Goal: Communication & Community: Answer question/provide support

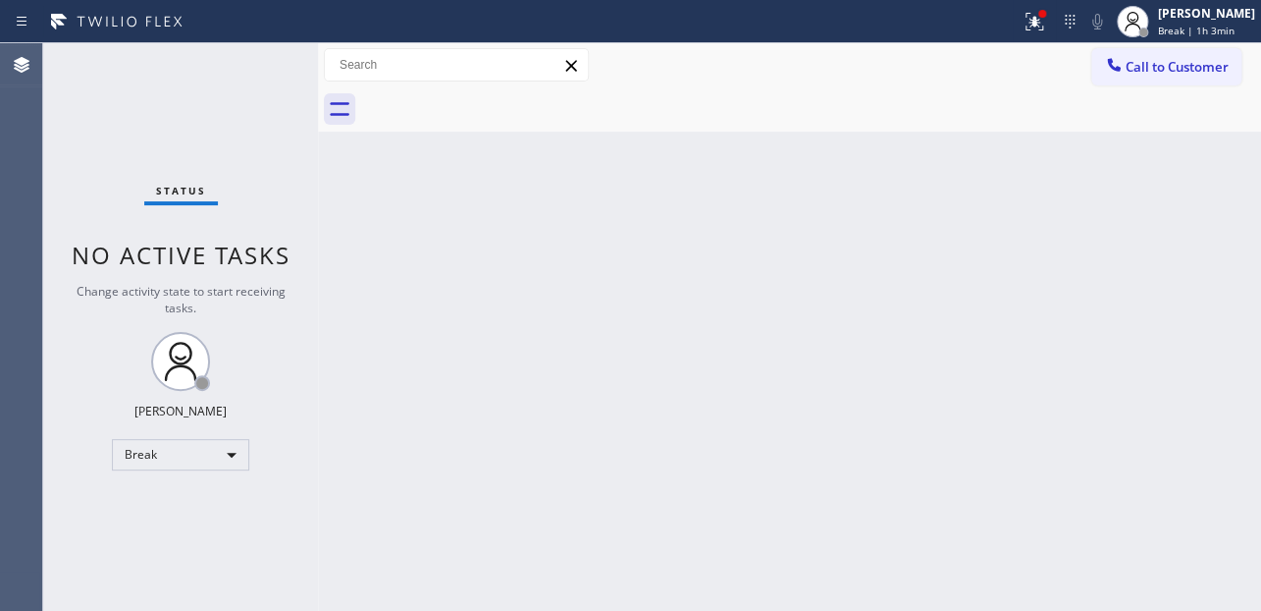
click at [1003, 261] on div "Back to Dashboard Change Sender ID Customers Technicians Select a contact Outbo…" at bounding box center [789, 326] width 943 height 567
click at [171, 459] on div "Break" at bounding box center [180, 454] width 137 height 31
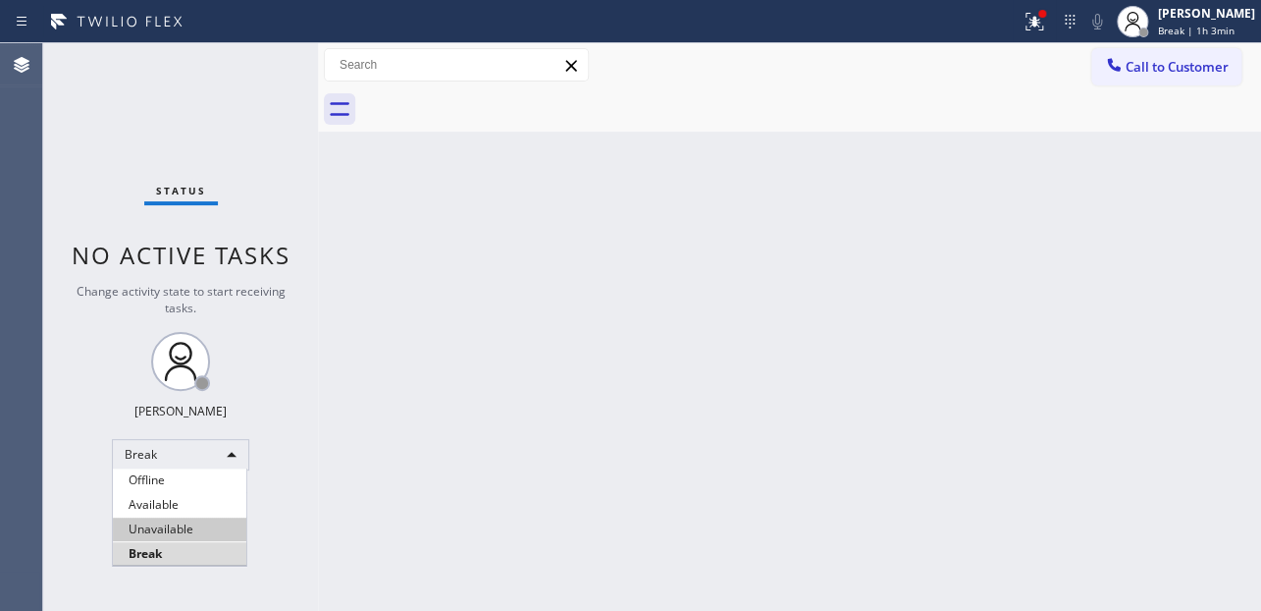
click at [188, 528] on li "Unavailable" at bounding box center [179, 529] width 133 height 24
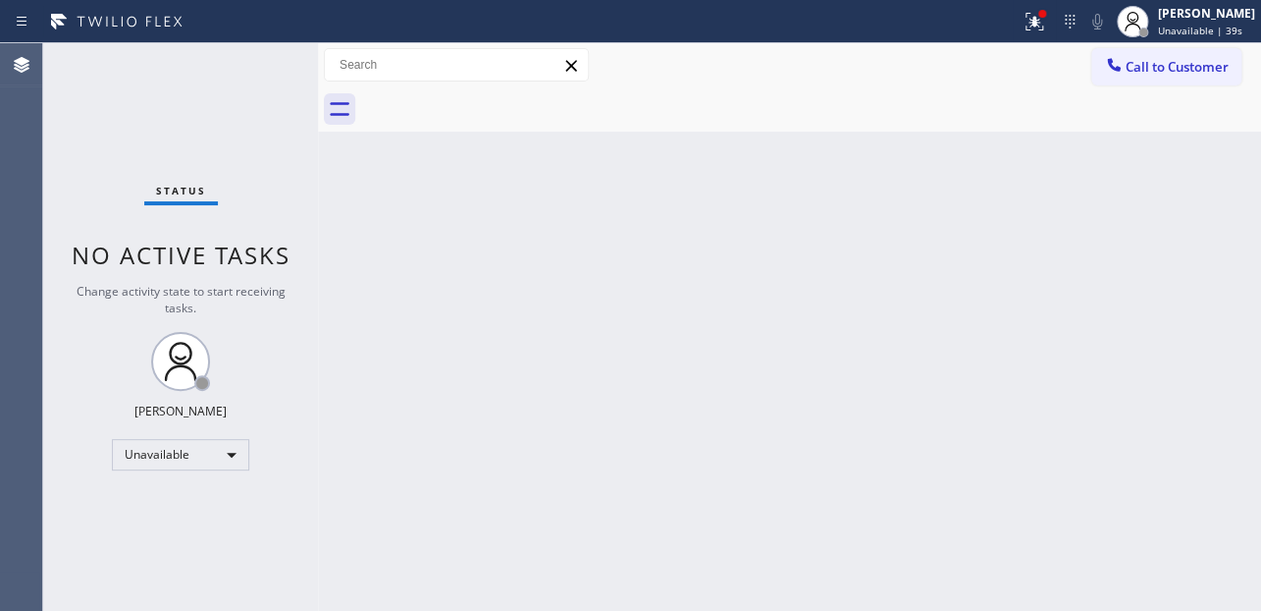
click at [656, 90] on div at bounding box center [811, 109] width 900 height 44
click at [1124, 61] on div at bounding box center [1114, 67] width 24 height 24
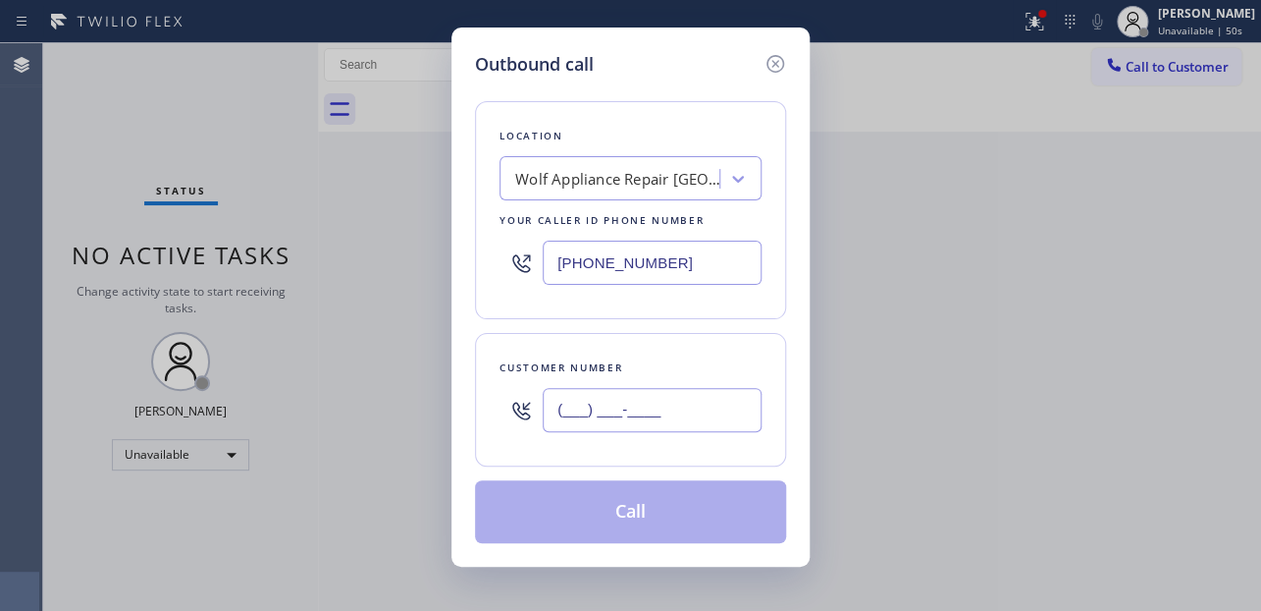
click at [567, 399] on input "(___) ___-____" at bounding box center [652, 410] width 219 height 44
paste input "323) 394-3293"
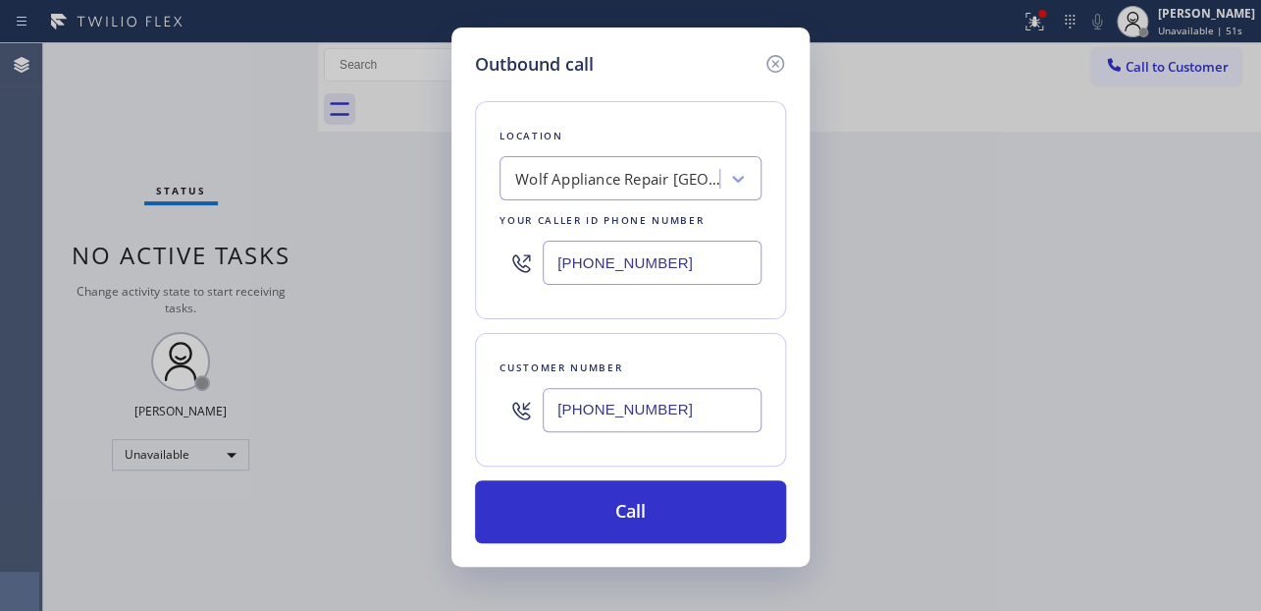
type input "[PHONE_NUMBER]"
drag, startPoint x: 666, startPoint y: 275, endPoint x: 390, endPoint y: 273, distance: 275.8
click at [390, 273] on div "Outbound call Location Wolf Appliance Repair Phoenix Your caller id phone numbe…" at bounding box center [630, 305] width 1261 height 611
paste input "text"
click at [560, 268] on input "text" at bounding box center [652, 262] width 219 height 44
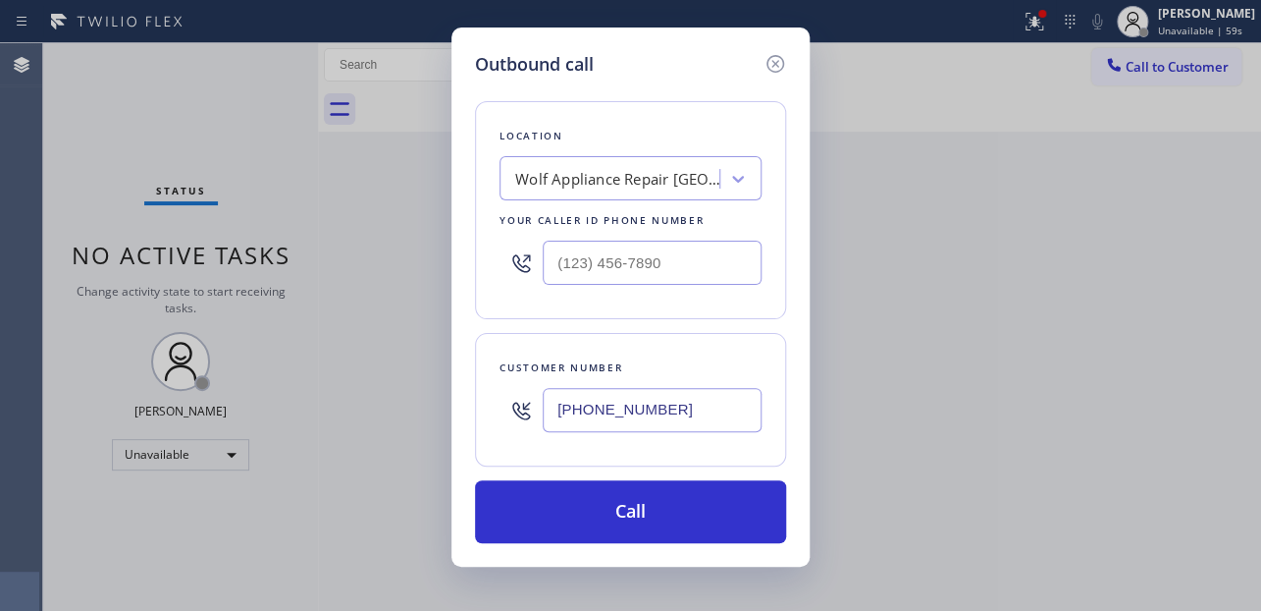
paste input "(425) 517-3988"
drag, startPoint x: 557, startPoint y: 264, endPoint x: 735, endPoint y: 264, distance: 178.6
click at [735, 264] on input "(425) 517-3988" at bounding box center [652, 262] width 219 height 44
paste input "617) 219-9255"
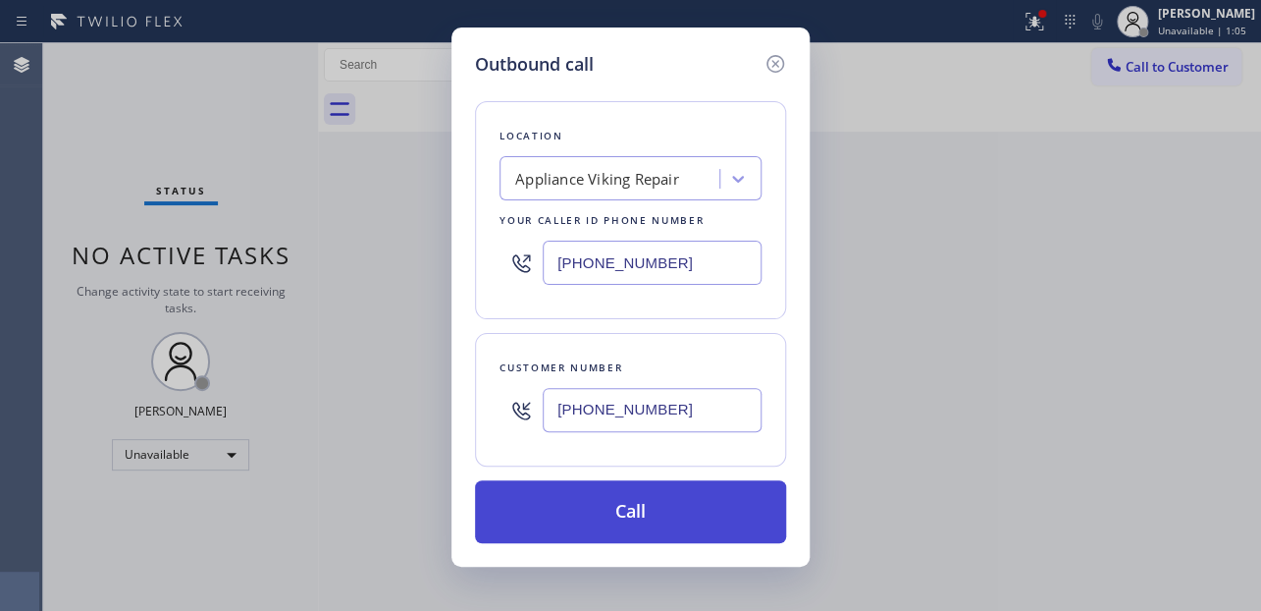
type input "[PHONE_NUMBER]"
click at [616, 515] on button "Call" at bounding box center [630, 511] width 311 height 63
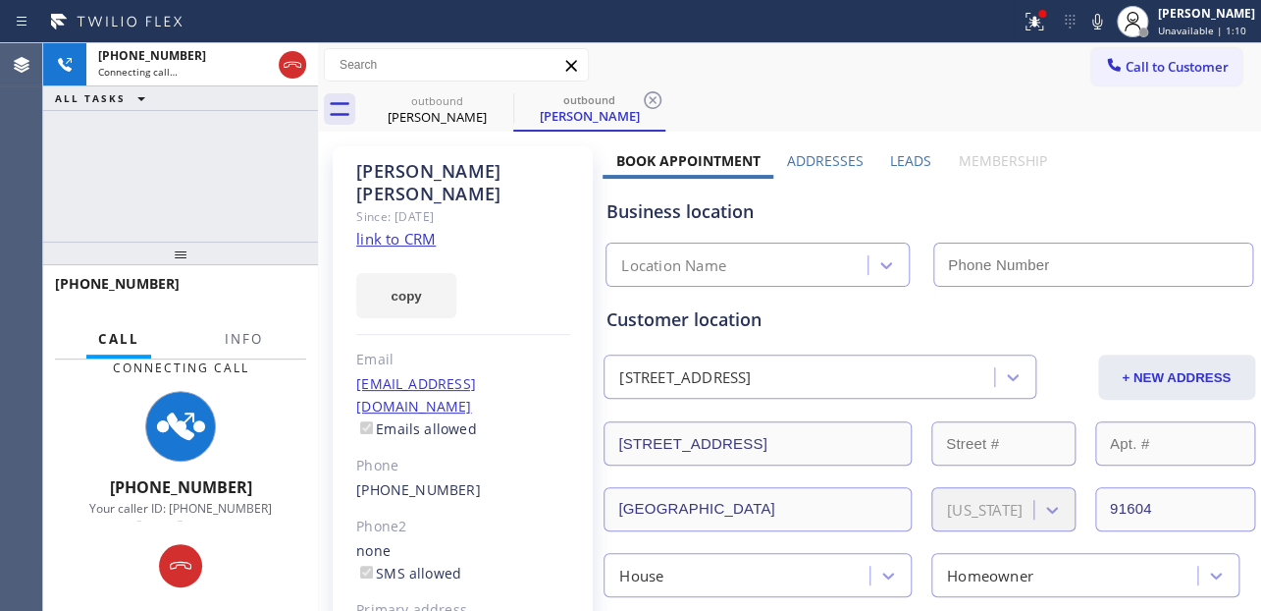
type input "[PHONE_NUMBER]"
click at [1086, 18] on icon at bounding box center [1098, 22] width 24 height 24
click at [897, 159] on label "Leads" at bounding box center [910, 160] width 41 height 19
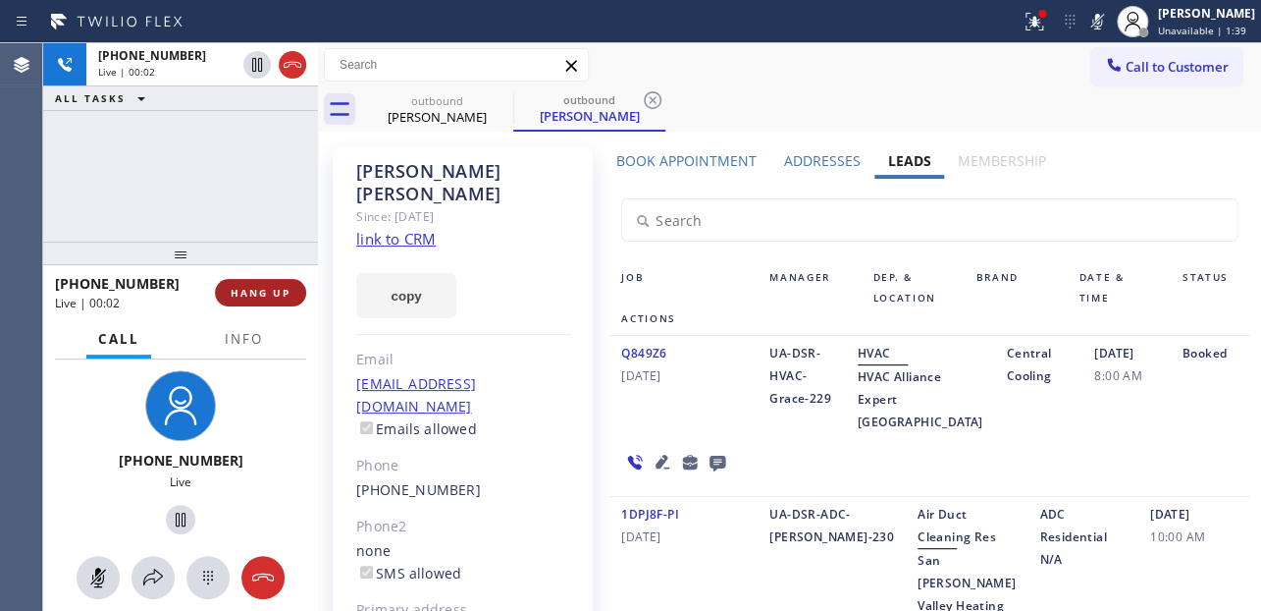
click at [244, 297] on span "HANG UP" at bounding box center [261, 293] width 60 height 14
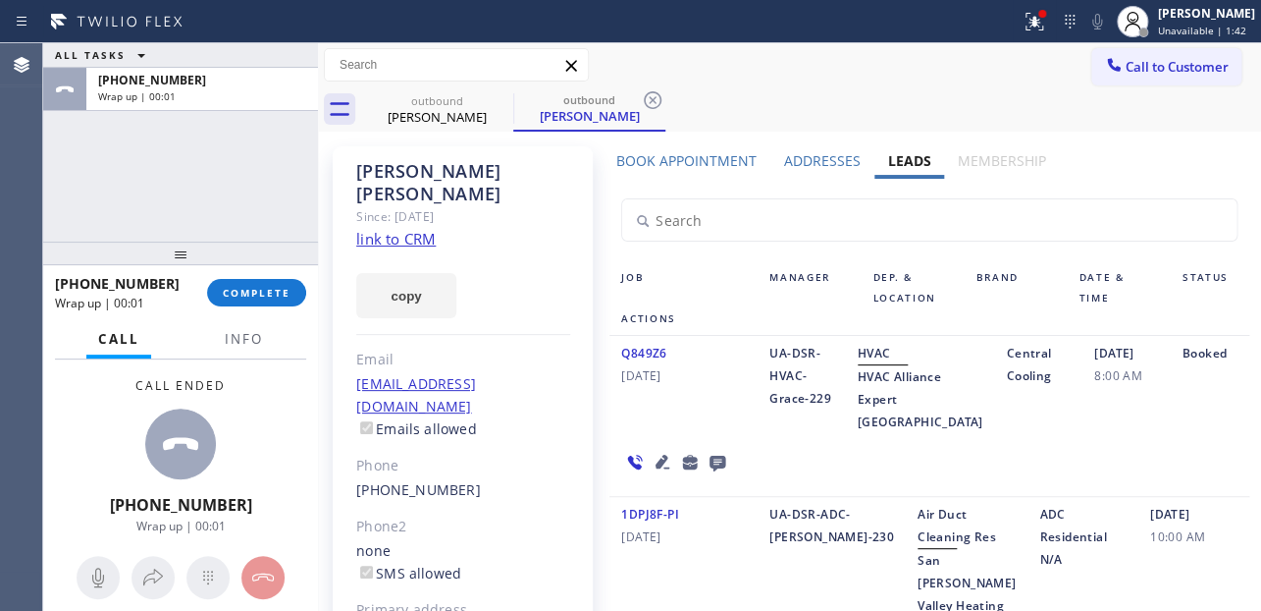
click at [720, 471] on icon at bounding box center [718, 463] width 16 height 16
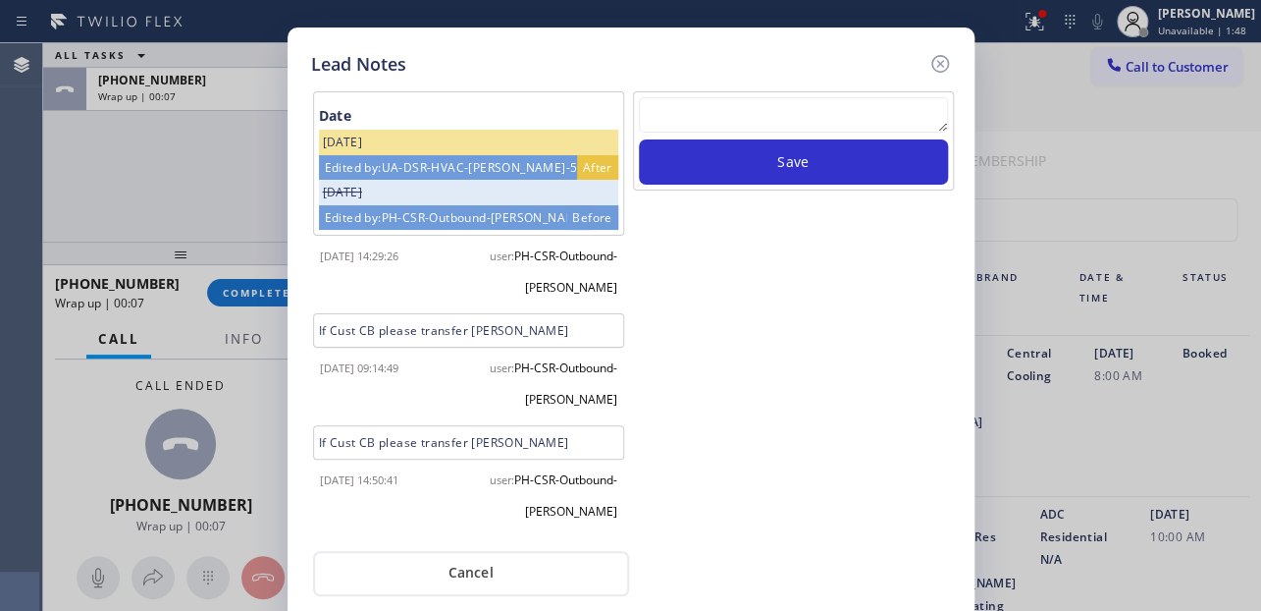
click at [803, 118] on textarea at bounding box center [793, 114] width 309 height 35
paste textarea "Routed to Voice mail// If CX will call back please transfer to me- Love:*"
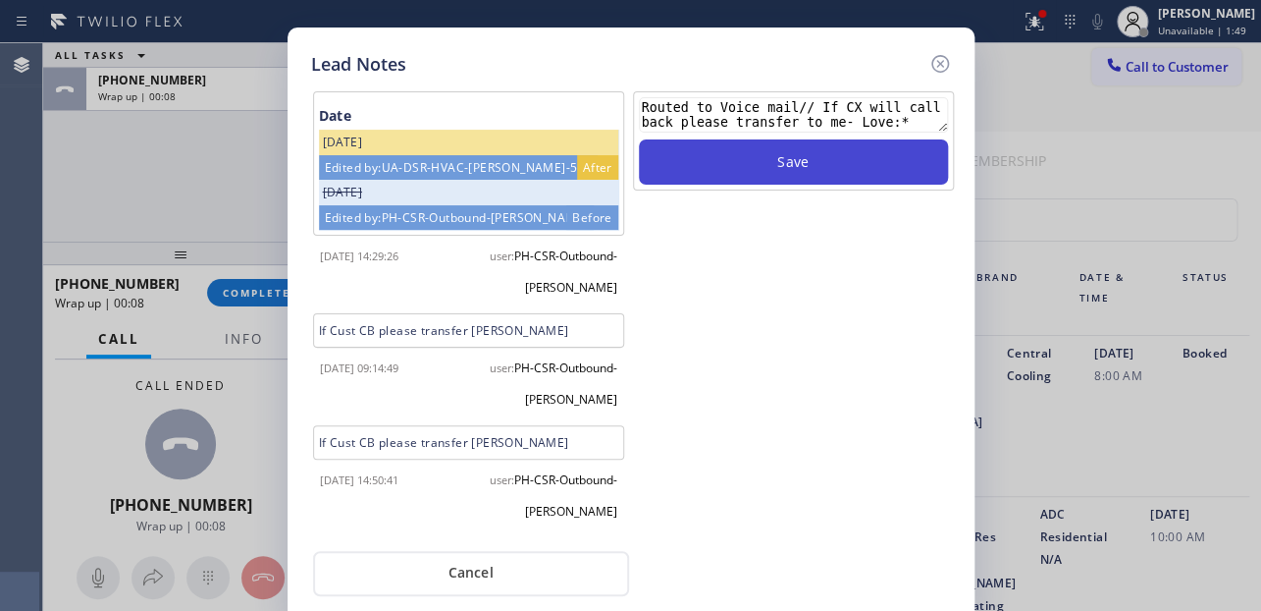
type textarea "Routed to Voice mail// If CX will call back please transfer to me- Love:*"
click at [815, 161] on button "Save" at bounding box center [793, 161] width 309 height 45
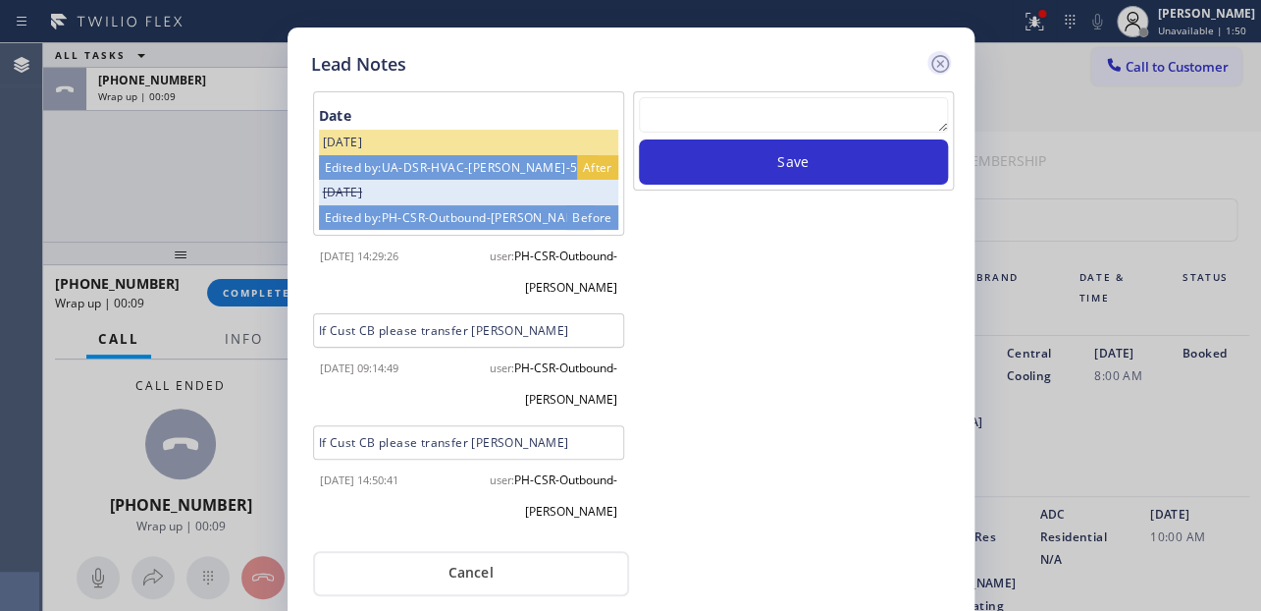
click at [937, 67] on icon at bounding box center [941, 64] width 24 height 24
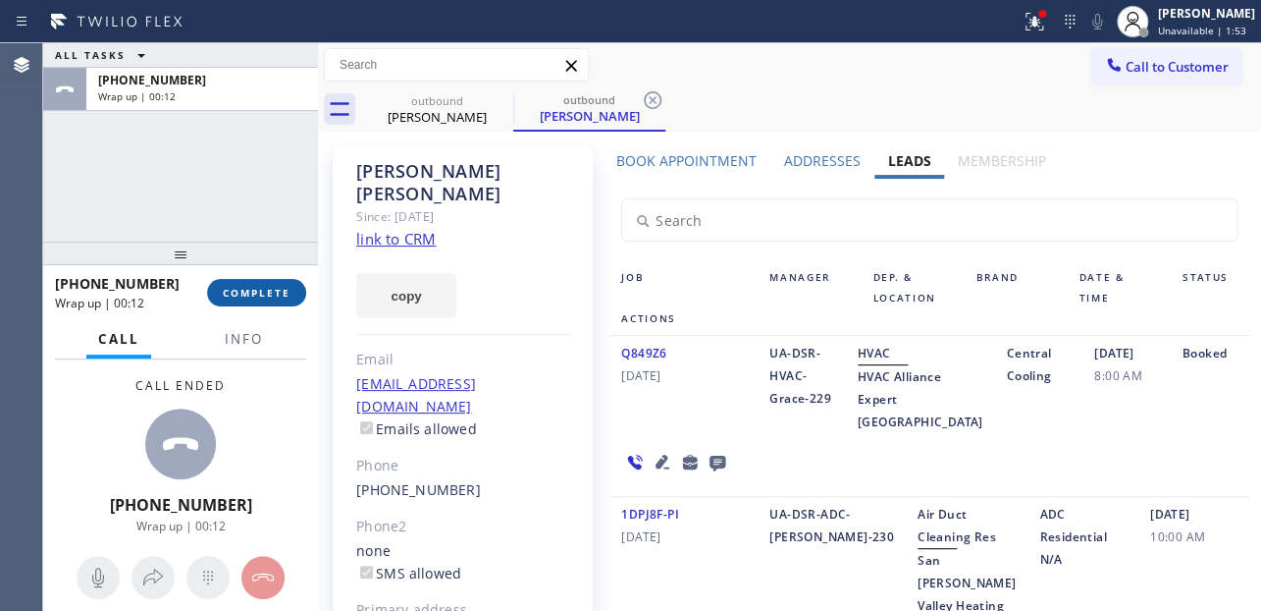
click at [258, 301] on button "COMPLETE" at bounding box center [256, 292] width 99 height 27
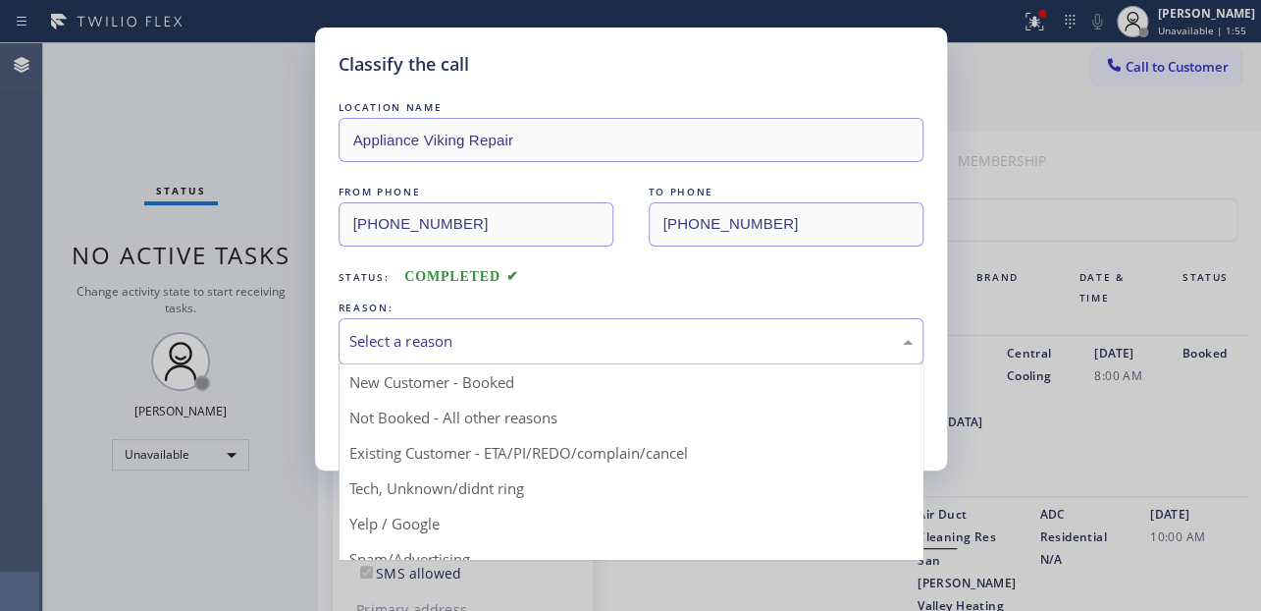
click at [504, 346] on div "Select a reason" at bounding box center [630, 341] width 563 height 23
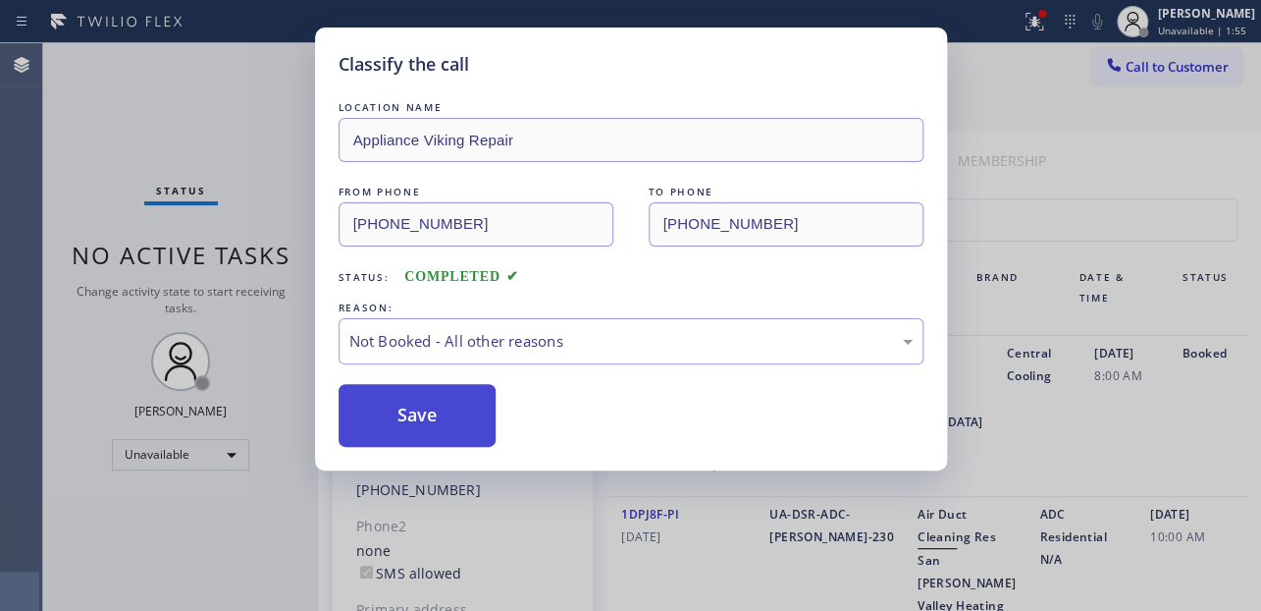
click at [420, 419] on button "Save" at bounding box center [418, 415] width 158 height 63
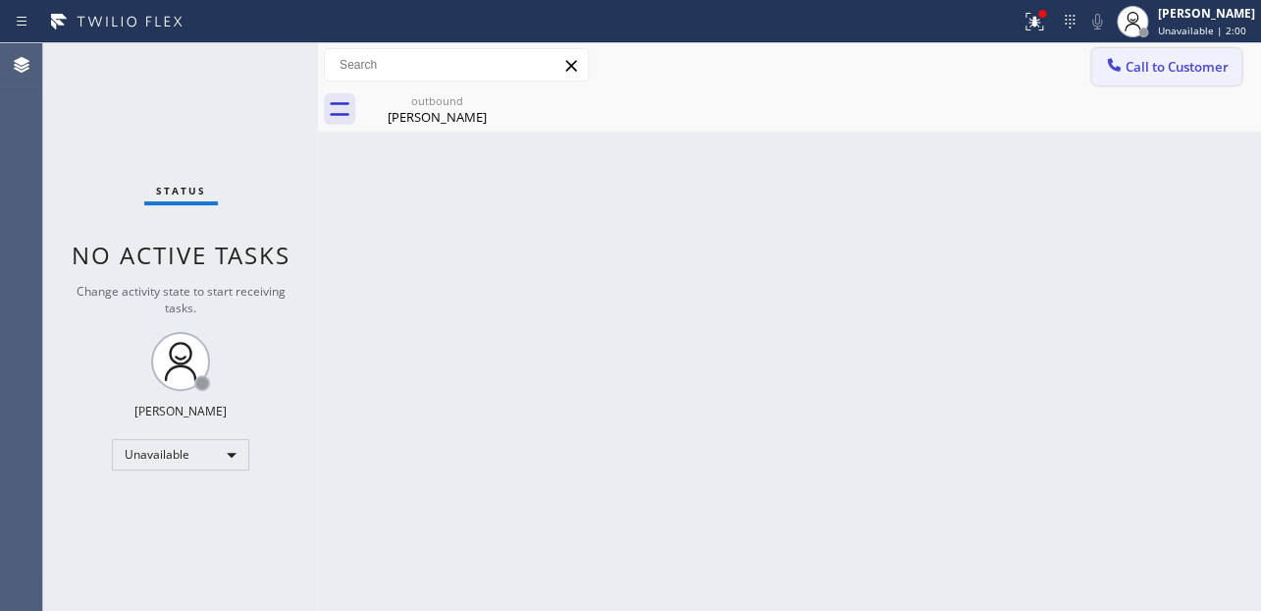
click at [1168, 58] on span "Call to Customer" at bounding box center [1177, 67] width 103 height 18
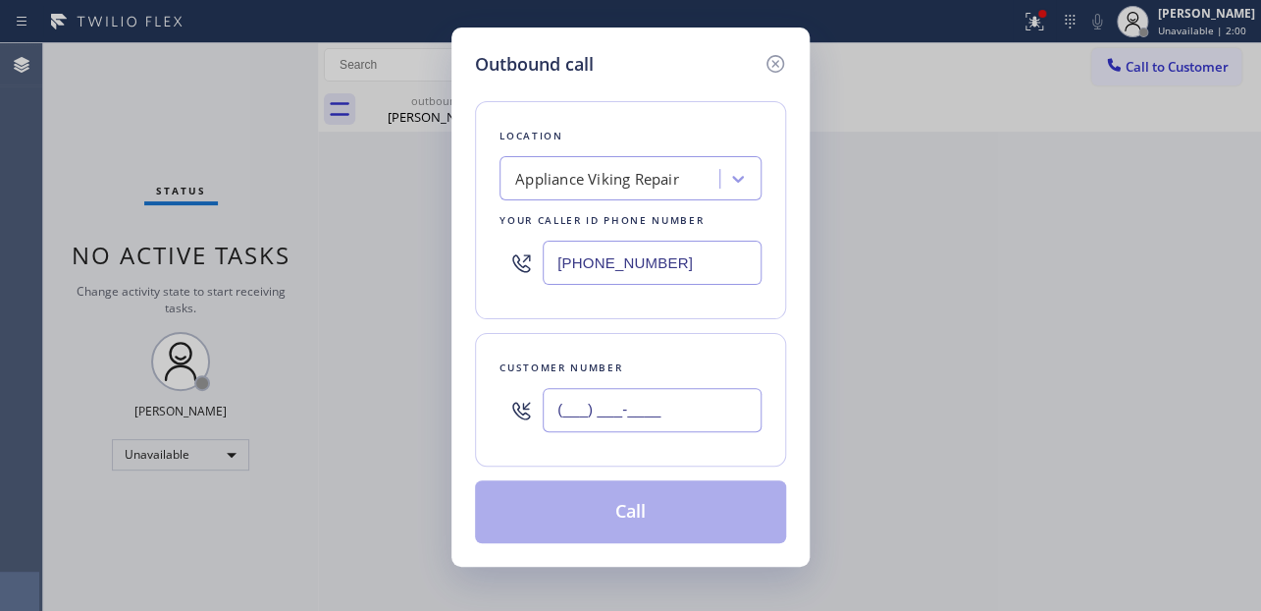
click at [592, 419] on input "(___) ___-____" at bounding box center [652, 410] width 219 height 44
paste input "480) 494-0158"
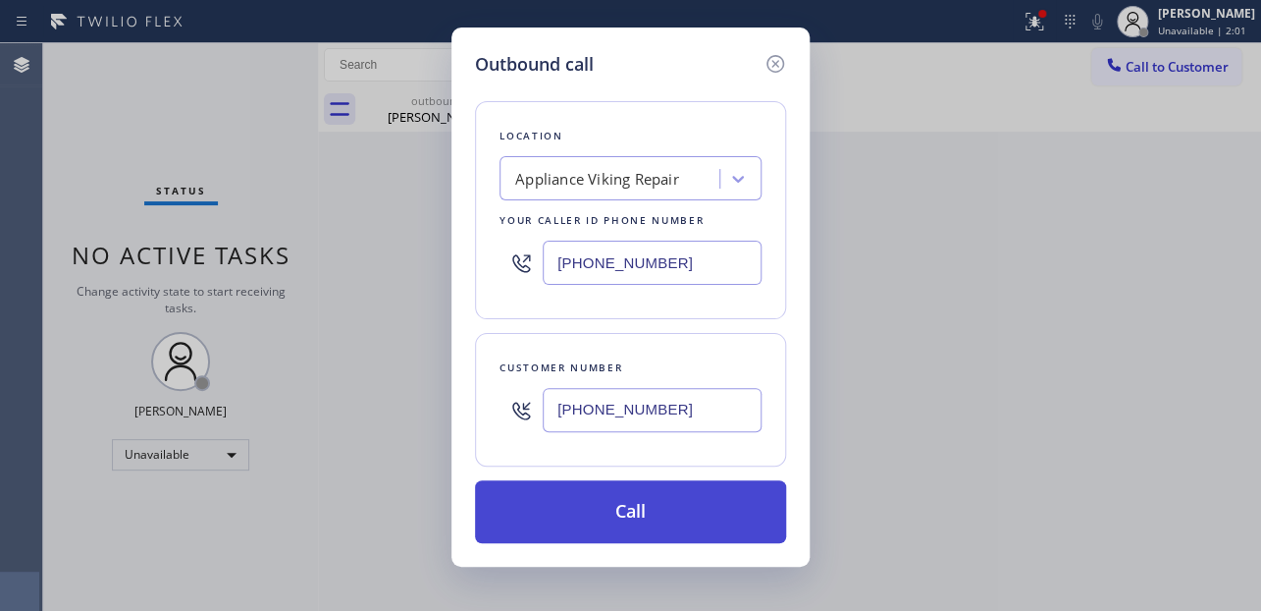
type input "[PHONE_NUMBER]"
click at [650, 513] on button "Call" at bounding box center [630, 511] width 311 height 63
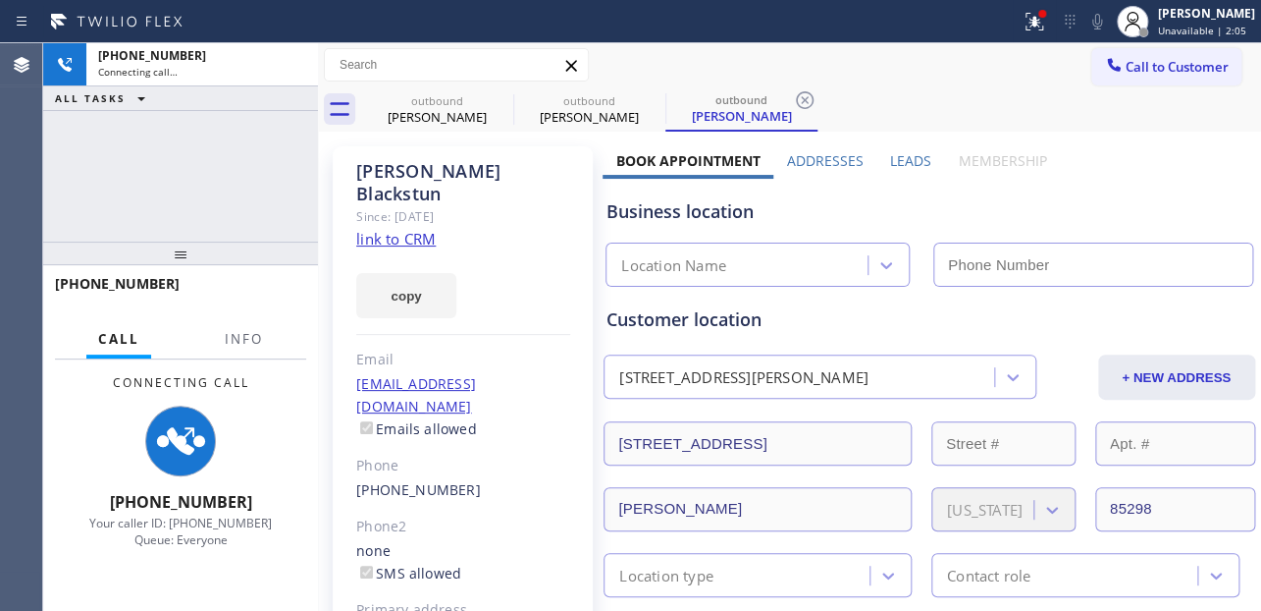
click at [914, 164] on label "Leads" at bounding box center [910, 160] width 41 height 19
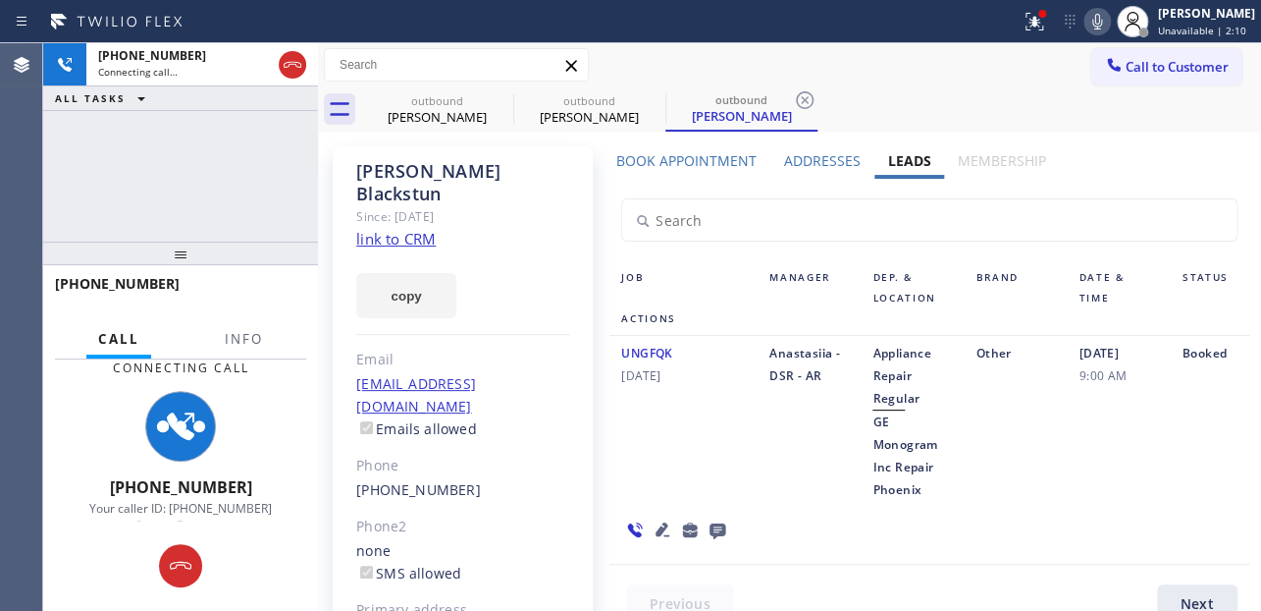
click at [1086, 22] on icon at bounding box center [1098, 22] width 24 height 24
click at [1096, 195] on div at bounding box center [929, 210] width 663 height 63
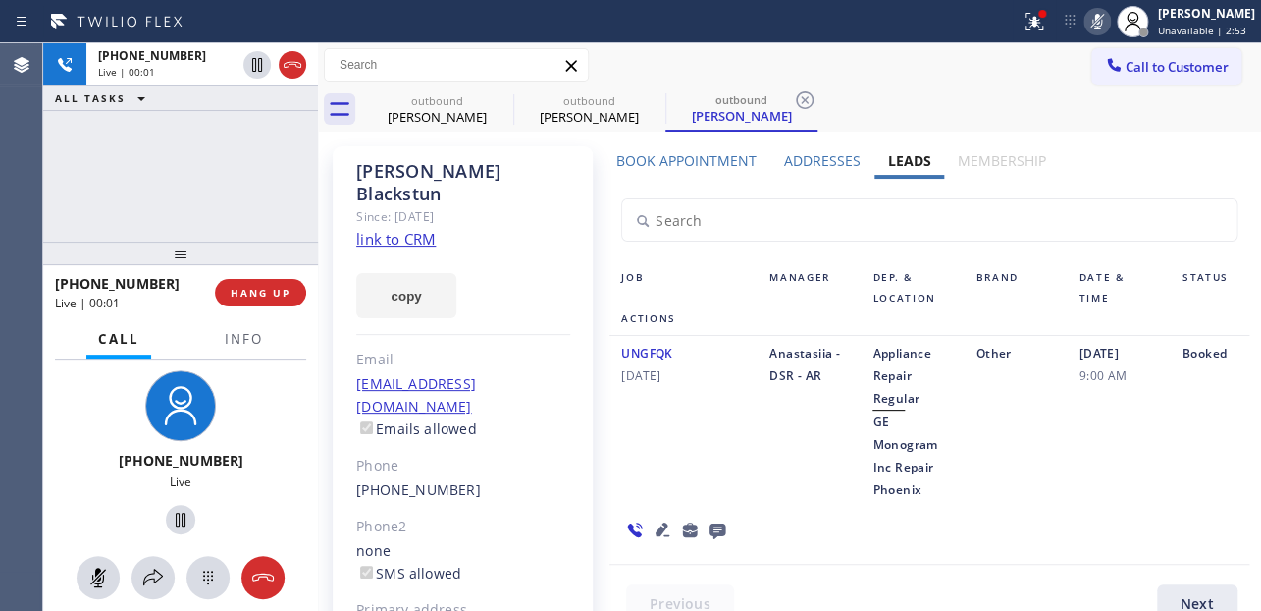
click at [713, 528] on icon at bounding box center [718, 531] width 16 height 16
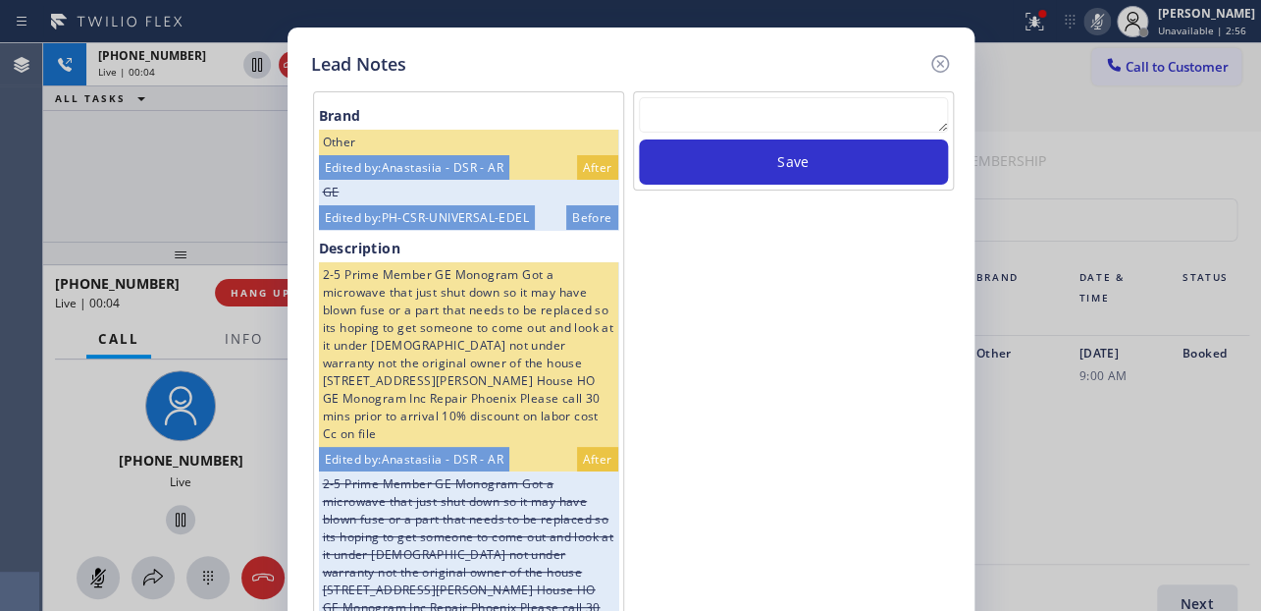
click at [866, 111] on textarea at bounding box center [793, 114] width 309 height 35
paste textarea "Routed to Voice mail// If CX will call back please transfer to me- Love:*"
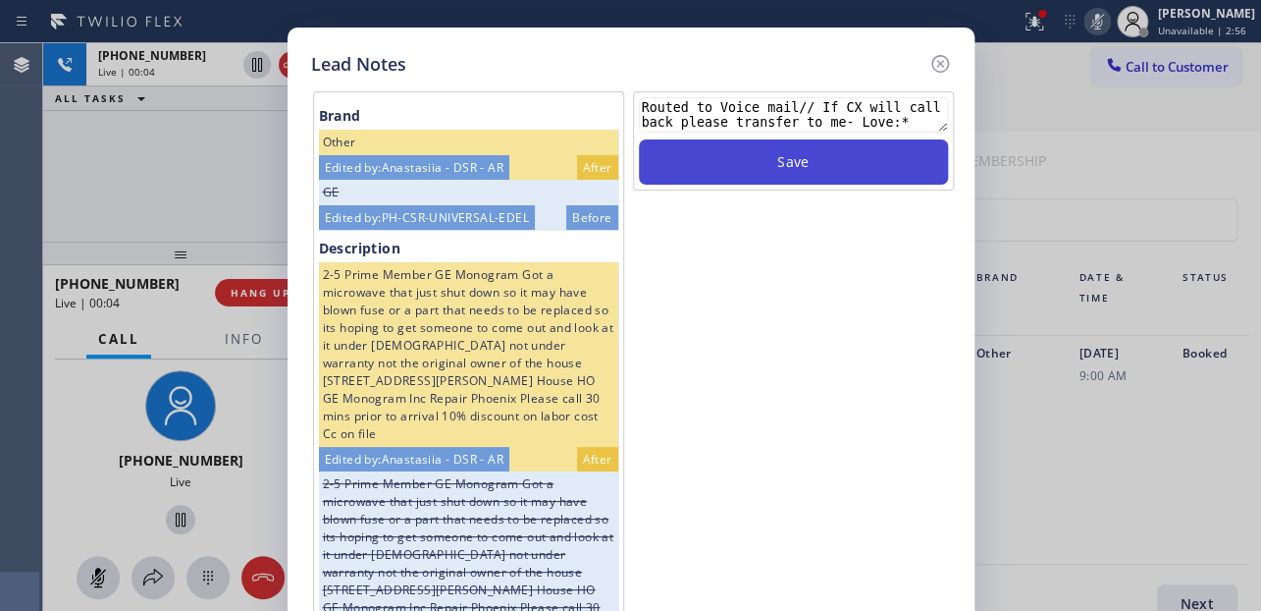
type textarea "Routed to Voice mail// If CX will call back please transfer to me- Love:*"
click at [857, 153] on button "Save" at bounding box center [793, 161] width 309 height 45
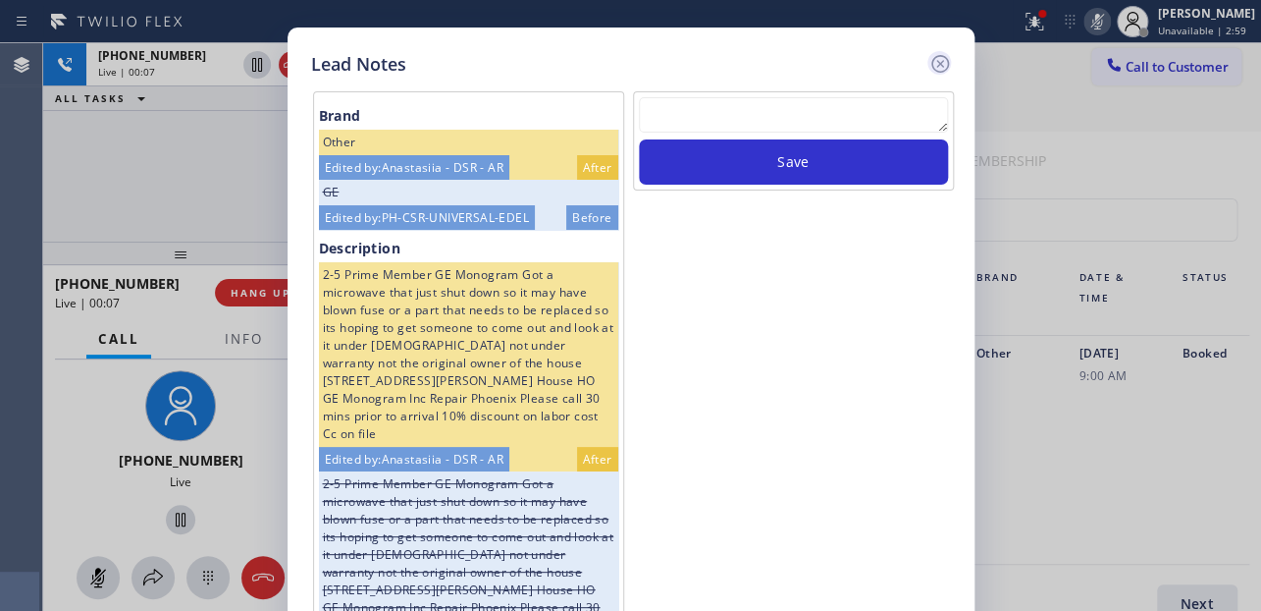
click at [936, 63] on icon at bounding box center [941, 64] width 24 height 24
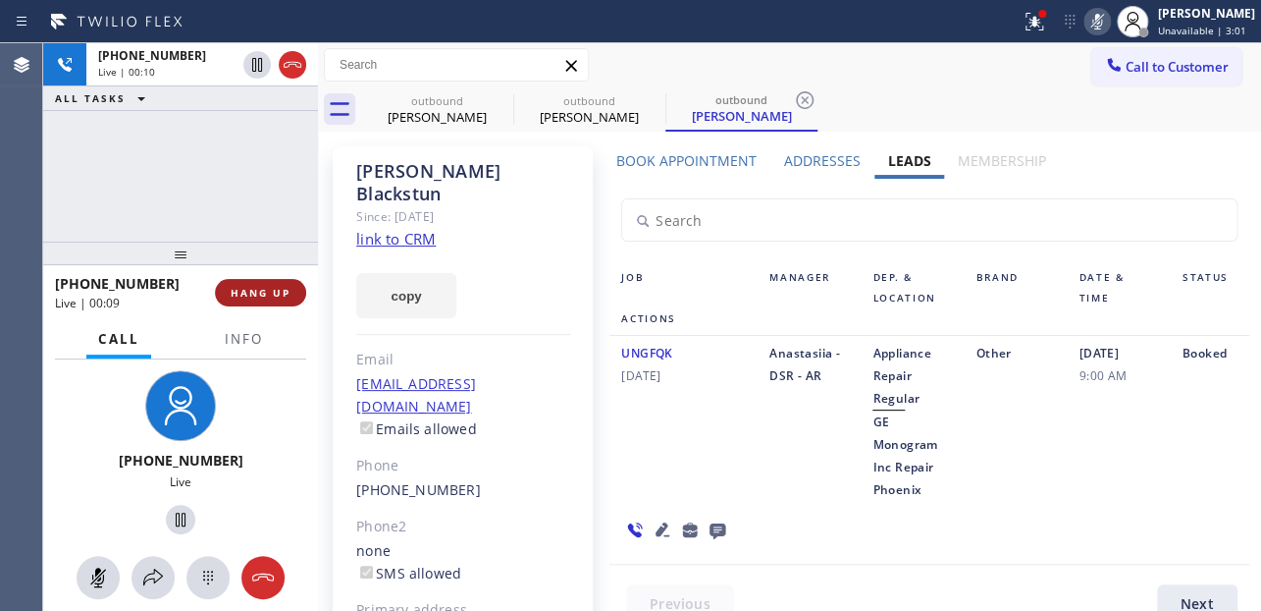
click at [270, 283] on button "HANG UP" at bounding box center [260, 292] width 91 height 27
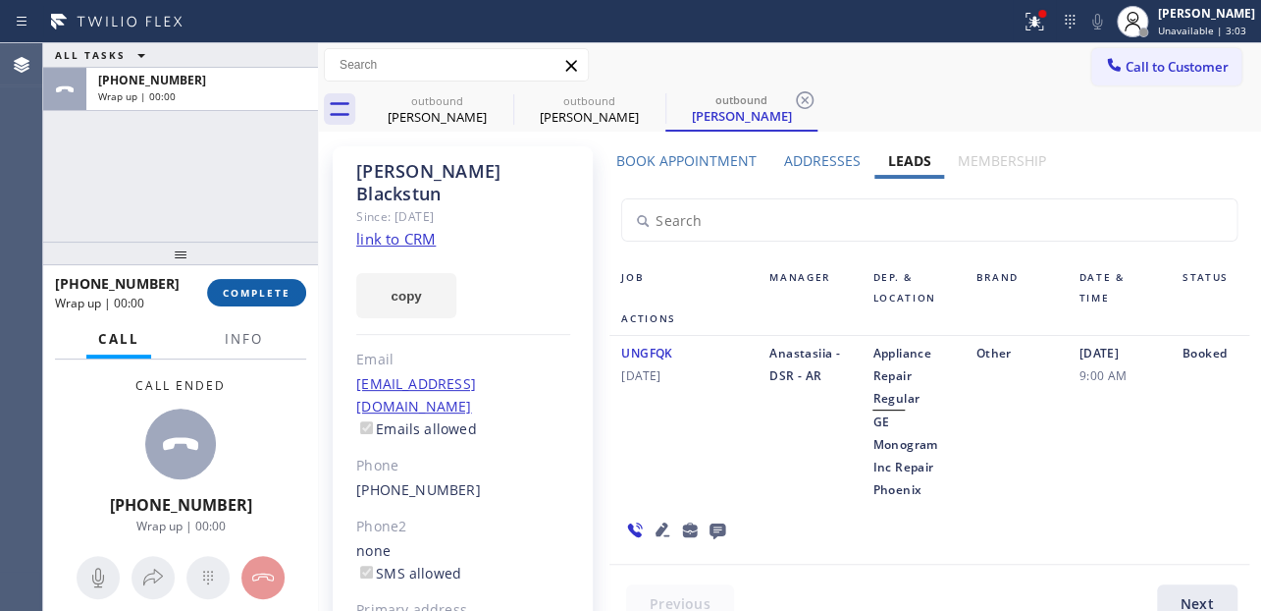
click at [267, 294] on span "COMPLETE" at bounding box center [257, 293] width 68 height 14
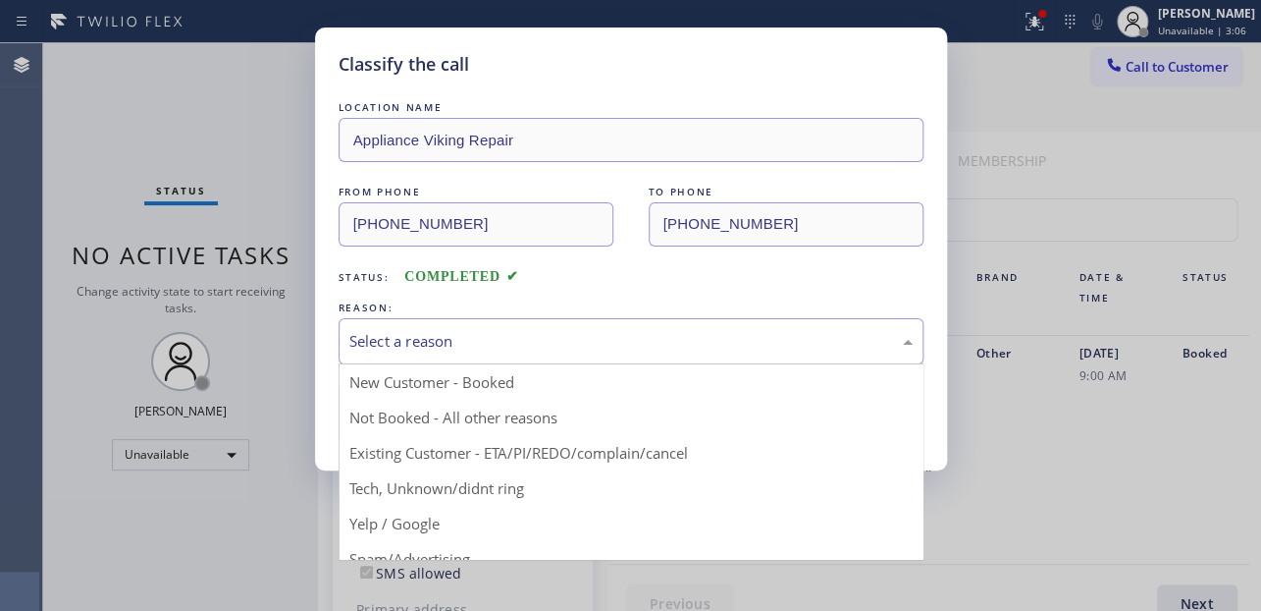
click at [497, 334] on div "Select a reason" at bounding box center [630, 341] width 563 height 23
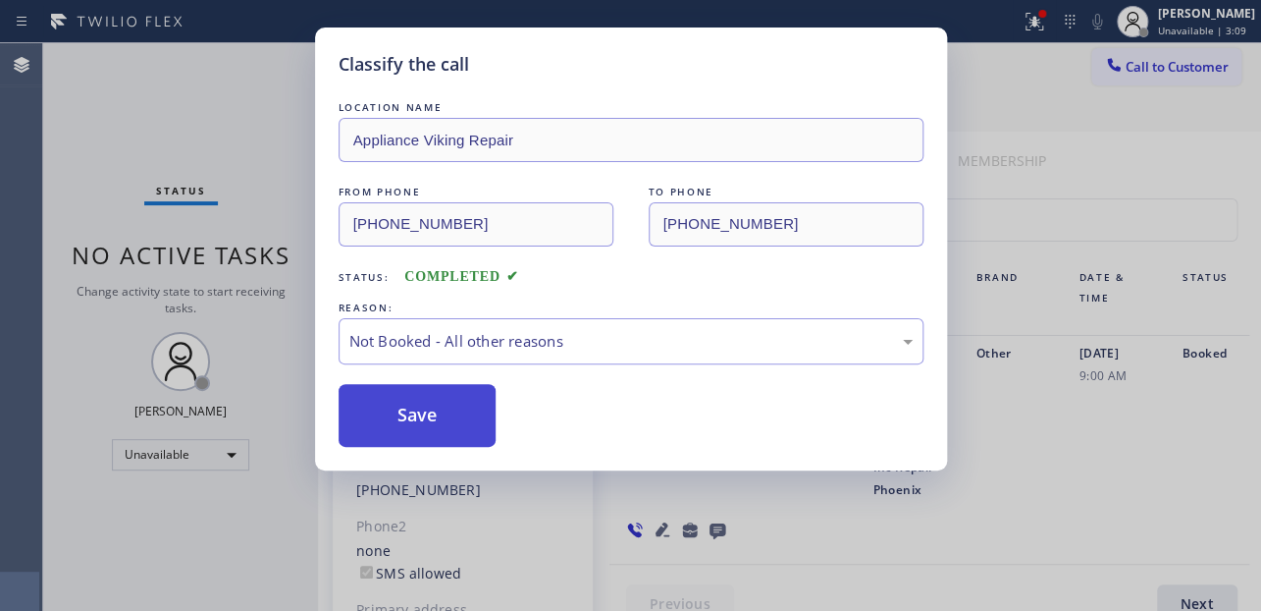
click at [388, 400] on button "Save" at bounding box center [418, 415] width 158 height 63
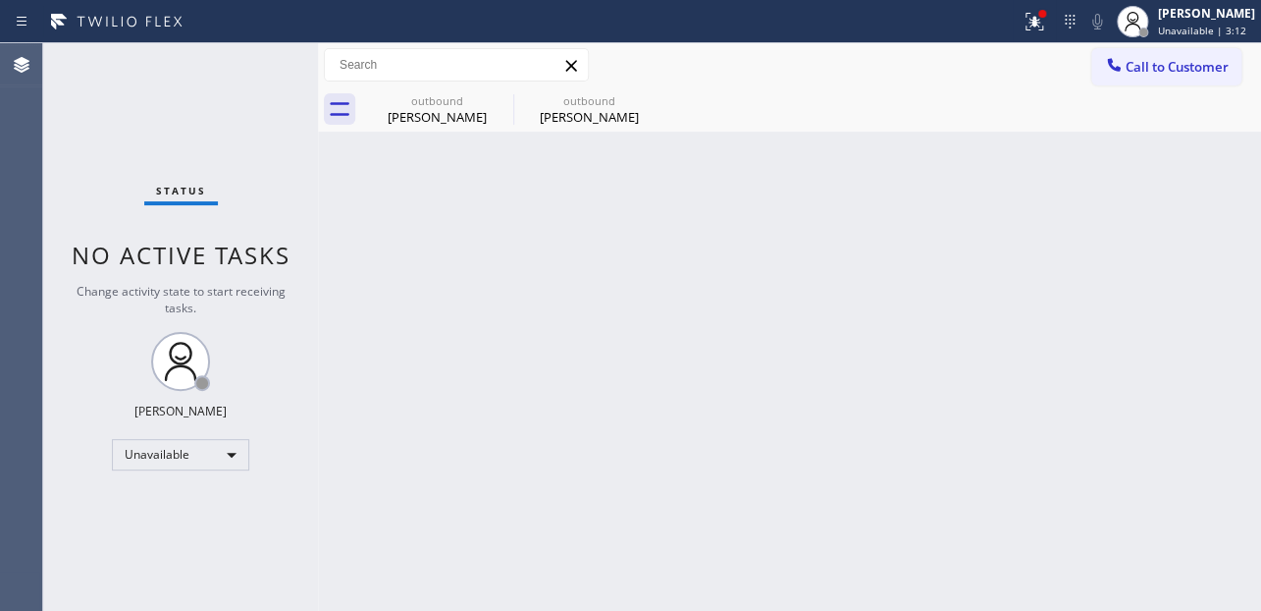
click at [1075, 411] on div "Back to Dashboard Change Sender ID Customers Technicians Select a contact Outbo…" at bounding box center [789, 326] width 943 height 567
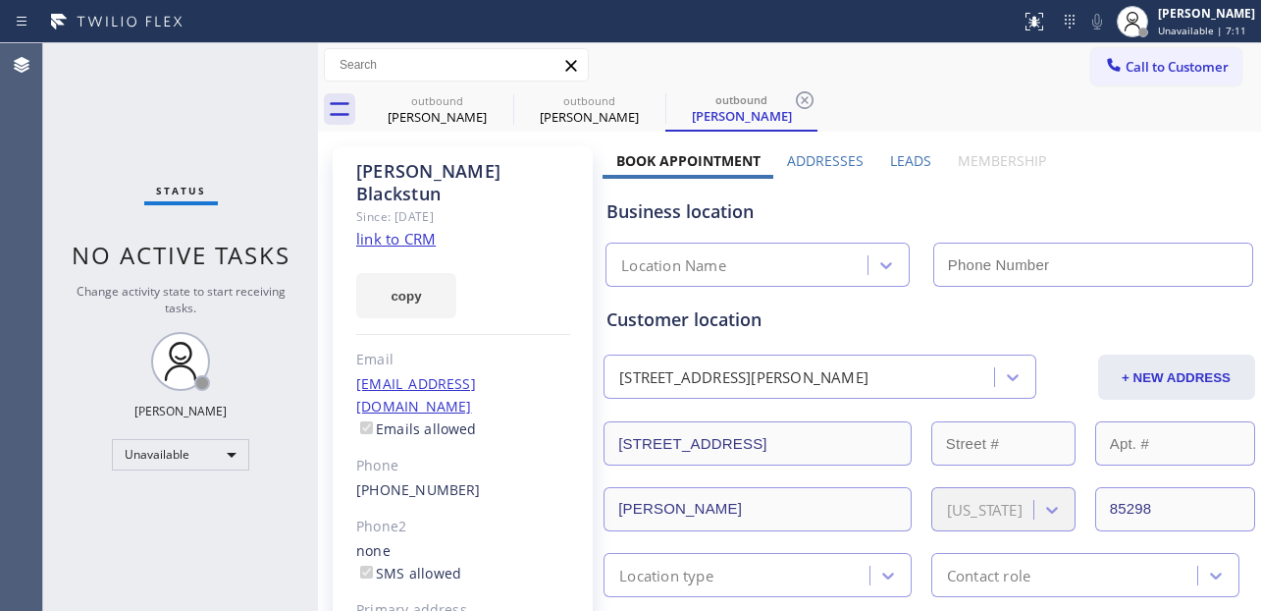
type input "[PHONE_NUMBER]"
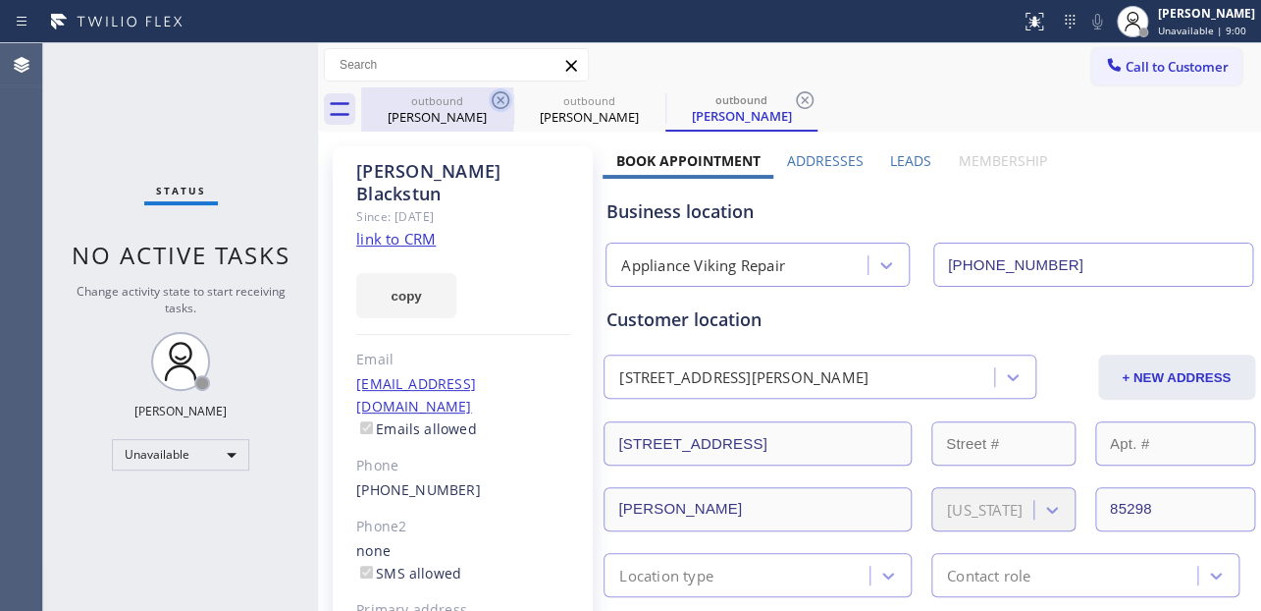
click at [499, 98] on icon at bounding box center [501, 100] width 18 height 18
click at [0, 0] on icon at bounding box center [0, 0] width 0 height 0
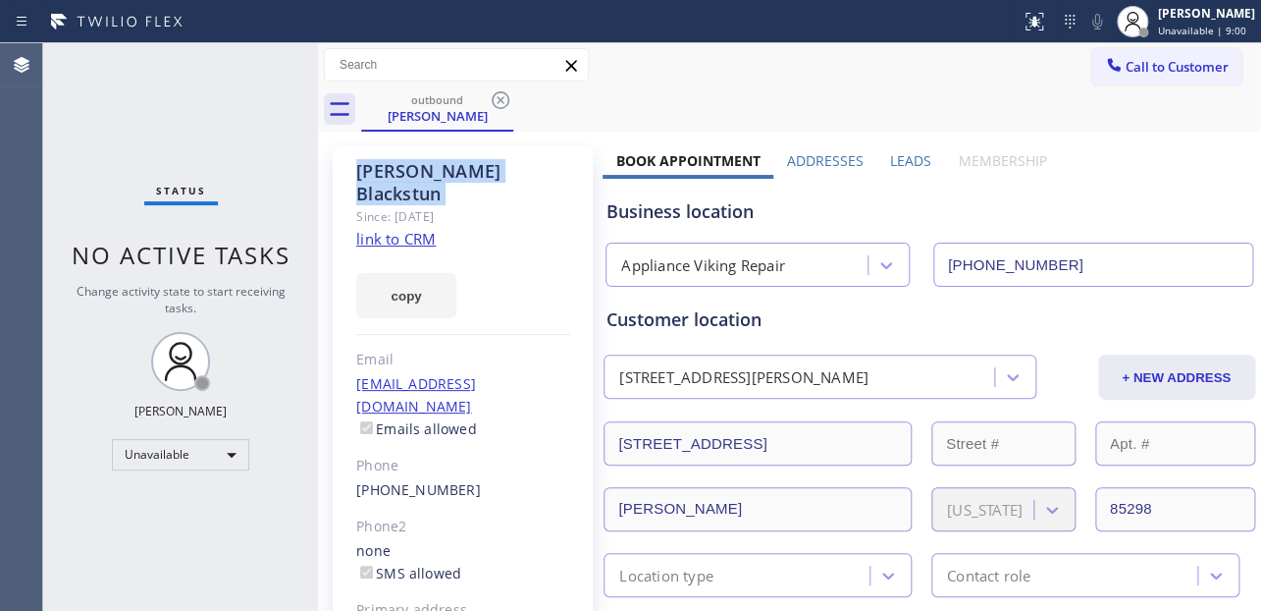
click at [499, 98] on icon at bounding box center [501, 100] width 18 height 18
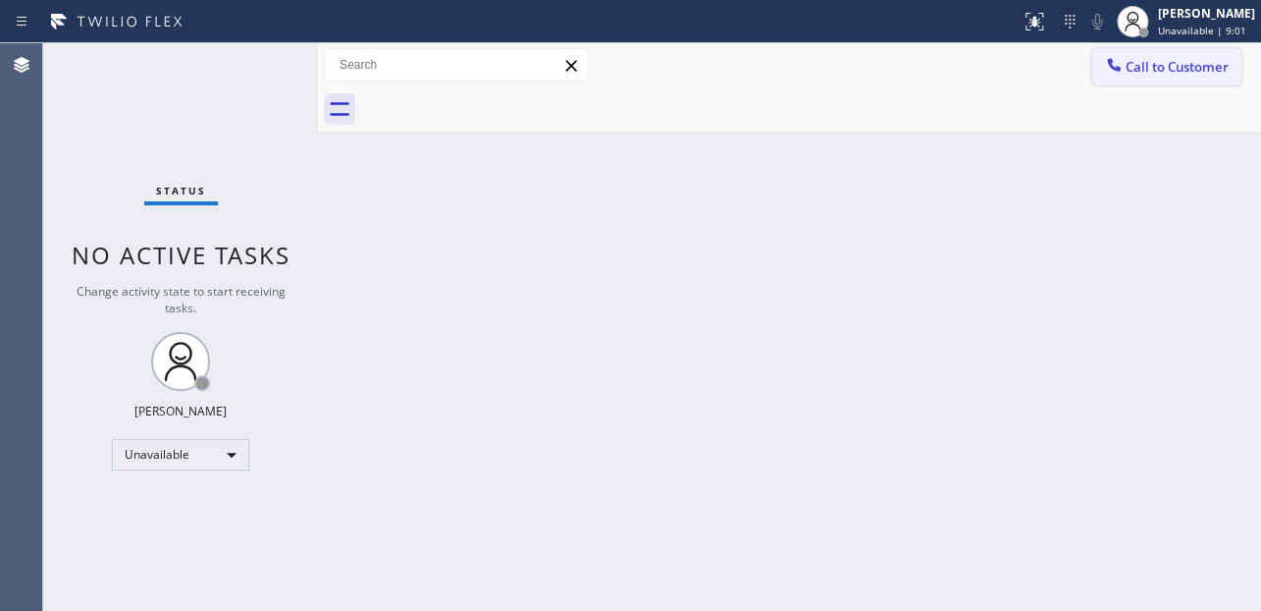
click at [1131, 69] on span "Call to Customer" at bounding box center [1177, 67] width 103 height 18
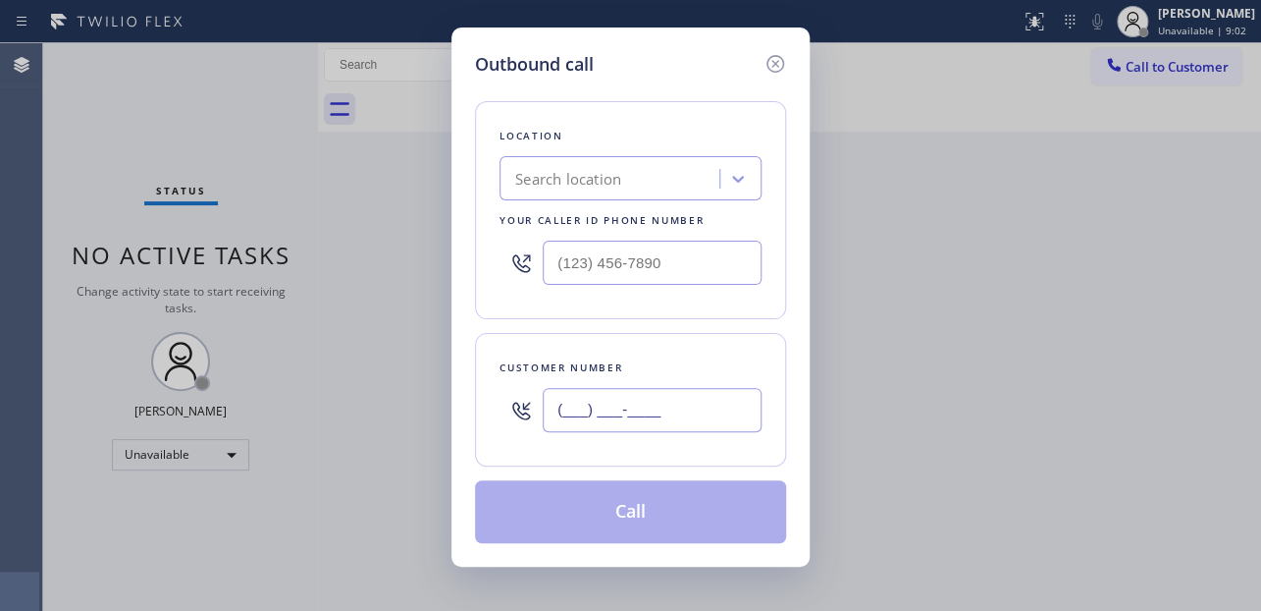
click at [585, 419] on input "(___) ___-____" at bounding box center [652, 410] width 219 height 44
paste input "818) 288-3308"
type input "[PHONE_NUMBER]"
click at [645, 274] on input "(___) ___-____" at bounding box center [652, 262] width 219 height 44
paste input "617) 219-9255"
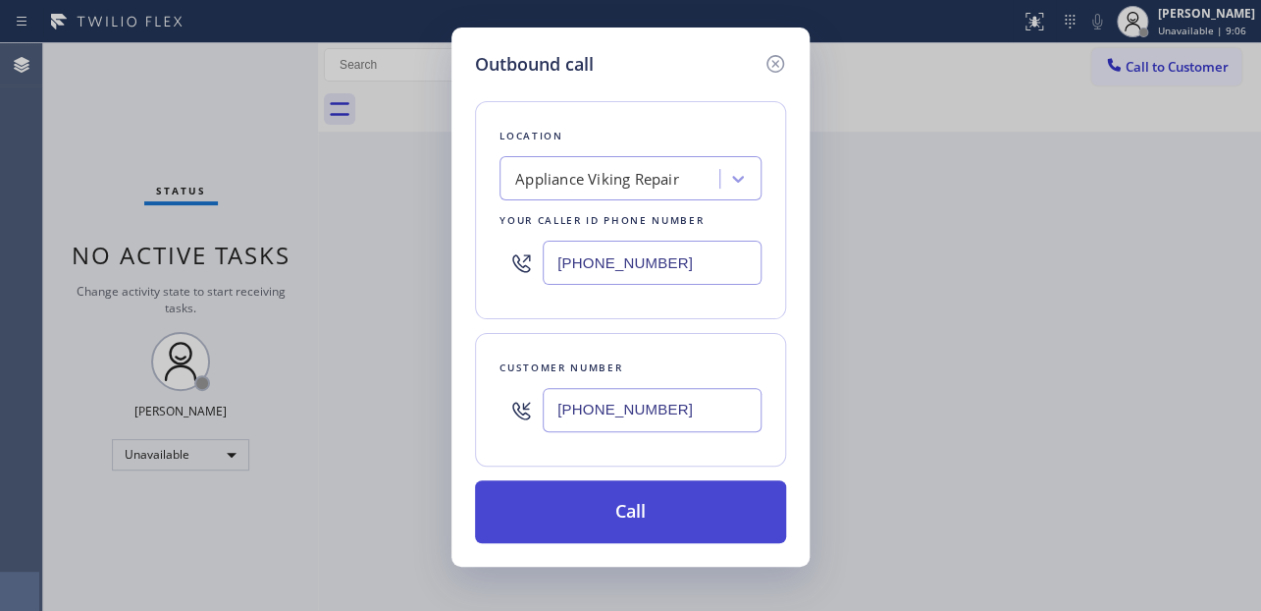
type input "[PHONE_NUMBER]"
click at [621, 501] on button "Call" at bounding box center [630, 511] width 311 height 63
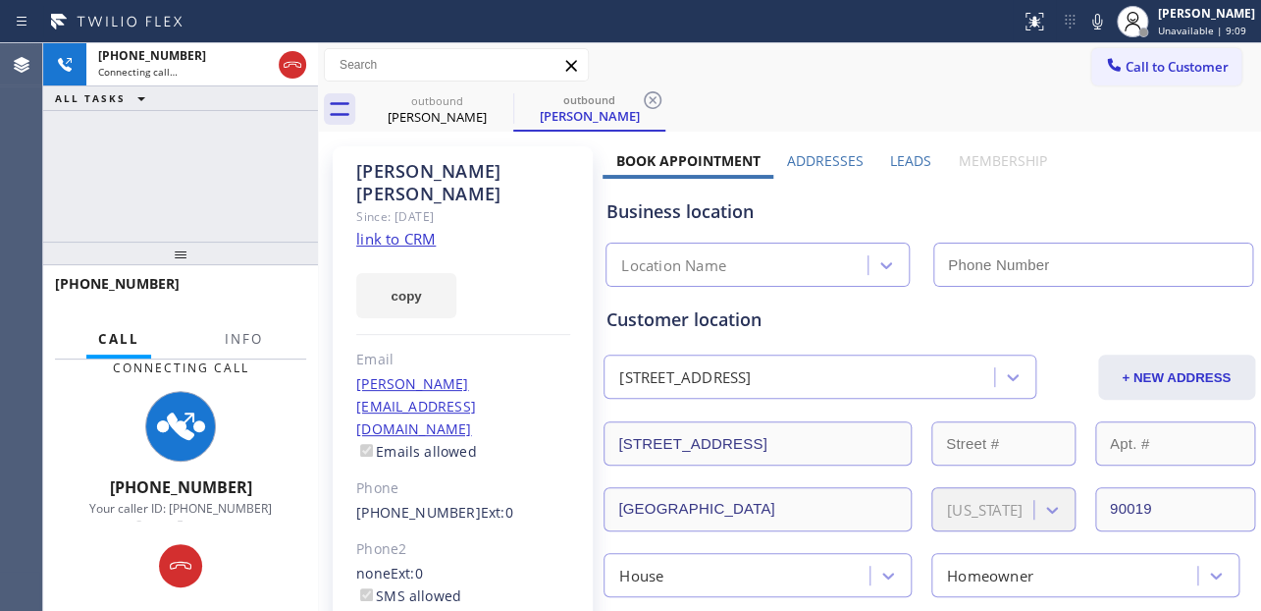
click at [894, 151] on label "Leads" at bounding box center [910, 160] width 41 height 19
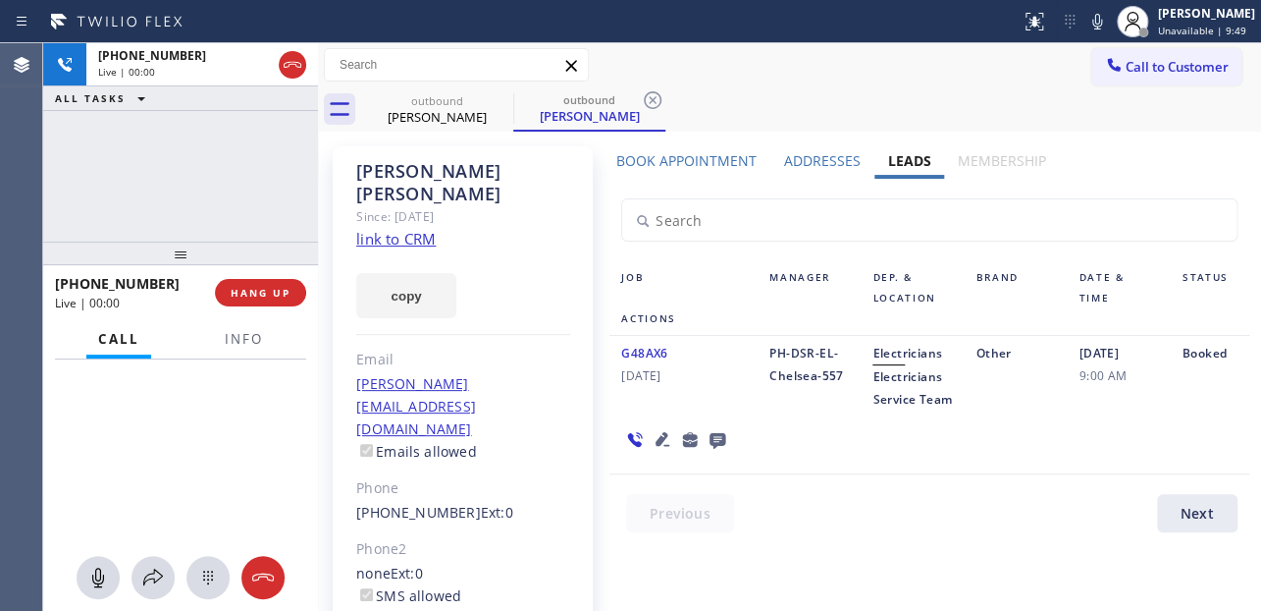
click at [719, 449] on icon at bounding box center [718, 441] width 16 height 16
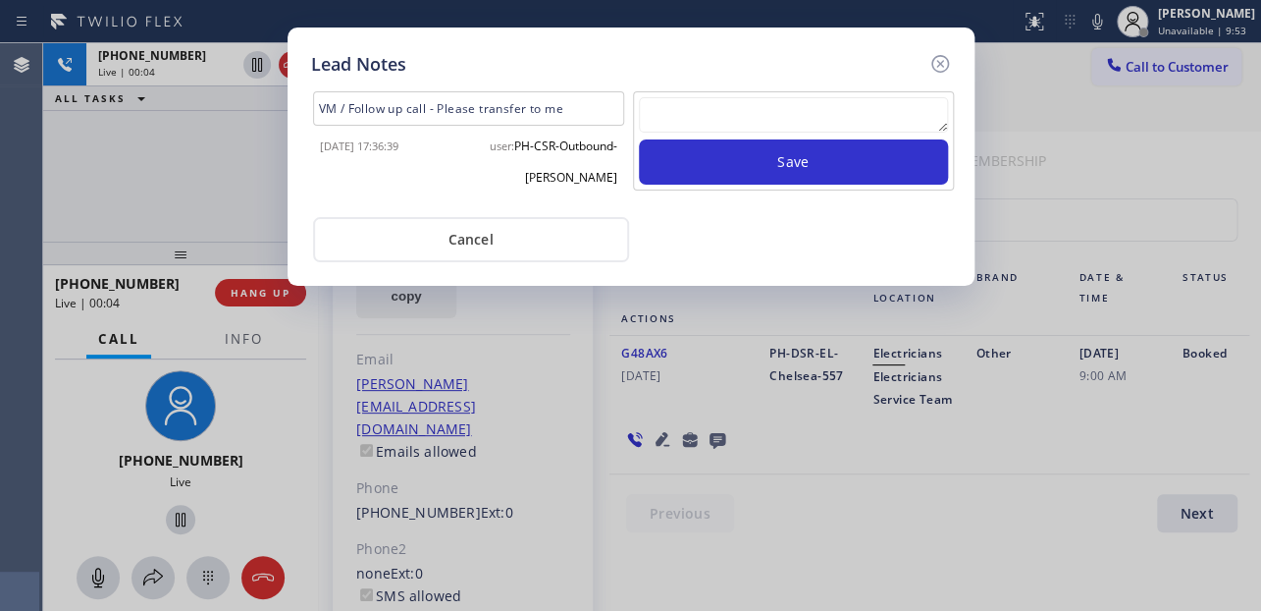
click at [848, 103] on textarea at bounding box center [793, 114] width 309 height 35
paste textarea "Routed to Voice mail// If CX will call back please transfer to me- Love:*"
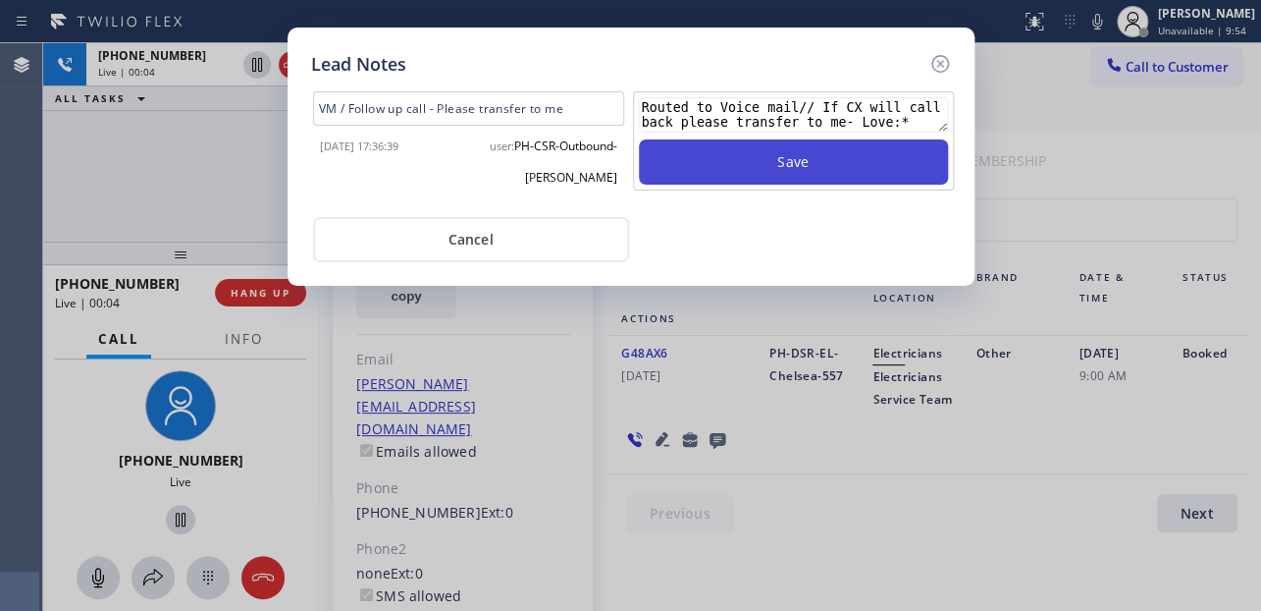
type textarea "Routed to Voice mail// If CX will call back please transfer to me- Love:*"
click at [863, 157] on button "Save" at bounding box center [793, 161] width 309 height 45
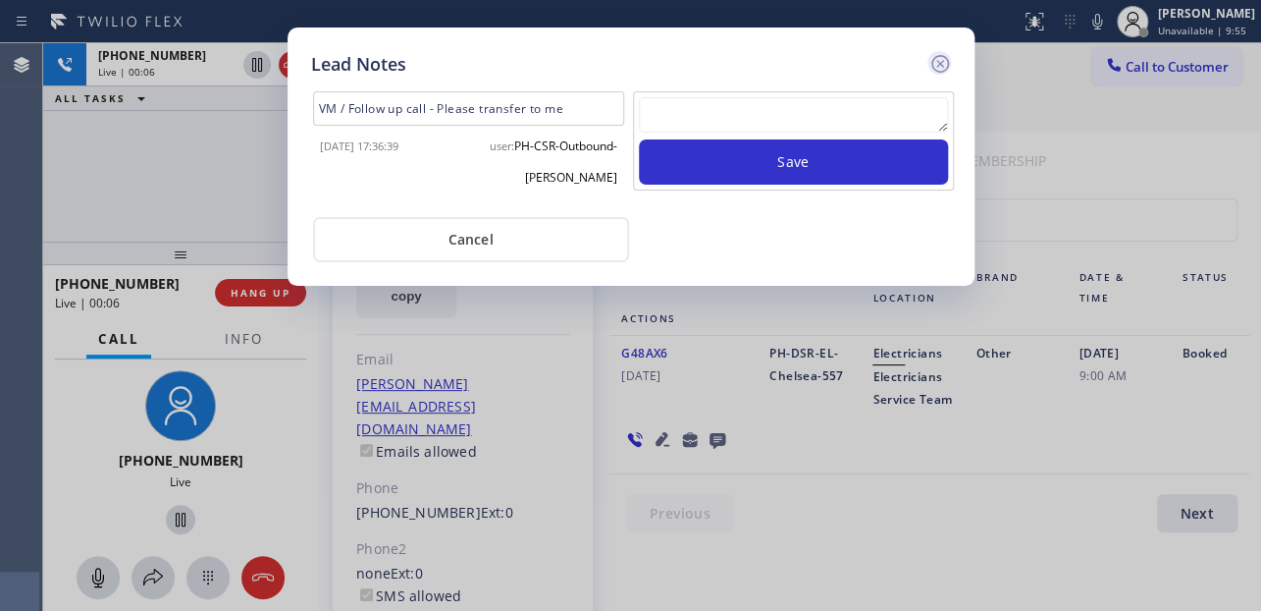
click at [936, 64] on icon at bounding box center [941, 64] width 24 height 24
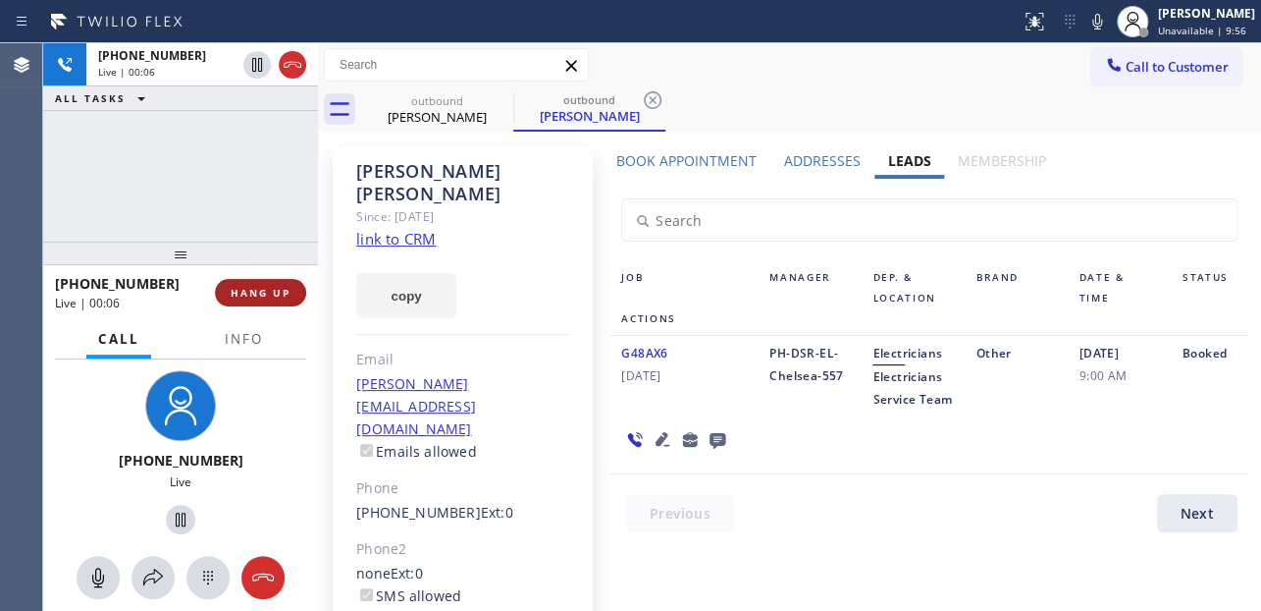
click at [258, 301] on button "HANG UP" at bounding box center [260, 292] width 91 height 27
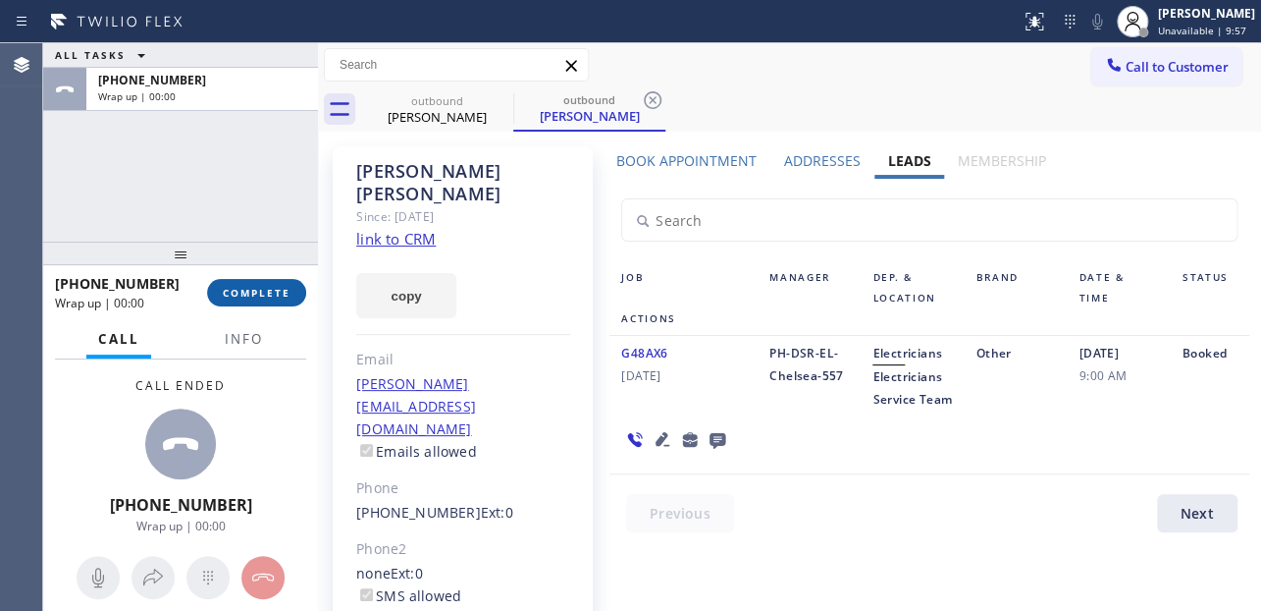
click at [258, 292] on span "COMPLETE" at bounding box center [257, 293] width 68 height 14
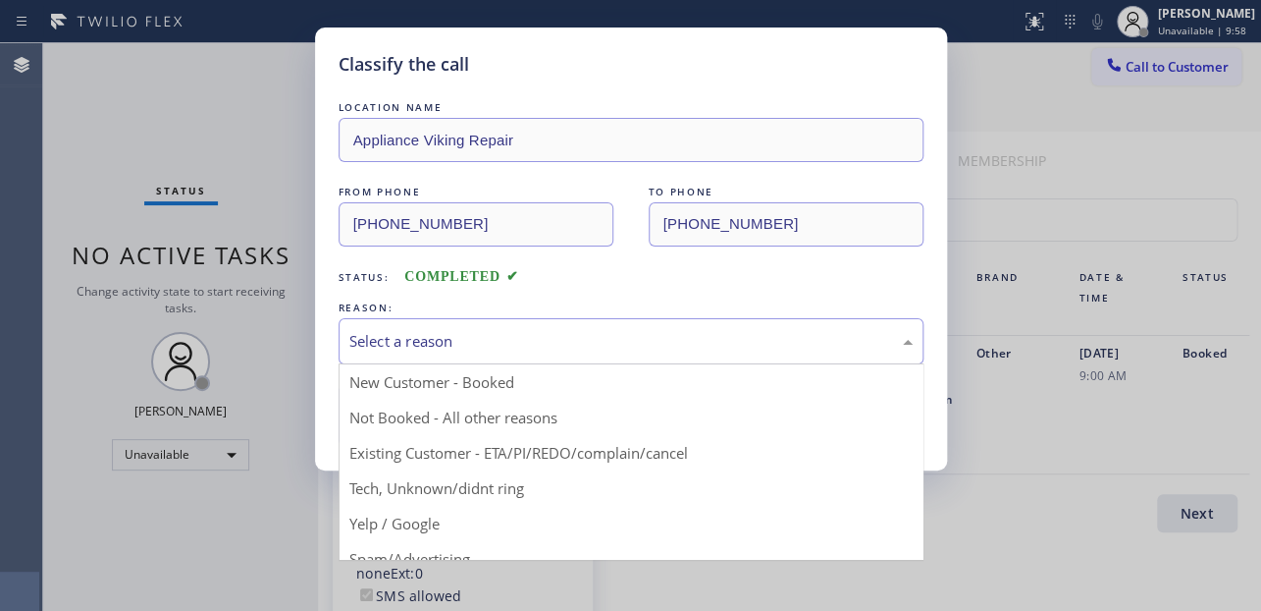
click at [433, 330] on div "Select a reason" at bounding box center [630, 341] width 563 height 23
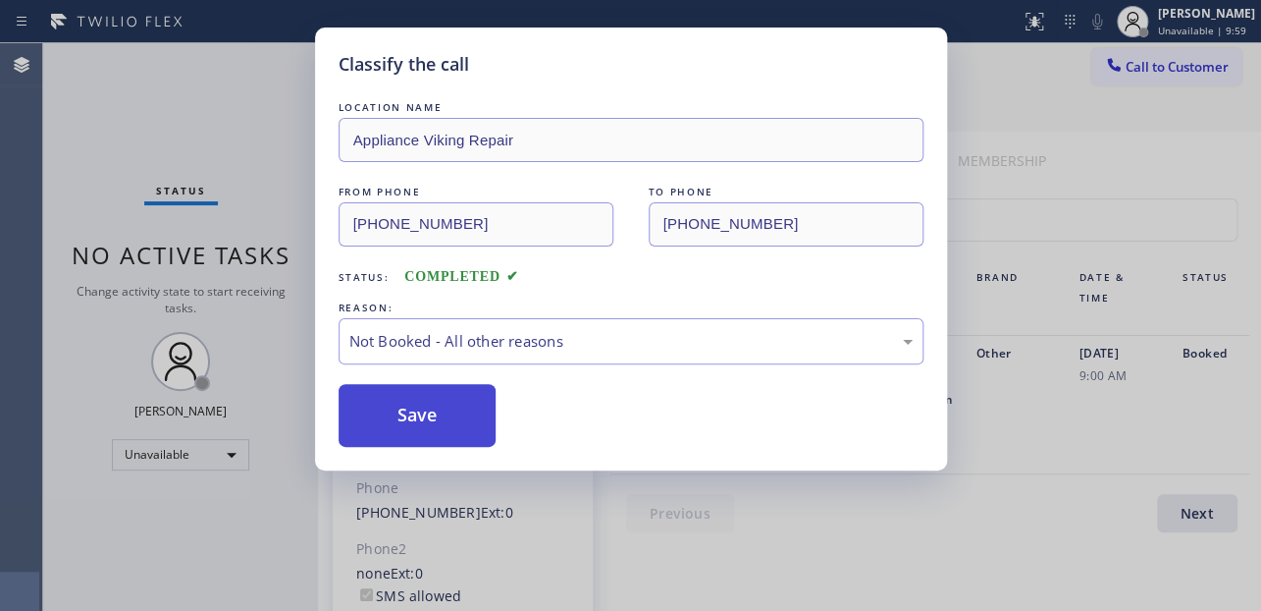
click at [408, 413] on button "Save" at bounding box center [418, 415] width 158 height 63
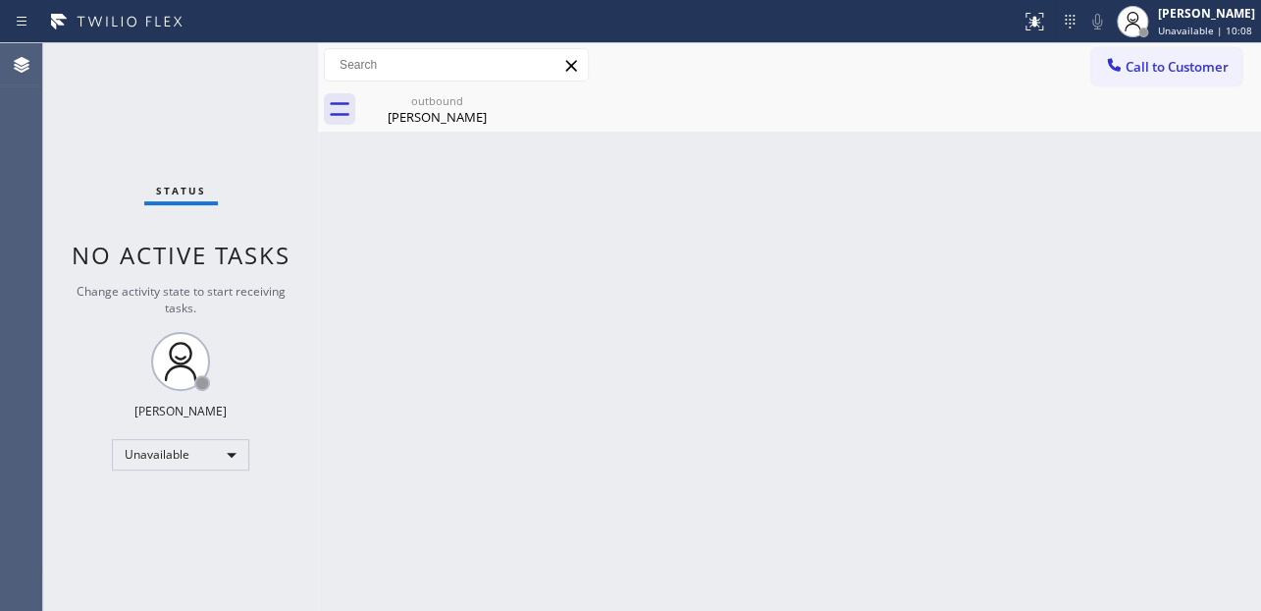
drag, startPoint x: 1150, startPoint y: 71, endPoint x: 951, endPoint y: 104, distance: 202.0
click at [1150, 71] on span "Call to Customer" at bounding box center [1177, 67] width 103 height 18
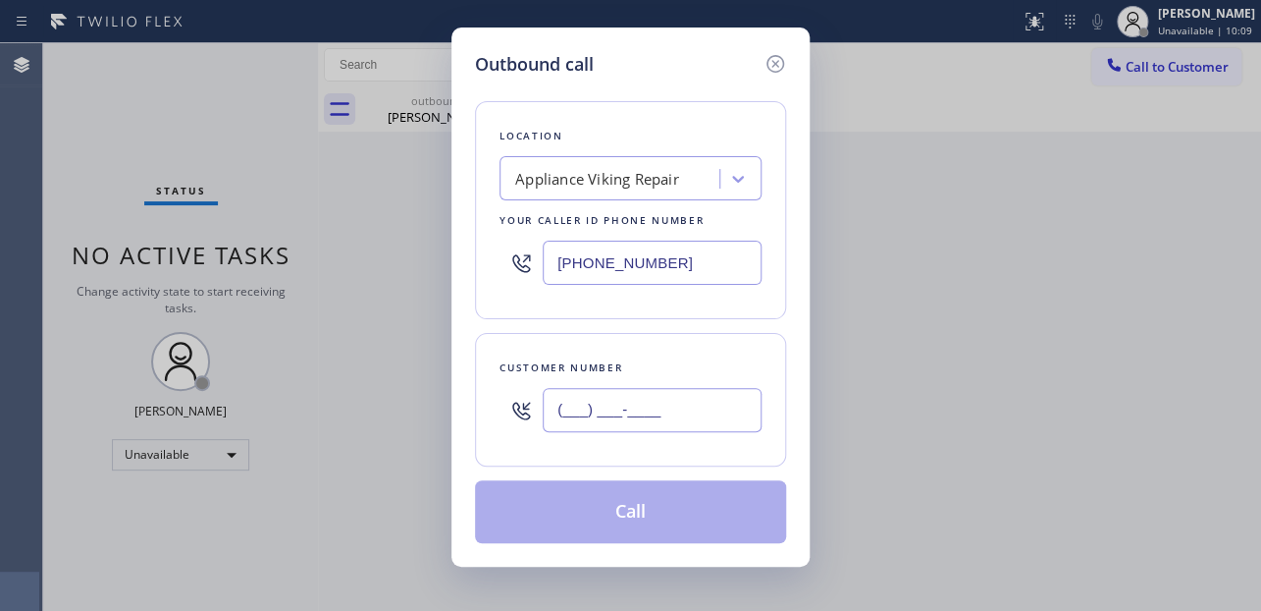
click at [600, 414] on input "(___) ___-____" at bounding box center [652, 410] width 219 height 44
paste input "516) 294-3986"
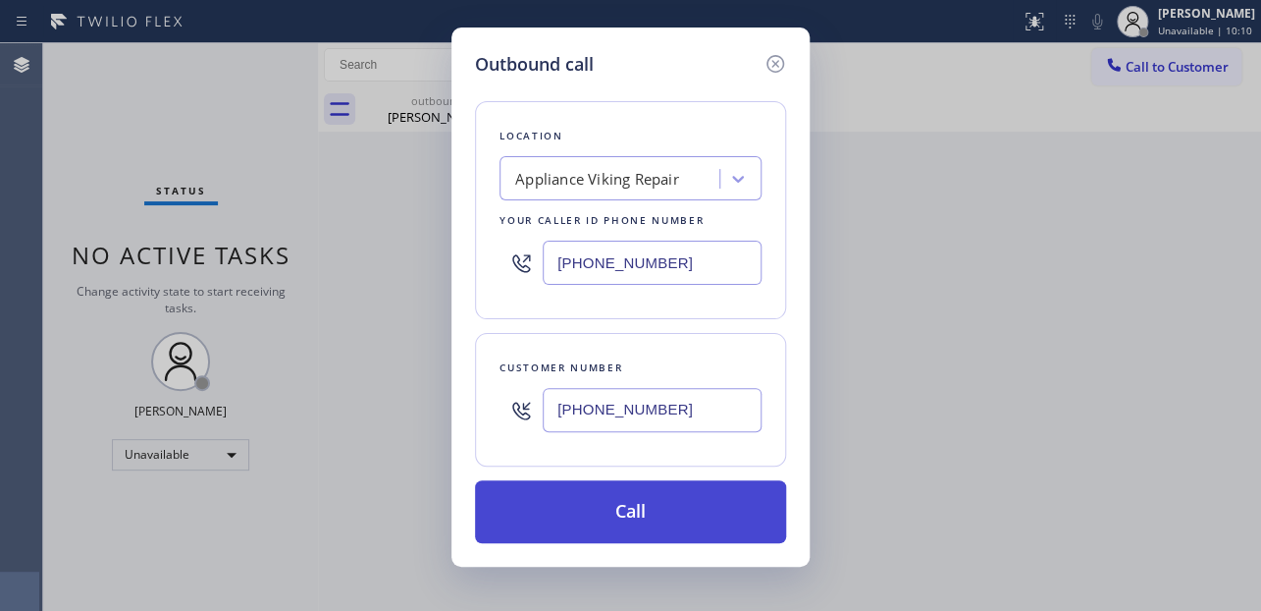
type input "[PHONE_NUMBER]"
click at [626, 505] on button "Call" at bounding box center [630, 511] width 311 height 63
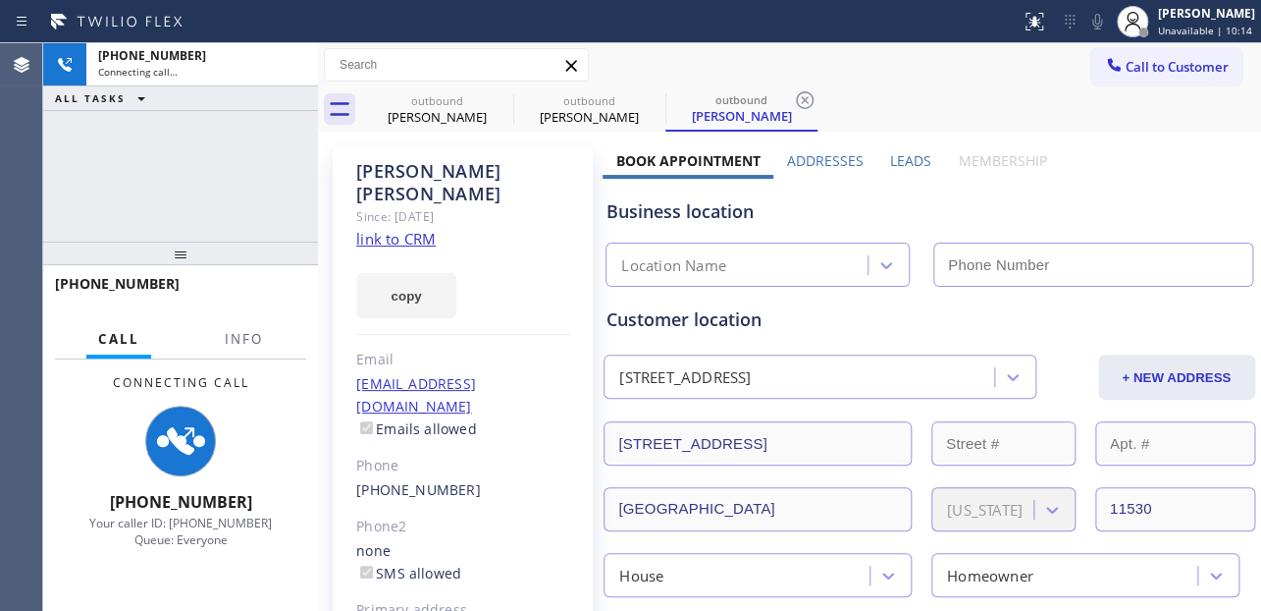
type input "[PHONE_NUMBER]"
click at [911, 157] on label "Leads" at bounding box center [910, 160] width 41 height 19
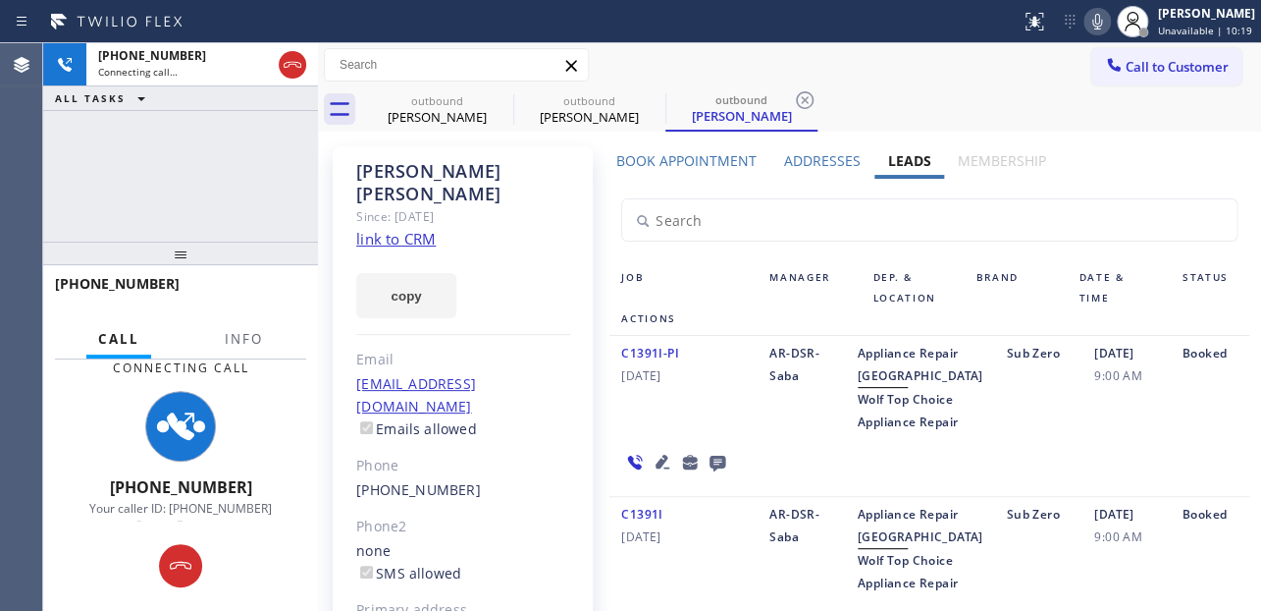
click at [1086, 23] on icon at bounding box center [1098, 22] width 24 height 24
click at [658, 468] on icon at bounding box center [663, 461] width 14 height 14
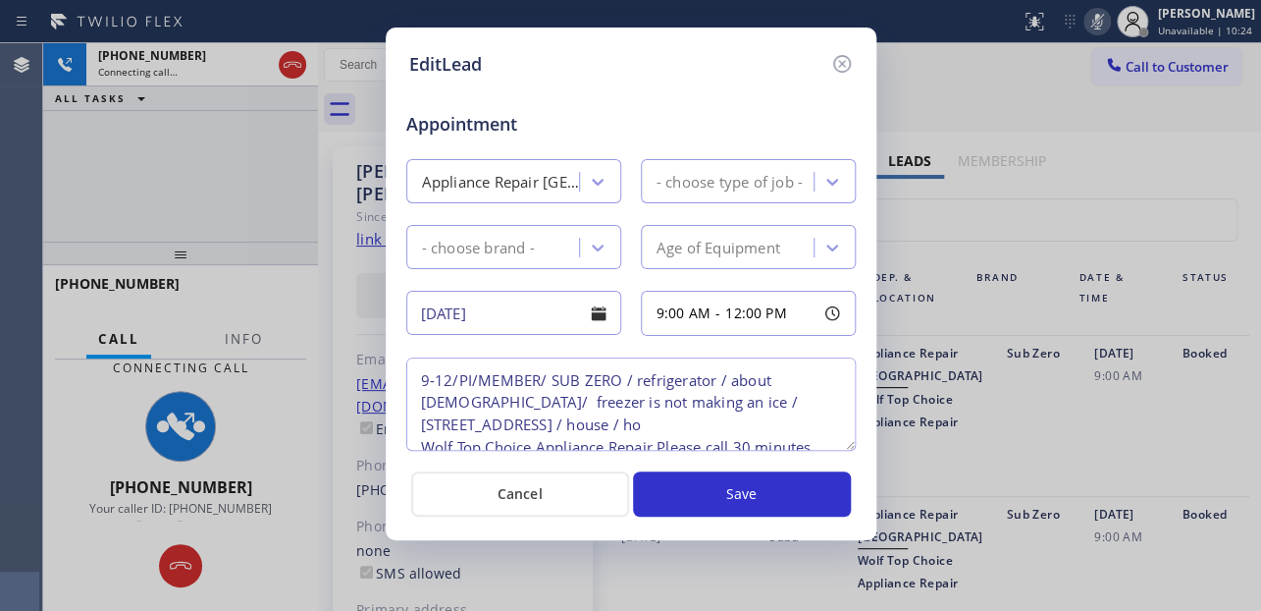
type textarea "9-12/PI/MEMBER/ SUB ZERO / refrigerator / about [DEMOGRAPHIC_DATA]/ freezer is …"
click at [834, 65] on icon at bounding box center [842, 64] width 24 height 24
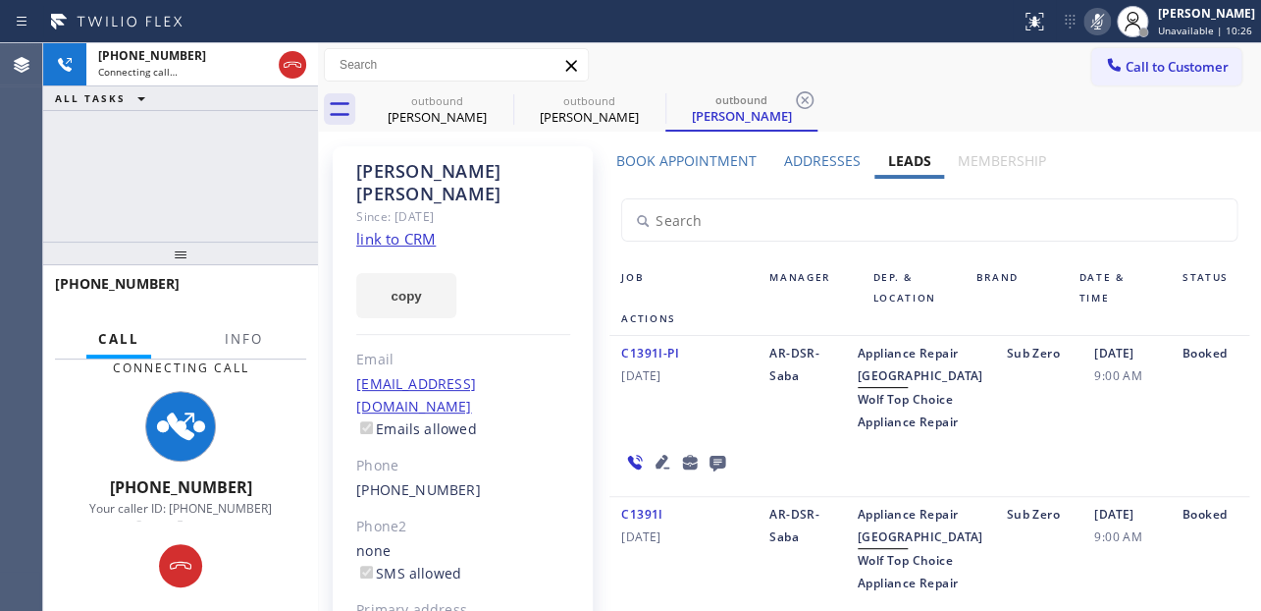
click at [714, 471] on icon at bounding box center [718, 463] width 16 height 16
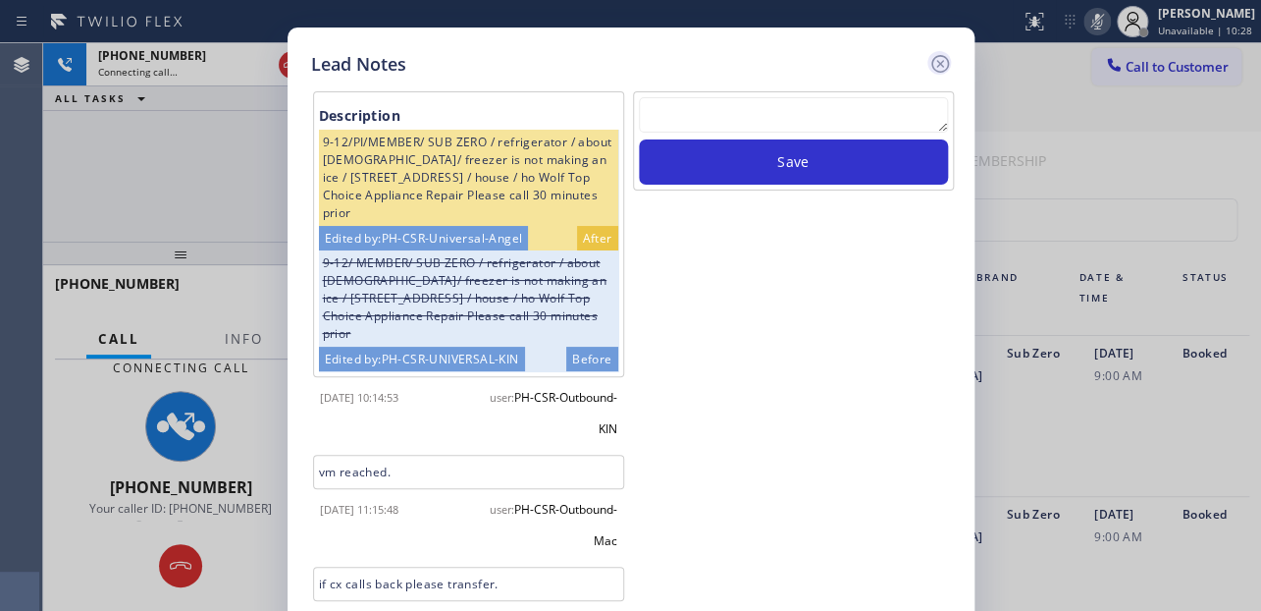
click at [936, 64] on icon at bounding box center [941, 64] width 24 height 24
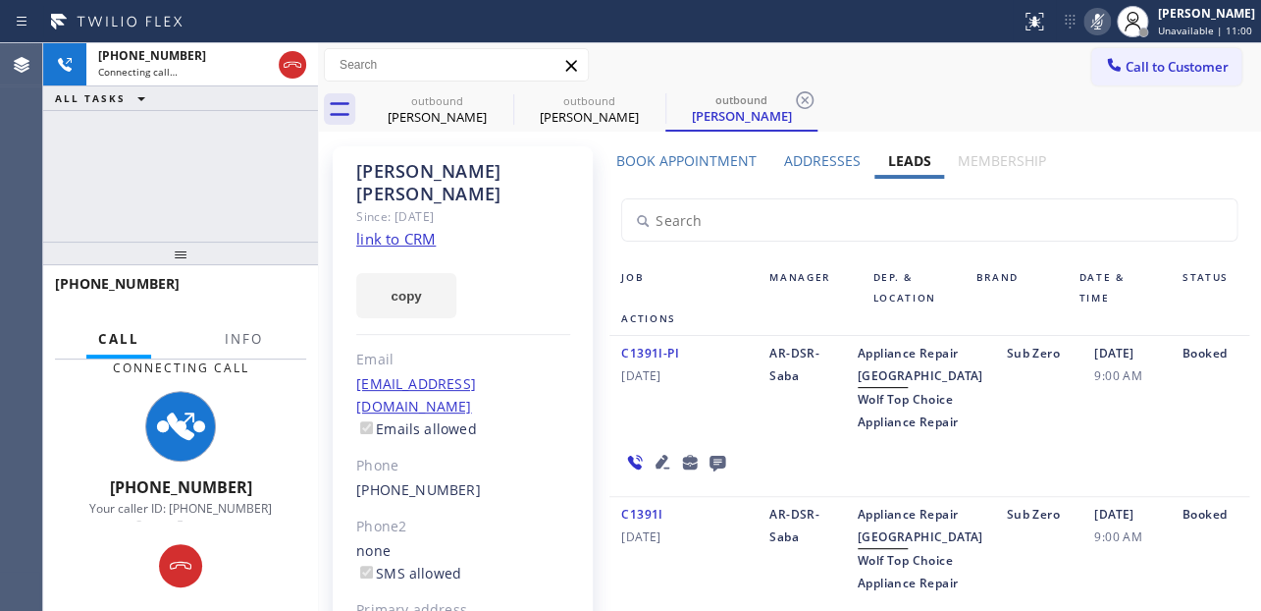
click at [717, 471] on icon at bounding box center [718, 463] width 16 height 16
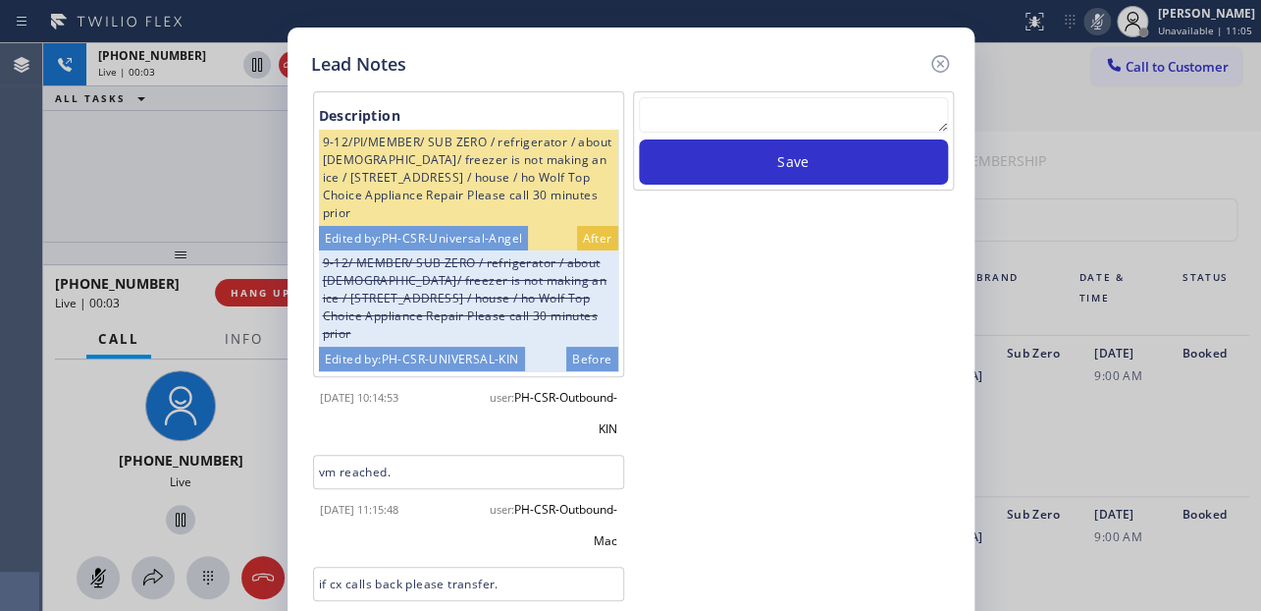
click at [783, 114] on textarea at bounding box center [793, 114] width 309 height 35
paste textarea "Routed to Voice mail// If CX will call back please transfer to me- Love:*"
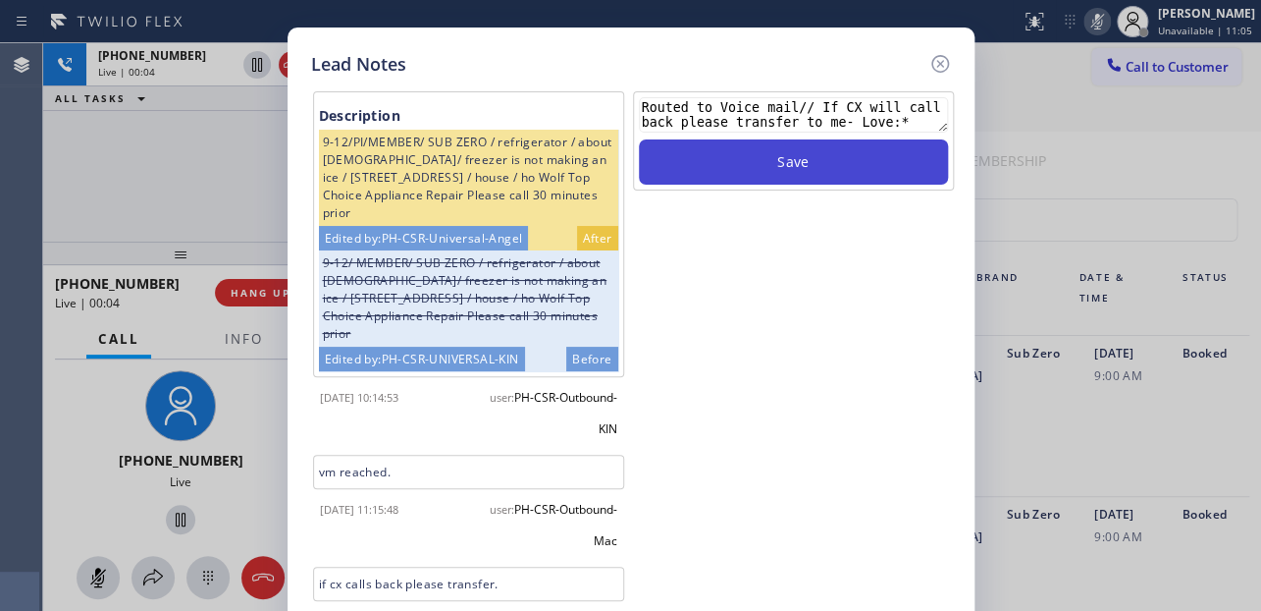
type textarea "Routed to Voice mail// If CX will call back please transfer to me- Love:*"
click at [823, 163] on button "Save" at bounding box center [793, 161] width 309 height 45
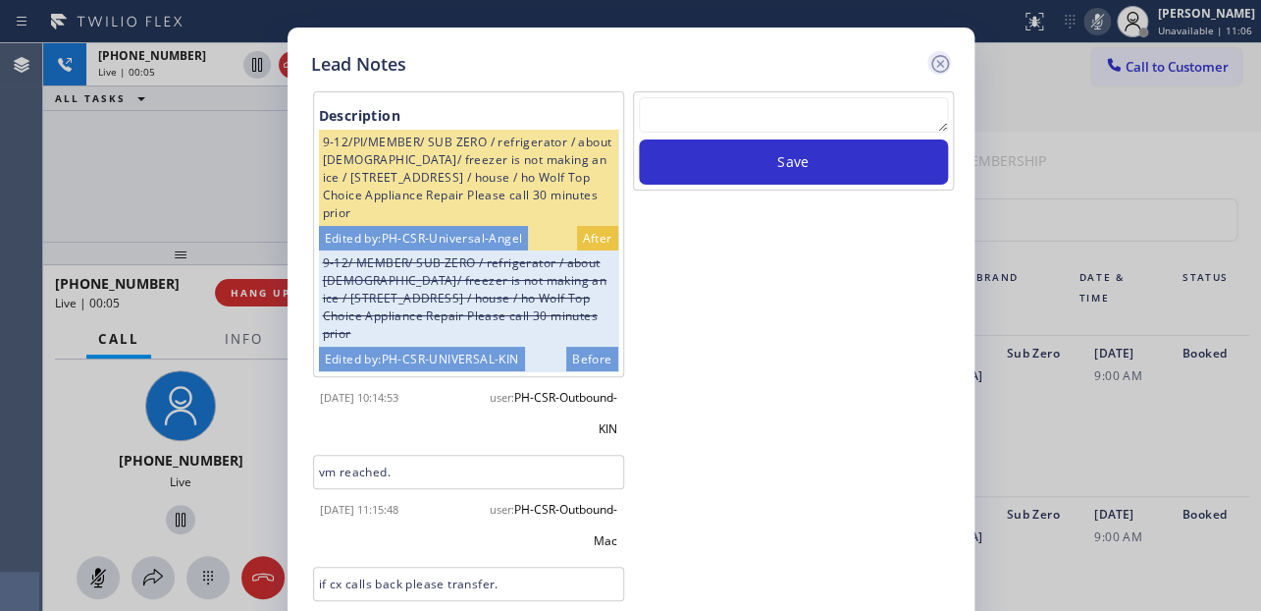
click at [945, 60] on icon at bounding box center [941, 64] width 24 height 24
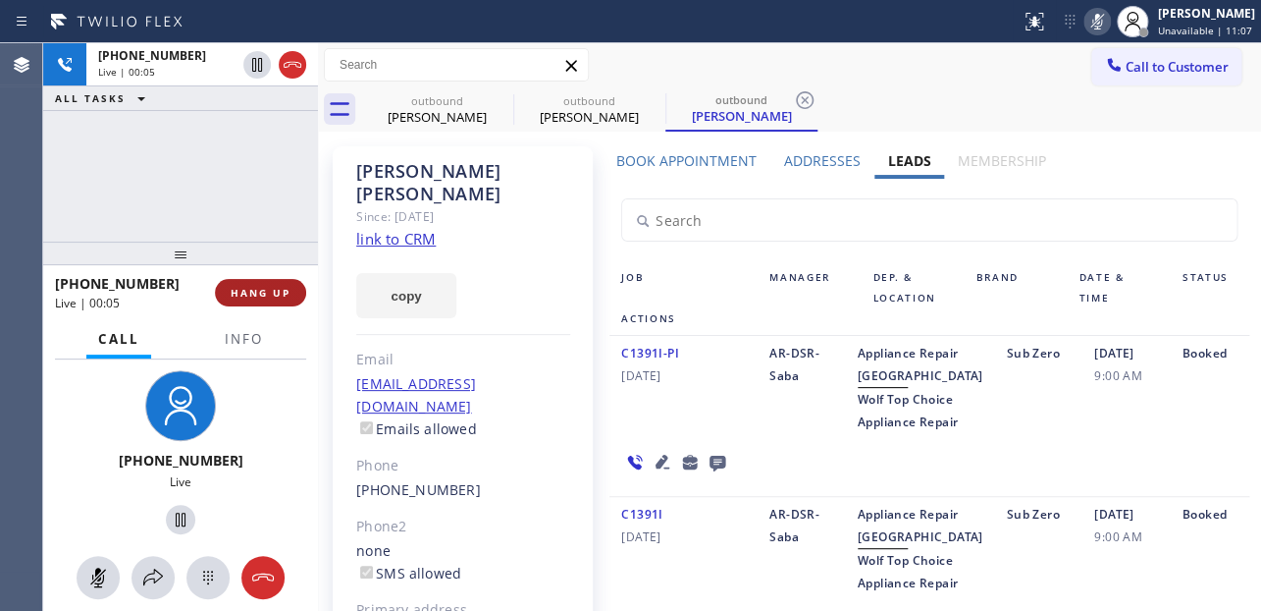
click at [280, 293] on span "HANG UP" at bounding box center [261, 293] width 60 height 14
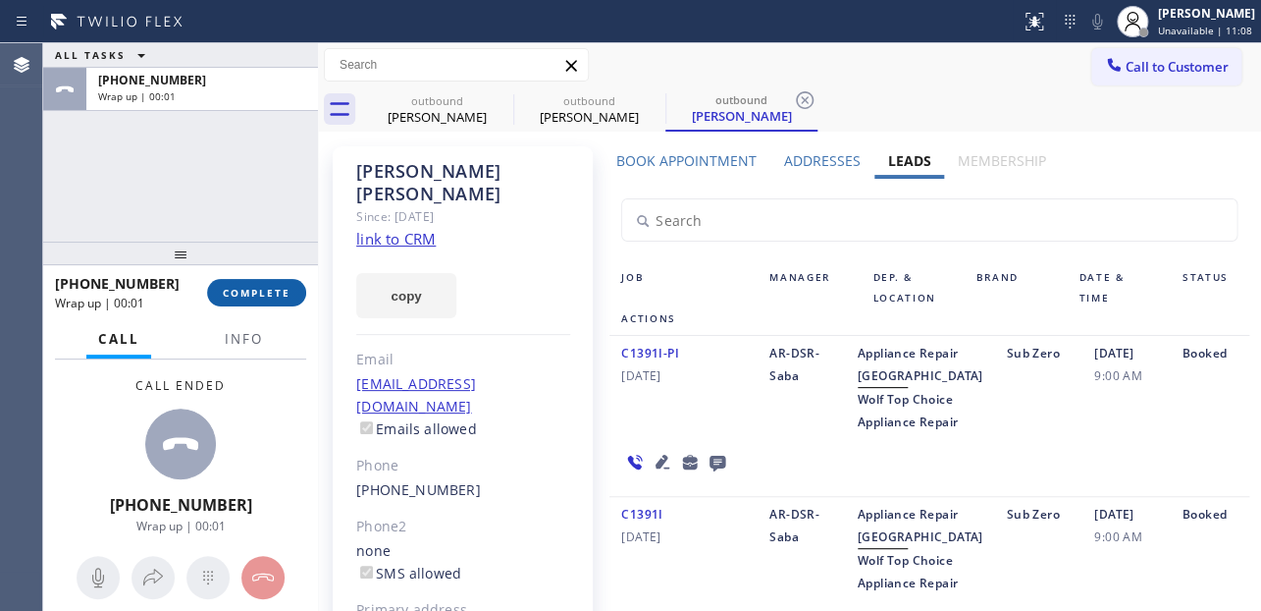
click at [260, 288] on span "COMPLETE" at bounding box center [257, 293] width 68 height 14
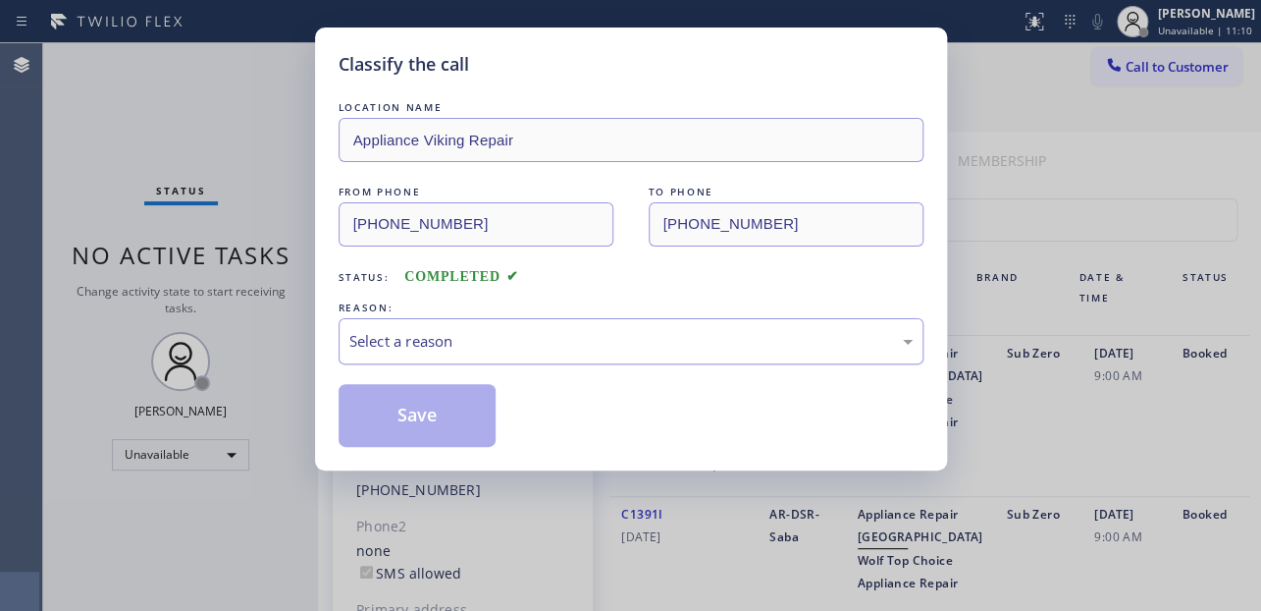
click at [568, 333] on div "Select a reason" at bounding box center [630, 341] width 563 height 23
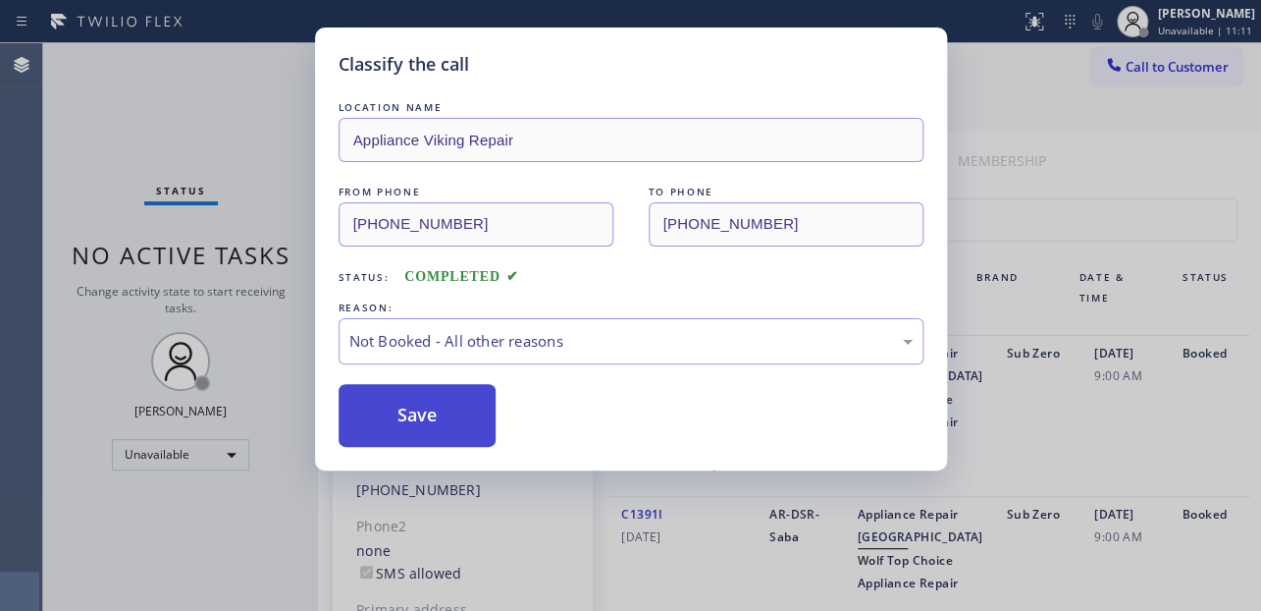
click at [440, 413] on button "Save" at bounding box center [418, 415] width 158 height 63
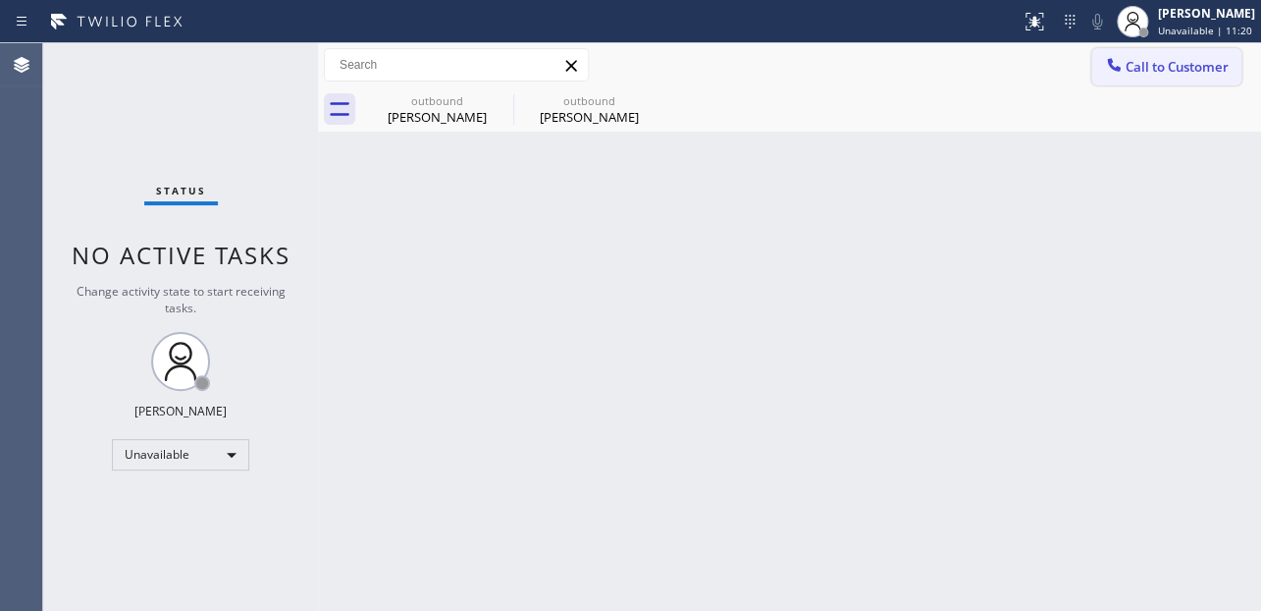
click at [1209, 63] on span "Call to Customer" at bounding box center [1177, 67] width 103 height 18
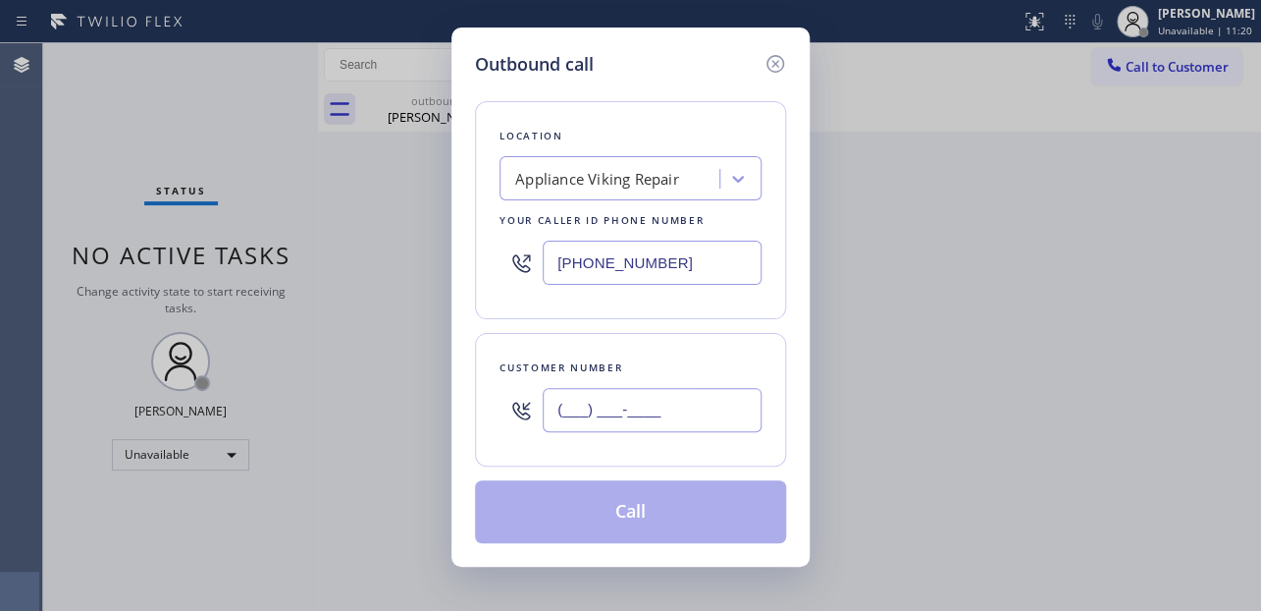
click at [589, 394] on input "(___) ___-____" at bounding box center [652, 410] width 219 height 44
paste input "213) 422-5561"
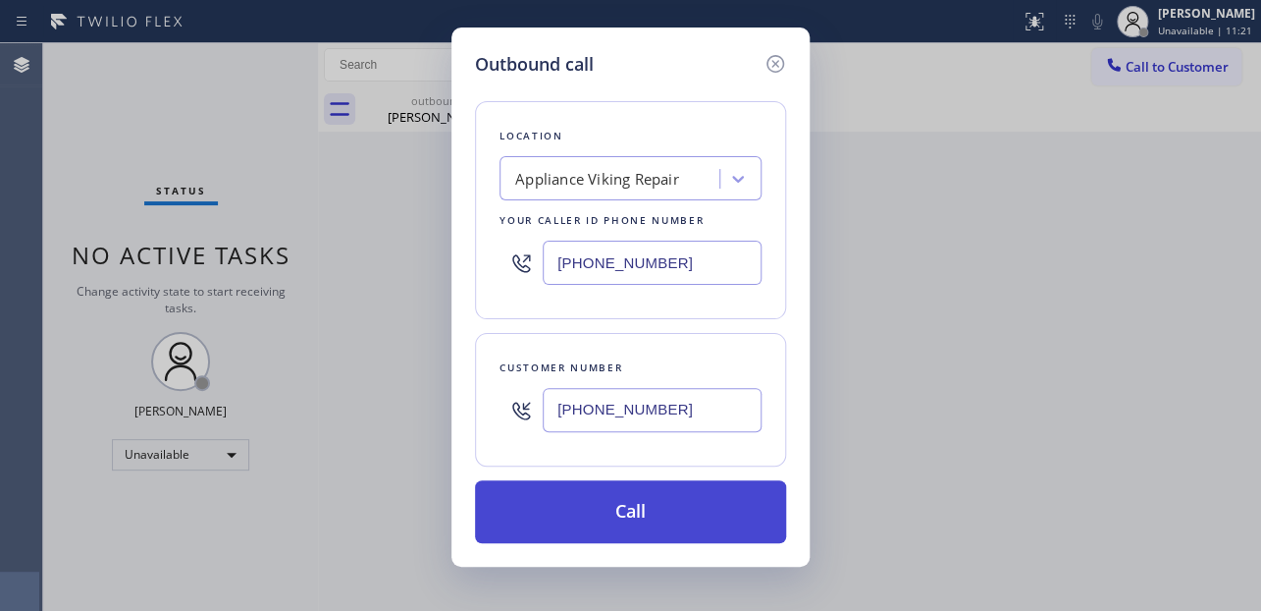
type input "[PHONE_NUMBER]"
click at [666, 499] on button "Call" at bounding box center [630, 511] width 311 height 63
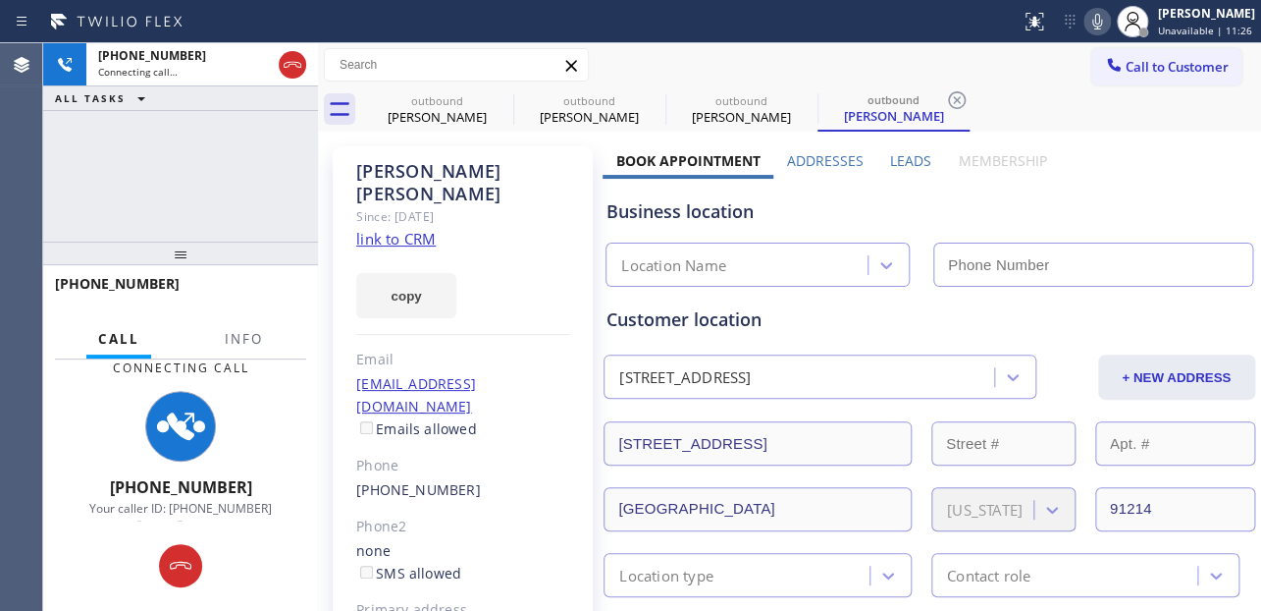
type input "[PHONE_NUMBER]"
click at [900, 155] on label "Leads" at bounding box center [910, 160] width 41 height 19
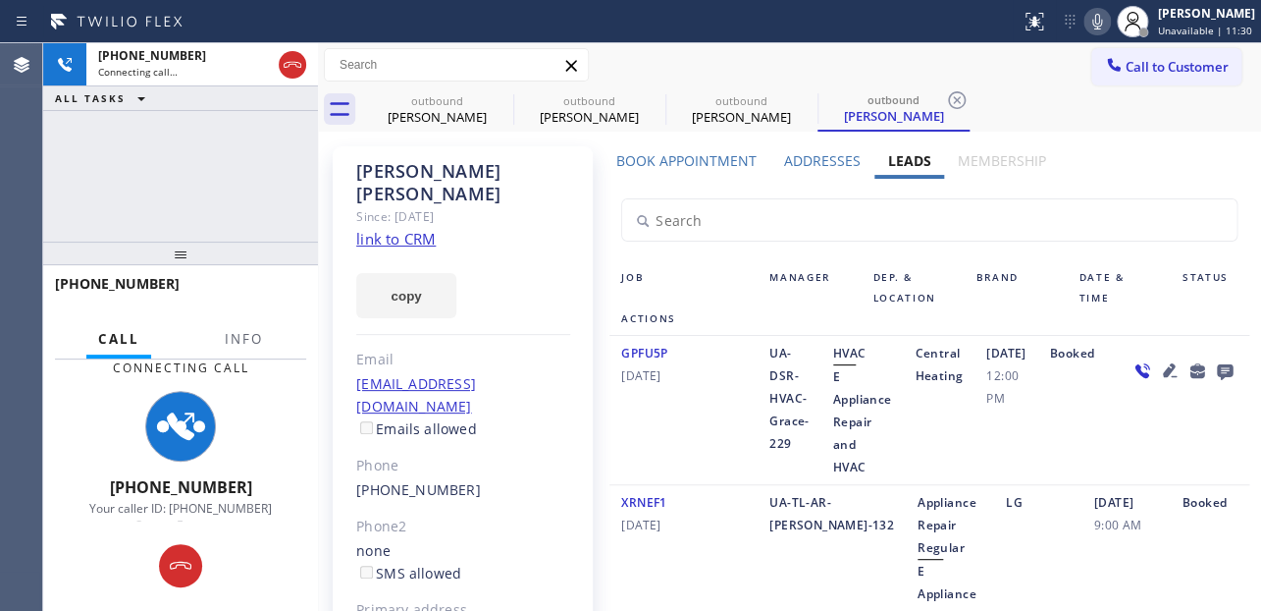
click at [1086, 19] on icon at bounding box center [1098, 22] width 24 height 24
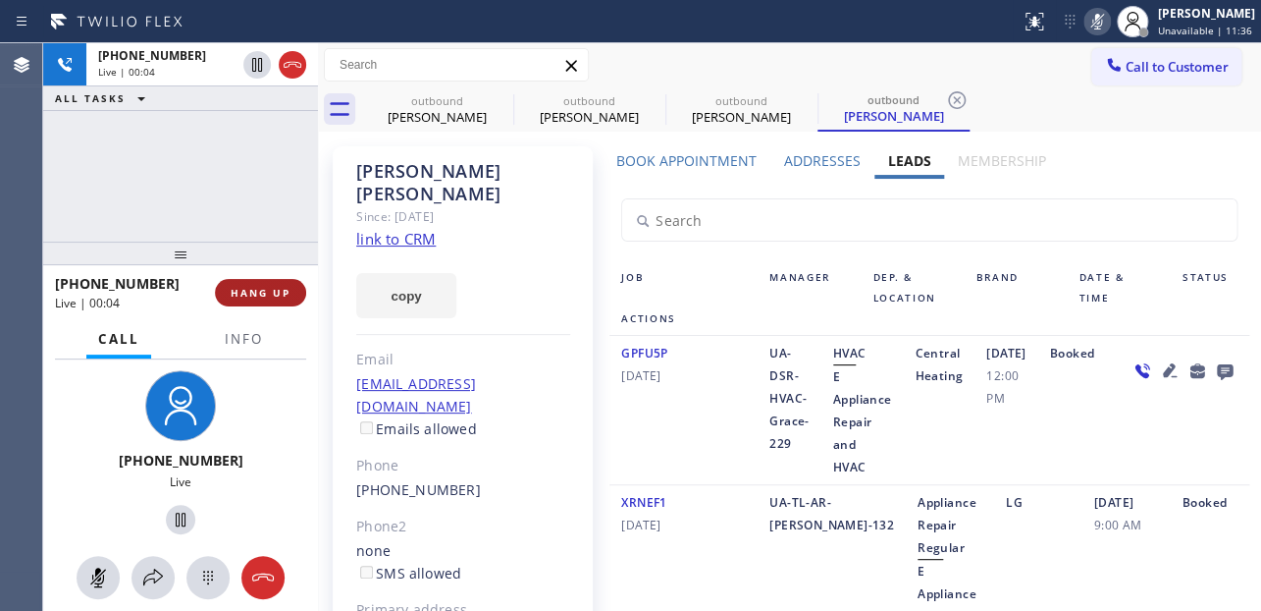
click at [236, 281] on button "HANG UP" at bounding box center [260, 292] width 91 height 27
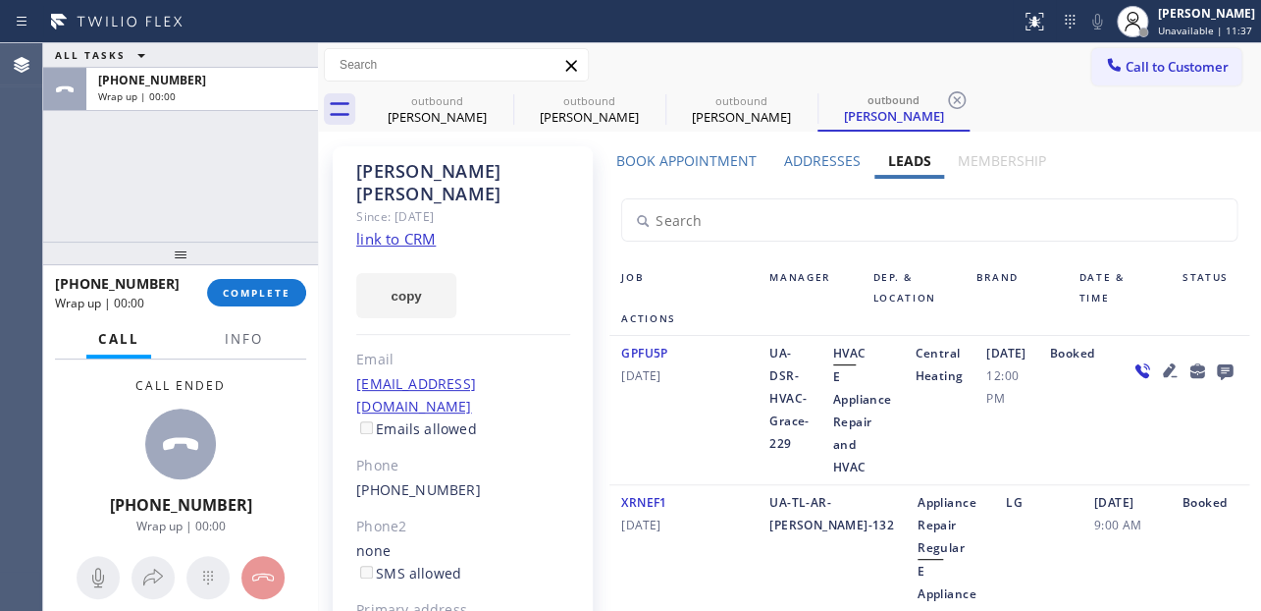
click at [1213, 383] on icon at bounding box center [1225, 370] width 24 height 25
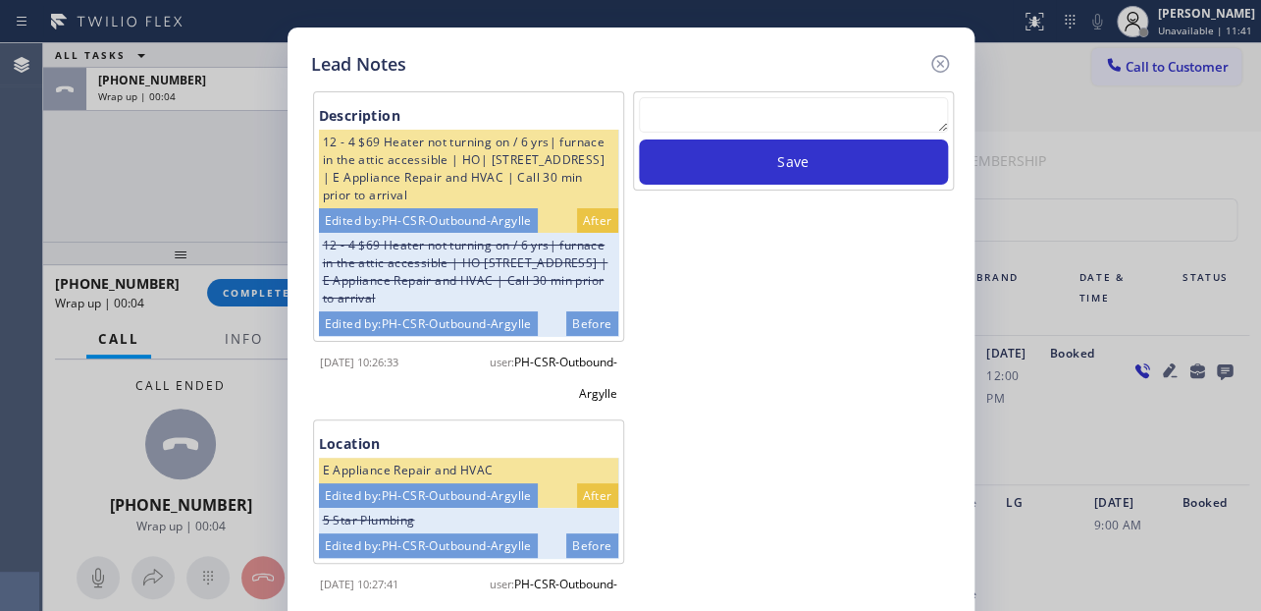
click at [857, 118] on textarea at bounding box center [793, 114] width 309 height 35
paste textarea "Routed to Voice mail// If CX will call back please transfer to me- Love:*"
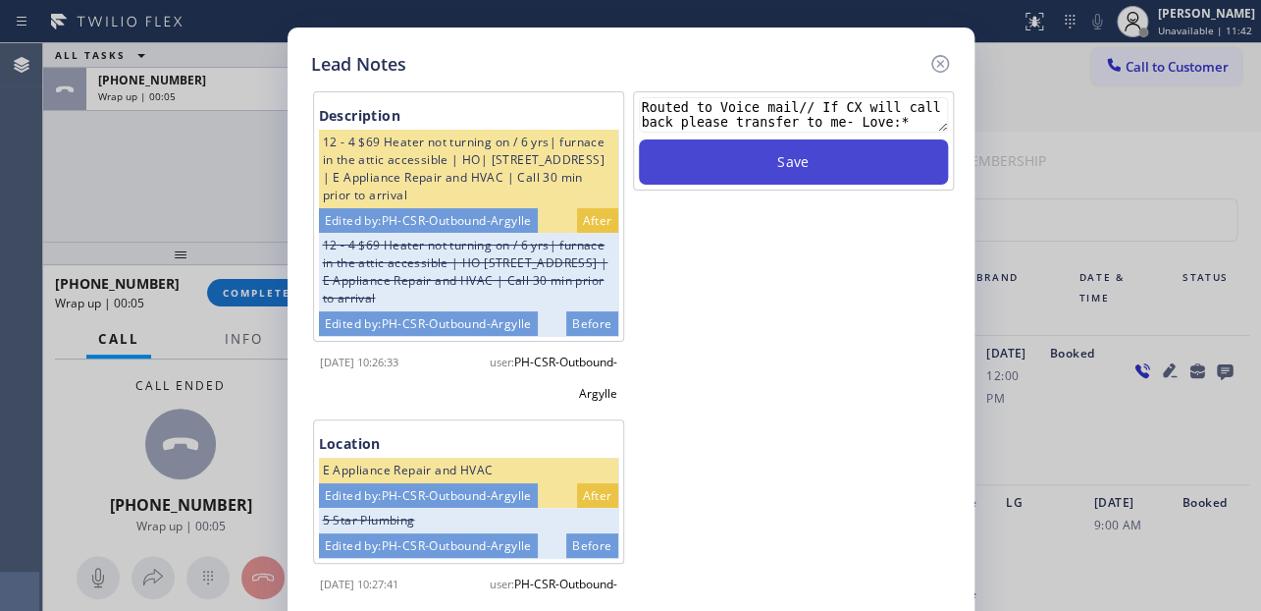
type textarea "Routed to Voice mail// If CX will call back please transfer to me- Love:*"
click at [841, 167] on button "Save" at bounding box center [793, 161] width 309 height 45
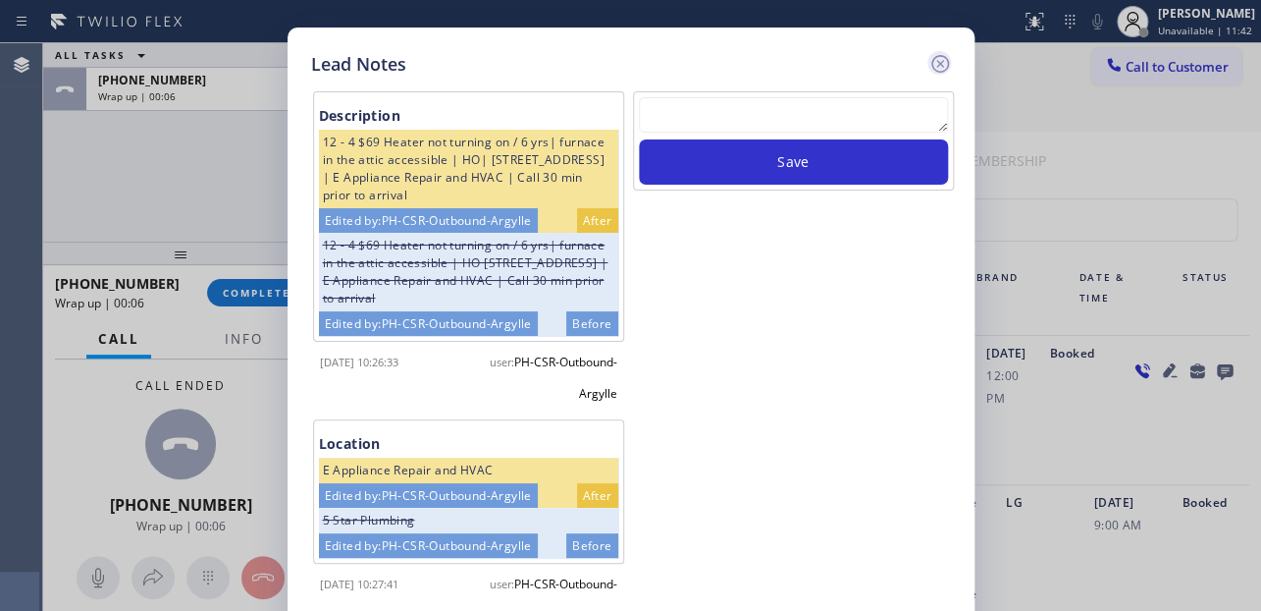
click at [936, 66] on icon at bounding box center [940, 64] width 18 height 18
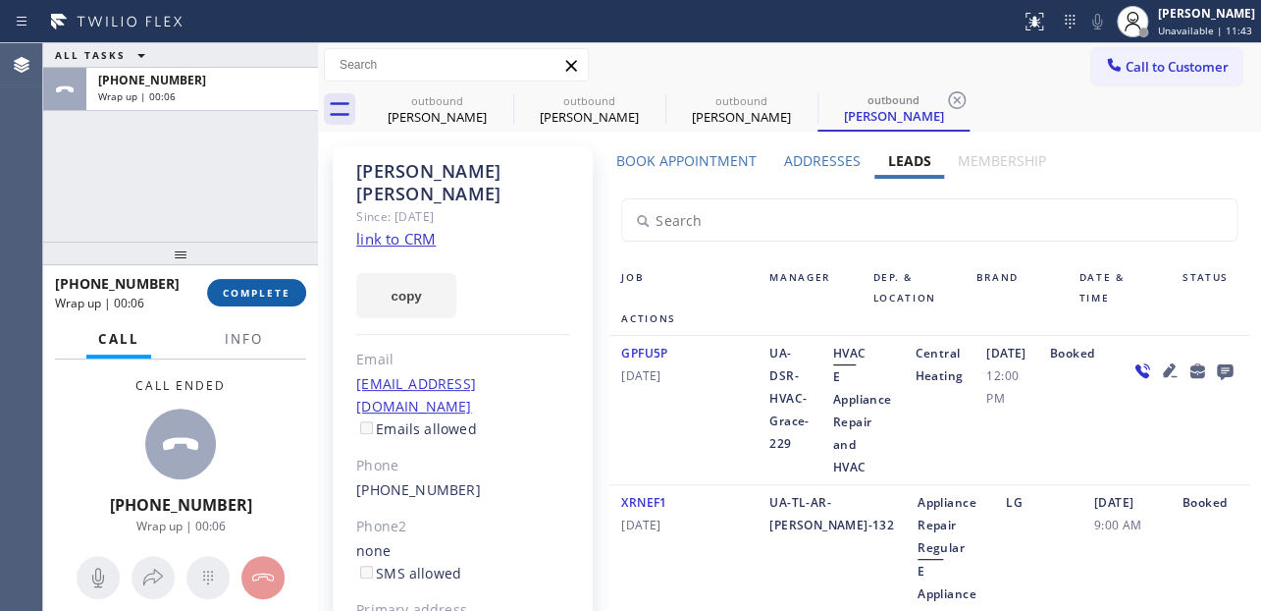
click at [275, 286] on span "COMPLETE" at bounding box center [257, 293] width 68 height 14
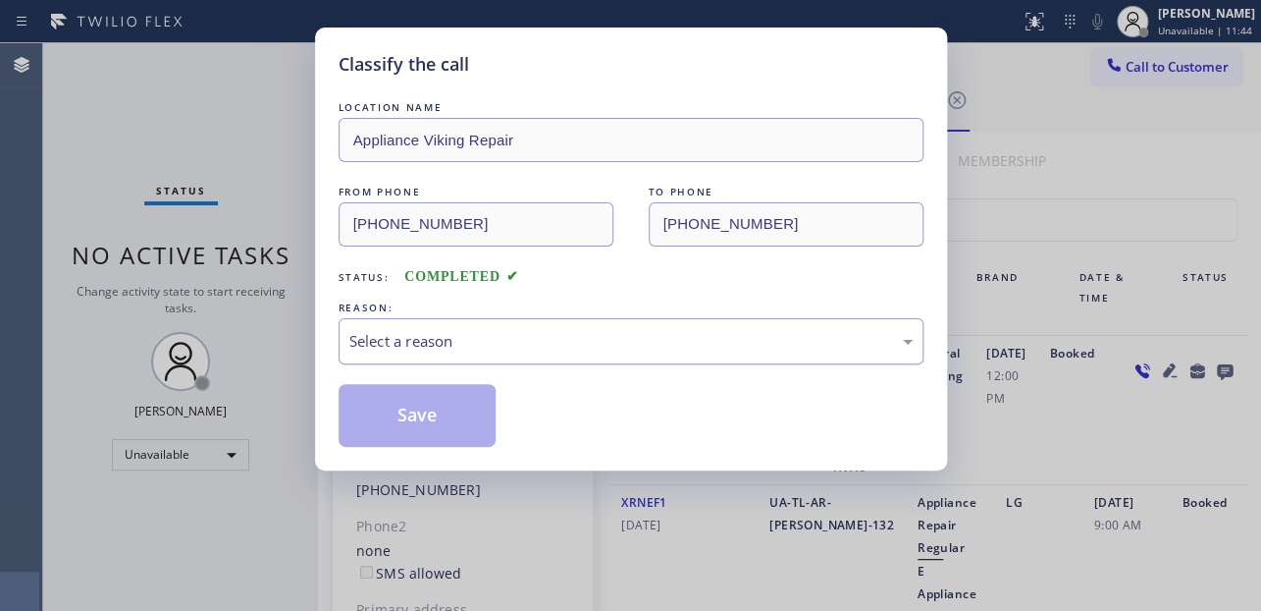
click at [421, 331] on div "Select a reason" at bounding box center [630, 341] width 563 height 23
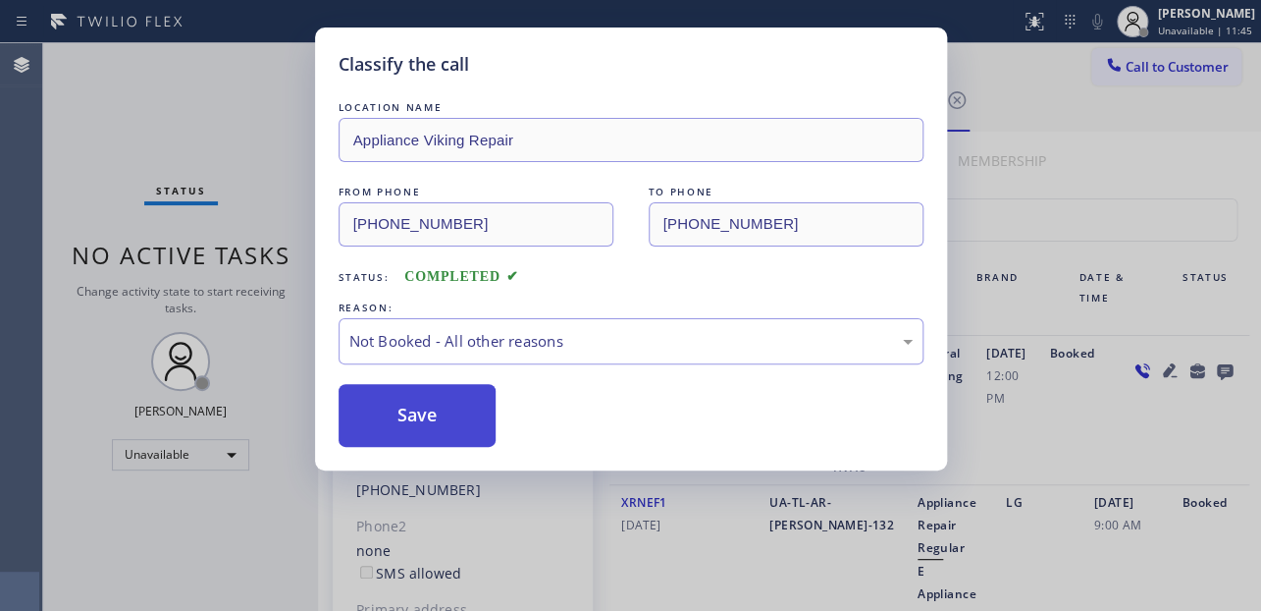
click at [399, 428] on button "Save" at bounding box center [418, 415] width 158 height 63
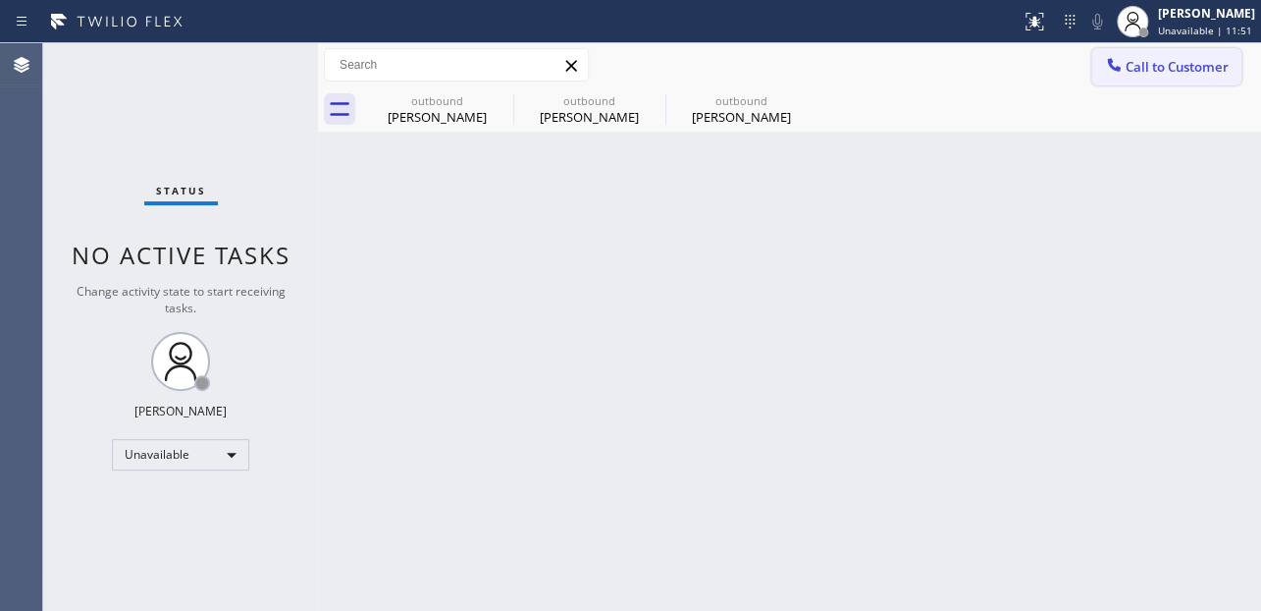
click at [1179, 58] on span "Call to Customer" at bounding box center [1177, 67] width 103 height 18
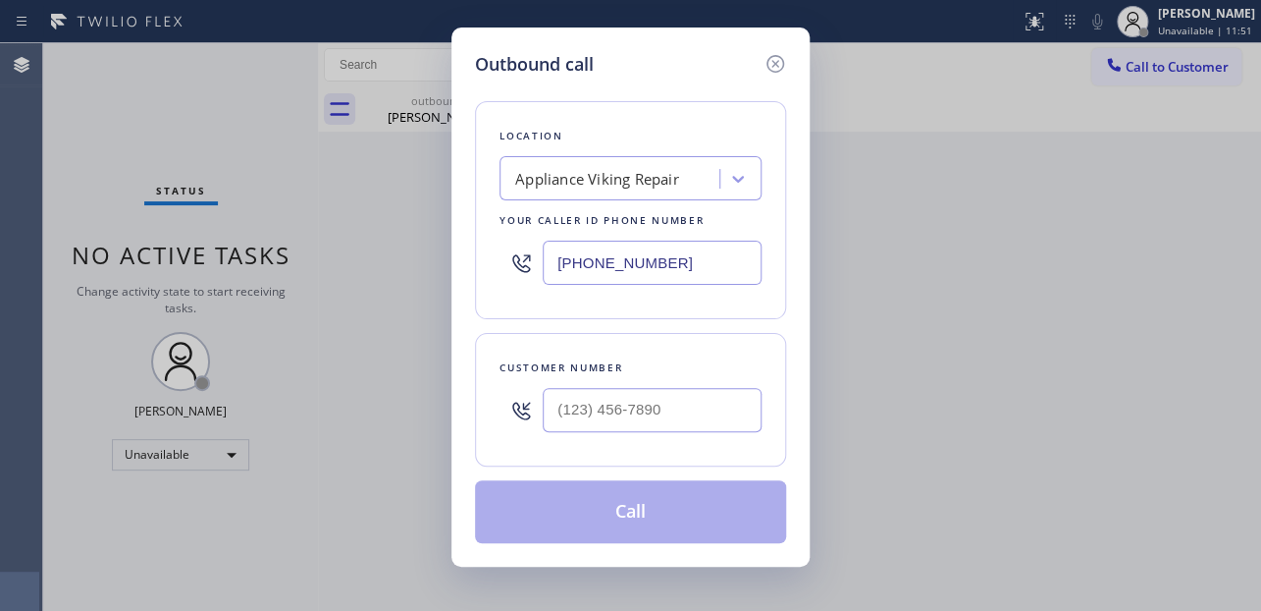
click at [595, 383] on div at bounding box center [652, 410] width 219 height 64
click at [591, 406] on input "(___) ___-____" at bounding box center [652, 410] width 219 height 44
paste input "925) 864-7381"
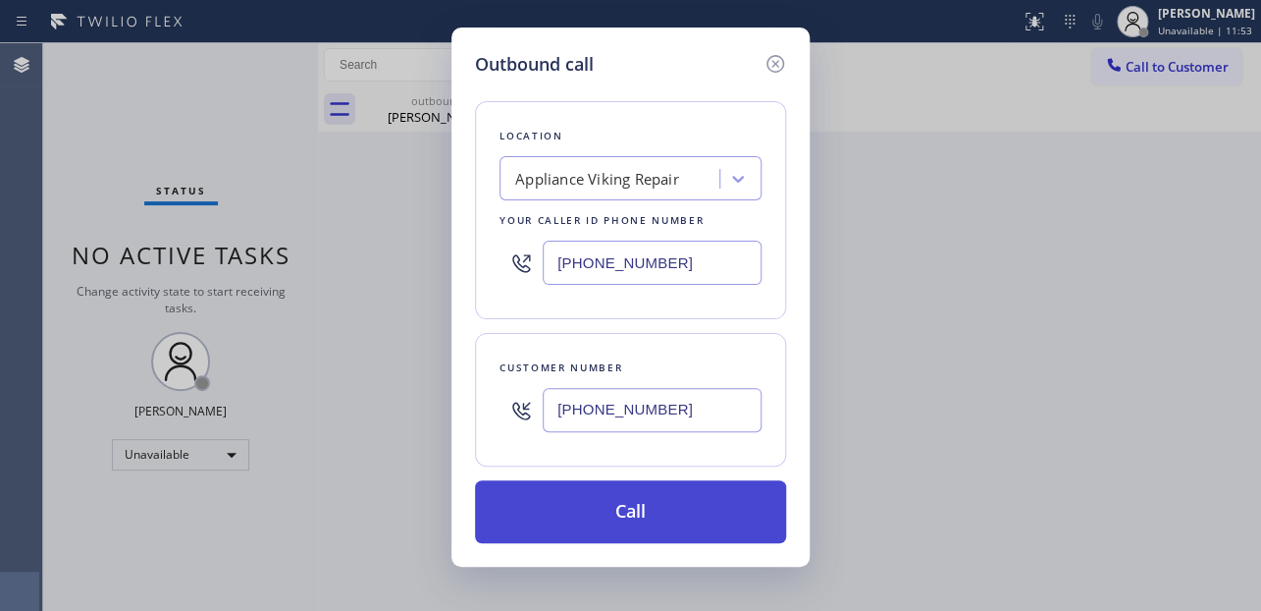
type input "[PHONE_NUMBER]"
click at [655, 523] on button "Call" at bounding box center [630, 511] width 311 height 63
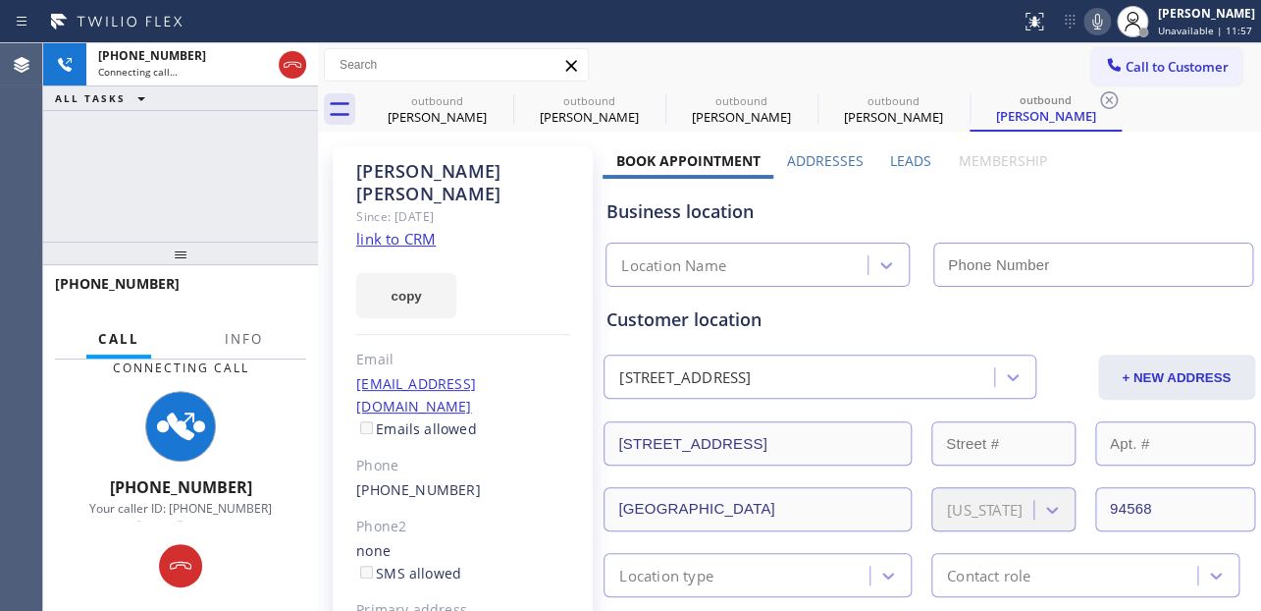
type input "[PHONE_NUMBER]"
click at [908, 159] on label "Leads" at bounding box center [910, 160] width 41 height 19
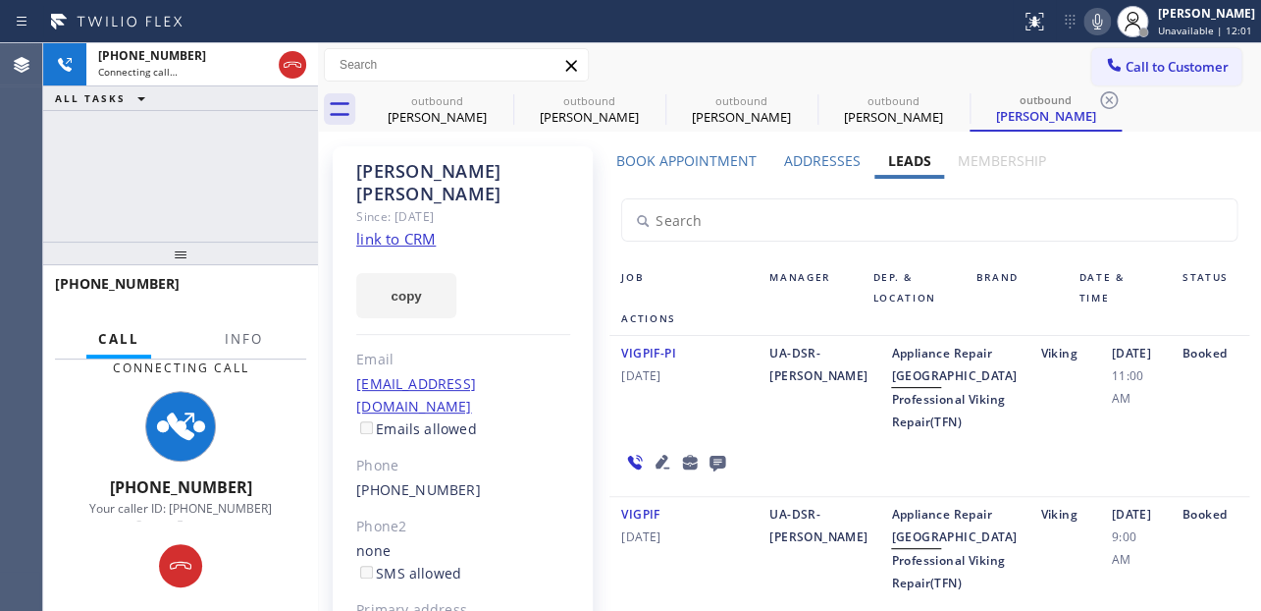
click at [1086, 23] on icon at bounding box center [1098, 22] width 24 height 24
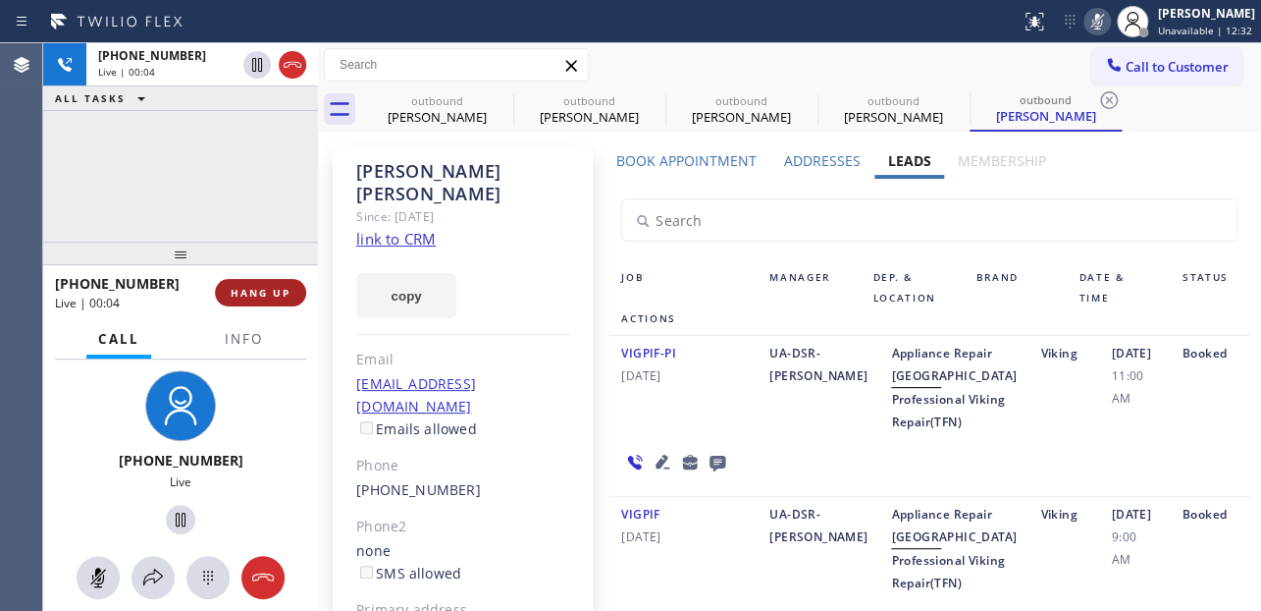
click at [257, 294] on span "HANG UP" at bounding box center [261, 293] width 60 height 14
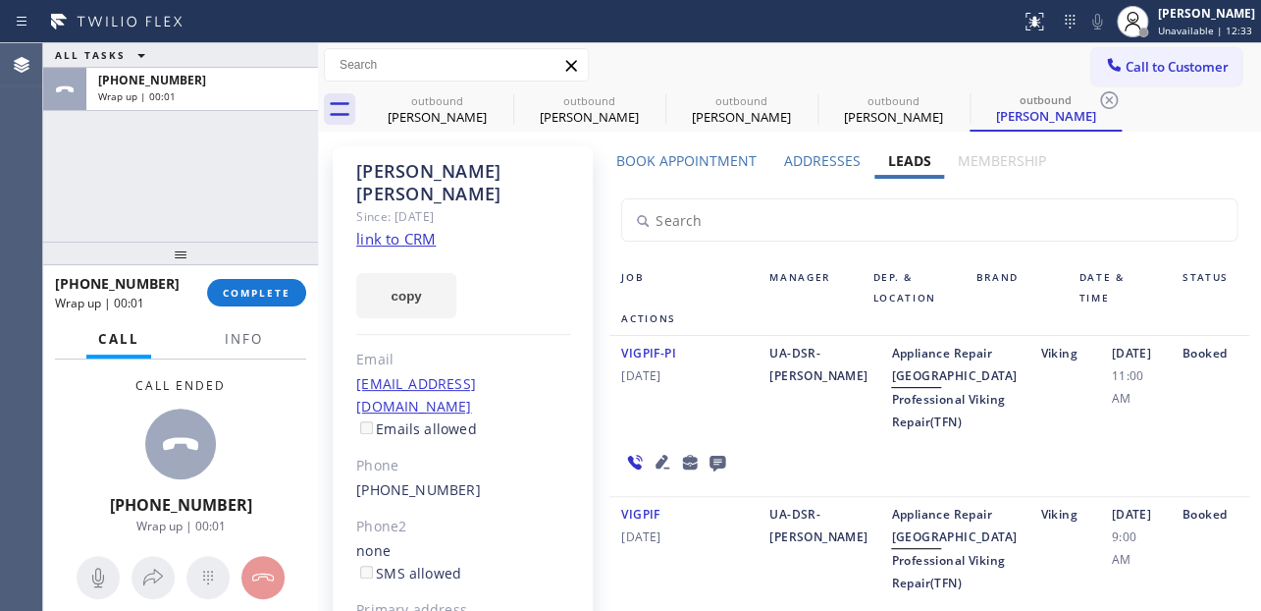
click at [712, 474] on icon at bounding box center [718, 462] width 24 height 25
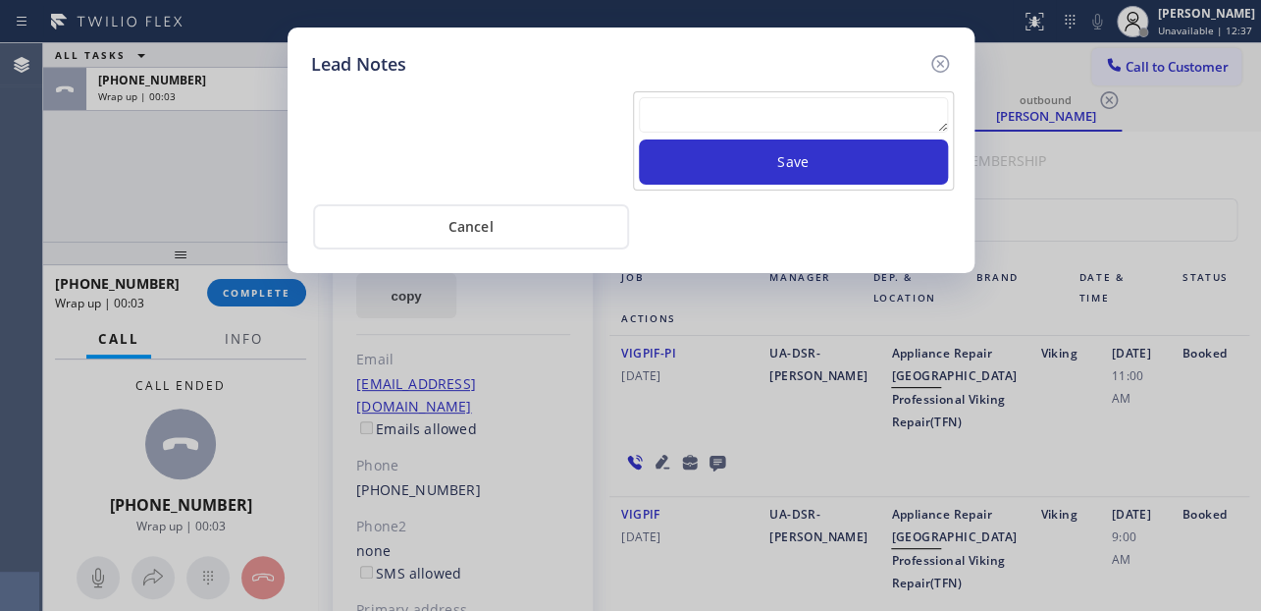
click at [736, 113] on textarea at bounding box center [793, 114] width 309 height 35
paste textarea "Routed to Voice mail// If CX will call back please transfer to me- Love:*"
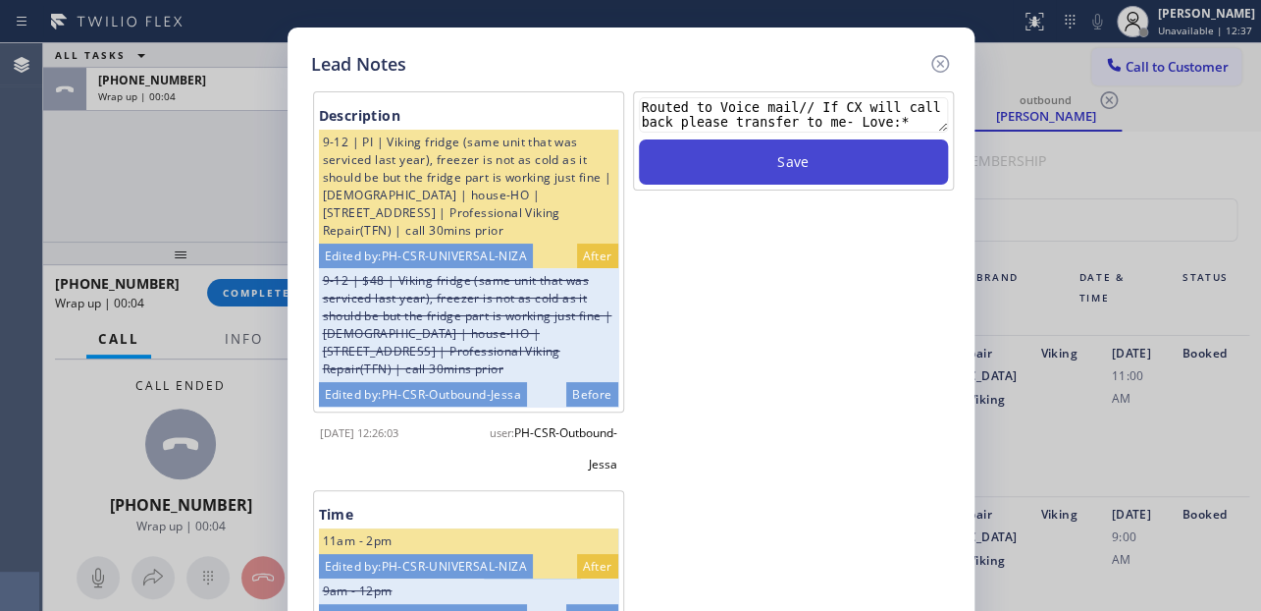
type textarea "Routed to Voice mail// If CX will call back please transfer to me- Love:*"
click at [747, 164] on button "Save" at bounding box center [793, 161] width 309 height 45
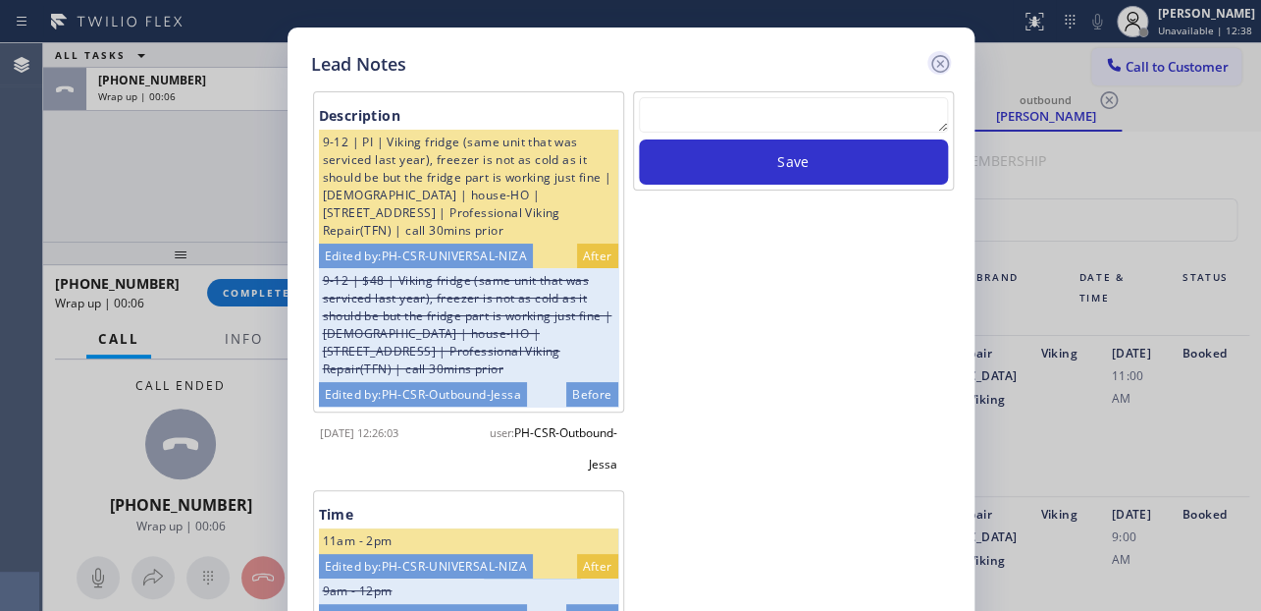
click at [942, 62] on icon at bounding box center [941, 64] width 24 height 24
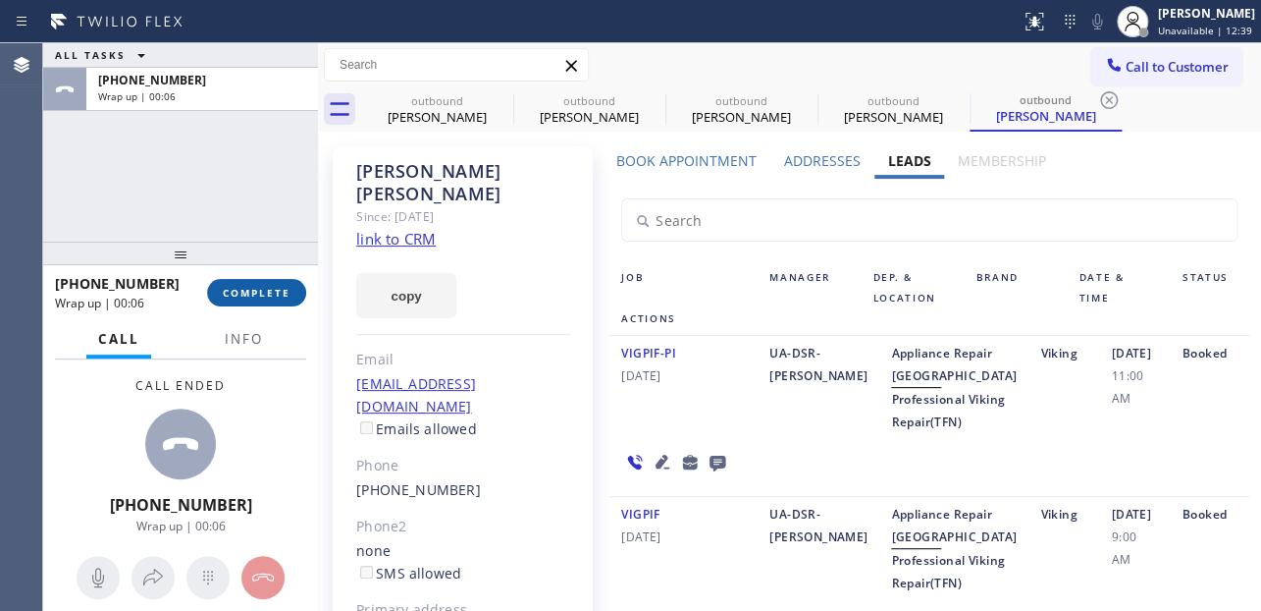
click at [244, 304] on button "COMPLETE" at bounding box center [256, 292] width 99 height 27
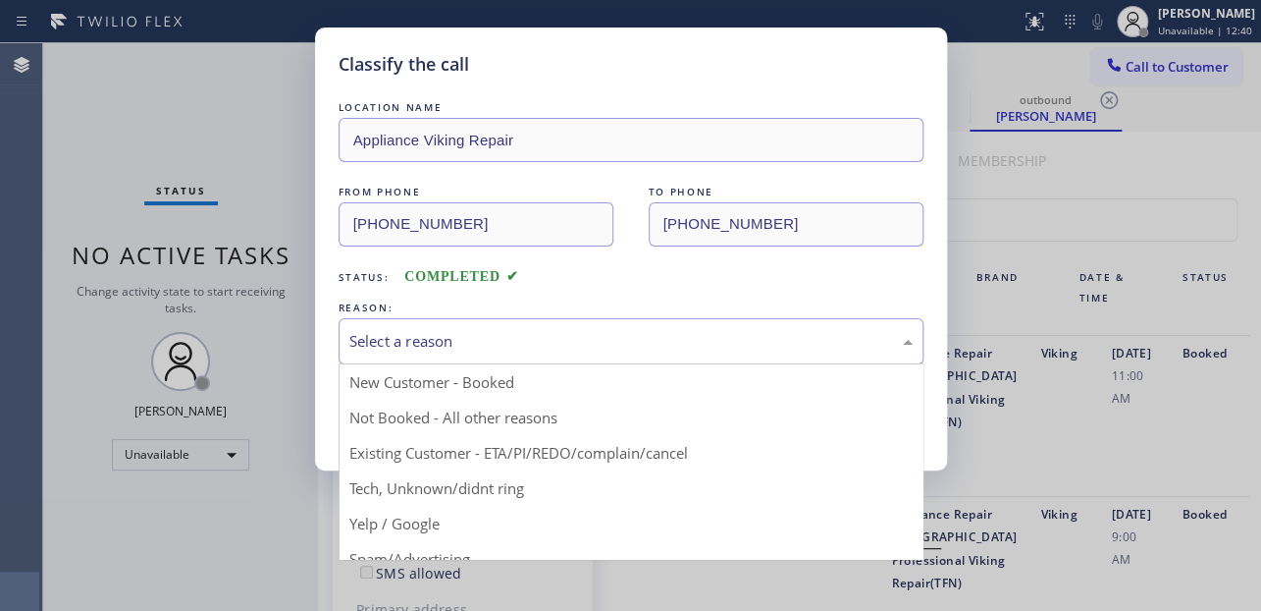
click at [506, 345] on div "Select a reason" at bounding box center [630, 341] width 563 height 23
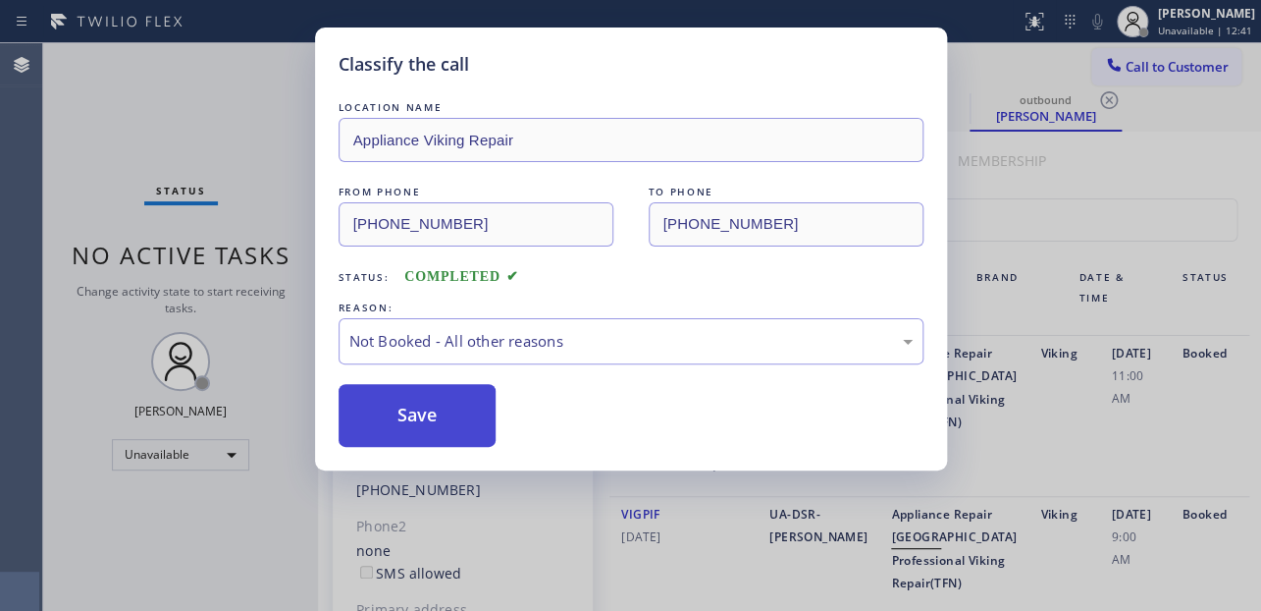
drag, startPoint x: 425, startPoint y: 426, endPoint x: 414, endPoint y: 425, distance: 10.8
click at [414, 425] on button "Save" at bounding box center [418, 415] width 158 height 63
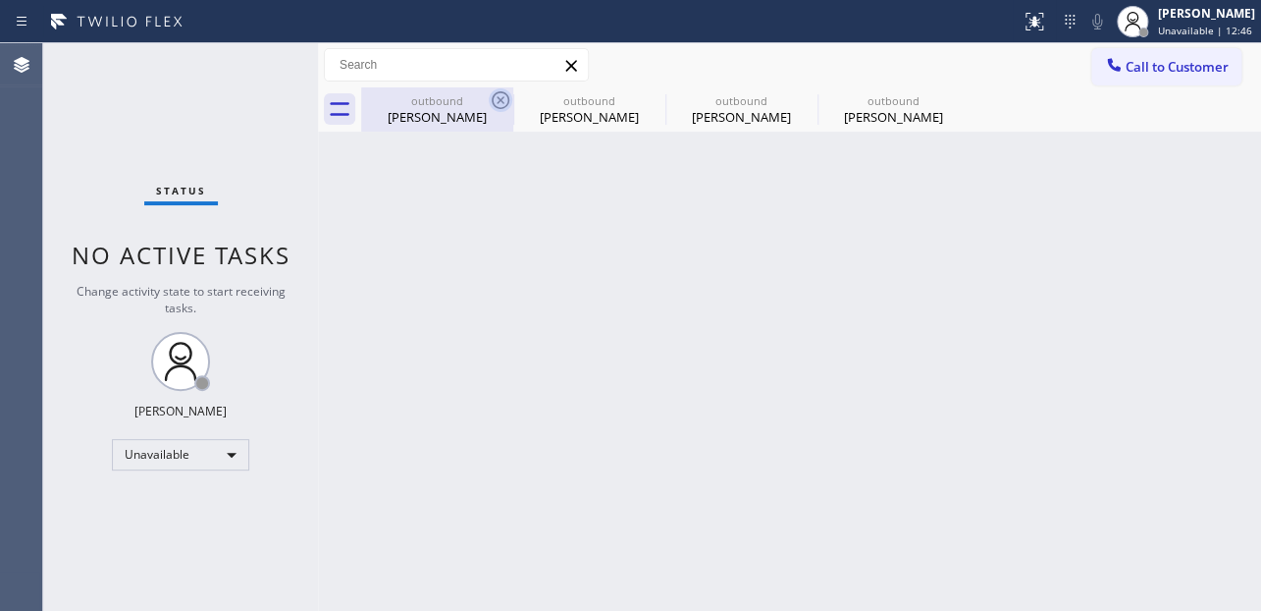
click at [492, 104] on icon at bounding box center [501, 100] width 24 height 24
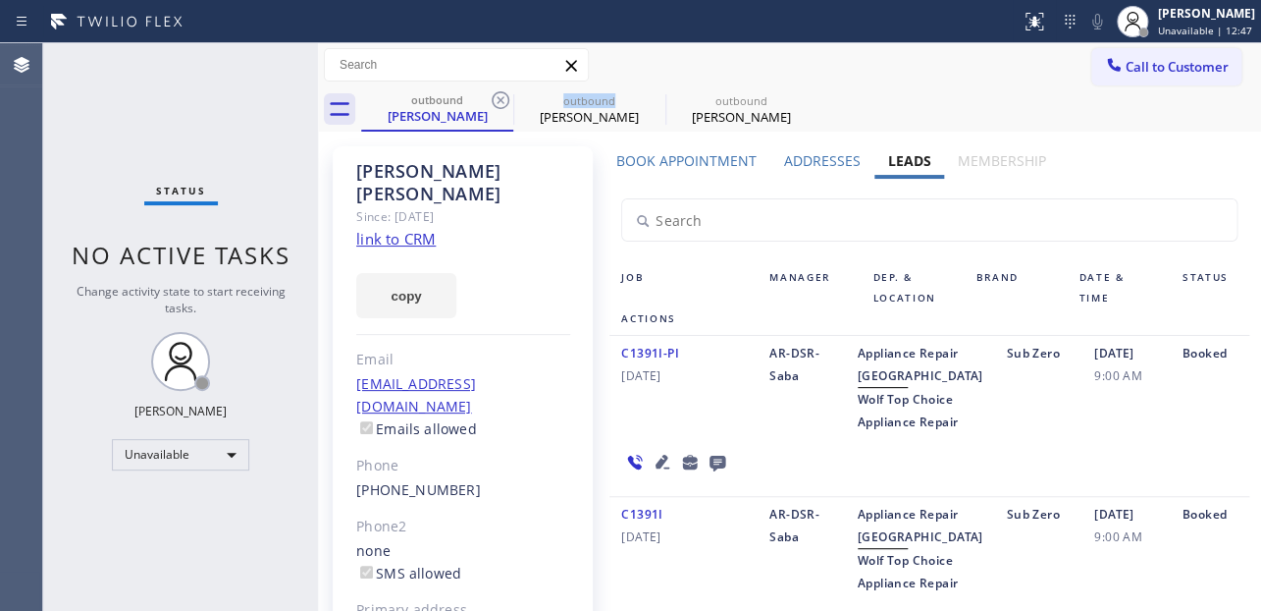
click at [492, 104] on icon at bounding box center [501, 100] width 24 height 24
click at [0, 0] on icon at bounding box center [0, 0] width 0 height 0
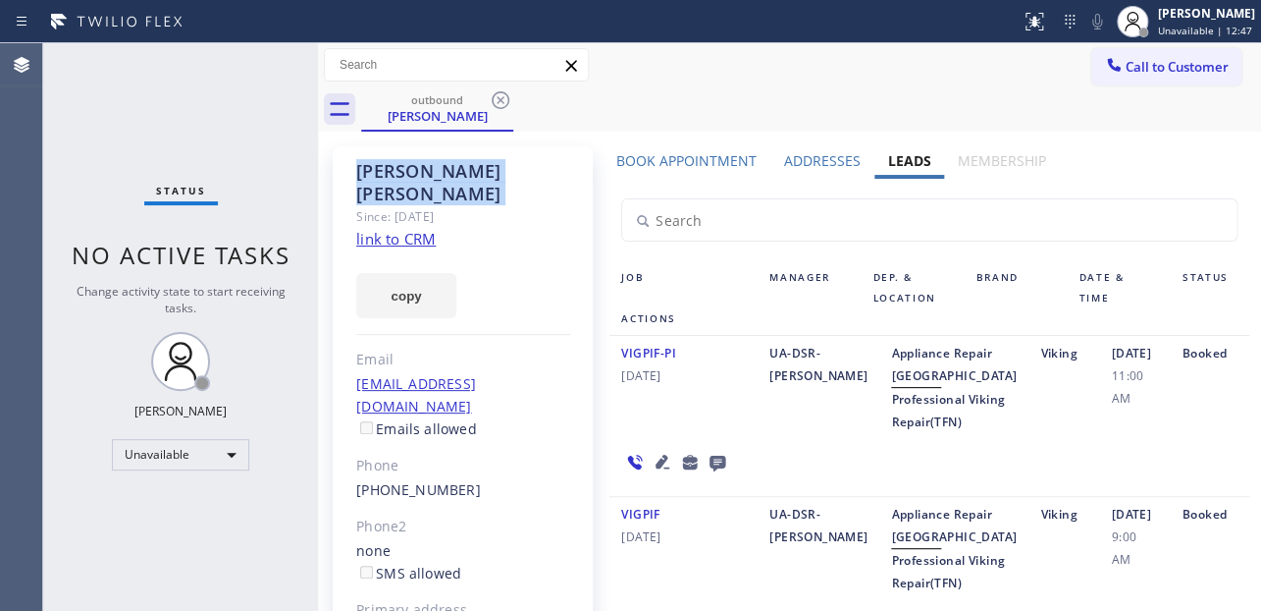
click at [492, 104] on icon at bounding box center [501, 100] width 24 height 24
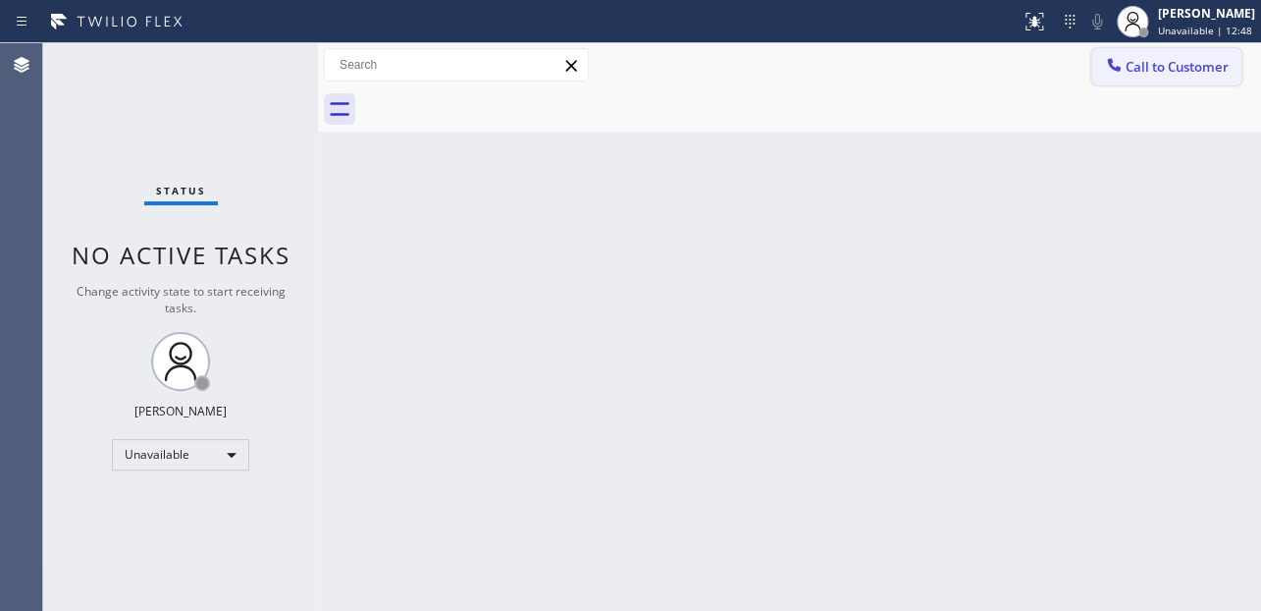
click at [1144, 80] on button "Call to Customer" at bounding box center [1167, 66] width 150 height 37
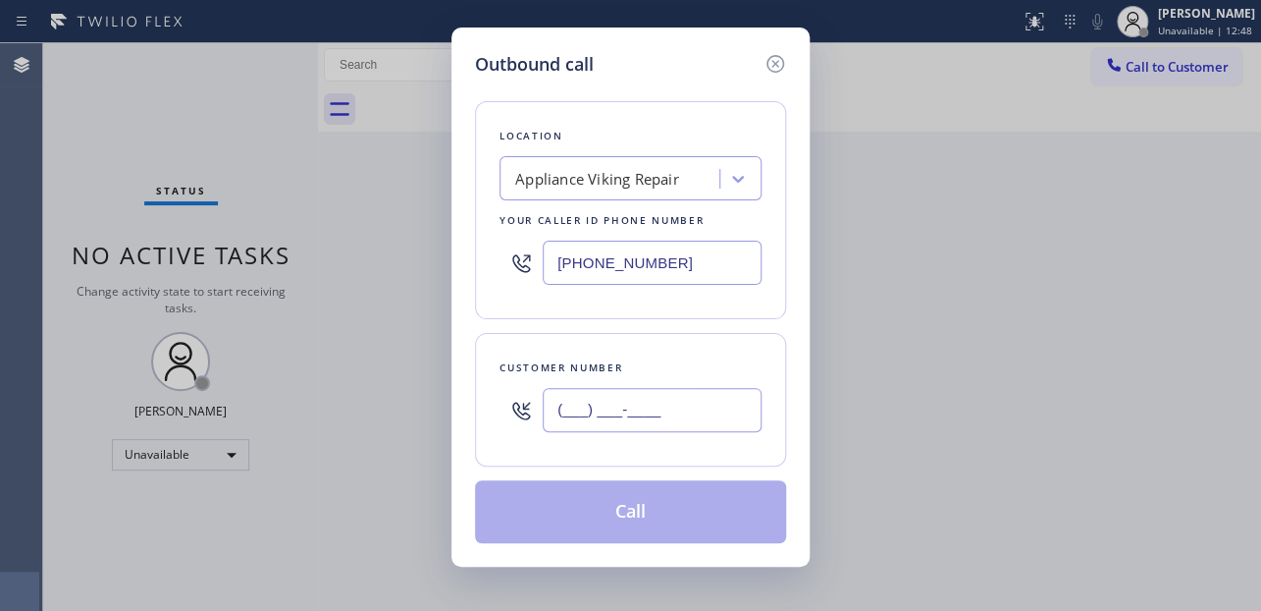
click at [614, 403] on input "(___) ___-____" at bounding box center [652, 410] width 219 height 44
paste input "312) 404-2575"
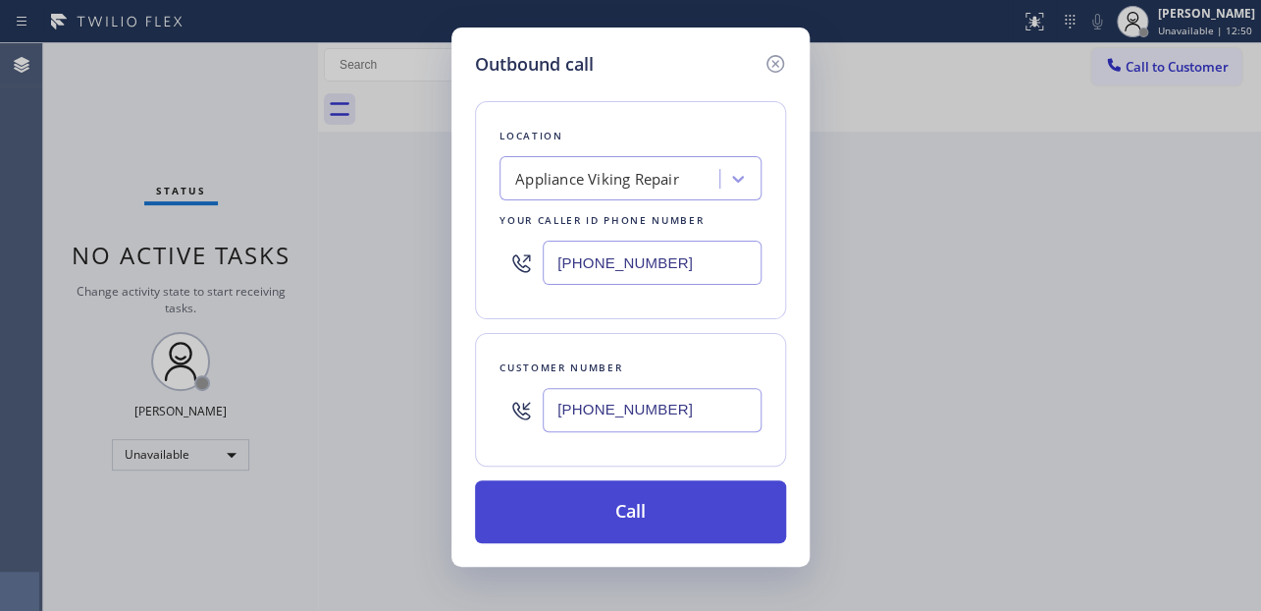
type input "[PHONE_NUMBER]"
click at [658, 503] on button "Call" at bounding box center [630, 511] width 311 height 63
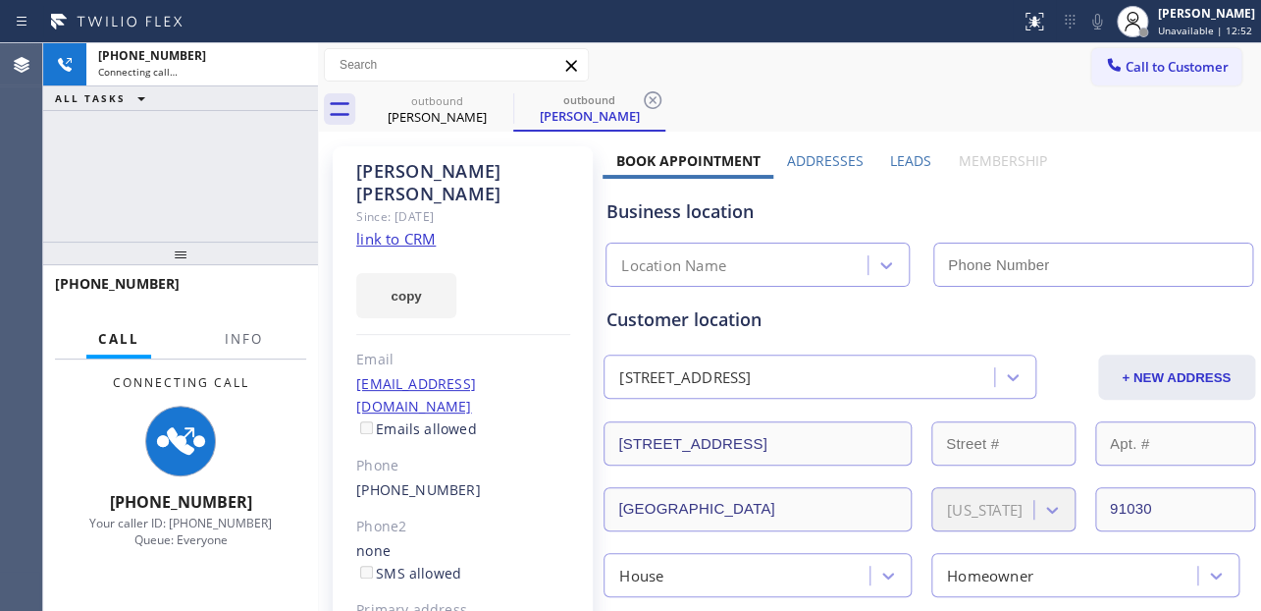
click at [901, 159] on label "Leads" at bounding box center [910, 160] width 41 height 19
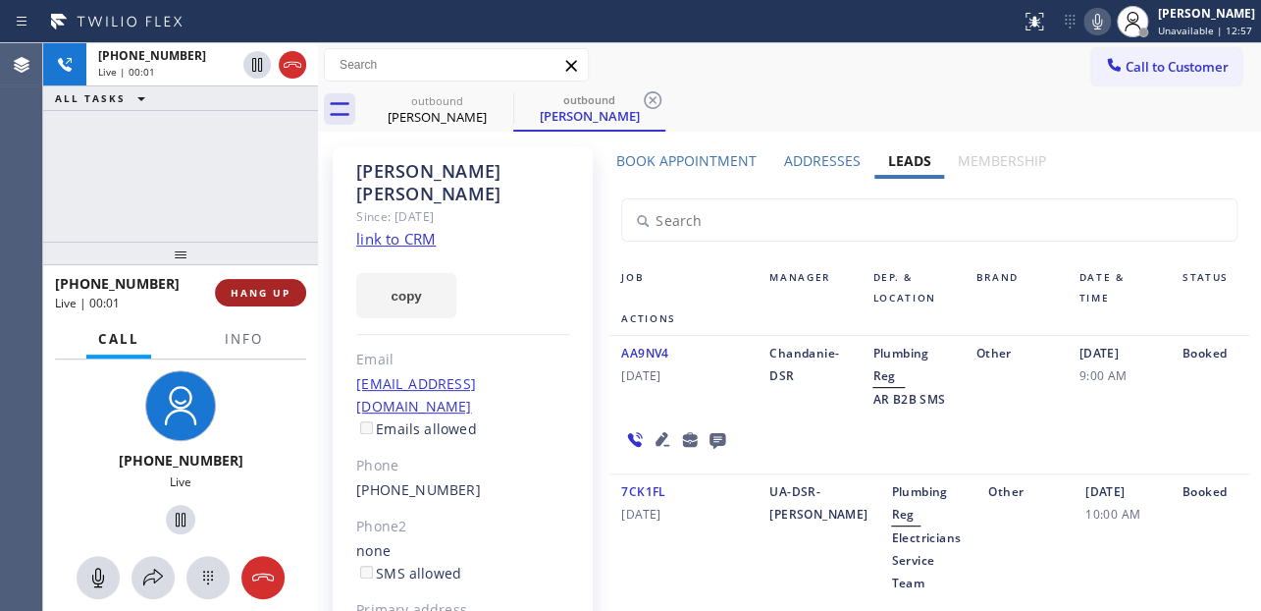
click at [241, 292] on span "HANG UP" at bounding box center [261, 293] width 60 height 14
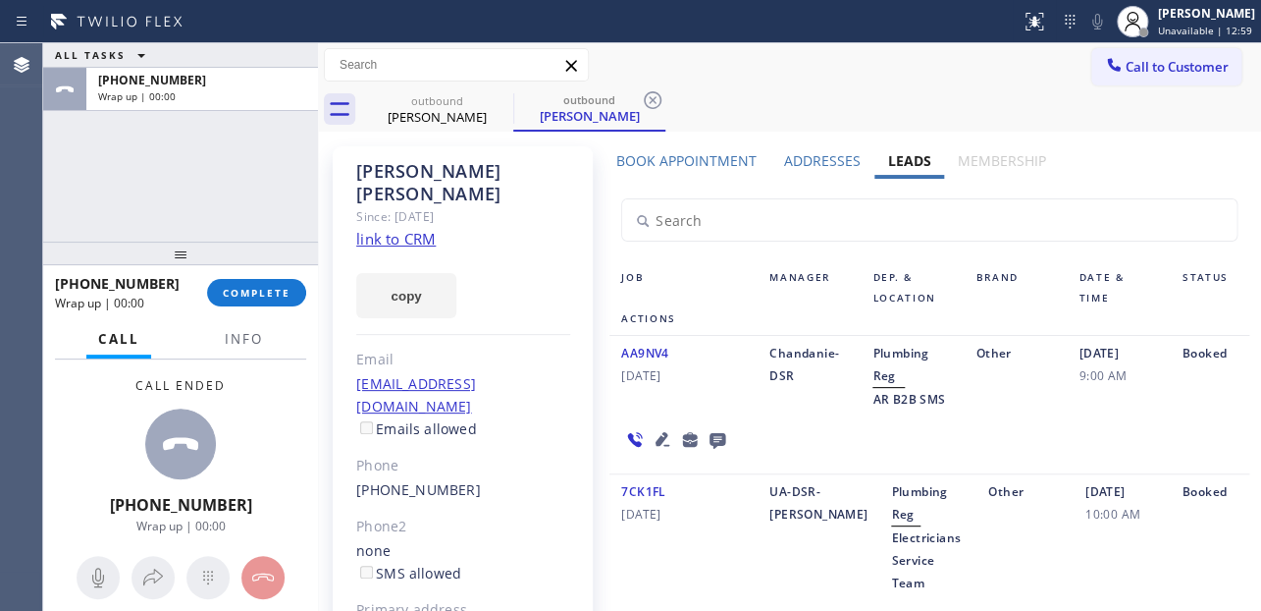
click at [716, 437] on icon at bounding box center [718, 441] width 16 height 16
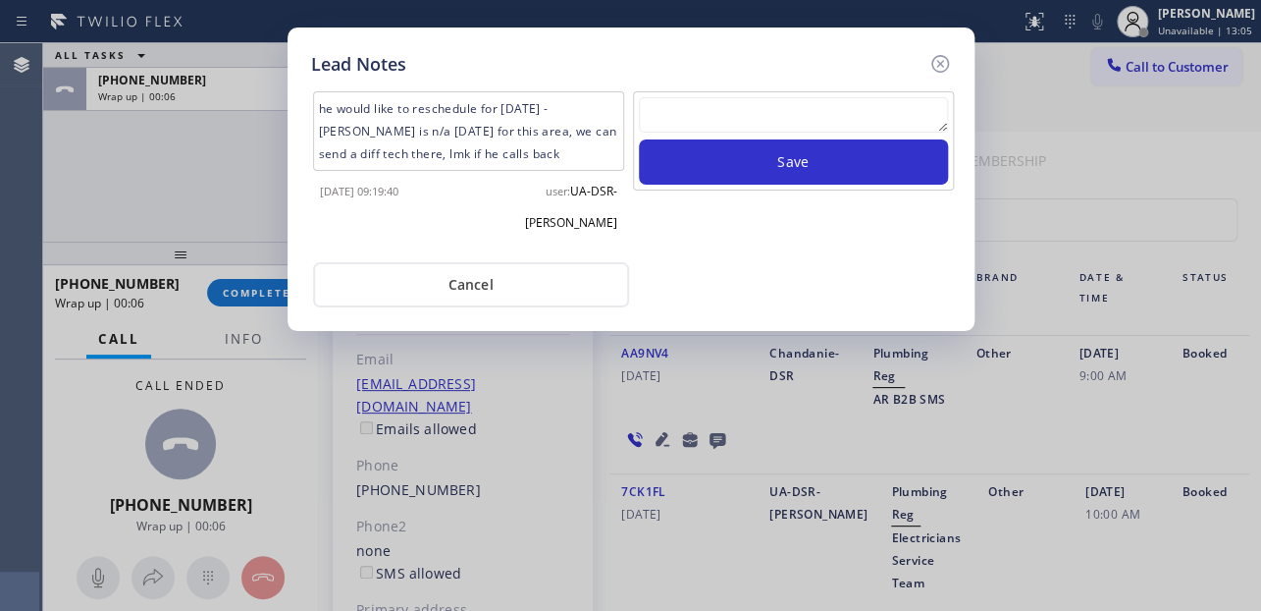
click at [756, 87] on div "he would like to reschedule for [DATE] - [PERSON_NAME] is n/a [DATE] for this a…" at bounding box center [631, 167] width 650 height 161
click at [756, 115] on textarea at bounding box center [793, 114] width 309 height 35
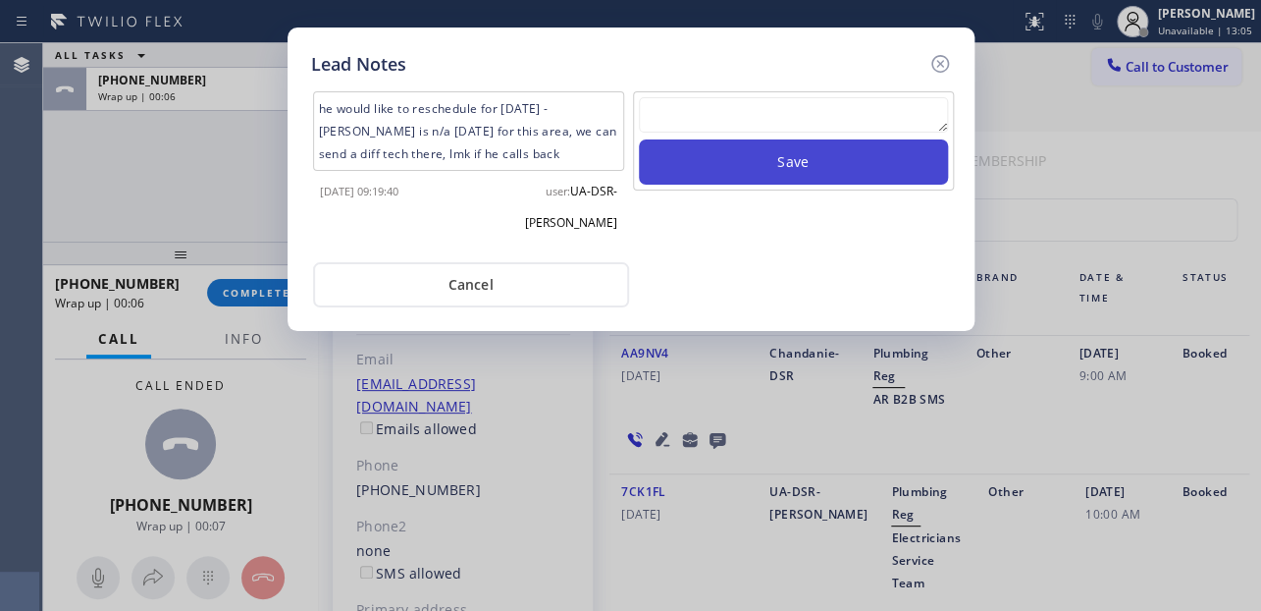
paste textarea "Routed to Voice mail// If CX will call back please transfer to me- Love:*"
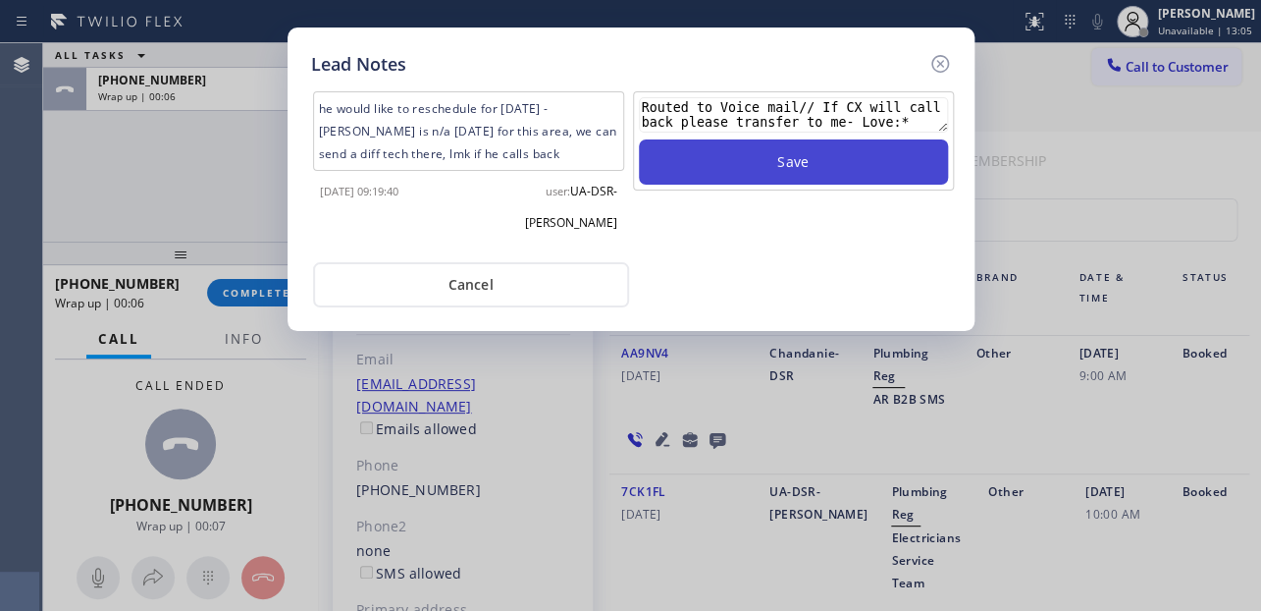
type textarea "Routed to Voice mail// If CX will call back please transfer to me- Love:*"
click at [805, 153] on button "Save" at bounding box center [793, 161] width 309 height 45
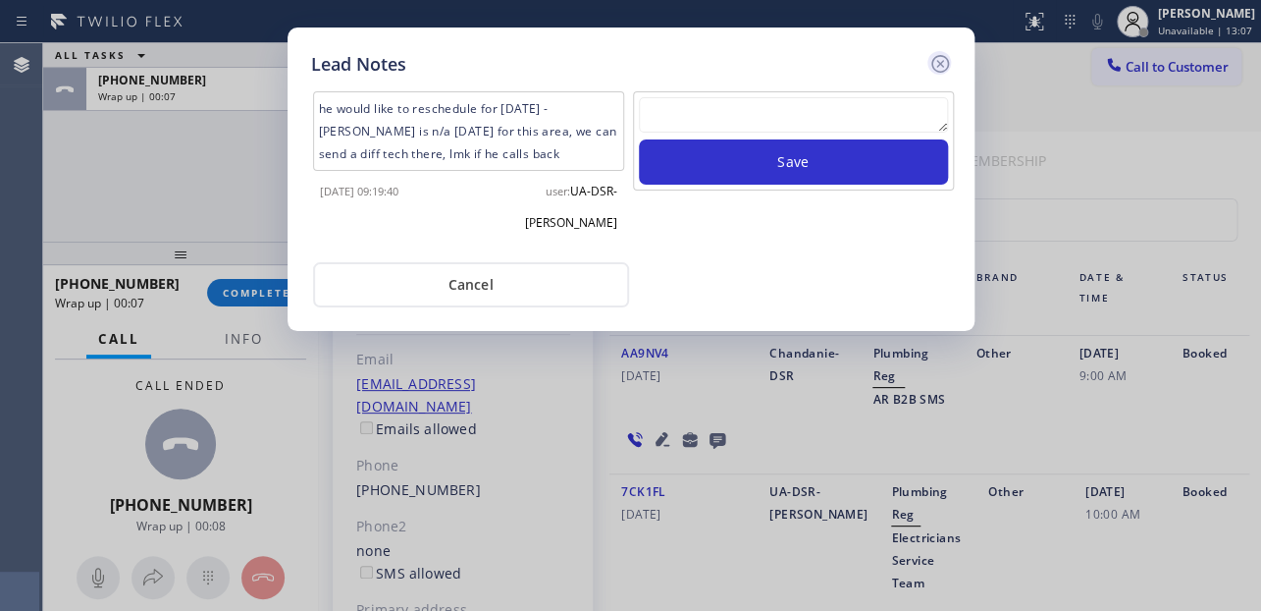
click at [933, 60] on icon at bounding box center [941, 64] width 24 height 24
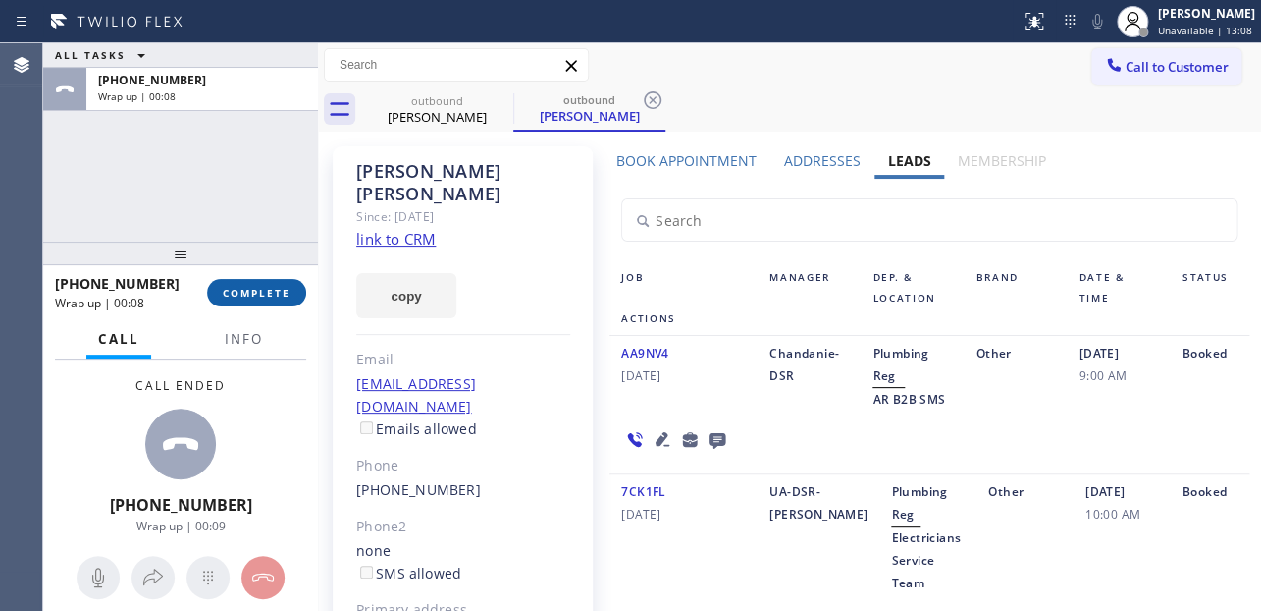
click at [266, 303] on button "COMPLETE" at bounding box center [256, 292] width 99 height 27
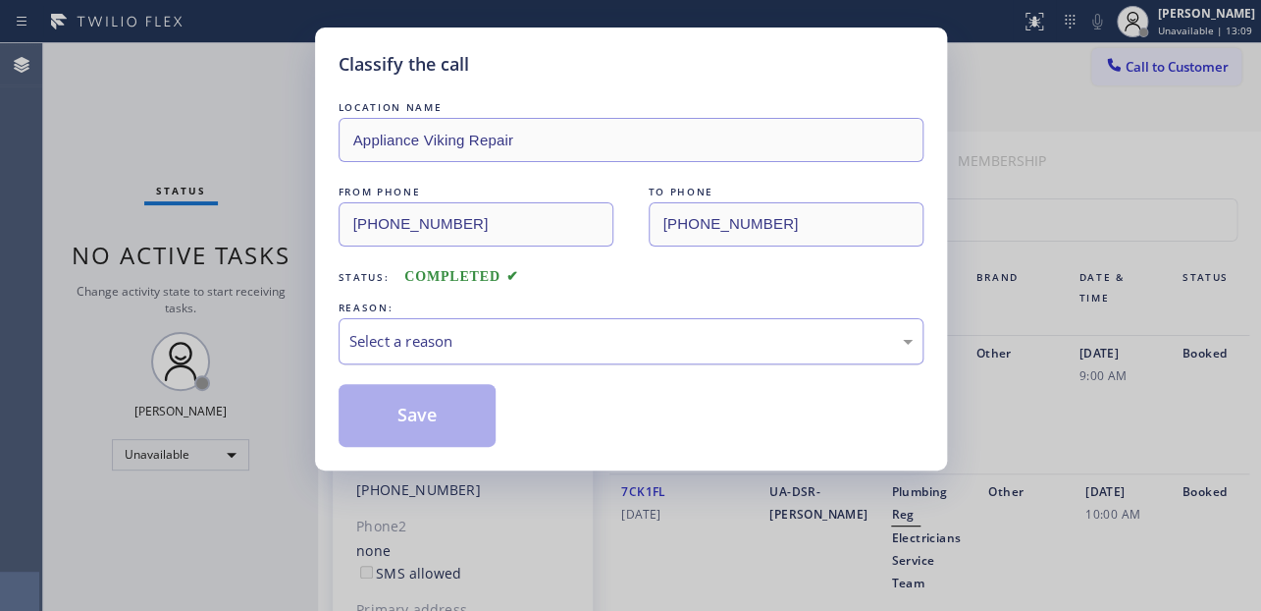
click at [469, 339] on div "Select a reason" at bounding box center [630, 341] width 563 height 23
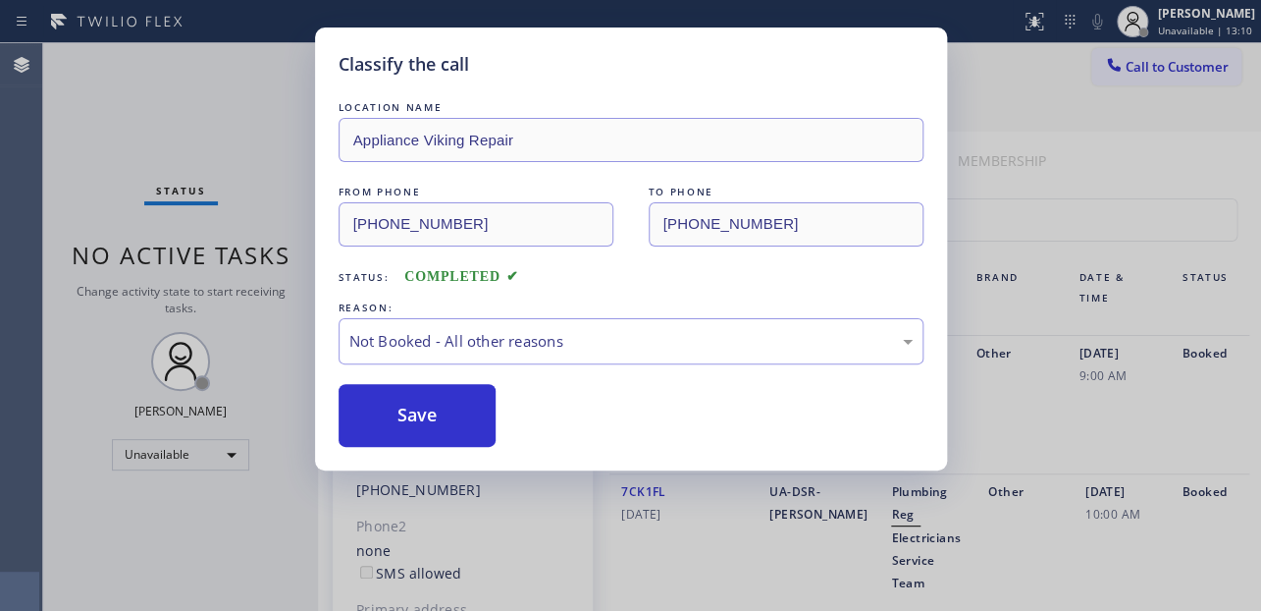
click at [438, 413] on button "Save" at bounding box center [418, 415] width 158 height 63
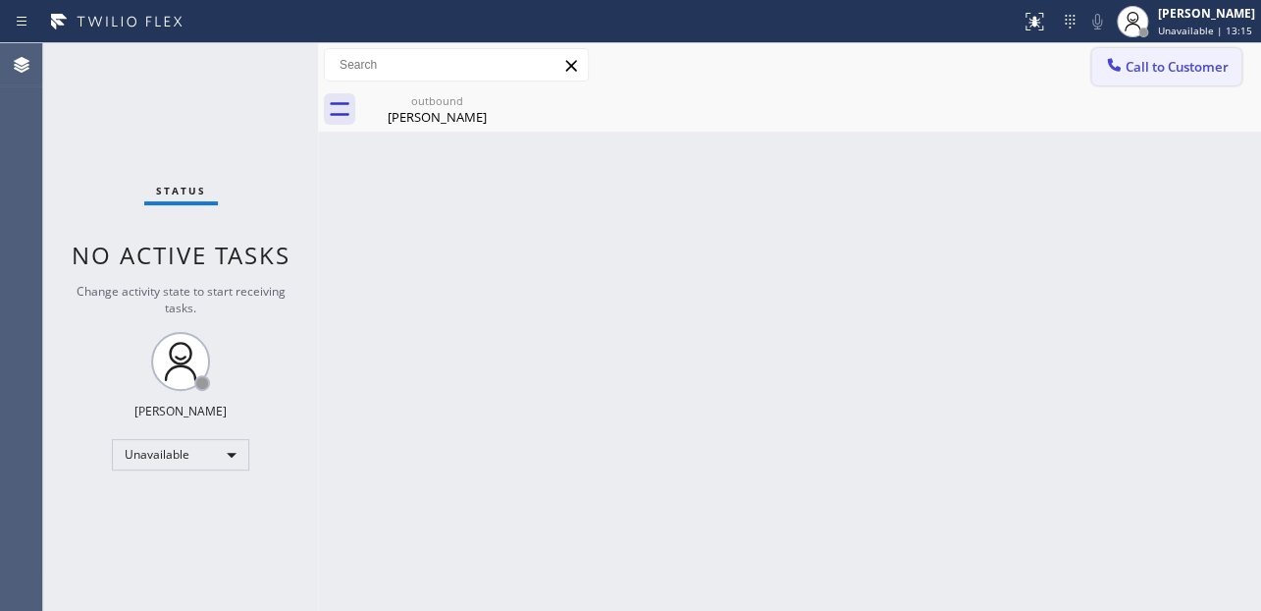
click at [1115, 61] on icon at bounding box center [1114, 65] width 20 height 20
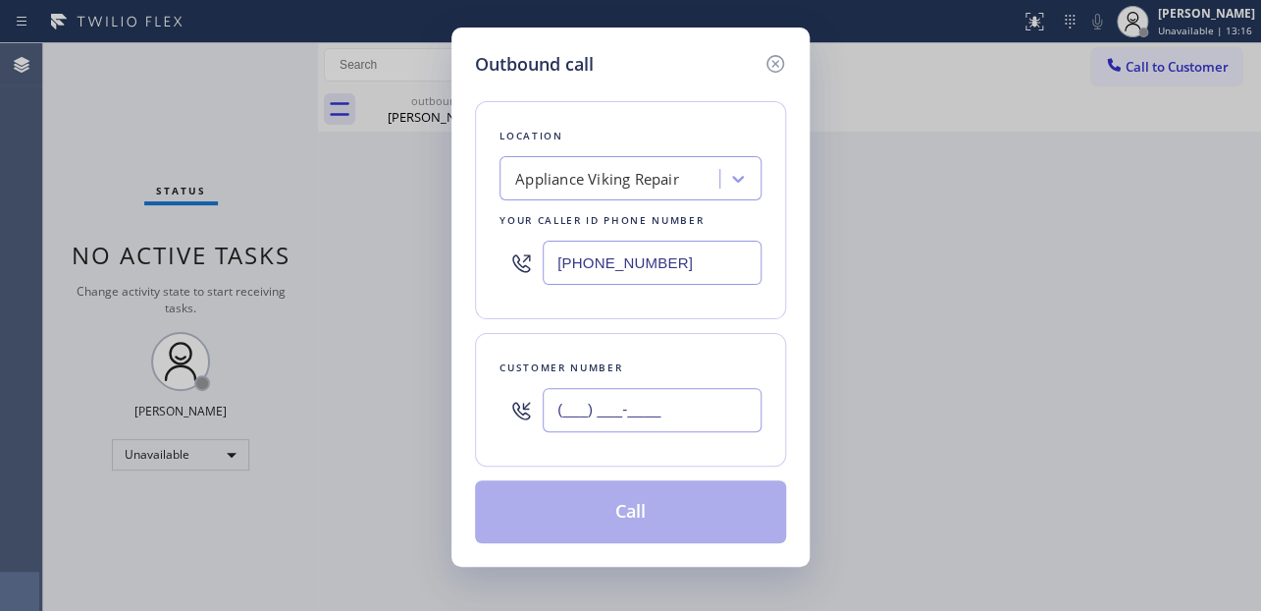
click at [595, 418] on input "(___) ___-____" at bounding box center [652, 410] width 219 height 44
paste input "818) 631-0027"
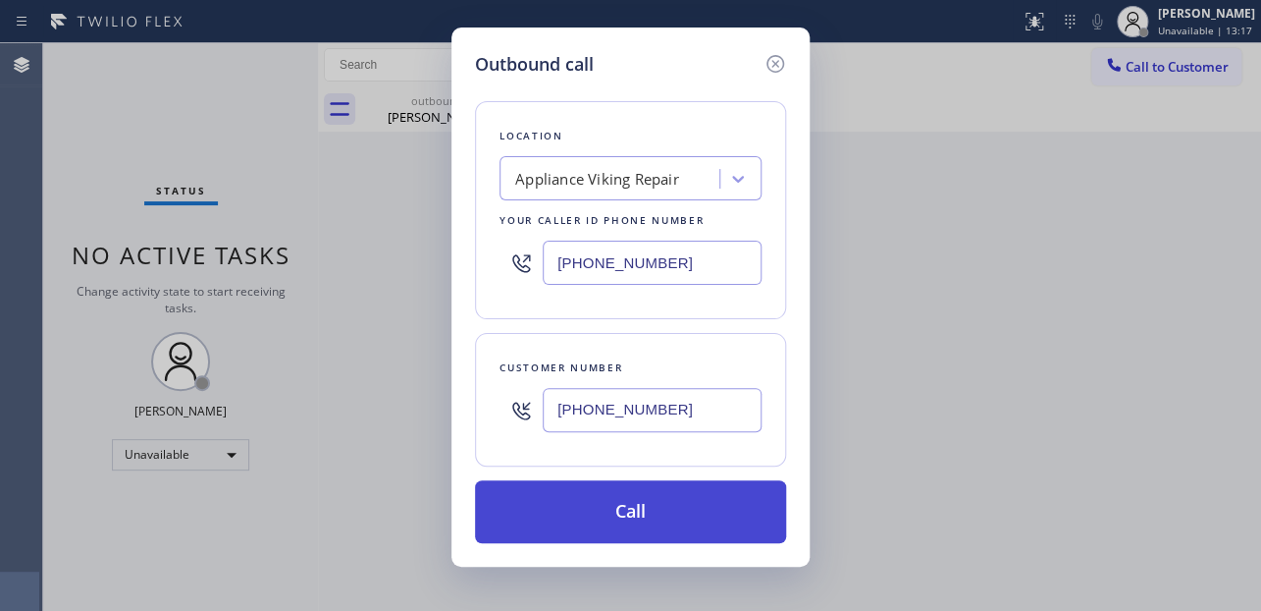
type input "[PHONE_NUMBER]"
click at [627, 518] on button "Call" at bounding box center [630, 511] width 311 height 63
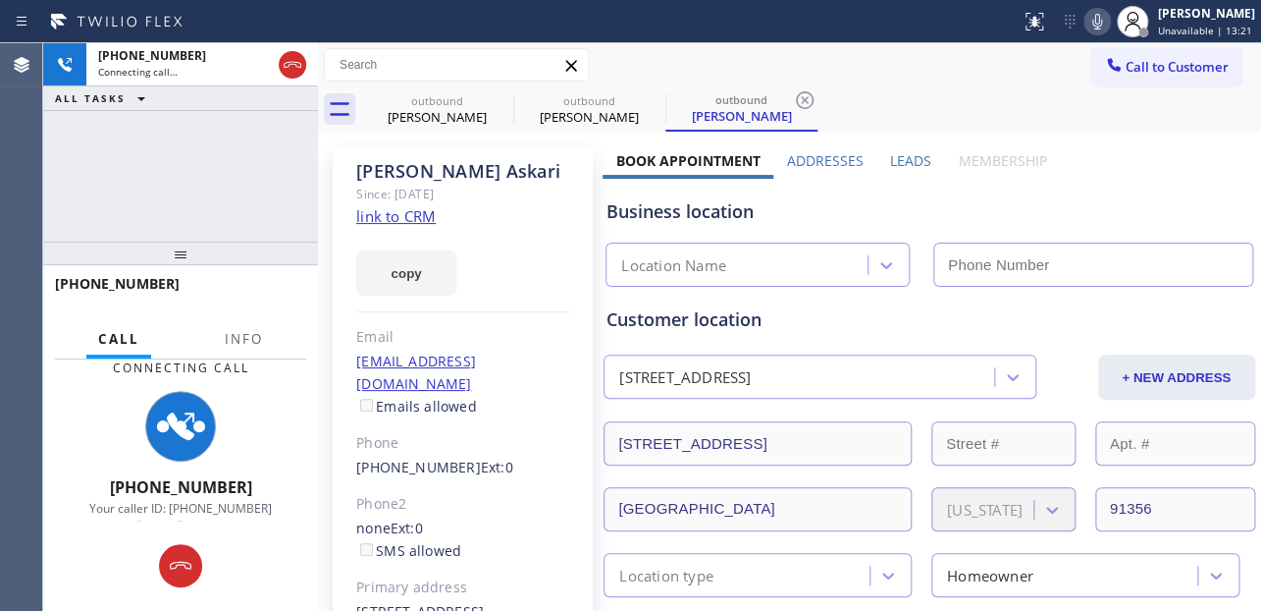
type input "[PHONE_NUMBER]"
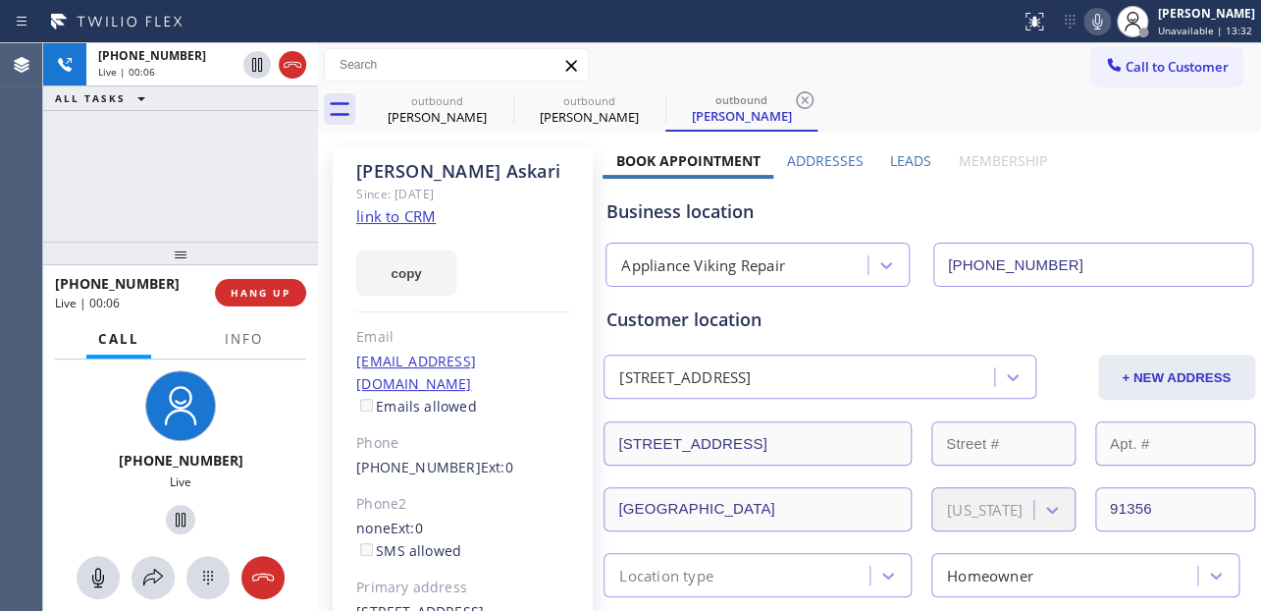
click at [909, 161] on label "Leads" at bounding box center [910, 160] width 41 height 19
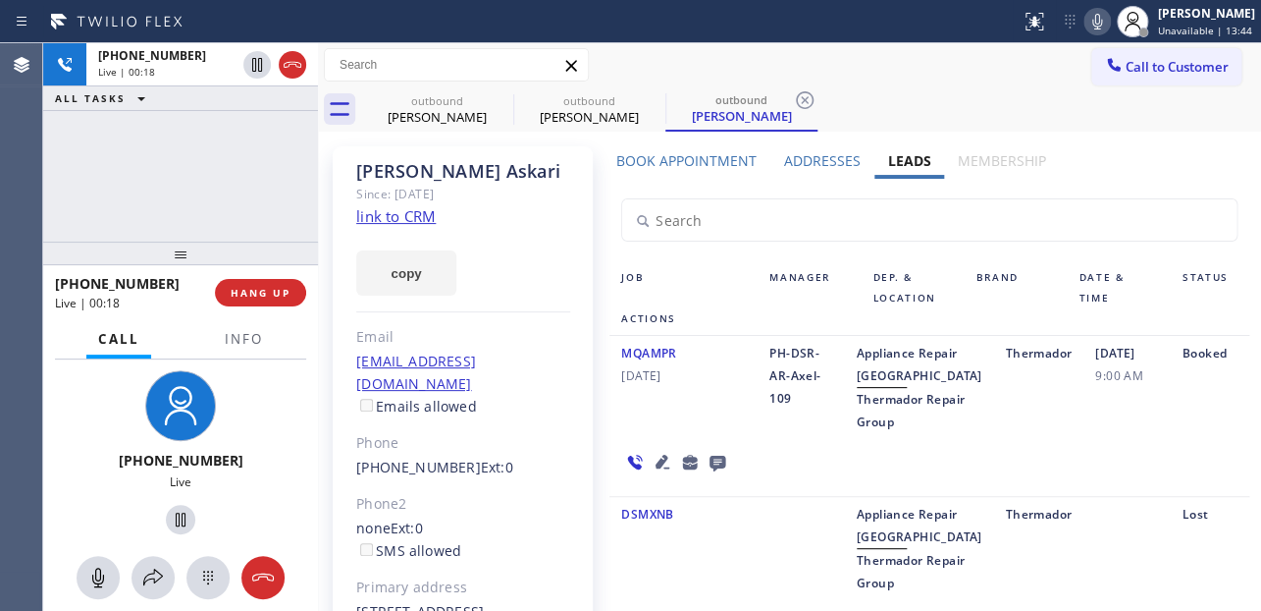
click at [656, 468] on icon at bounding box center [663, 461] width 14 height 14
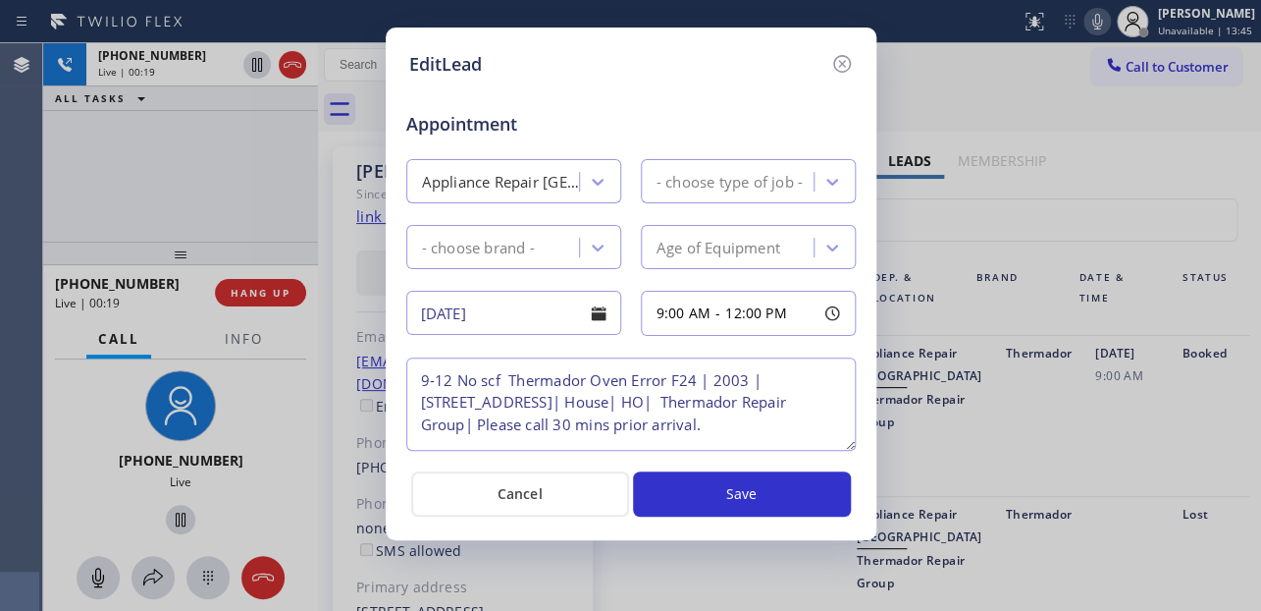
type textarea "9-12 No scf Thermador Oven Error F24 | 2003 | [STREET_ADDRESS]| House| HO| Ther…"
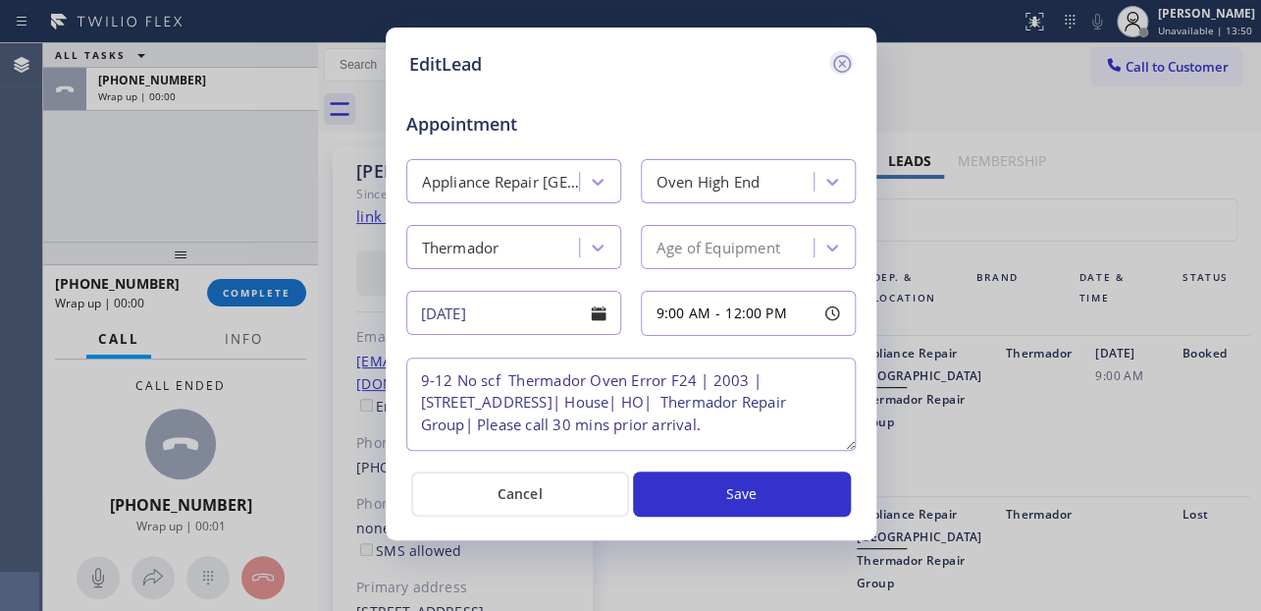
click at [838, 67] on icon at bounding box center [841, 64] width 18 height 18
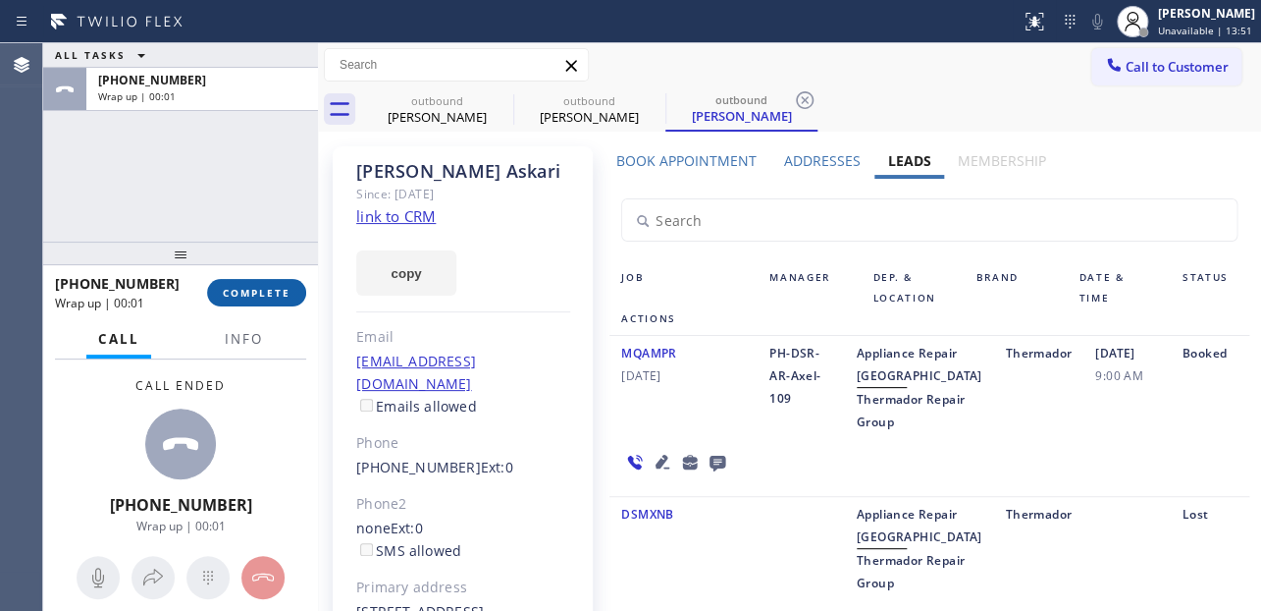
click at [272, 288] on span "COMPLETE" at bounding box center [257, 293] width 68 height 14
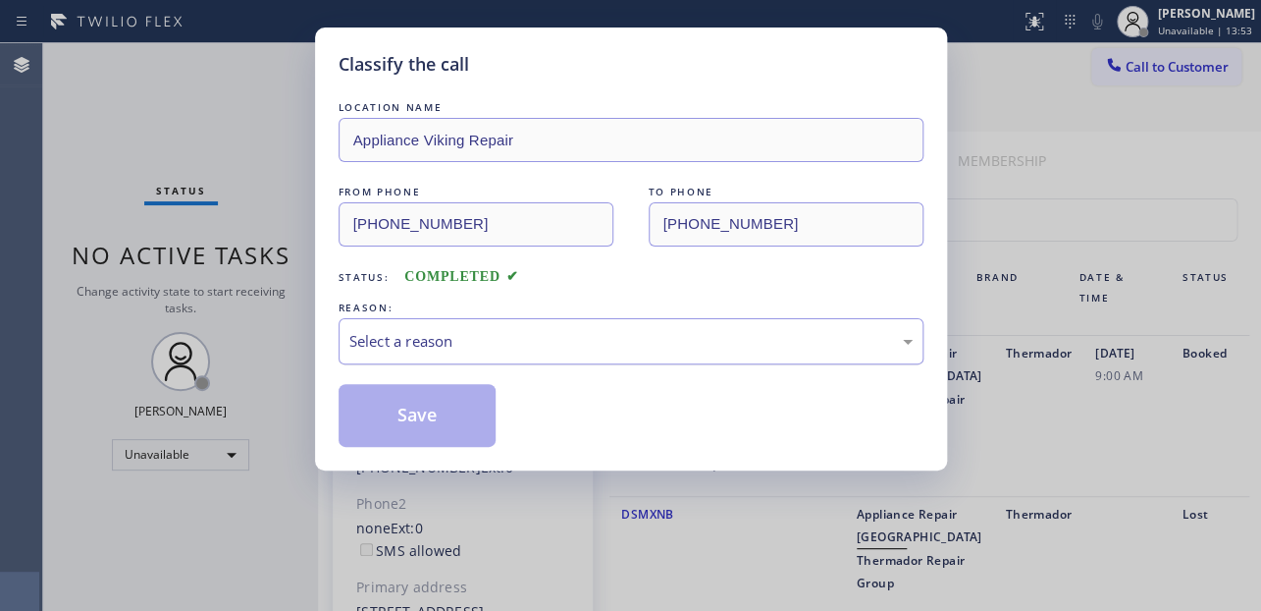
click at [524, 340] on div "Select a reason" at bounding box center [630, 341] width 563 height 23
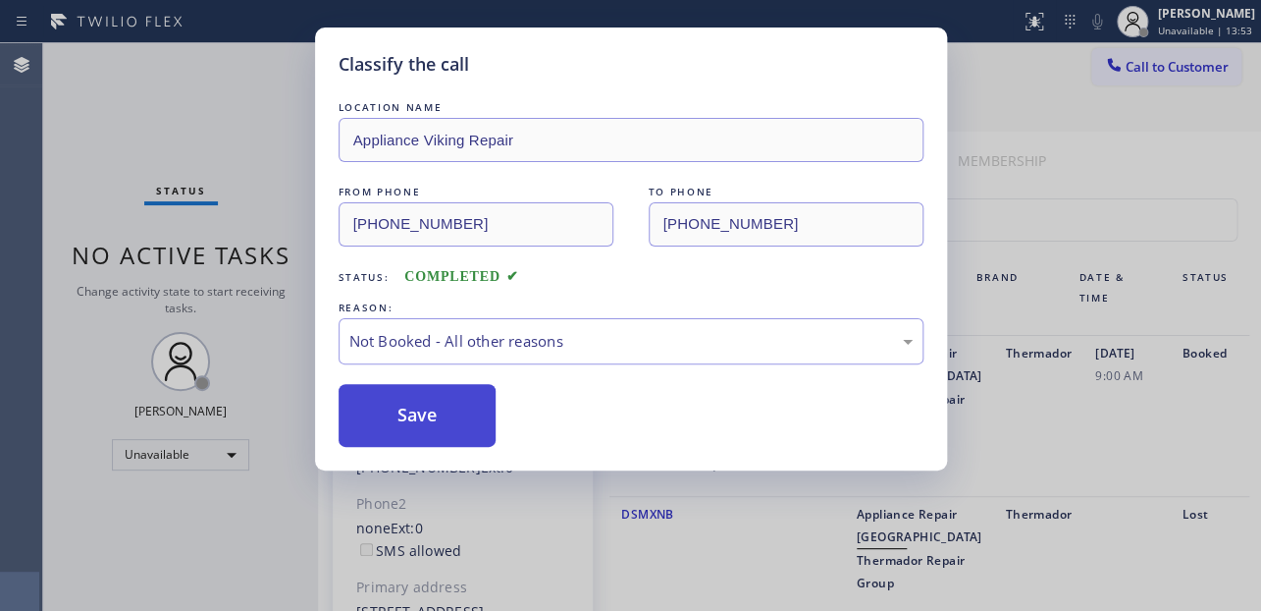
click at [426, 419] on button "Save" at bounding box center [418, 415] width 158 height 63
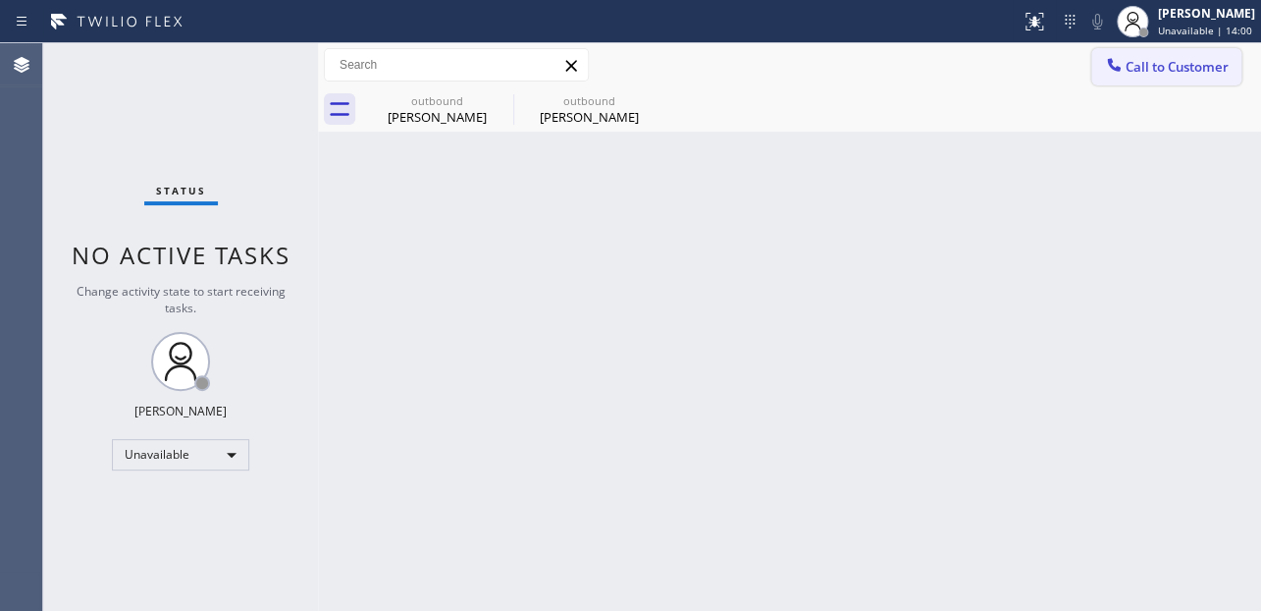
click at [1168, 76] on button "Call to Customer" at bounding box center [1167, 66] width 150 height 37
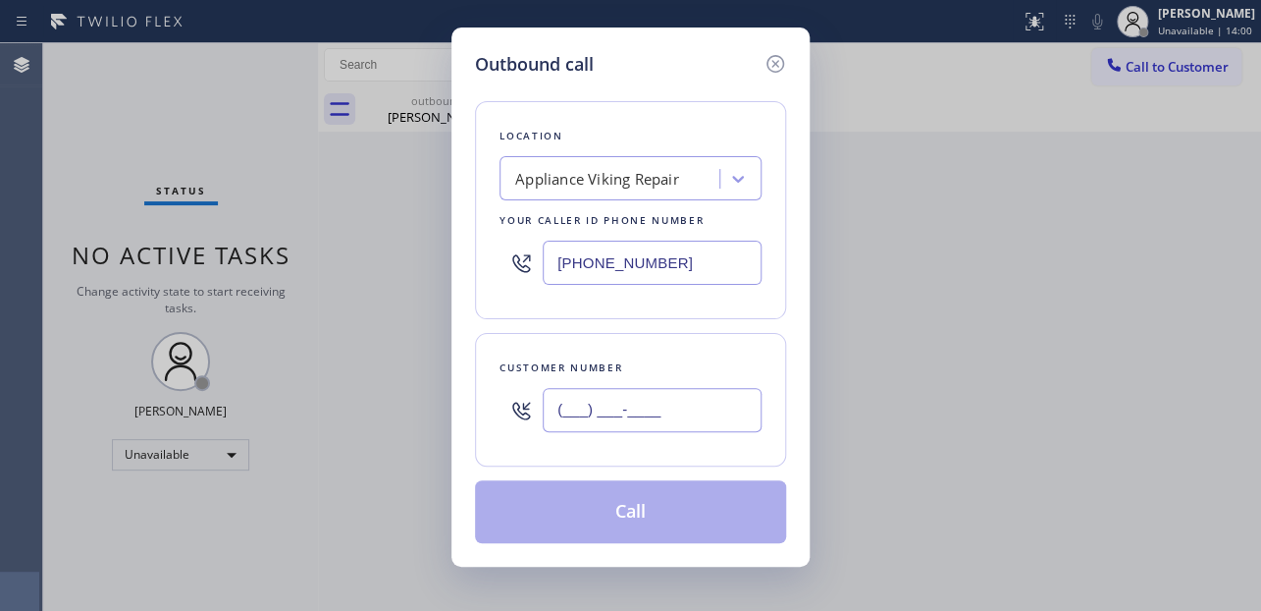
click at [557, 418] on input "(___) ___-____" at bounding box center [652, 410] width 219 height 44
paste input "714) 900-0846"
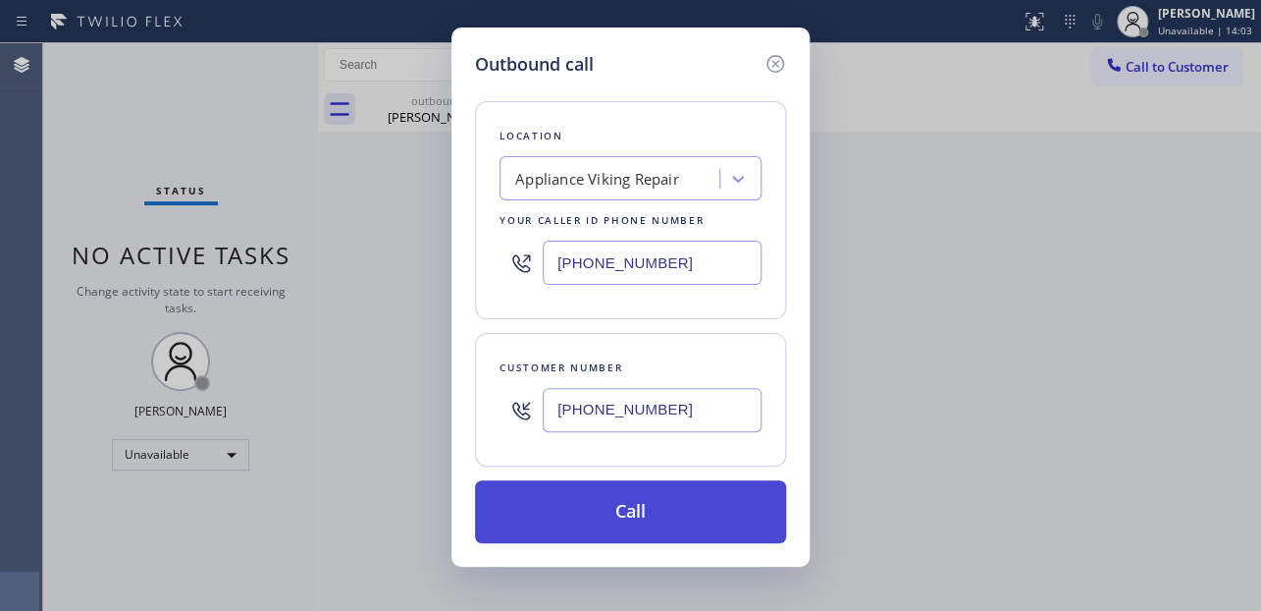
type input "[PHONE_NUMBER]"
click at [613, 500] on button "Call" at bounding box center [630, 511] width 311 height 63
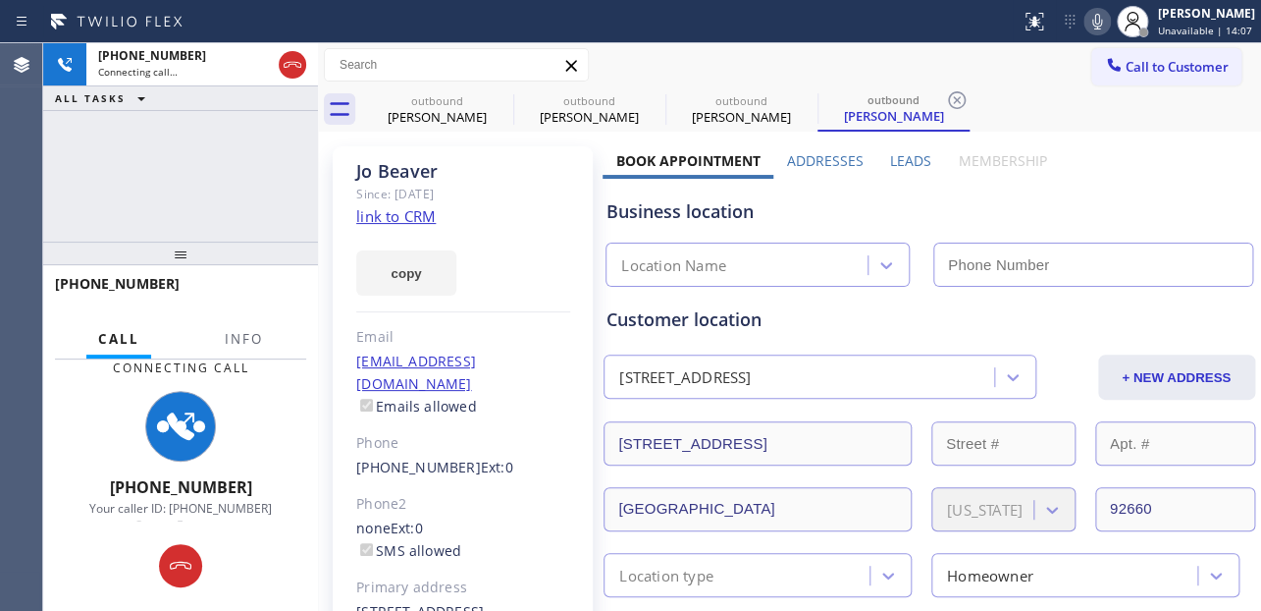
type input "[PHONE_NUMBER]"
click at [907, 161] on label "Leads" at bounding box center [910, 160] width 41 height 19
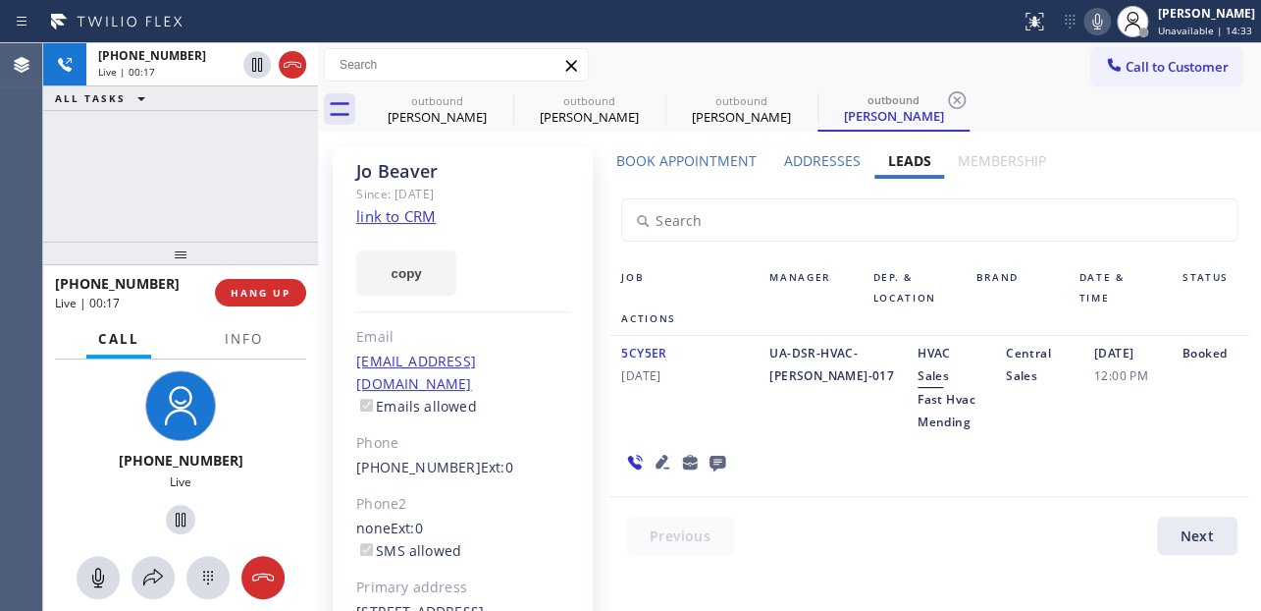
click at [1061, 471] on div "5CY5ER [DATE] UA-DSR-HVAC-Charlie-017 HVAC Sales Fast Hvac Mending Central Sale…" at bounding box center [929, 416] width 639 height 161
click at [240, 298] on span "HANG UP" at bounding box center [261, 293] width 60 height 14
click at [718, 455] on icon at bounding box center [718, 463] width 16 height 16
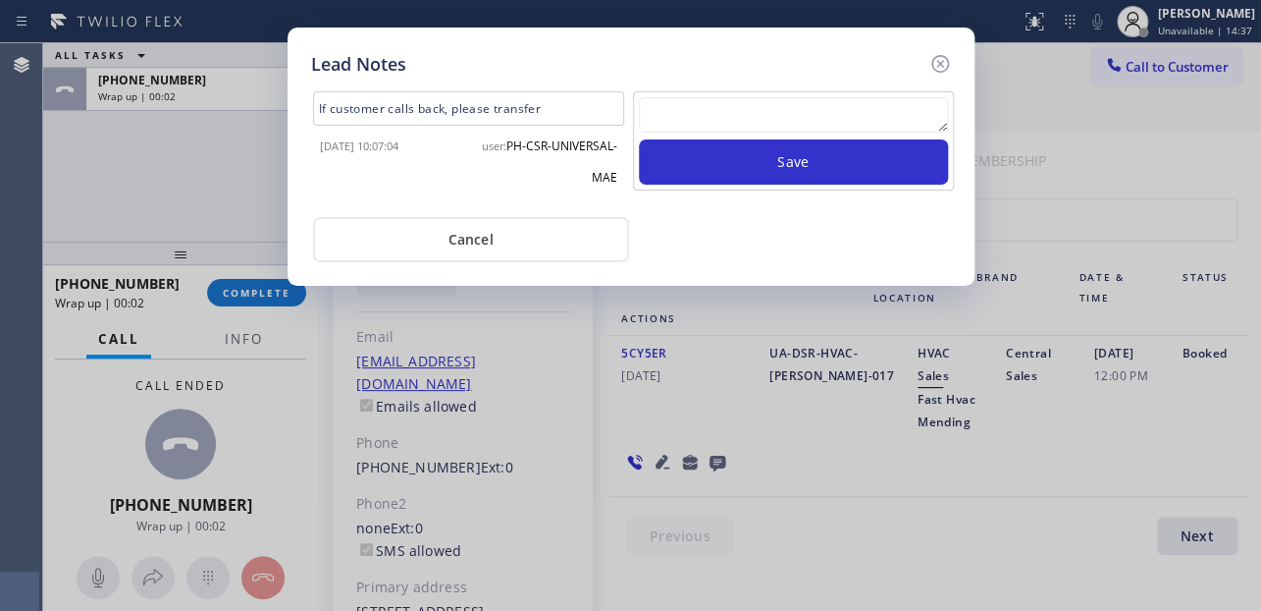
click at [775, 117] on textarea at bounding box center [793, 114] width 309 height 35
paste textarea "Routed to Voice mail// If CX will call back please transfer to me- Love:*"
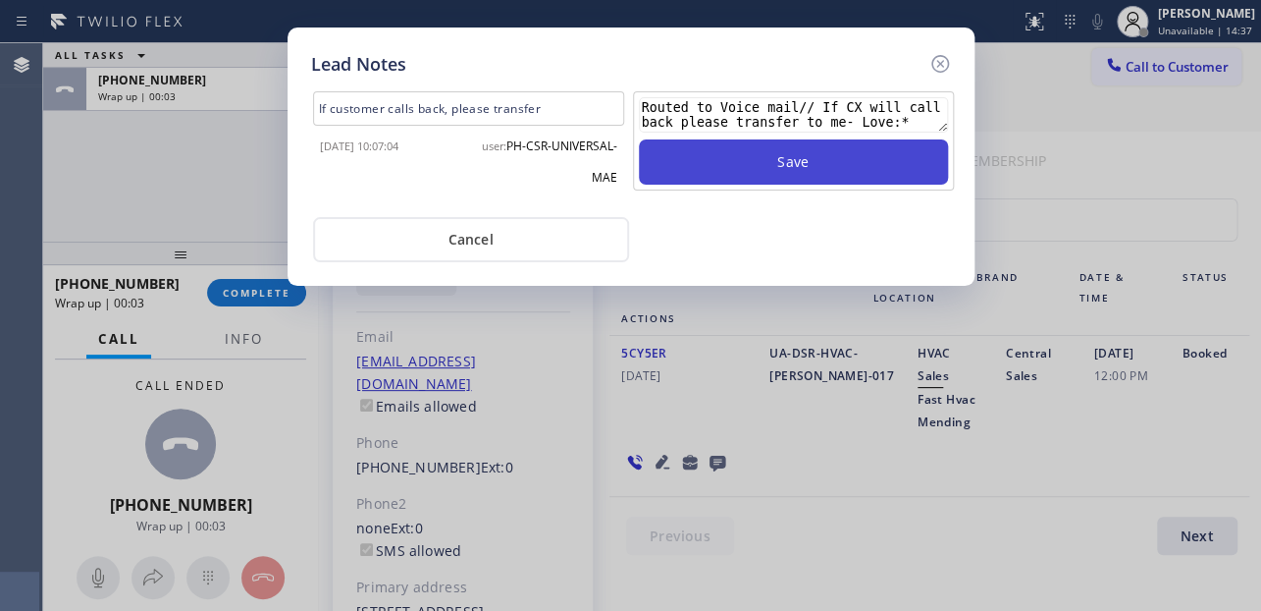
type textarea "Routed to Voice mail// If CX will call back please transfer to me- Love:*"
click at [781, 162] on button "Save" at bounding box center [793, 161] width 309 height 45
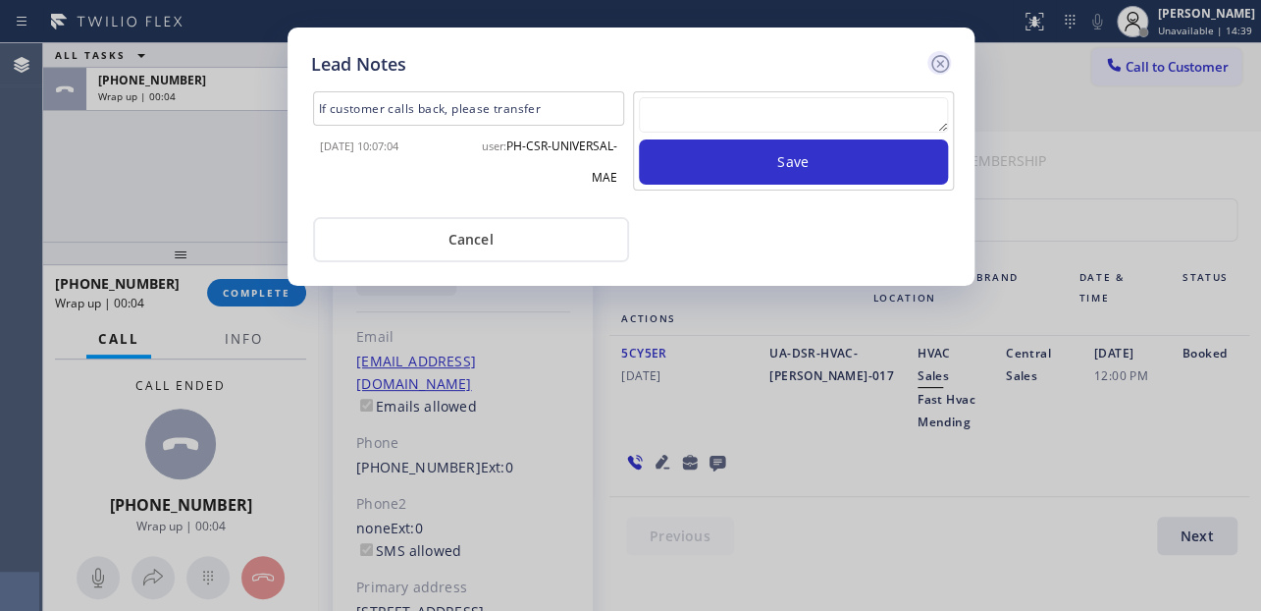
click at [939, 64] on icon at bounding box center [940, 64] width 18 height 18
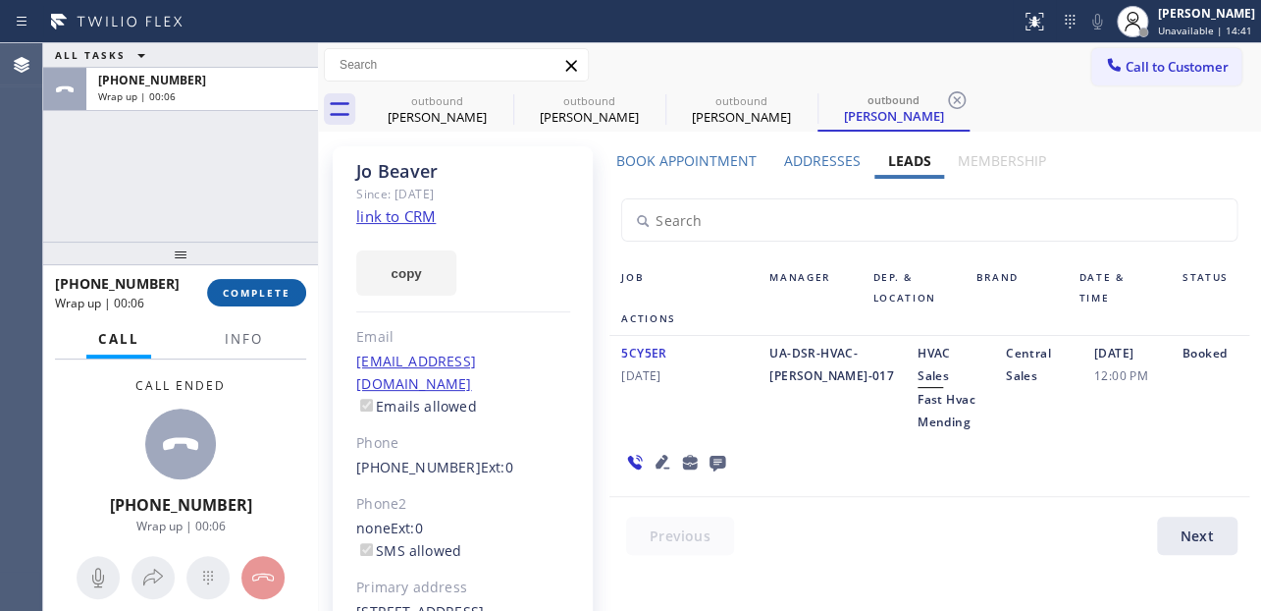
click at [241, 290] on span "COMPLETE" at bounding box center [257, 293] width 68 height 14
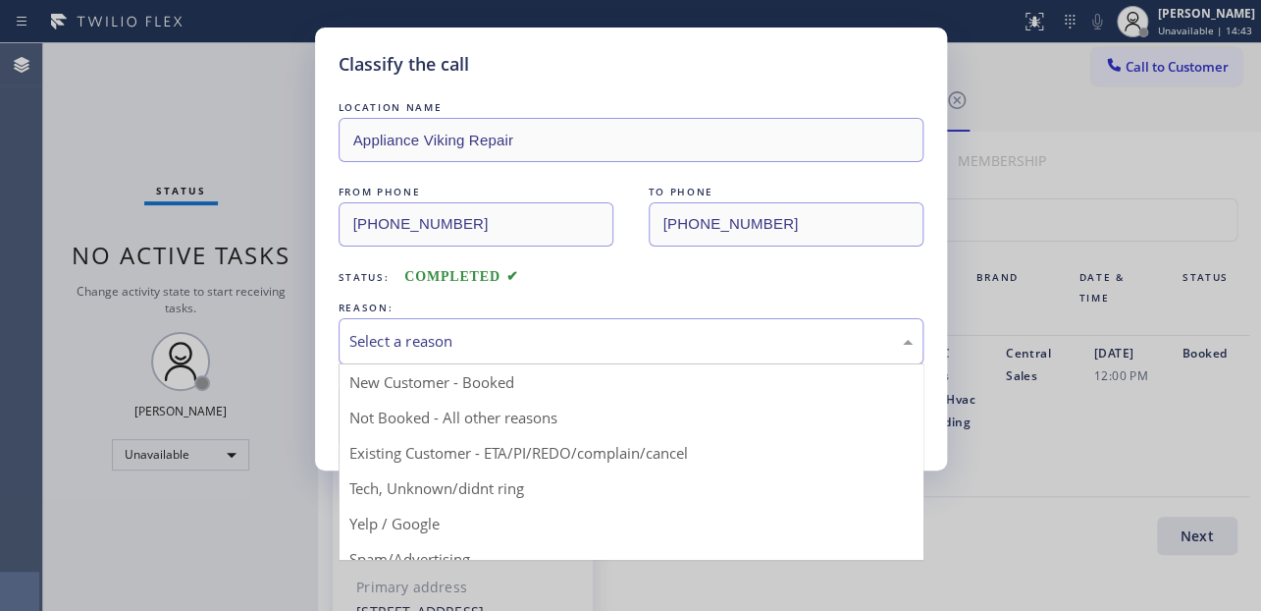
click at [510, 326] on div "Select a reason" at bounding box center [631, 341] width 585 height 46
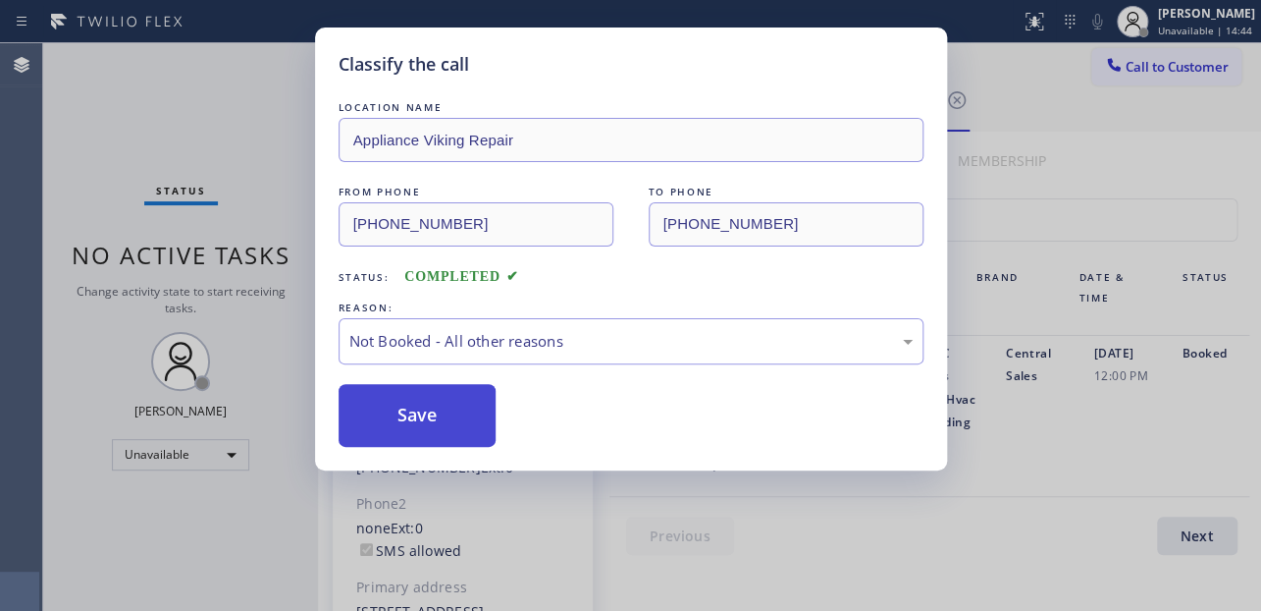
click at [430, 431] on button "Save" at bounding box center [418, 415] width 158 height 63
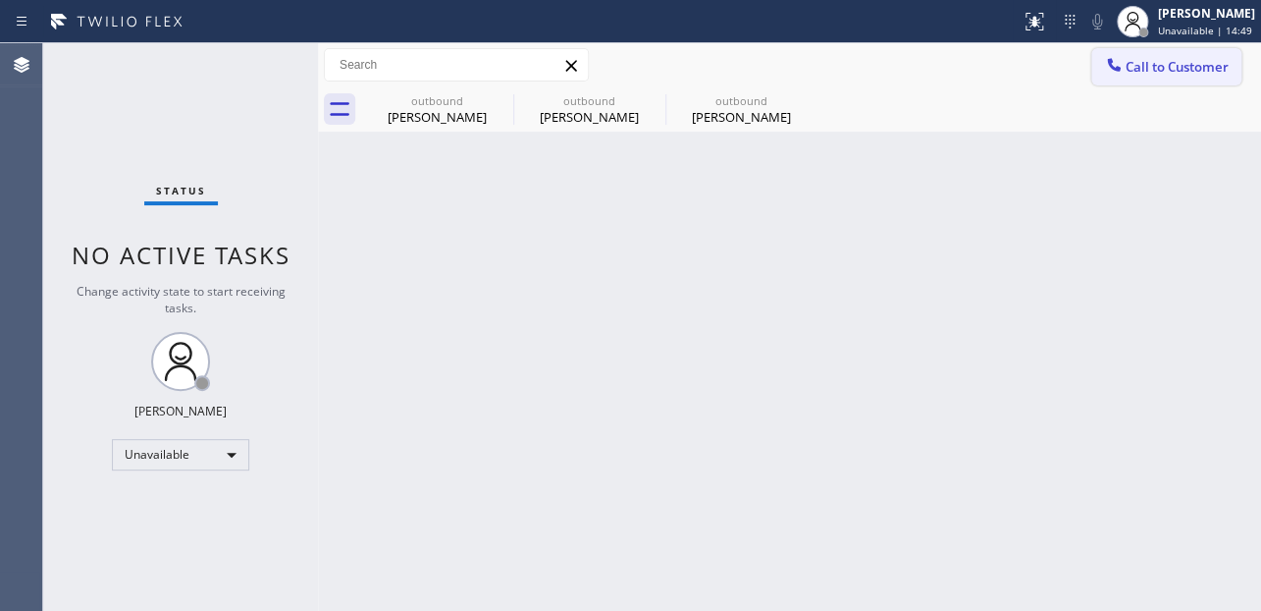
click at [1178, 58] on span "Call to Customer" at bounding box center [1177, 67] width 103 height 18
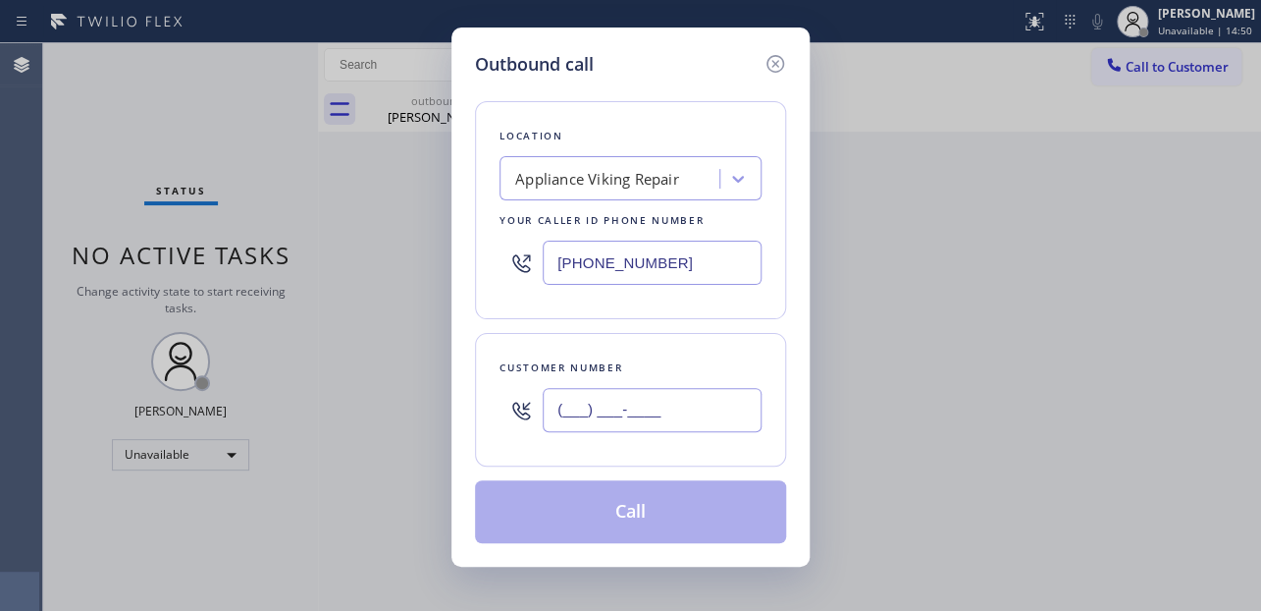
click at [589, 412] on input "(___) ___-____" at bounding box center [652, 410] width 219 height 44
paste input "408) 830-7980"
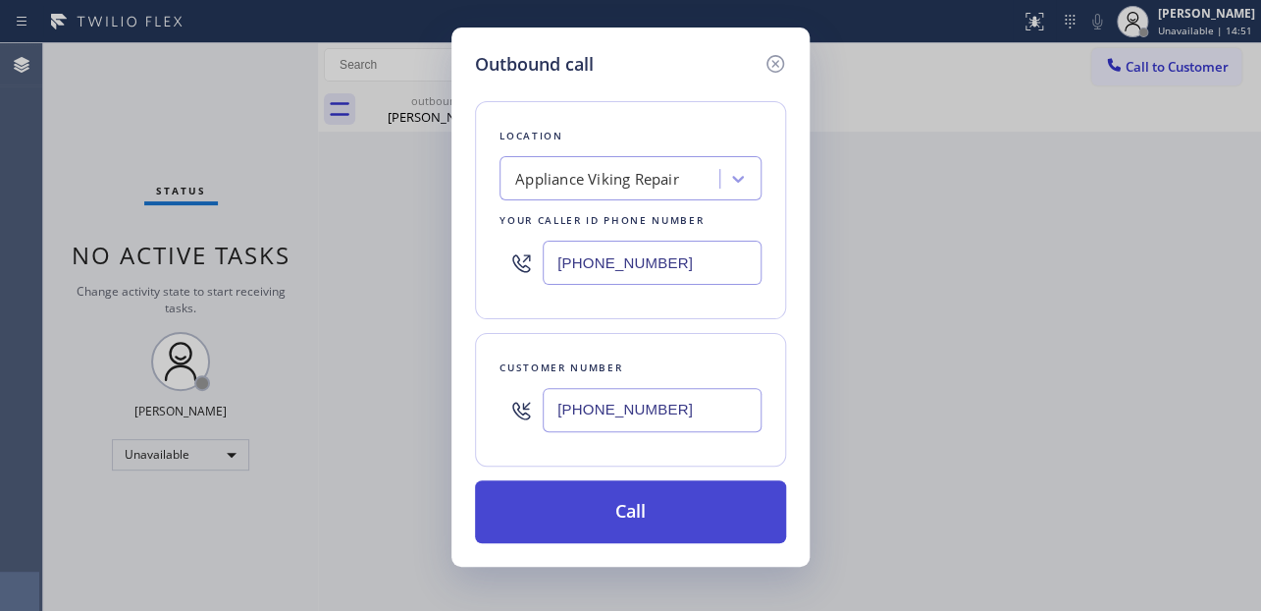
type input "[PHONE_NUMBER]"
click at [668, 511] on button "Call" at bounding box center [630, 511] width 311 height 63
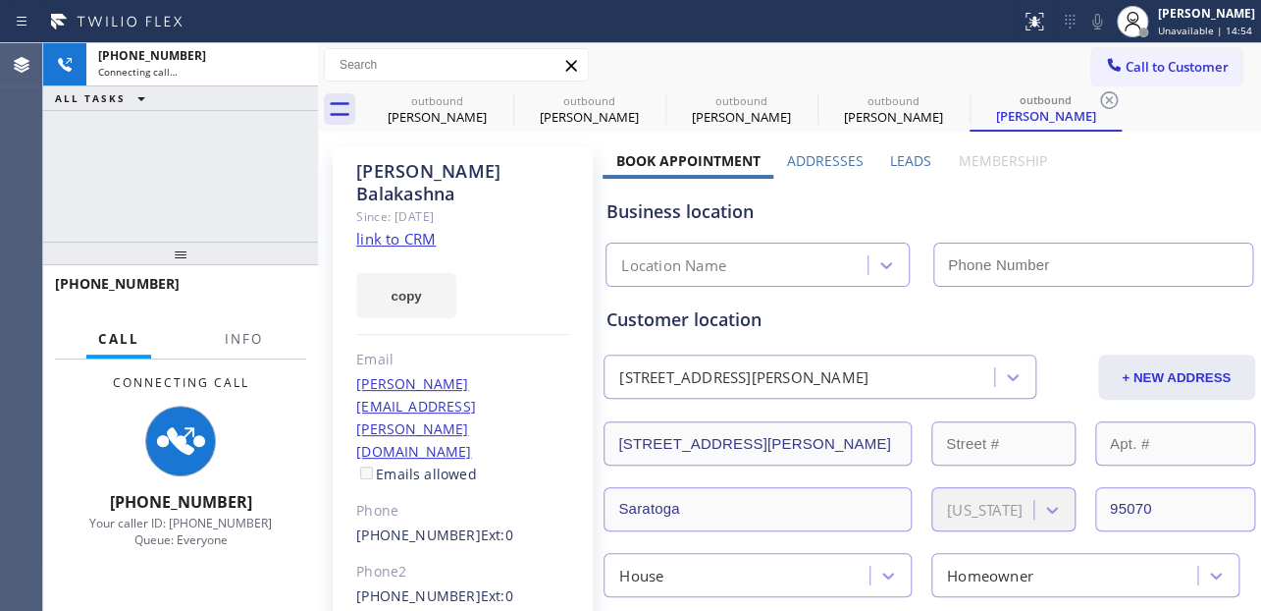
click at [910, 158] on label "Leads" at bounding box center [910, 160] width 41 height 19
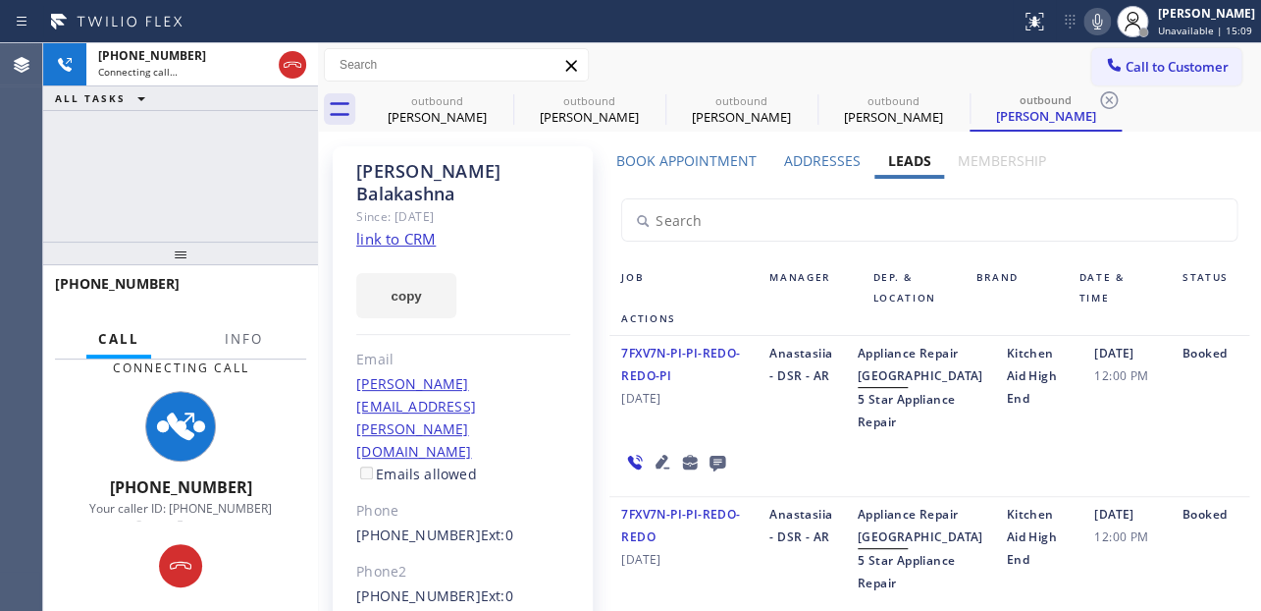
click at [729, 412] on div "7FXV7N-PI-PI-REDO-REDO-PI [DATE]" at bounding box center [684, 387] width 148 height 91
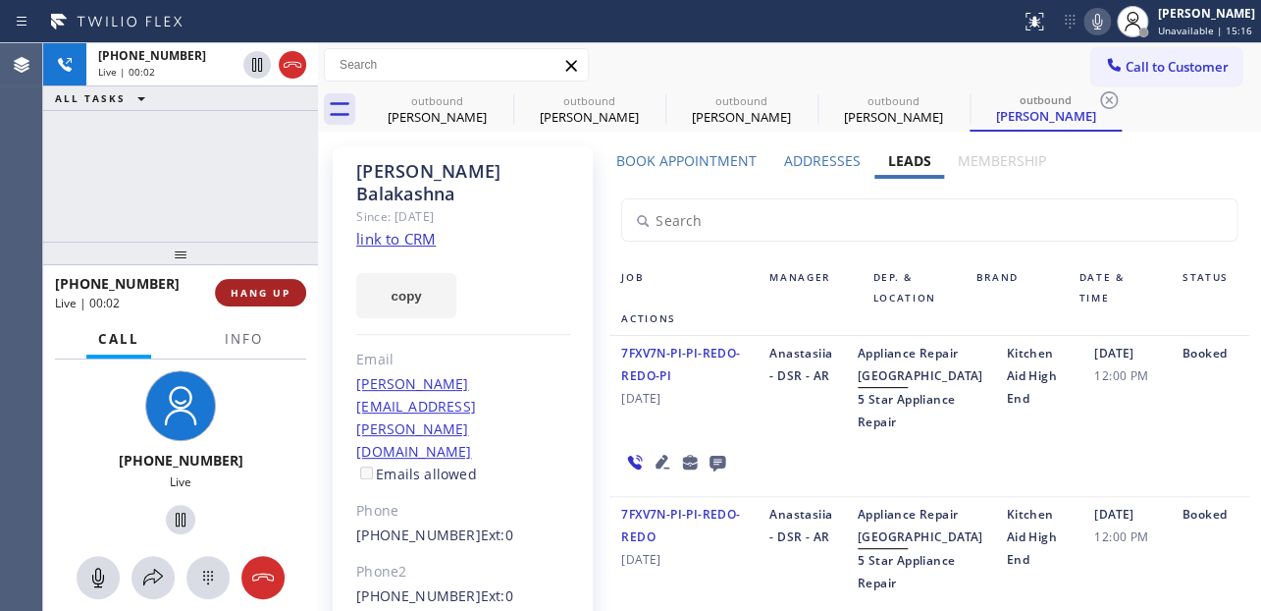
click at [243, 284] on button "HANG UP" at bounding box center [260, 292] width 91 height 27
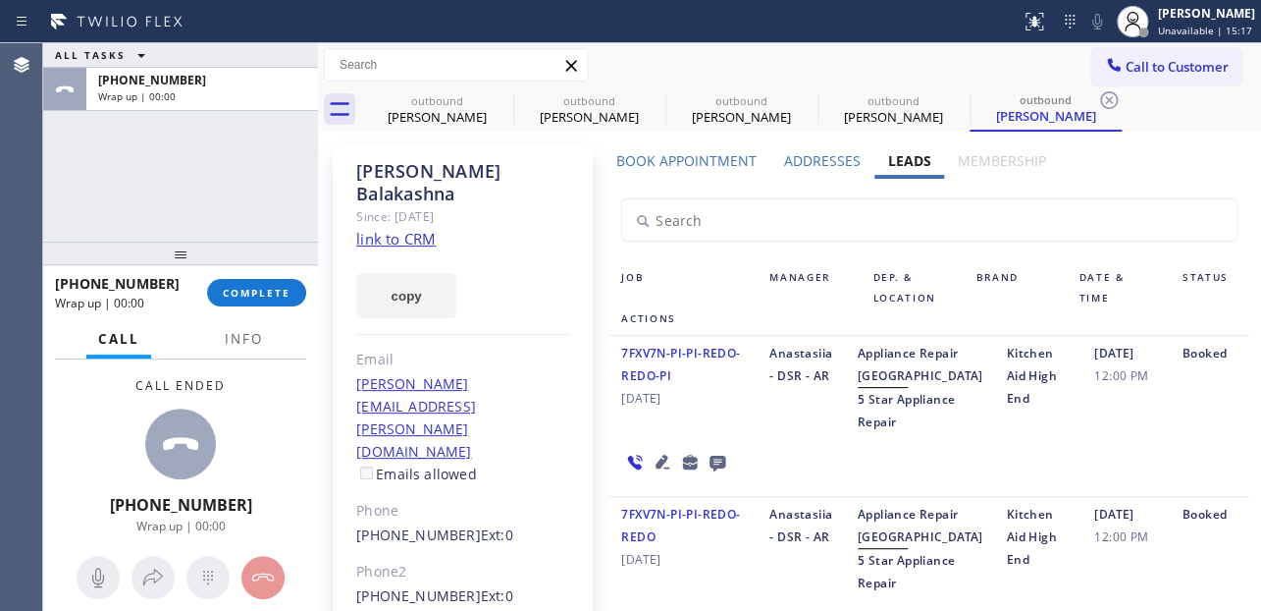
click at [714, 471] on icon at bounding box center [718, 463] width 16 height 16
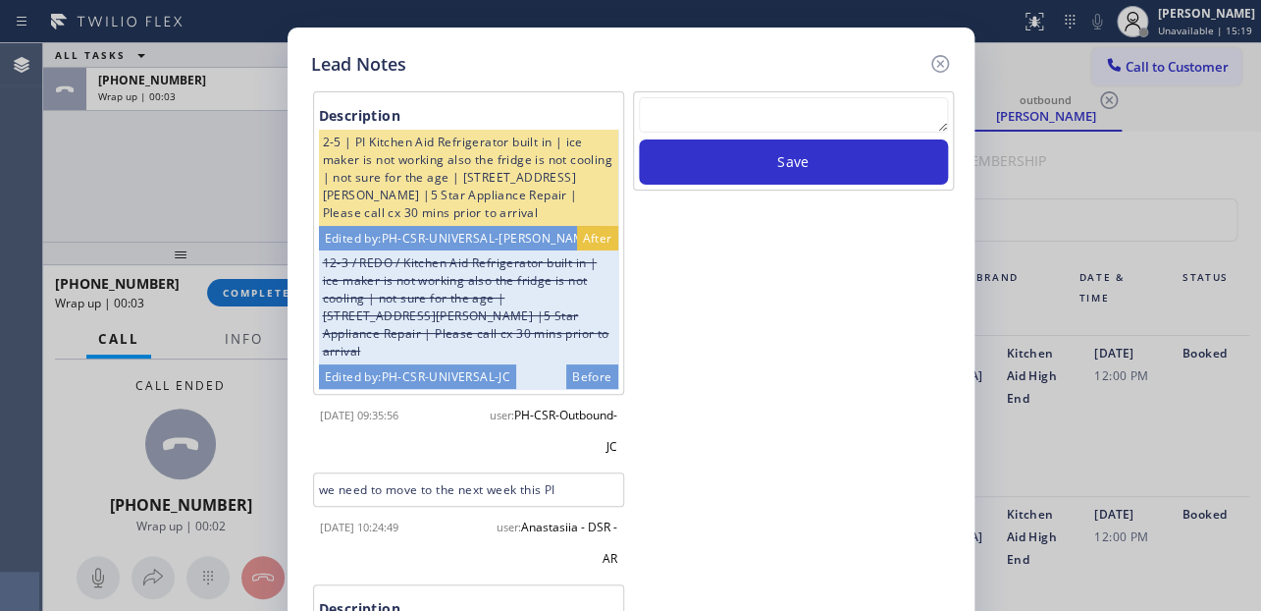
click at [788, 120] on textarea at bounding box center [793, 114] width 309 height 35
paste textarea "Routed to Voice mail// If CX will call back please transfer to me- Love:*"
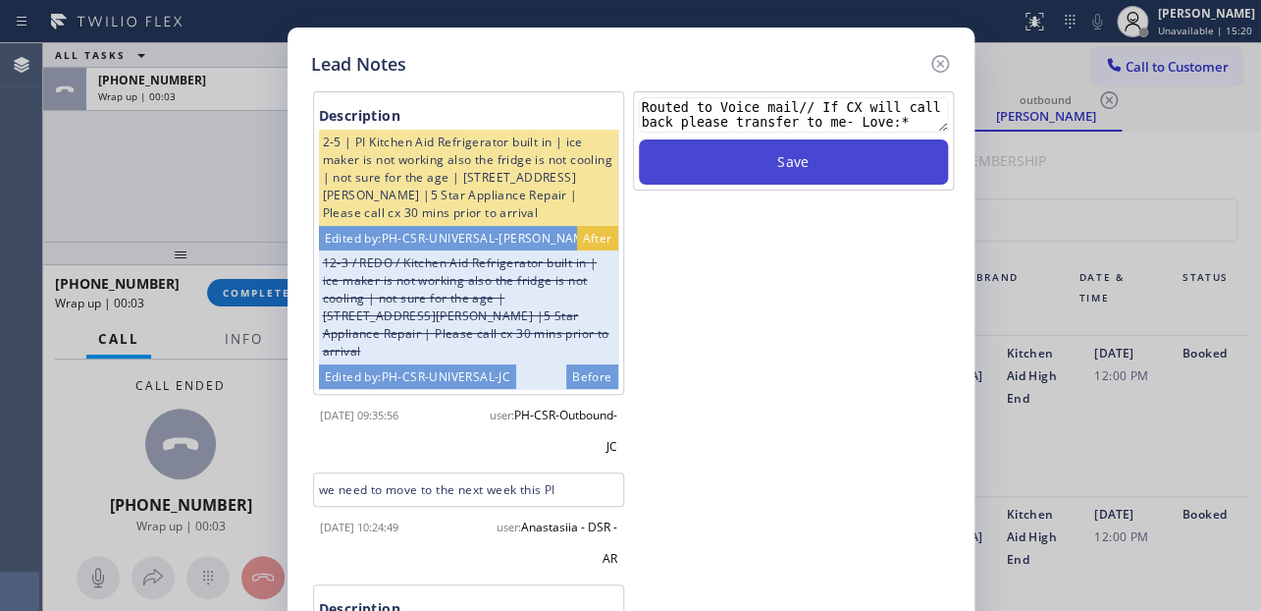
type textarea "Routed to Voice mail// If CX will call back please transfer to me- Love:*"
click at [802, 165] on button "Save" at bounding box center [793, 161] width 309 height 45
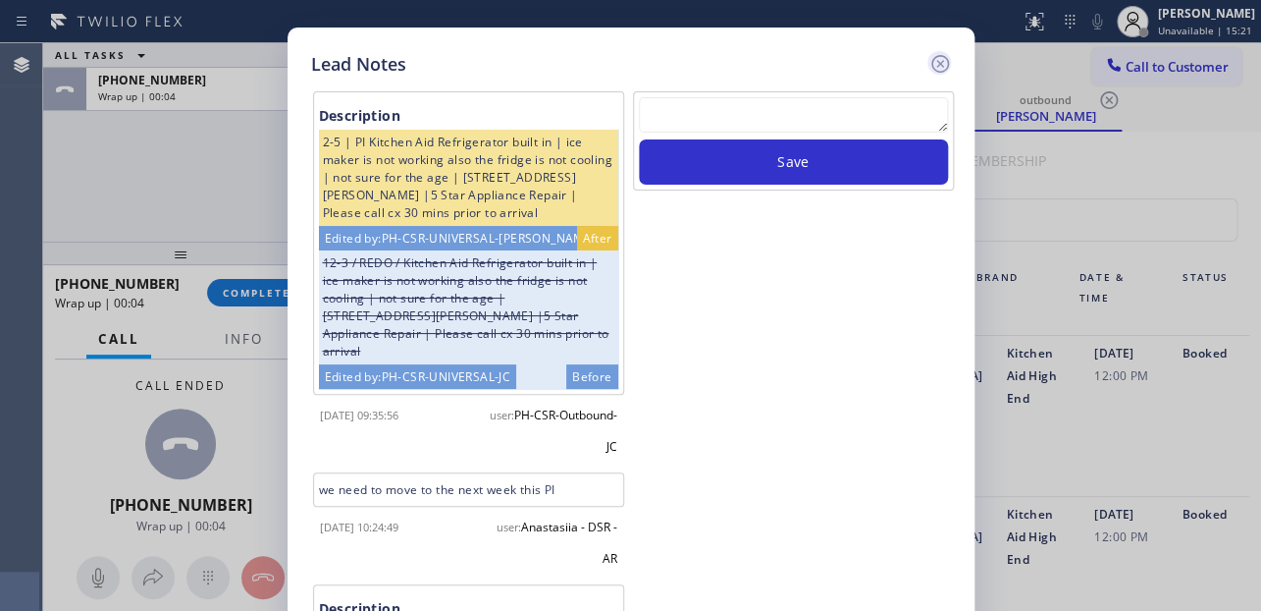
click at [940, 58] on icon at bounding box center [941, 64] width 24 height 24
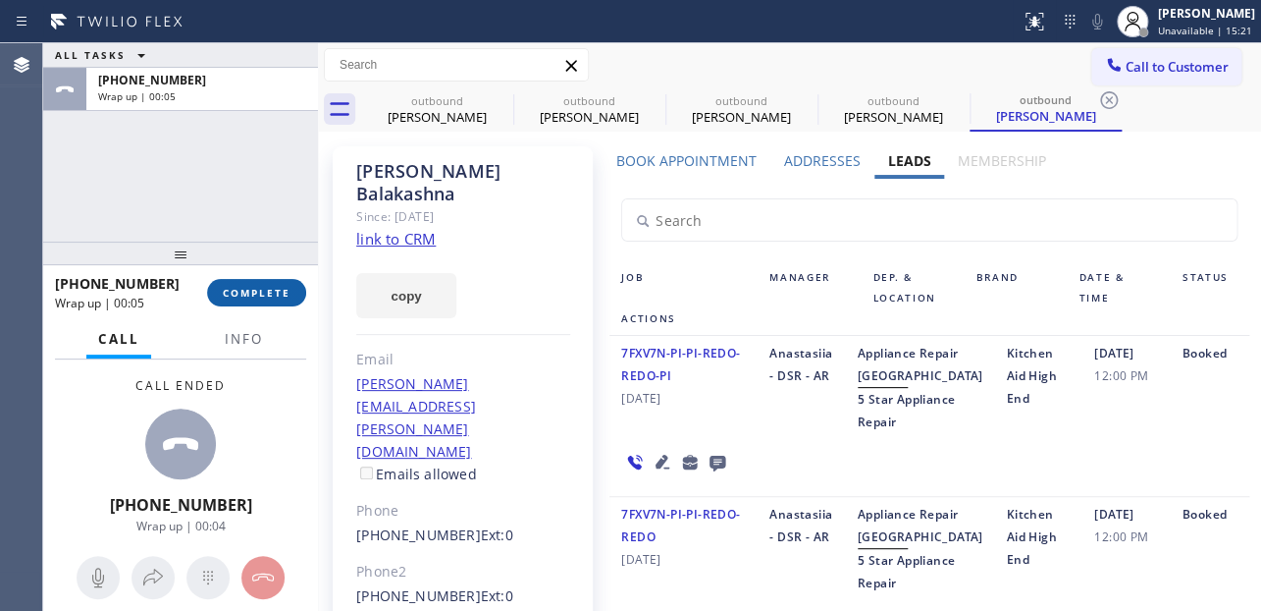
click at [269, 290] on span "COMPLETE" at bounding box center [257, 293] width 68 height 14
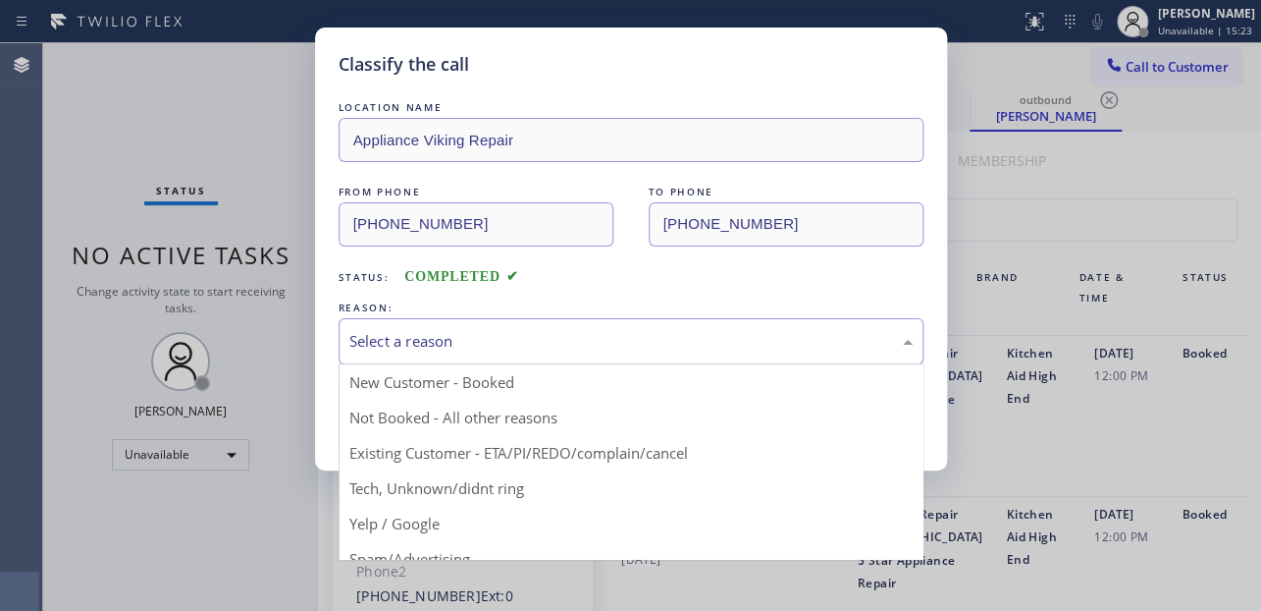
click at [579, 348] on div "Select a reason" at bounding box center [630, 341] width 563 height 23
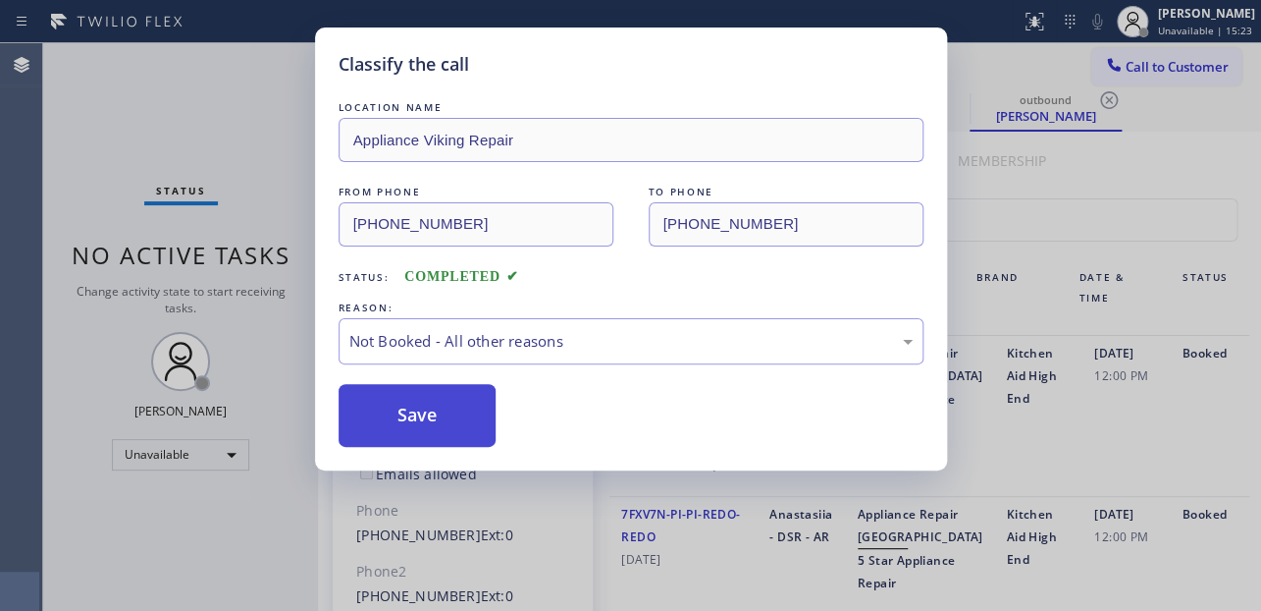
click at [416, 420] on button "Save" at bounding box center [418, 415] width 158 height 63
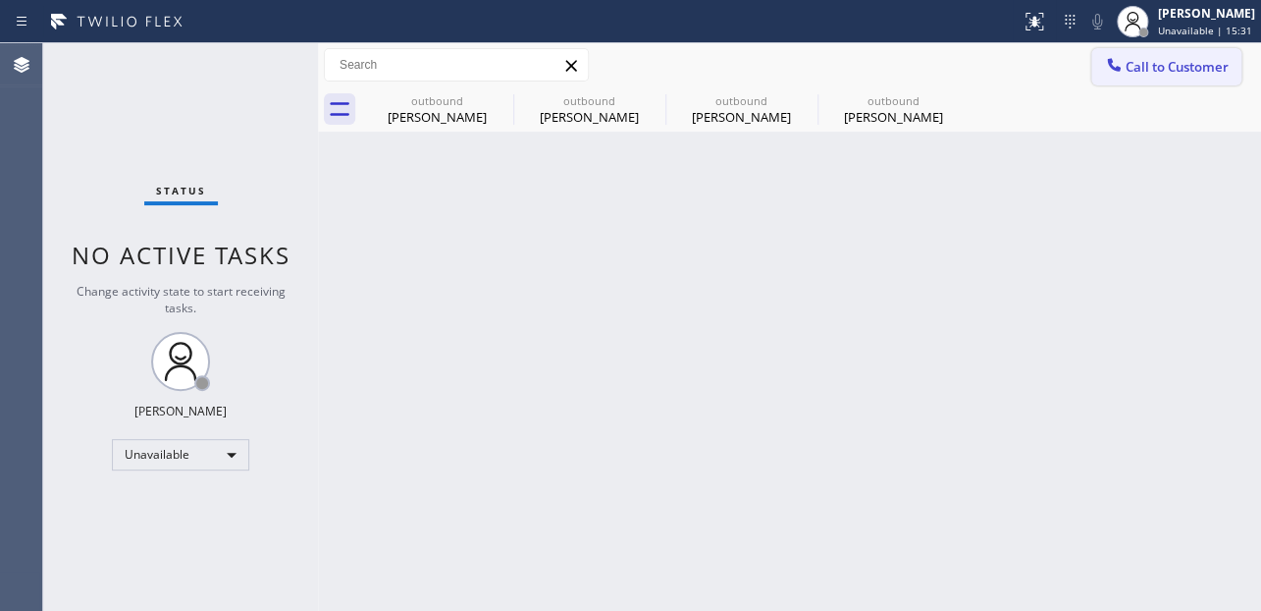
click at [1114, 75] on div at bounding box center [1114, 67] width 24 height 24
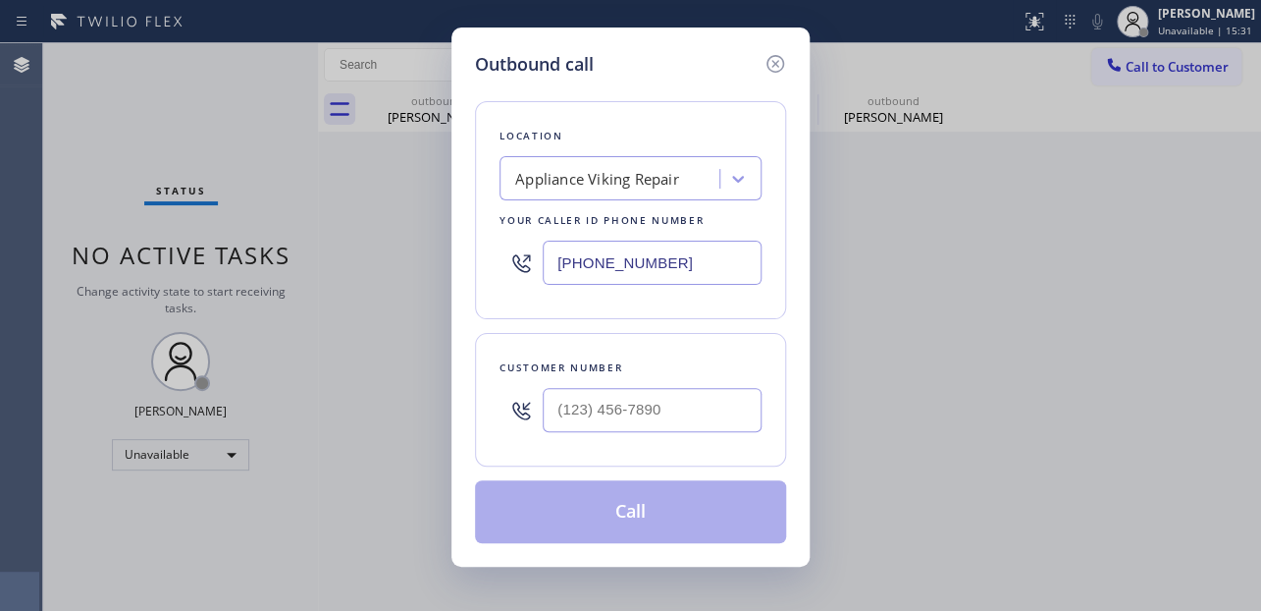
drag, startPoint x: 605, startPoint y: 380, endPoint x: 609, endPoint y: 397, distance: 17.1
click at [606, 385] on div at bounding box center [652, 410] width 219 height 64
click at [609, 399] on input "(___) ___-____" at bounding box center [652, 410] width 219 height 44
paste input "714) 863-9672"
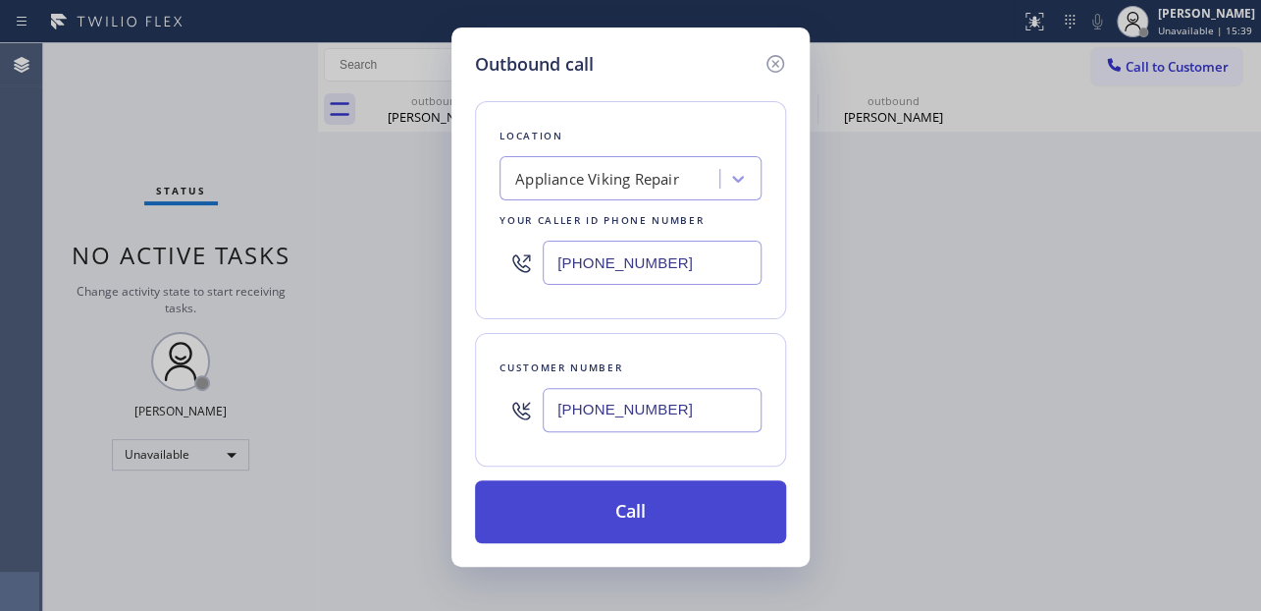
drag, startPoint x: 588, startPoint y: 514, endPoint x: 599, endPoint y: 507, distance: 12.8
click at [589, 513] on button "Call" at bounding box center [630, 511] width 311 height 63
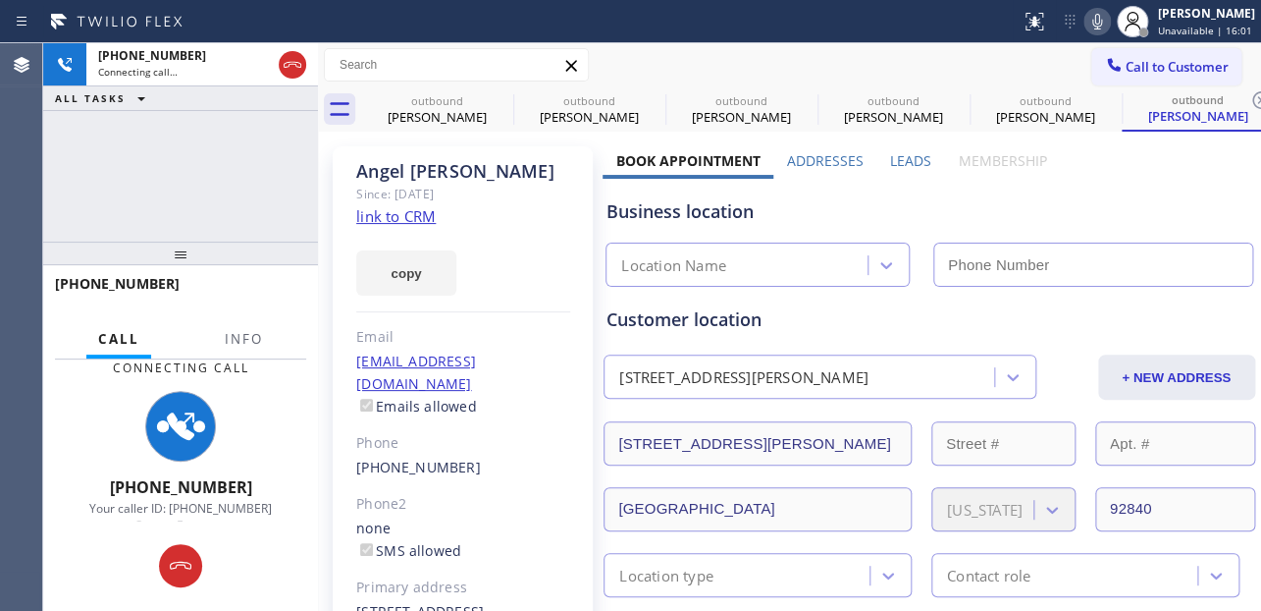
click at [472, 321] on div "[PERSON_NAME] Since: [DATE] link to CRM copy Email [EMAIL_ADDRESS][DOMAIN_NAME]…" at bounding box center [463, 449] width 260 height 607
click at [907, 159] on label "Leads" at bounding box center [910, 160] width 41 height 19
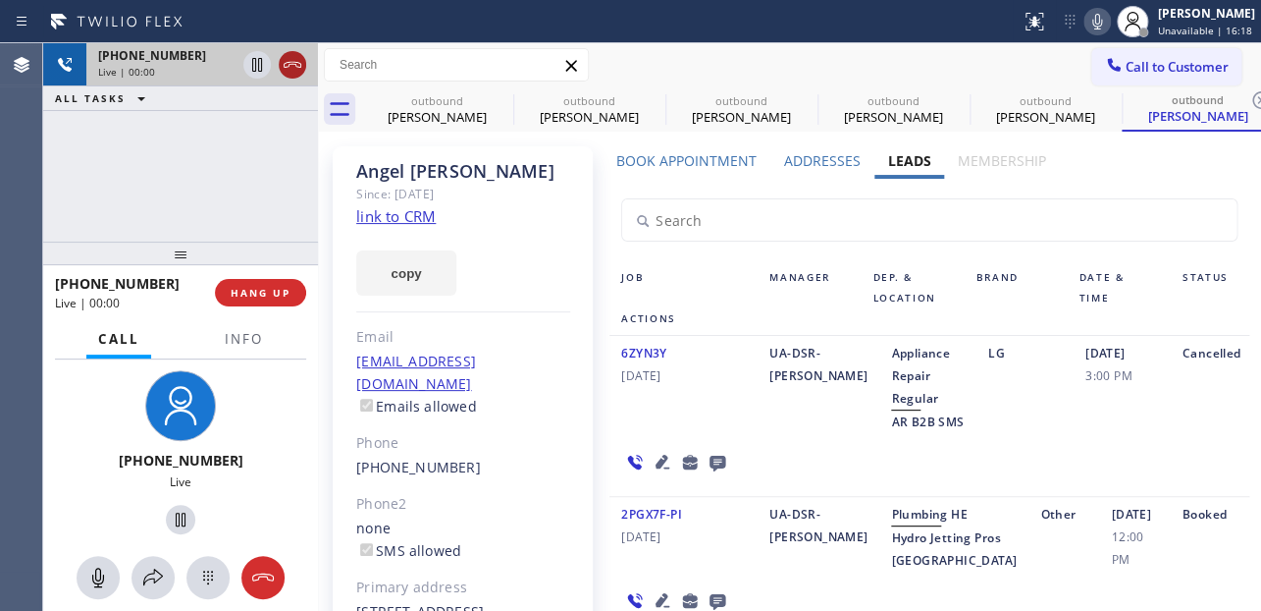
click at [293, 69] on icon at bounding box center [293, 65] width 24 height 24
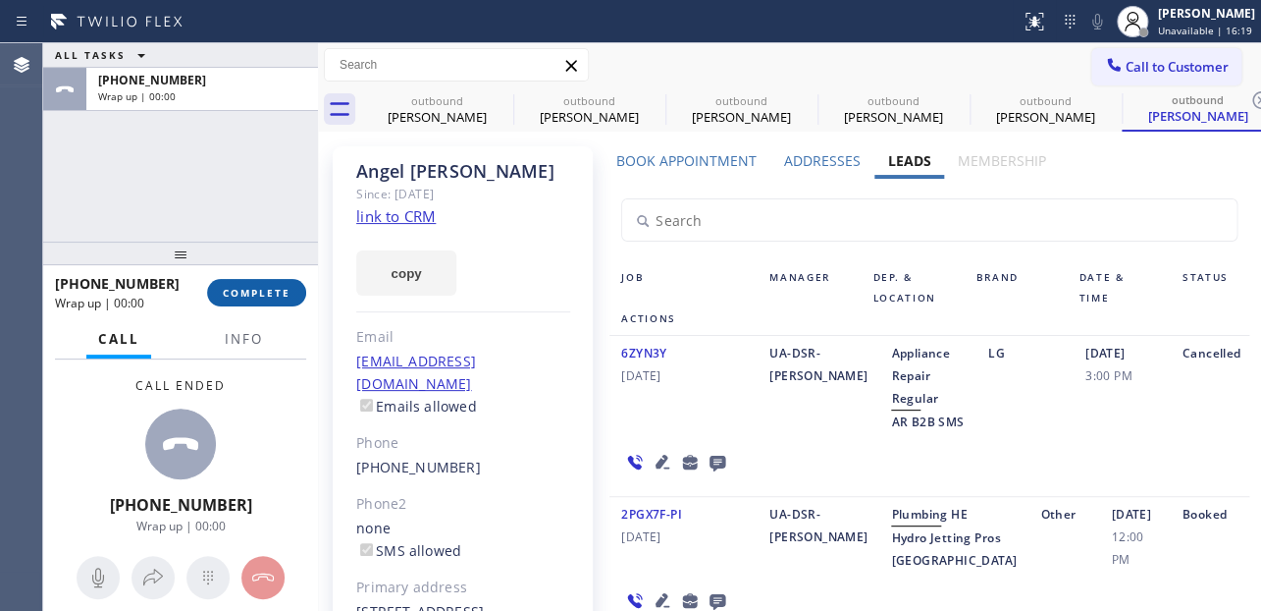
click at [273, 297] on span "COMPLETE" at bounding box center [257, 293] width 68 height 14
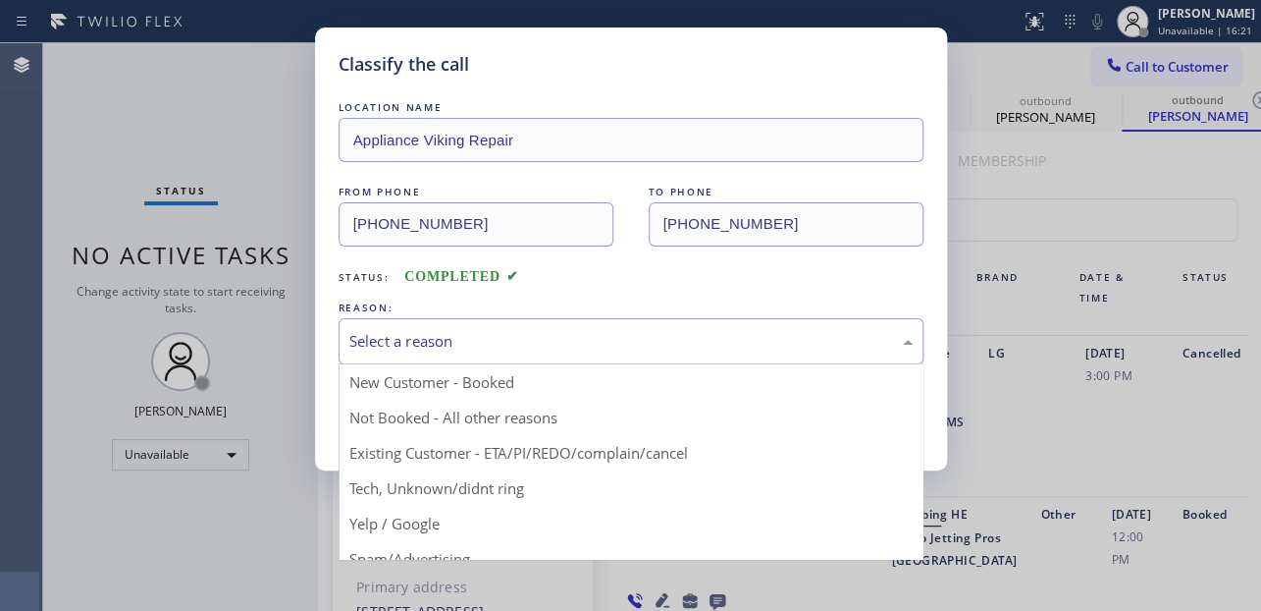
click at [658, 335] on div "Select a reason" at bounding box center [630, 341] width 563 height 23
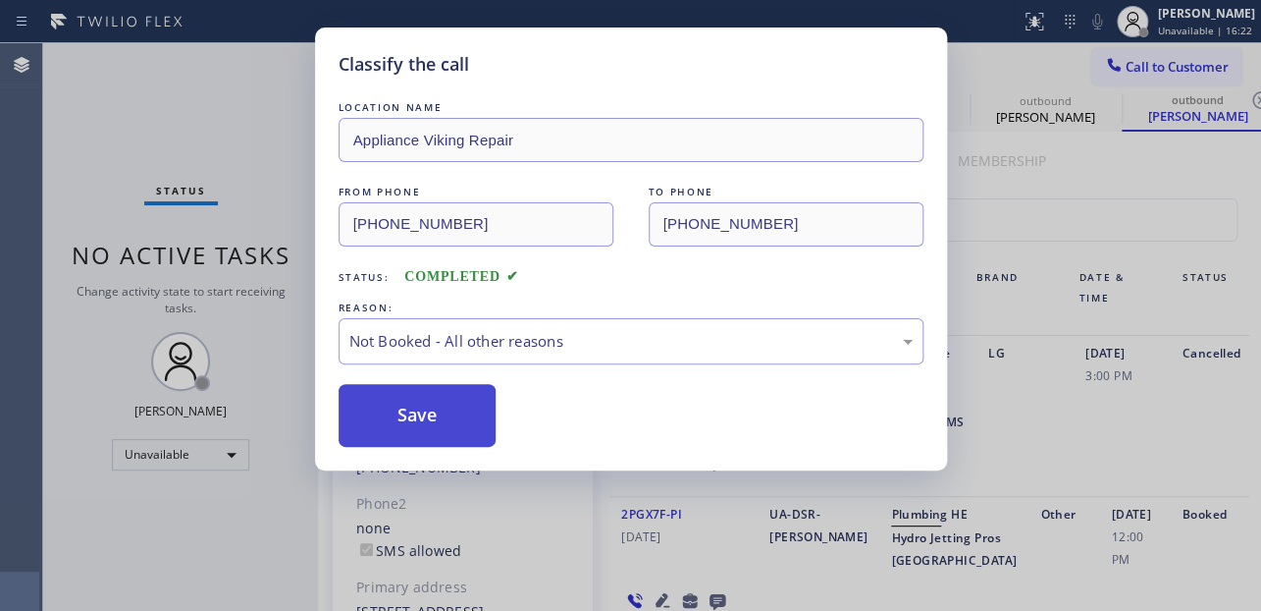
click at [412, 417] on button "Save" at bounding box center [418, 415] width 158 height 63
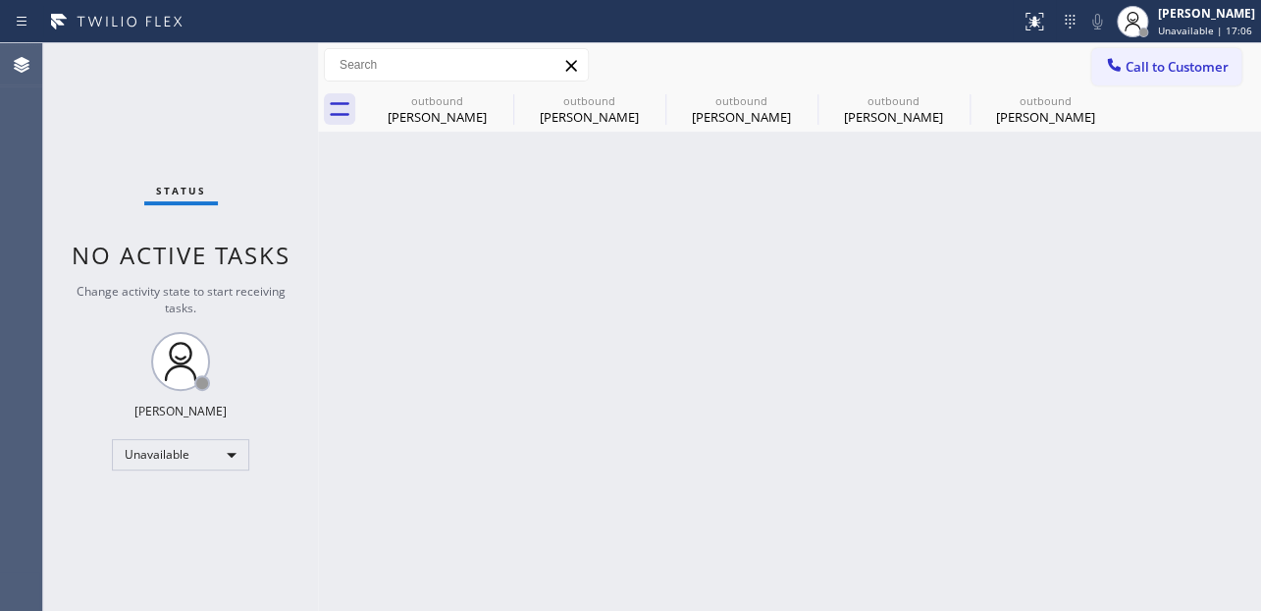
click at [1041, 329] on div "Back to Dashboard Change Sender ID Customers Technicians Select a contact Outbo…" at bounding box center [789, 326] width 943 height 567
click at [498, 101] on icon at bounding box center [501, 100] width 24 height 24
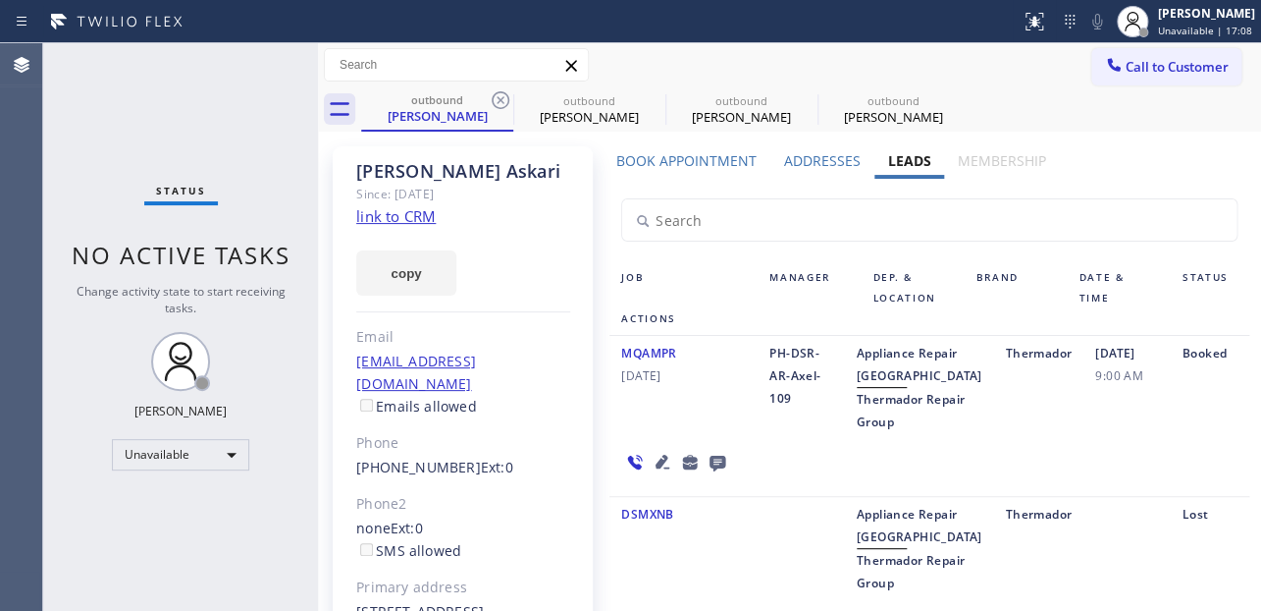
click at [498, 101] on icon at bounding box center [501, 100] width 24 height 24
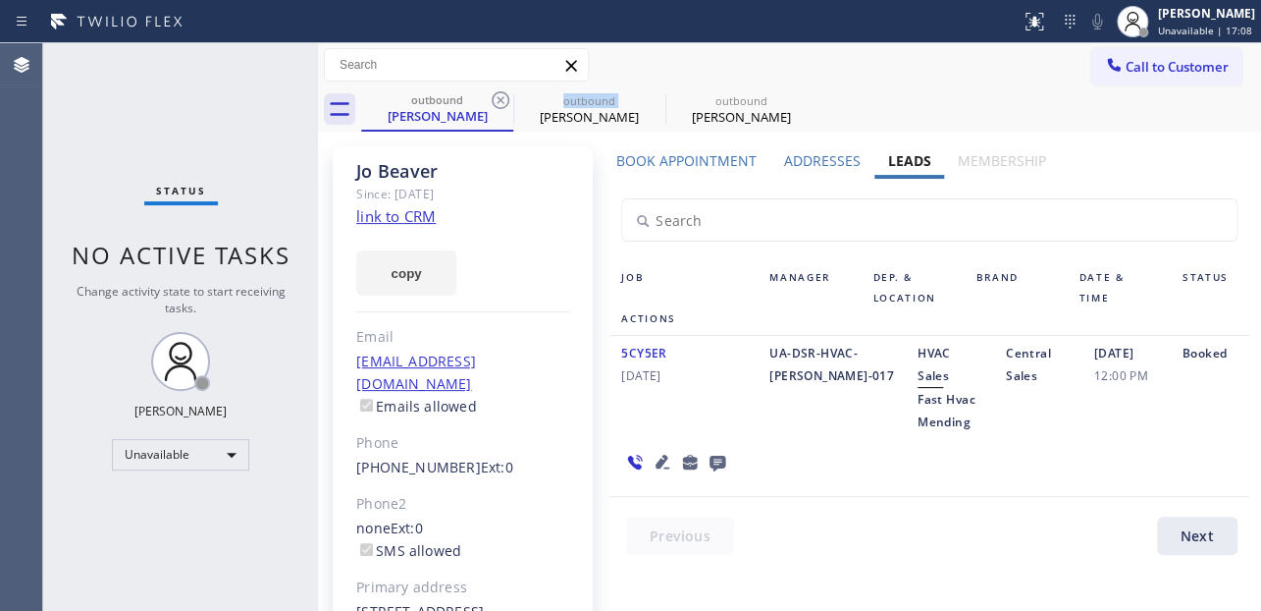
click at [498, 101] on icon at bounding box center [501, 100] width 24 height 24
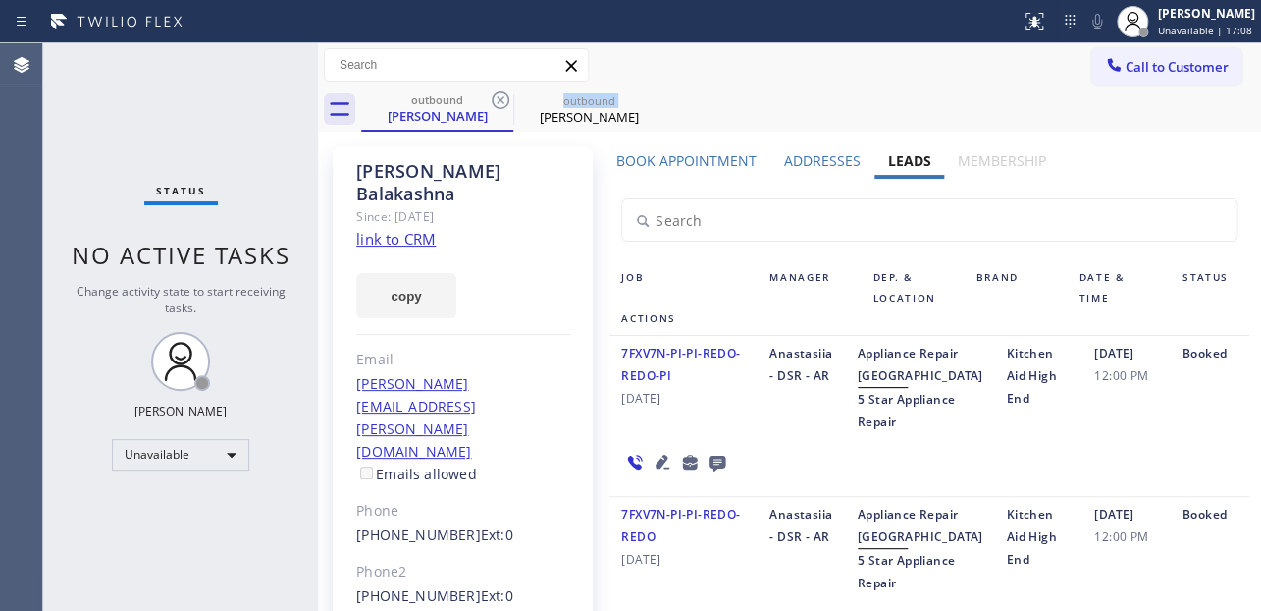
click at [498, 101] on icon at bounding box center [501, 100] width 24 height 24
click at [0, 0] on icon at bounding box center [0, 0] width 0 height 0
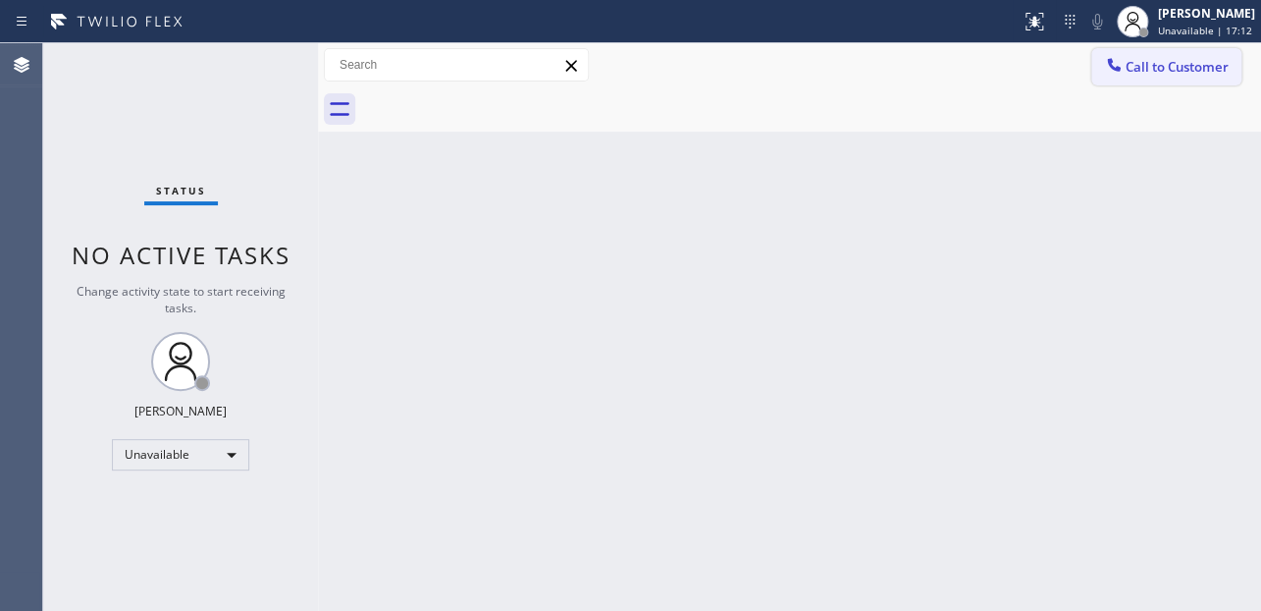
click at [1164, 76] on button "Call to Customer" at bounding box center [1167, 66] width 150 height 37
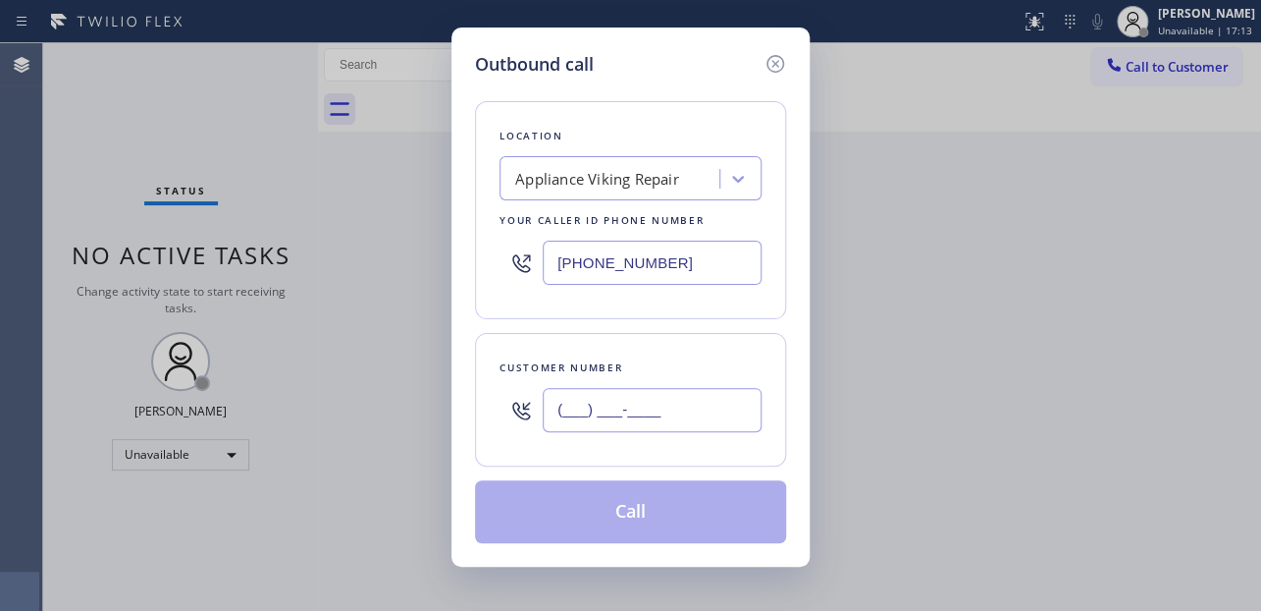
click at [606, 398] on input "(___) ___-____" at bounding box center [652, 410] width 219 height 44
paste input "310) 430-9864"
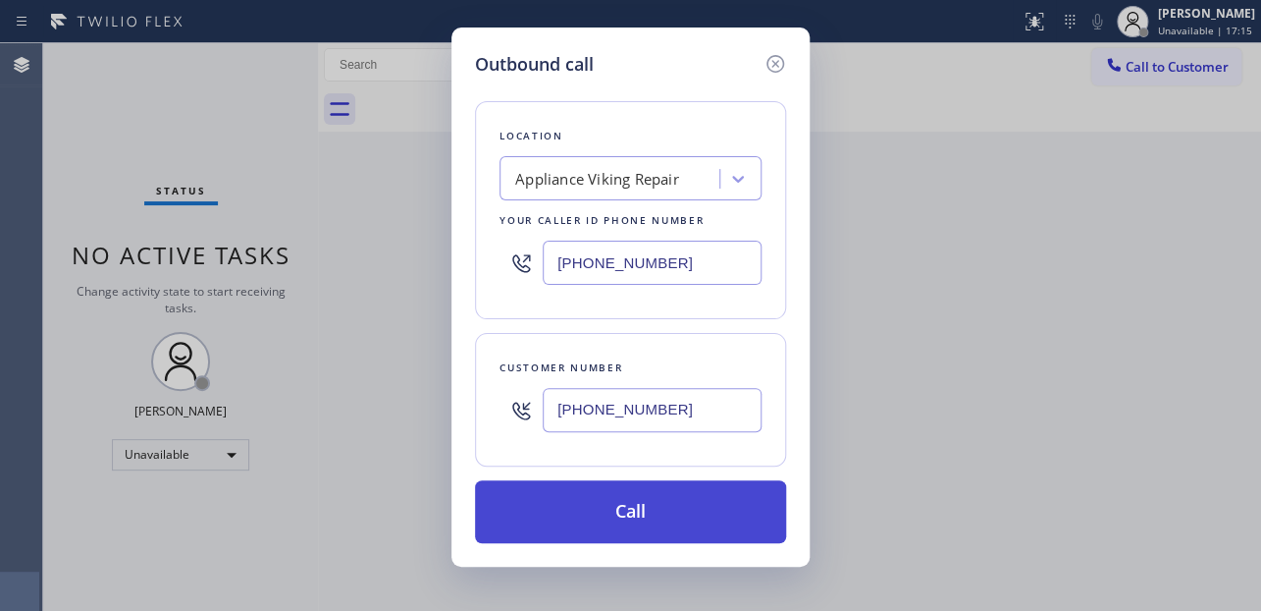
click at [584, 522] on button "Call" at bounding box center [630, 511] width 311 height 63
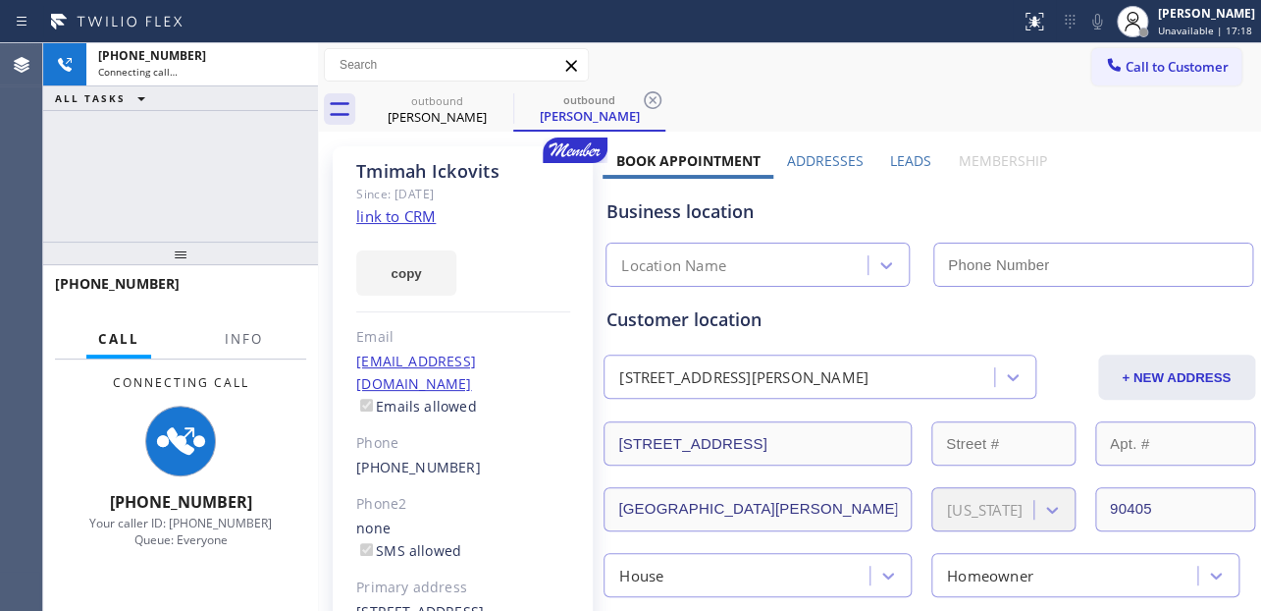
click at [910, 162] on label "Leads" at bounding box center [910, 160] width 41 height 19
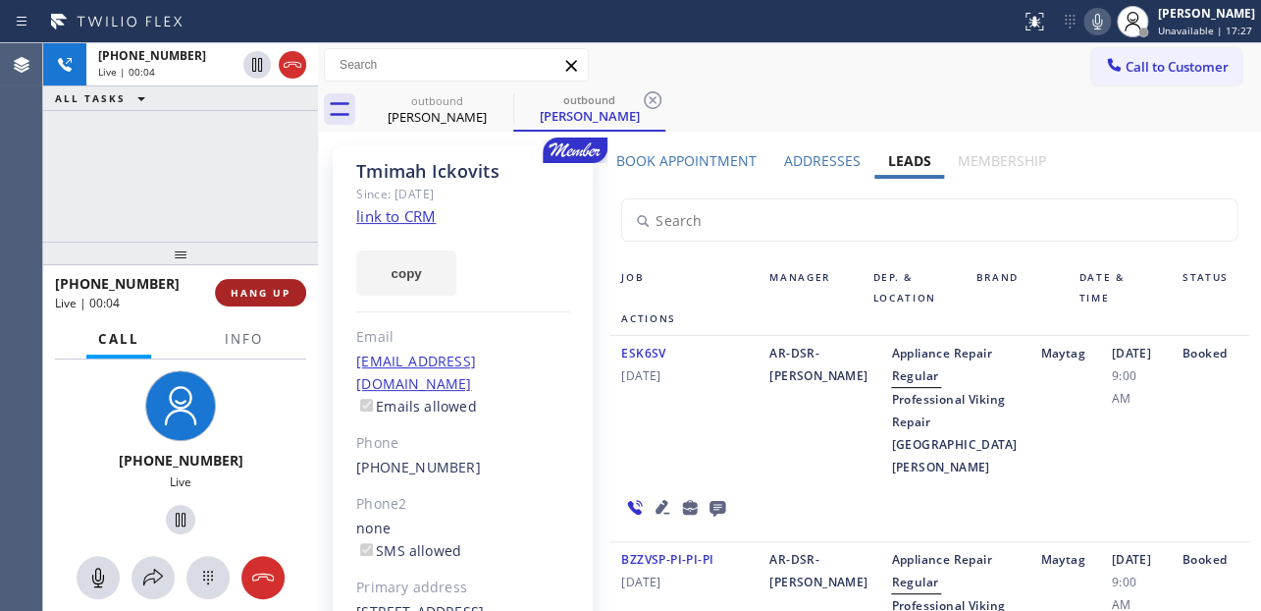
click at [234, 292] on span "HANG UP" at bounding box center [261, 293] width 60 height 14
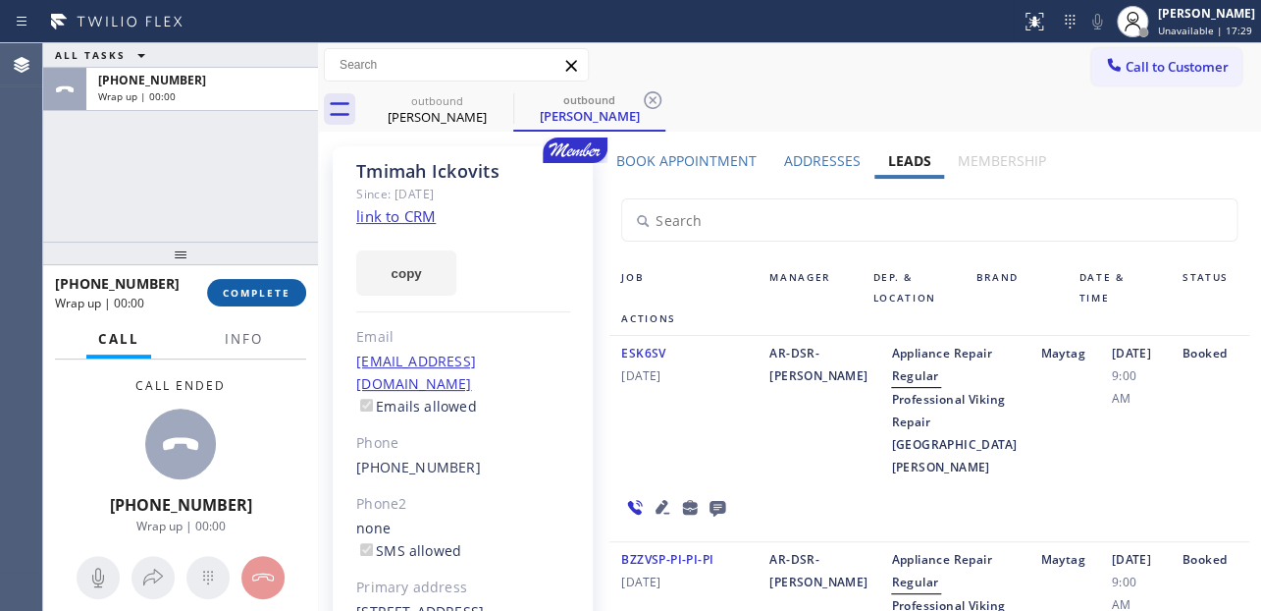
click at [234, 293] on span "COMPLETE" at bounding box center [257, 293] width 68 height 14
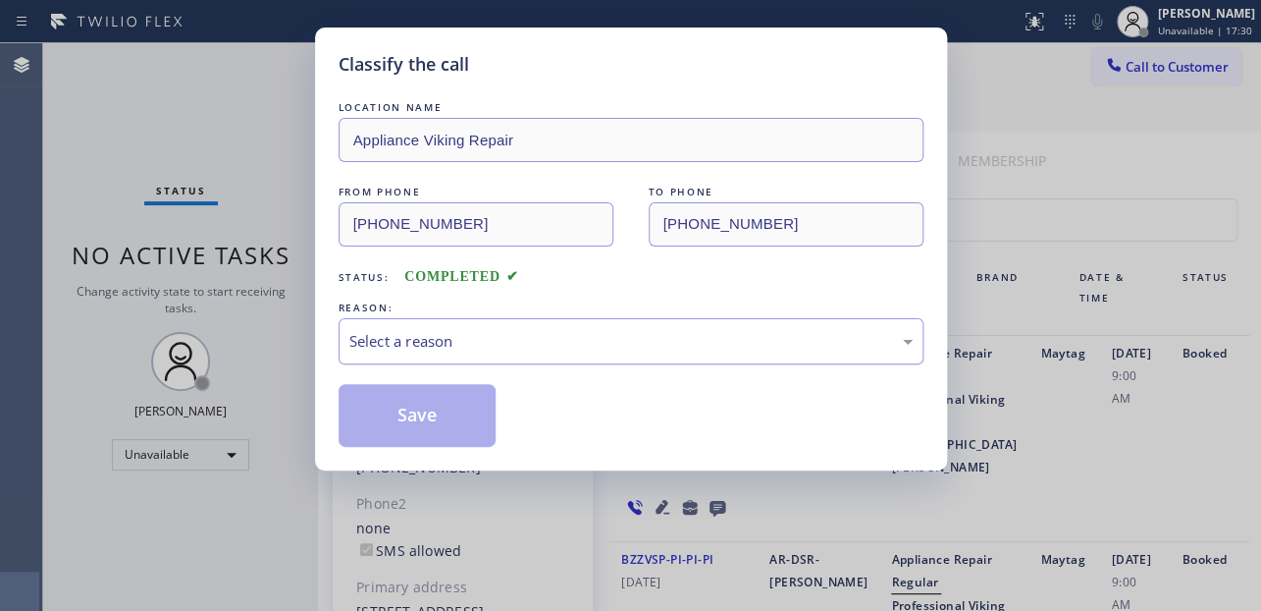
click at [456, 344] on div "Select a reason" at bounding box center [630, 341] width 563 height 23
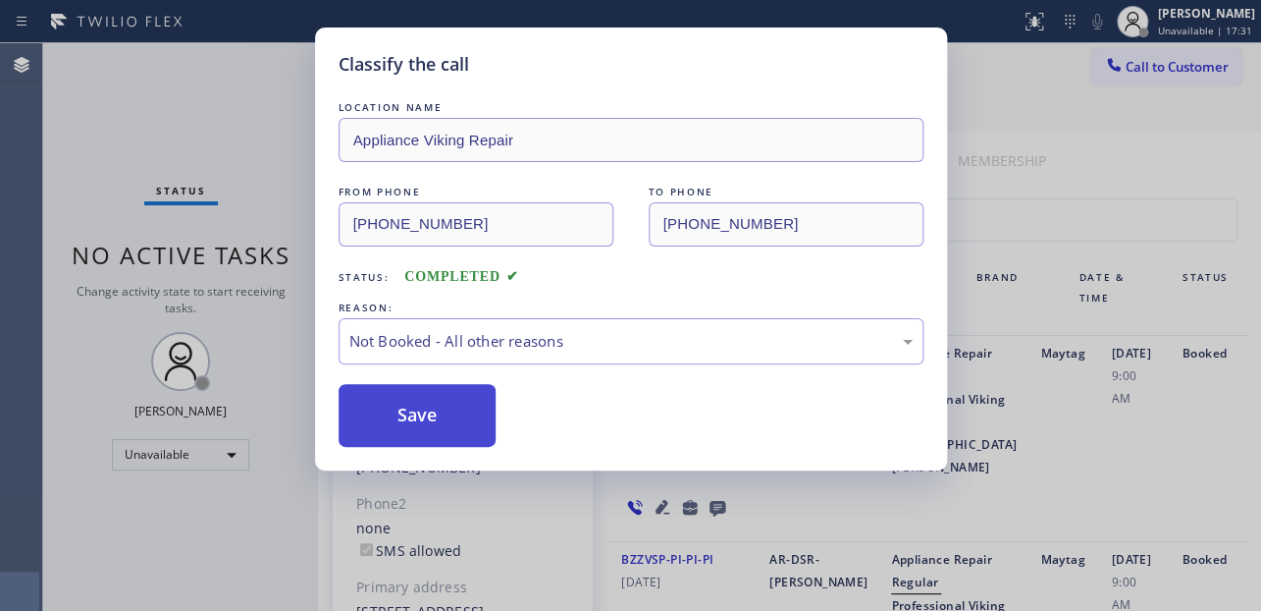
click at [408, 416] on button "Save" at bounding box center [418, 415] width 158 height 63
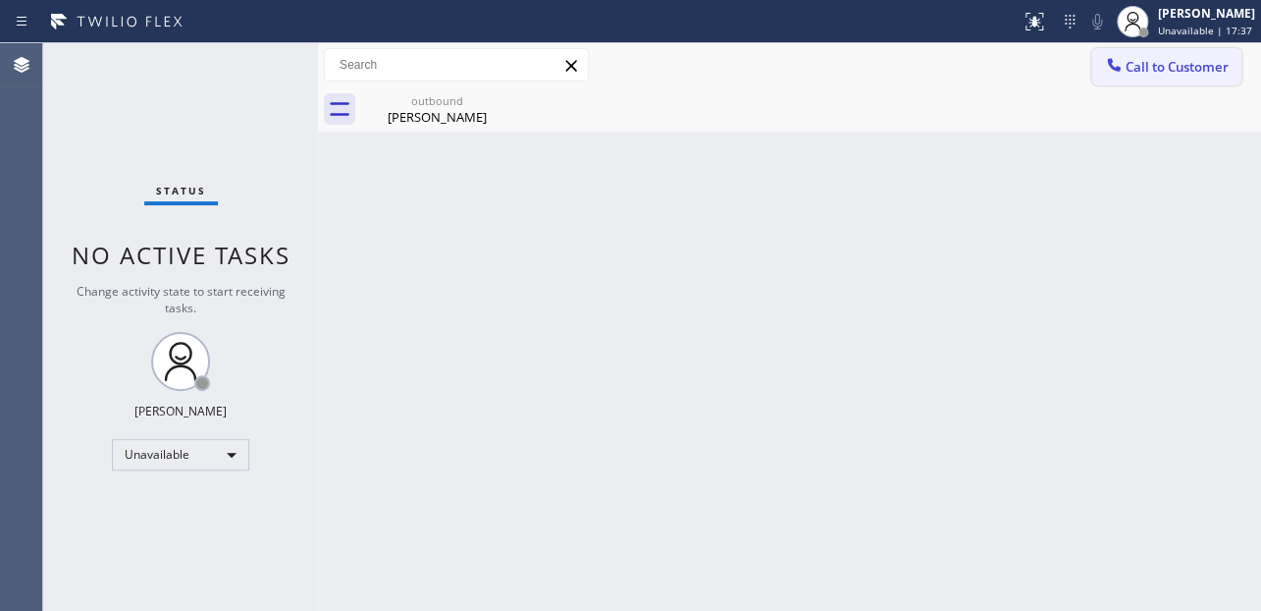
click at [1136, 68] on span "Call to Customer" at bounding box center [1177, 67] width 103 height 18
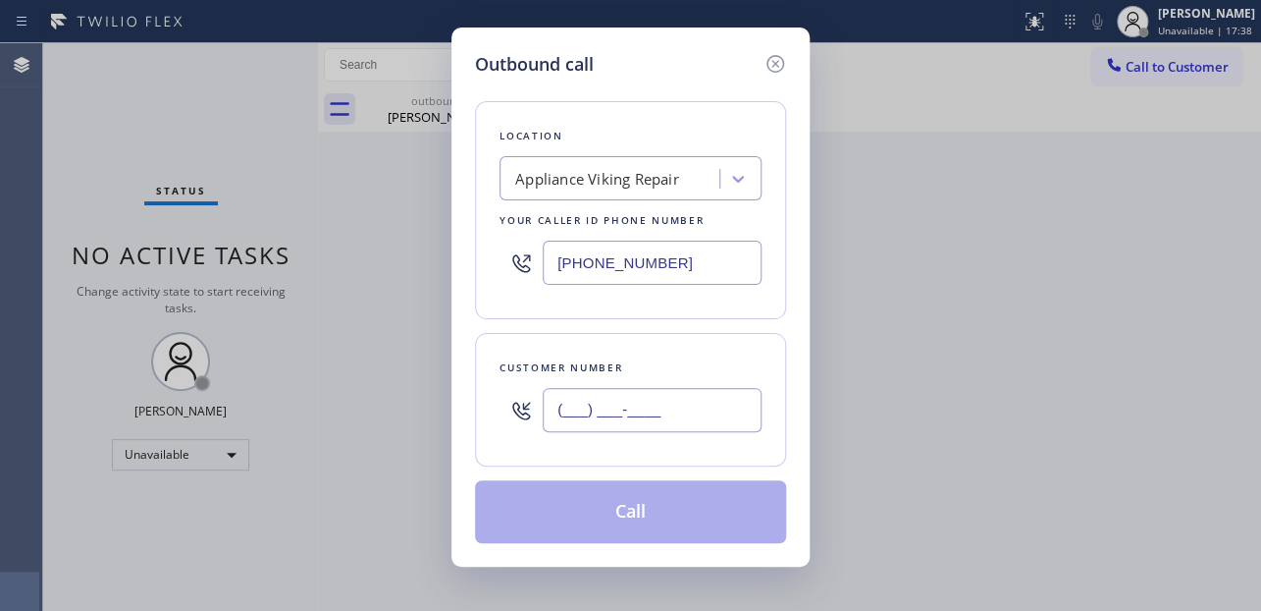
click at [597, 413] on input "(___) ___-____" at bounding box center [652, 410] width 219 height 44
paste input "978) 828-7419"
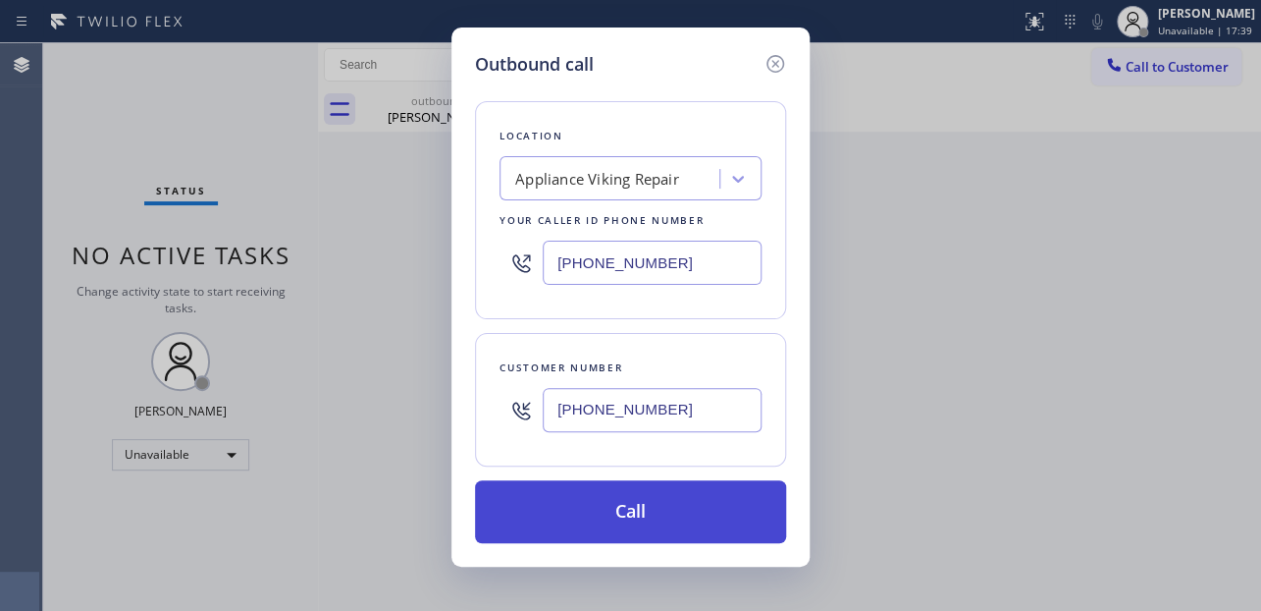
click at [601, 520] on button "Call" at bounding box center [630, 511] width 311 height 63
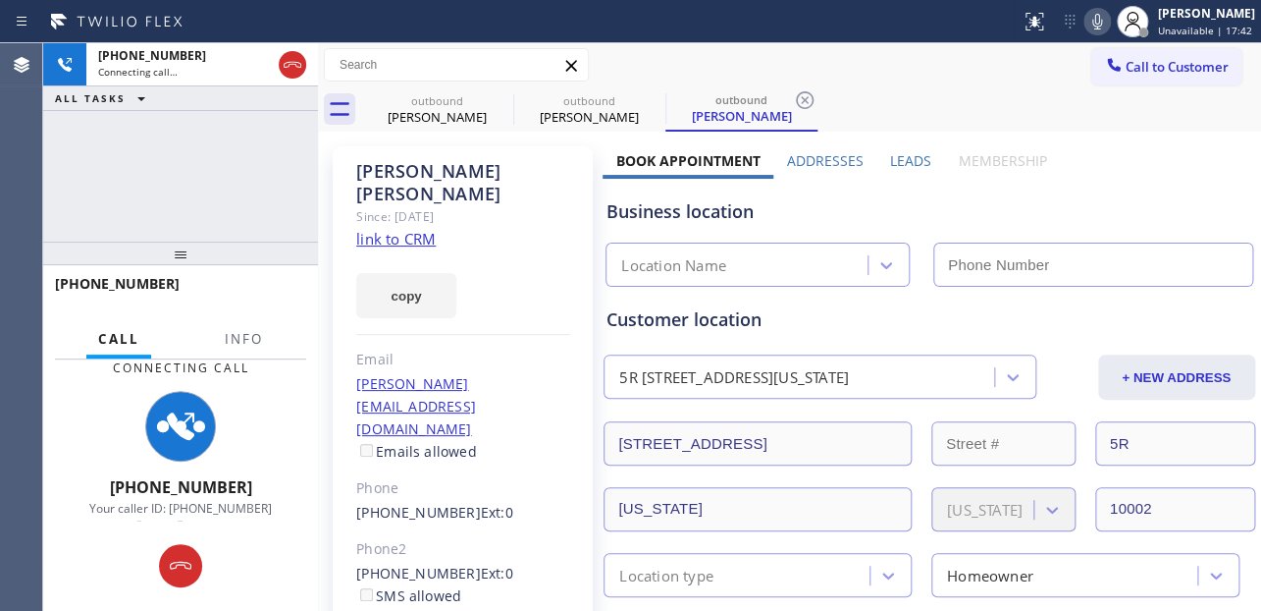
click at [892, 152] on label "Leads" at bounding box center [910, 160] width 41 height 19
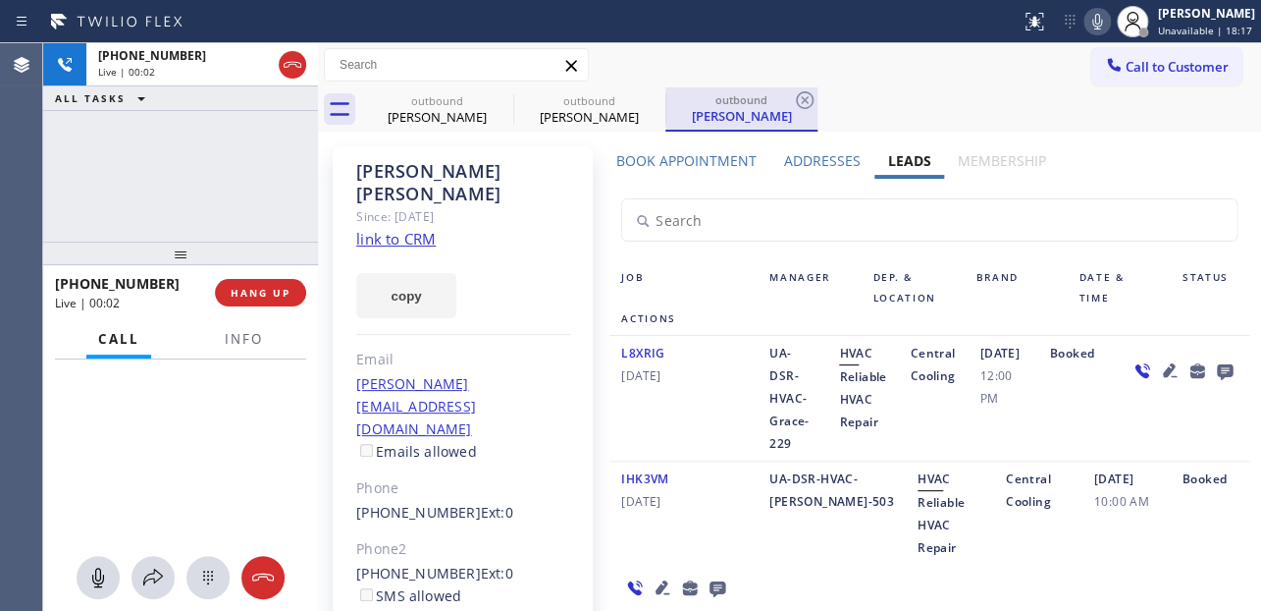
click at [1080, 198] on div at bounding box center [928, 219] width 615 height 43
click at [268, 299] on button "HANG UP" at bounding box center [260, 292] width 91 height 27
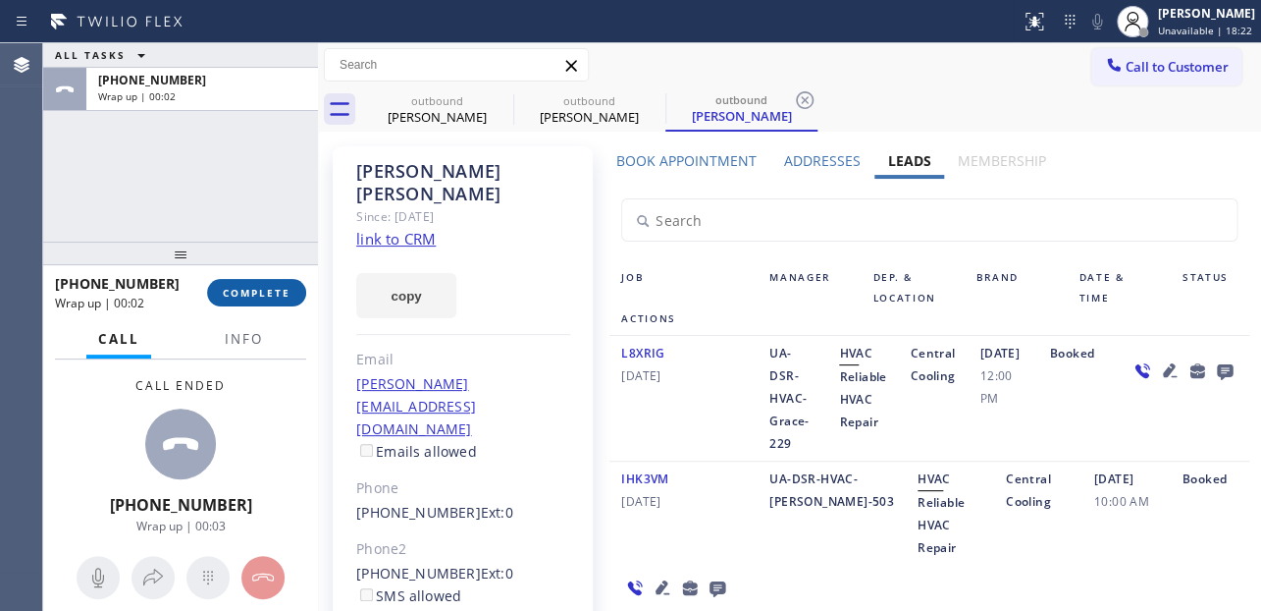
click at [263, 293] on span "COMPLETE" at bounding box center [257, 293] width 68 height 14
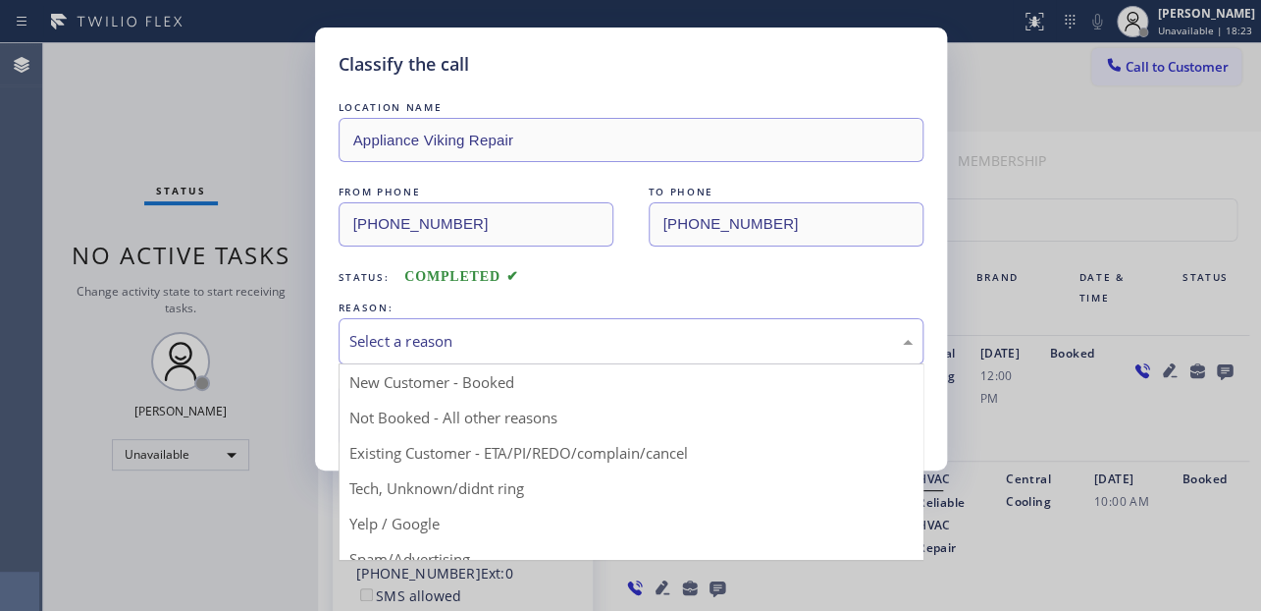
click at [465, 342] on div "Select a reason" at bounding box center [630, 341] width 563 height 23
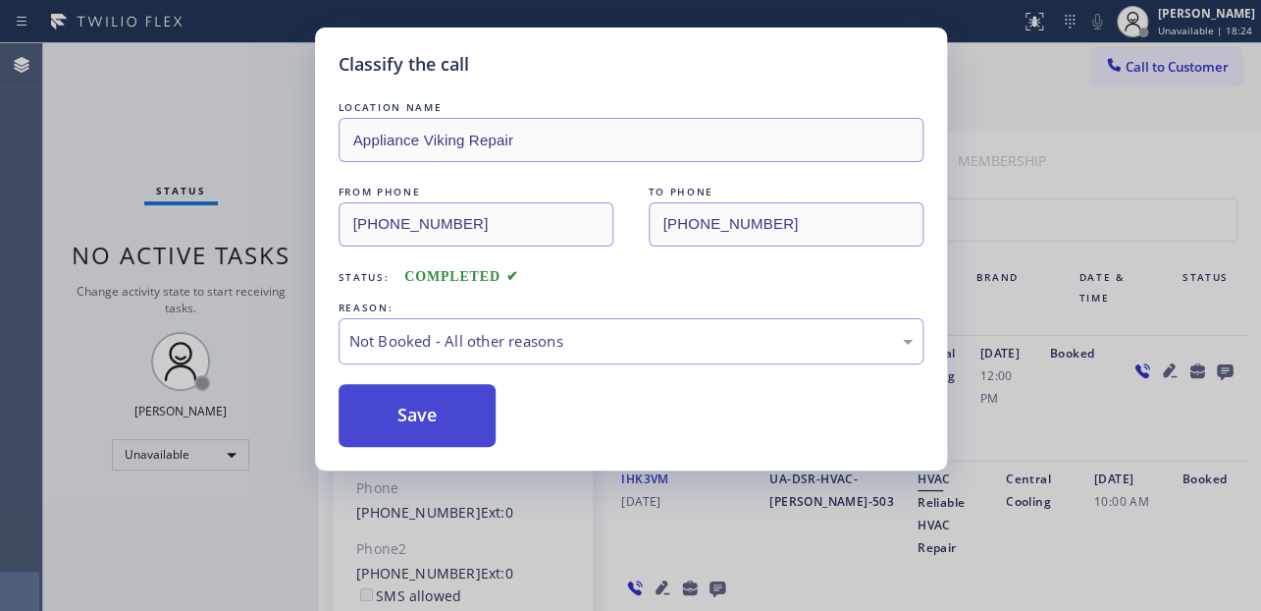
click at [404, 408] on button "Save" at bounding box center [418, 415] width 158 height 63
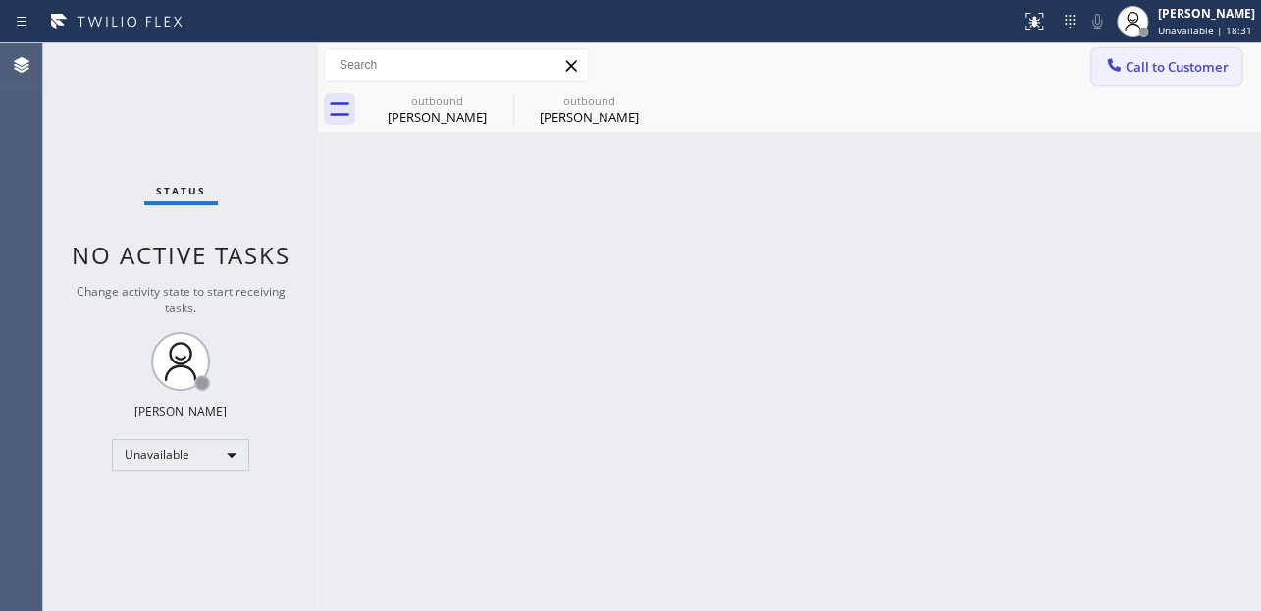
click at [1156, 68] on span "Call to Customer" at bounding box center [1177, 67] width 103 height 18
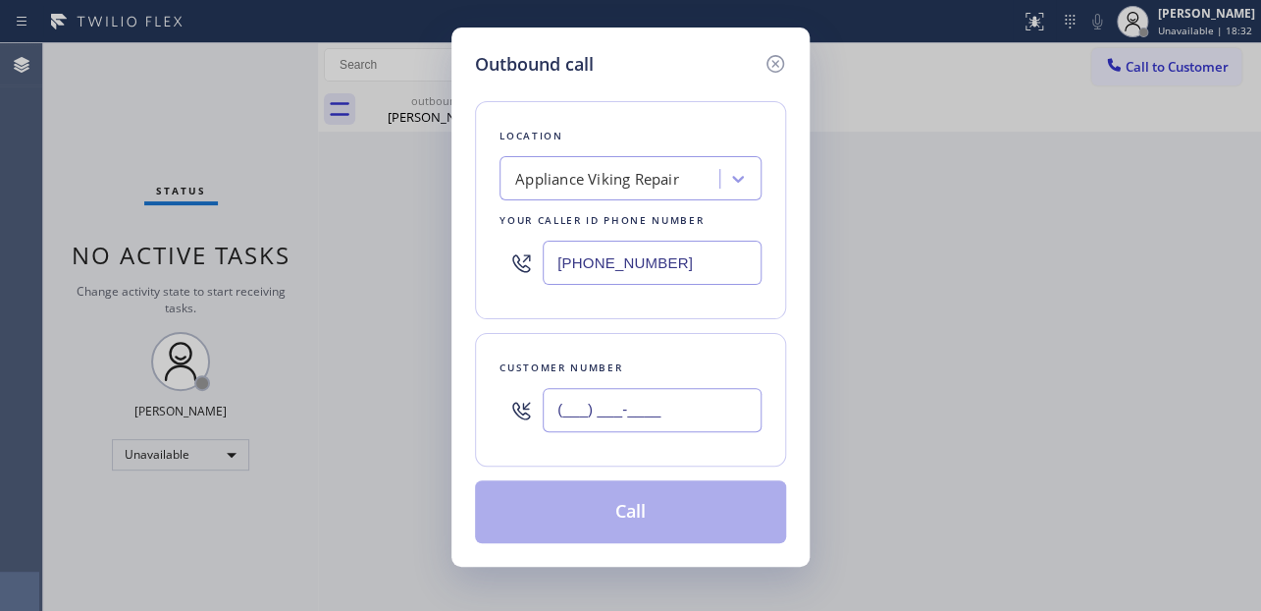
click at [609, 394] on input "(___) ___-____" at bounding box center [652, 410] width 219 height 44
paste input "408) 931-5578"
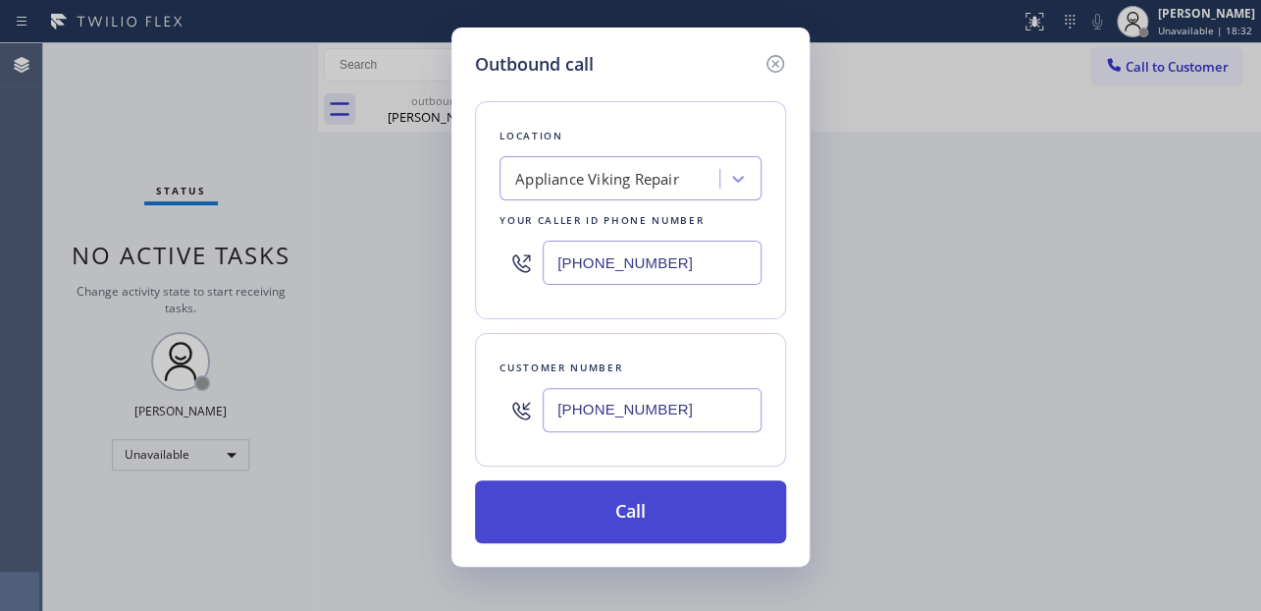
type input "[PHONE_NUMBER]"
click at [648, 517] on button "Call" at bounding box center [630, 511] width 311 height 63
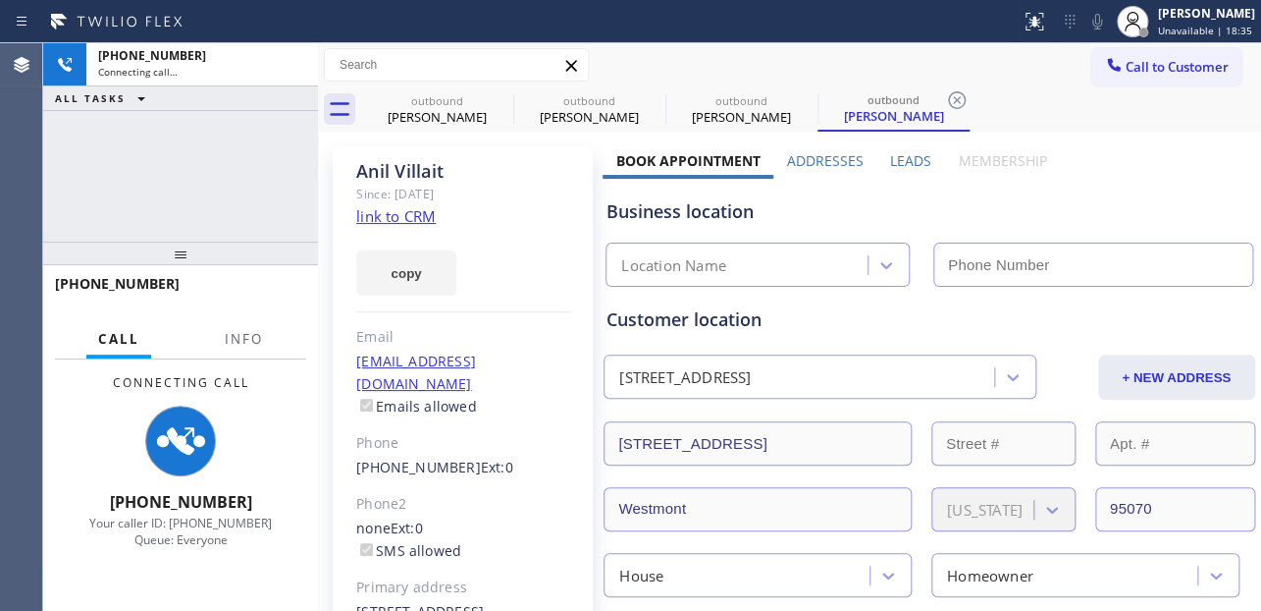
click at [893, 156] on label "Leads" at bounding box center [910, 160] width 41 height 19
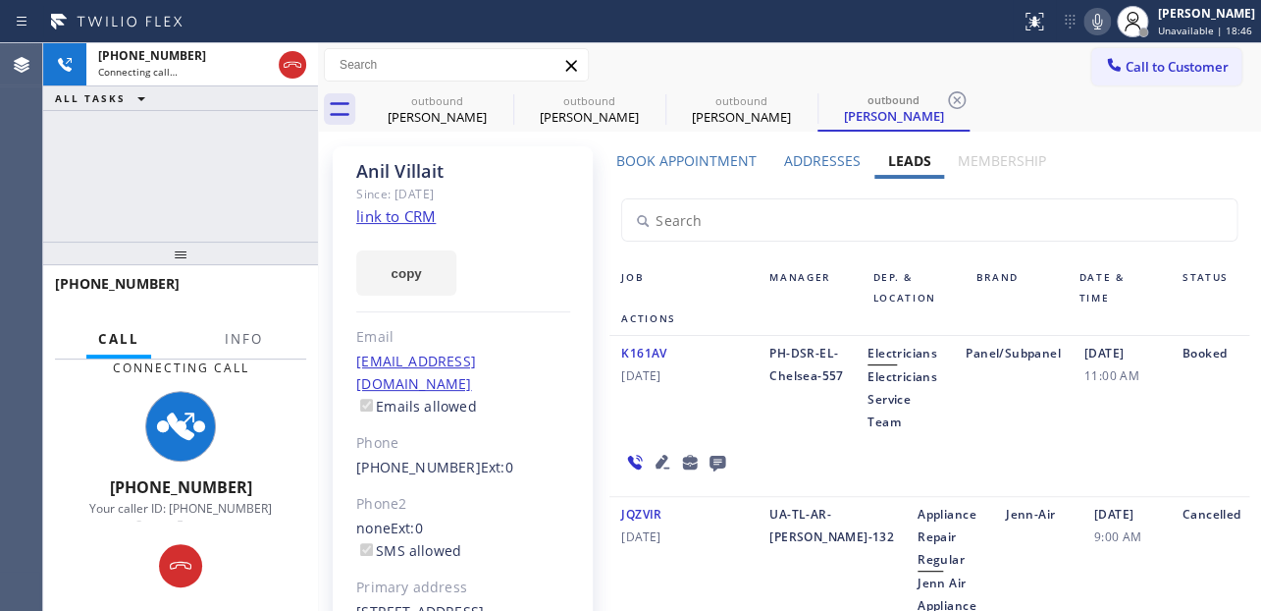
click at [1086, 25] on icon at bounding box center [1098, 22] width 24 height 24
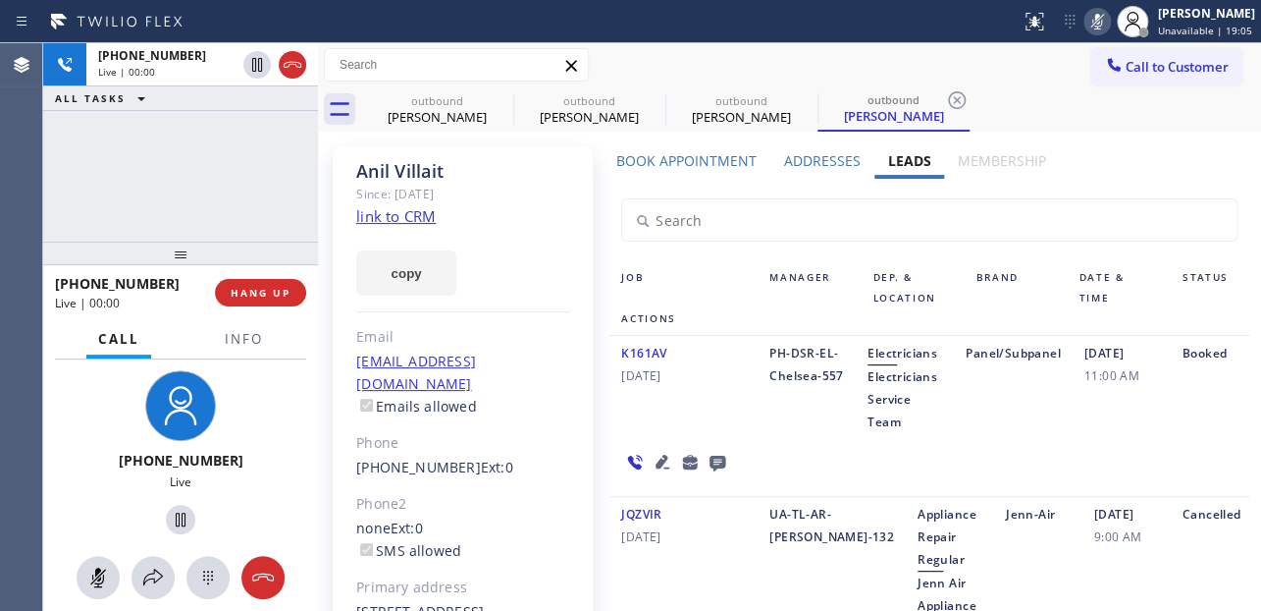
click at [1086, 25] on icon at bounding box center [1098, 22] width 24 height 24
click at [268, 294] on span "HANG UP" at bounding box center [261, 293] width 60 height 14
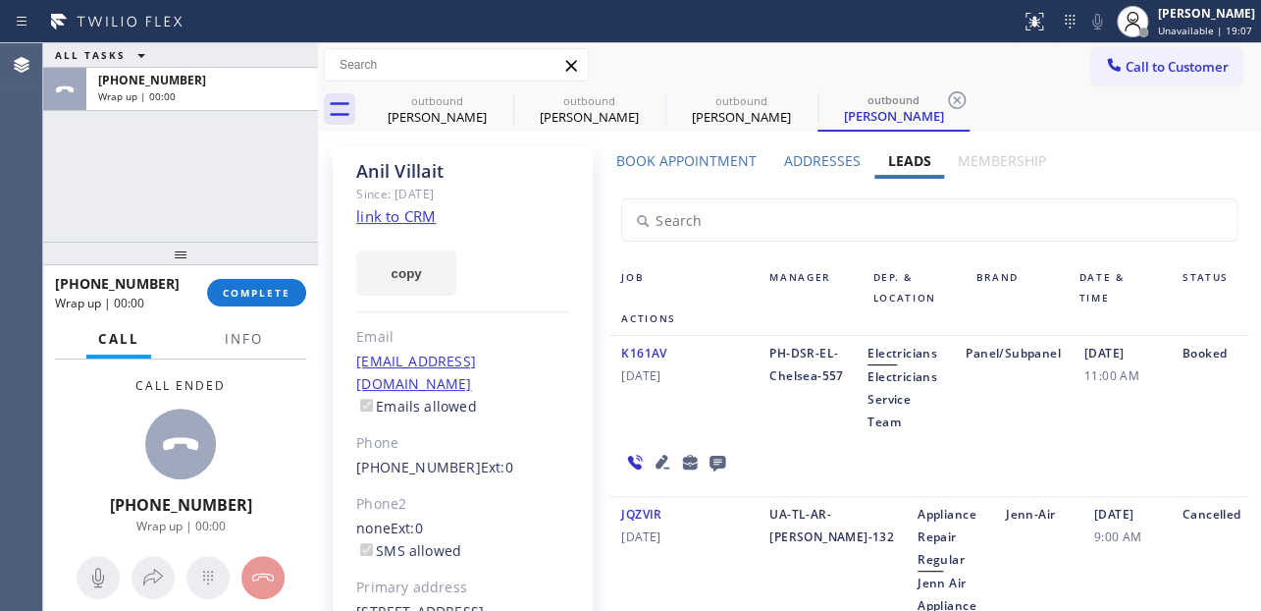
click at [711, 455] on icon at bounding box center [718, 463] width 16 height 16
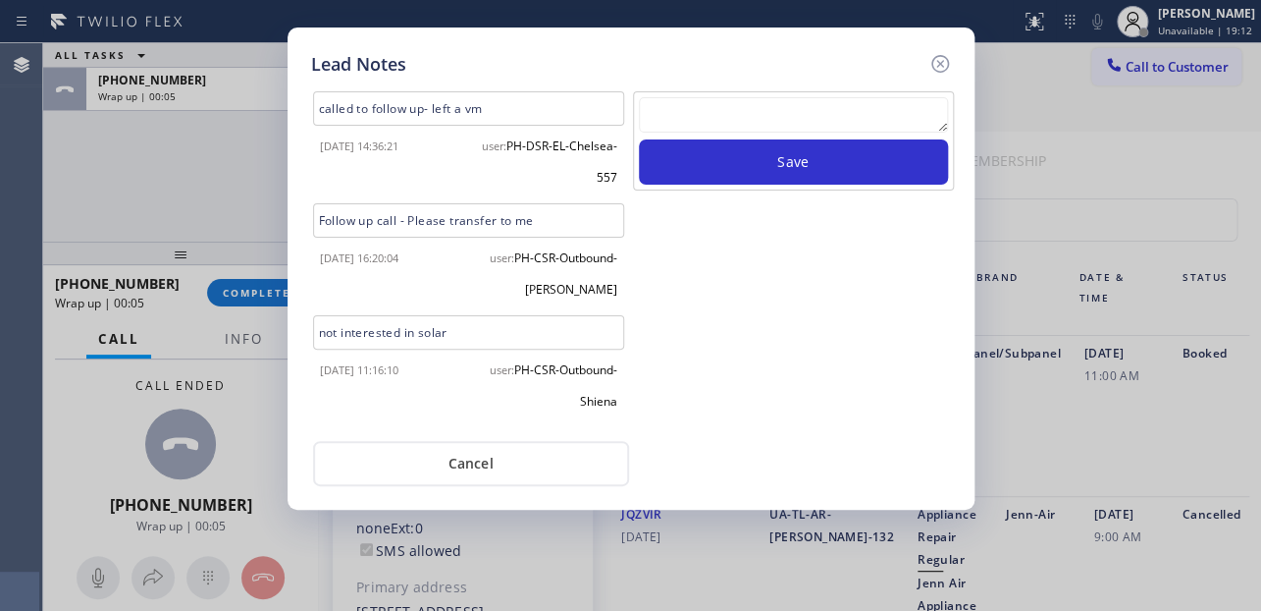
click at [698, 122] on textarea at bounding box center [793, 114] width 309 height 35
paste textarea "Routed to Voice mail// If CX will call back please transfer to me- Love:*"
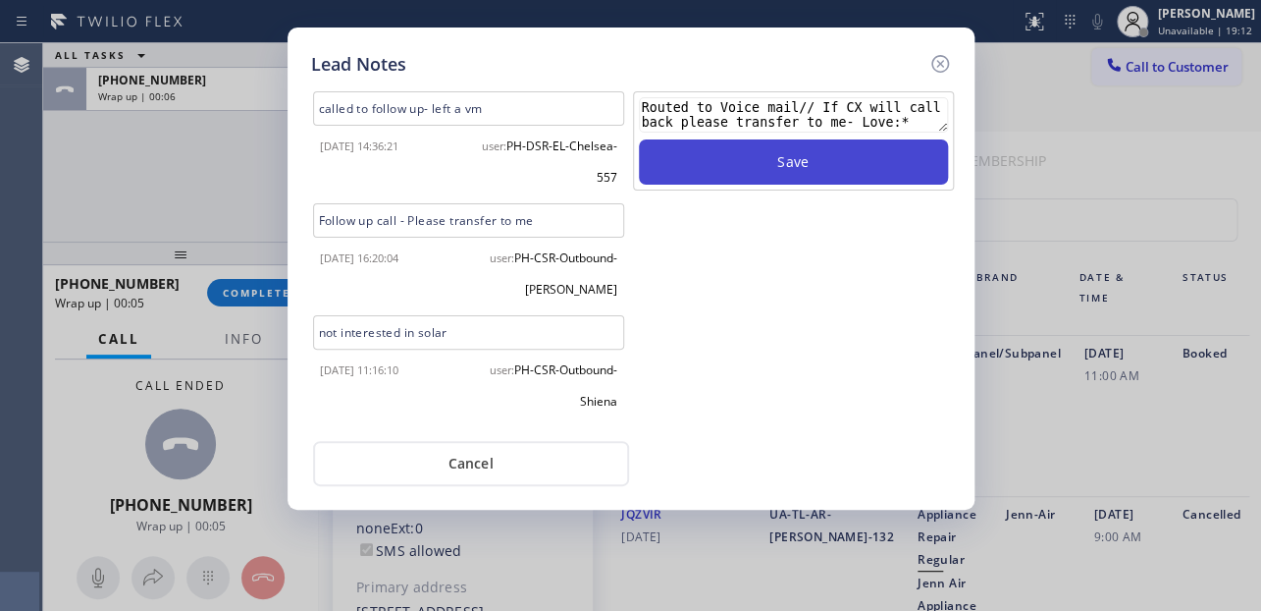
type textarea "Routed to Voice mail// If CX will call back please transfer to me- Love:*"
click at [815, 173] on button "Save" at bounding box center [793, 161] width 309 height 45
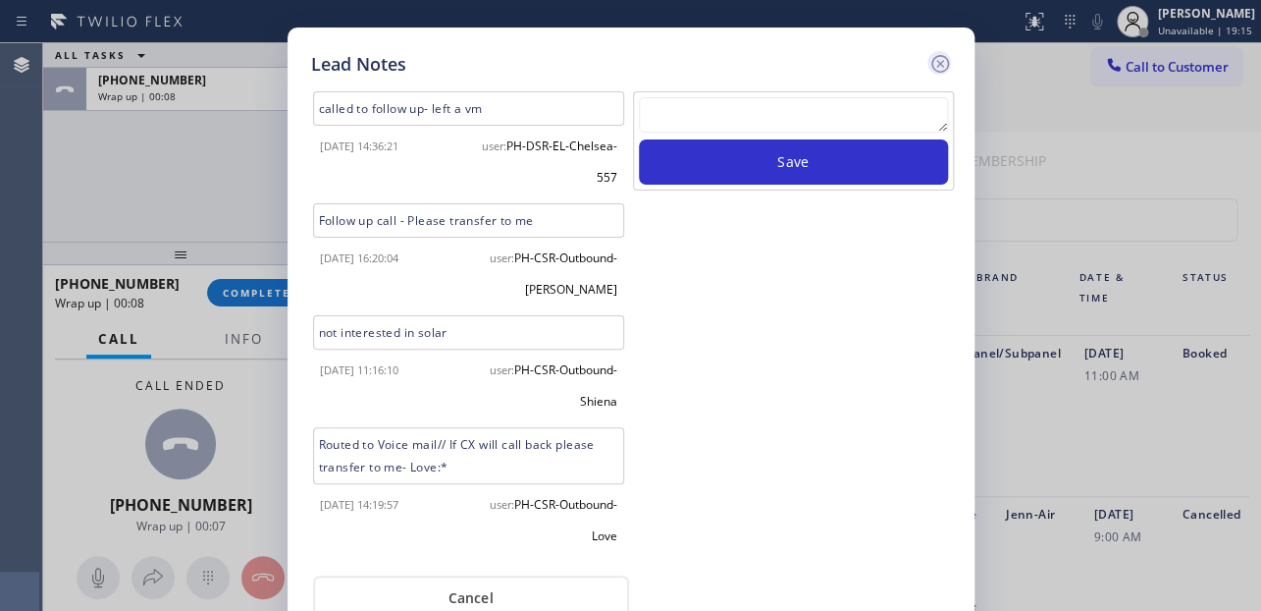
click at [944, 58] on icon at bounding box center [940, 64] width 18 height 18
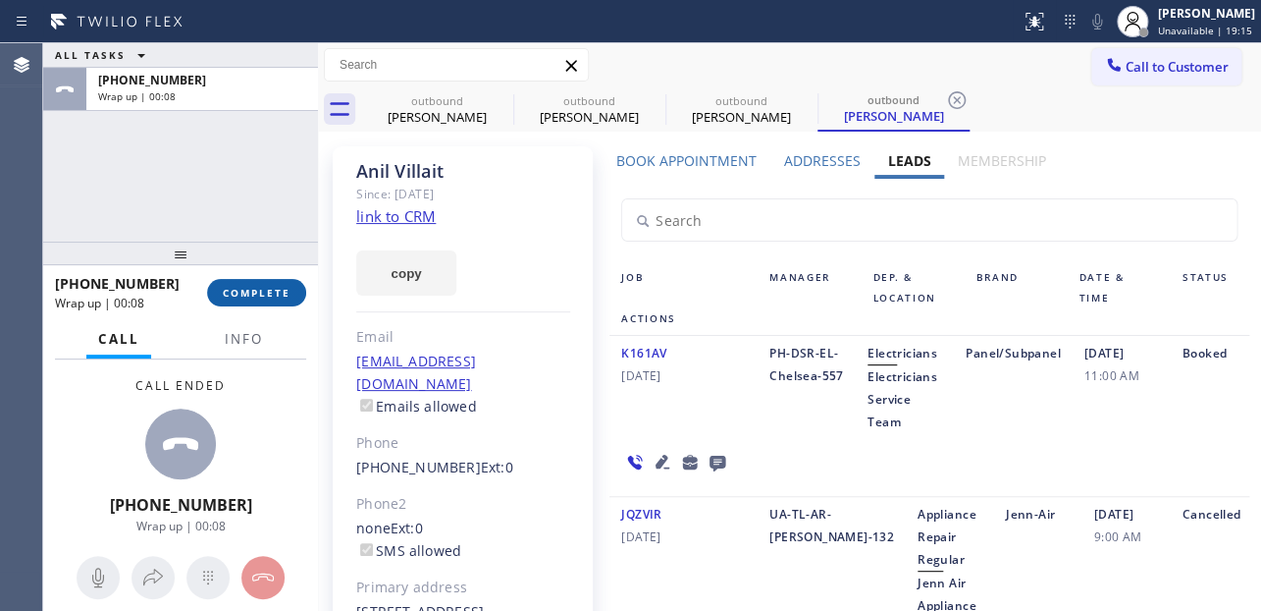
click at [238, 296] on span "COMPLETE" at bounding box center [257, 293] width 68 height 14
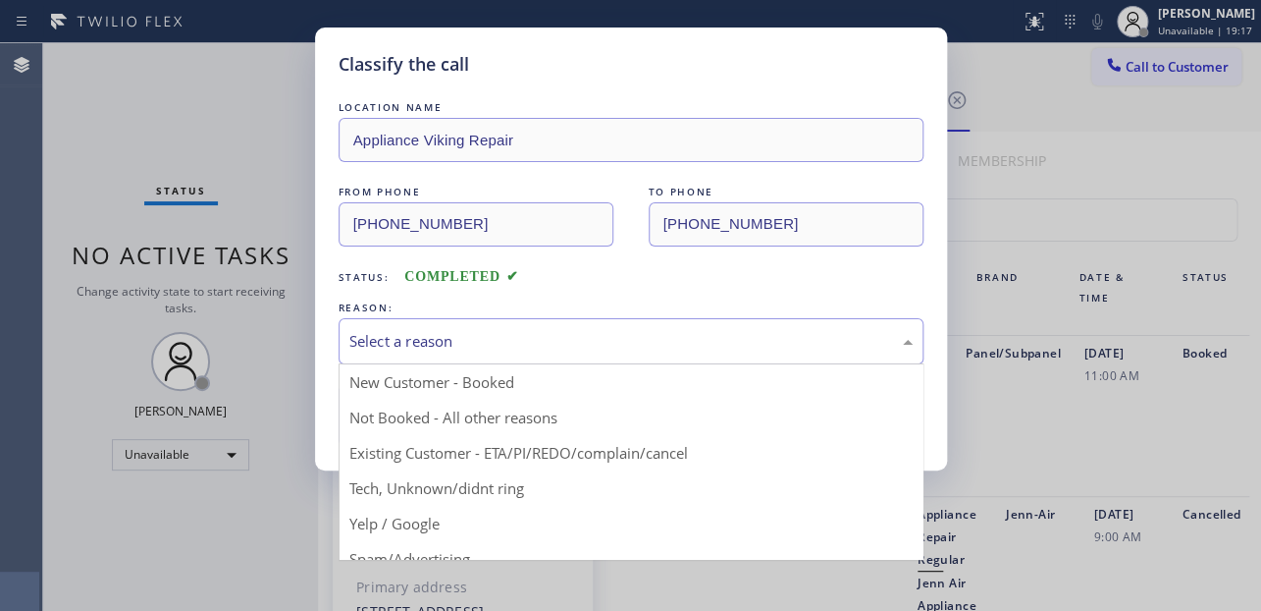
click at [427, 343] on div "Select a reason" at bounding box center [630, 341] width 563 height 23
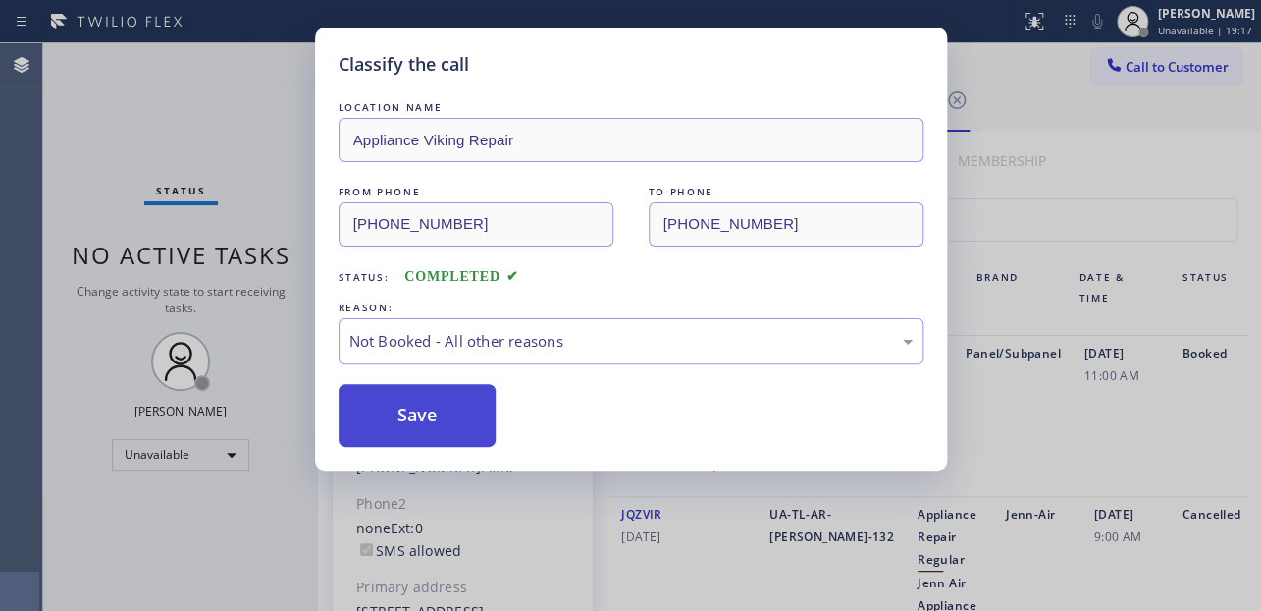
click at [416, 420] on button "Save" at bounding box center [418, 415] width 158 height 63
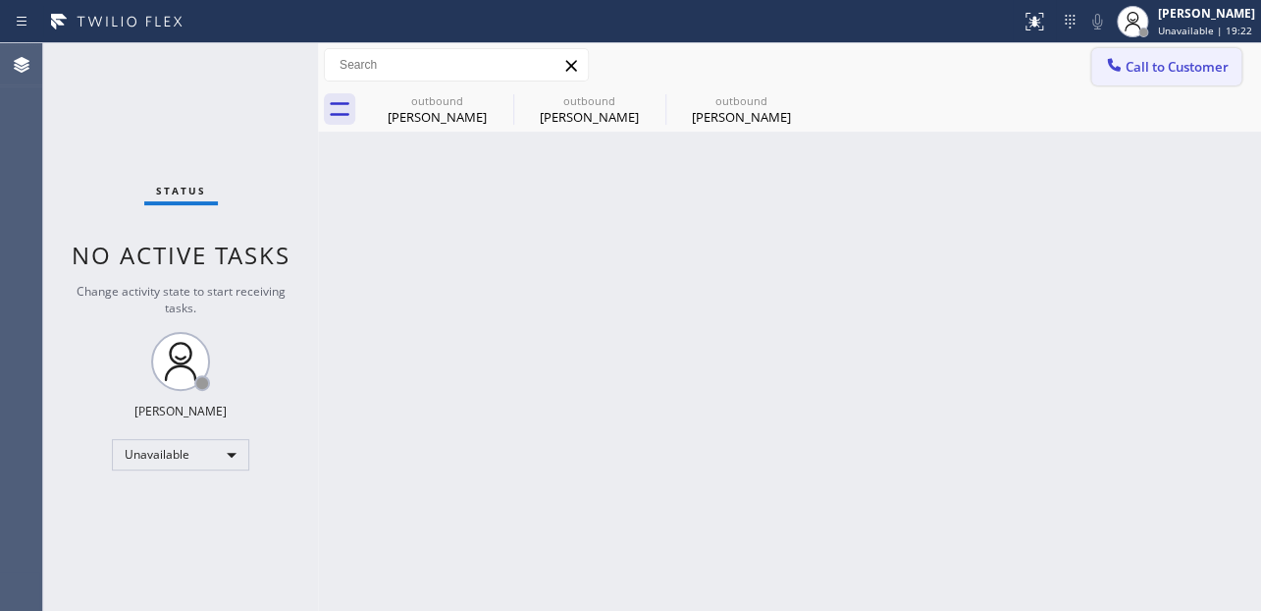
click at [1128, 64] on span "Call to Customer" at bounding box center [1177, 67] width 103 height 18
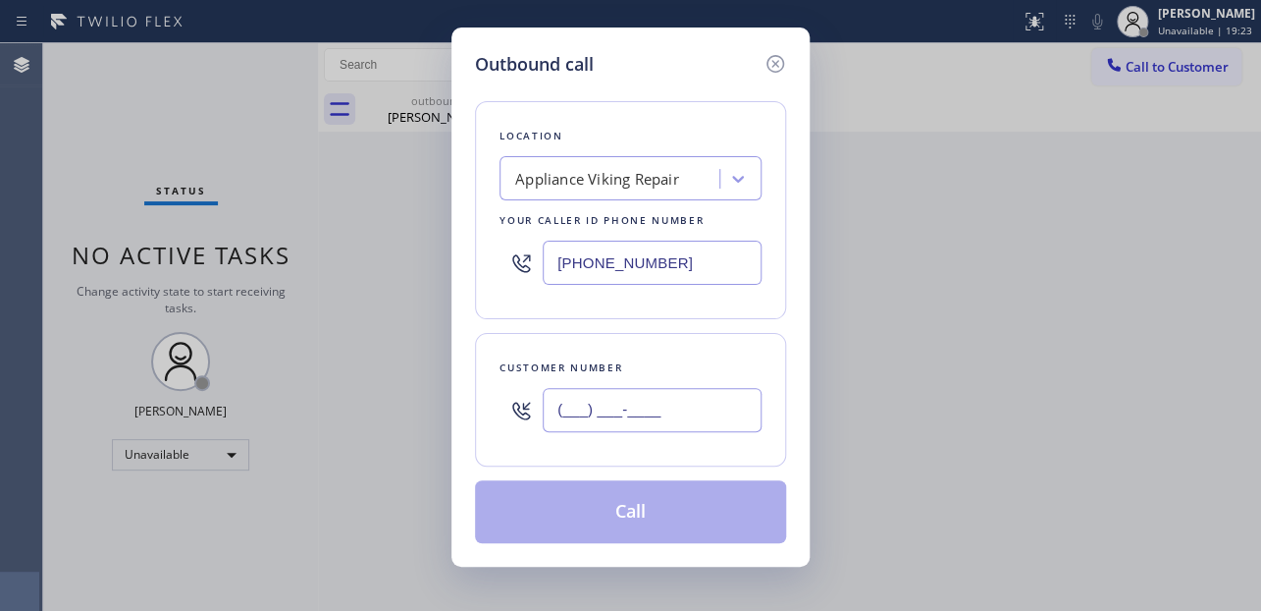
click at [586, 406] on input "(___) ___-____" at bounding box center [652, 410] width 219 height 44
paste input "714) 863-9672"
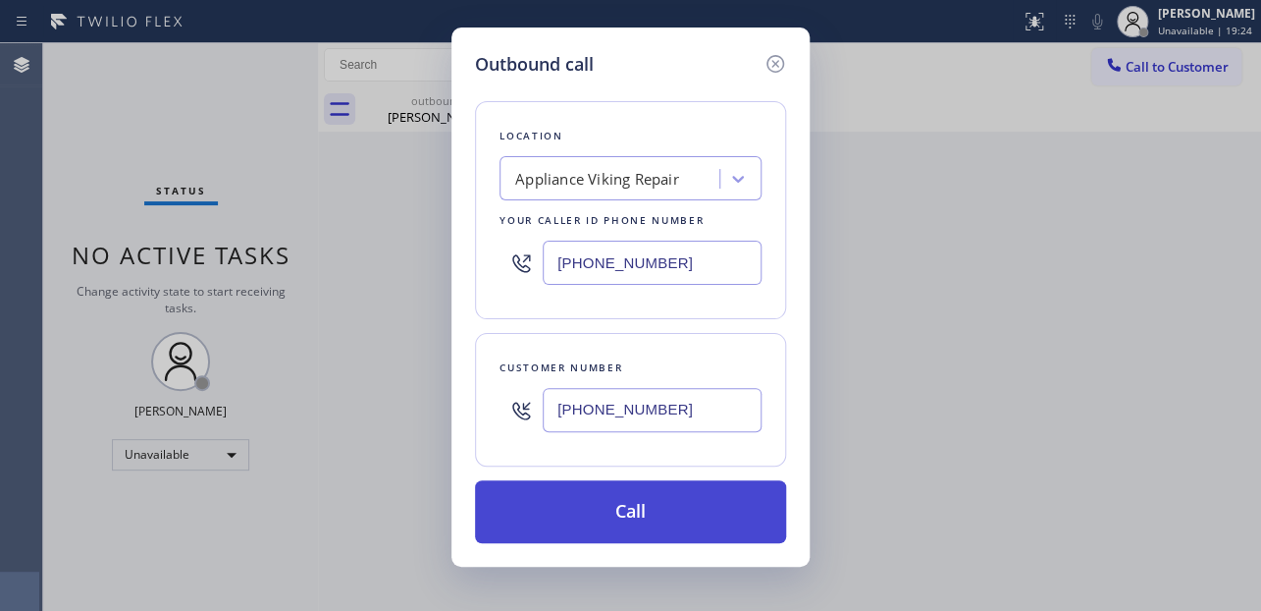
type input "[PHONE_NUMBER]"
click at [650, 519] on button "Call" at bounding box center [630, 511] width 311 height 63
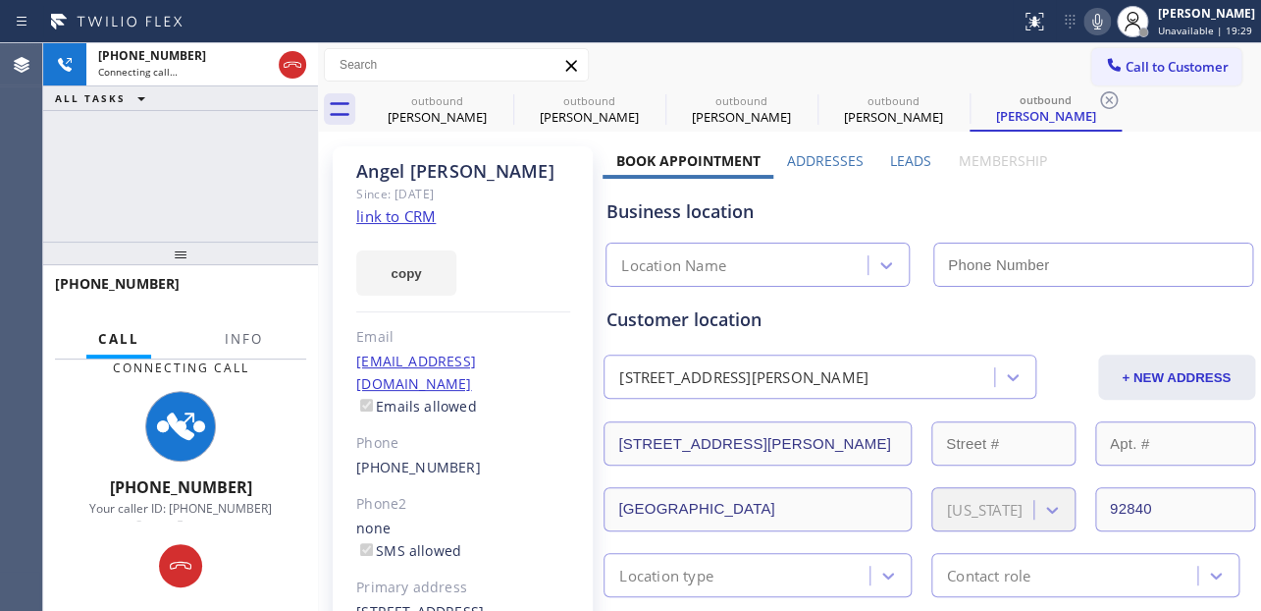
type input "[PHONE_NUMBER]"
click at [915, 153] on label "Leads" at bounding box center [910, 160] width 41 height 19
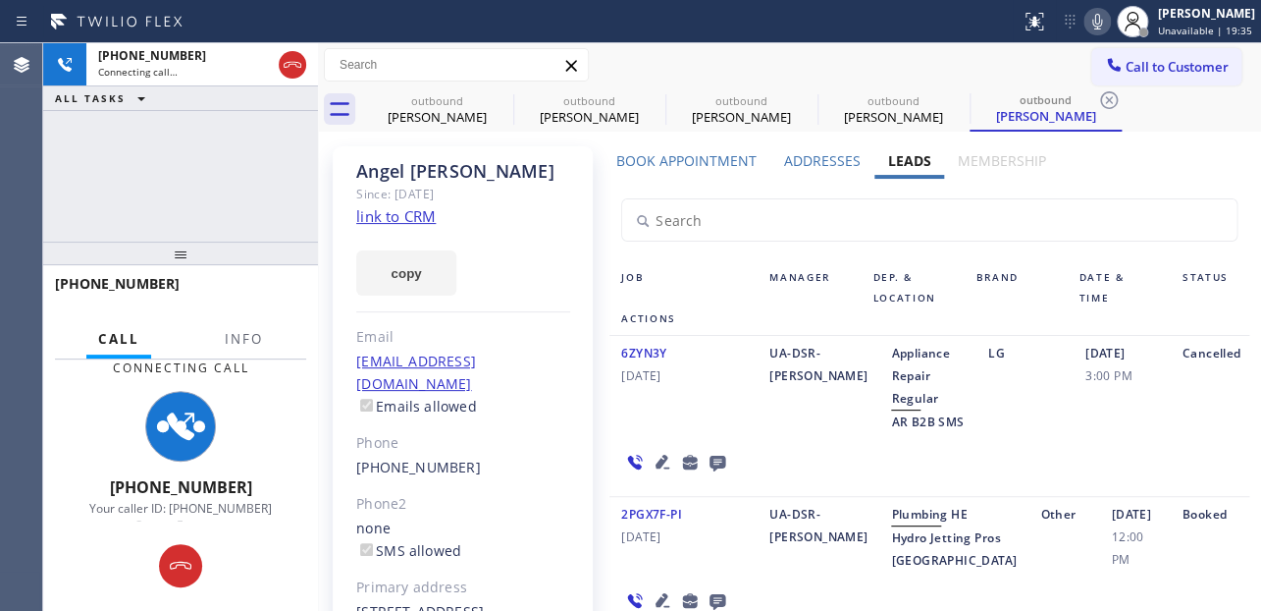
click at [1086, 18] on icon at bounding box center [1098, 22] width 24 height 24
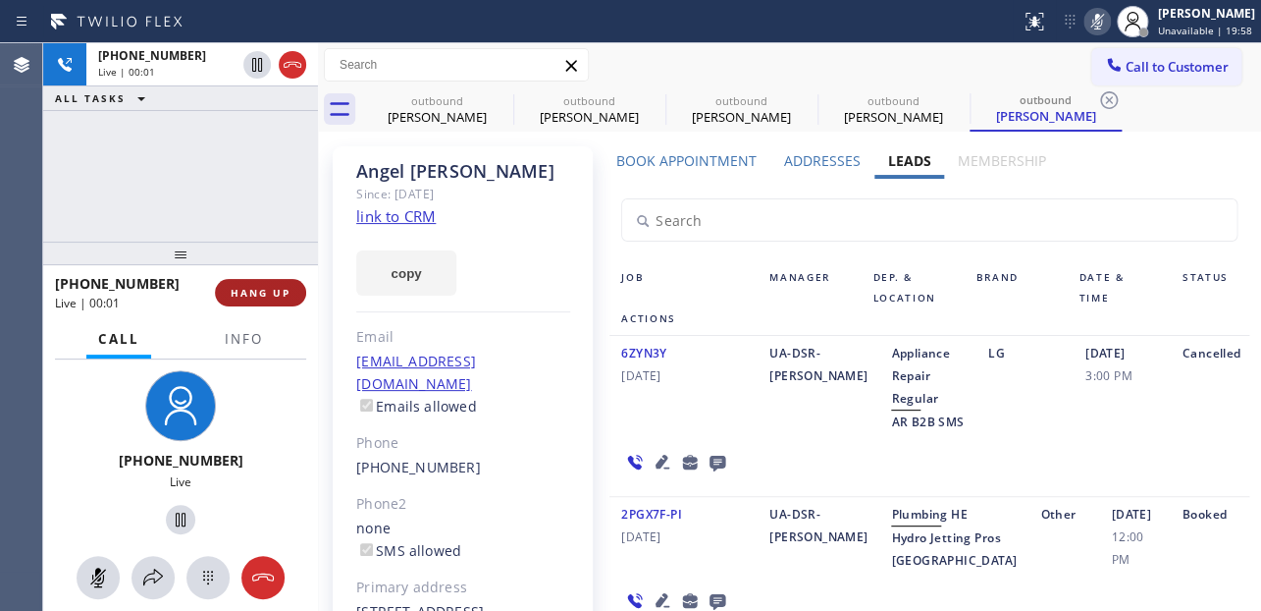
click at [248, 290] on span "HANG UP" at bounding box center [261, 293] width 60 height 14
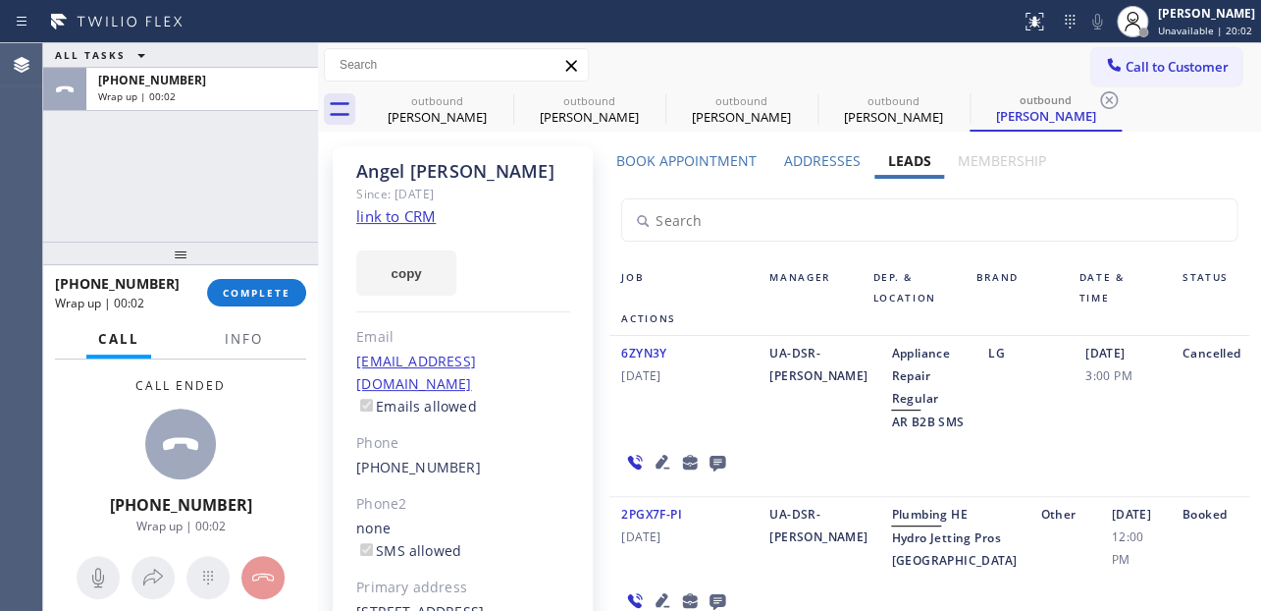
click at [725, 455] on icon at bounding box center [718, 463] width 16 height 16
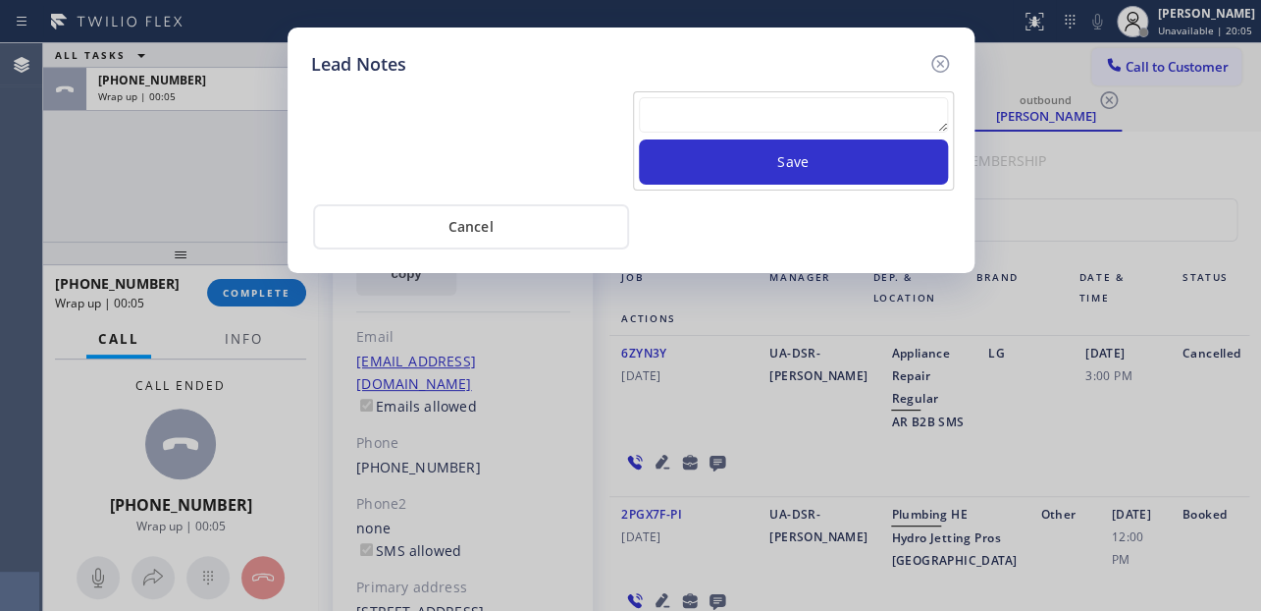
click at [812, 115] on textarea at bounding box center [793, 114] width 309 height 35
paste textarea "Routed to Voice mail// If CX will call back please transfer to me- Love:*"
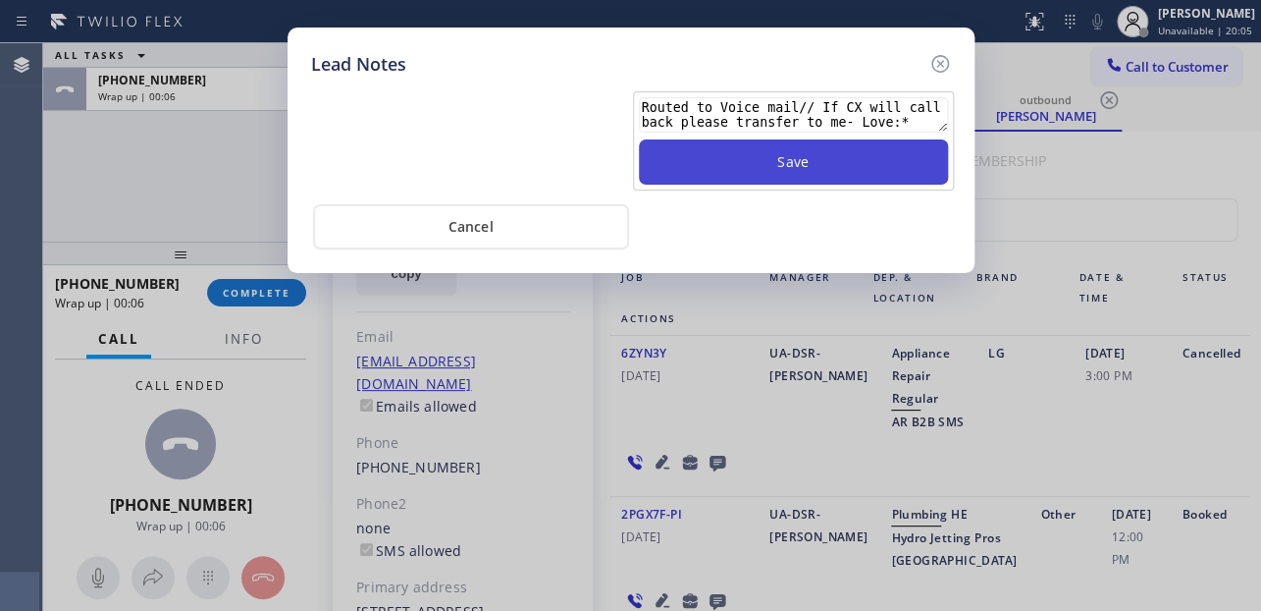
type textarea "Routed to Voice mail// If CX will call back please transfer to me- Love:*"
click at [841, 170] on button "Save" at bounding box center [793, 161] width 309 height 45
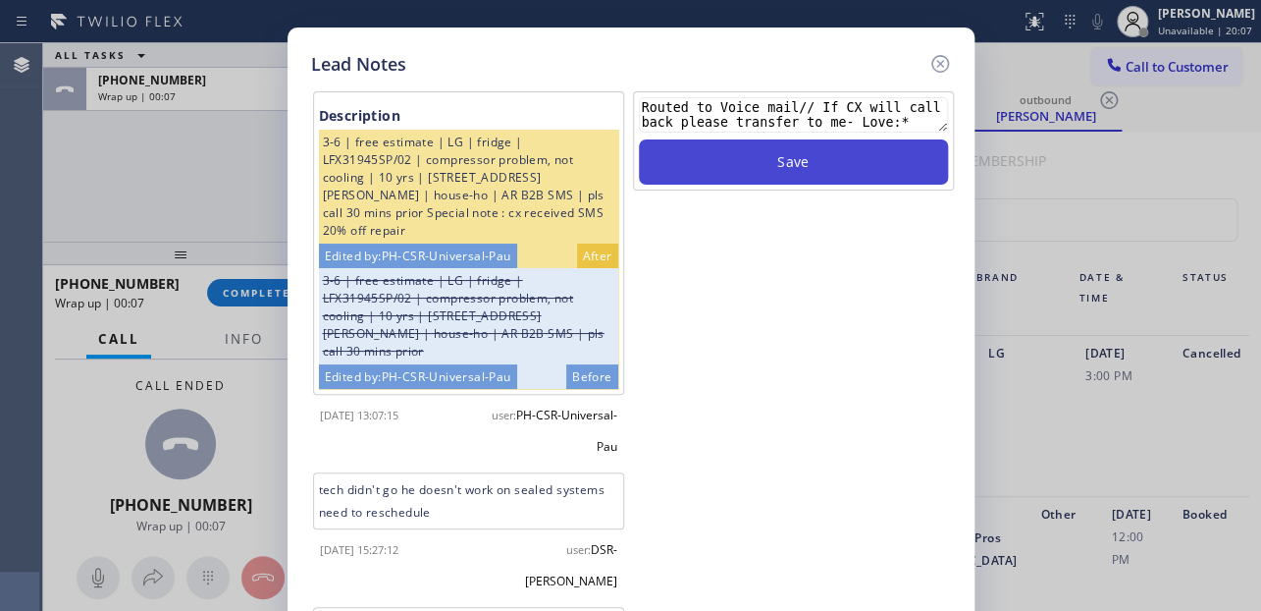
click at [863, 164] on button "Save" at bounding box center [793, 161] width 309 height 45
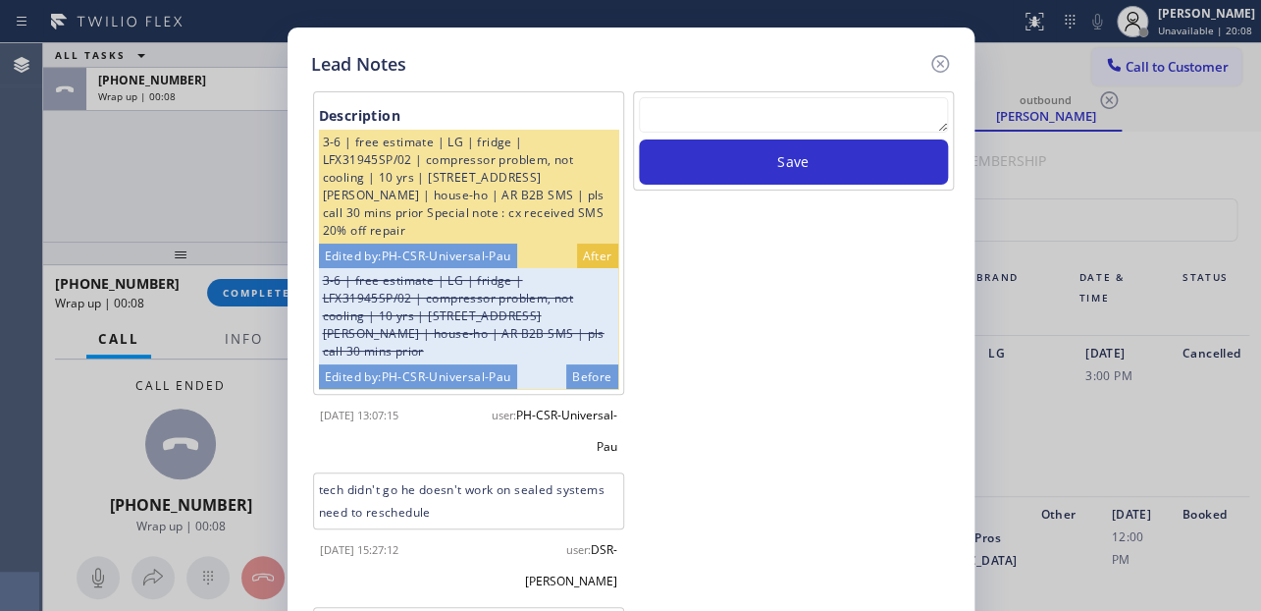
drag, startPoint x: 936, startPoint y: 63, endPoint x: 440, endPoint y: 214, distance: 519.2
click at [933, 63] on icon at bounding box center [941, 64] width 24 height 24
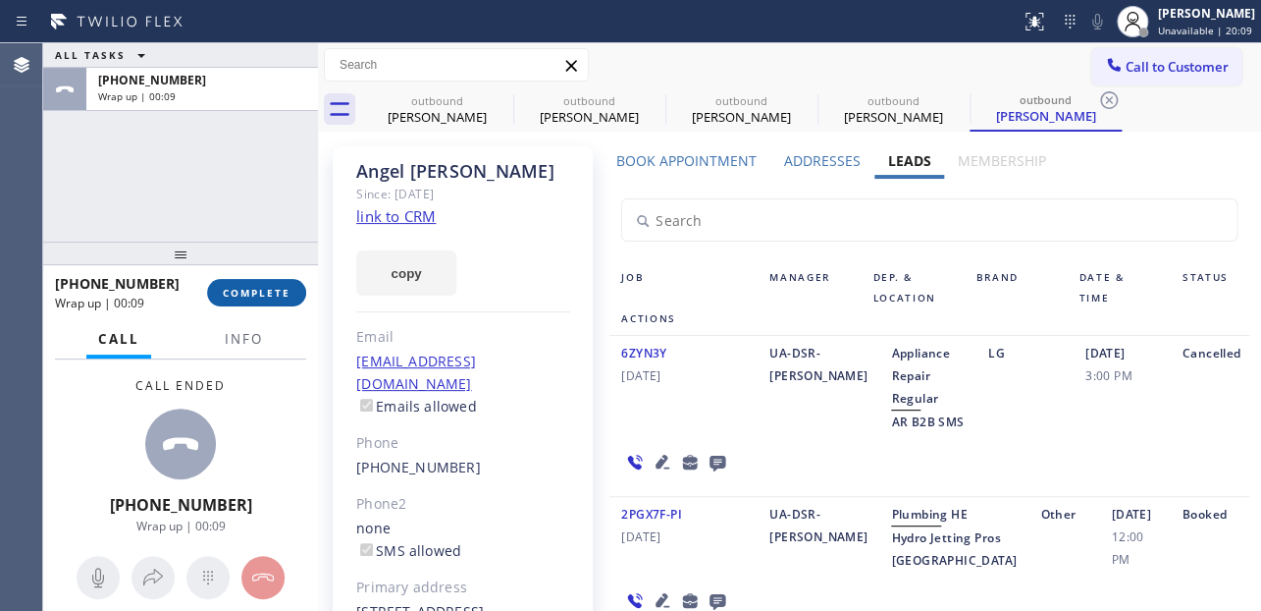
click at [229, 284] on button "COMPLETE" at bounding box center [256, 292] width 99 height 27
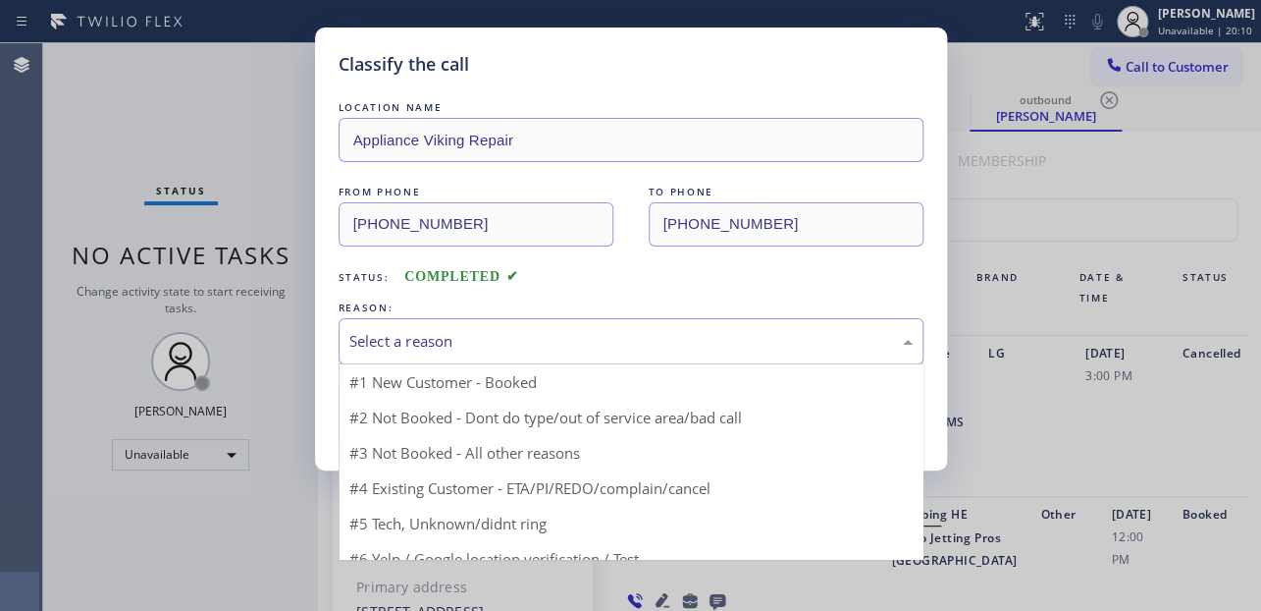
click at [561, 342] on div "Select a reason" at bounding box center [630, 341] width 563 height 23
click at [475, 336] on div "Select a reason" at bounding box center [630, 341] width 563 height 23
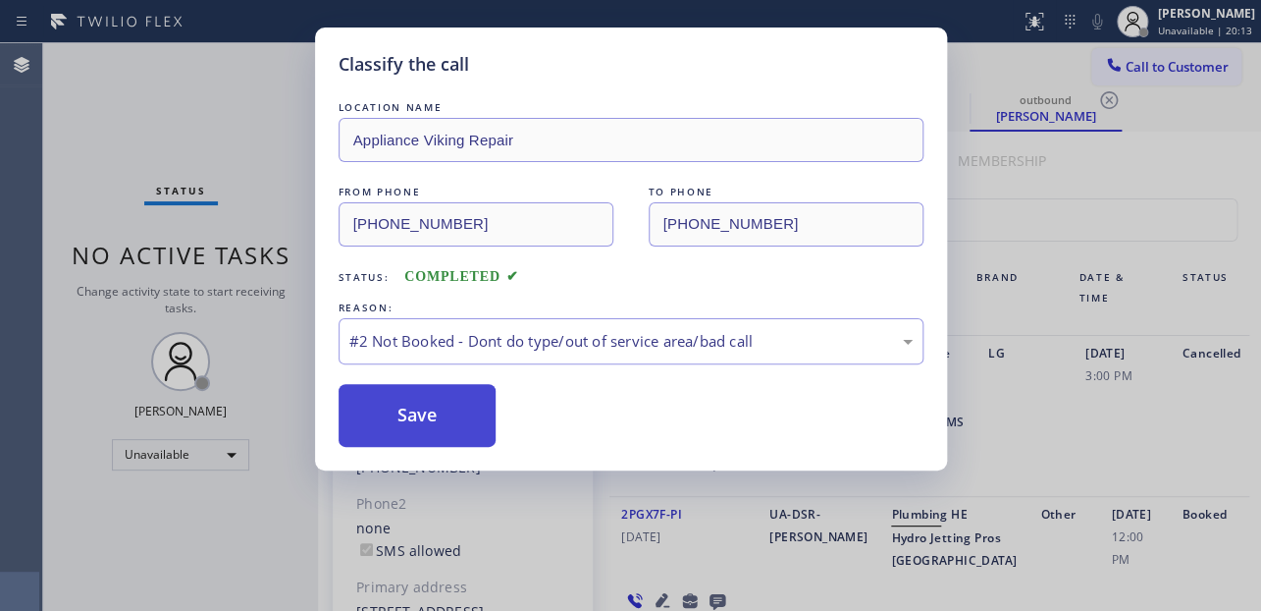
click at [417, 414] on button "Save" at bounding box center [418, 415] width 158 height 63
click at [419, 403] on button "Save" at bounding box center [418, 415] width 158 height 63
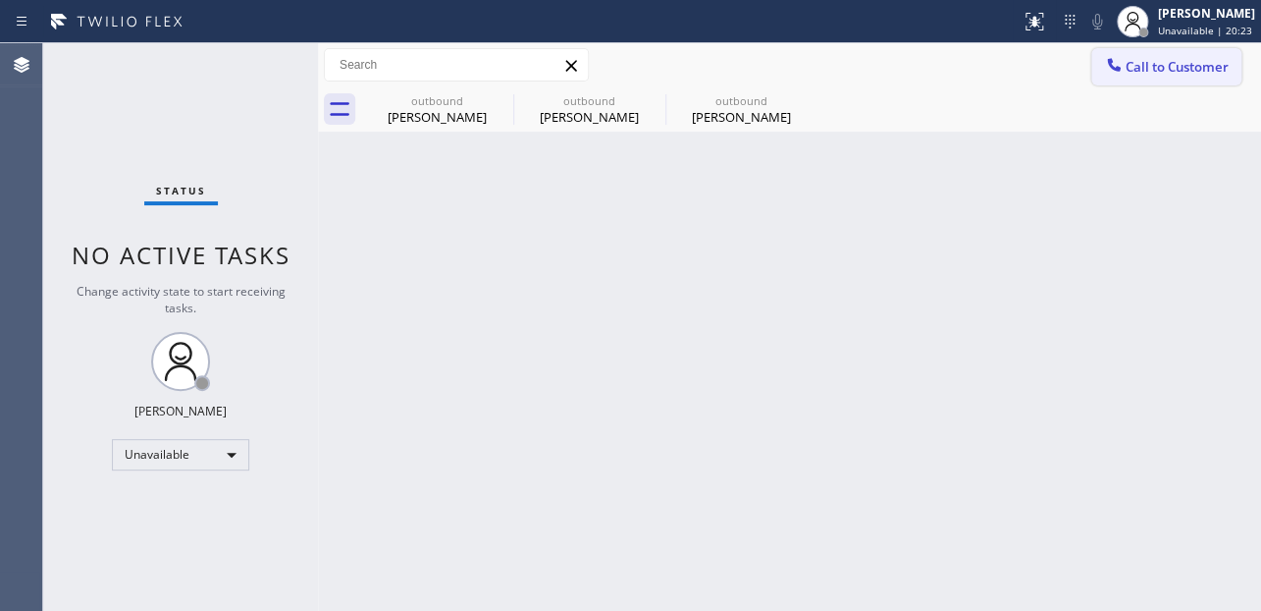
click at [1171, 69] on span "Call to Customer" at bounding box center [1177, 67] width 103 height 18
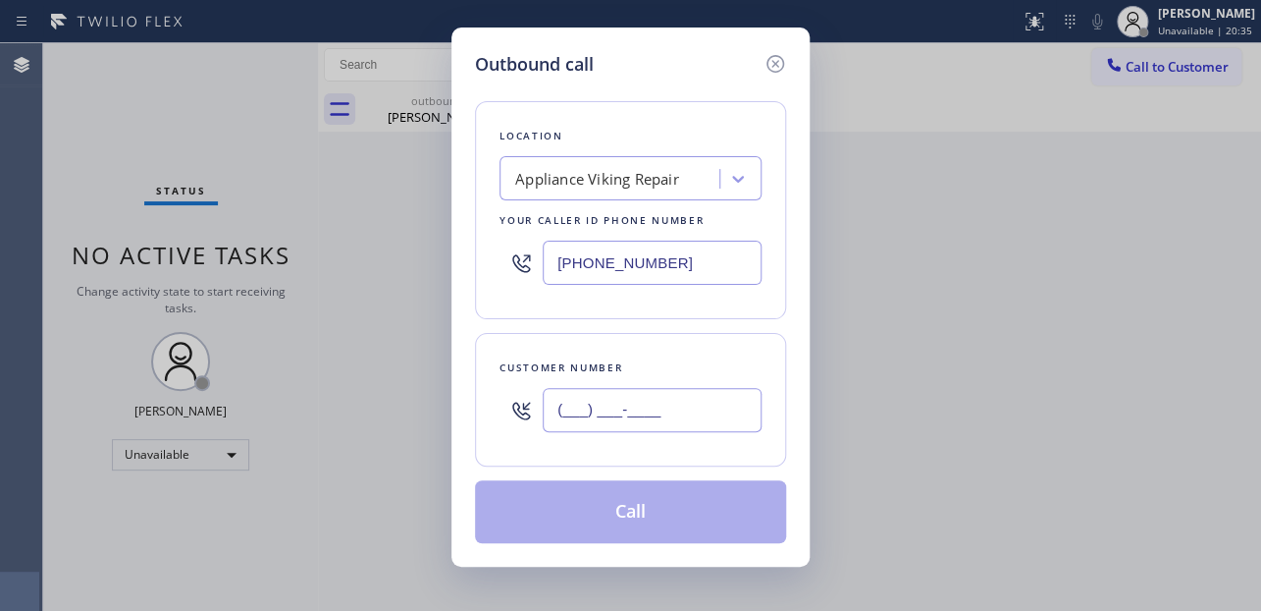
click at [610, 424] on input "(___) ___-____" at bounding box center [652, 410] width 219 height 44
paste input "310) 309-9635"
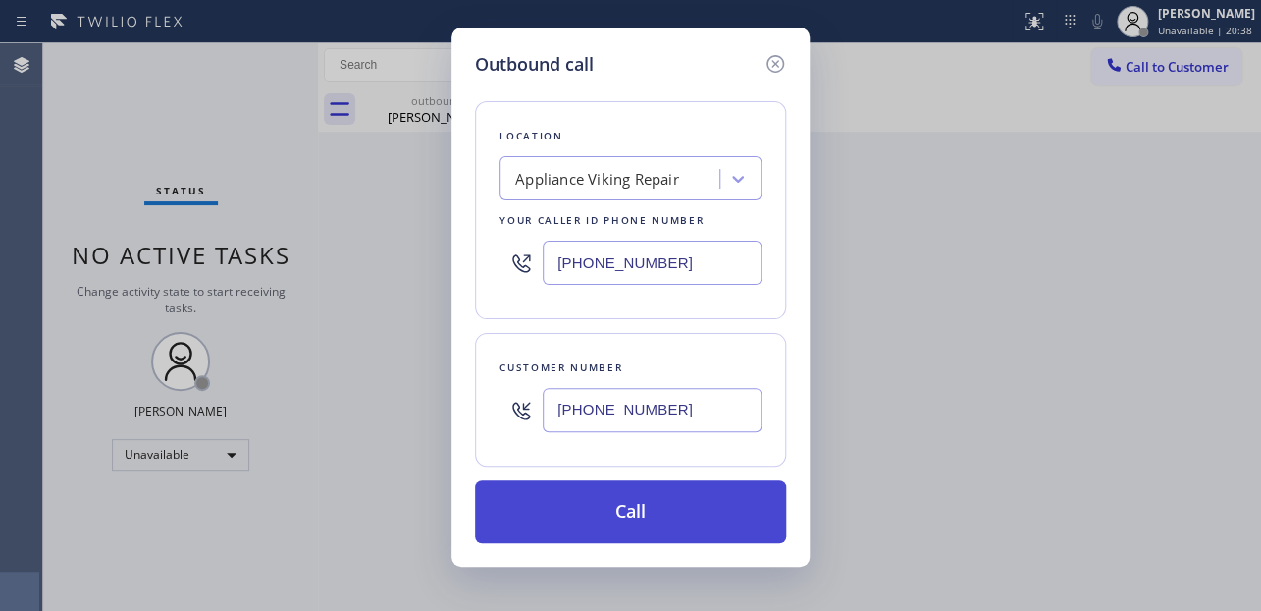
type input "[PHONE_NUMBER]"
click at [653, 515] on button "Call" at bounding box center [630, 511] width 311 height 63
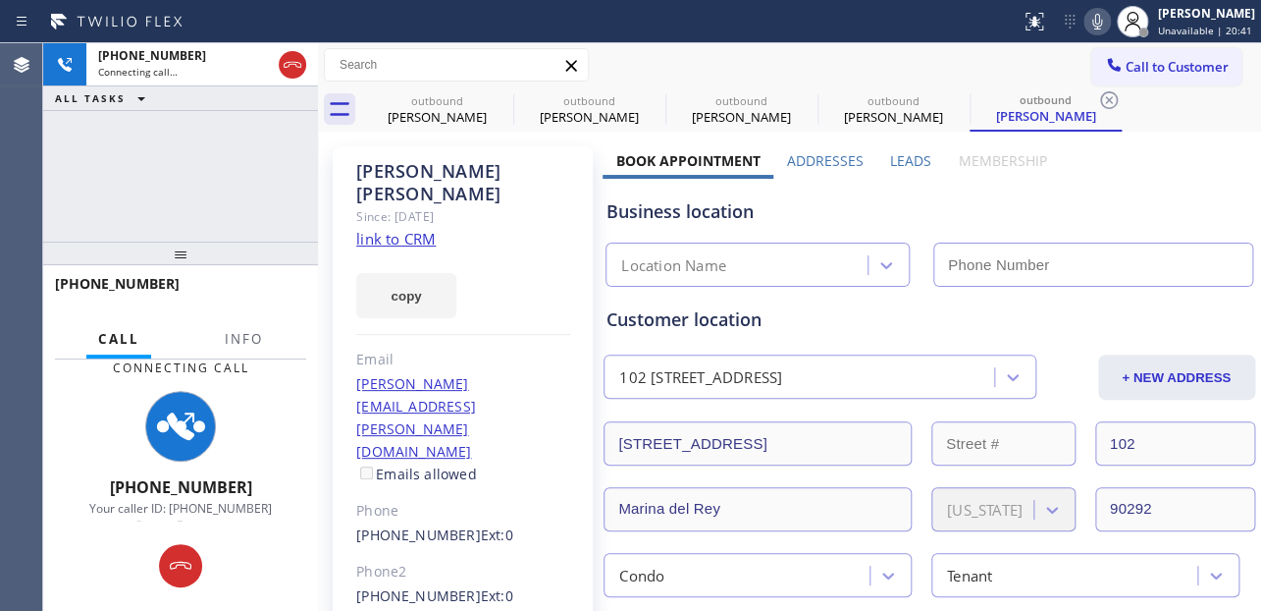
click at [912, 154] on label "Leads" at bounding box center [910, 160] width 41 height 19
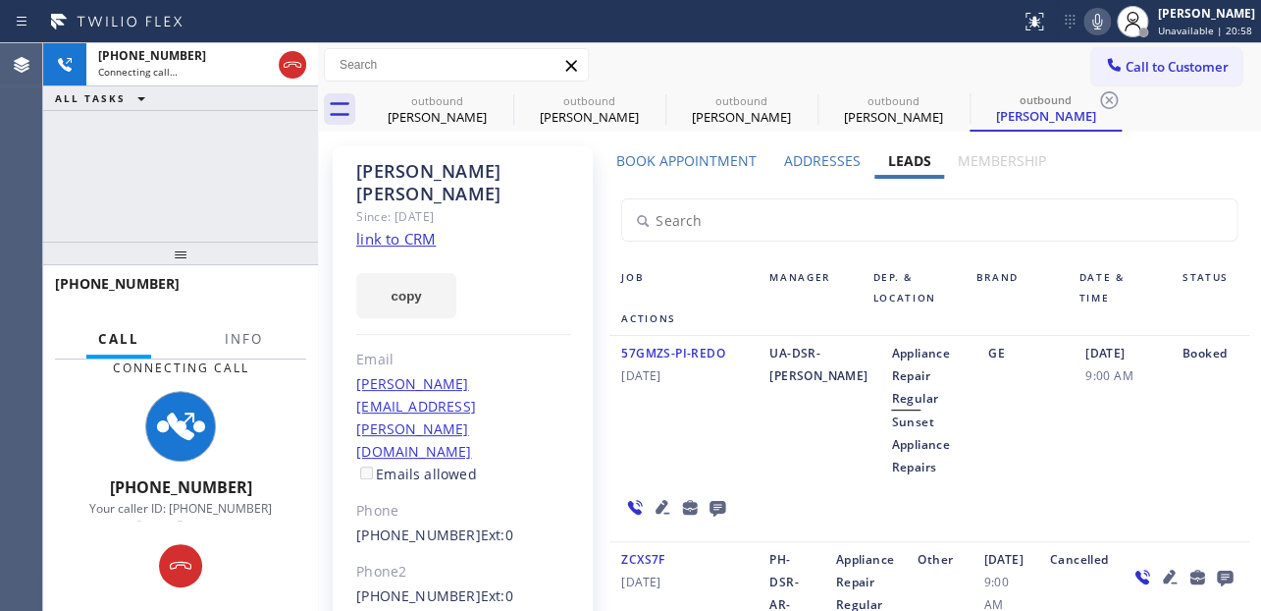
click at [687, 278] on div "Job" at bounding box center [684, 287] width 148 height 41
click at [500, 98] on icon at bounding box center [501, 100] width 18 height 18
click at [0, 0] on icon at bounding box center [0, 0] width 0 height 0
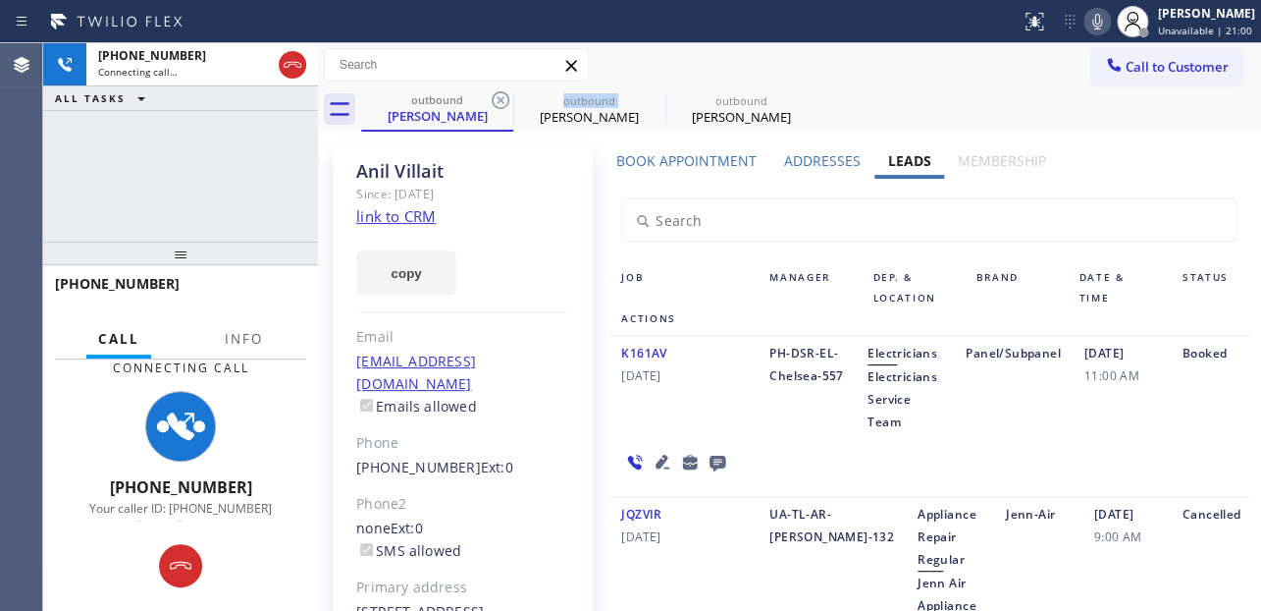
click at [500, 98] on icon at bounding box center [501, 100] width 18 height 18
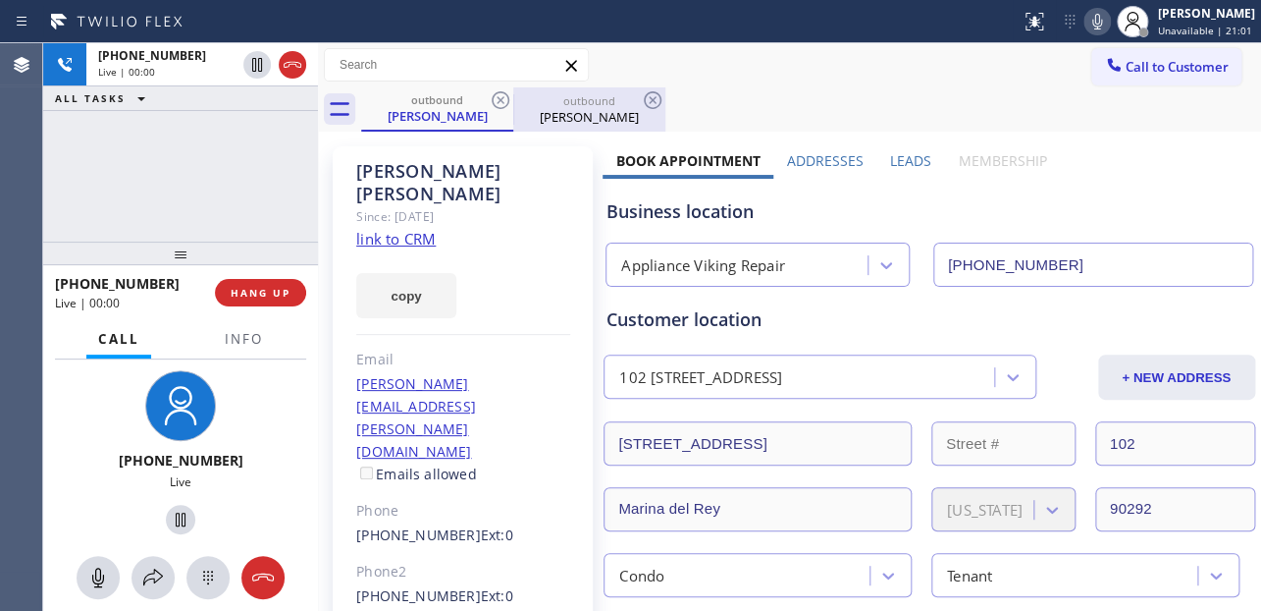
click at [571, 120] on div "[PERSON_NAME]" at bounding box center [589, 117] width 148 height 18
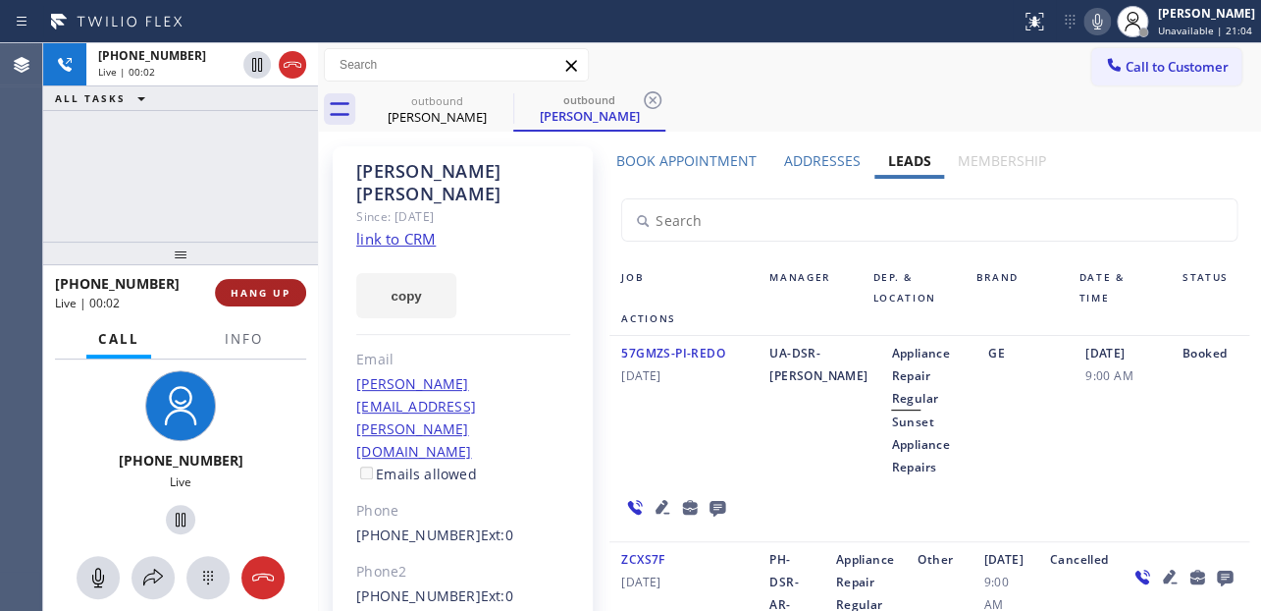
click at [250, 291] on span "HANG UP" at bounding box center [261, 293] width 60 height 14
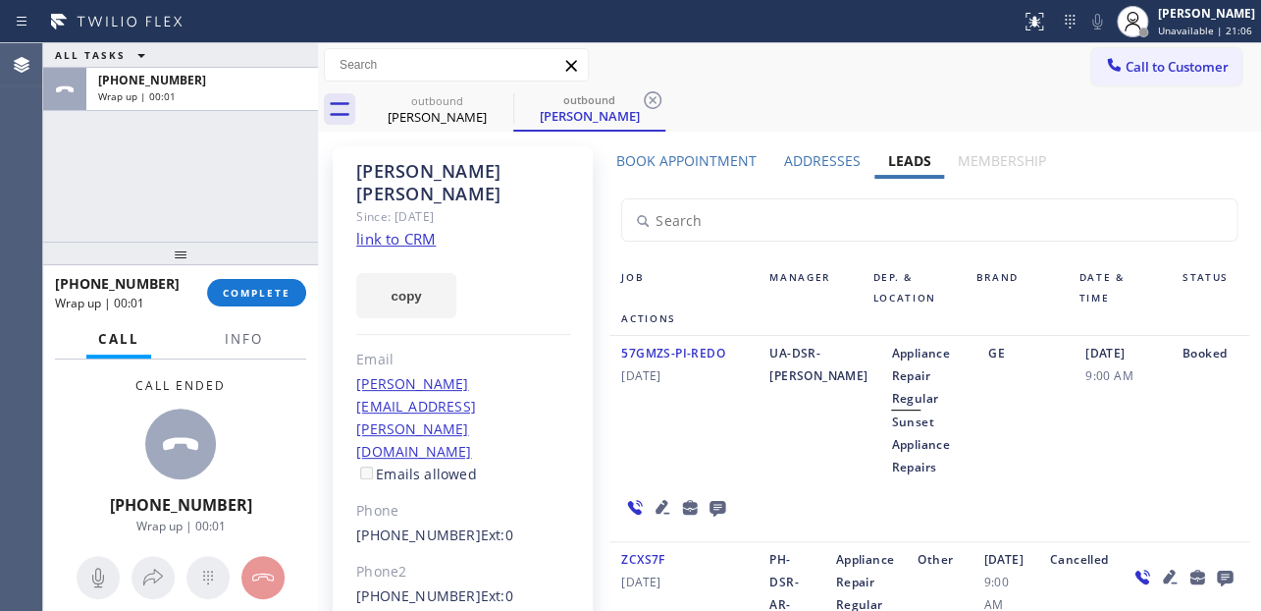
click at [729, 495] on icon at bounding box center [718, 507] width 24 height 25
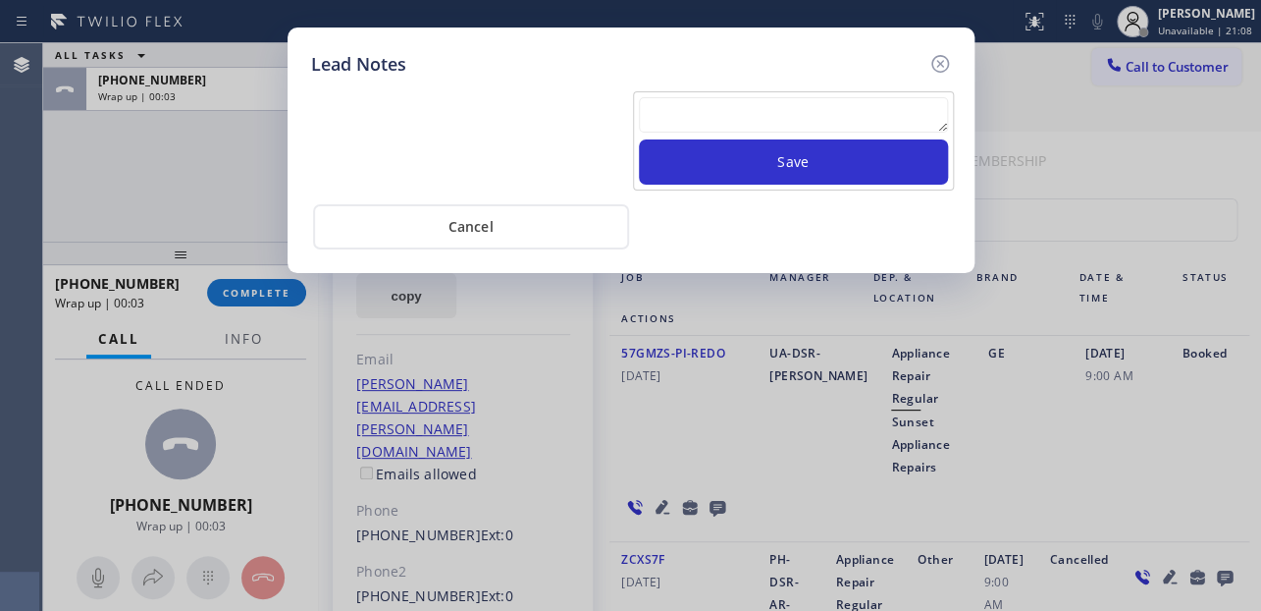
click at [840, 101] on textarea at bounding box center [793, 114] width 309 height 35
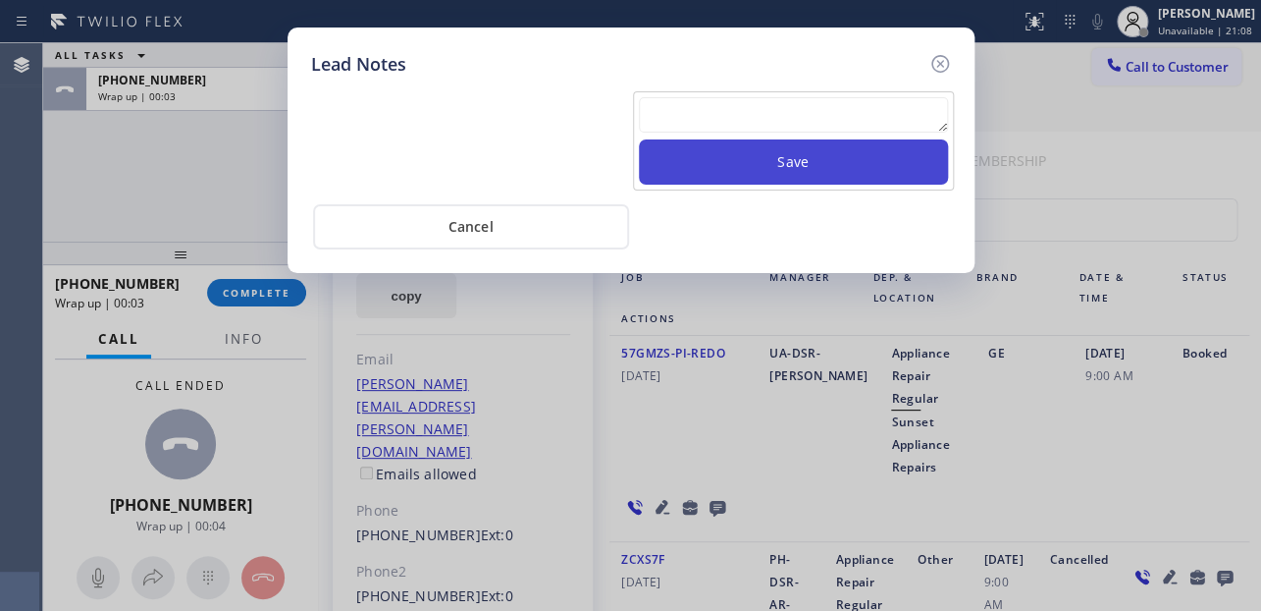
paste textarea "Routed to Voice mail// If CX will call back please transfer to me- Love:*"
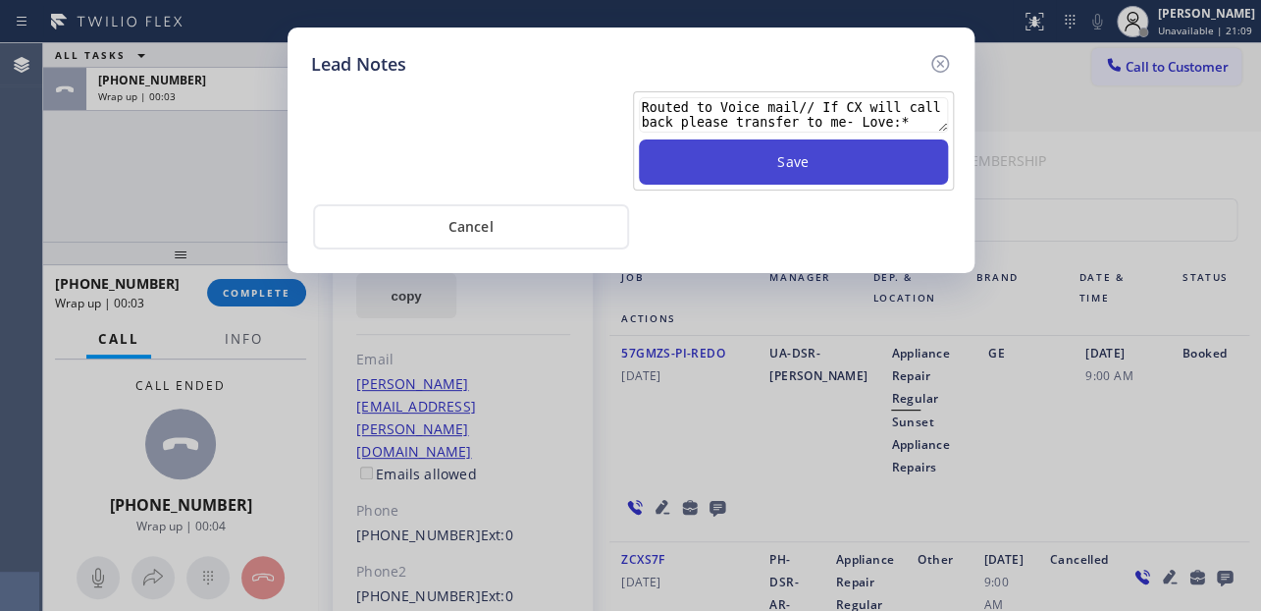
type textarea "Routed to Voice mail// If CX will call back please transfer to me- Love:*"
click at [849, 164] on button "Save" at bounding box center [793, 161] width 309 height 45
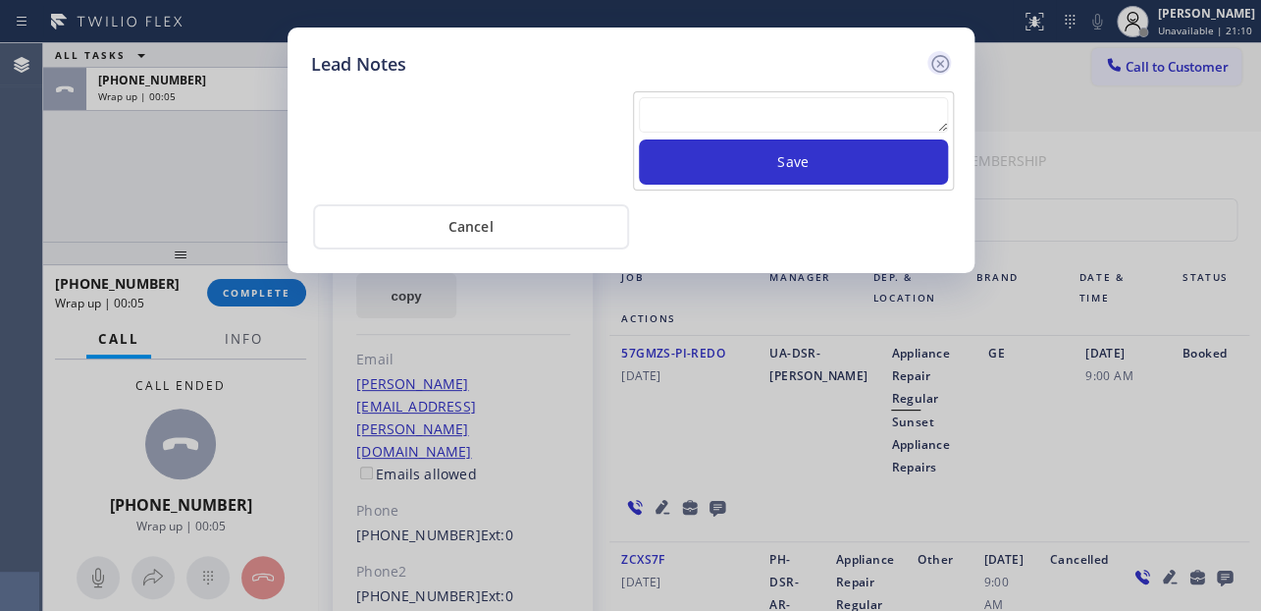
click at [940, 66] on icon at bounding box center [941, 64] width 24 height 24
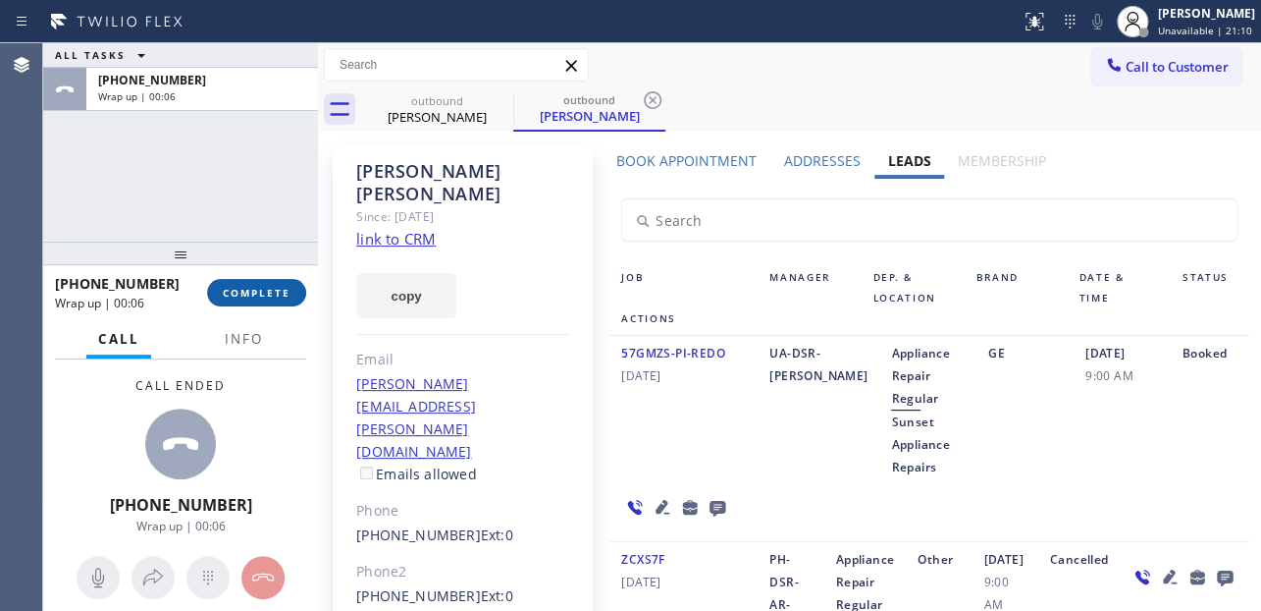
click at [264, 288] on span "COMPLETE" at bounding box center [257, 293] width 68 height 14
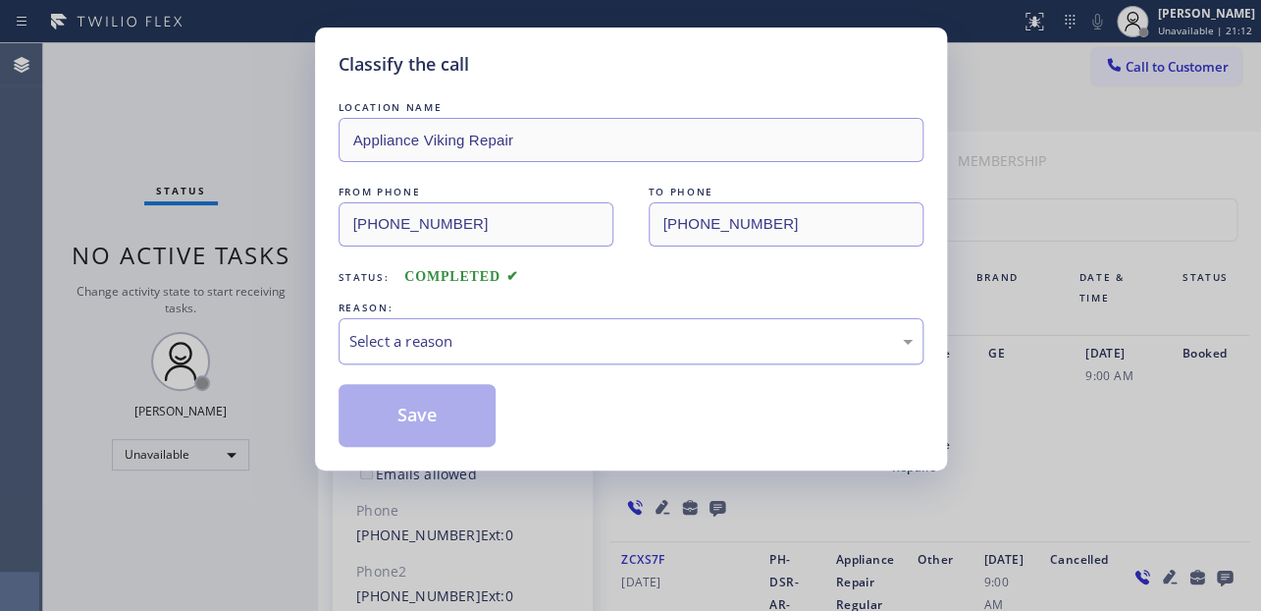
click at [465, 337] on div "Select a reason" at bounding box center [630, 341] width 563 height 23
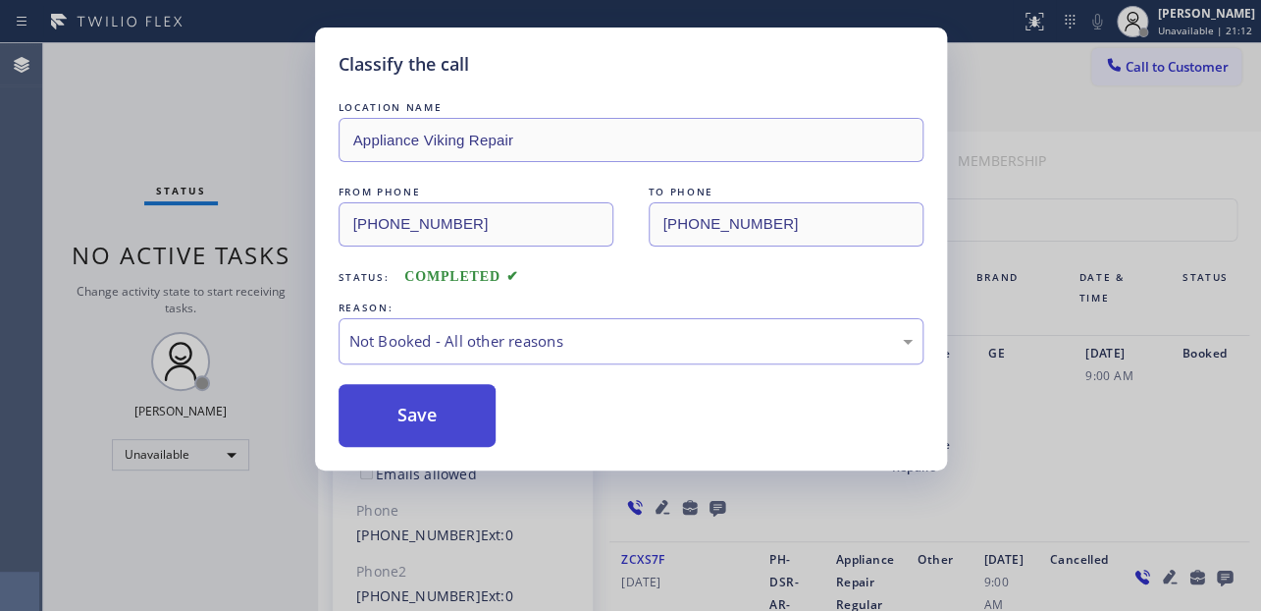
click at [453, 419] on button "Save" at bounding box center [418, 415] width 158 height 63
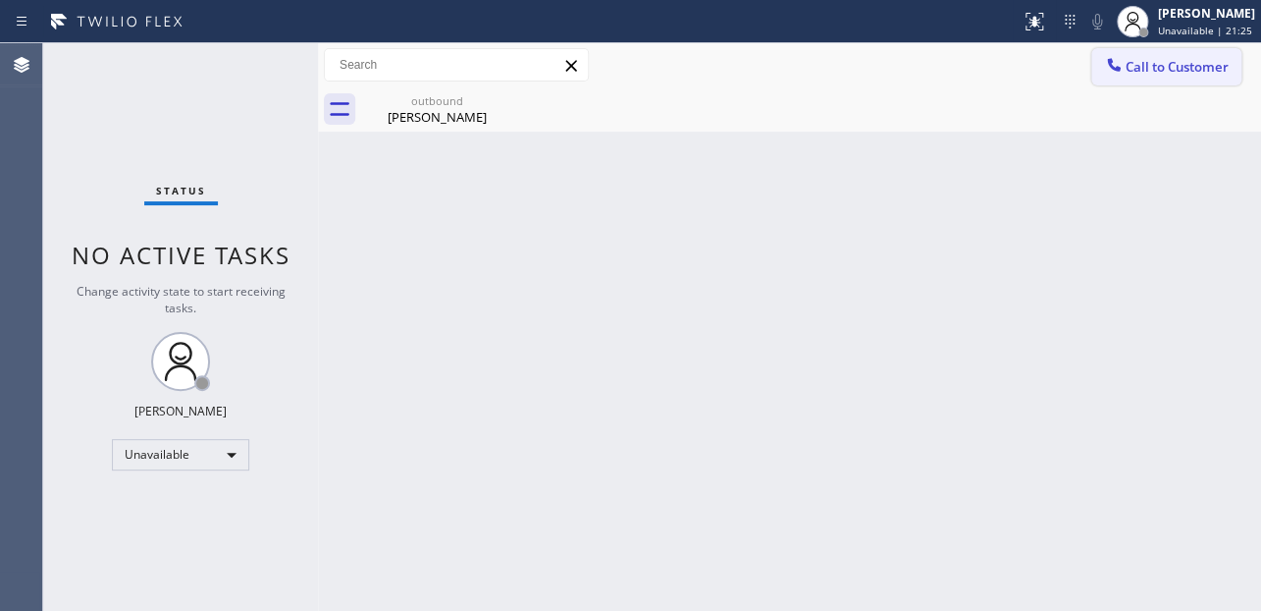
click at [1186, 79] on button "Call to Customer" at bounding box center [1167, 66] width 150 height 37
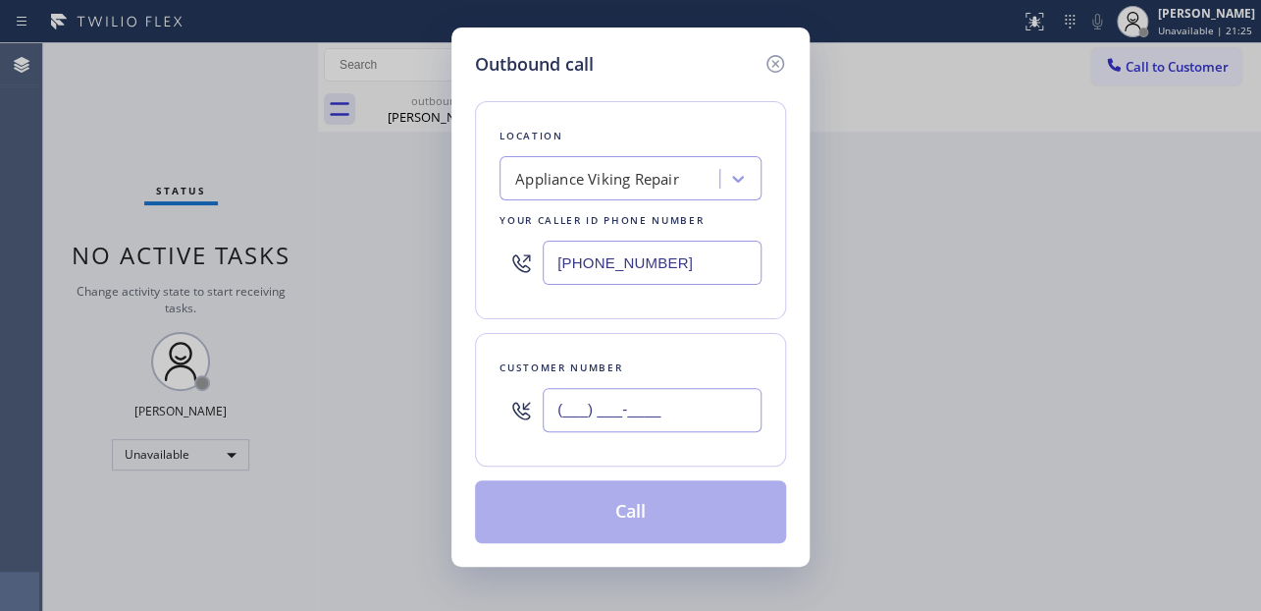
click at [613, 425] on input "(___) ___-____" at bounding box center [652, 410] width 219 height 44
paste input "818) 634-7503"
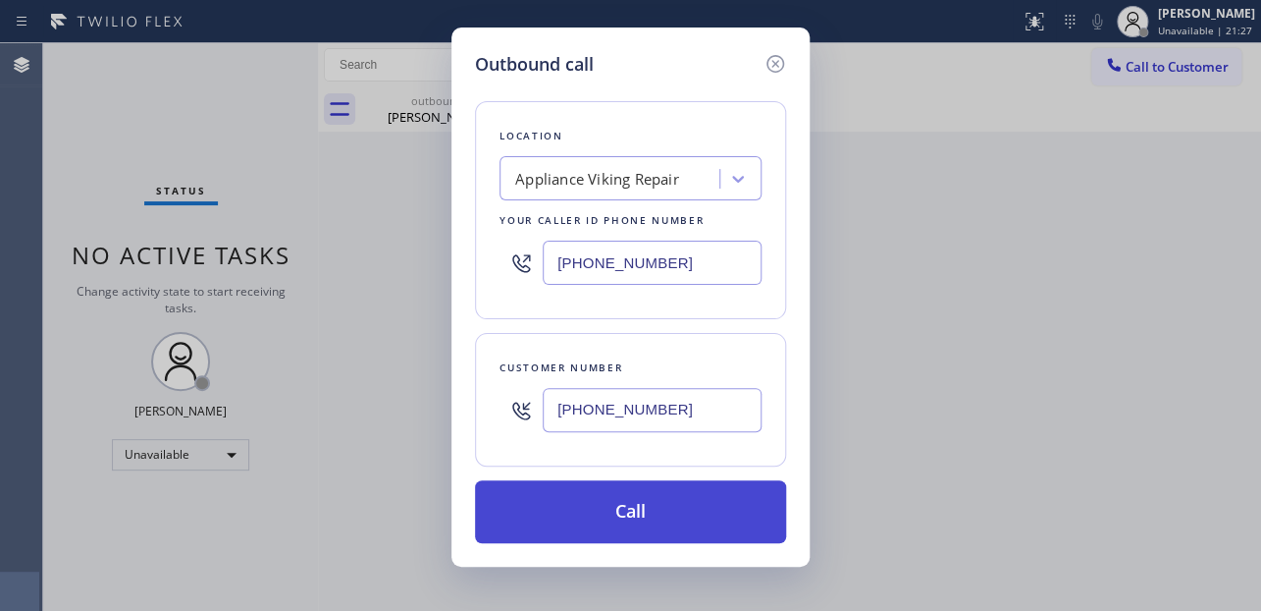
type input "[PHONE_NUMBER]"
click at [638, 510] on button "Call" at bounding box center [630, 511] width 311 height 63
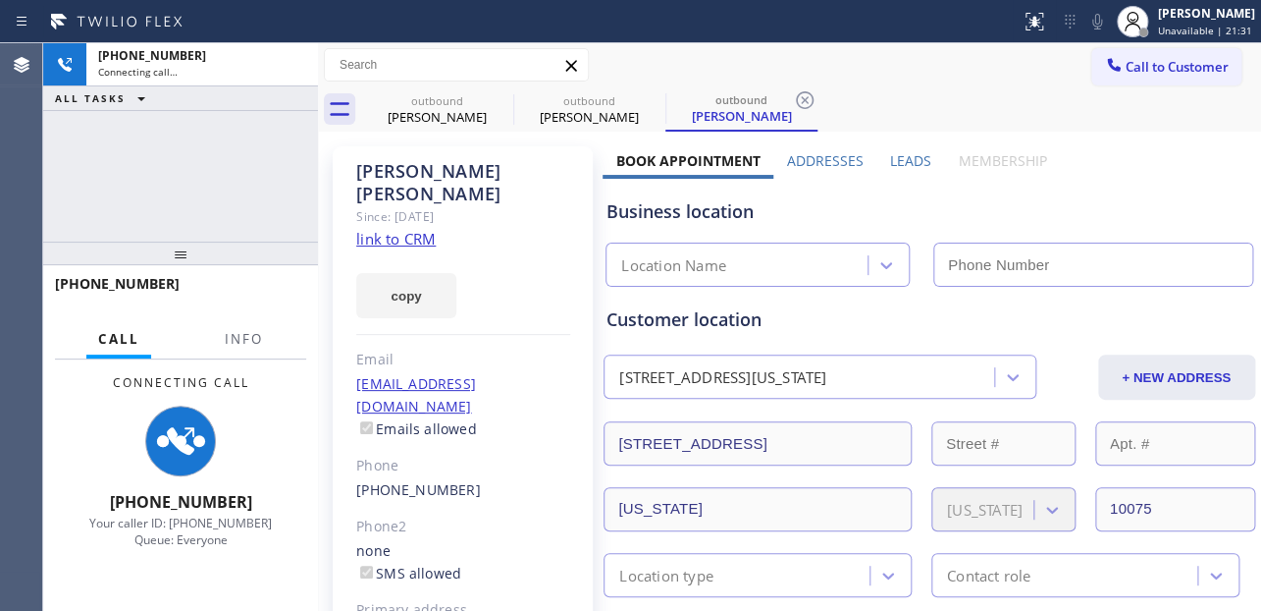
type input "[PHONE_NUMBER]"
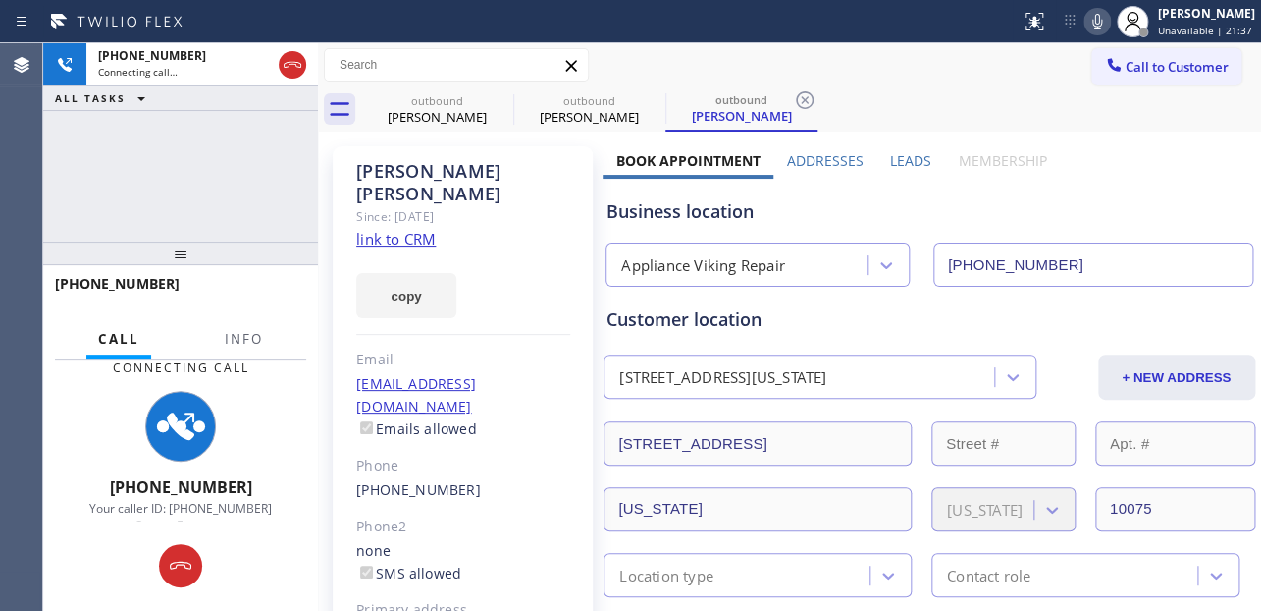
click at [898, 158] on label "Leads" at bounding box center [910, 160] width 41 height 19
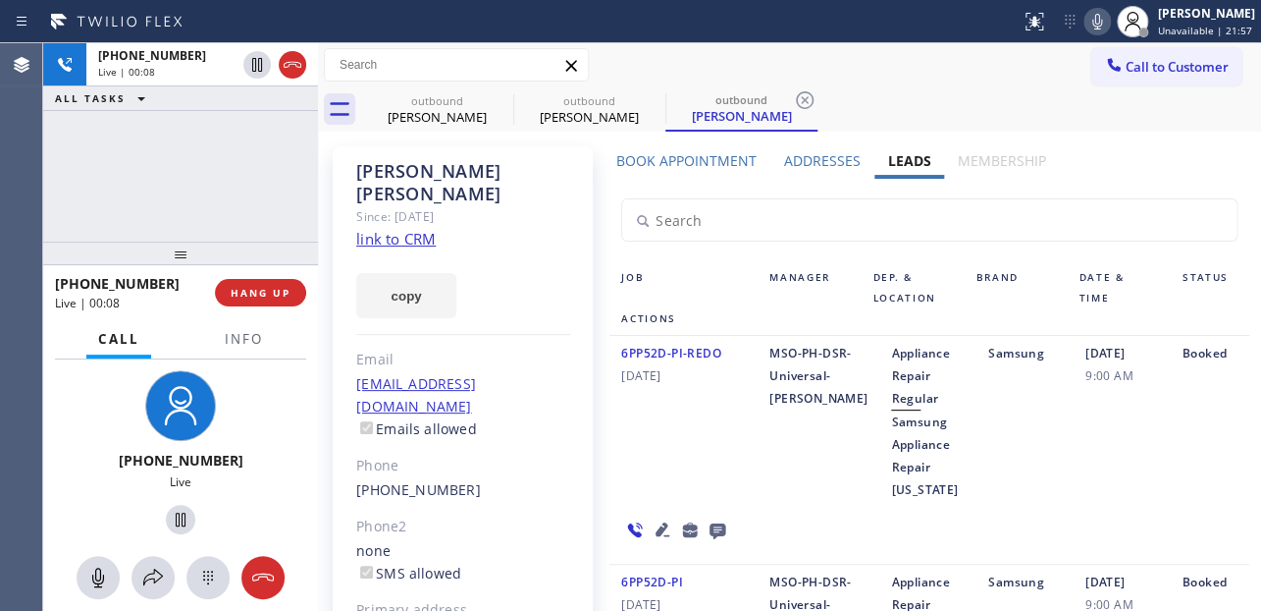
click at [1074, 467] on div "[DATE] 9:00 AM" at bounding box center [1122, 421] width 97 height 159
click at [282, 290] on span "HANG UP" at bounding box center [261, 293] width 60 height 14
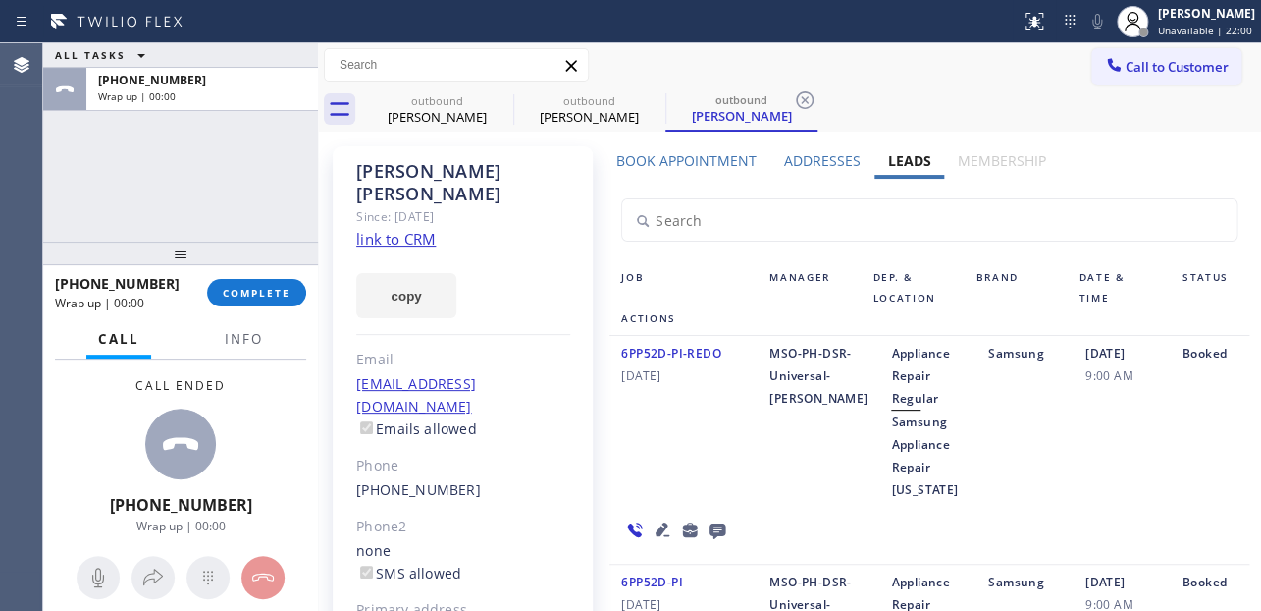
click at [713, 531] on icon at bounding box center [718, 529] width 24 height 25
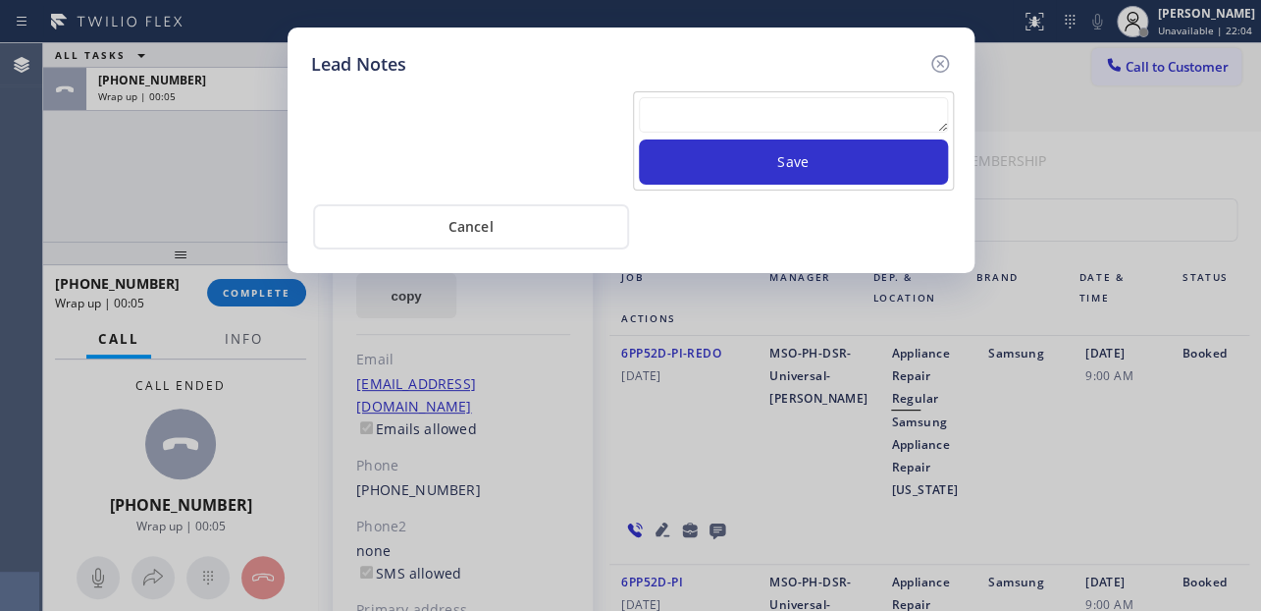
click at [851, 119] on textarea at bounding box center [793, 114] width 309 height 35
paste textarea "Routed to Voice mail// If CX will call back please transfer to me- Love:*"
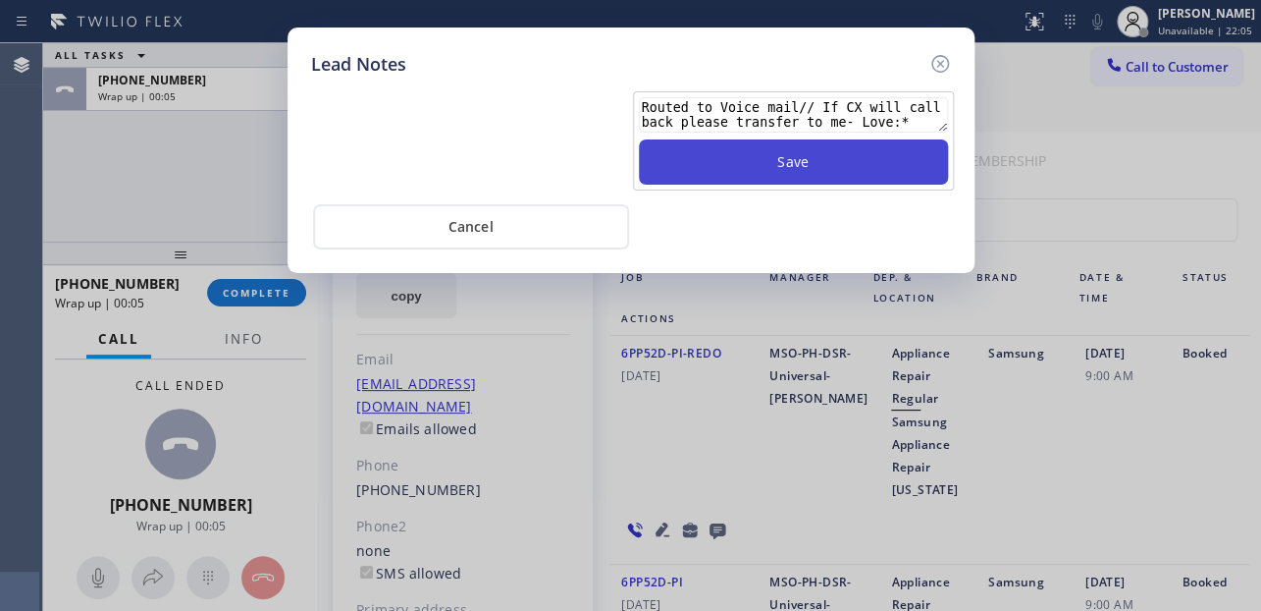
type textarea "Routed to Voice mail// If CX will call back please transfer to me- Love:*"
click at [852, 152] on button "Save" at bounding box center [793, 161] width 309 height 45
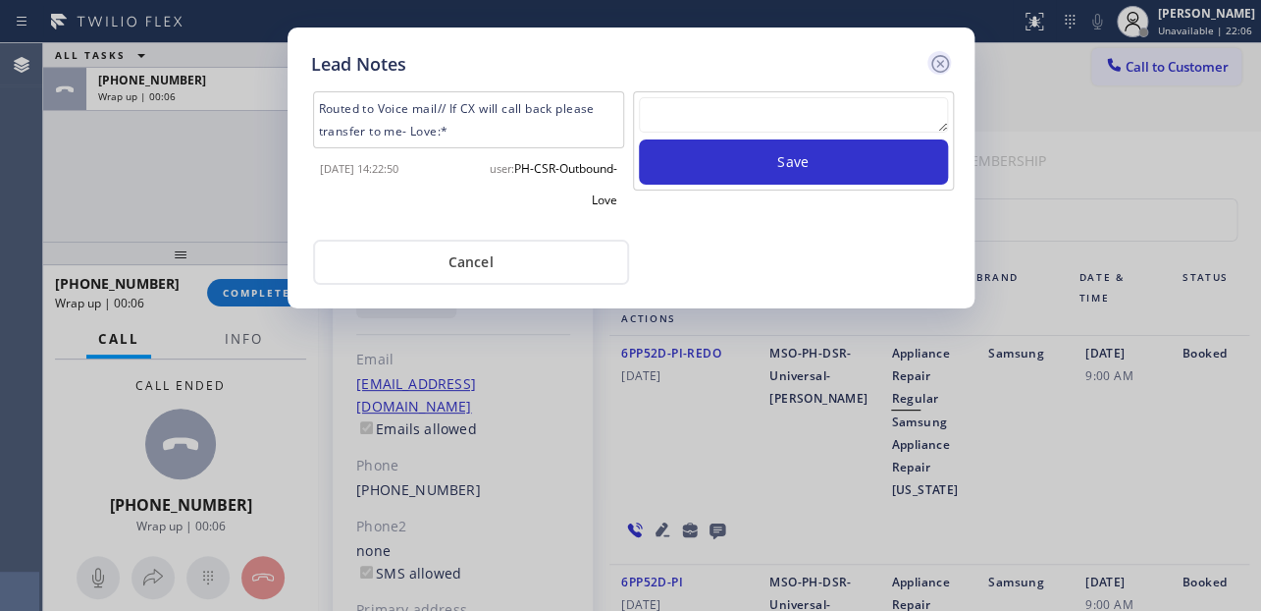
click at [942, 64] on icon at bounding box center [941, 64] width 24 height 24
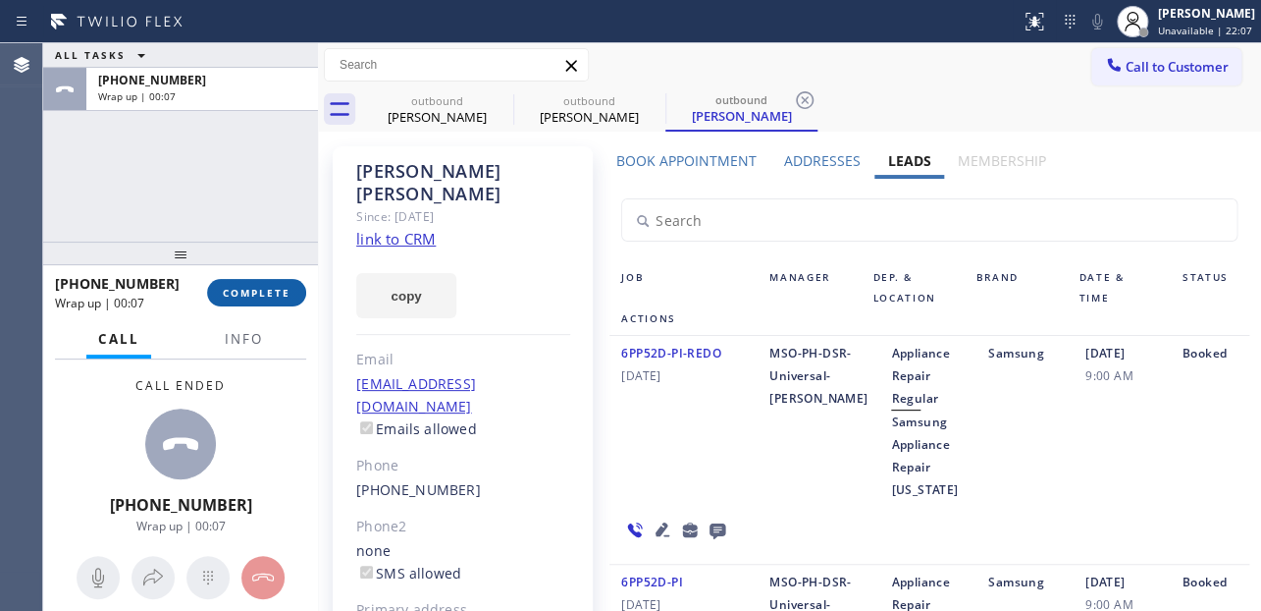
click at [263, 295] on span "COMPLETE" at bounding box center [257, 293] width 68 height 14
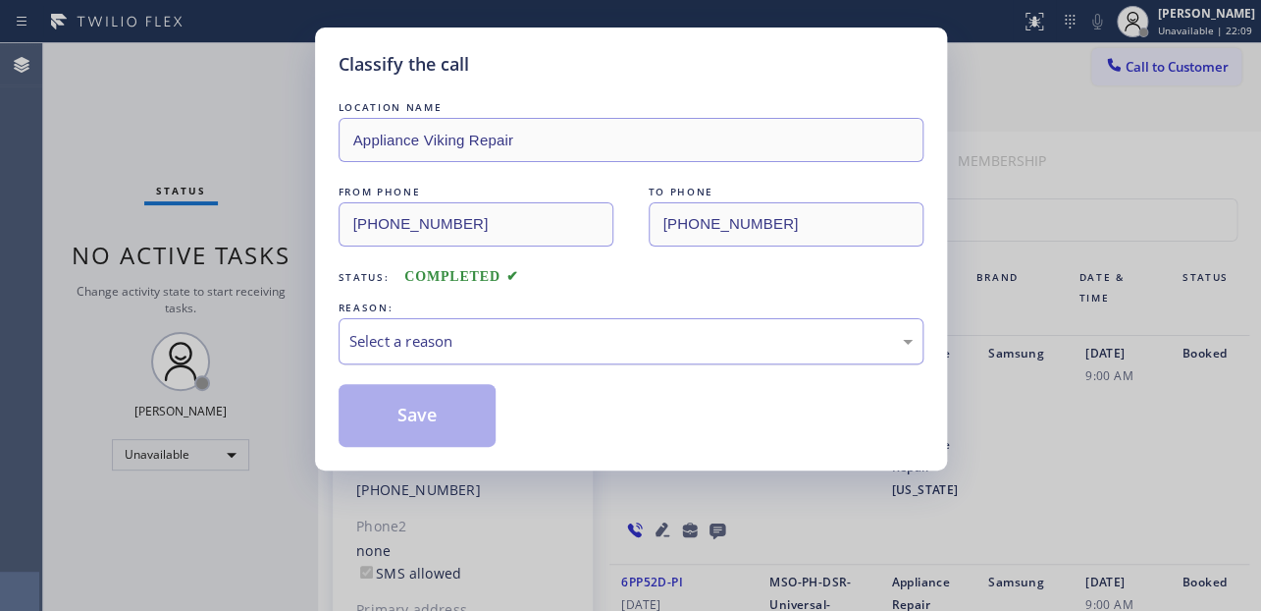
click at [691, 330] on div "Select a reason" at bounding box center [630, 341] width 563 height 23
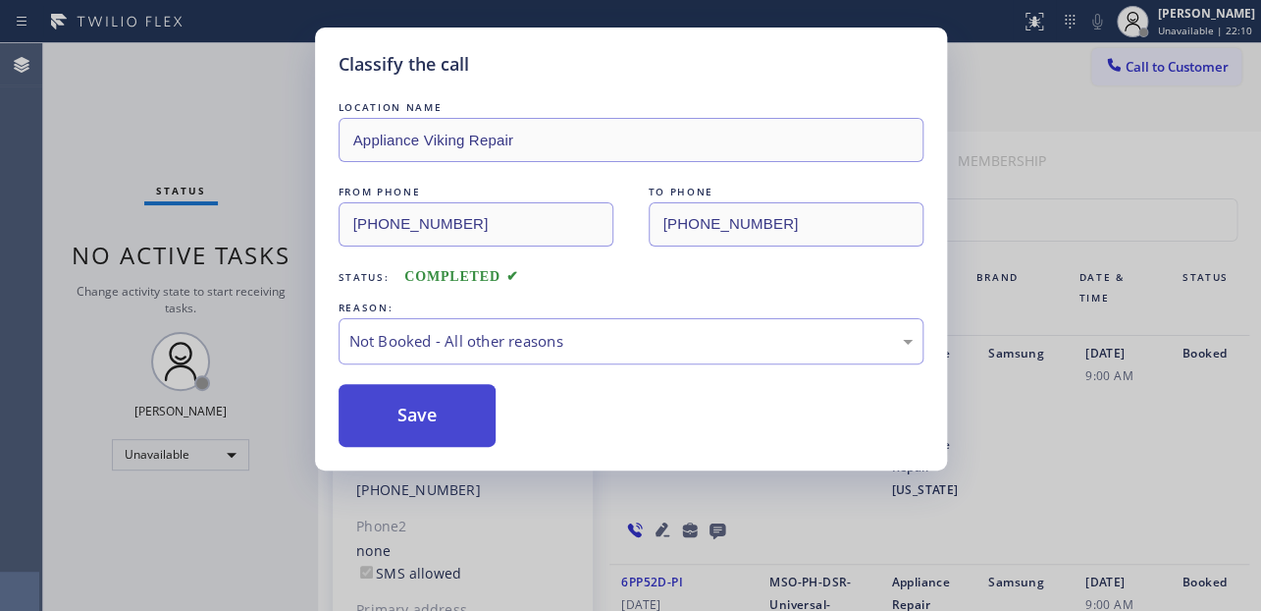
click at [437, 408] on button "Save" at bounding box center [418, 415] width 158 height 63
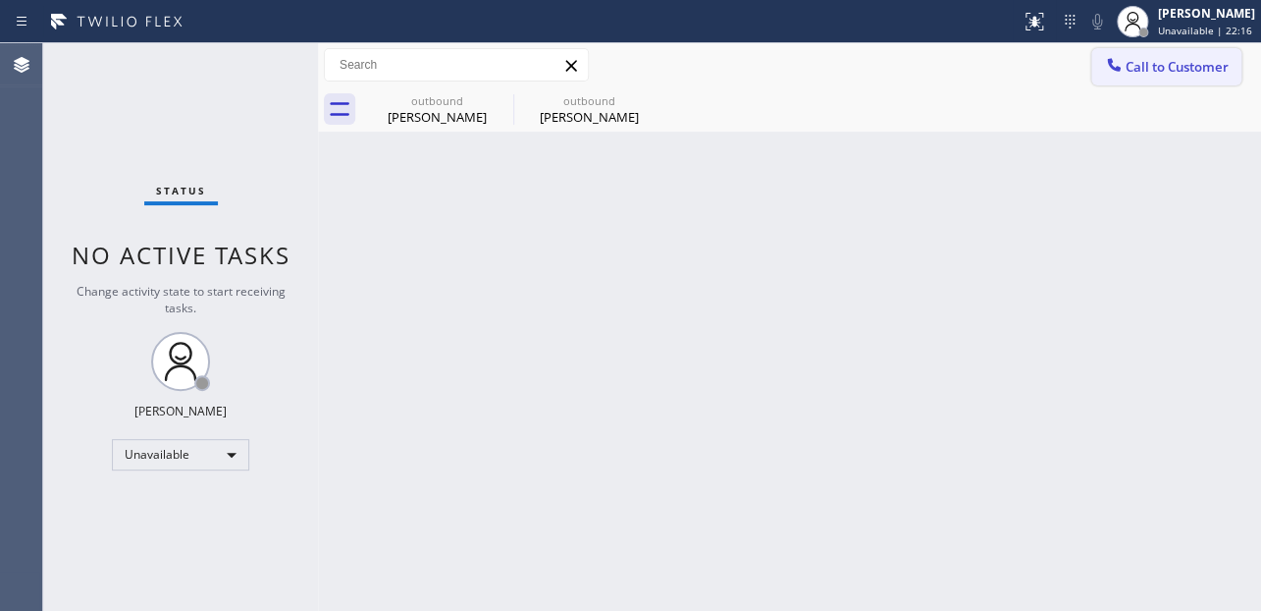
click at [1115, 69] on icon at bounding box center [1113, 64] width 13 height 13
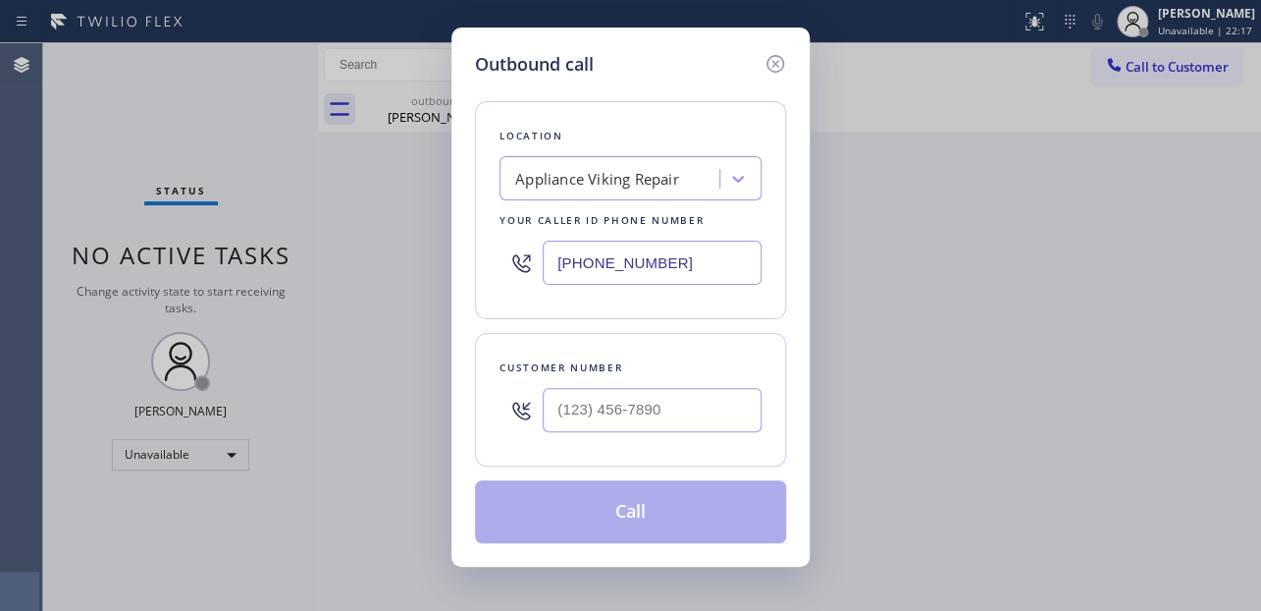
click at [648, 386] on div at bounding box center [652, 410] width 219 height 64
click at [651, 405] on input "(___) ___-____" at bounding box center [652, 410] width 219 height 44
paste input "954) 415-8979"
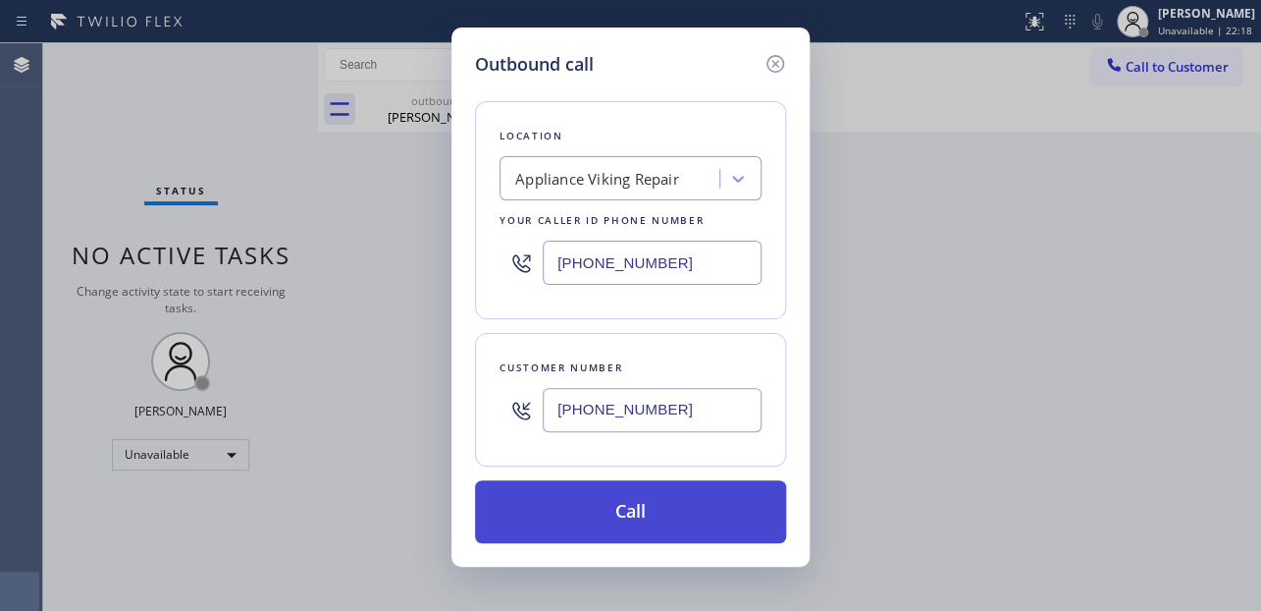
type input "[PHONE_NUMBER]"
click at [648, 507] on button "Call" at bounding box center [630, 511] width 311 height 63
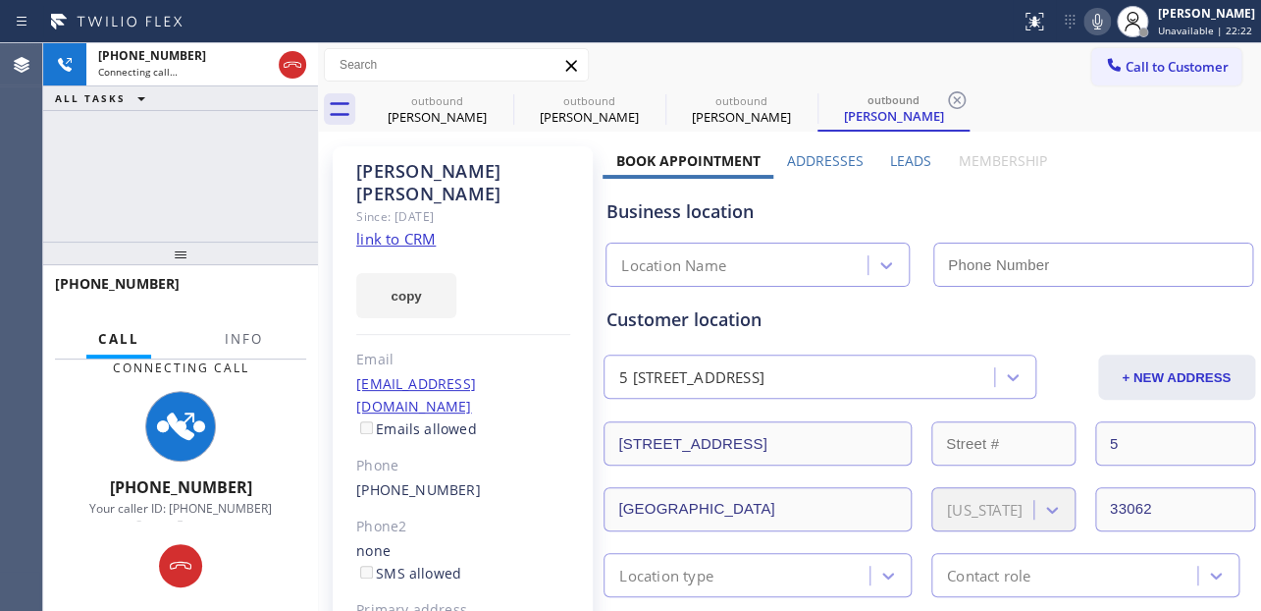
type input "[PHONE_NUMBER]"
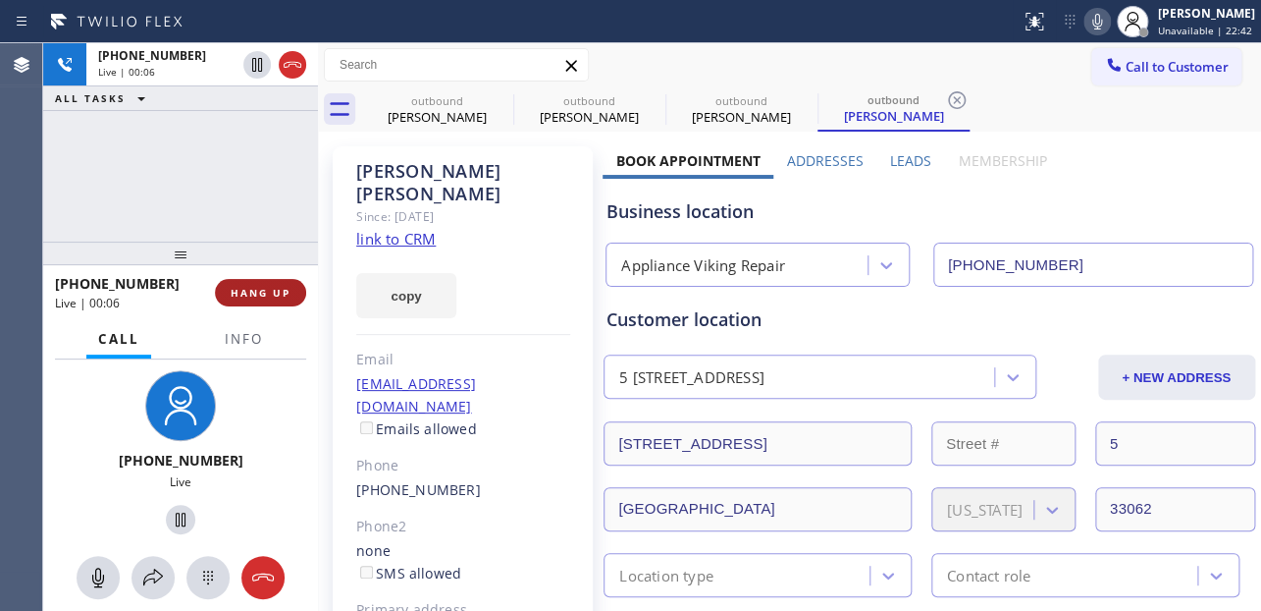
click at [255, 295] on span "HANG UP" at bounding box center [261, 293] width 60 height 14
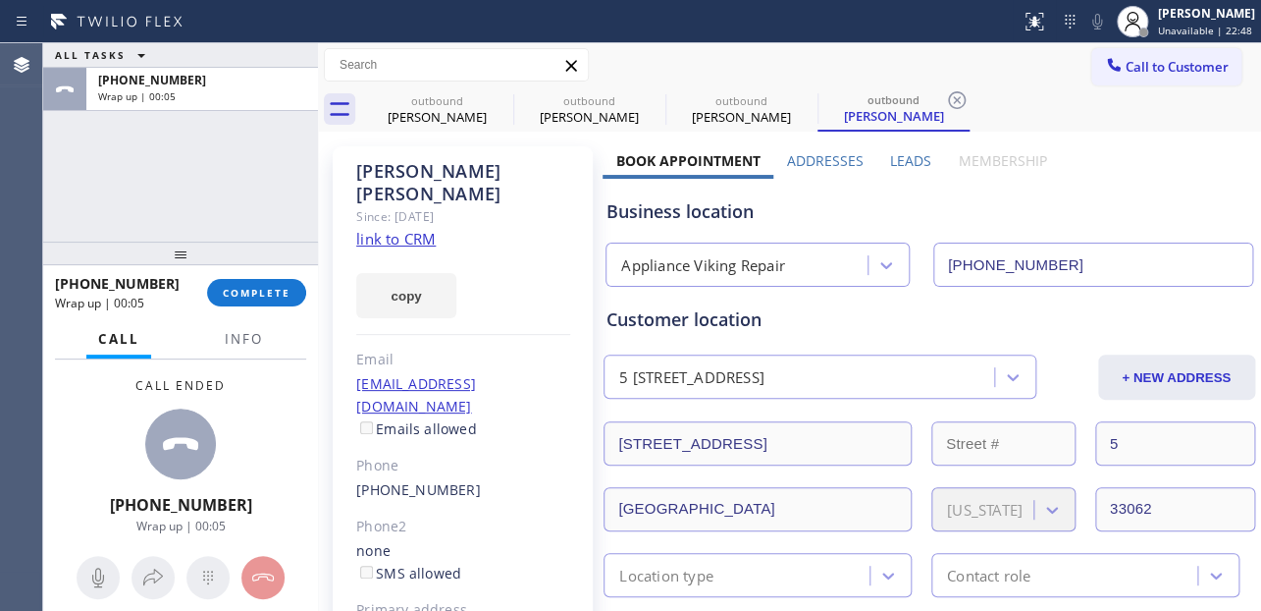
click at [893, 158] on label "Leads" at bounding box center [910, 160] width 41 height 19
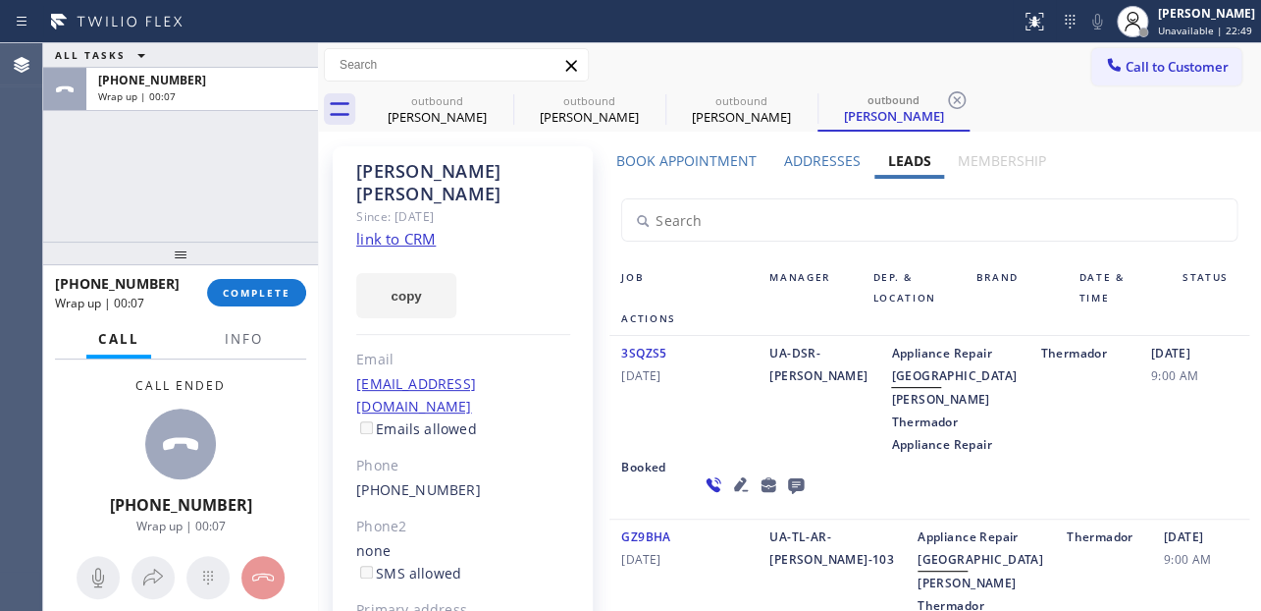
click at [788, 494] on icon at bounding box center [796, 486] width 16 height 16
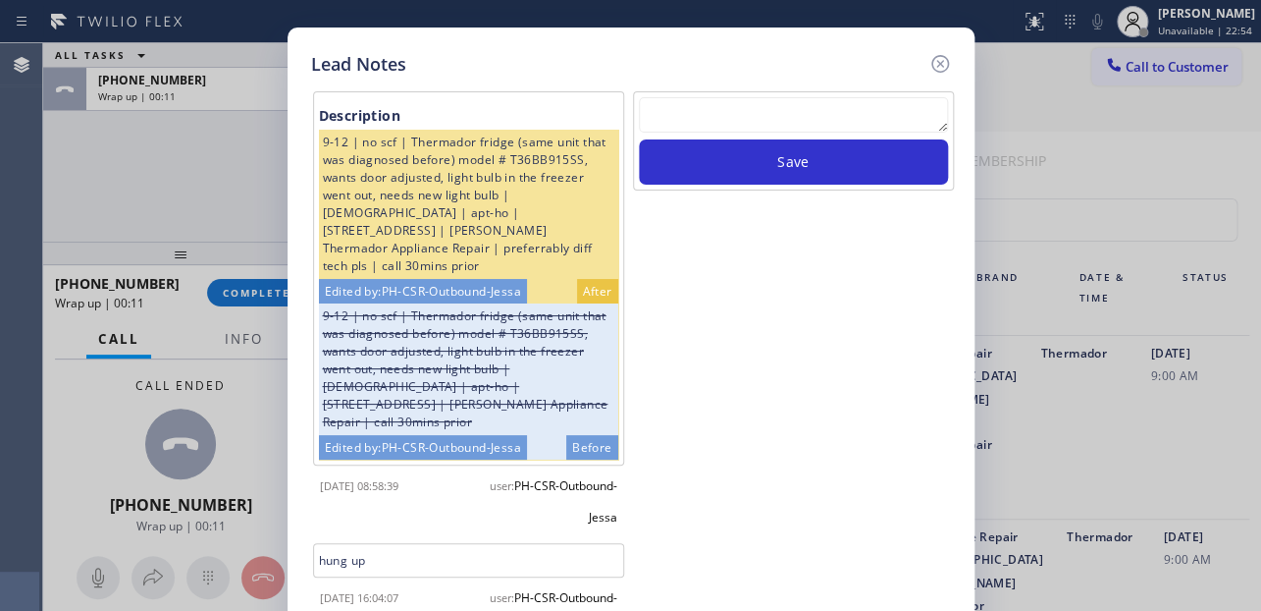
click at [722, 112] on textarea at bounding box center [793, 114] width 309 height 35
paste textarea "Routed to Voice mail// If CX will call back please transfer to me- Love:*"
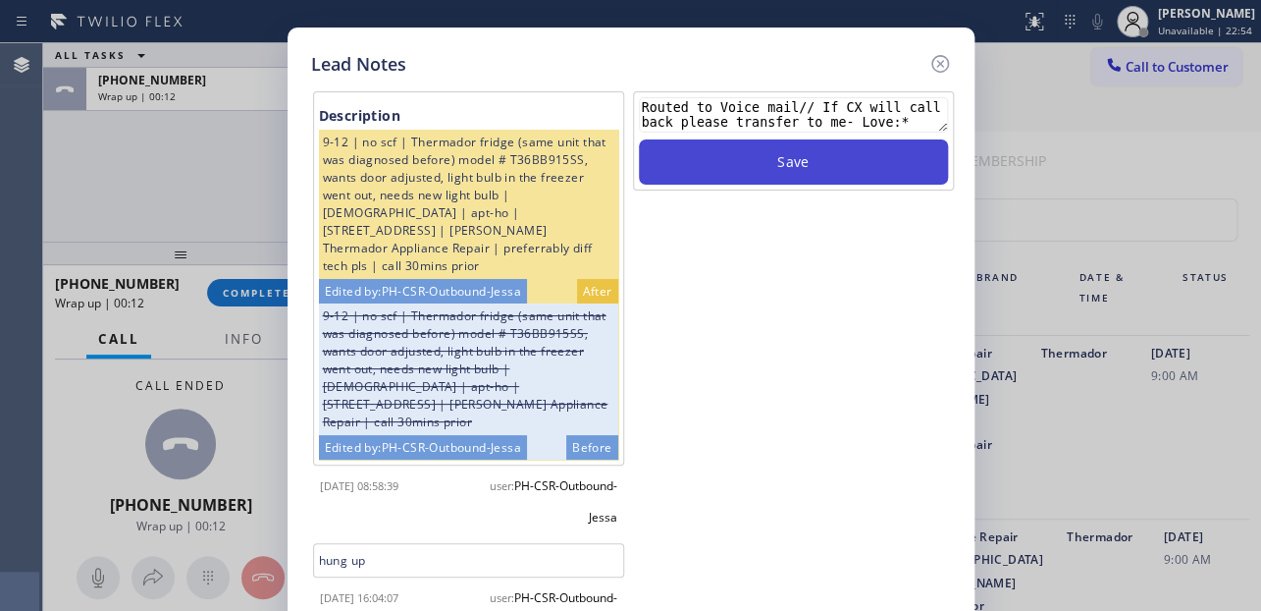
type textarea "Routed to Voice mail// If CX will call back please transfer to me- Love:*"
click at [785, 153] on button "Save" at bounding box center [793, 161] width 309 height 45
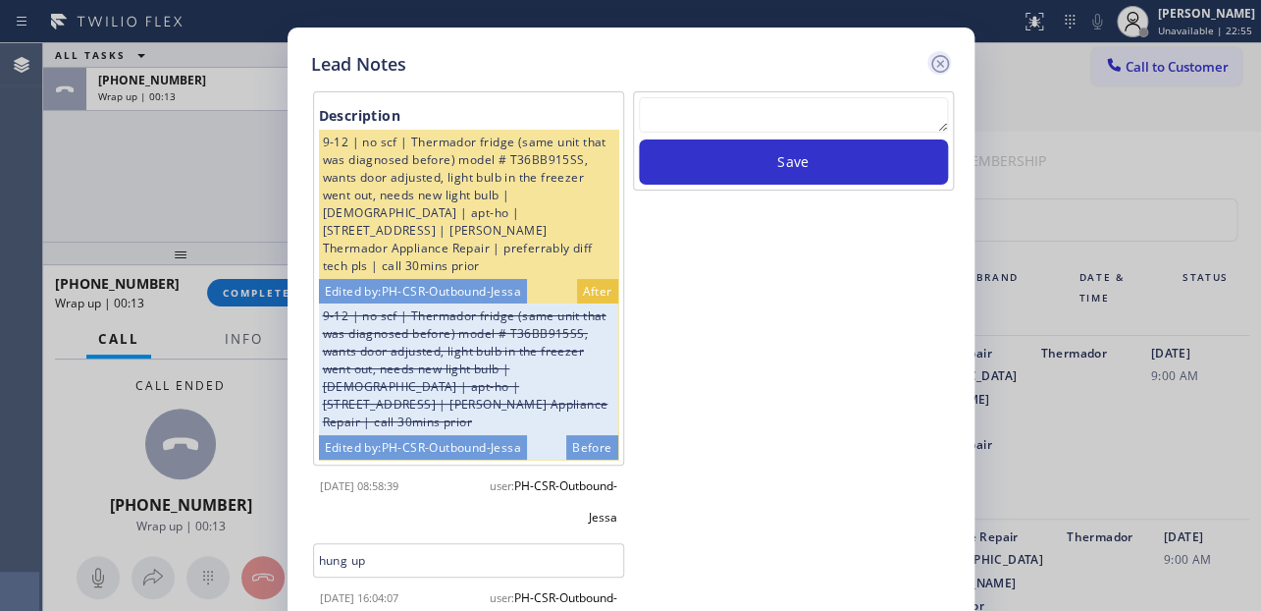
click at [939, 65] on icon at bounding box center [941, 64] width 24 height 24
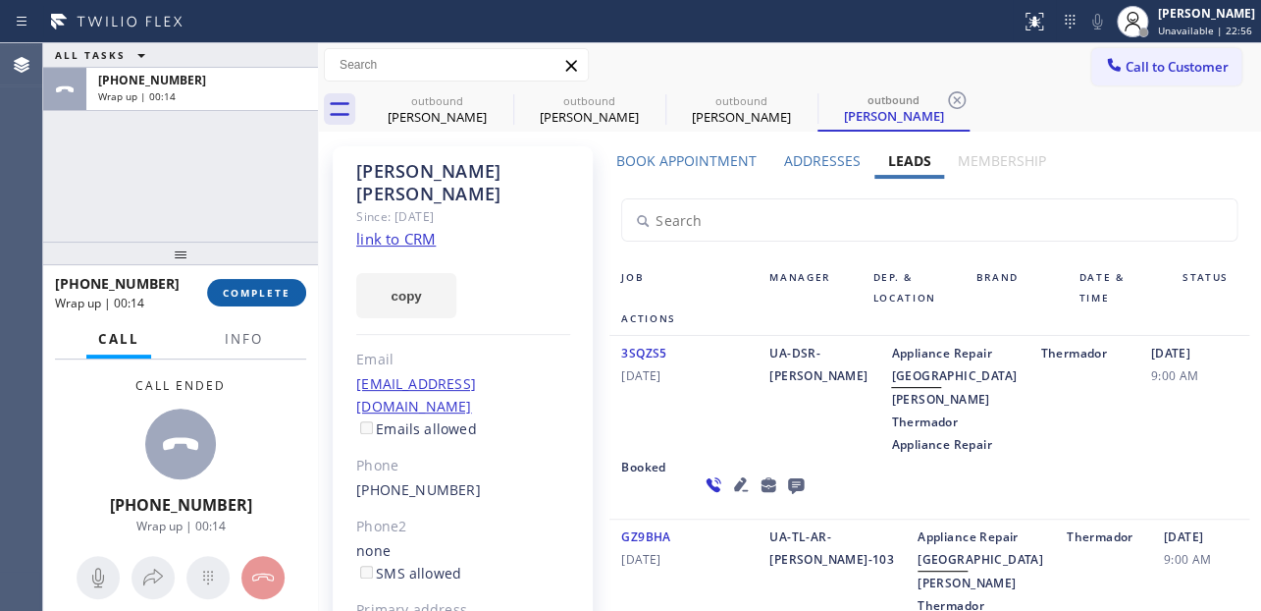
click at [253, 305] on button "COMPLETE" at bounding box center [256, 292] width 99 height 27
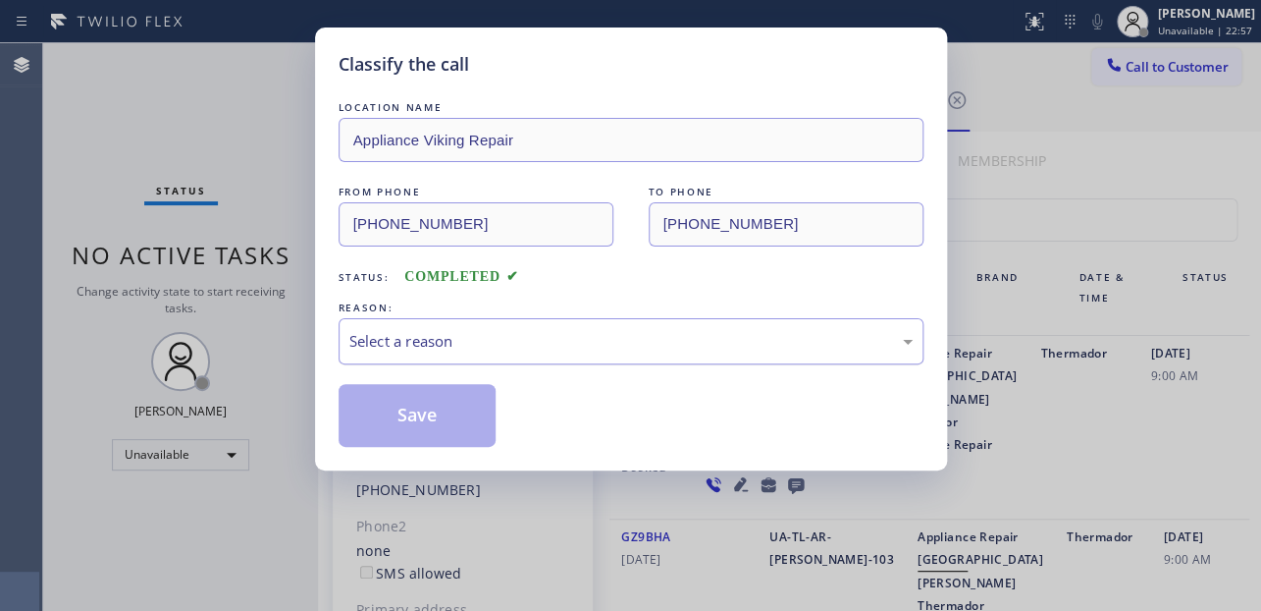
click at [476, 344] on div "Select a reason" at bounding box center [630, 341] width 563 height 23
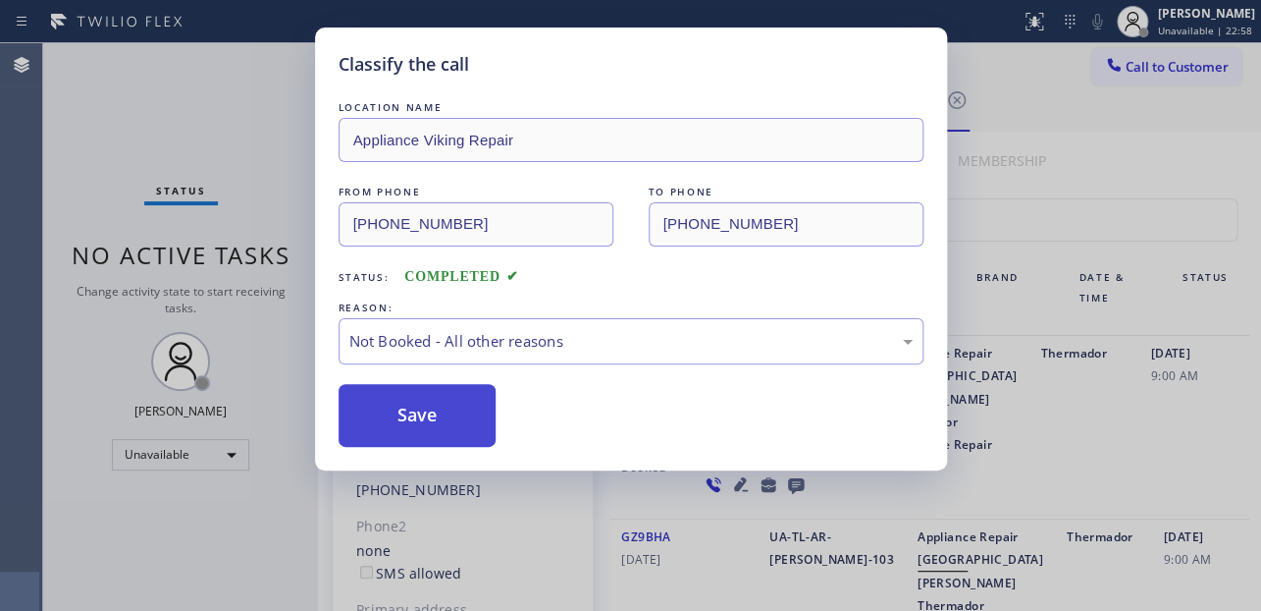
click at [432, 415] on button "Save" at bounding box center [418, 415] width 158 height 63
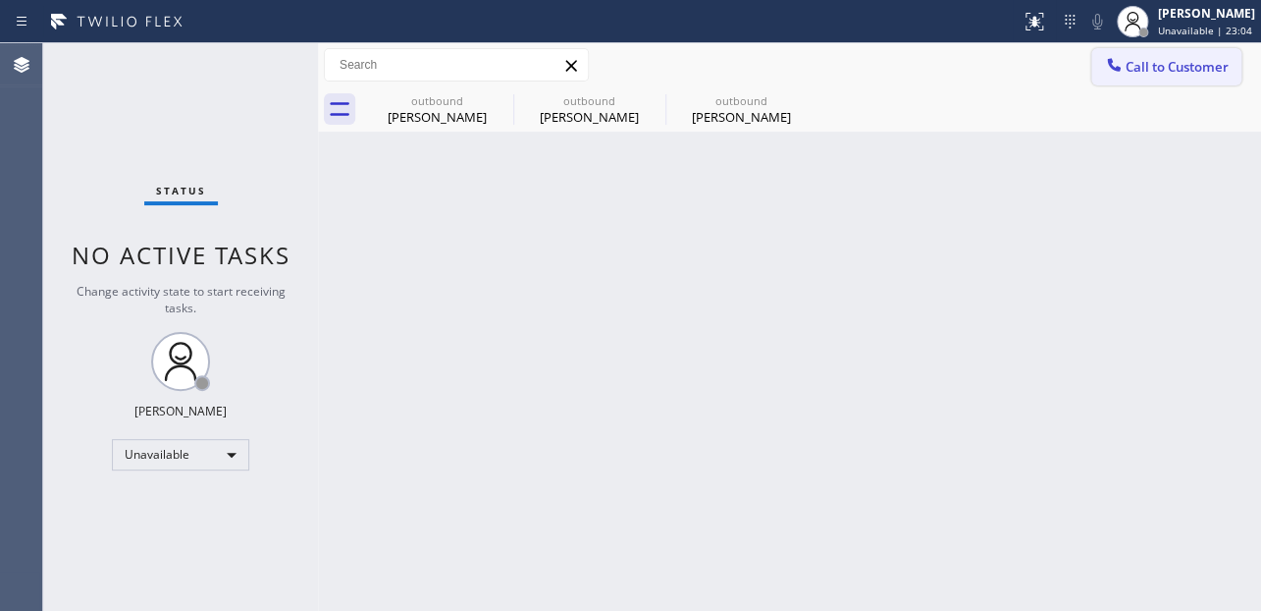
click at [1192, 69] on span "Call to Customer" at bounding box center [1177, 67] width 103 height 18
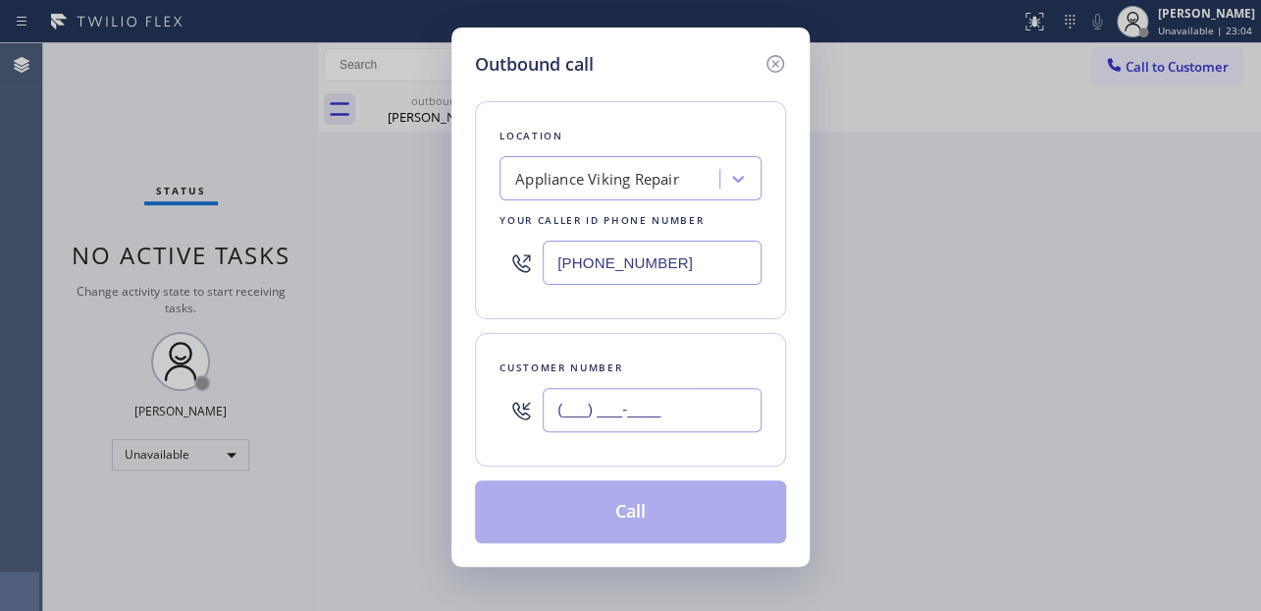
click at [589, 412] on input "(___) ___-____" at bounding box center [652, 410] width 219 height 44
paste input "626) 806-6185"
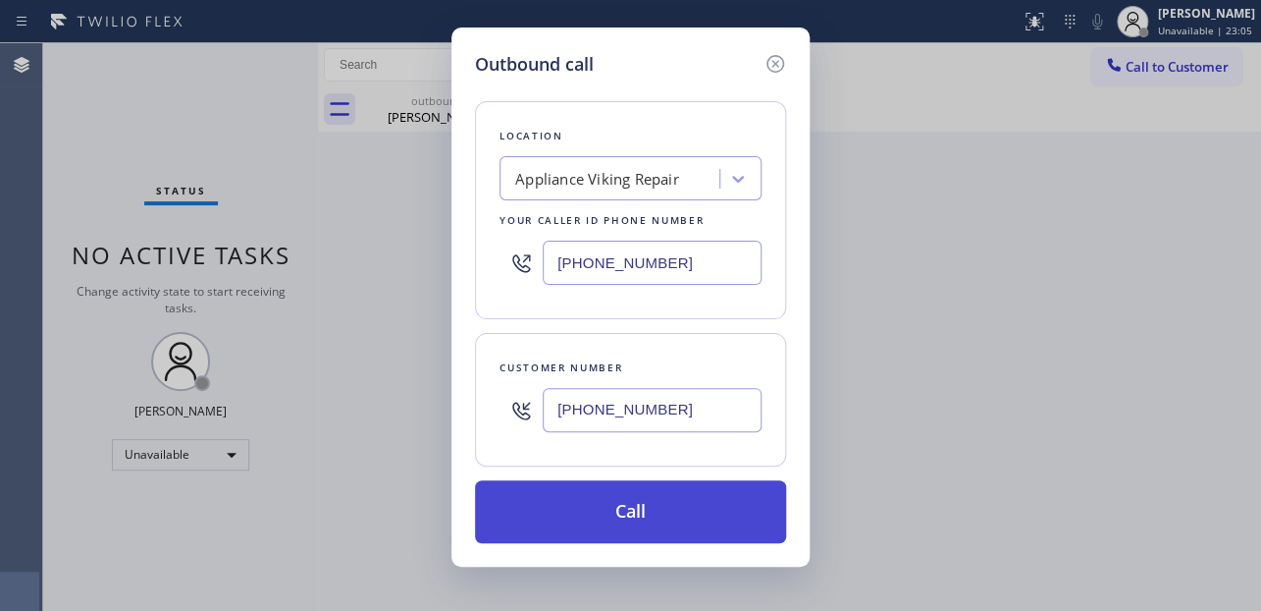
click at [662, 509] on button "Call" at bounding box center [630, 511] width 311 height 63
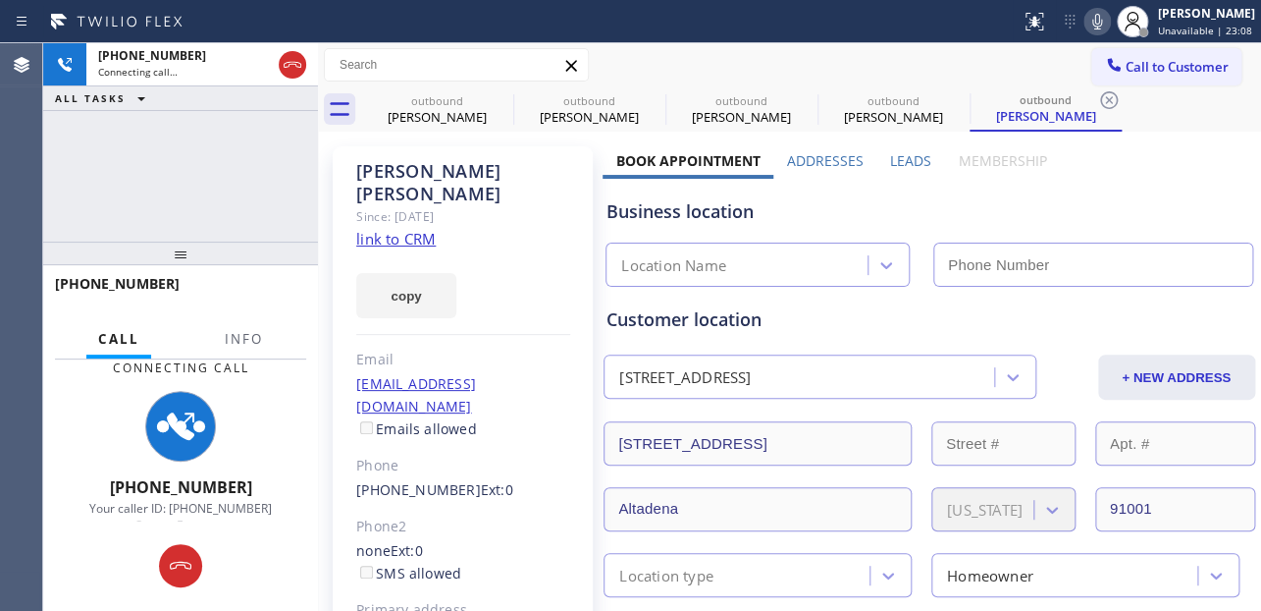
click at [897, 152] on label "Leads" at bounding box center [910, 160] width 41 height 19
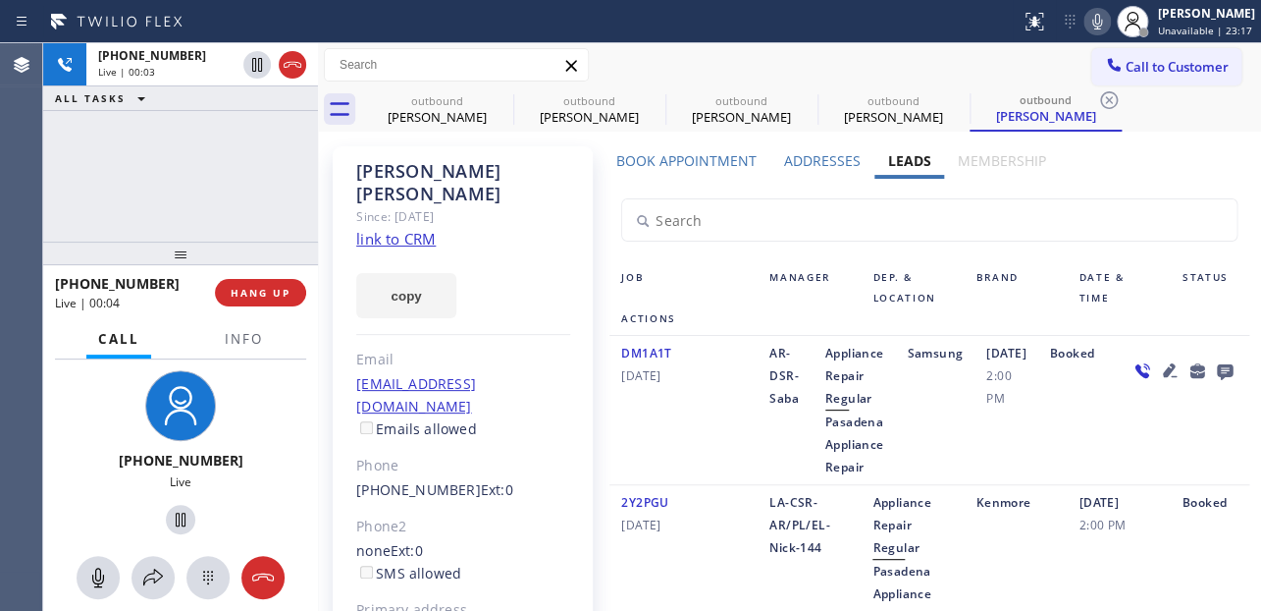
click at [213, 294] on div "[PHONE_NUMBER] Live | 00:04" at bounding box center [135, 292] width 160 height 51
click at [274, 287] on span "HANG UP" at bounding box center [261, 293] width 60 height 14
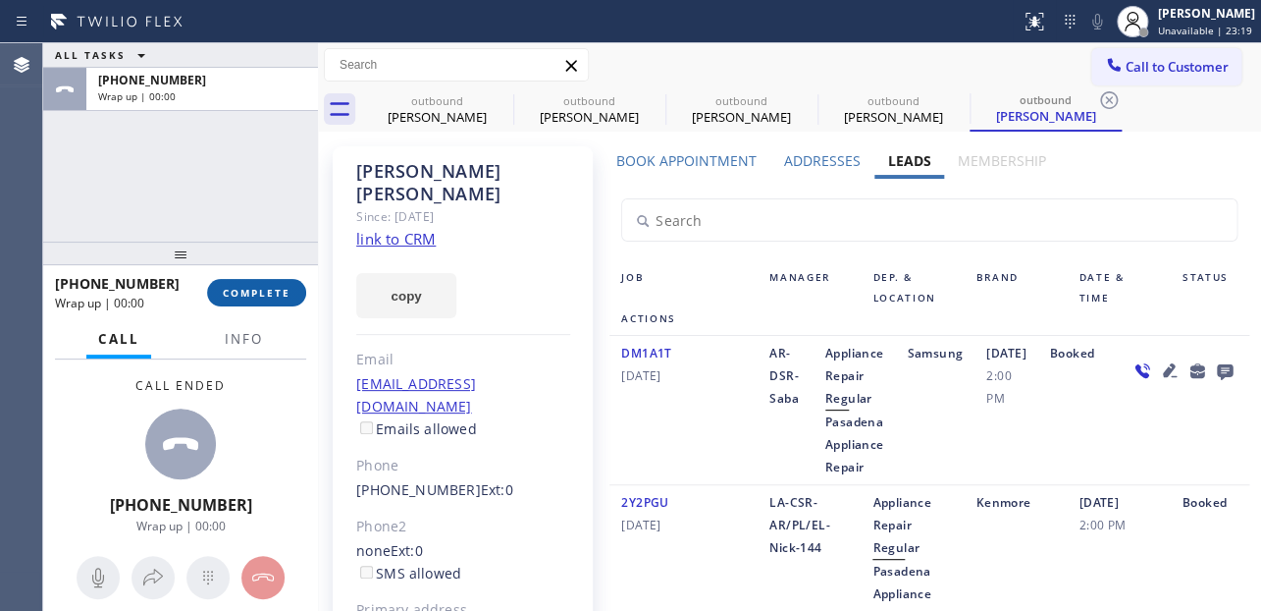
click at [235, 286] on span "COMPLETE" at bounding box center [257, 293] width 68 height 14
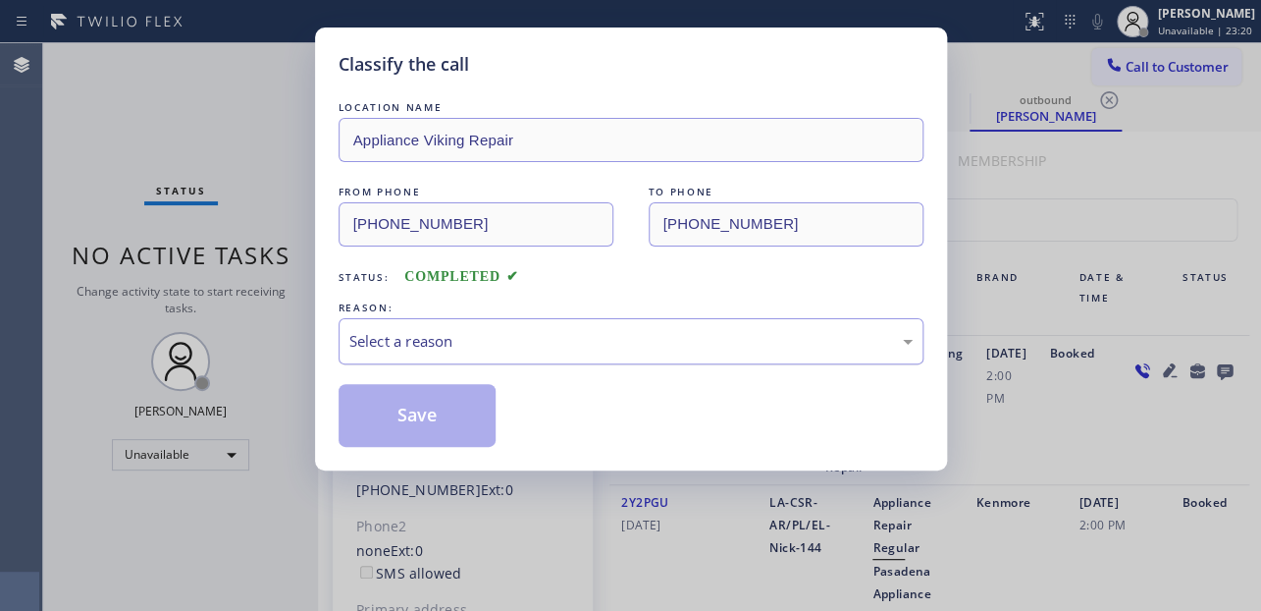
click at [560, 336] on div "Select a reason" at bounding box center [630, 341] width 563 height 23
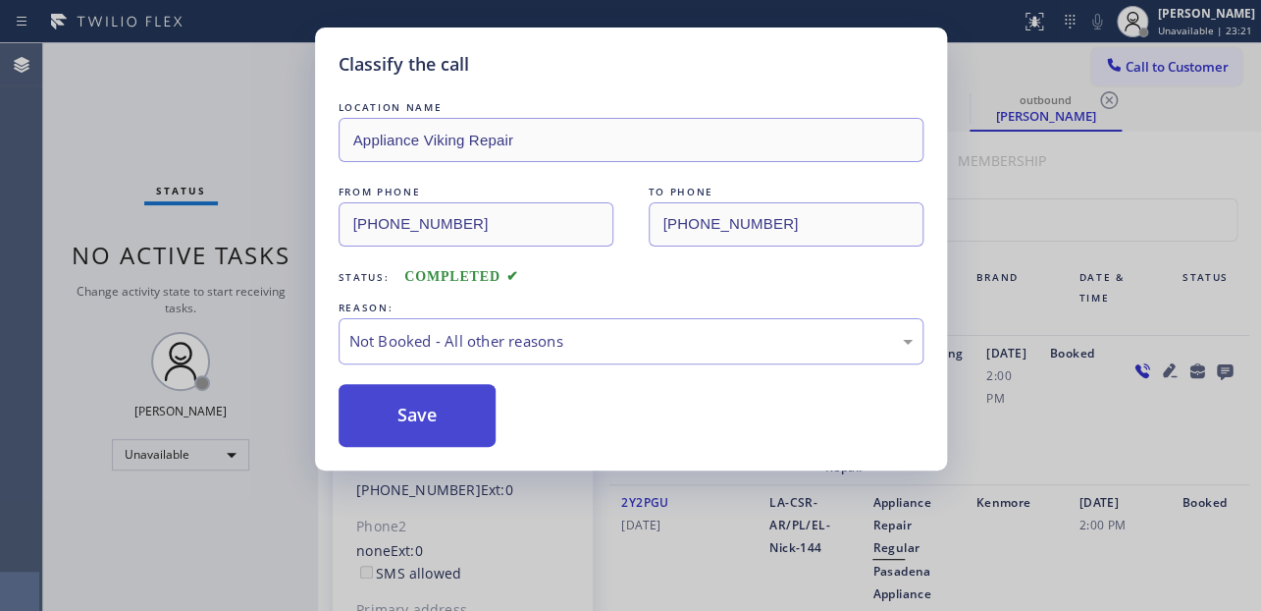
click at [420, 414] on button "Save" at bounding box center [418, 415] width 158 height 63
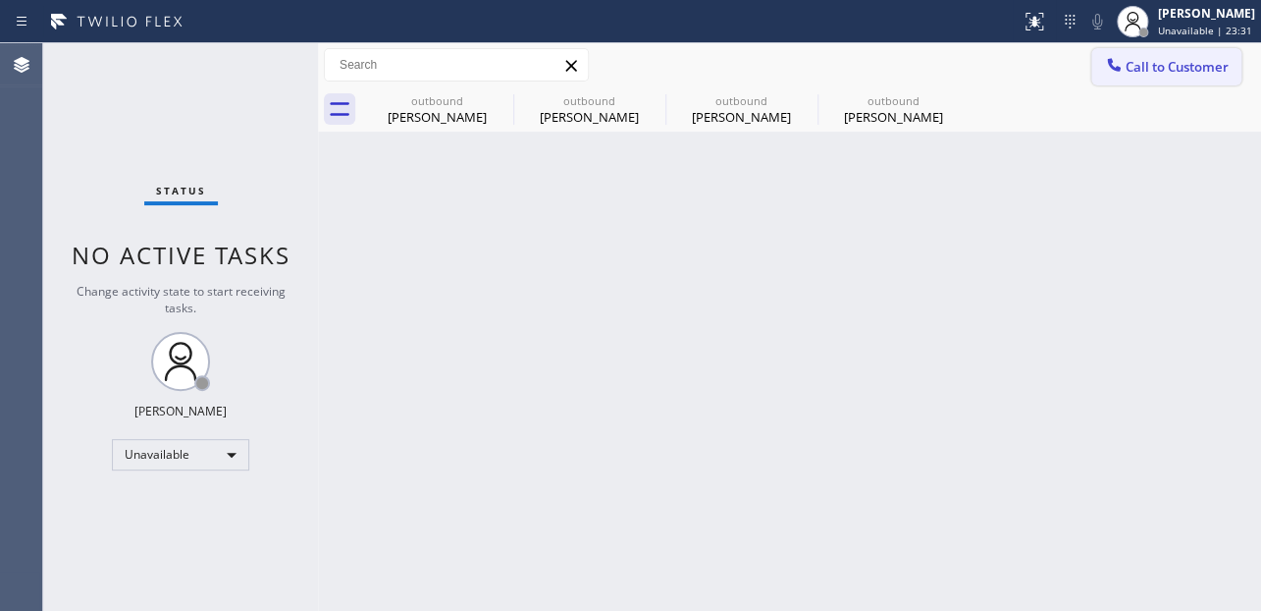
click at [1166, 55] on button "Call to Customer" at bounding box center [1167, 66] width 150 height 37
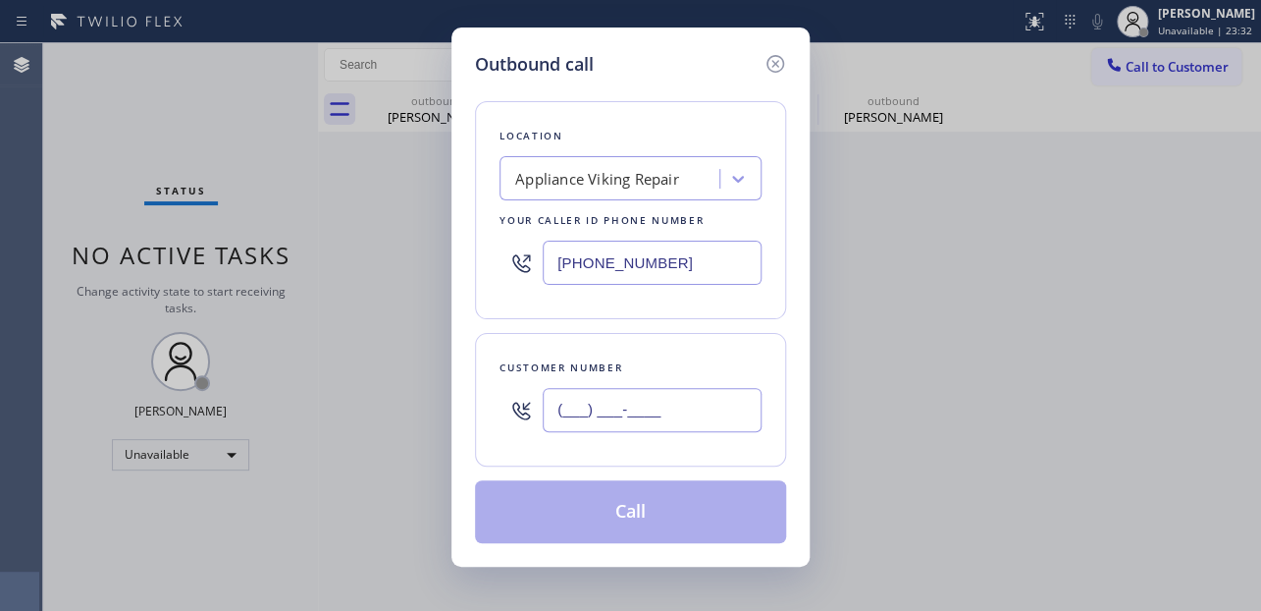
click at [564, 408] on input "(___) ___-____" at bounding box center [652, 410] width 219 height 44
paste input "310) 775-0884"
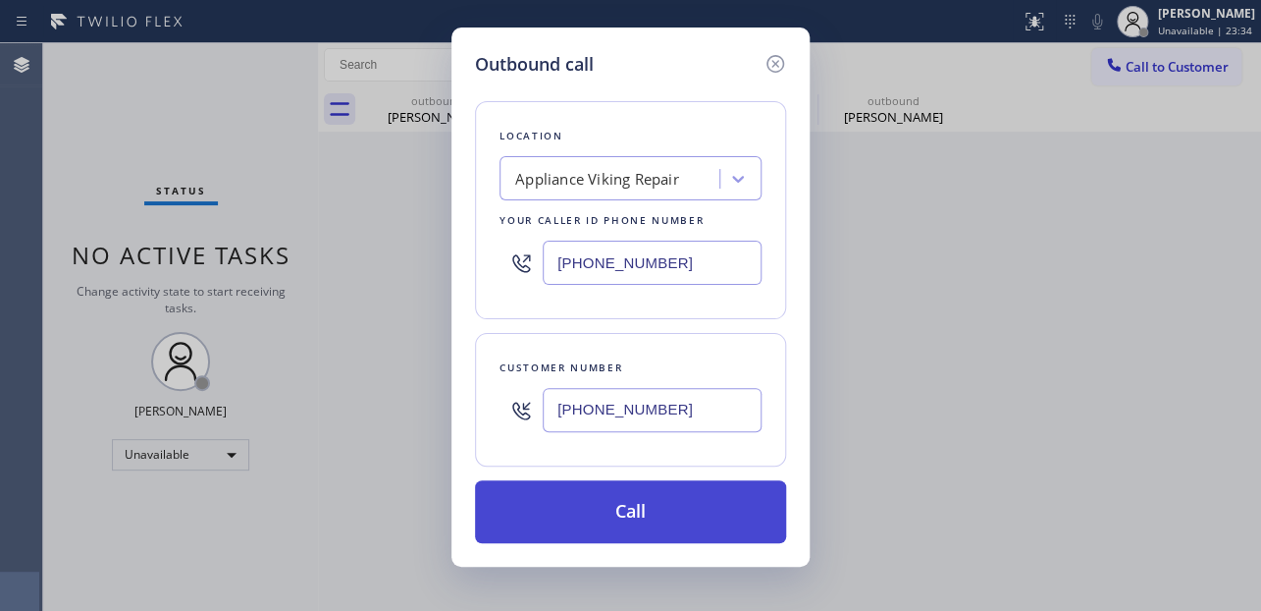
type input "[PHONE_NUMBER]"
click at [640, 512] on button "Call" at bounding box center [630, 511] width 311 height 63
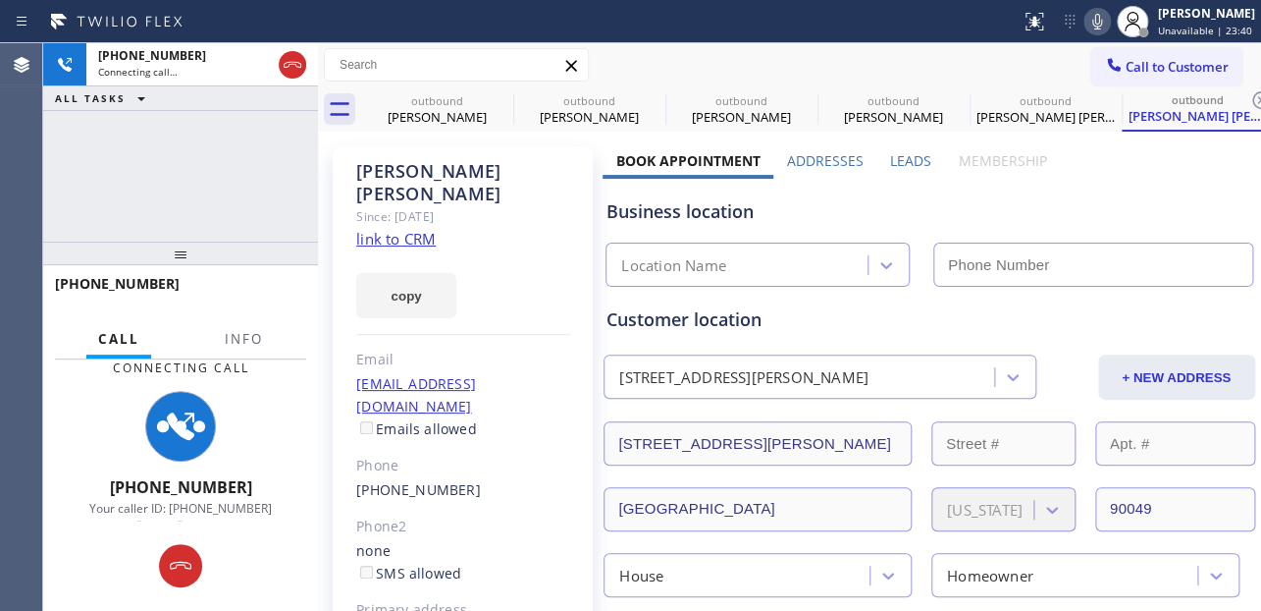
type input "[PHONE_NUMBER]"
click at [911, 155] on label "Leads" at bounding box center [910, 160] width 41 height 19
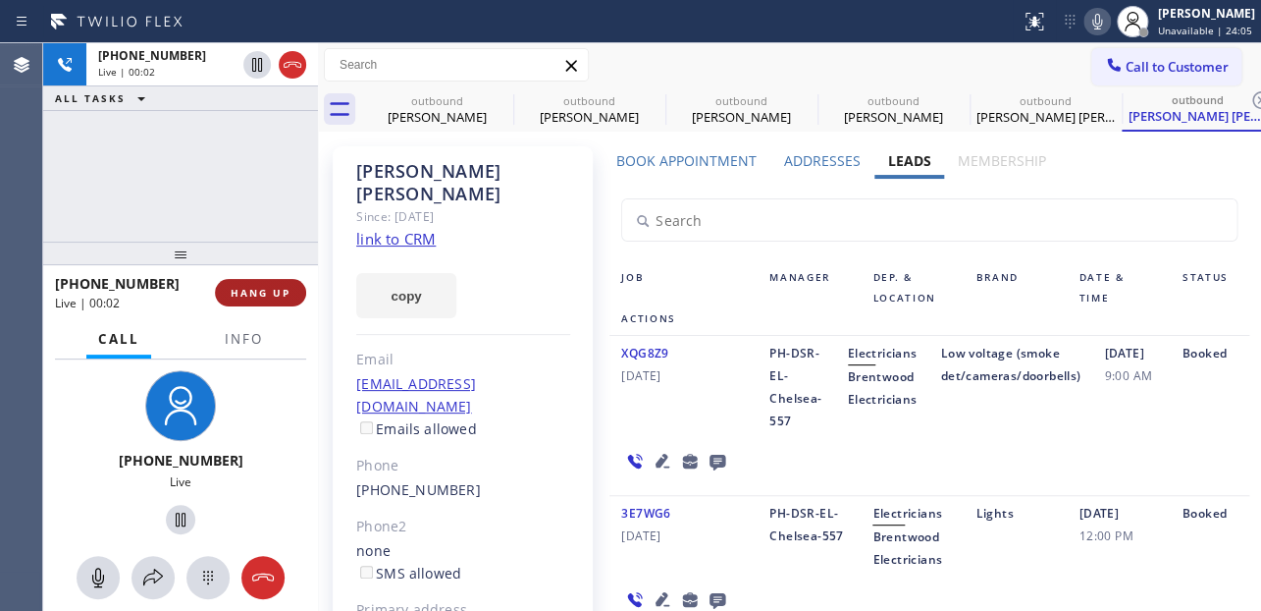
click at [255, 286] on span "HANG UP" at bounding box center [261, 293] width 60 height 14
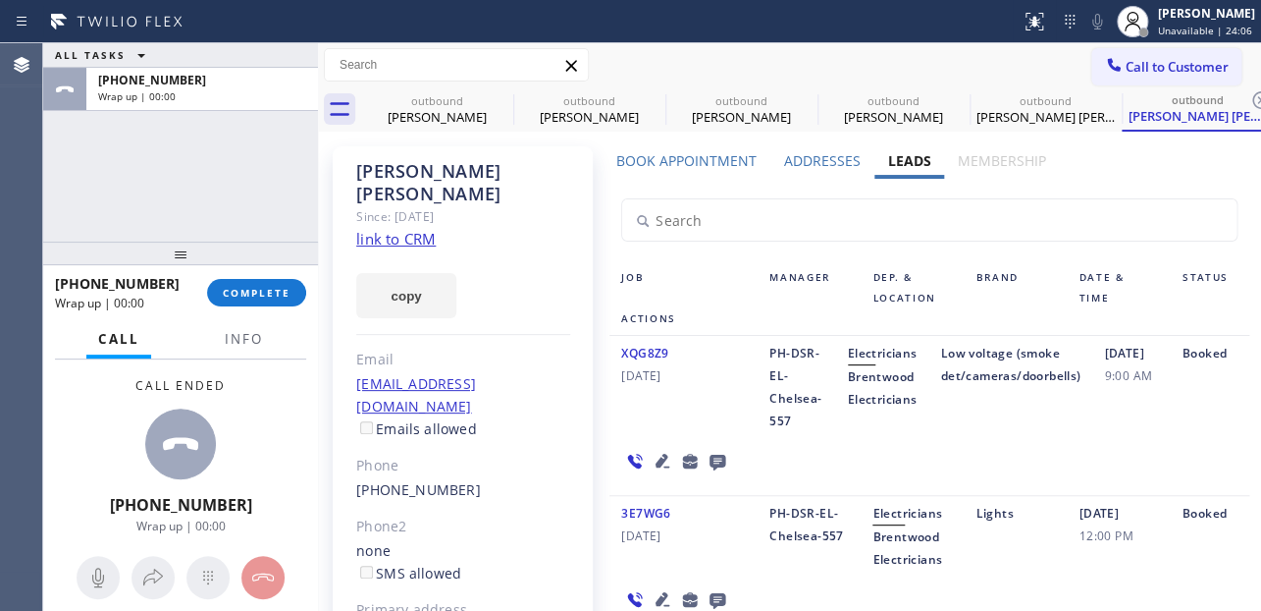
click at [729, 449] on icon at bounding box center [718, 461] width 24 height 25
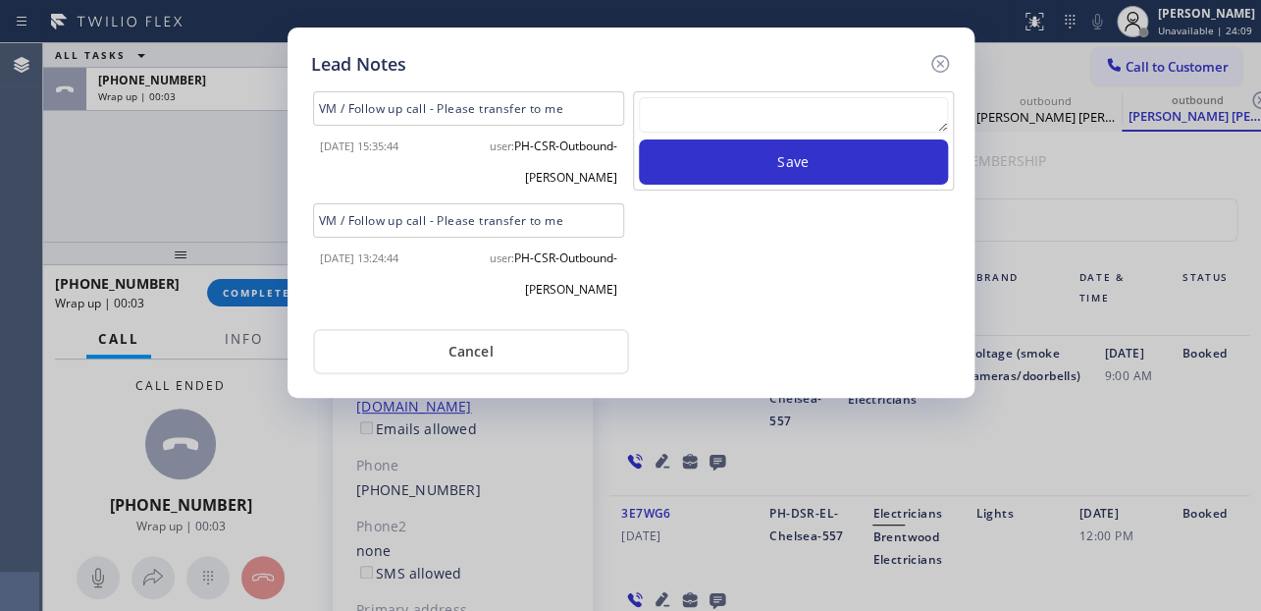
click at [714, 108] on textarea at bounding box center [793, 114] width 309 height 35
paste textarea "Routed to Voice mail// If CX will call back please transfer to me- Love:*"
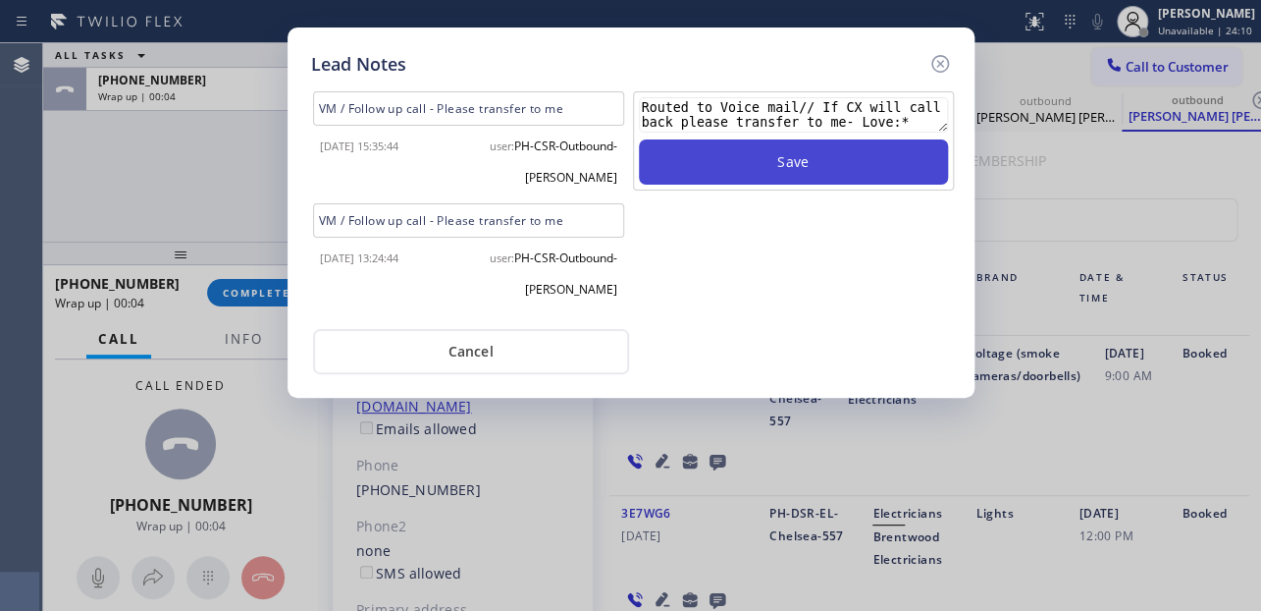
type textarea "Routed to Voice mail// If CX will call back please transfer to me- Love:*"
click at [753, 149] on button "Save" at bounding box center [793, 161] width 309 height 45
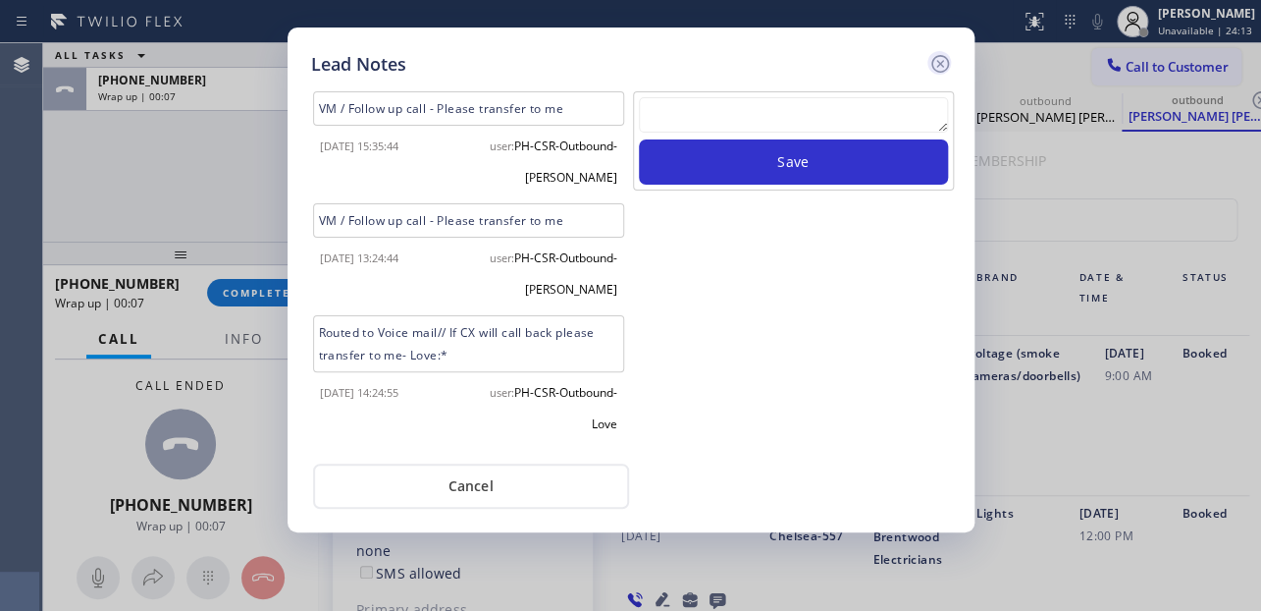
click at [940, 58] on icon at bounding box center [941, 64] width 24 height 24
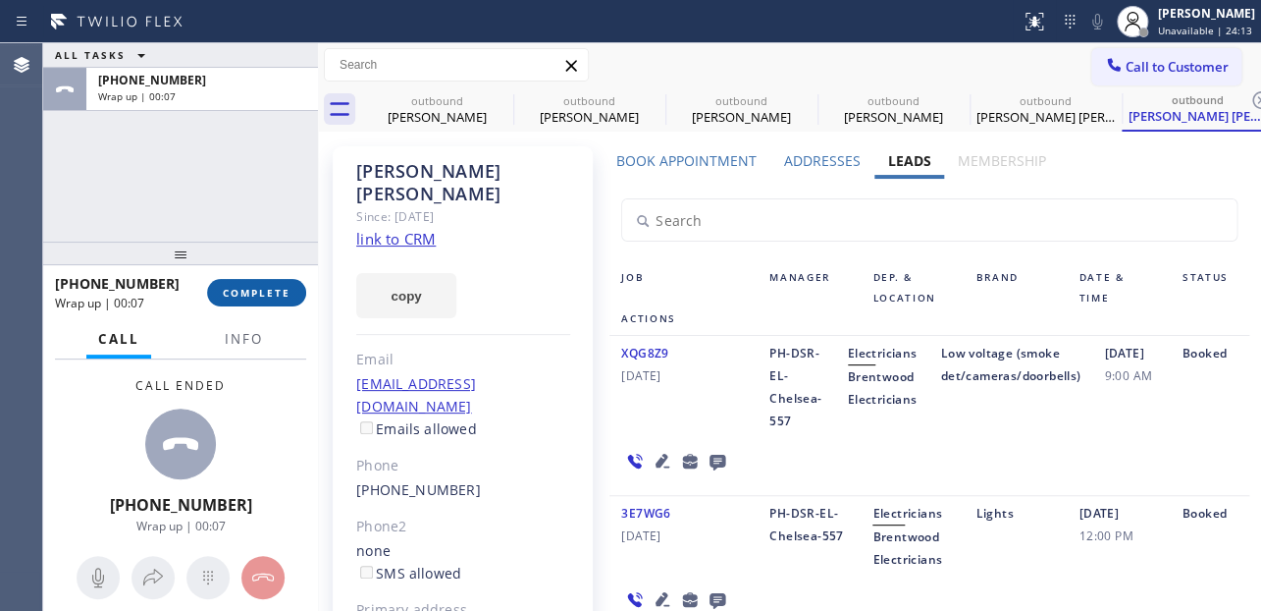
click at [265, 300] on button "COMPLETE" at bounding box center [256, 292] width 99 height 27
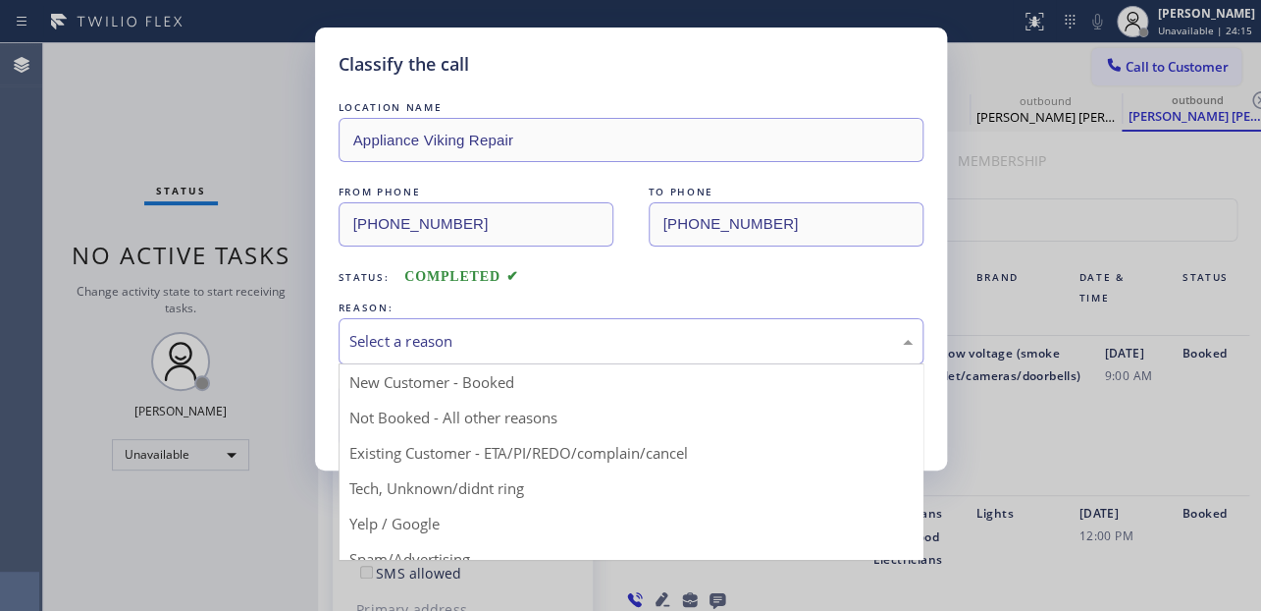
click at [461, 346] on div "Select a reason" at bounding box center [630, 341] width 563 height 23
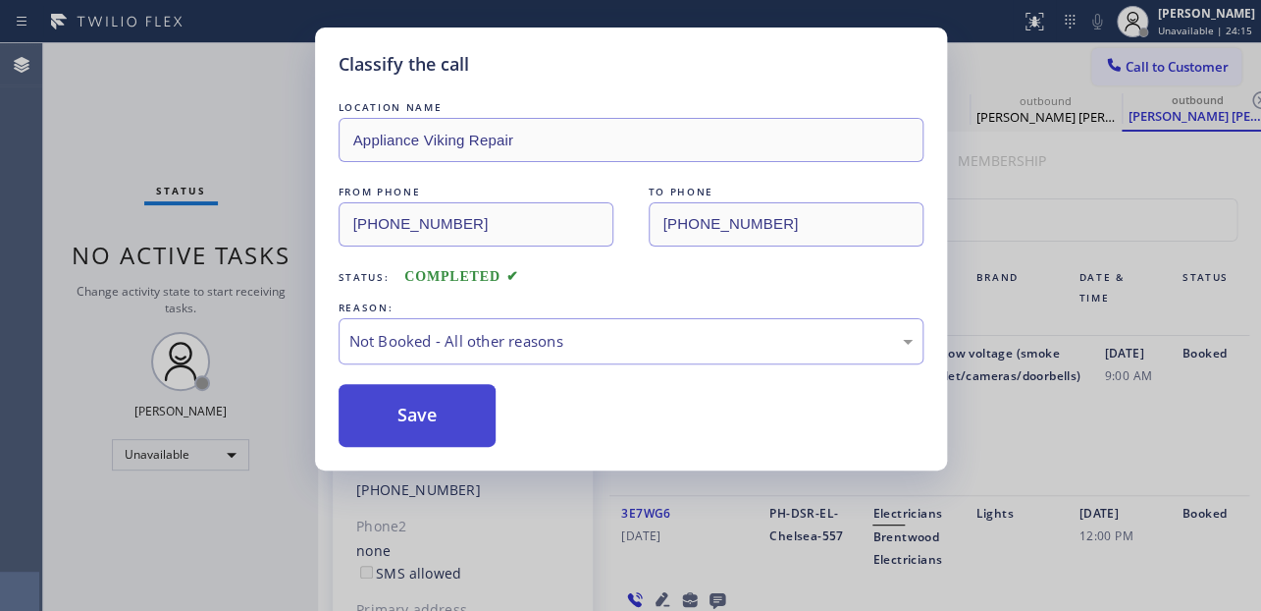
click at [408, 411] on button "Save" at bounding box center [418, 415] width 158 height 63
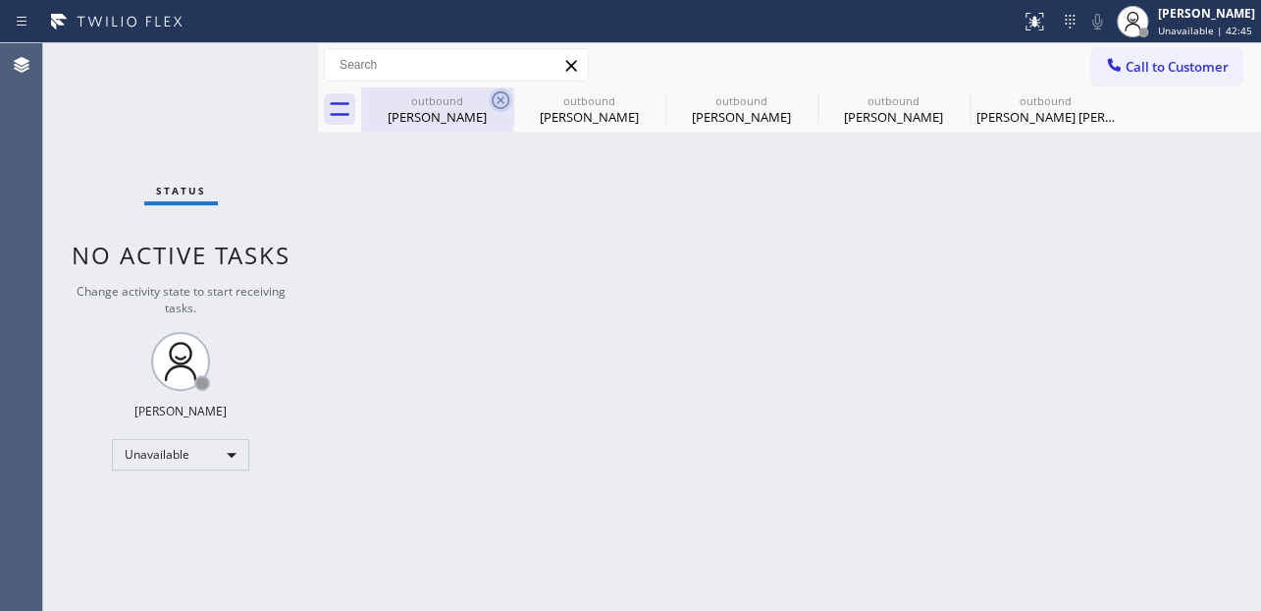
click at [502, 98] on icon at bounding box center [501, 100] width 18 height 18
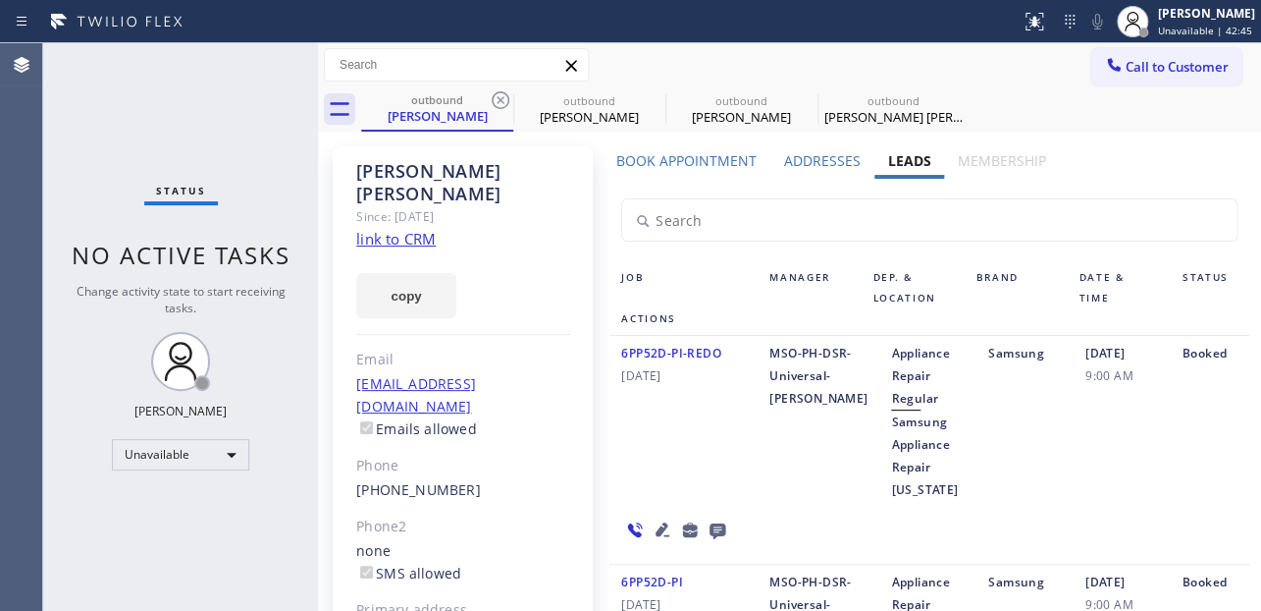
click at [502, 98] on icon at bounding box center [501, 100] width 18 height 18
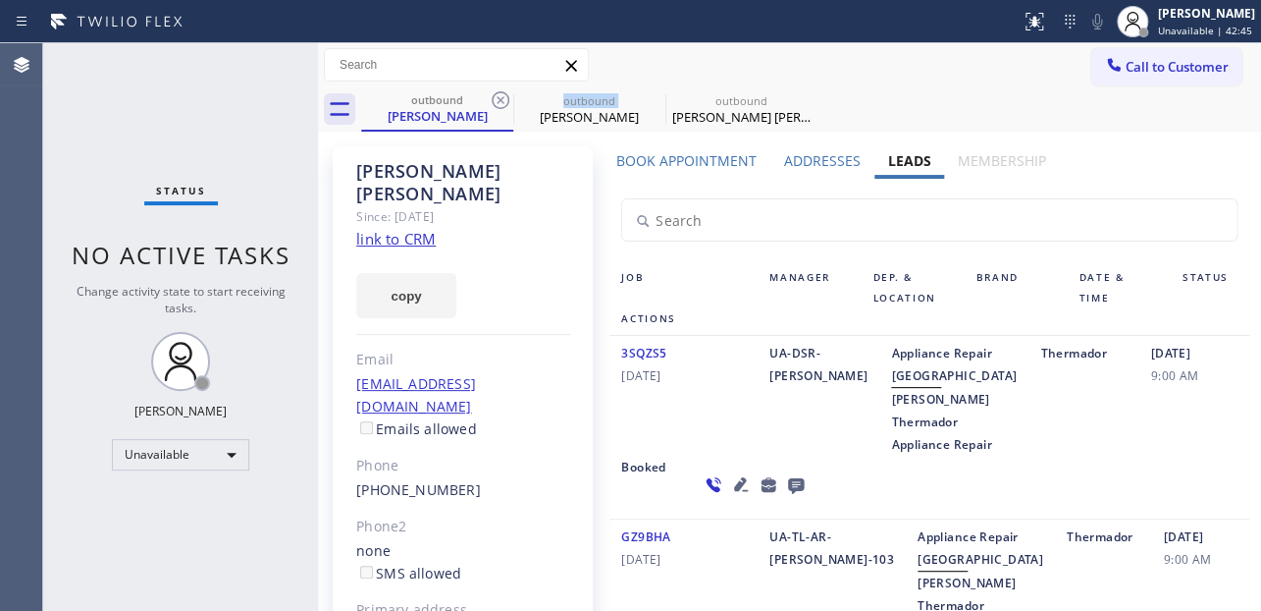
click at [502, 98] on icon at bounding box center [501, 100] width 18 height 18
click at [0, 0] on icon at bounding box center [0, 0] width 0 height 0
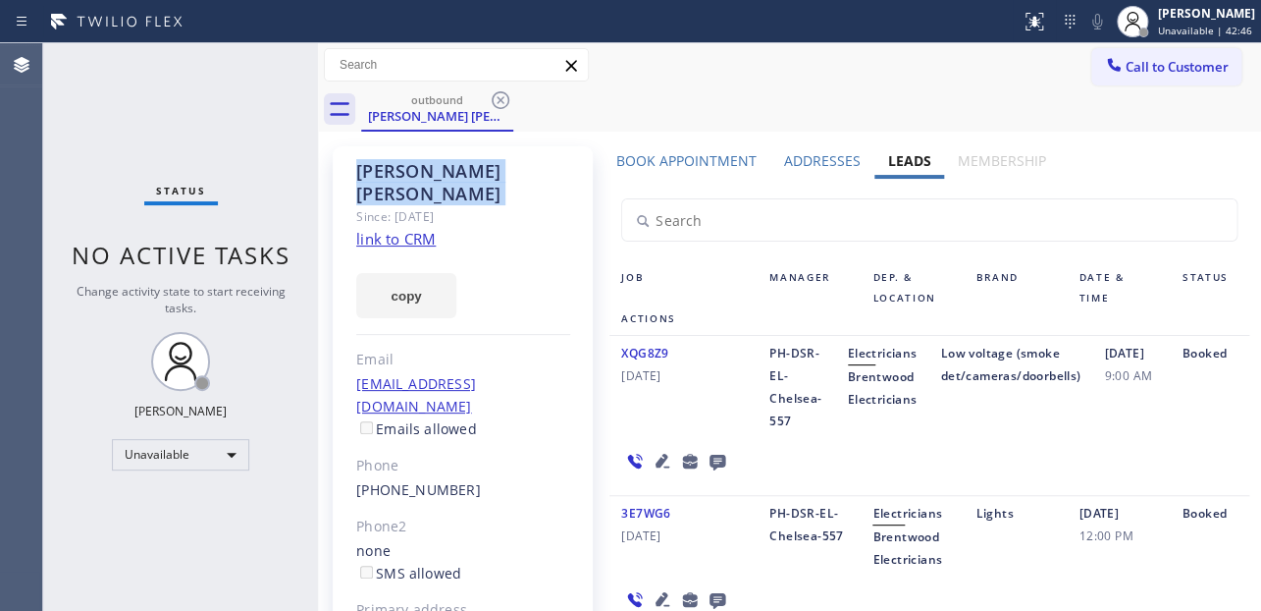
click at [502, 98] on icon at bounding box center [501, 100] width 18 height 18
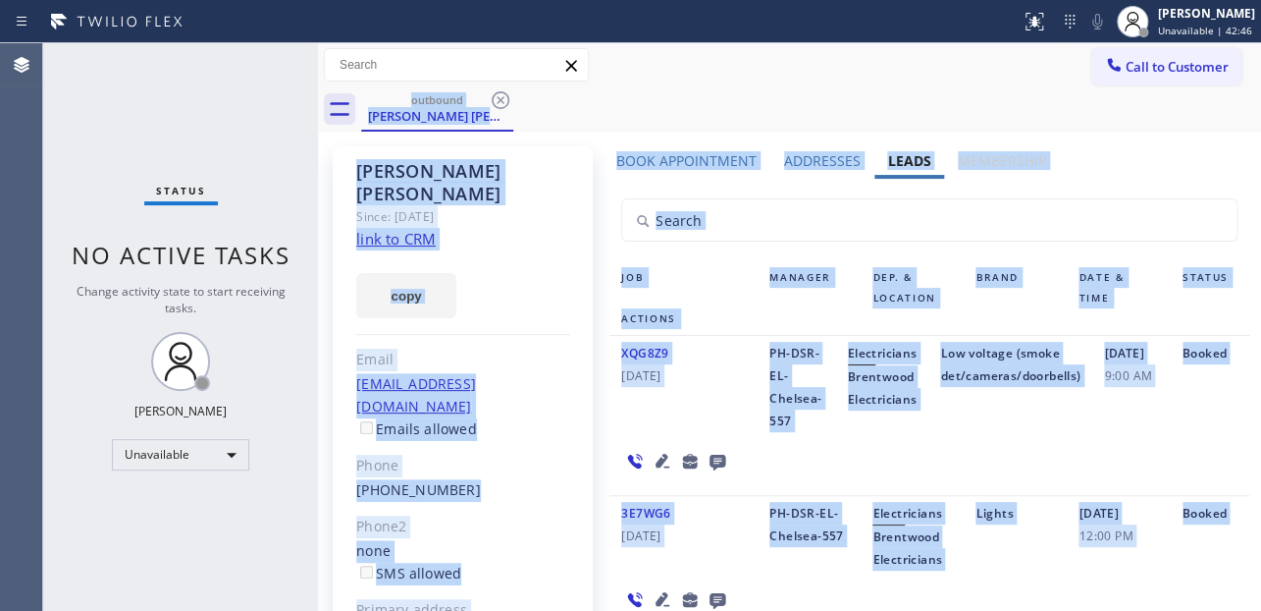
click at [502, 98] on div "outbound [PERSON_NAME] [PERSON_NAME]" at bounding box center [811, 109] width 900 height 44
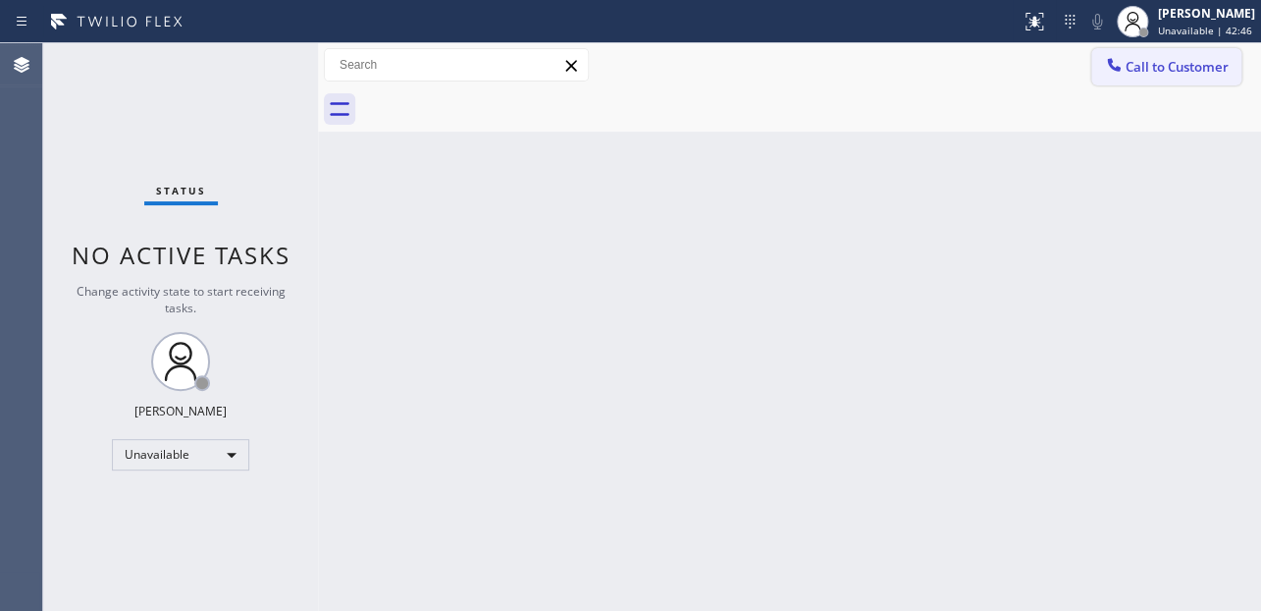
click at [1185, 79] on button "Call to Customer" at bounding box center [1167, 66] width 150 height 37
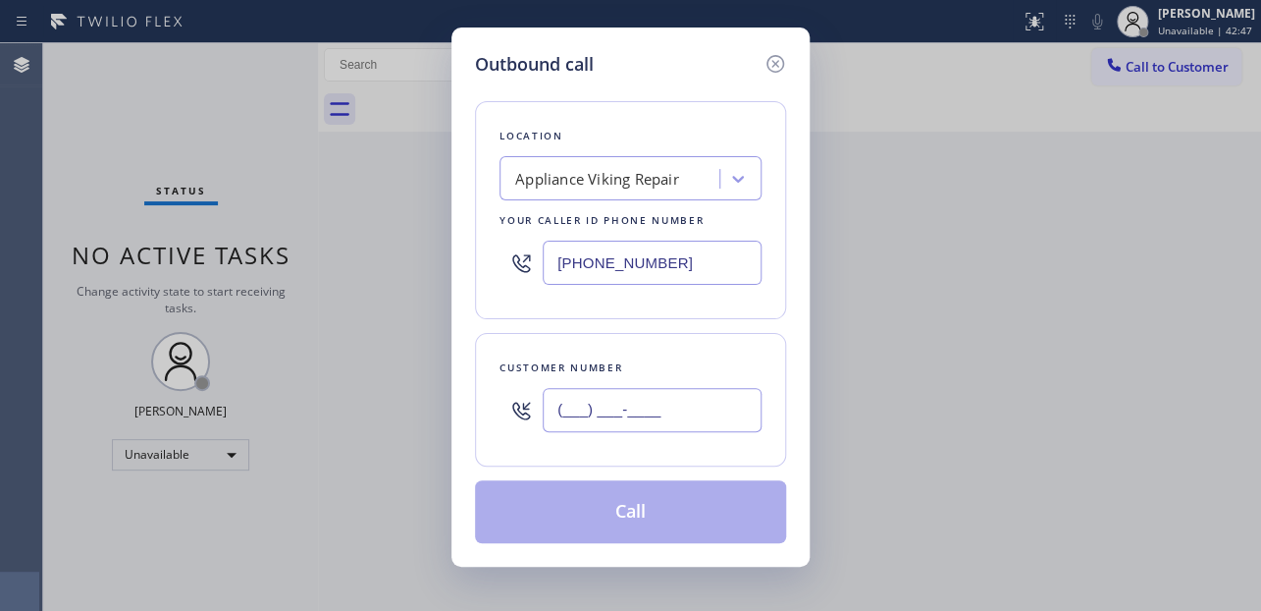
click at [656, 402] on input "(___) ___-____" at bounding box center [652, 410] width 219 height 44
paste input "747) 274-6203"
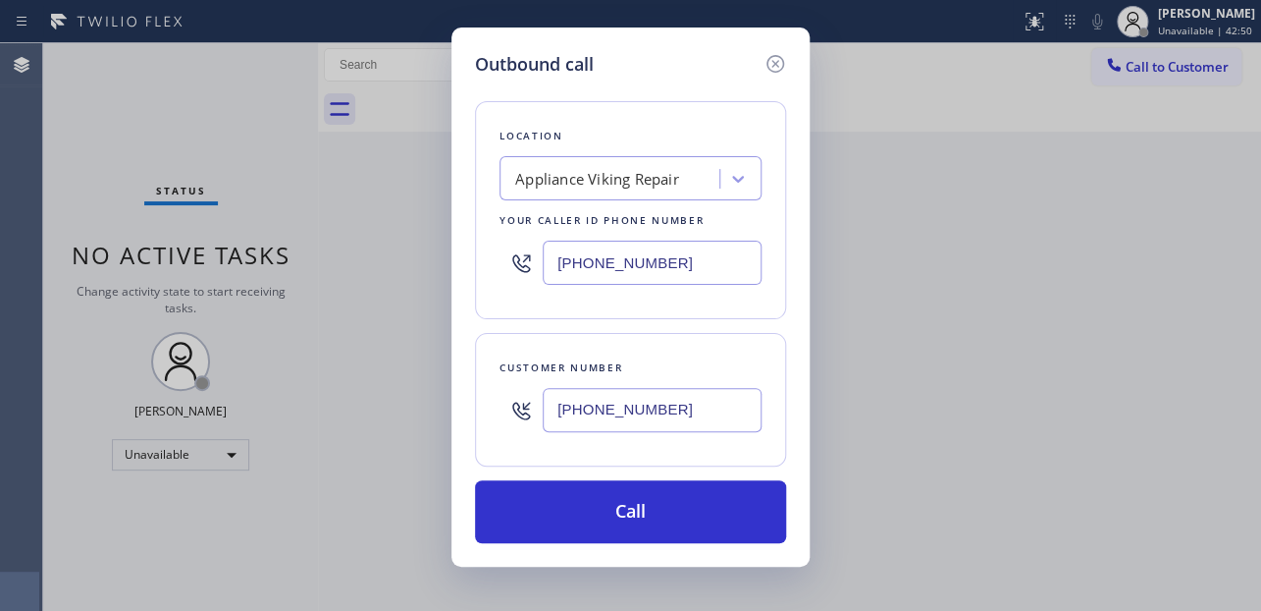
type input "[PHONE_NUMBER]"
drag, startPoint x: 692, startPoint y: 261, endPoint x: 407, endPoint y: 260, distance: 284.7
click at [407, 260] on div "Outbound call Location Appliance Viking Repair Your caller id phone number [PHO…" at bounding box center [630, 305] width 1261 height 611
paste input "310) 388-402"
type input "[PHONE_NUMBER]"
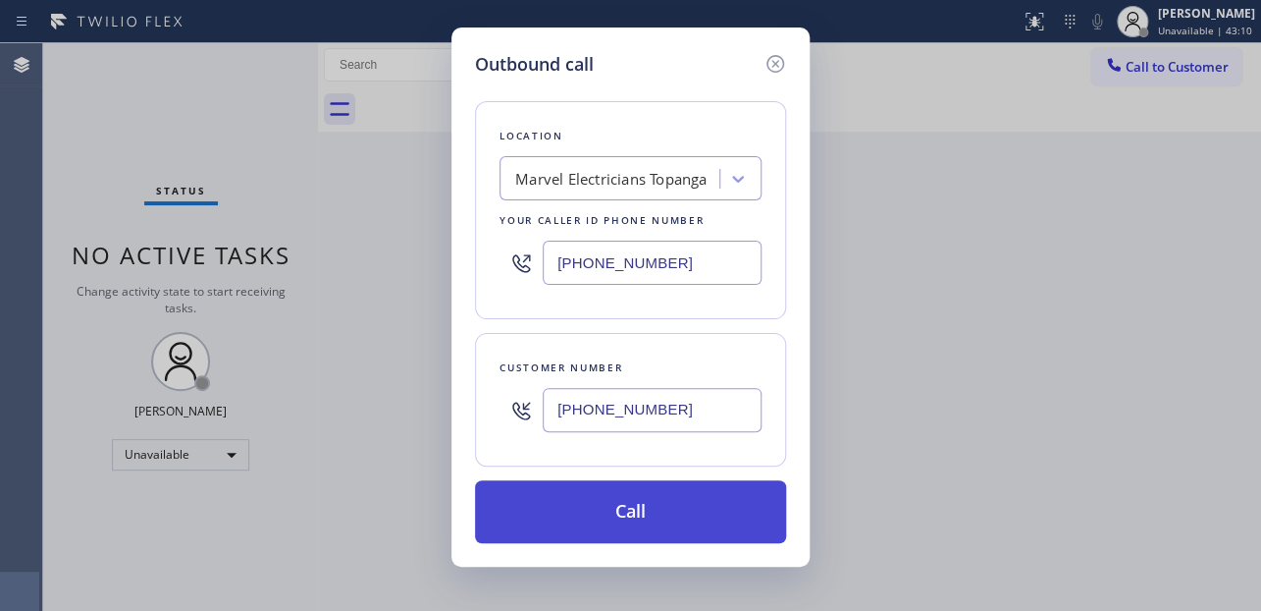
click at [651, 500] on button "Call" at bounding box center [630, 511] width 311 height 63
click at [616, 517] on button "Call" at bounding box center [630, 511] width 311 height 63
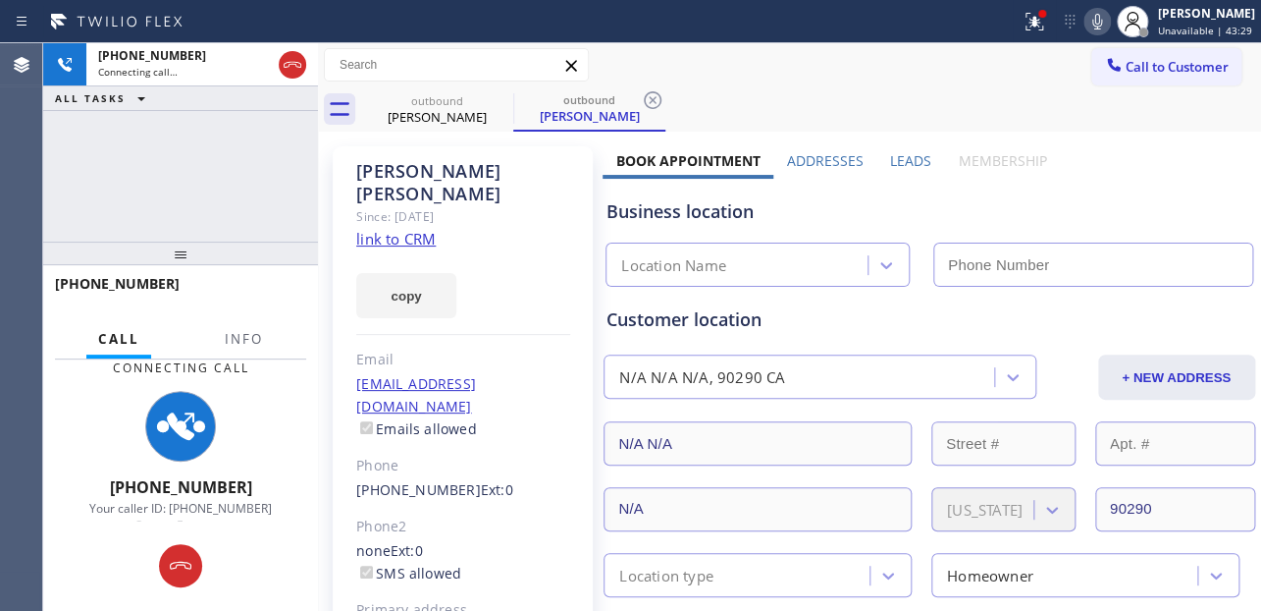
click at [912, 157] on label "Leads" at bounding box center [910, 160] width 41 height 19
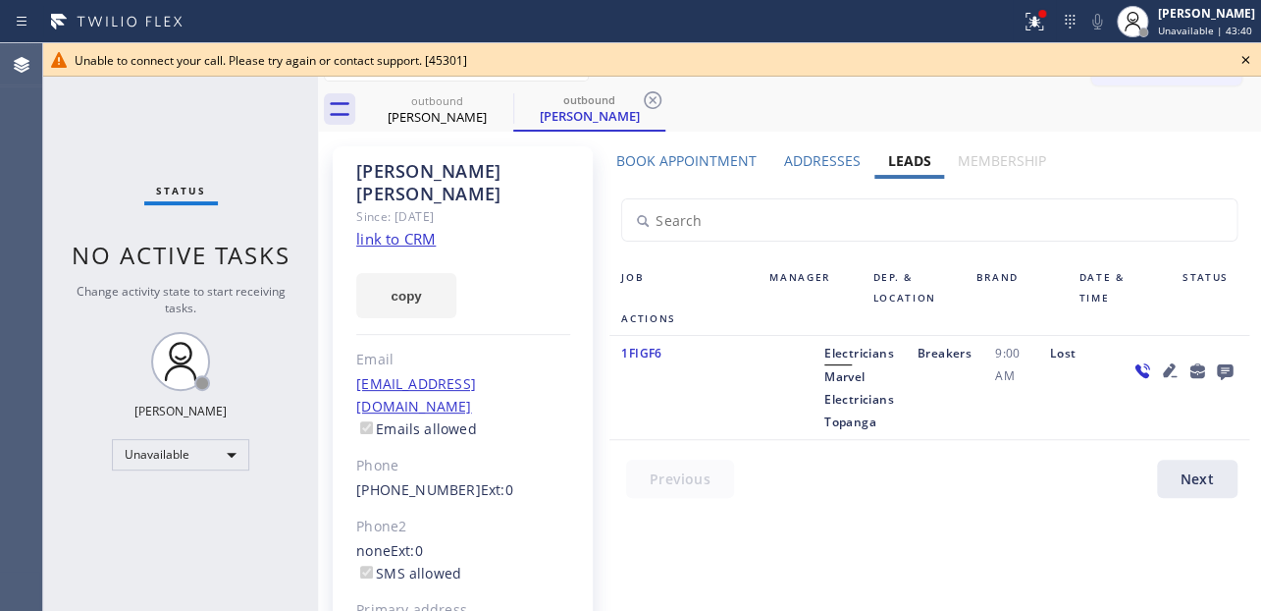
click at [1247, 60] on icon at bounding box center [1246, 60] width 8 height 8
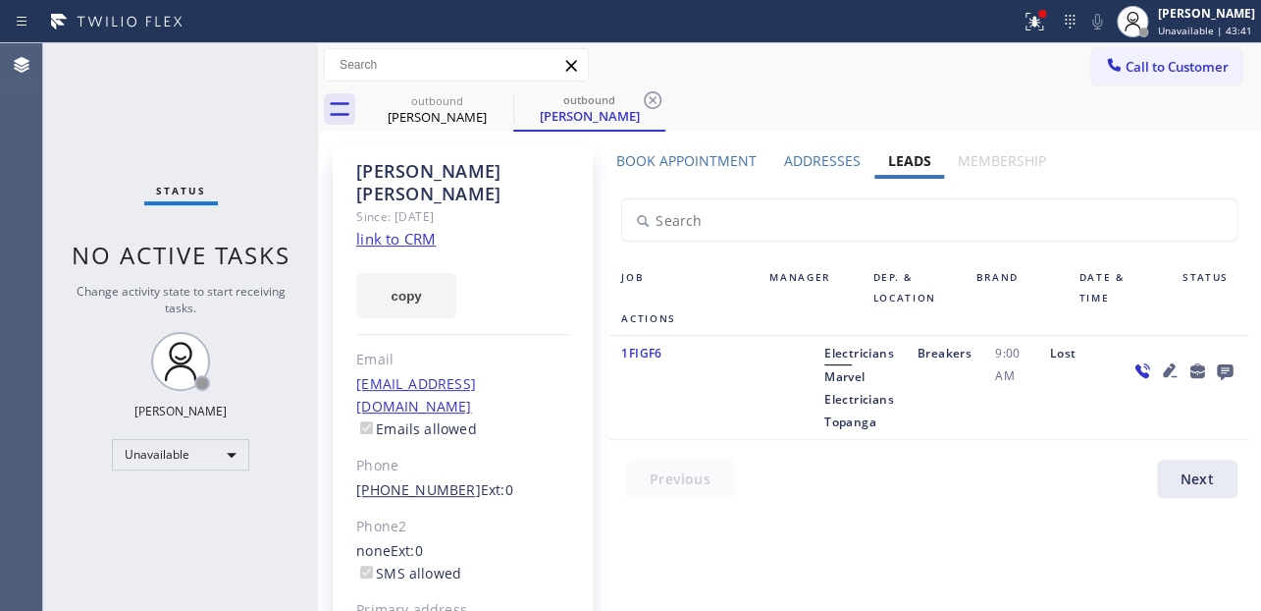
click at [409, 480] on link "[PHONE_NUMBER]" at bounding box center [418, 489] width 125 height 19
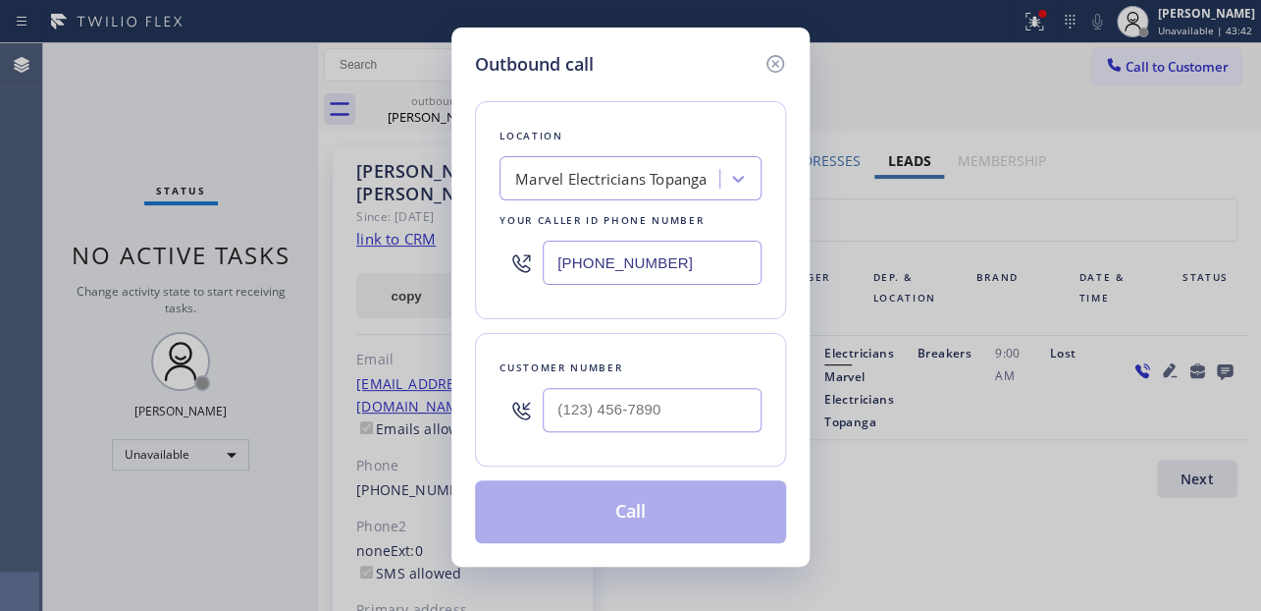
type input "[PHONE_NUMBER]"
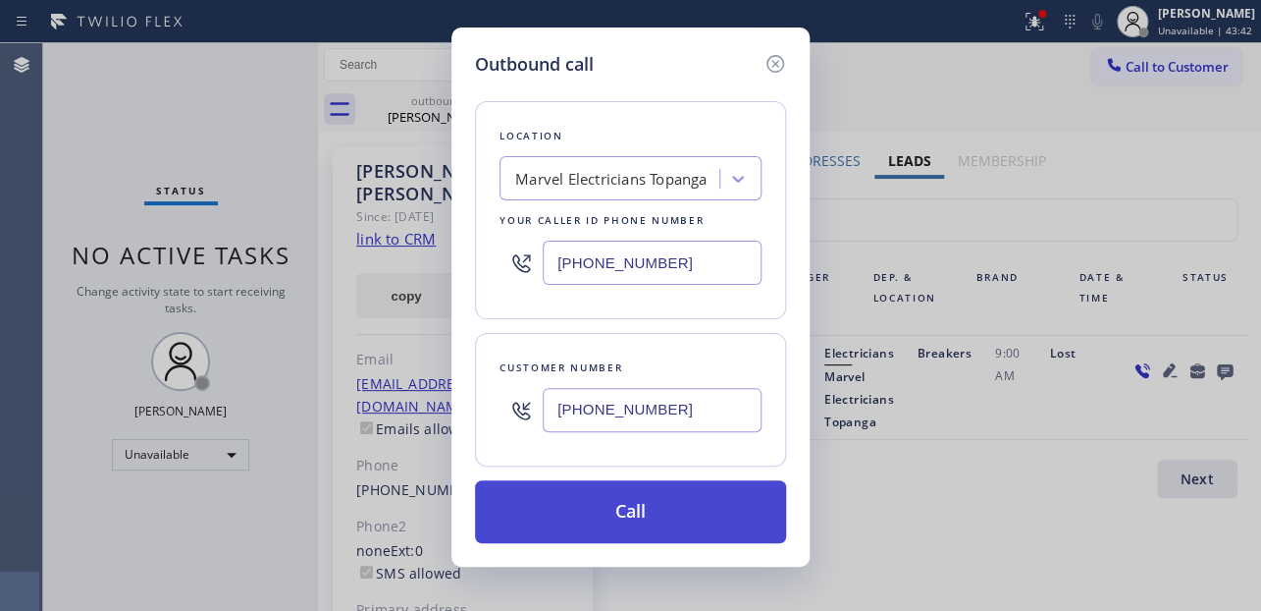
click at [584, 514] on button "Call" at bounding box center [630, 511] width 311 height 63
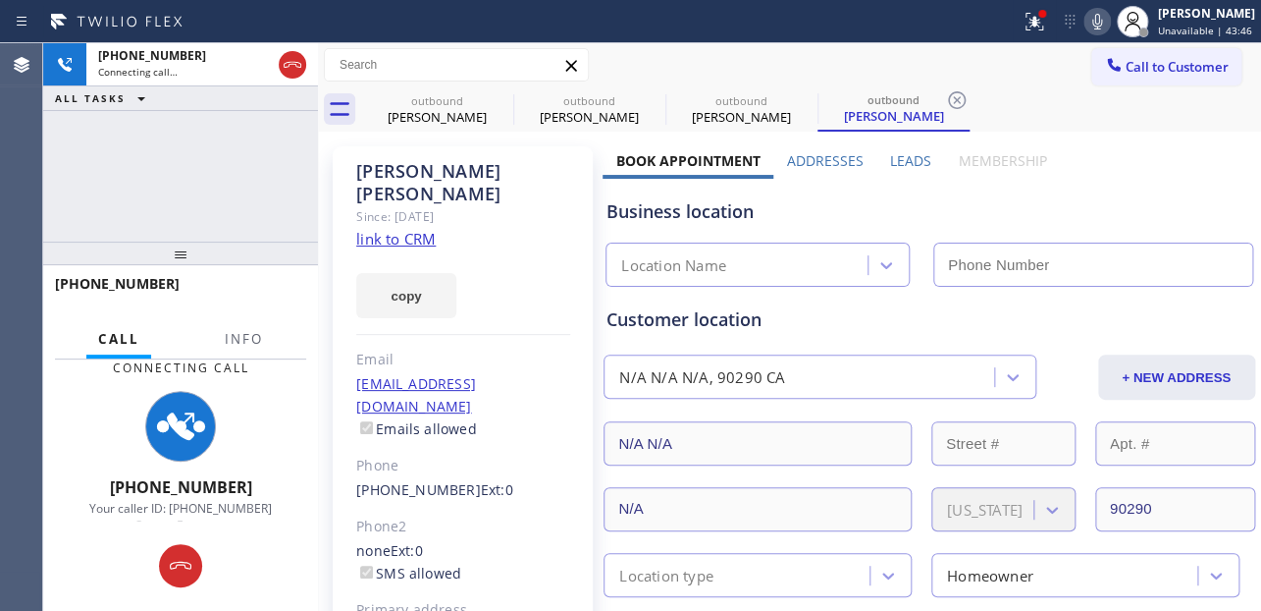
type input "[PHONE_NUMBER]"
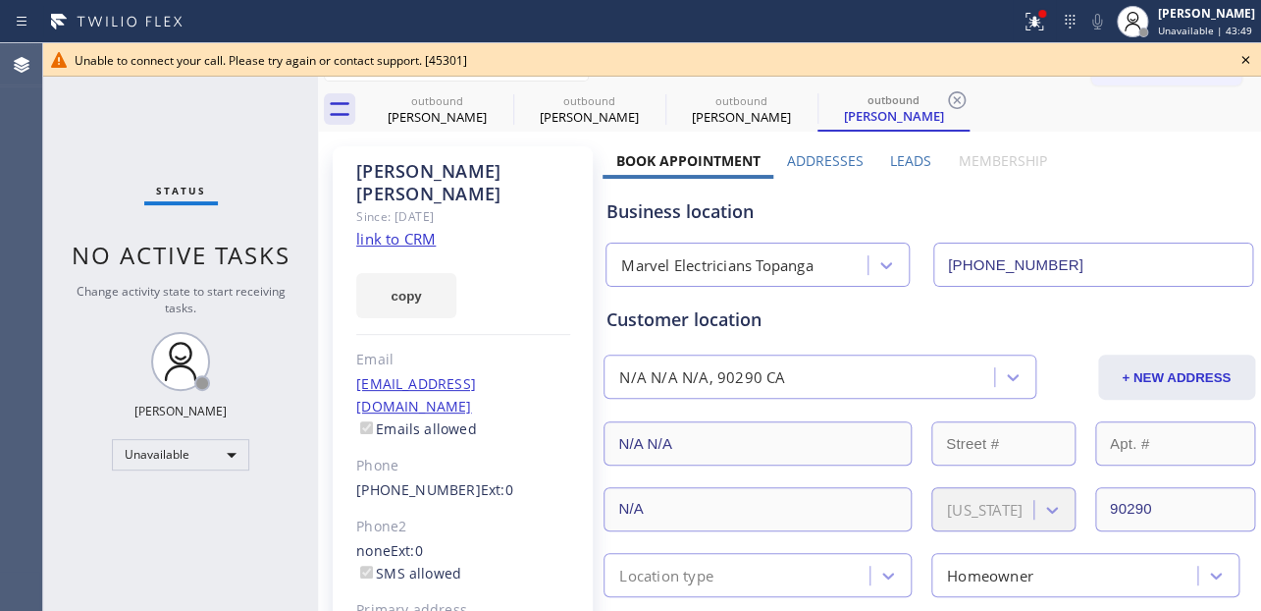
click at [1245, 58] on icon at bounding box center [1246, 60] width 24 height 24
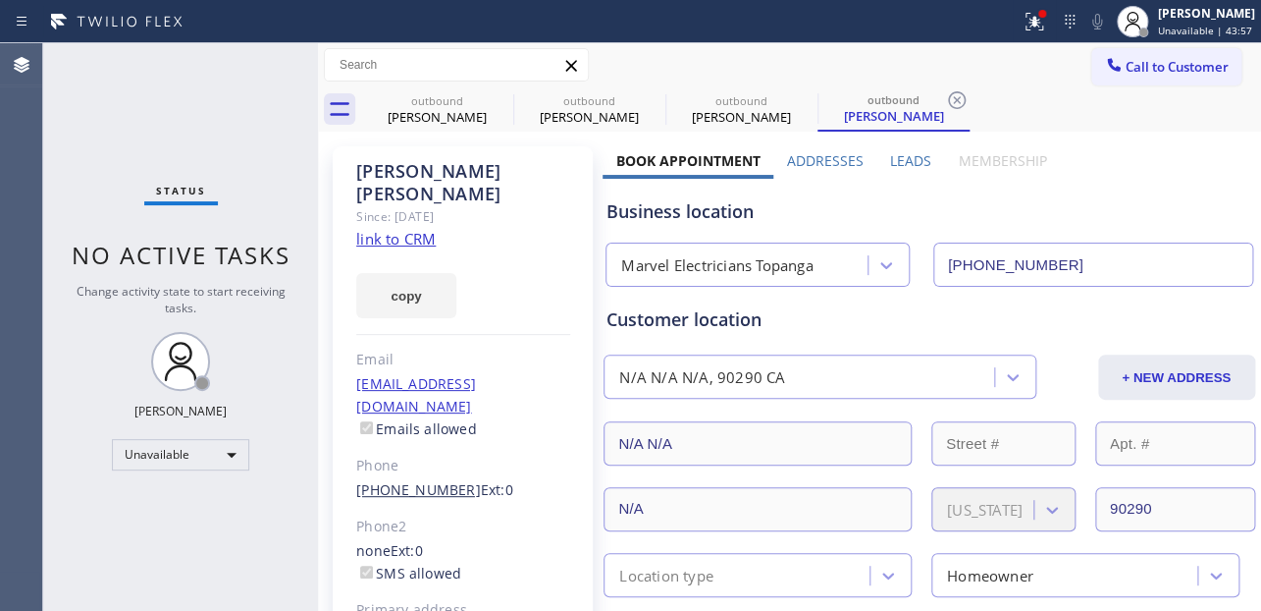
click at [406, 480] on link "[PHONE_NUMBER]" at bounding box center [418, 489] width 125 height 19
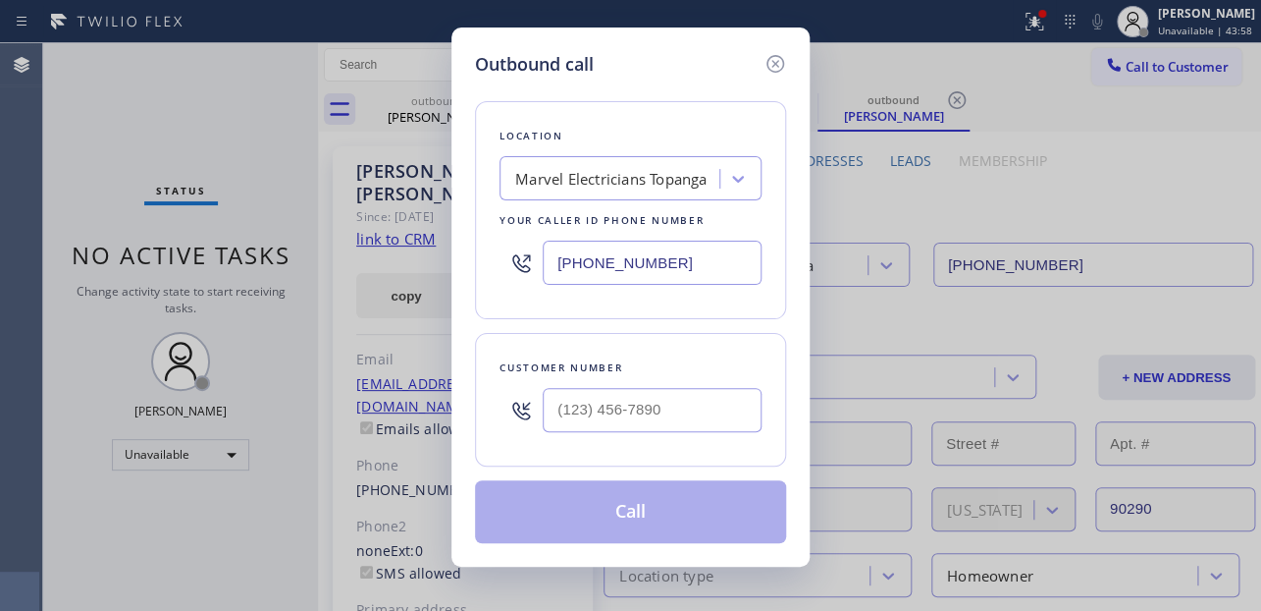
type input "[PHONE_NUMBER]"
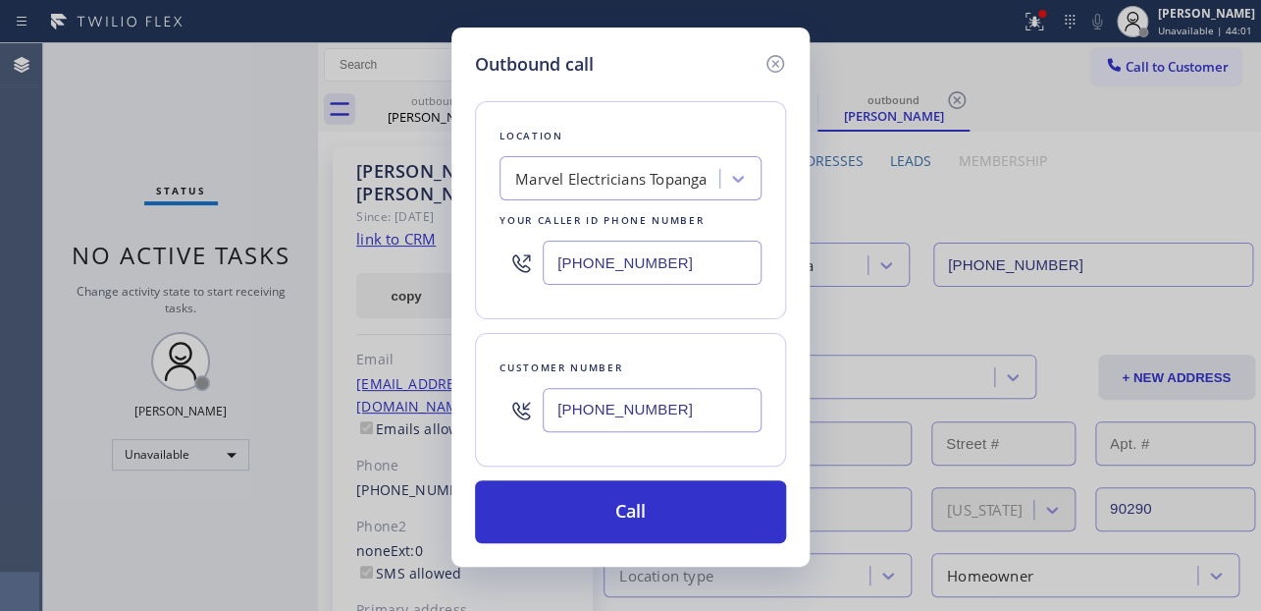
drag, startPoint x: 675, startPoint y: 255, endPoint x: 383, endPoint y: 230, distance: 293.6
click at [383, 230] on div "Outbound call Location Marvel Electricians Topanga Your caller id phone number …" at bounding box center [630, 305] width 1261 height 611
paste input "617) 219-925"
click at [559, 265] on input "[PHONE_NUMBER]" at bounding box center [652, 262] width 219 height 44
drag, startPoint x: 670, startPoint y: 261, endPoint x: 399, endPoint y: 272, distance: 272.1
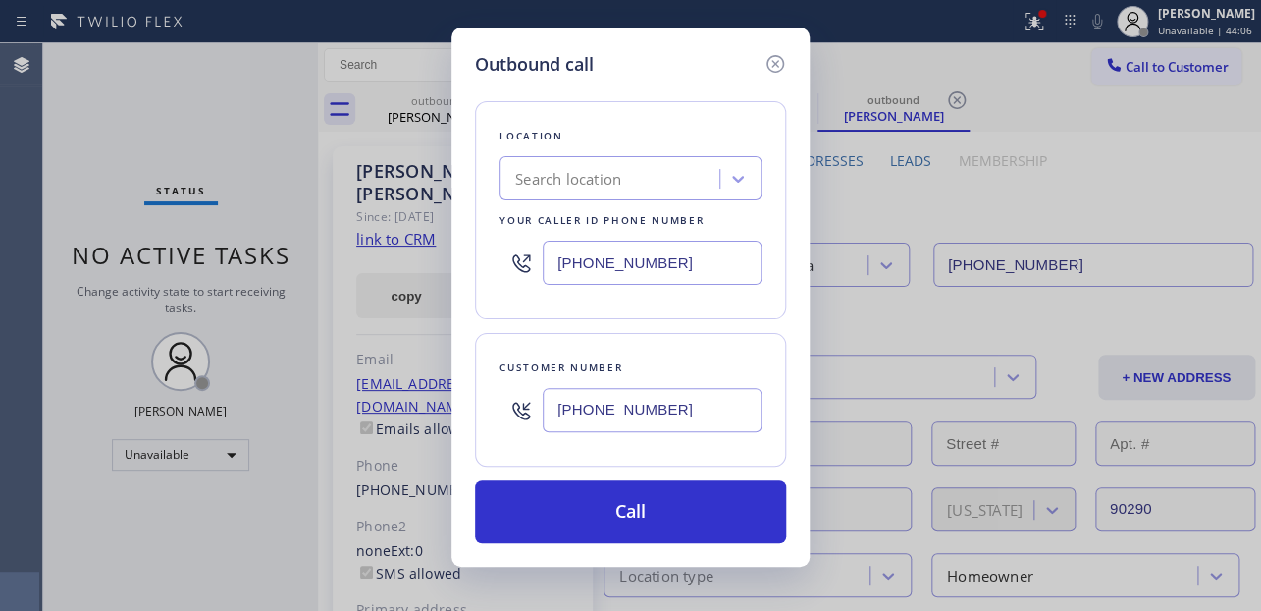
click at [399, 272] on div "Outbound call Location Search location Your caller id phone number [PHONE_NUMBE…" at bounding box center [630, 305] width 1261 height 611
paste input "text"
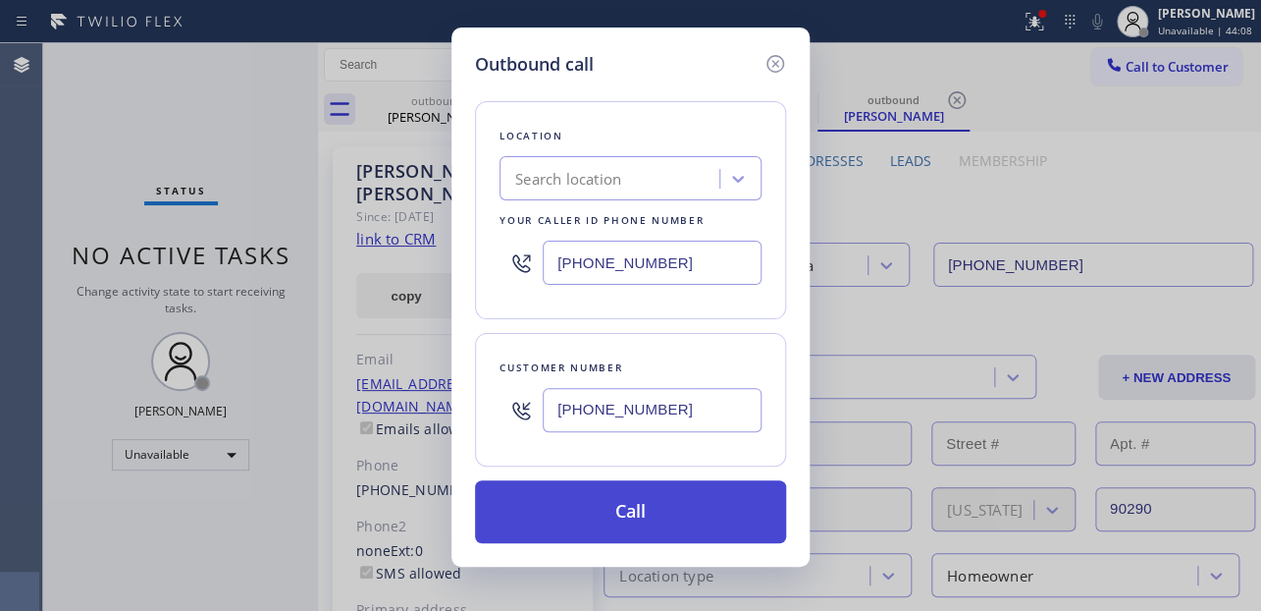
type input "[PHONE_NUMBER]"
click at [638, 517] on button "Call" at bounding box center [630, 511] width 311 height 63
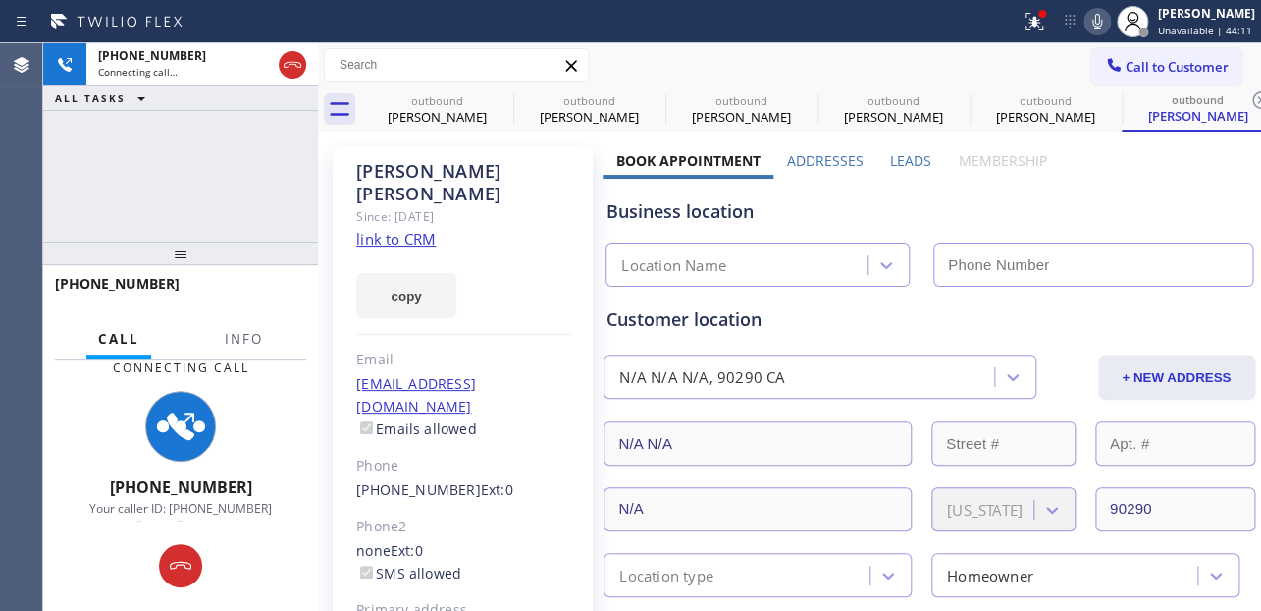
type input "[PHONE_NUMBER]"
click at [895, 164] on label "Leads" at bounding box center [910, 160] width 41 height 19
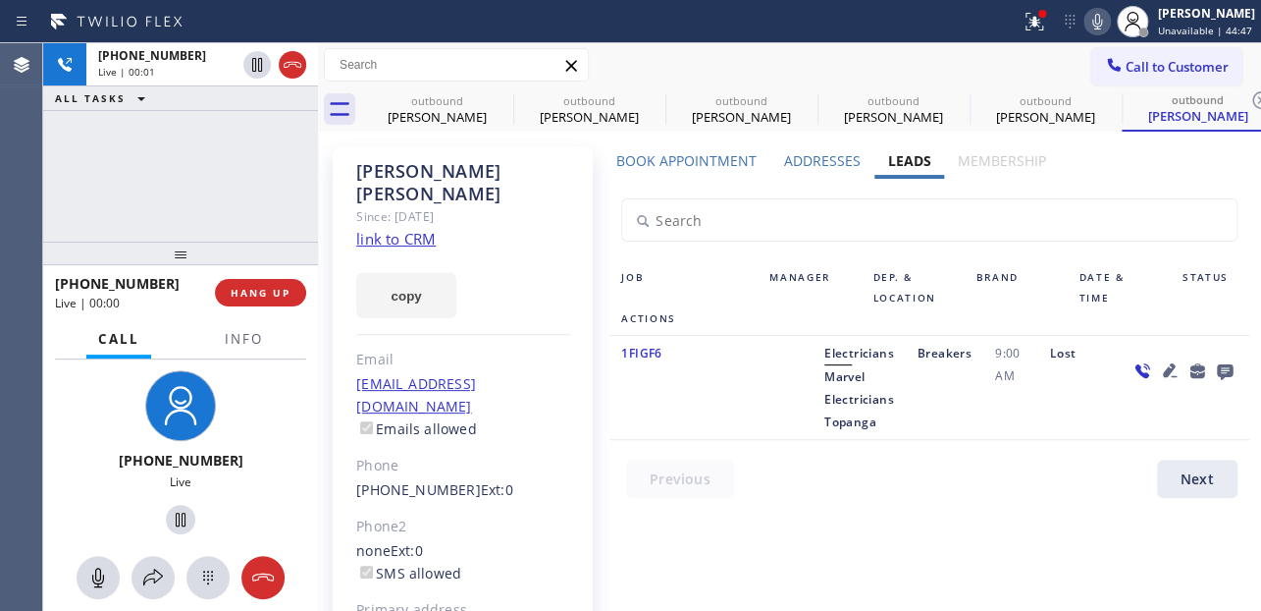
click at [661, 569] on div "Book Appointment Addresses Leads Membership Business location Appliance Viking …" at bounding box center [929, 457] width 653 height 613
click at [244, 294] on span "HANG UP" at bounding box center [261, 293] width 60 height 14
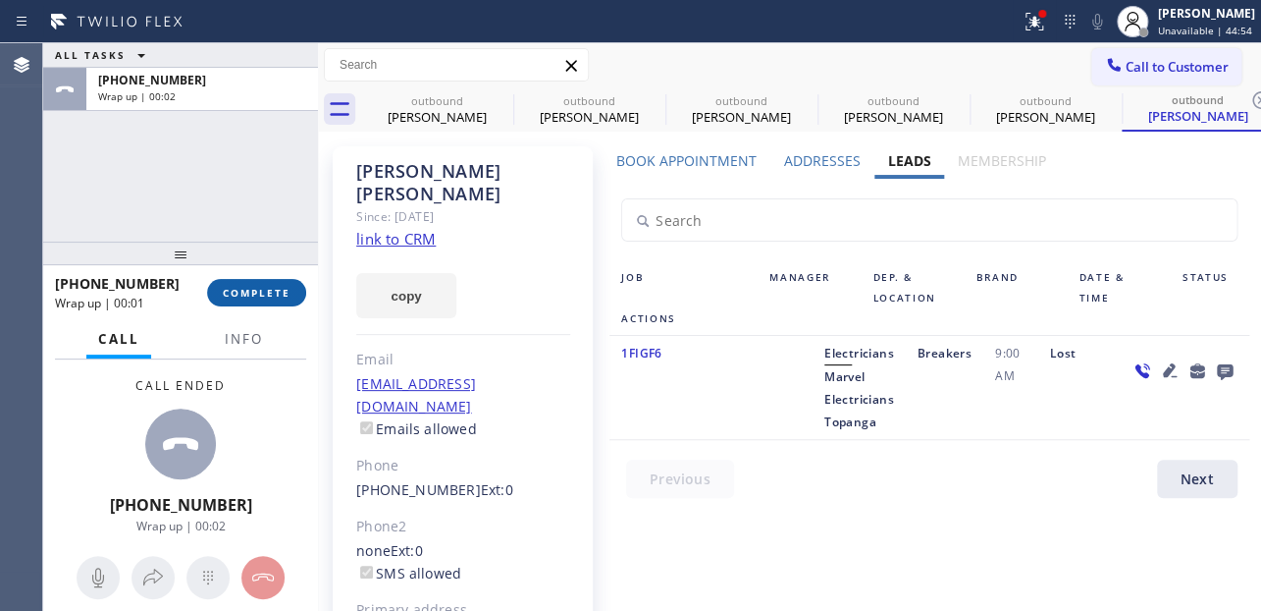
click at [268, 293] on span "COMPLETE" at bounding box center [257, 293] width 68 height 14
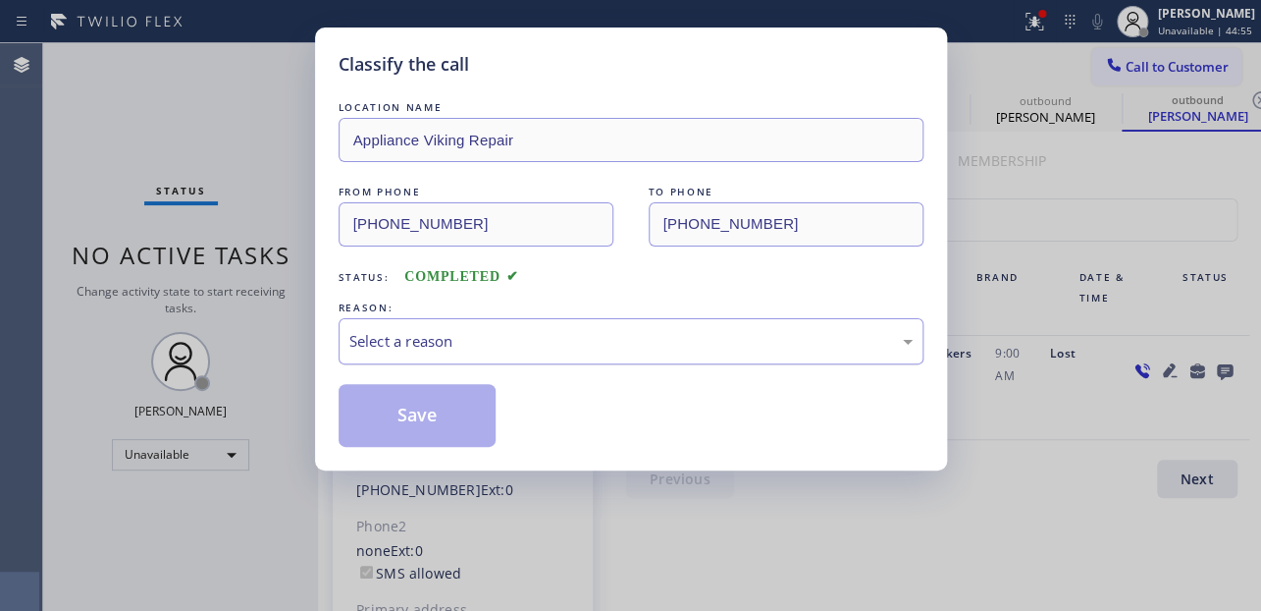
click at [524, 340] on div "Select a reason" at bounding box center [630, 341] width 563 height 23
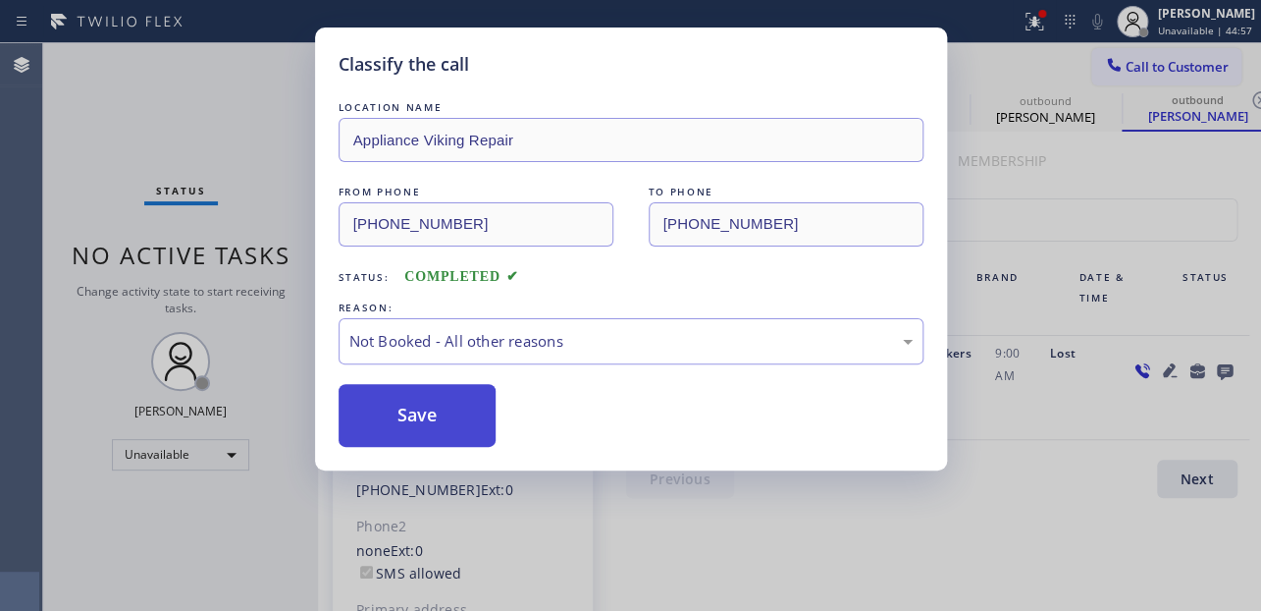
click at [407, 415] on button "Save" at bounding box center [418, 415] width 158 height 63
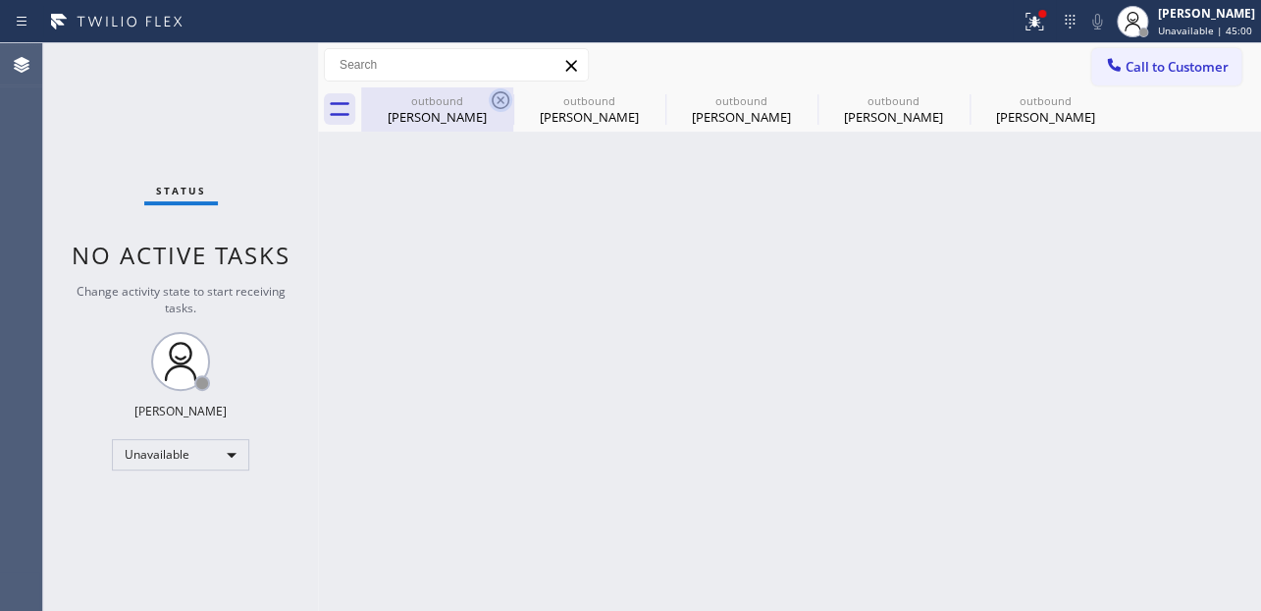
click at [500, 96] on icon at bounding box center [501, 100] width 24 height 24
click at [0, 0] on icon at bounding box center [0, 0] width 0 height 0
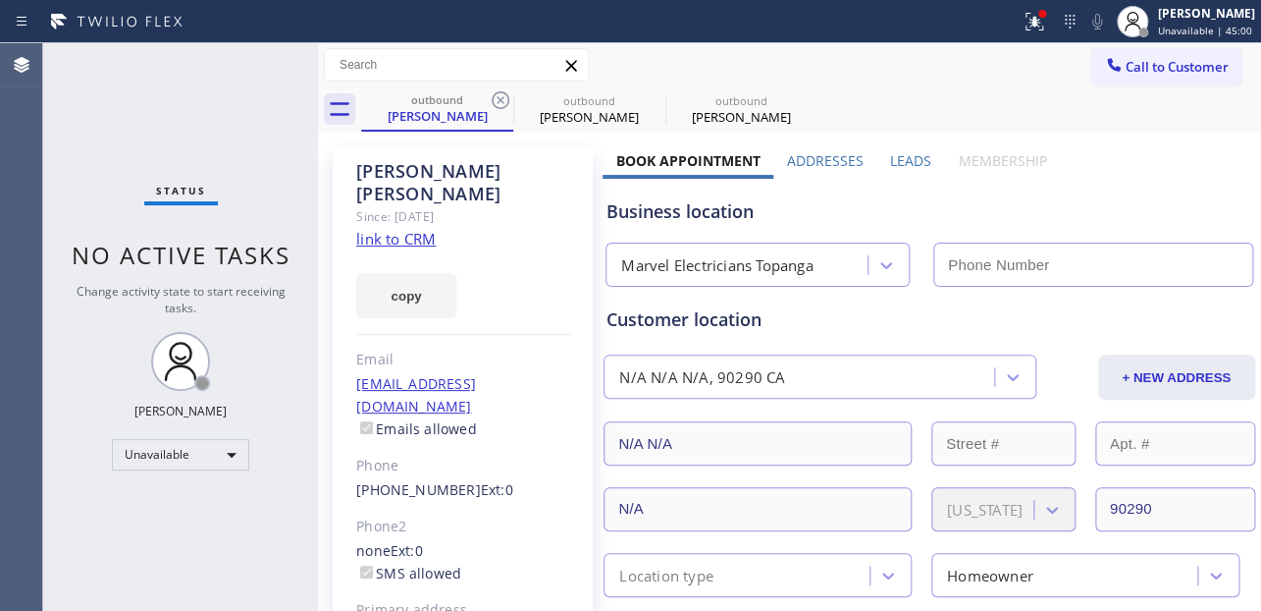
type input "[PHONE_NUMBER]"
click at [500, 96] on icon at bounding box center [501, 100] width 24 height 24
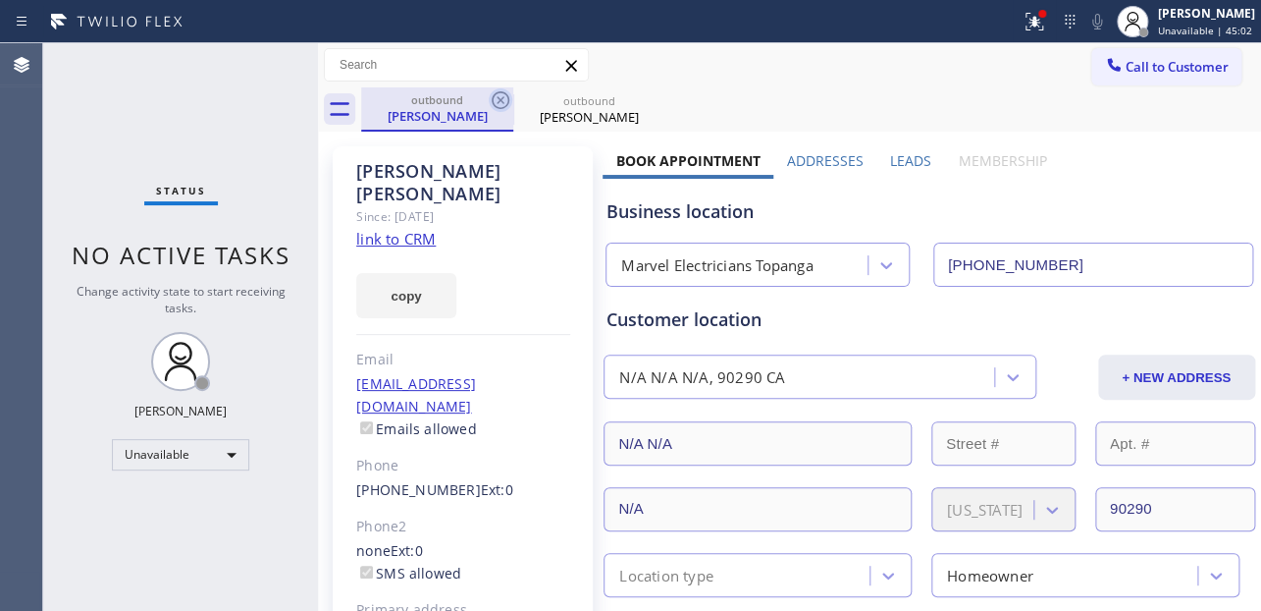
click at [506, 102] on icon at bounding box center [501, 100] width 24 height 24
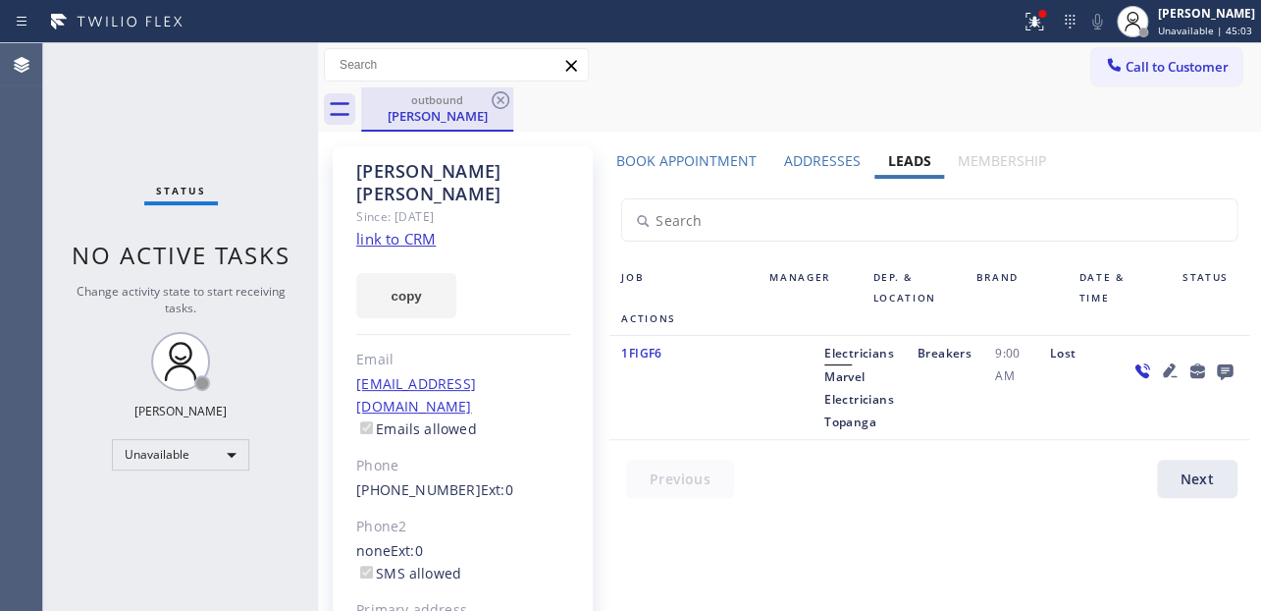
click at [441, 120] on div "[PERSON_NAME]" at bounding box center [437, 116] width 148 height 18
click at [406, 480] on link "[PHONE_NUMBER]" at bounding box center [418, 489] width 125 height 19
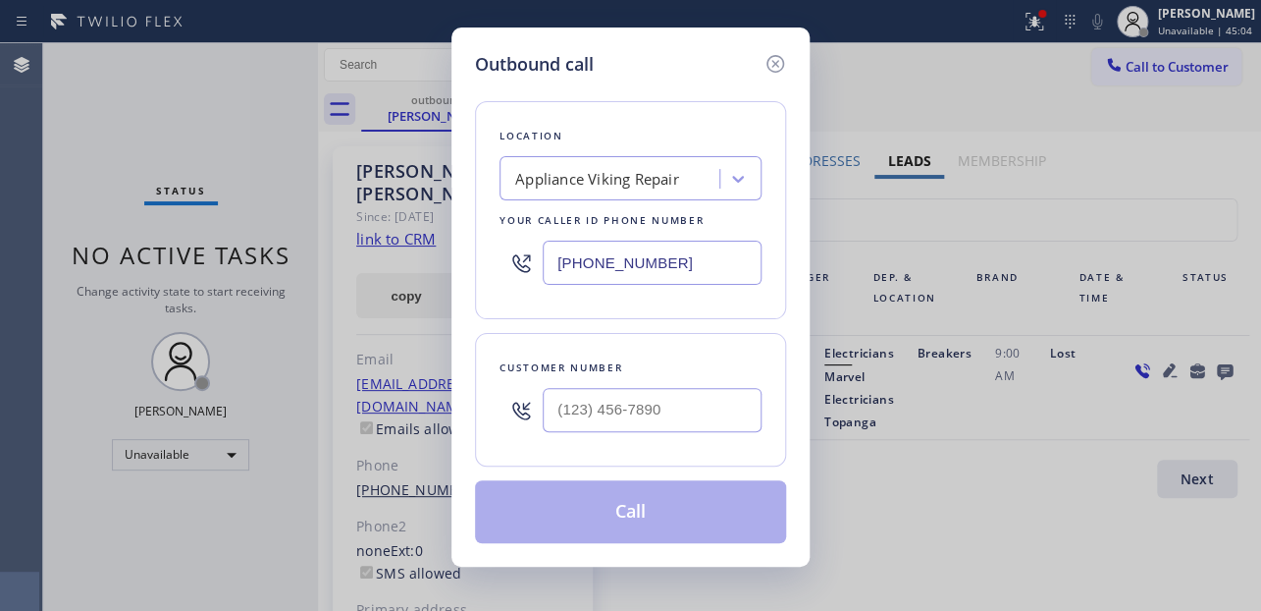
type input "[PHONE_NUMBER]"
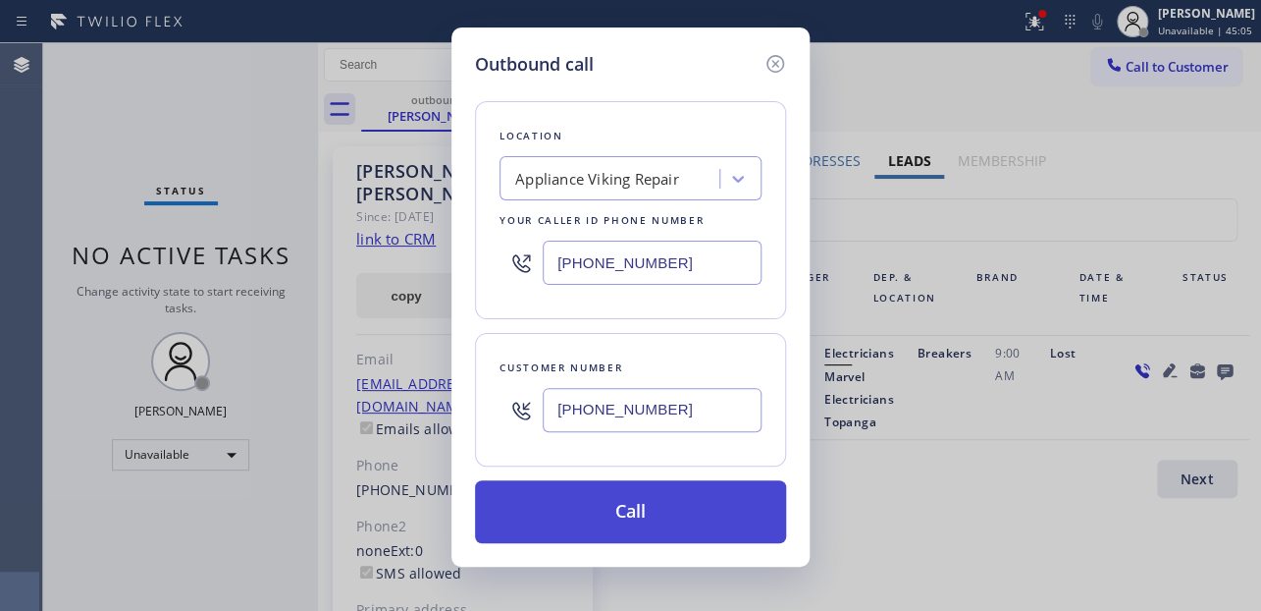
click at [654, 492] on button "Call" at bounding box center [630, 511] width 311 height 63
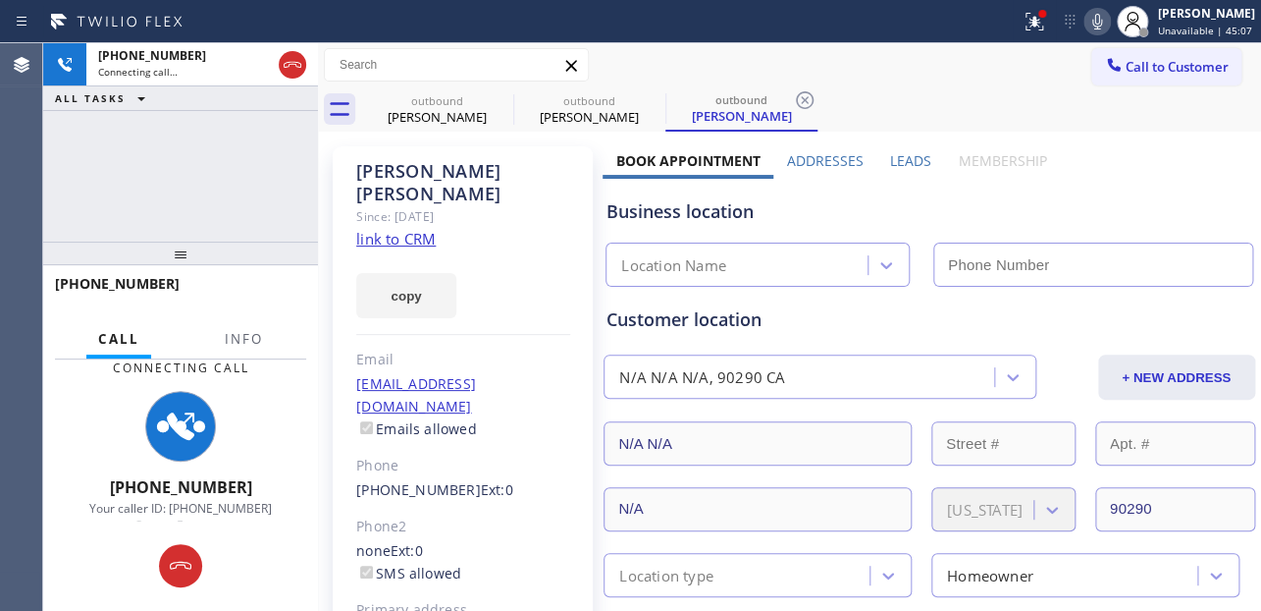
click at [898, 165] on label "Leads" at bounding box center [910, 160] width 41 height 19
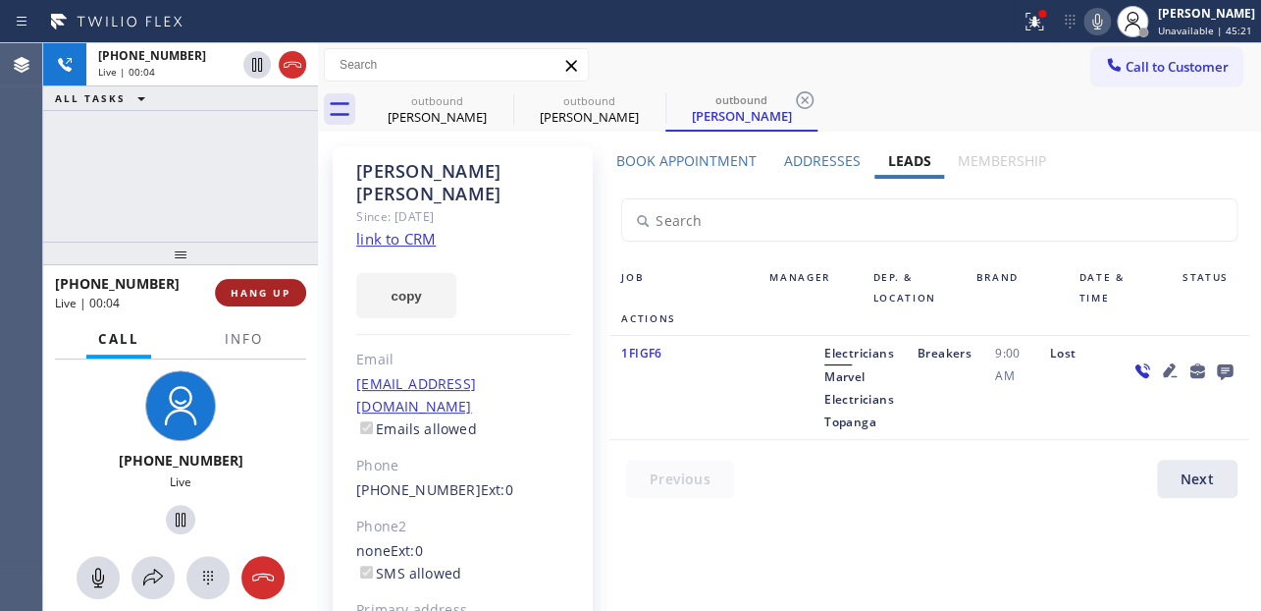
click at [273, 290] on span "HANG UP" at bounding box center [261, 293] width 60 height 14
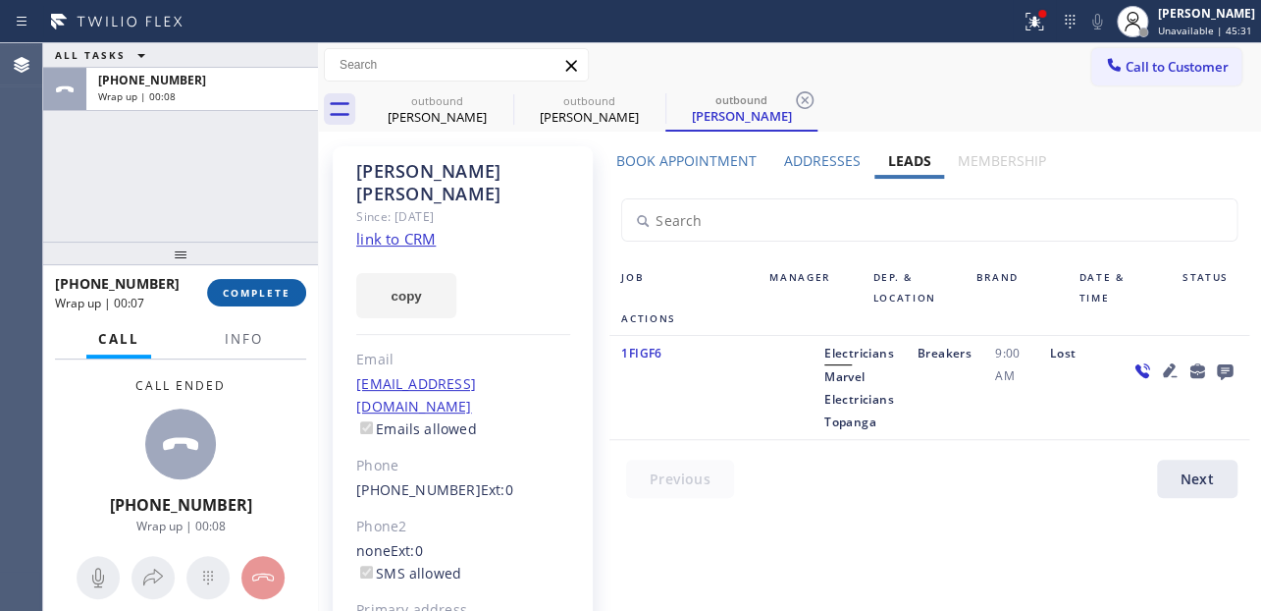
click at [244, 294] on span "COMPLETE" at bounding box center [257, 293] width 68 height 14
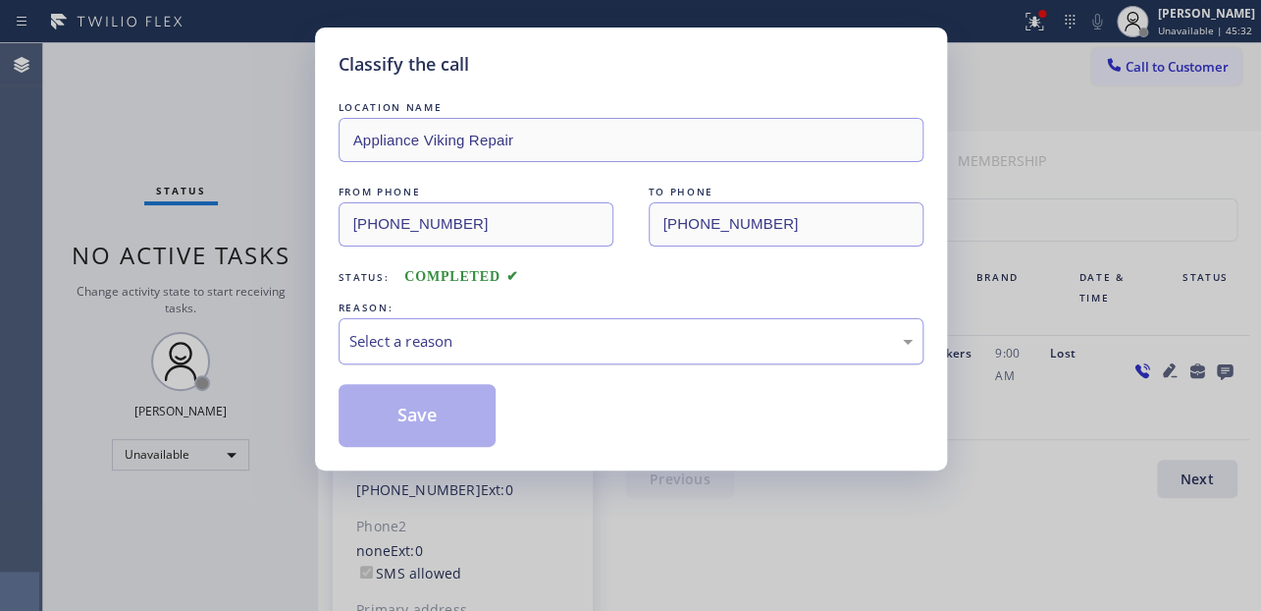
click at [478, 333] on div "Select a reason" at bounding box center [630, 341] width 563 height 23
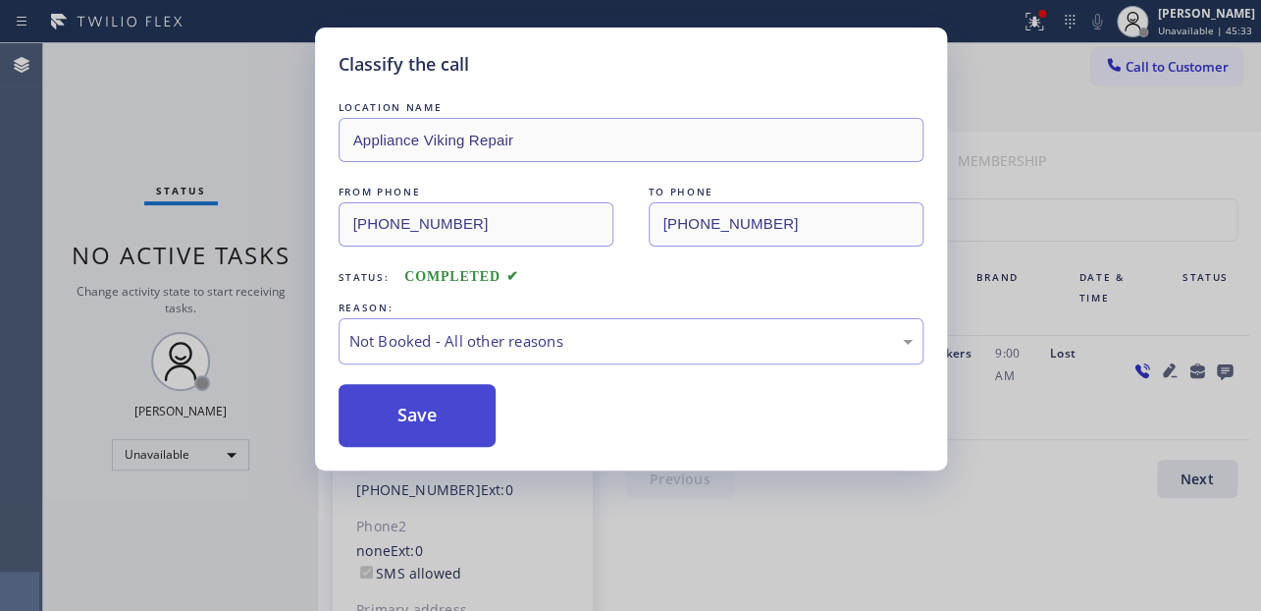
click at [421, 413] on button "Save" at bounding box center [418, 415] width 158 height 63
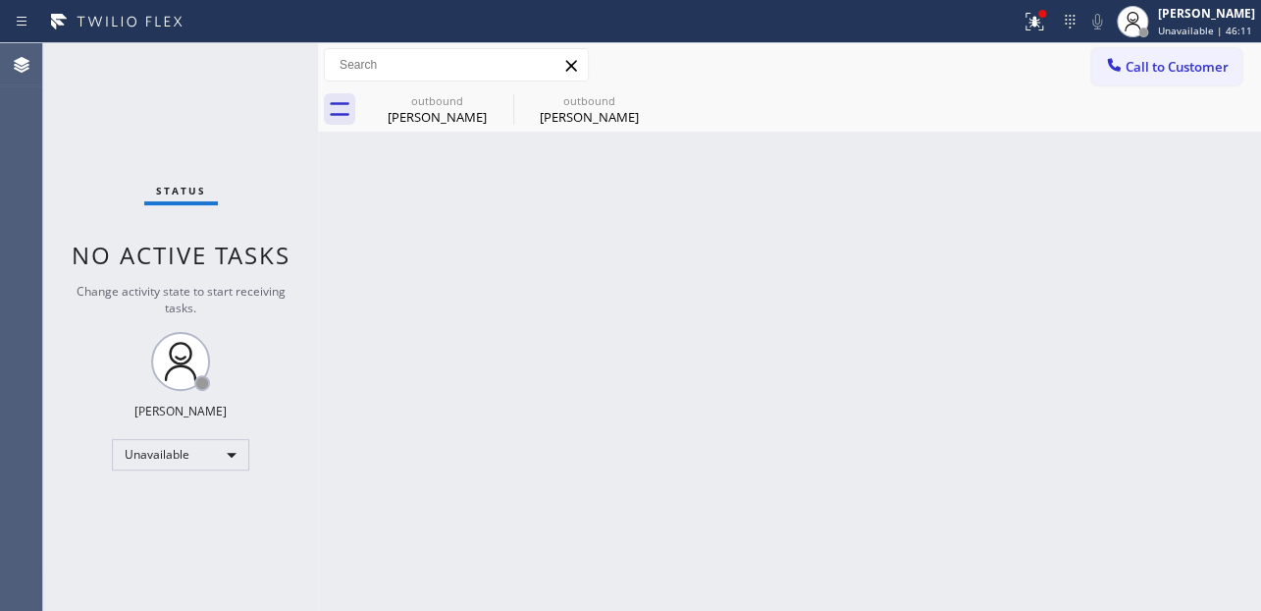
click at [1101, 398] on div "Back to Dashboard Change Sender ID Customers Technicians Select a contact Outbo…" at bounding box center [789, 326] width 943 height 567
click at [1144, 67] on span "Call to Customer" at bounding box center [1177, 67] width 103 height 18
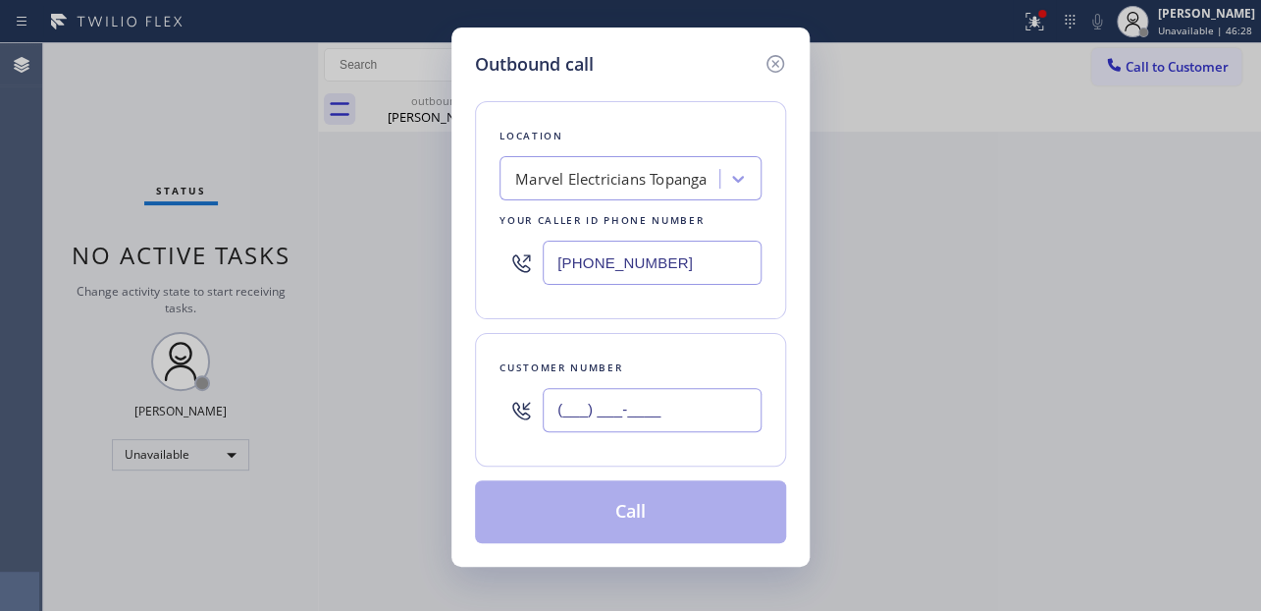
click at [605, 408] on input "(___) ___-____" at bounding box center [652, 410] width 219 height 44
paste input "480) 226-1789"
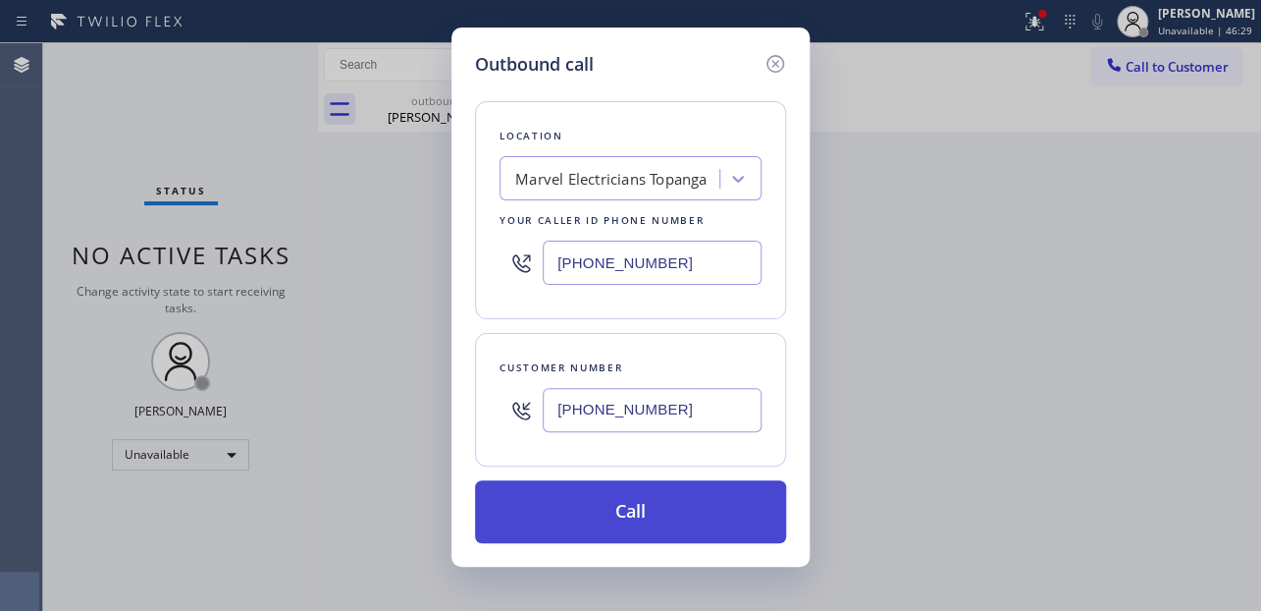
type input "[PHONE_NUMBER]"
click at [643, 520] on button "Call" at bounding box center [630, 511] width 311 height 63
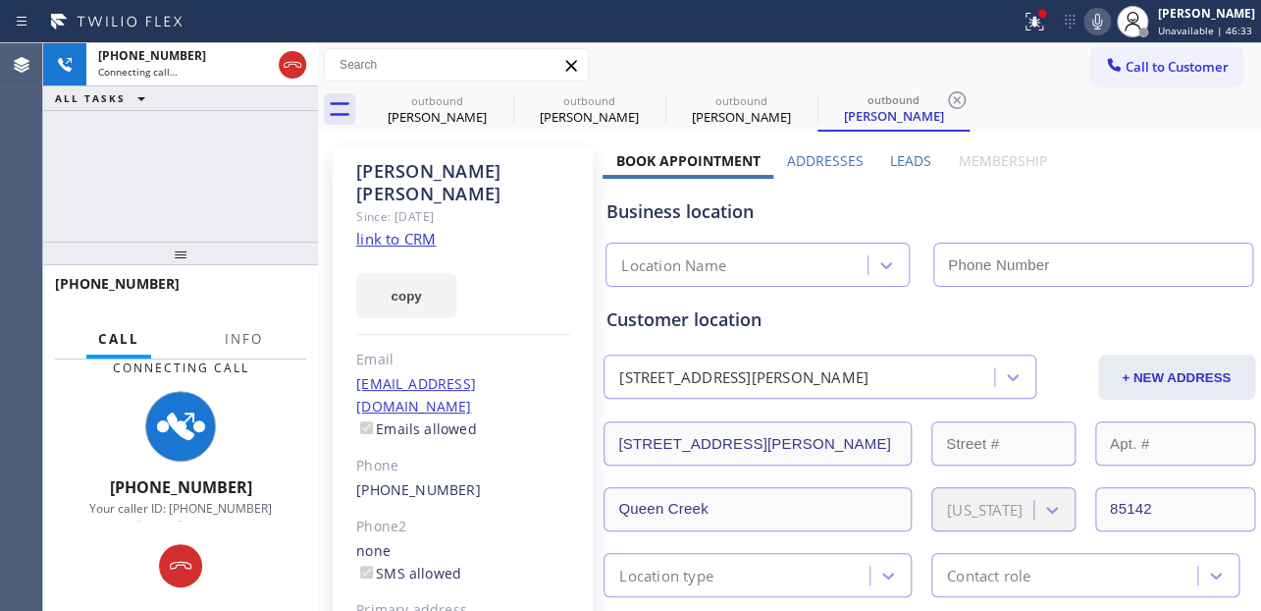
type input "[PHONE_NUMBER]"
click at [909, 158] on label "Leads" at bounding box center [910, 160] width 41 height 19
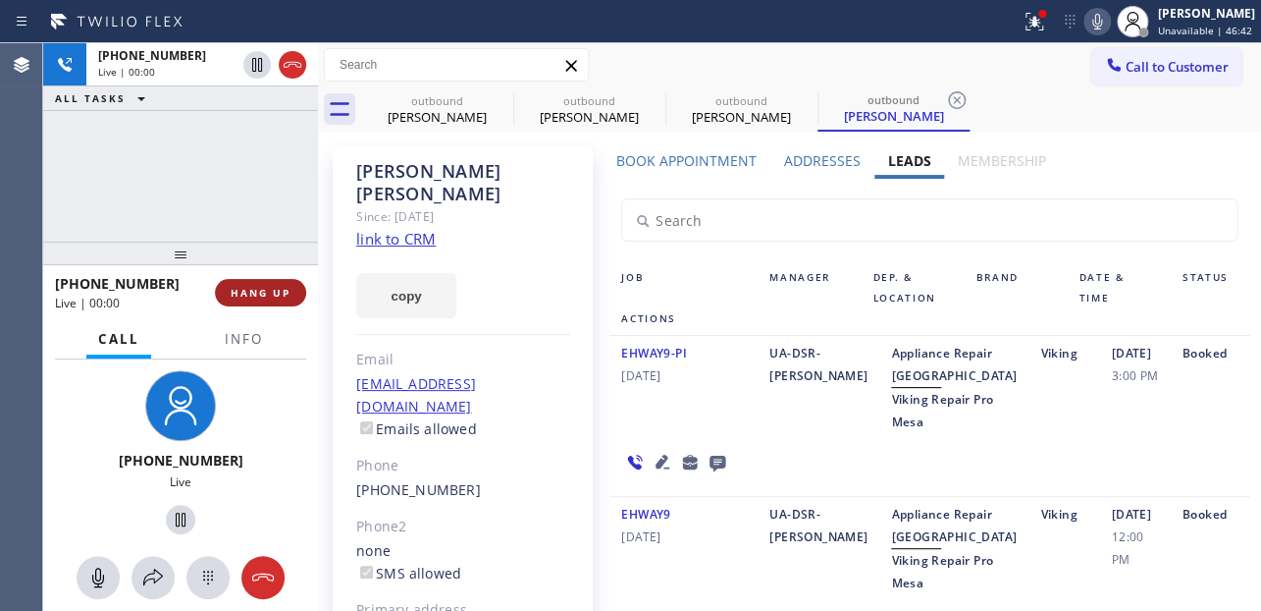
click at [251, 294] on span "HANG UP" at bounding box center [261, 293] width 60 height 14
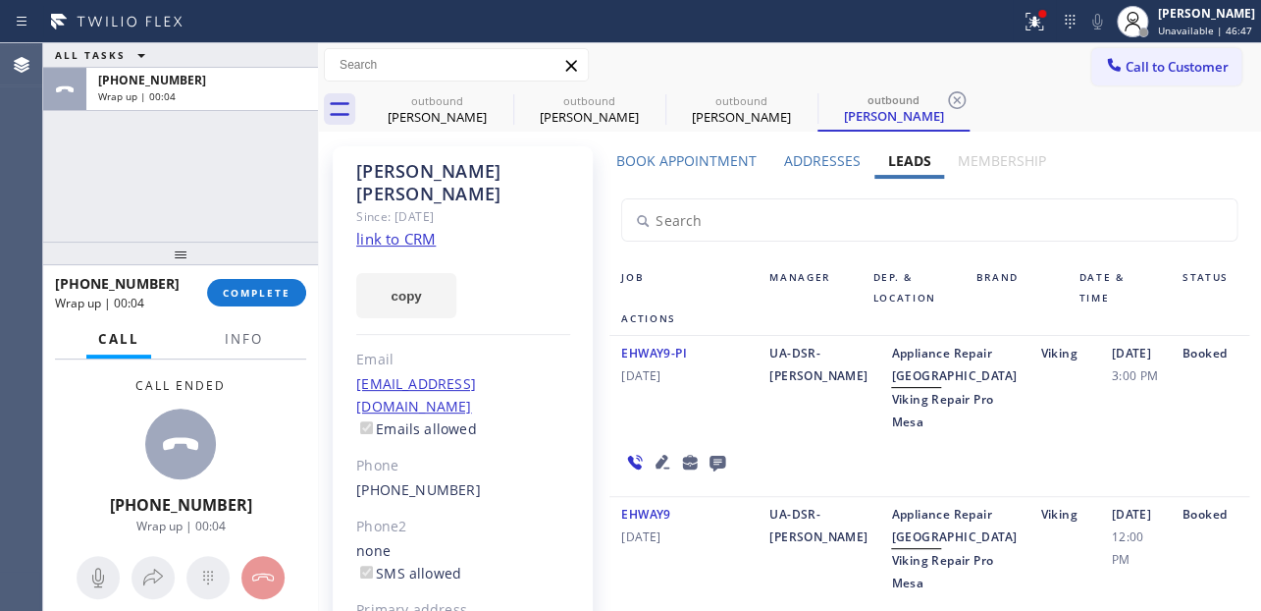
click at [720, 471] on icon at bounding box center [718, 463] width 16 height 16
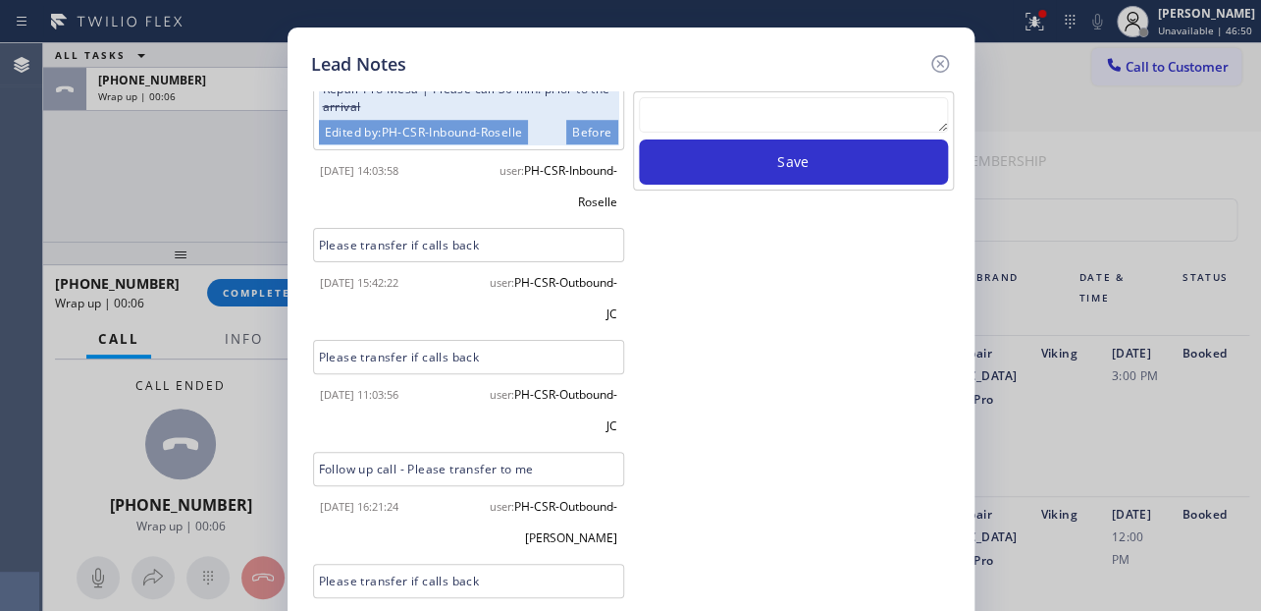
scroll to position [619, 0]
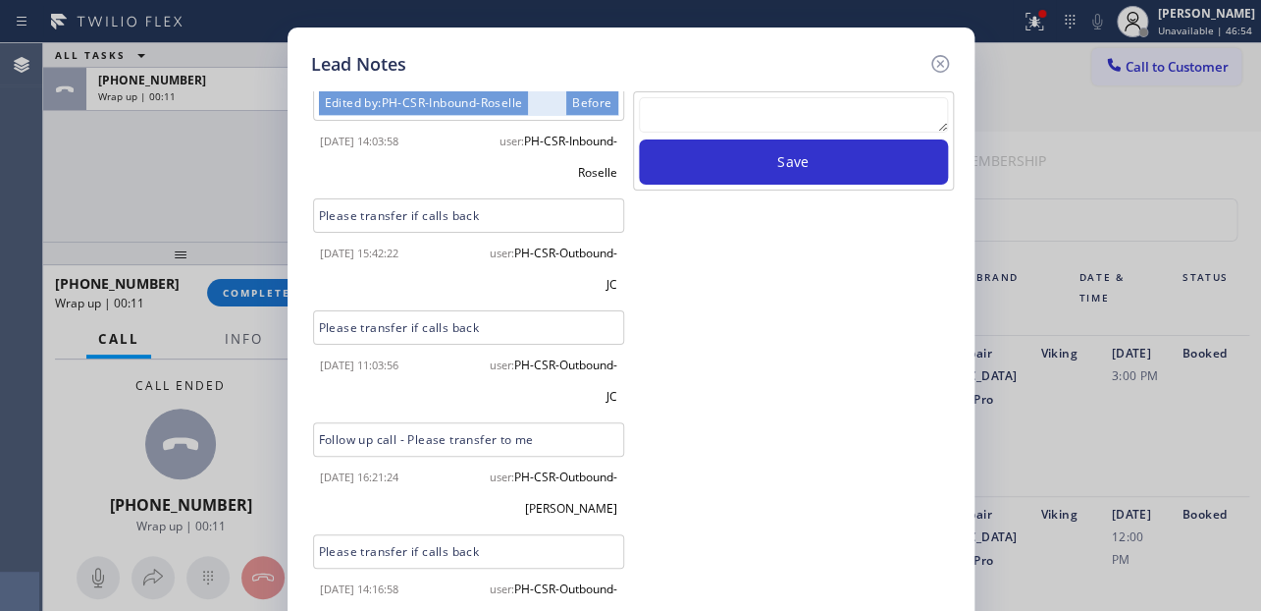
click at [753, 133] on textarea at bounding box center [793, 114] width 309 height 35
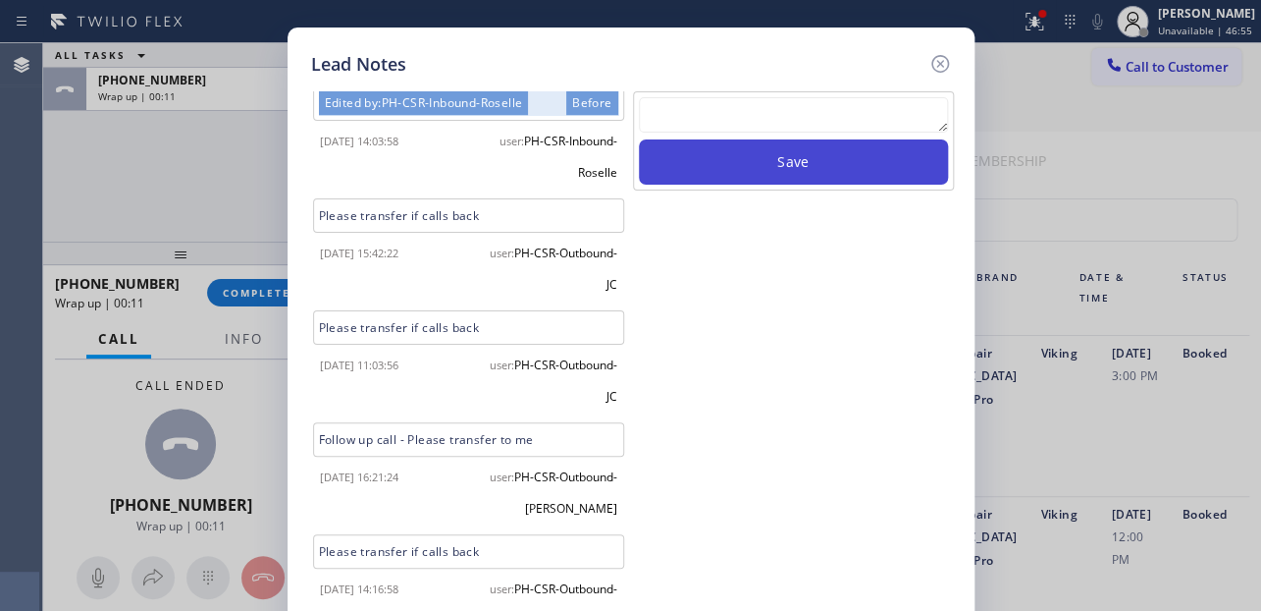
paste textarea "Routed to Voice mail// If CX will call back please transfer to me- Love:*"
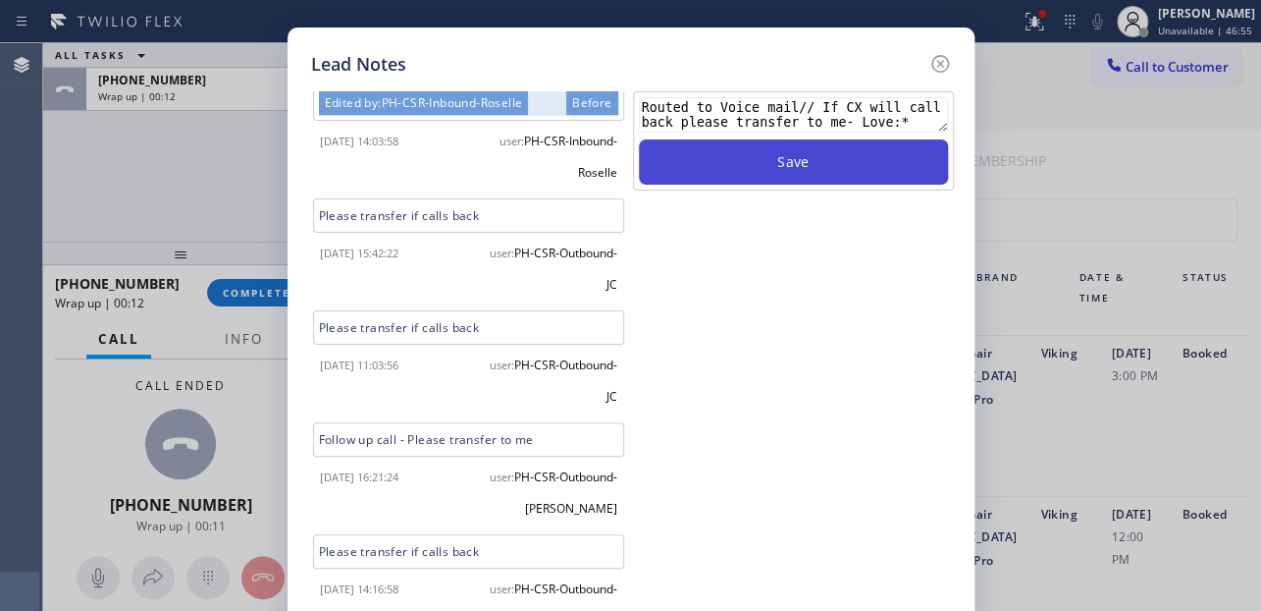
type textarea "Routed to Voice mail// If CX will call back please transfer to me- Love:*"
click at [750, 169] on button "Save" at bounding box center [793, 161] width 309 height 45
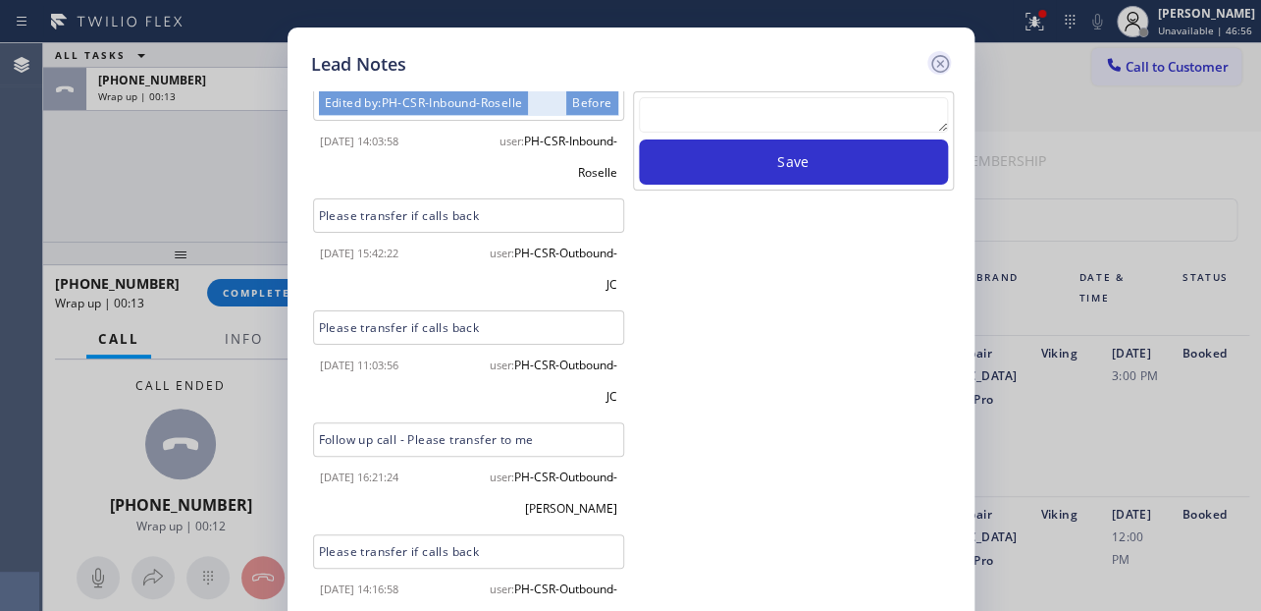
click at [929, 69] on icon at bounding box center [941, 64] width 24 height 24
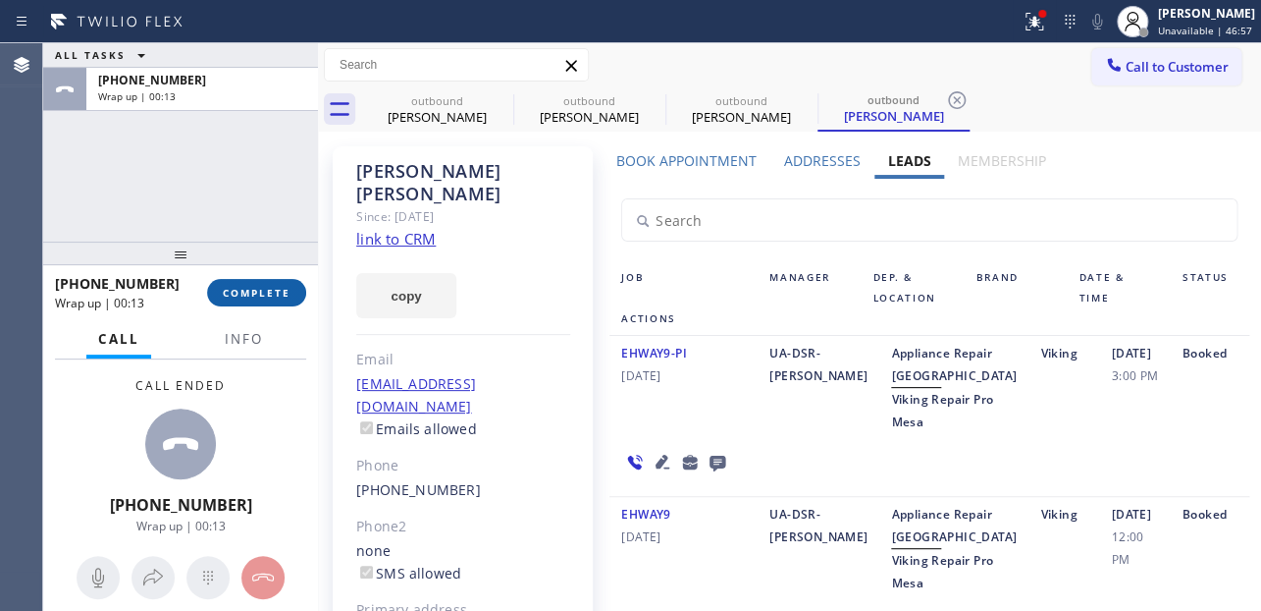
click at [262, 288] on span "COMPLETE" at bounding box center [257, 293] width 68 height 14
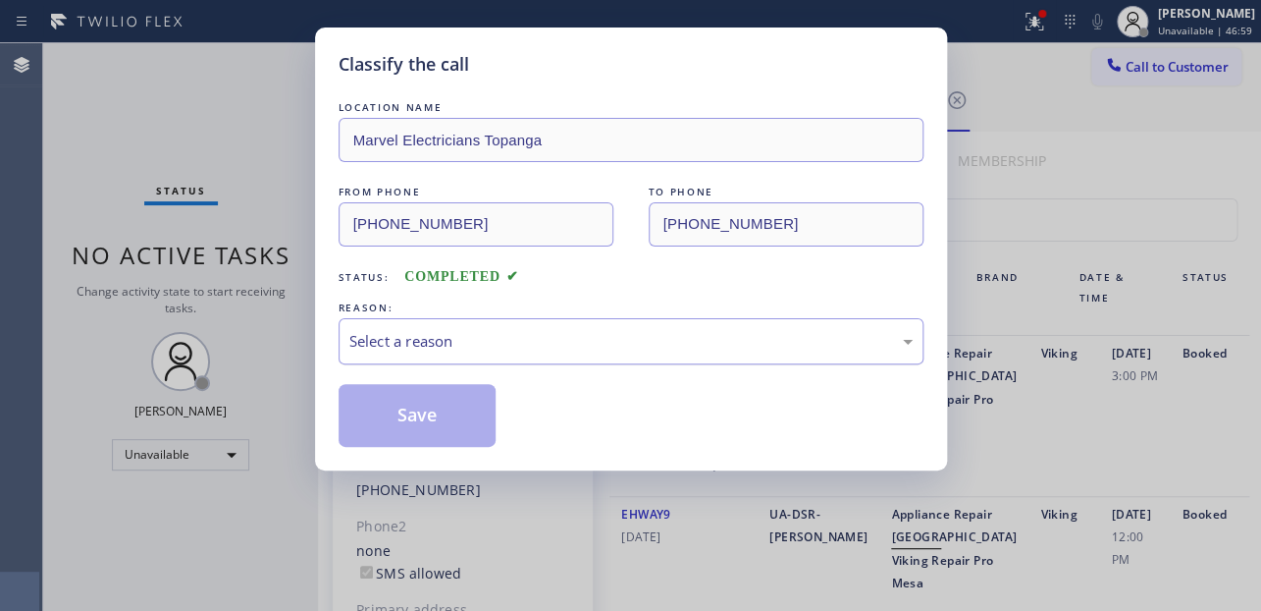
click at [629, 321] on div "Select a reason" at bounding box center [631, 341] width 585 height 46
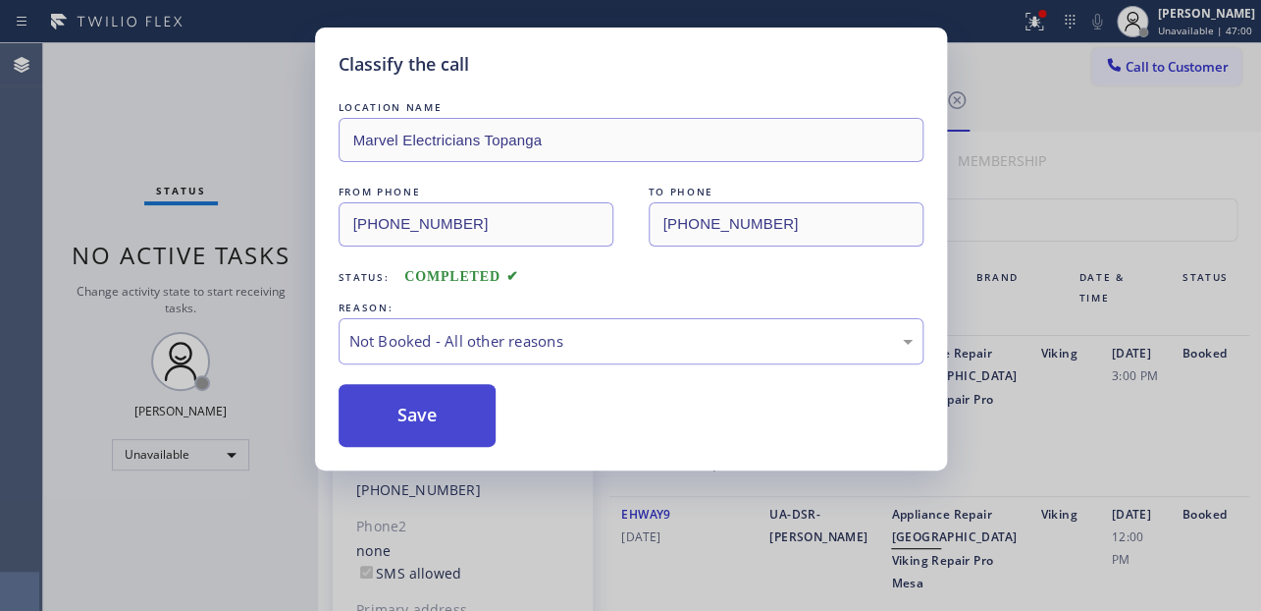
click at [413, 418] on button "Save" at bounding box center [418, 415] width 158 height 63
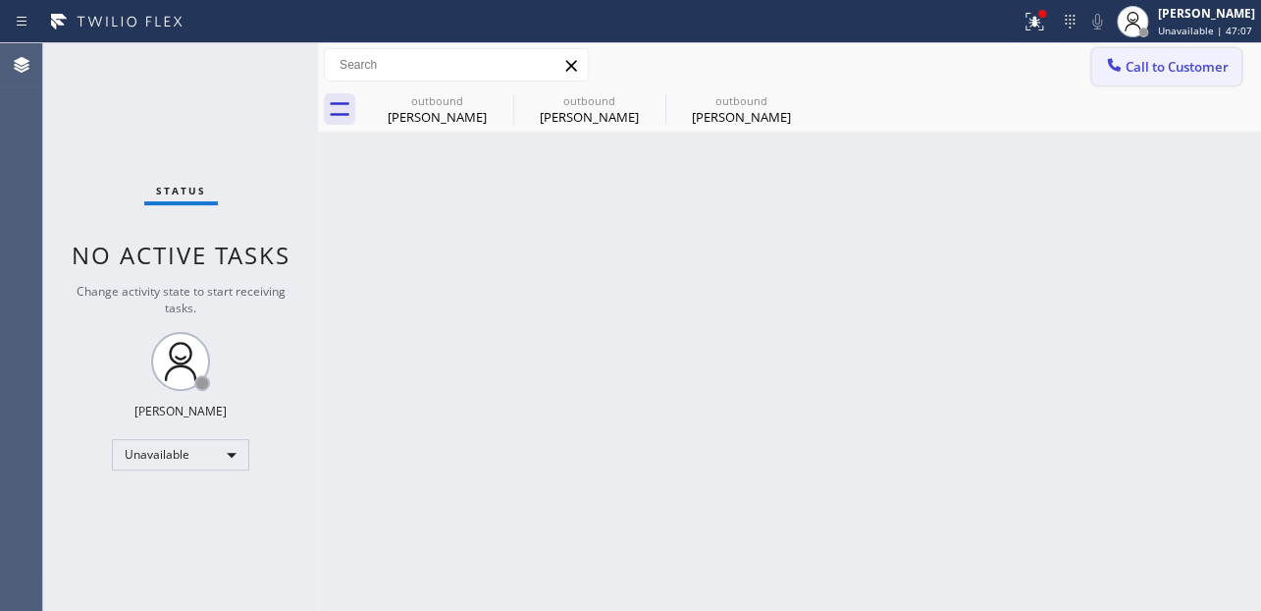
click at [1132, 66] on span "Call to Customer" at bounding box center [1177, 67] width 103 height 18
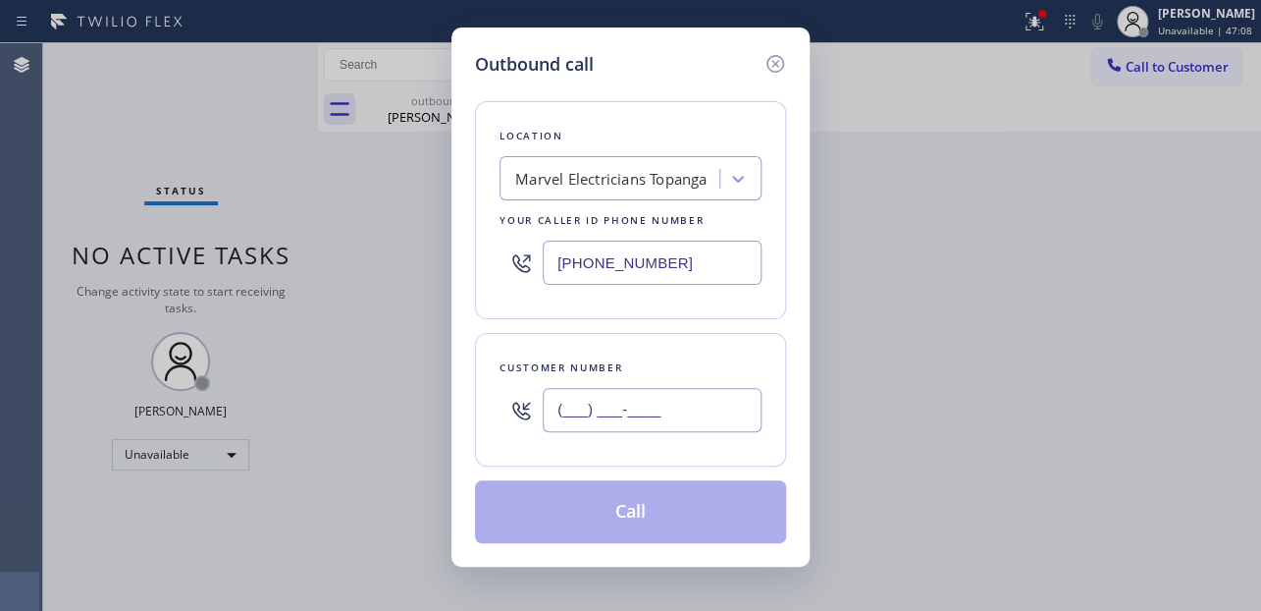
click at [598, 409] on input "(___) ___-____" at bounding box center [652, 410] width 219 height 44
paste input "786) 717-1081"
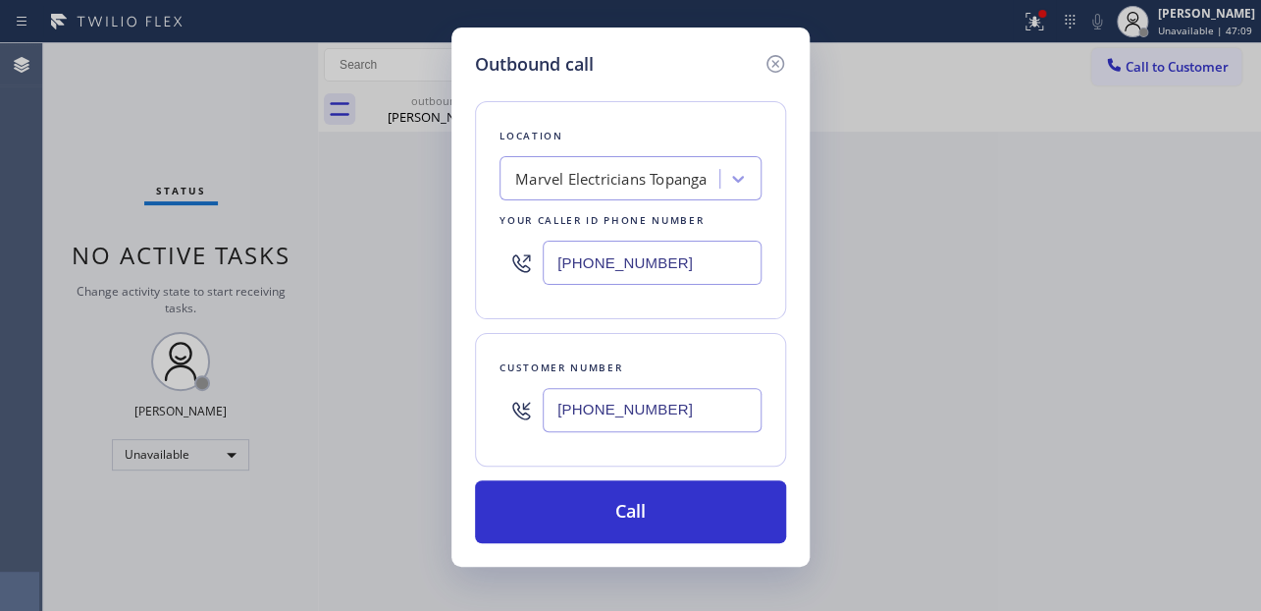
type input "[PHONE_NUMBER]"
drag, startPoint x: 678, startPoint y: 265, endPoint x: 216, endPoint y: 239, distance: 463.1
click at [216, 239] on div "Outbound call Location Marvel Electricians Topanga Your caller id phone number …" at bounding box center [630, 305] width 1261 height 611
paste input "617) 219-925"
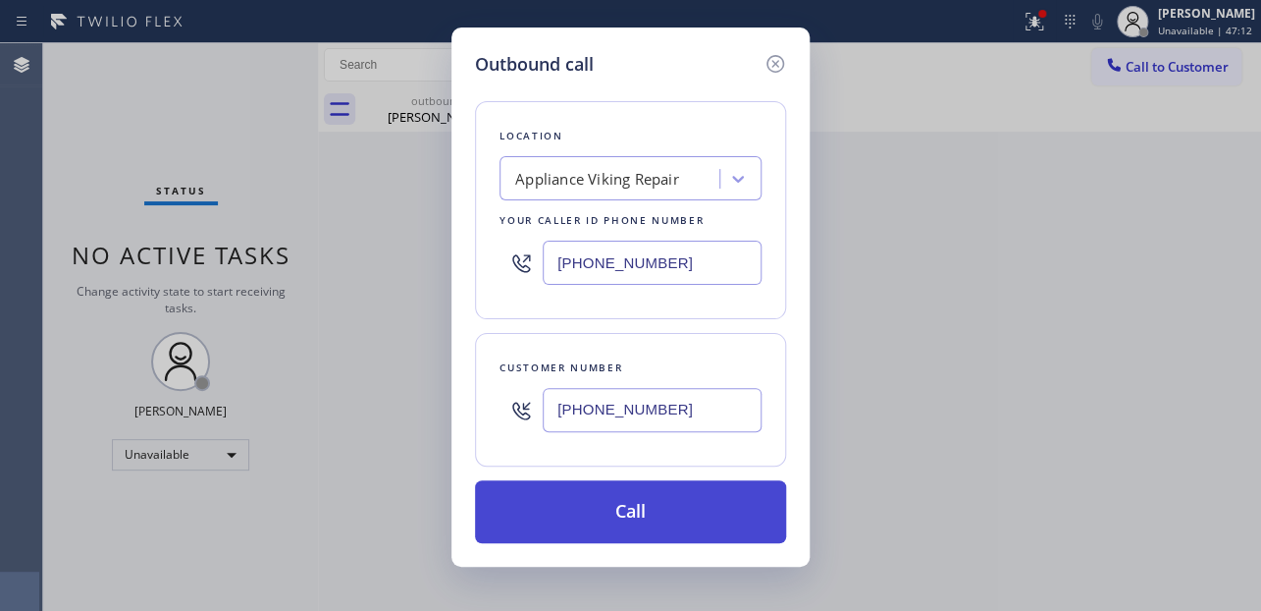
type input "[PHONE_NUMBER]"
click at [579, 500] on button "Call" at bounding box center [630, 511] width 311 height 63
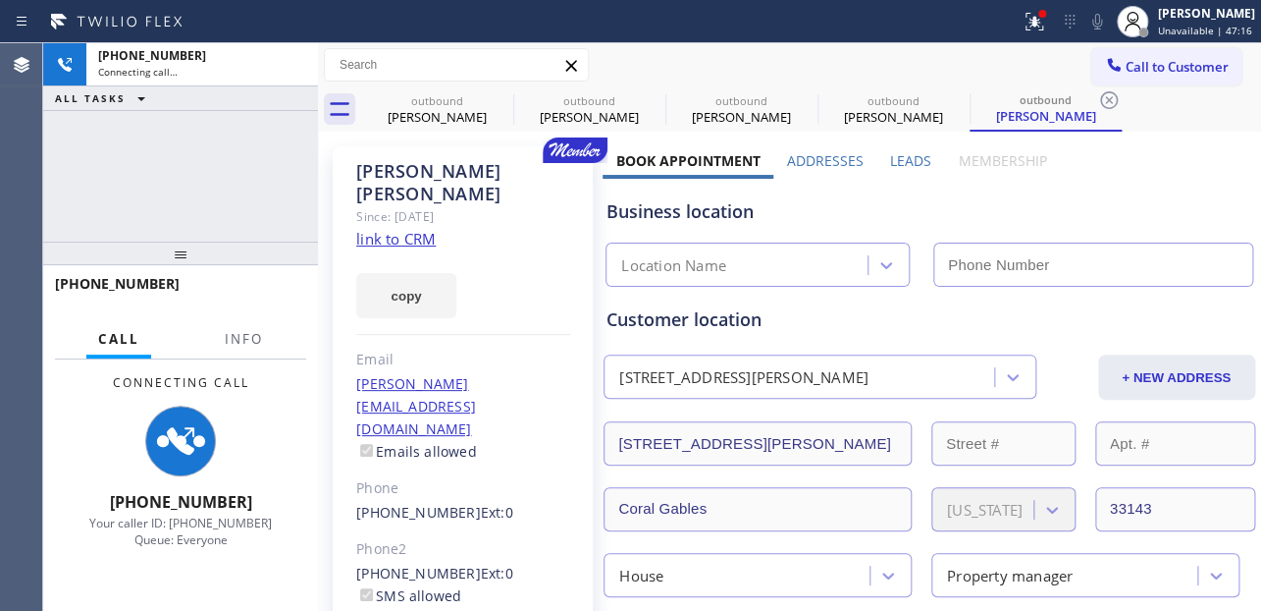
type input "[PHONE_NUMBER]"
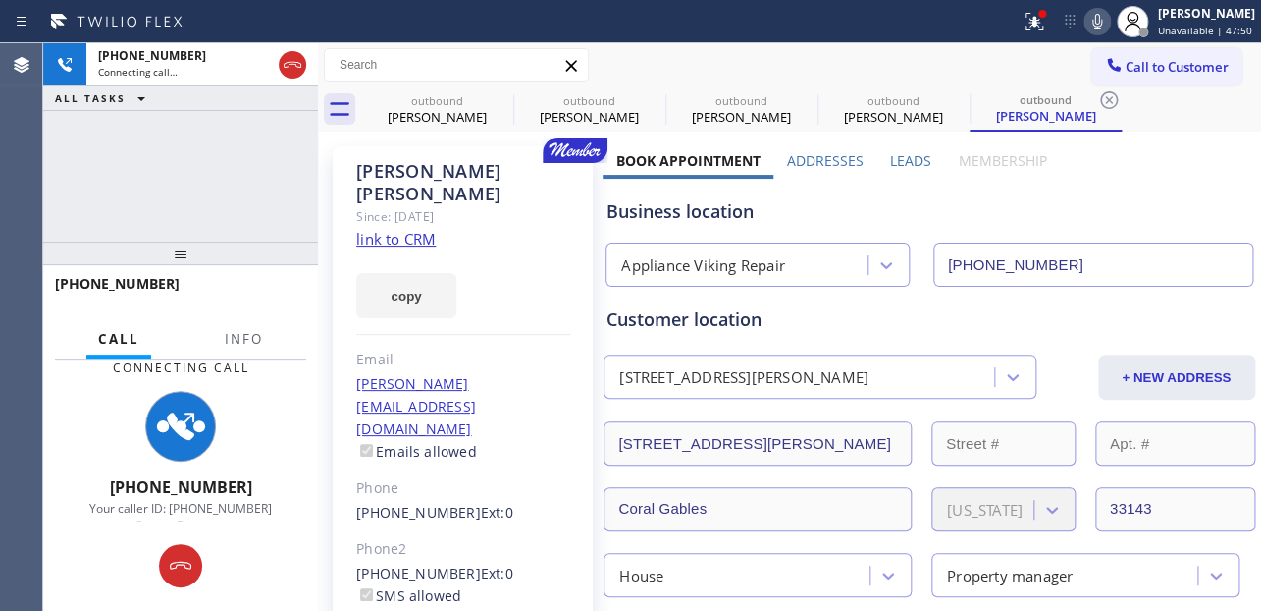
click at [893, 158] on label "Leads" at bounding box center [910, 160] width 41 height 19
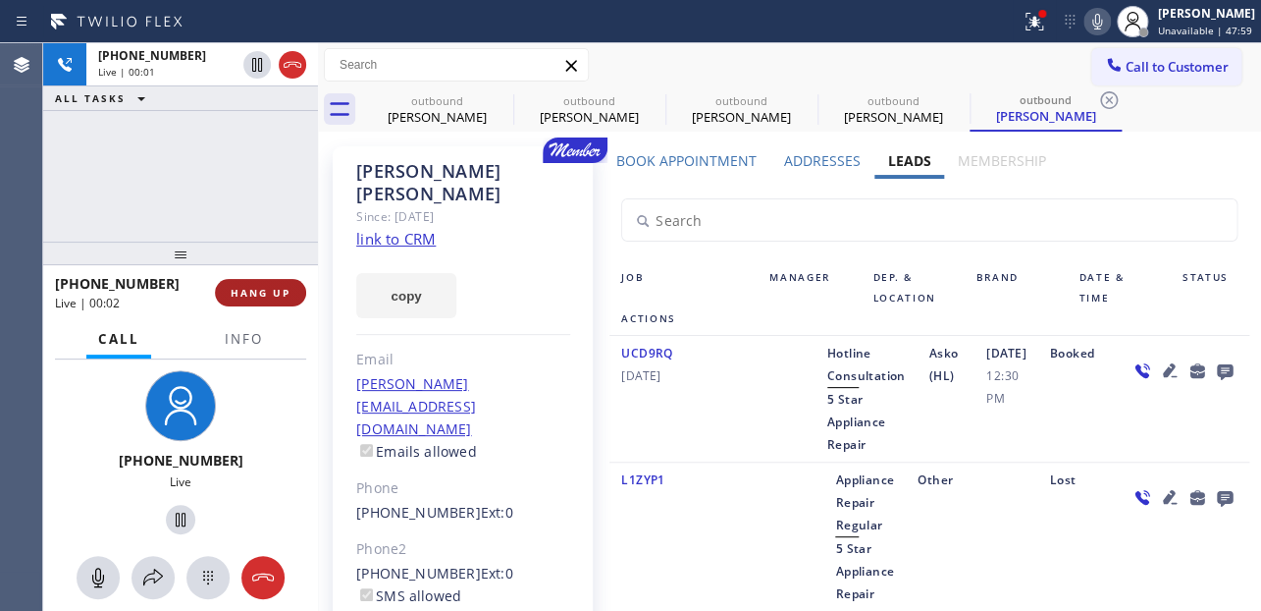
drag, startPoint x: 246, startPoint y: 295, endPoint x: 250, endPoint y: 286, distance: 10.6
click at [246, 295] on span "HANG UP" at bounding box center [261, 293] width 60 height 14
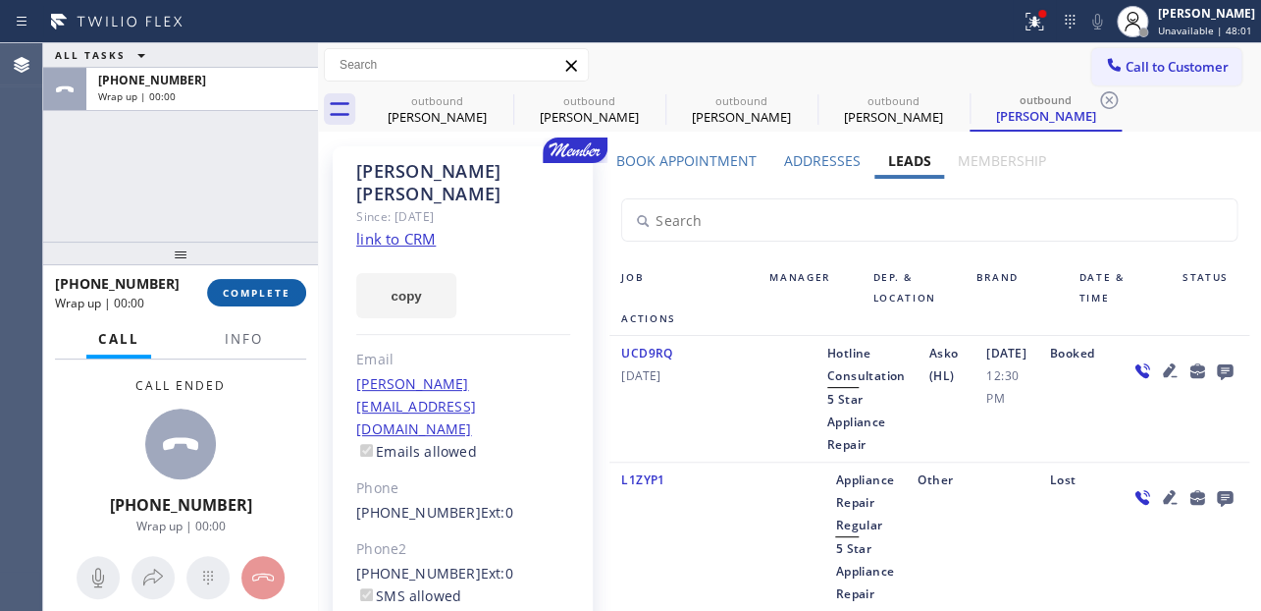
click at [234, 287] on span "COMPLETE" at bounding box center [257, 293] width 68 height 14
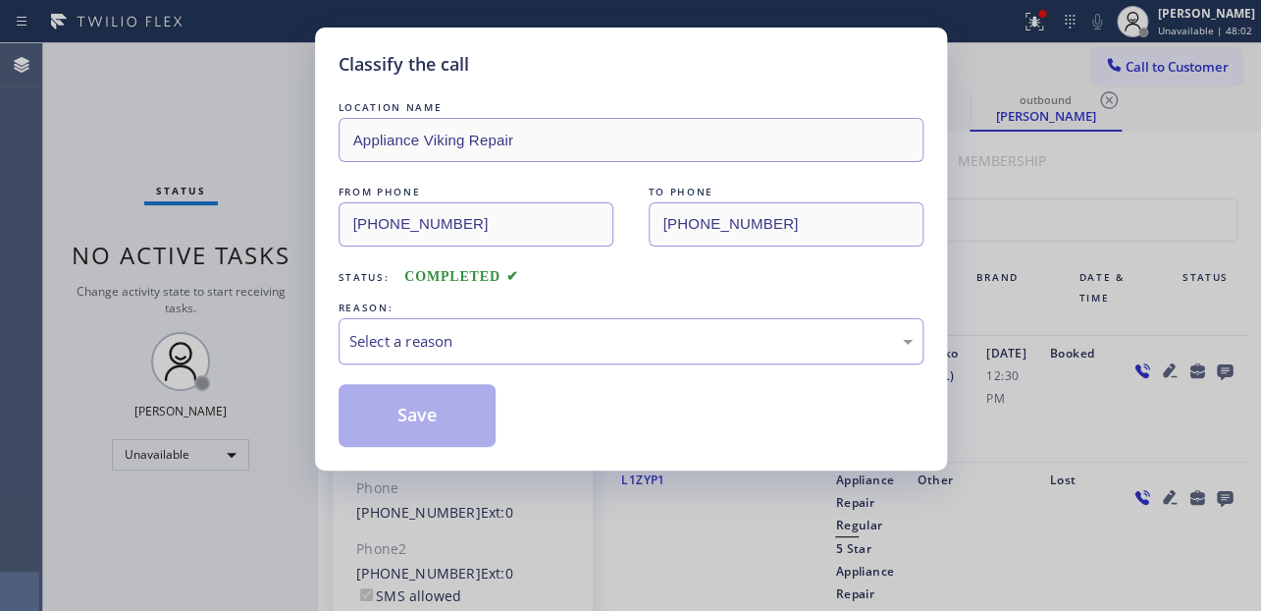
click at [546, 343] on div "Select a reason" at bounding box center [630, 341] width 563 height 23
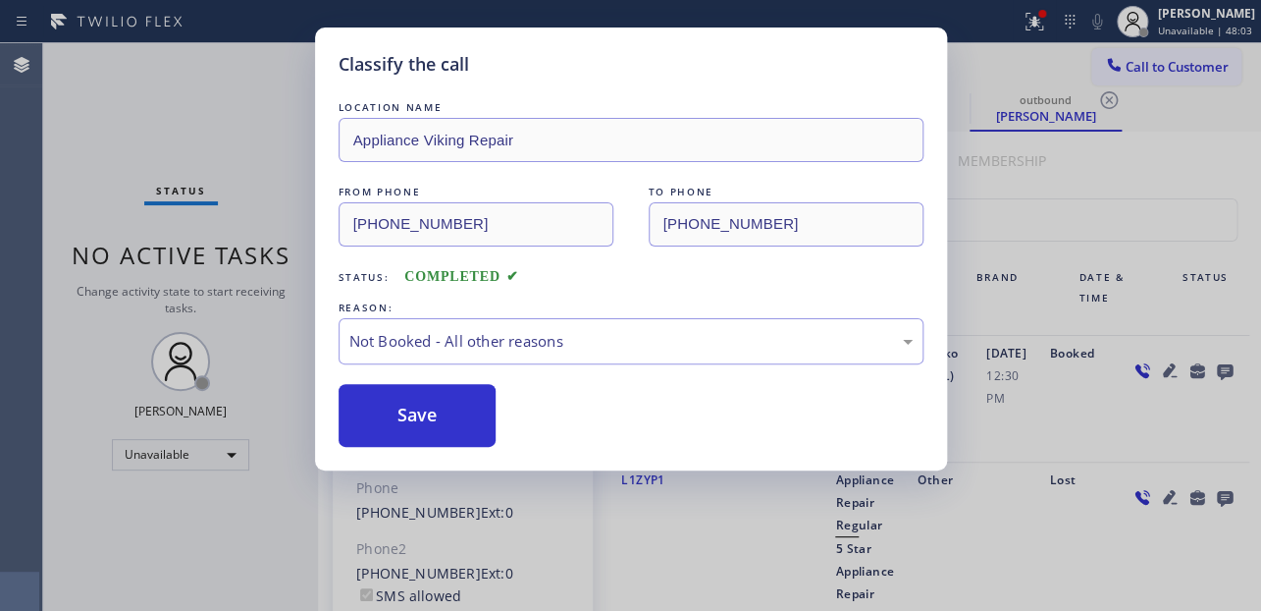
click at [435, 413] on button "Save" at bounding box center [418, 415] width 158 height 63
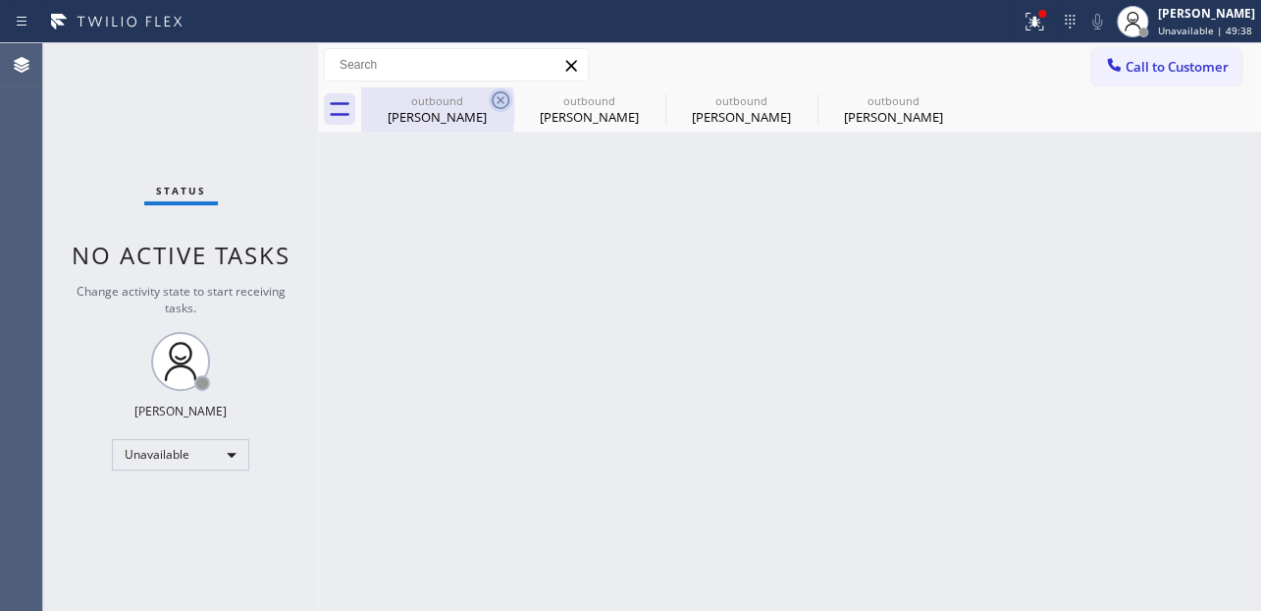
click at [500, 102] on icon at bounding box center [501, 100] width 24 height 24
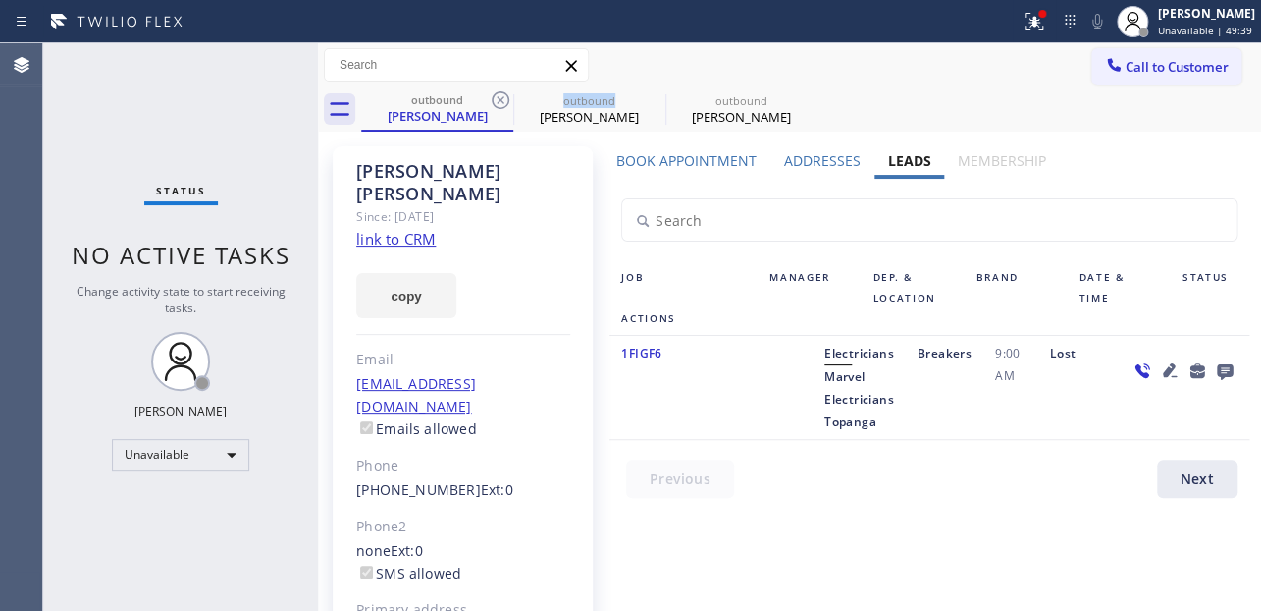
click at [500, 102] on icon at bounding box center [501, 100] width 24 height 24
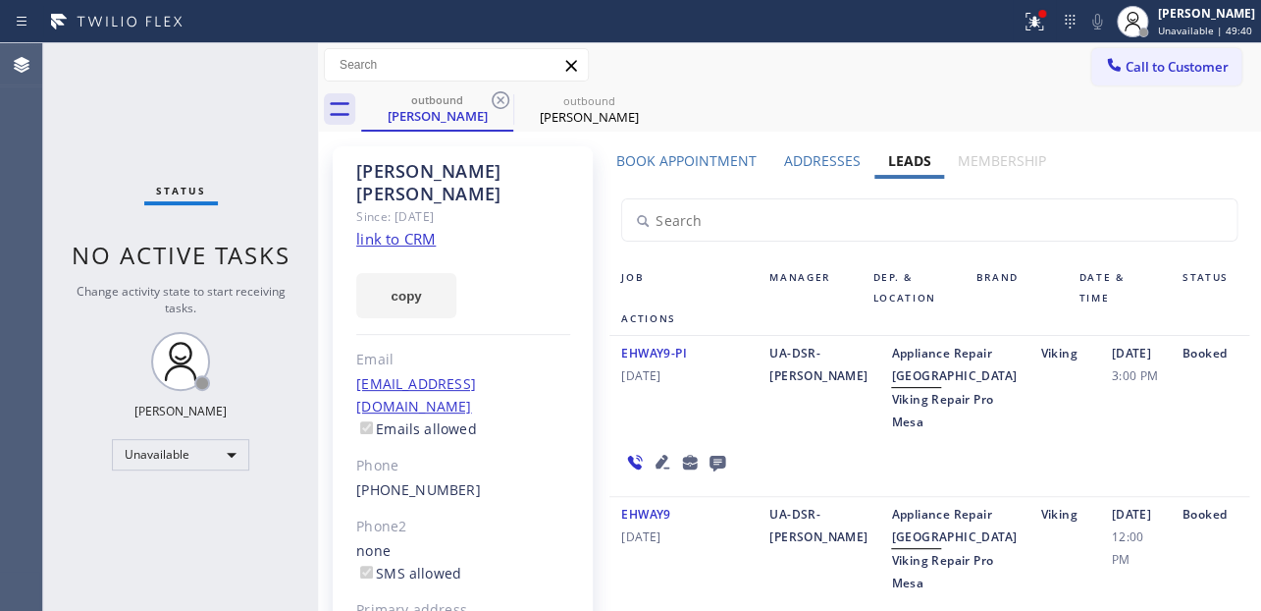
click at [500, 102] on icon at bounding box center [501, 100] width 24 height 24
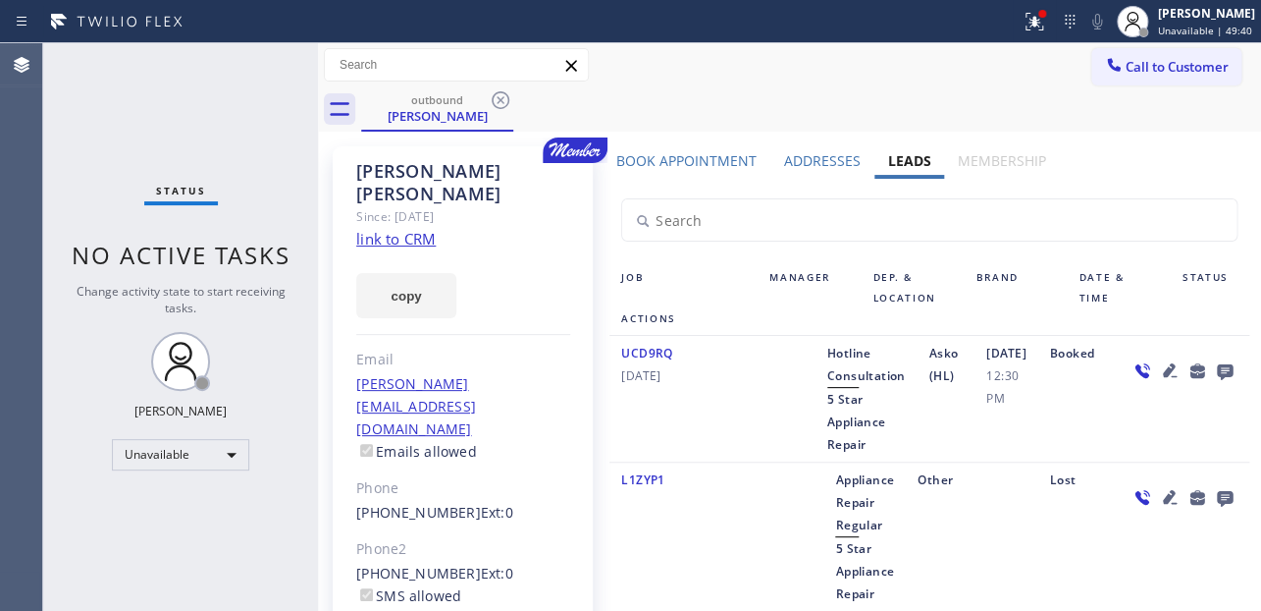
click at [500, 102] on icon at bounding box center [501, 100] width 24 height 24
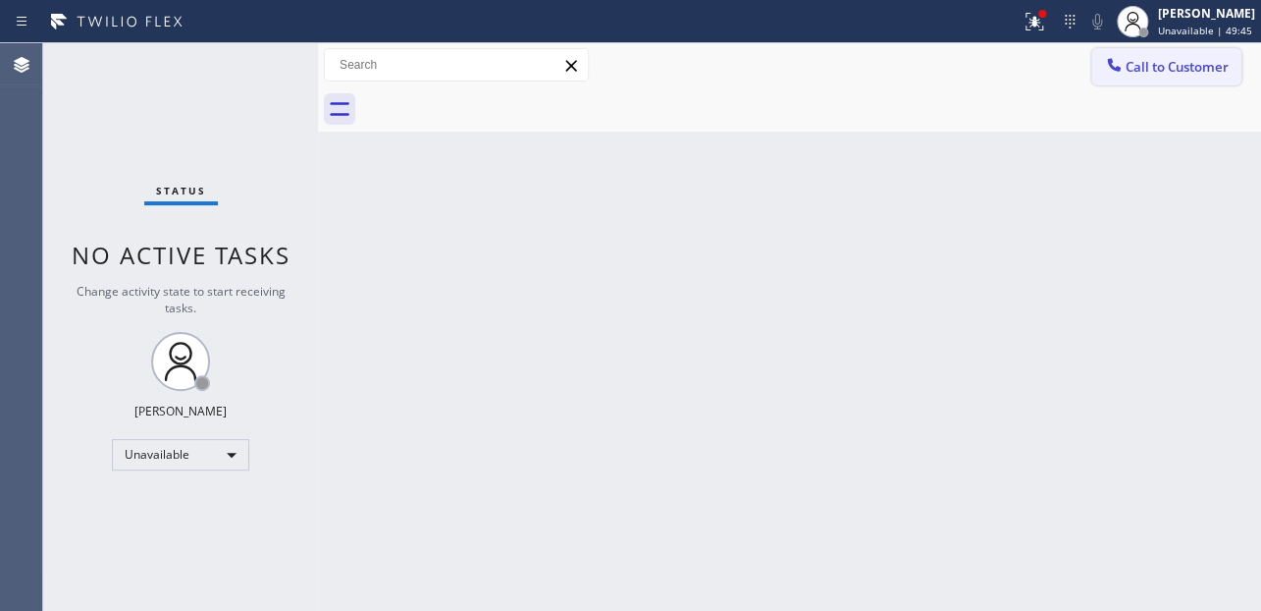
click at [1171, 67] on span "Call to Customer" at bounding box center [1177, 67] width 103 height 18
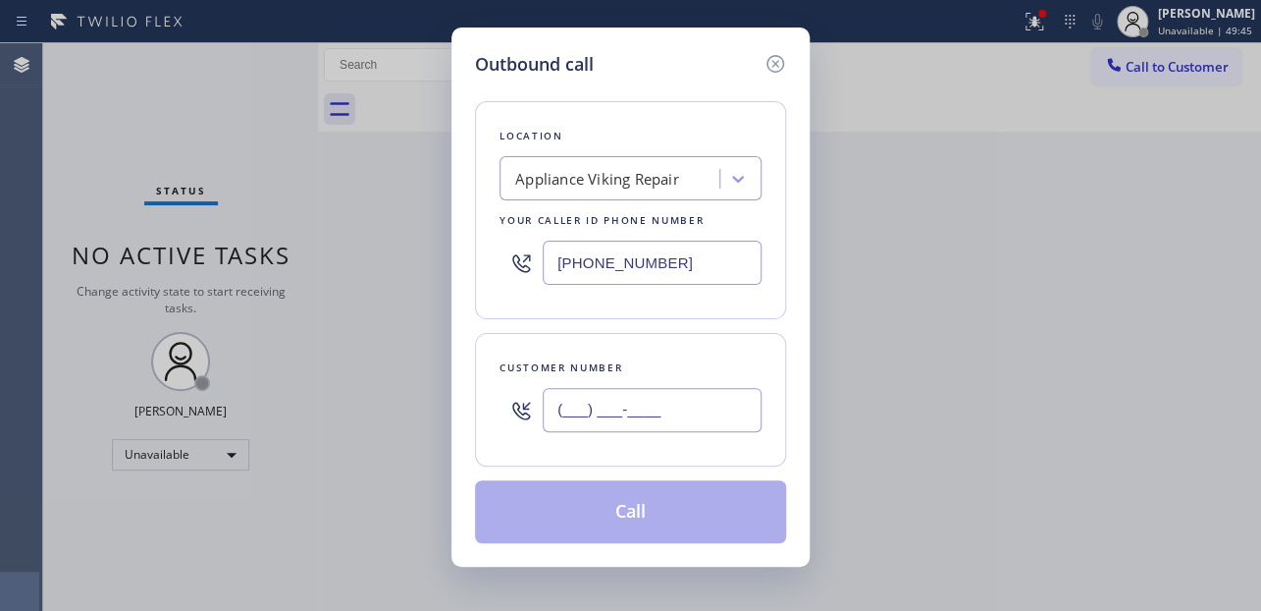
click at [624, 413] on input "(___) ___-____" at bounding box center [652, 410] width 219 height 44
paste input "415) 298-3462"
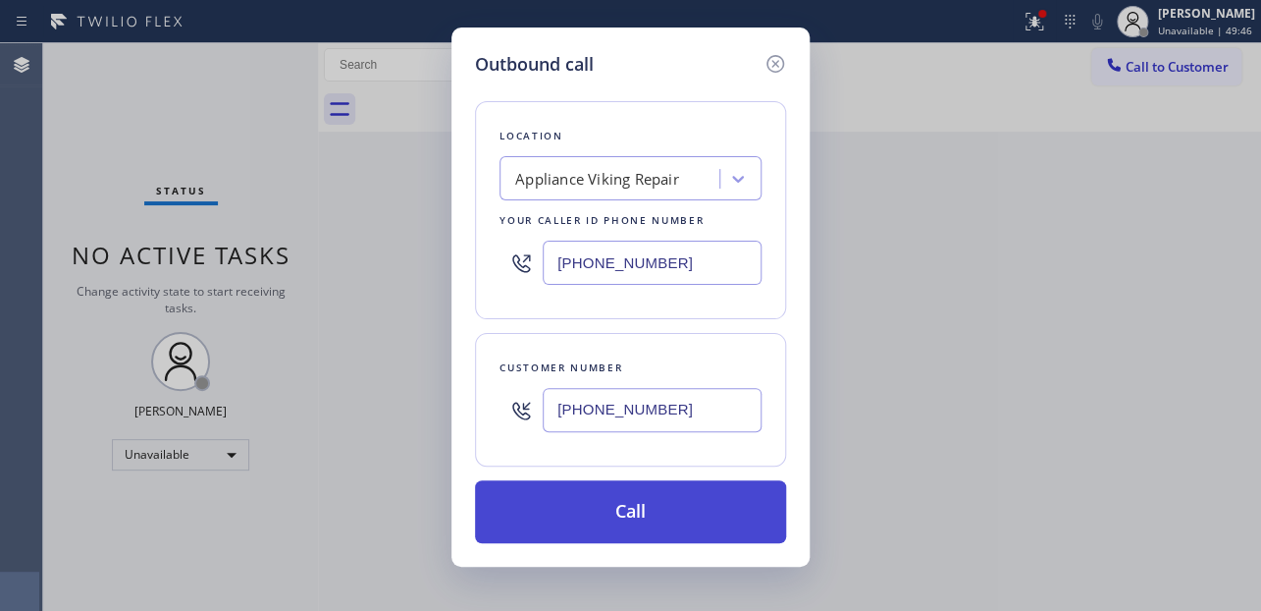
type input "[PHONE_NUMBER]"
click at [648, 520] on button "Call" at bounding box center [630, 511] width 311 height 63
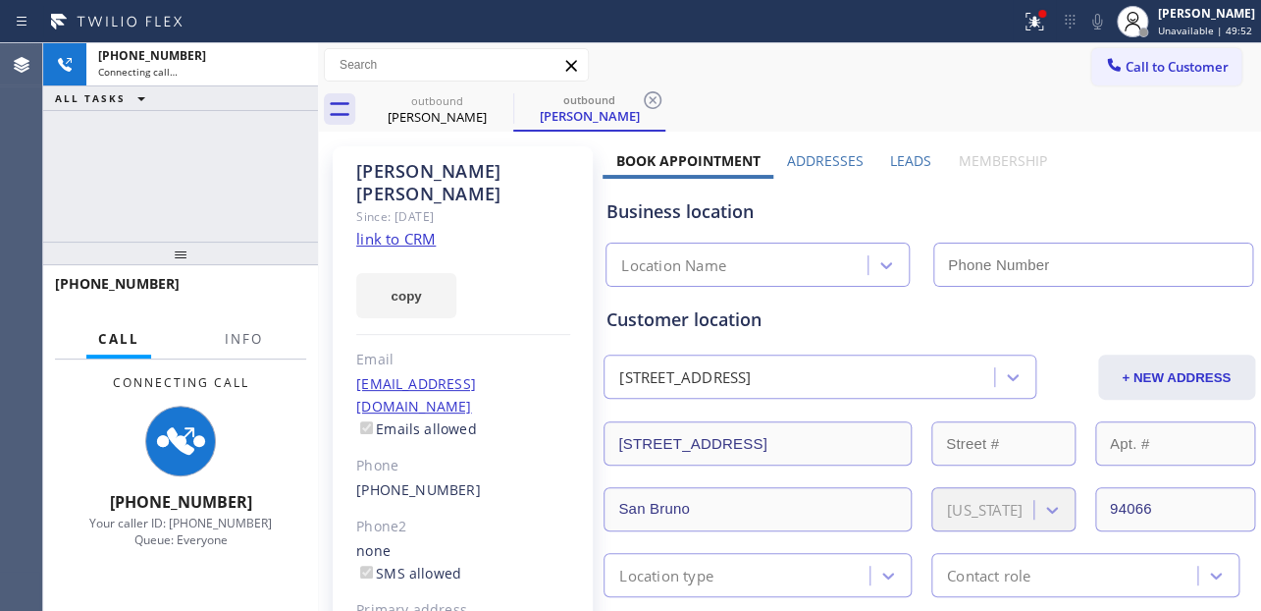
type input "[PHONE_NUMBER]"
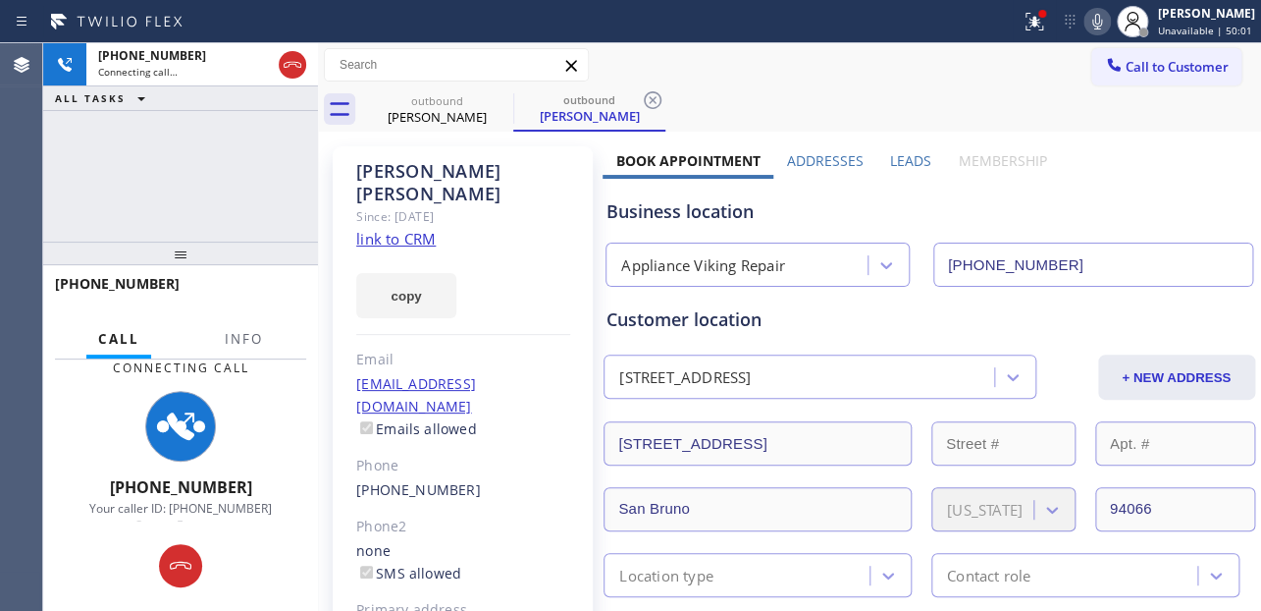
click at [892, 151] on label "Leads" at bounding box center [910, 160] width 41 height 19
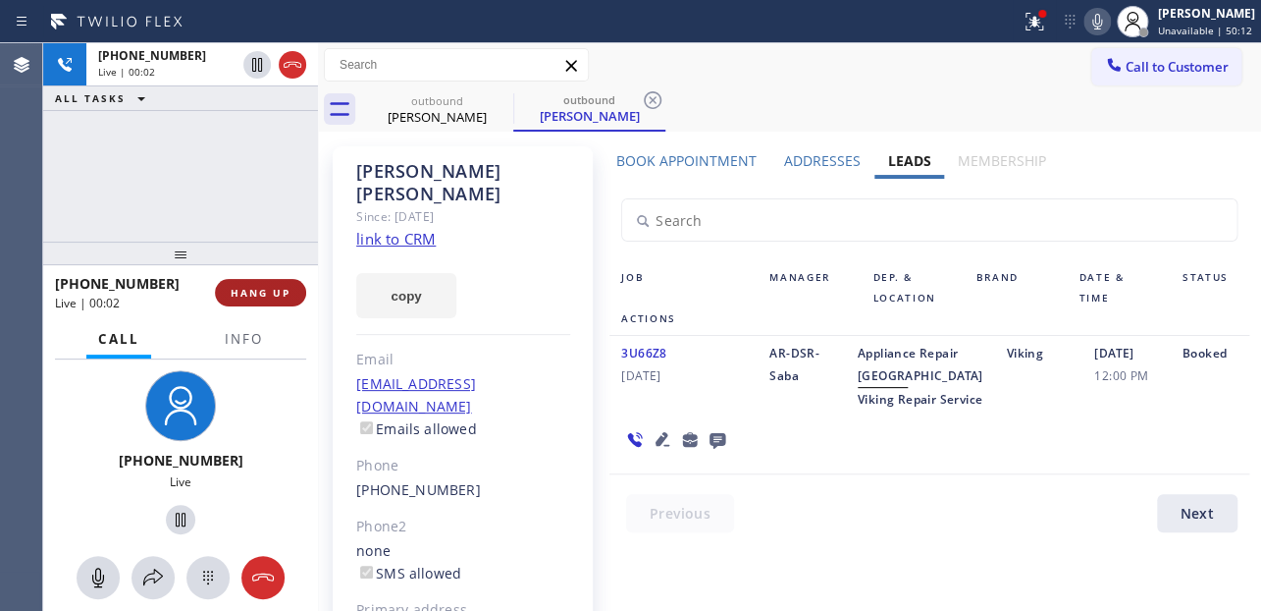
click at [257, 280] on button "HANG UP" at bounding box center [260, 292] width 91 height 27
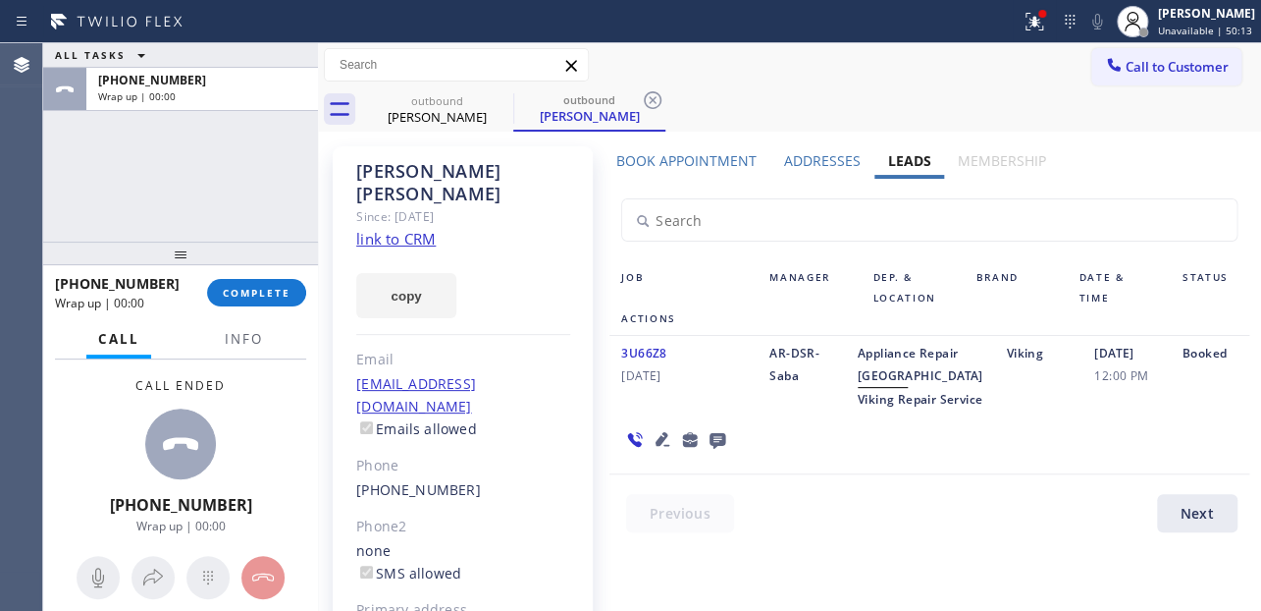
click at [711, 449] on icon at bounding box center [718, 441] width 16 height 16
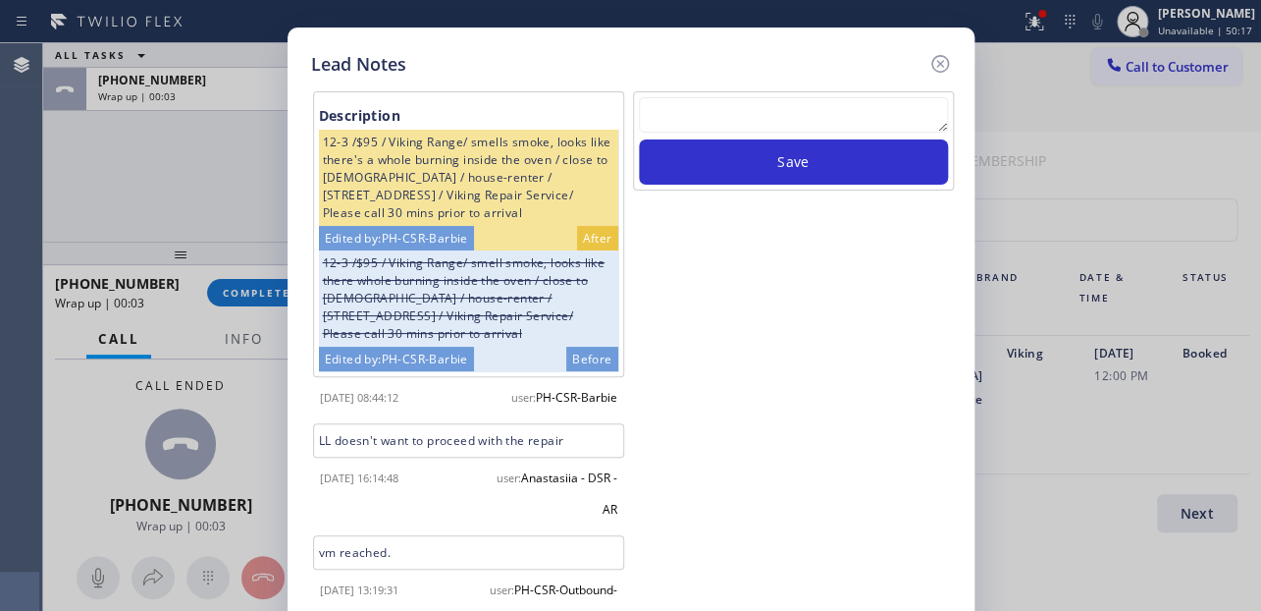
click at [806, 121] on textarea at bounding box center [793, 114] width 309 height 35
paste textarea "Routed to Voice mail// If CX will call back please transfer to me- Love:*"
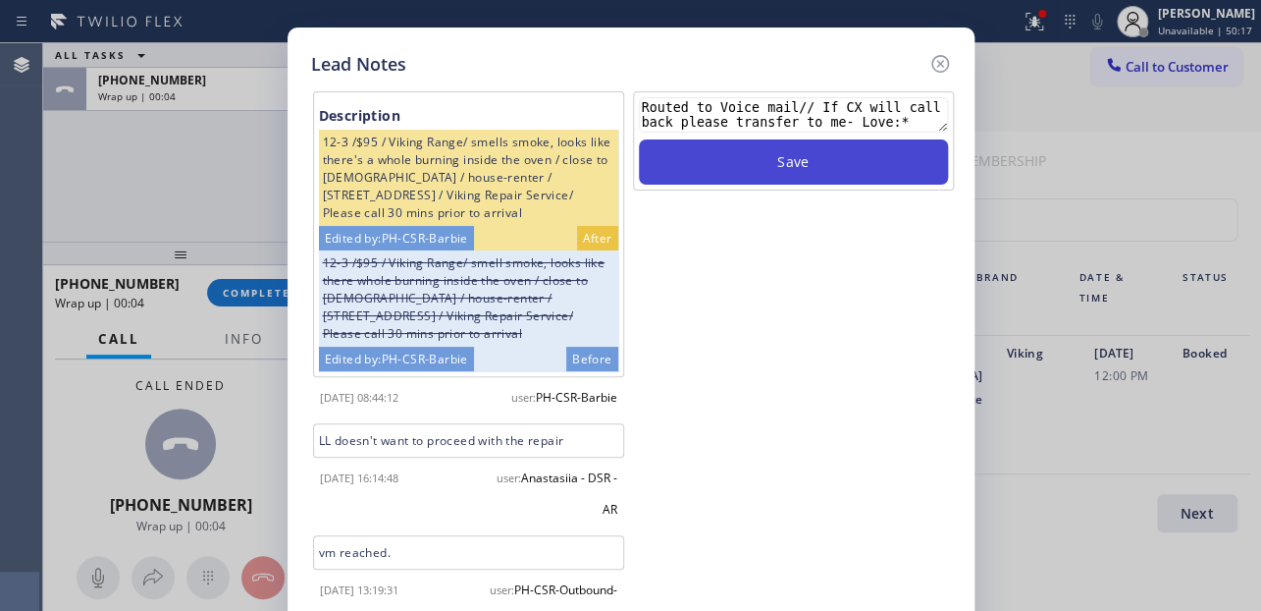
type textarea "Routed to Voice mail// If CX will call back please transfer to me- Love:*"
click at [810, 156] on button "Save" at bounding box center [793, 161] width 309 height 45
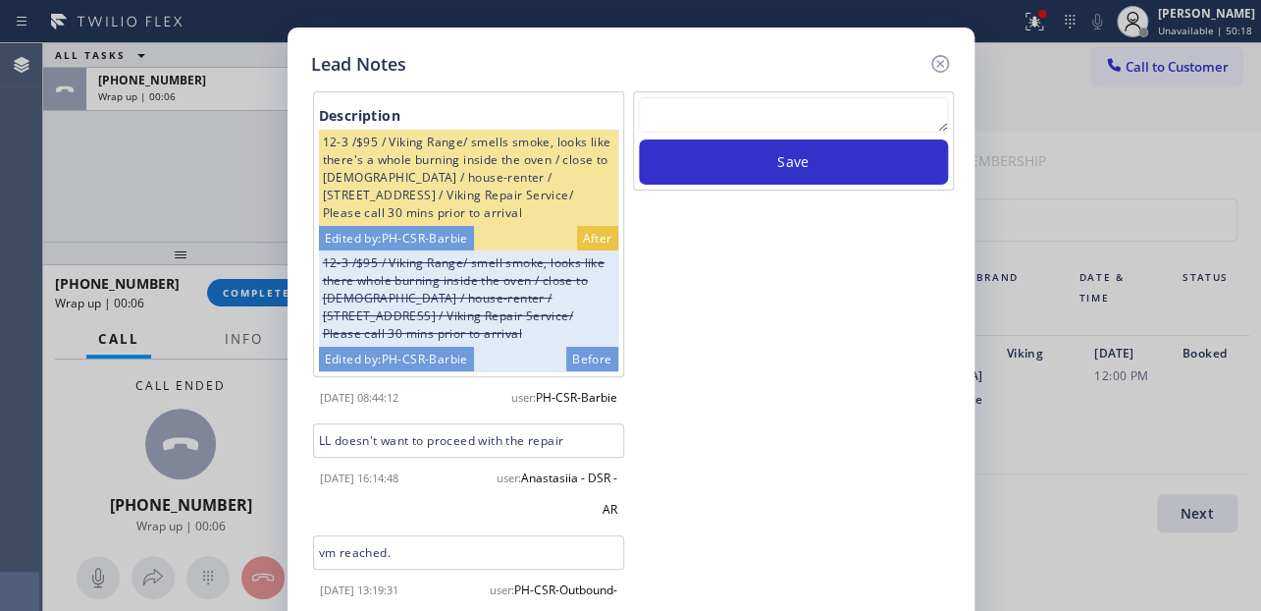
click at [952, 62] on div "Lead Notes Description 12-3 /$95 / Viking Range/ smells smoke, looks like there…" at bounding box center [631, 370] width 687 height 686
click at [938, 63] on icon at bounding box center [940, 64] width 18 height 18
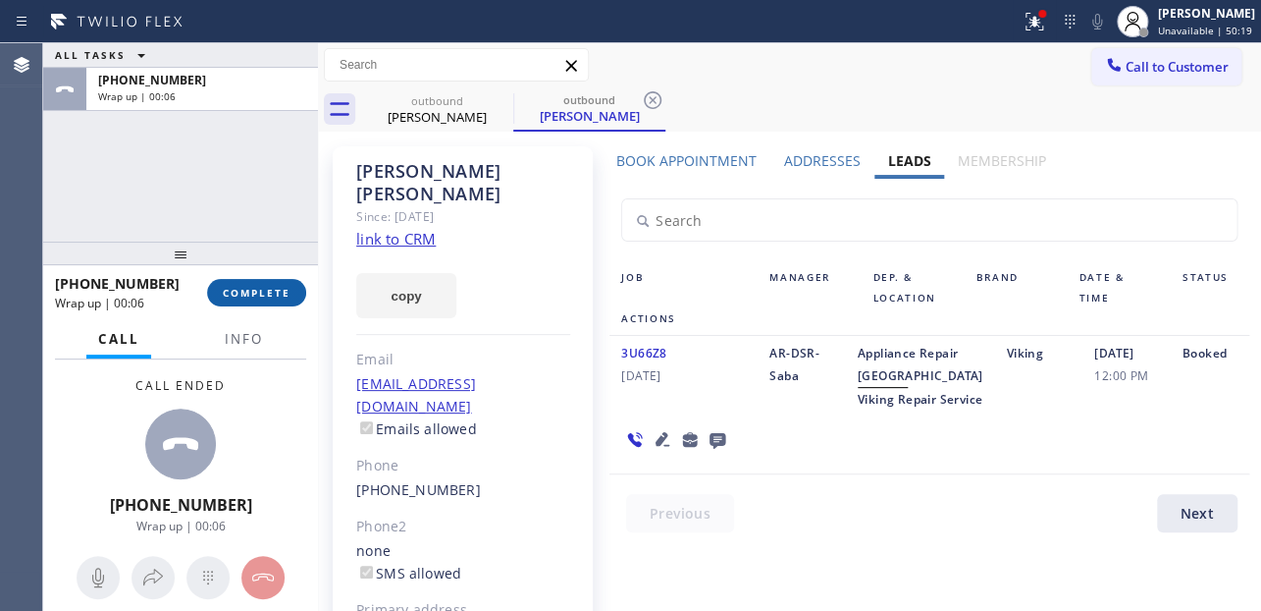
click at [262, 298] on button "COMPLETE" at bounding box center [256, 292] width 99 height 27
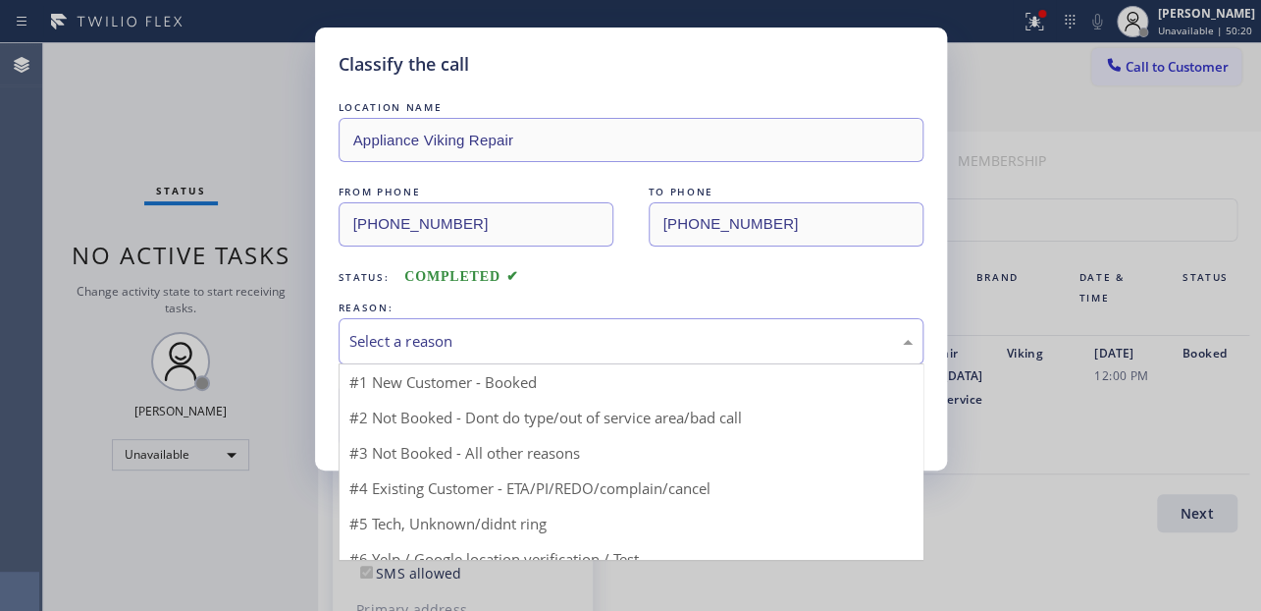
click at [460, 338] on div "Select a reason" at bounding box center [630, 341] width 563 height 23
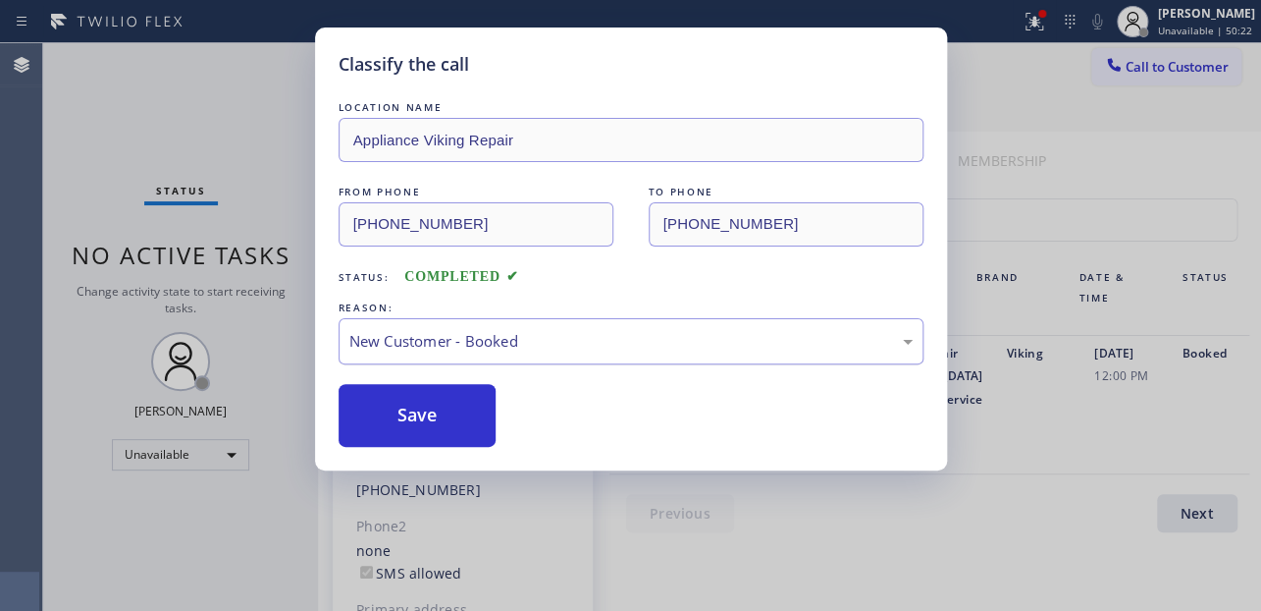
click at [451, 337] on div "New Customer - Booked" at bounding box center [630, 341] width 563 height 23
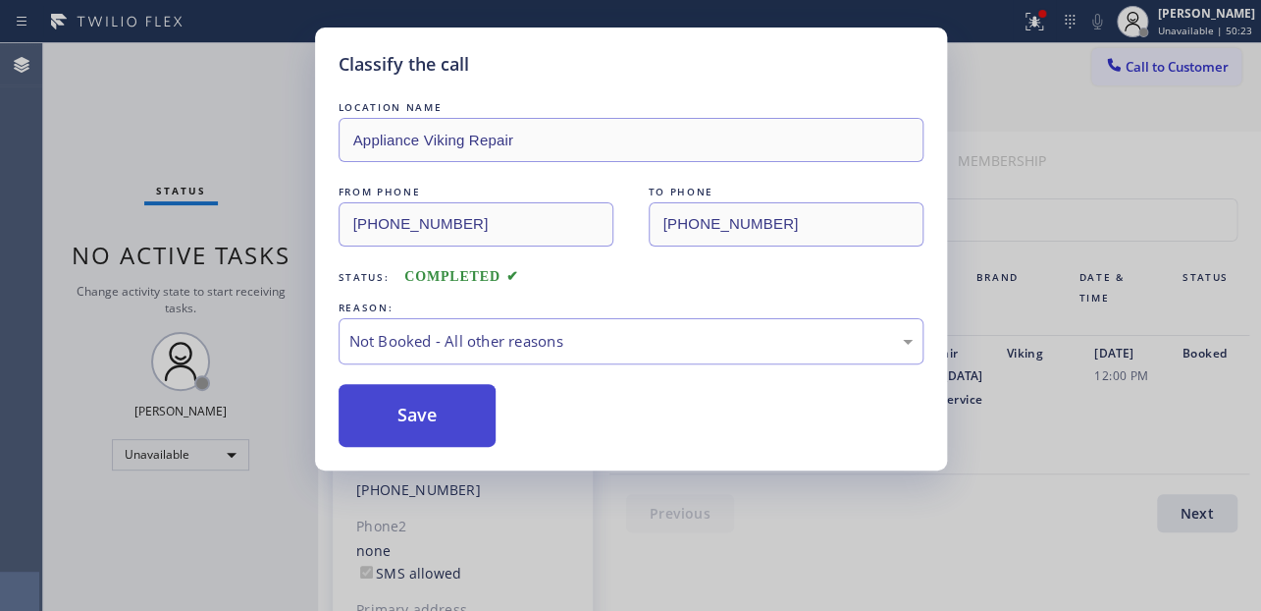
click at [412, 420] on button "Save" at bounding box center [418, 415] width 158 height 63
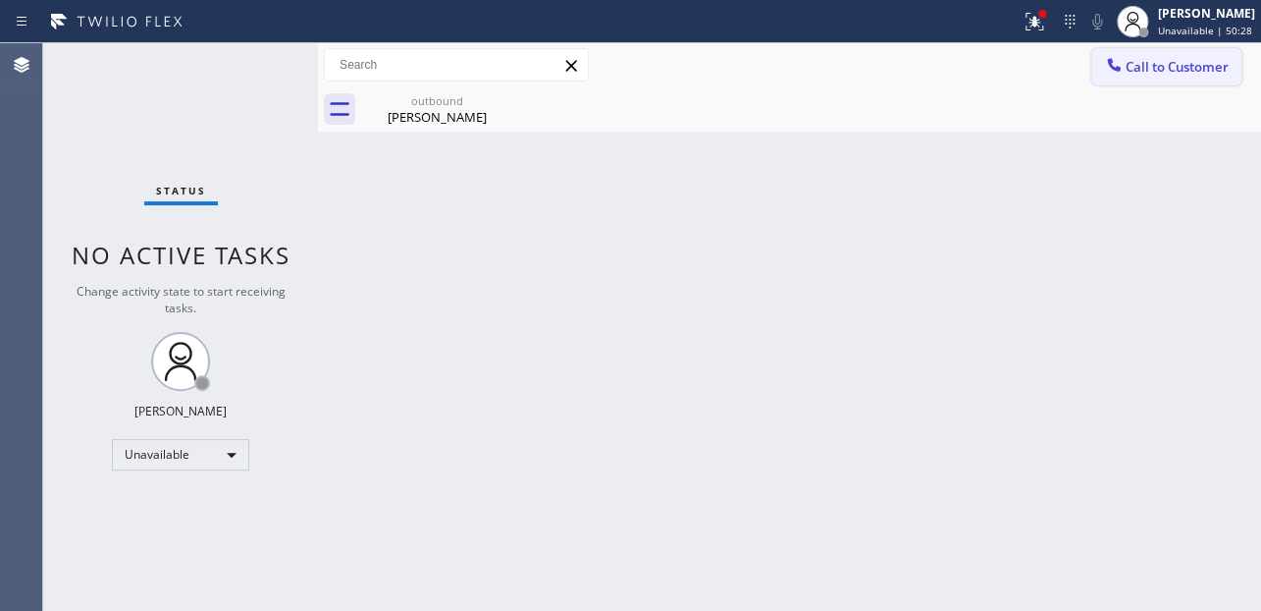
click at [1200, 64] on span "Call to Customer" at bounding box center [1177, 67] width 103 height 18
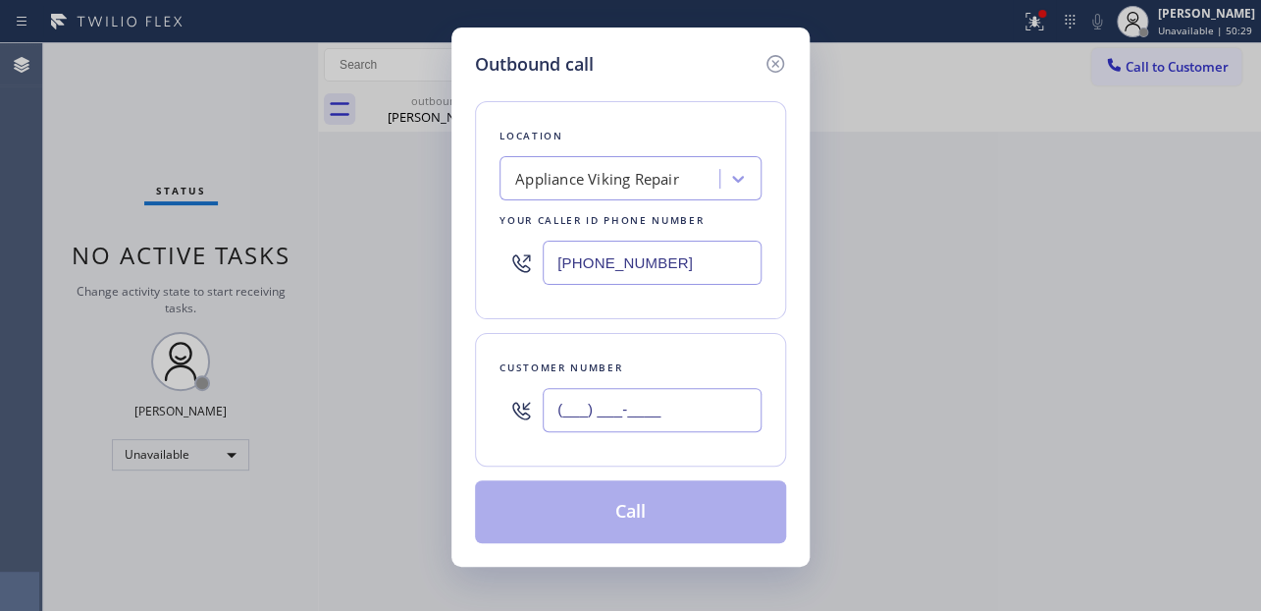
click at [604, 412] on input "(___) ___-____" at bounding box center [652, 410] width 219 height 44
paste input "818) 641-4695"
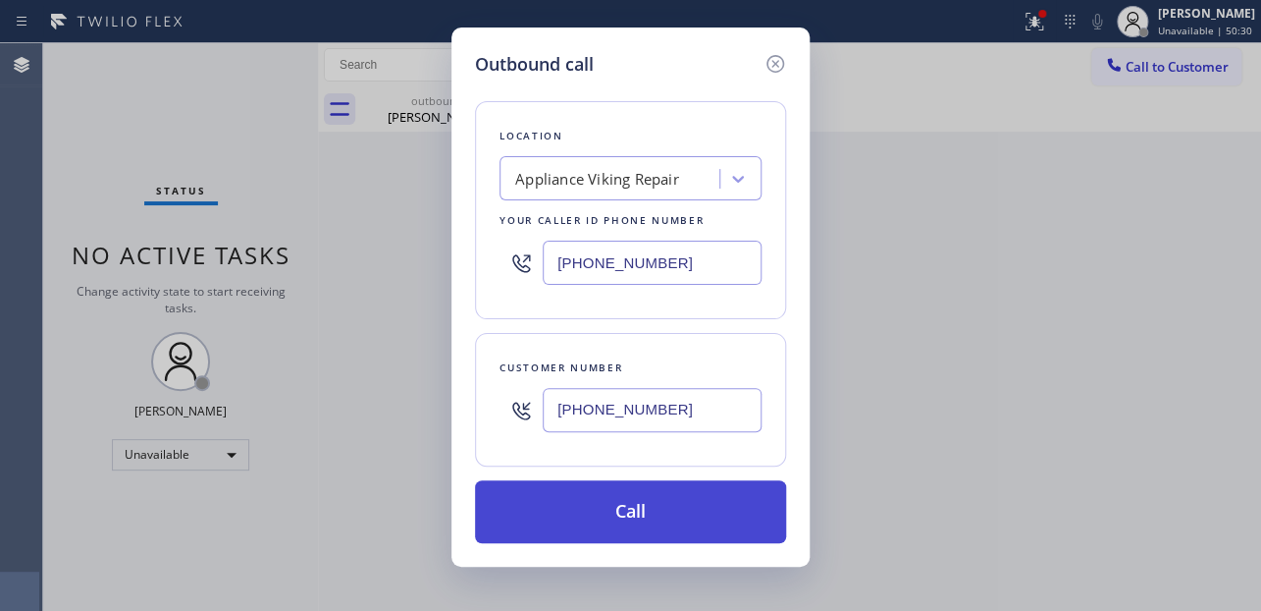
type input "[PHONE_NUMBER]"
click at [658, 512] on button "Call" at bounding box center [630, 511] width 311 height 63
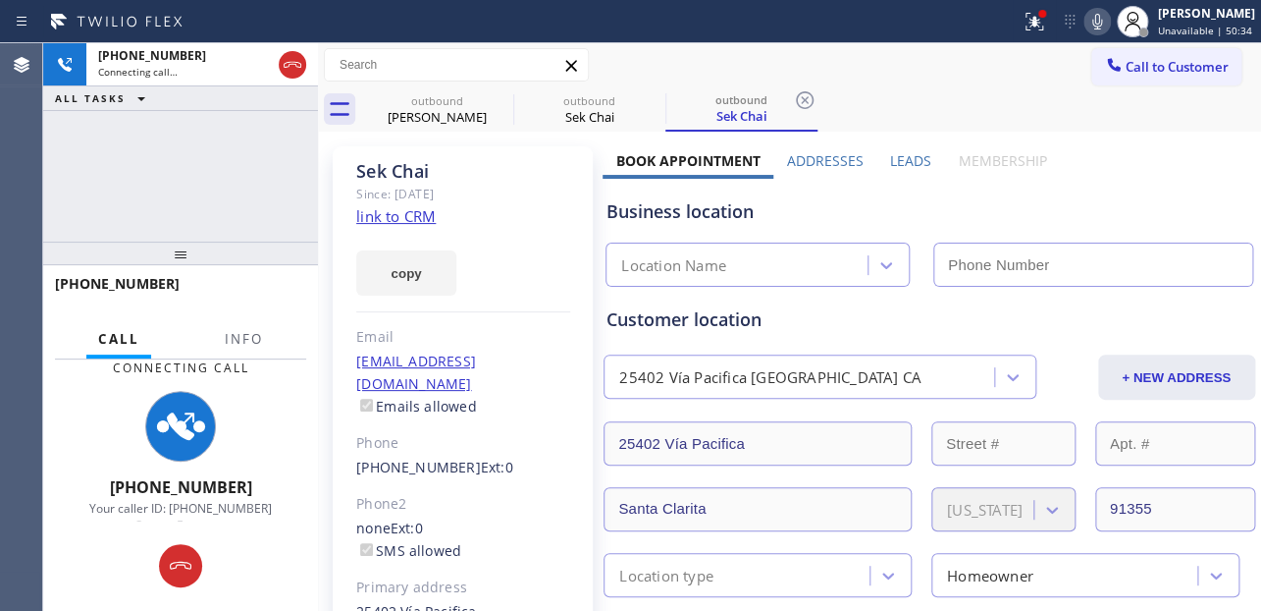
type input "[PHONE_NUMBER]"
click at [898, 163] on label "Leads" at bounding box center [910, 160] width 41 height 19
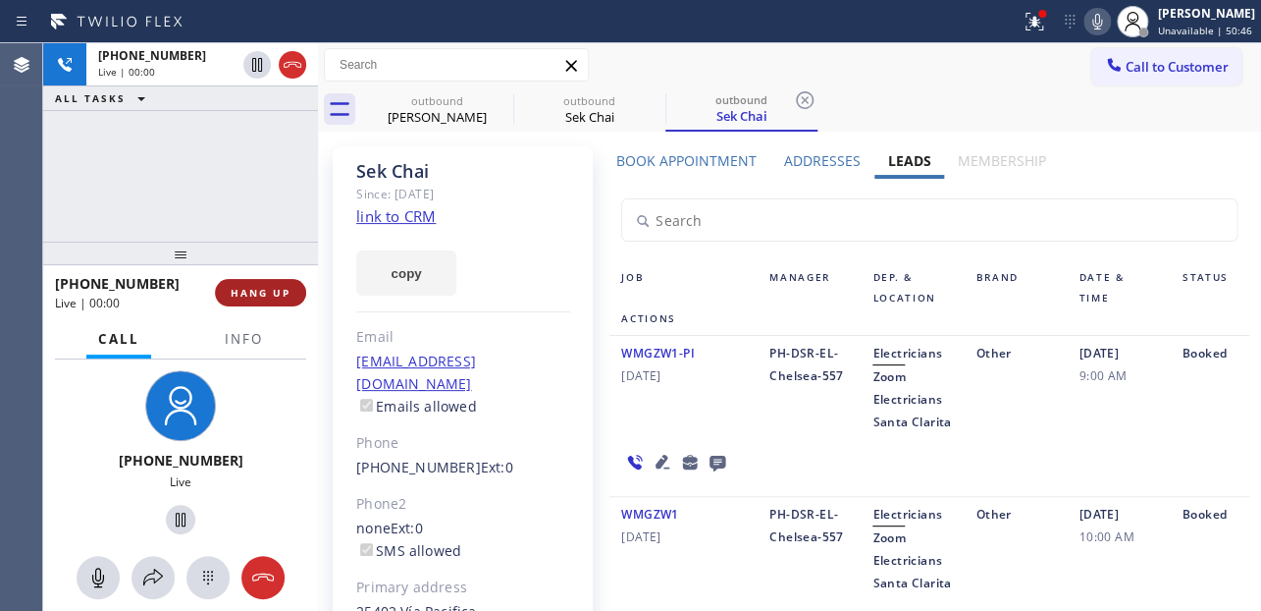
click at [266, 297] on span "HANG UP" at bounding box center [261, 293] width 60 height 14
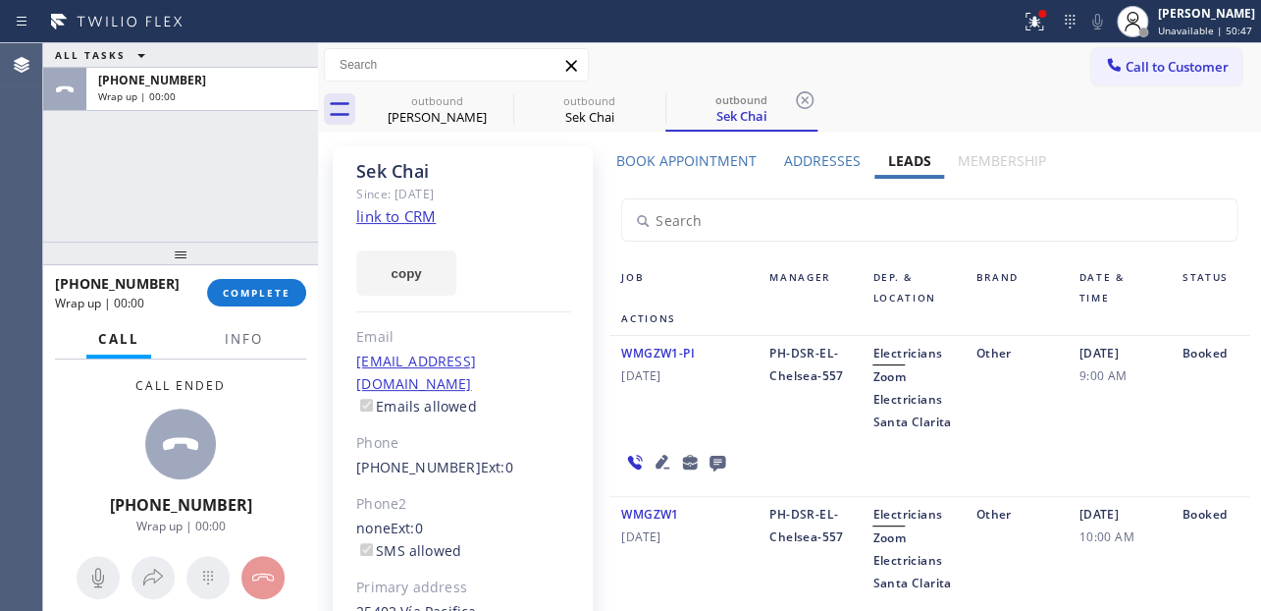
click at [715, 471] on icon at bounding box center [718, 463] width 16 height 16
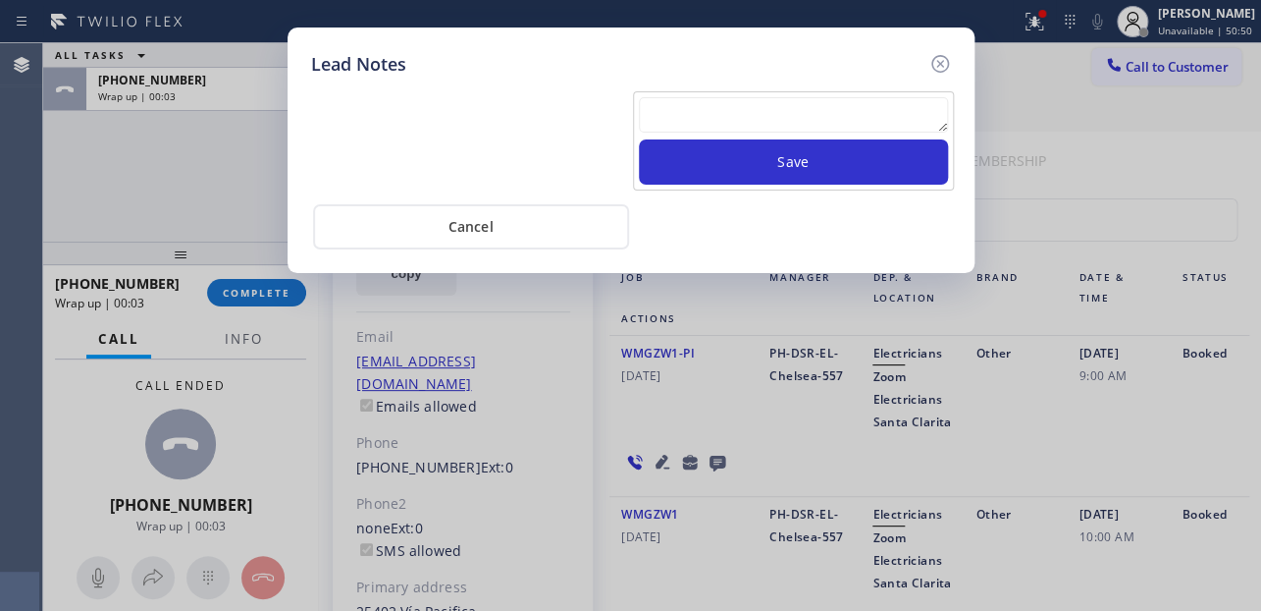
click at [794, 110] on textarea at bounding box center [793, 114] width 309 height 35
paste textarea "Routed to Voice mail// If CX will call back please transfer to me- Love:*"
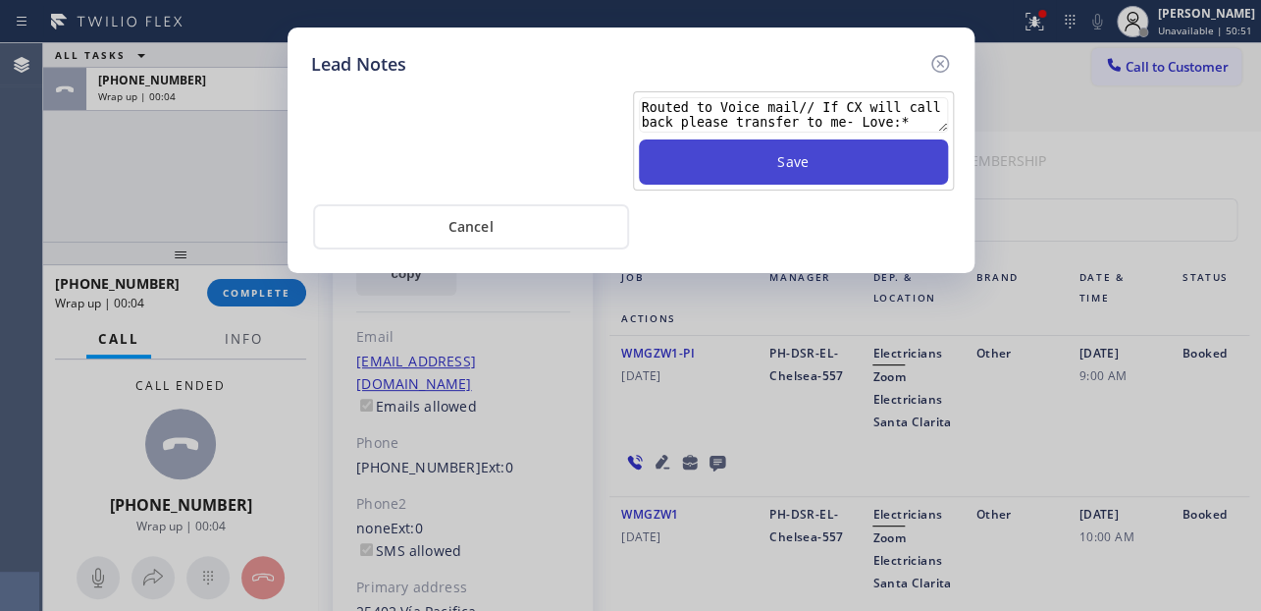
type textarea "Routed to Voice mail// If CX will call back please transfer to me- Love:*"
click at [795, 158] on button "Save" at bounding box center [793, 161] width 309 height 45
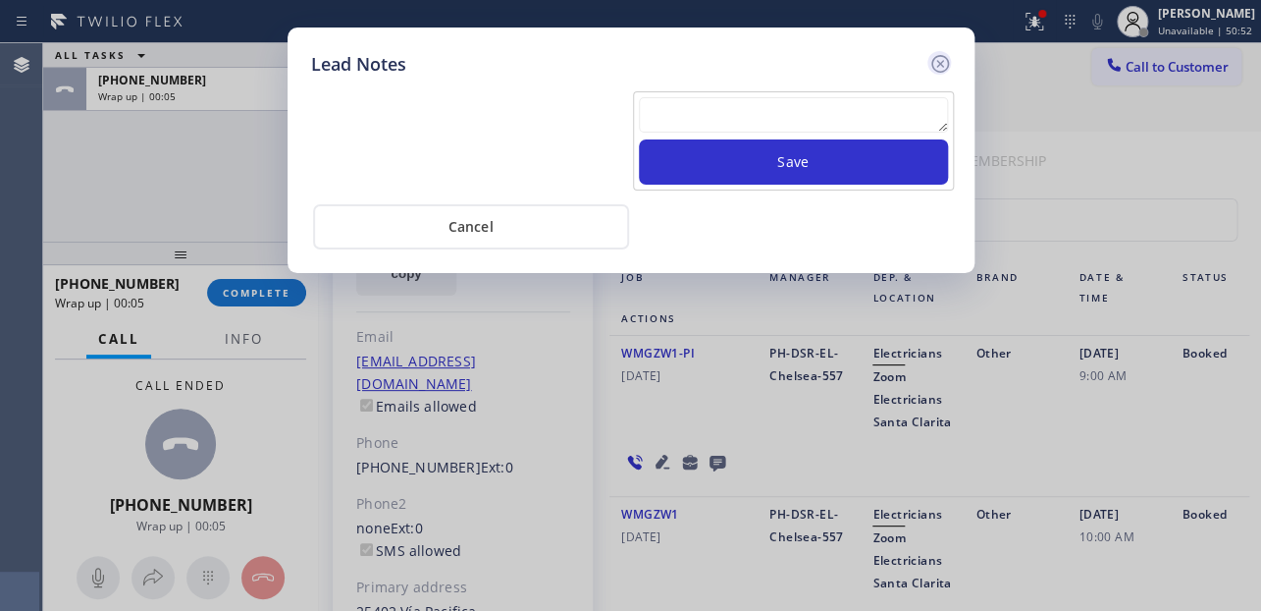
click at [941, 60] on icon at bounding box center [940, 64] width 18 height 18
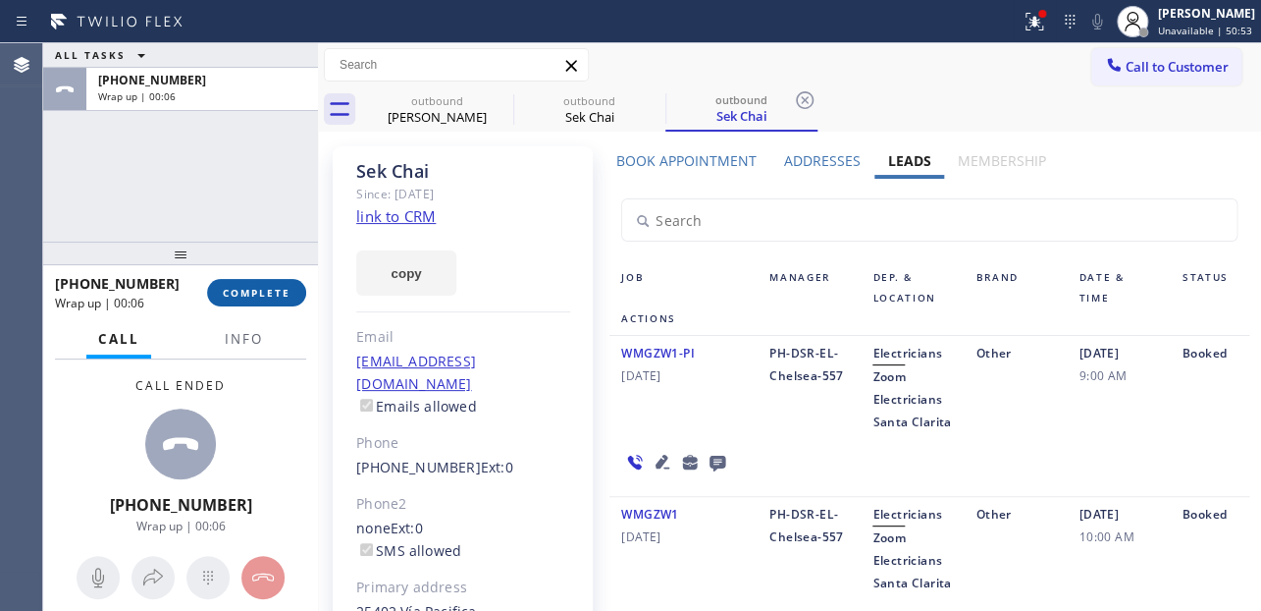
click at [253, 285] on button "COMPLETE" at bounding box center [256, 292] width 99 height 27
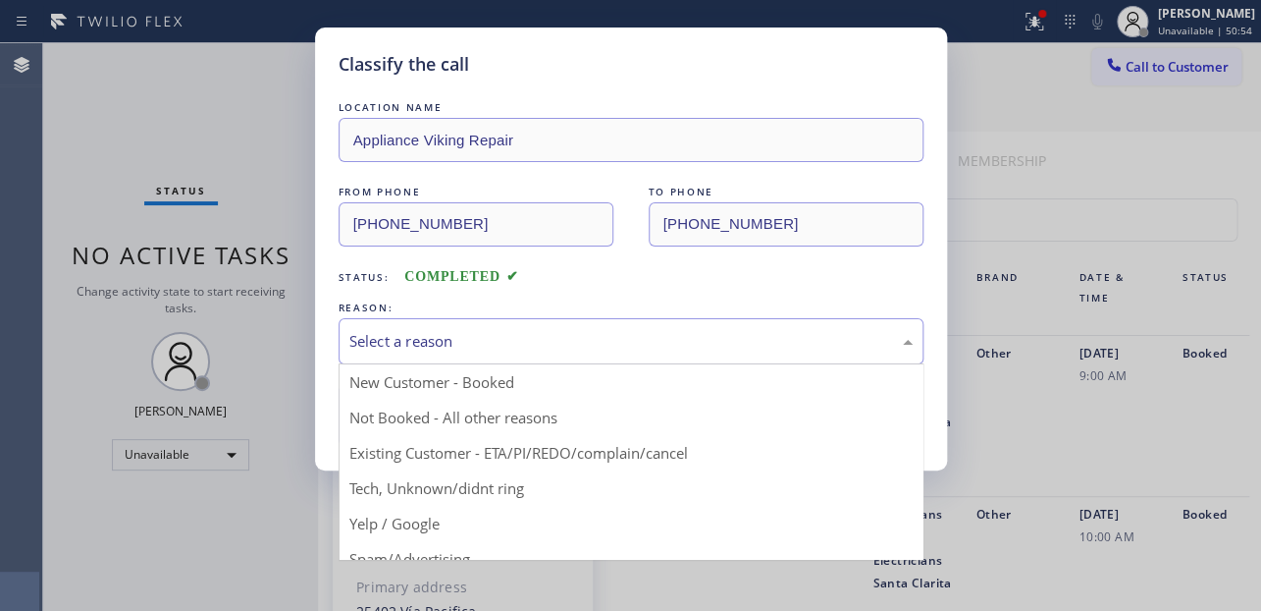
click at [512, 344] on div "Select a reason" at bounding box center [630, 341] width 563 height 23
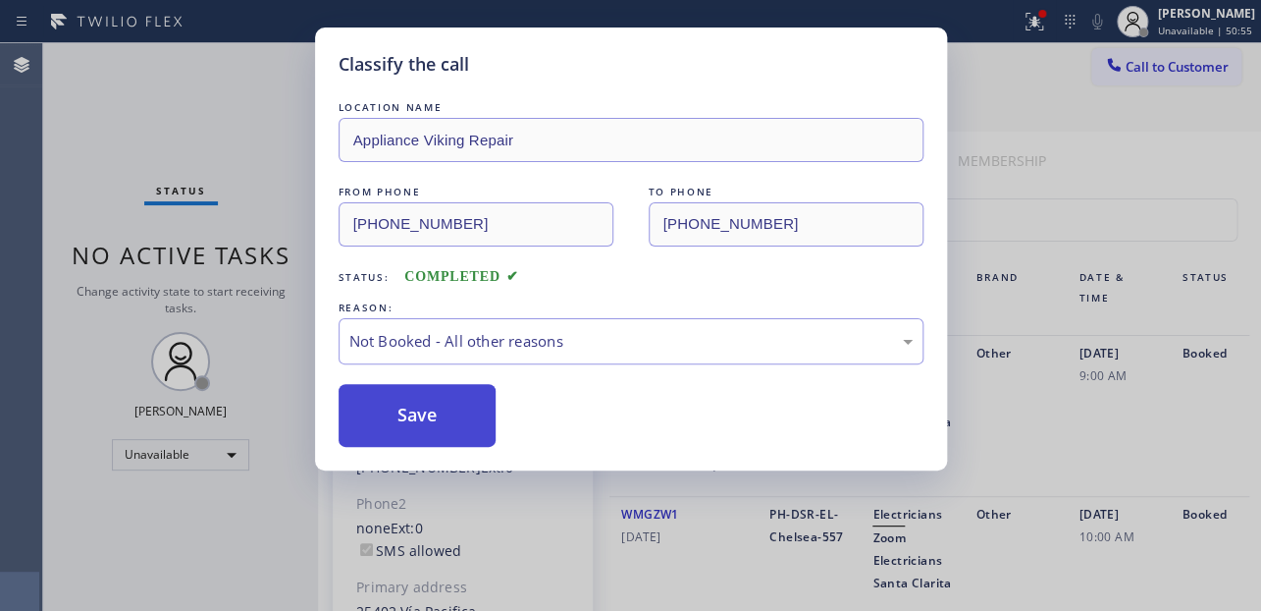
click at [435, 418] on button "Save" at bounding box center [418, 415] width 158 height 63
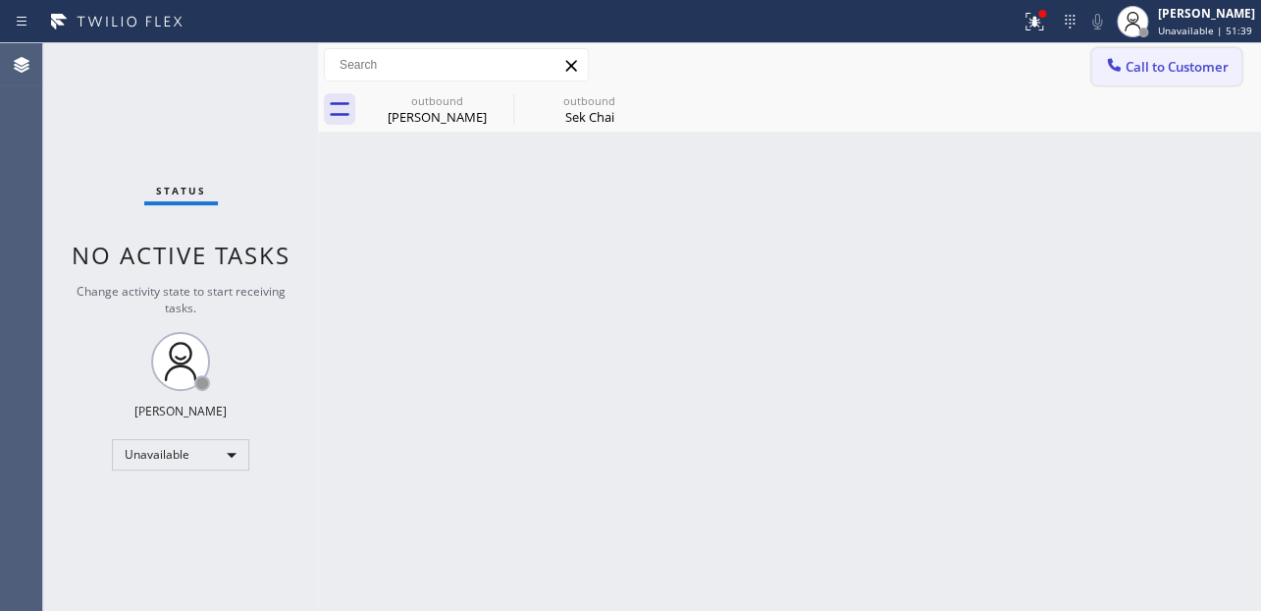
click at [1125, 65] on div at bounding box center [1114, 67] width 24 height 24
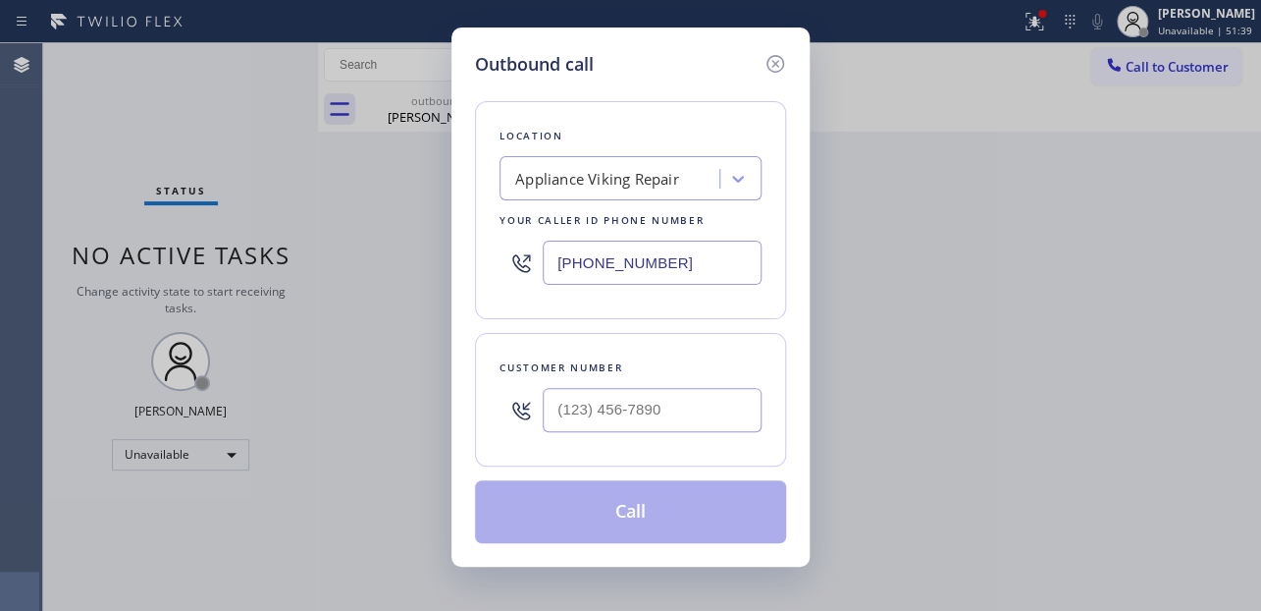
click at [635, 431] on div at bounding box center [652, 410] width 219 height 64
click at [556, 407] on input "(___) ___-____" at bounding box center [652, 410] width 219 height 44
paste input "213) 819-1600"
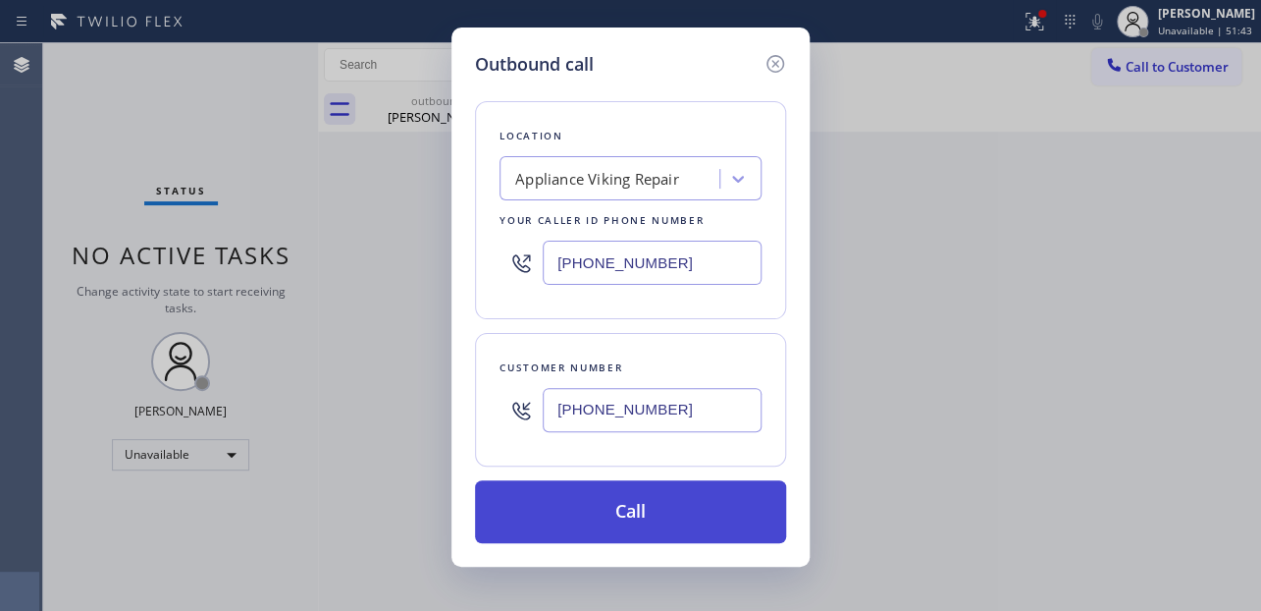
click at [619, 510] on button "Call" at bounding box center [630, 511] width 311 height 63
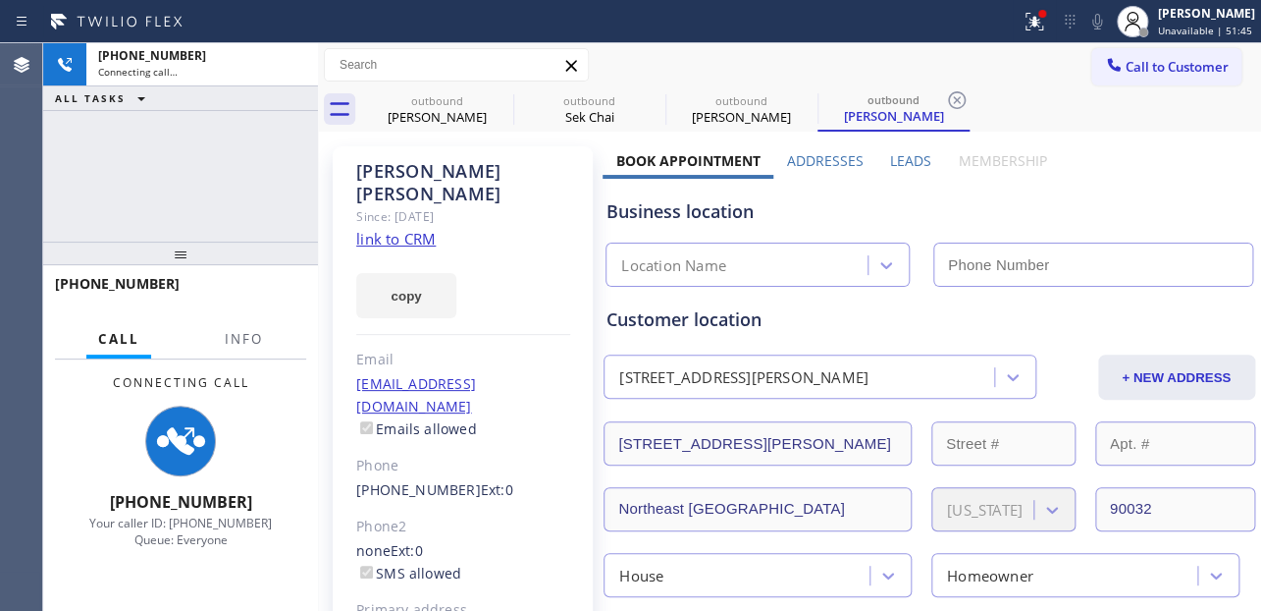
click at [908, 158] on label "Leads" at bounding box center [910, 160] width 41 height 19
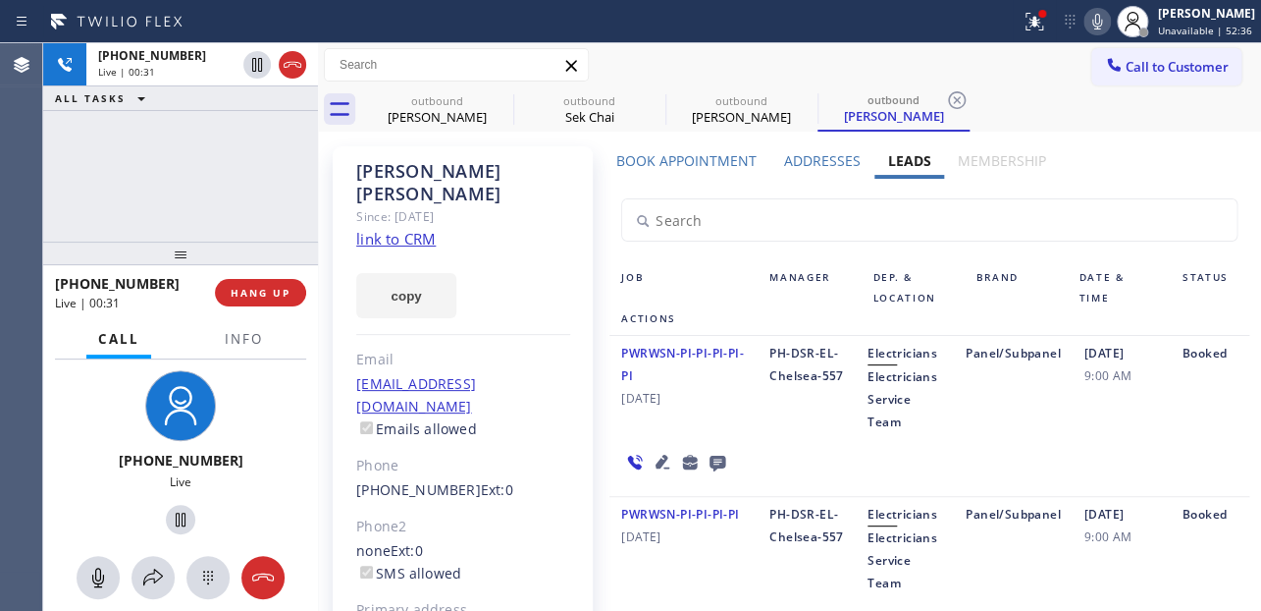
click at [907, 469] on div "PWRWSN-PI-PI-PI-PI-PI [DATE] PH-DSR-EL-Chelsea-557 Electricians Electricians Se…" at bounding box center [929, 416] width 639 height 161
click at [261, 301] on button "HANG UP" at bounding box center [260, 292] width 91 height 27
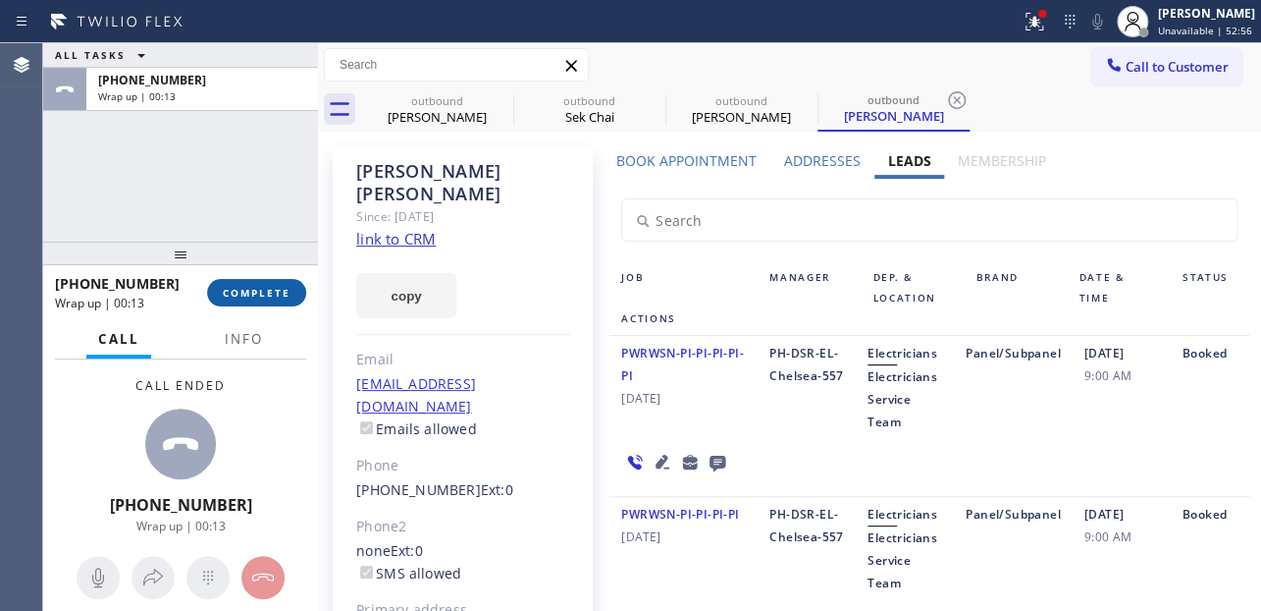
click at [233, 298] on span "COMPLETE" at bounding box center [257, 293] width 68 height 14
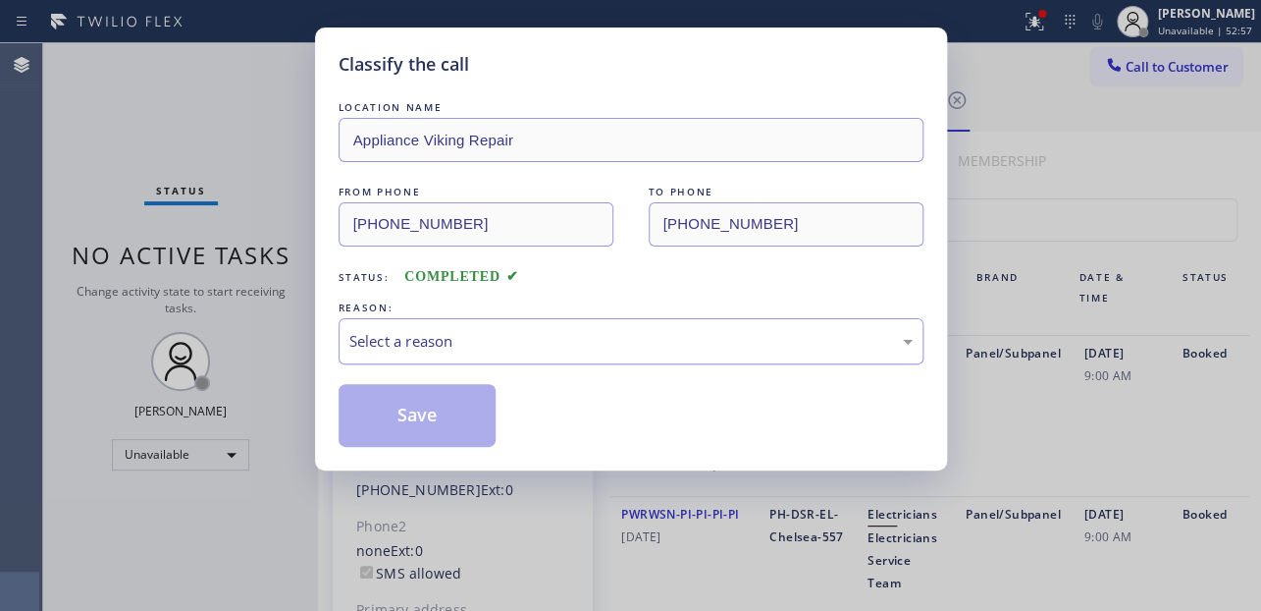
click at [537, 325] on div "Select a reason" at bounding box center [631, 341] width 585 height 46
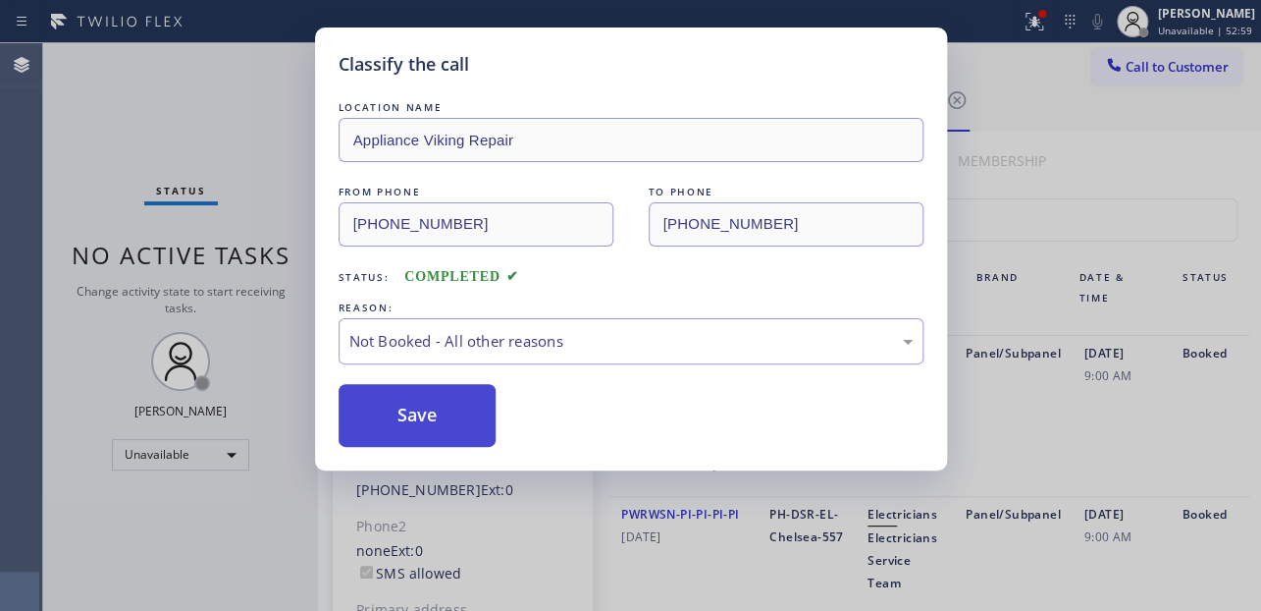
click at [411, 432] on button "Save" at bounding box center [418, 415] width 158 height 63
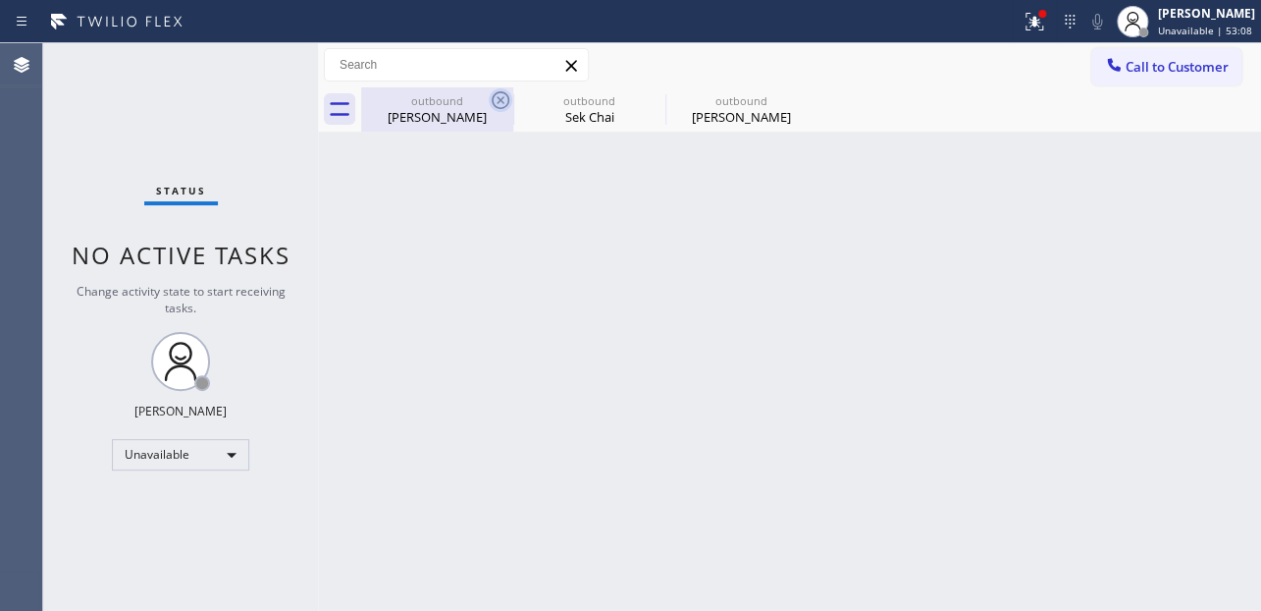
click at [502, 96] on icon at bounding box center [501, 100] width 24 height 24
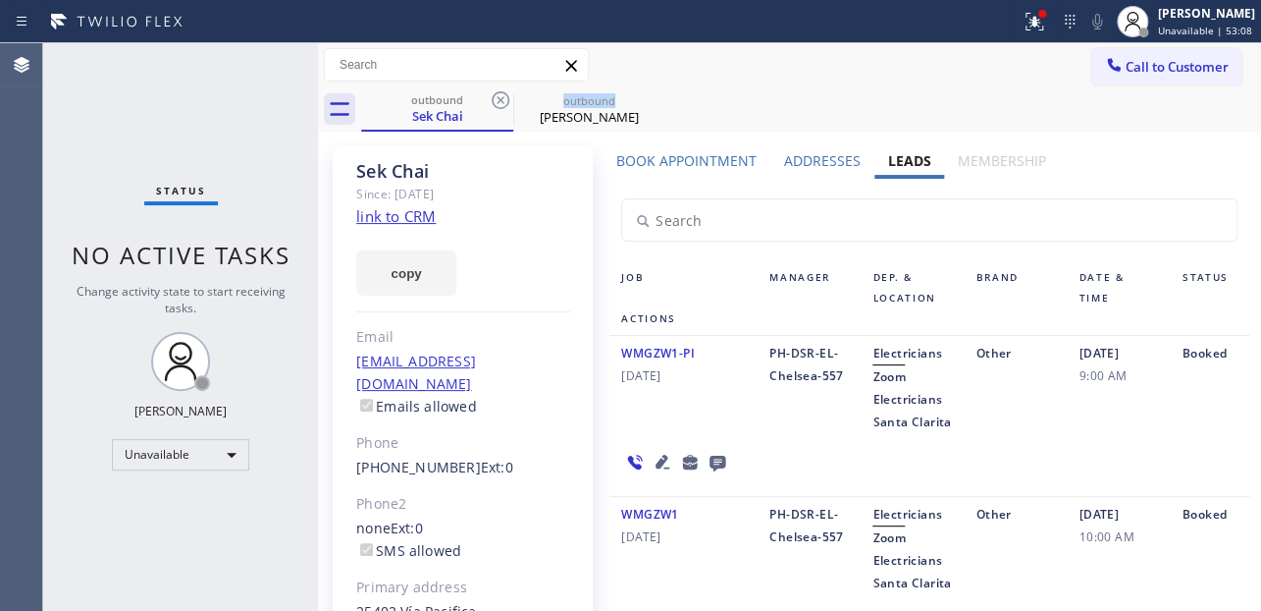
click at [502, 96] on icon at bounding box center [501, 100] width 24 height 24
click at [0, 0] on icon at bounding box center [0, 0] width 0 height 0
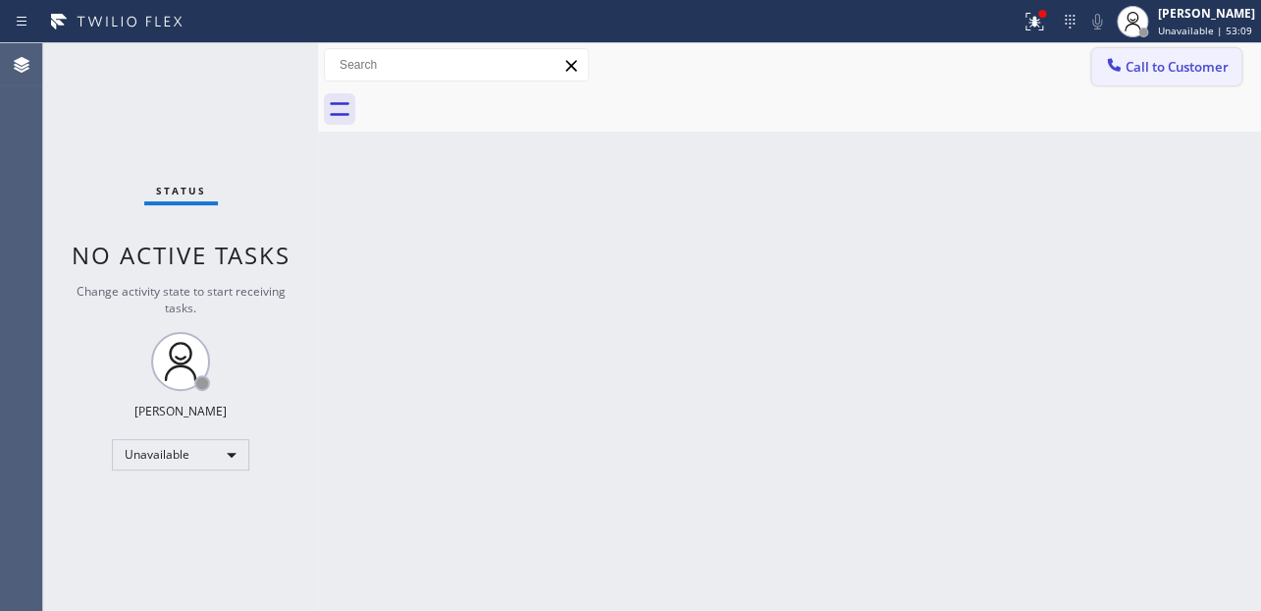
click at [1184, 55] on button "Call to Customer" at bounding box center [1167, 66] width 150 height 37
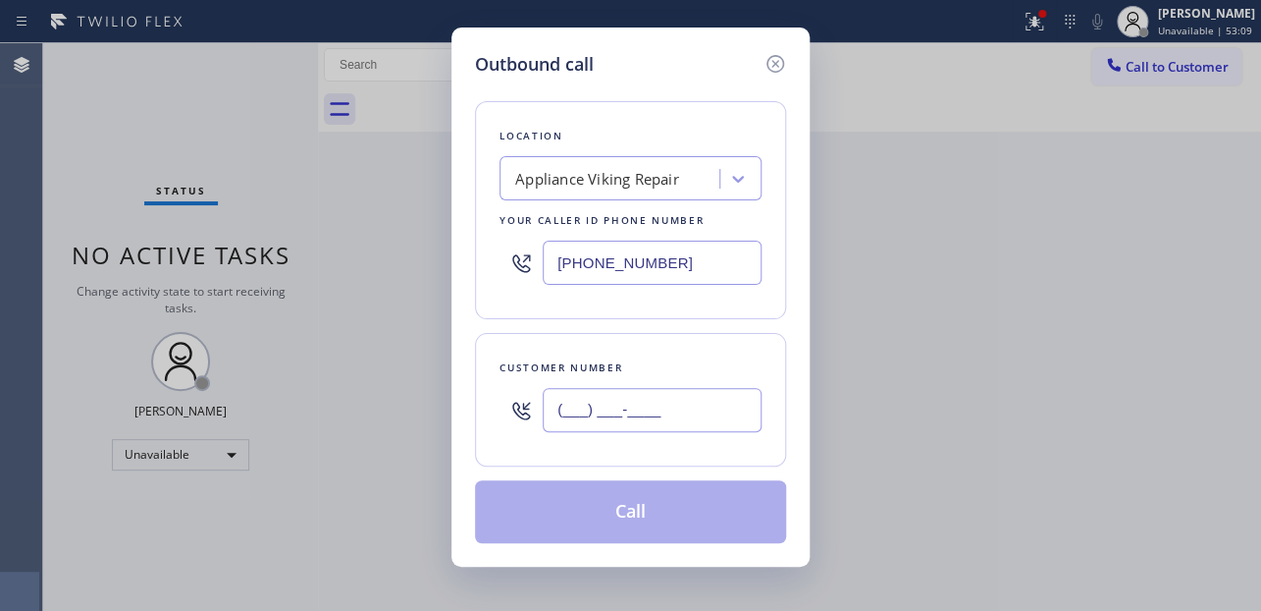
click at [587, 421] on input "(___) ___-____" at bounding box center [652, 410] width 219 height 44
paste input "213) 304-7274"
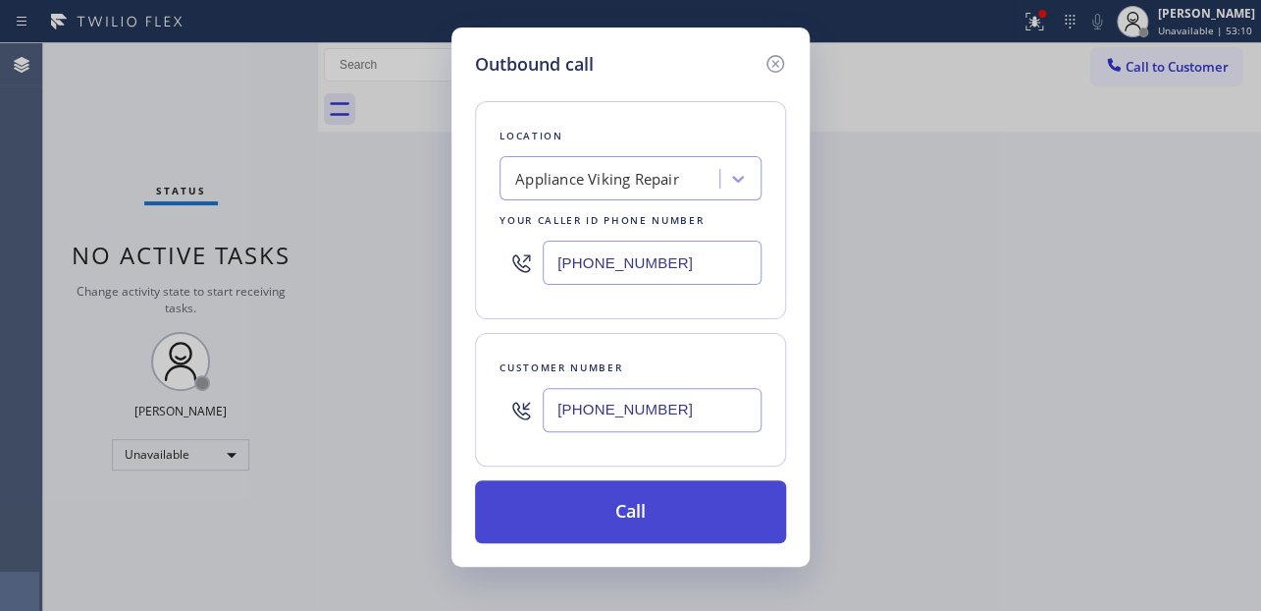
type input "[PHONE_NUMBER]"
click at [589, 529] on button "Call" at bounding box center [630, 511] width 311 height 63
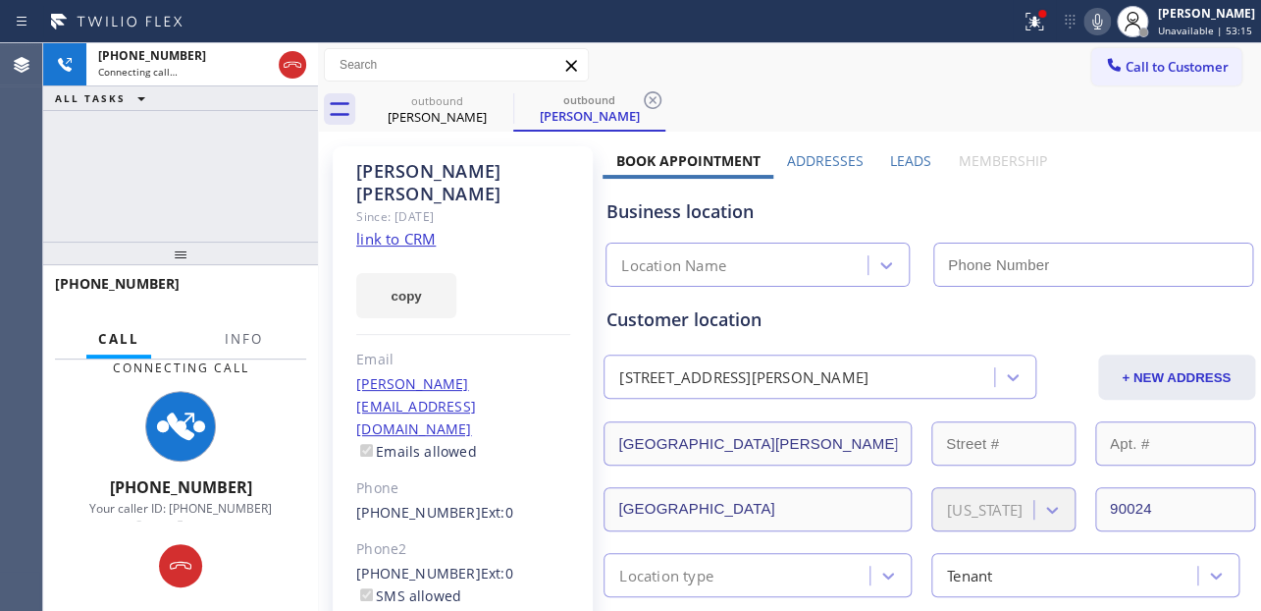
type input "[PHONE_NUMBER]"
click at [893, 164] on label "Leads" at bounding box center [910, 160] width 41 height 19
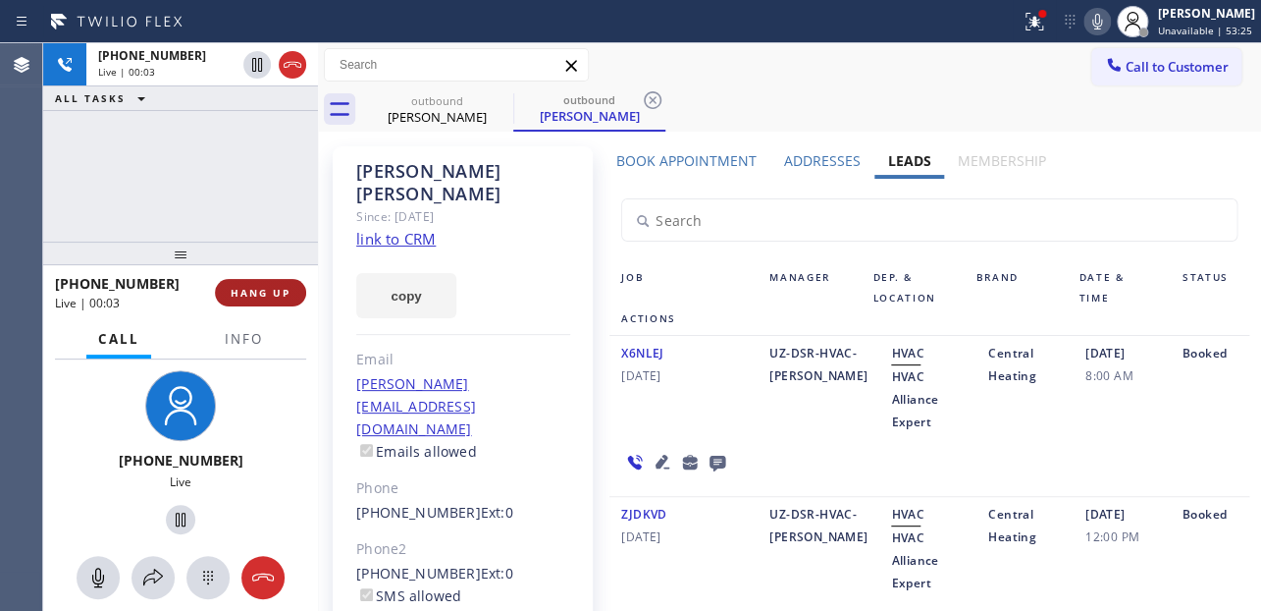
click at [230, 301] on button "HANG UP" at bounding box center [260, 292] width 91 height 27
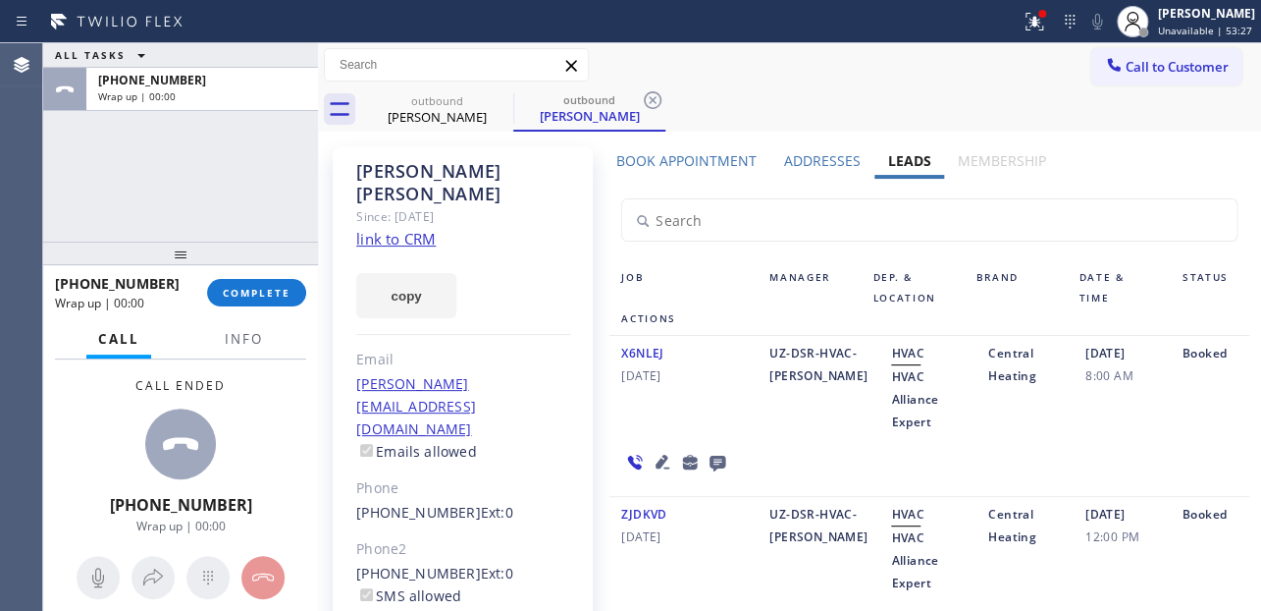
click at [710, 467] on icon at bounding box center [718, 463] width 16 height 16
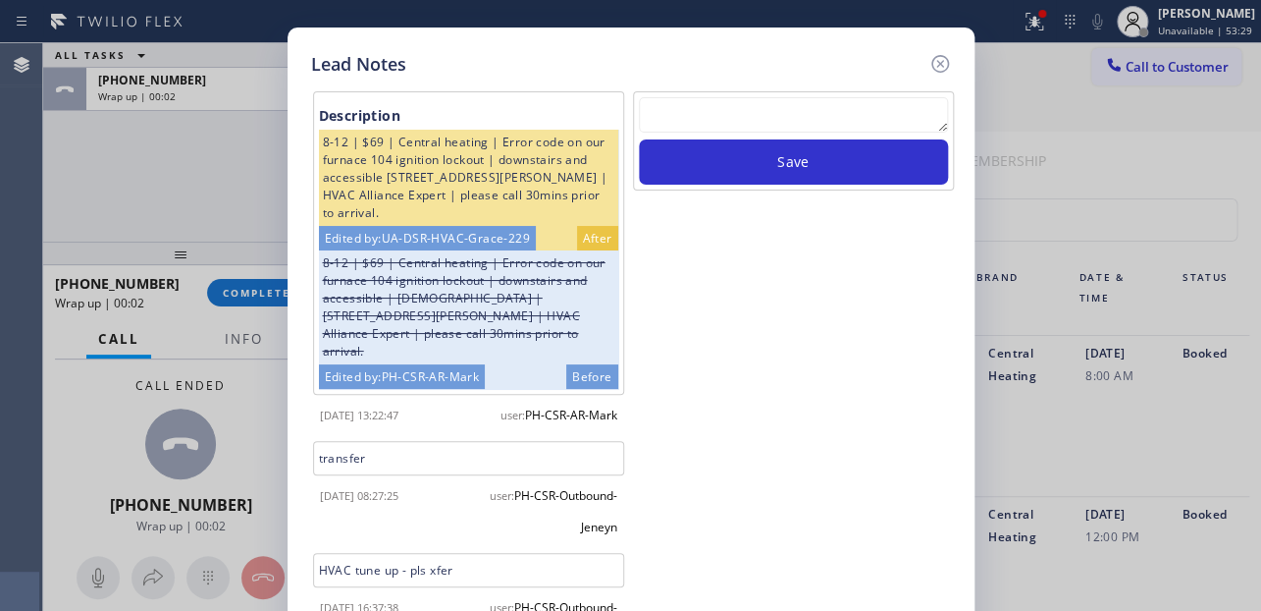
click at [910, 83] on div "Description 8-12 | $69 | Central heating | Error code on our furnace 104 igniti…" at bounding box center [631, 384] width 640 height 613
click at [902, 113] on textarea at bounding box center [793, 114] width 309 height 35
paste textarea "Routed to Voice mail// If CX will call back please transfer to me- Love:*"
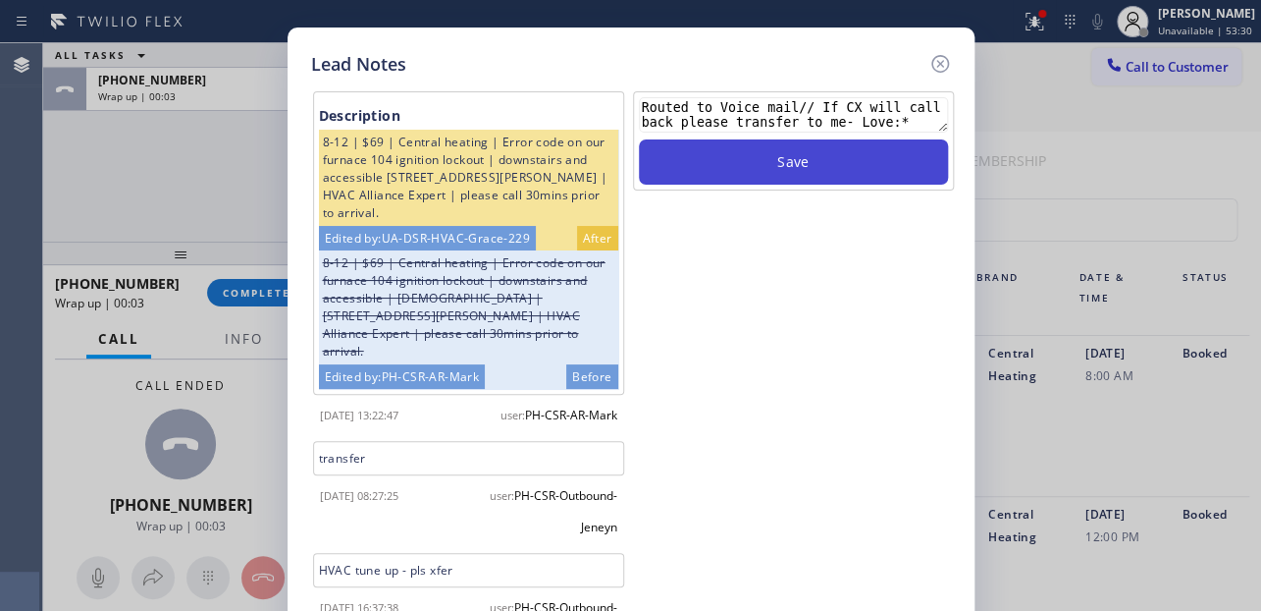
type textarea "Routed to Voice mail// If CX will call back please transfer to me- Love:*"
click at [812, 166] on button "Save" at bounding box center [793, 161] width 309 height 45
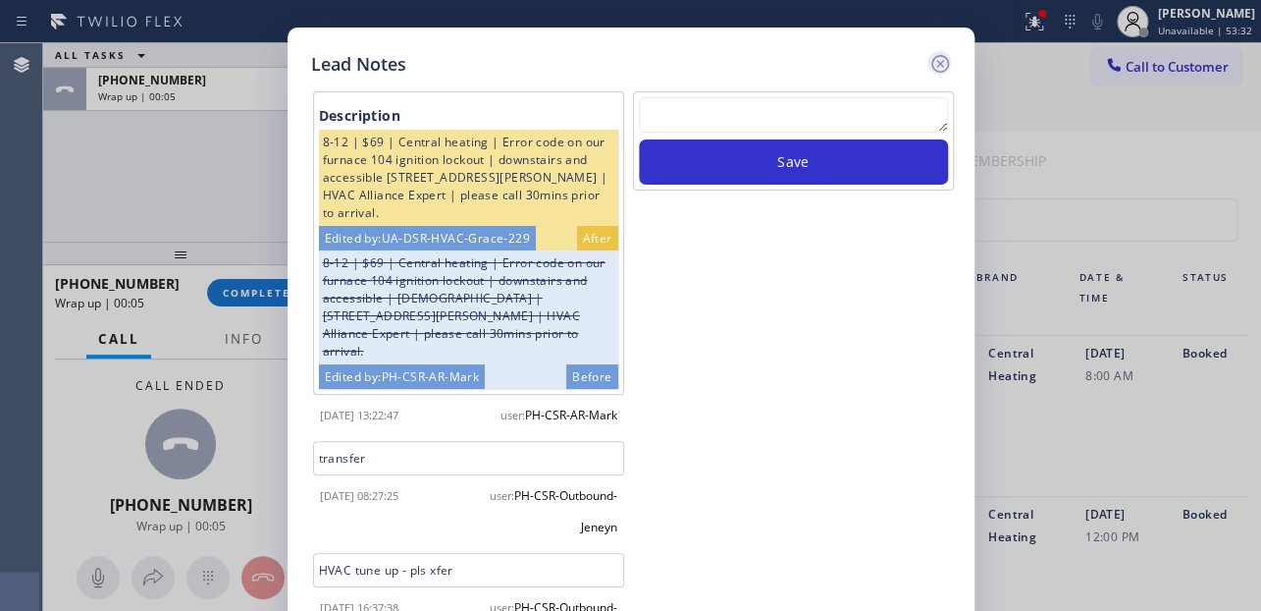
click at [943, 69] on icon at bounding box center [941, 64] width 24 height 24
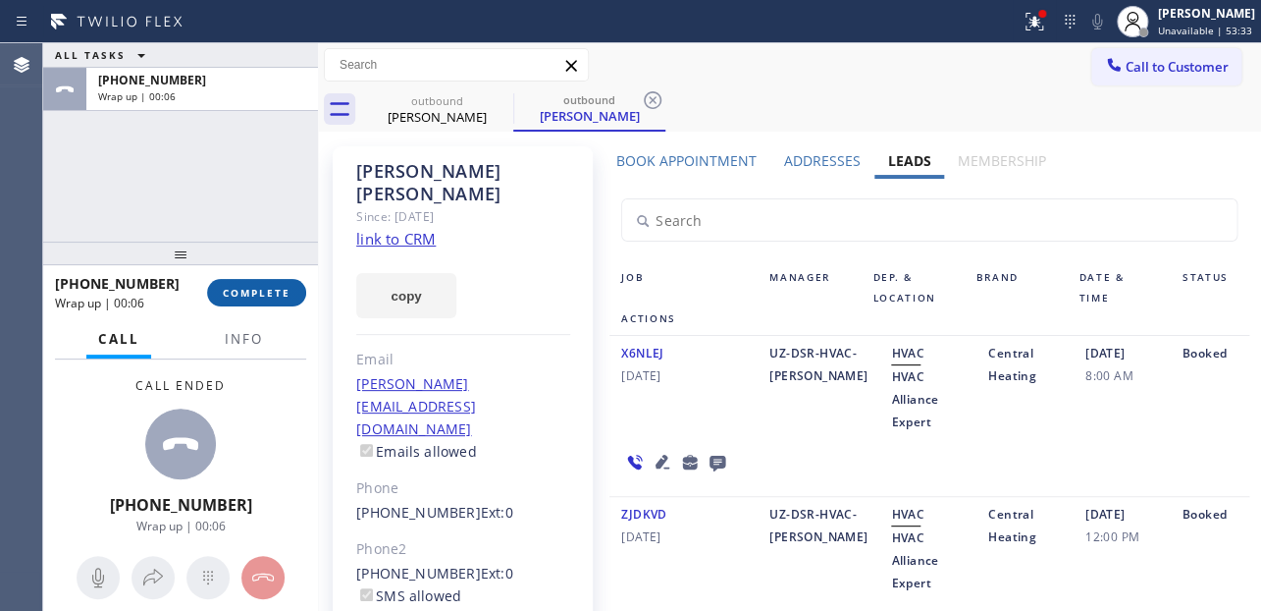
click at [277, 294] on span "COMPLETE" at bounding box center [257, 293] width 68 height 14
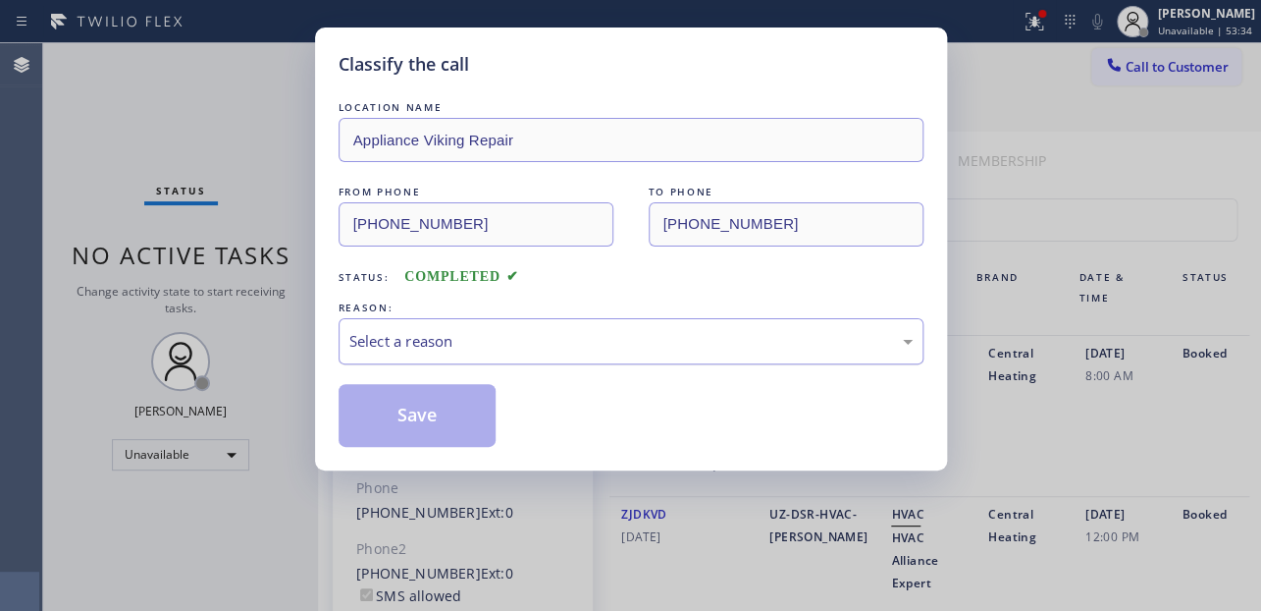
click at [417, 326] on div "Select a reason" at bounding box center [631, 341] width 585 height 46
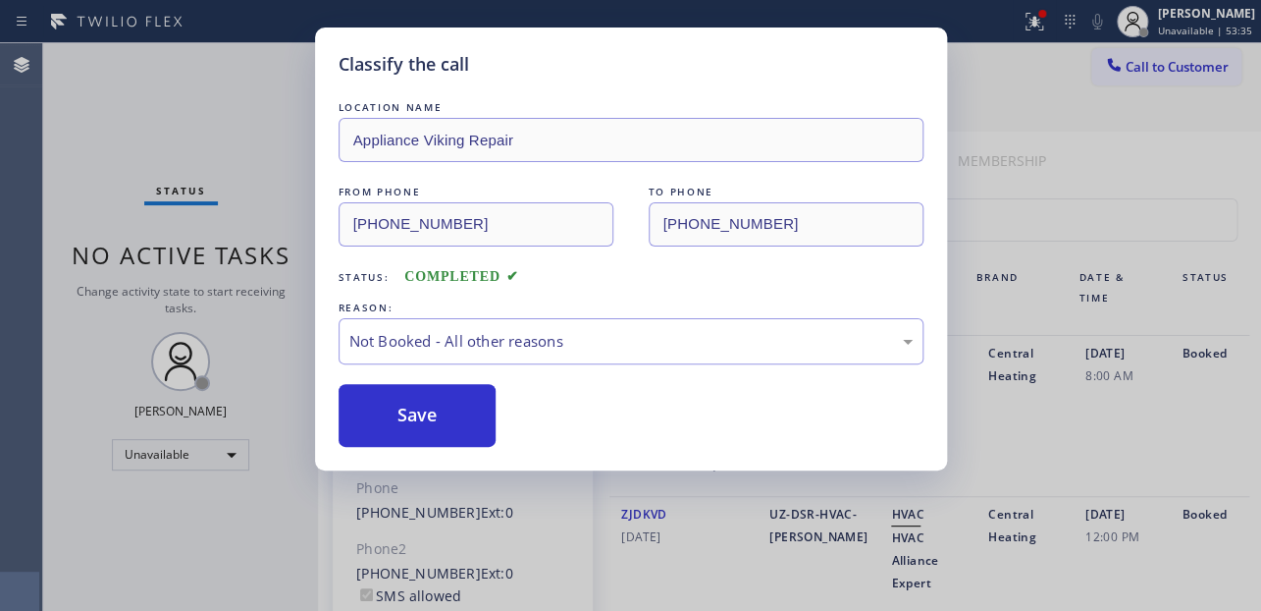
click at [412, 418] on button "Save" at bounding box center [418, 415] width 158 height 63
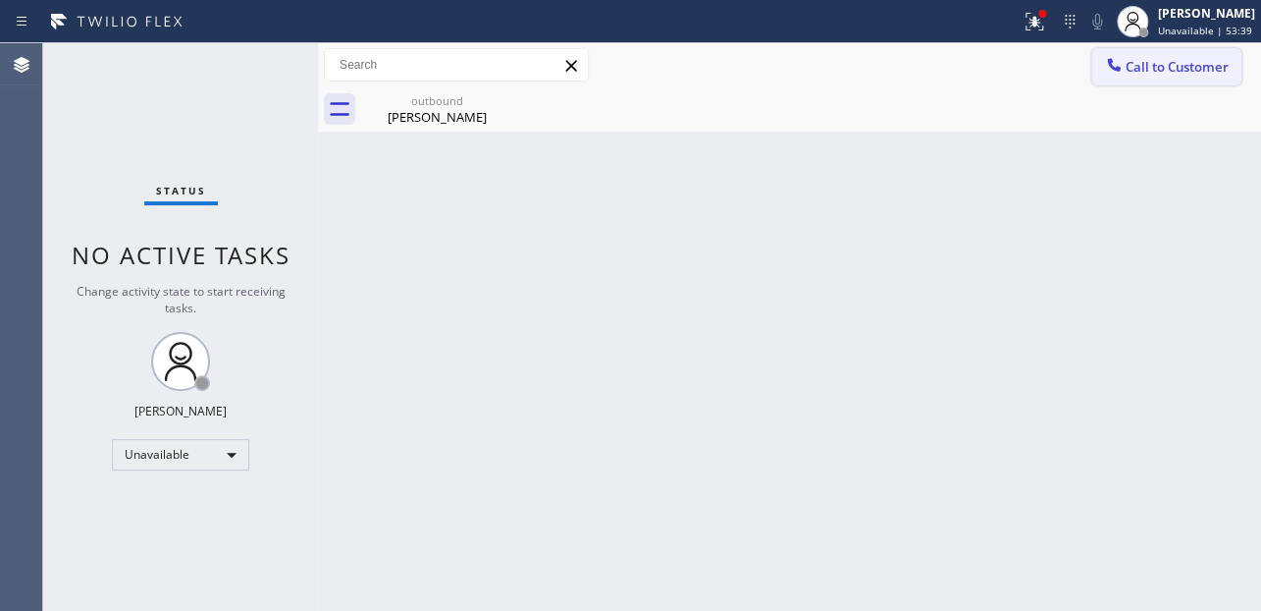
click at [1132, 80] on button "Call to Customer" at bounding box center [1167, 66] width 150 height 37
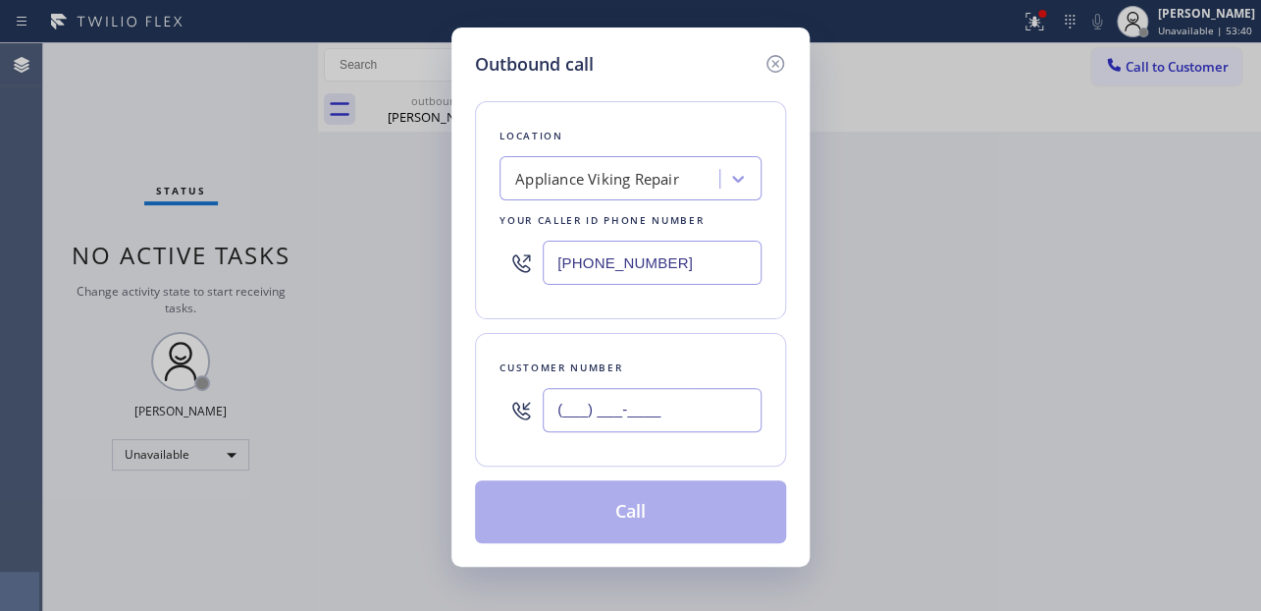
click at [635, 425] on input "(___) ___-____" at bounding box center [652, 410] width 219 height 44
paste input "484) 894-9048"
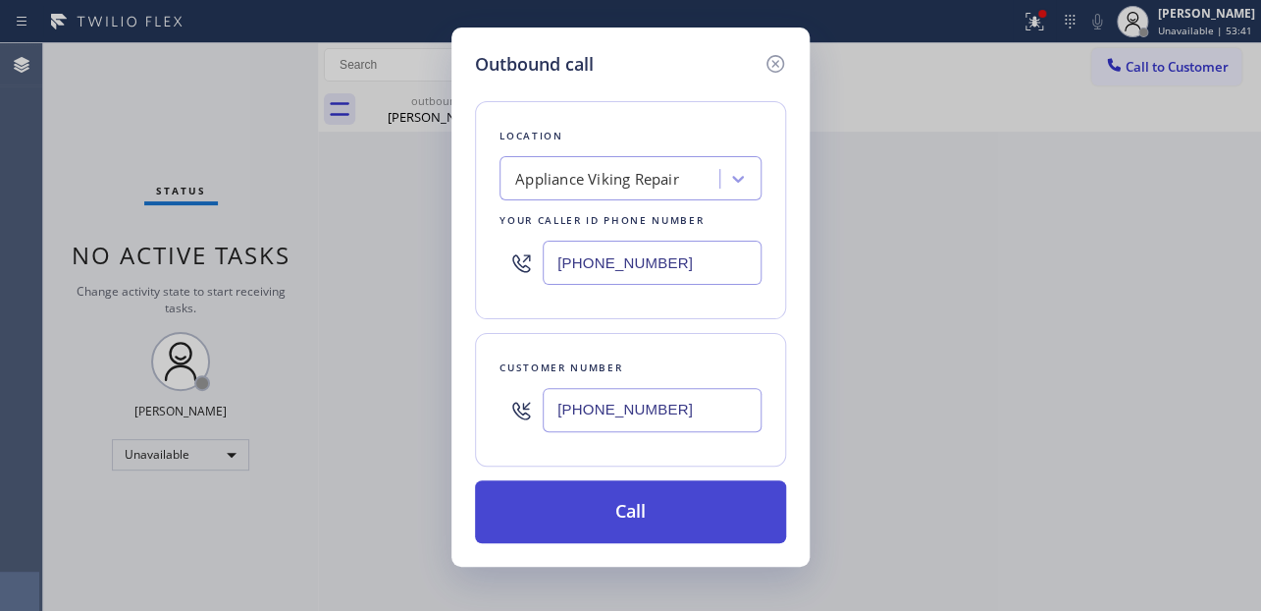
type input "[PHONE_NUMBER]"
click at [649, 529] on button "Call" at bounding box center [630, 511] width 311 height 63
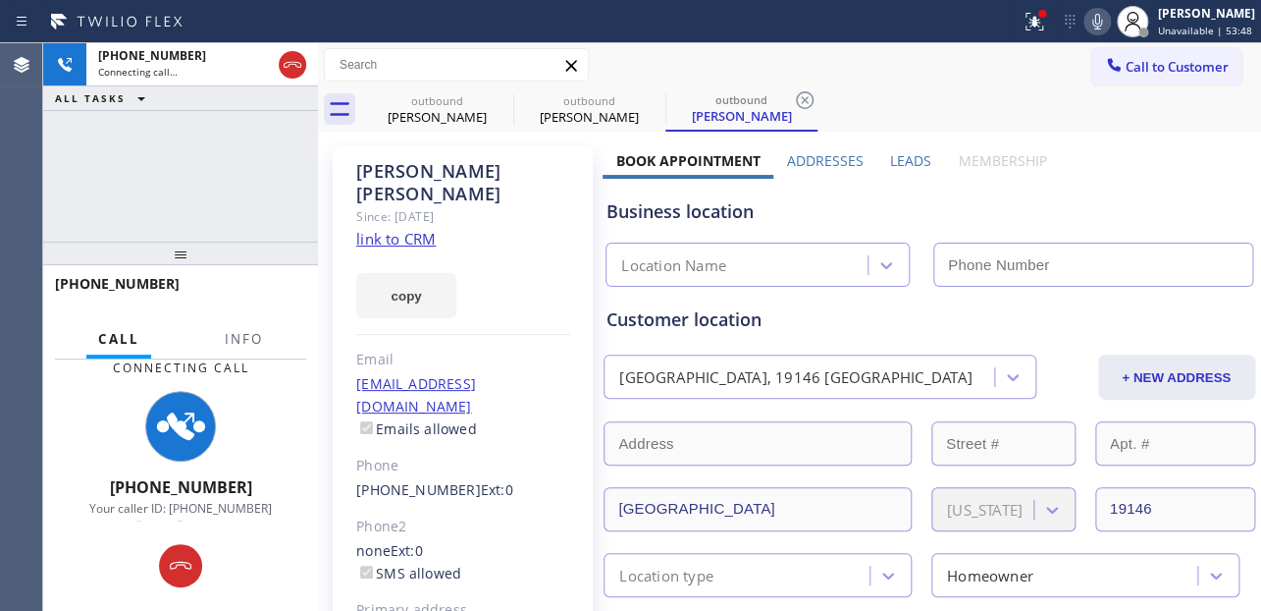
type input "[PHONE_NUMBER]"
click at [904, 161] on label "Leads" at bounding box center [910, 160] width 41 height 19
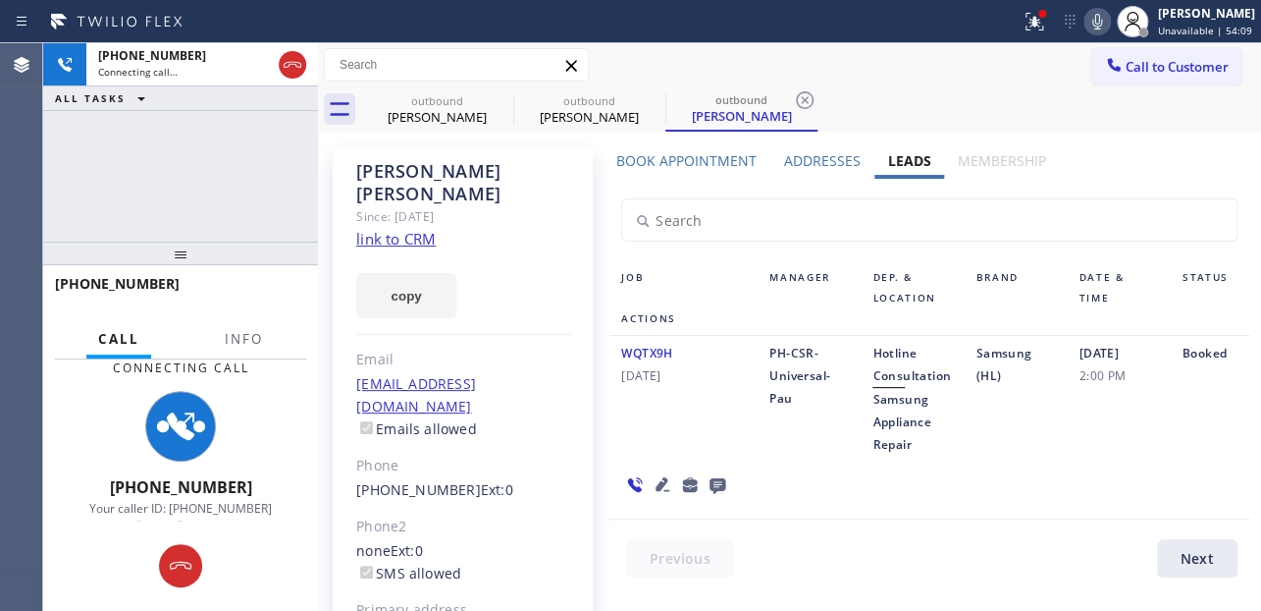
click at [656, 489] on icon at bounding box center [663, 484] width 14 height 14
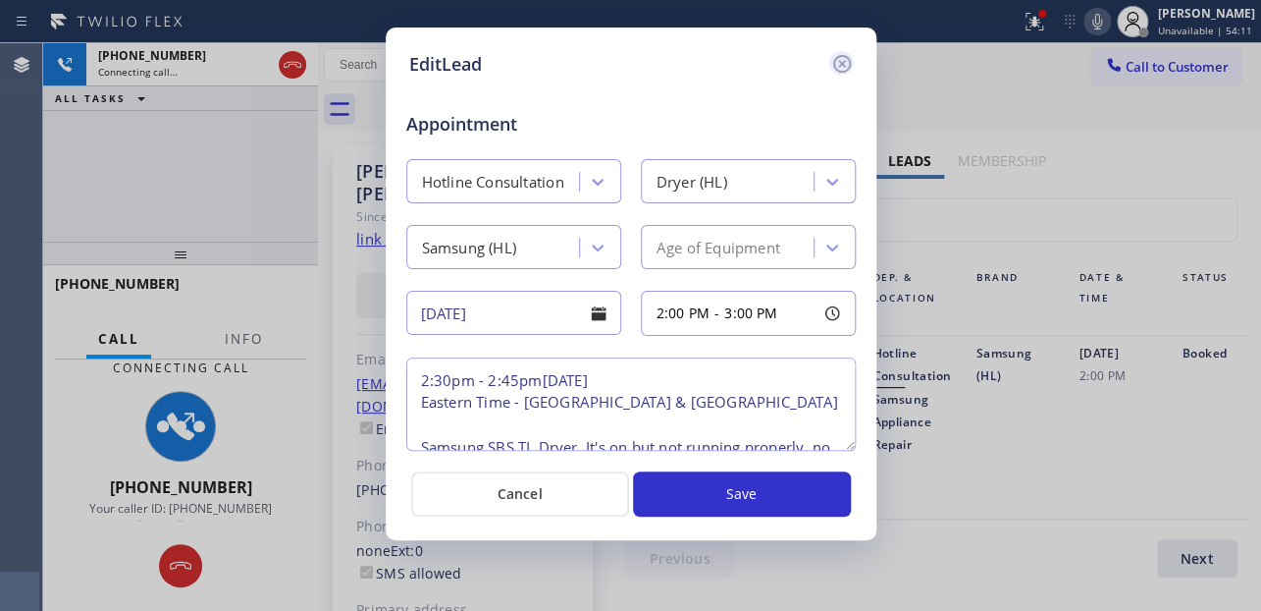
click at [844, 61] on icon at bounding box center [842, 64] width 24 height 24
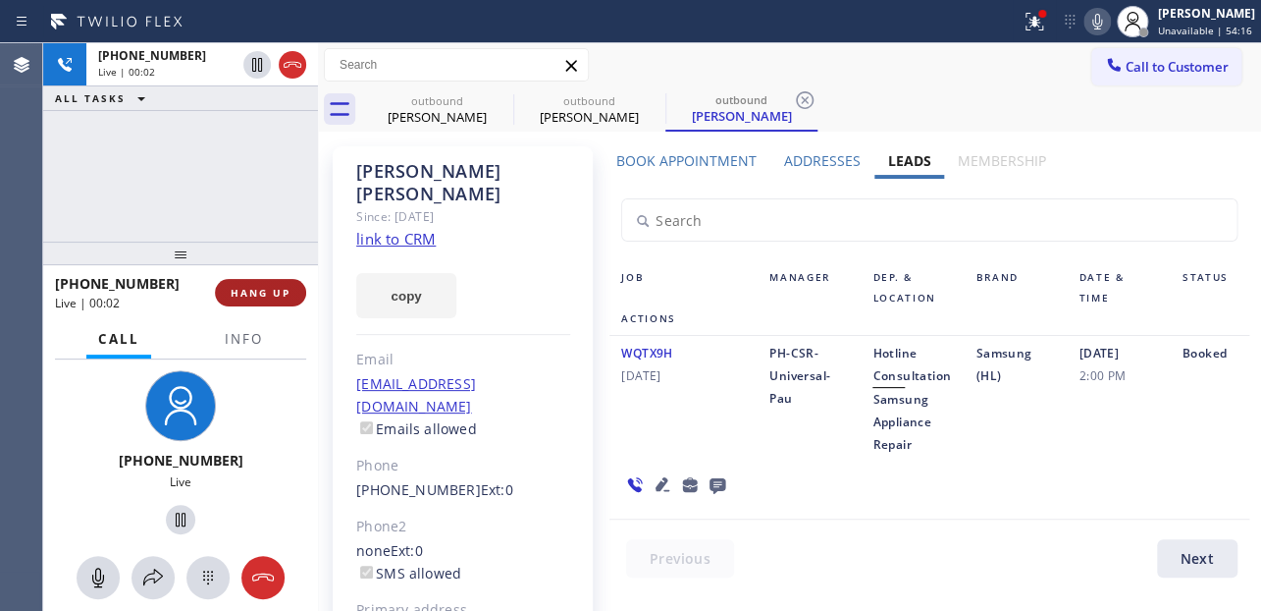
click at [258, 297] on span "HANG UP" at bounding box center [261, 293] width 60 height 14
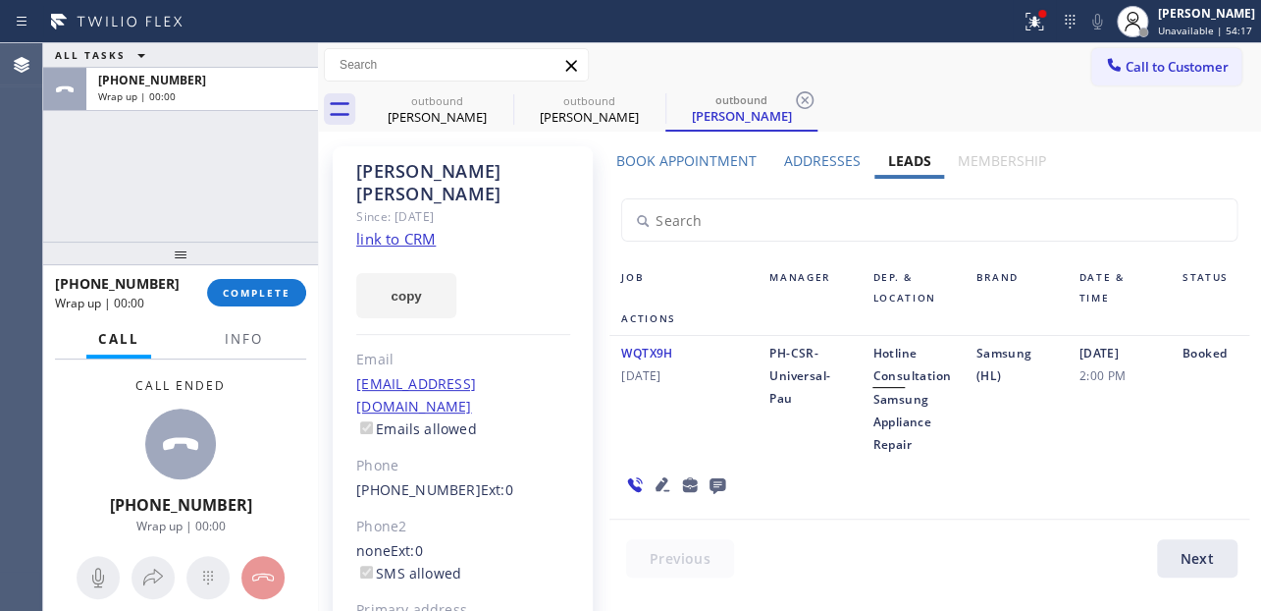
click at [710, 483] on icon at bounding box center [718, 486] width 16 height 16
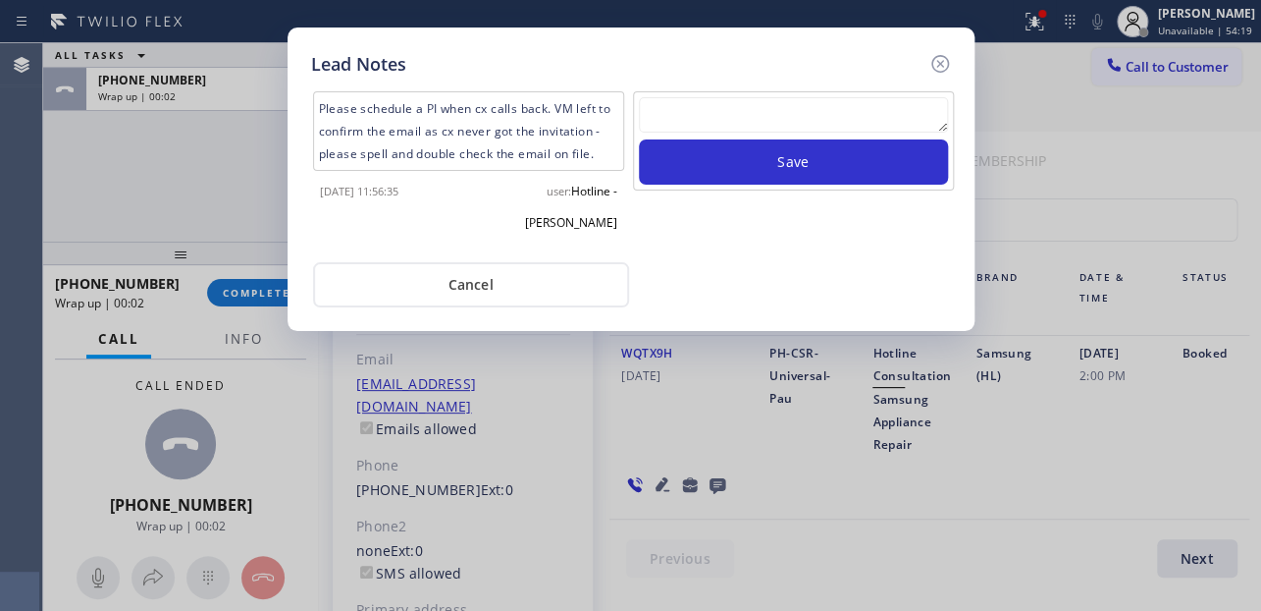
click at [840, 137] on div at bounding box center [793, 118] width 309 height 42
click at [847, 110] on textarea at bounding box center [793, 114] width 309 height 35
paste textarea "Routed to Voice mail// If CX will call back please transfer to me- Love:*"
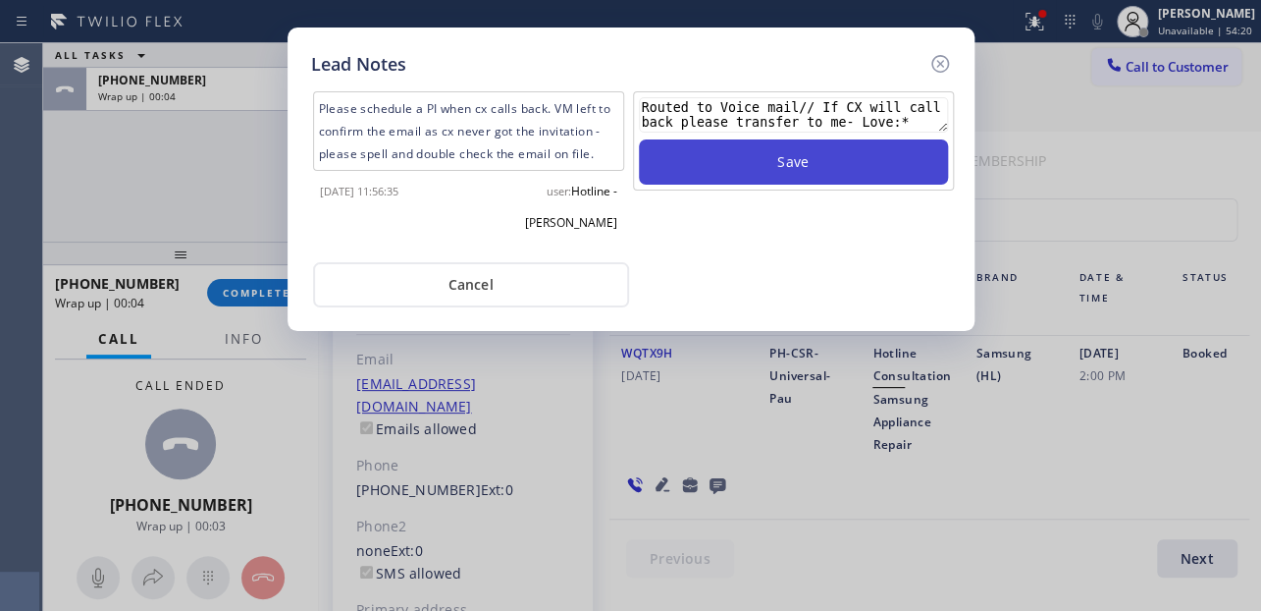
type textarea "Routed to Voice mail// If CX will call back please transfer to me- Love:*"
click at [848, 158] on button "Save" at bounding box center [793, 161] width 309 height 45
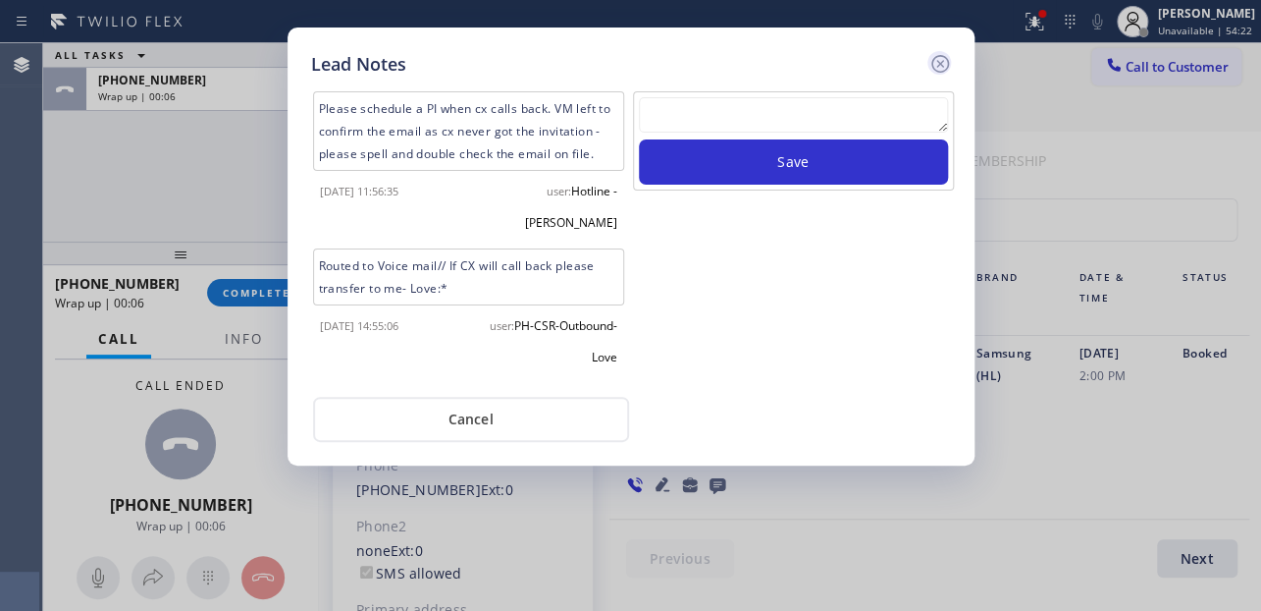
click at [932, 63] on icon at bounding box center [940, 64] width 18 height 18
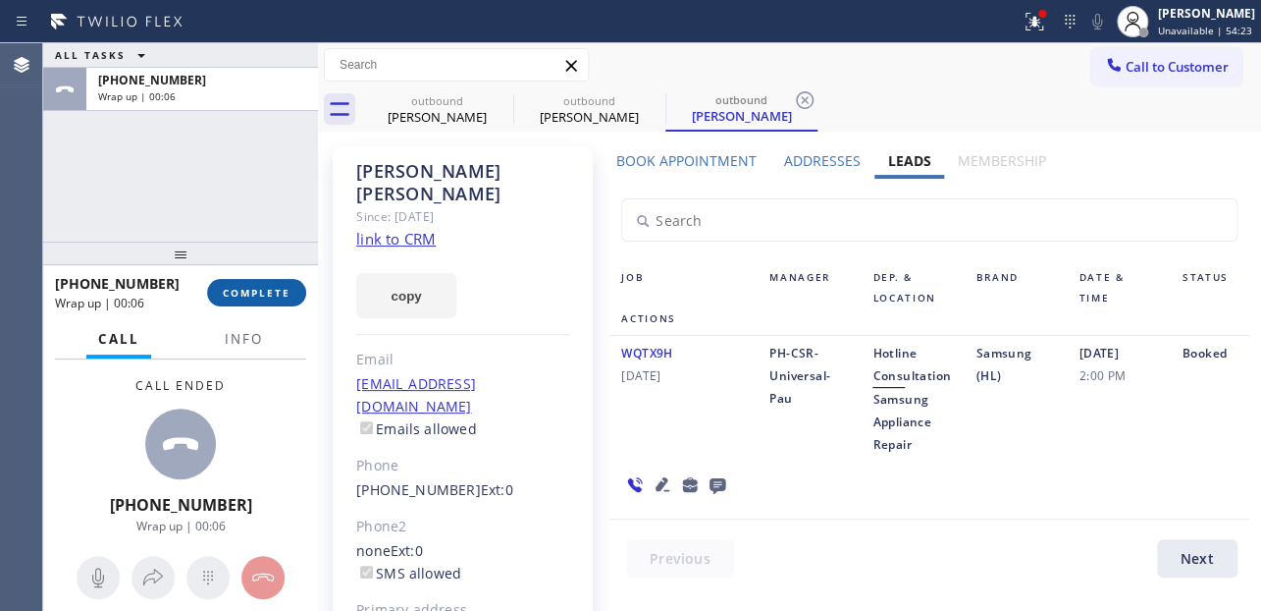
click at [251, 286] on span "COMPLETE" at bounding box center [257, 293] width 68 height 14
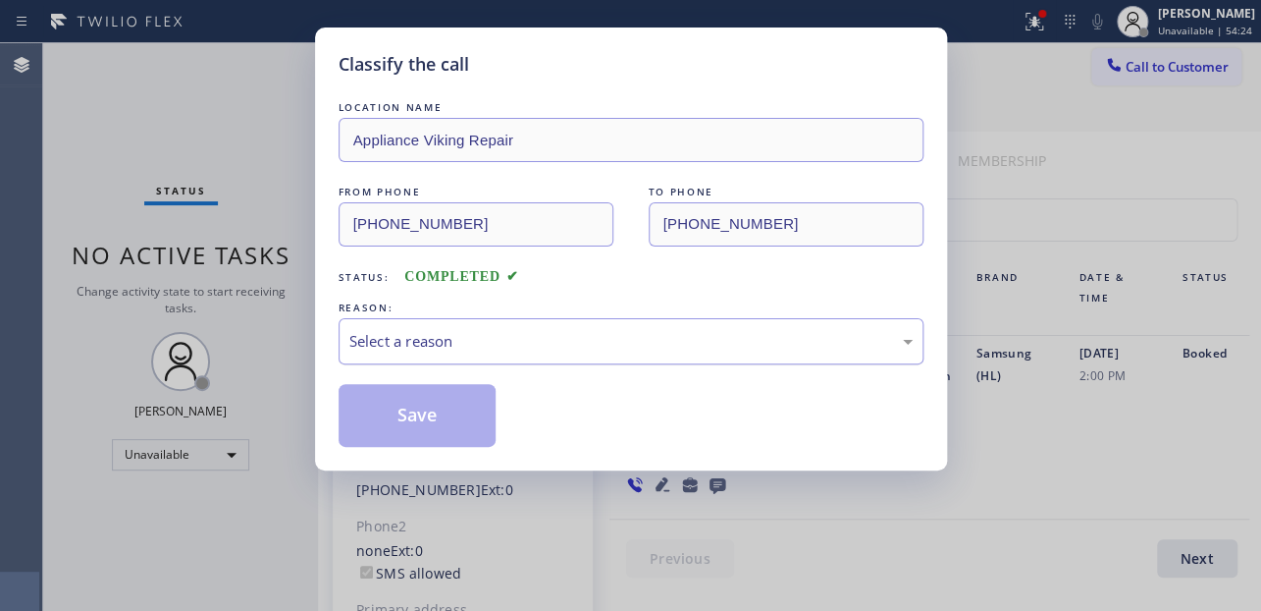
click at [463, 326] on div "Select a reason" at bounding box center [631, 341] width 585 height 46
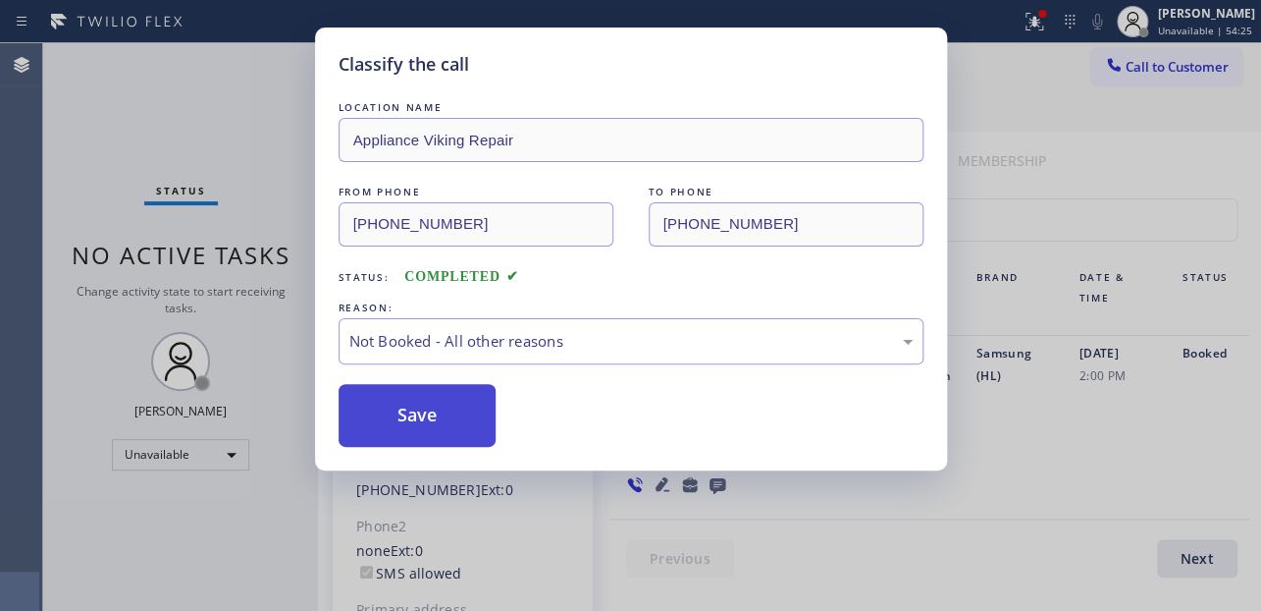
click at [422, 419] on button "Save" at bounding box center [418, 415] width 158 height 63
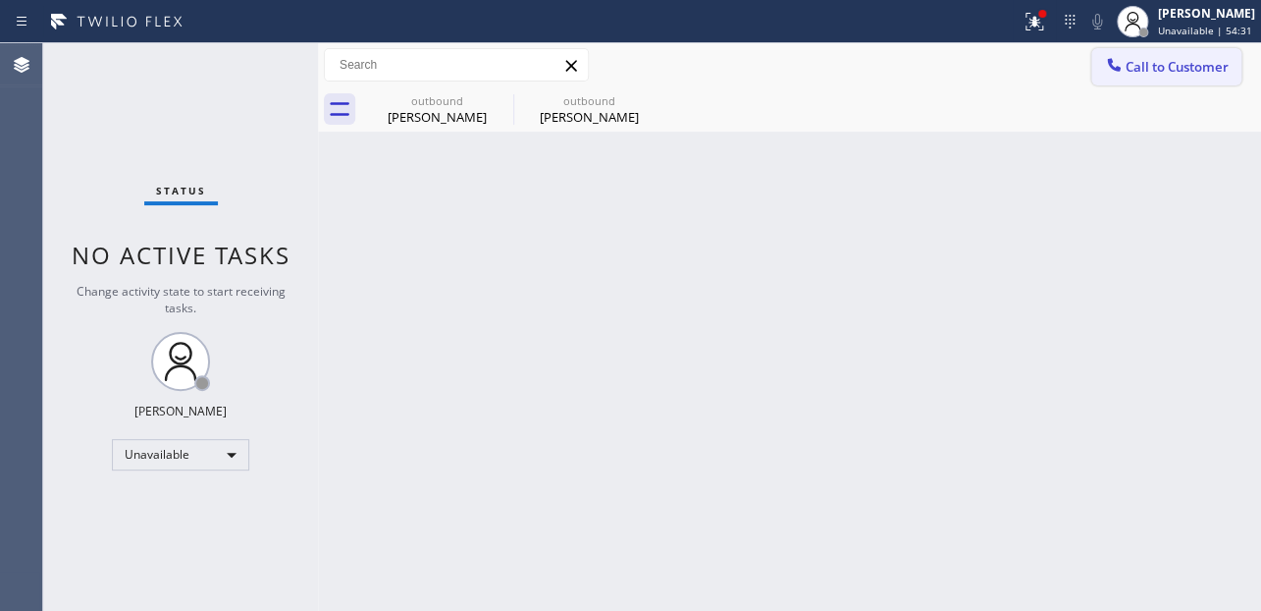
click at [1147, 81] on button "Call to Customer" at bounding box center [1167, 66] width 150 height 37
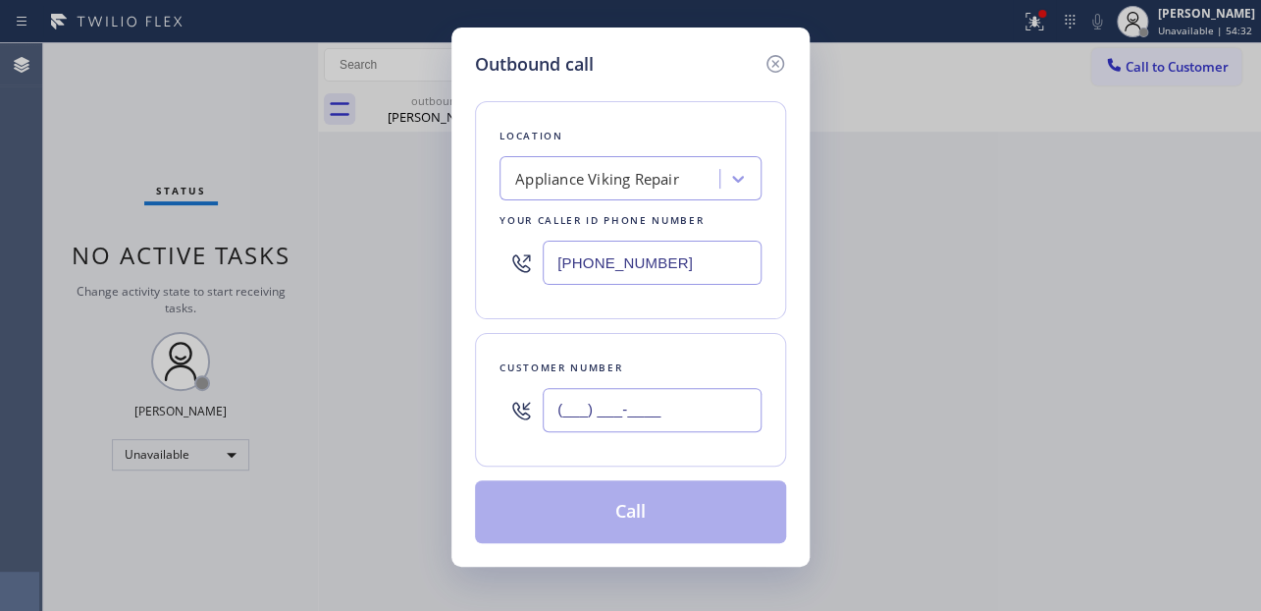
click at [606, 401] on input "(___) ___-____" at bounding box center [652, 410] width 219 height 44
paste input "714) 643-3310"
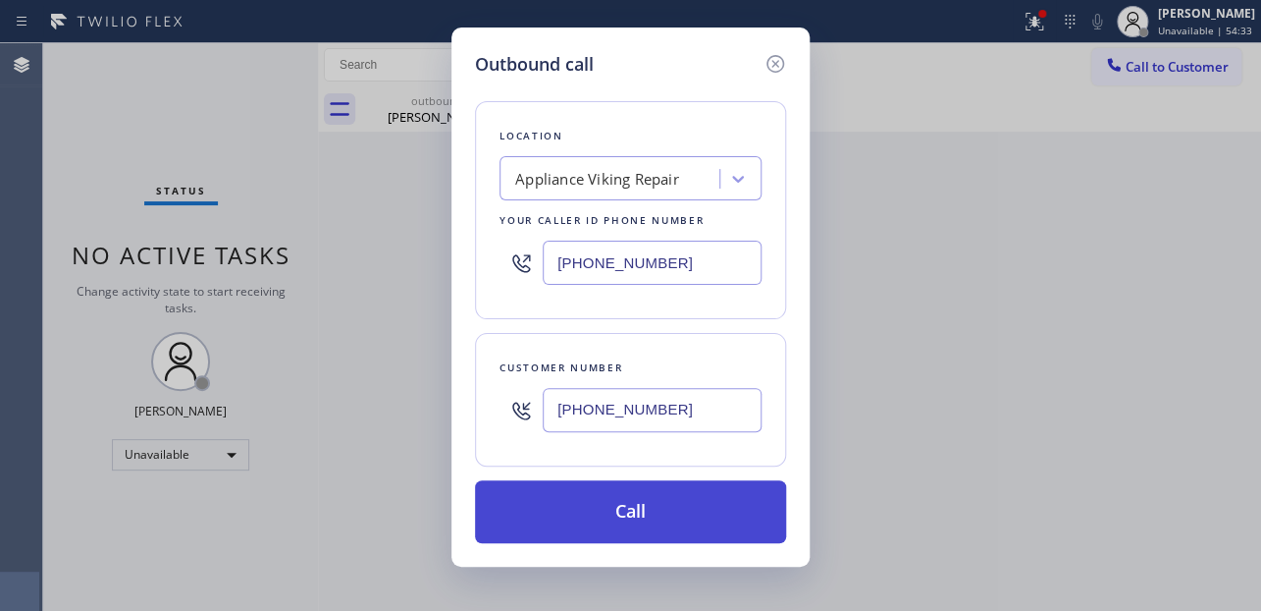
type input "[PHONE_NUMBER]"
click at [605, 514] on button "Call" at bounding box center [630, 511] width 311 height 63
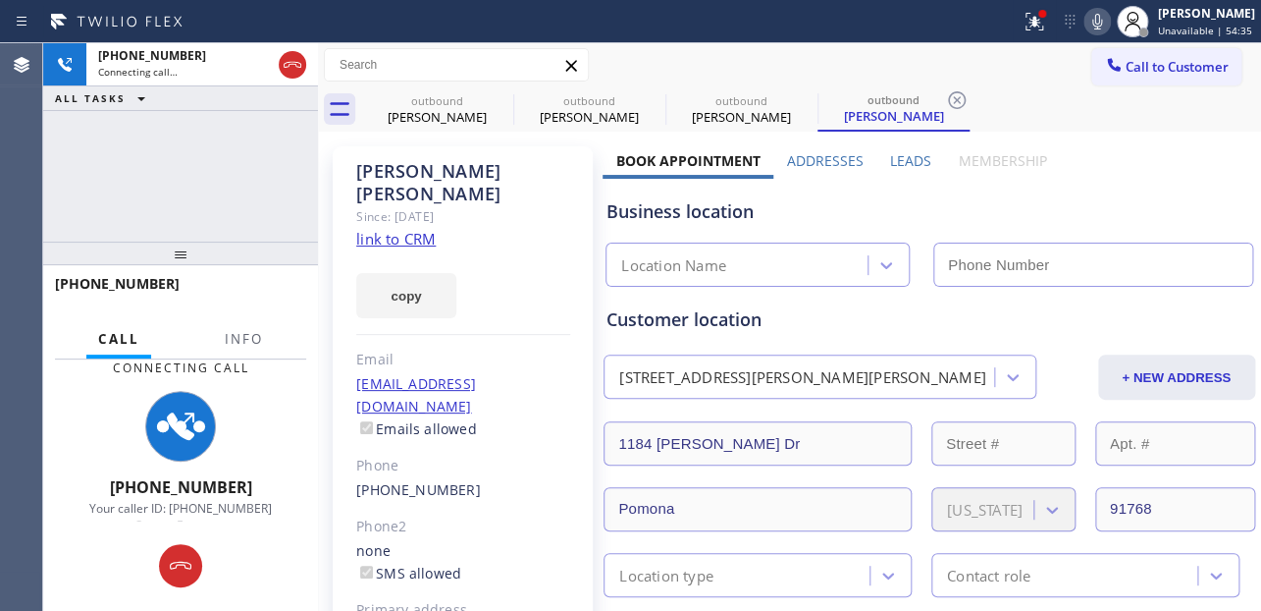
click at [916, 159] on label "Leads" at bounding box center [910, 160] width 41 height 19
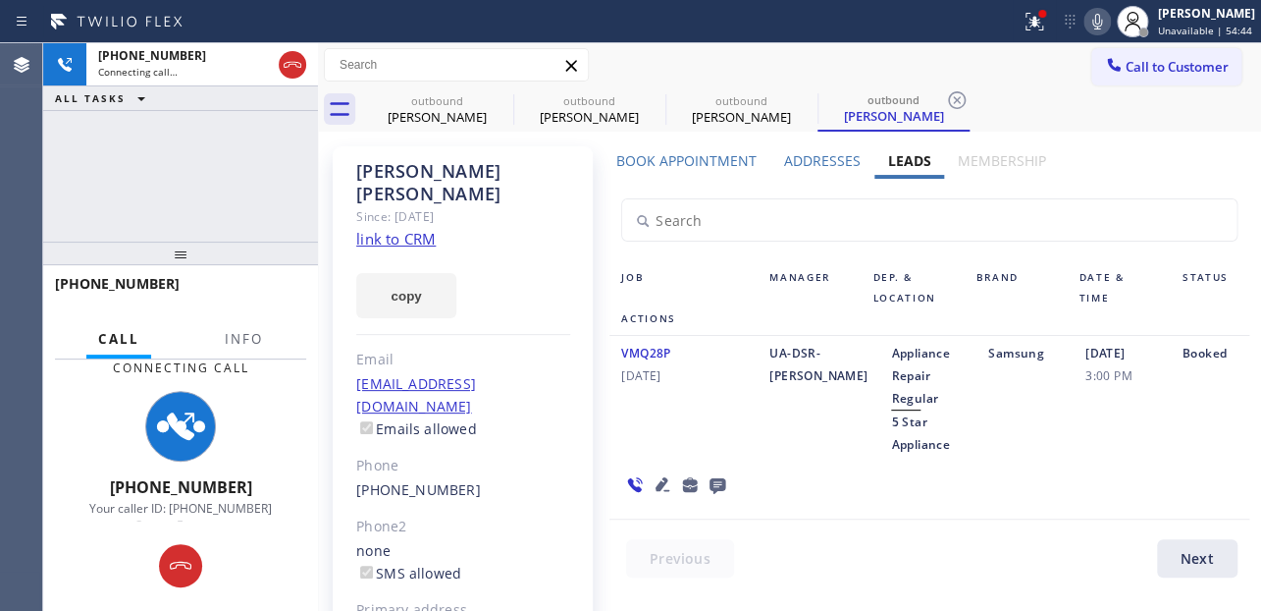
click at [651, 488] on icon at bounding box center [663, 484] width 24 height 24
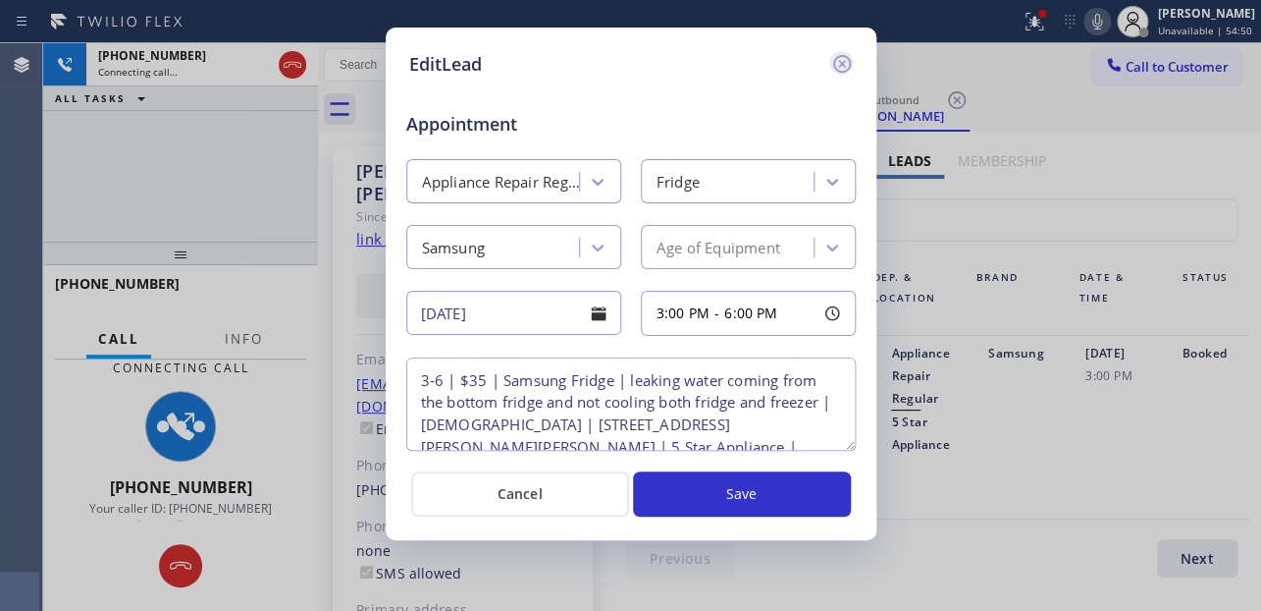
click at [844, 61] on icon at bounding box center [842, 64] width 24 height 24
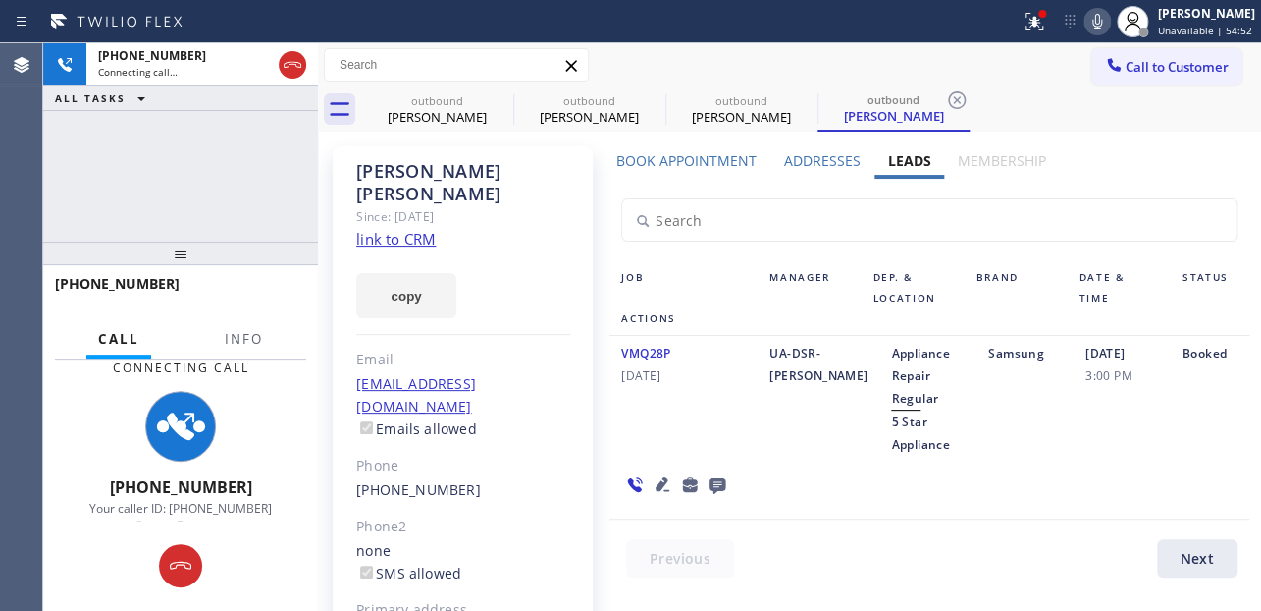
click at [700, 403] on div "VMQ28P [DATE]" at bounding box center [684, 399] width 148 height 114
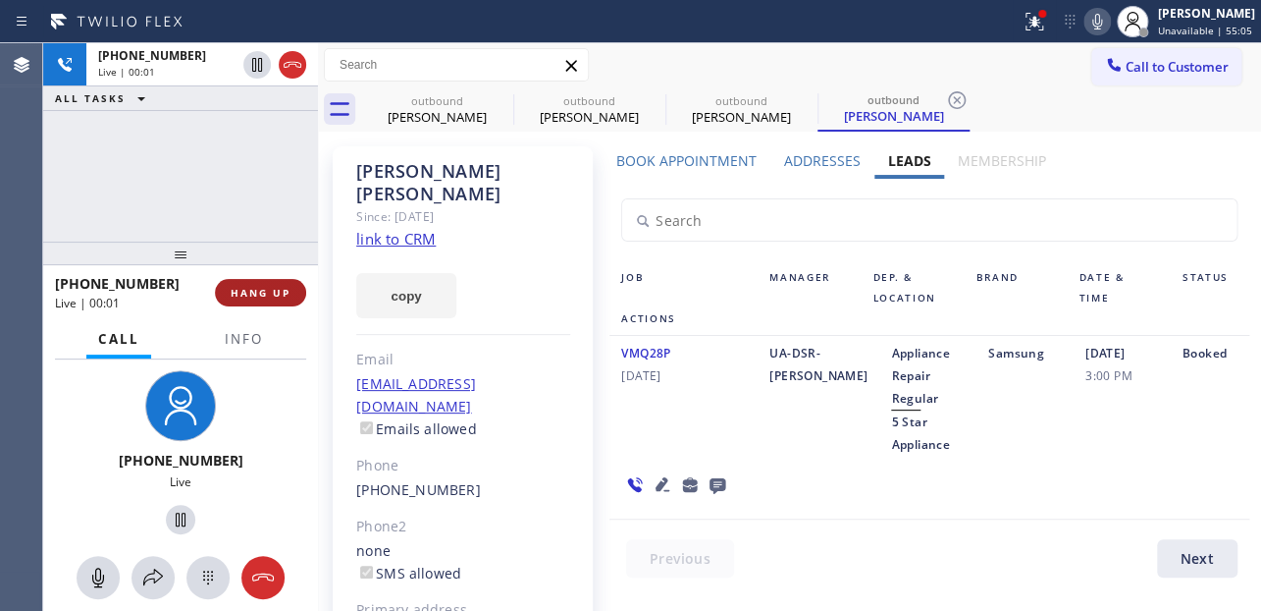
click at [248, 300] on button "HANG UP" at bounding box center [260, 292] width 91 height 27
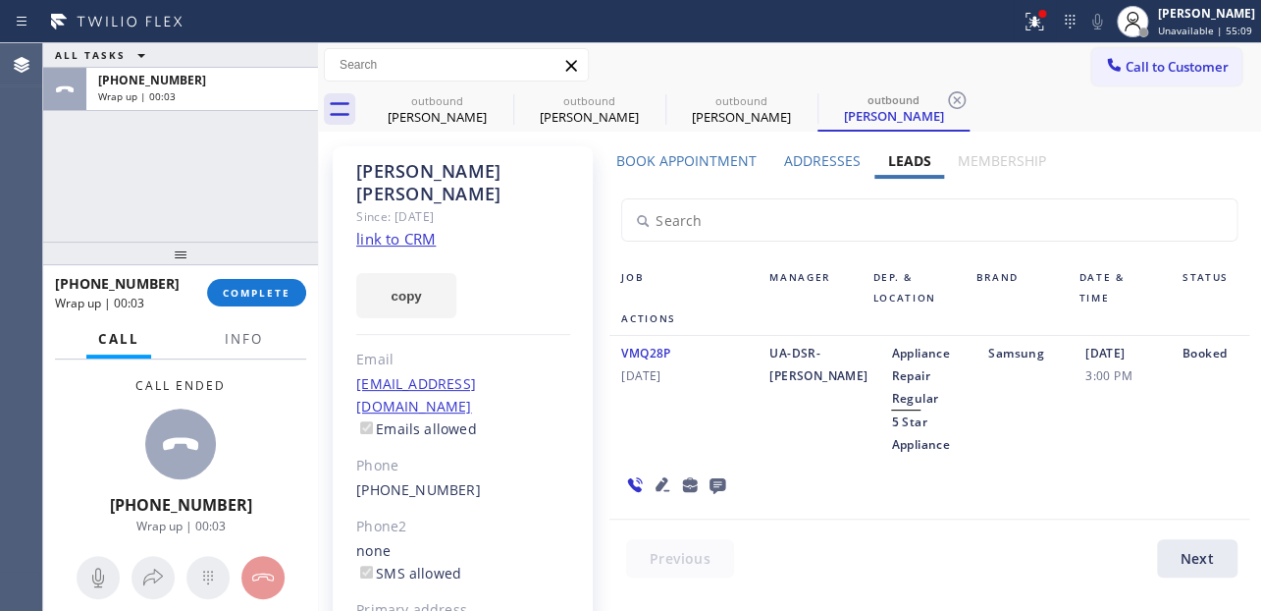
click at [713, 484] on icon at bounding box center [718, 486] width 16 height 16
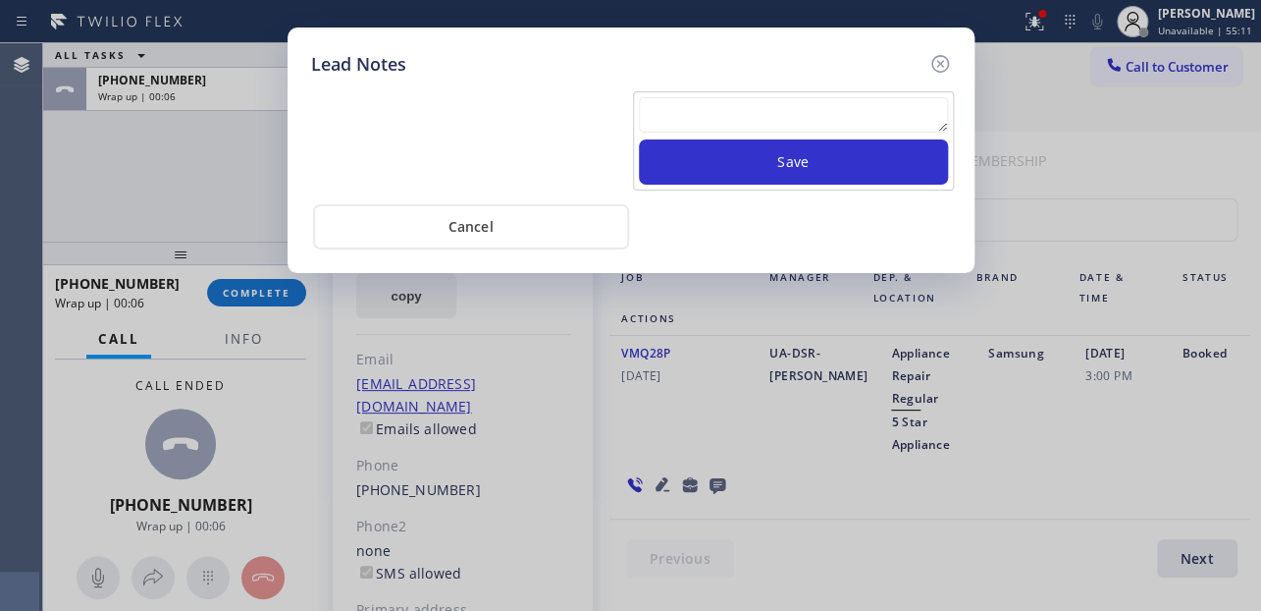
click at [824, 127] on textarea at bounding box center [793, 114] width 309 height 35
paste textarea "Routed to Voice mail// If CX will call back please transfer to me- Love:*"
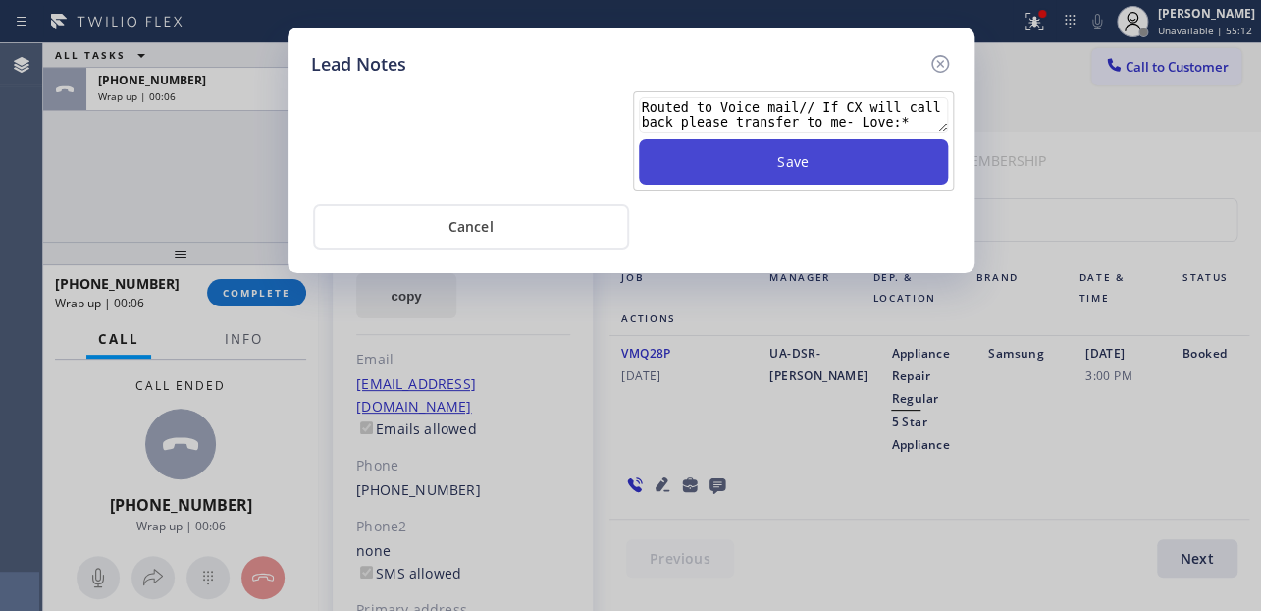
type textarea "Routed to Voice mail// If CX will call back please transfer to me- Love:*"
click at [823, 158] on button "Save" at bounding box center [793, 161] width 309 height 45
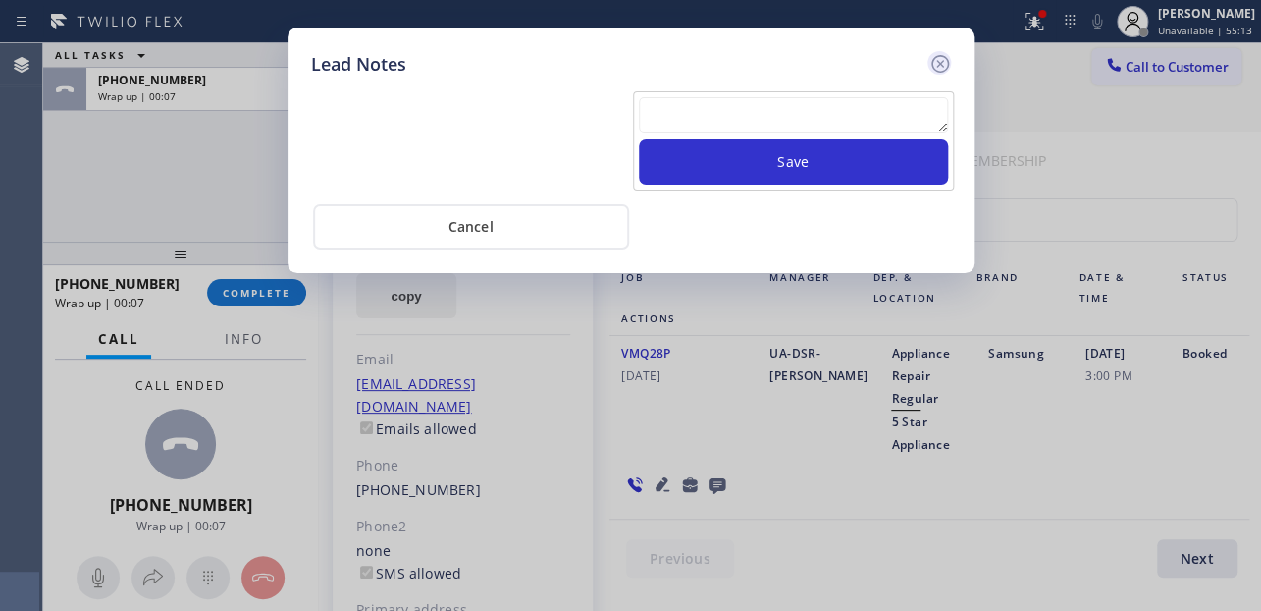
click at [931, 62] on icon at bounding box center [941, 64] width 24 height 24
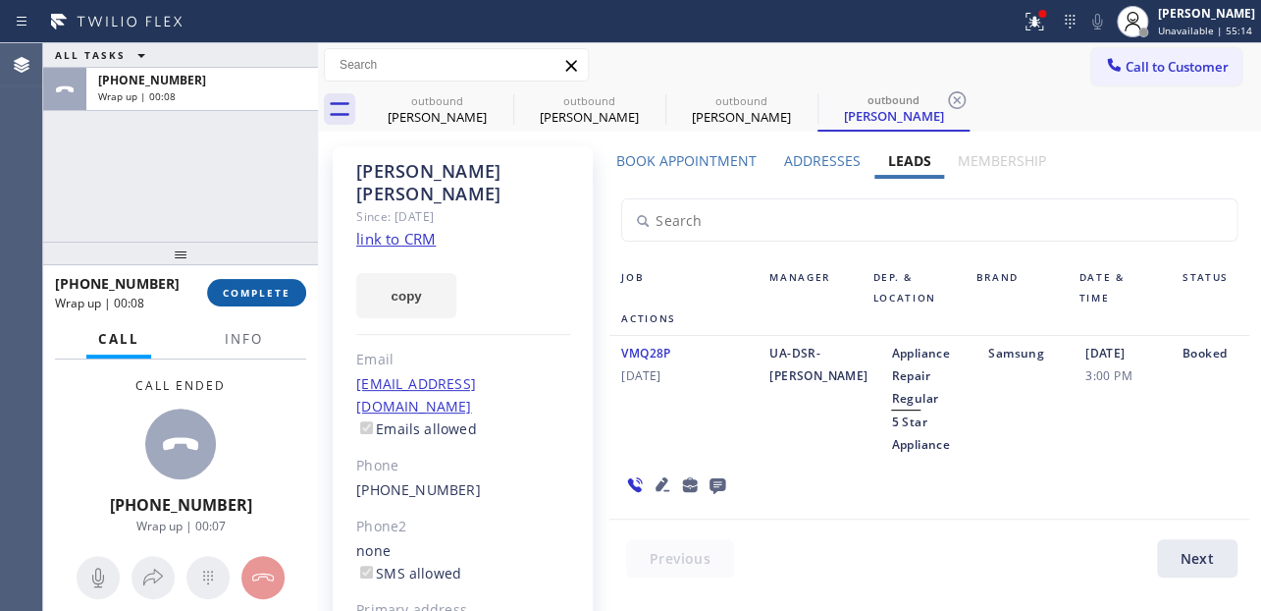
click at [269, 287] on span "COMPLETE" at bounding box center [257, 293] width 68 height 14
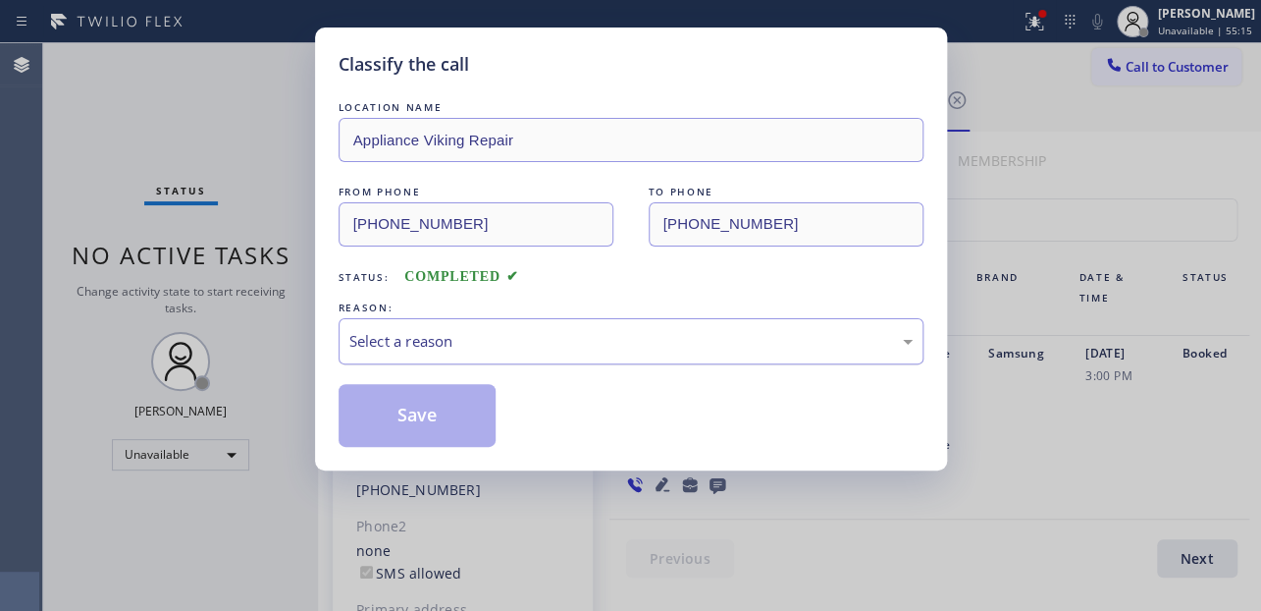
click at [498, 347] on div "Select a reason" at bounding box center [630, 341] width 563 height 23
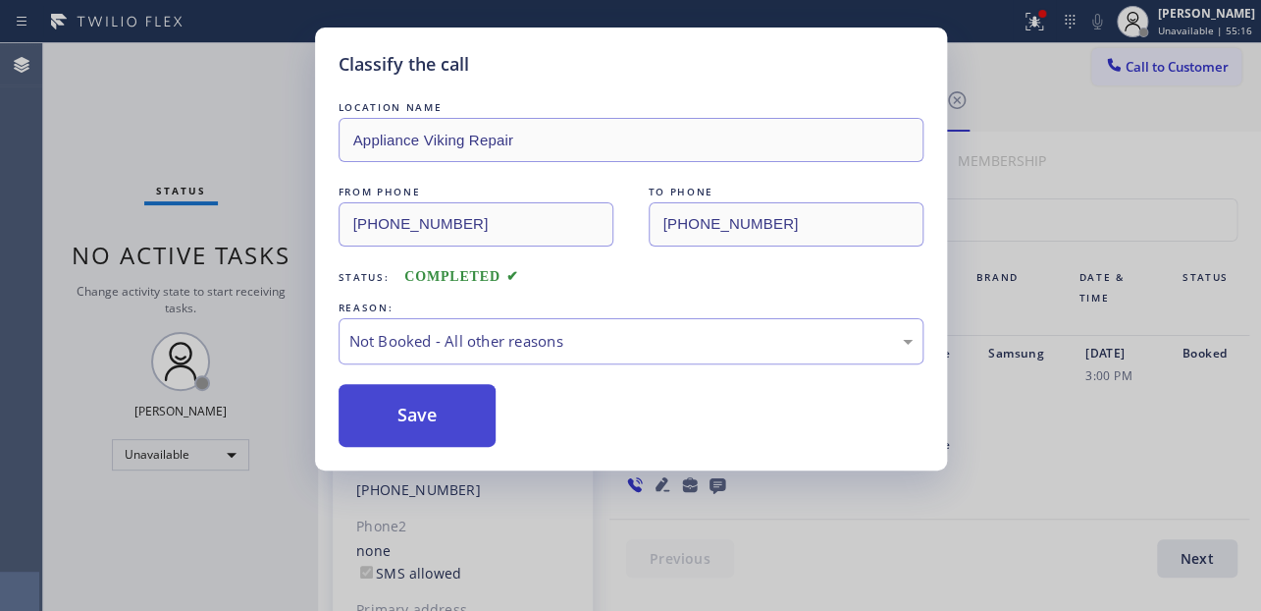
click at [412, 422] on button "Save" at bounding box center [418, 415] width 158 height 63
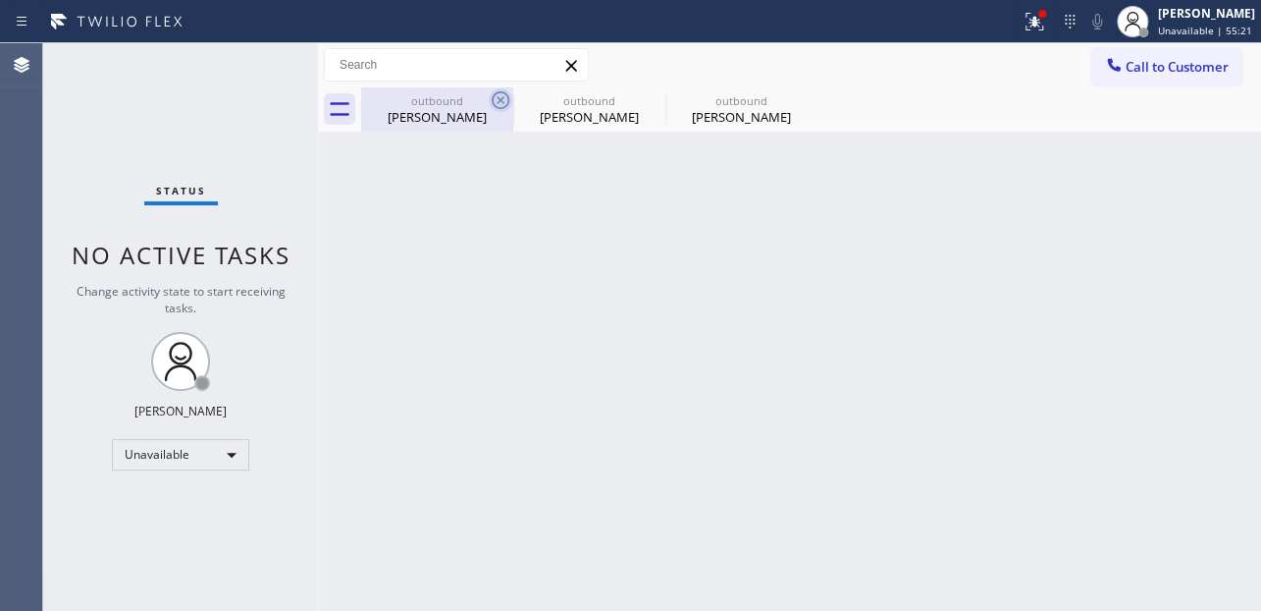
click at [502, 104] on icon at bounding box center [501, 100] width 24 height 24
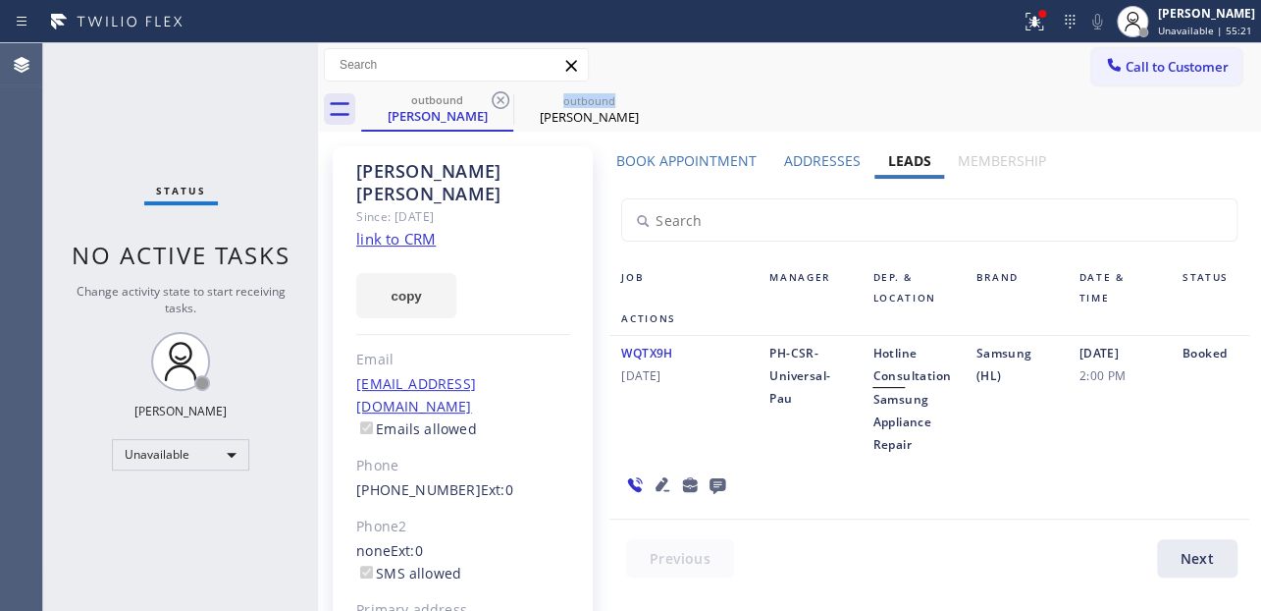
click at [502, 104] on icon at bounding box center [501, 100] width 24 height 24
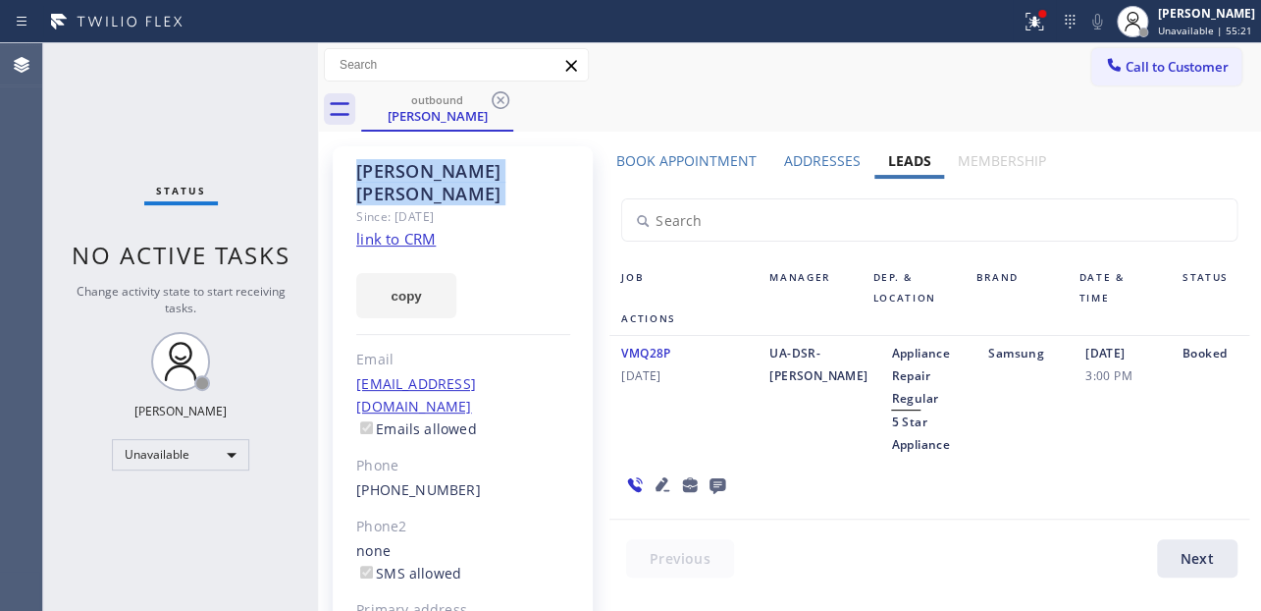
click at [502, 104] on icon at bounding box center [501, 100] width 24 height 24
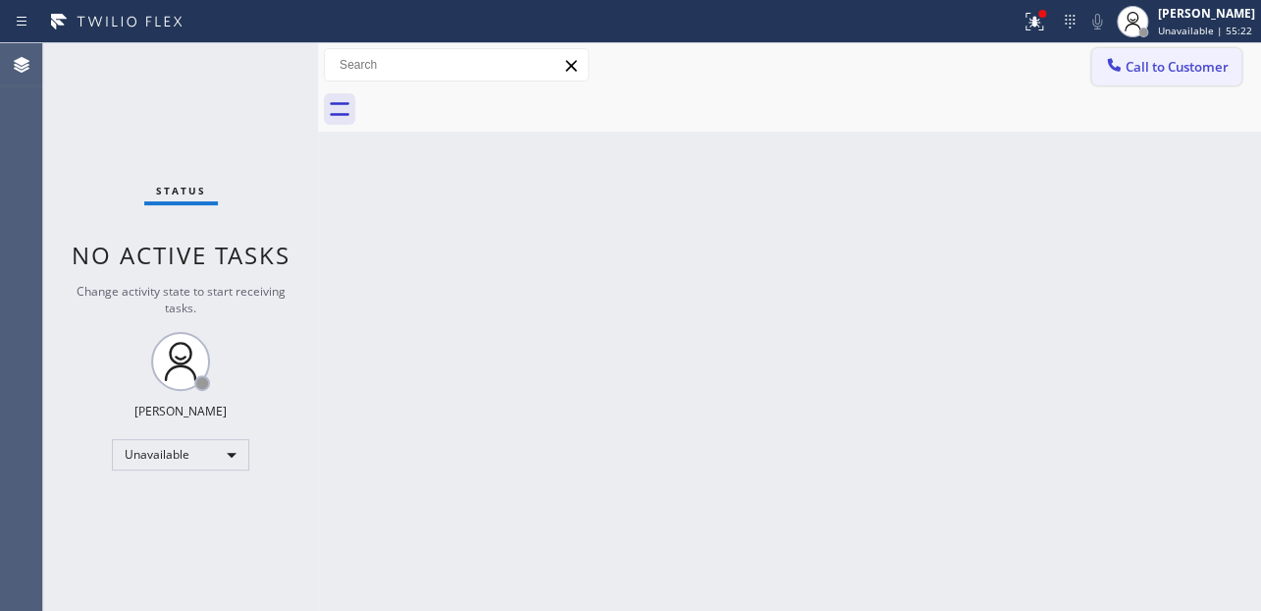
click at [1127, 68] on span "Call to Customer" at bounding box center [1177, 67] width 103 height 18
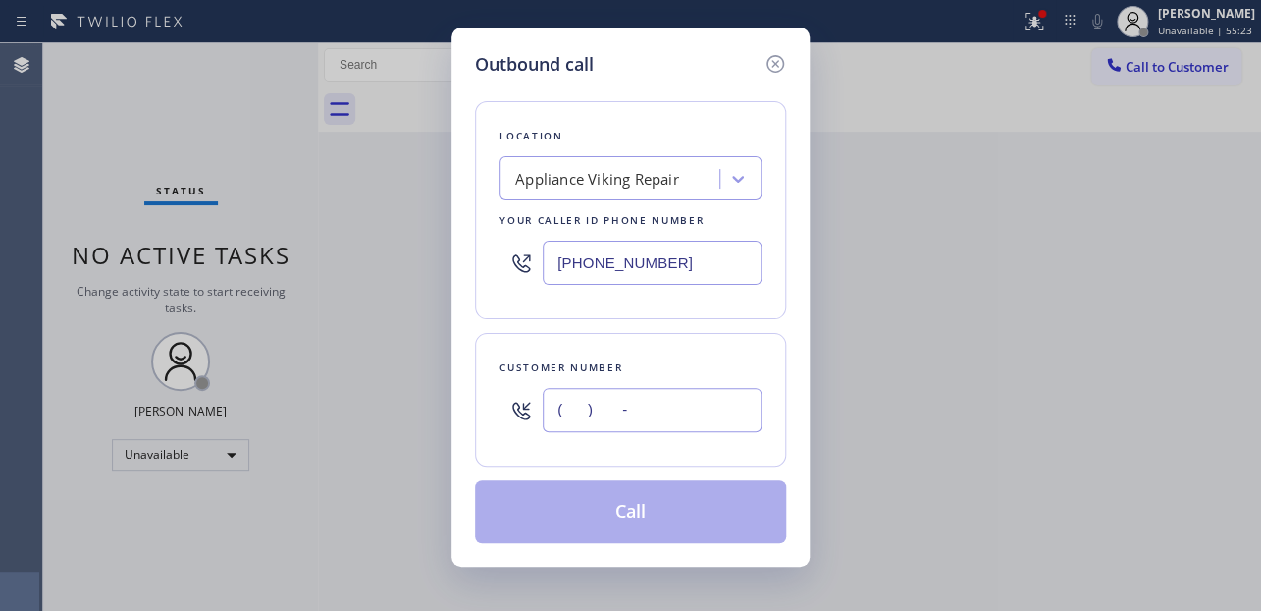
click at [613, 413] on input "(___) ___-____" at bounding box center [652, 410] width 219 height 44
paste input "617) 320-6390"
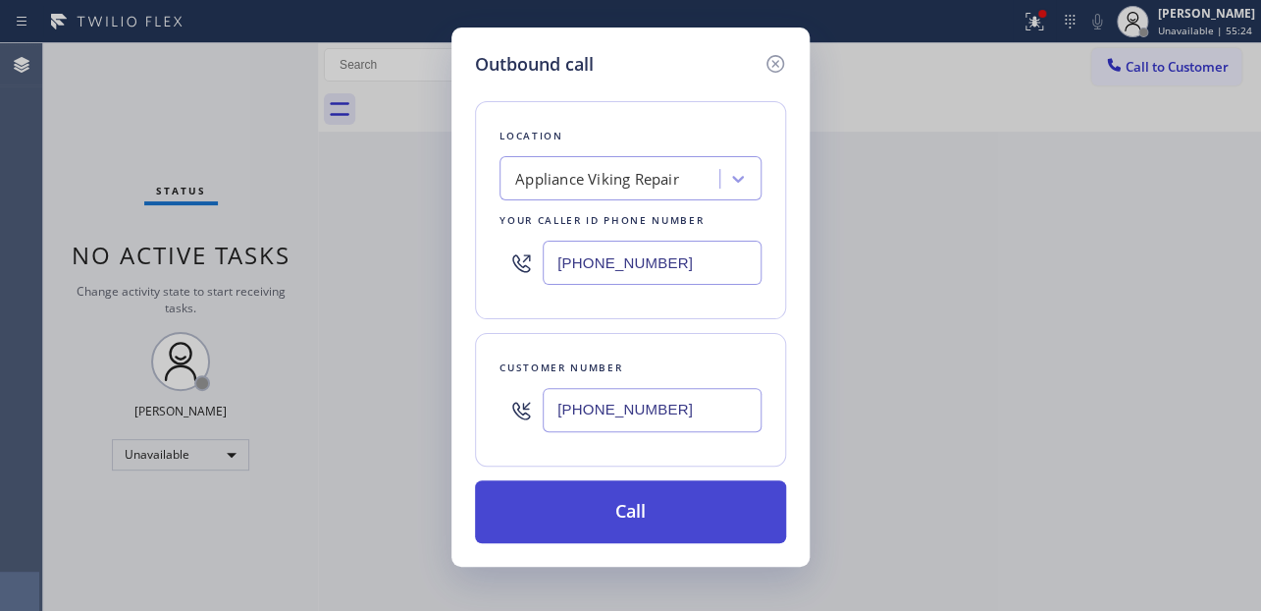
type input "[PHONE_NUMBER]"
click at [602, 504] on button "Call" at bounding box center [630, 511] width 311 height 63
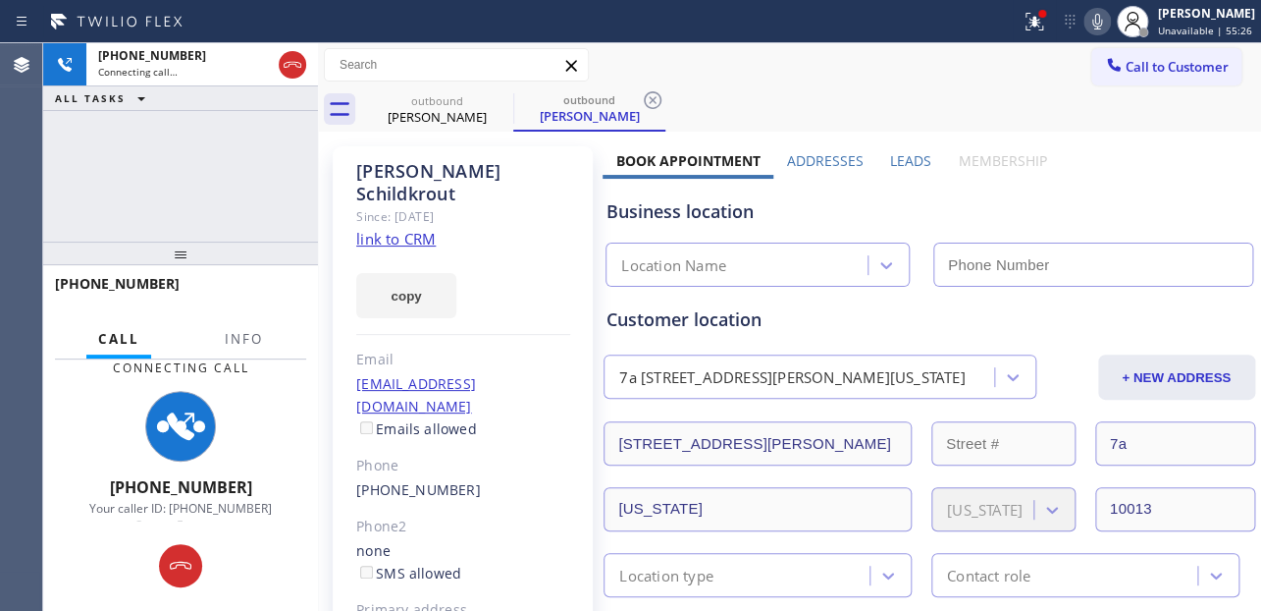
click at [890, 162] on label "Leads" at bounding box center [910, 160] width 41 height 19
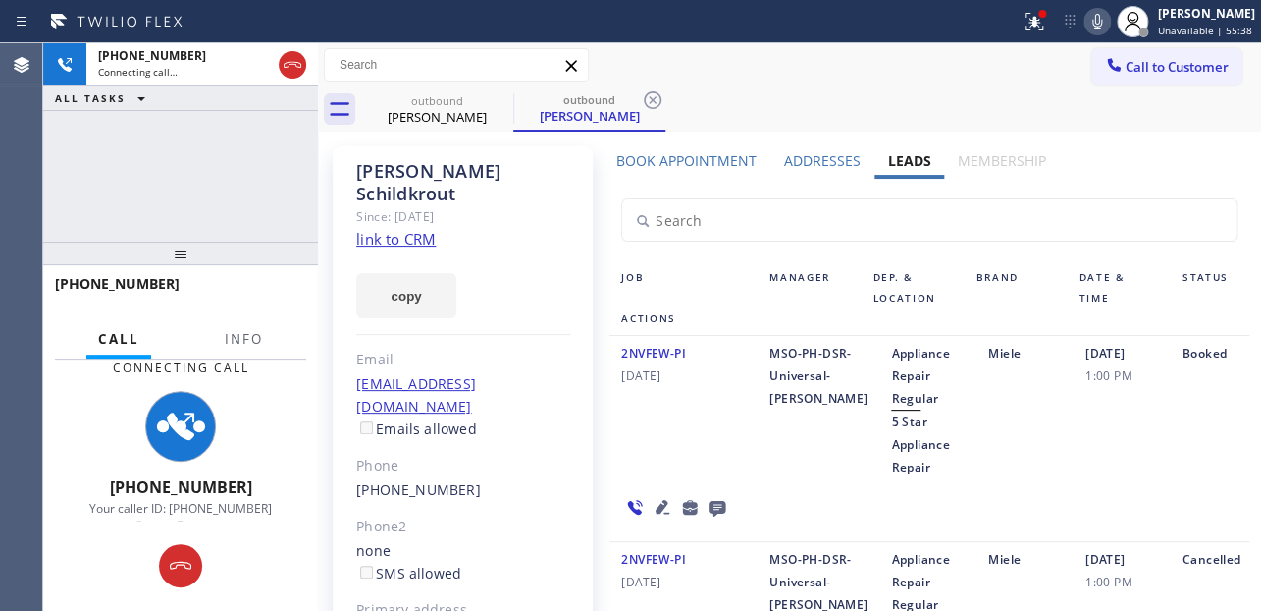
click at [673, 443] on div "2NVFEW-PI [DATE]" at bounding box center [684, 410] width 148 height 136
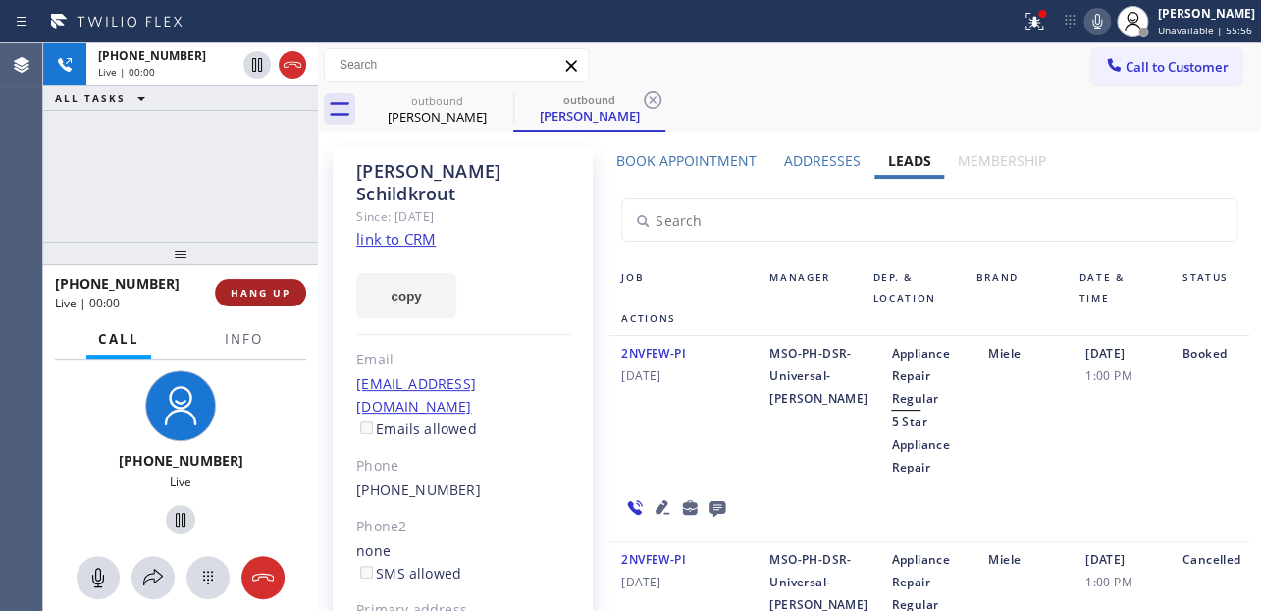
click at [249, 291] on span "HANG UP" at bounding box center [261, 293] width 60 height 14
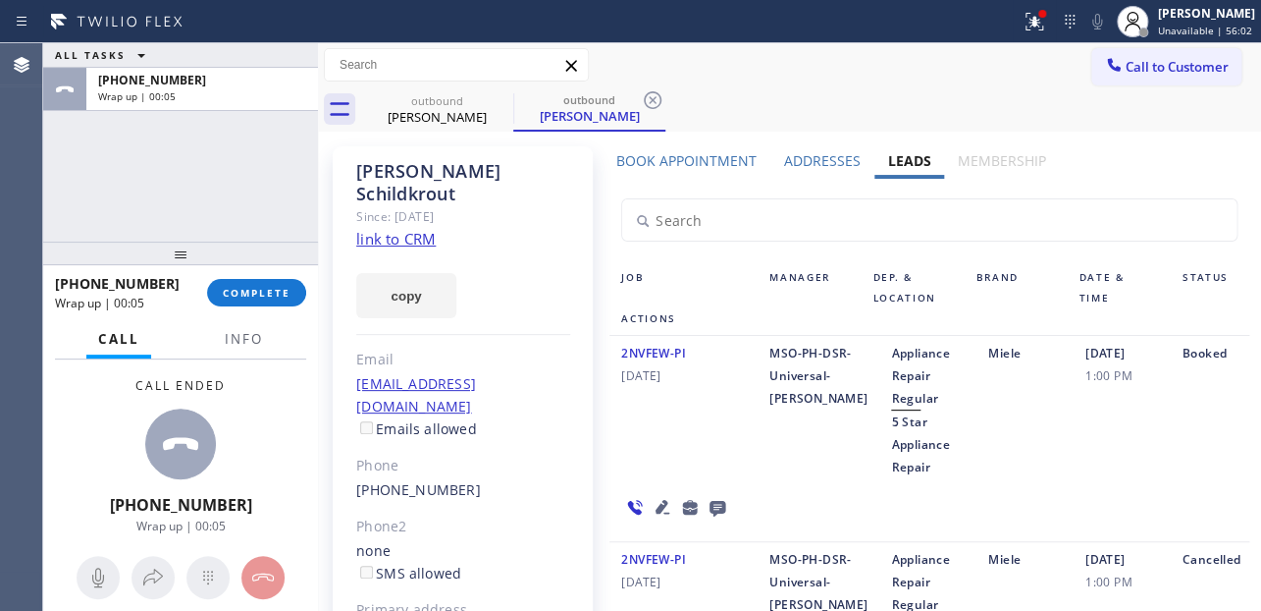
click at [706, 507] on icon at bounding box center [718, 507] width 24 height 25
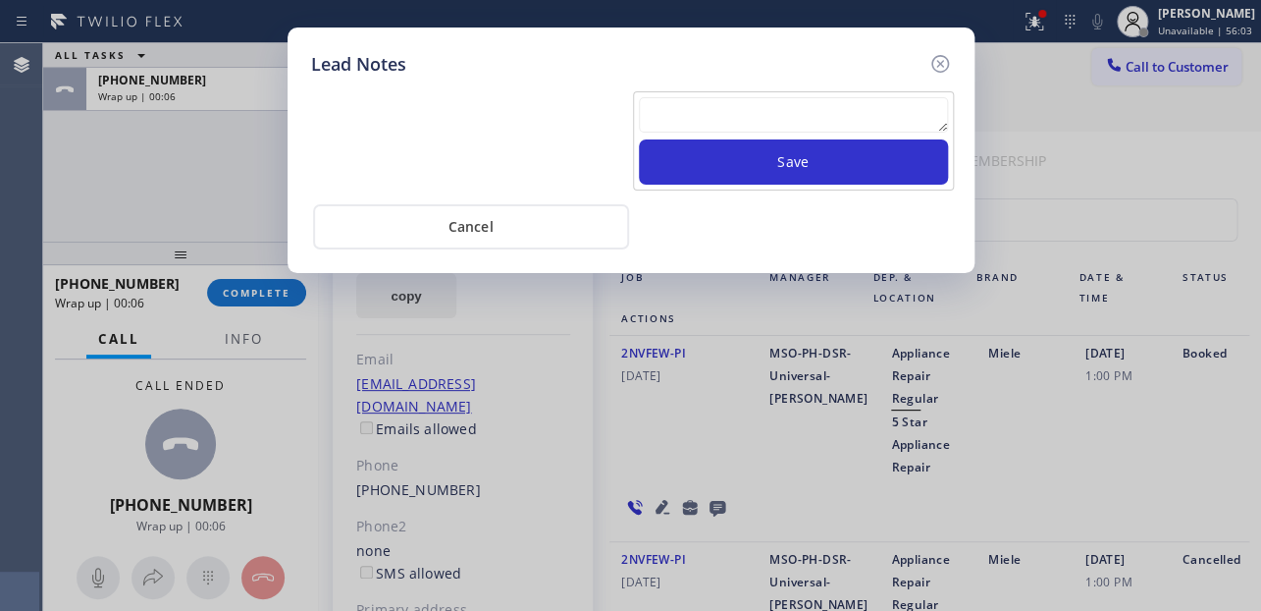
click at [753, 107] on textarea at bounding box center [793, 114] width 309 height 35
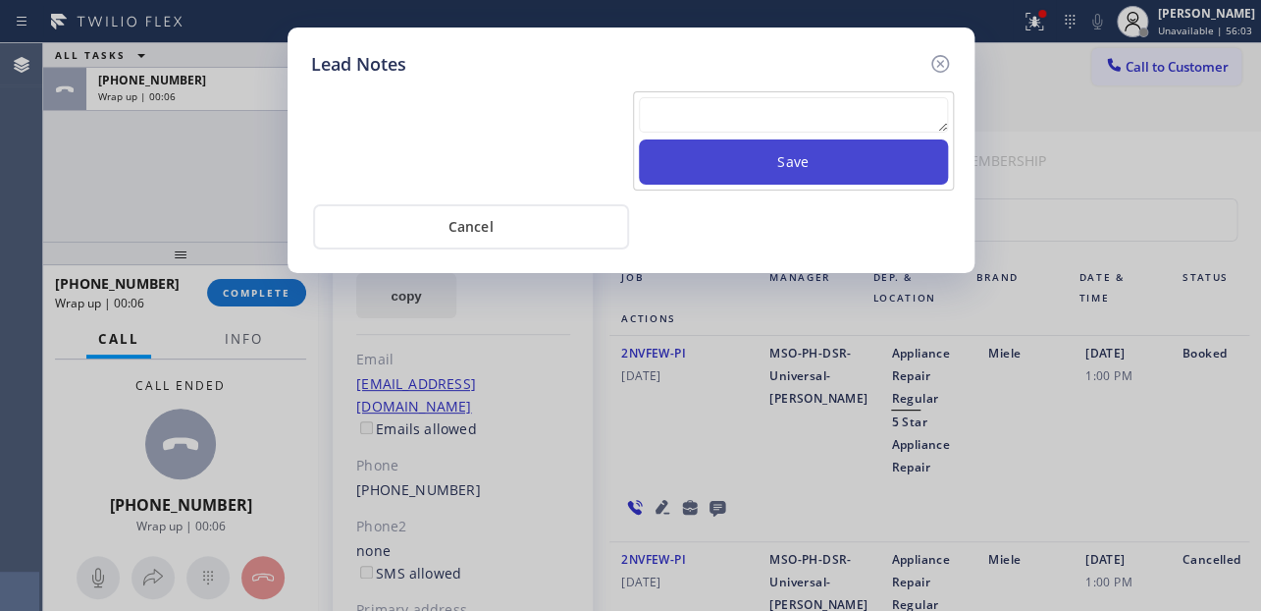
paste textarea "Routed to Voice mail// If CX will call back please transfer to me- Love:*"
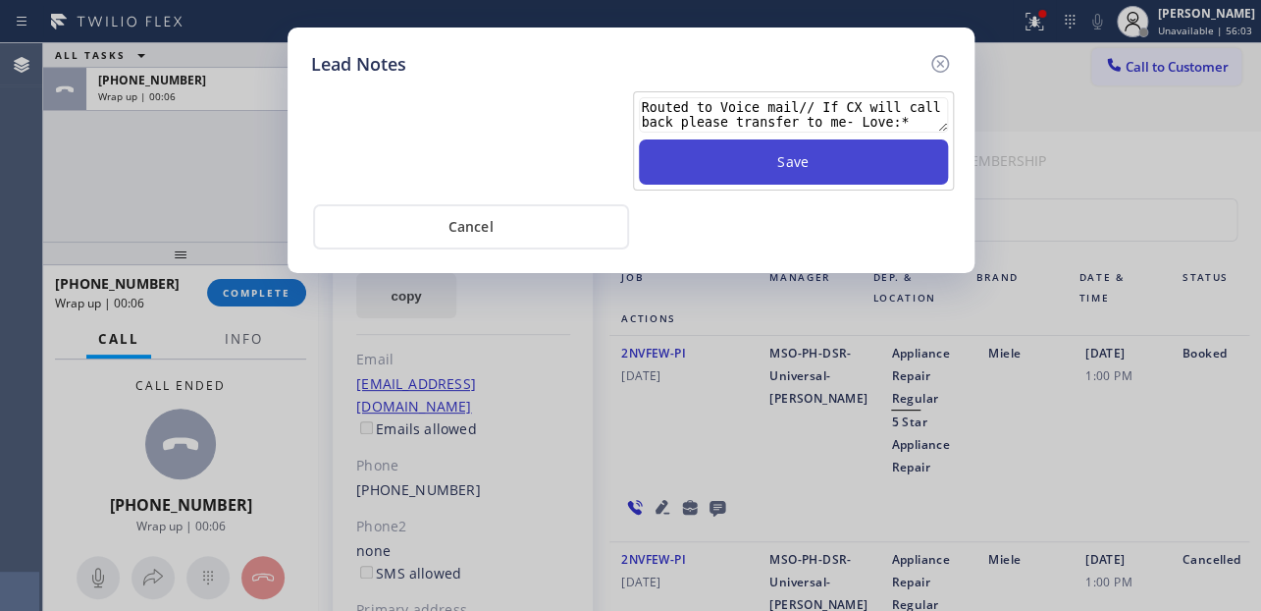
type textarea "Routed to Voice mail// If CX will call back please transfer to me- Love:*"
click at [777, 162] on button "Save" at bounding box center [793, 161] width 309 height 45
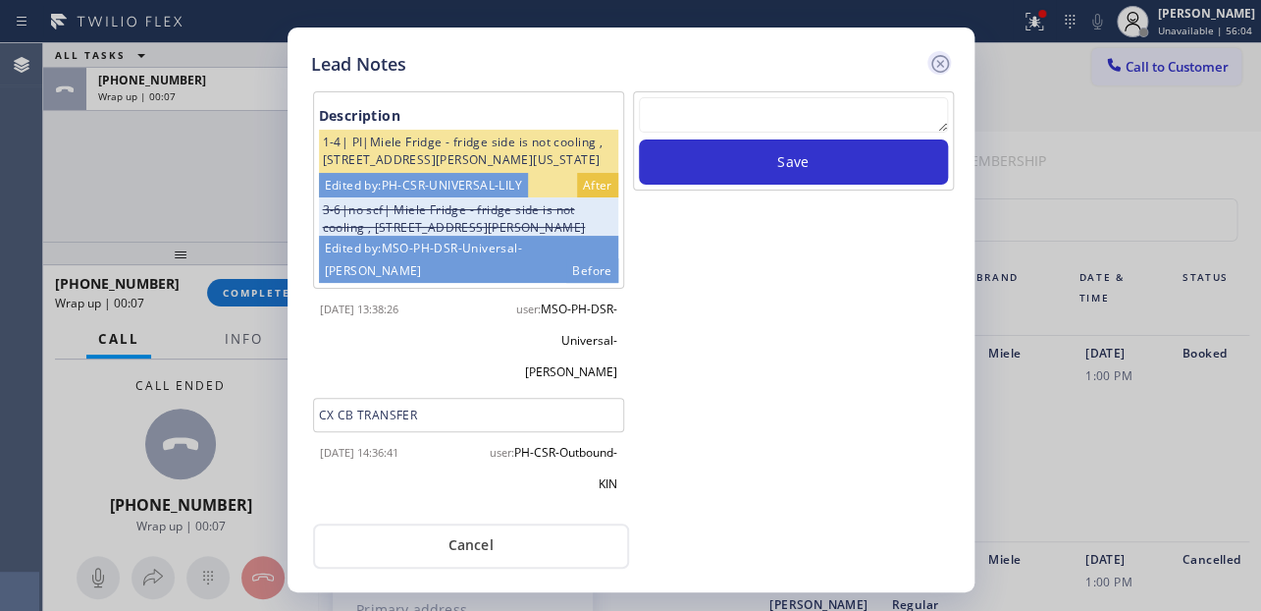
click at [939, 61] on icon at bounding box center [941, 64] width 24 height 24
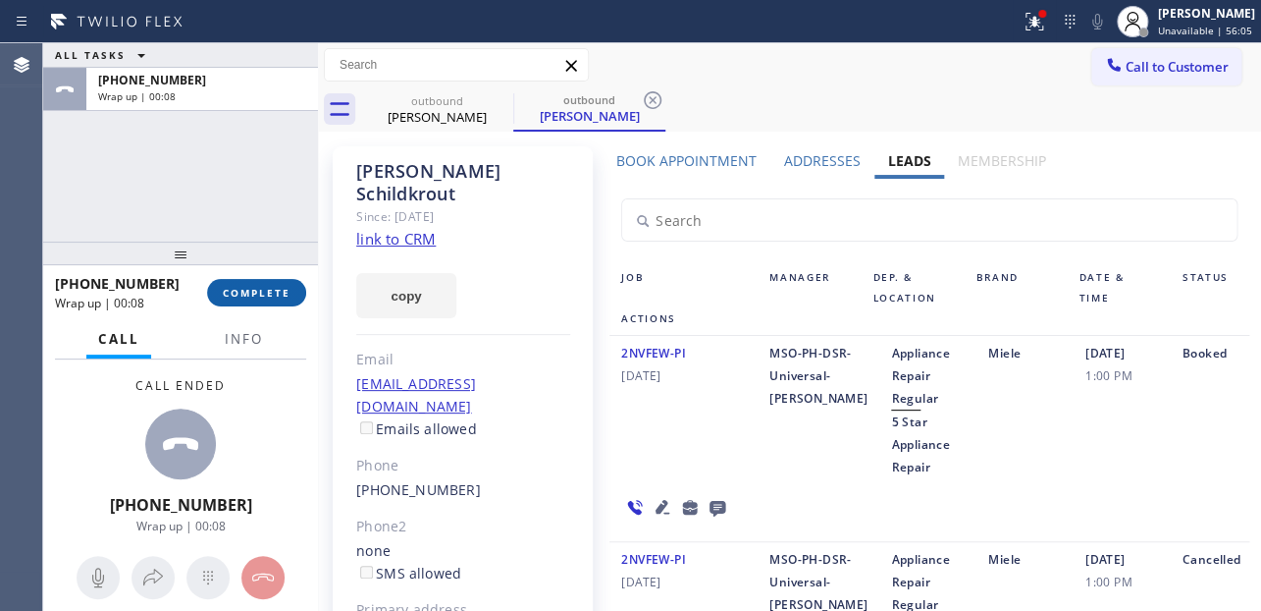
click at [268, 282] on button "COMPLETE" at bounding box center [256, 292] width 99 height 27
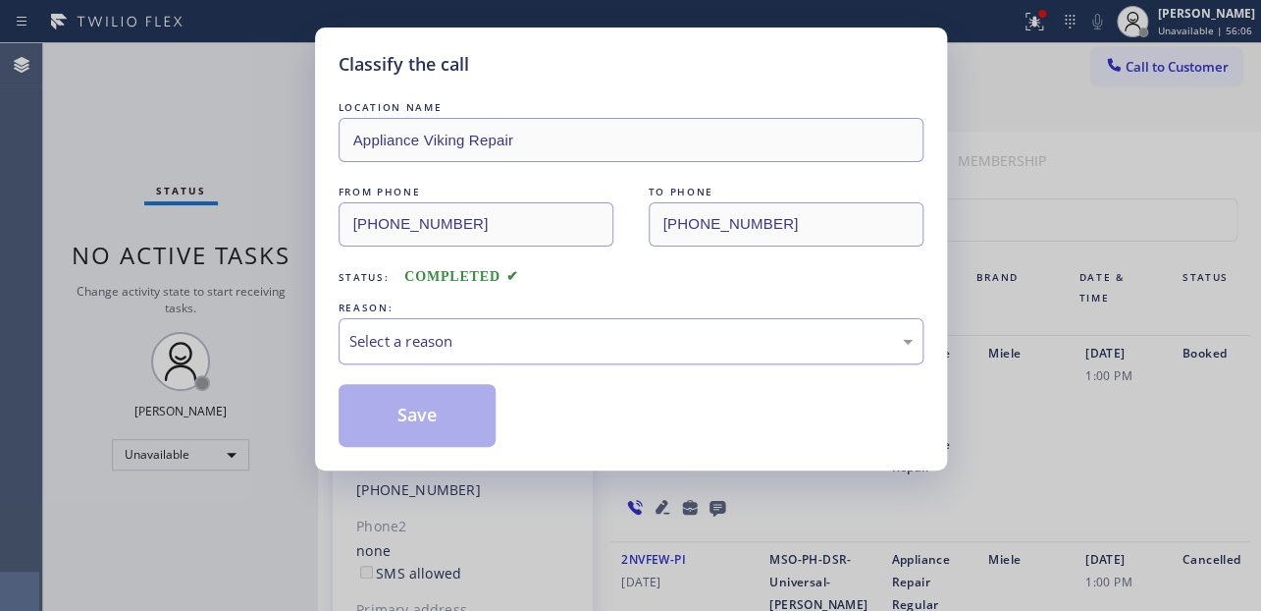
click at [452, 354] on div "Select a reason" at bounding box center [631, 341] width 585 height 46
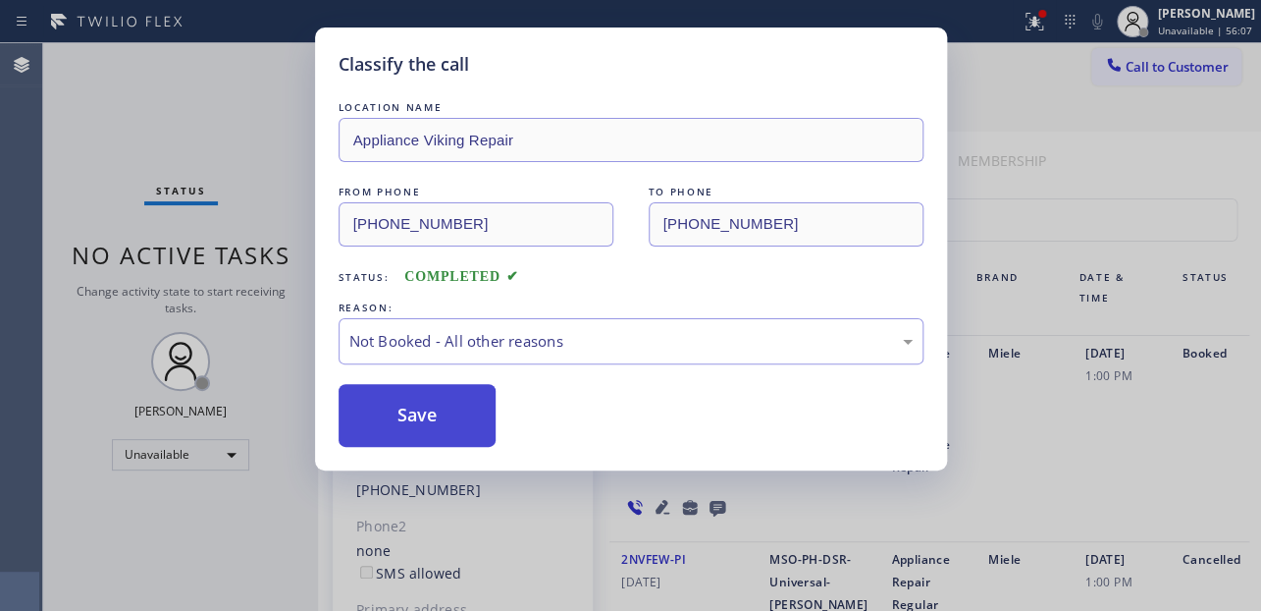
click at [437, 421] on button "Save" at bounding box center [418, 415] width 158 height 63
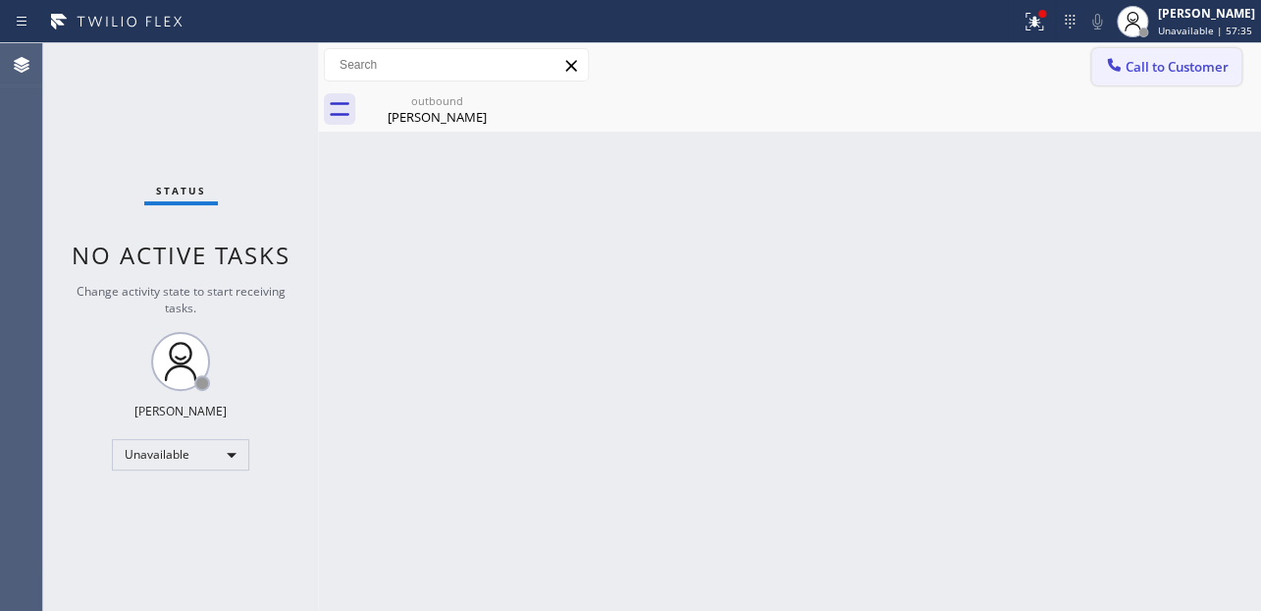
click at [1160, 82] on button "Call to Customer" at bounding box center [1167, 66] width 150 height 37
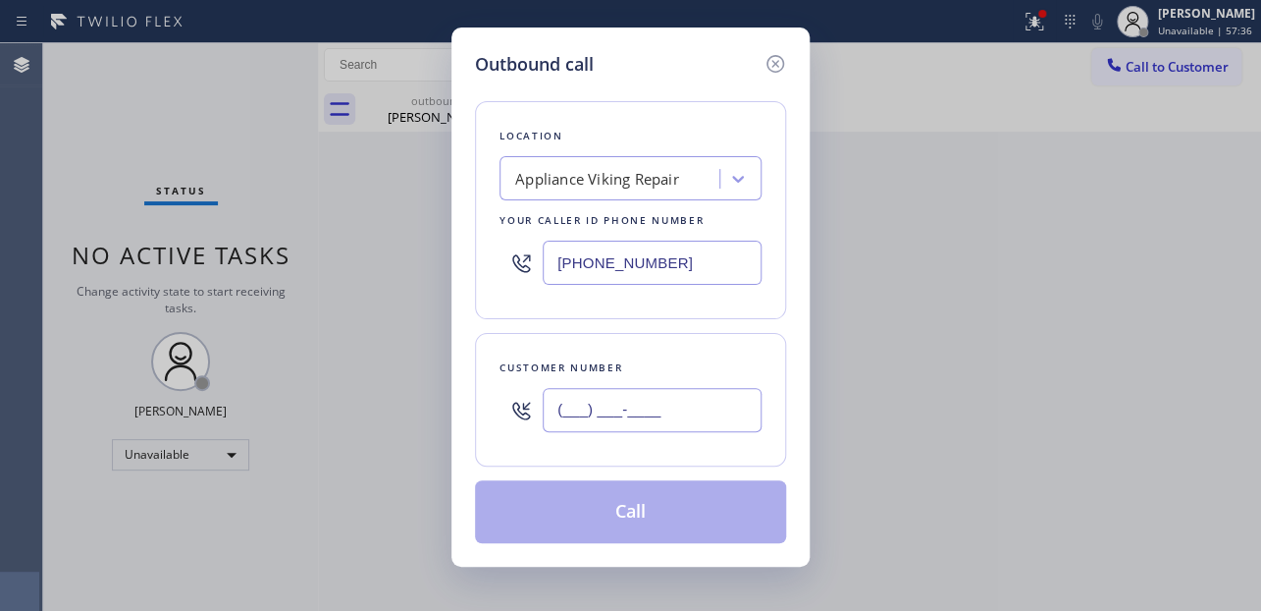
click at [569, 425] on input "(___) ___-____" at bounding box center [652, 410] width 219 height 44
paste input "203) 530-2563"
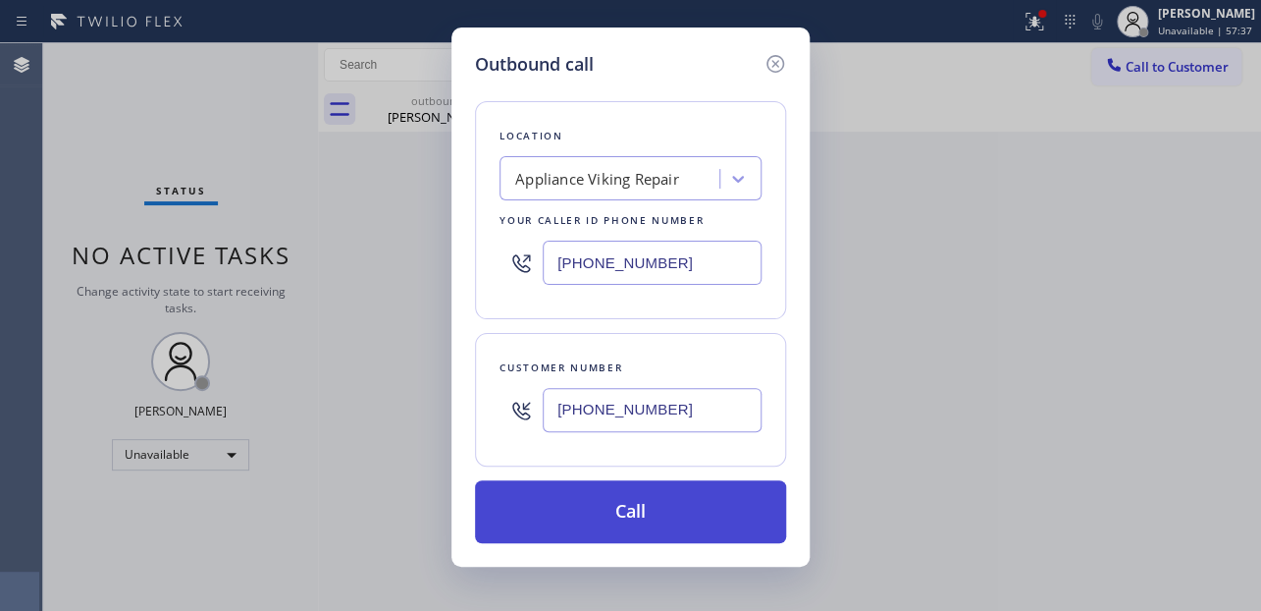
click at [599, 508] on button "Call" at bounding box center [630, 511] width 311 height 63
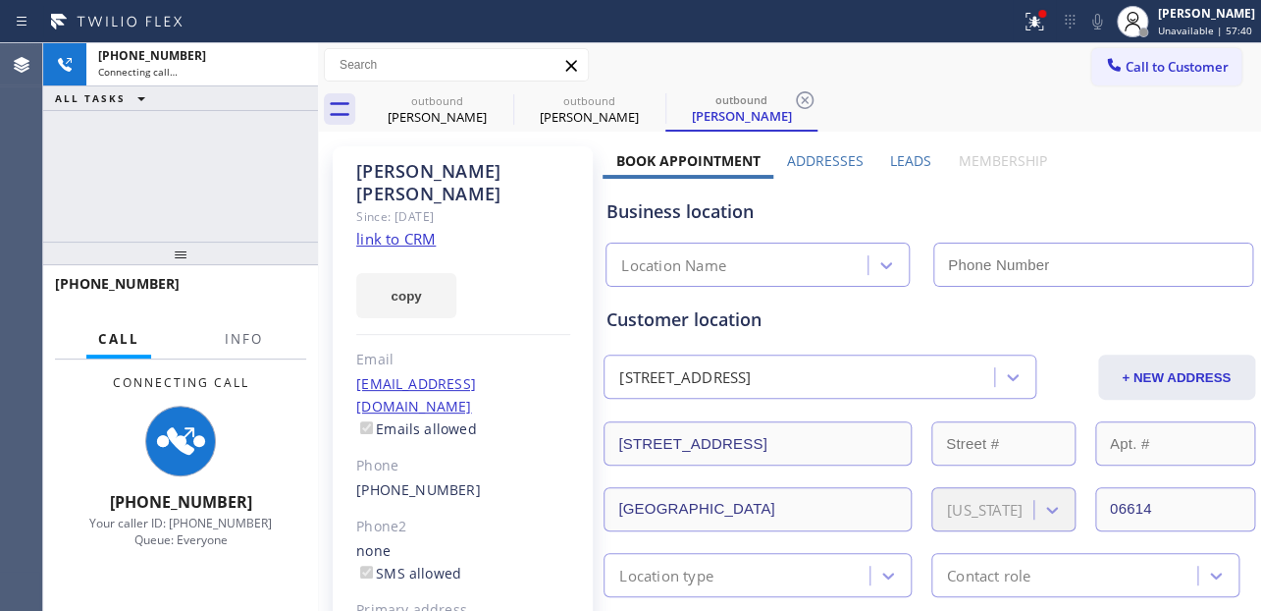
click at [900, 156] on label "Leads" at bounding box center [910, 160] width 41 height 19
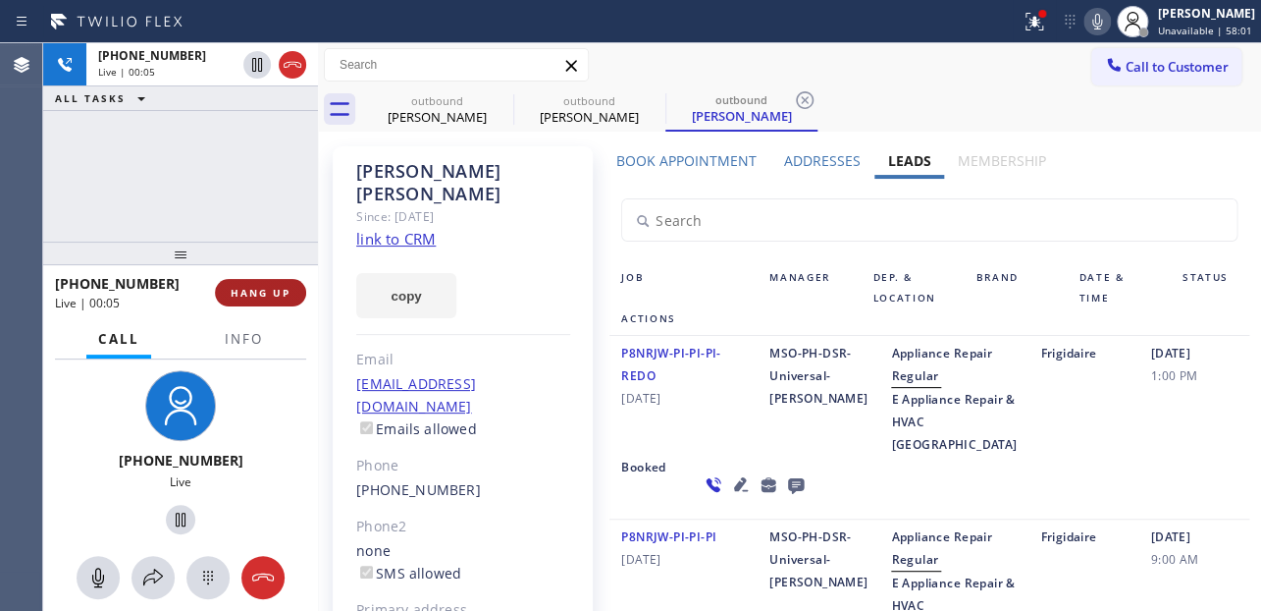
click at [239, 287] on span "HANG UP" at bounding box center [261, 293] width 60 height 14
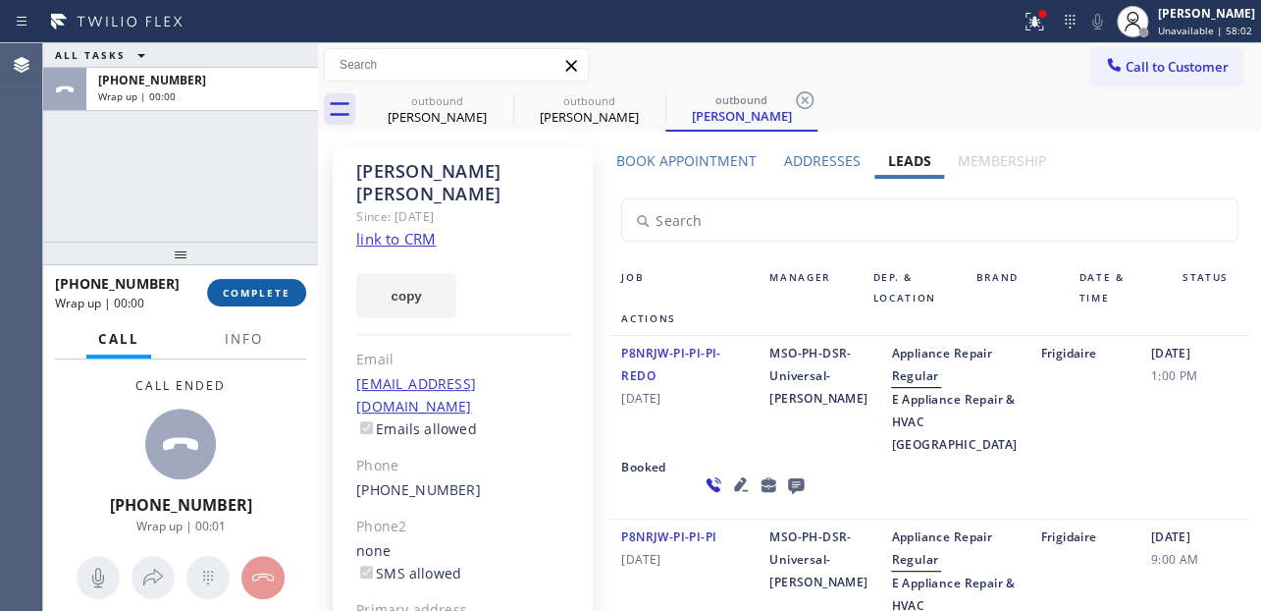
click at [259, 290] on span "COMPLETE" at bounding box center [257, 293] width 68 height 14
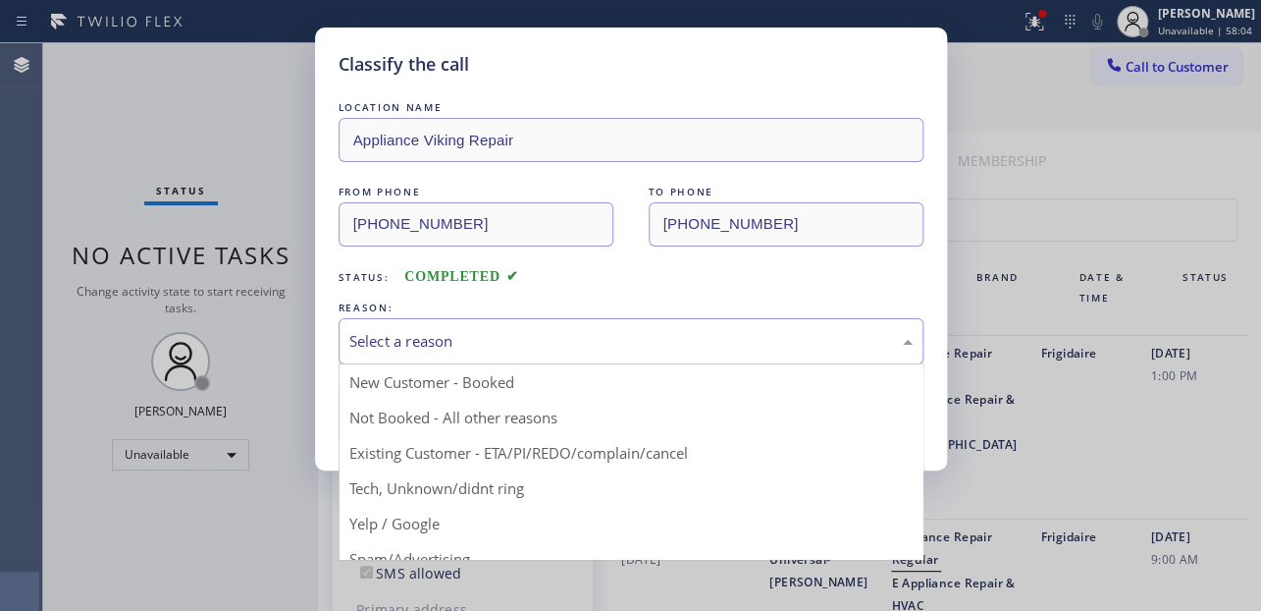
click at [529, 330] on div "Select a reason" at bounding box center [630, 341] width 563 height 23
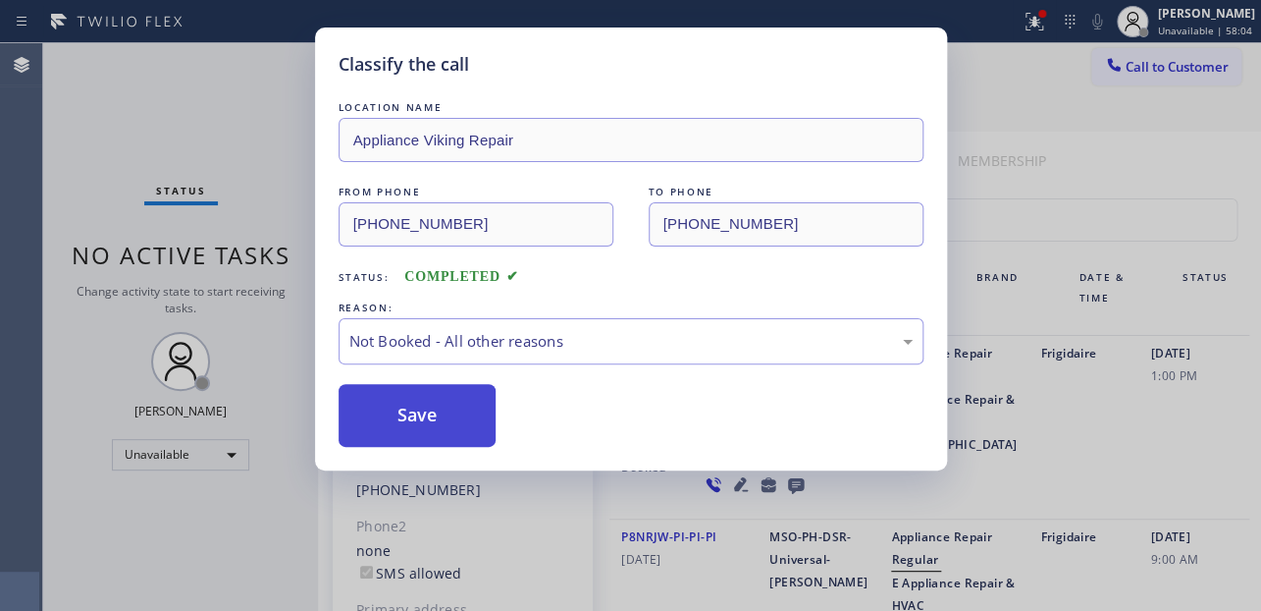
click at [398, 416] on button "Save" at bounding box center [418, 415] width 158 height 63
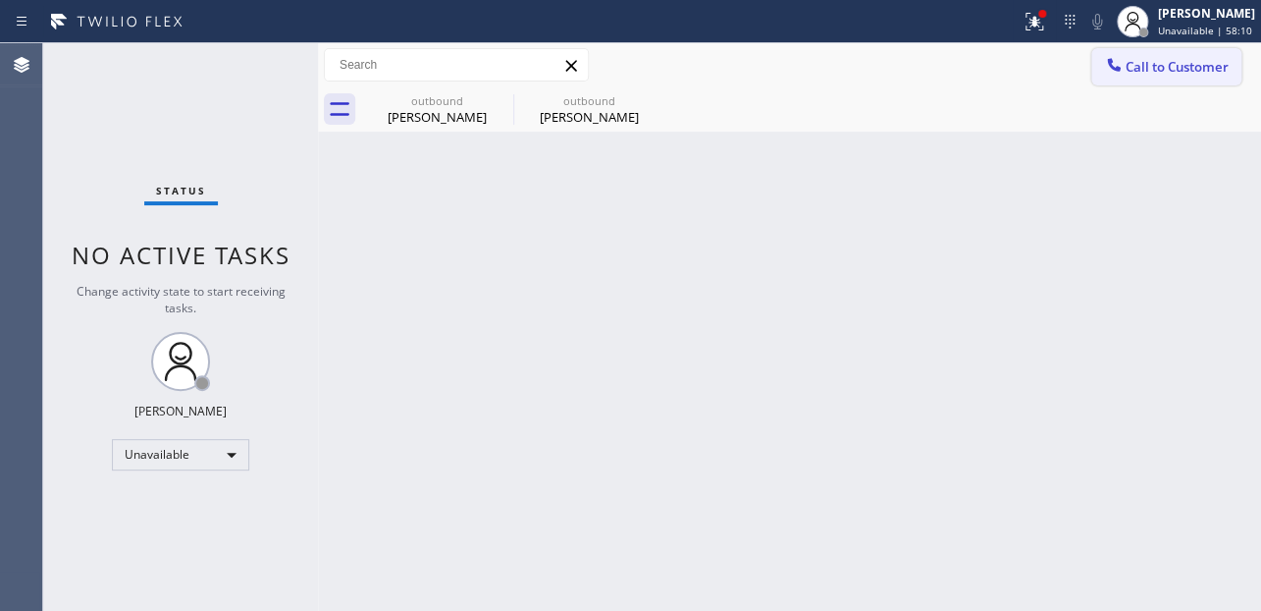
click at [1152, 80] on button "Call to Customer" at bounding box center [1167, 66] width 150 height 37
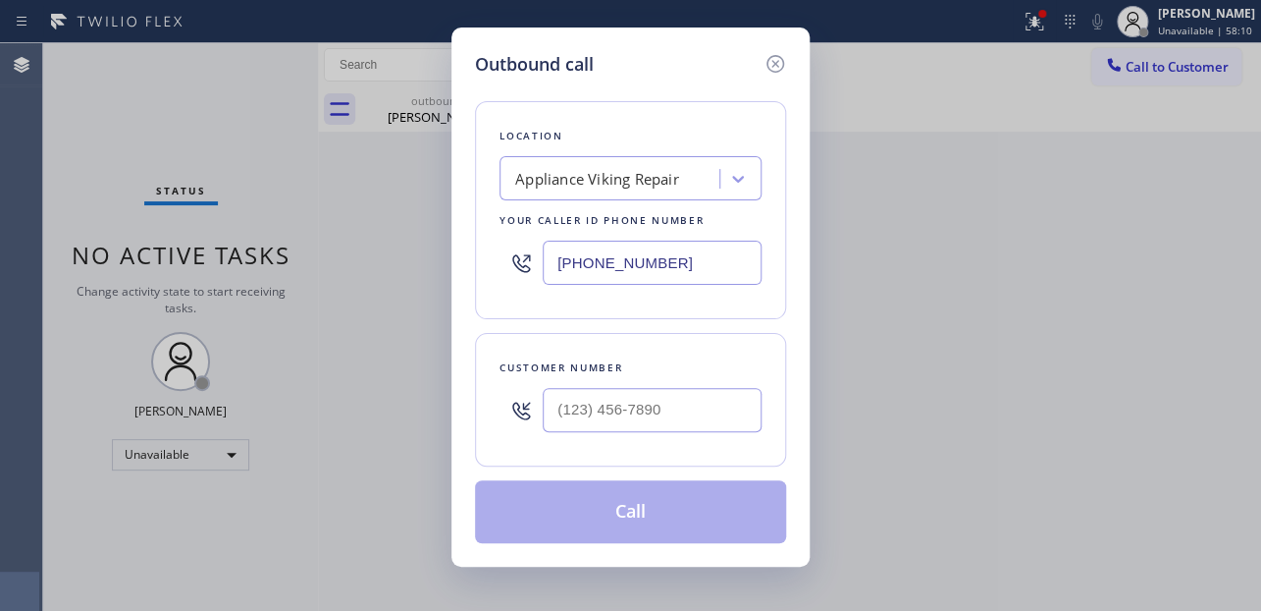
click at [570, 435] on div at bounding box center [652, 410] width 219 height 64
click at [568, 410] on input "(___) ___-____" at bounding box center [652, 410] width 219 height 44
paste input "480) 737-2154"
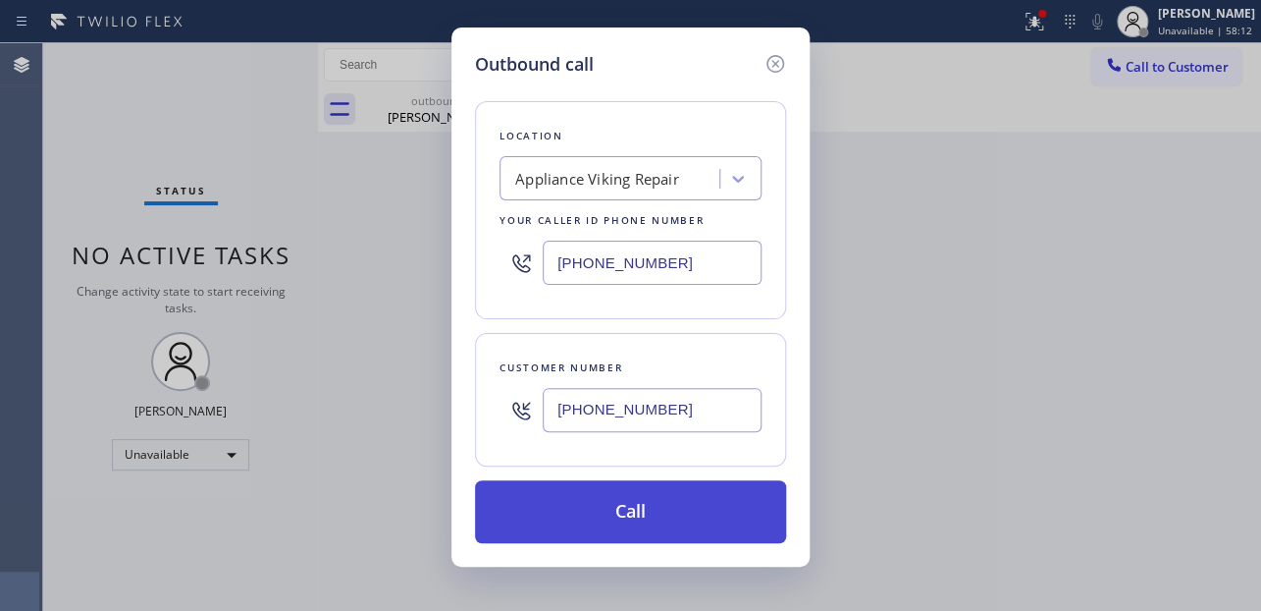
click at [617, 524] on button "Call" at bounding box center [630, 511] width 311 height 63
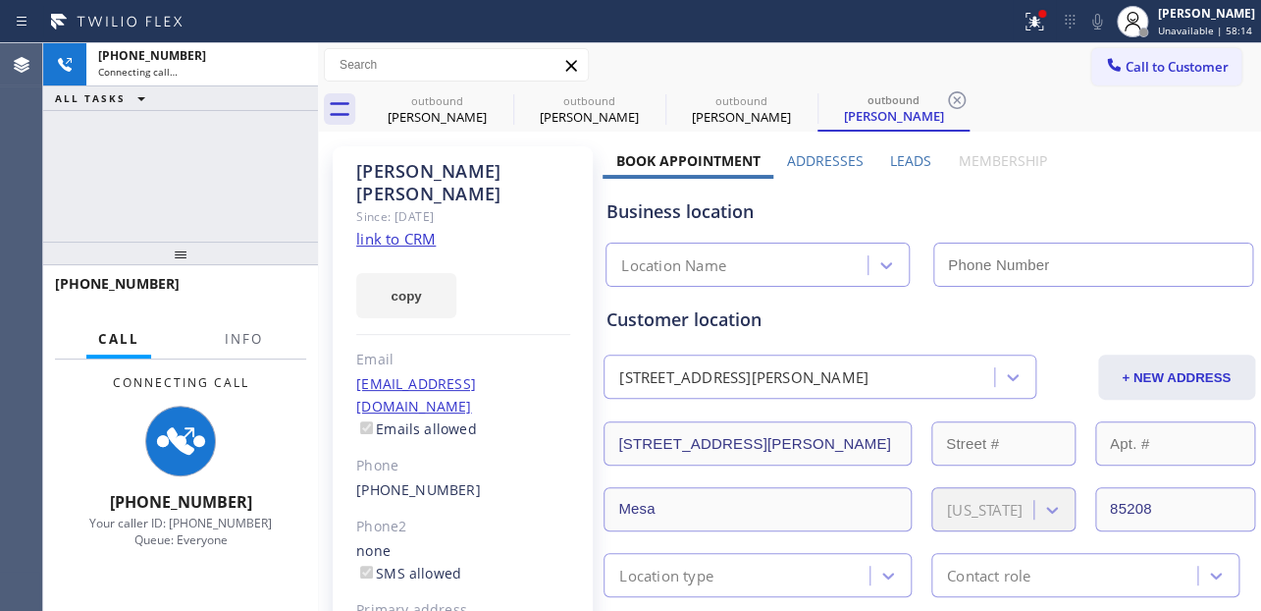
click at [903, 157] on label "Leads" at bounding box center [910, 160] width 41 height 19
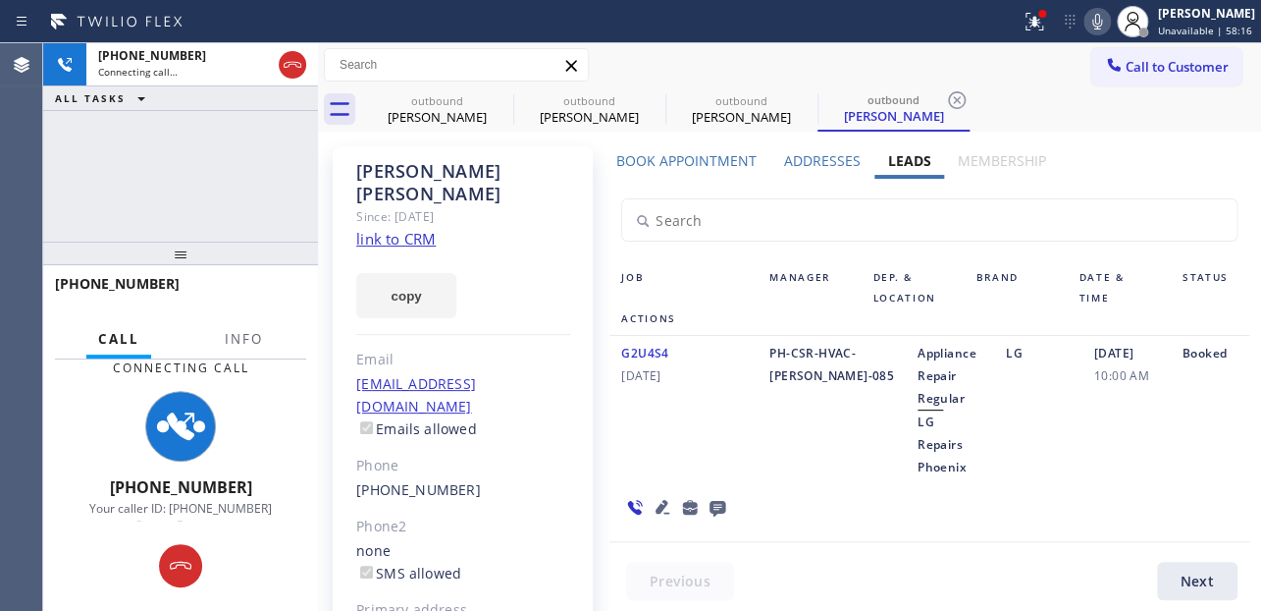
click at [766, 522] on div "Job Manager Dep. & Location Brand Date & Time Status Actions G2U4S4 [DATE] PH-C…" at bounding box center [929, 394] width 653 height 431
click at [656, 500] on icon at bounding box center [663, 507] width 14 height 14
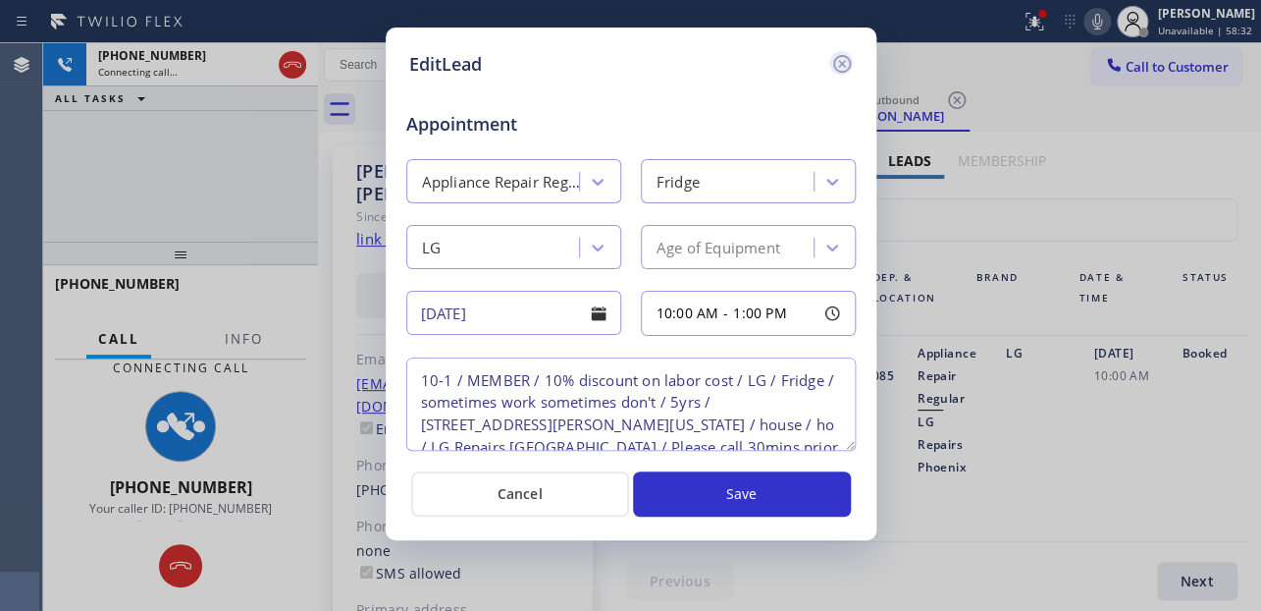
click at [843, 64] on icon at bounding box center [842, 64] width 24 height 24
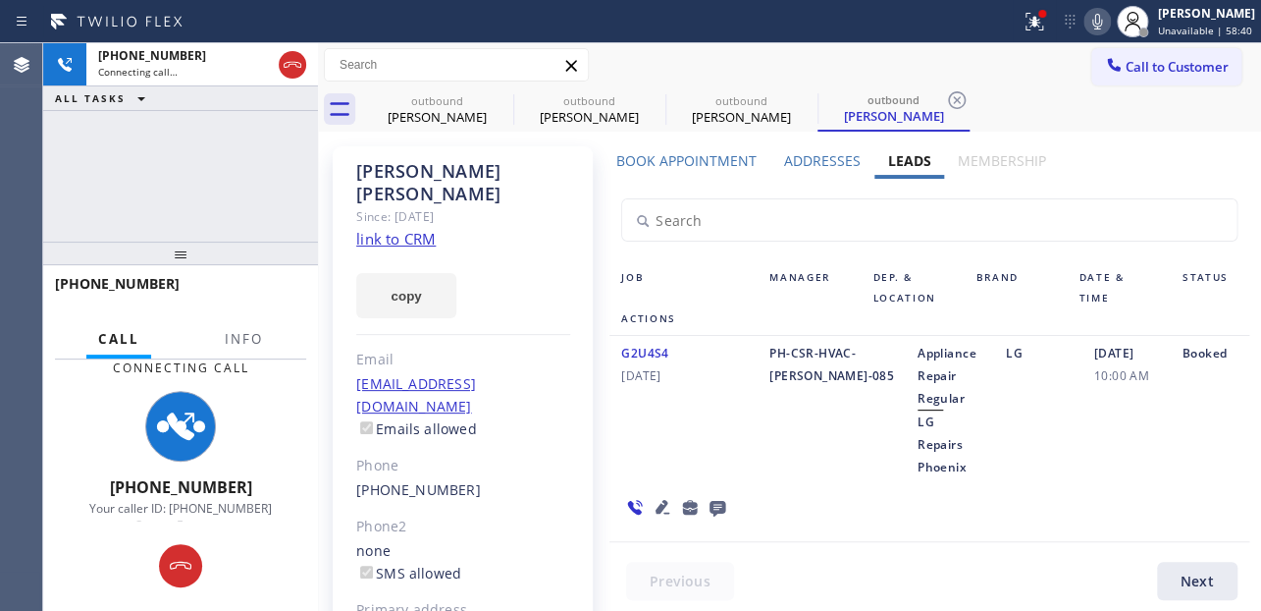
click at [712, 495] on icon at bounding box center [718, 507] width 24 height 25
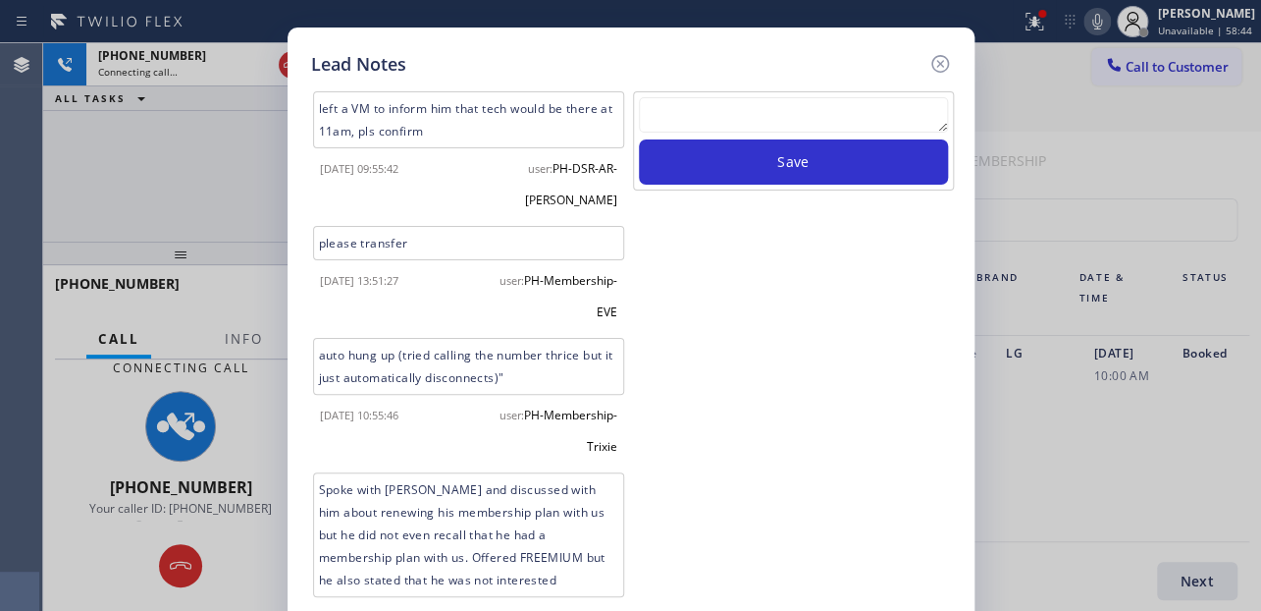
scroll to position [3, 0]
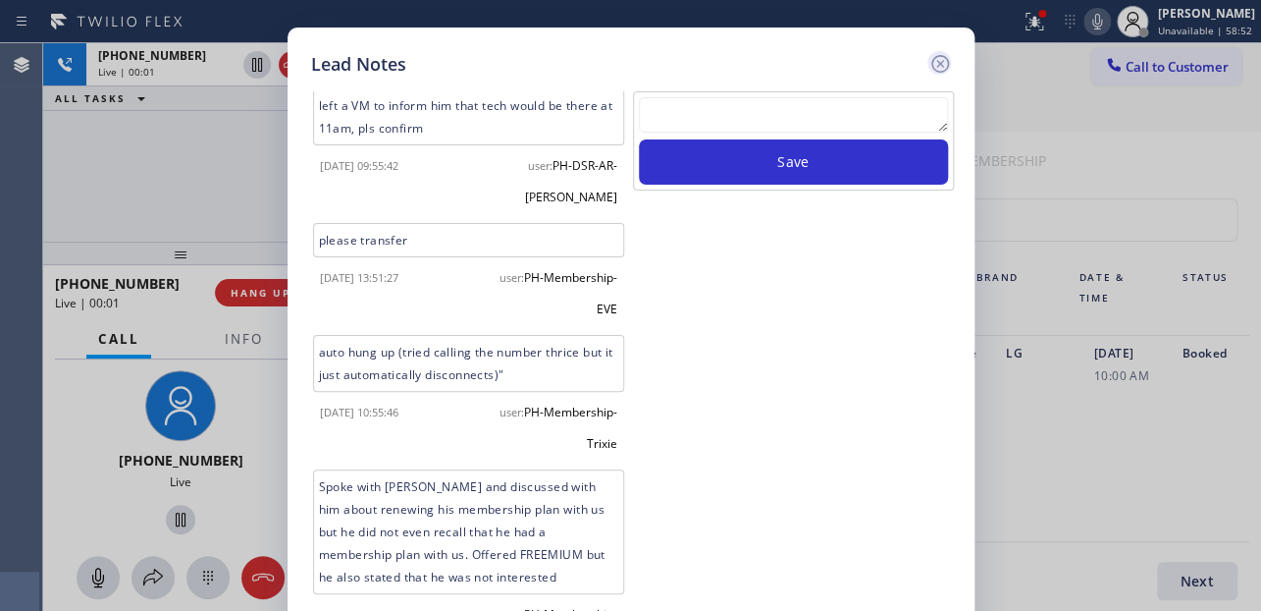
click at [941, 61] on icon at bounding box center [940, 64] width 18 height 18
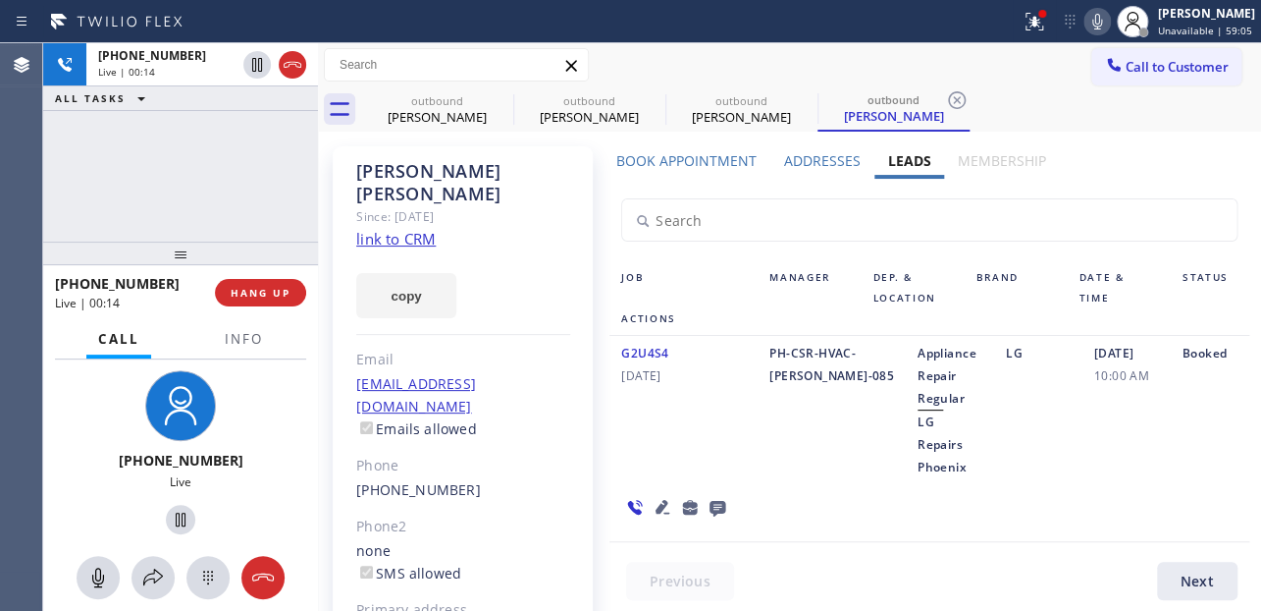
click at [657, 500] on icon at bounding box center [663, 507] width 14 height 14
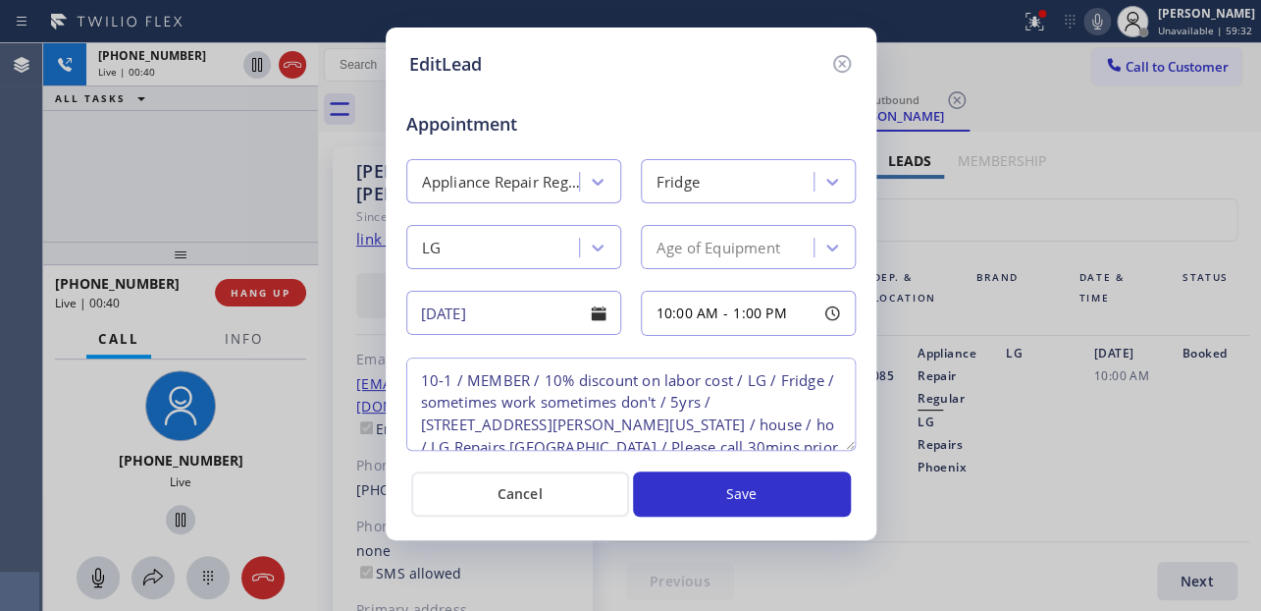
click at [739, 399] on textarea "10-1 / MEMBER / 10% discount on labor cost / LG / Fridge / sometimes work somet…" at bounding box center [631, 403] width 450 height 93
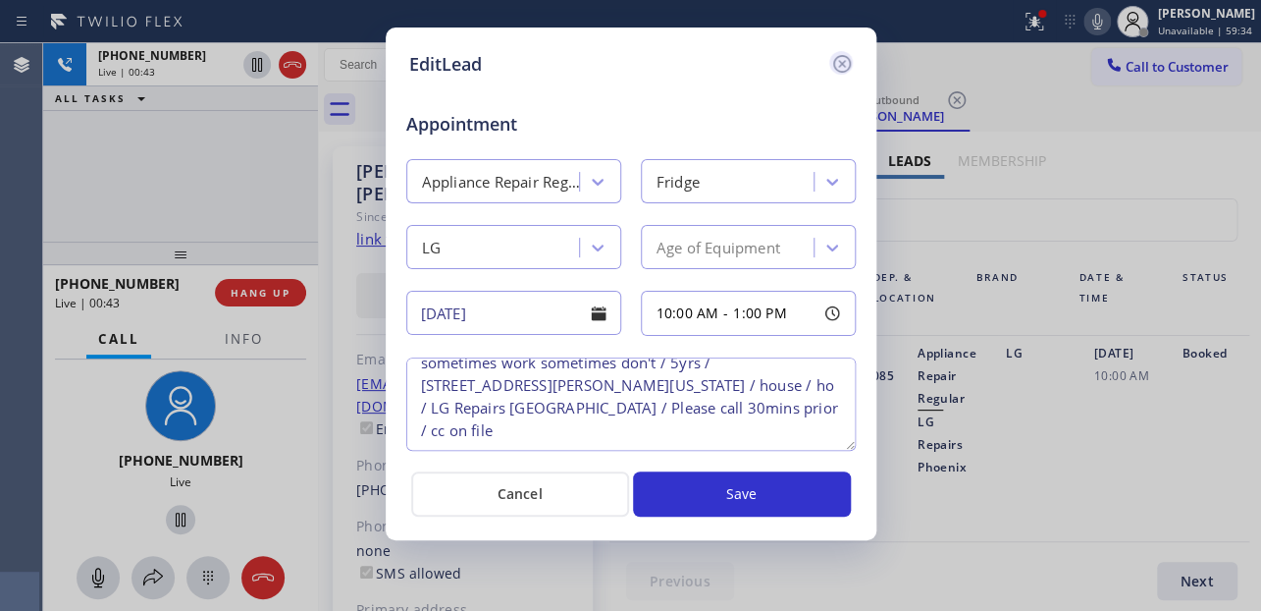
click at [834, 60] on icon at bounding box center [841, 64] width 18 height 18
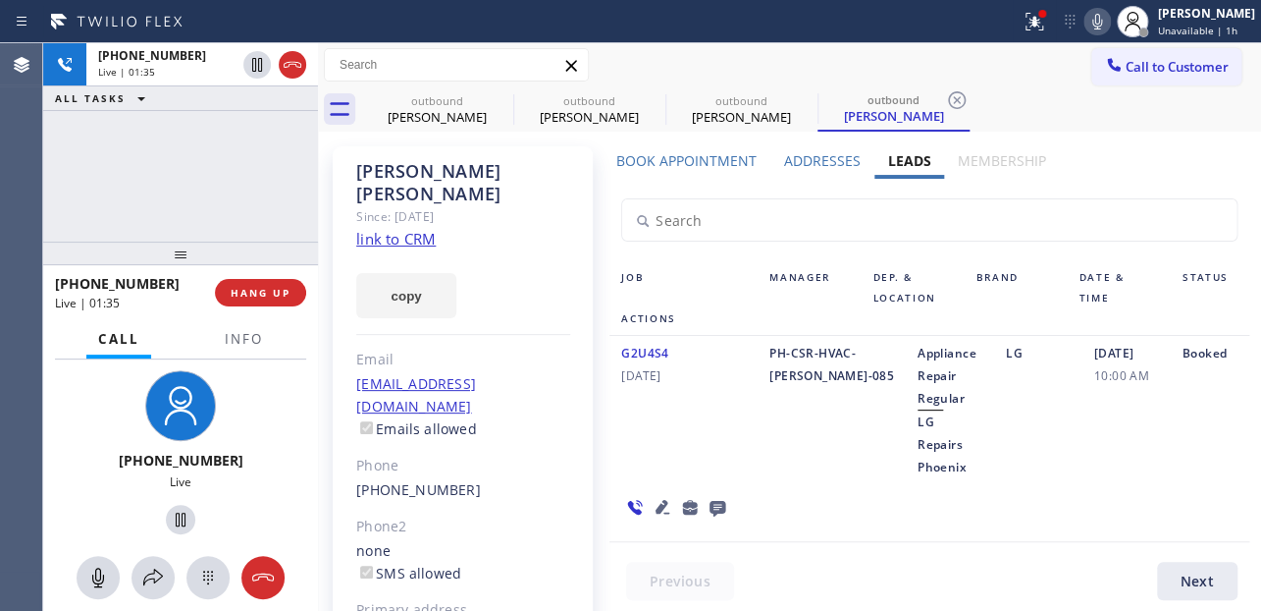
click at [660, 495] on icon at bounding box center [663, 507] width 24 height 24
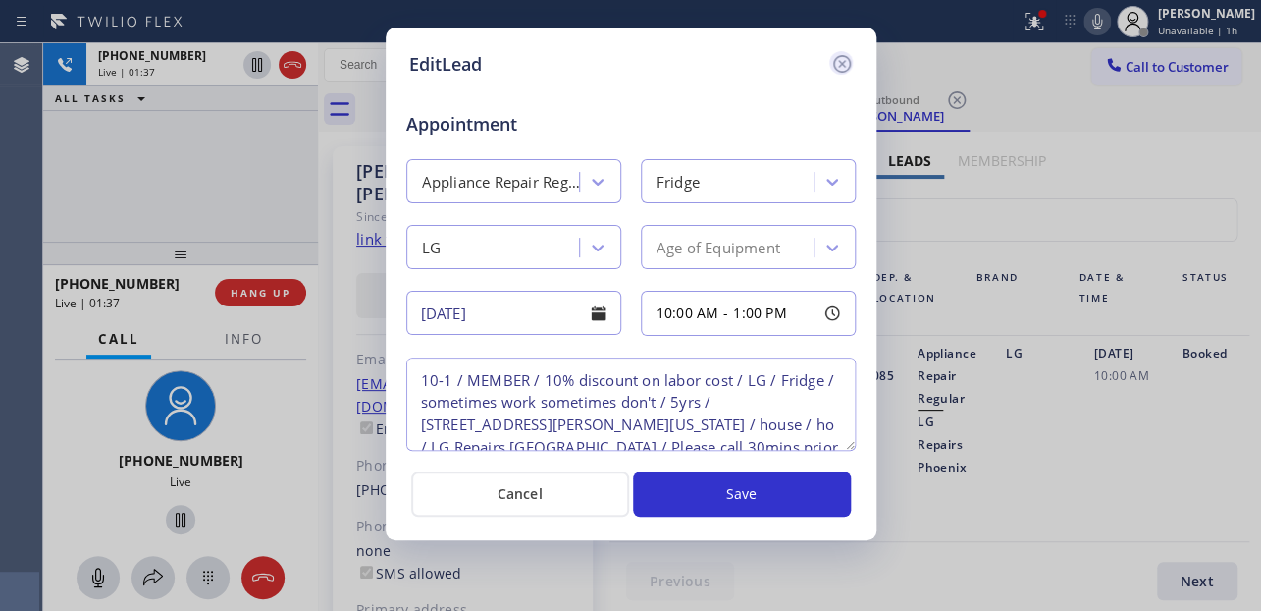
click at [845, 64] on icon at bounding box center [842, 64] width 24 height 24
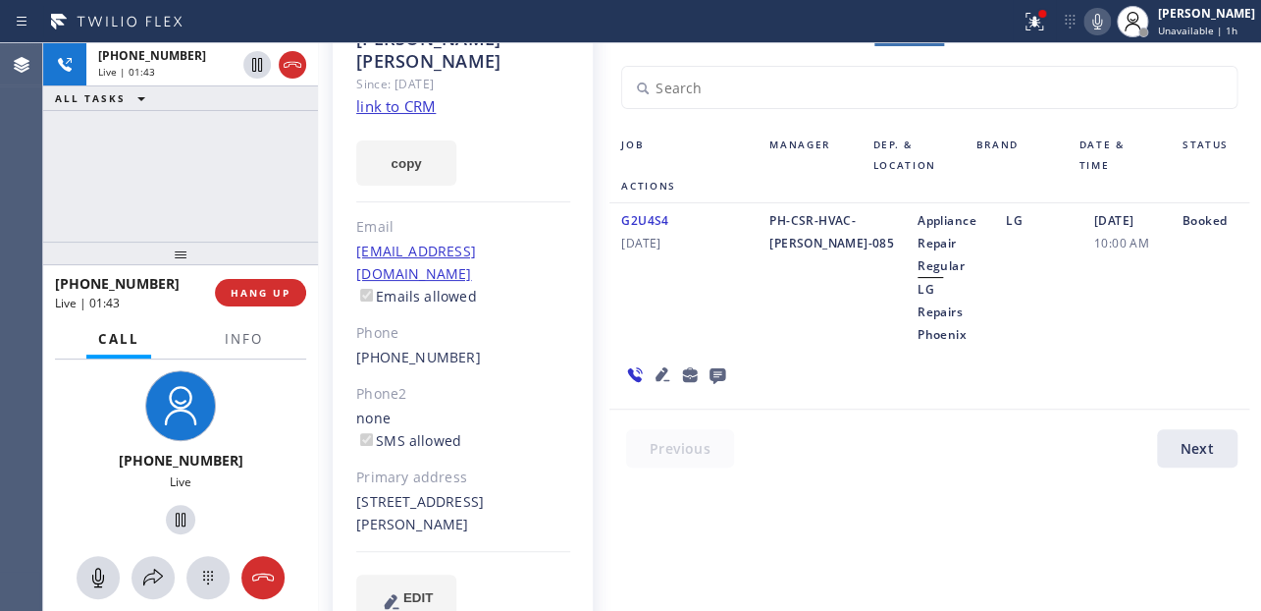
scroll to position [134, 0]
drag, startPoint x: 518, startPoint y: 451, endPoint x: 566, endPoint y: 451, distance: 48.1
click at [566, 451] on div "[PERSON_NAME] Since: [DATE] link to CRM copy Email [EMAIL_ADDRESS][DOMAIN_NAME]…" at bounding box center [463, 326] width 260 height 629
copy div "85208"
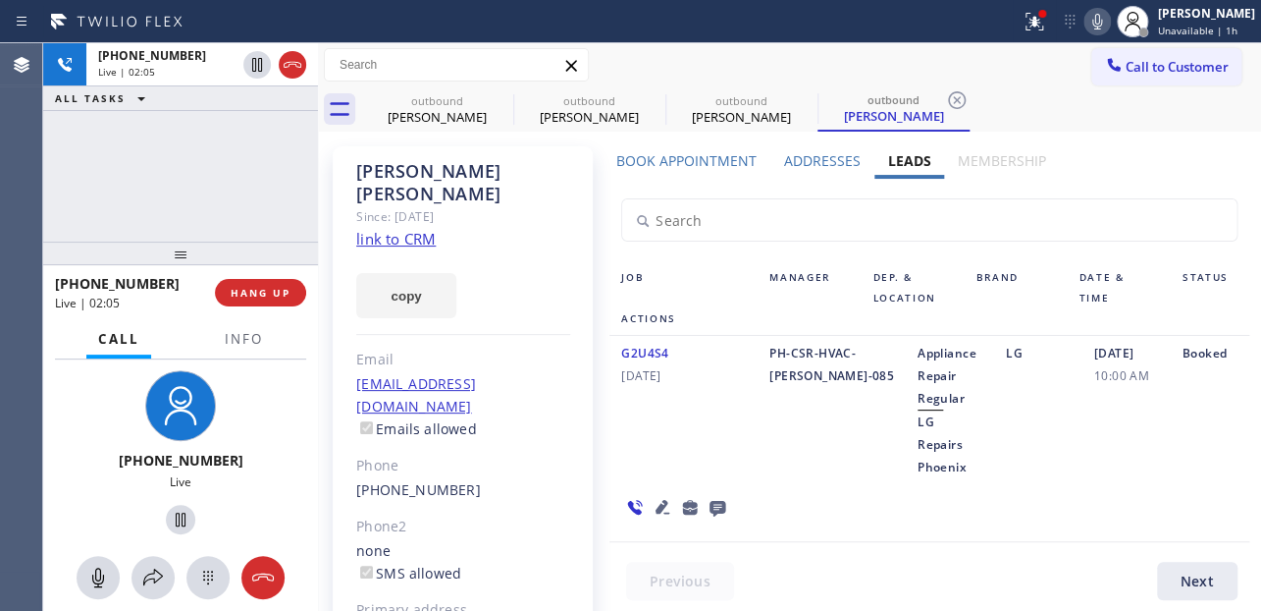
scroll to position [0, 0]
click at [392, 229] on link "link to CRM" at bounding box center [396, 239] width 80 height 20
click at [268, 292] on span "HANG UP" at bounding box center [261, 293] width 60 height 14
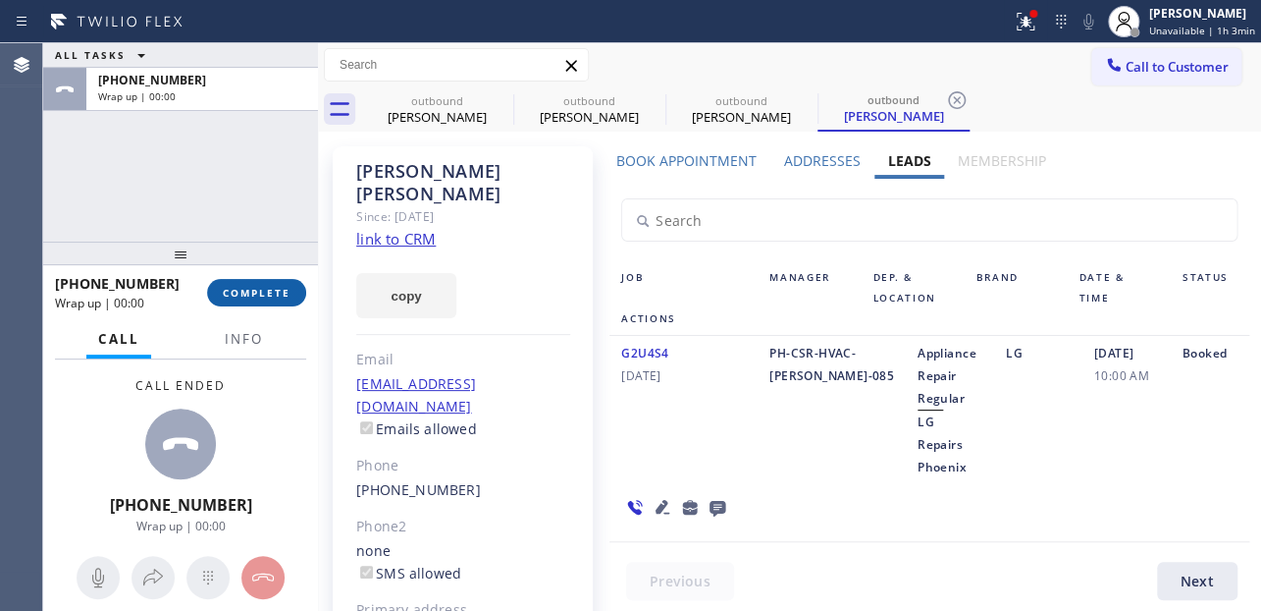
click at [269, 296] on span "COMPLETE" at bounding box center [257, 293] width 68 height 14
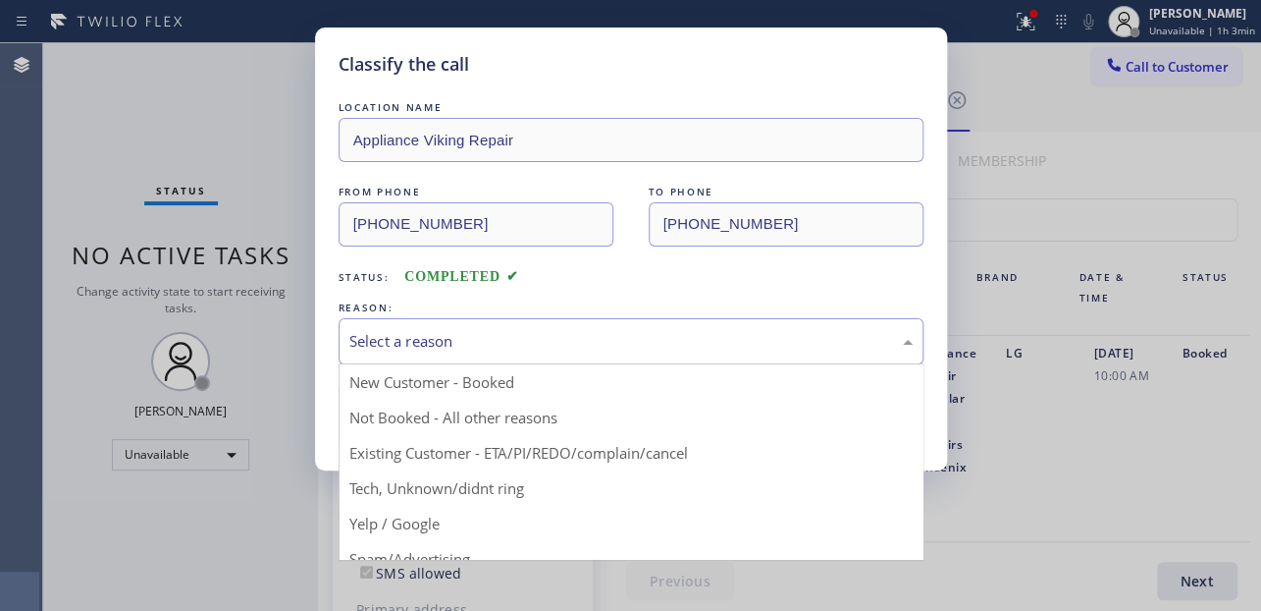
click at [493, 338] on div "Select a reason" at bounding box center [630, 341] width 563 height 23
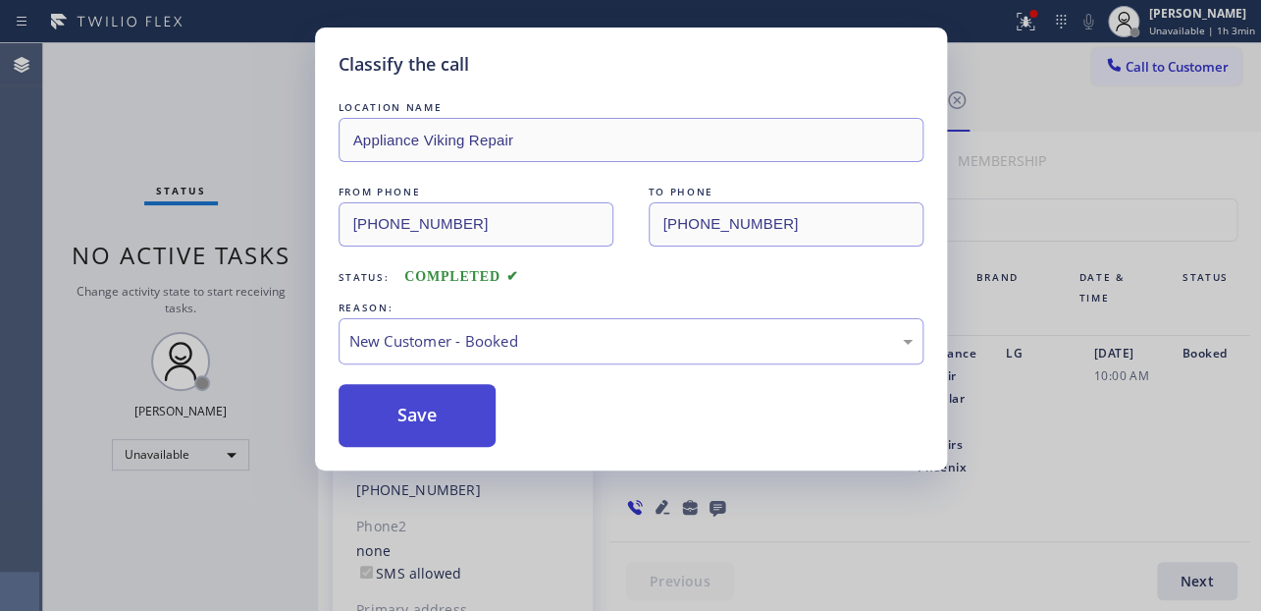
click at [423, 408] on button "Save" at bounding box center [418, 415] width 158 height 63
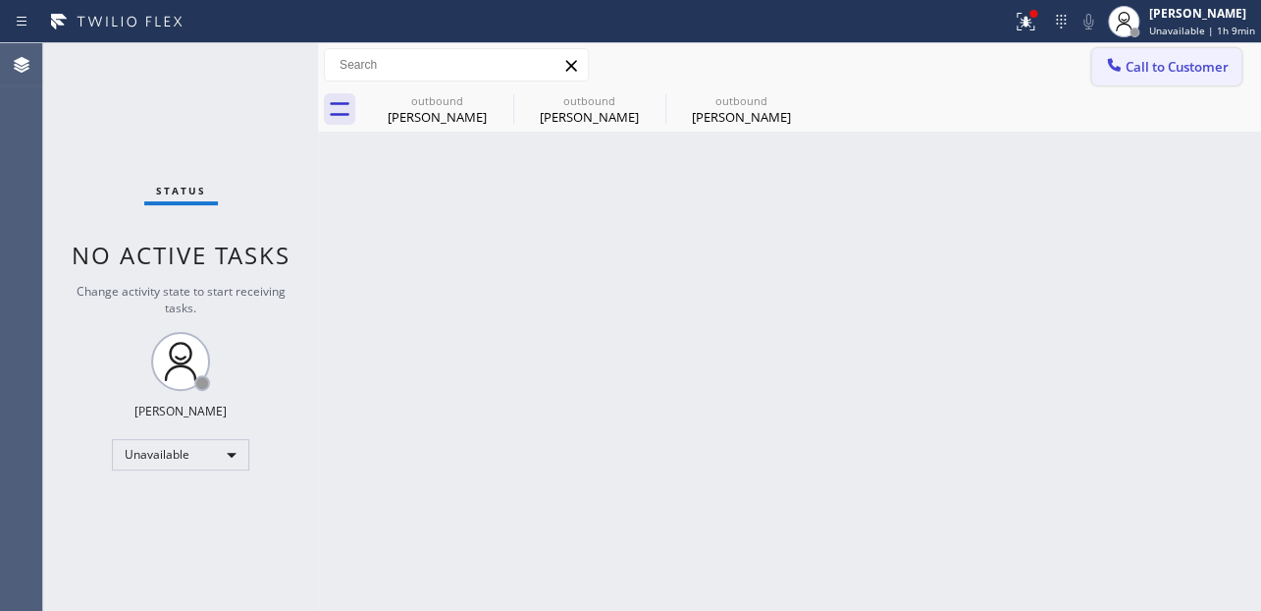
click at [1184, 74] on span "Call to Customer" at bounding box center [1177, 67] width 103 height 18
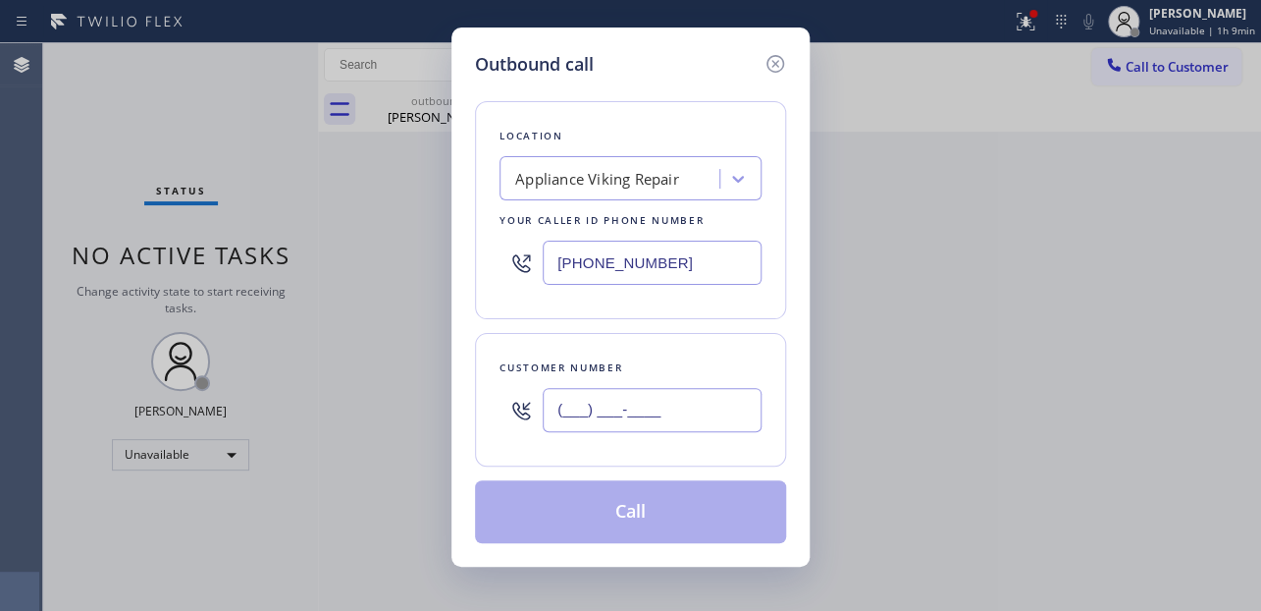
click at [615, 412] on input "(___) ___-____" at bounding box center [652, 410] width 219 height 44
paste input "626) 823-0705"
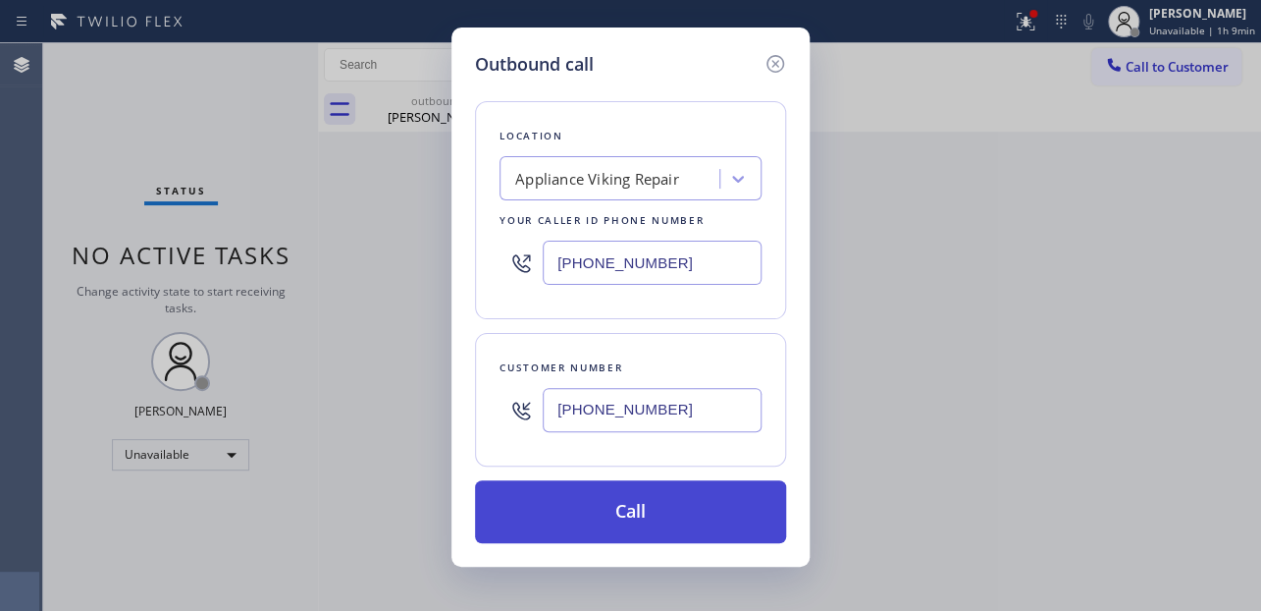
type input "[PHONE_NUMBER]"
click at [614, 507] on button "Call" at bounding box center [630, 511] width 311 height 63
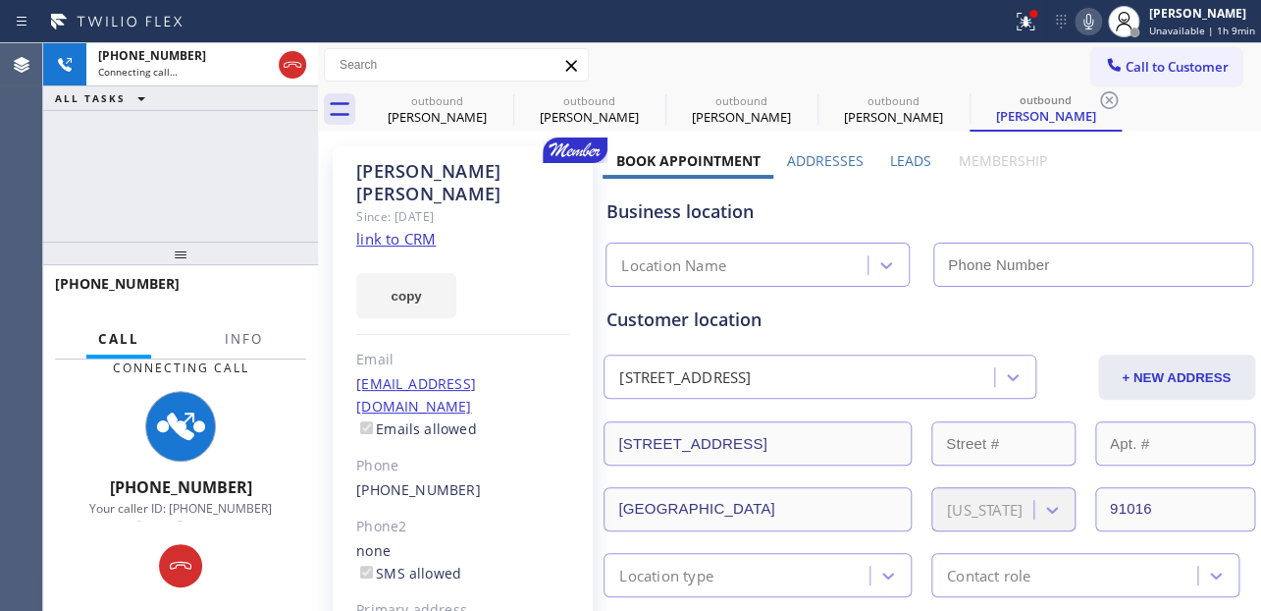
type input "[PHONE_NUMBER]"
click at [893, 159] on label "Leads" at bounding box center [910, 160] width 41 height 19
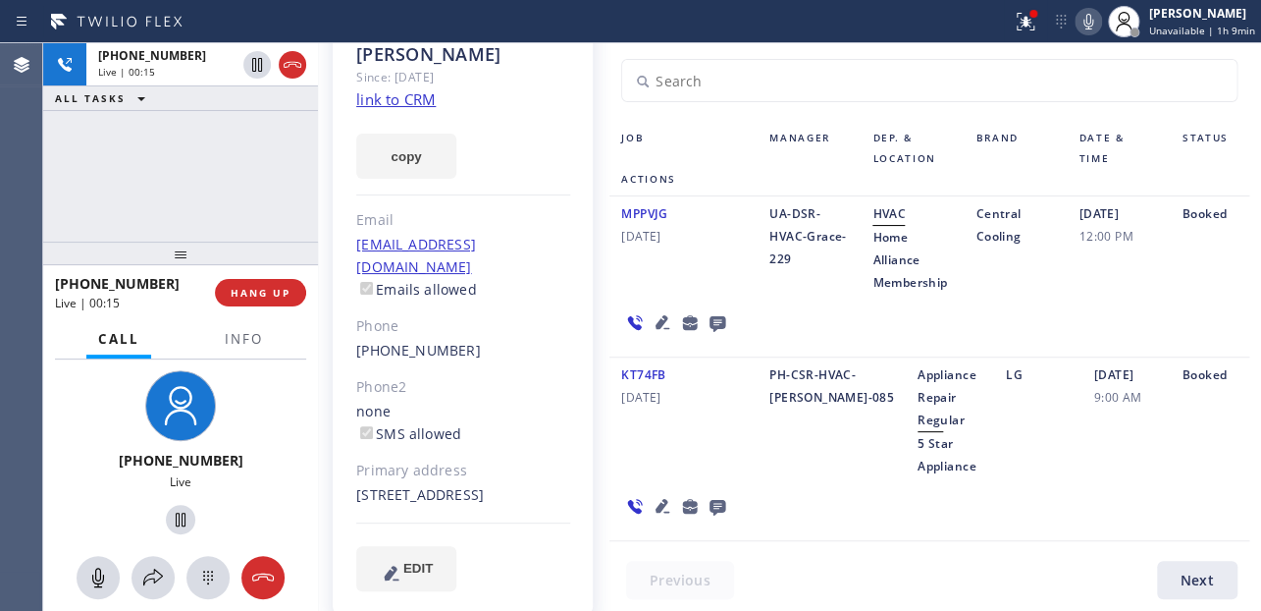
scroll to position [141, 0]
click at [656, 507] on icon at bounding box center [663, 504] width 14 height 14
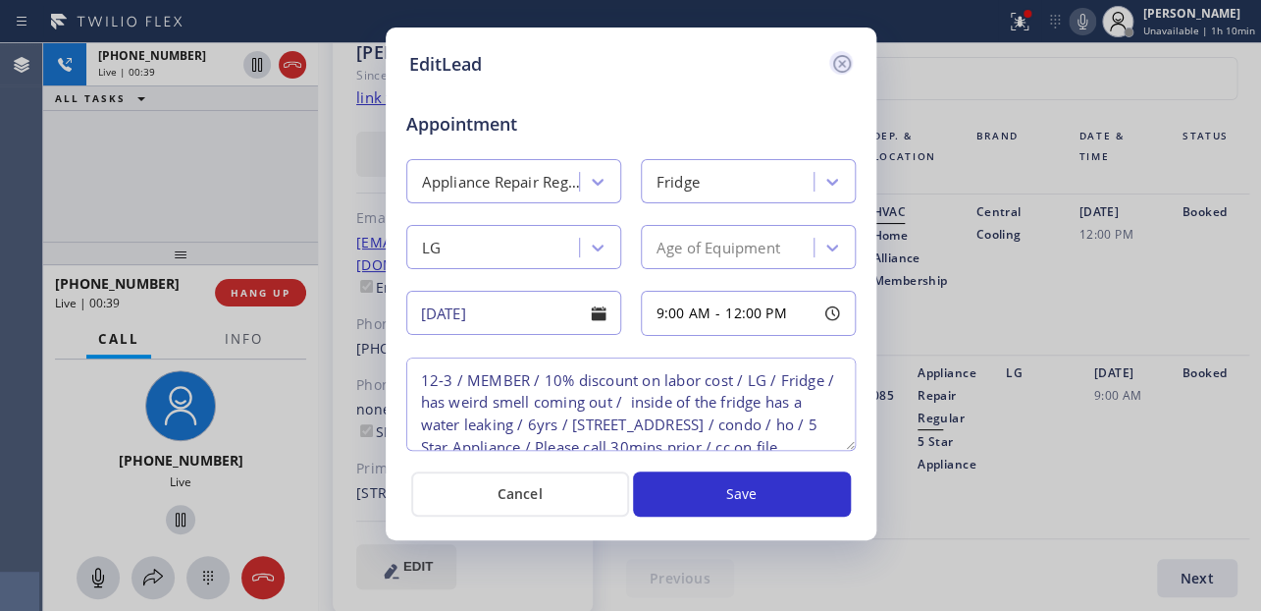
click at [837, 62] on icon at bounding box center [842, 64] width 24 height 24
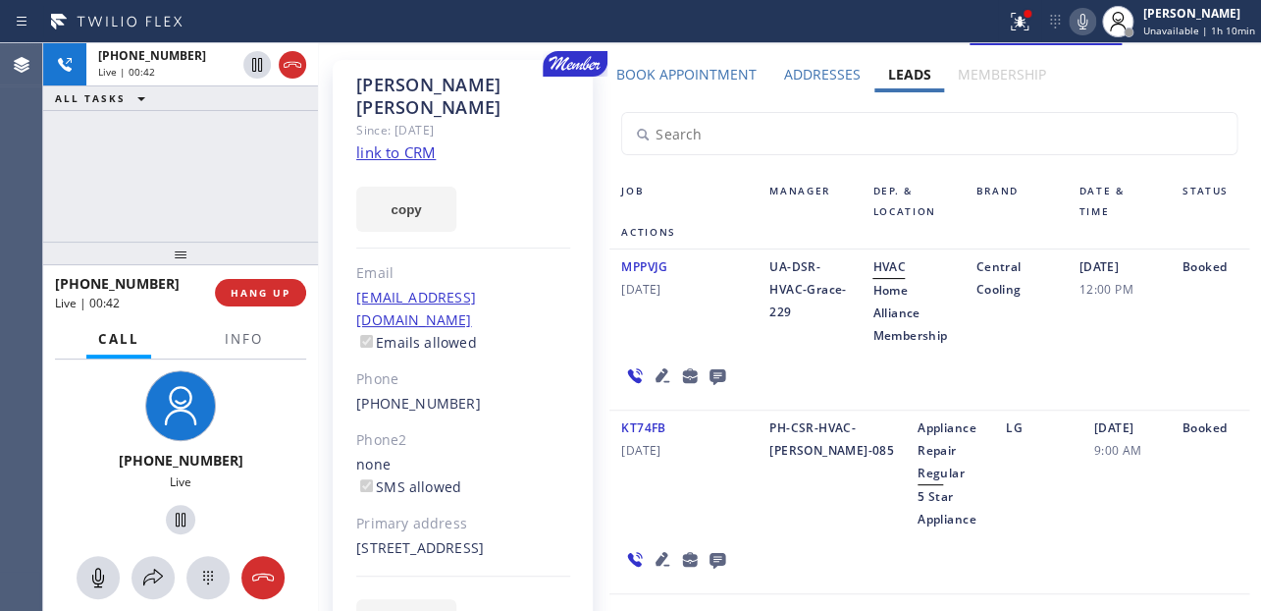
scroll to position [0, 0]
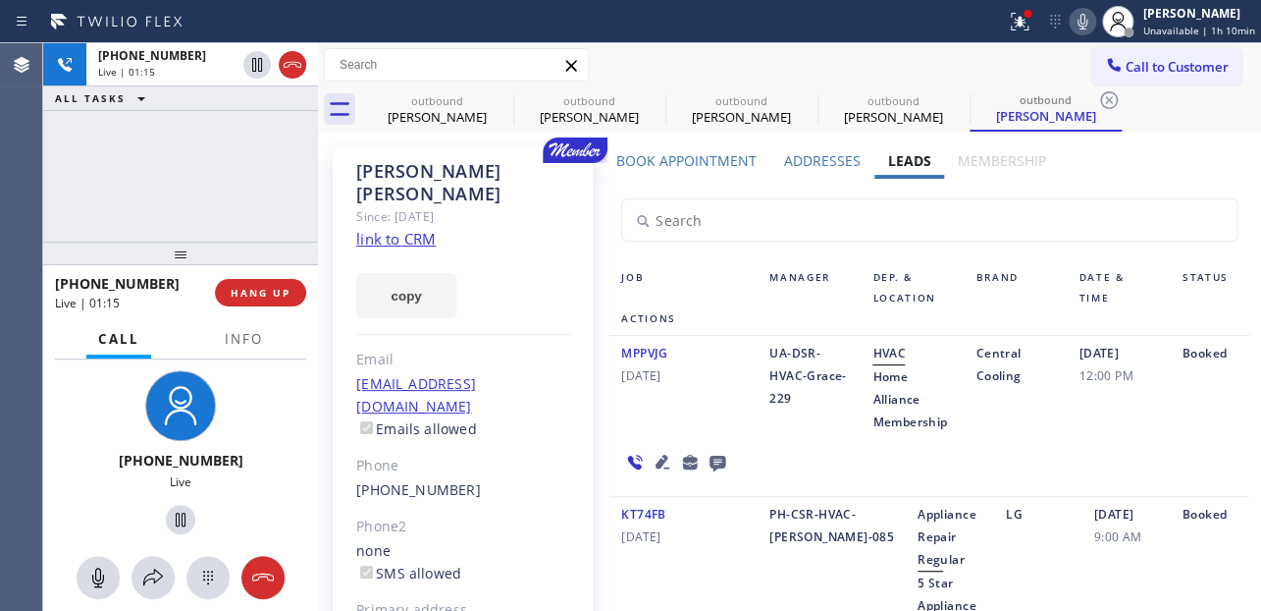
click at [1041, 452] on div "MPPVJG [DATE] UA-DSR-HVAC-Grace-229 HVAC Home Alliance Membership Central Cooli…" at bounding box center [929, 416] width 639 height 161
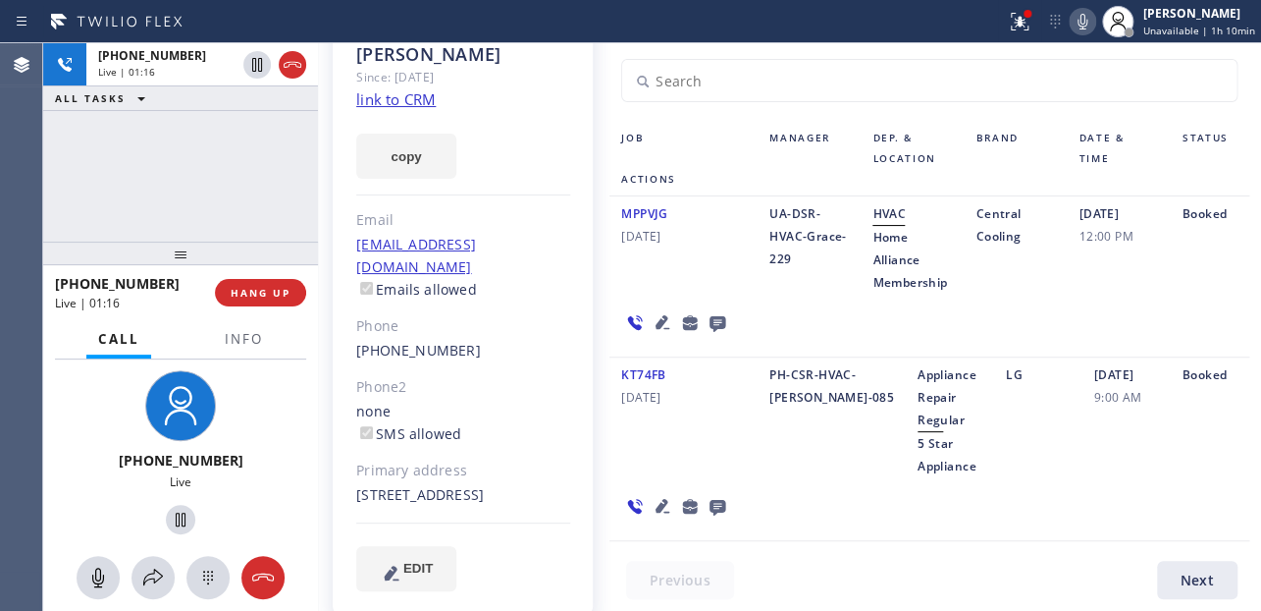
scroll to position [141, 0]
click at [658, 508] on icon at bounding box center [663, 504] width 24 height 24
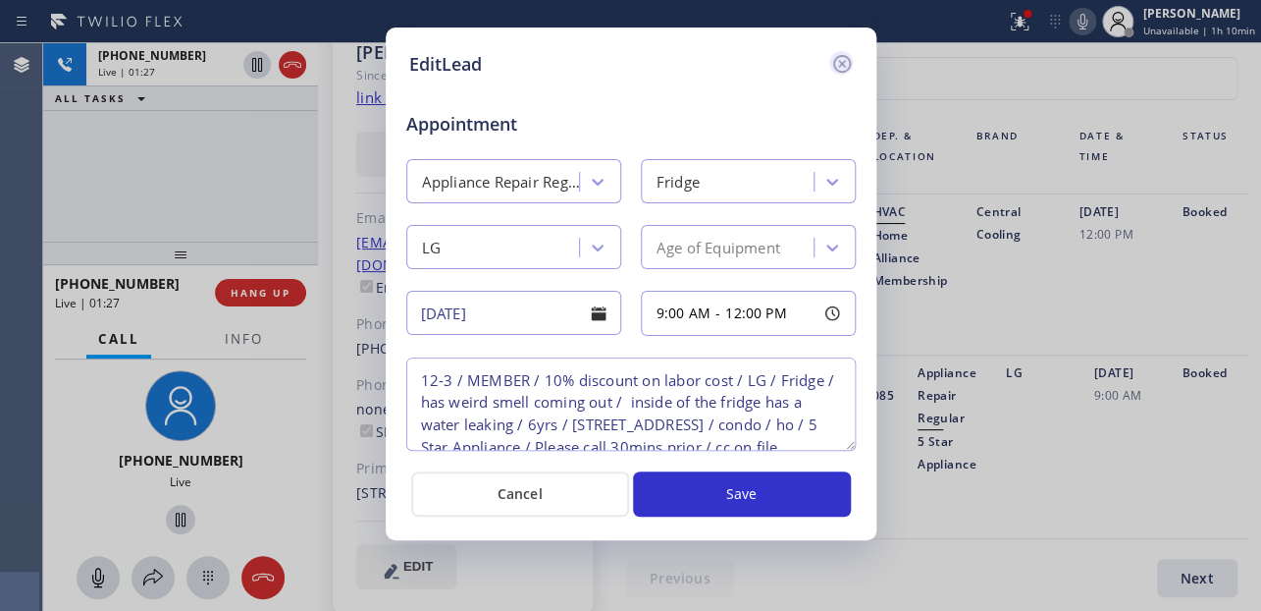
click at [844, 59] on icon at bounding box center [842, 64] width 24 height 24
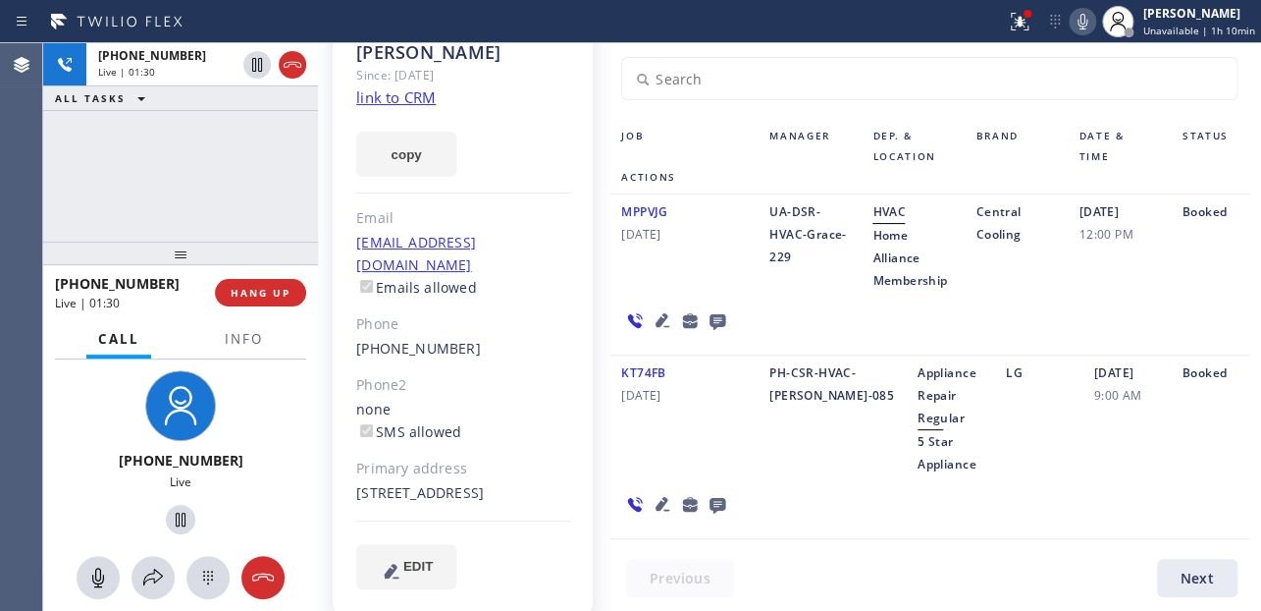
click at [947, 511] on div "KT74FB [DATE] PH-CSR-HVAC-[PERSON_NAME]-085 Appliance Repair Regular 5 Star App…" at bounding box center [929, 447] width 639 height 184
click at [658, 506] on icon at bounding box center [663, 504] width 14 height 14
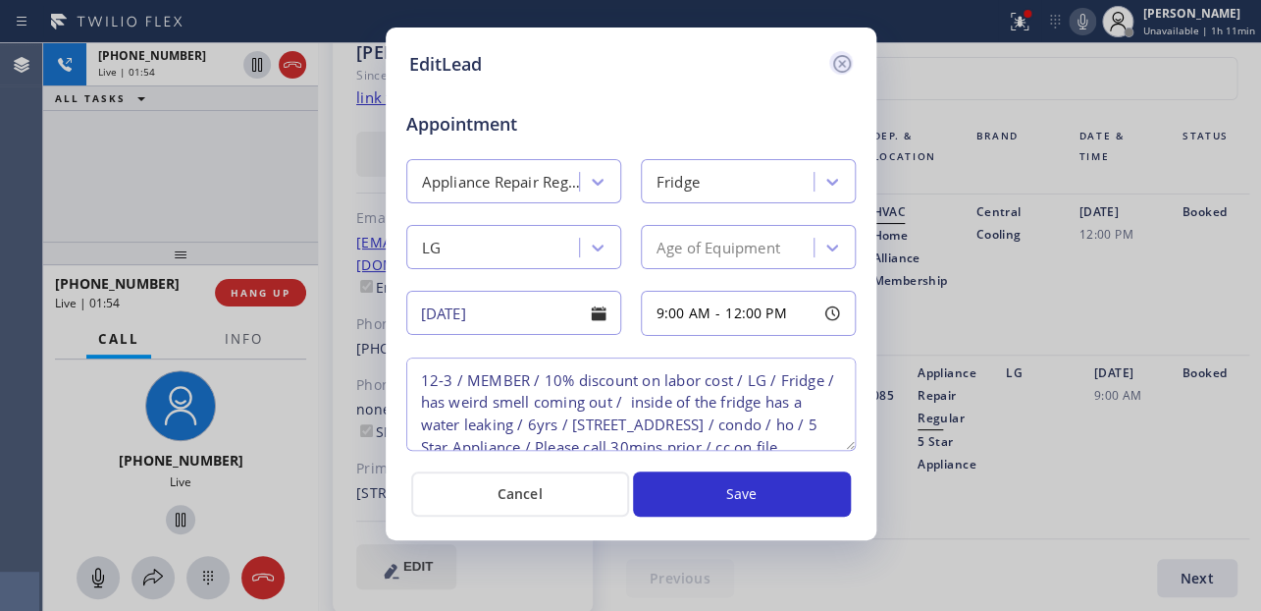
click at [838, 60] on icon at bounding box center [841, 64] width 18 height 18
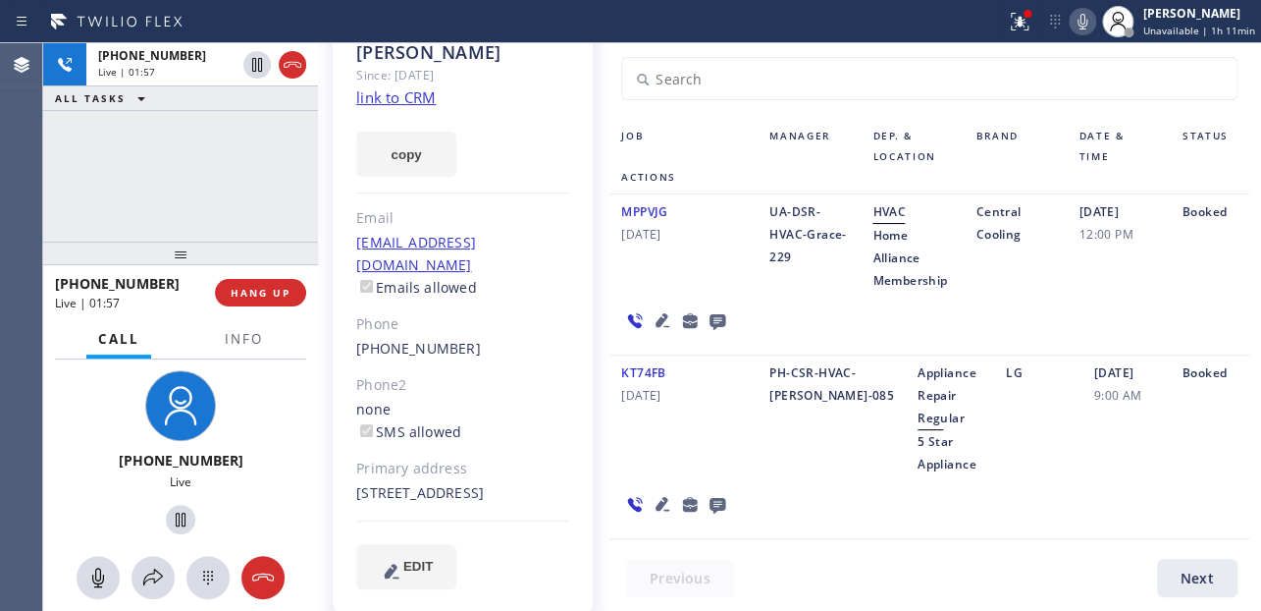
click at [803, 477] on div "KT74FB [DATE] PH-CSR-HVAC-[PERSON_NAME]-085 Appliance Repair Regular 5 Star App…" at bounding box center [929, 447] width 639 height 184
click at [659, 505] on icon at bounding box center [663, 504] width 24 height 24
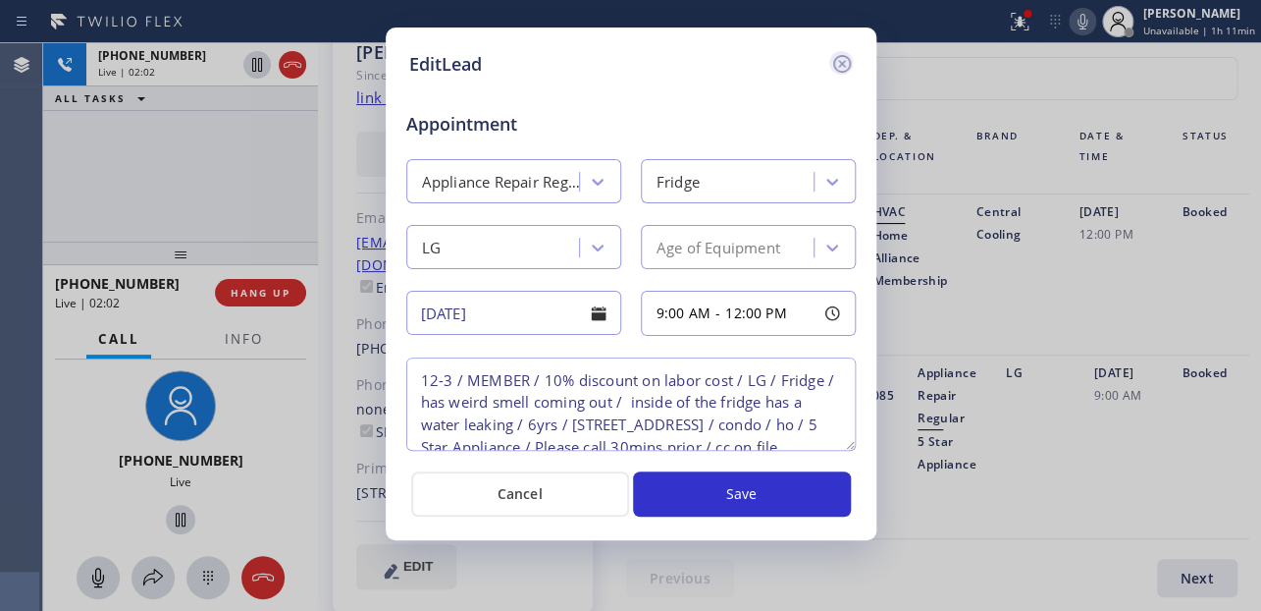
click at [841, 63] on icon at bounding box center [841, 64] width 18 height 18
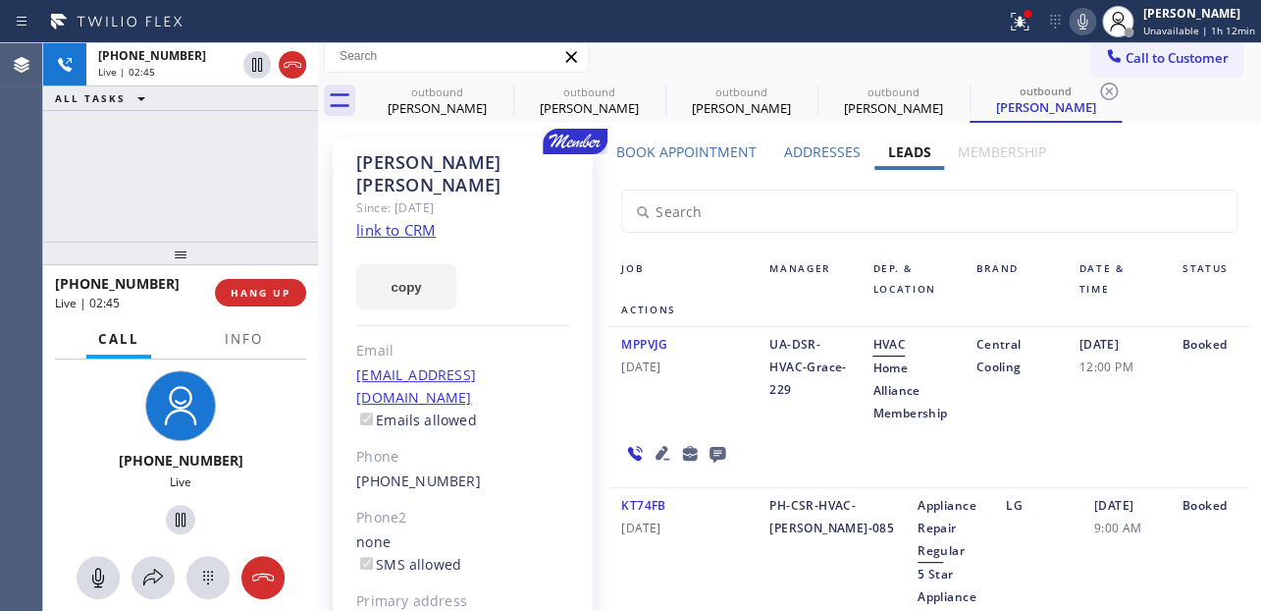
scroll to position [0, 0]
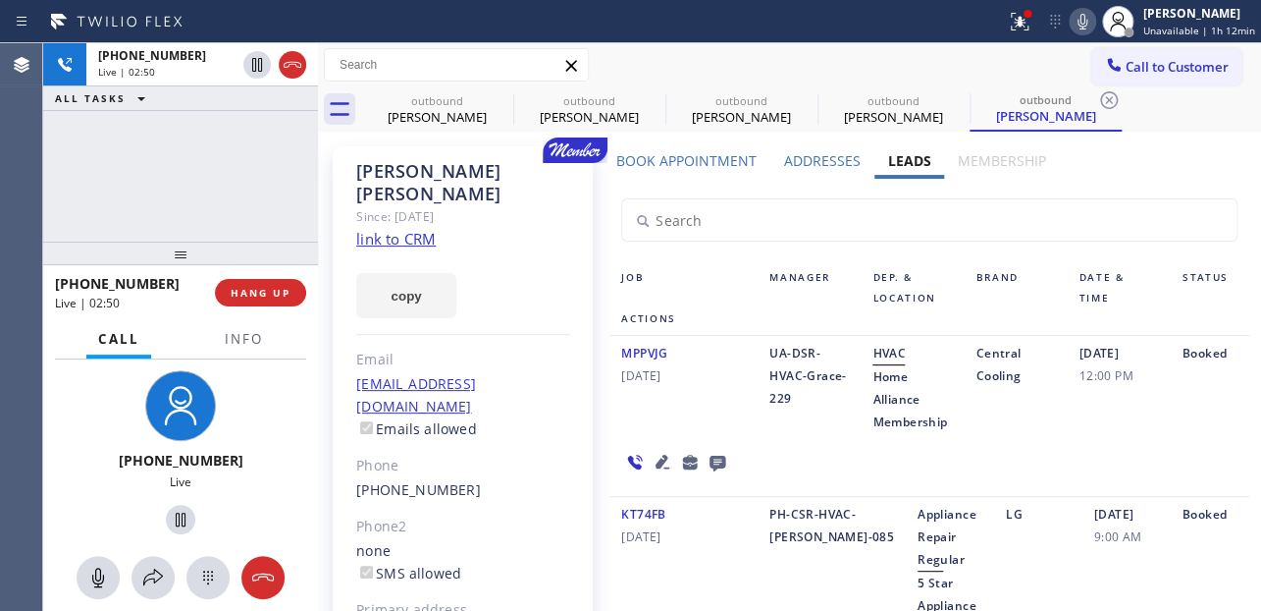
click at [772, 469] on div "MPPVJG [DATE] UA-DSR-HVAC-Grace-229 HVAC Home Alliance Membership Central Cooli…" at bounding box center [929, 416] width 639 height 161
click at [255, 294] on span "HANG UP" at bounding box center [261, 293] width 60 height 14
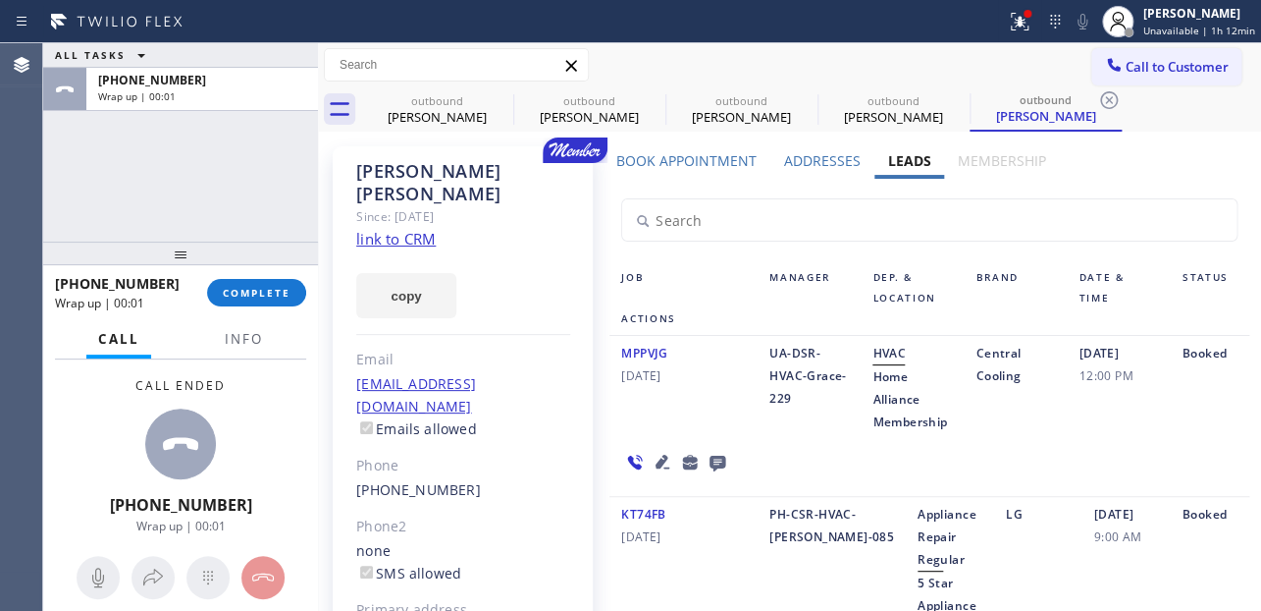
click at [720, 464] on icon at bounding box center [718, 463] width 16 height 16
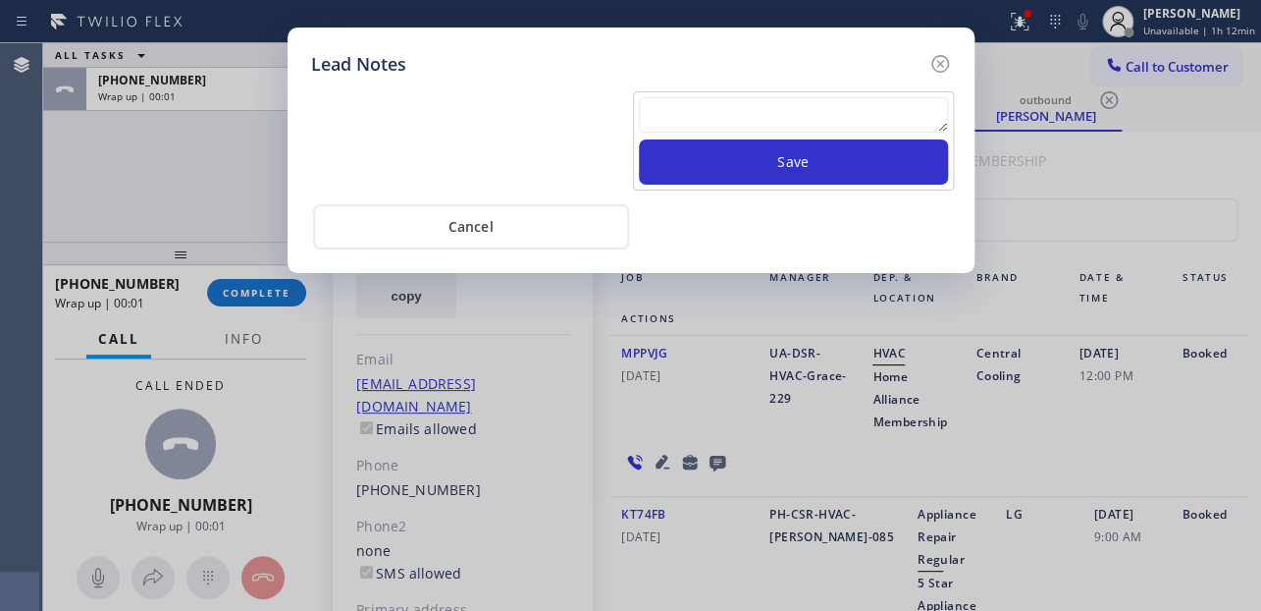
click at [740, 104] on textarea at bounding box center [793, 114] width 309 height 35
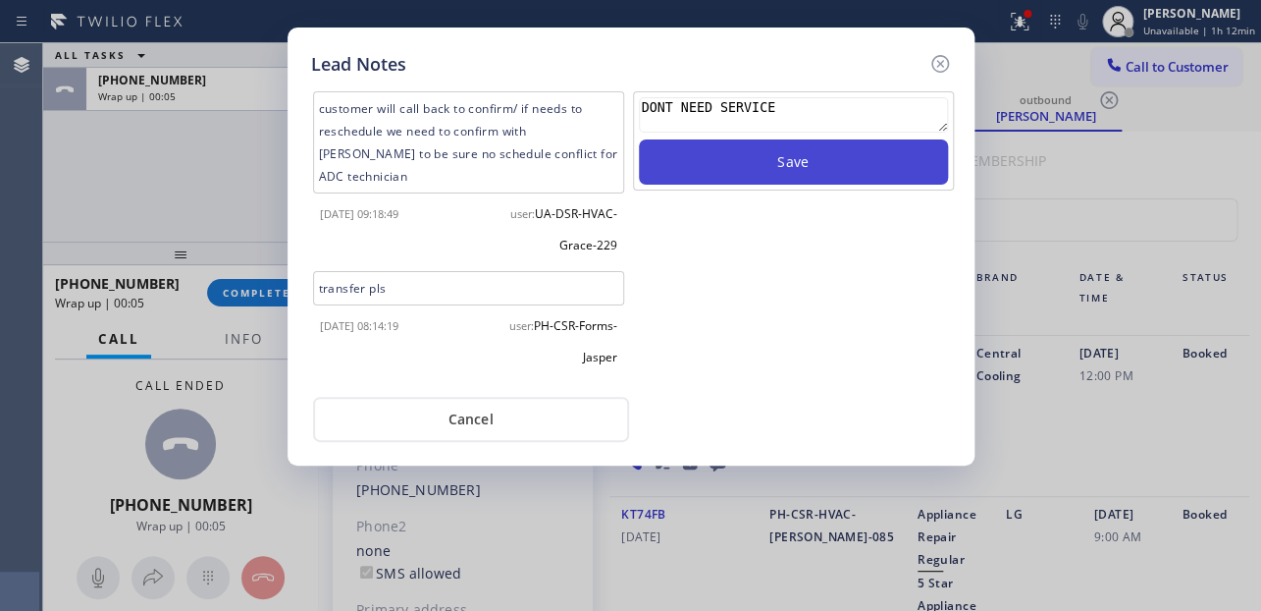
type textarea "DONT NEED SERVICE"
click at [756, 155] on button "Save" at bounding box center [793, 161] width 309 height 45
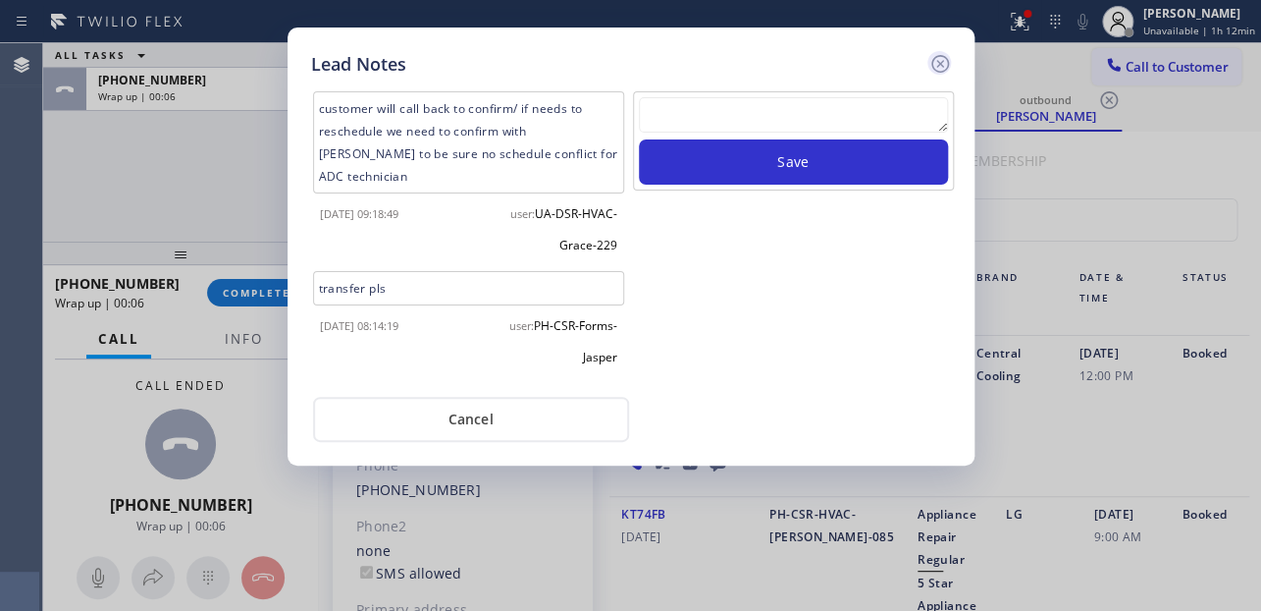
click at [943, 68] on icon at bounding box center [941, 64] width 24 height 24
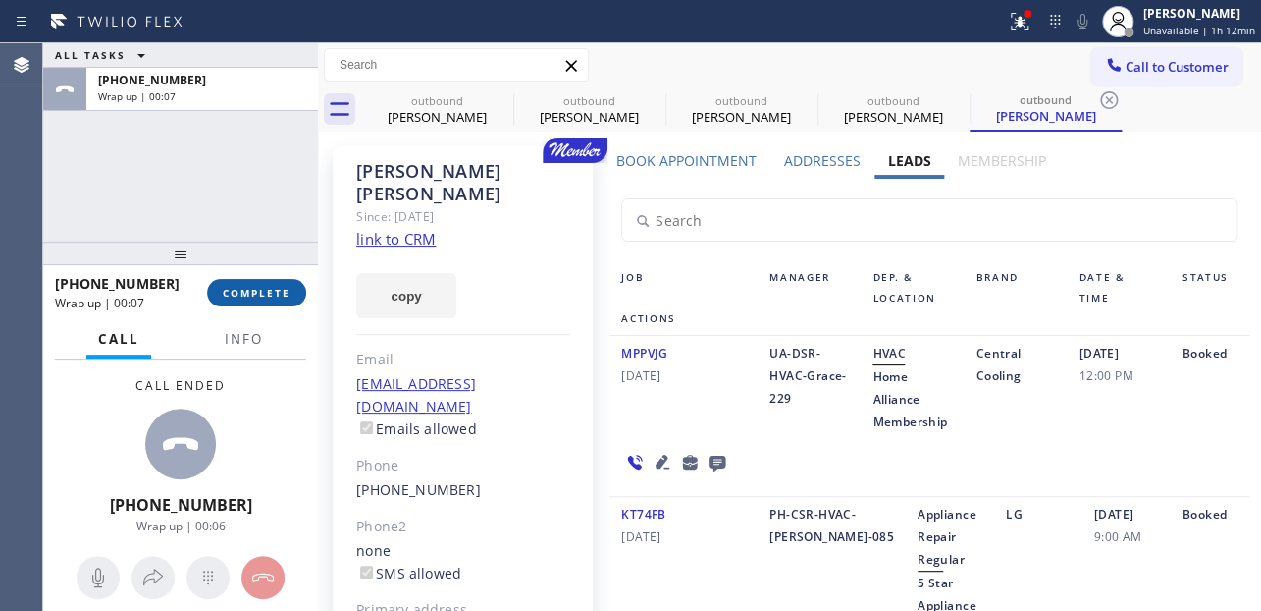
click at [261, 297] on span "COMPLETE" at bounding box center [257, 293] width 68 height 14
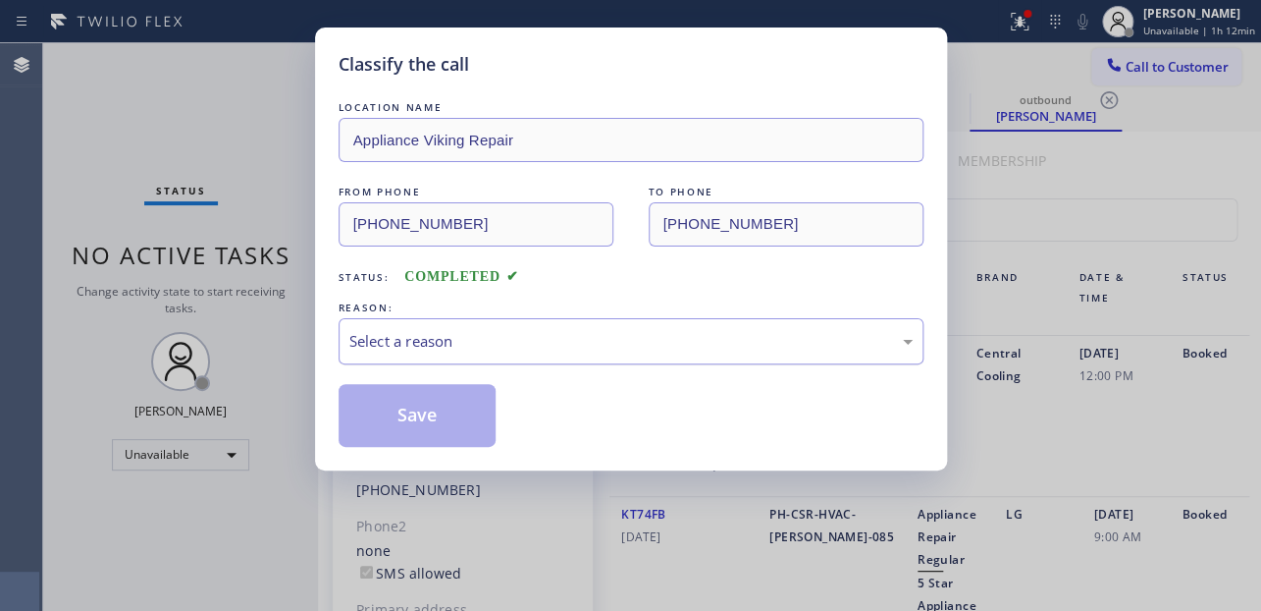
click at [434, 332] on div "Select a reason" at bounding box center [630, 341] width 563 height 23
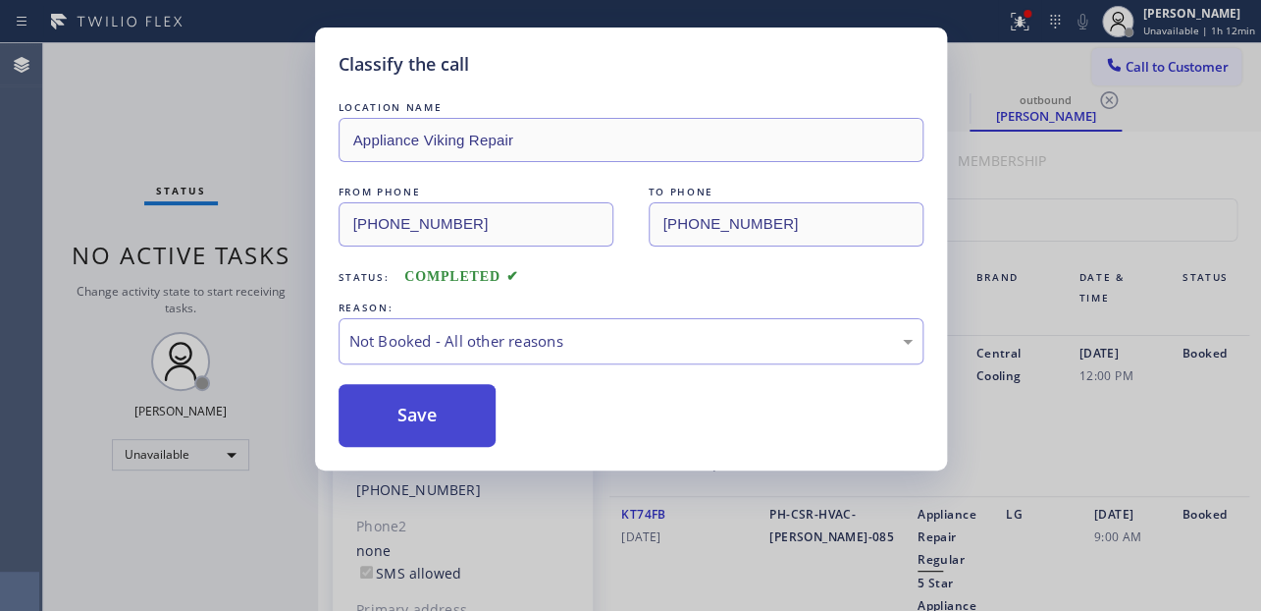
click at [404, 406] on button "Save" at bounding box center [418, 415] width 158 height 63
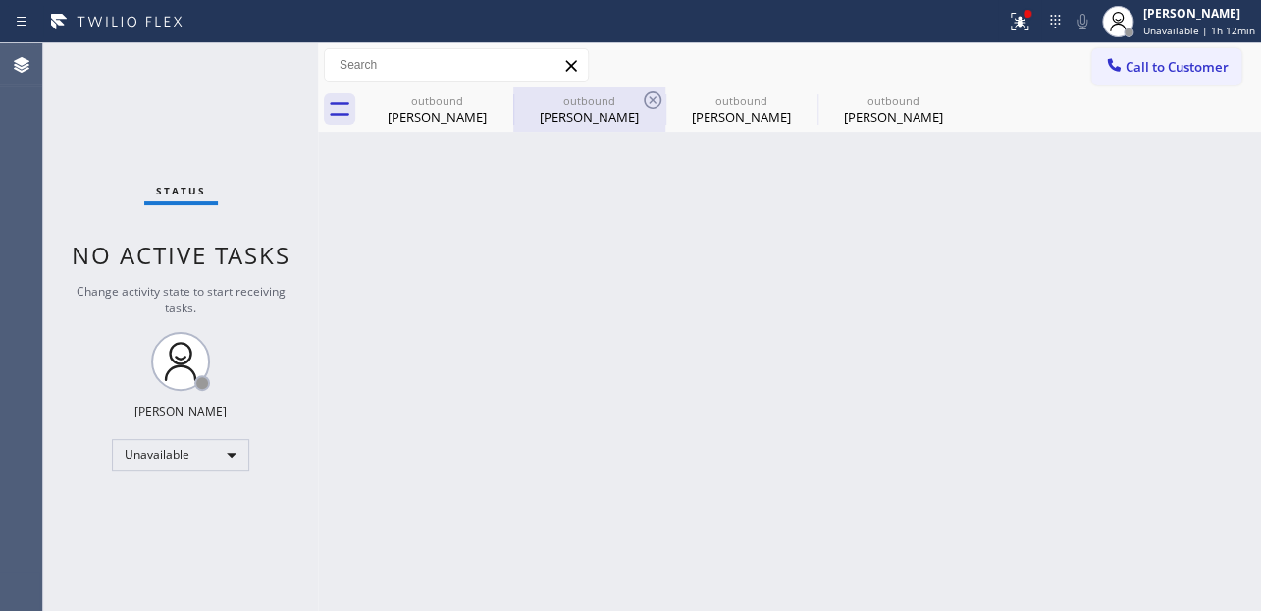
click at [513, 102] on div at bounding box center [513, 109] width 1 height 31
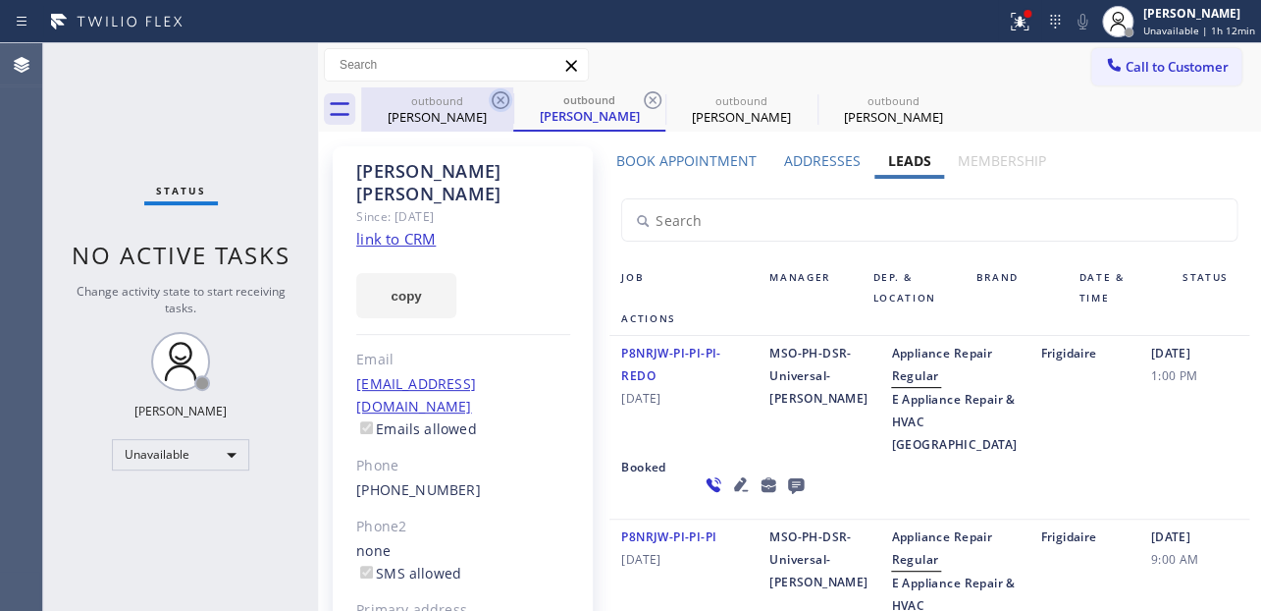
click at [504, 99] on icon at bounding box center [501, 100] width 24 height 24
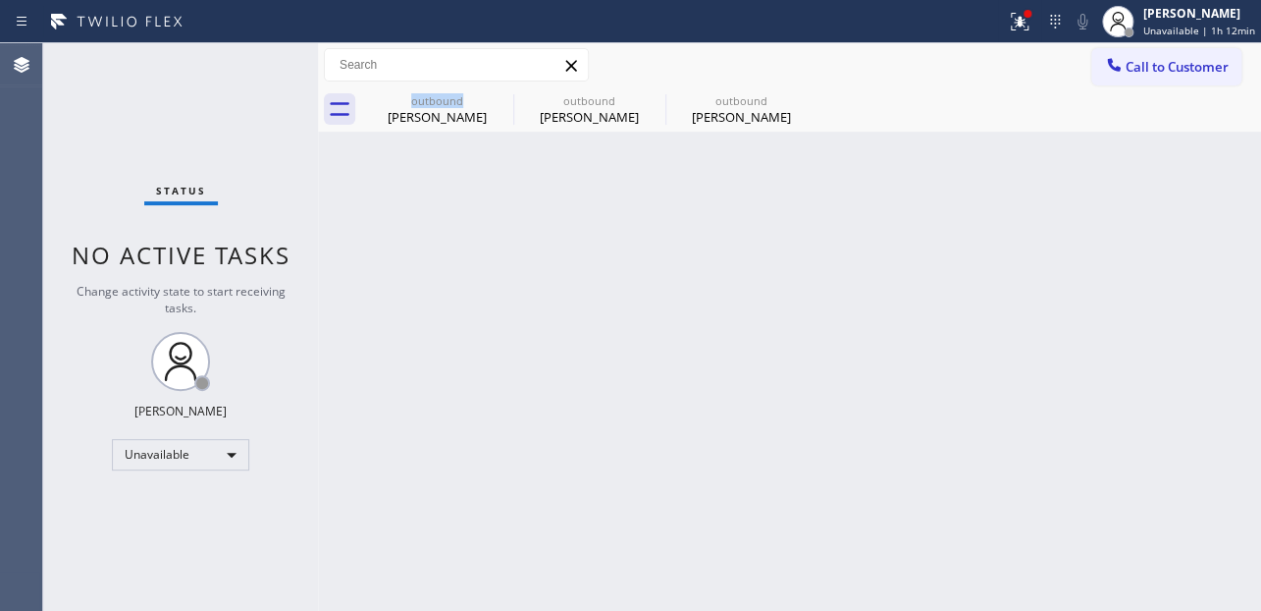
click at [504, 99] on div "outbound [PERSON_NAME]" at bounding box center [437, 109] width 152 height 44
click at [0, 0] on icon at bounding box center [0, 0] width 0 height 0
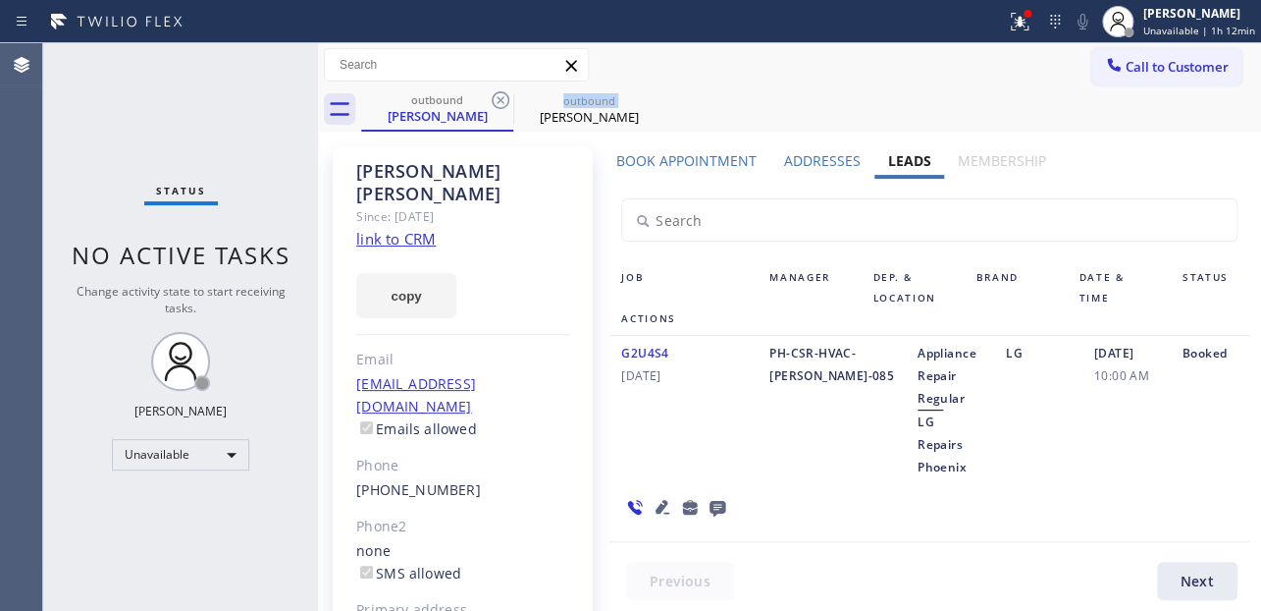
click at [504, 99] on icon at bounding box center [501, 100] width 24 height 24
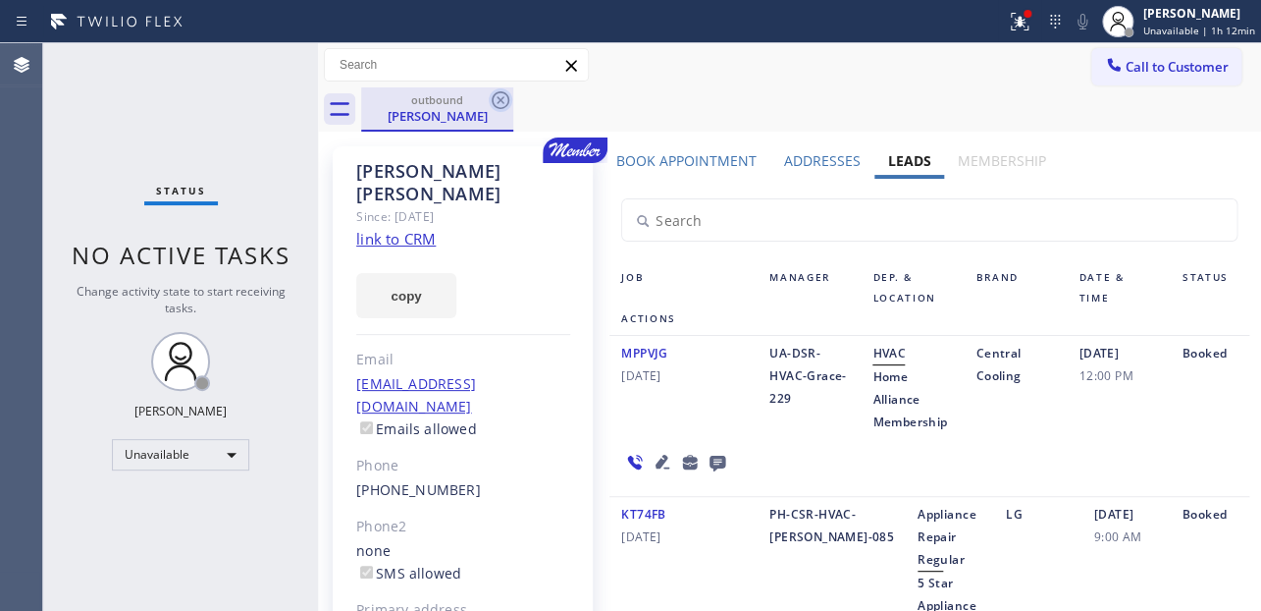
click at [501, 101] on icon at bounding box center [501, 100] width 18 height 18
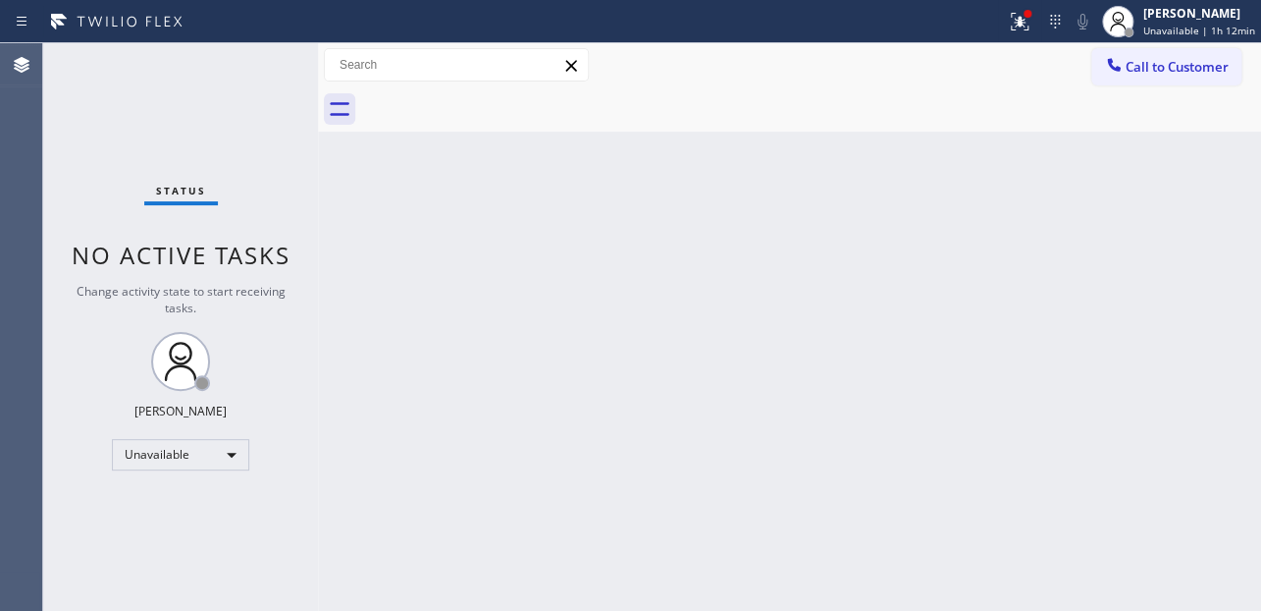
click at [1141, 85] on div "Call to Customer Outbound call Location Appliance Viking Repair Your caller id …" at bounding box center [789, 65] width 943 height 44
click at [1074, 215] on div "Back to Dashboard Change Sender ID Customers Technicians Select a contact Outbo…" at bounding box center [789, 326] width 943 height 567
click at [1157, 59] on span "Call to Customer" at bounding box center [1177, 67] width 103 height 18
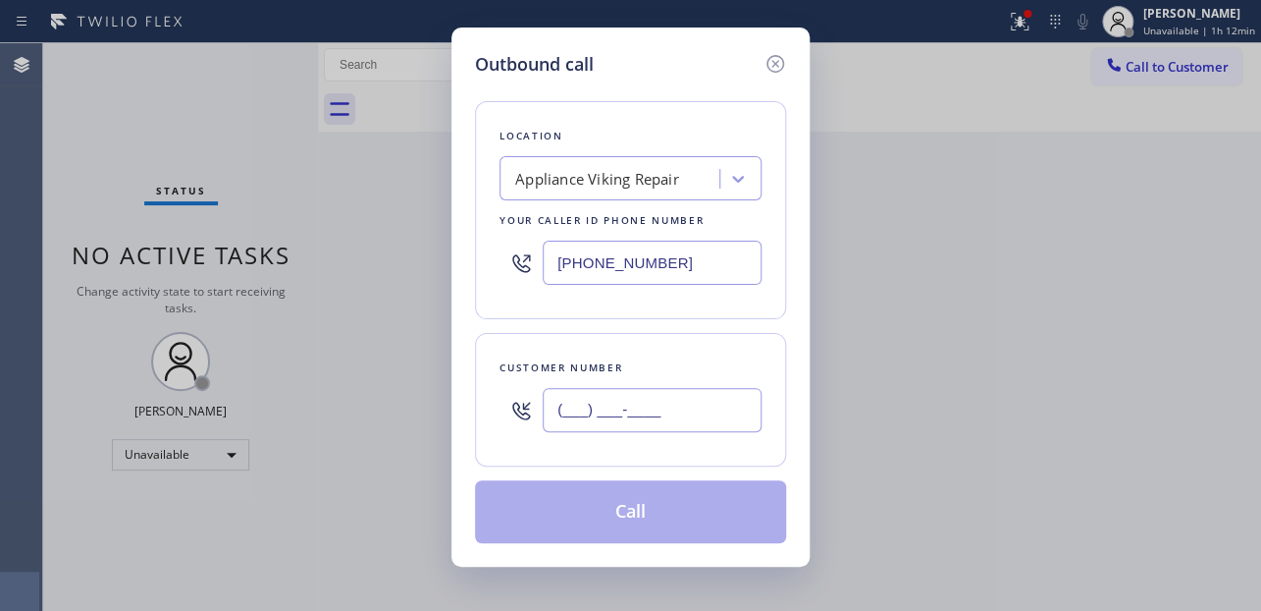
click at [597, 419] on input "(___) ___-____" at bounding box center [652, 410] width 219 height 44
paste input "203) 550-2669"
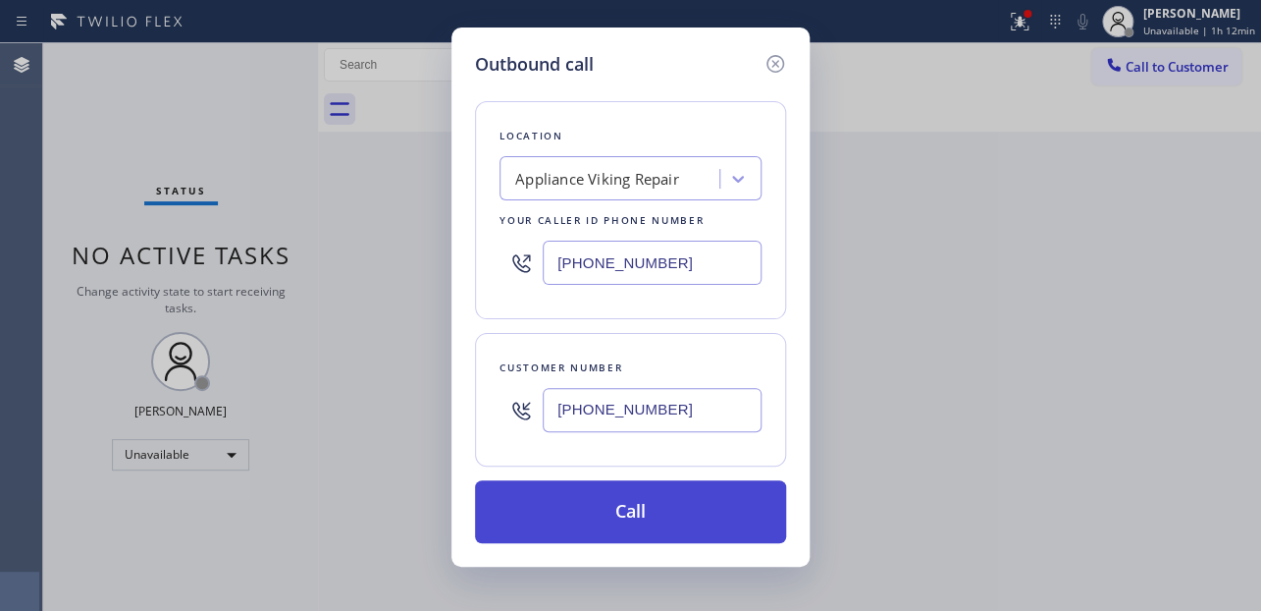
type input "[PHONE_NUMBER]"
click at [629, 519] on button "Call" at bounding box center [630, 511] width 311 height 63
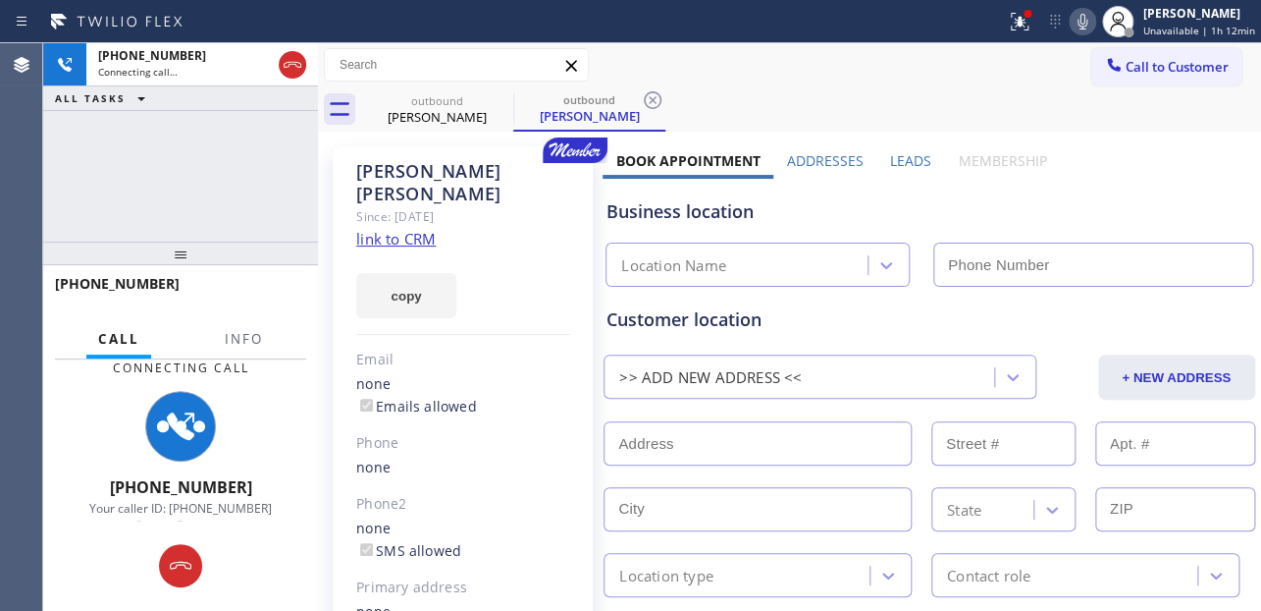
drag, startPoint x: 1103, startPoint y: 149, endPoint x: 939, endPoint y: 154, distance: 164.0
click at [893, 158] on label "Leads" at bounding box center [910, 160] width 41 height 19
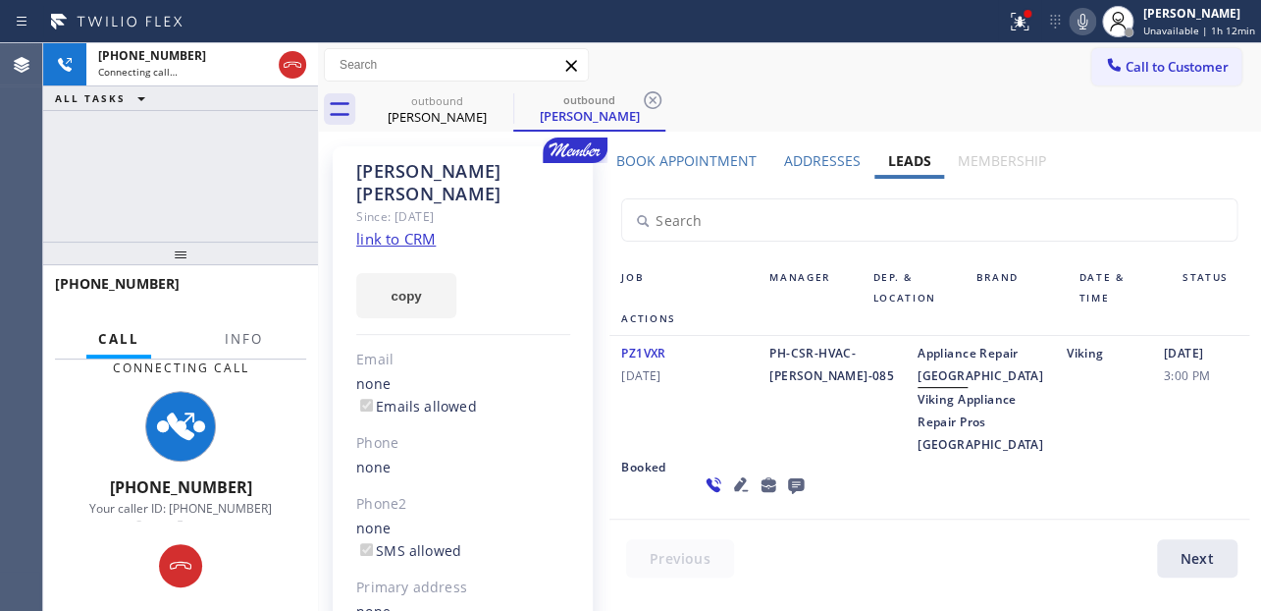
click at [734, 491] on icon at bounding box center [741, 484] width 14 height 14
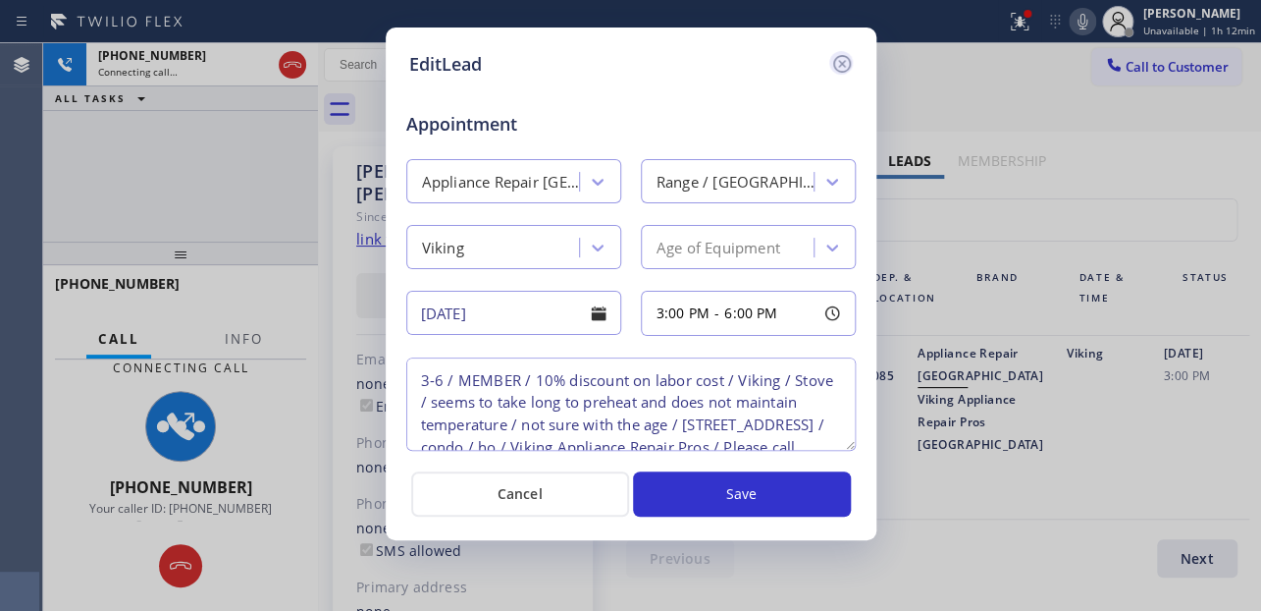
click at [840, 58] on icon at bounding box center [842, 64] width 24 height 24
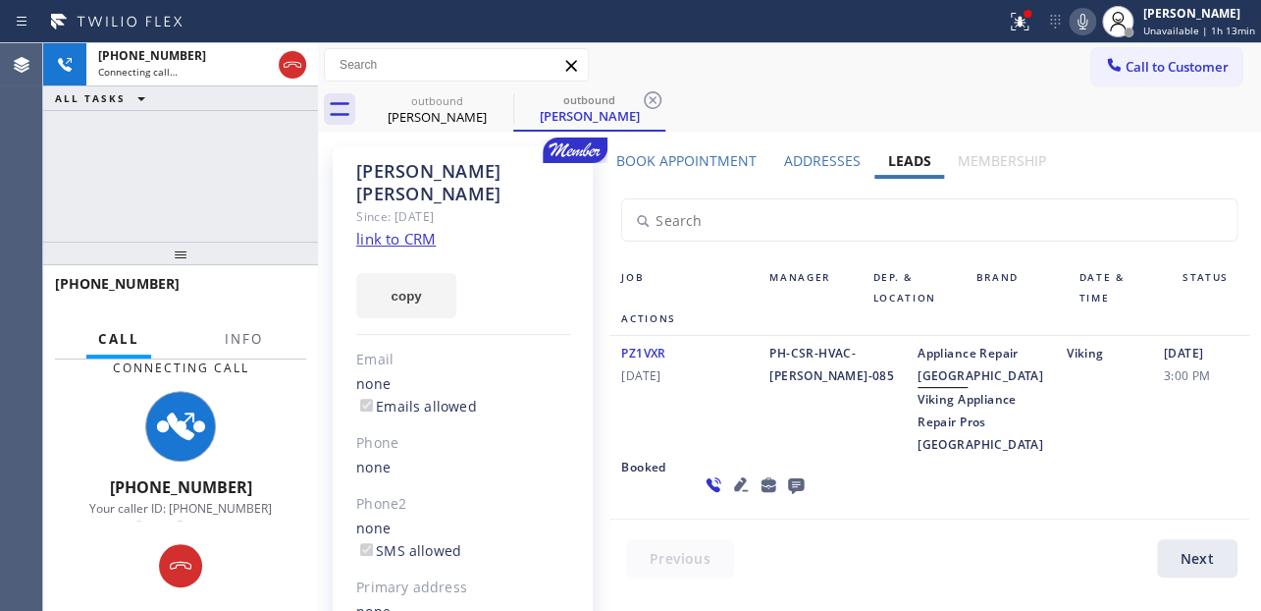
click at [729, 496] on icon at bounding box center [741, 484] width 24 height 24
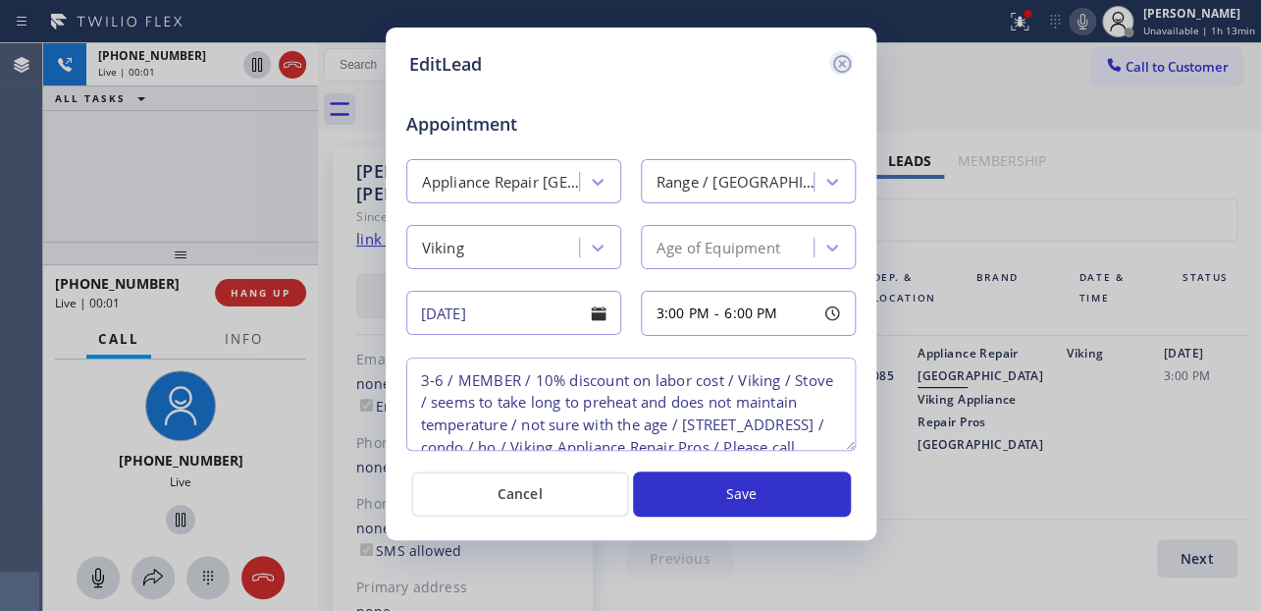
click at [841, 57] on icon at bounding box center [842, 64] width 24 height 24
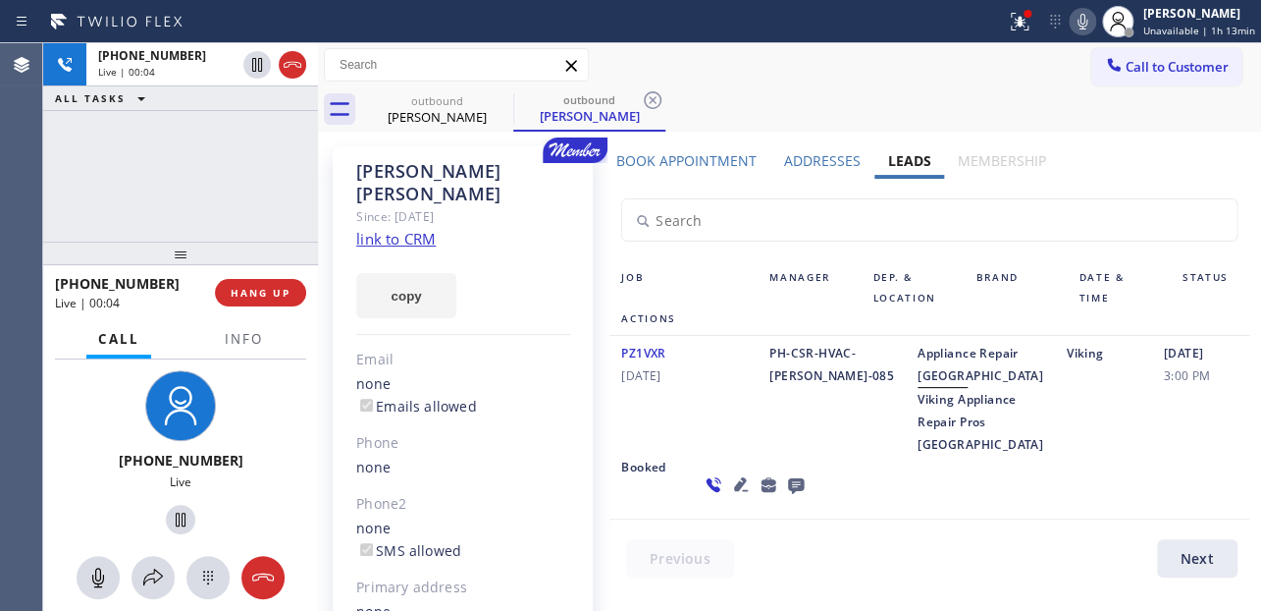
click at [729, 496] on icon at bounding box center [741, 484] width 24 height 24
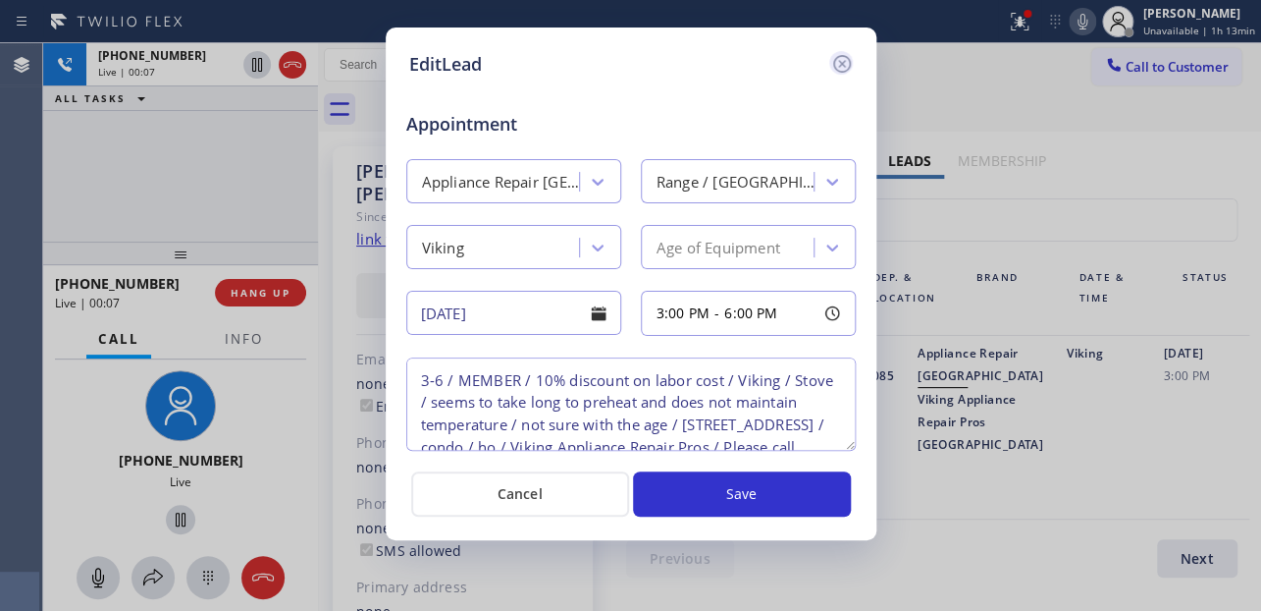
click at [842, 57] on icon at bounding box center [842, 64] width 24 height 24
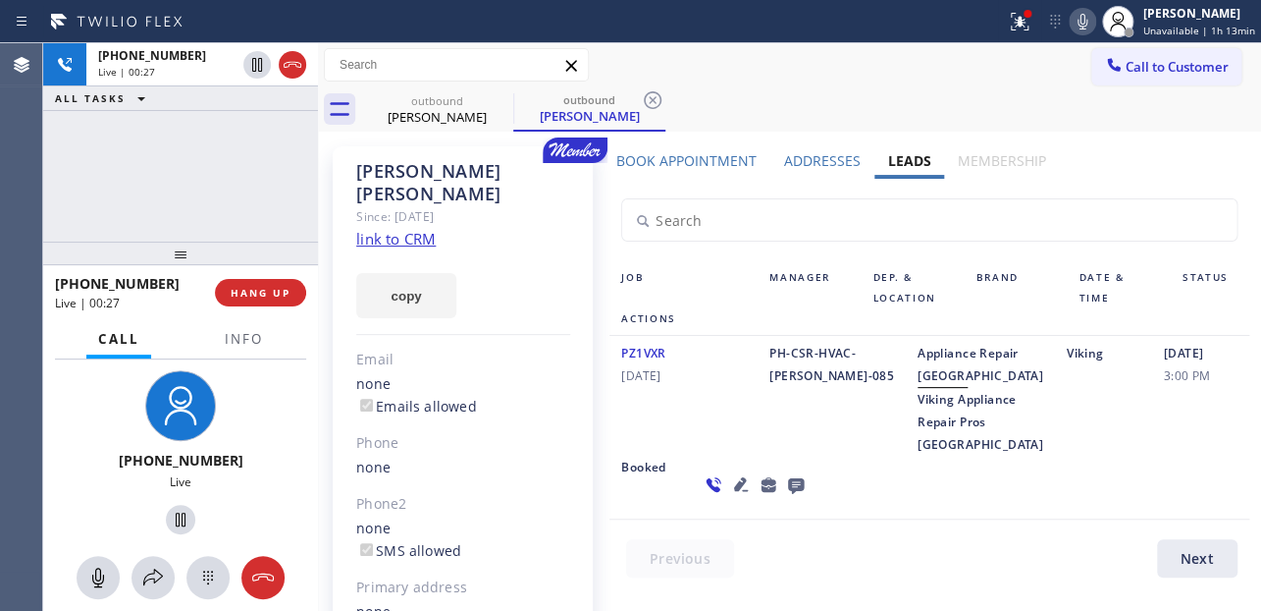
click at [696, 455] on div "PZ1VXR [DATE]" at bounding box center [684, 399] width 148 height 114
click at [720, 455] on div "PZ1VXR [DATE]" at bounding box center [684, 399] width 148 height 114
click at [244, 289] on span "HANG UP" at bounding box center [261, 293] width 60 height 14
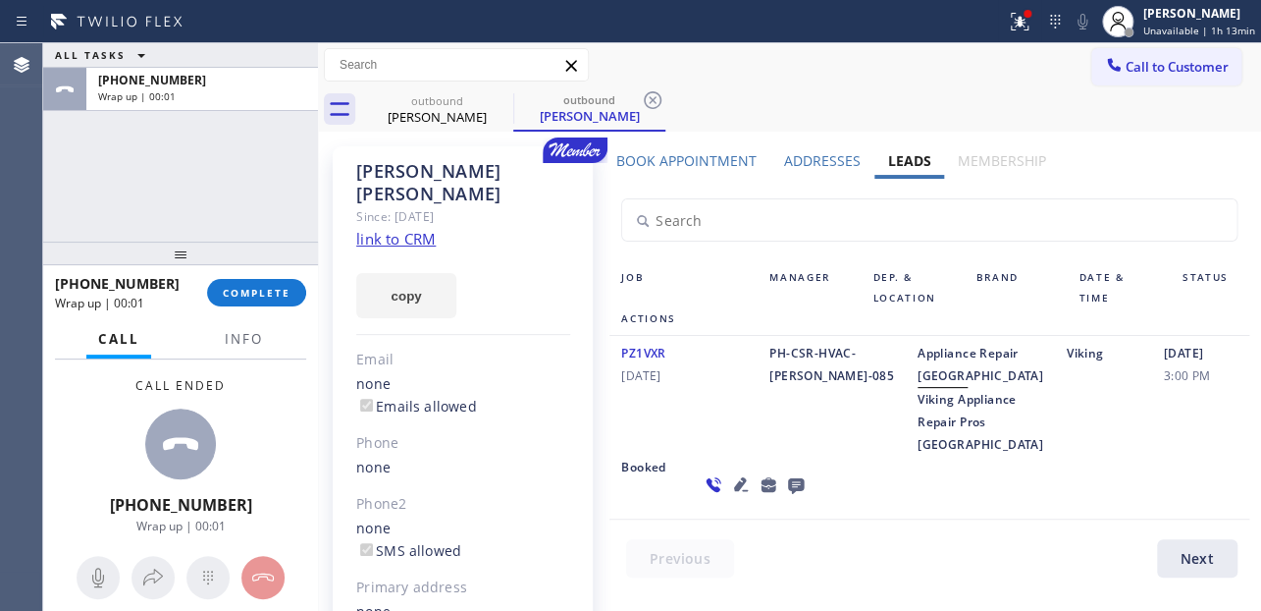
click at [784, 497] on icon at bounding box center [796, 484] width 24 height 25
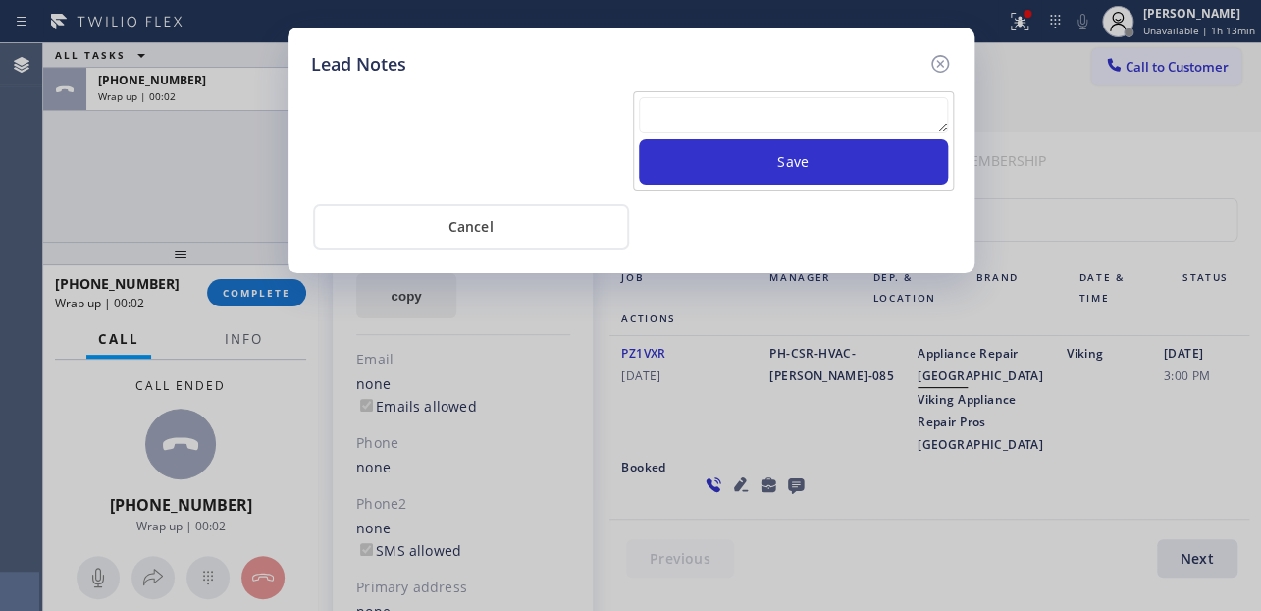
click at [687, 121] on textarea at bounding box center [793, 114] width 309 height 35
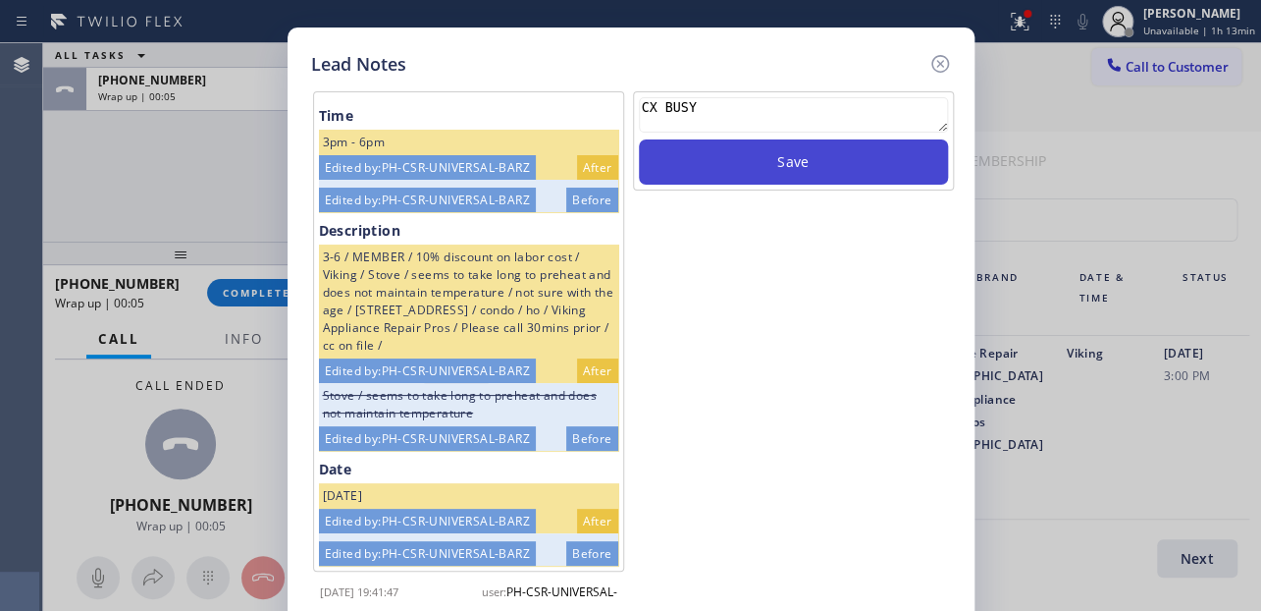
type textarea "CX BUSY"
click at [782, 151] on button "Save" at bounding box center [793, 161] width 309 height 45
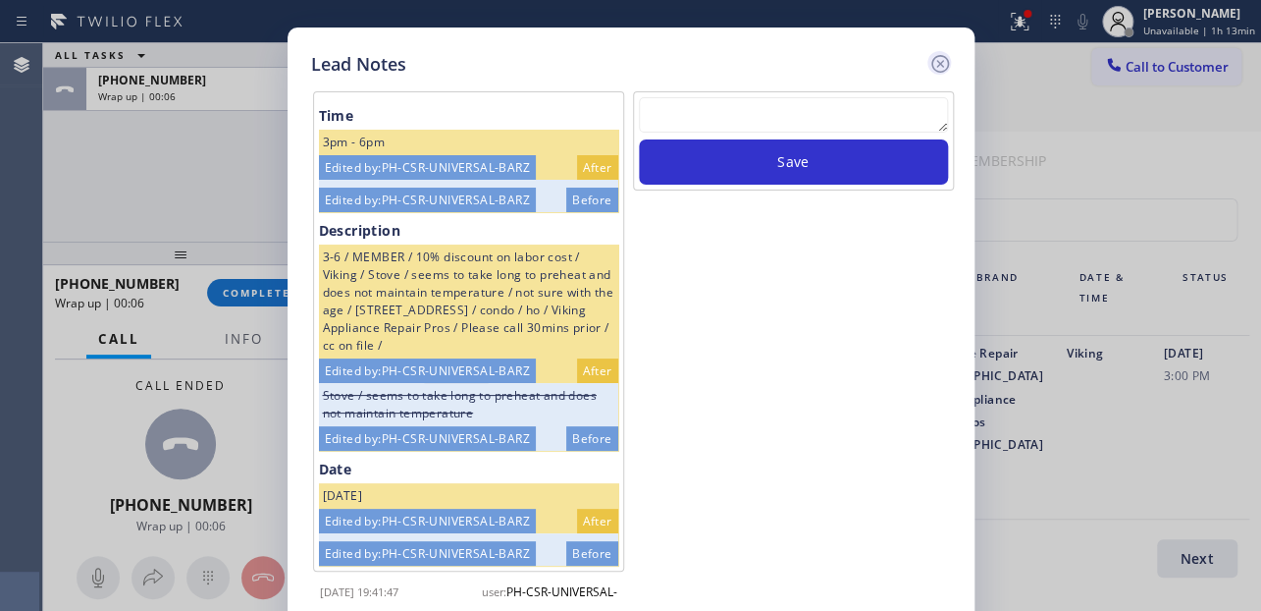
click at [940, 64] on icon at bounding box center [940, 64] width 18 height 18
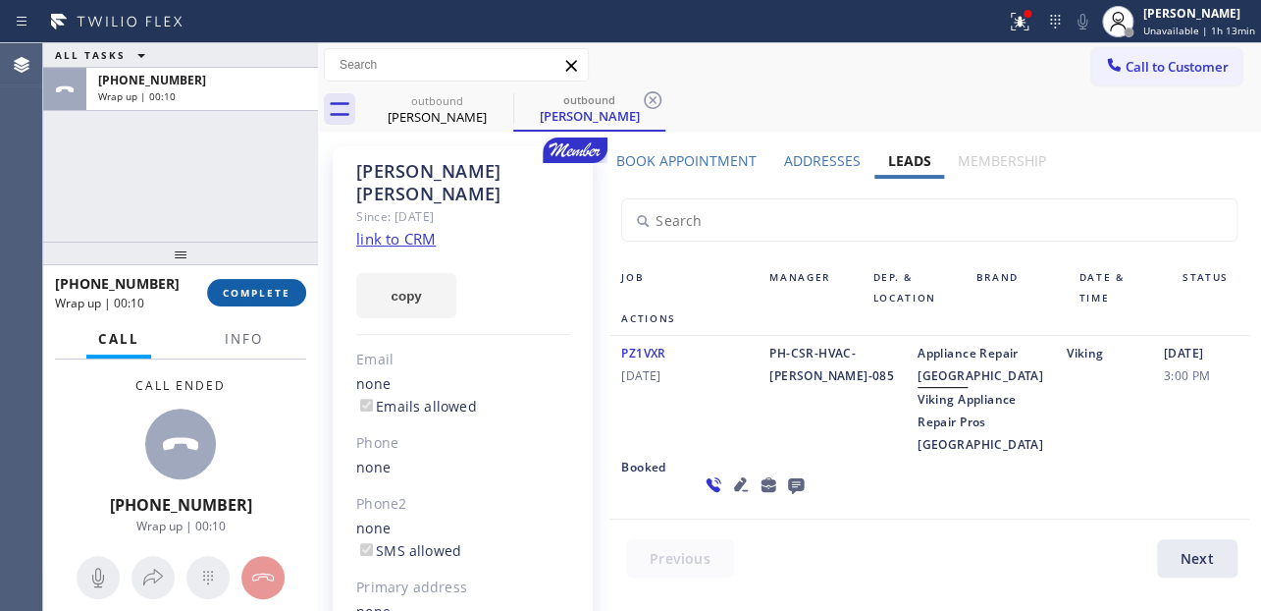
click at [263, 293] on span "COMPLETE" at bounding box center [257, 293] width 68 height 14
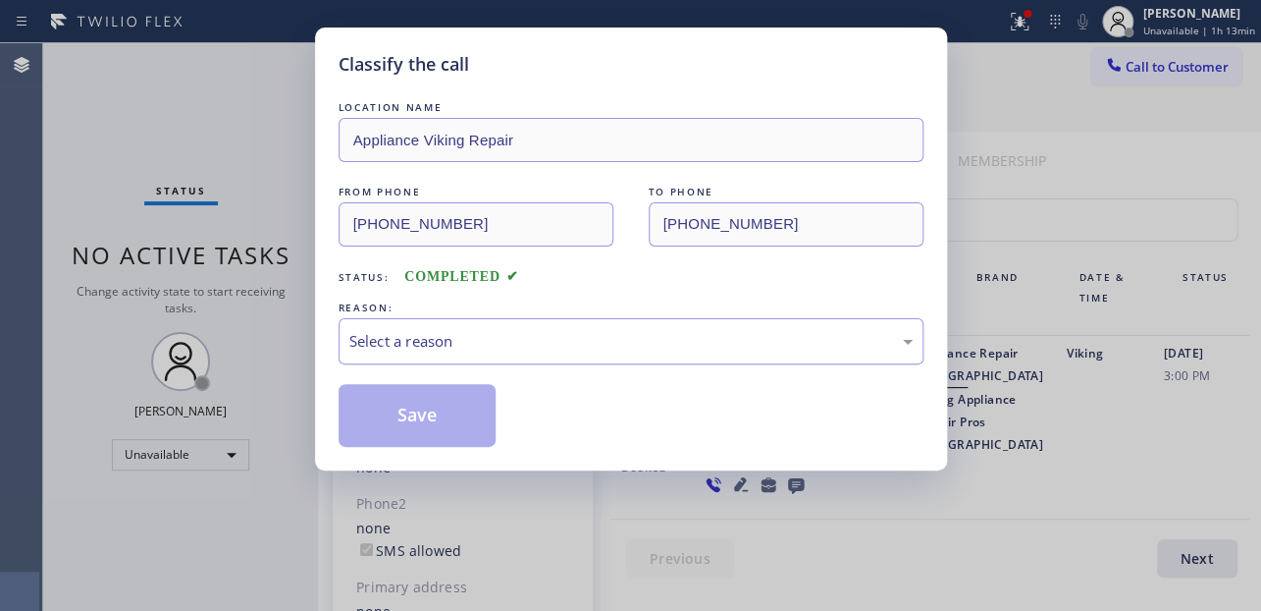
click at [489, 320] on div "Select a reason" at bounding box center [631, 341] width 585 height 46
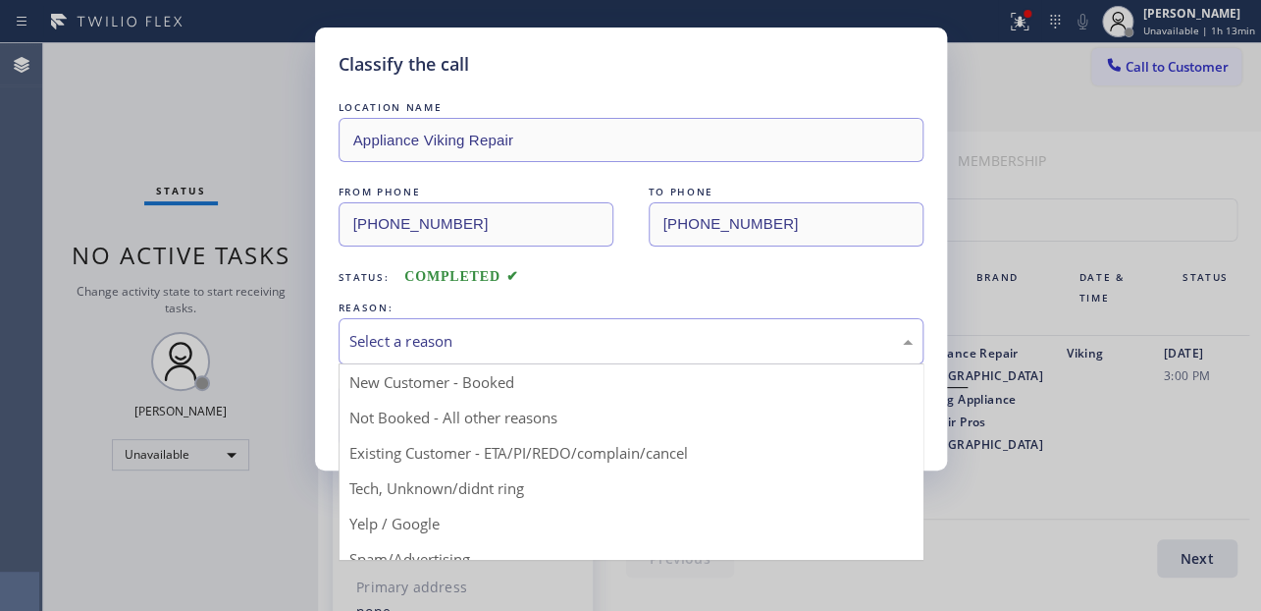
click at [489, 340] on div "Select a reason" at bounding box center [630, 341] width 563 height 23
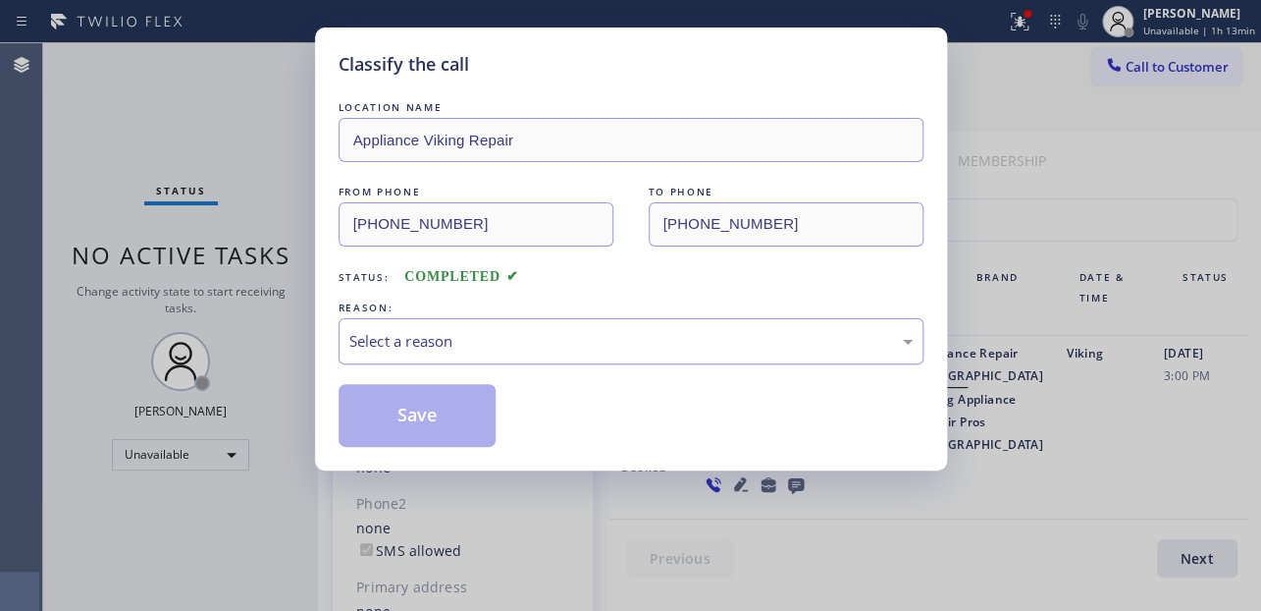
click at [475, 348] on div "Select a reason" at bounding box center [630, 341] width 563 height 23
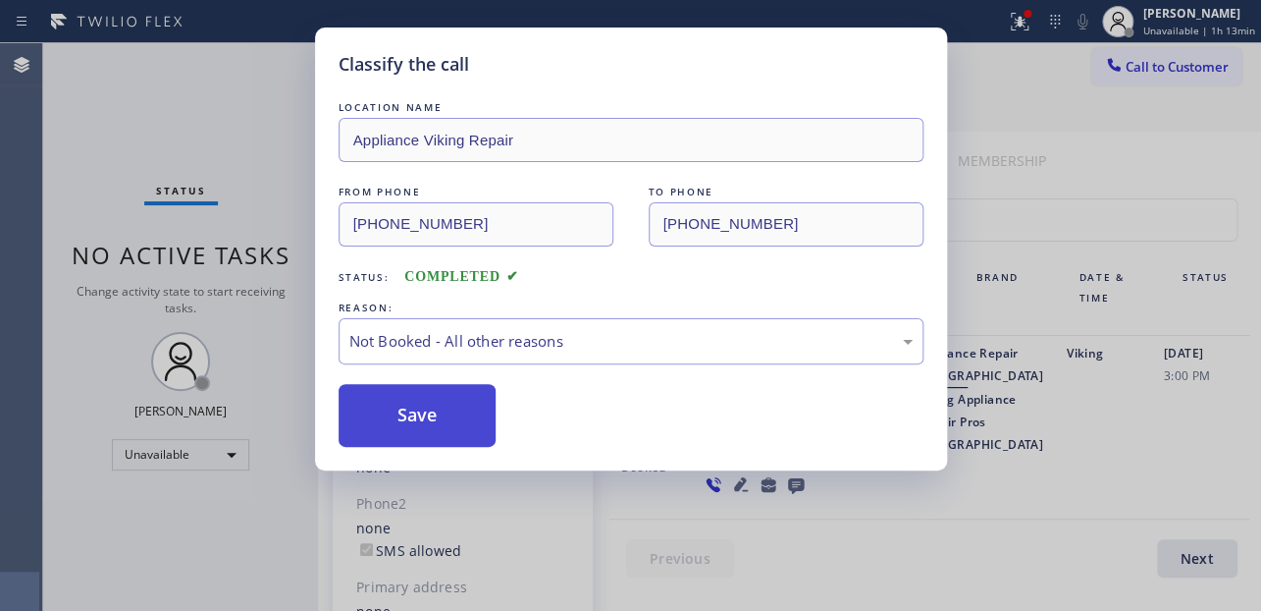
click at [420, 419] on button "Save" at bounding box center [418, 415] width 158 height 63
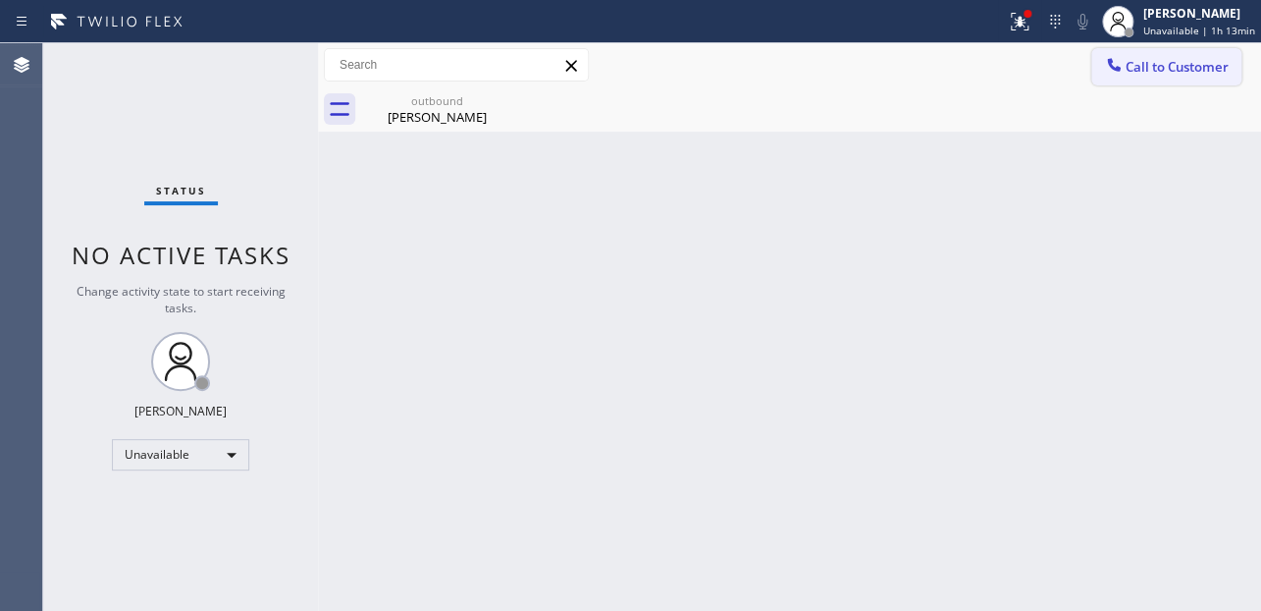
click at [1142, 68] on span "Call to Customer" at bounding box center [1177, 67] width 103 height 18
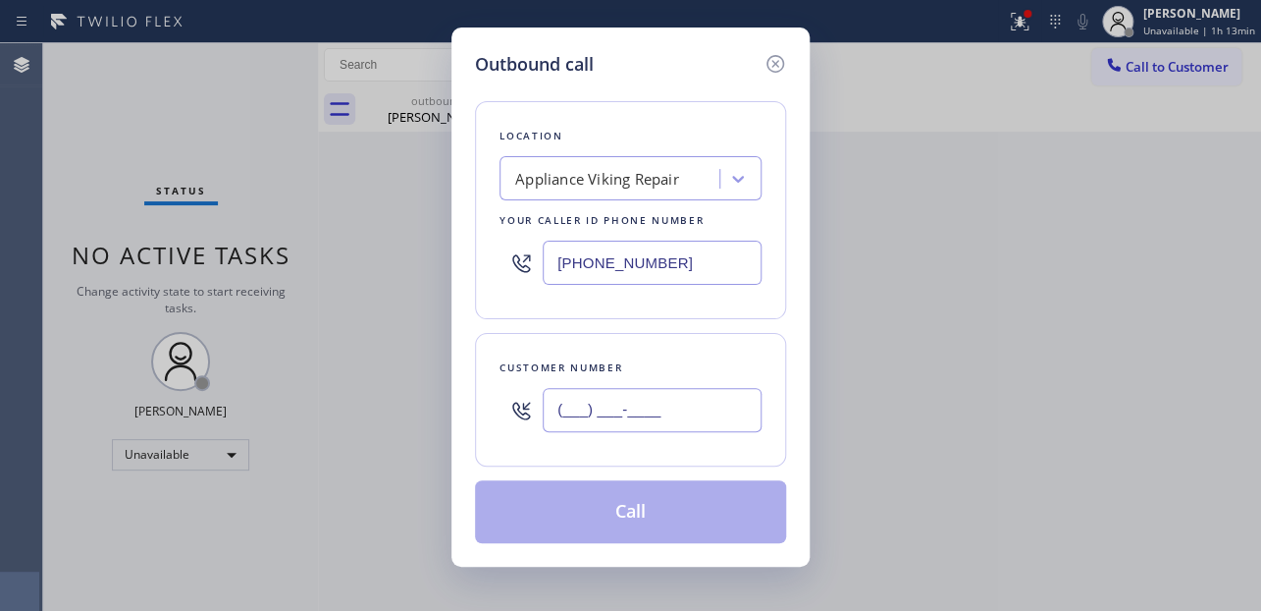
click at [603, 408] on input "(___) ___-____" at bounding box center [652, 410] width 219 height 44
paste input "310) 578-2041"
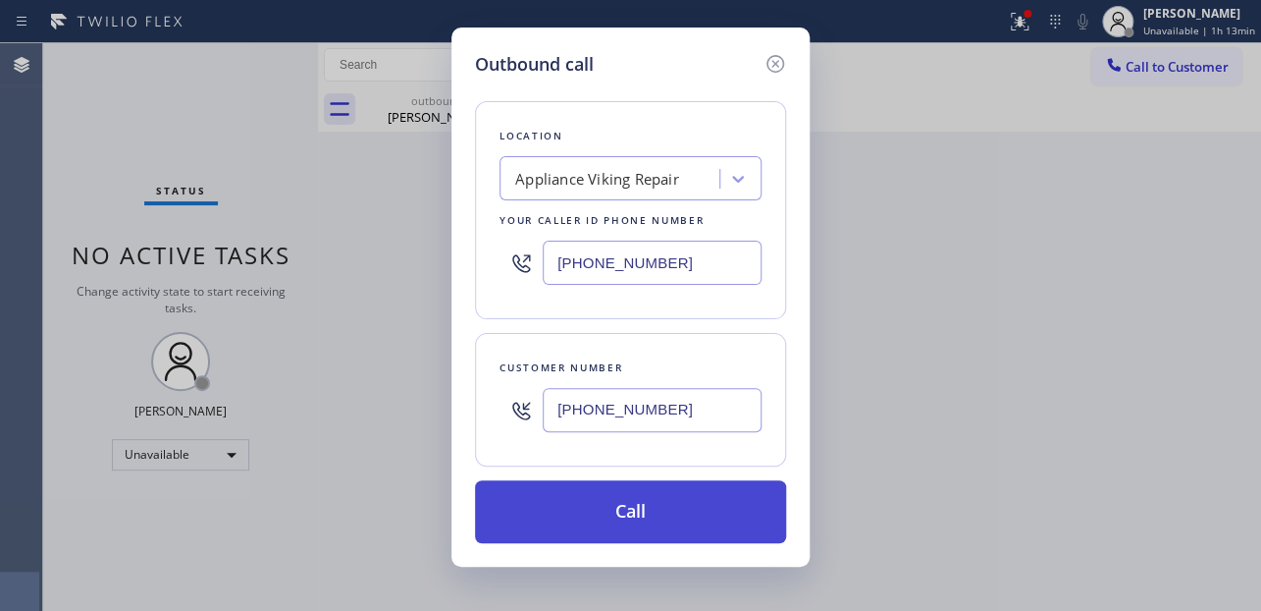
click at [636, 506] on button "Call" at bounding box center [630, 511] width 311 height 63
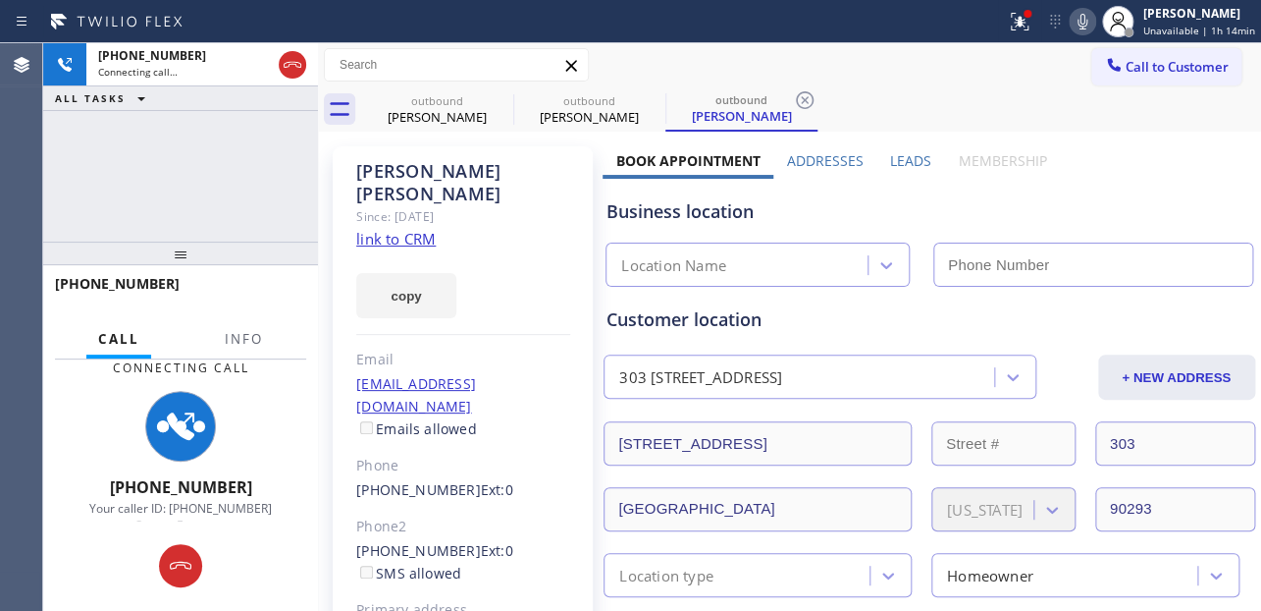
click at [908, 158] on label "Leads" at bounding box center [910, 160] width 41 height 19
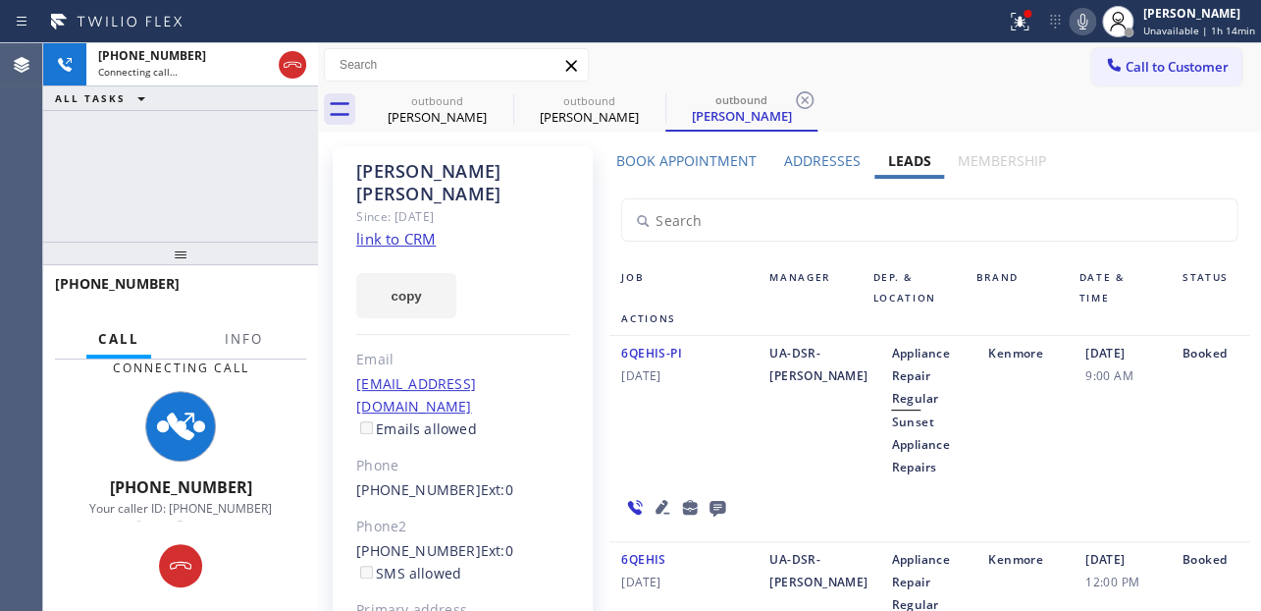
click at [655, 503] on icon at bounding box center [663, 507] width 24 height 24
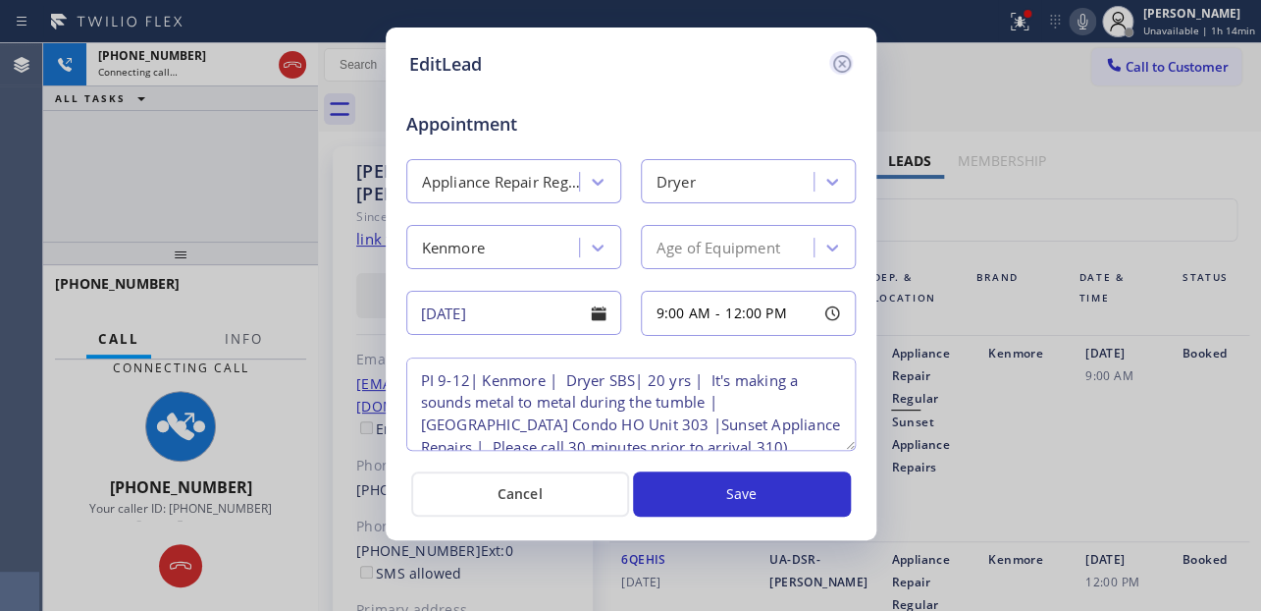
click at [843, 58] on icon at bounding box center [842, 64] width 24 height 24
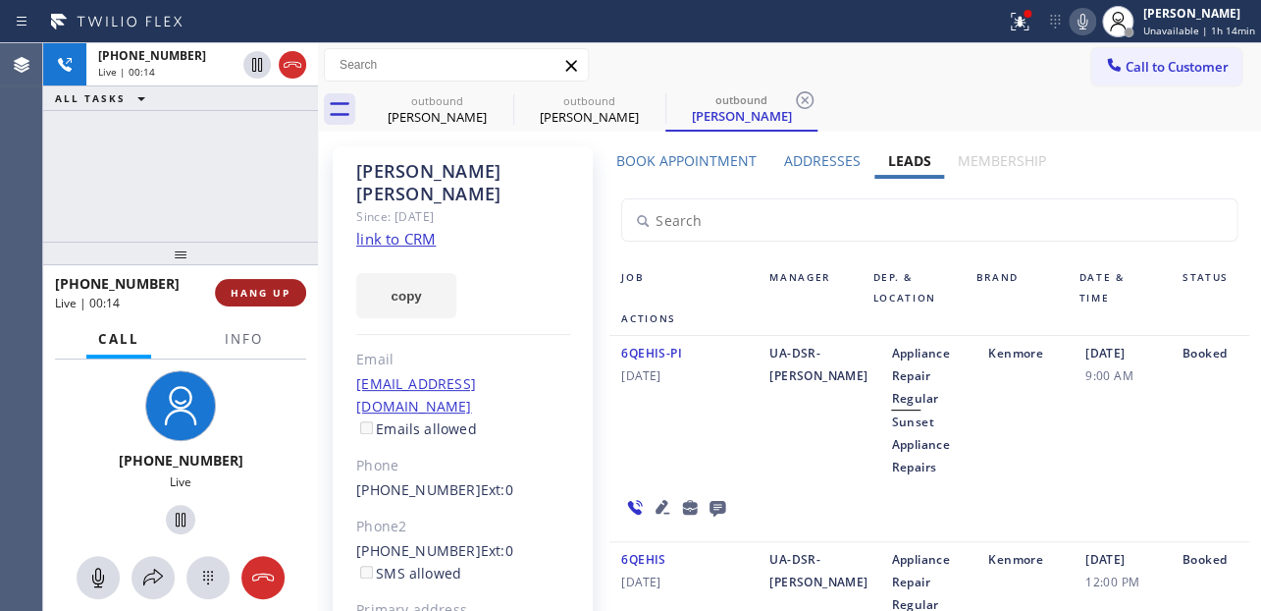
click at [248, 293] on span "HANG UP" at bounding box center [261, 293] width 60 height 14
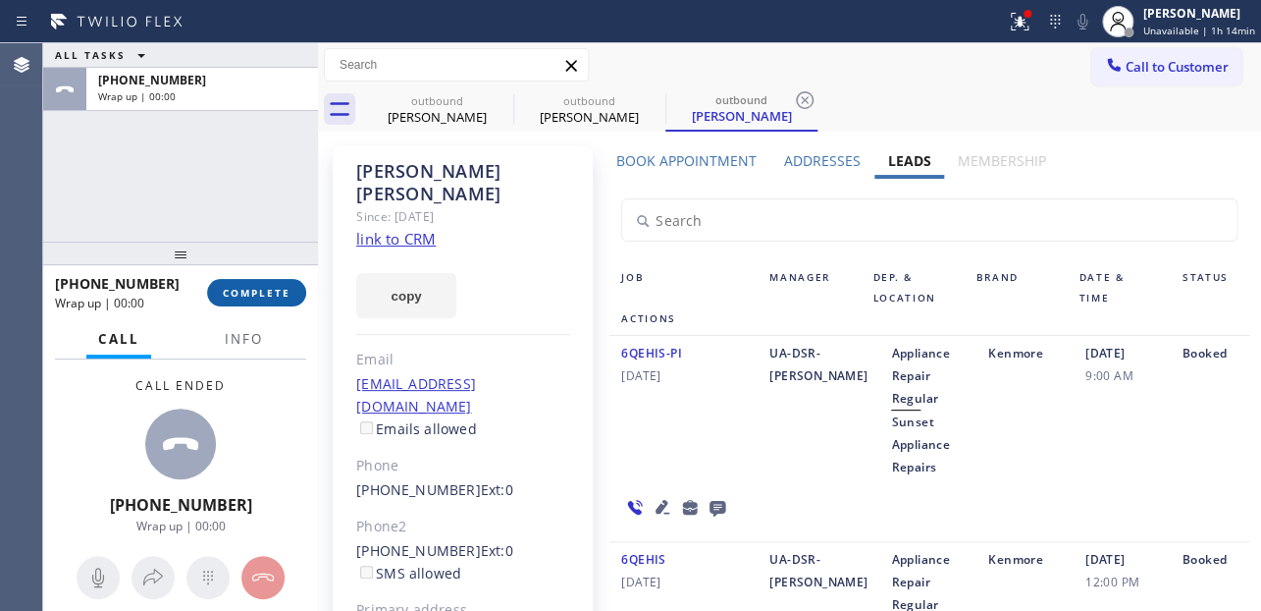
click at [267, 291] on span "COMPLETE" at bounding box center [257, 293] width 68 height 14
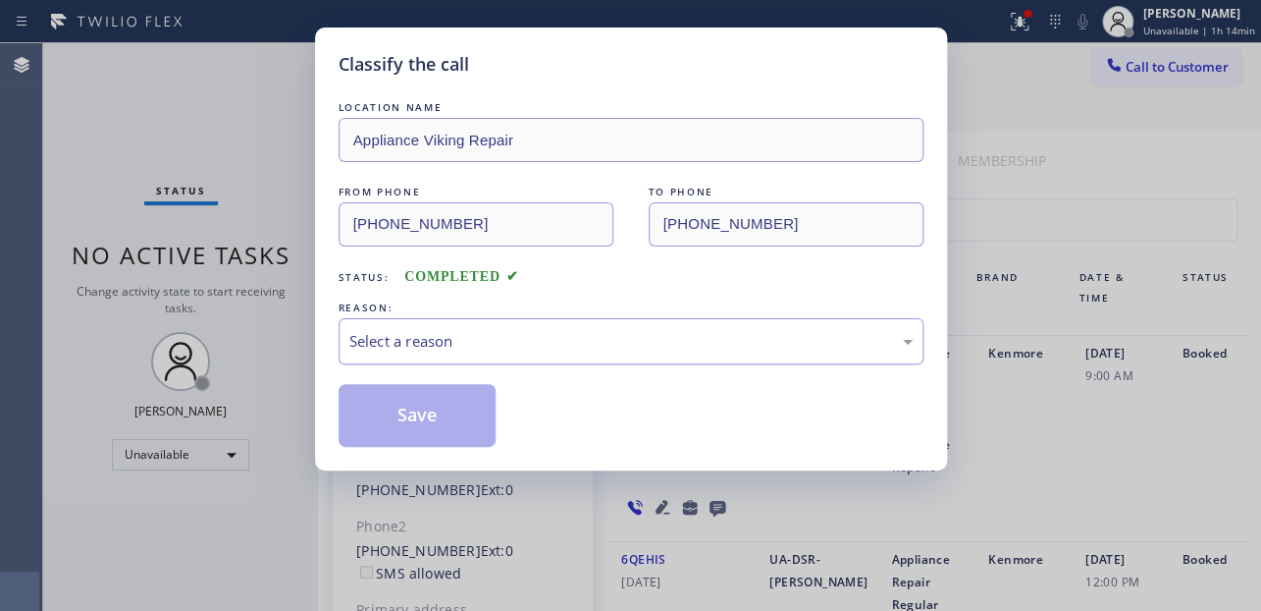
click at [536, 335] on div "Select a reason" at bounding box center [630, 341] width 563 height 23
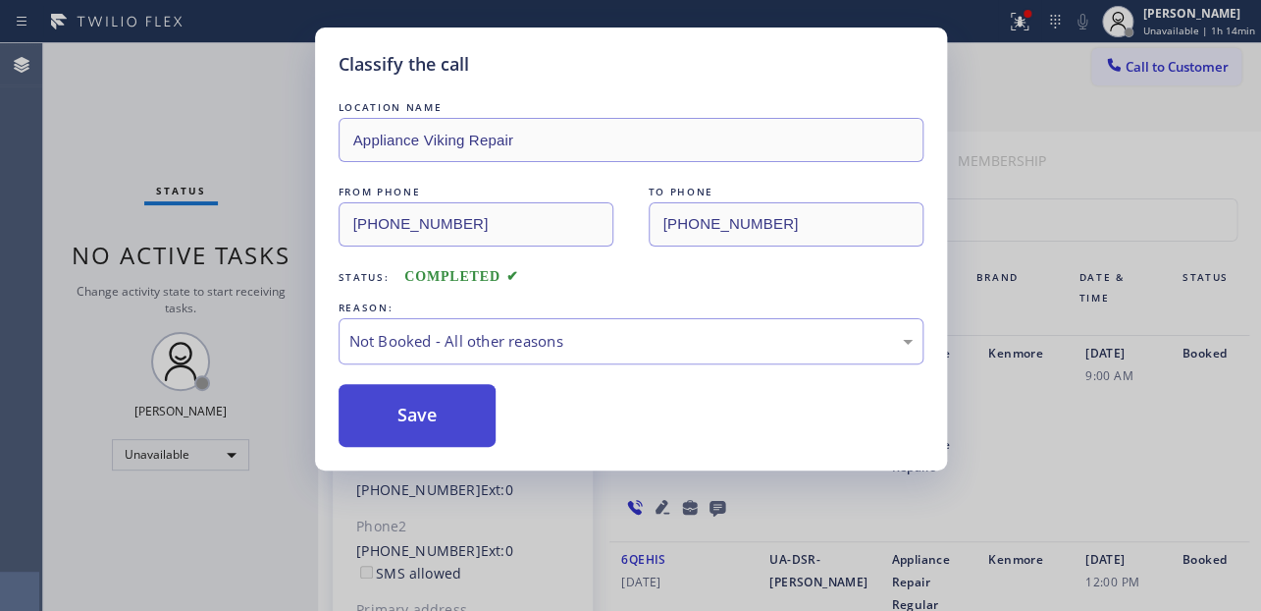
click at [395, 426] on button "Save" at bounding box center [418, 415] width 158 height 63
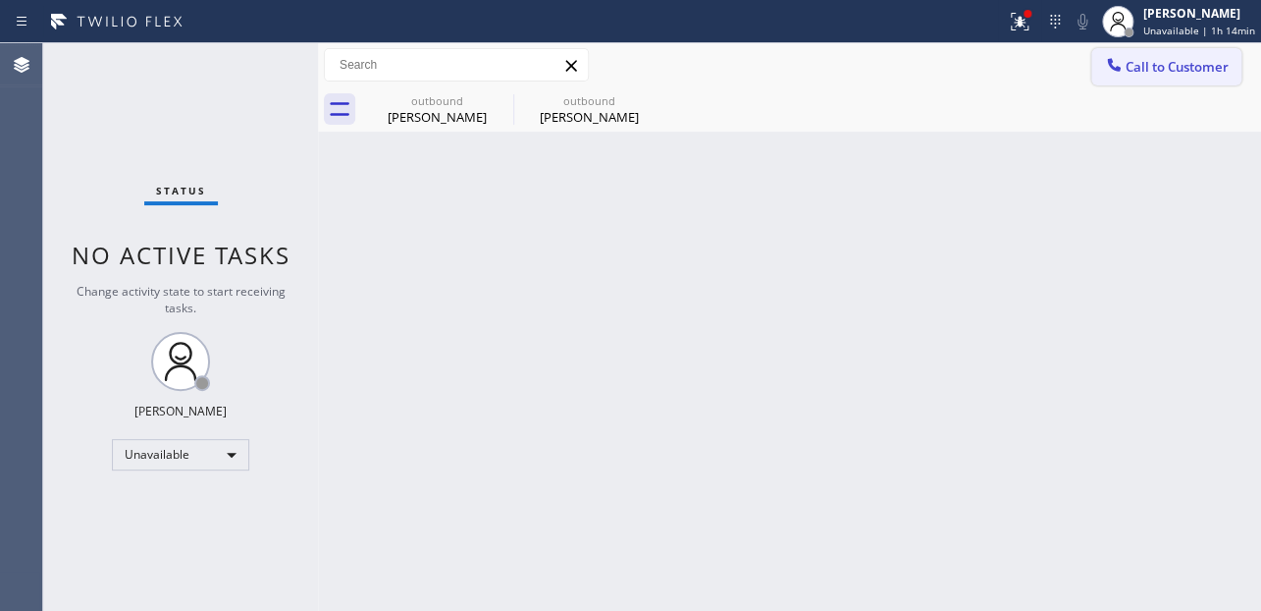
click at [1151, 72] on span "Call to Customer" at bounding box center [1177, 67] width 103 height 18
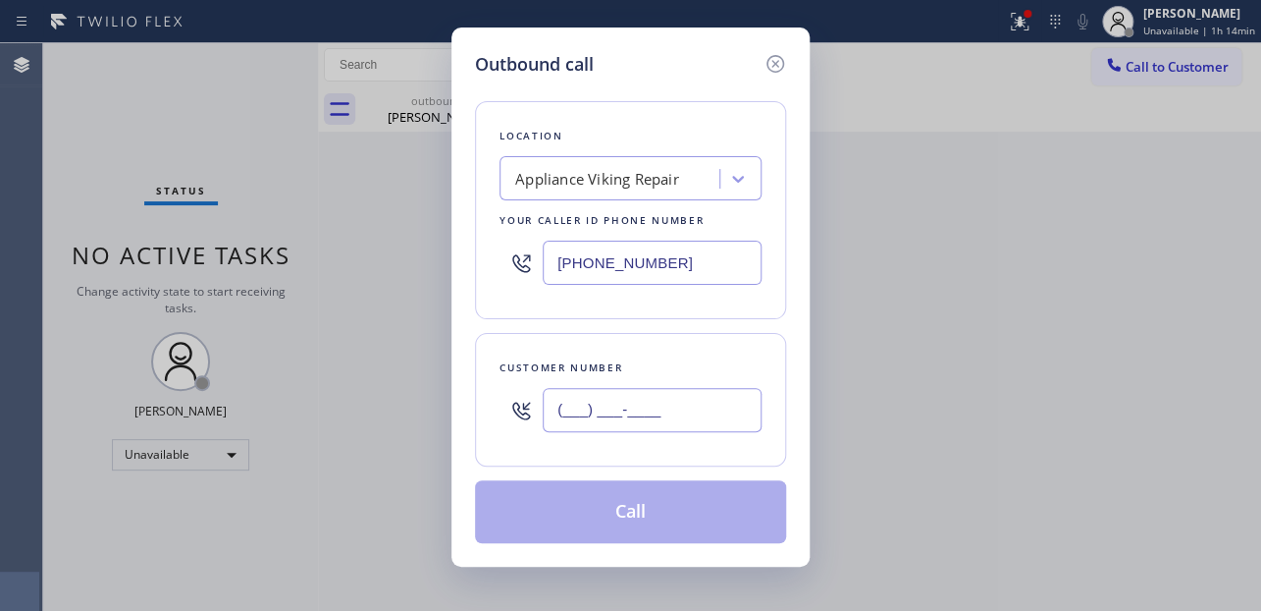
click at [564, 417] on input "(___) ___-____" at bounding box center [652, 410] width 219 height 44
paste input "623) 216-8680"
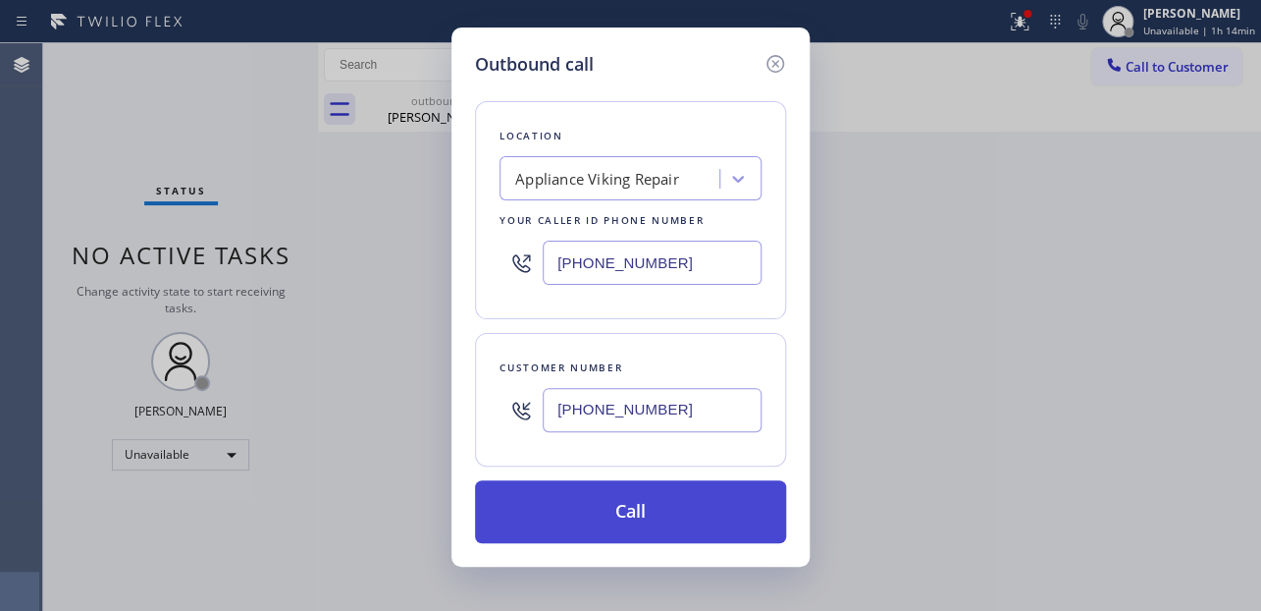
click at [634, 499] on button "Call" at bounding box center [630, 511] width 311 height 63
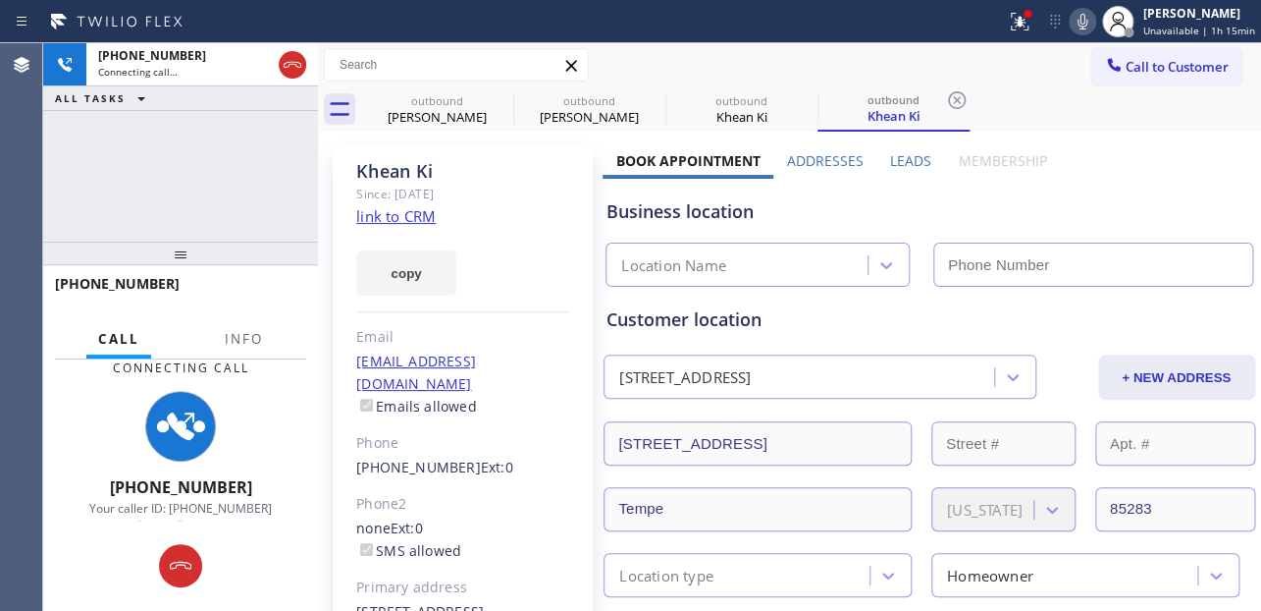
click at [906, 158] on label "Leads" at bounding box center [910, 160] width 41 height 19
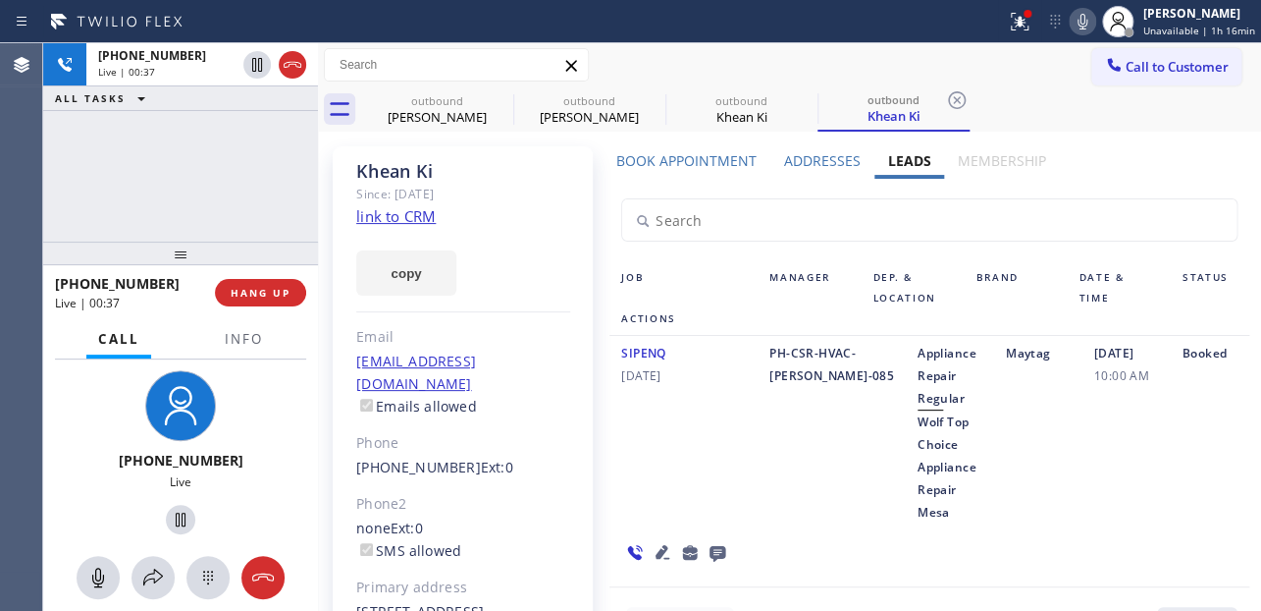
click at [657, 545] on icon at bounding box center [663, 552] width 14 height 14
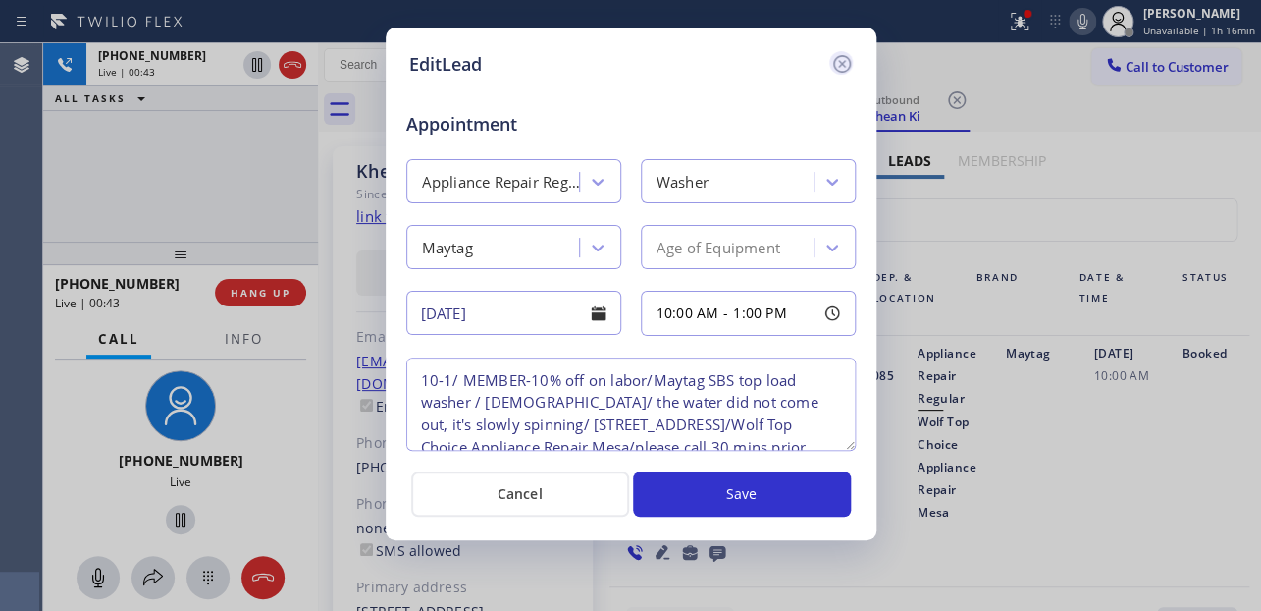
click at [844, 59] on icon at bounding box center [842, 64] width 24 height 24
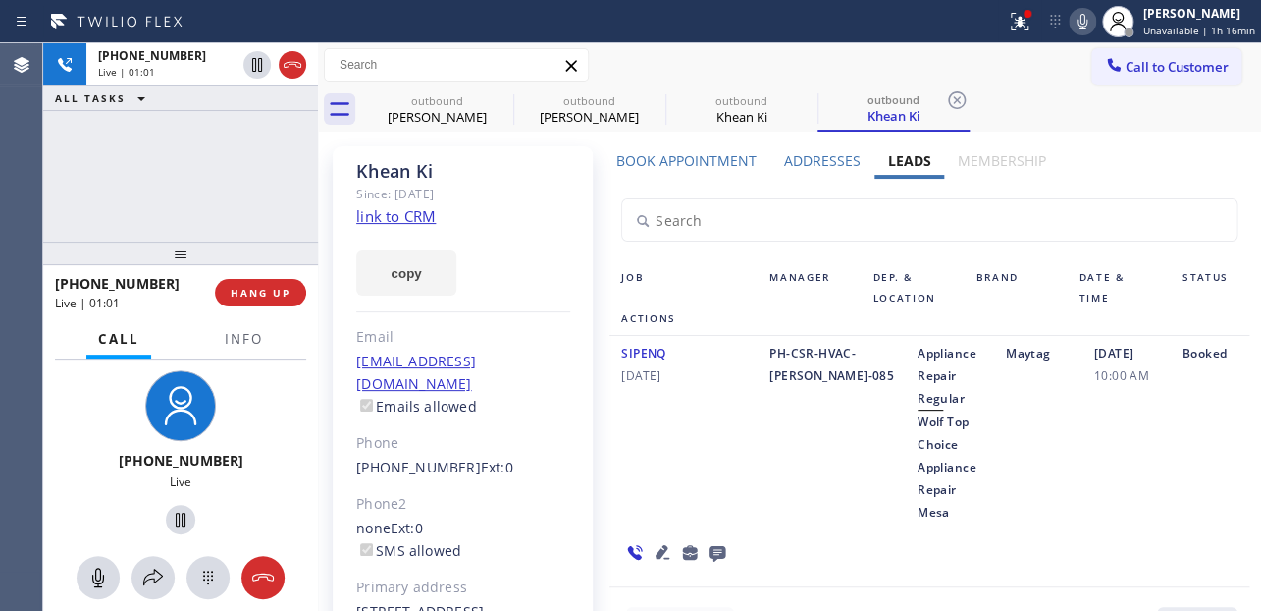
click at [753, 507] on div "SIPENQ [DATE] PH-CSR-HVAC-[PERSON_NAME]-085 Appliance Repair Regular Wolf Top C…" at bounding box center [929, 461] width 639 height 251
click at [697, 470] on div "SIPENQ [DATE]" at bounding box center [684, 433] width 148 height 182
click at [692, 461] on div "SIPENQ [DATE]" at bounding box center [684, 433] width 148 height 182
click at [658, 466] on div "SIPENQ [DATE]" at bounding box center [684, 433] width 148 height 182
click at [255, 290] on span "HANG UP" at bounding box center [261, 293] width 60 height 14
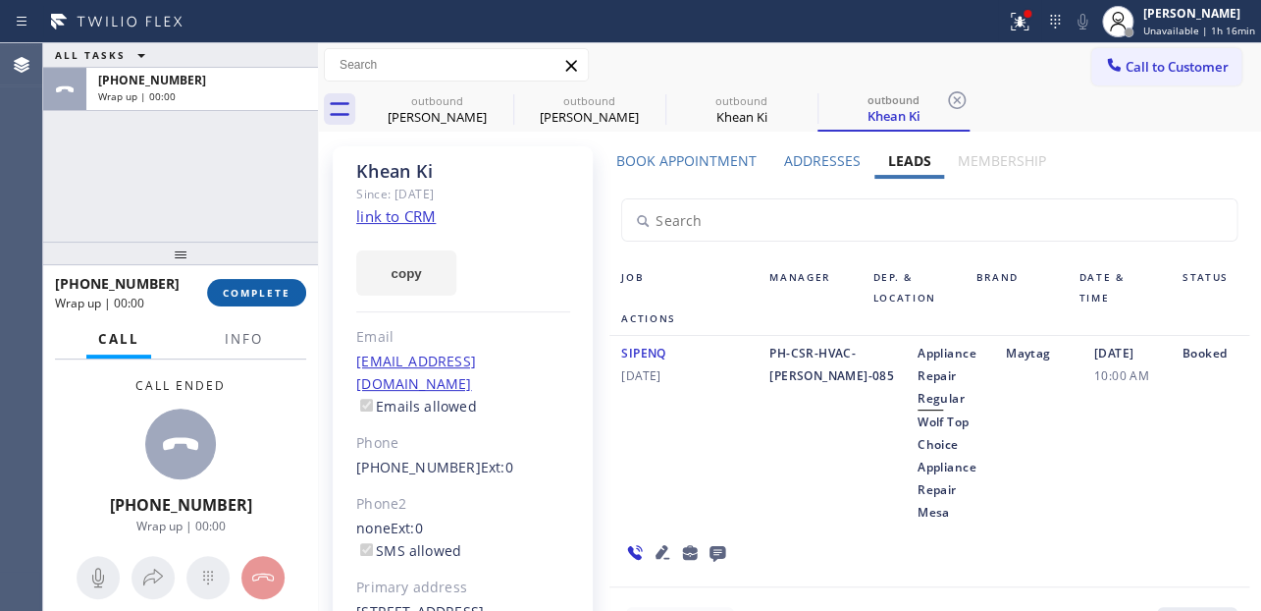
click at [275, 301] on button "COMPLETE" at bounding box center [256, 292] width 99 height 27
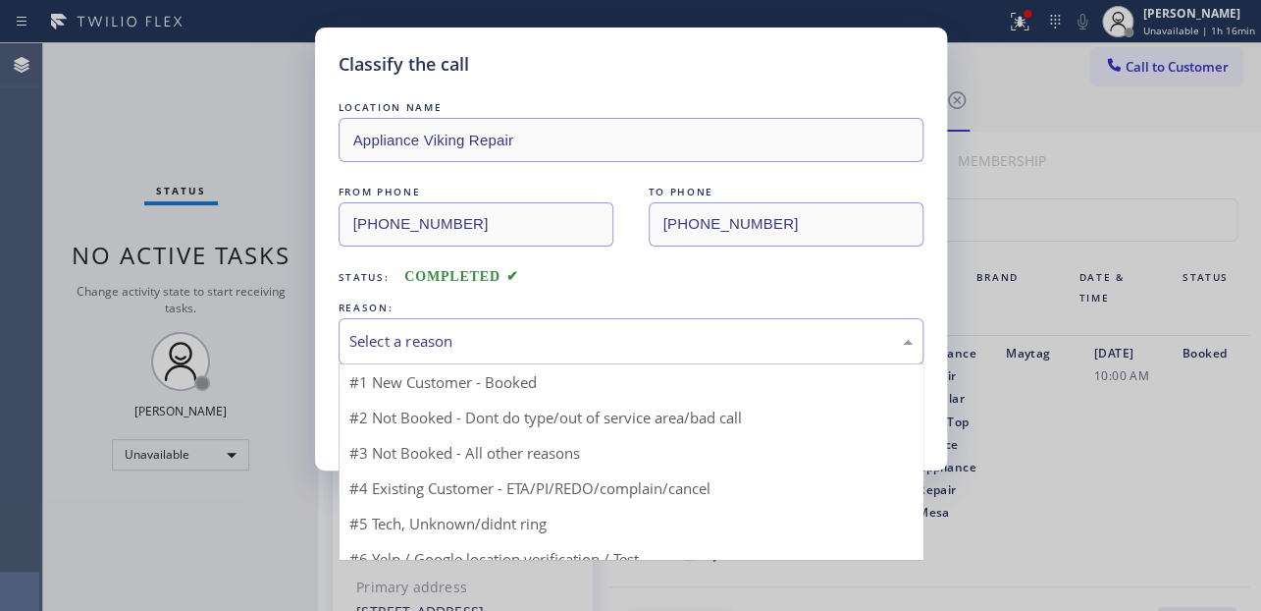
click at [533, 334] on div "Select a reason" at bounding box center [630, 341] width 563 height 23
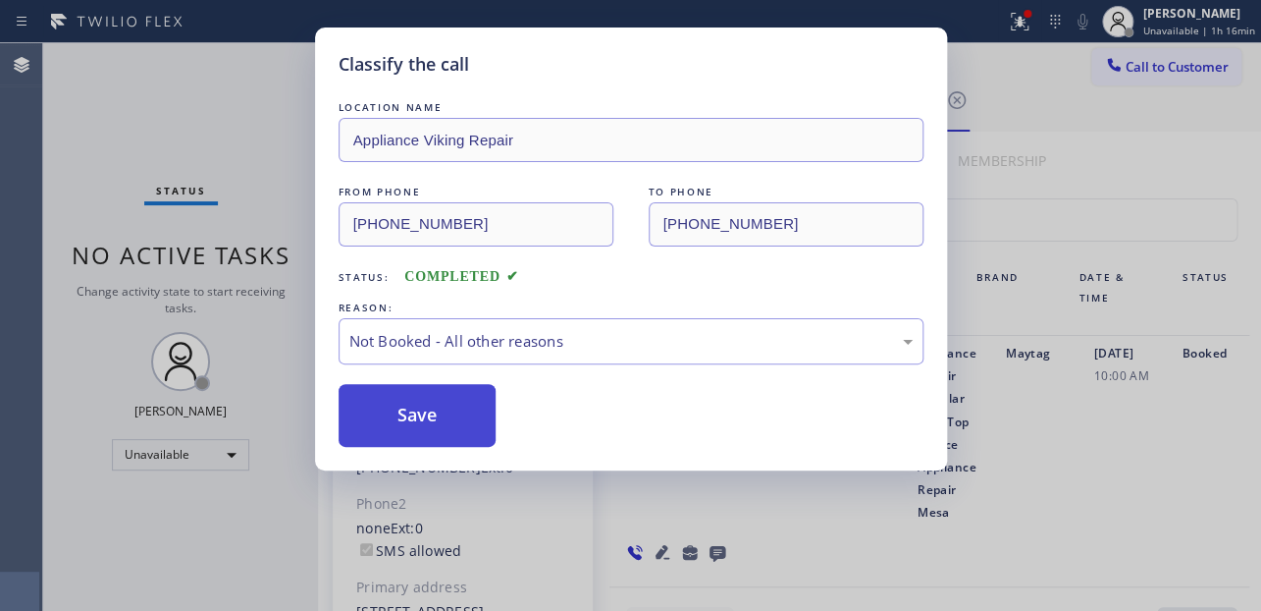
click at [465, 407] on button "Save" at bounding box center [418, 415] width 158 height 63
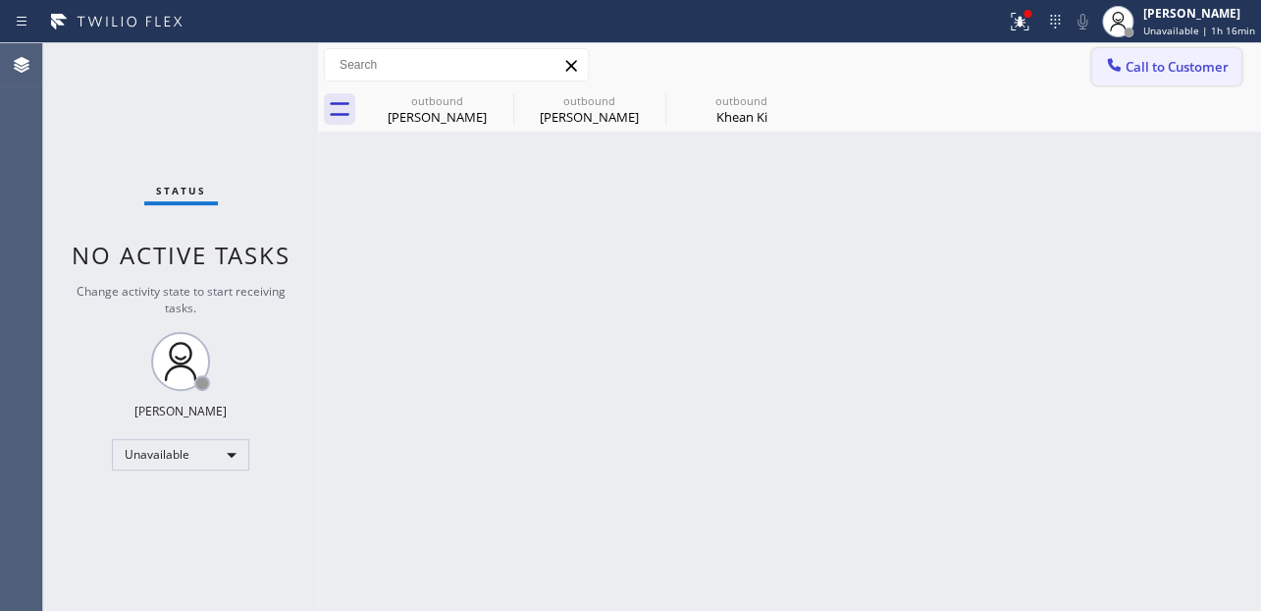
click at [1198, 53] on button "Call to Customer" at bounding box center [1167, 66] width 150 height 37
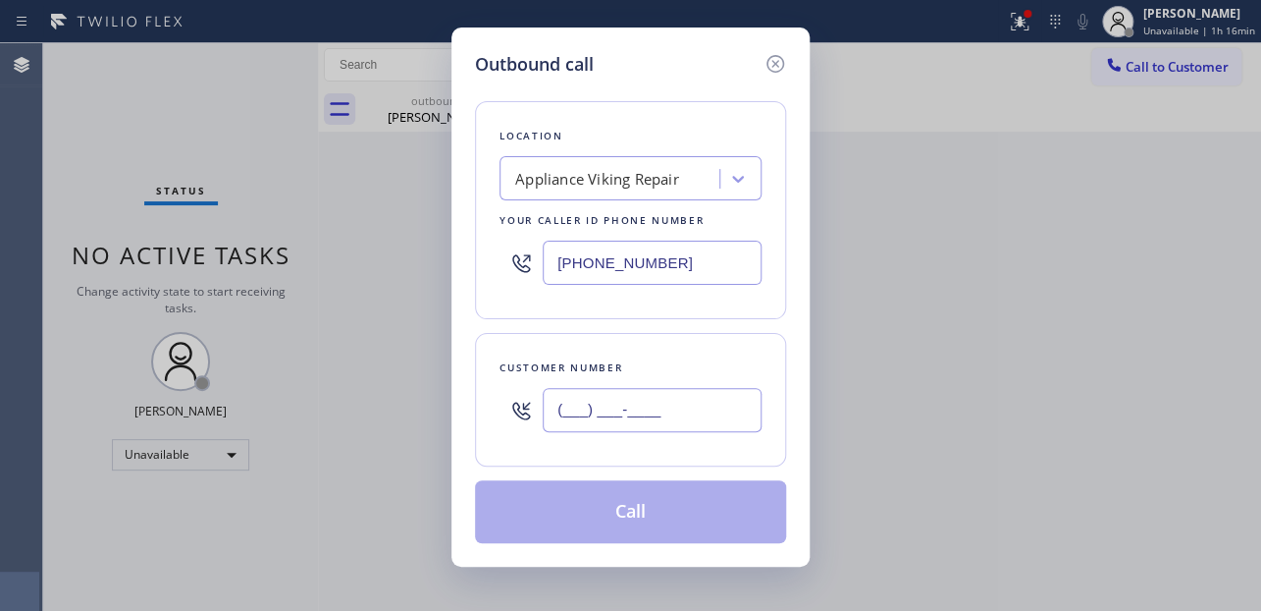
click at [586, 406] on input "(___) ___-____" at bounding box center [652, 410] width 219 height 44
paste input "818) 281-4010"
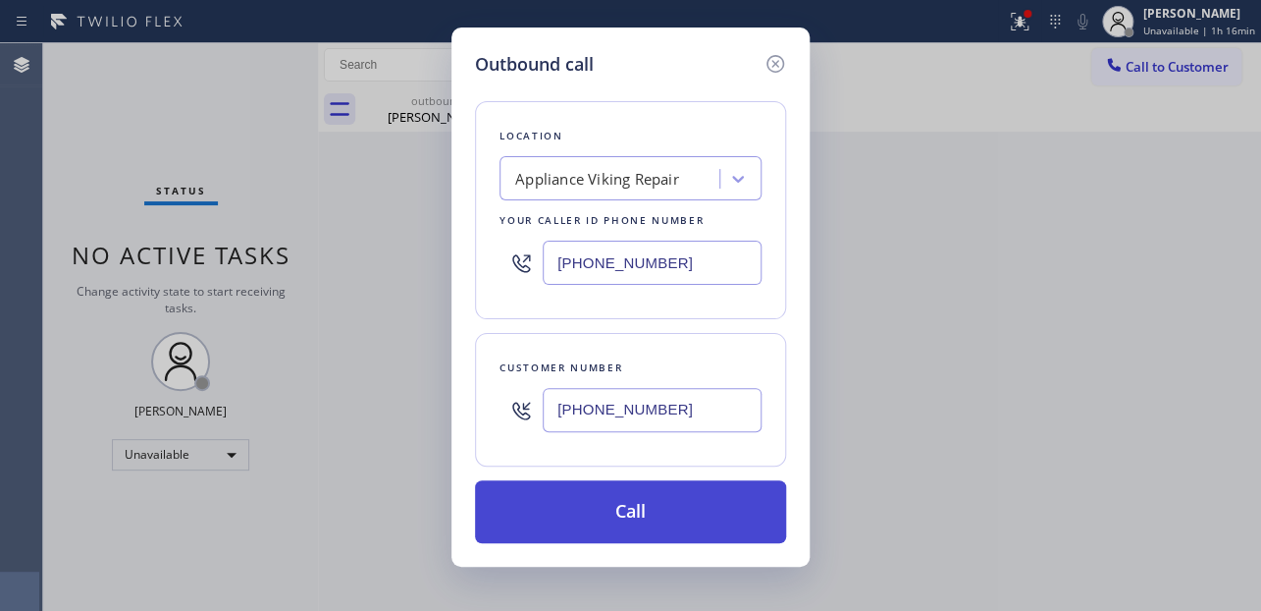
type input "[PHONE_NUMBER]"
click at [636, 512] on button "Call" at bounding box center [630, 511] width 311 height 63
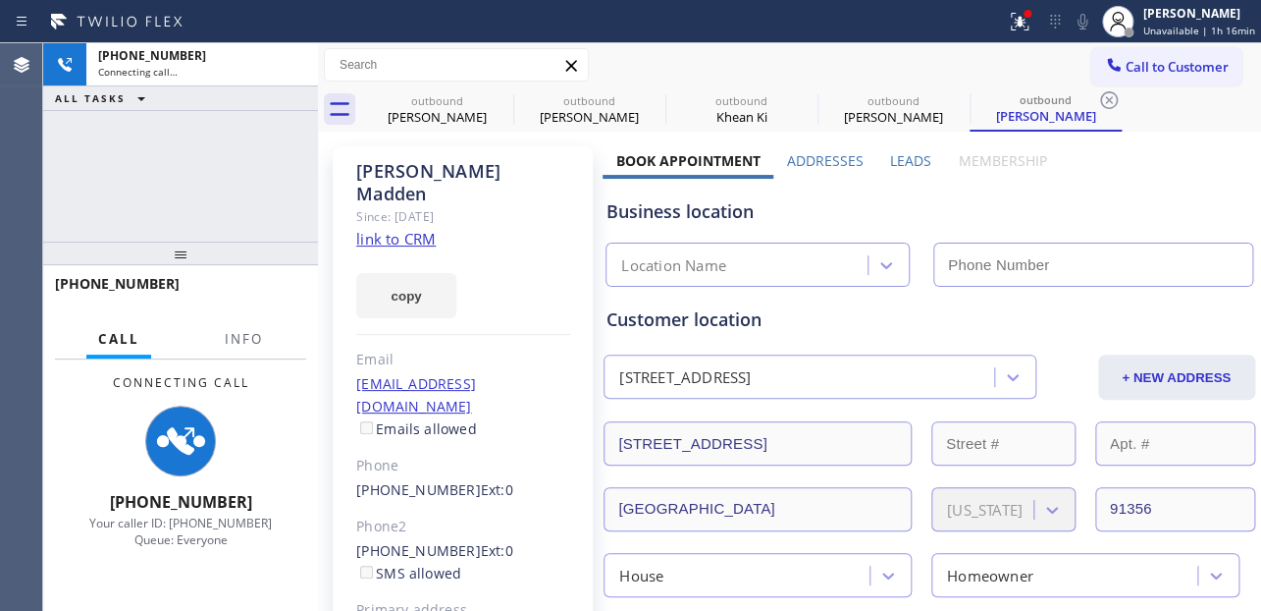
type input "[PHONE_NUMBER]"
click at [907, 155] on label "Leads" at bounding box center [910, 160] width 41 height 19
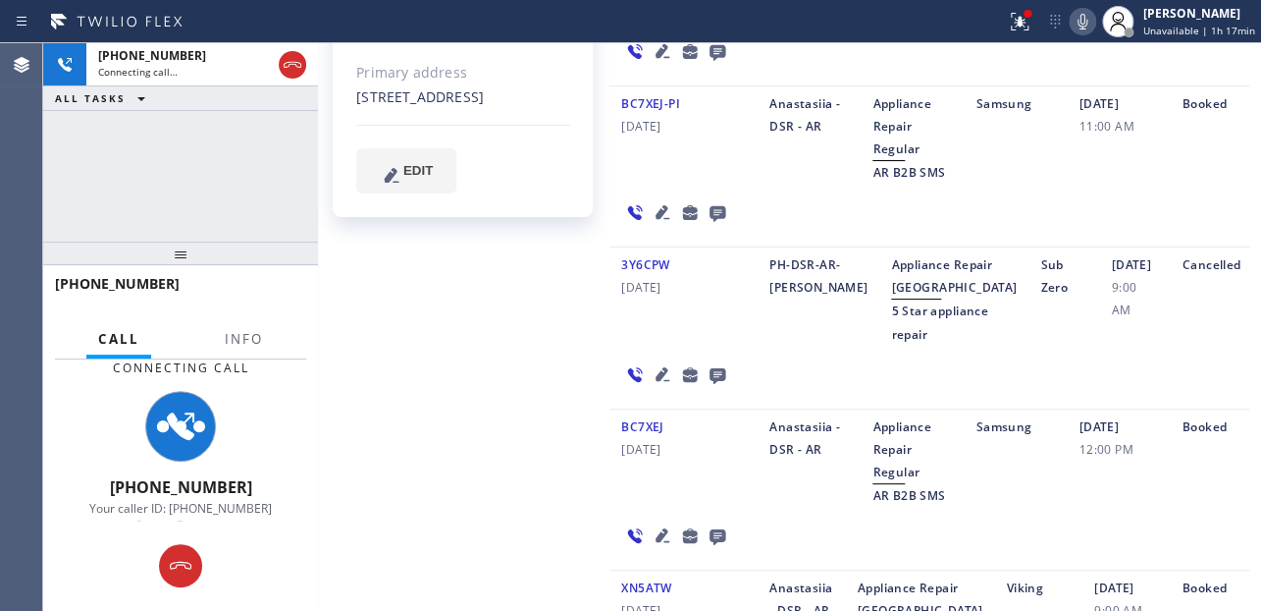
scroll to position [267, 0]
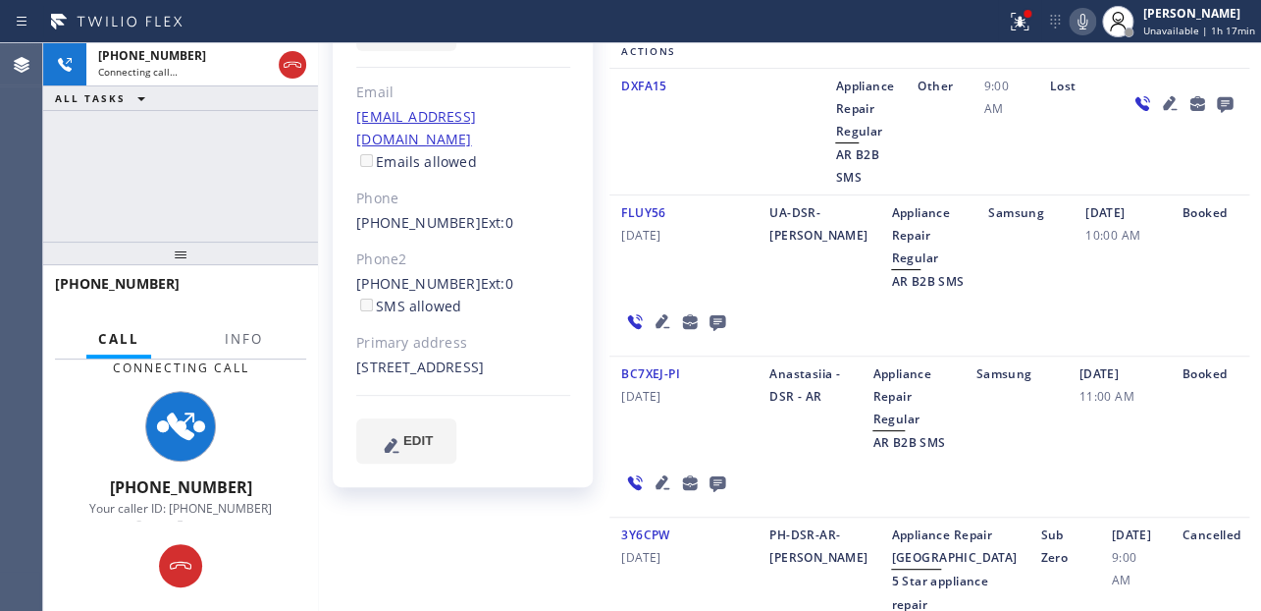
click at [656, 484] on icon at bounding box center [663, 482] width 14 height 14
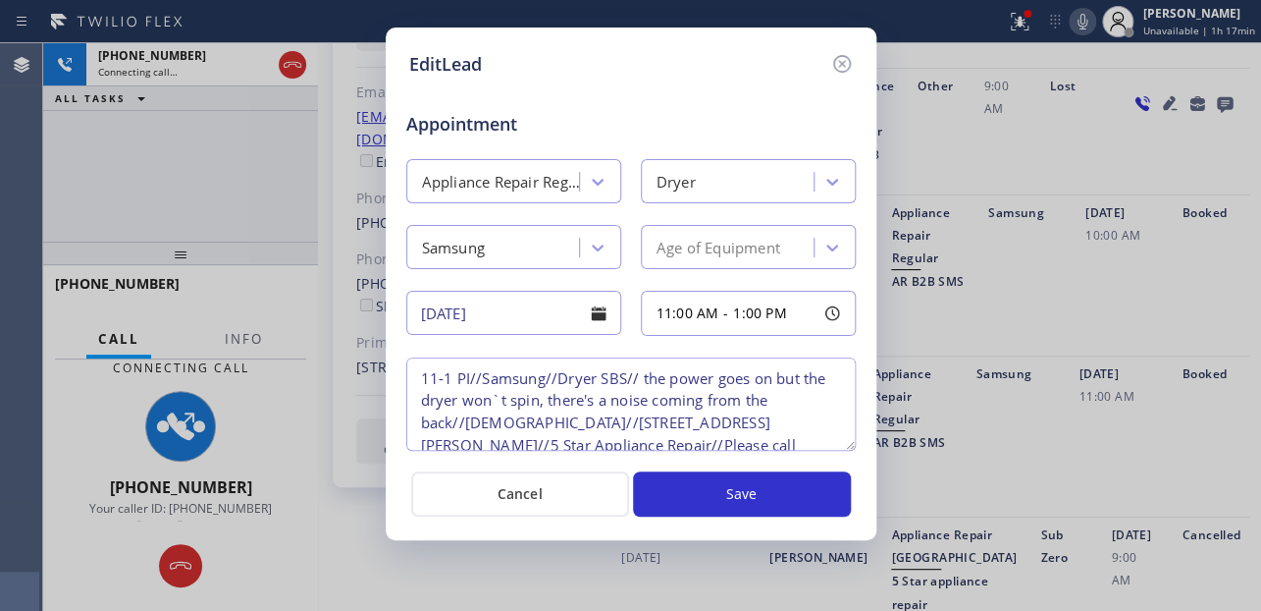
scroll to position [0, 0]
click at [833, 60] on icon at bounding box center [841, 64] width 18 height 18
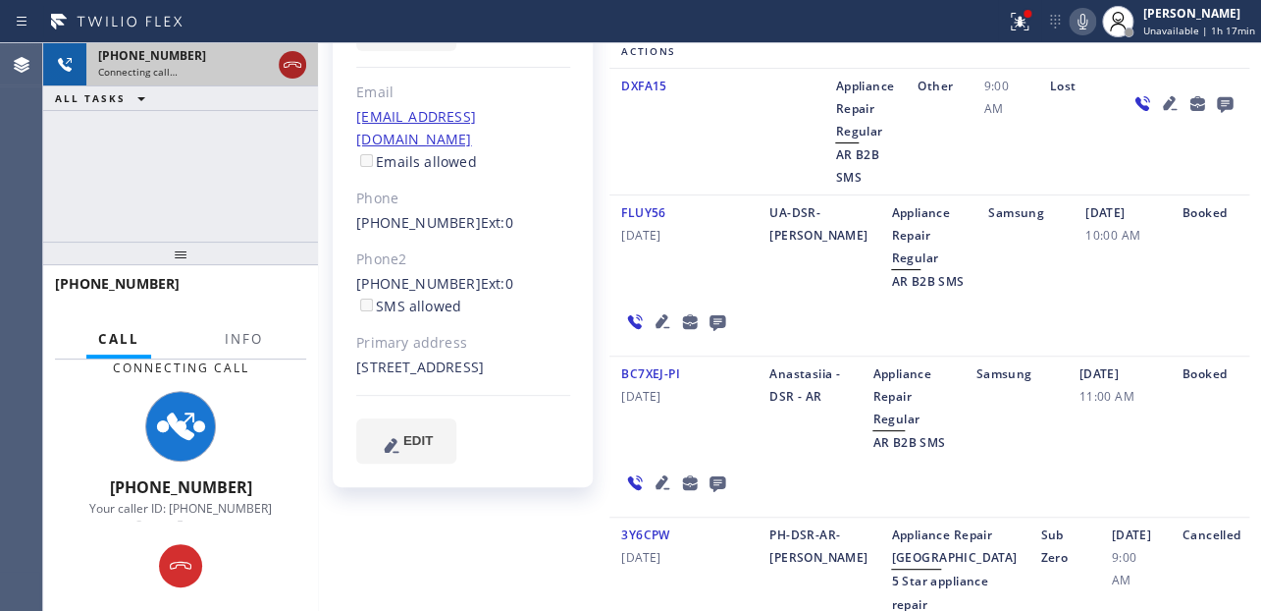
click at [291, 60] on icon at bounding box center [293, 65] width 24 height 24
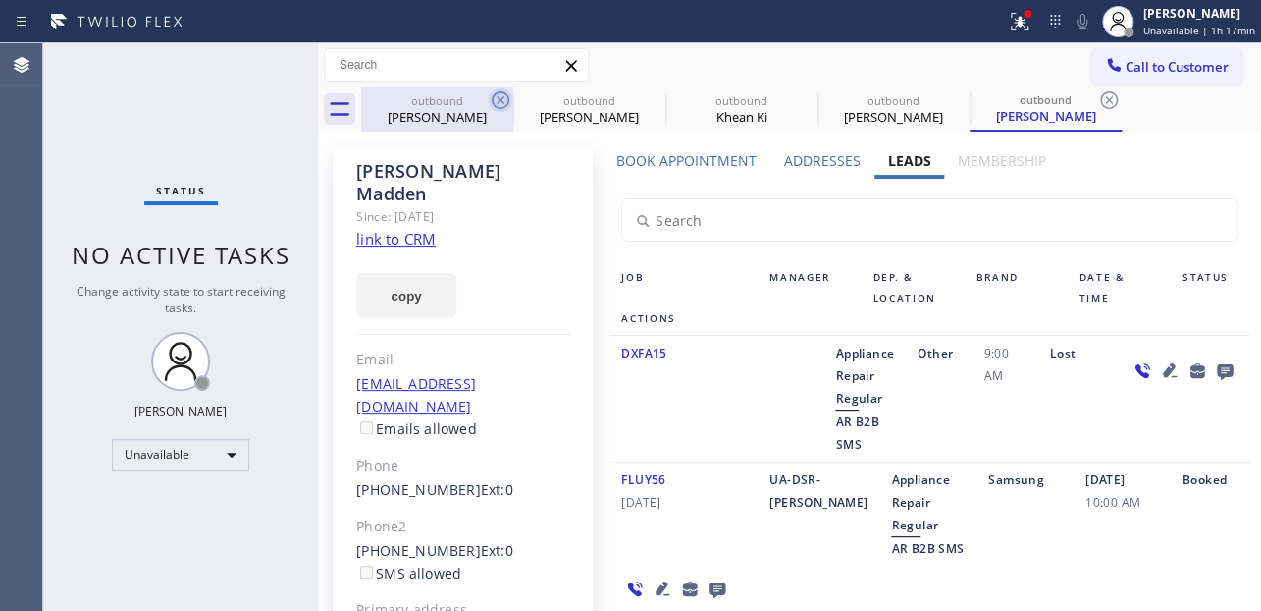
click at [501, 102] on icon at bounding box center [501, 100] width 24 height 24
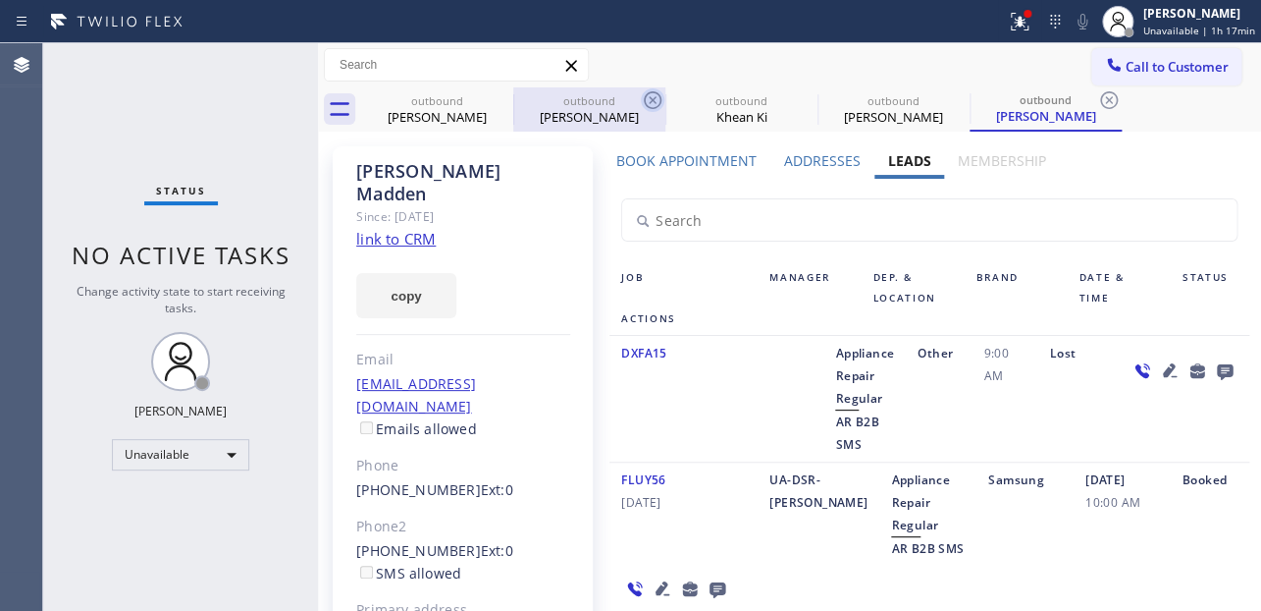
click at [641, 103] on icon at bounding box center [653, 100] width 24 height 24
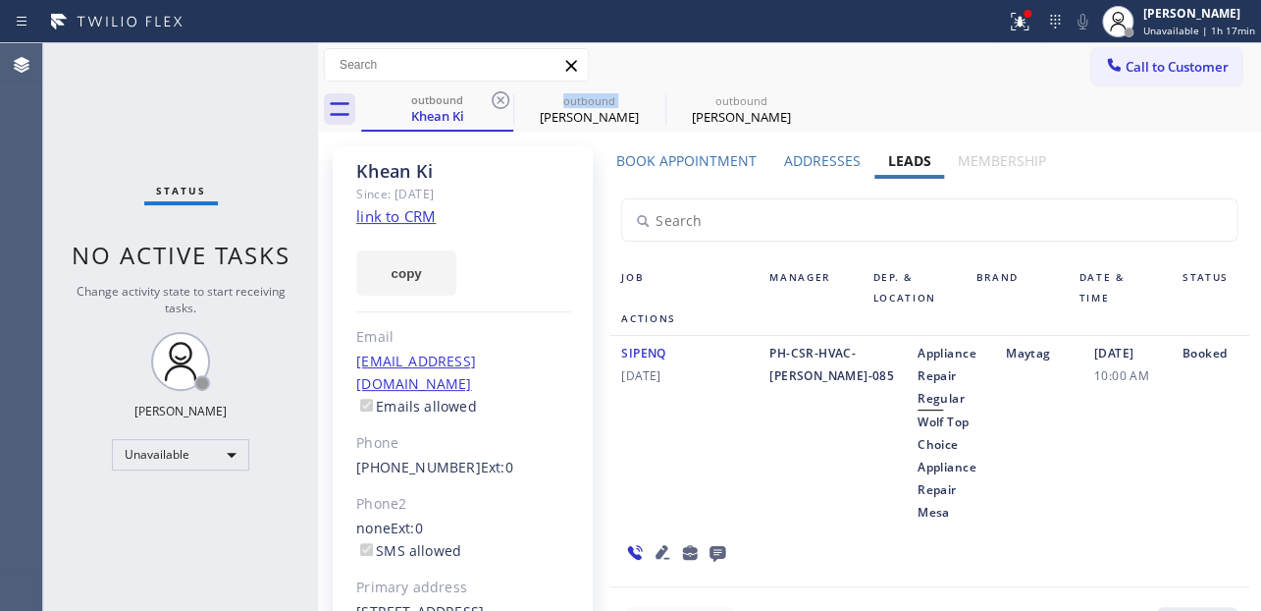
click at [501, 103] on icon at bounding box center [501, 100] width 24 height 24
click at [0, 0] on icon at bounding box center [0, 0] width 0 height 0
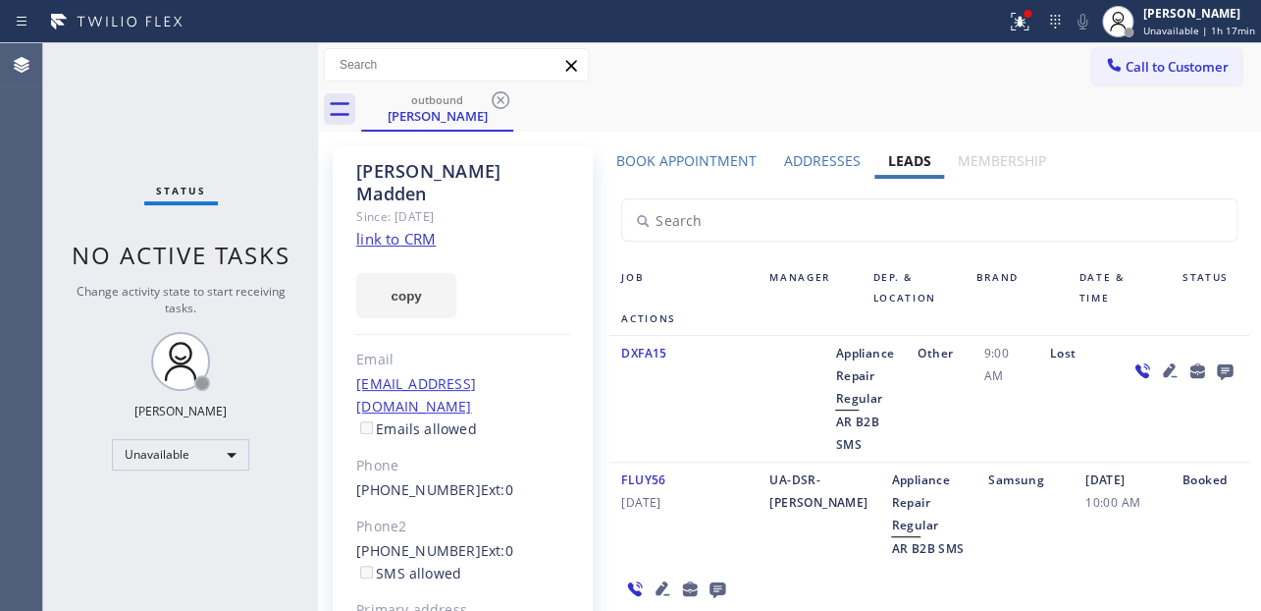
click at [501, 103] on icon at bounding box center [501, 100] width 24 height 24
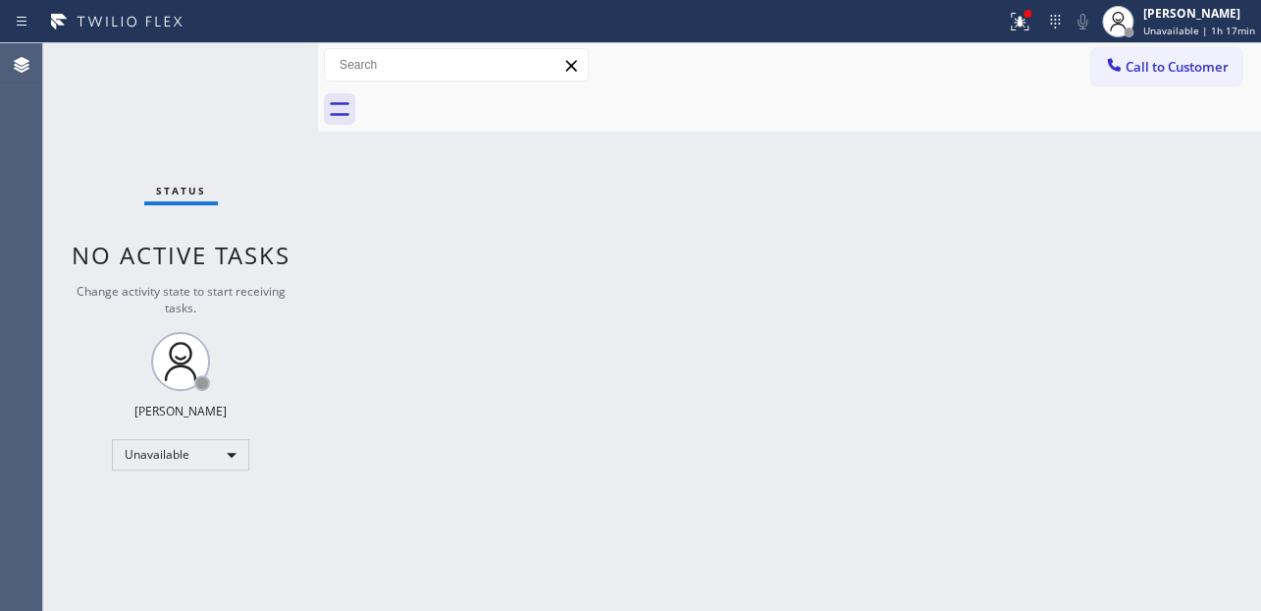
click at [501, 103] on div at bounding box center [811, 109] width 900 height 44
click at [1136, 58] on span "Call to Customer" at bounding box center [1177, 67] width 103 height 18
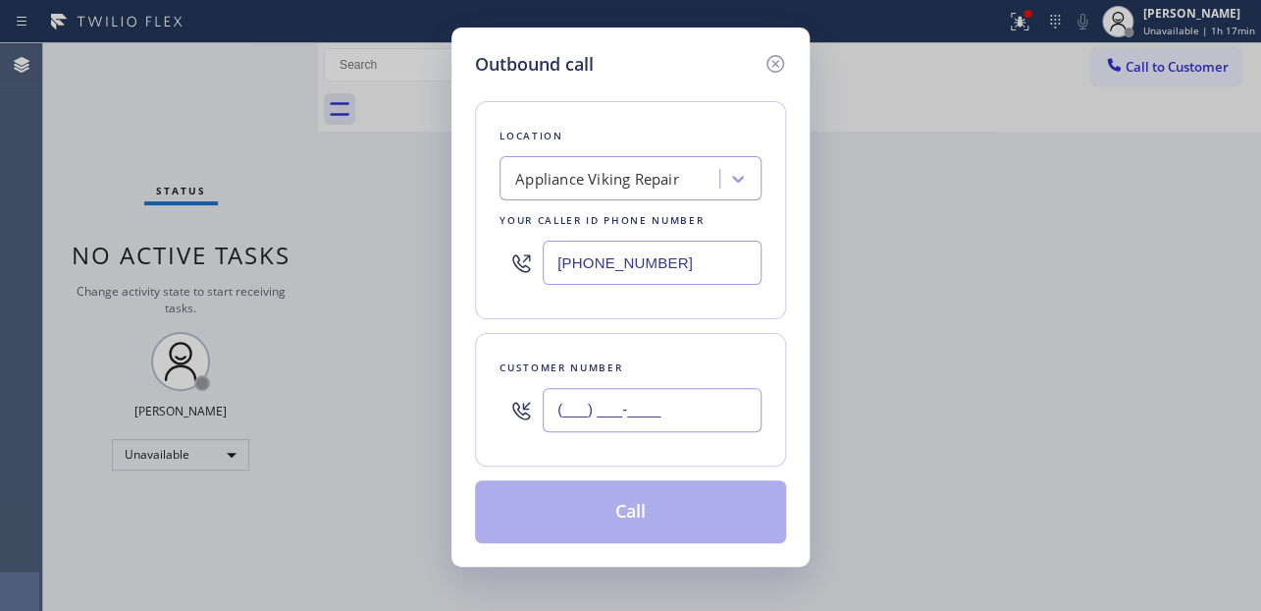
click at [679, 416] on input "(___) ___-____" at bounding box center [652, 410] width 219 height 44
paste input "818) 653-3422"
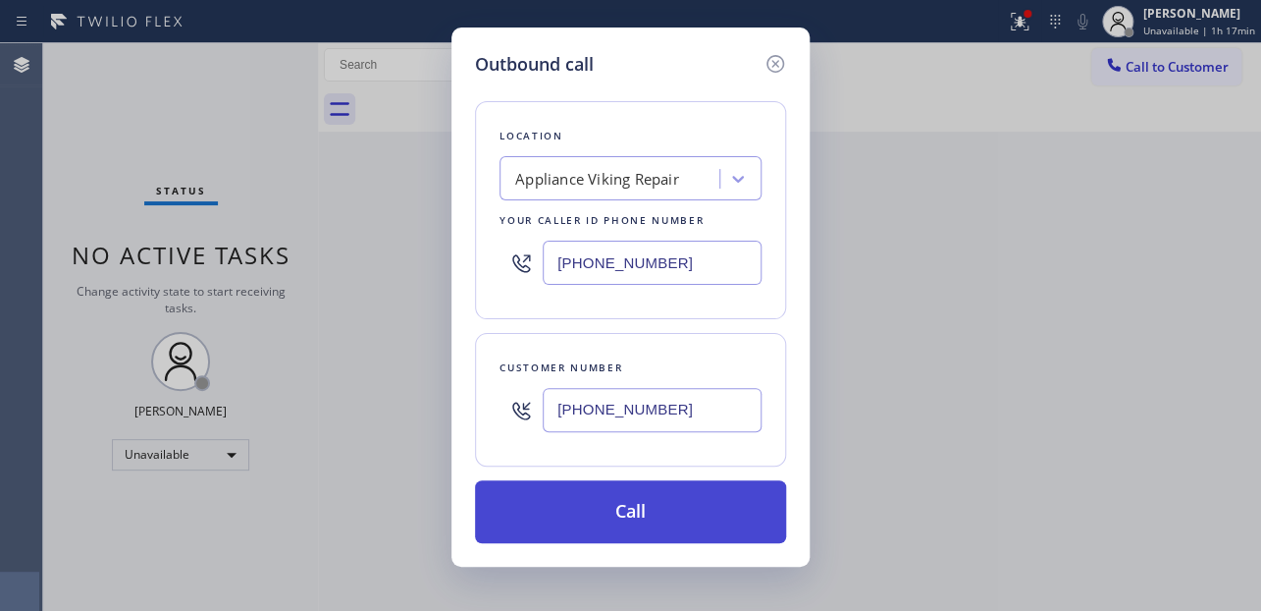
type input "[PHONE_NUMBER]"
click at [614, 513] on button "Call" at bounding box center [630, 511] width 311 height 63
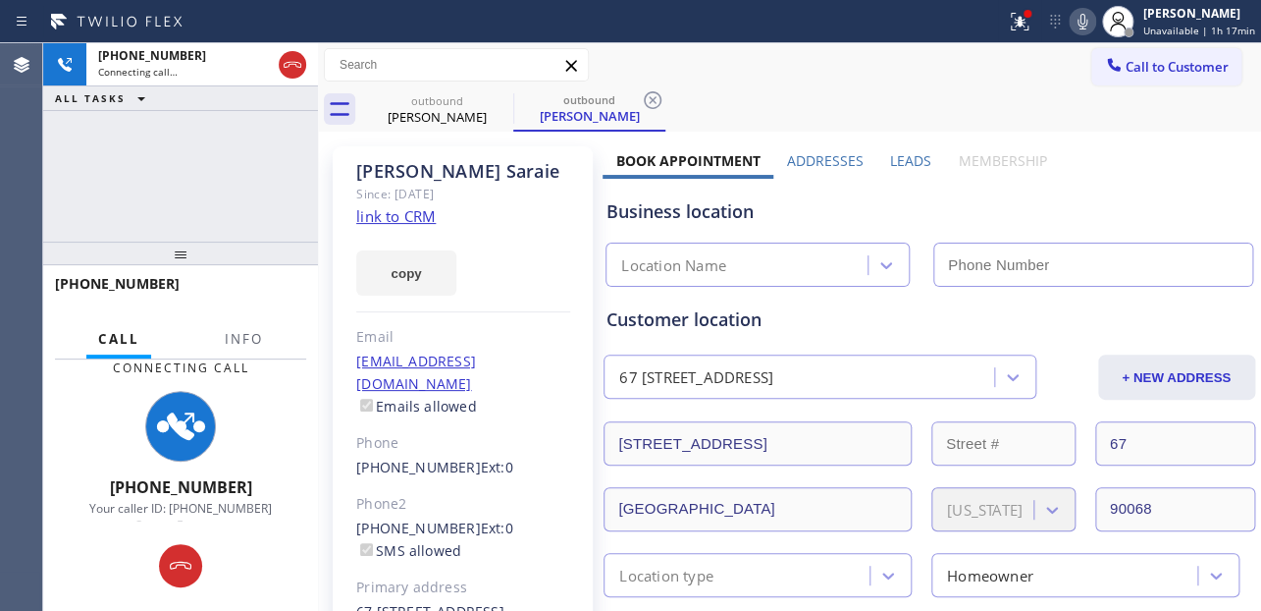
click at [913, 164] on label "Leads" at bounding box center [910, 160] width 41 height 19
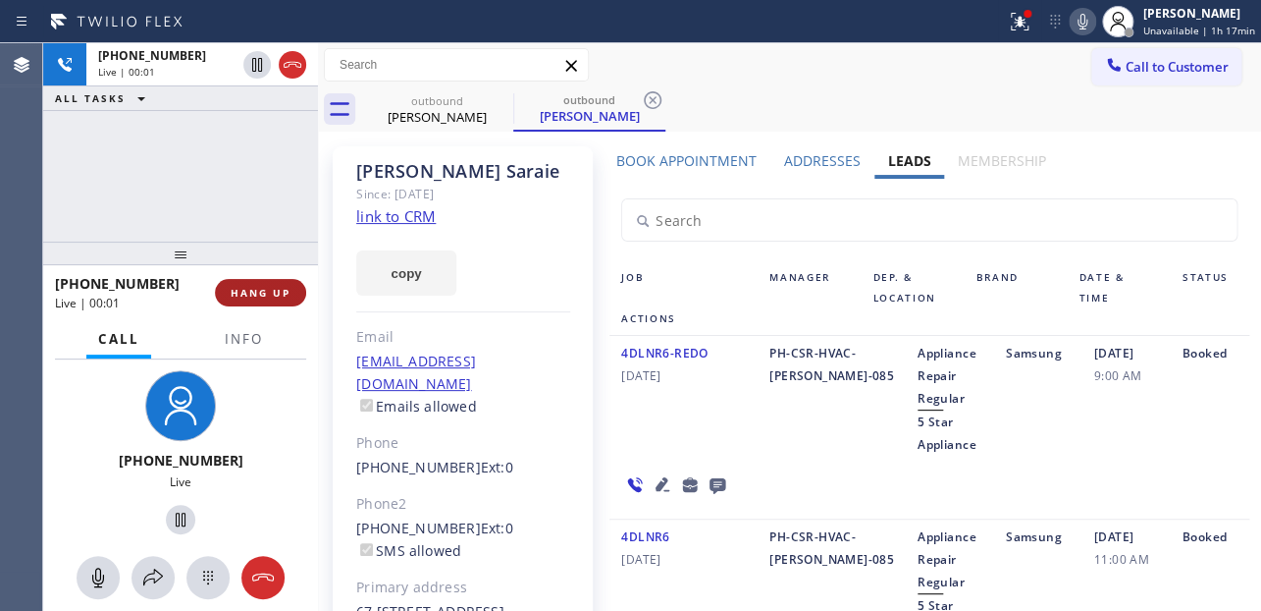
click at [236, 289] on span "HANG UP" at bounding box center [261, 293] width 60 height 14
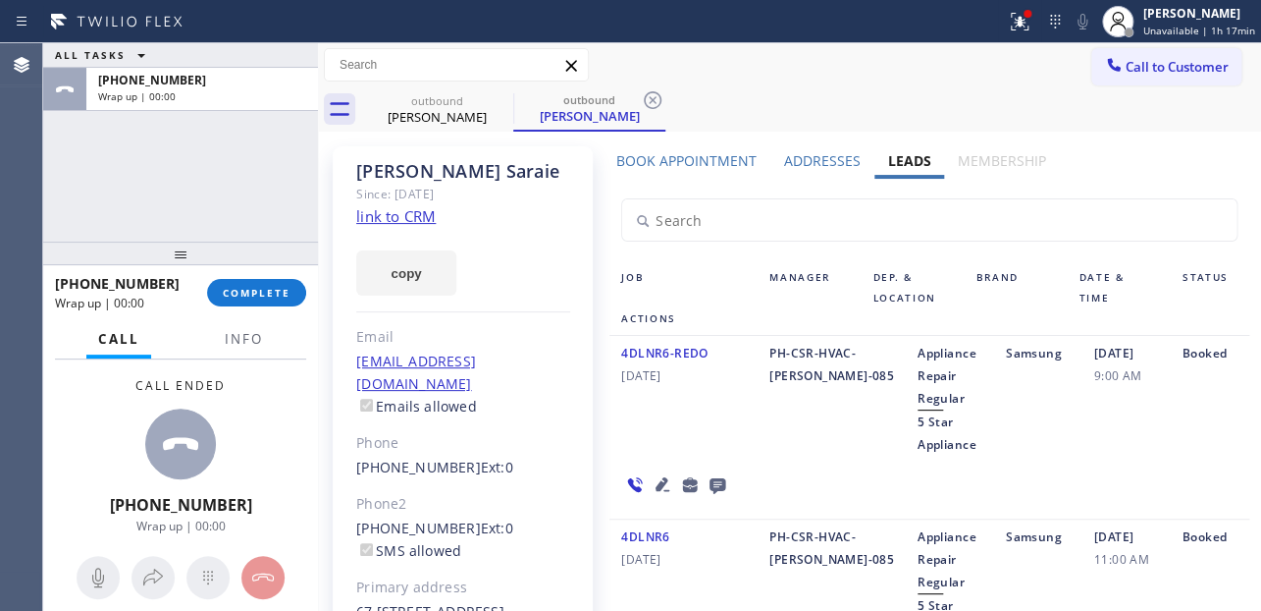
click at [715, 486] on icon at bounding box center [718, 484] width 24 height 25
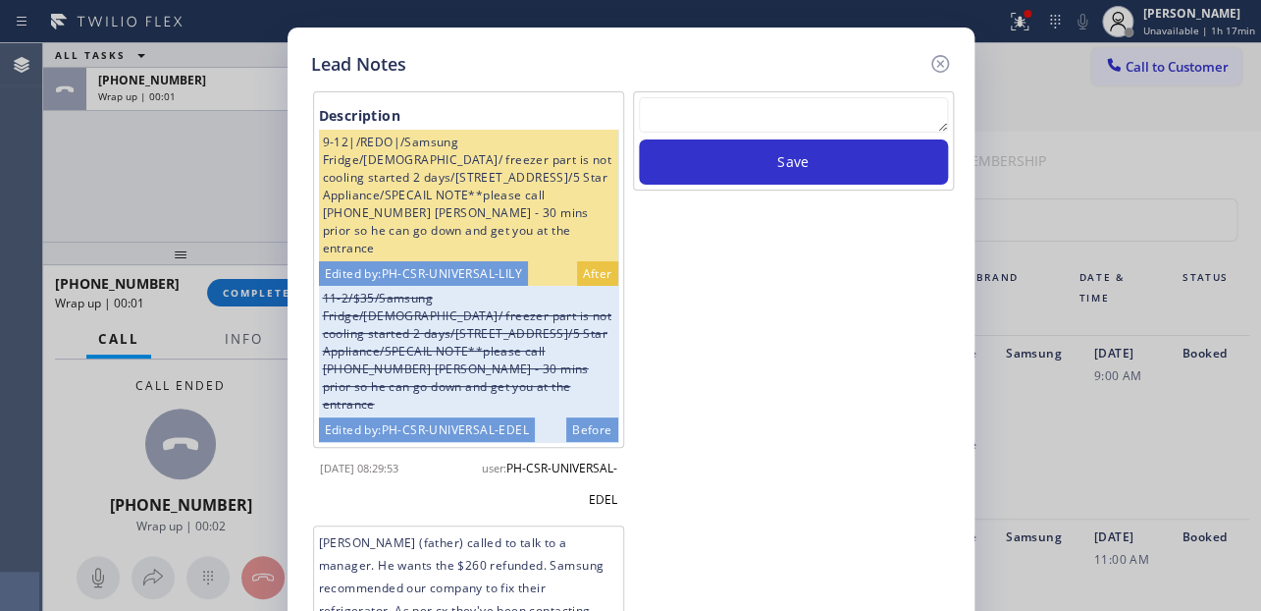
click at [768, 105] on textarea at bounding box center [793, 114] width 309 height 35
paste textarea "Routed to Voice mail// If CX will call back please transfer to me- Love:*"
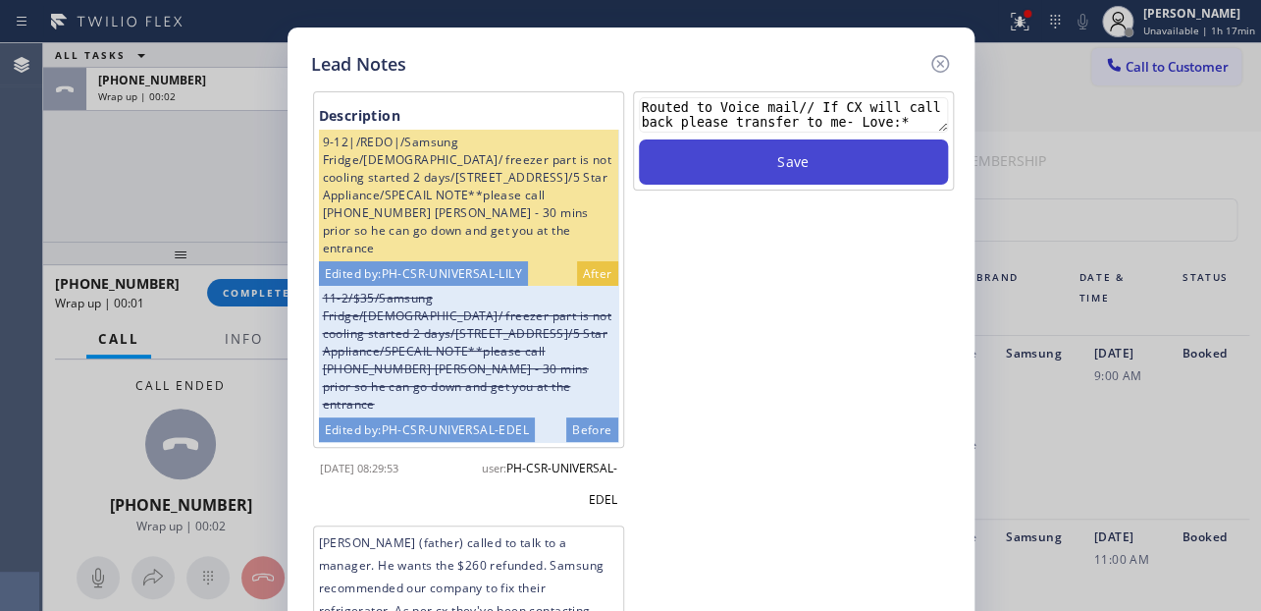
type textarea "Routed to Voice mail// If CX will call back please transfer to me- Love:*"
click at [779, 158] on button "Save" at bounding box center [793, 161] width 309 height 45
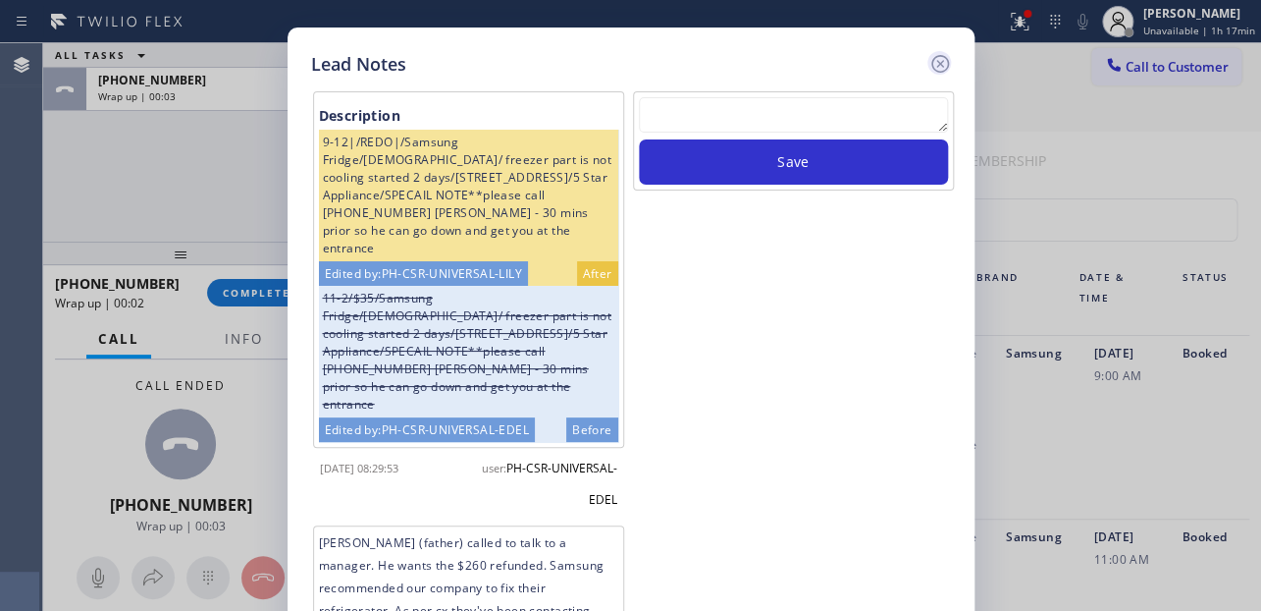
click at [943, 62] on icon at bounding box center [941, 64] width 24 height 24
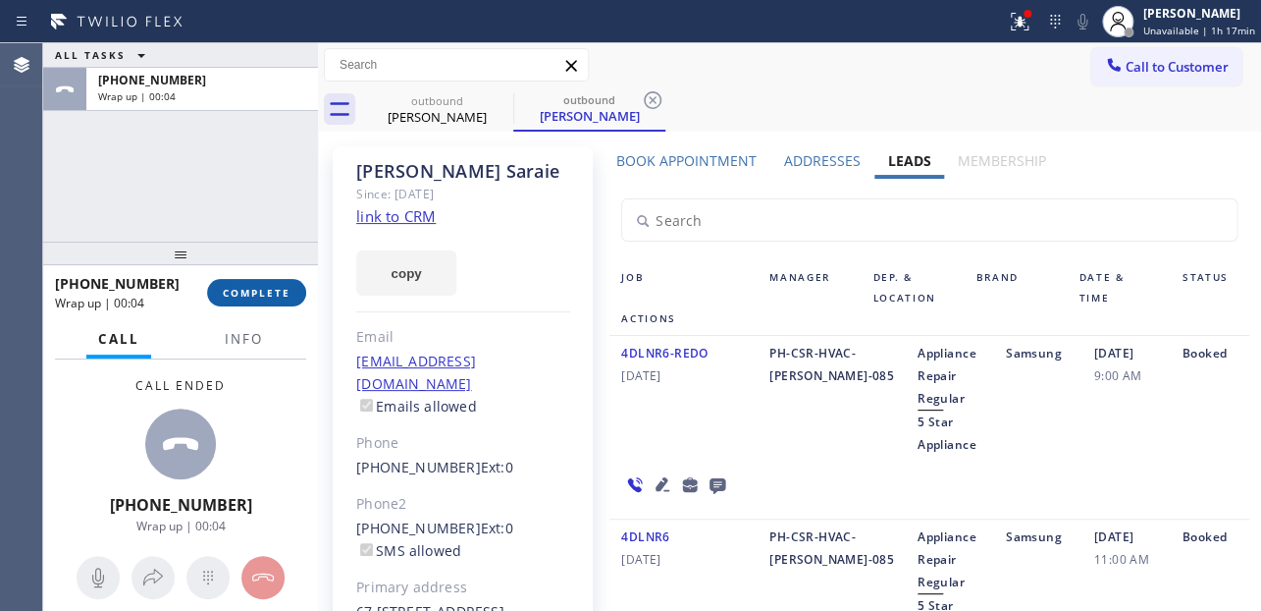
click at [247, 300] on button "COMPLETE" at bounding box center [256, 292] width 99 height 27
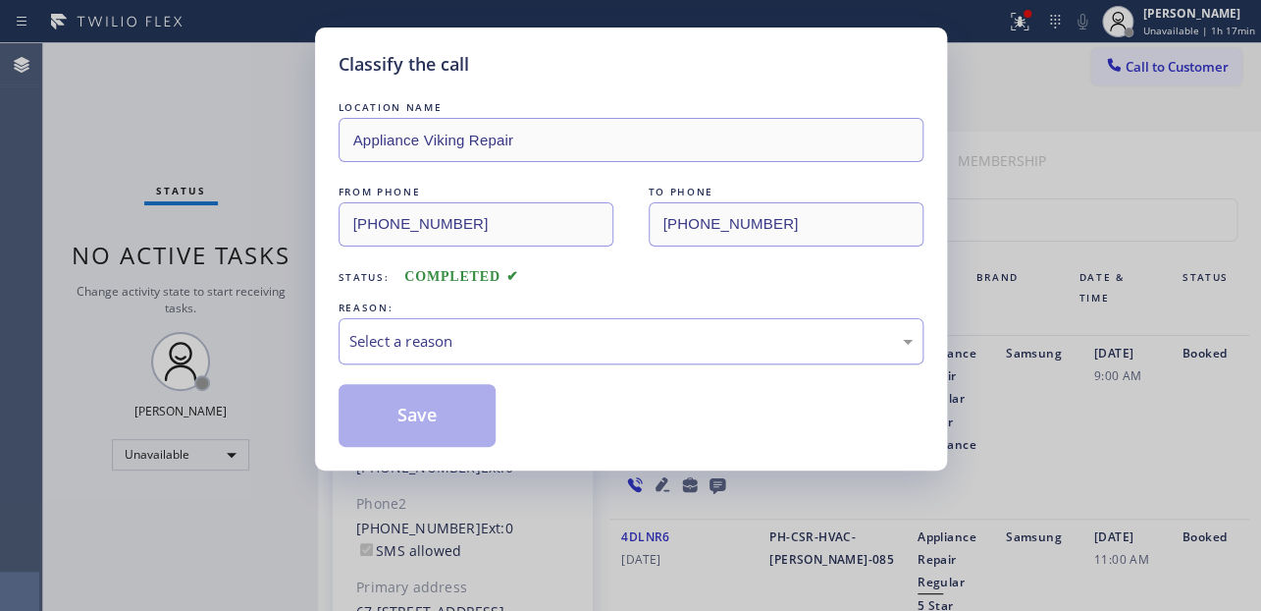
click at [554, 334] on div "Select a reason" at bounding box center [630, 341] width 563 height 23
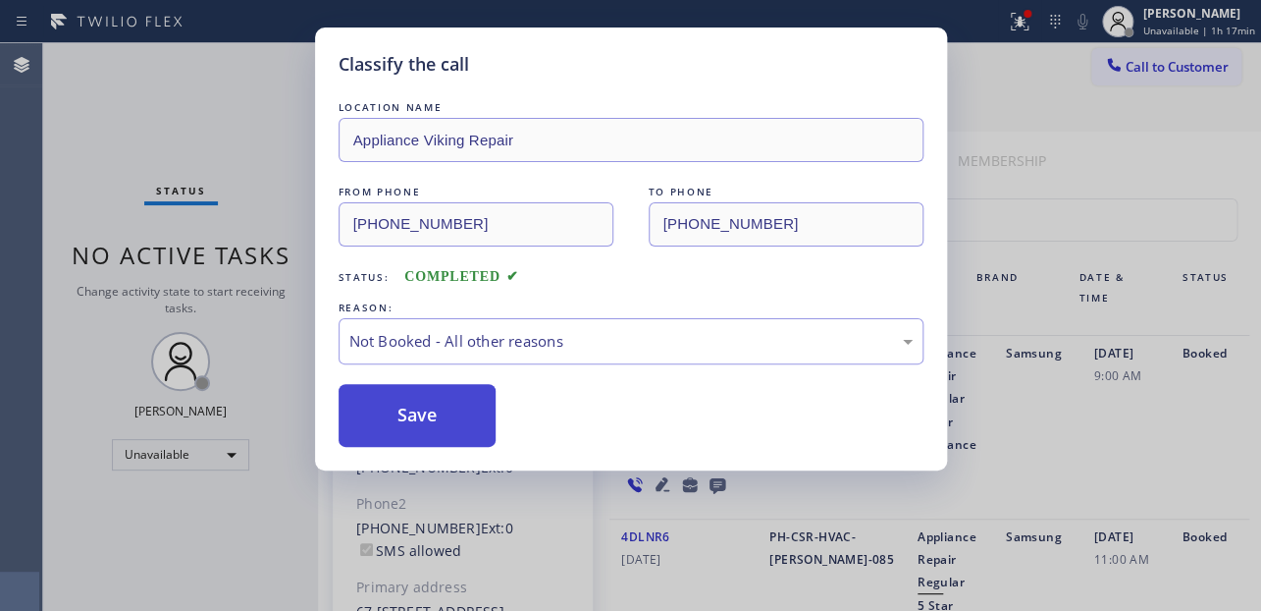
click at [451, 414] on button "Save" at bounding box center [418, 415] width 158 height 63
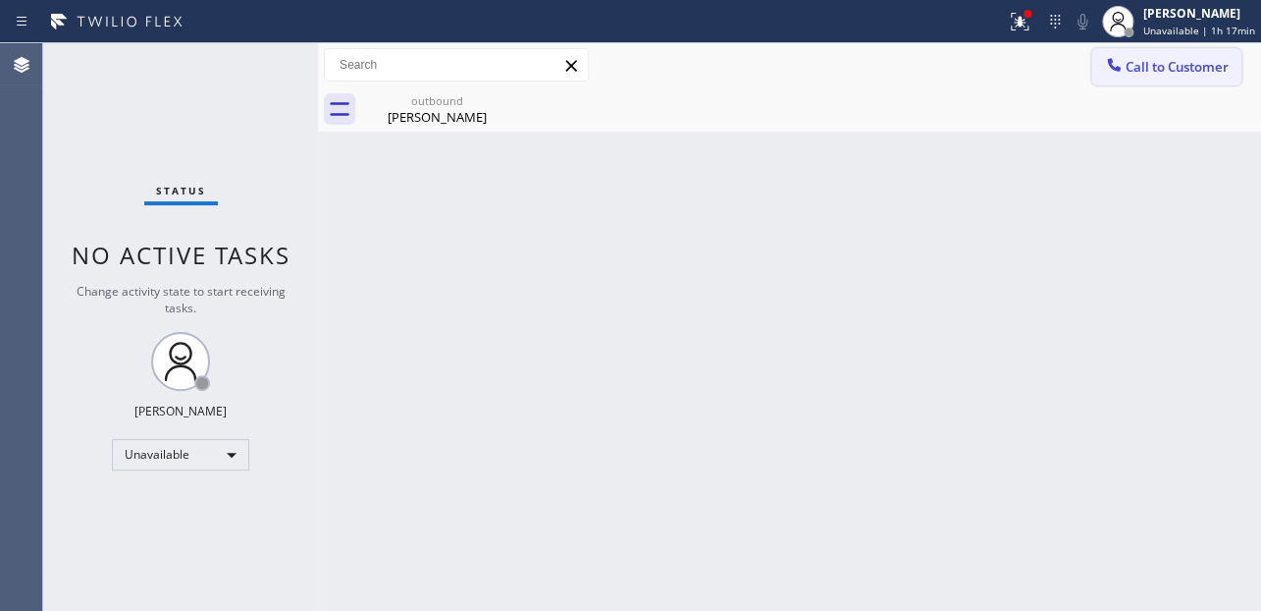
click at [1129, 63] on span "Call to Customer" at bounding box center [1177, 67] width 103 height 18
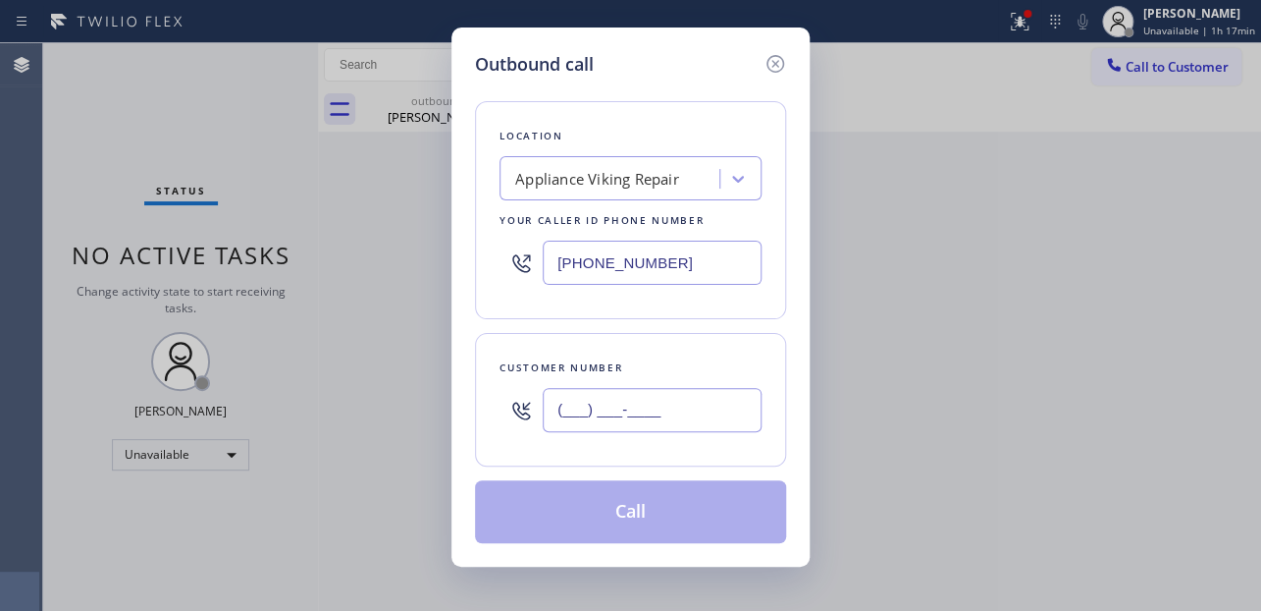
click at [585, 411] on input "(___) ___-____" at bounding box center [652, 410] width 219 height 44
paste input "602) 818-5838"
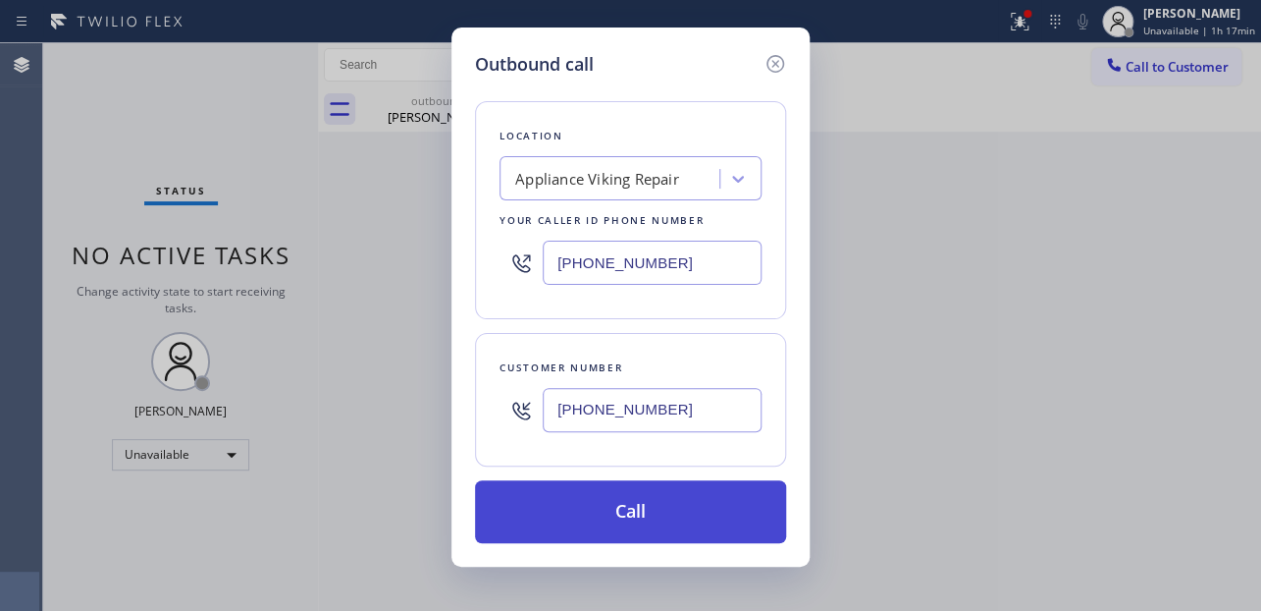
click at [617, 525] on button "Call" at bounding box center [630, 511] width 311 height 63
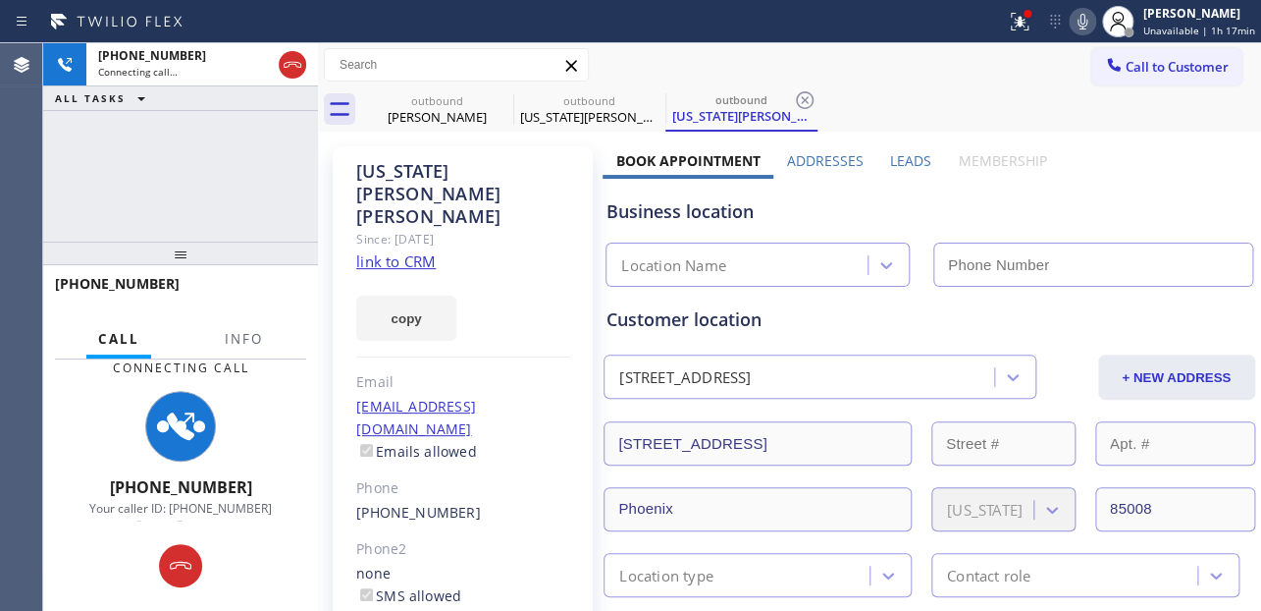
click at [904, 159] on label "Leads" at bounding box center [910, 160] width 41 height 19
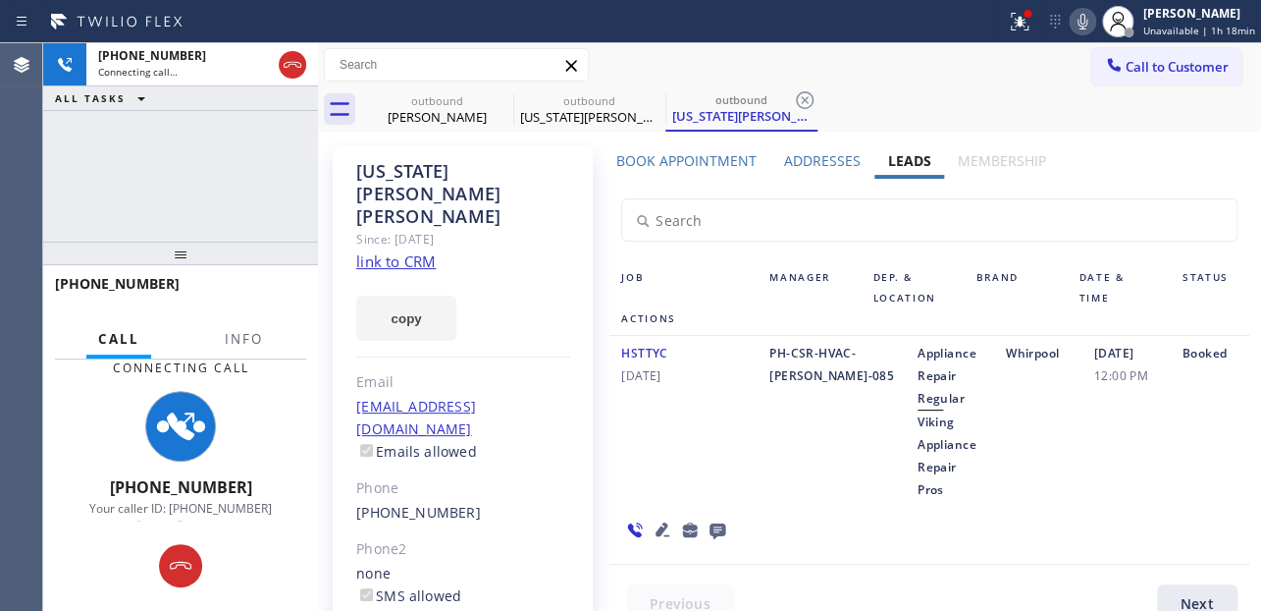
click at [661, 517] on icon at bounding box center [663, 529] width 24 height 24
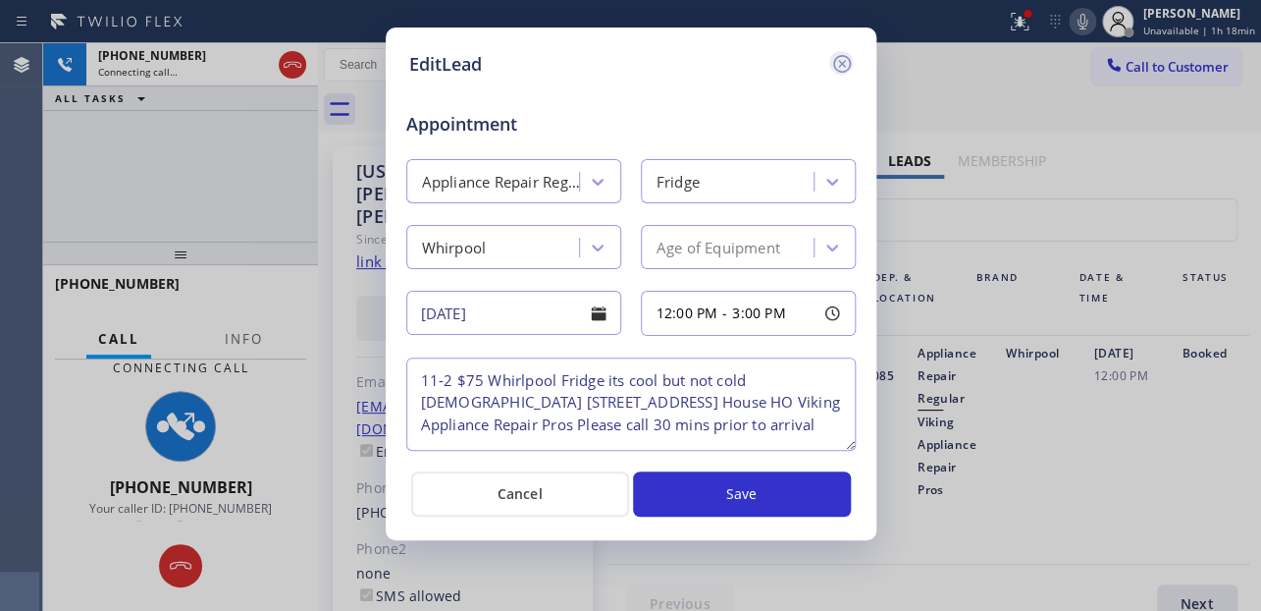
click at [835, 62] on icon at bounding box center [842, 64] width 24 height 24
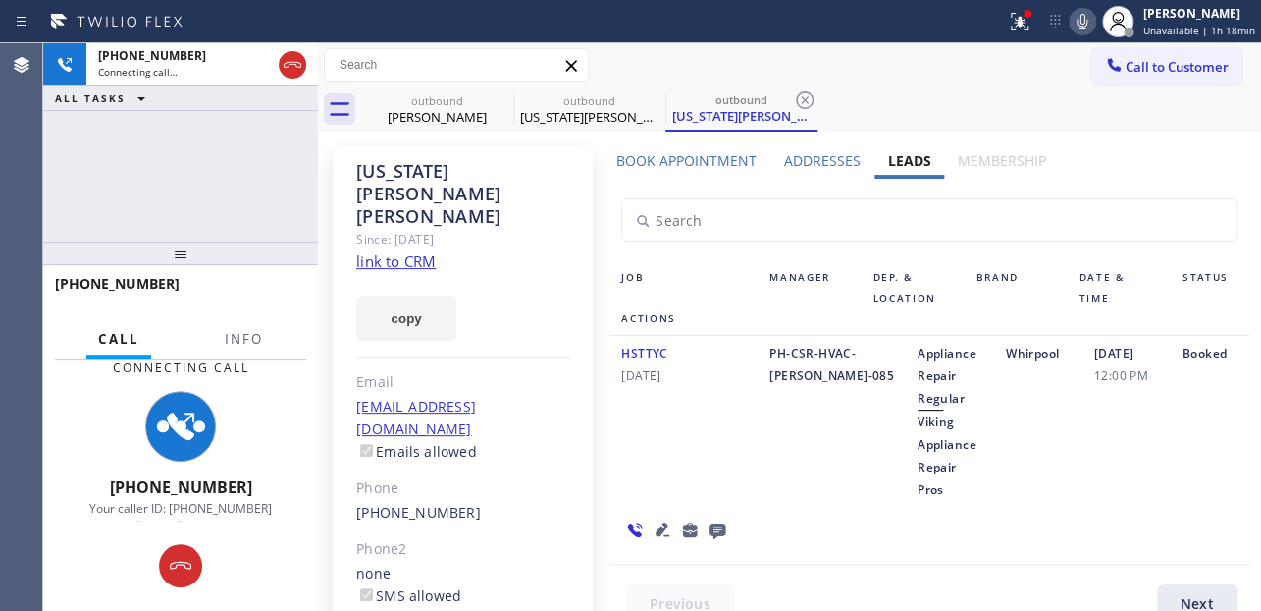
click at [974, 527] on div "HSTTYC [DATE] PH-CSR-HVAC-[PERSON_NAME]-085 Appliance Repair Regular Viking App…" at bounding box center [929, 450] width 639 height 229
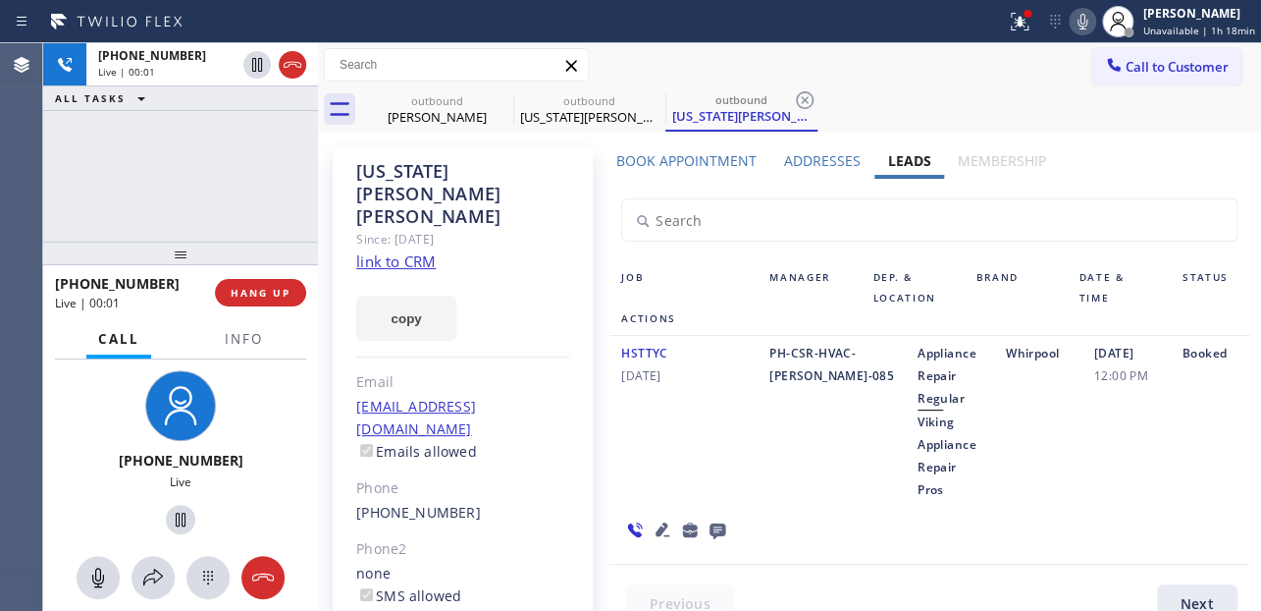
click at [644, 452] on div "HSTTYC [DATE]" at bounding box center [684, 421] width 148 height 159
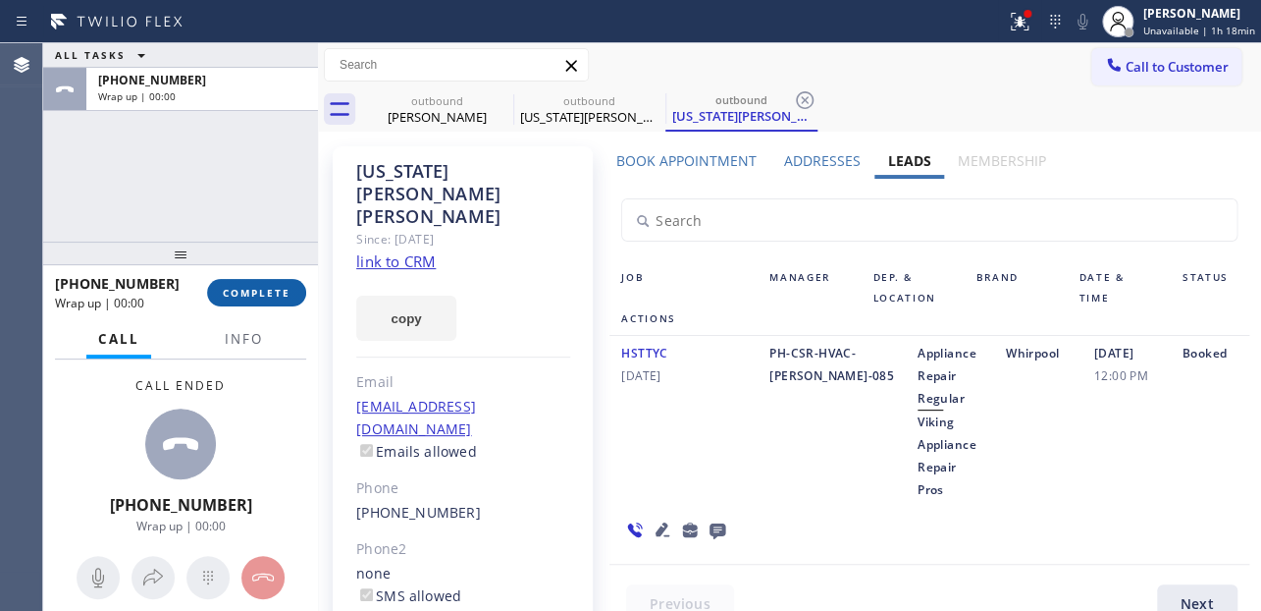
click at [256, 292] on span "COMPLETE" at bounding box center [257, 293] width 68 height 14
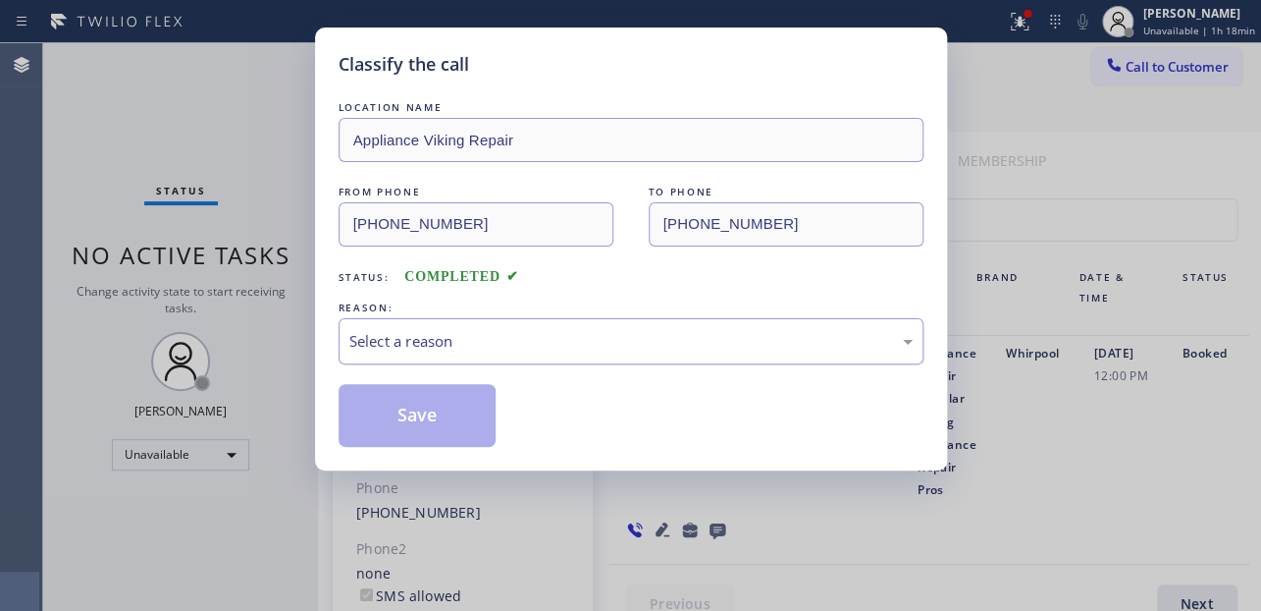
click at [480, 333] on div "Select a reason" at bounding box center [630, 341] width 563 height 23
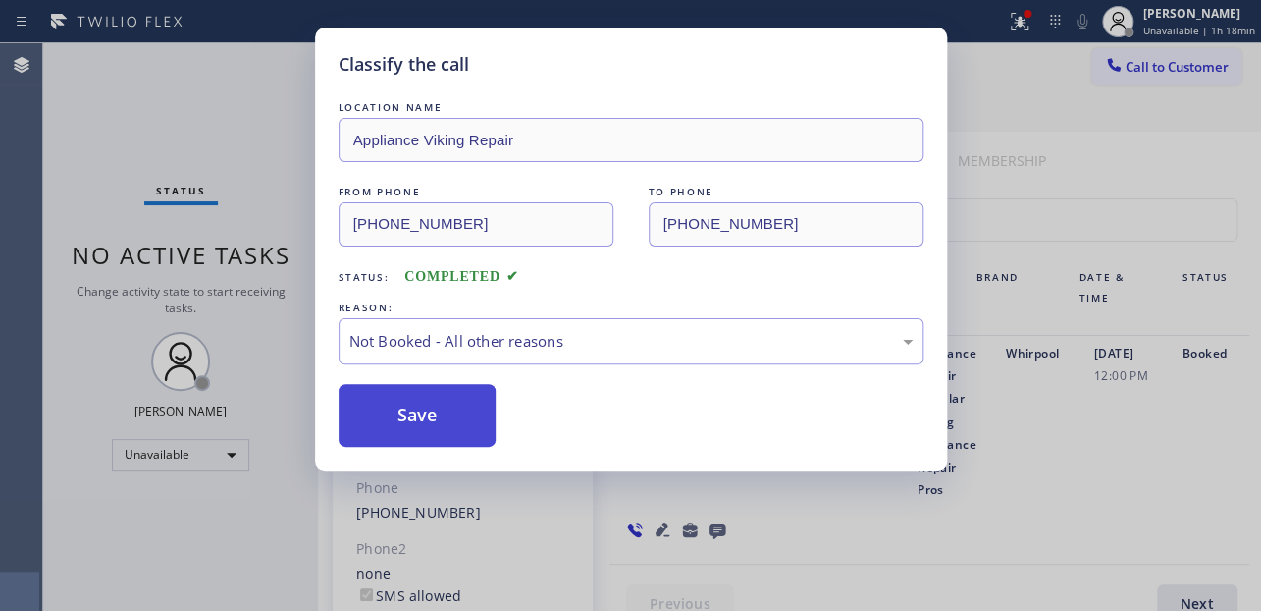
click at [432, 416] on button "Save" at bounding box center [418, 415] width 158 height 63
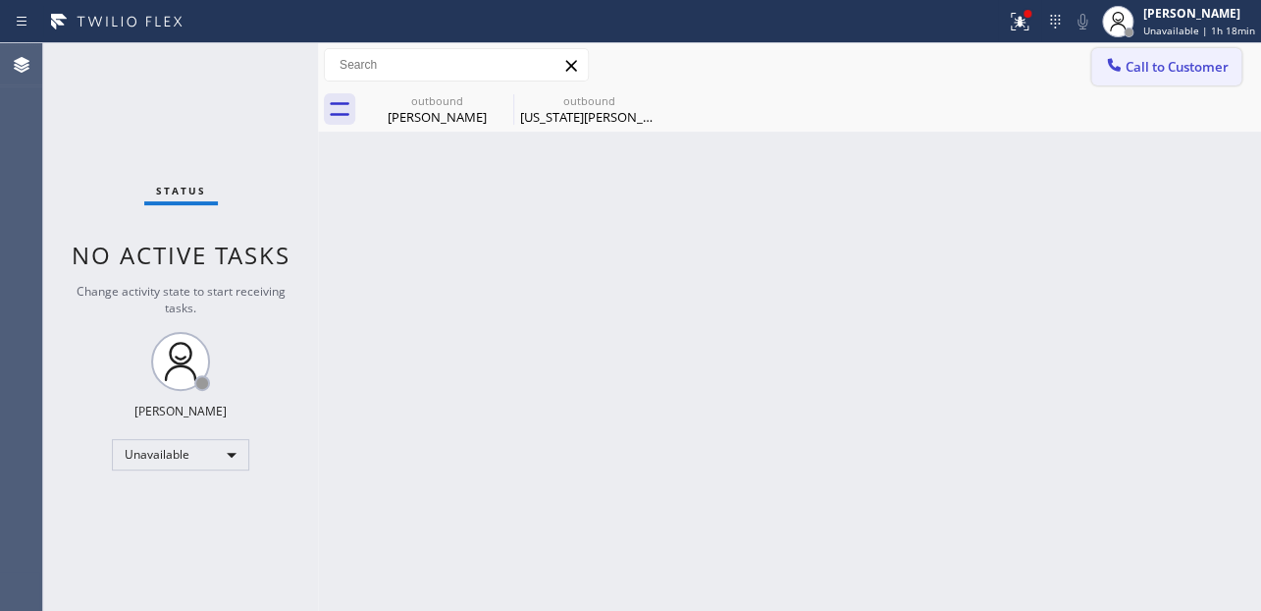
click at [1205, 78] on button "Call to Customer" at bounding box center [1167, 66] width 150 height 37
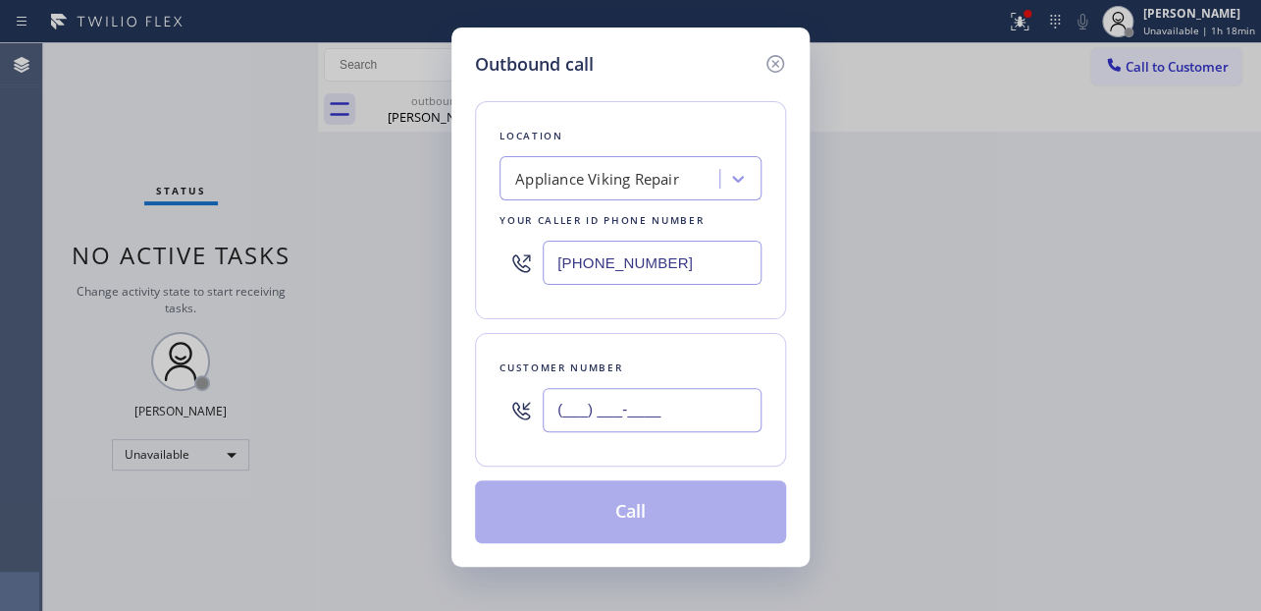
click at [594, 408] on input "(___) ___-____" at bounding box center [652, 410] width 219 height 44
paste input "949) 531-1861"
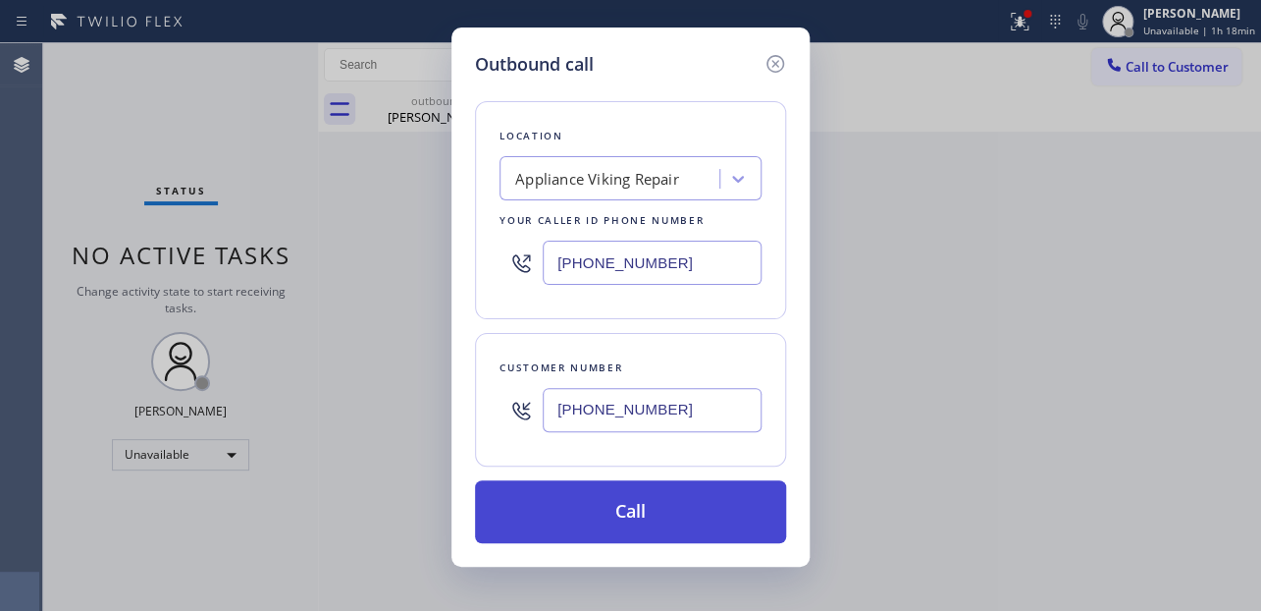
type input "[PHONE_NUMBER]"
click at [616, 517] on button "Call" at bounding box center [630, 511] width 311 height 63
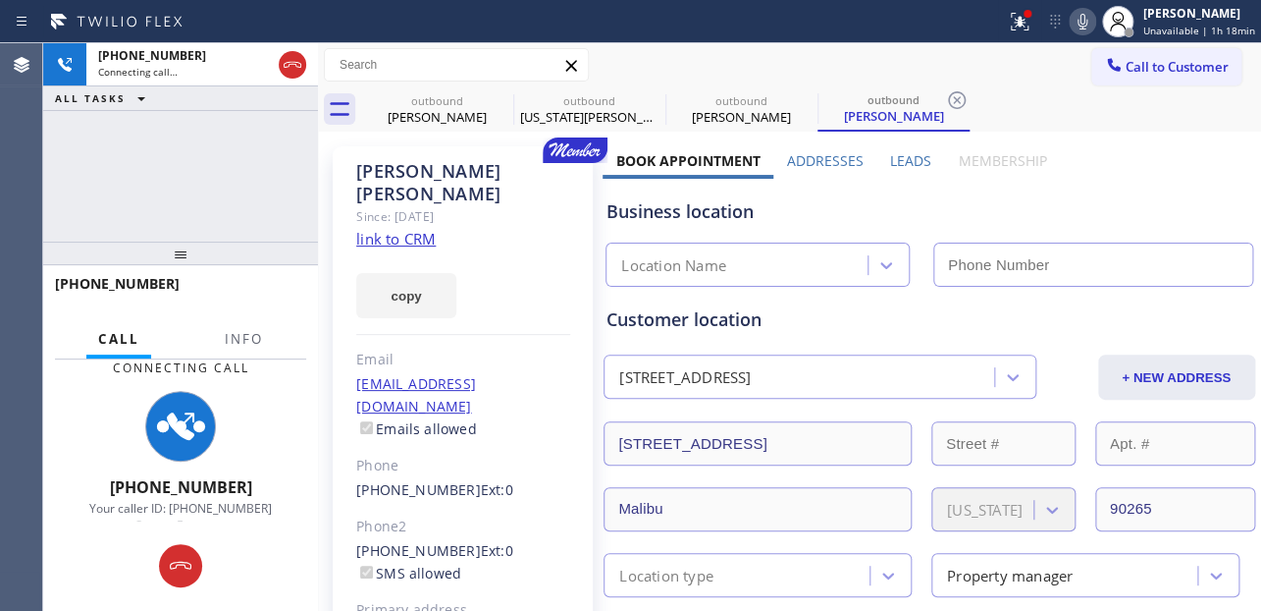
click at [908, 160] on label "Leads" at bounding box center [910, 160] width 41 height 19
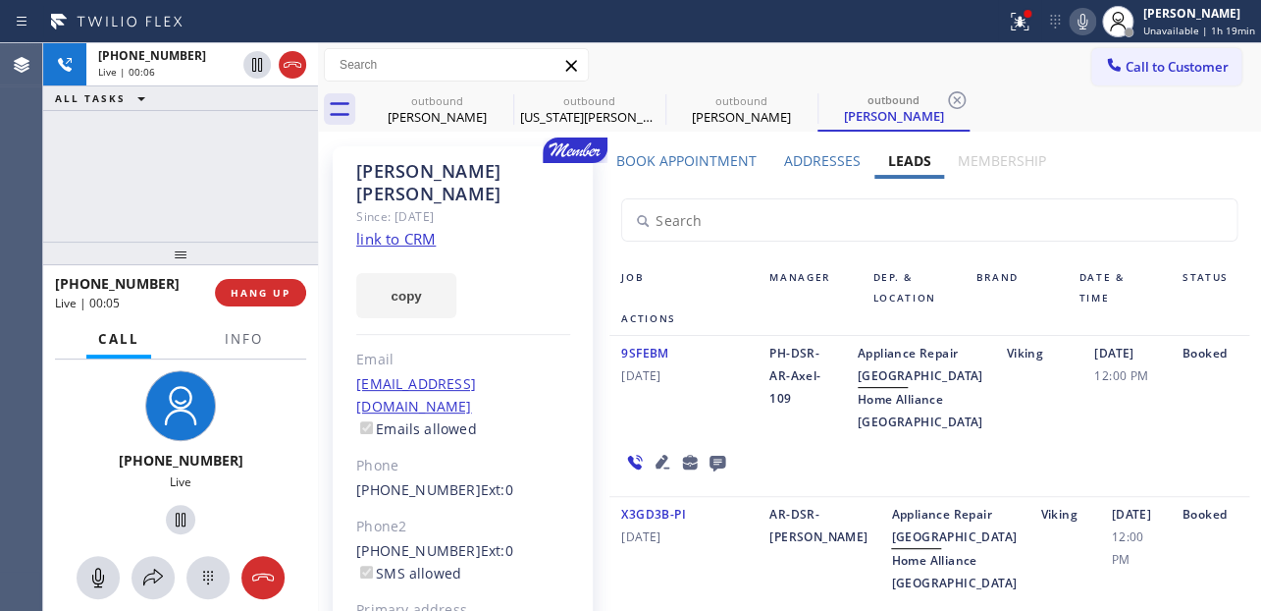
click at [247, 276] on div "[PHONE_NUMBER] Live | 00:05 HANG UP" at bounding box center [180, 292] width 251 height 51
click at [255, 291] on span "HANG UP" at bounding box center [261, 293] width 60 height 14
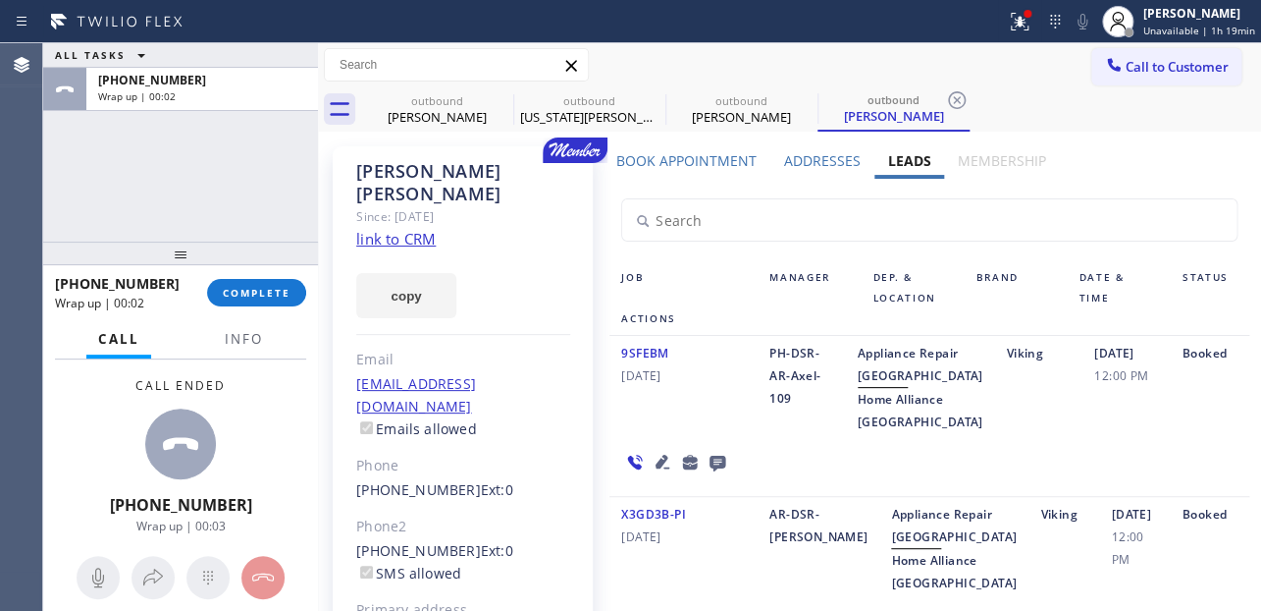
click at [712, 474] on icon at bounding box center [718, 462] width 24 height 25
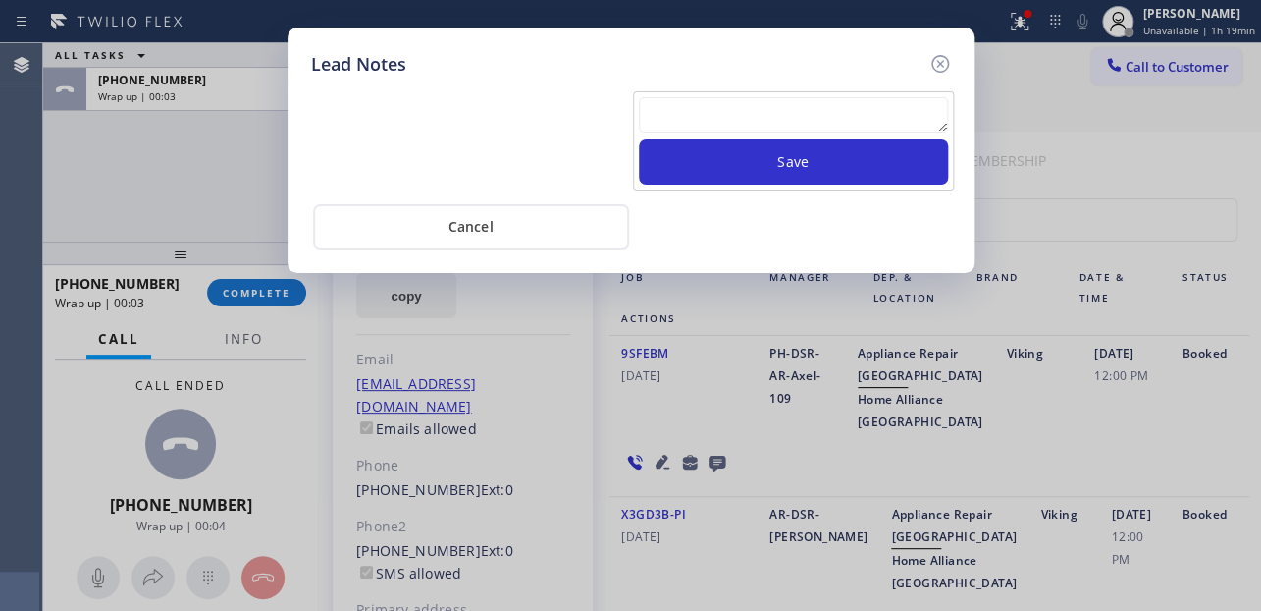
click at [735, 117] on textarea at bounding box center [793, 114] width 309 height 35
paste textarea "Routed to Voice mail// If CX will call back please transfer to me- Love:*"
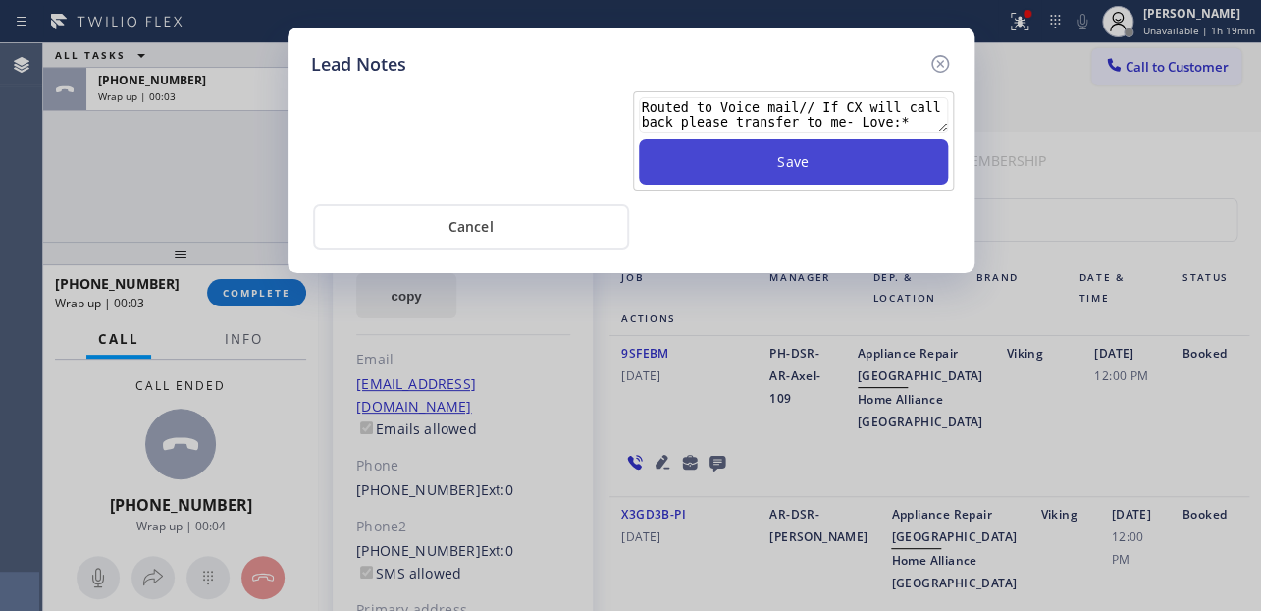
type textarea "Routed to Voice mail// If CX will call back please transfer to me- Love:*"
click at [783, 159] on button "Save" at bounding box center [793, 161] width 309 height 45
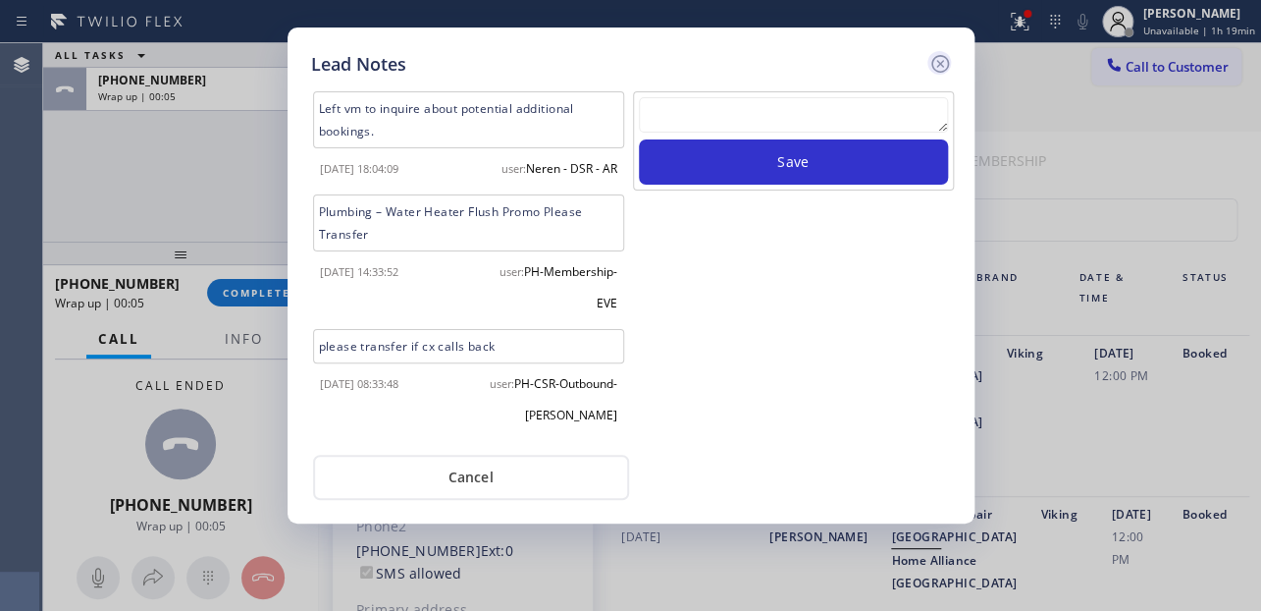
click at [936, 60] on icon at bounding box center [940, 64] width 18 height 18
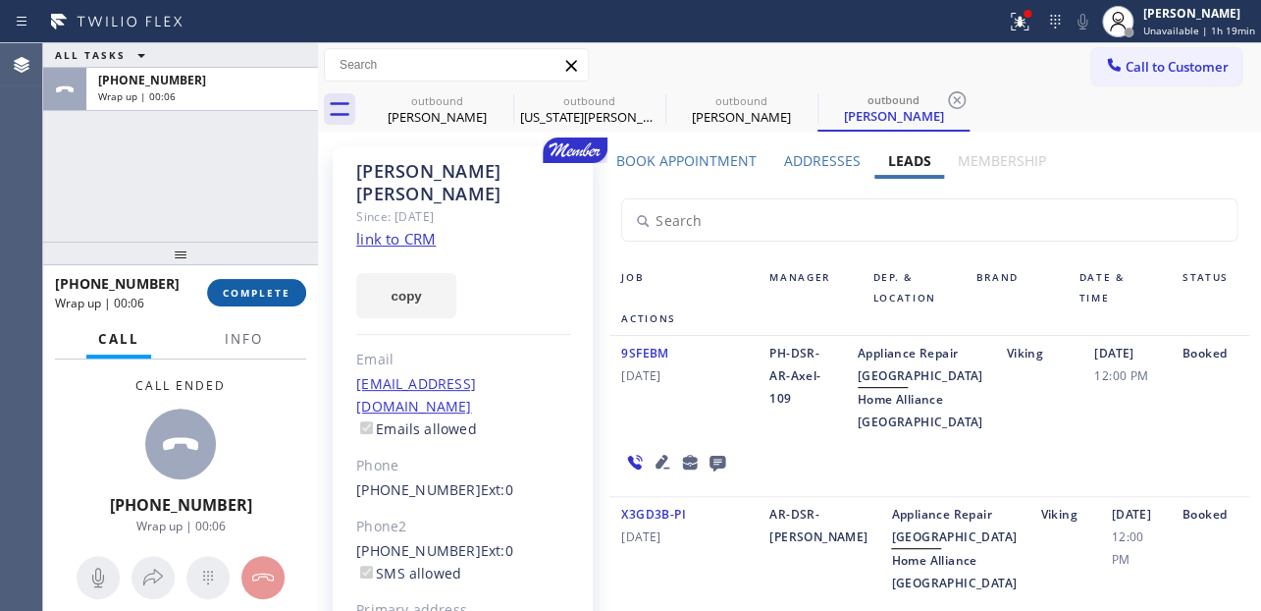
click at [241, 299] on button "COMPLETE" at bounding box center [256, 292] width 99 height 27
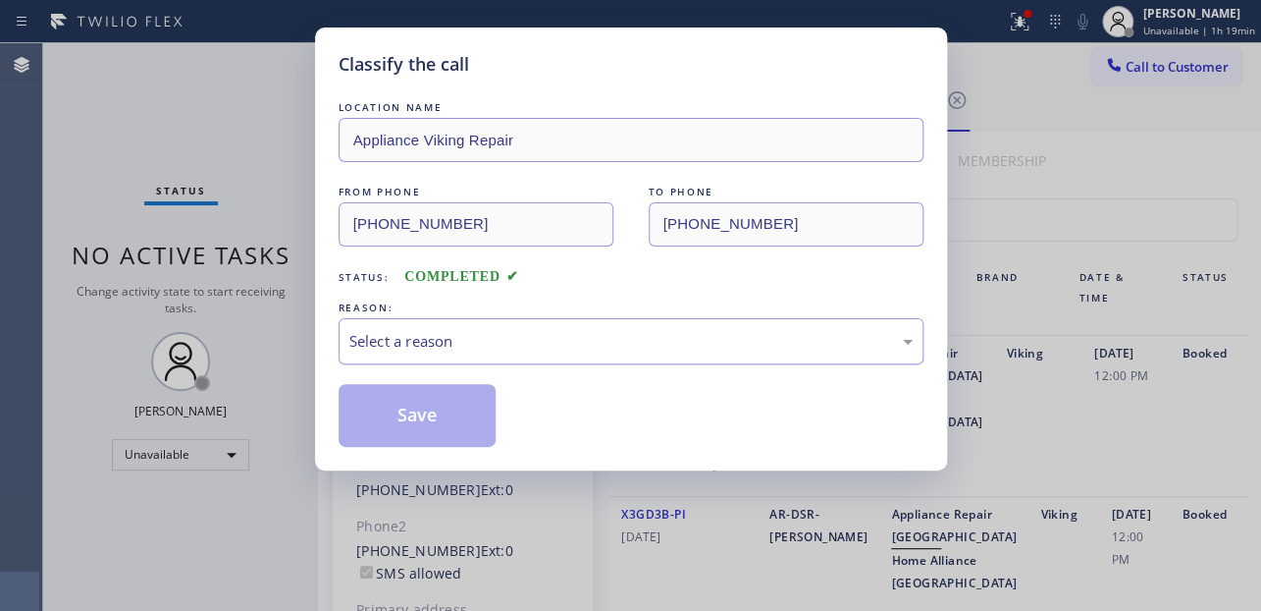
click at [530, 335] on div "Select a reason" at bounding box center [630, 341] width 563 height 23
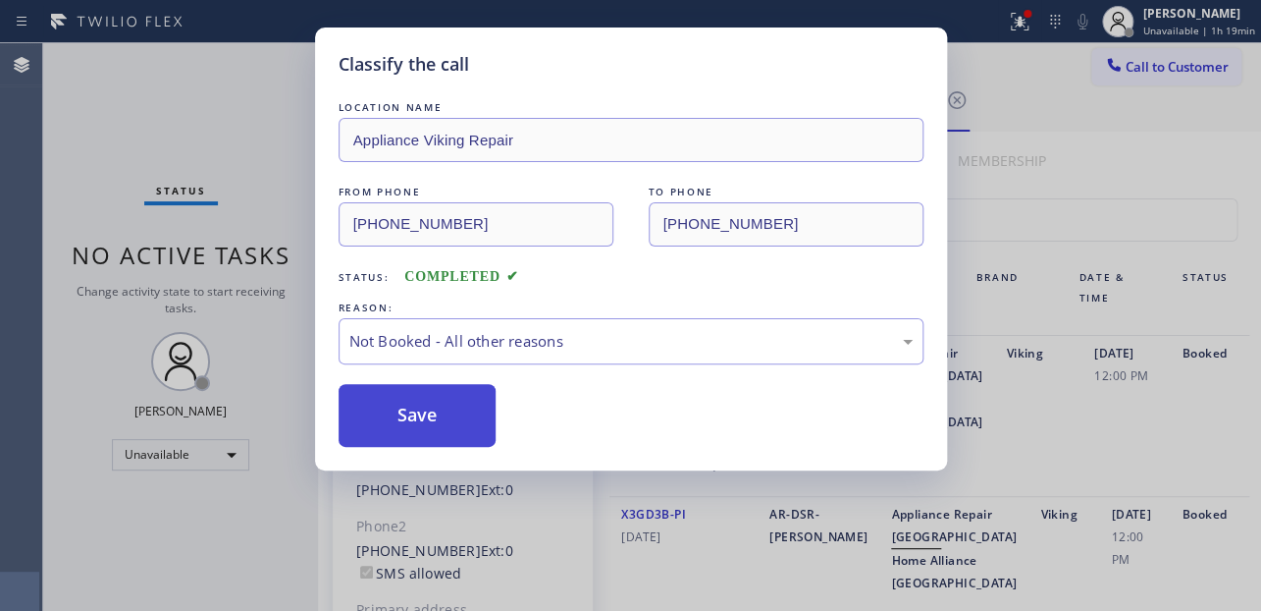
click at [448, 413] on button "Save" at bounding box center [418, 415] width 158 height 63
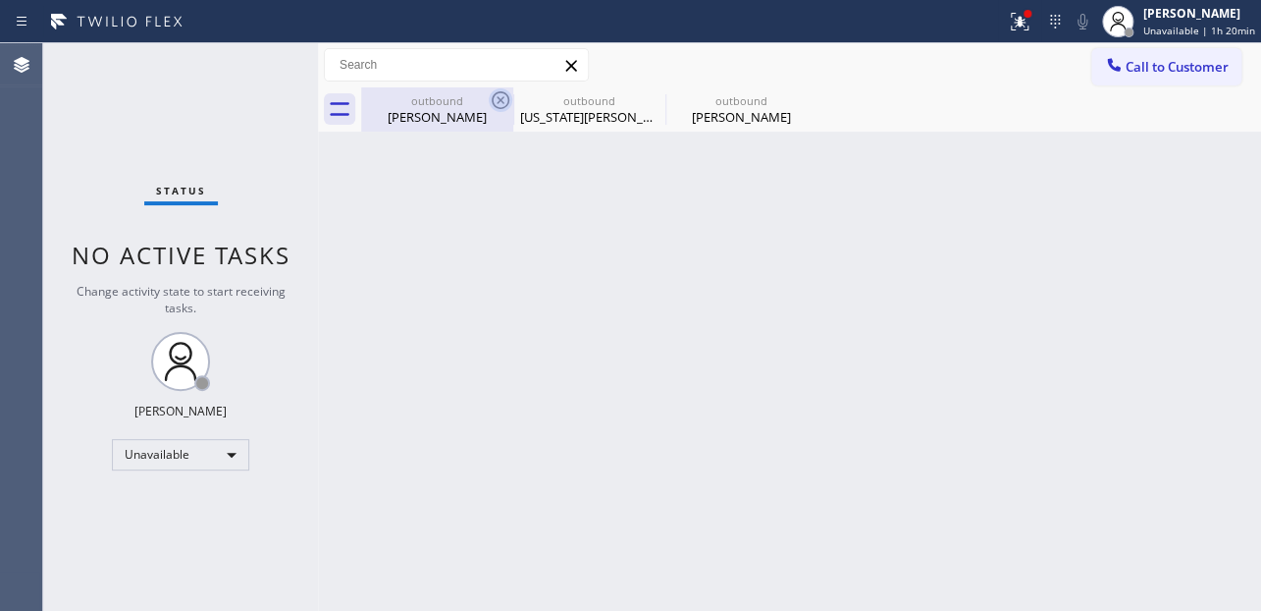
click at [495, 102] on icon at bounding box center [501, 100] width 24 height 24
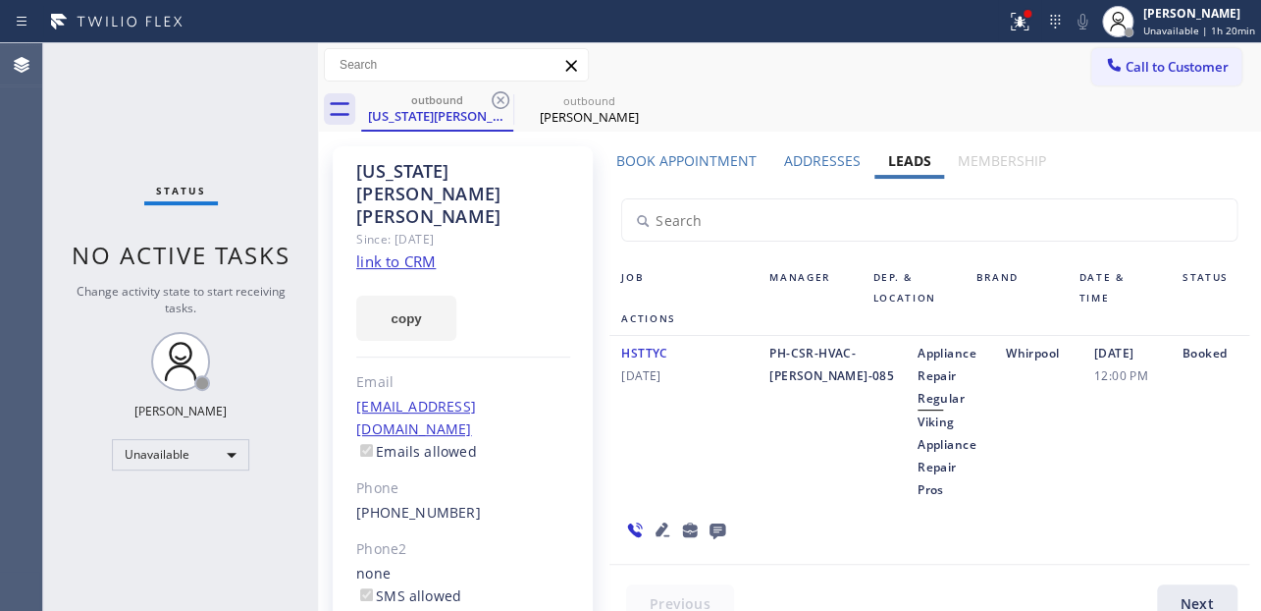
click at [495, 102] on icon at bounding box center [501, 100] width 24 height 24
click at [0, 0] on icon at bounding box center [0, 0] width 0 height 0
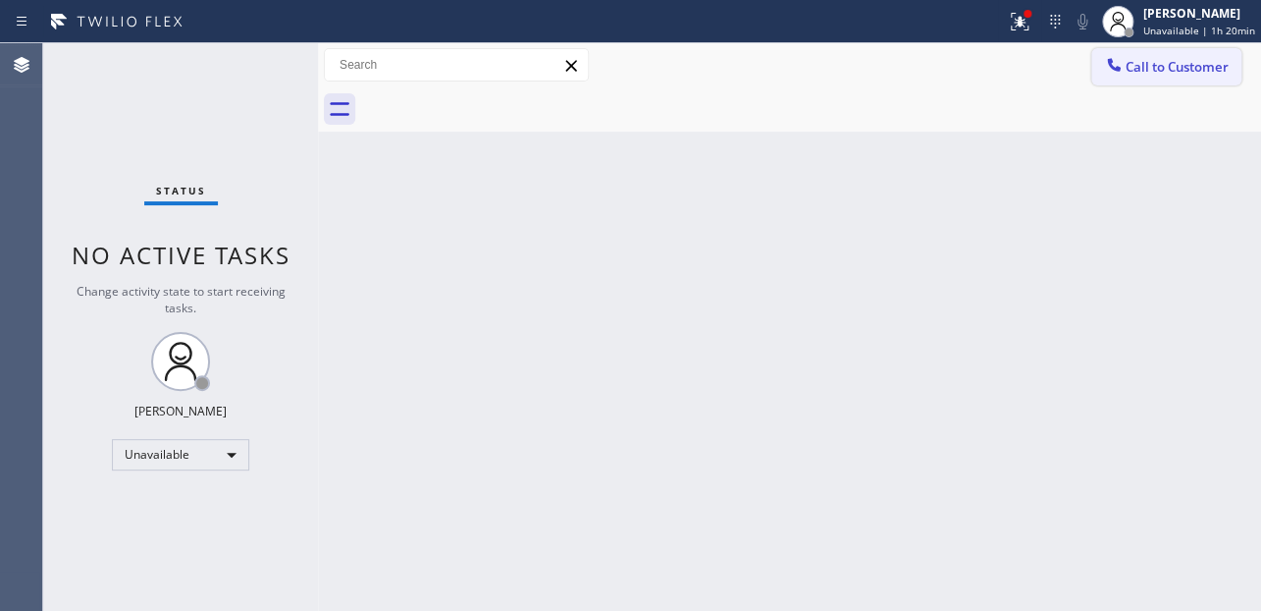
click at [1144, 72] on span "Call to Customer" at bounding box center [1177, 67] width 103 height 18
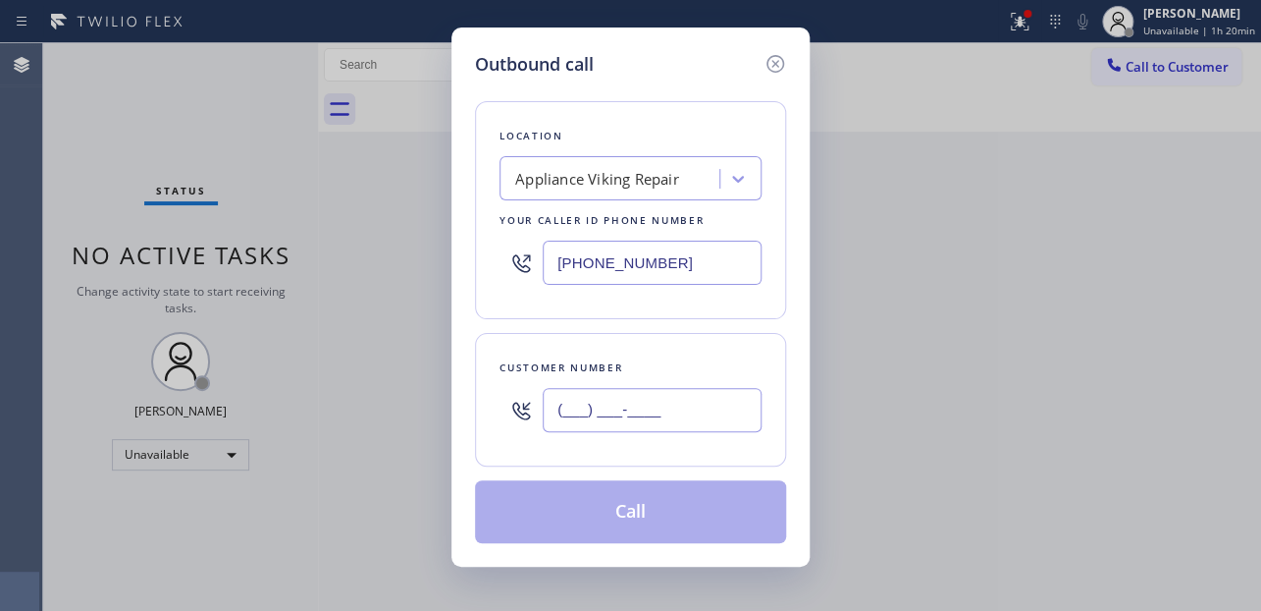
click at [600, 413] on input "(___) ___-____" at bounding box center [652, 410] width 219 height 44
paste input "510) 561-7676"
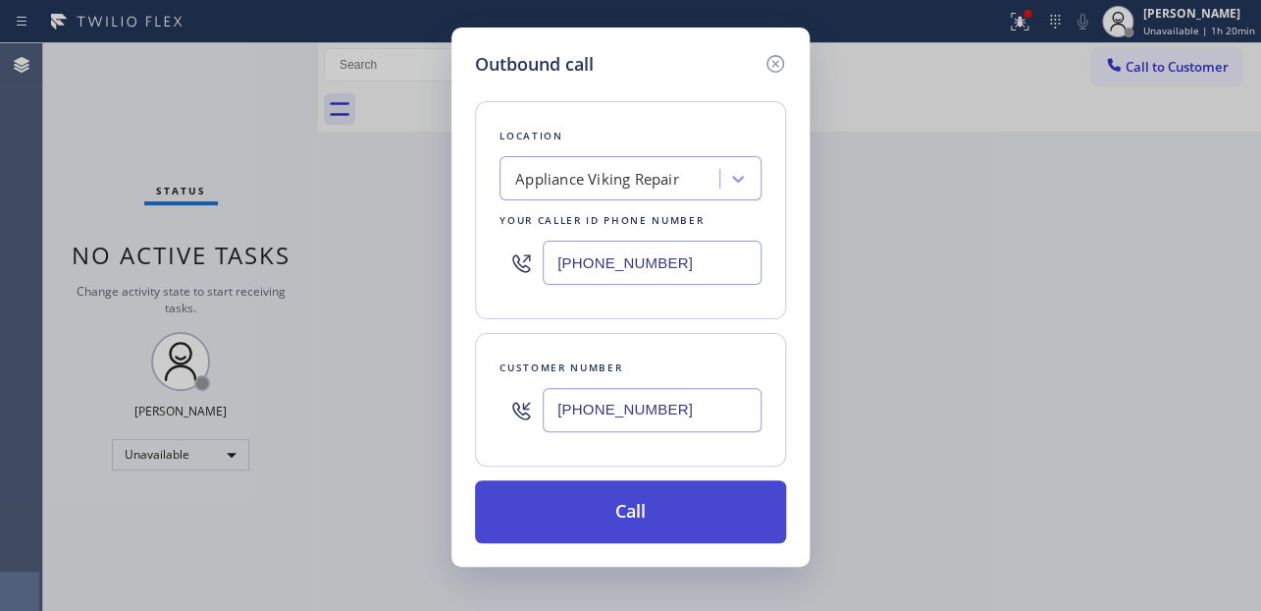
type input "[PHONE_NUMBER]"
click at [647, 513] on button "Call" at bounding box center [630, 511] width 311 height 63
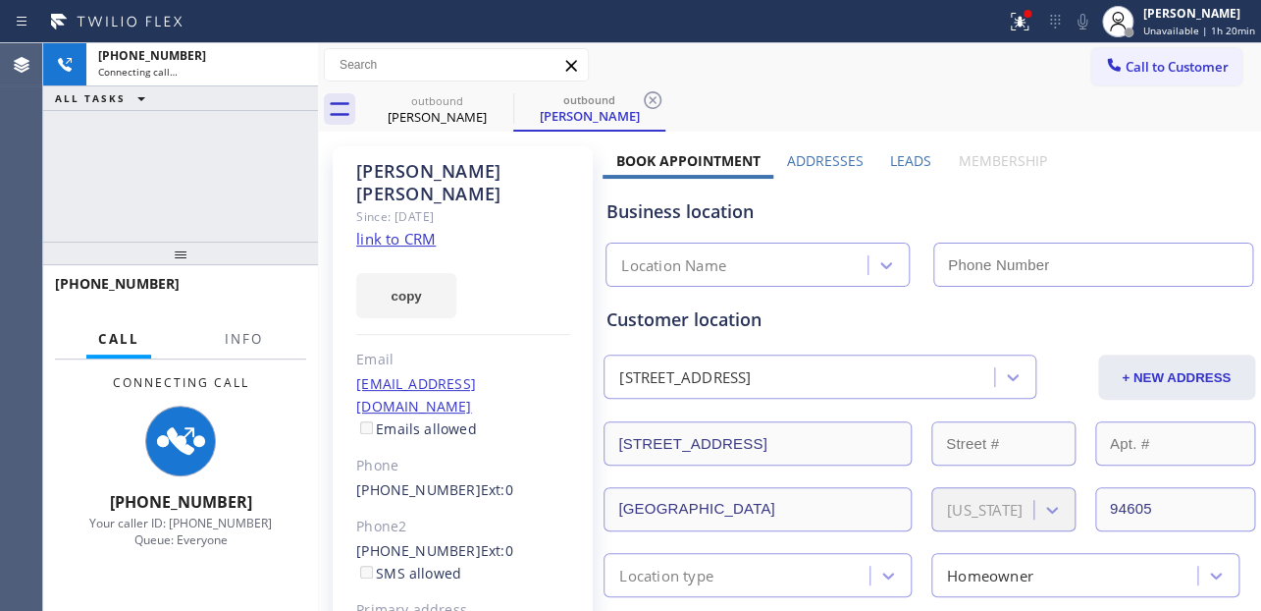
click at [892, 151] on label "Leads" at bounding box center [910, 160] width 41 height 19
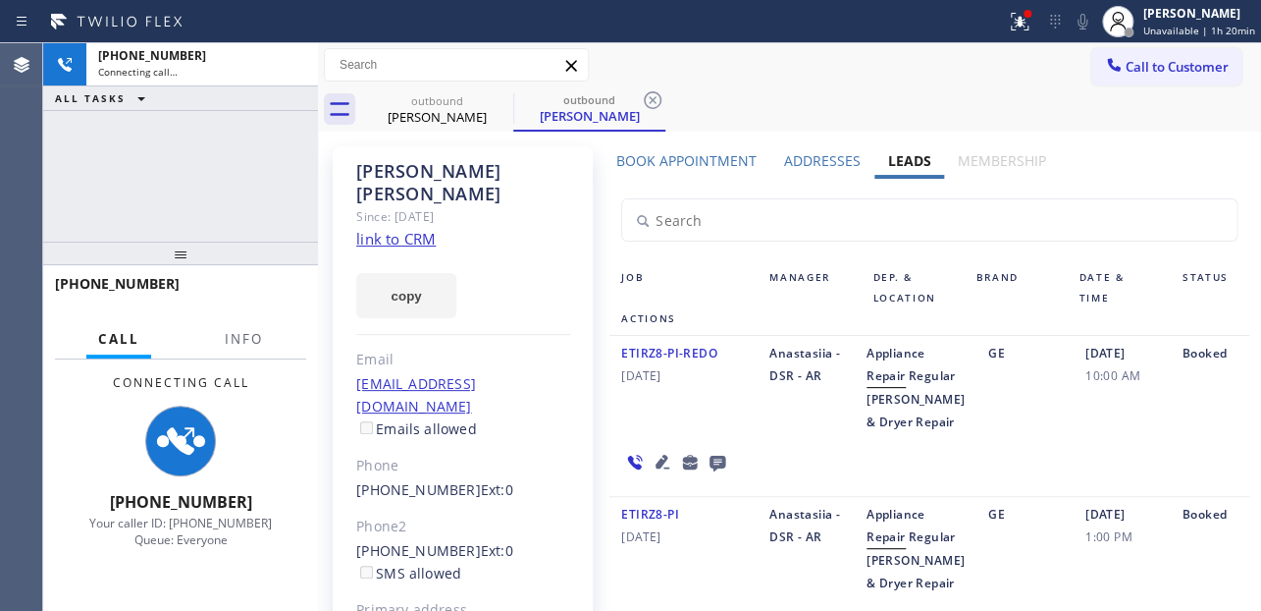
click at [652, 473] on icon at bounding box center [663, 462] width 24 height 24
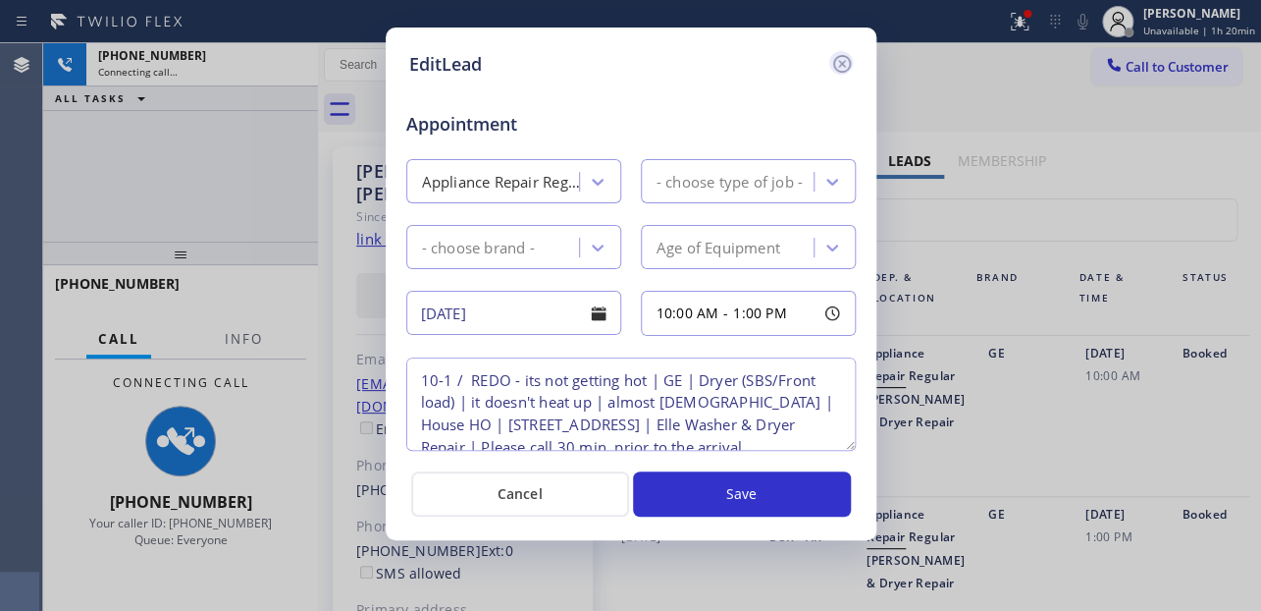
type textarea "10-1 / REDO - its not getting hot | GE | Dryer (SBS/Front load) | it doesn't he…"
click at [842, 67] on icon at bounding box center [842, 64] width 24 height 24
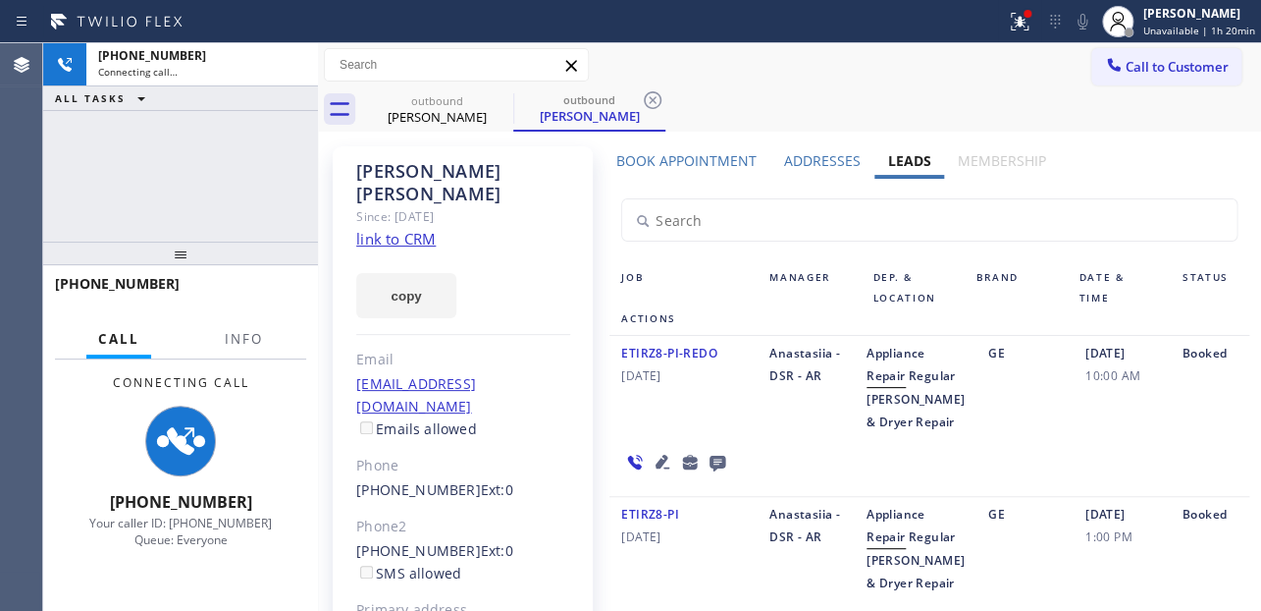
click at [1068, 183] on div at bounding box center [929, 210] width 663 height 63
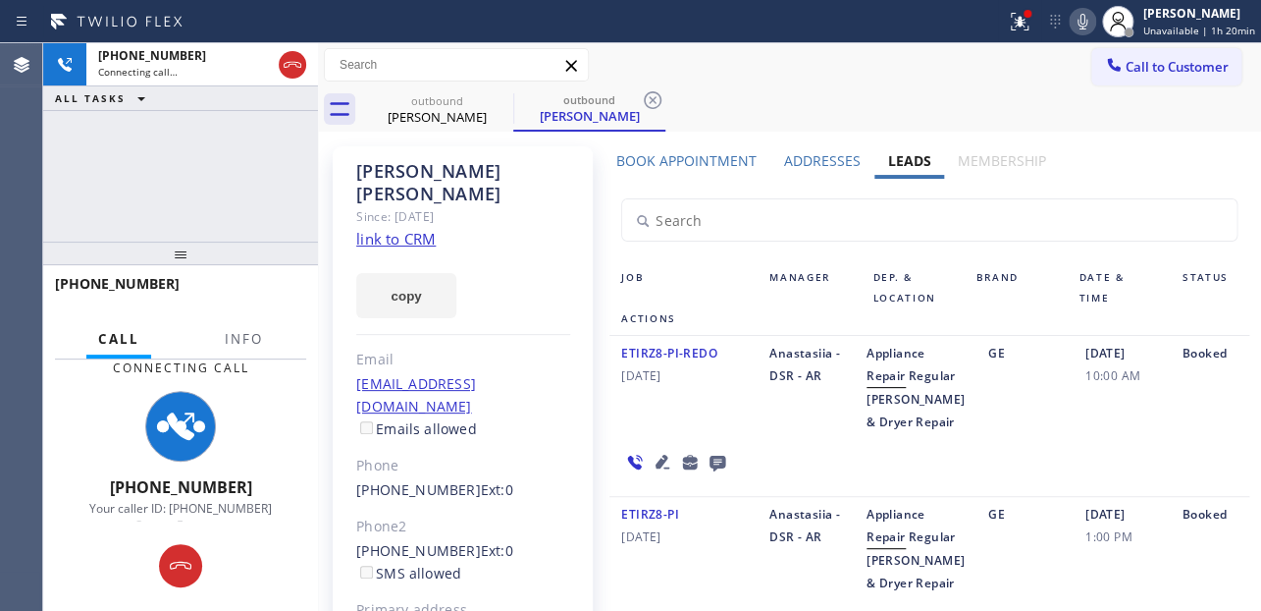
click at [710, 471] on icon at bounding box center [718, 463] width 16 height 16
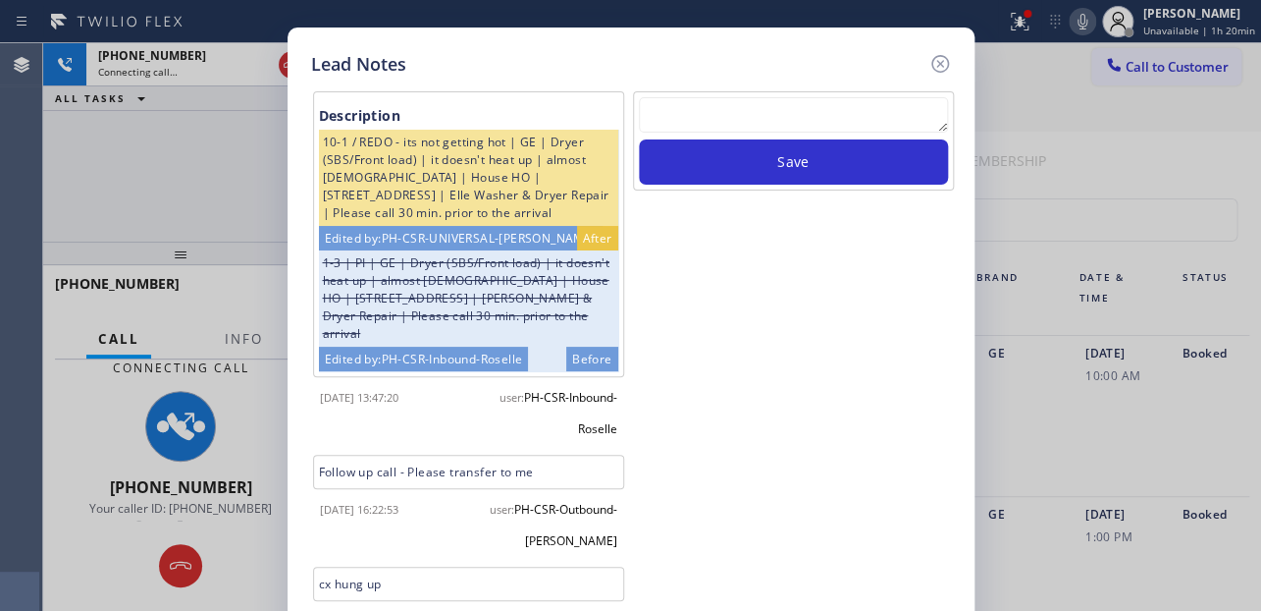
scroll to position [39, 0]
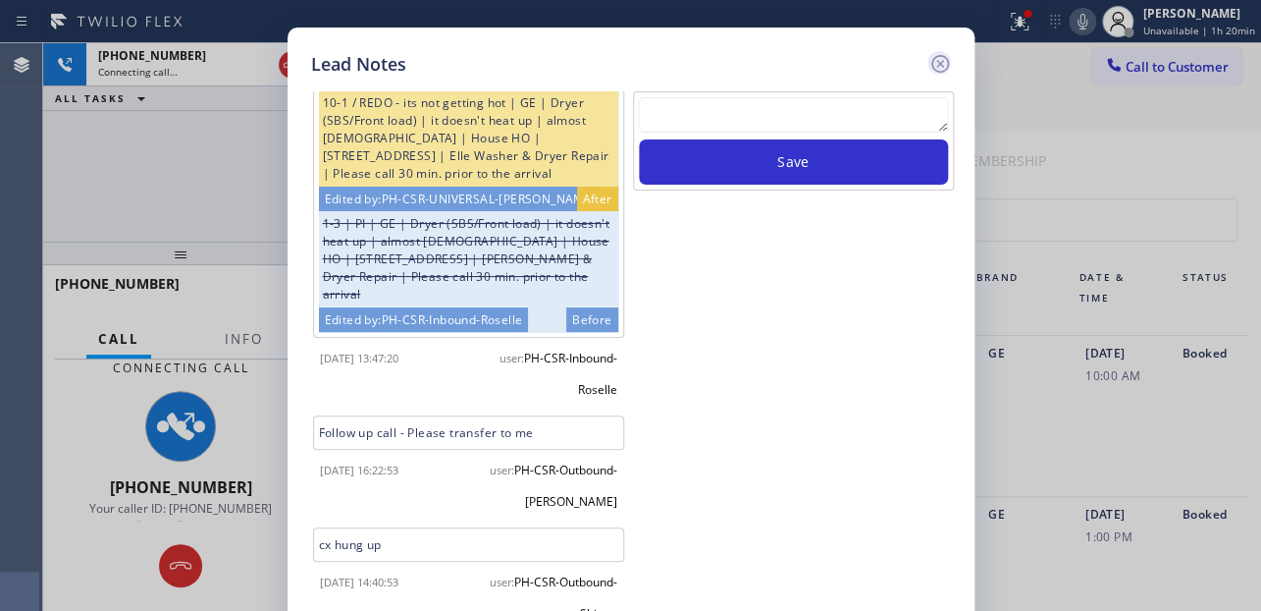
click at [942, 64] on icon at bounding box center [941, 64] width 24 height 24
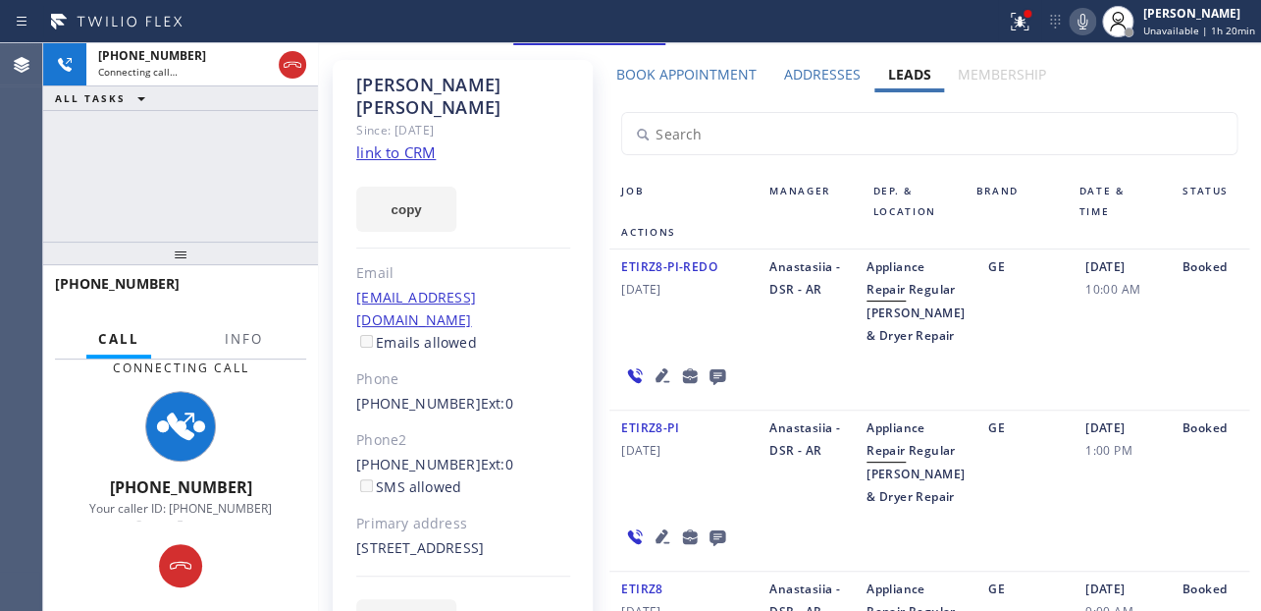
scroll to position [0, 0]
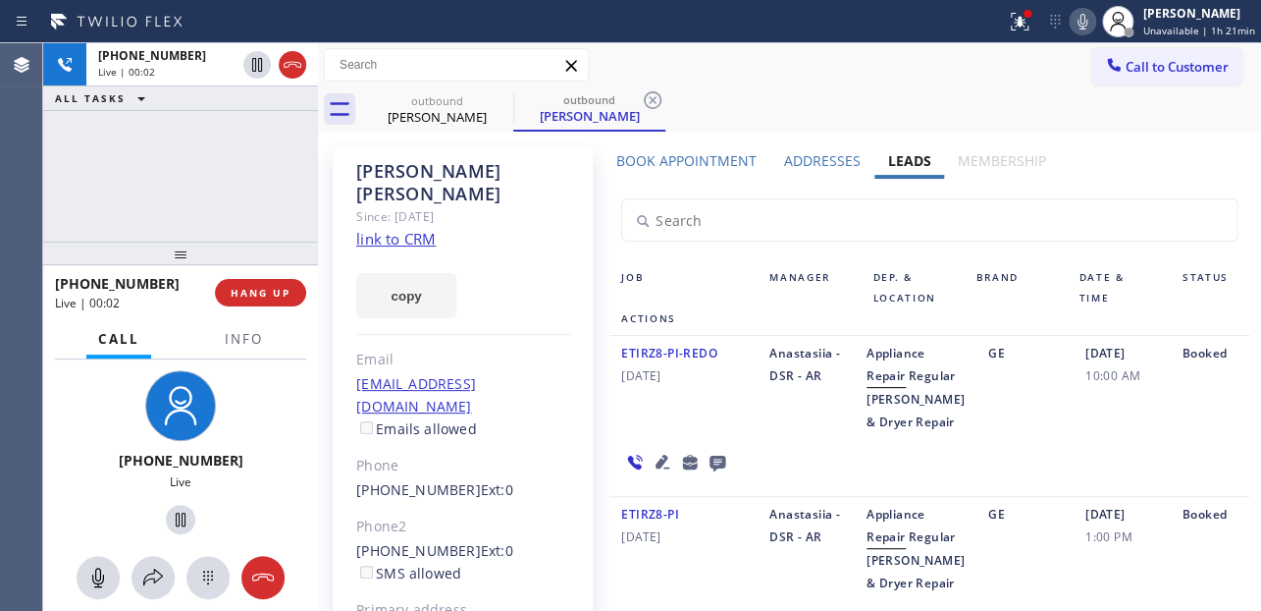
click at [231, 308] on div "[PHONE_NUMBER] Live | 00:02 HANG UP" at bounding box center [180, 292] width 251 height 51
click at [237, 295] on span "HANG UP" at bounding box center [261, 293] width 60 height 14
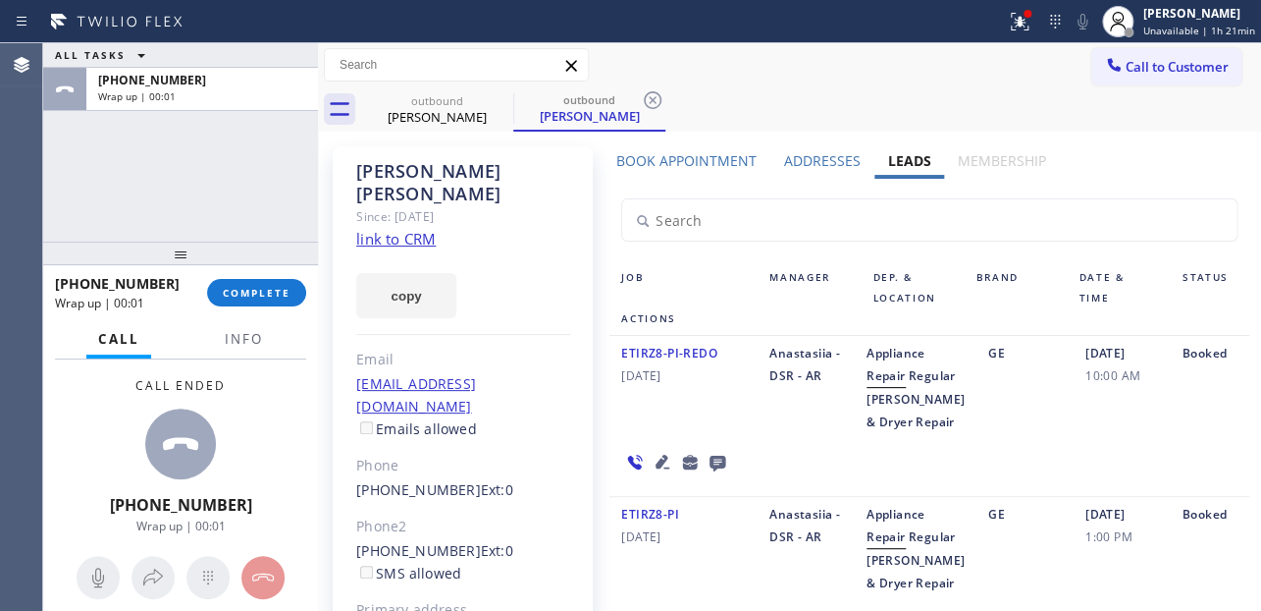
click at [710, 474] on icon at bounding box center [718, 462] width 24 height 25
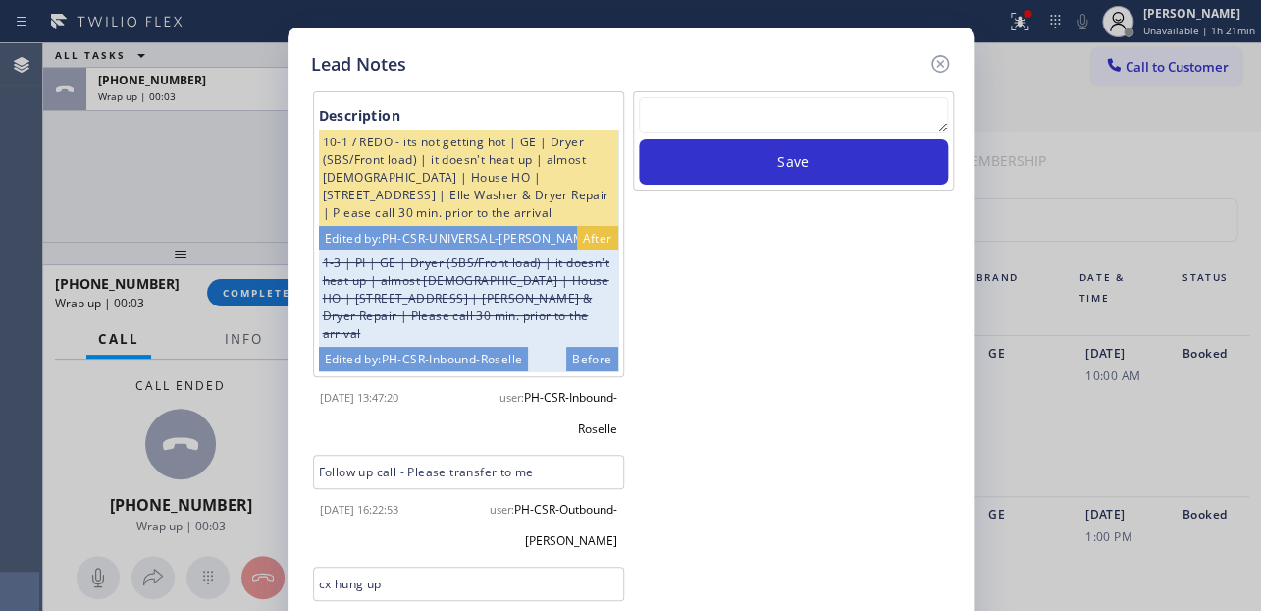
click at [863, 103] on textarea at bounding box center [793, 114] width 309 height 35
paste textarea "Routed to Voice mail// If CX will call back please transfer to me- Love:*"
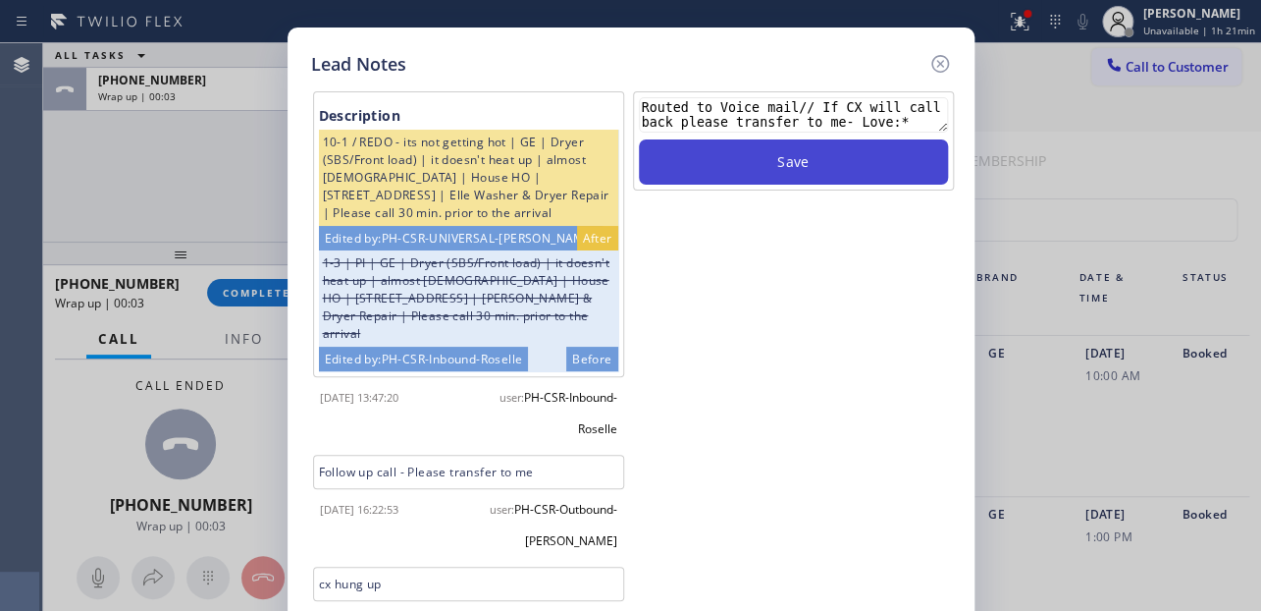
type textarea "Routed to Voice mail// If CX will call back please transfer to me- Love:*"
click at [860, 177] on button "Save" at bounding box center [793, 161] width 309 height 45
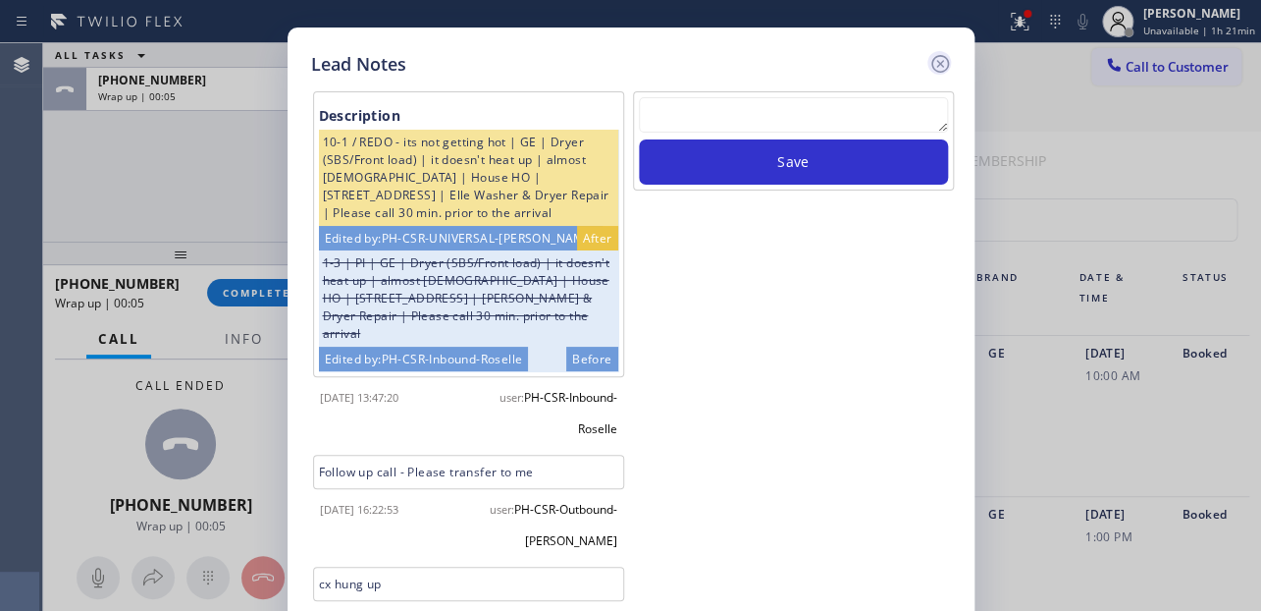
click at [935, 59] on icon at bounding box center [941, 64] width 24 height 24
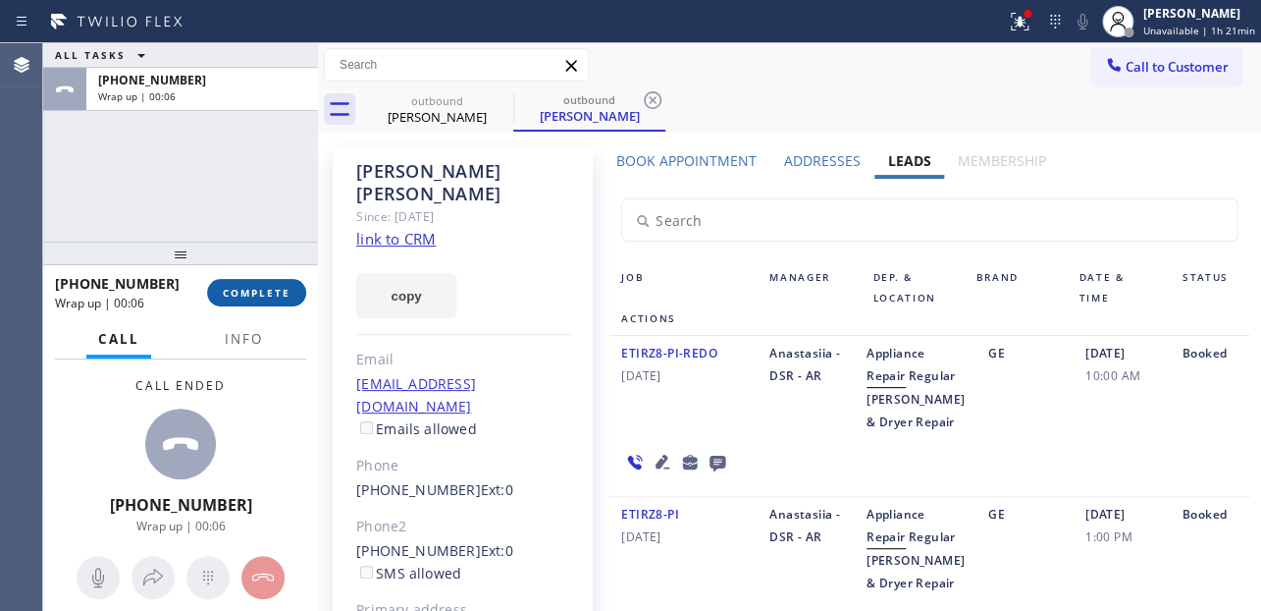
click at [279, 284] on button "COMPLETE" at bounding box center [256, 292] width 99 height 27
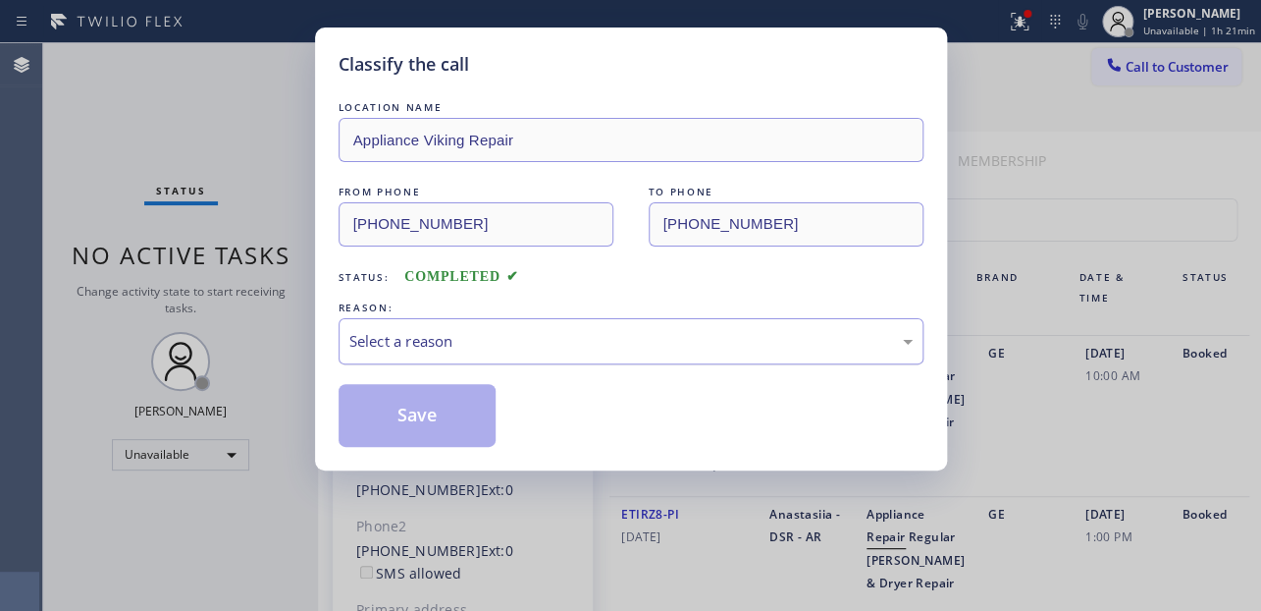
click at [511, 339] on div "Select a reason" at bounding box center [630, 341] width 563 height 23
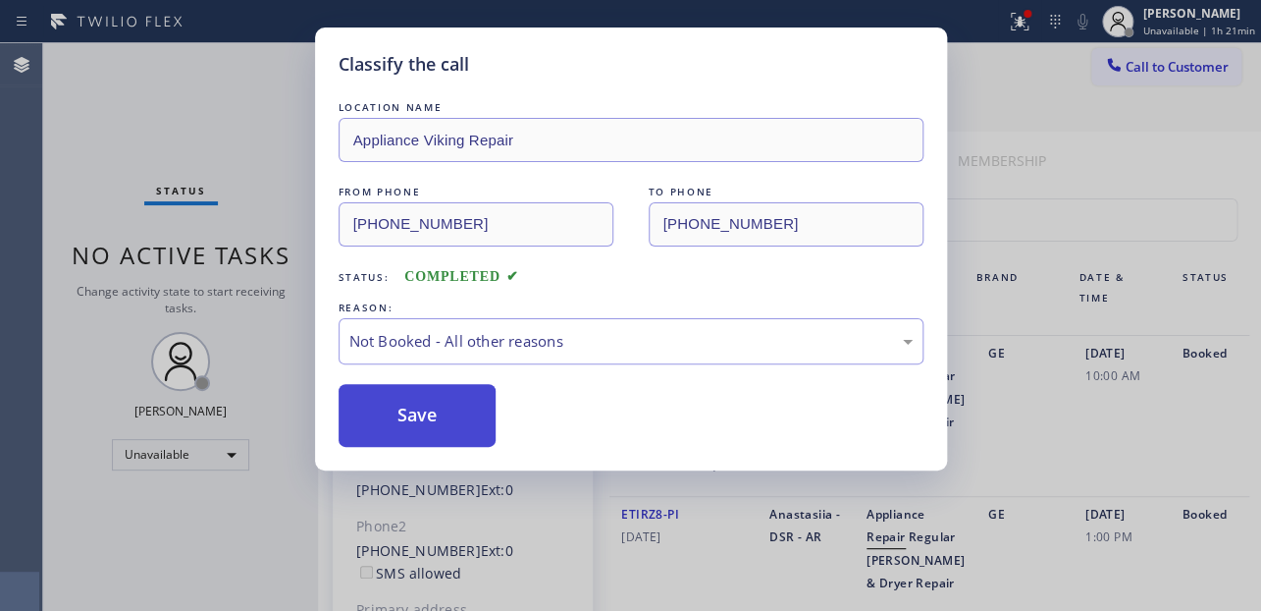
click at [402, 425] on button "Save" at bounding box center [418, 415] width 158 height 63
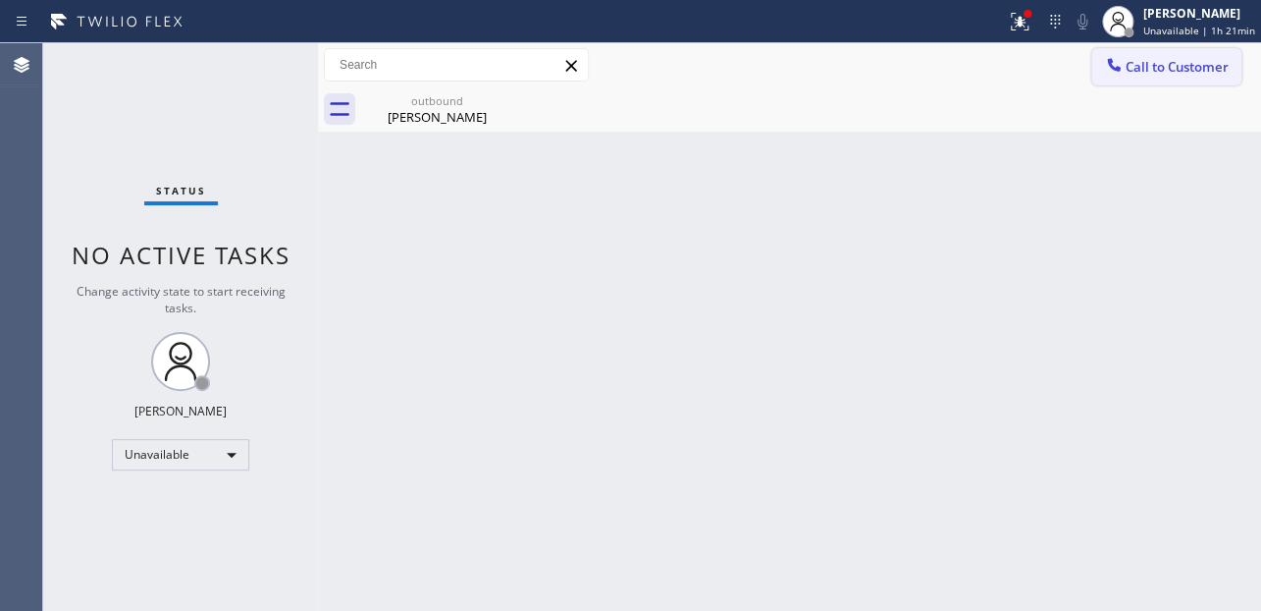
click at [1151, 69] on span "Call to Customer" at bounding box center [1177, 67] width 103 height 18
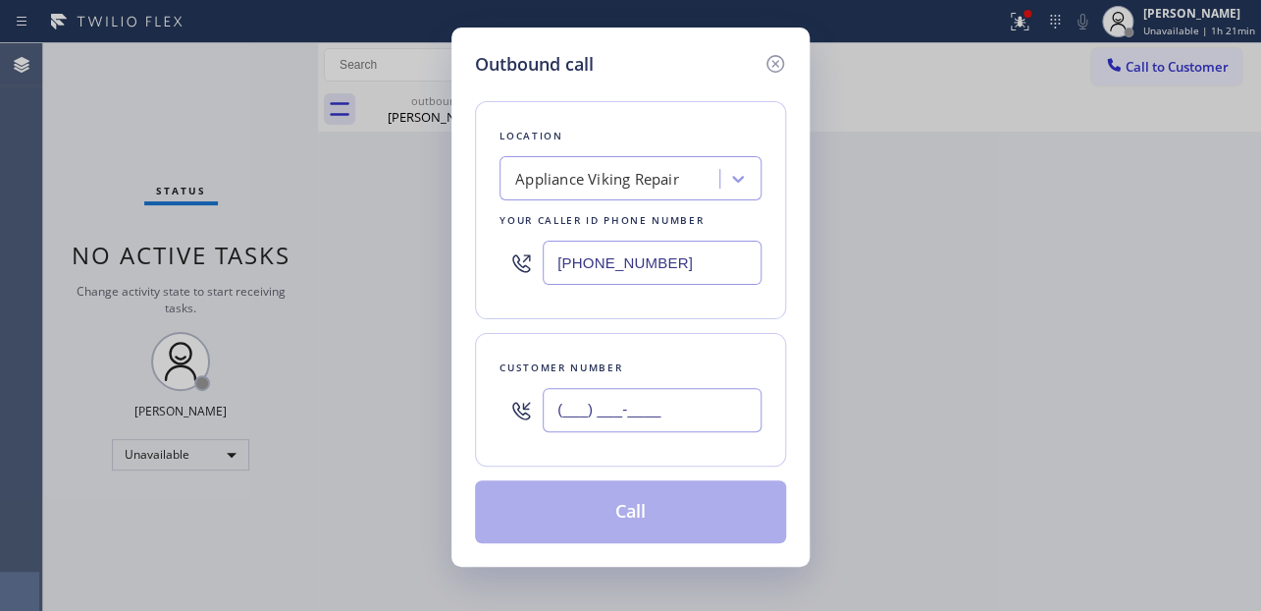
click at [583, 400] on input "(___) ___-____" at bounding box center [652, 410] width 219 height 44
paste input "323) 396-3417"
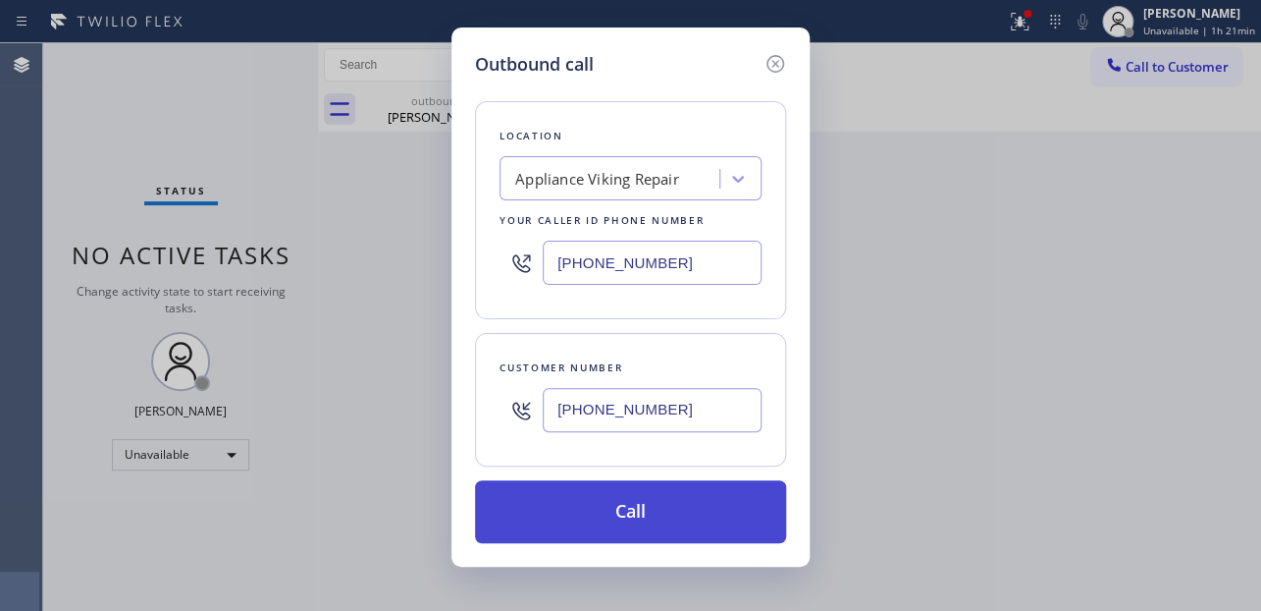
type input "[PHONE_NUMBER]"
click at [609, 508] on button "Call" at bounding box center [630, 511] width 311 height 63
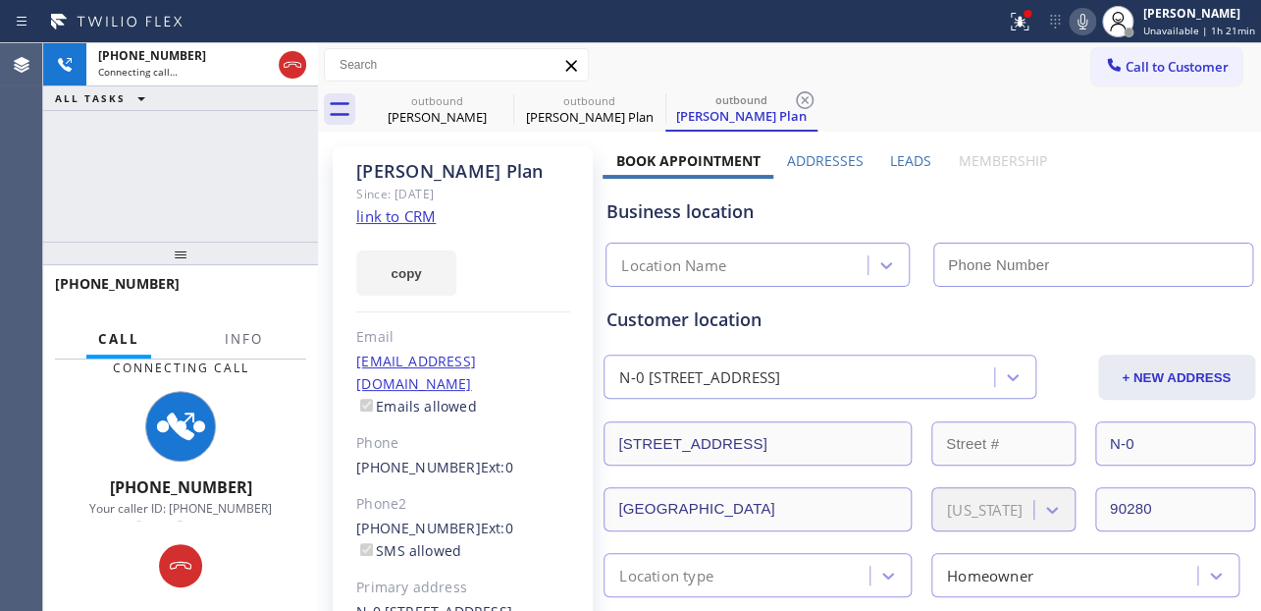
type input "[PHONE_NUMBER]"
click at [890, 154] on label "Leads" at bounding box center [910, 160] width 41 height 19
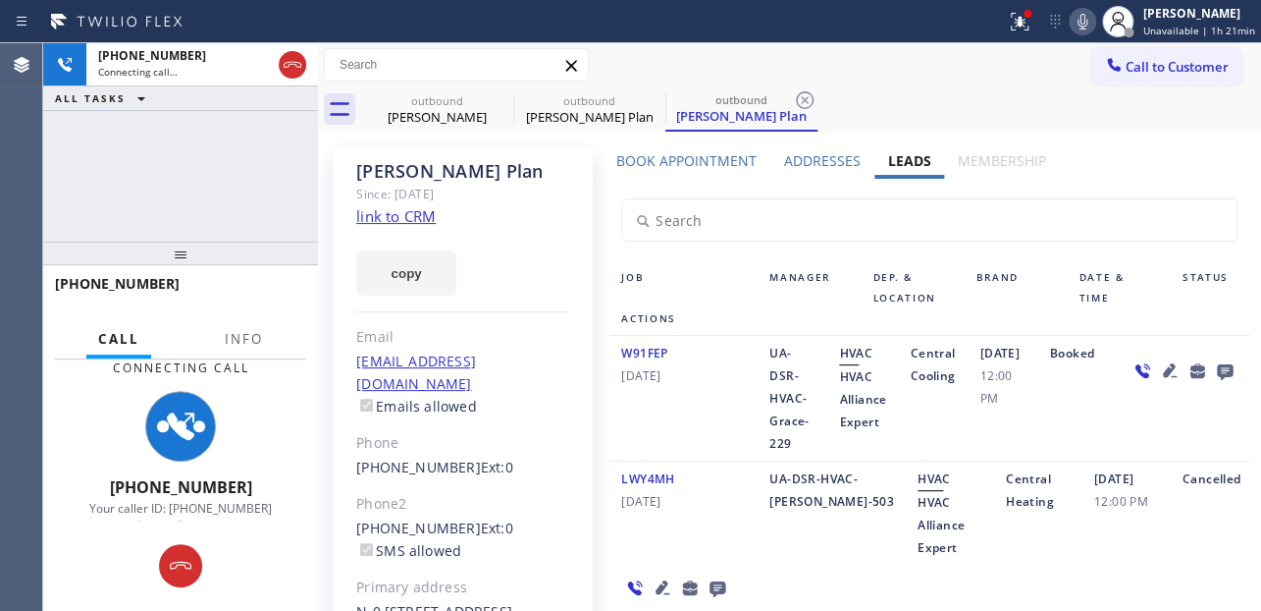
click at [679, 405] on div "W91FEP [DATE]" at bounding box center [684, 398] width 148 height 113
click at [1162, 377] on icon at bounding box center [1169, 370] width 14 height 14
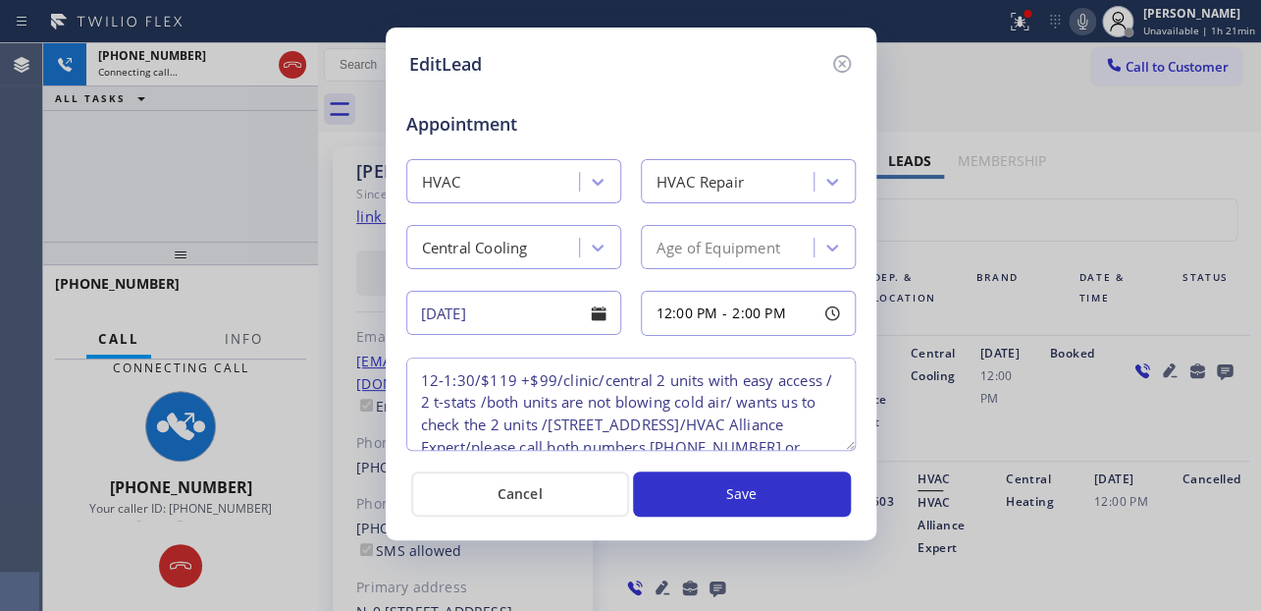
drag, startPoint x: 1116, startPoint y: 455, endPoint x: 847, endPoint y: 265, distance: 329.5
click at [1116, 455] on div "EditLead Appointment HVAC HVAC Repair Central Cooling Age of Equipment [DATE] 1…" at bounding box center [630, 305] width 1261 height 611
click at [838, 63] on icon at bounding box center [842, 64] width 24 height 24
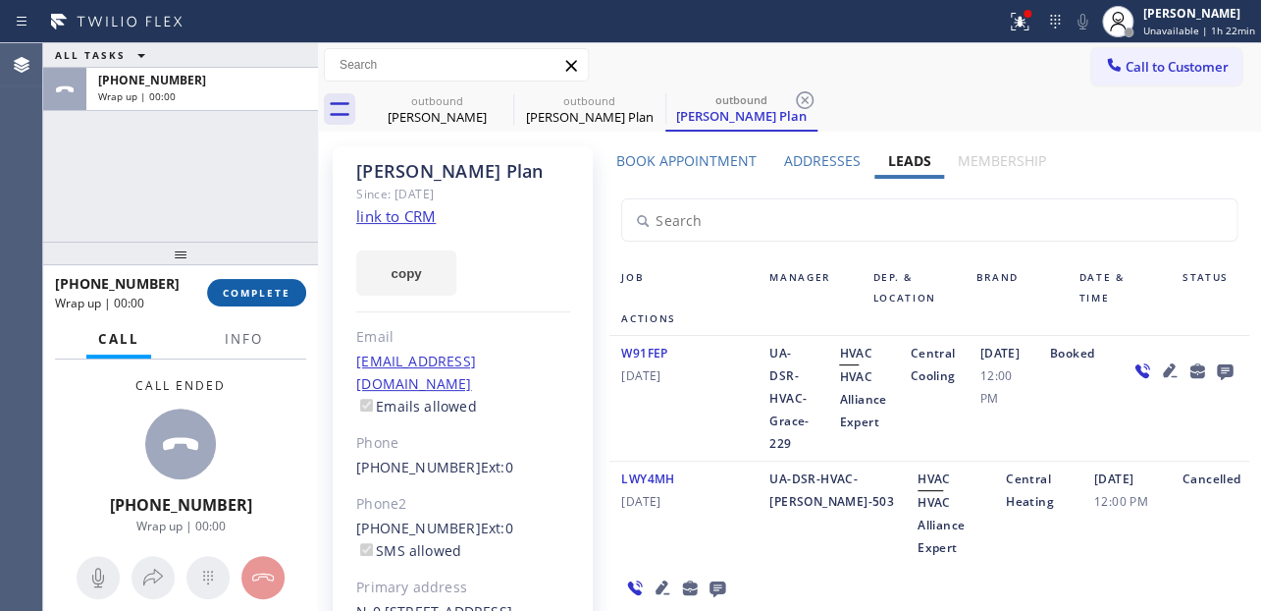
click at [231, 288] on span "COMPLETE" at bounding box center [257, 293] width 68 height 14
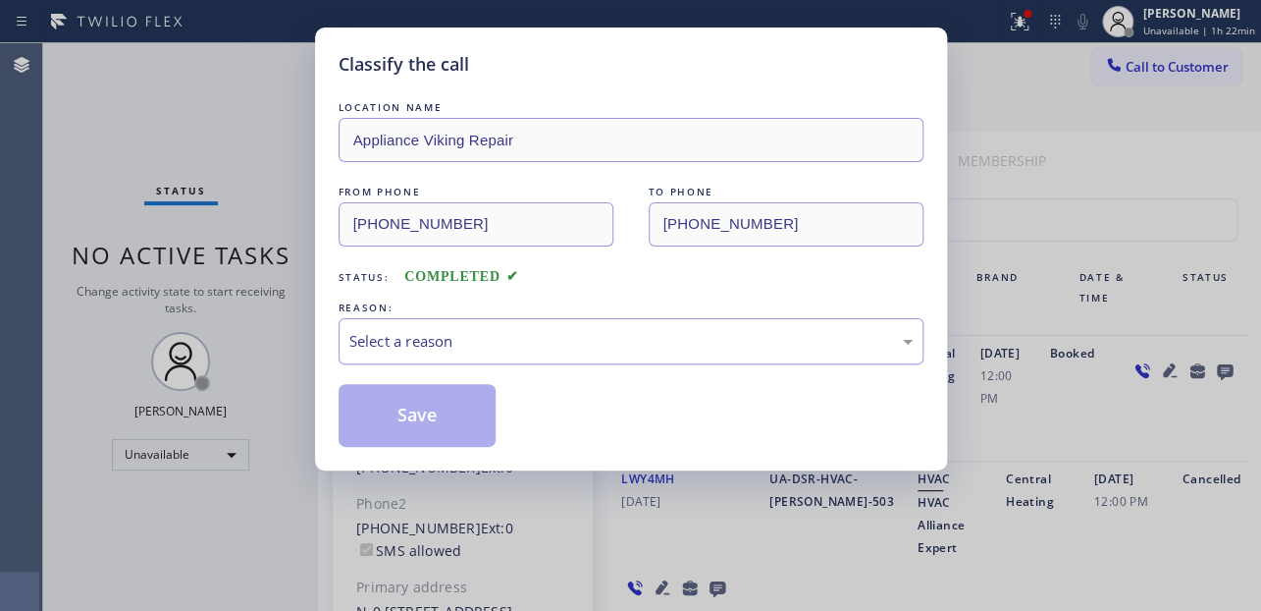
click at [493, 347] on div "Select a reason" at bounding box center [630, 341] width 563 height 23
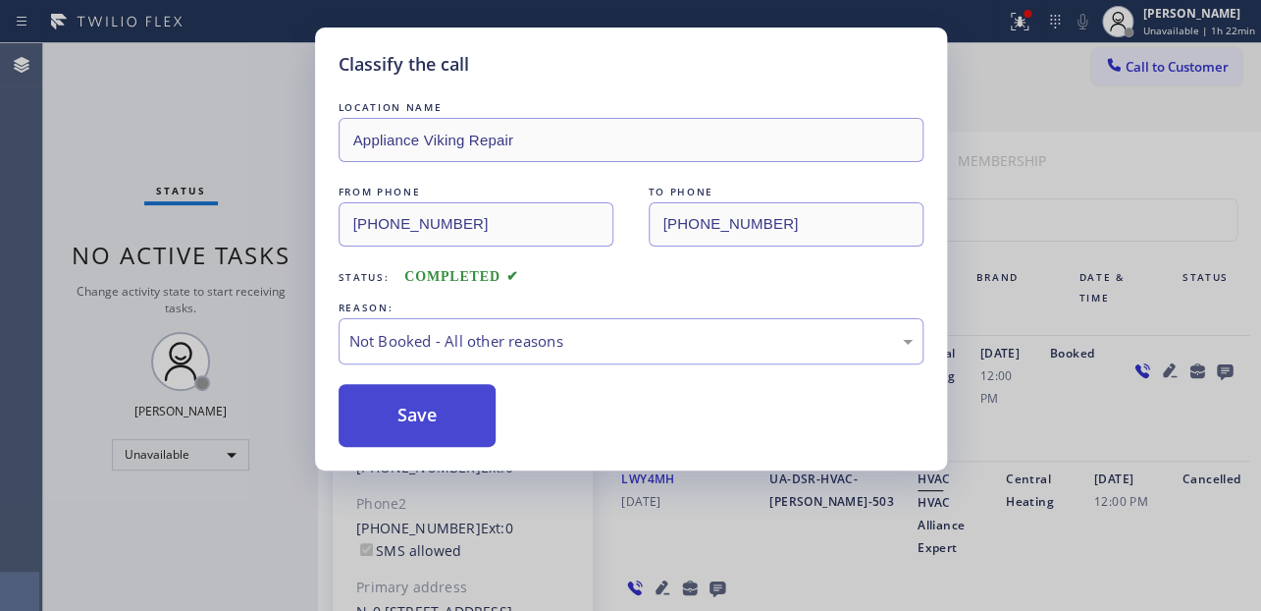
drag, startPoint x: 441, startPoint y: 400, endPoint x: 461, endPoint y: 398, distance: 20.7
click at [441, 400] on button "Save" at bounding box center [418, 415] width 158 height 63
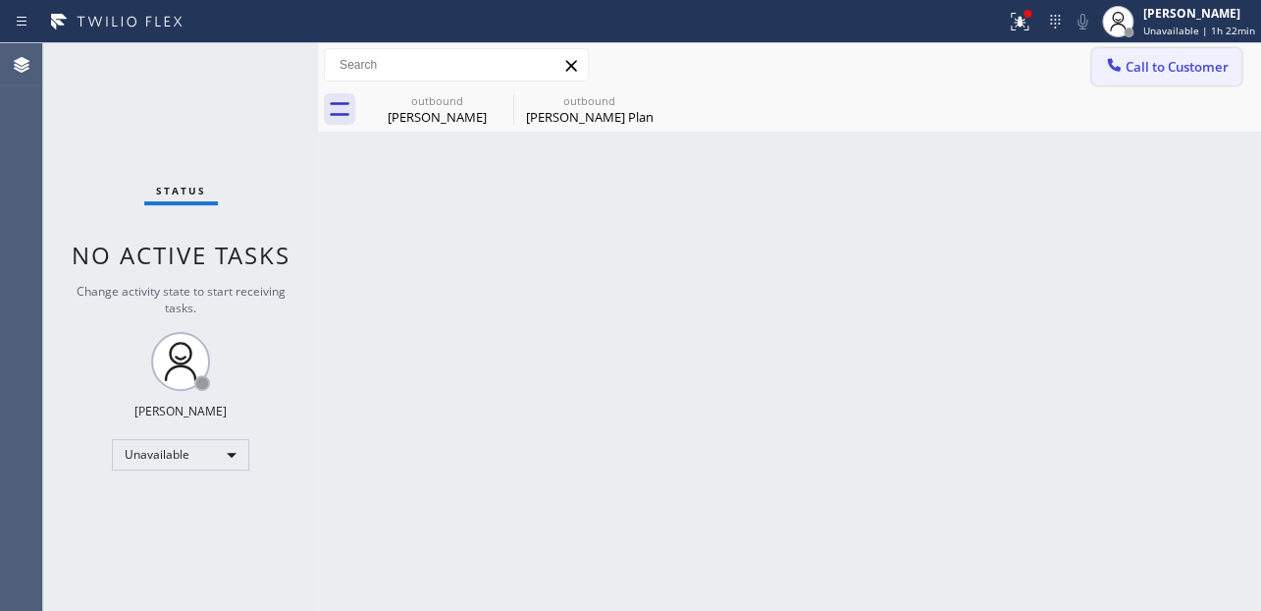
click at [1148, 66] on span "Call to Customer" at bounding box center [1177, 67] width 103 height 18
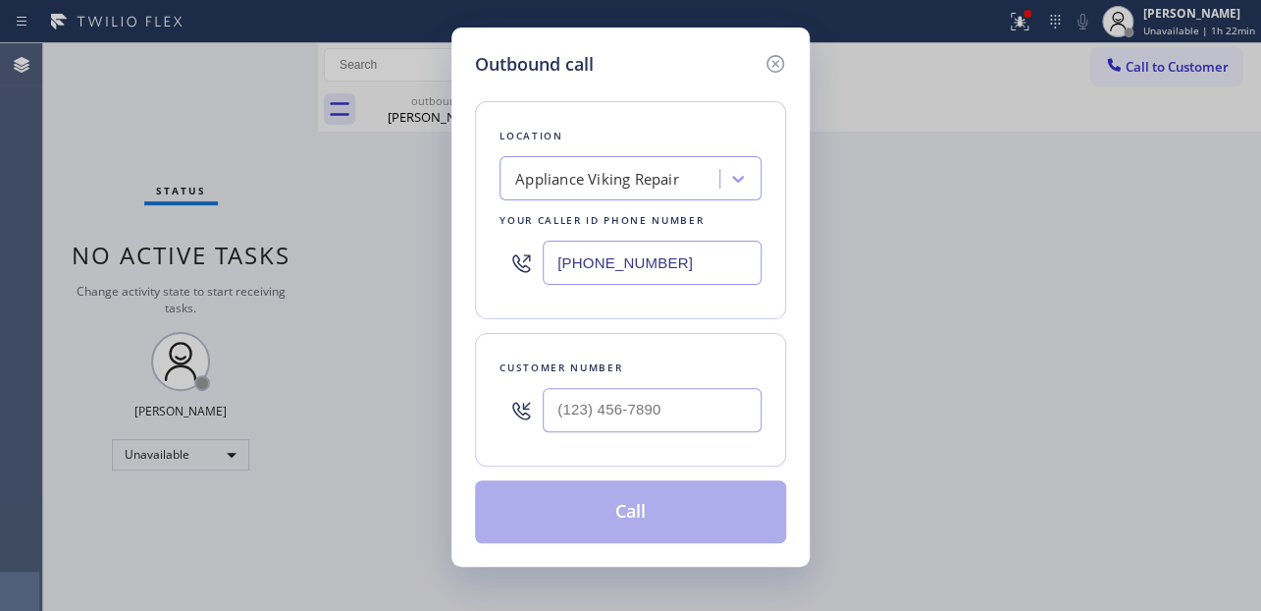
click at [609, 431] on div at bounding box center [652, 410] width 219 height 64
click at [610, 410] on input "(___) ___-____" at bounding box center [652, 410] width 219 height 44
paste input "530) 363-5980"
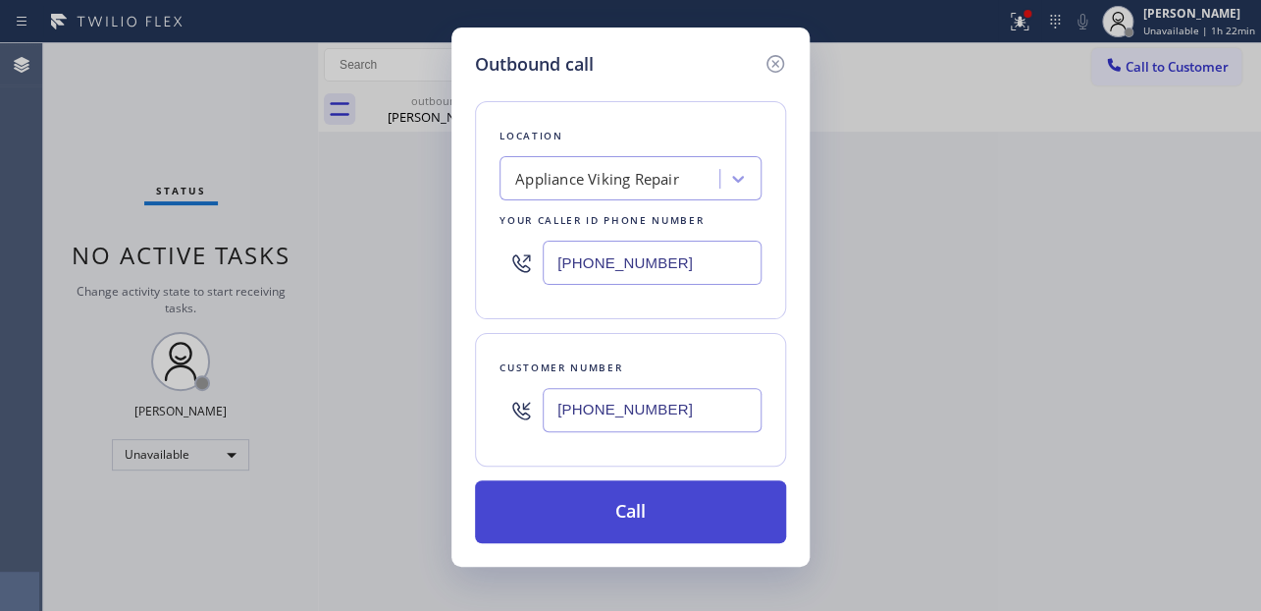
type input "[PHONE_NUMBER]"
click at [628, 510] on button "Call" at bounding box center [630, 511] width 311 height 63
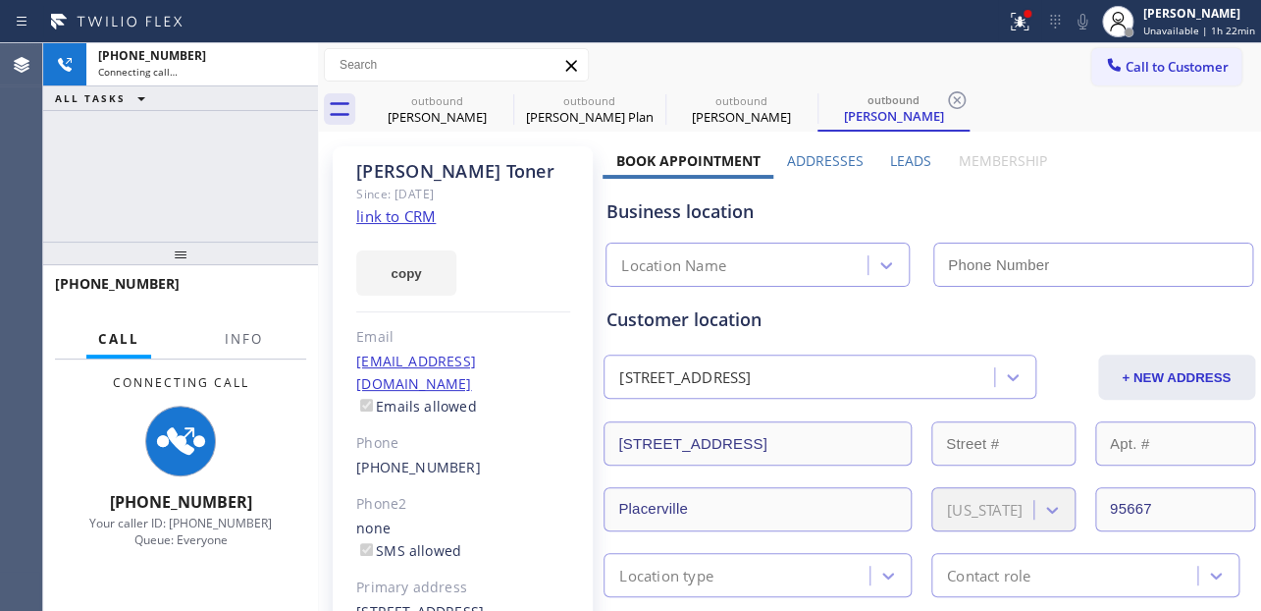
click at [919, 165] on label "Leads" at bounding box center [910, 160] width 41 height 19
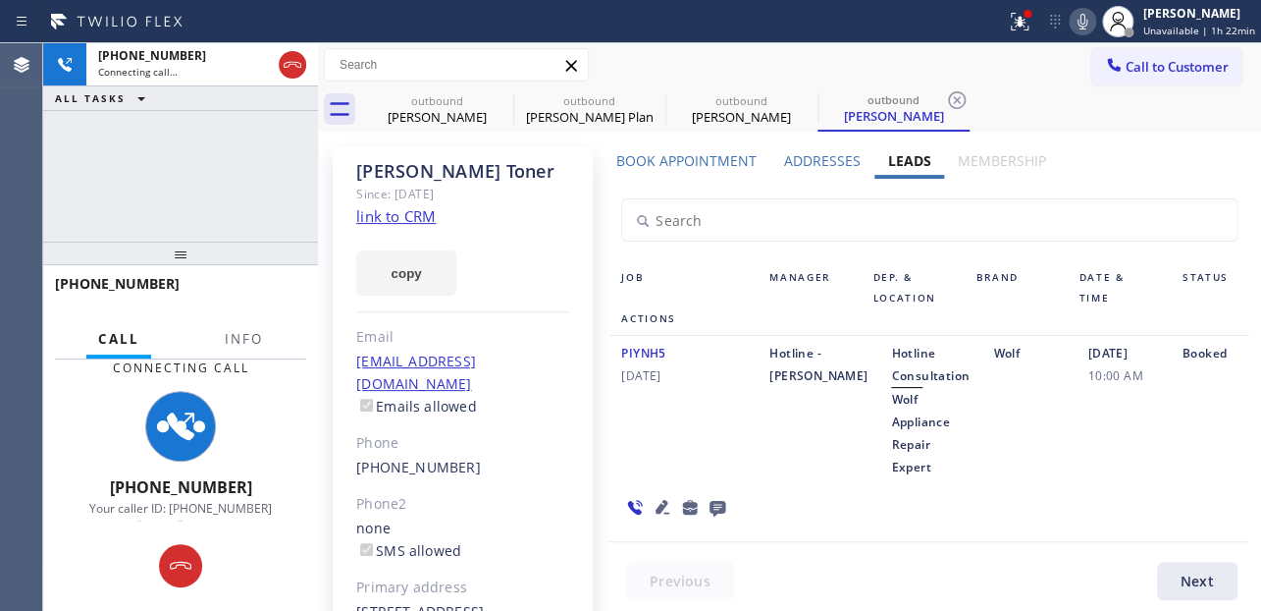
click at [656, 500] on icon at bounding box center [663, 507] width 24 height 24
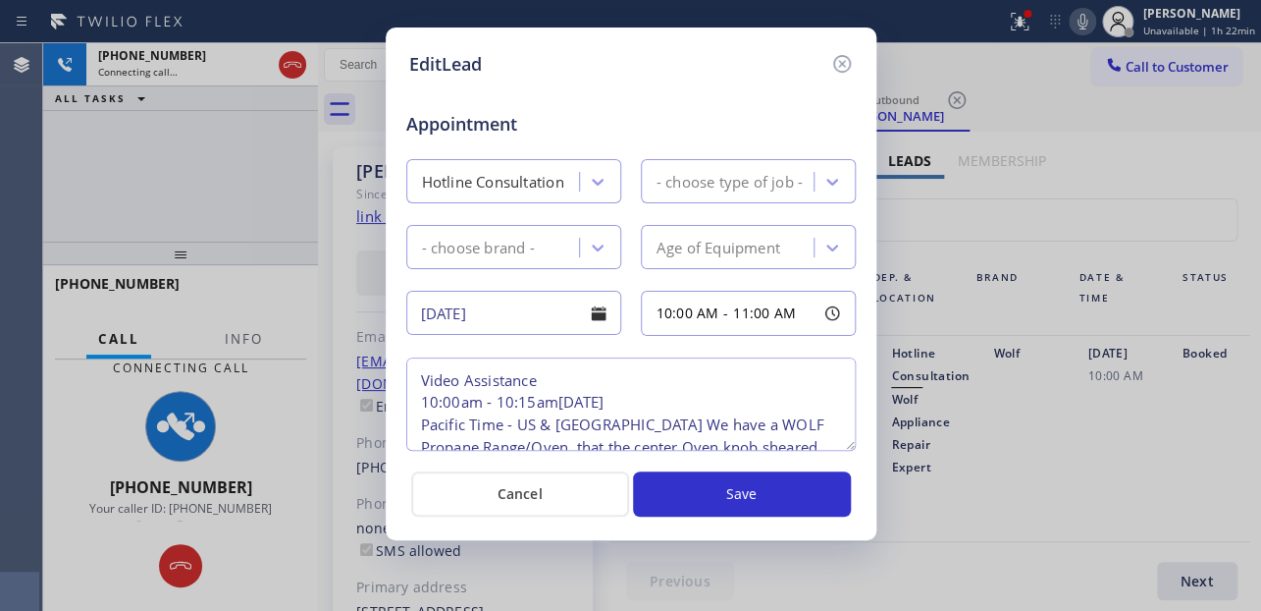
type textarea "Video Assistance 10:00am - 10:15am[DATE] Pacific Time - US & [GEOGRAPHIC_DATA] …"
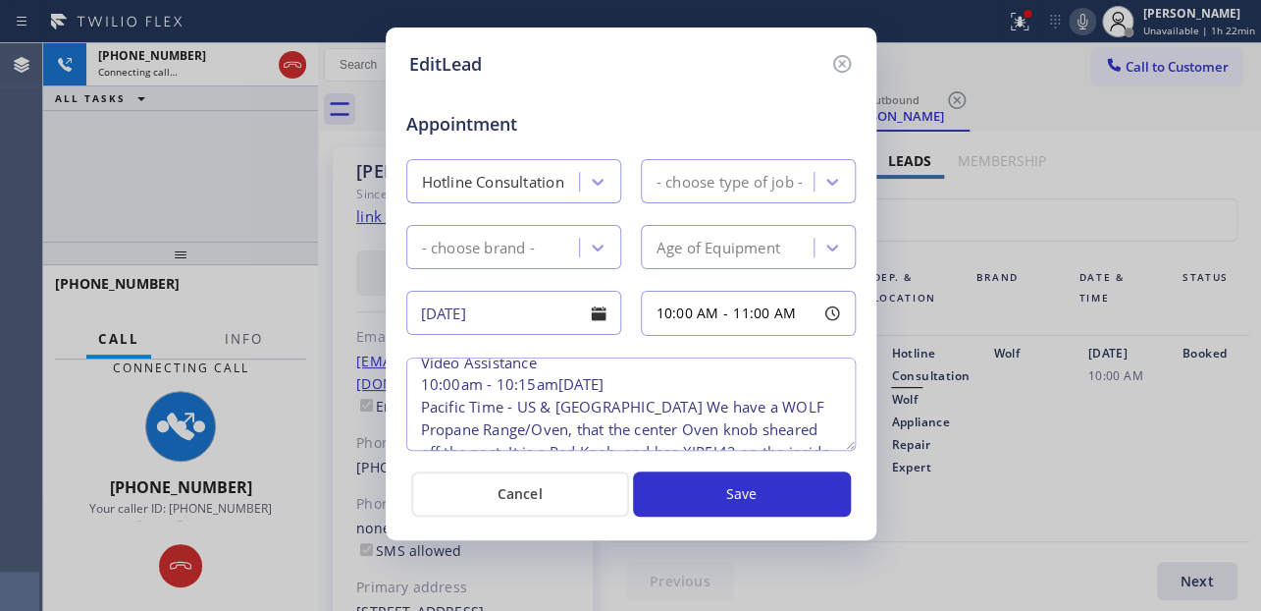
scroll to position [29, 0]
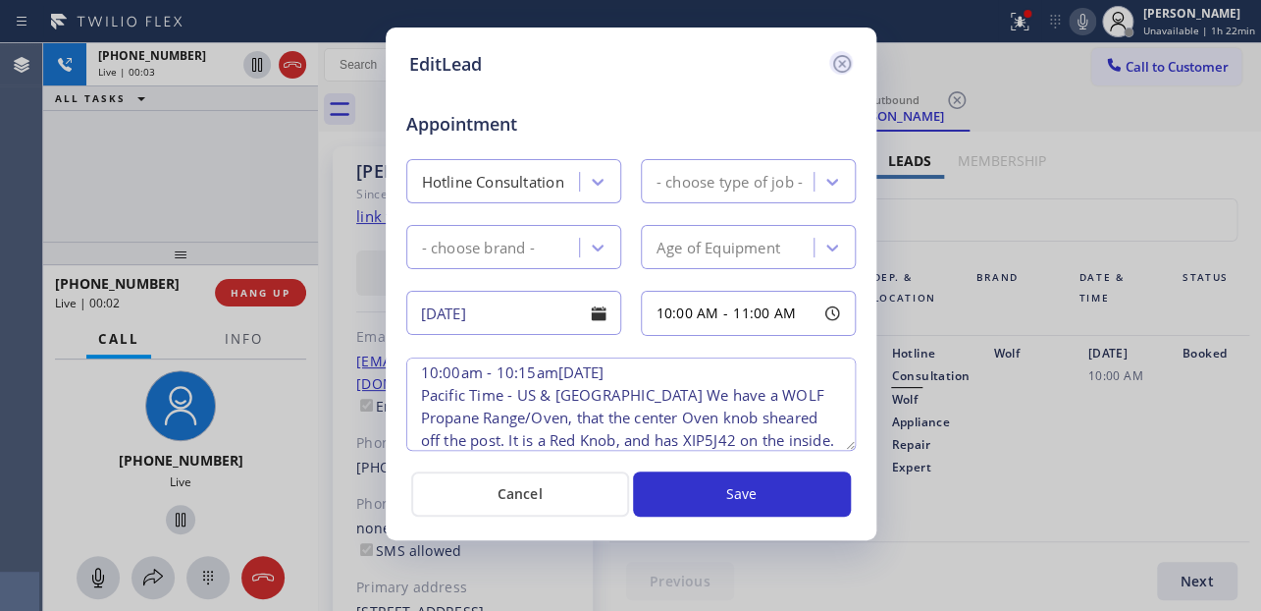
click at [835, 60] on icon at bounding box center [842, 64] width 24 height 24
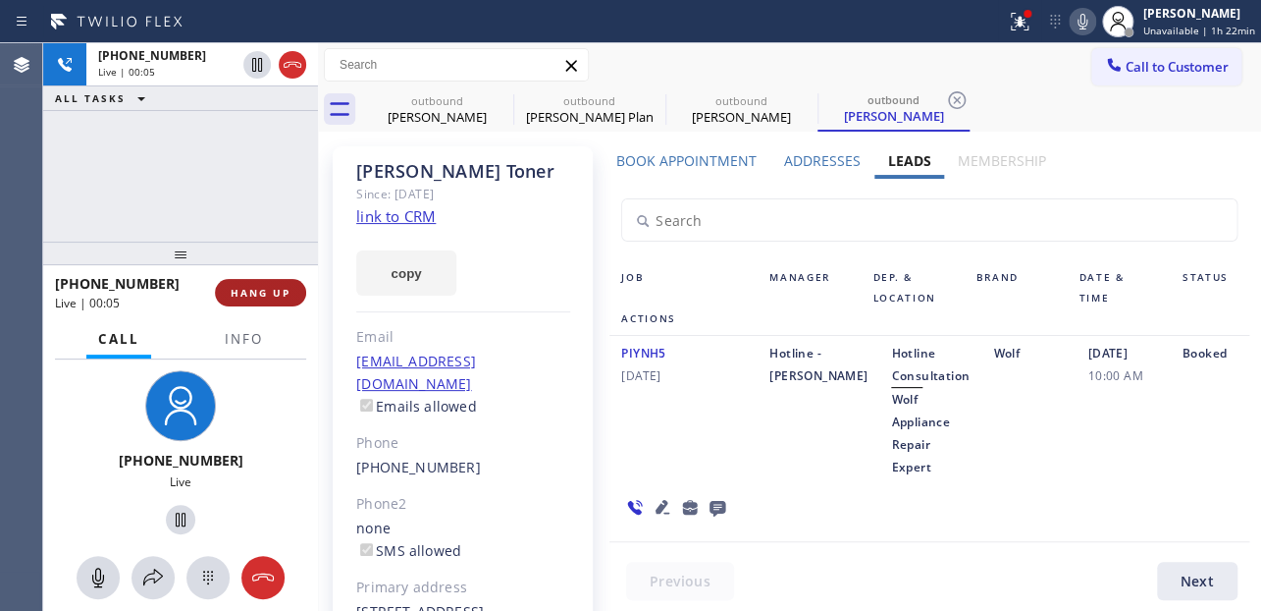
click at [275, 284] on button "HANG UP" at bounding box center [260, 292] width 91 height 27
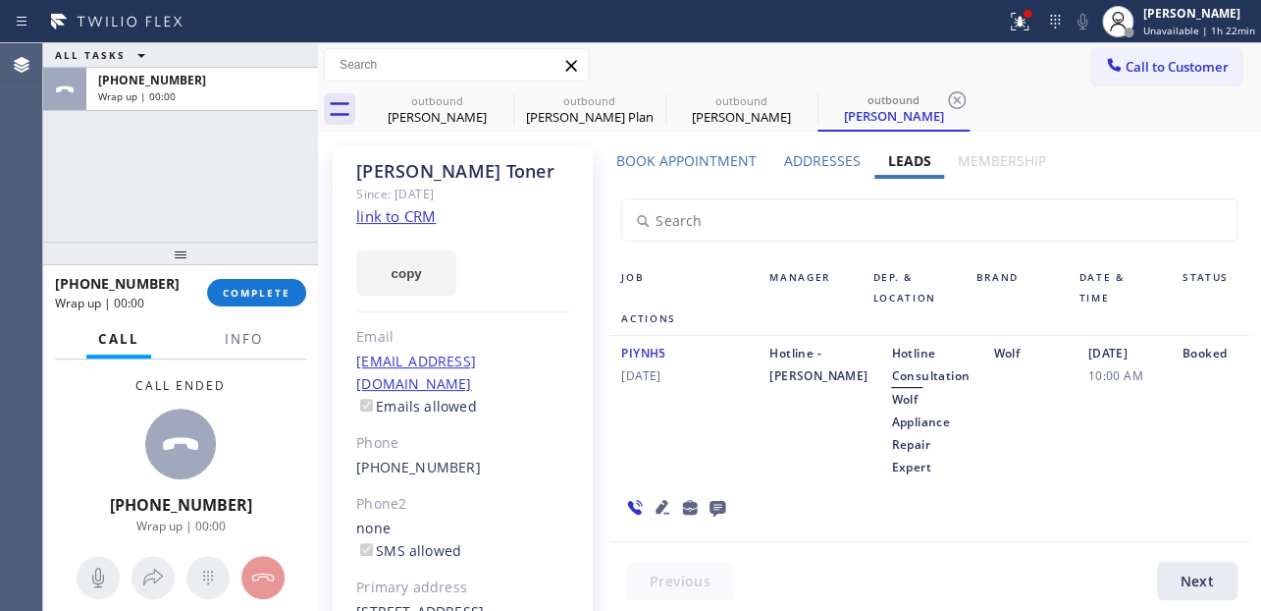
click at [719, 502] on icon at bounding box center [718, 509] width 16 height 16
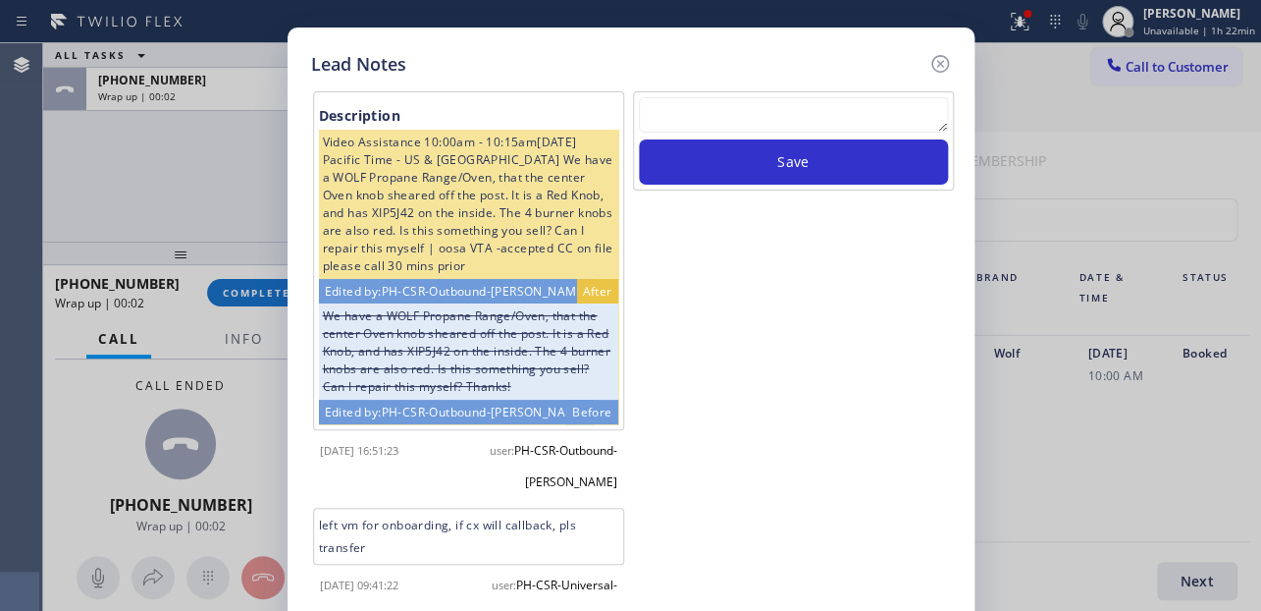
click at [839, 108] on textarea at bounding box center [793, 114] width 309 height 35
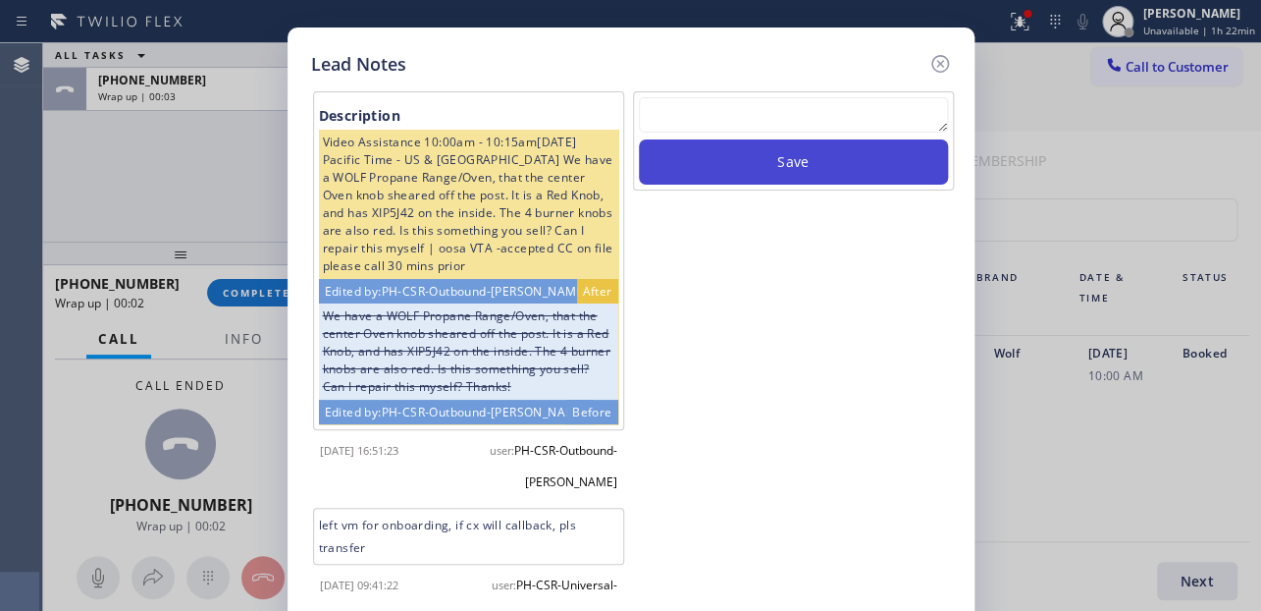
paste textarea "Routed to Voice mail// If CX will call back please transfer to me- Love:*"
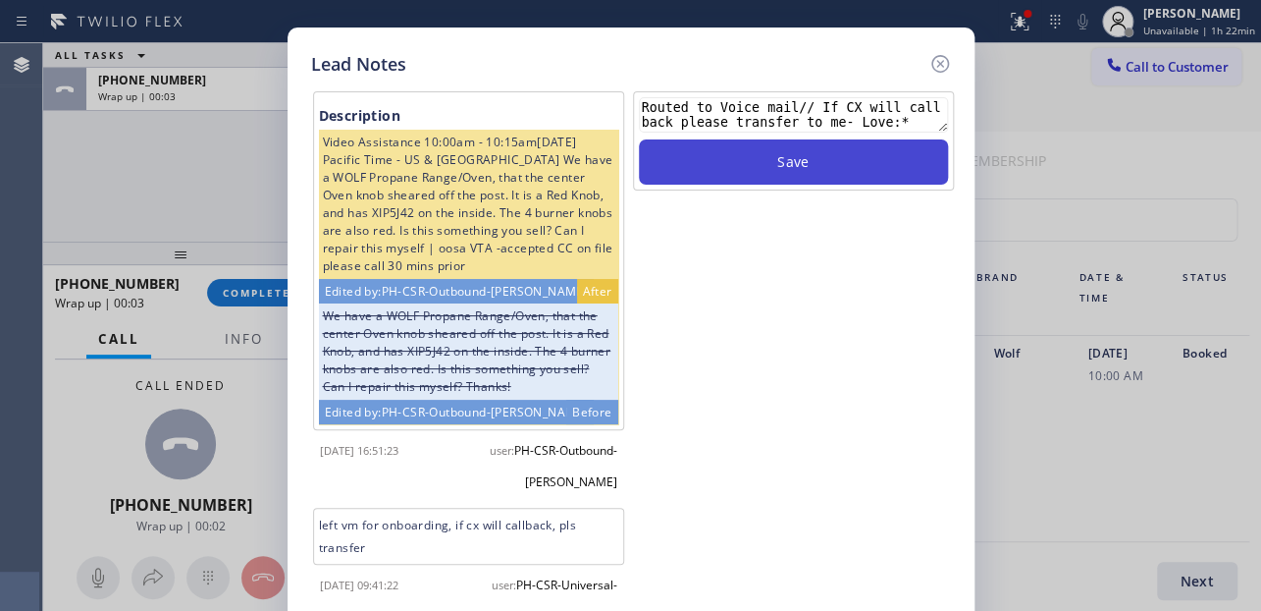
type textarea "Routed to Voice mail// If CX will call back please transfer to me- Love:*"
click at [847, 157] on button "Save" at bounding box center [793, 161] width 309 height 45
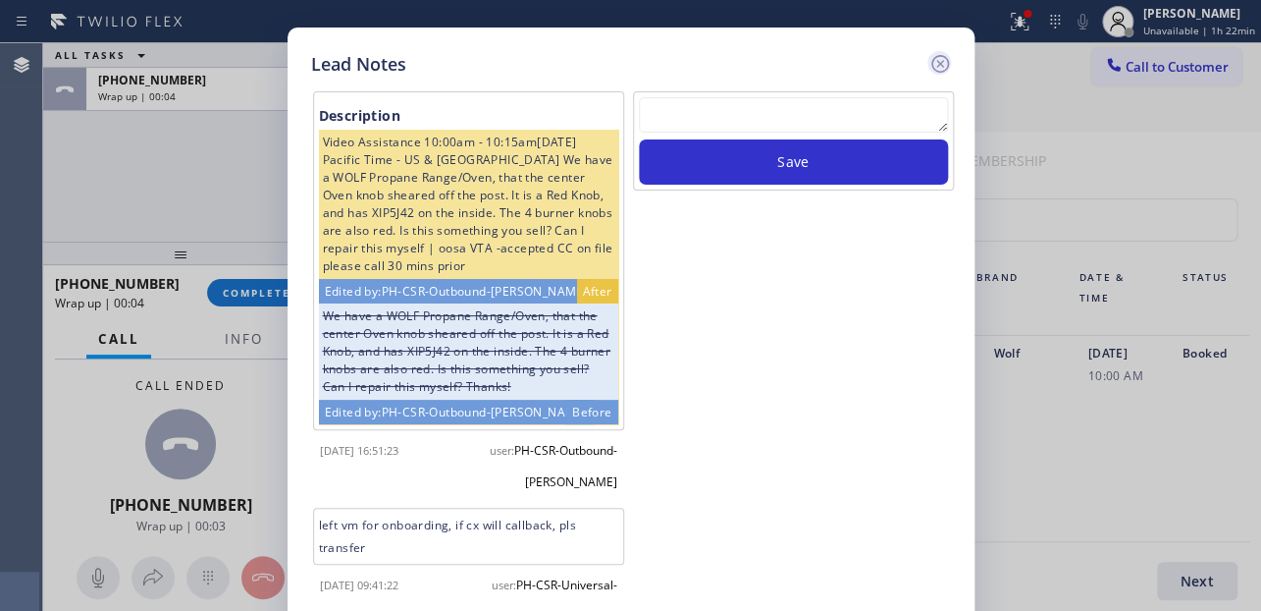
click at [934, 58] on icon at bounding box center [941, 64] width 24 height 24
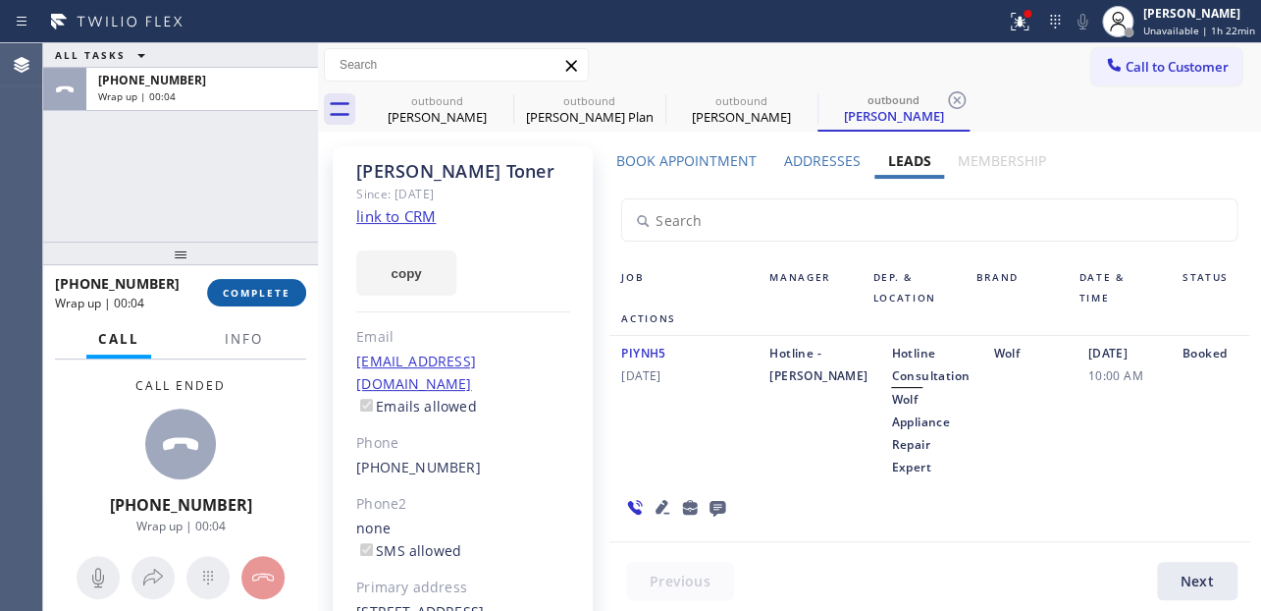
click at [230, 290] on span "COMPLETE" at bounding box center [257, 293] width 68 height 14
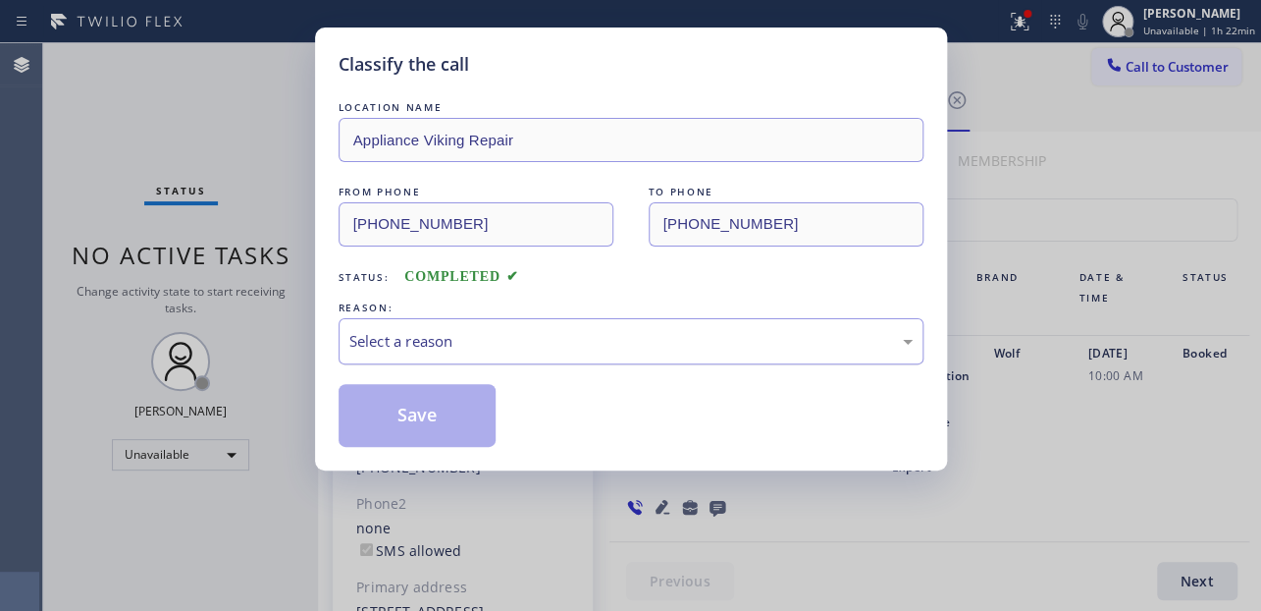
click at [398, 342] on div "Select a reason" at bounding box center [630, 341] width 563 height 23
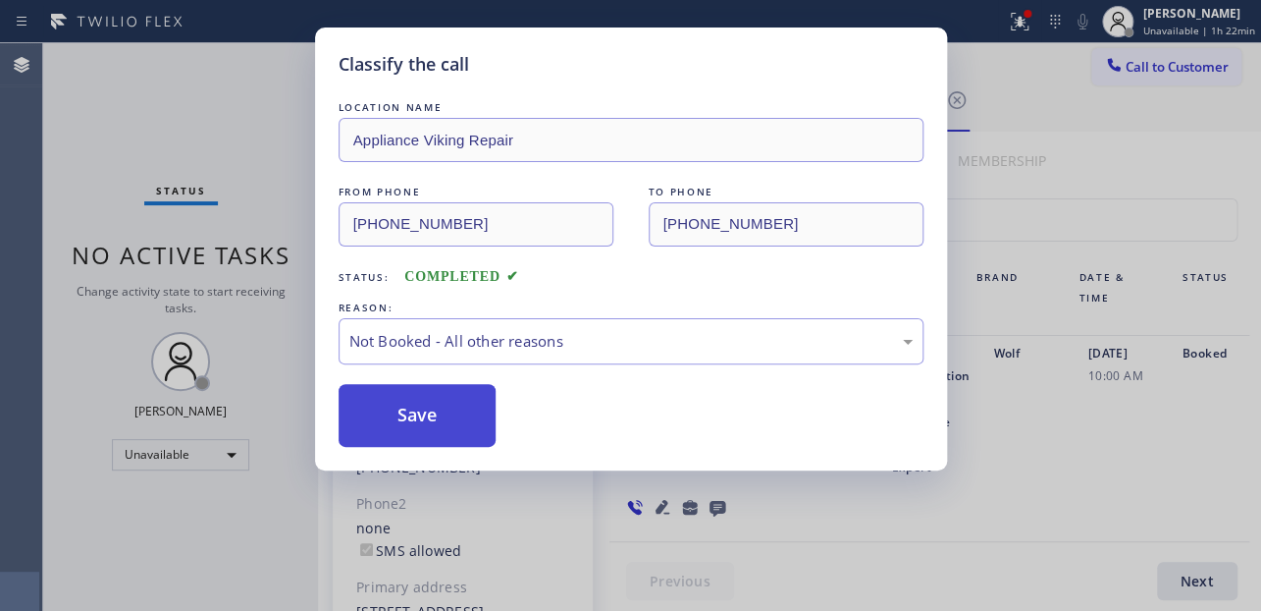
click at [399, 412] on button "Save" at bounding box center [418, 415] width 158 height 63
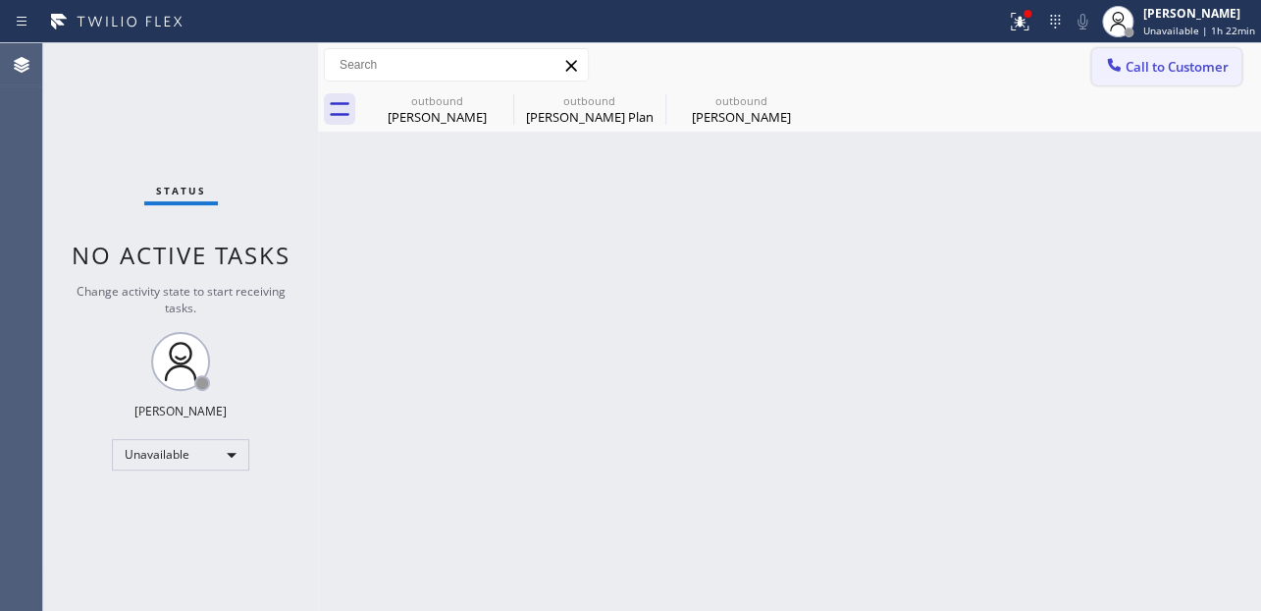
click at [1173, 79] on button "Call to Customer" at bounding box center [1167, 66] width 150 height 37
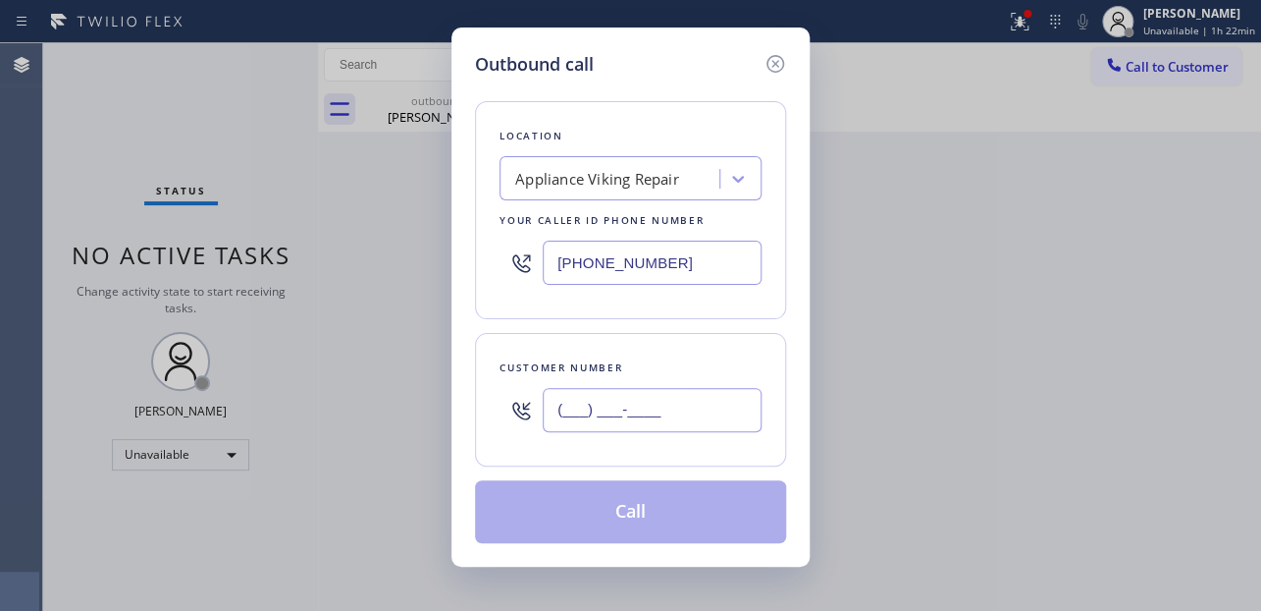
click at [610, 405] on input "(___) ___-____" at bounding box center [652, 410] width 219 height 44
paste input "562) 964-4692"
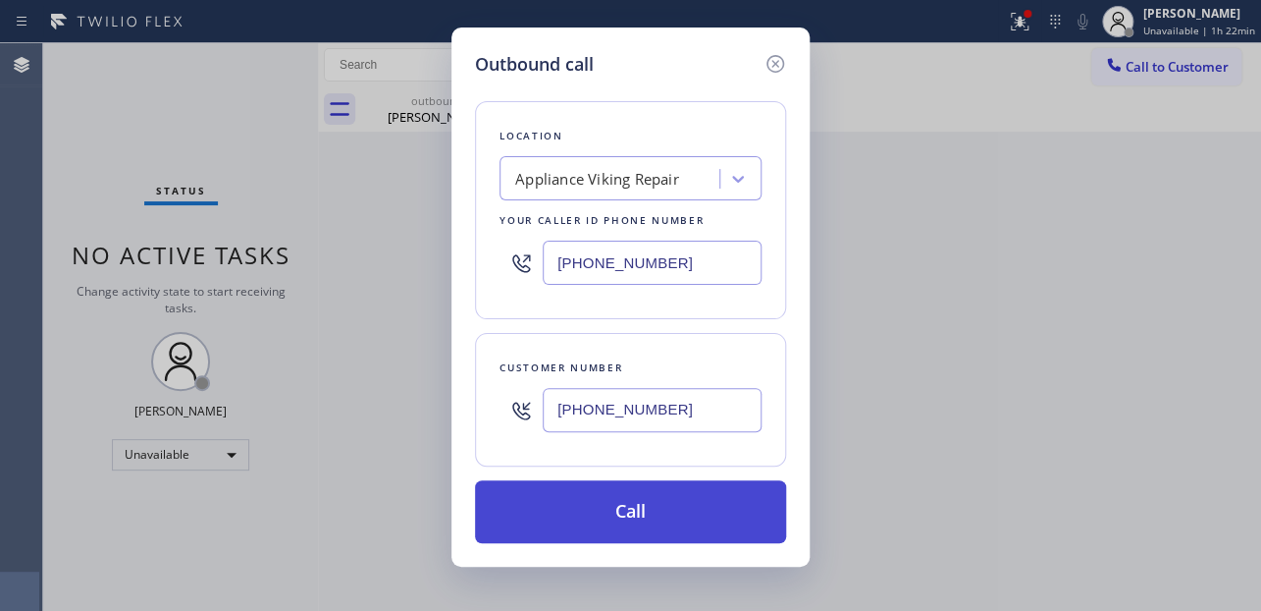
type input "[PHONE_NUMBER]"
click at [624, 507] on button "Call" at bounding box center [630, 511] width 311 height 63
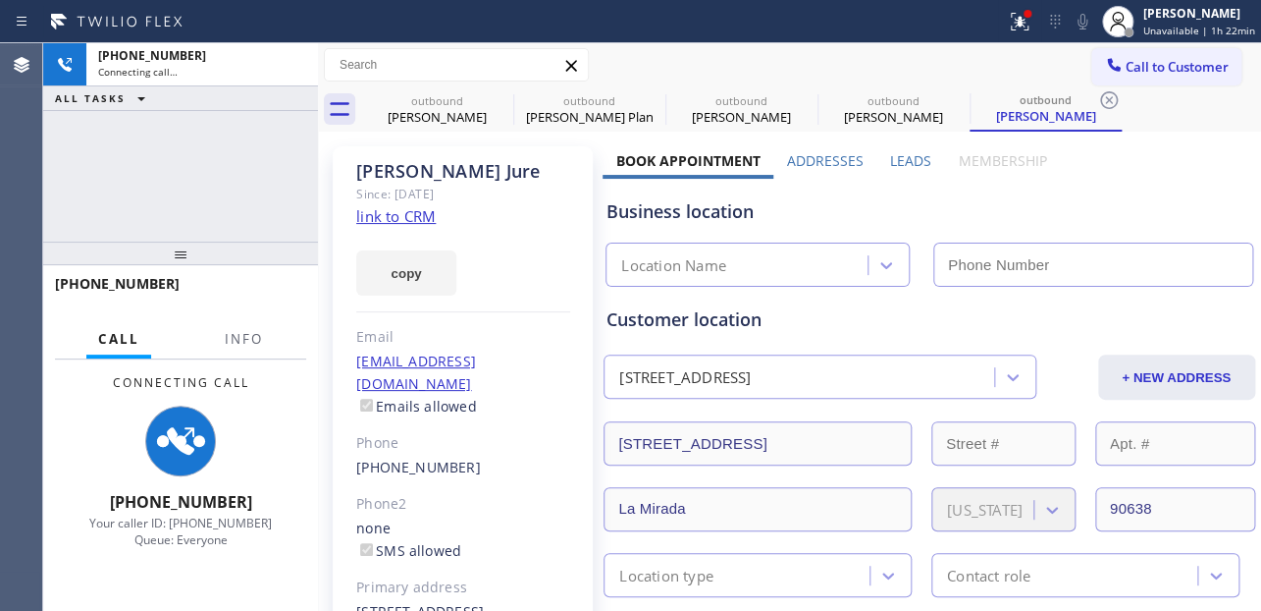
click at [894, 158] on label "Leads" at bounding box center [910, 160] width 41 height 19
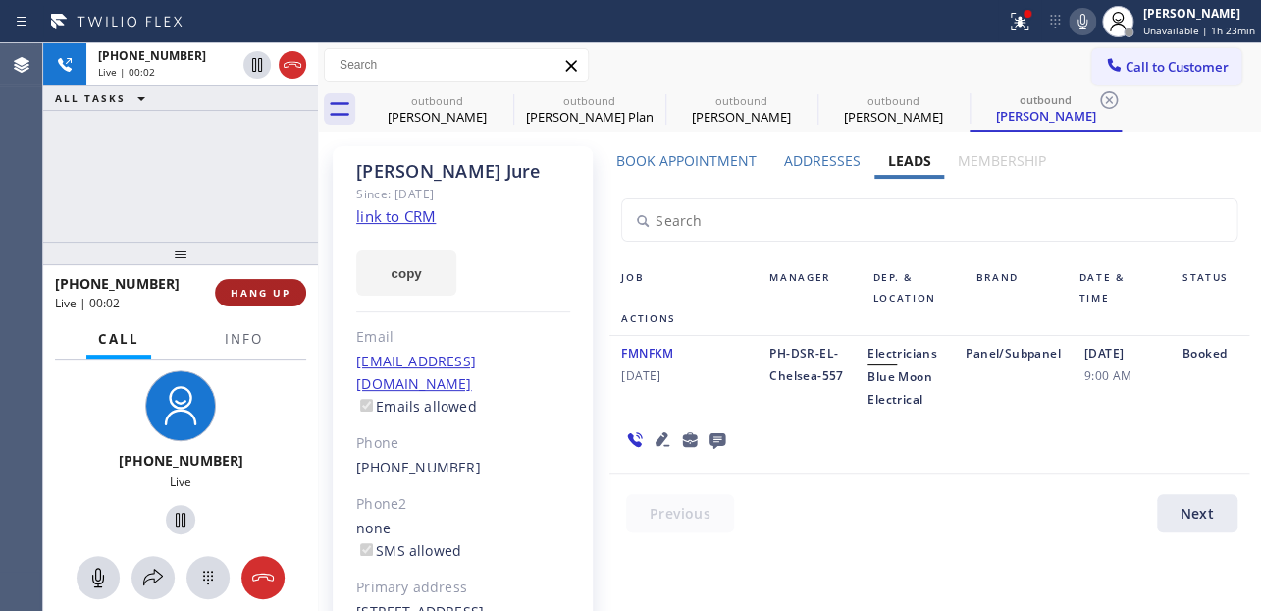
click at [283, 295] on span "HANG UP" at bounding box center [261, 293] width 60 height 14
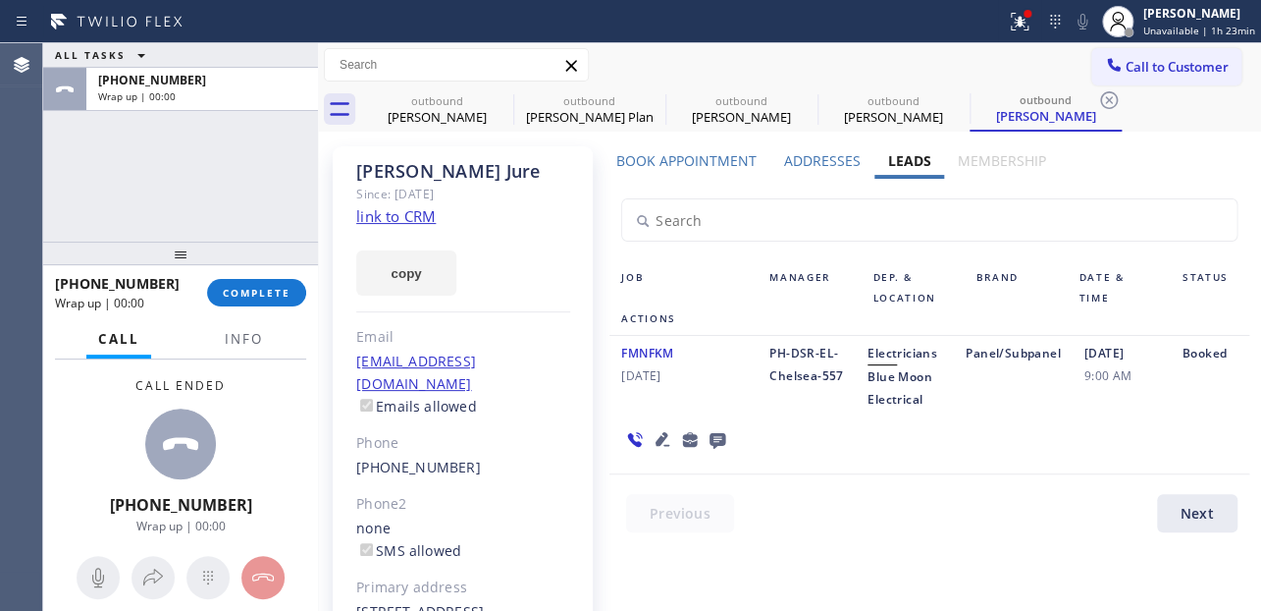
click at [715, 429] on icon at bounding box center [718, 439] width 24 height 25
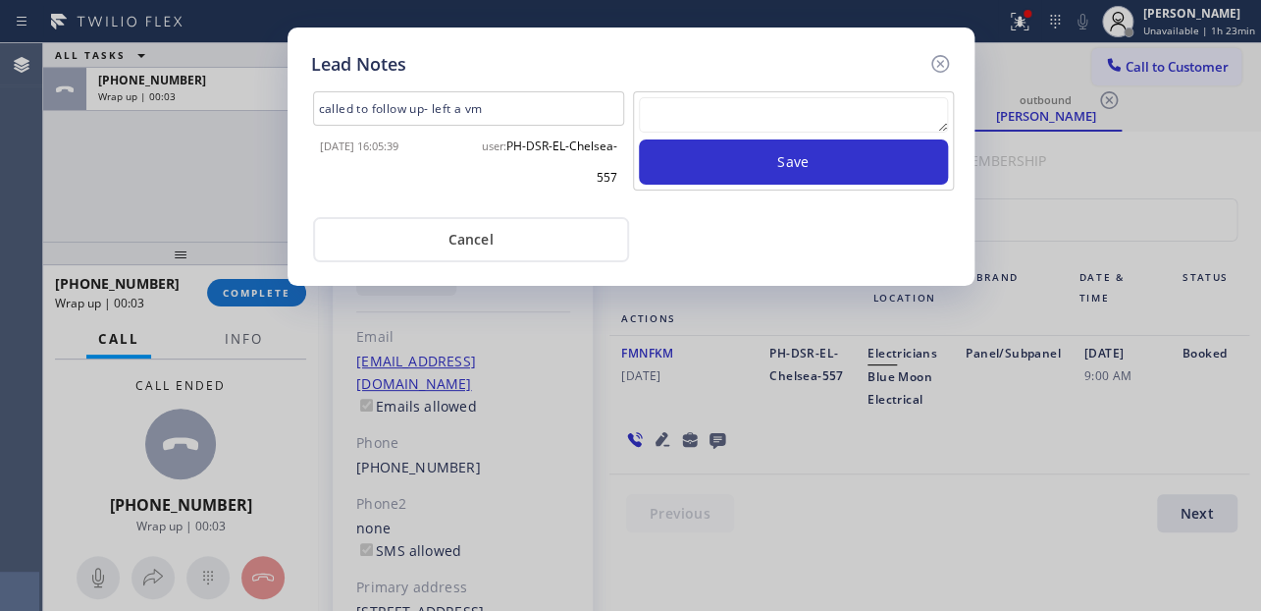
click at [739, 132] on textarea at bounding box center [793, 114] width 309 height 35
paste textarea "Routed to Voice mail// If CX will call back please transfer to me- Love:*"
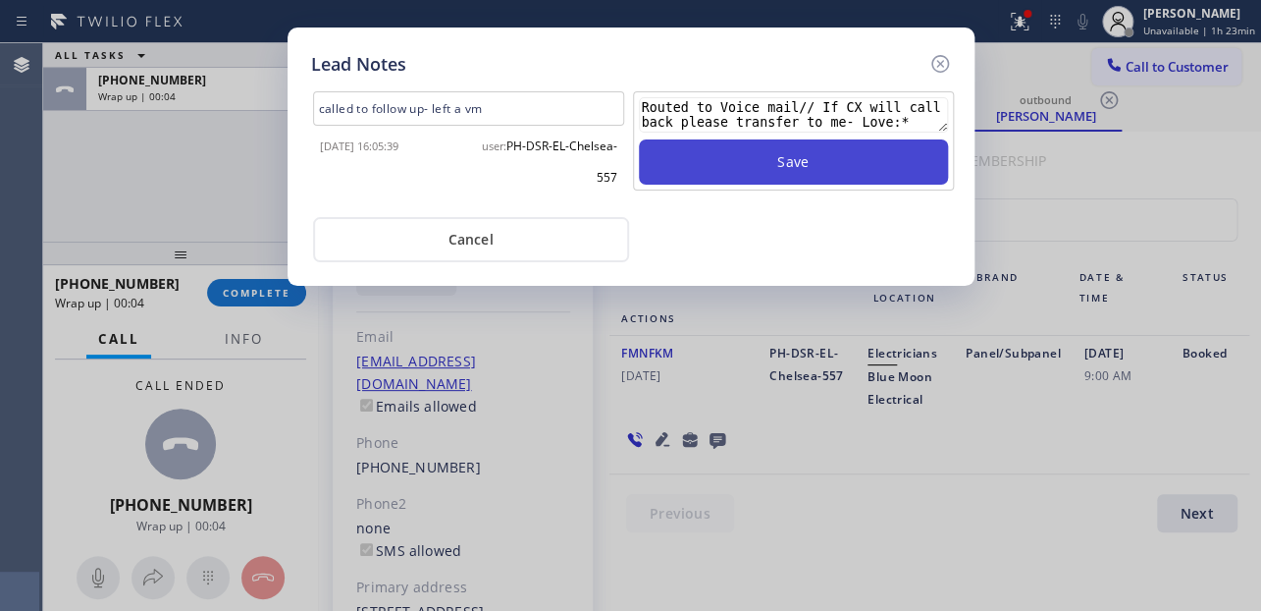
type textarea "Routed to Voice mail// If CX will call back please transfer to me- Love:*"
click at [746, 175] on button "Save" at bounding box center [793, 161] width 309 height 45
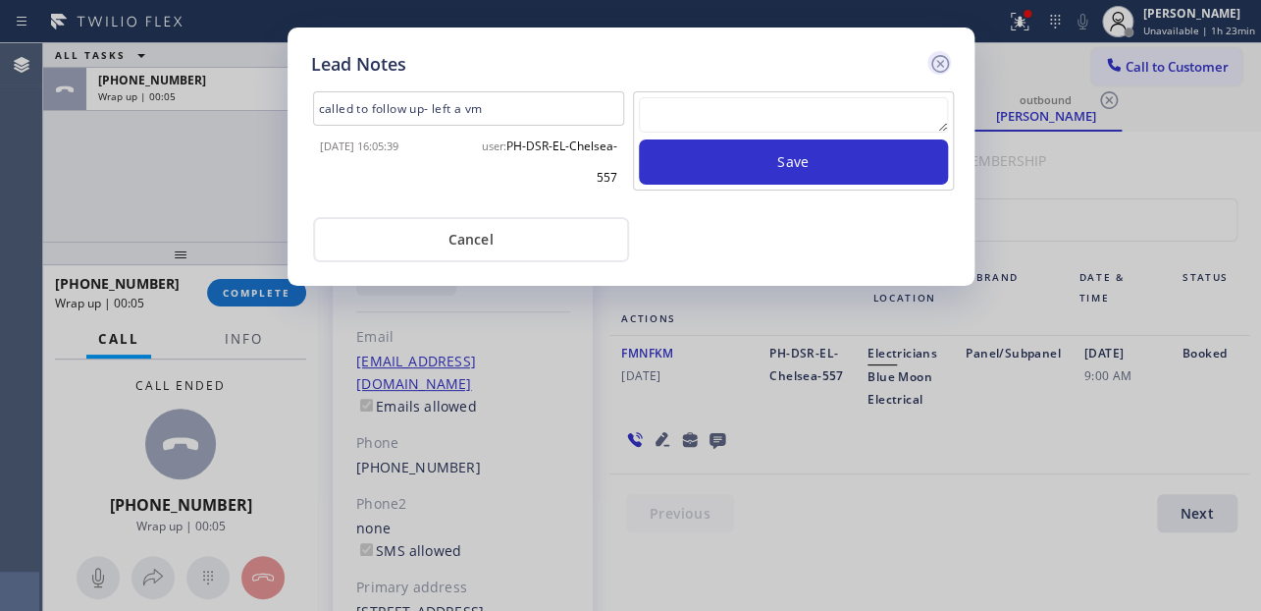
click at [941, 65] on icon at bounding box center [940, 64] width 18 height 18
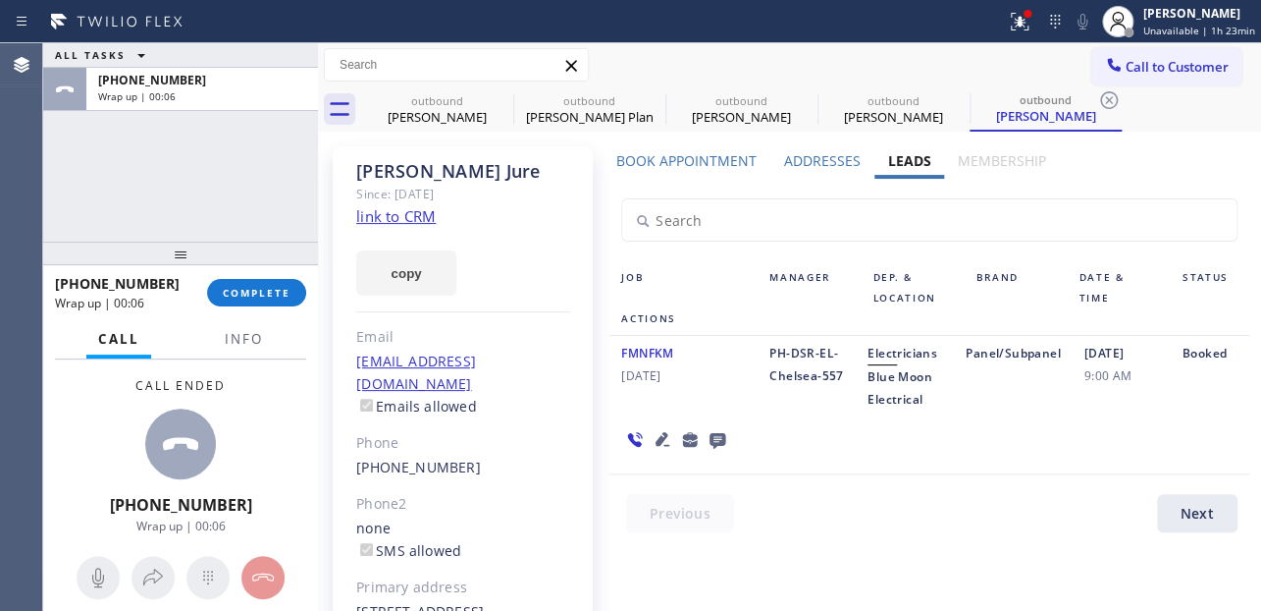
click at [265, 276] on div "[PHONE_NUMBER] Wrap up | 00:06 COMPLETE" at bounding box center [180, 292] width 251 height 51
click at [269, 288] on span "COMPLETE" at bounding box center [257, 293] width 68 height 14
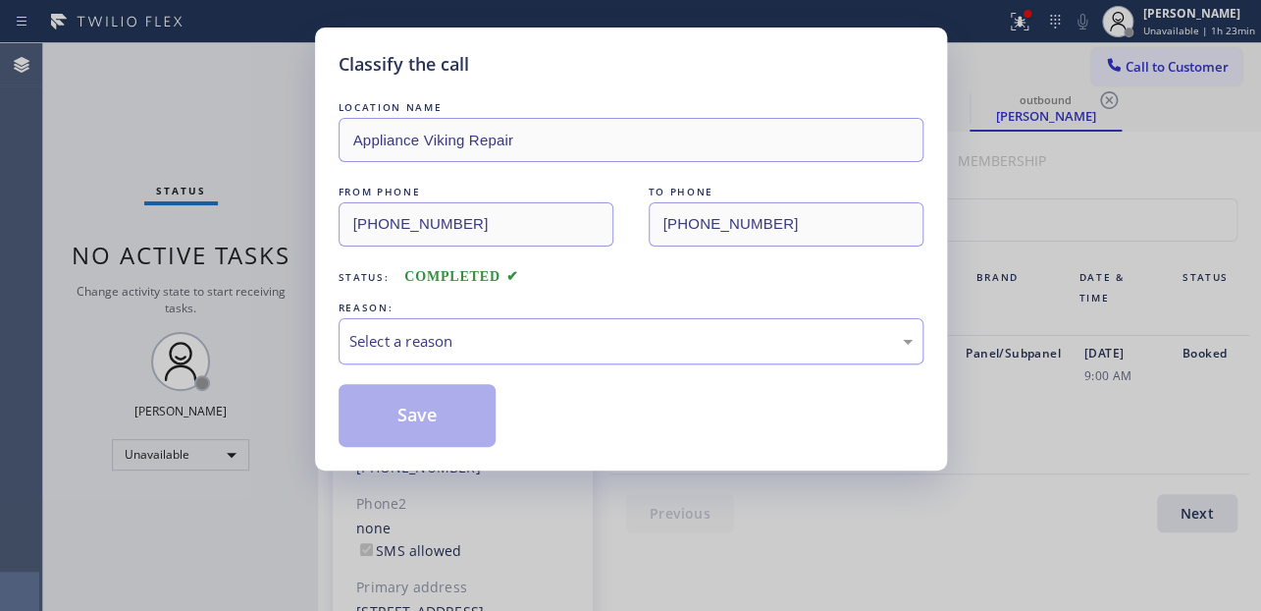
click at [453, 340] on div "Select a reason" at bounding box center [630, 341] width 563 height 23
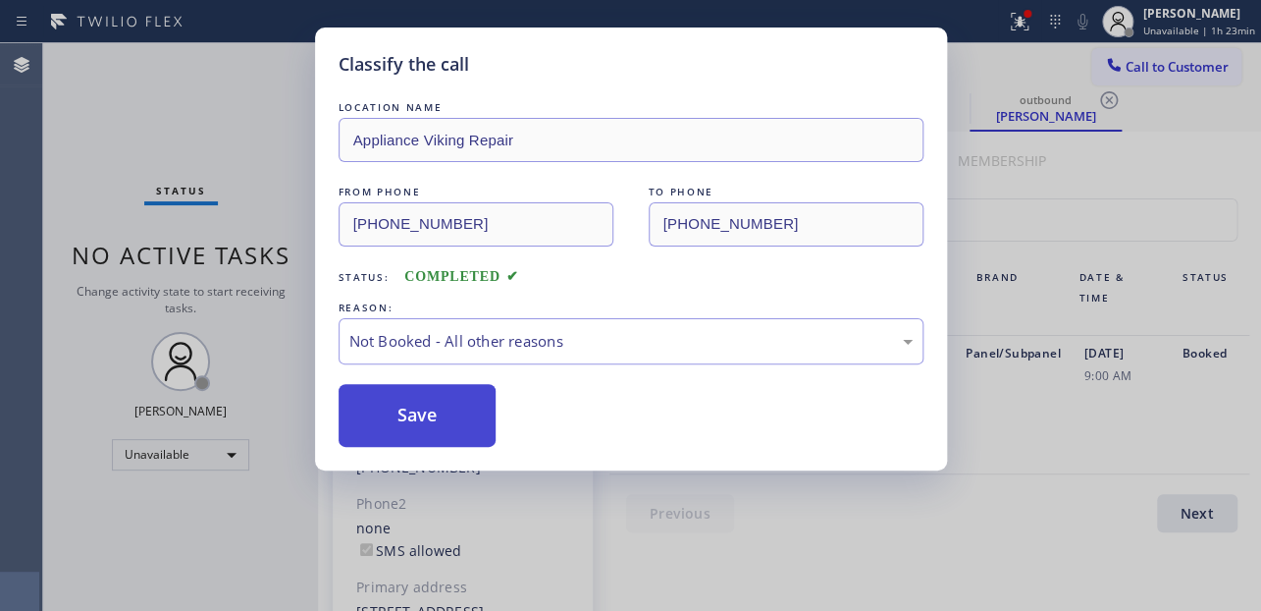
click at [412, 426] on button "Save" at bounding box center [418, 415] width 158 height 63
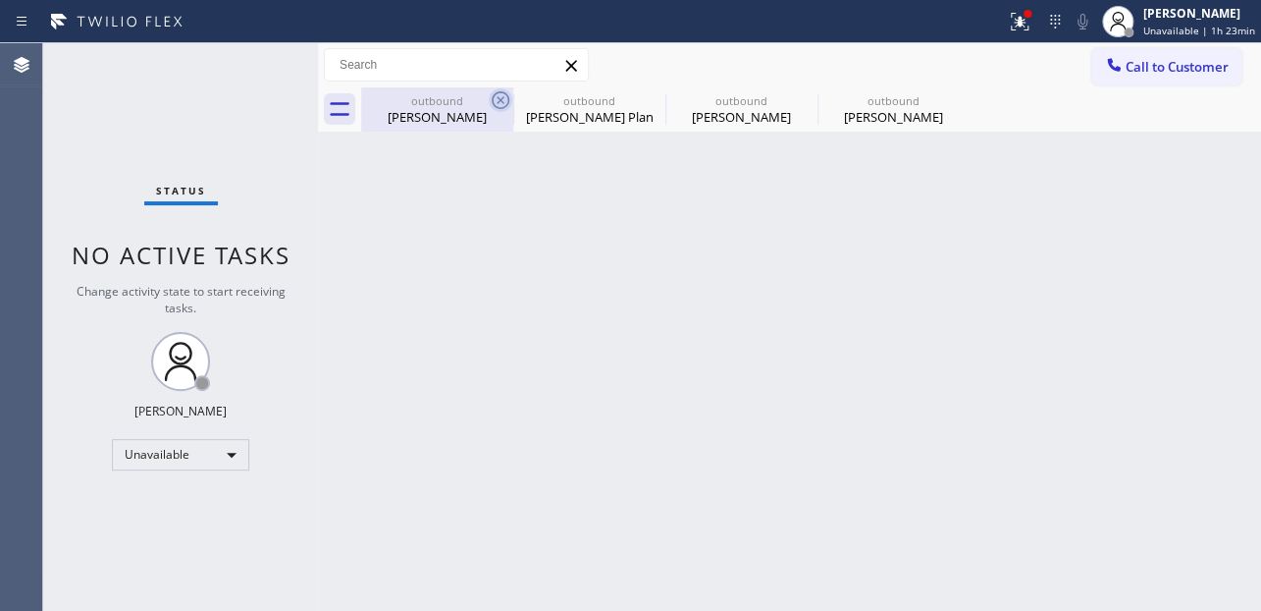
click at [499, 96] on icon at bounding box center [501, 100] width 24 height 24
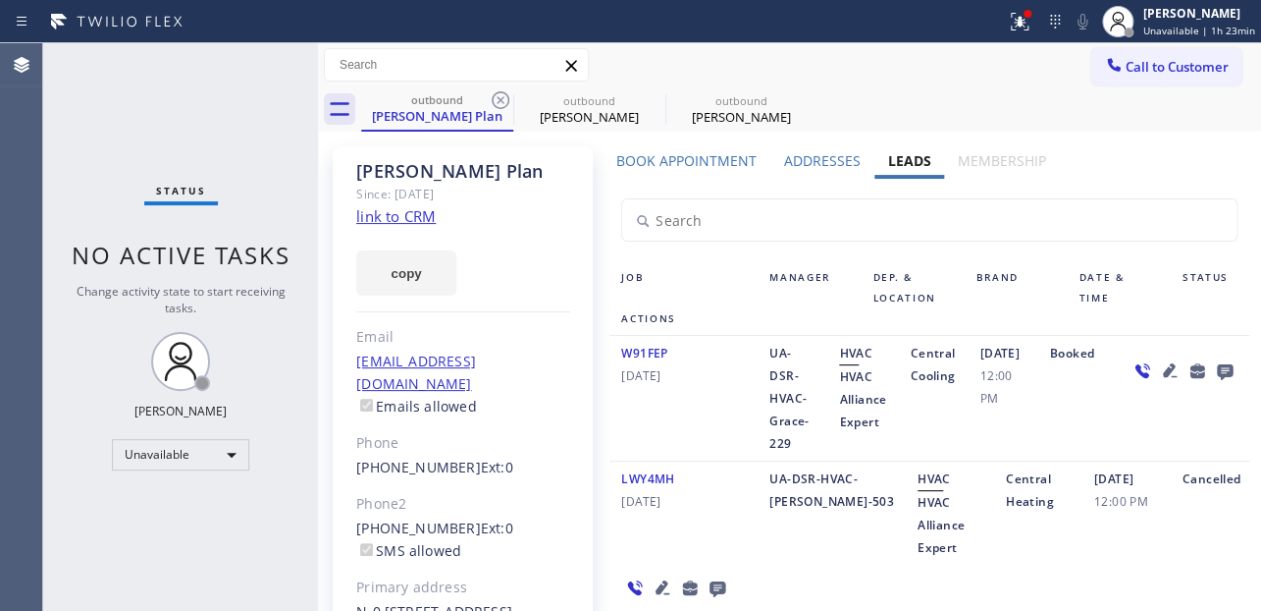
click at [499, 96] on icon at bounding box center [501, 100] width 24 height 24
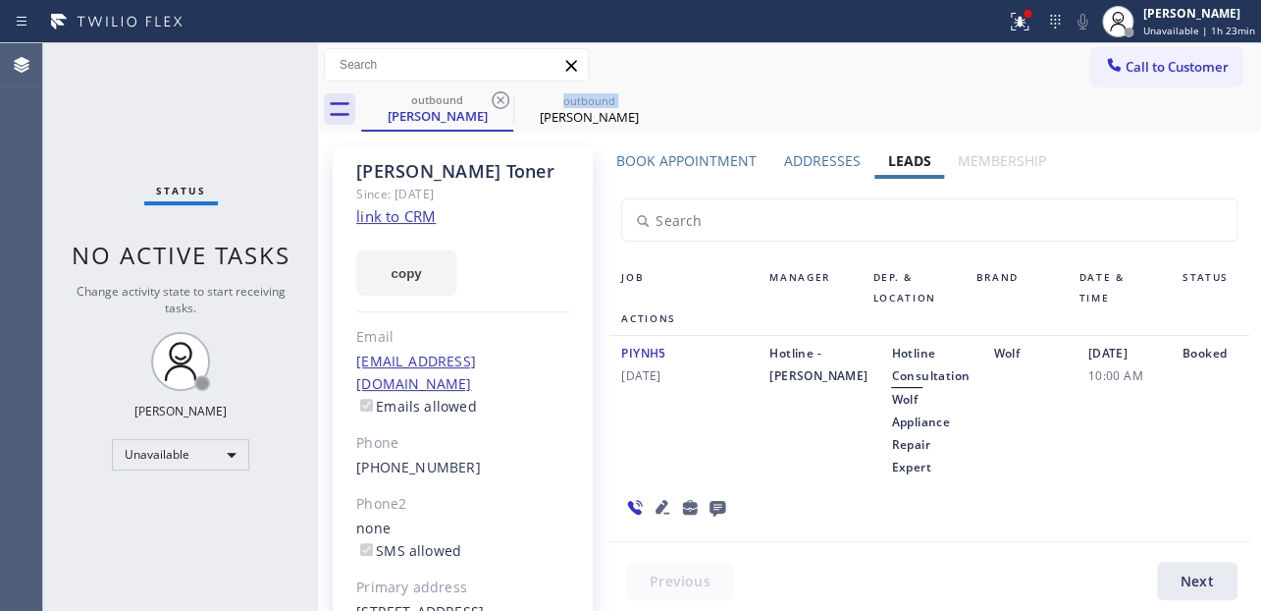
click at [499, 96] on icon at bounding box center [501, 100] width 24 height 24
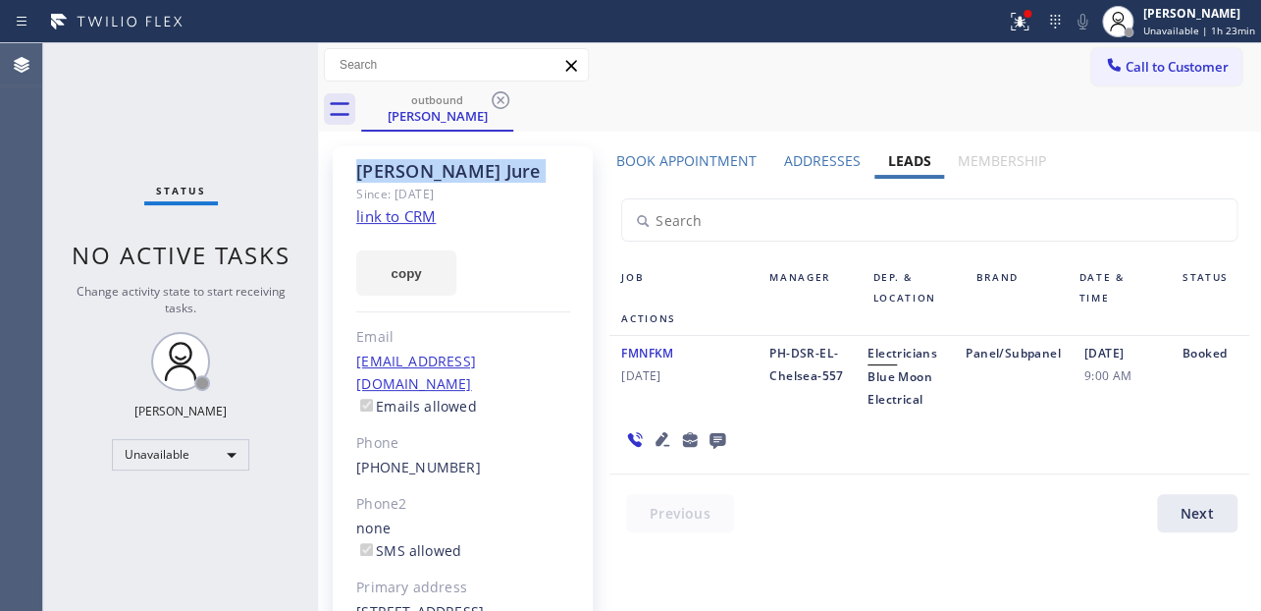
click at [499, 96] on icon at bounding box center [501, 100] width 24 height 24
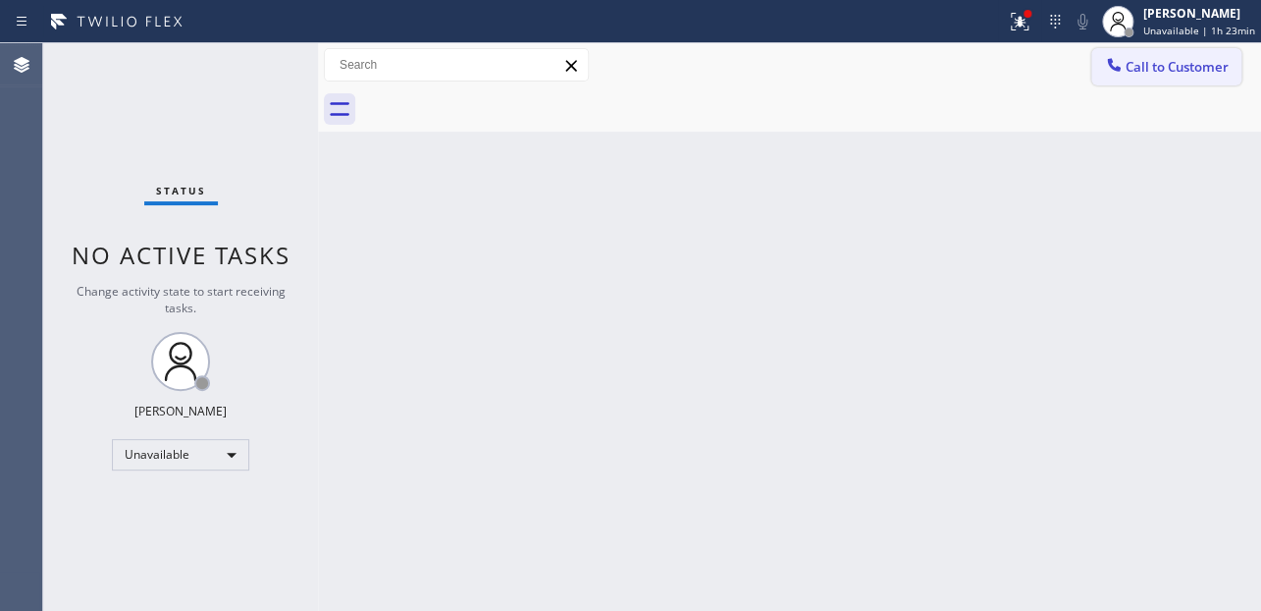
click at [1165, 70] on span "Call to Customer" at bounding box center [1177, 67] width 103 height 18
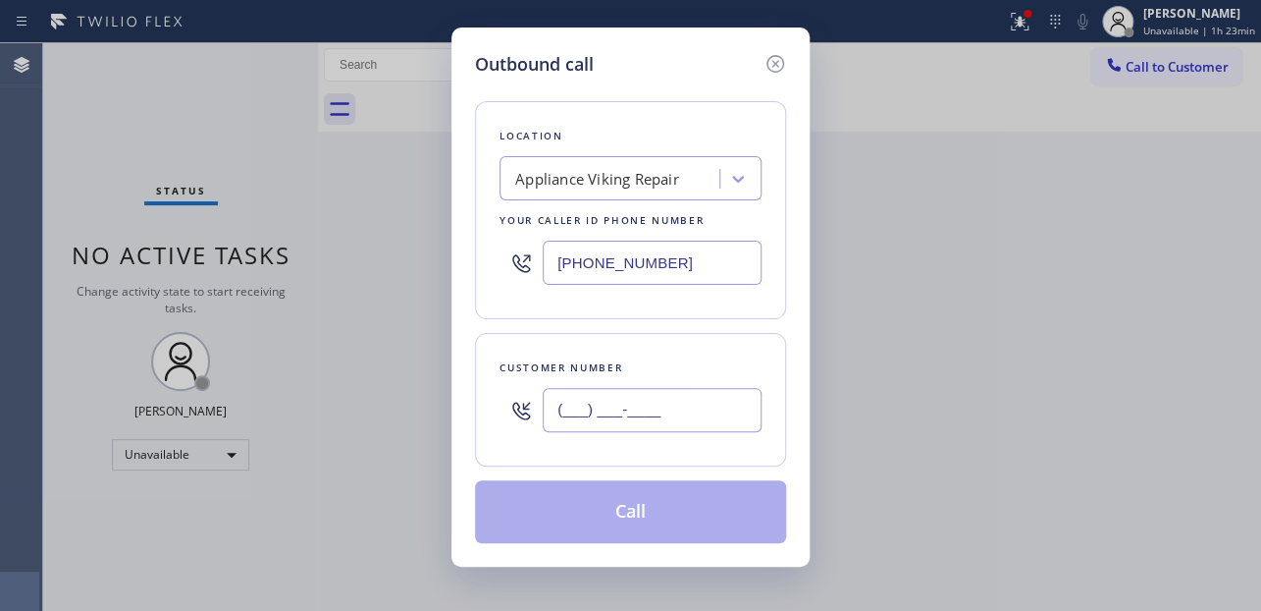
click at [575, 403] on input "(___) ___-____" at bounding box center [652, 410] width 219 height 44
paste input "714) 863-9672"
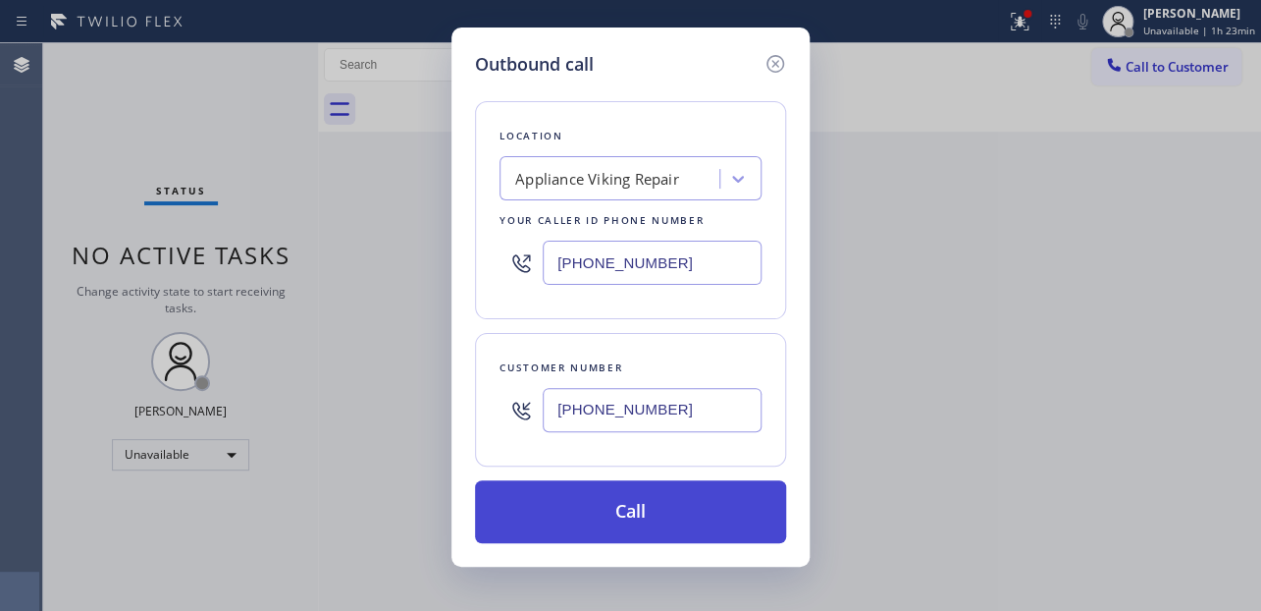
click at [637, 510] on button "Call" at bounding box center [630, 511] width 311 height 63
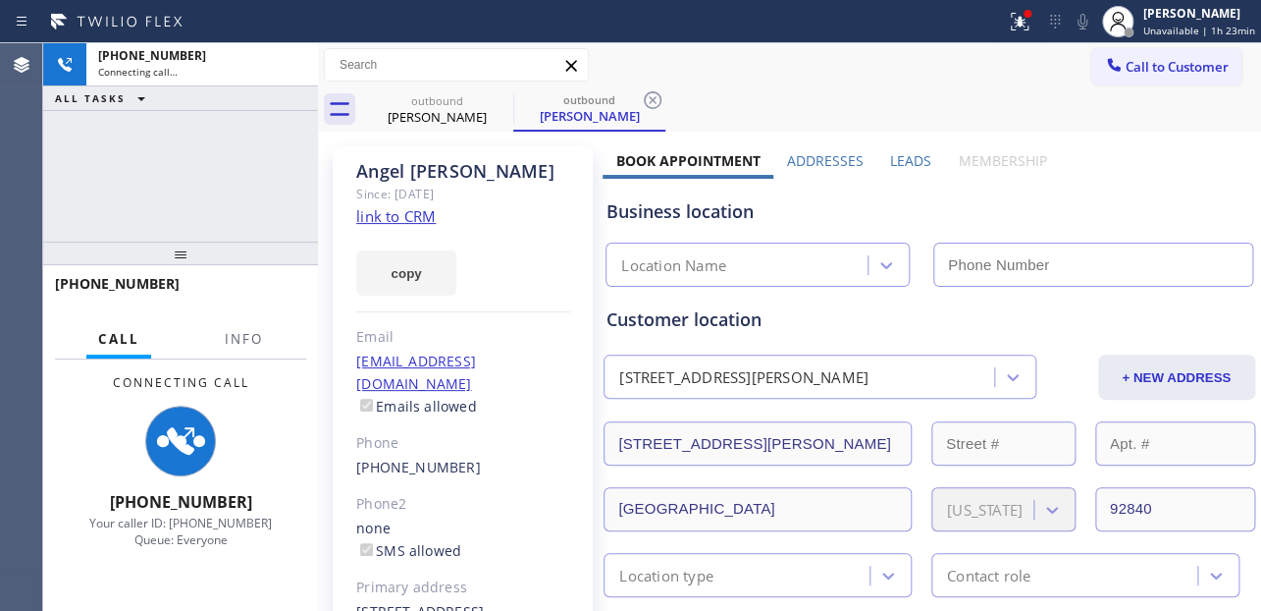
drag, startPoint x: 900, startPoint y: 164, endPoint x: 875, endPoint y: 164, distance: 25.5
click at [899, 162] on label "Leads" at bounding box center [910, 160] width 41 height 19
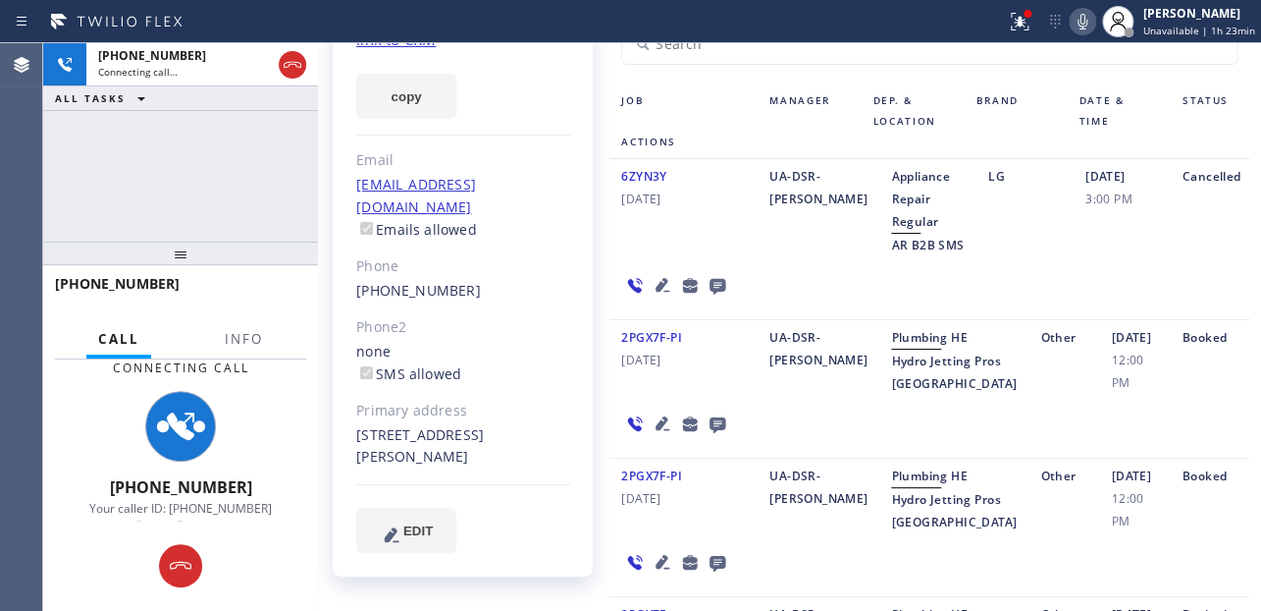
scroll to position [178, 0]
click at [656, 428] on icon at bounding box center [663, 422] width 24 height 24
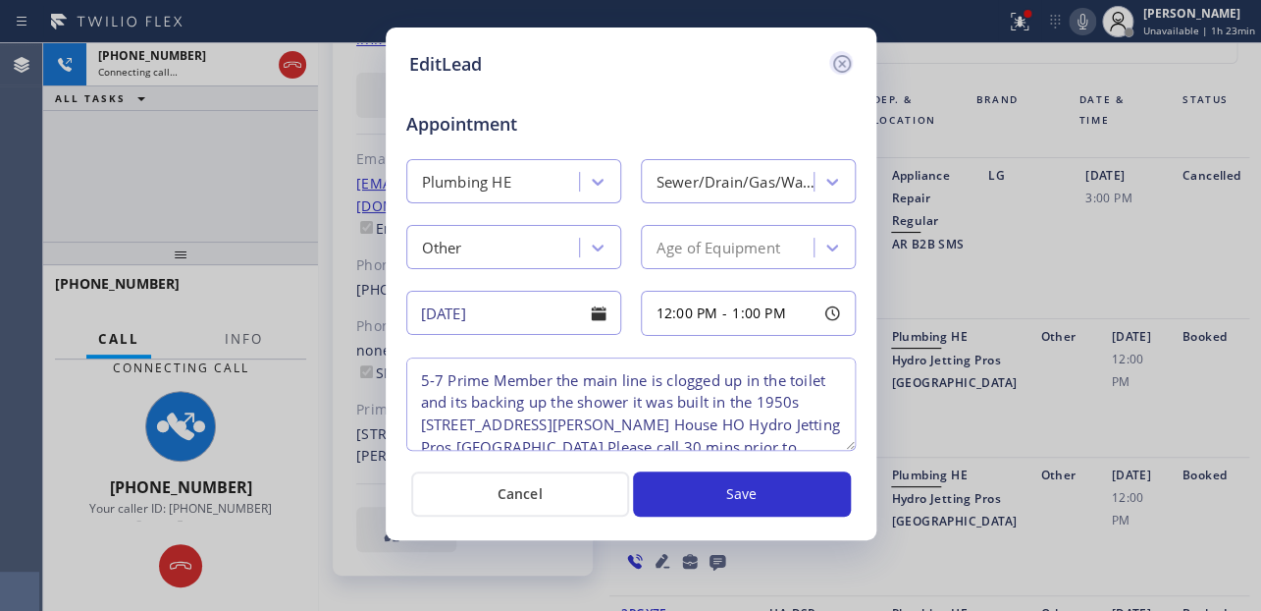
click at [837, 63] on icon at bounding box center [842, 64] width 24 height 24
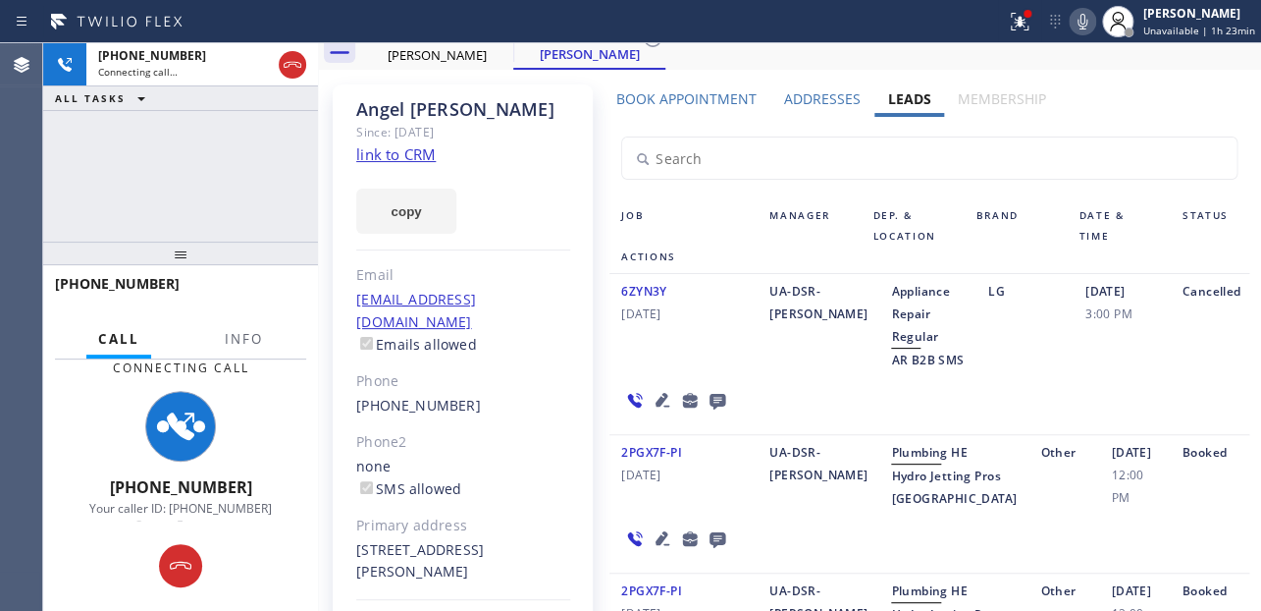
scroll to position [0, 0]
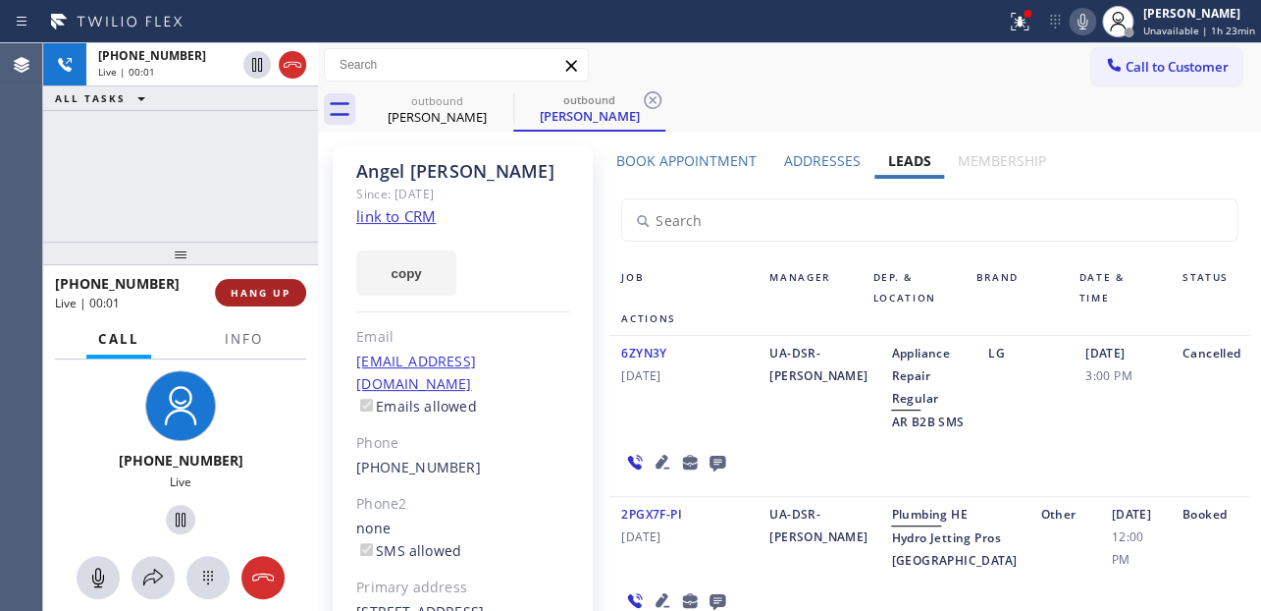
click at [250, 282] on button "HANG UP" at bounding box center [260, 292] width 91 height 27
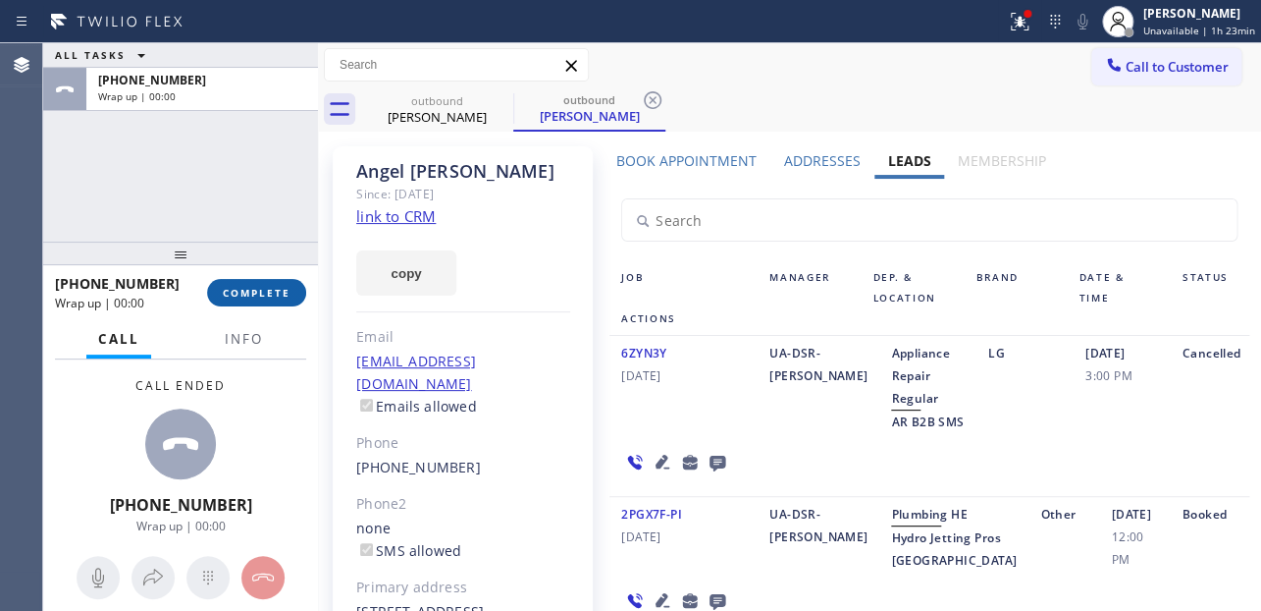
click at [263, 295] on span "COMPLETE" at bounding box center [257, 293] width 68 height 14
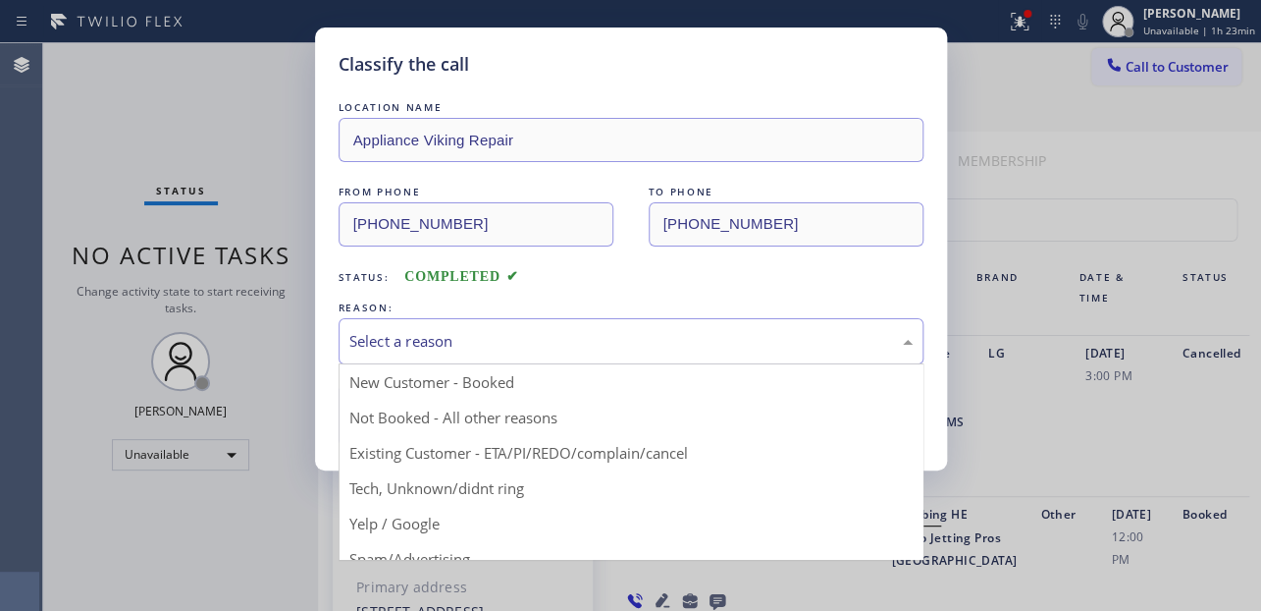
click at [473, 348] on div "Select a reason" at bounding box center [630, 341] width 563 height 23
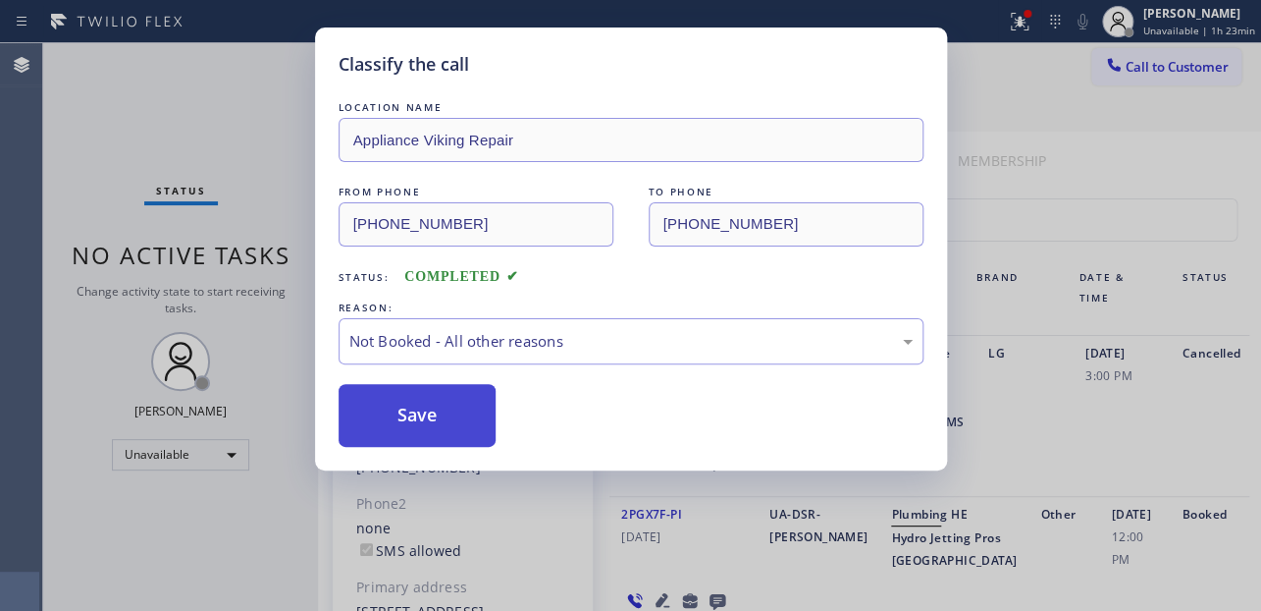
click at [423, 417] on button "Save" at bounding box center [418, 415] width 158 height 63
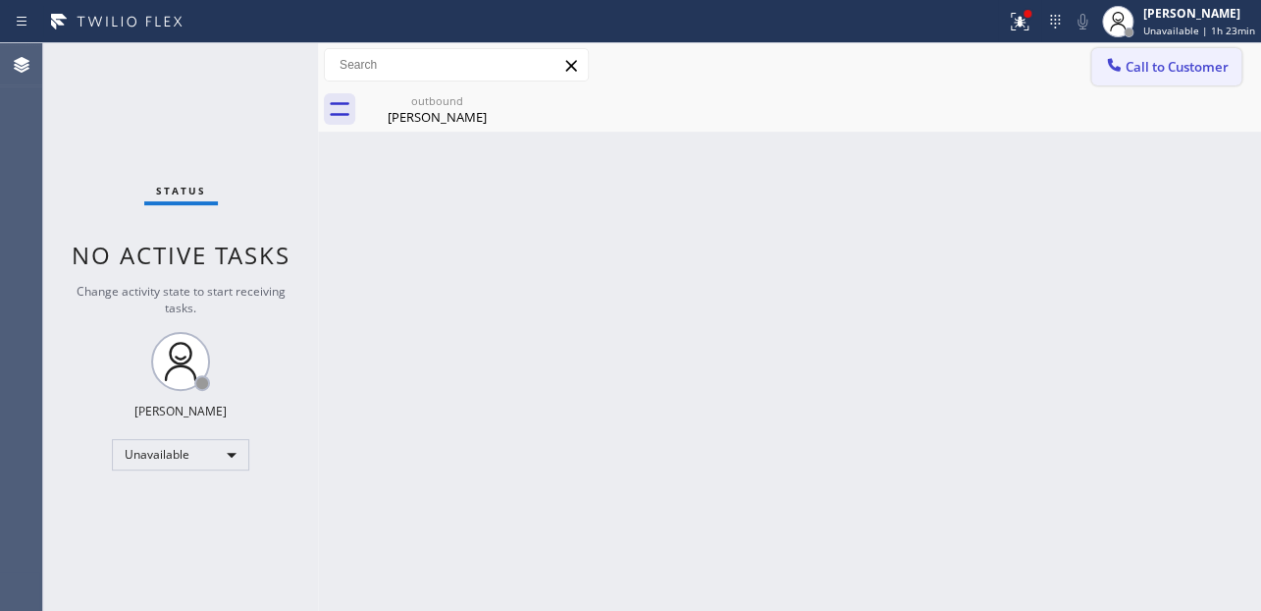
click at [1181, 69] on span "Call to Customer" at bounding box center [1177, 67] width 103 height 18
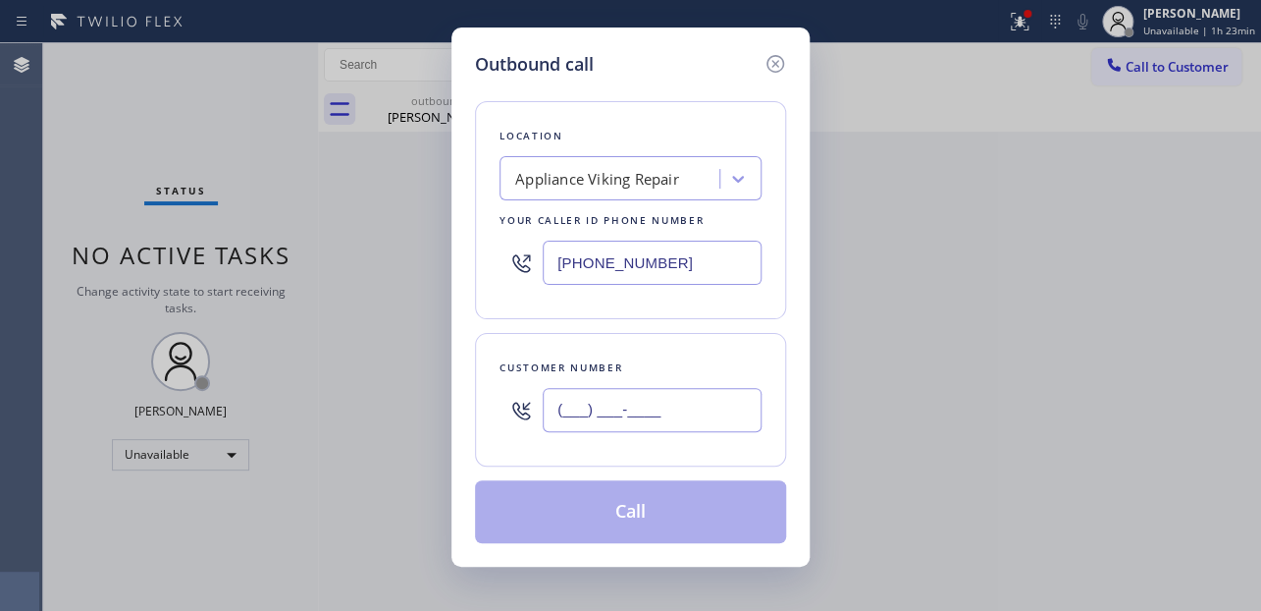
click at [551, 428] on input "(___) ___-____" at bounding box center [652, 410] width 219 height 44
paste input "626) 616-5457"
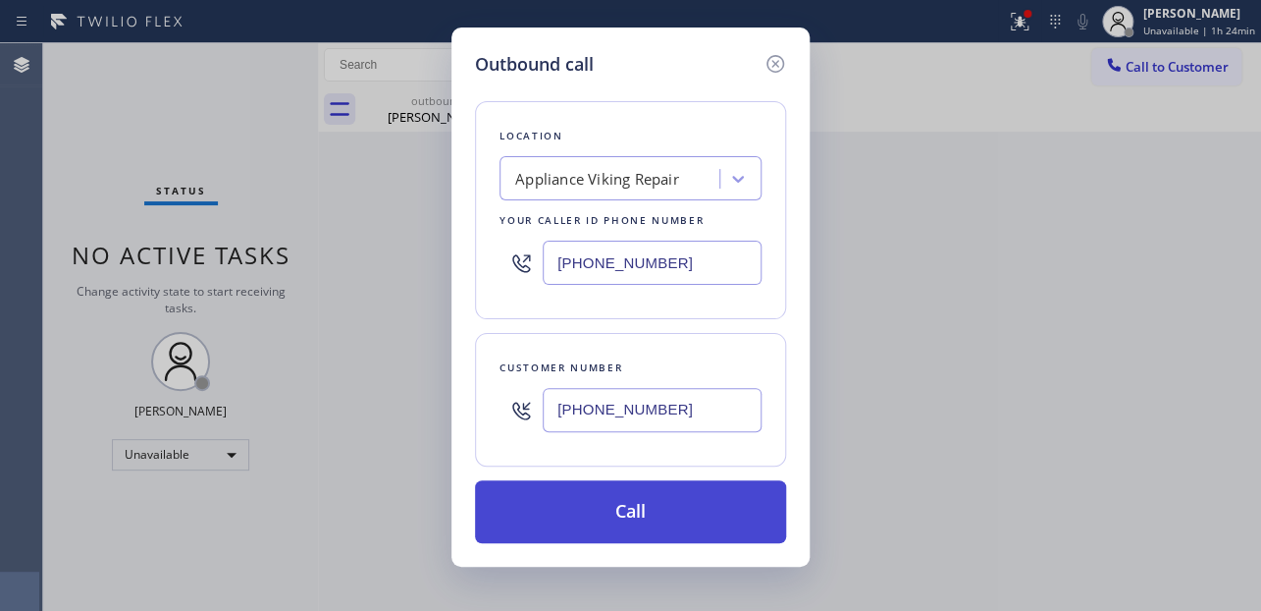
type input "[PHONE_NUMBER]"
click at [615, 500] on button "Call" at bounding box center [630, 511] width 311 height 63
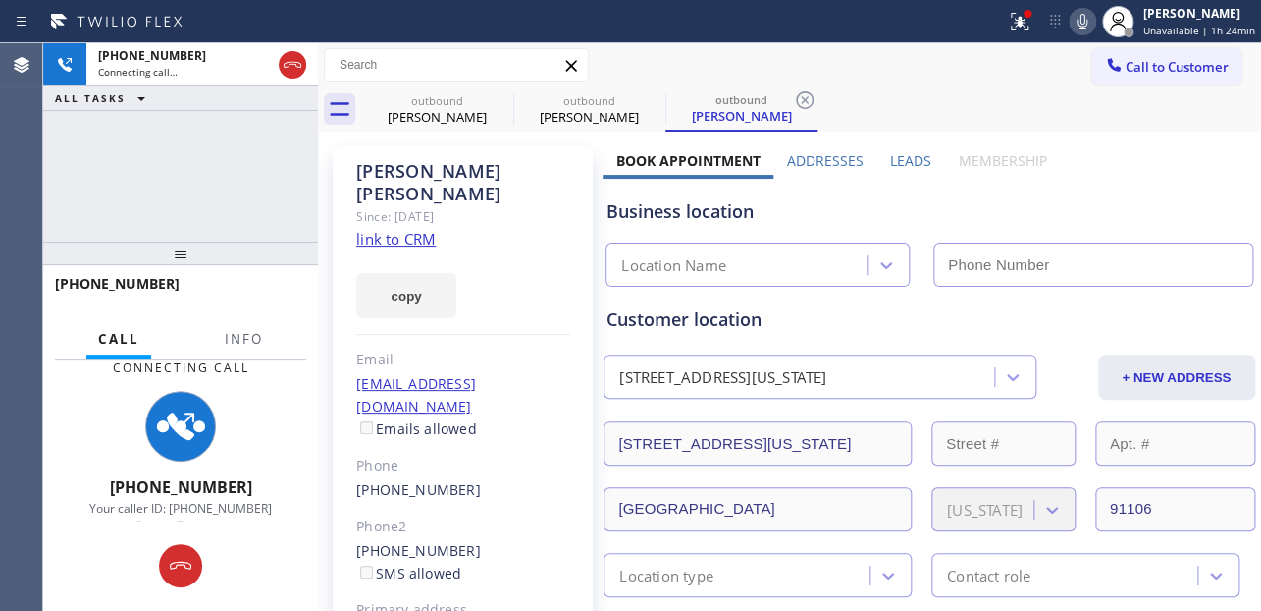
click at [890, 157] on label "Leads" at bounding box center [910, 160] width 41 height 19
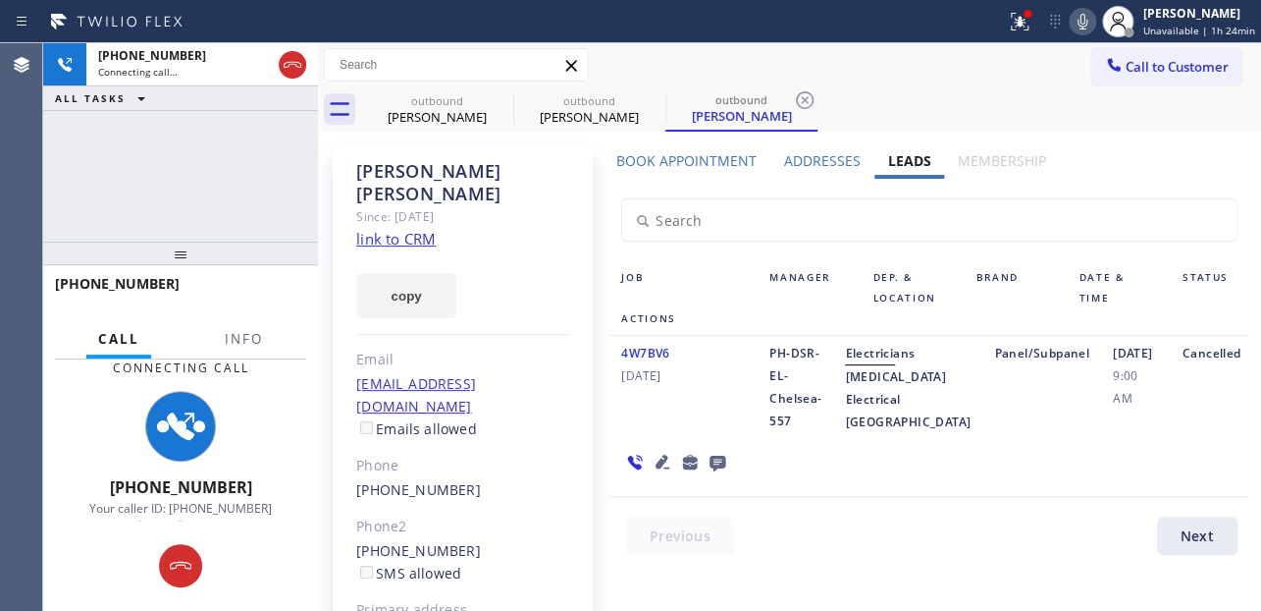
click at [662, 473] on icon at bounding box center [663, 462] width 24 height 24
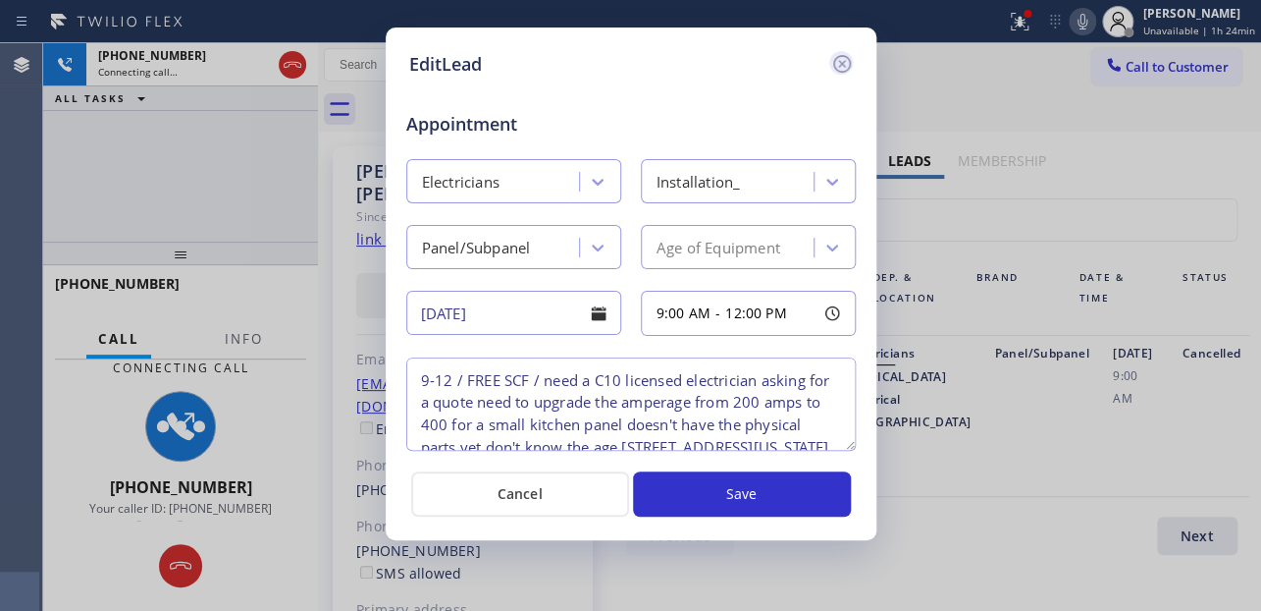
click at [841, 62] on icon at bounding box center [841, 64] width 18 height 18
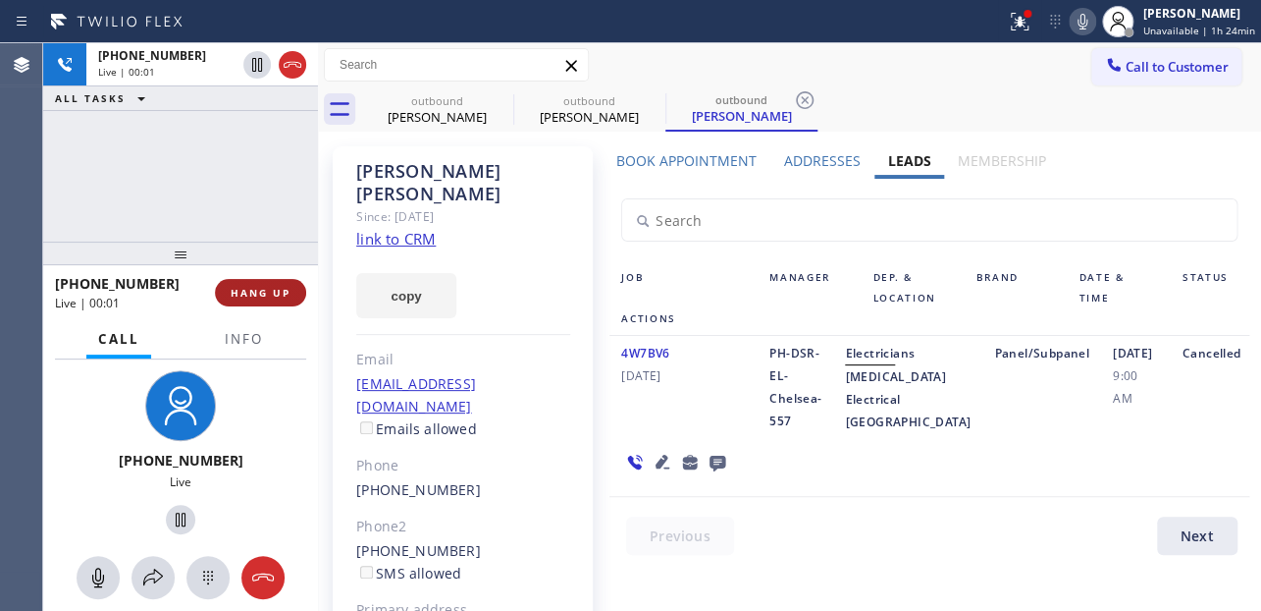
click at [228, 290] on button "HANG UP" at bounding box center [260, 292] width 91 height 27
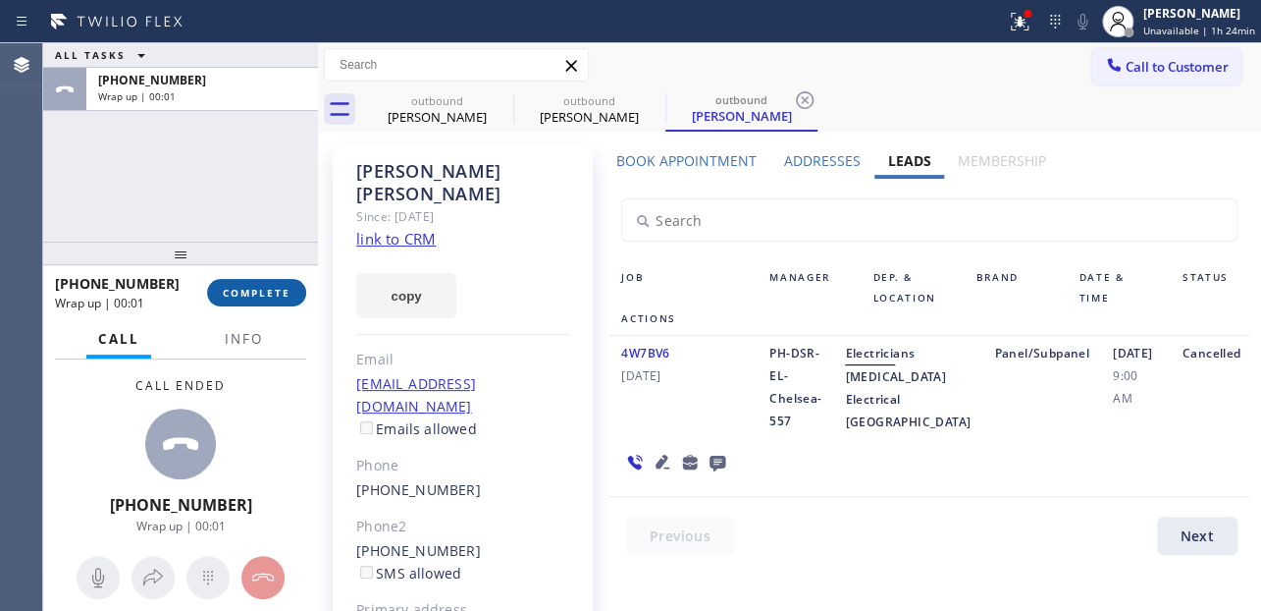
click at [232, 290] on span "COMPLETE" at bounding box center [257, 293] width 68 height 14
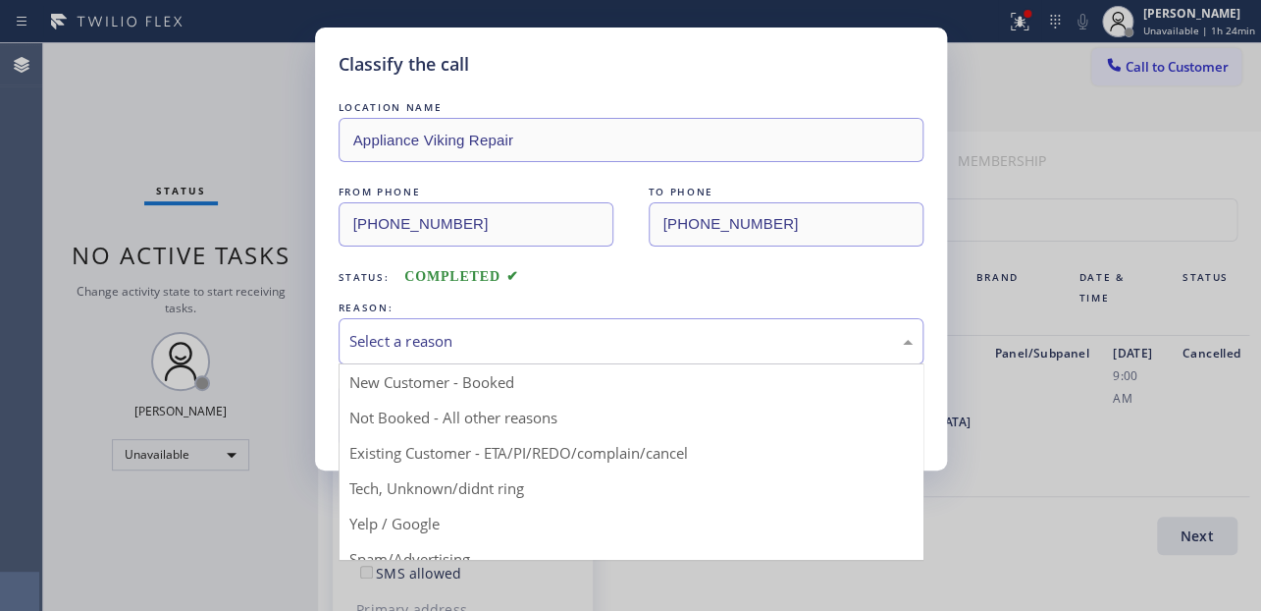
click at [384, 344] on div "Select a reason" at bounding box center [630, 341] width 563 height 23
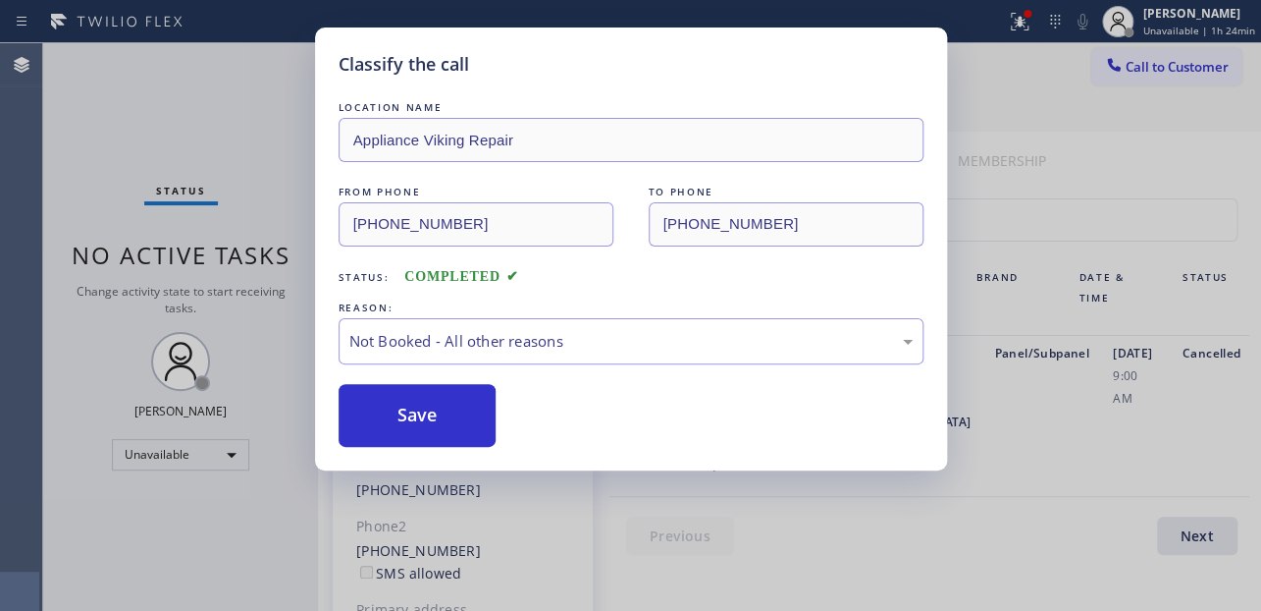
click at [396, 416] on button "Save" at bounding box center [418, 415] width 158 height 63
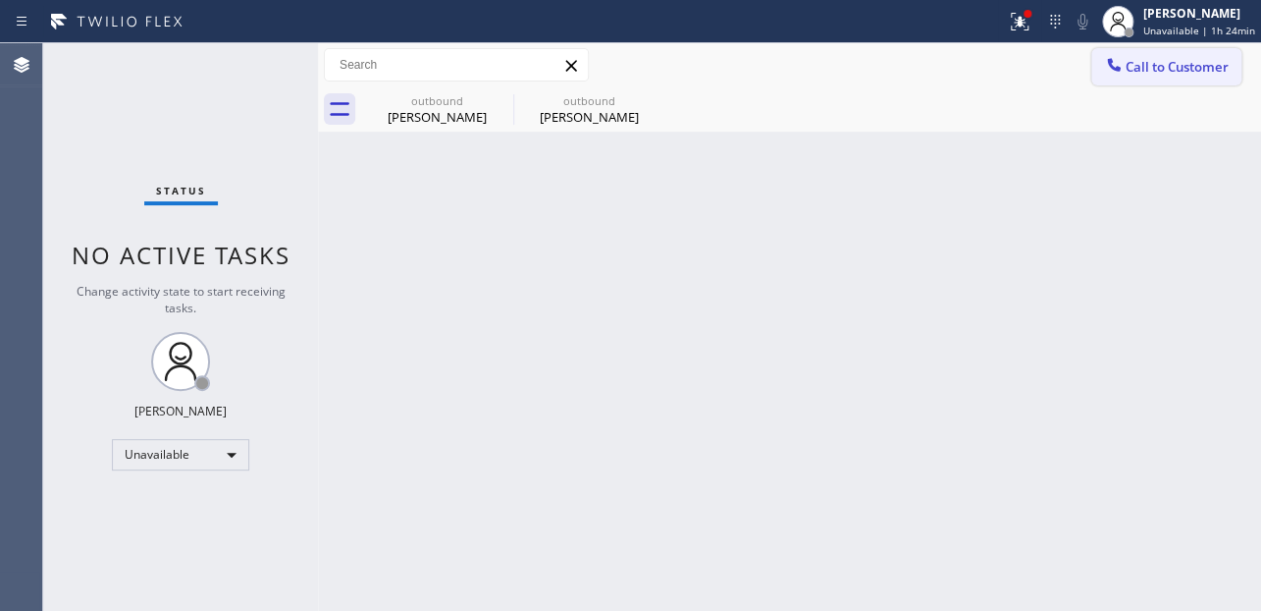
click at [1193, 68] on span "Call to Customer" at bounding box center [1177, 67] width 103 height 18
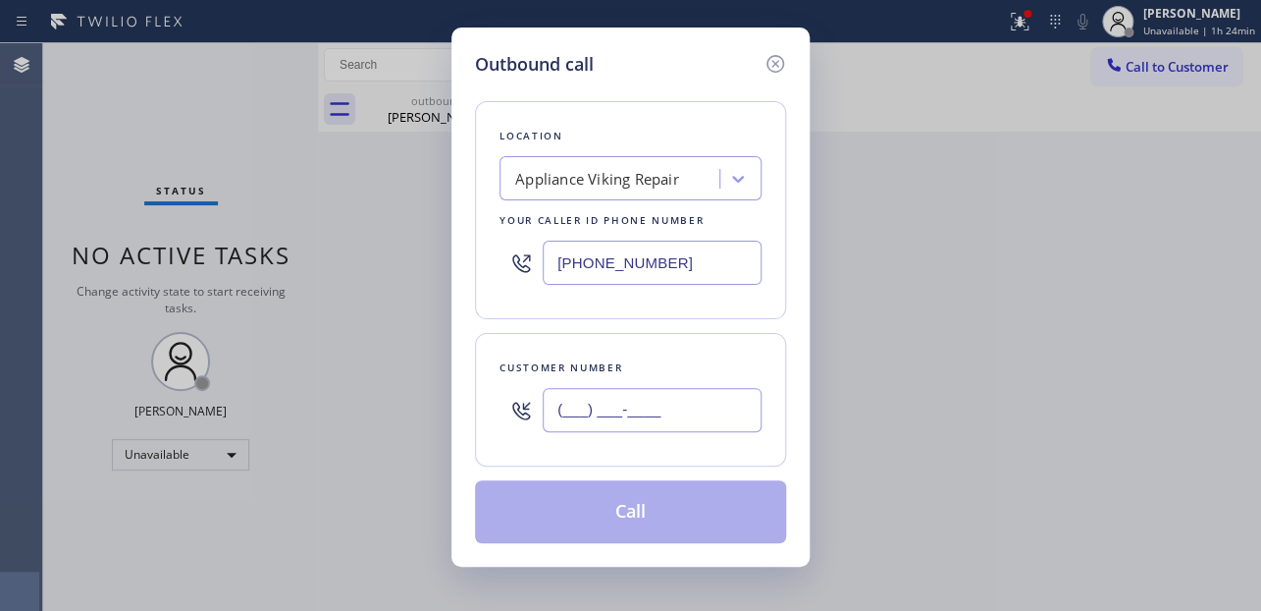
click at [586, 393] on input "(___) ___-____" at bounding box center [652, 410] width 219 height 44
paste input "602) 325-8444"
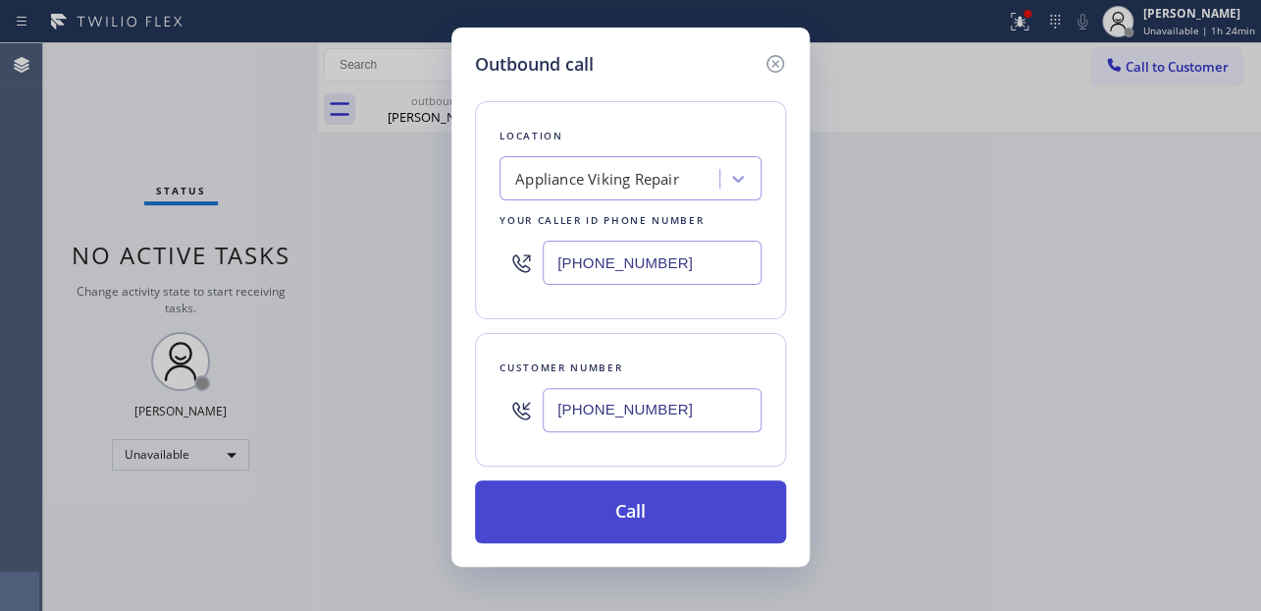
click at [632, 495] on button "Call" at bounding box center [630, 511] width 311 height 63
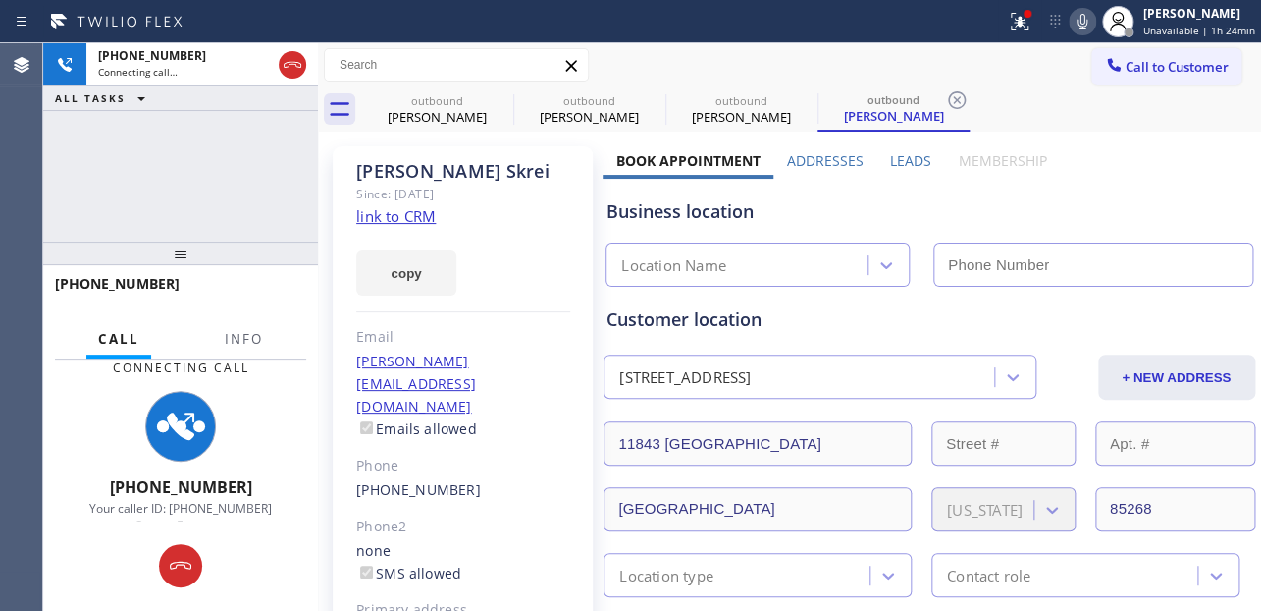
click at [906, 155] on label "Leads" at bounding box center [910, 160] width 41 height 19
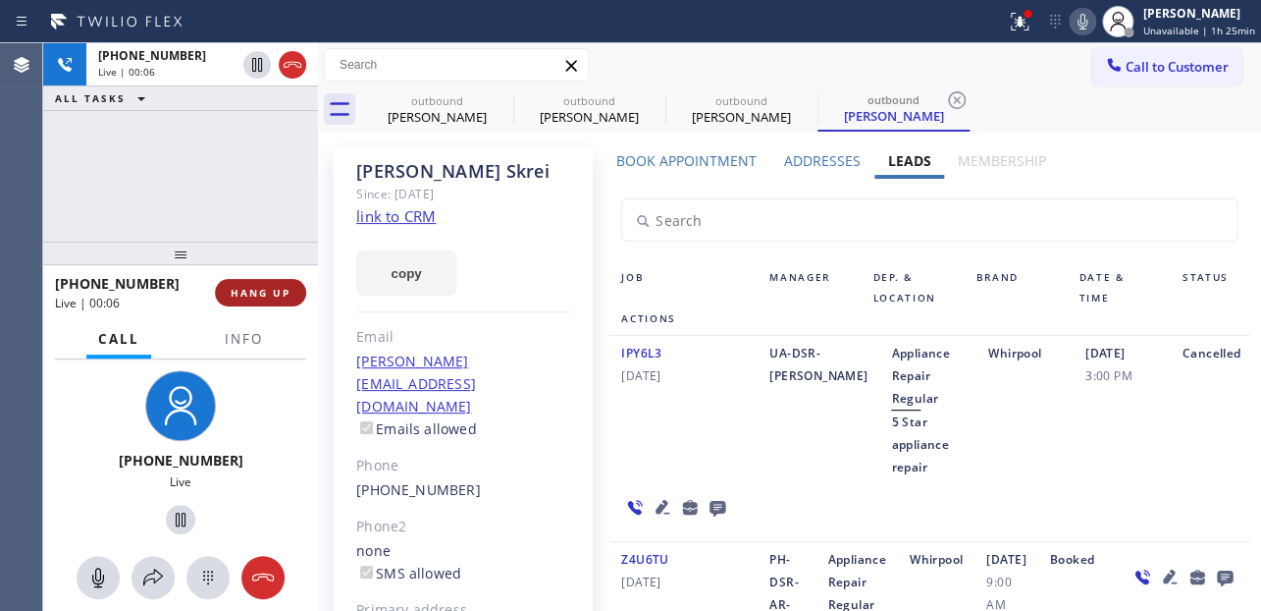
click at [235, 292] on span "HANG UP" at bounding box center [261, 293] width 60 height 14
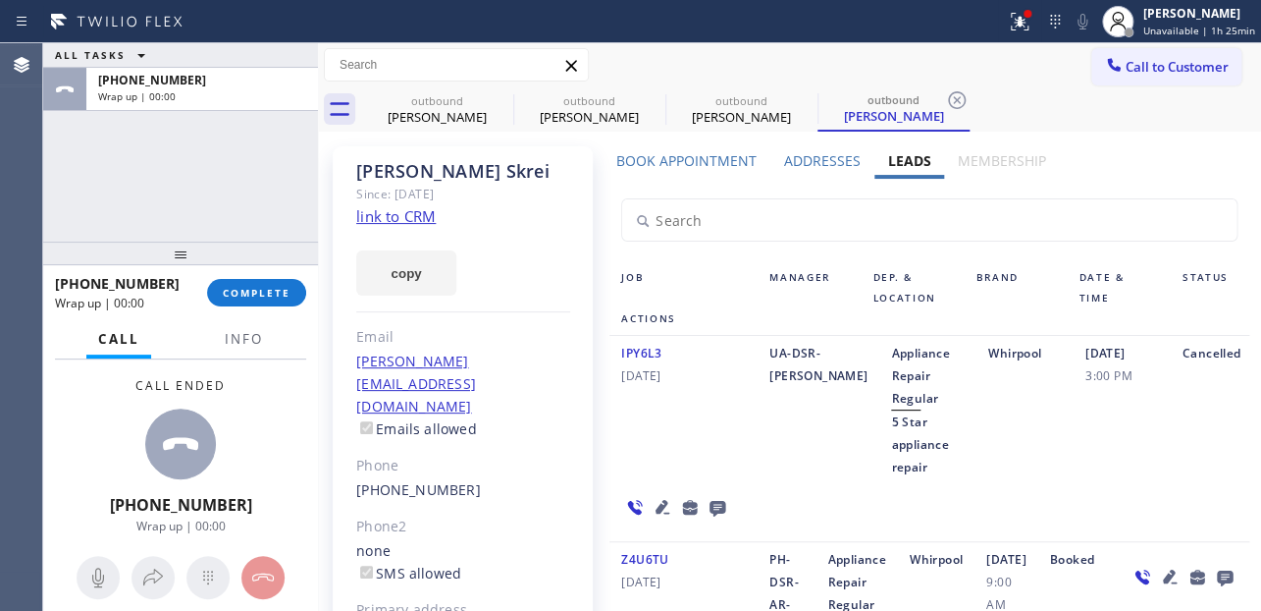
click at [713, 506] on icon at bounding box center [718, 509] width 16 height 16
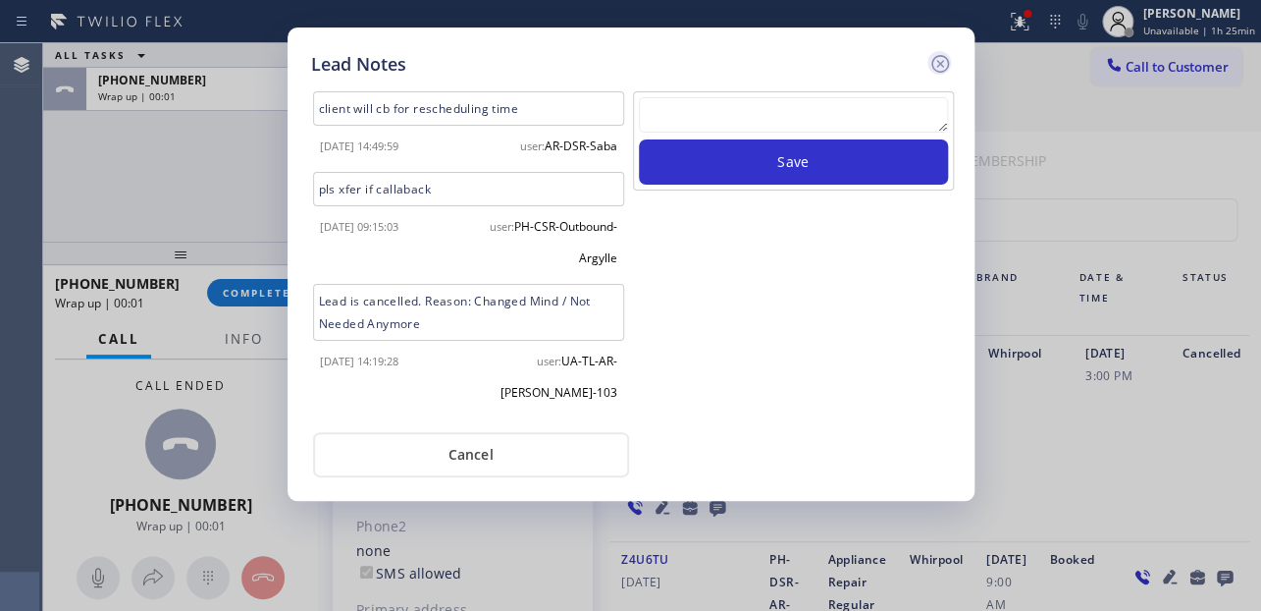
click at [937, 54] on icon at bounding box center [941, 64] width 24 height 24
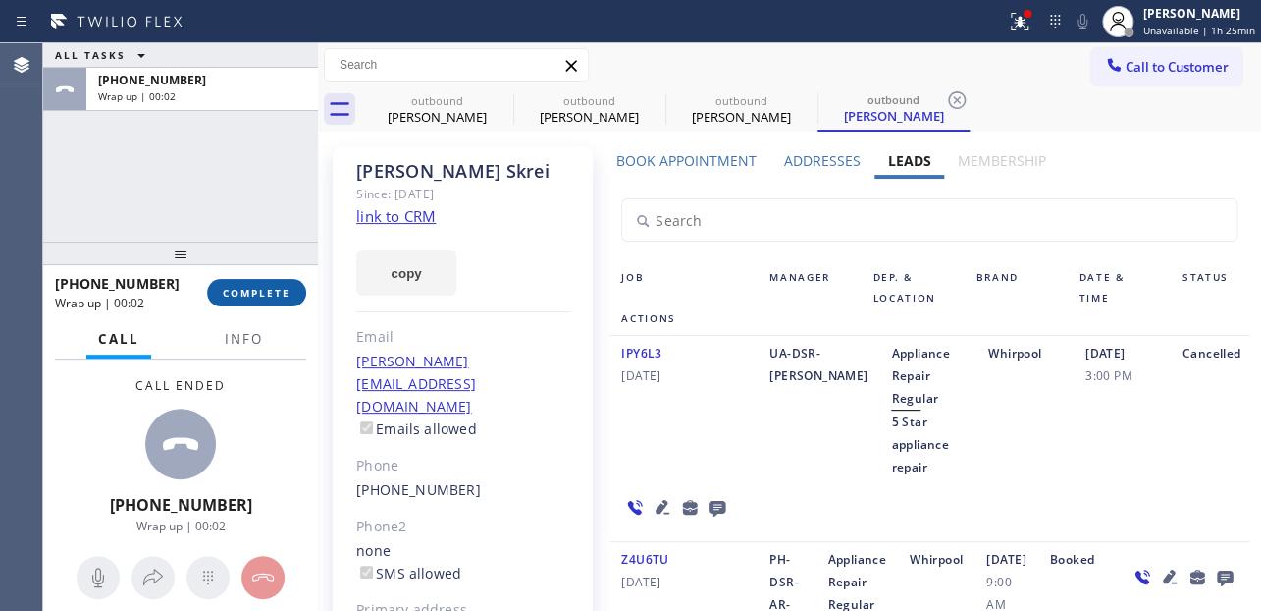
click at [258, 291] on span "COMPLETE" at bounding box center [257, 293] width 68 height 14
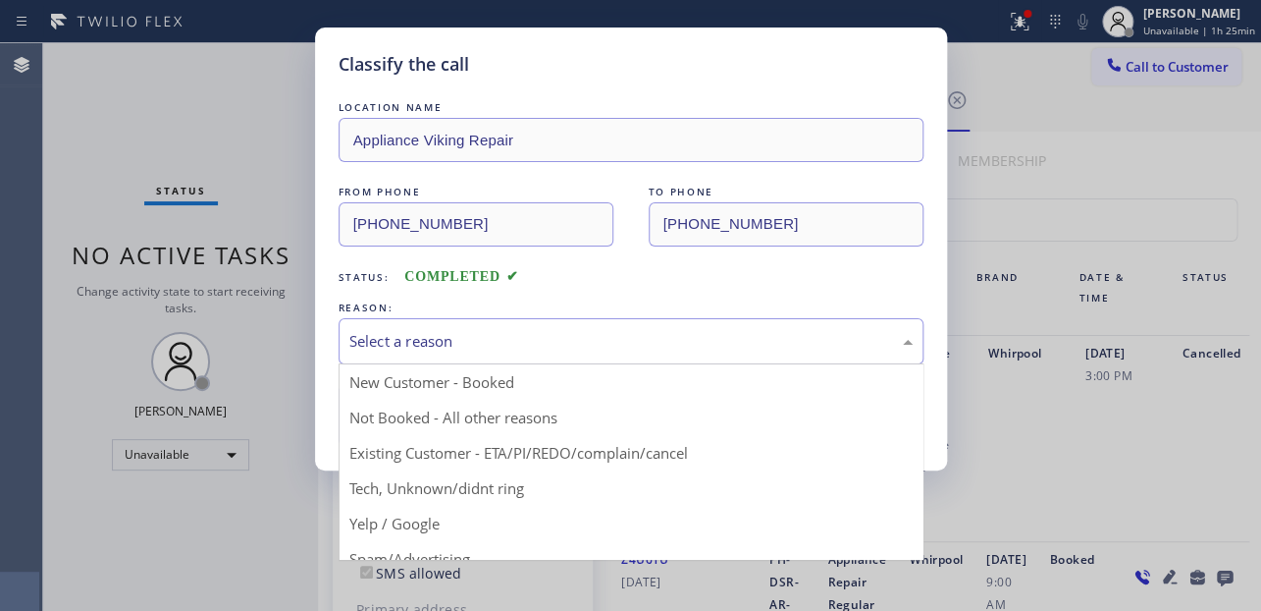
click at [483, 330] on div "Select a reason" at bounding box center [630, 341] width 563 height 23
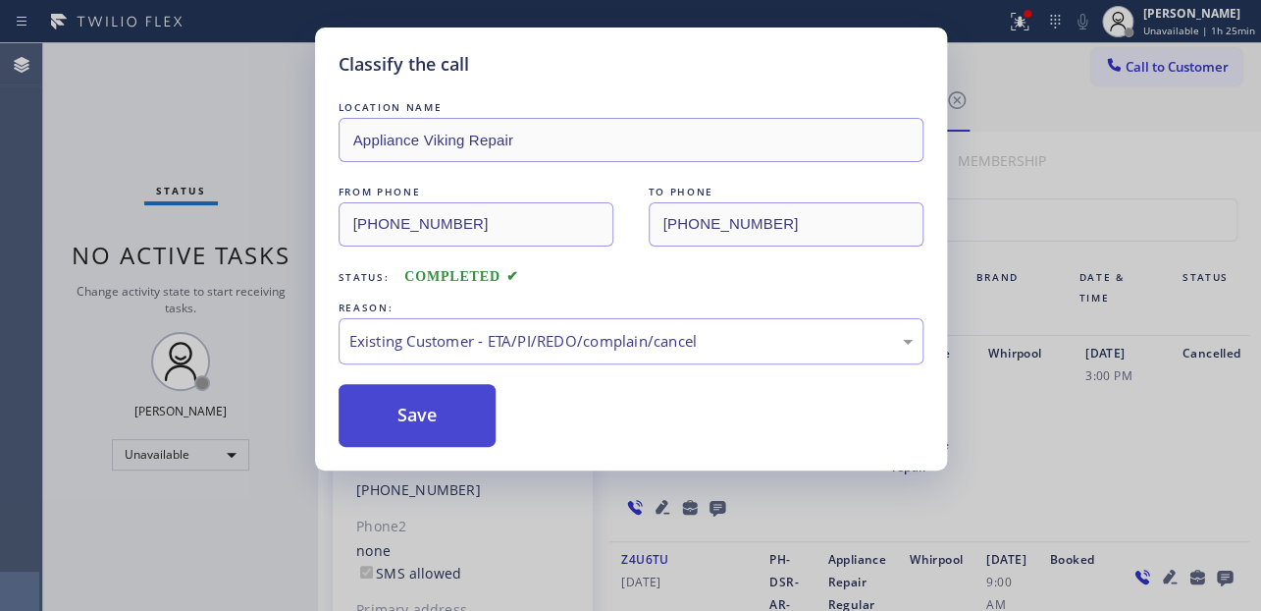
click at [424, 419] on button "Save" at bounding box center [418, 415] width 158 height 63
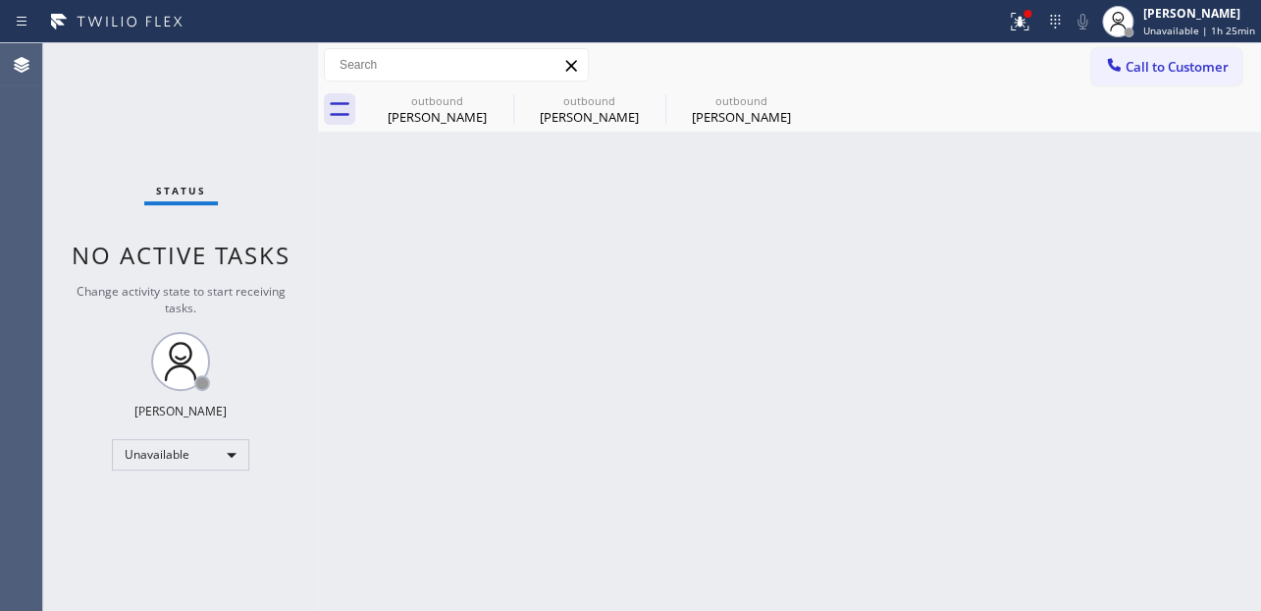
click at [732, 334] on div "Back to Dashboard Change Sender ID Customers Technicians Select a contact Outbo…" at bounding box center [789, 326] width 943 height 567
click at [1161, 75] on span "Call to Customer" at bounding box center [1177, 67] width 103 height 18
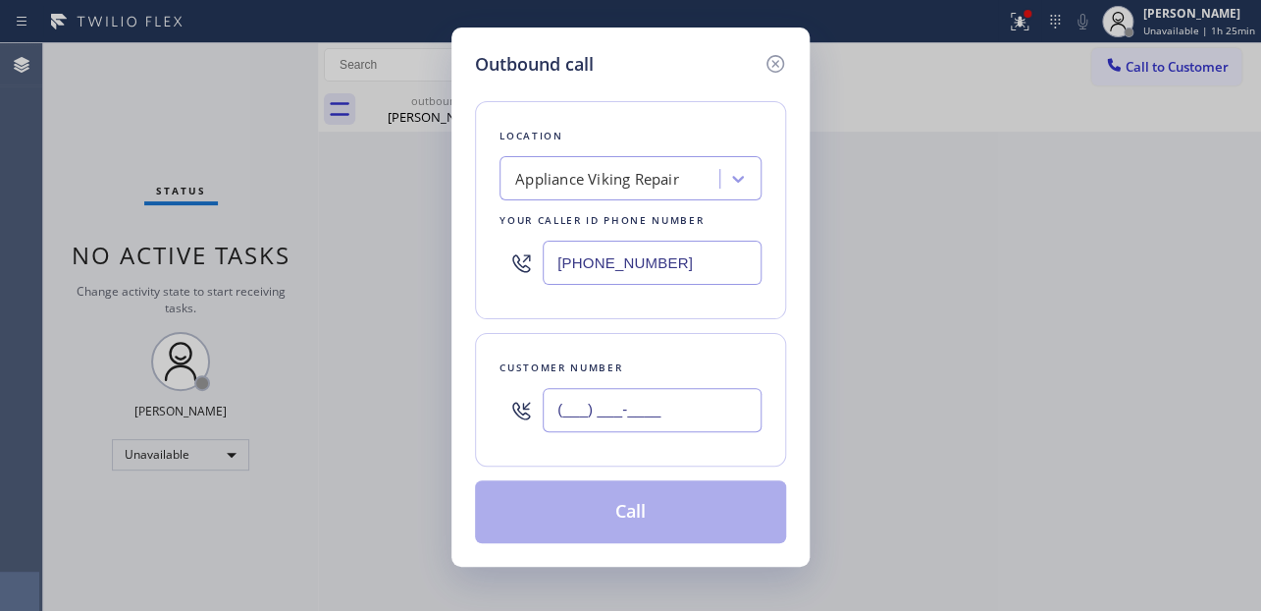
click at [622, 406] on input "(___) ___-____" at bounding box center [652, 410] width 219 height 44
paste input "925) 285-2106"
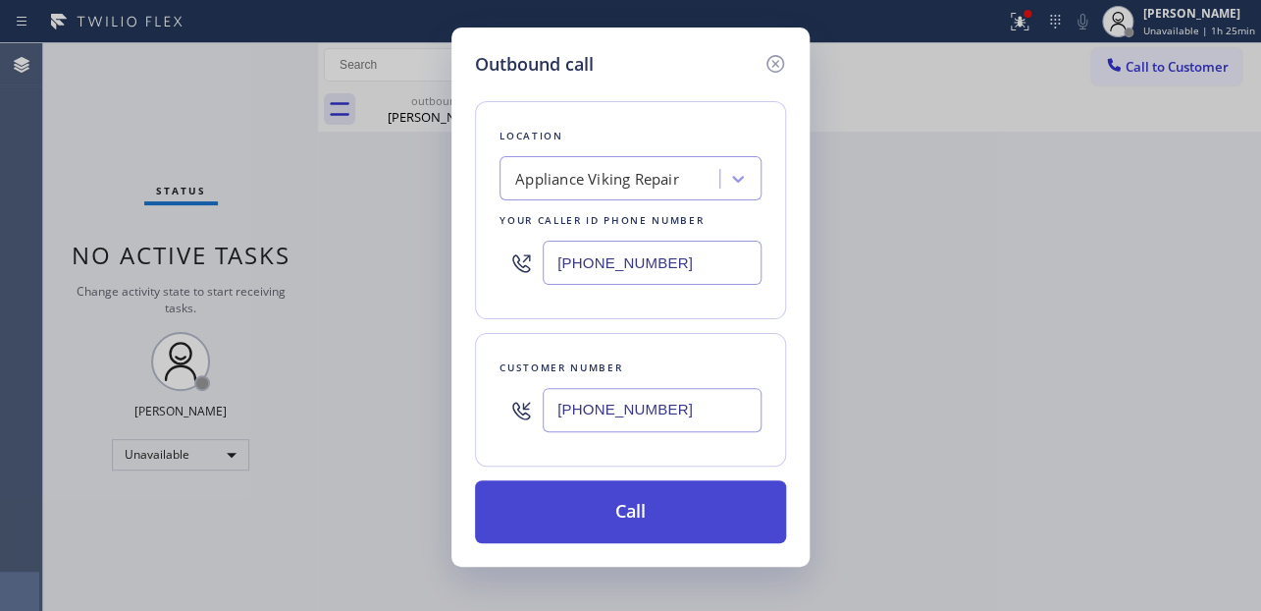
type input "[PHONE_NUMBER]"
click at [622, 503] on button "Call" at bounding box center [630, 511] width 311 height 63
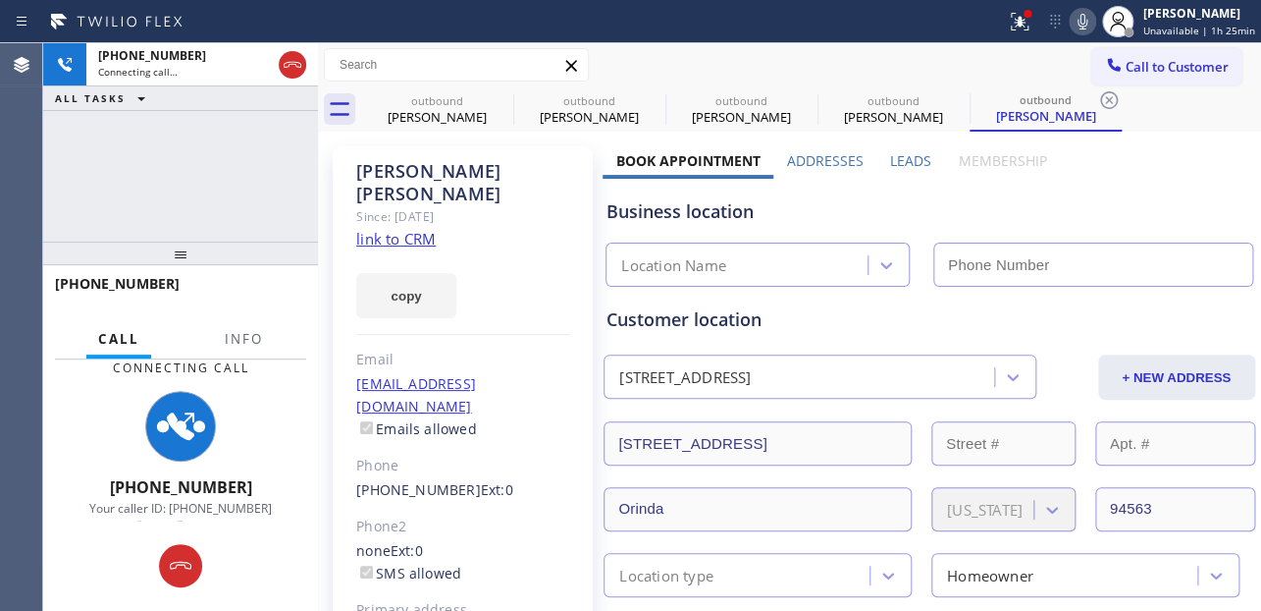
click at [910, 153] on label "Leads" at bounding box center [910, 160] width 41 height 19
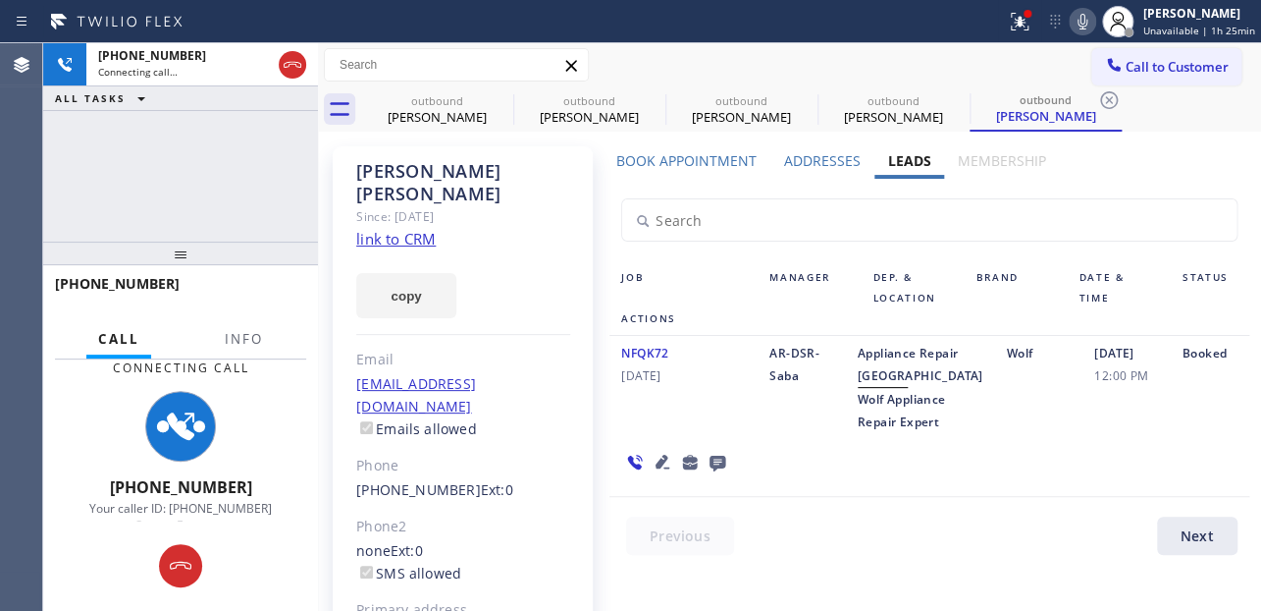
scroll to position [88, 0]
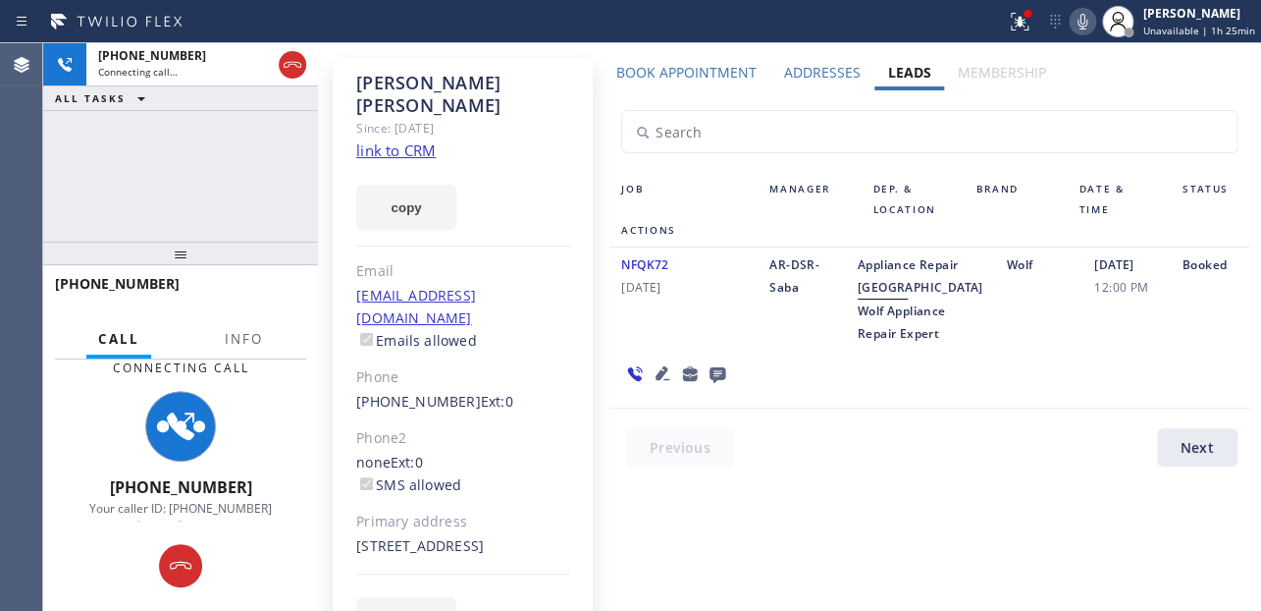
click at [658, 380] on icon at bounding box center [663, 373] width 14 height 14
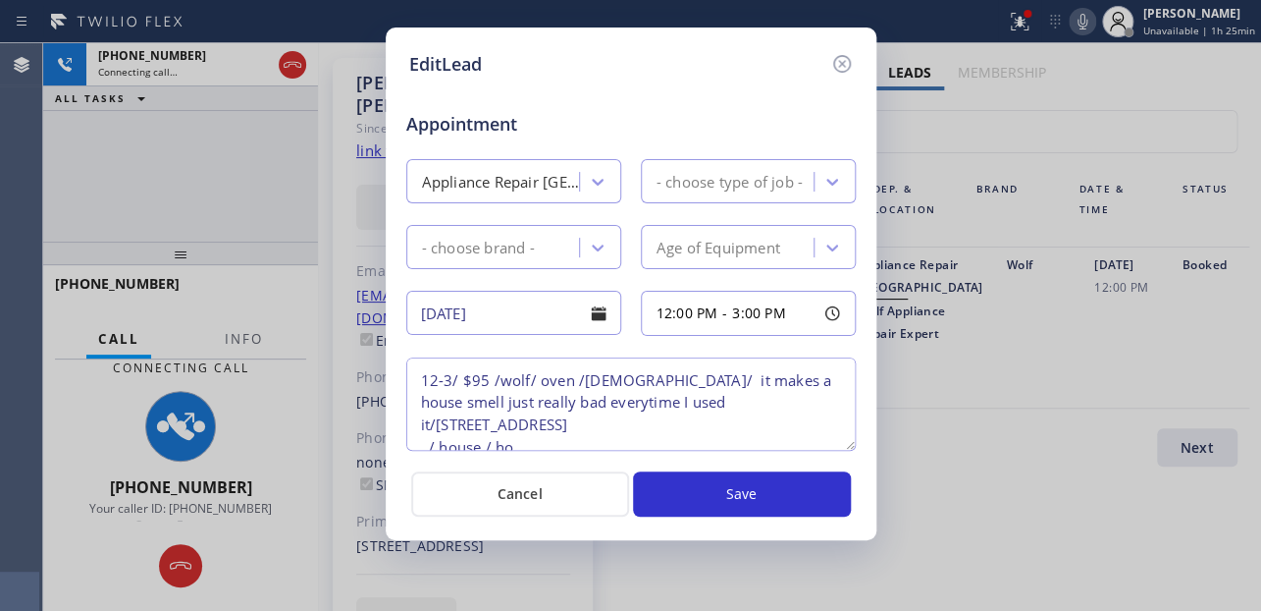
type textarea "12-3/ $95 /wolf/ oven /[DEMOGRAPHIC_DATA]/ it makes a house smell just really b…"
click at [839, 64] on icon at bounding box center [841, 64] width 18 height 18
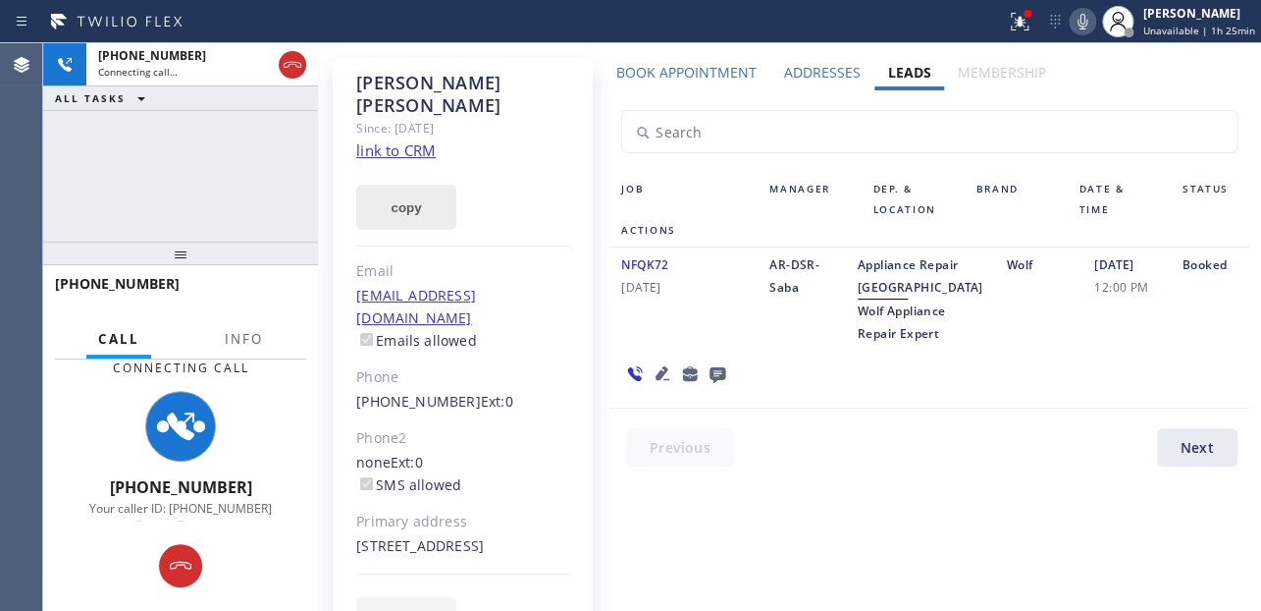
scroll to position [0, 0]
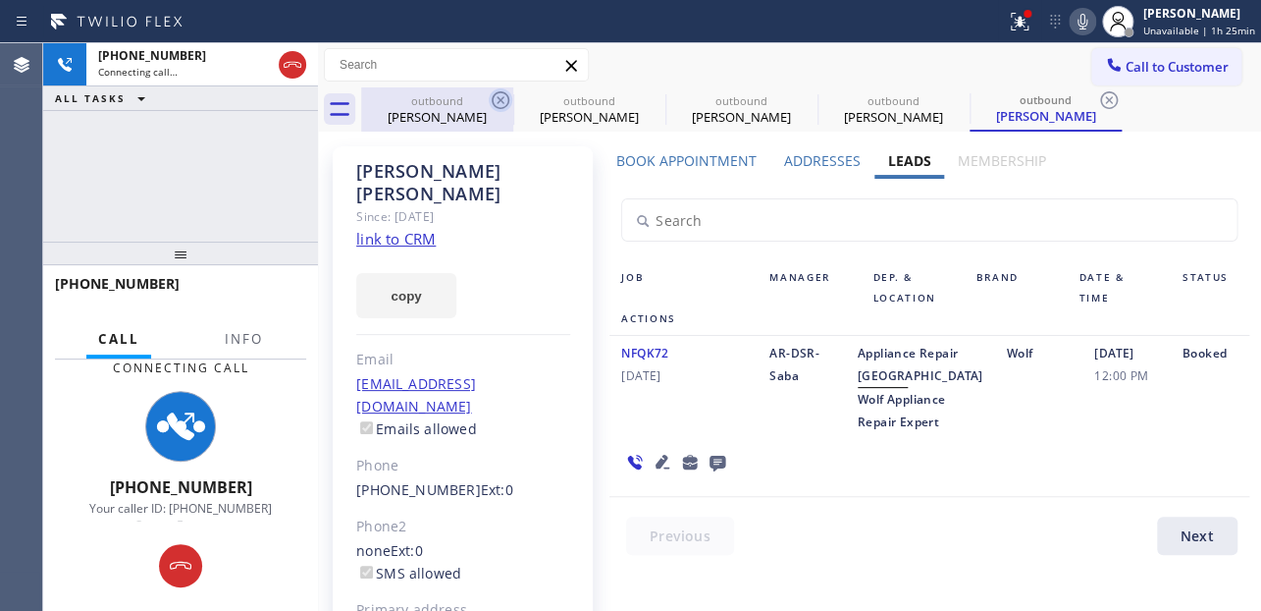
click at [501, 99] on icon at bounding box center [501, 100] width 18 height 18
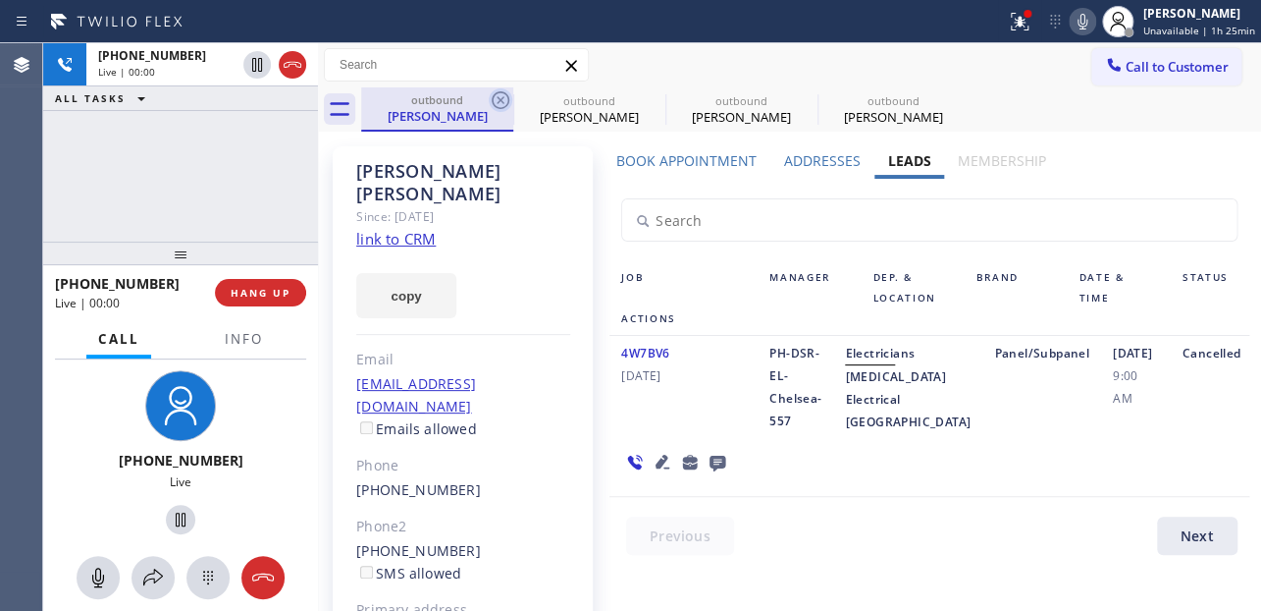
click at [499, 96] on icon at bounding box center [501, 100] width 24 height 24
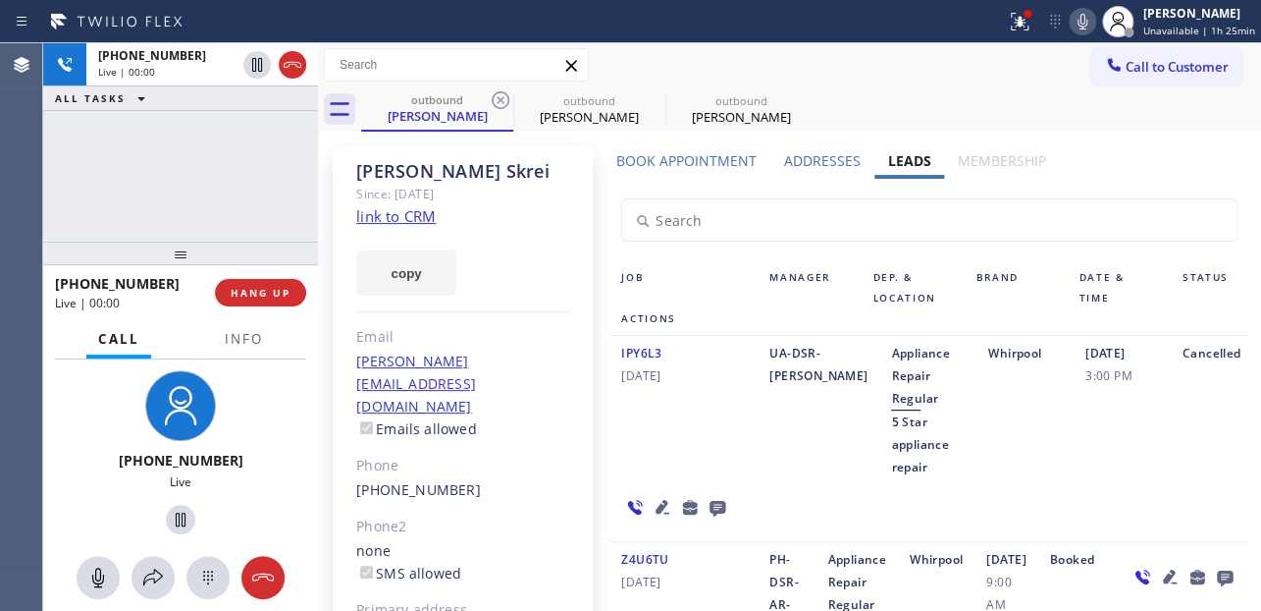
click at [499, 96] on icon at bounding box center [501, 100] width 24 height 24
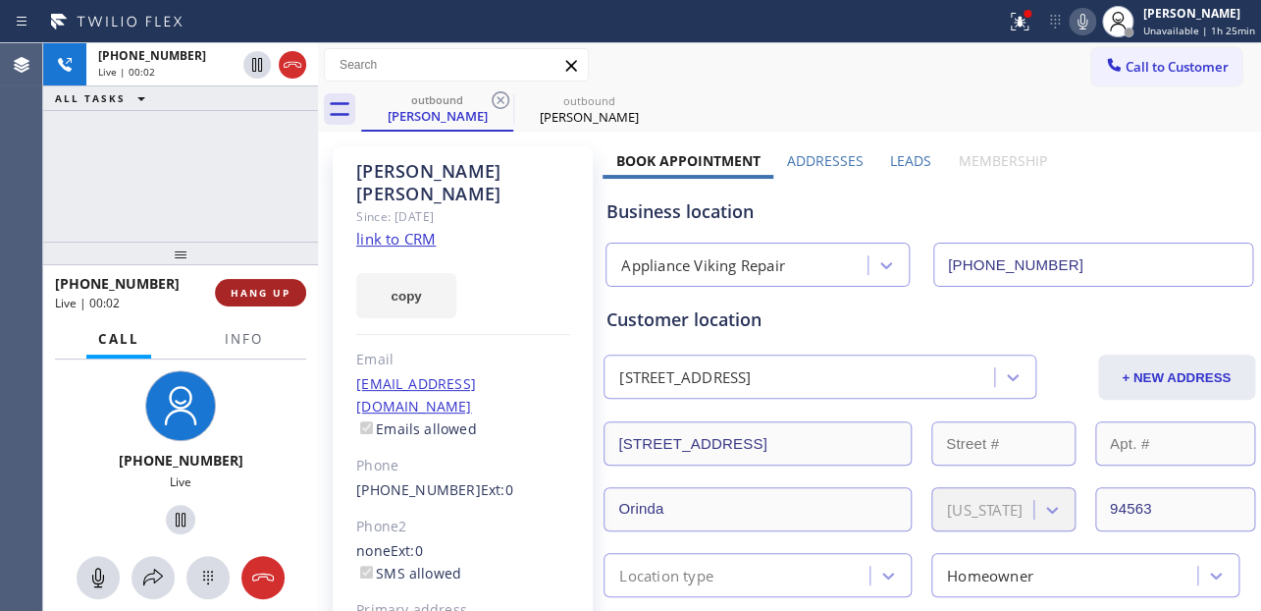
click at [260, 295] on span "HANG UP" at bounding box center [261, 293] width 60 height 14
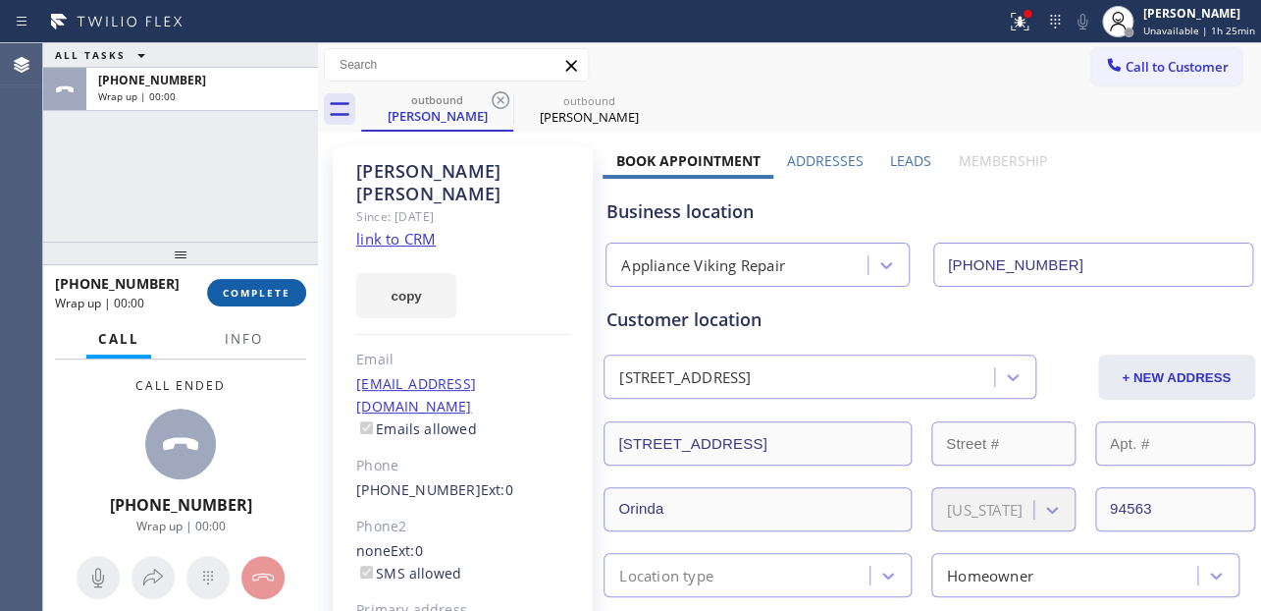
click at [255, 289] on span "COMPLETE" at bounding box center [257, 293] width 68 height 14
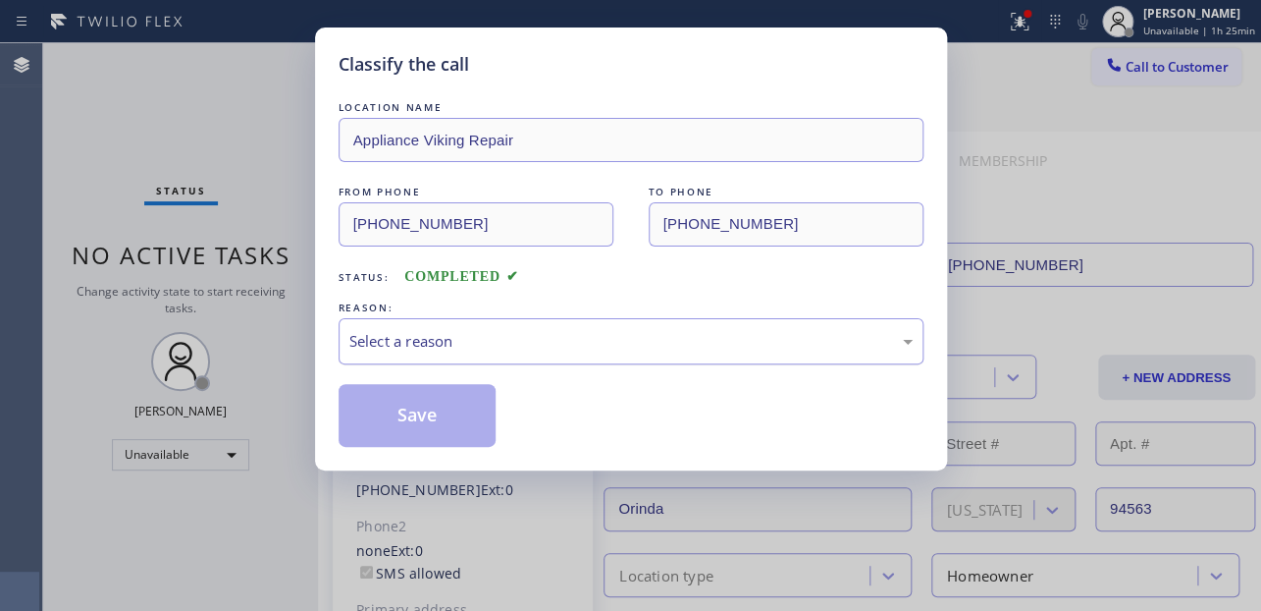
click at [627, 330] on div "Select a reason" at bounding box center [630, 341] width 563 height 23
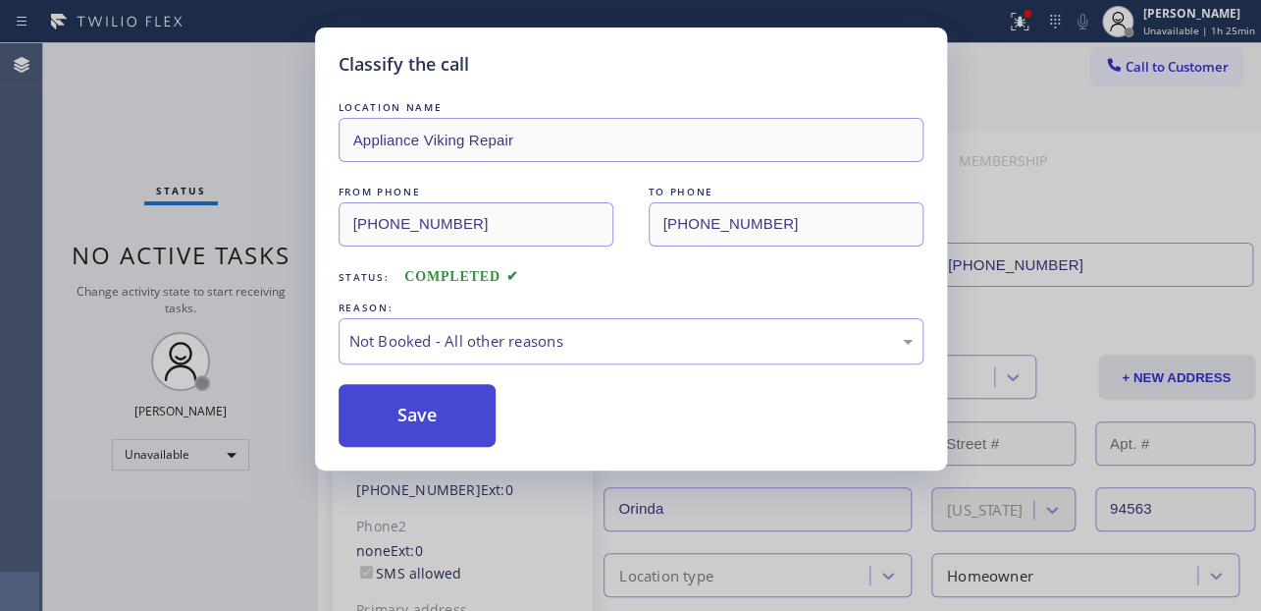
click at [437, 415] on button "Save" at bounding box center [418, 415] width 158 height 63
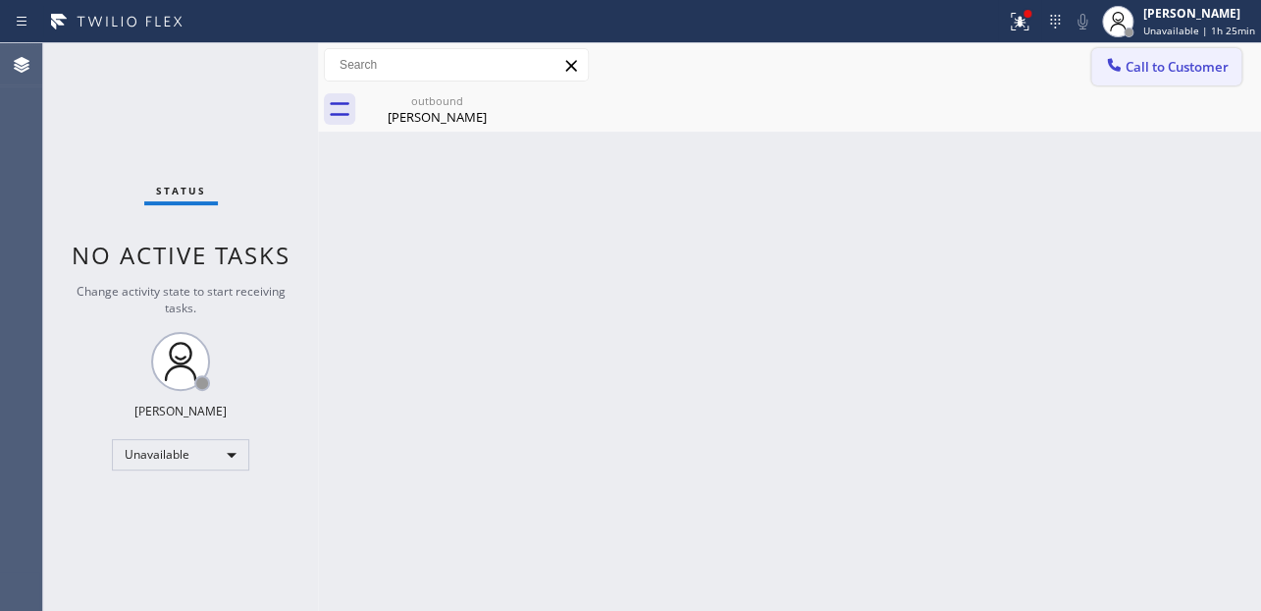
click at [1134, 58] on span "Call to Customer" at bounding box center [1177, 67] width 103 height 18
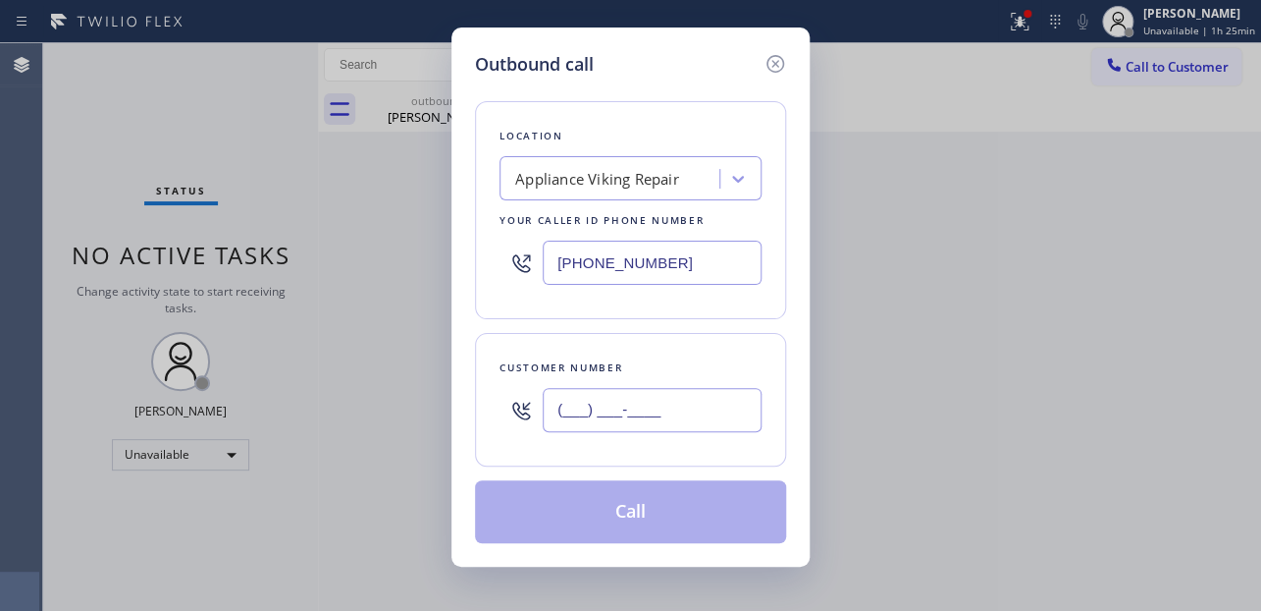
click at [572, 400] on input "(___) ___-____" at bounding box center [652, 410] width 219 height 44
paste input "510) 807-7865"
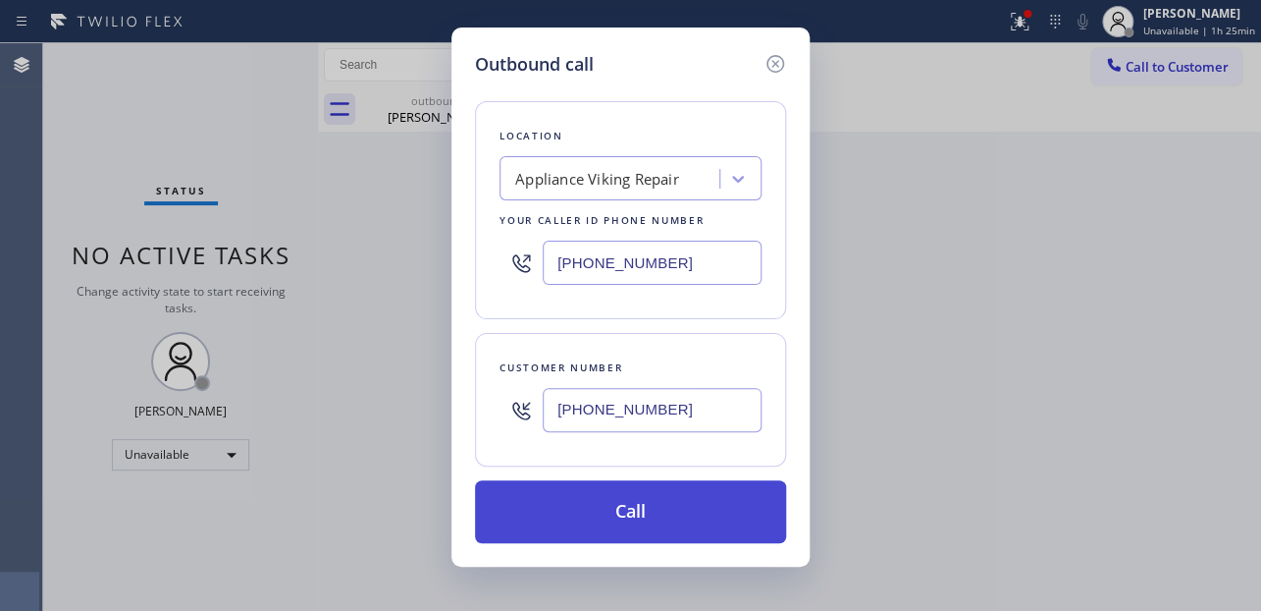
click at [614, 510] on button "Call" at bounding box center [630, 511] width 311 height 63
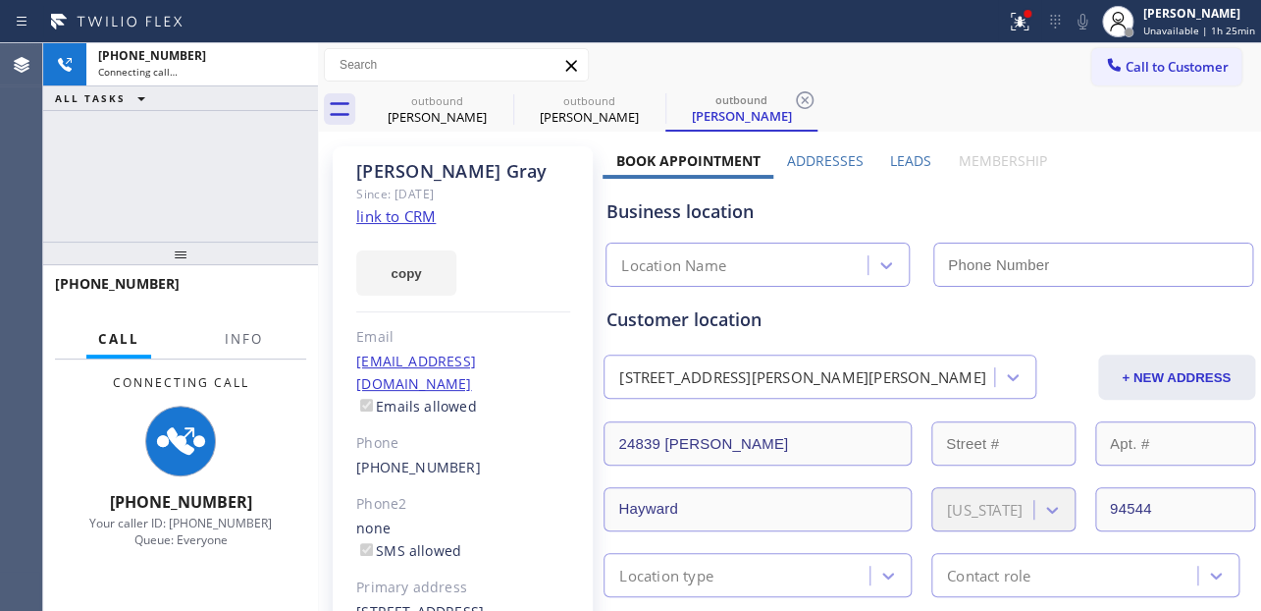
click at [899, 162] on label "Leads" at bounding box center [910, 160] width 41 height 19
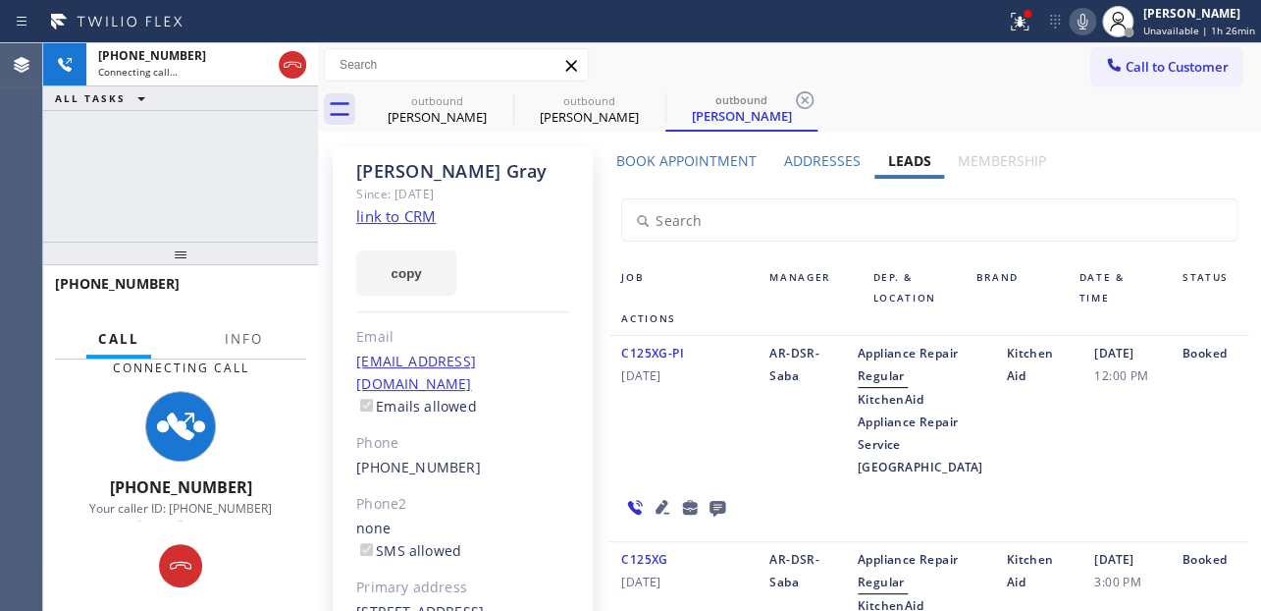
click at [629, 464] on div "C125XG-PI [DATE]" at bounding box center [684, 410] width 148 height 136
click at [610, 432] on div "C125XG-PI [DATE]" at bounding box center [684, 410] width 148 height 136
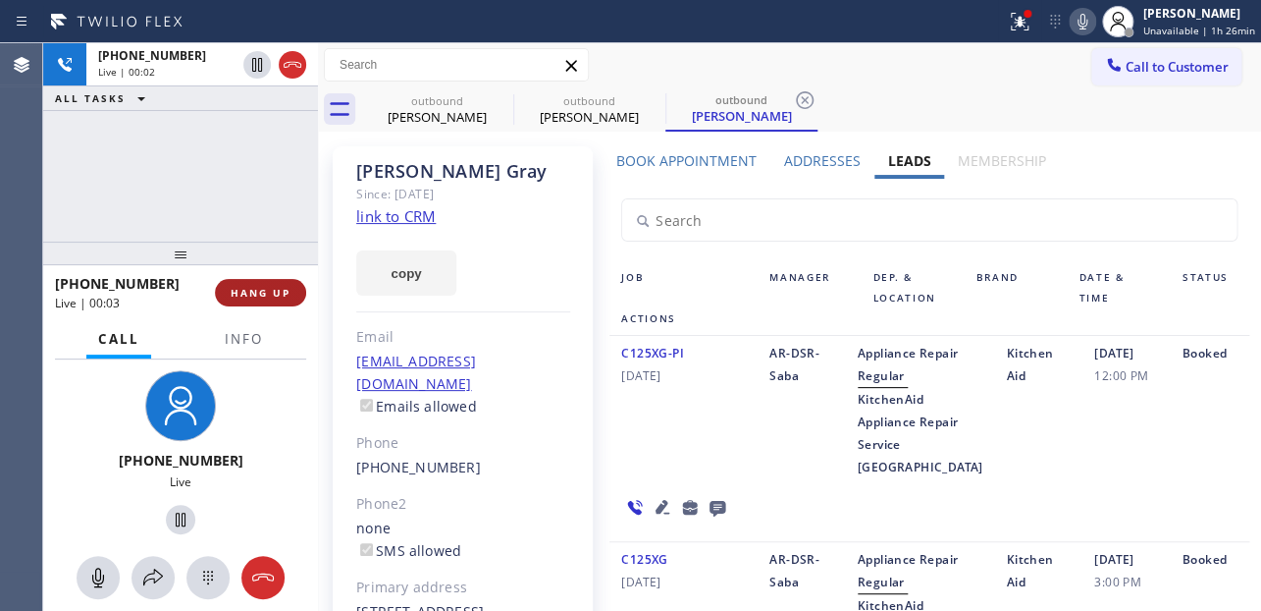
click at [237, 292] on span "HANG UP" at bounding box center [261, 293] width 60 height 14
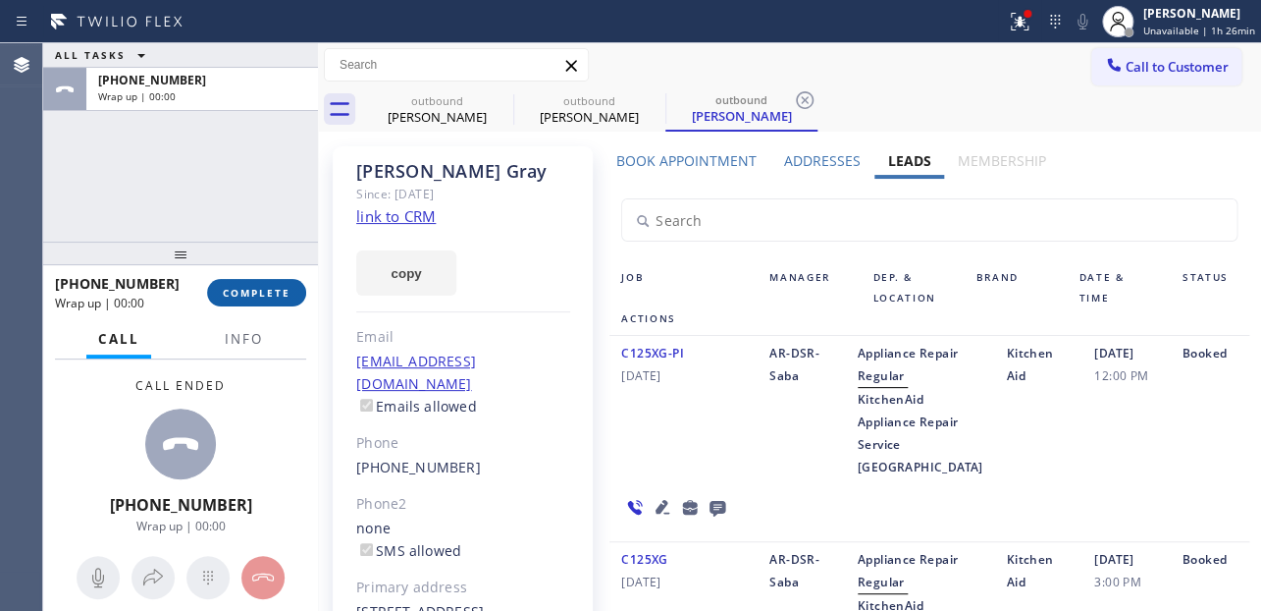
click at [252, 294] on span "COMPLETE" at bounding box center [257, 293] width 68 height 14
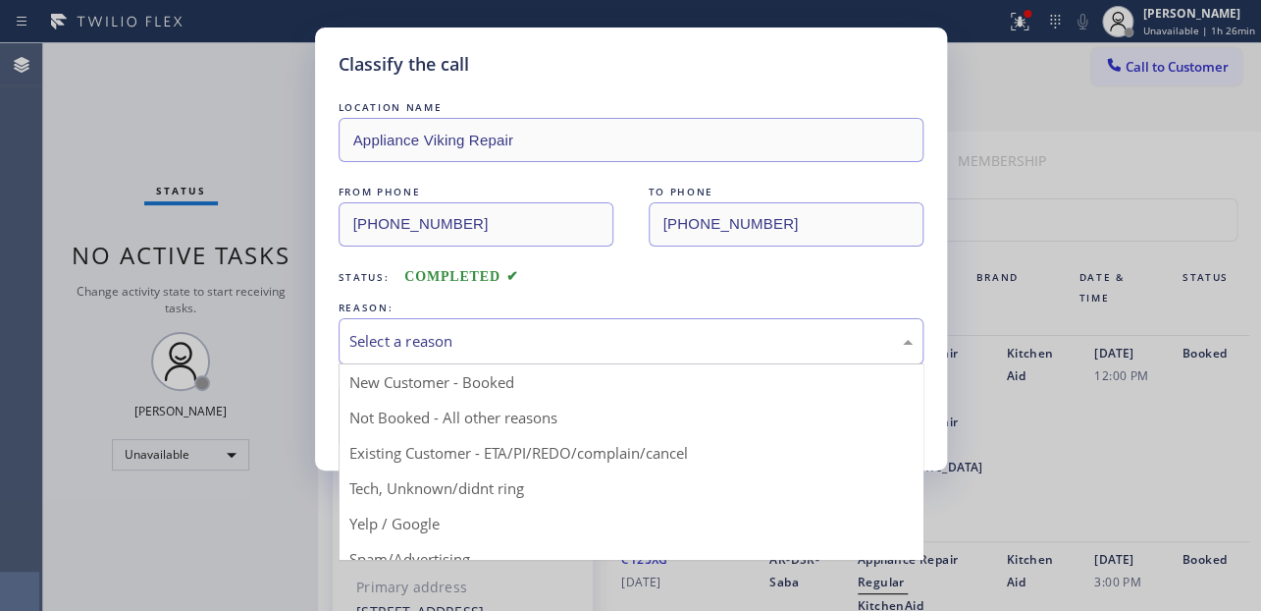
click at [441, 325] on div "Select a reason" at bounding box center [631, 341] width 585 height 46
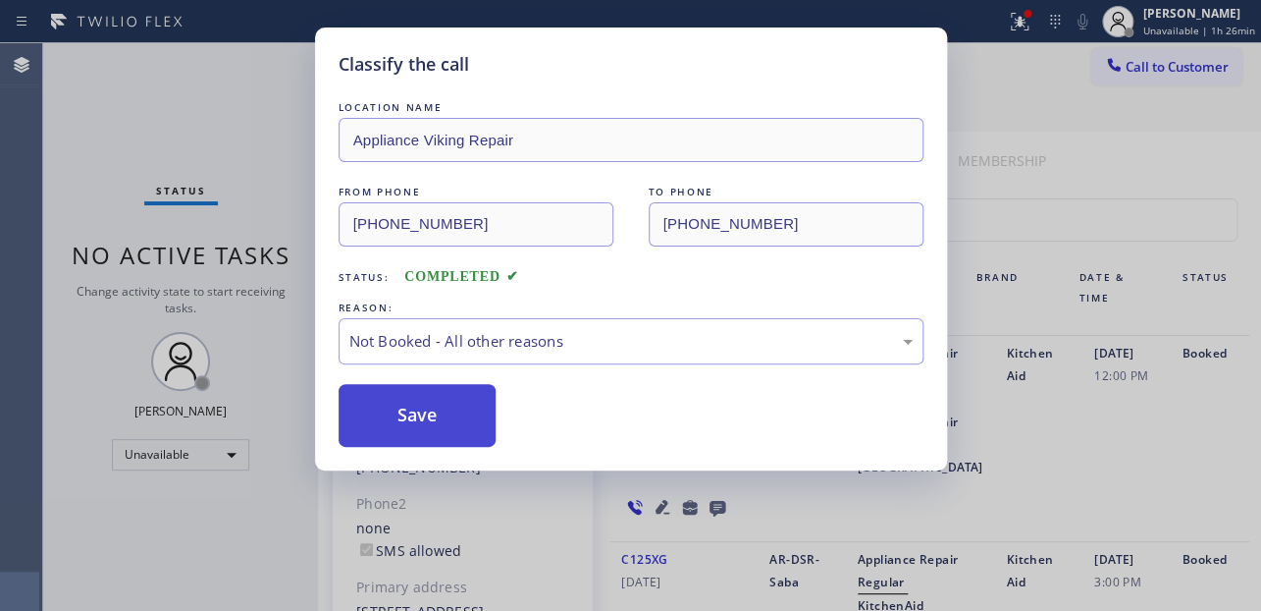
click at [422, 422] on button "Save" at bounding box center [418, 415] width 158 height 63
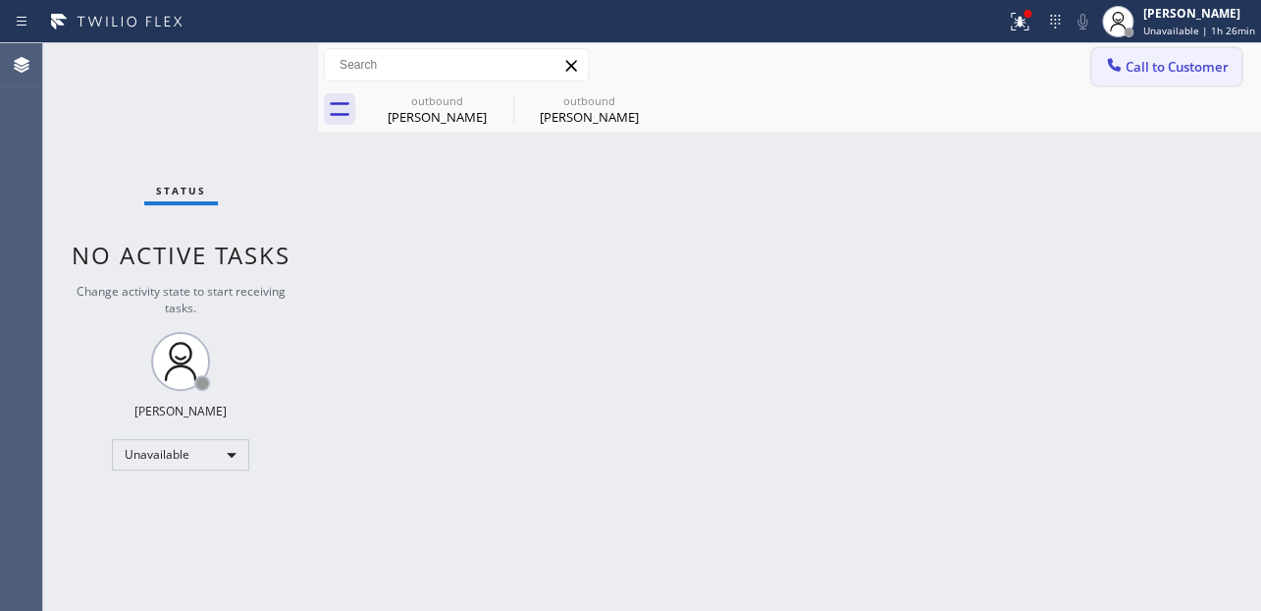
click at [1132, 73] on span "Call to Customer" at bounding box center [1177, 67] width 103 height 18
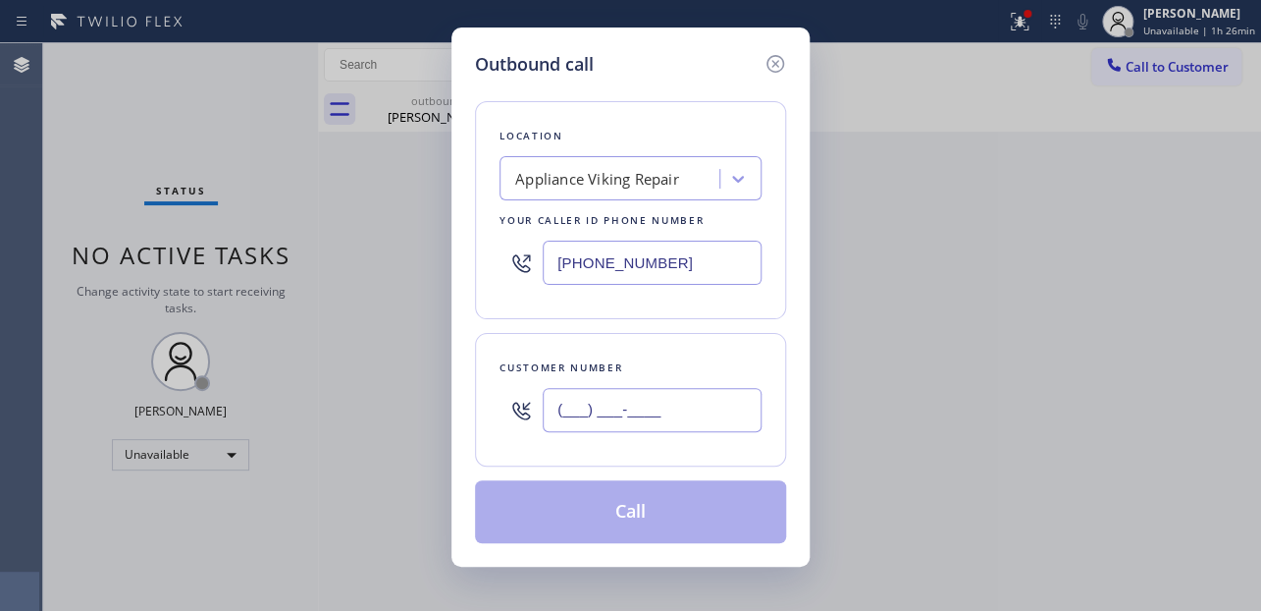
click at [632, 400] on input "(___) ___-____" at bounding box center [652, 410] width 219 height 44
paste input "415) 601-1972"
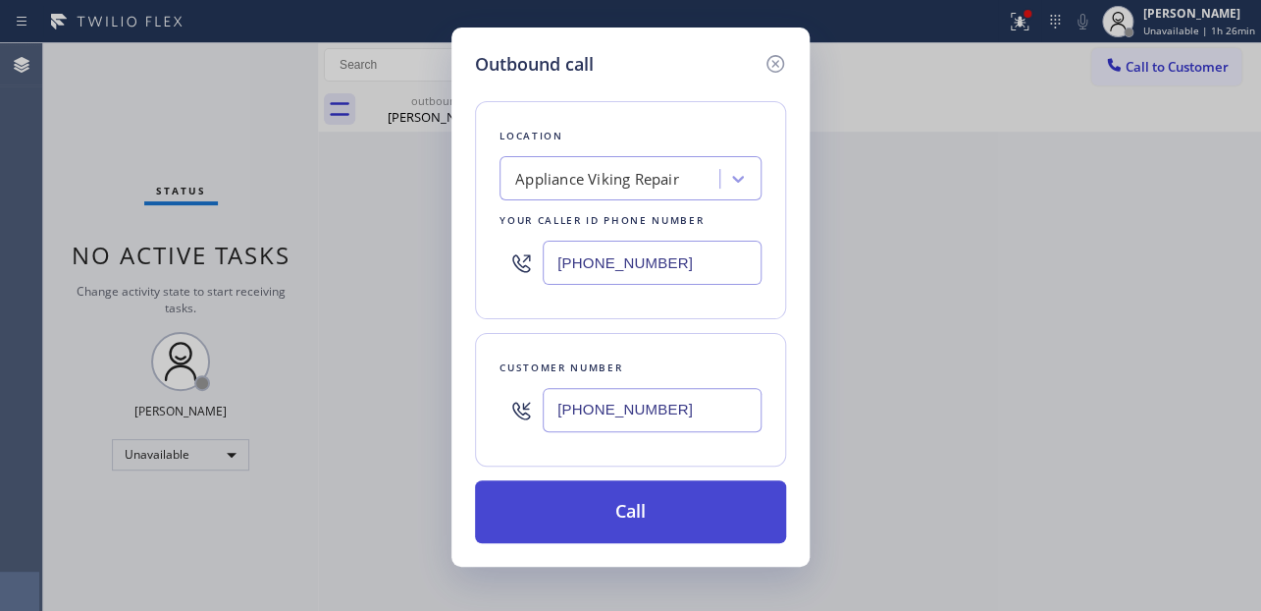
type input "[PHONE_NUMBER]"
click at [632, 510] on button "Call" at bounding box center [630, 511] width 311 height 63
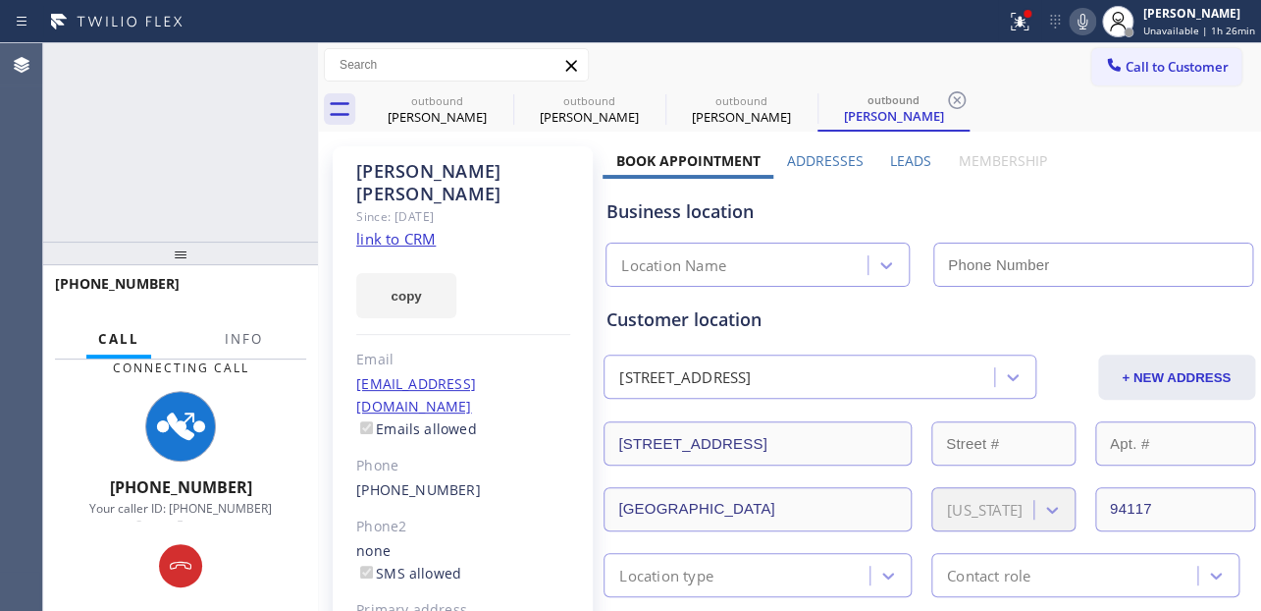
type input "[PHONE_NUMBER]"
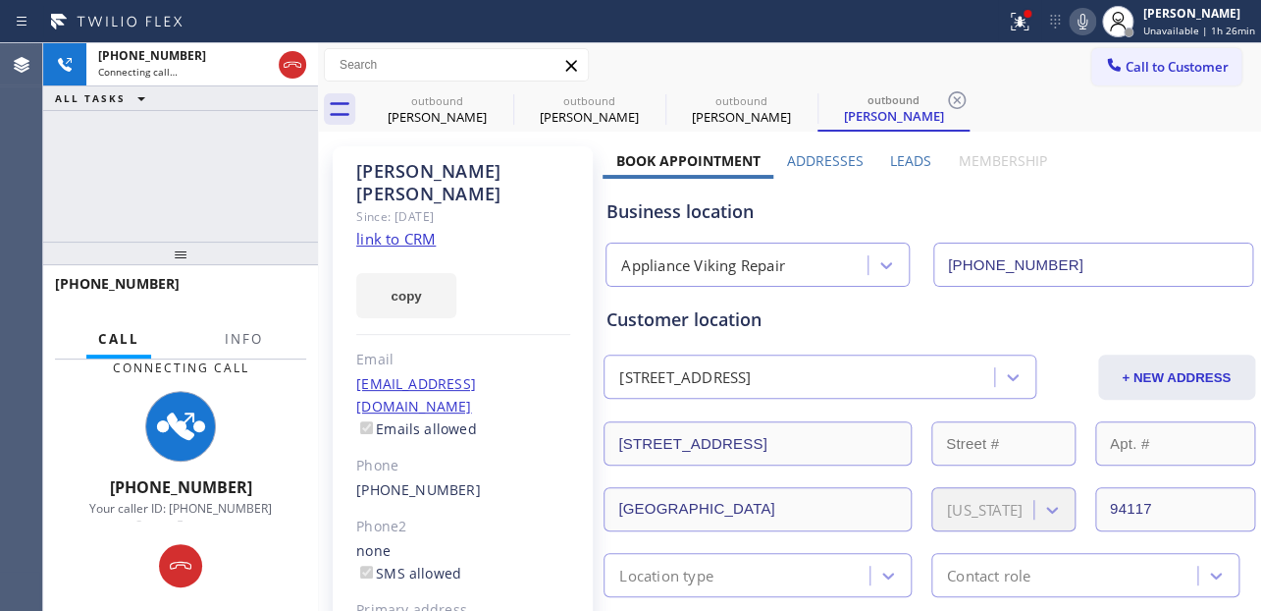
click at [902, 156] on label "Leads" at bounding box center [910, 160] width 41 height 19
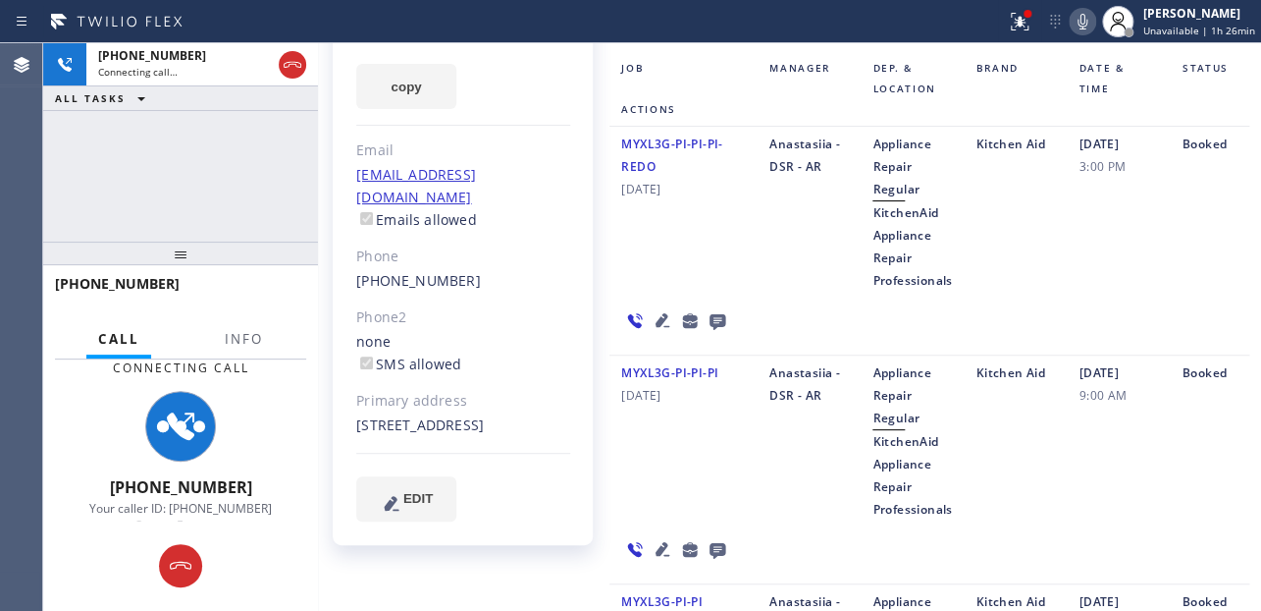
scroll to position [178, 0]
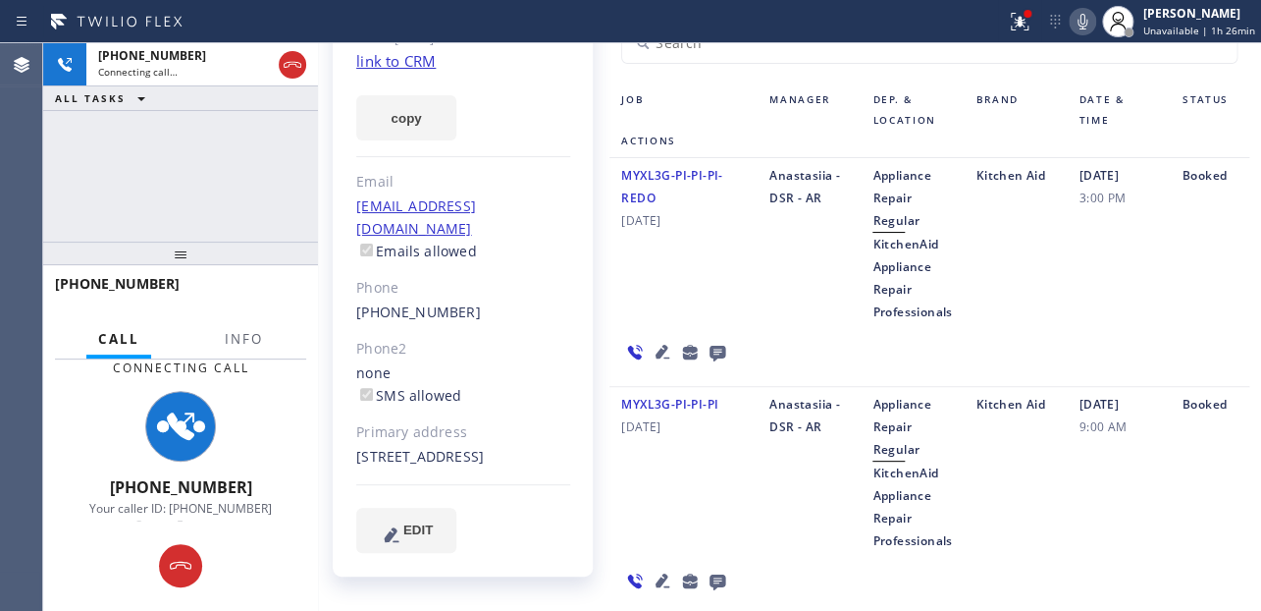
click at [657, 351] on icon at bounding box center [663, 352] width 14 height 14
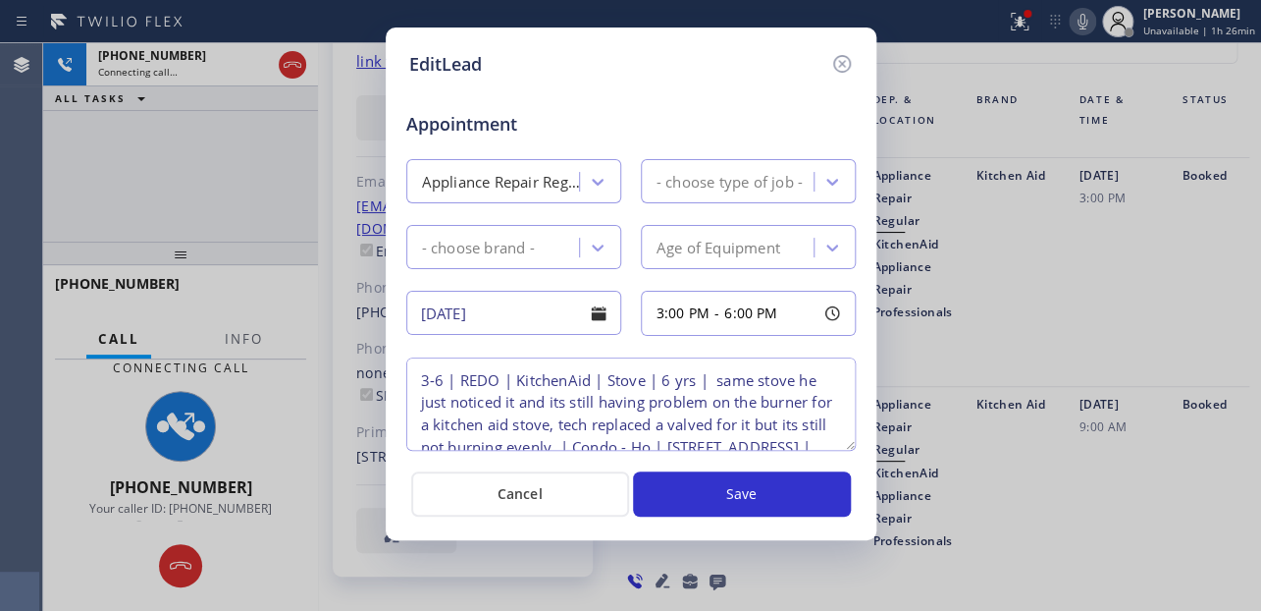
type textarea "3-6 | REDO | KitchenAid | Stove | 6 yrs | same stove he just noticed it and its…"
click at [841, 60] on icon at bounding box center [842, 64] width 24 height 24
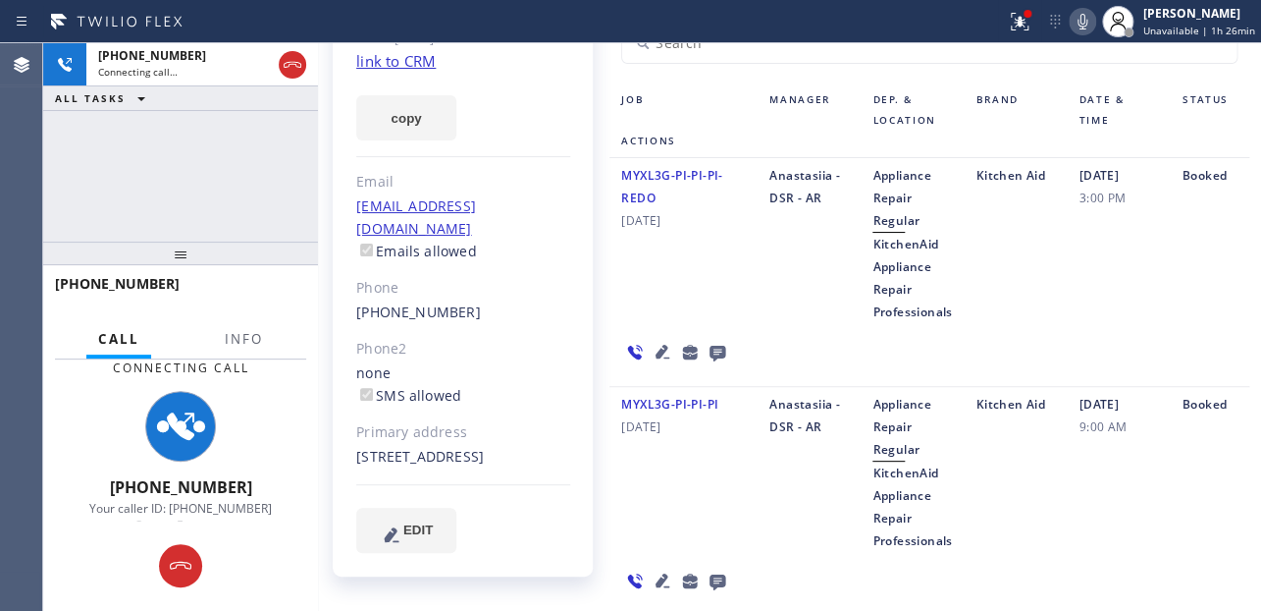
scroll to position [0, 0]
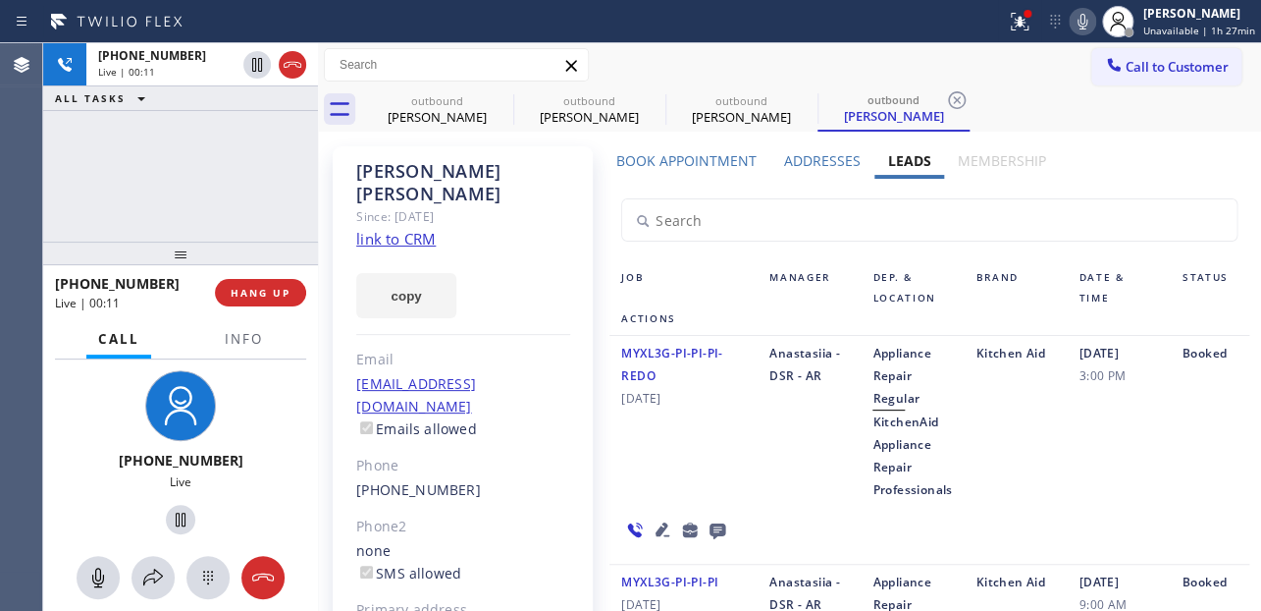
click at [670, 442] on div "MYXL3G-PI-PI-PI-REDO [DATE]" at bounding box center [684, 421] width 148 height 159
click at [656, 529] on icon at bounding box center [663, 529] width 14 height 14
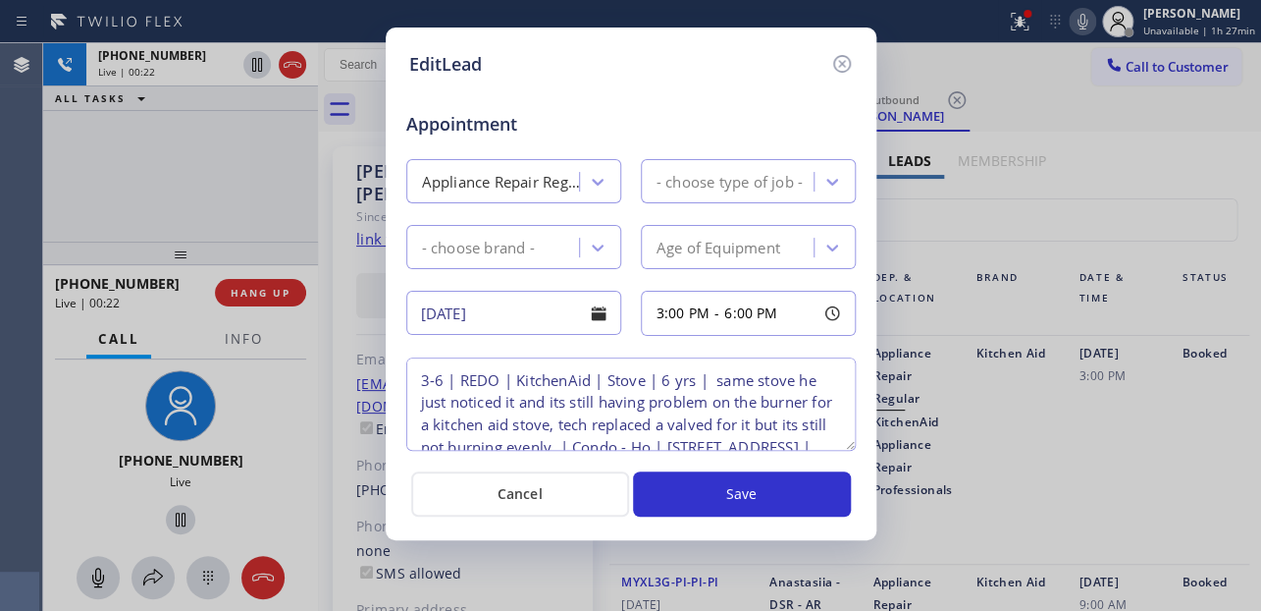
type textarea "3-6 | REDO | KitchenAid | Stove | 6 yrs | same stove he just noticed it and its…"
click at [838, 60] on icon at bounding box center [841, 64] width 18 height 18
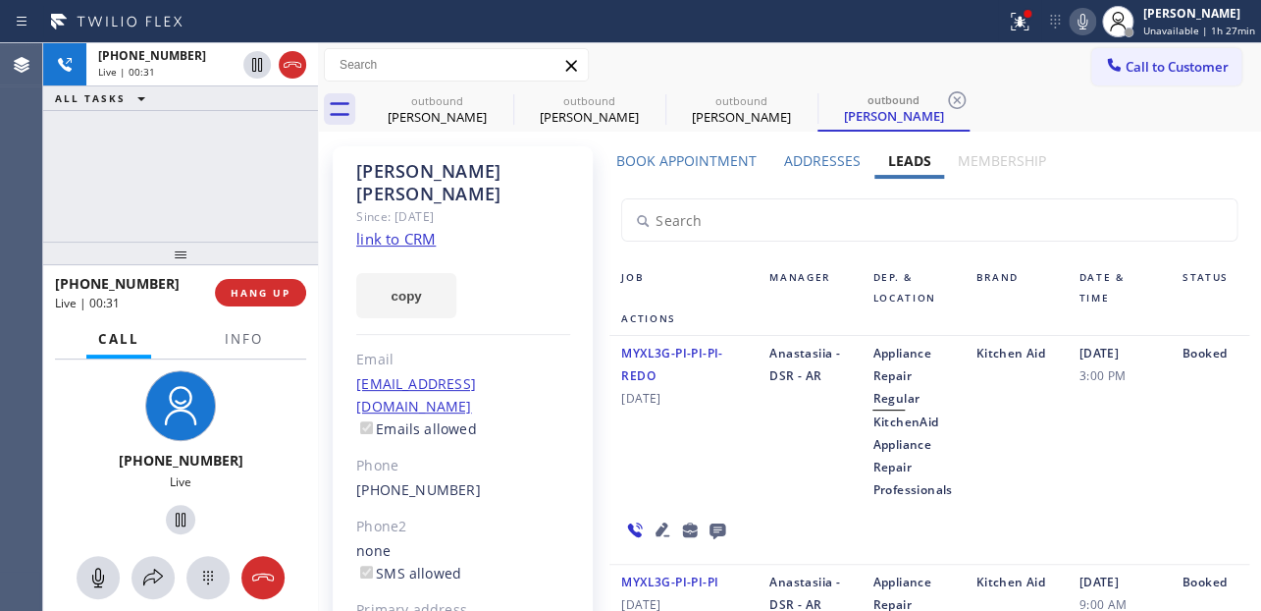
click at [805, 425] on div "Anastasiia - DSR - AR" at bounding box center [809, 421] width 103 height 159
click at [657, 531] on icon at bounding box center [663, 529] width 14 height 14
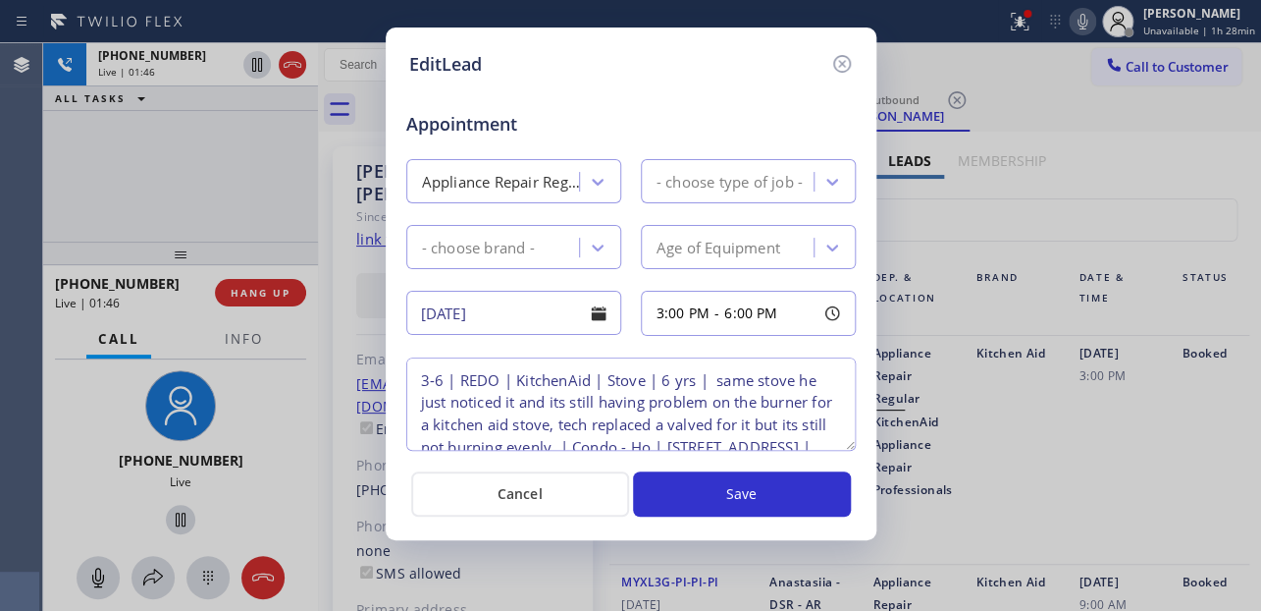
type textarea "3-6 | REDO | KitchenAid | Stove | 6 yrs | same stove he just noticed it and its…"
click at [842, 69] on icon at bounding box center [842, 64] width 24 height 24
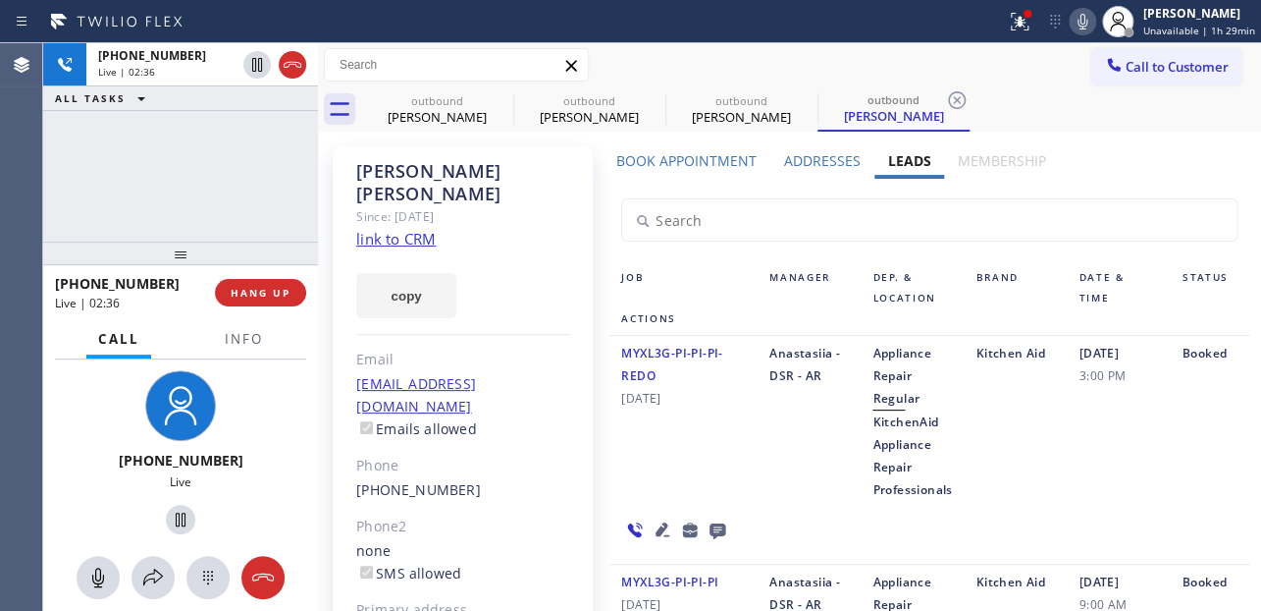
click at [403, 229] on link "link to CRM" at bounding box center [396, 239] width 80 height 20
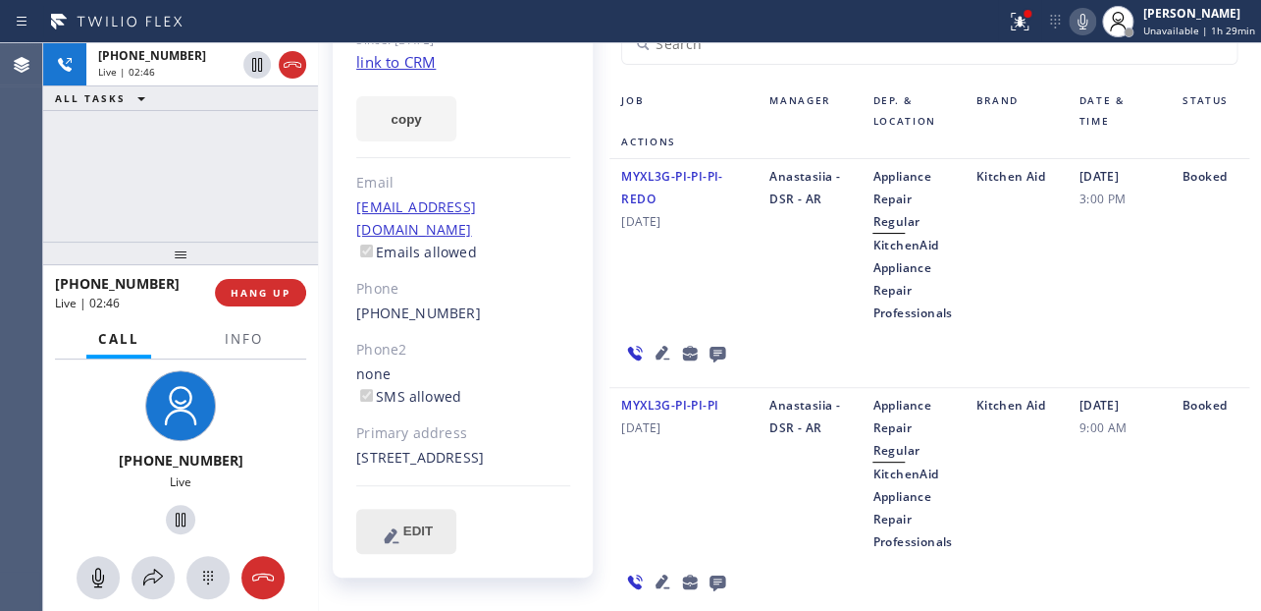
scroll to position [178, 0]
drag, startPoint x: 395, startPoint y: 434, endPoint x: 350, endPoint y: 434, distance: 44.2
click at [350, 434] on div "[PERSON_NAME] Since: [DATE] link to CRM copy Email [EMAIL_ADDRESS][DOMAIN_NAME]…" at bounding box center [463, 273] width 260 height 608
copy div "94117"
click at [723, 475] on div "MYXL3G-PI-PI-PI [DATE]" at bounding box center [684, 472] width 148 height 159
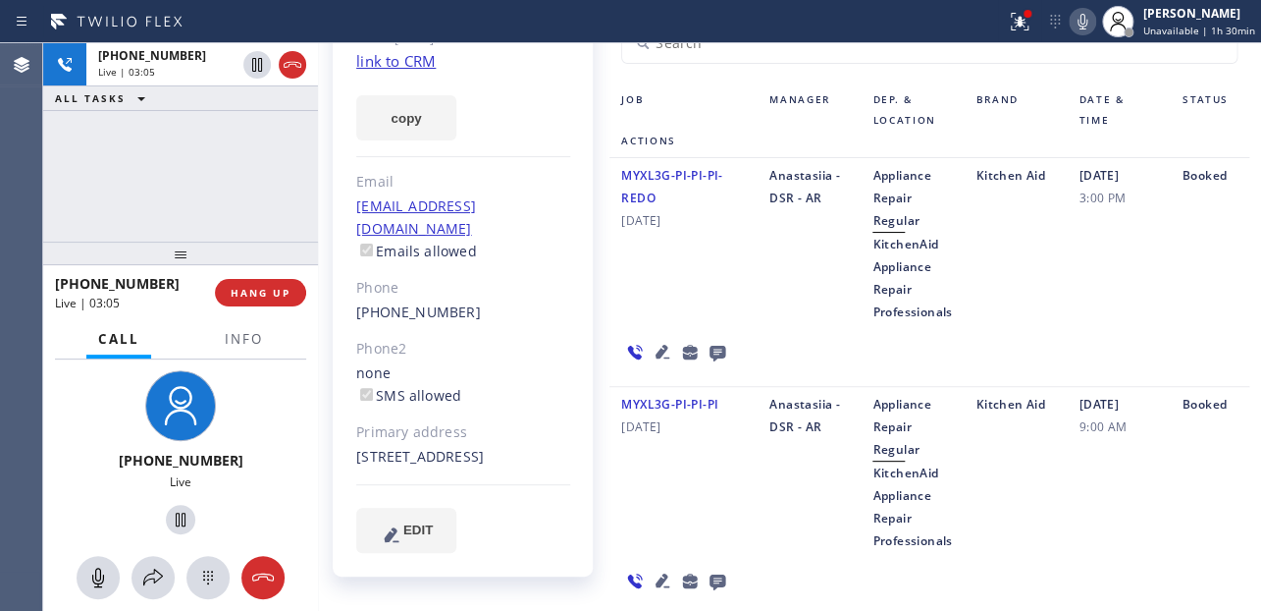
scroll to position [0, 0]
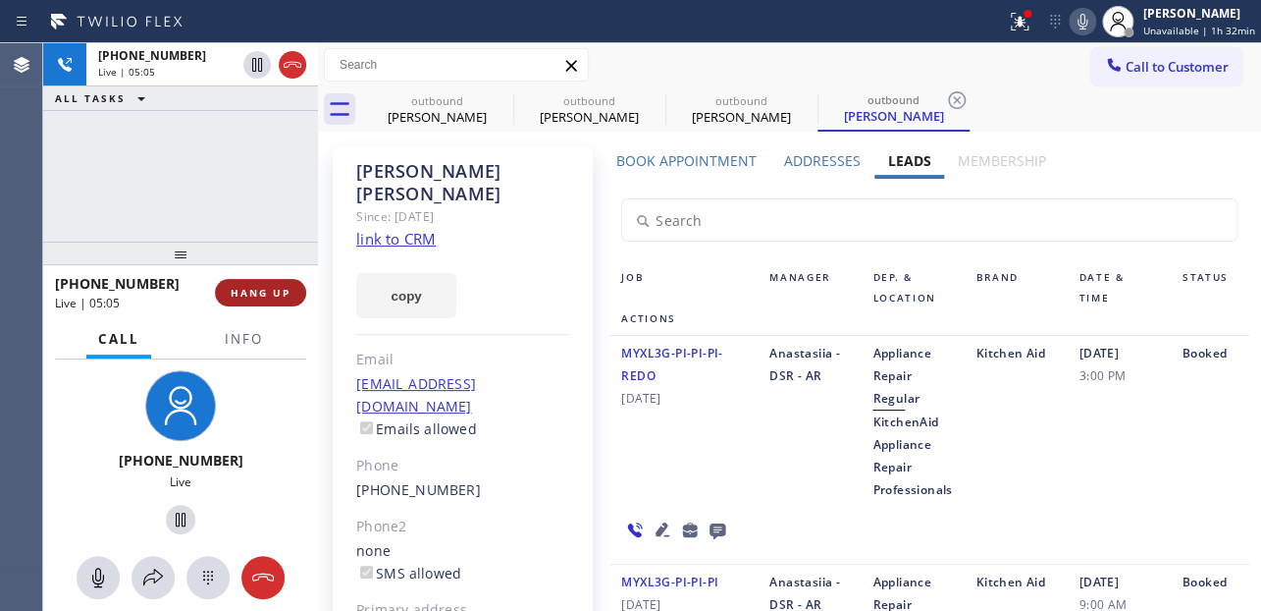
click at [262, 293] on span "HANG UP" at bounding box center [261, 293] width 60 height 14
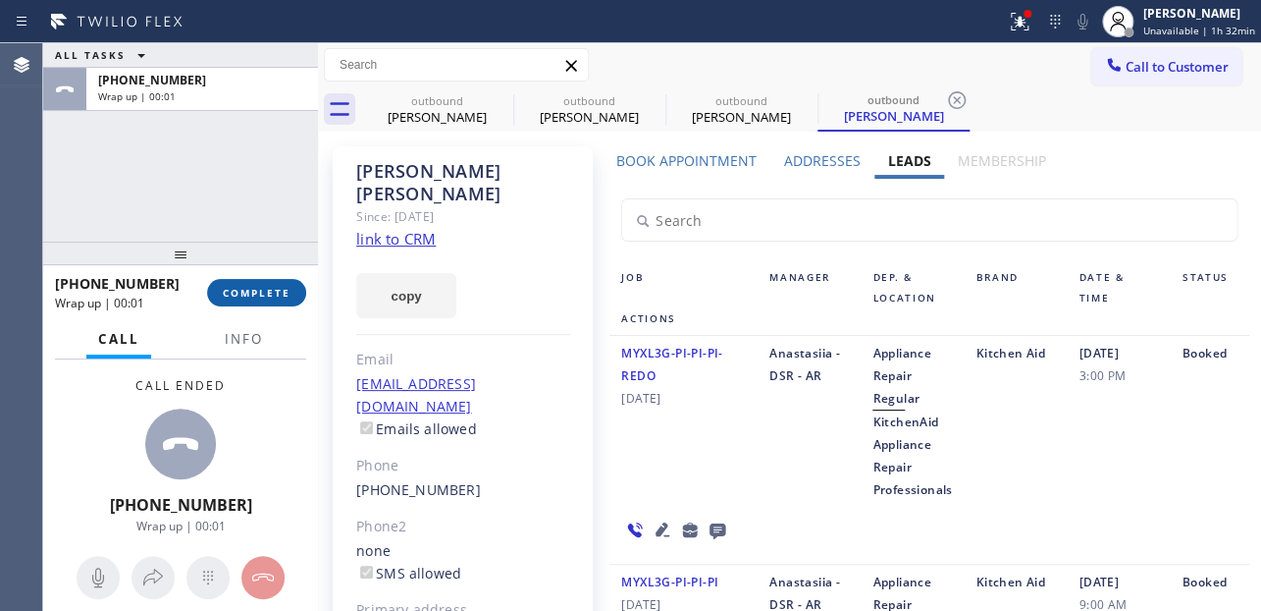
click at [259, 294] on span "COMPLETE" at bounding box center [257, 293] width 68 height 14
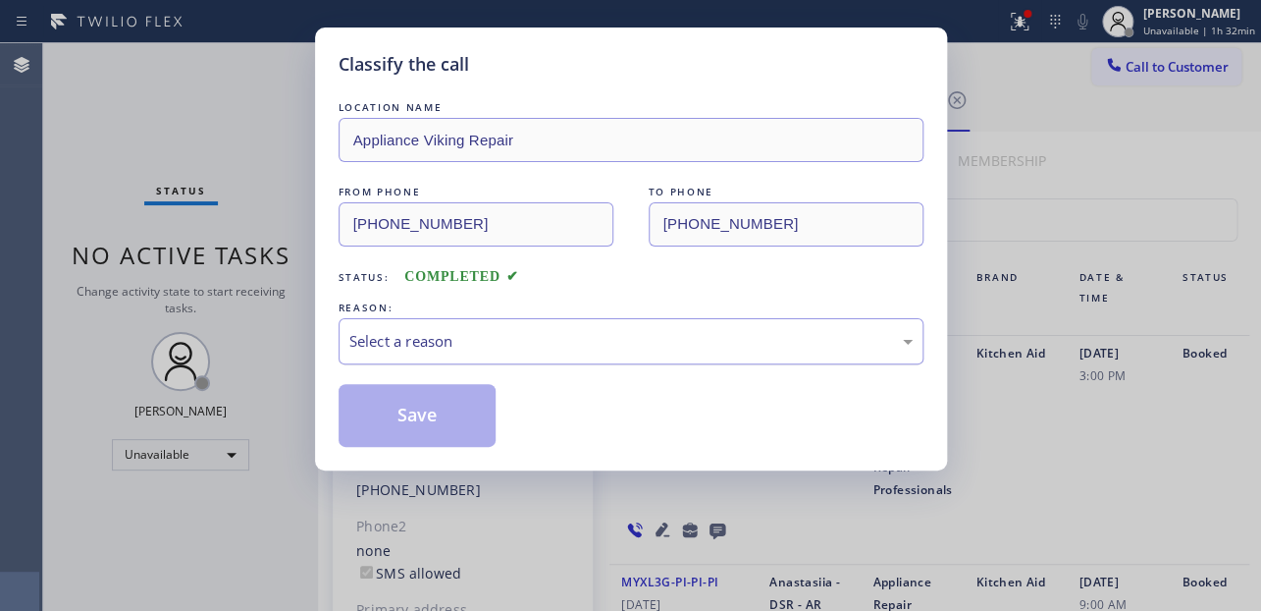
click at [377, 340] on div "Select a reason" at bounding box center [630, 341] width 563 height 23
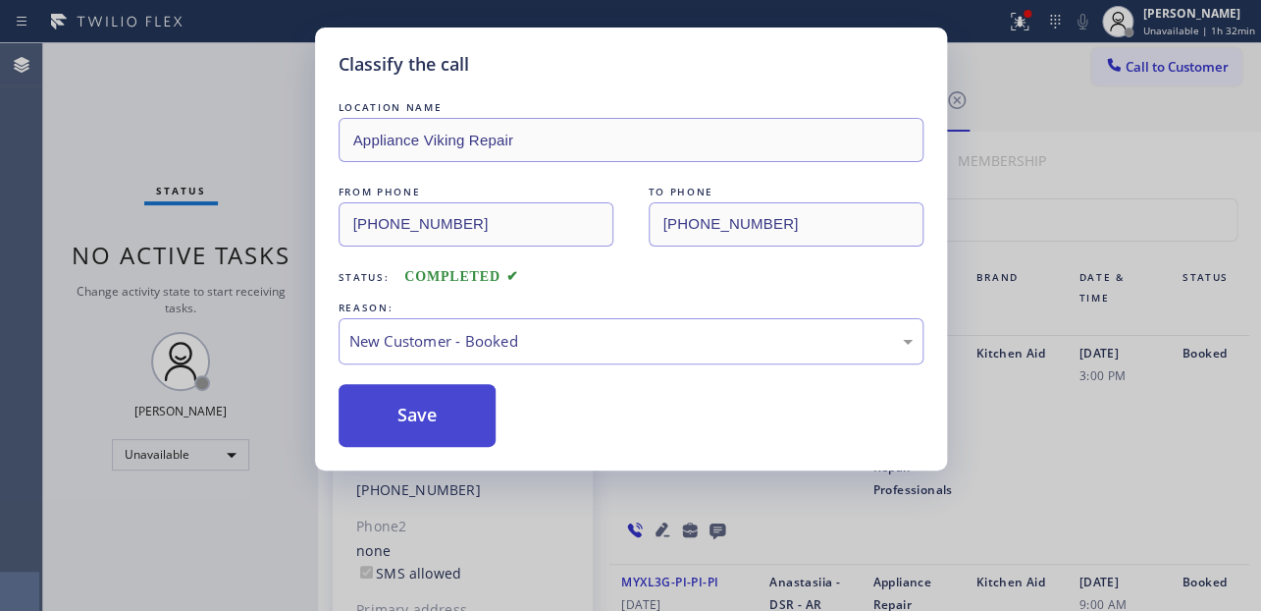
click at [401, 400] on button "Save" at bounding box center [418, 415] width 158 height 63
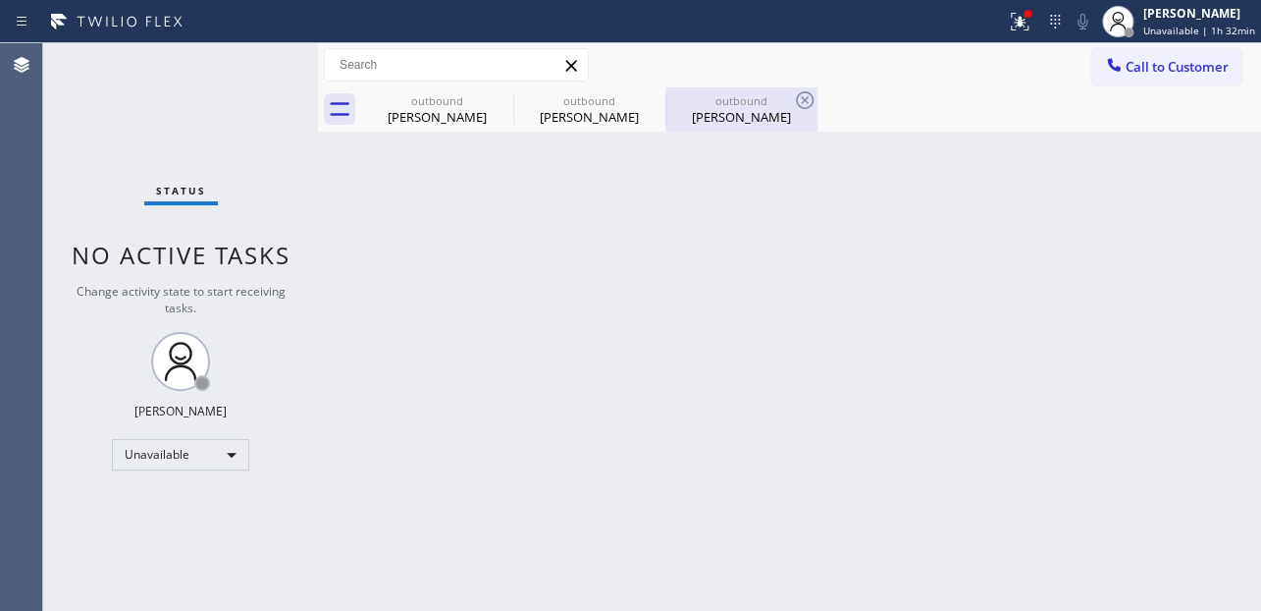
click at [707, 120] on div "[PERSON_NAME]" at bounding box center [741, 117] width 148 height 18
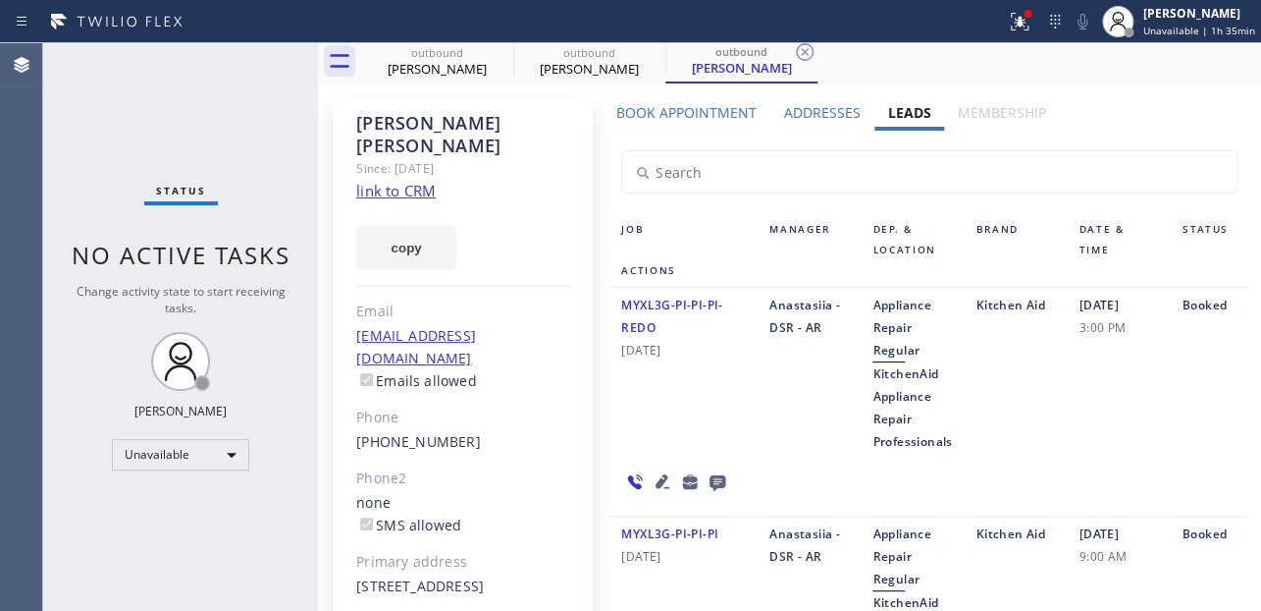
scroll to position [88, 0]
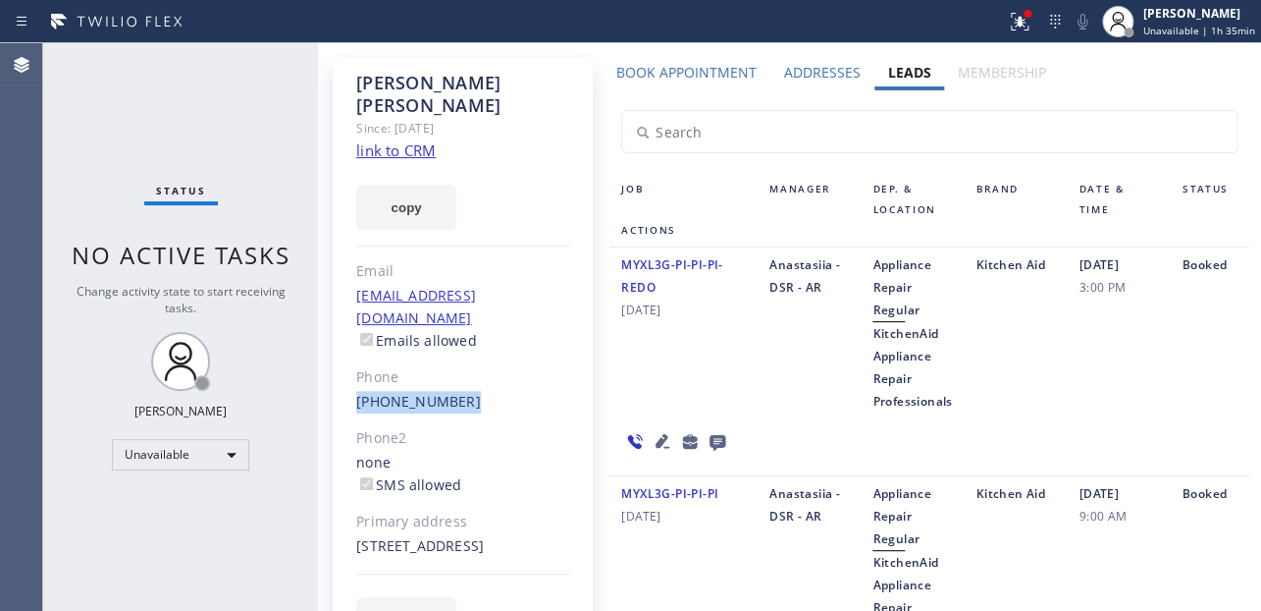
drag, startPoint x: 474, startPoint y: 352, endPoint x: 342, endPoint y: 352, distance: 132.5
click at [342, 352] on div "[PERSON_NAME] Since: [DATE] link to CRM copy Email [EMAIL_ADDRESS][DOMAIN_NAME]…" at bounding box center [463, 362] width 260 height 608
copy link "[PHONE_NUMBER]"
click at [182, 446] on div "Unavailable" at bounding box center [180, 454] width 137 height 31
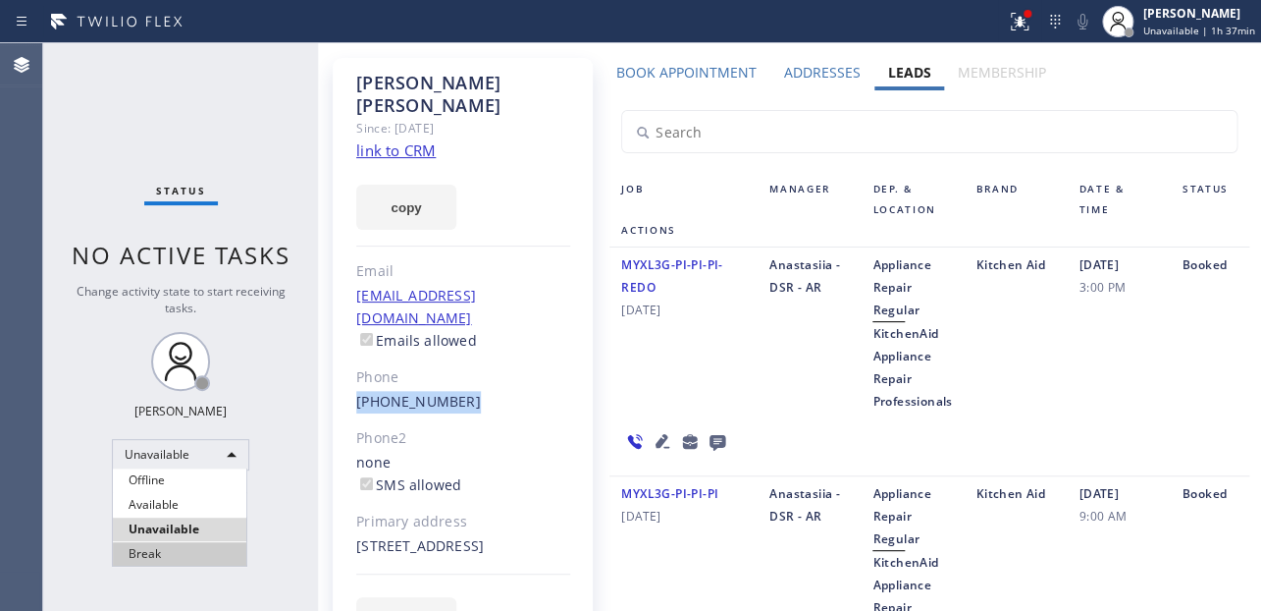
click at [163, 551] on li "Break" at bounding box center [179, 554] width 133 height 24
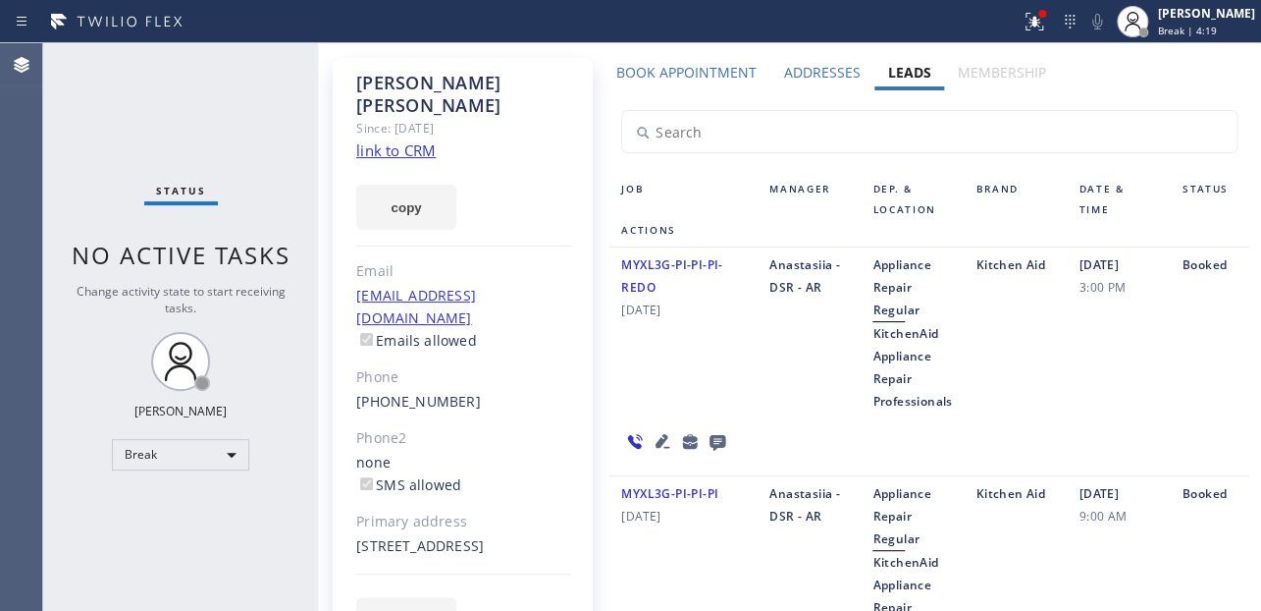
click at [188, 87] on div "Status No active tasks Change activity state to start receiving tasks. [PERSON_…" at bounding box center [180, 326] width 275 height 567
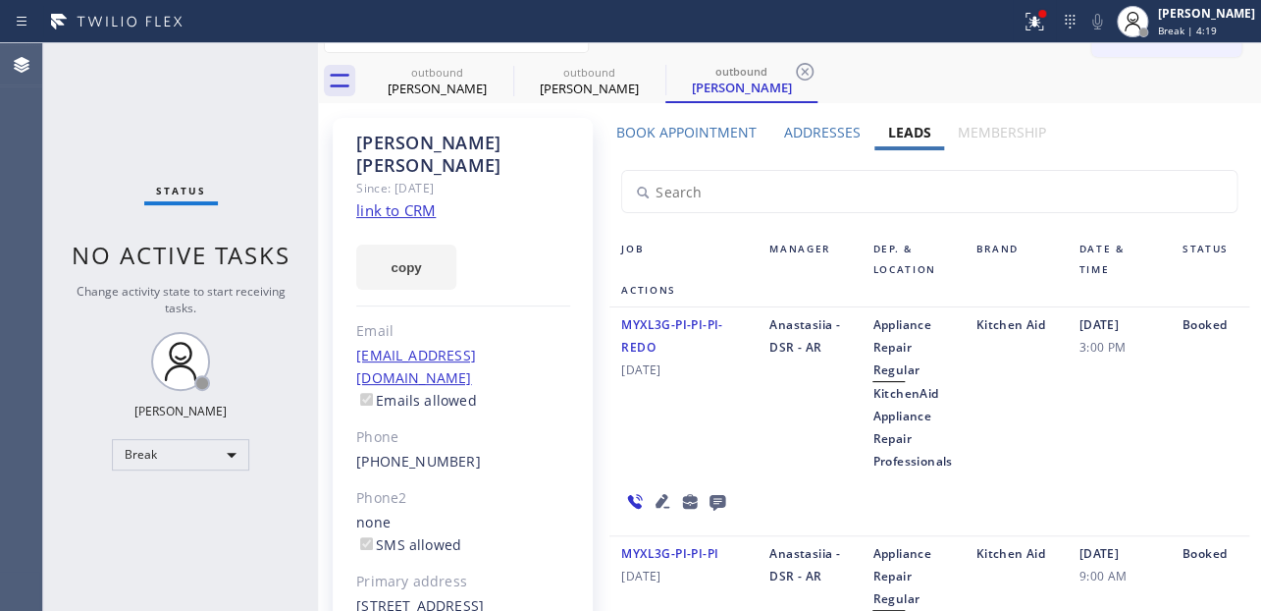
scroll to position [0, 0]
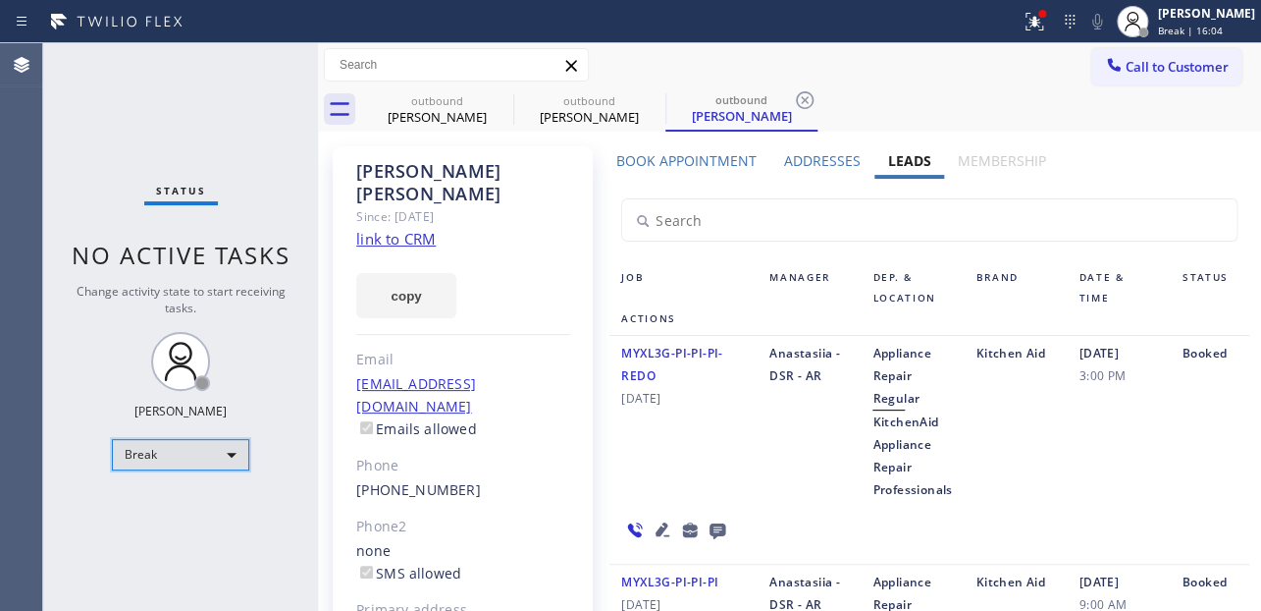
click at [161, 448] on div "Break" at bounding box center [180, 454] width 137 height 31
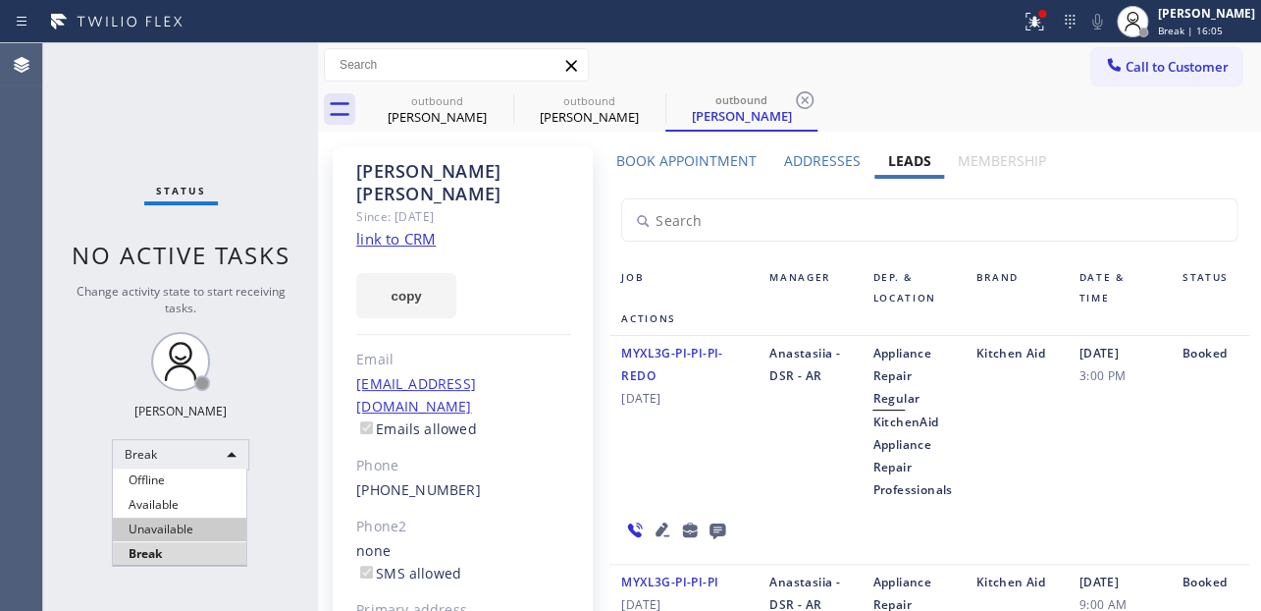
click at [161, 518] on li "Unavailable" at bounding box center [179, 529] width 133 height 24
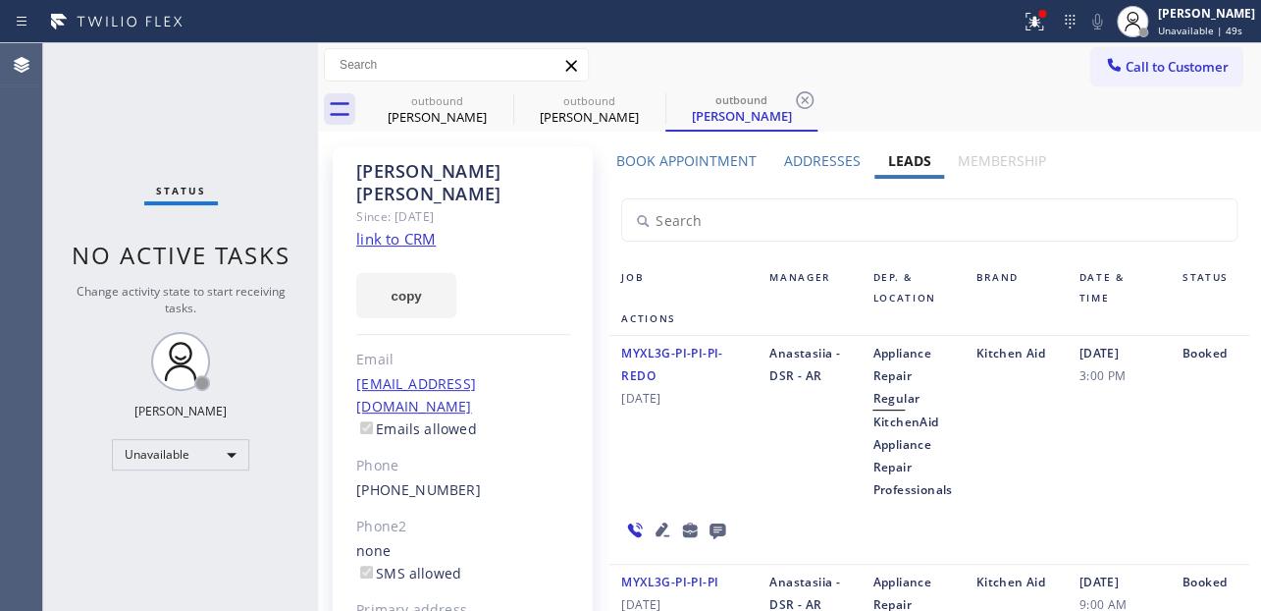
click at [642, 60] on div "Call to Customer Outbound call Location Appliance Viking Repair Your caller id …" at bounding box center [789, 65] width 943 height 34
click at [1133, 65] on span "Call to Customer" at bounding box center [1177, 67] width 103 height 18
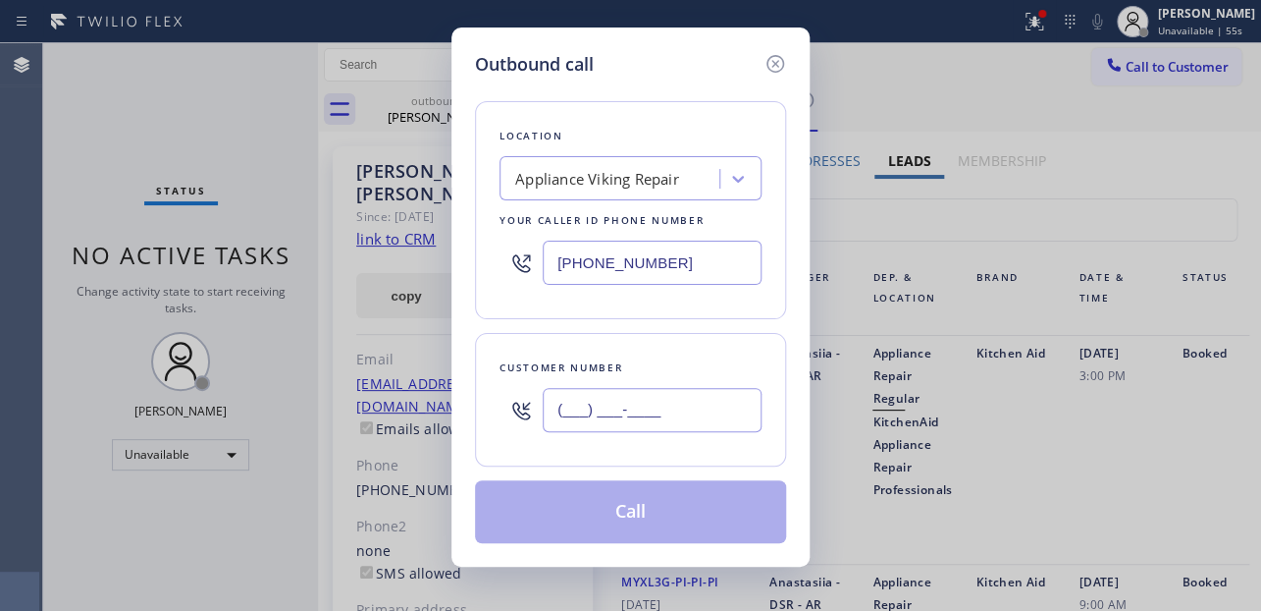
click at [569, 413] on input "(___) ___-____" at bounding box center [652, 410] width 219 height 44
paste input "415) 948-4888"
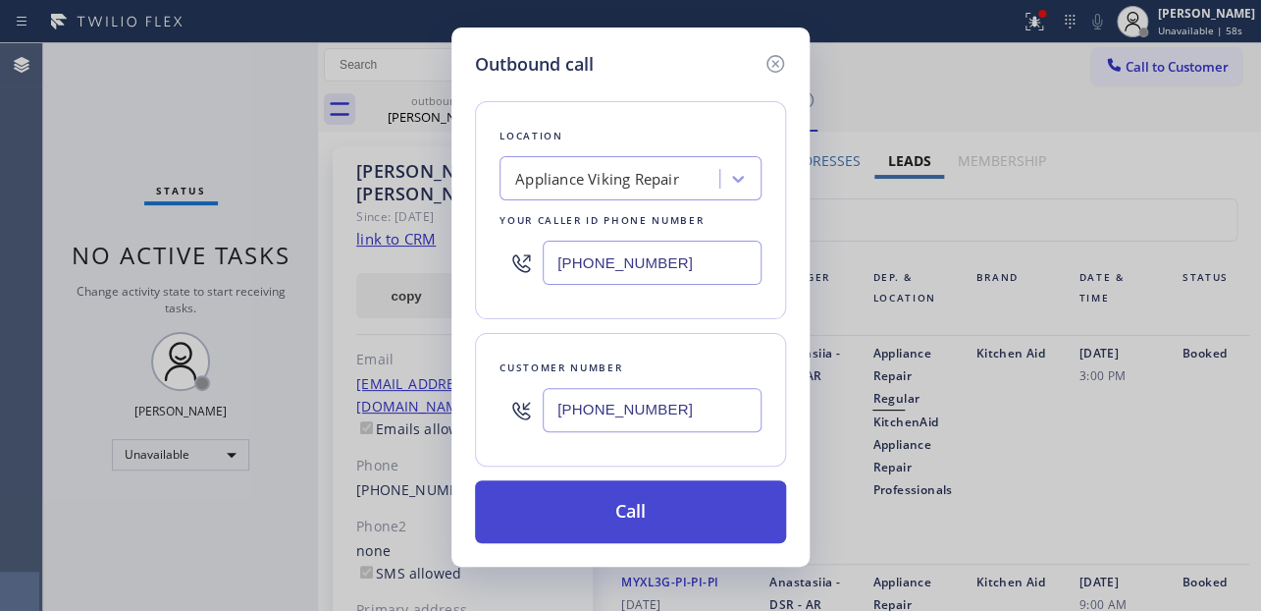
type input "(415) 948-4888"
click at [615, 510] on button "Call" at bounding box center [630, 511] width 311 height 63
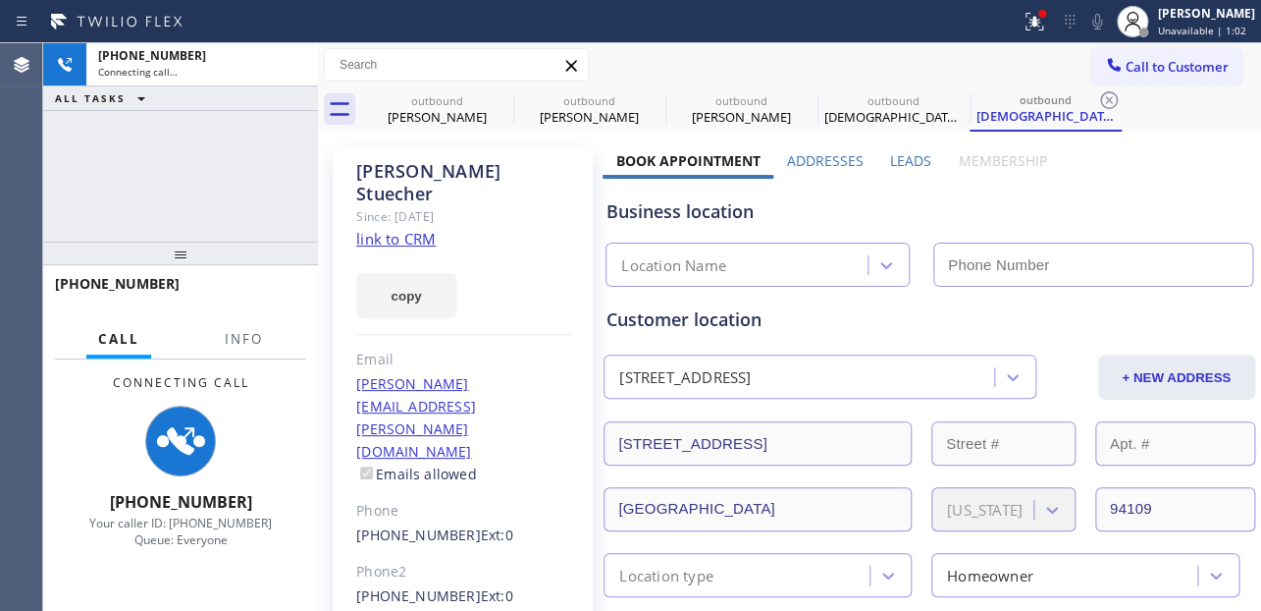
click at [904, 163] on label "Leads" at bounding box center [910, 160] width 41 height 19
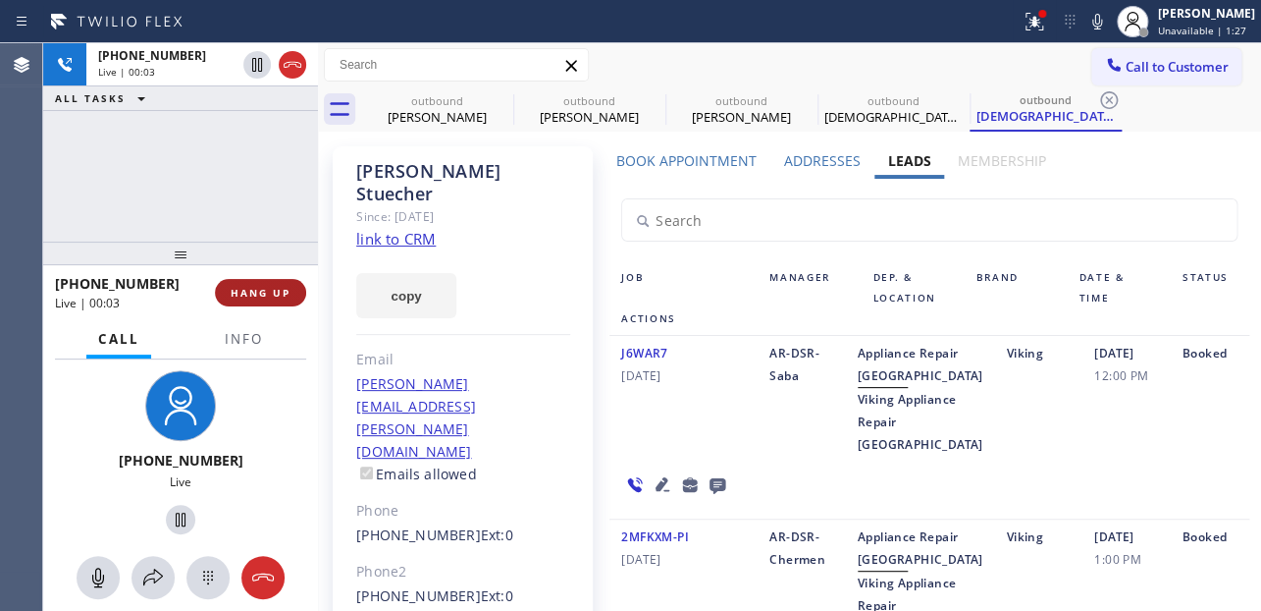
click at [243, 284] on button "HANG UP" at bounding box center [260, 292] width 91 height 27
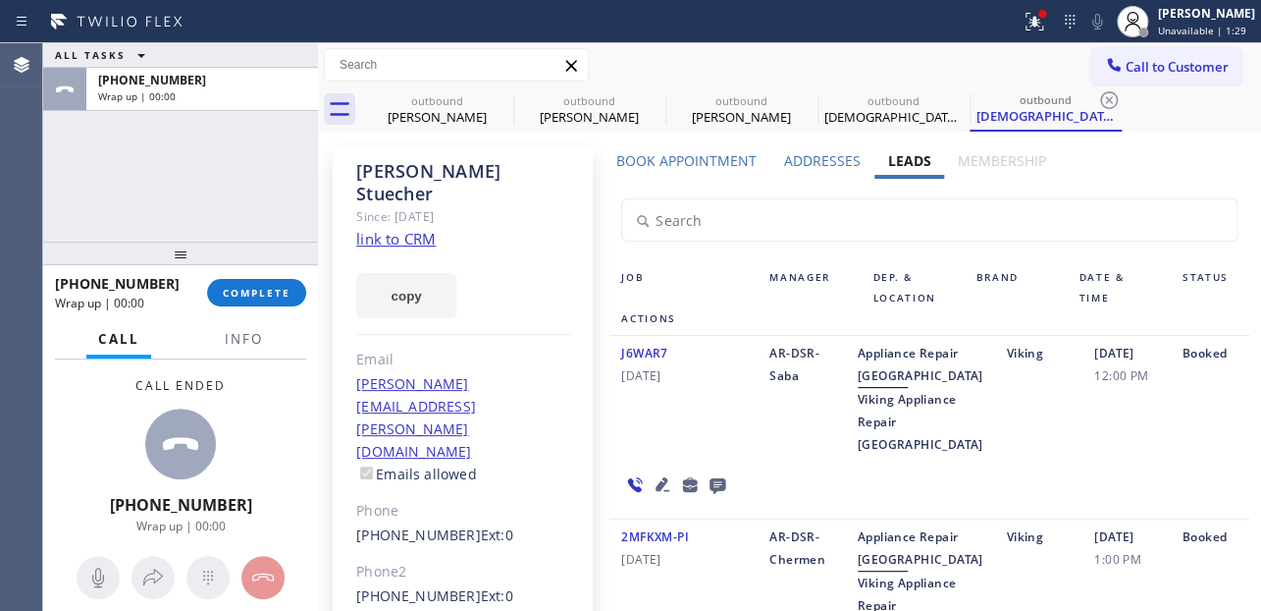
click at [718, 494] on icon at bounding box center [718, 486] width 16 height 16
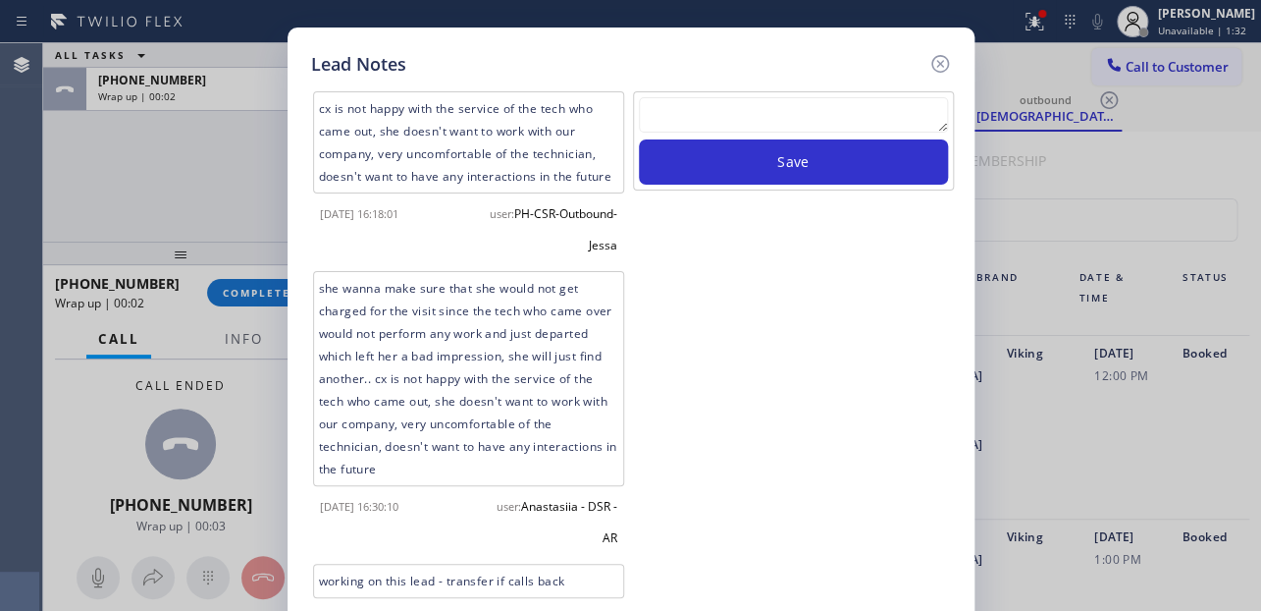
click at [738, 107] on textarea at bounding box center [793, 114] width 309 height 35
paste textarea "Routed to Voice mail// If CX will call back please transfer to me- Love:*"
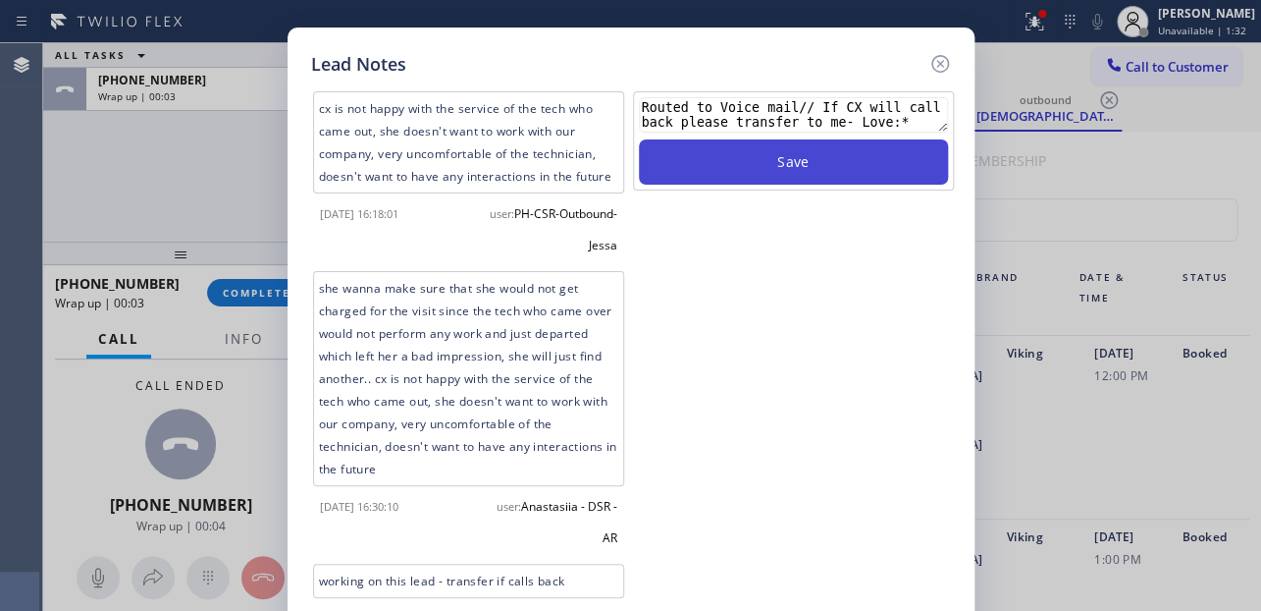
type textarea "Routed to Voice mail// If CX will call back please transfer to me- Love:*"
click at [746, 182] on button "Save" at bounding box center [793, 161] width 309 height 45
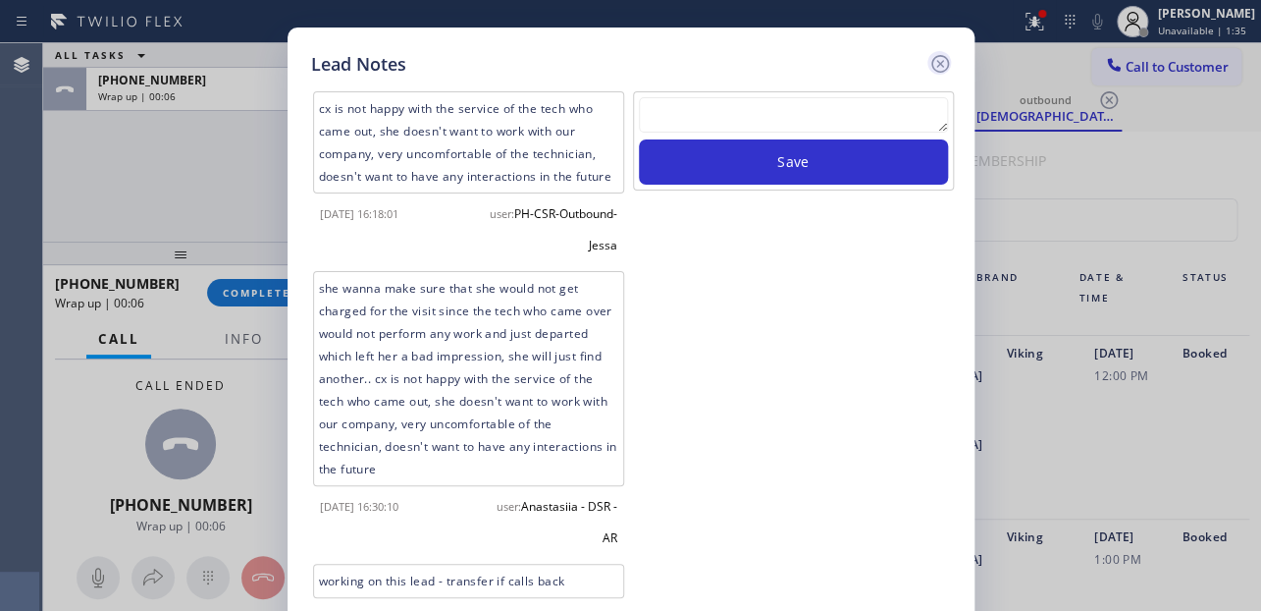
click at [941, 64] on icon at bounding box center [940, 64] width 18 height 18
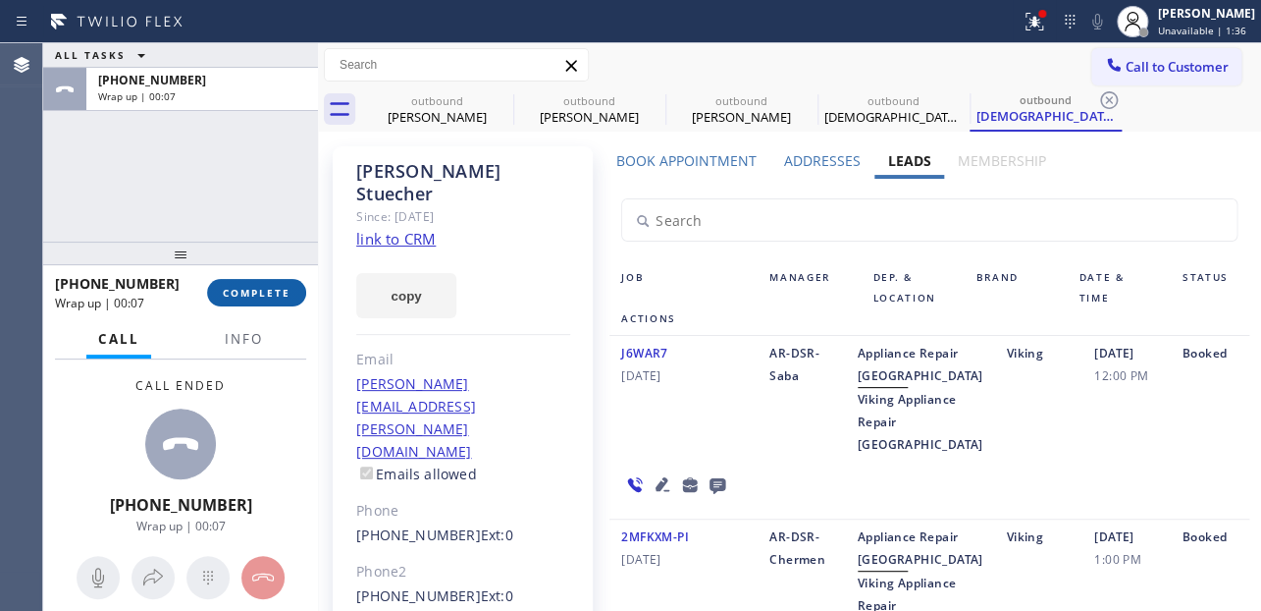
click at [245, 283] on button "COMPLETE" at bounding box center [256, 292] width 99 height 27
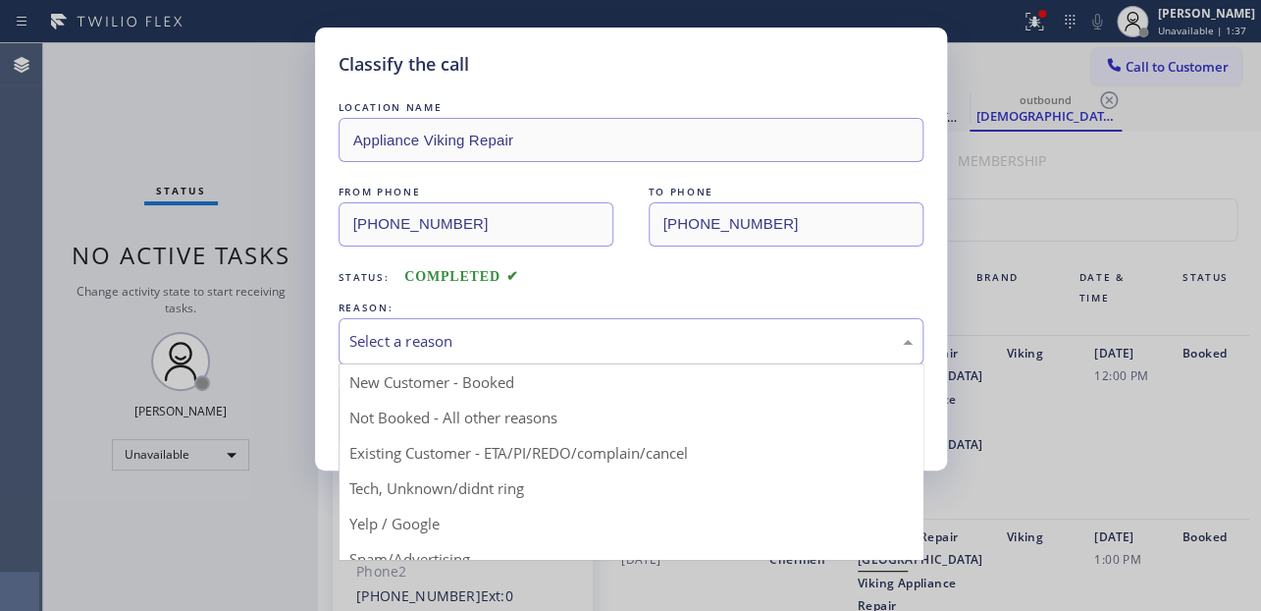
click at [500, 338] on div "Select a reason" at bounding box center [630, 341] width 563 height 23
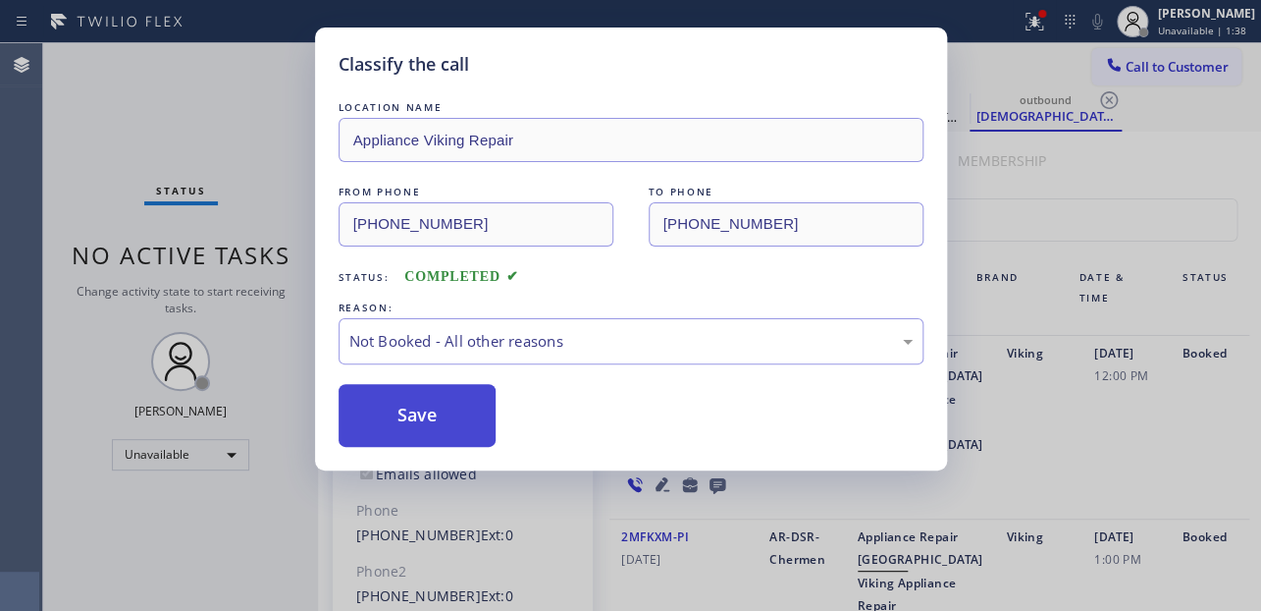
click at [421, 417] on button "Save" at bounding box center [418, 415] width 158 height 63
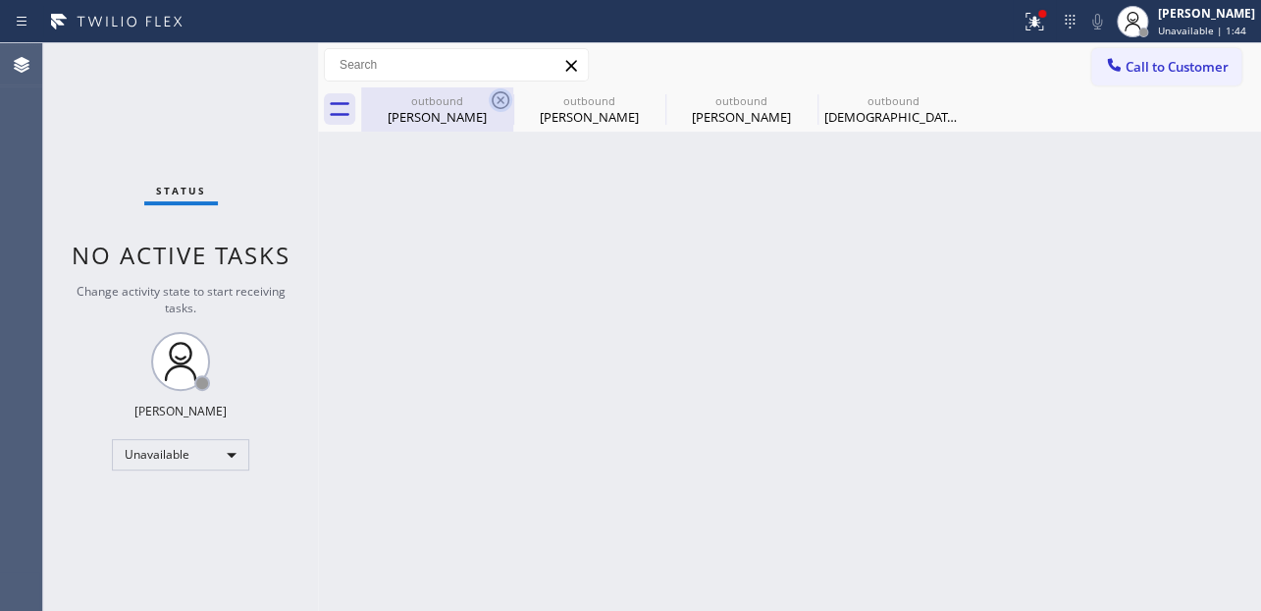
click at [502, 101] on icon at bounding box center [501, 100] width 18 height 18
click at [0, 0] on icon at bounding box center [0, 0] width 0 height 0
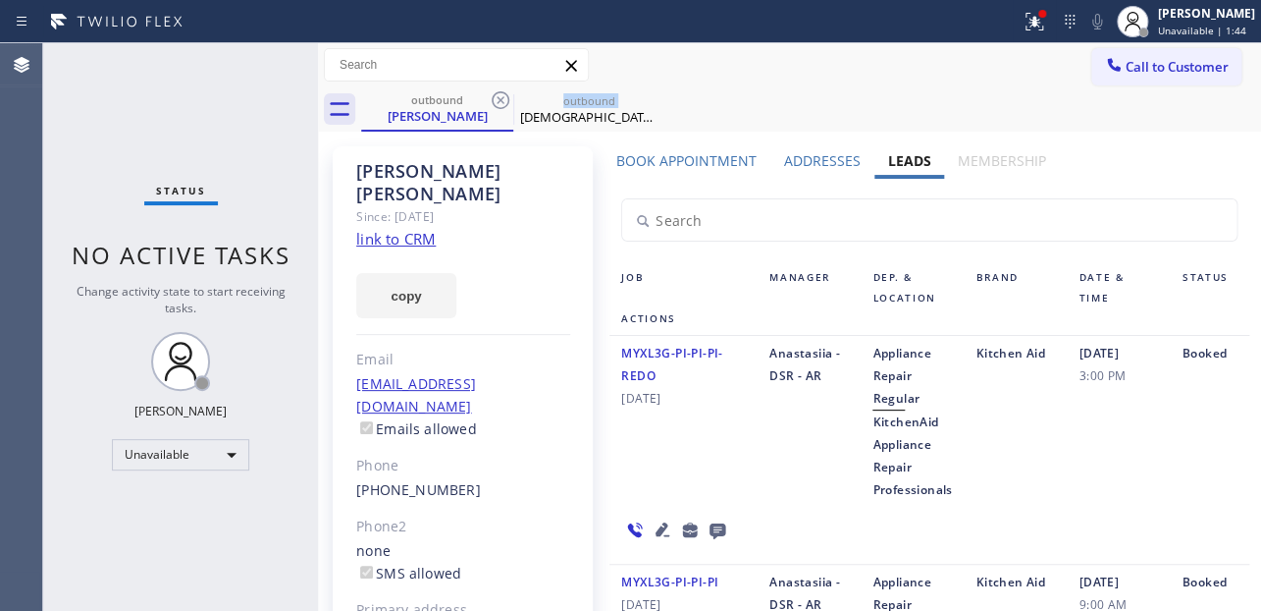
click at [502, 101] on icon at bounding box center [501, 100] width 18 height 18
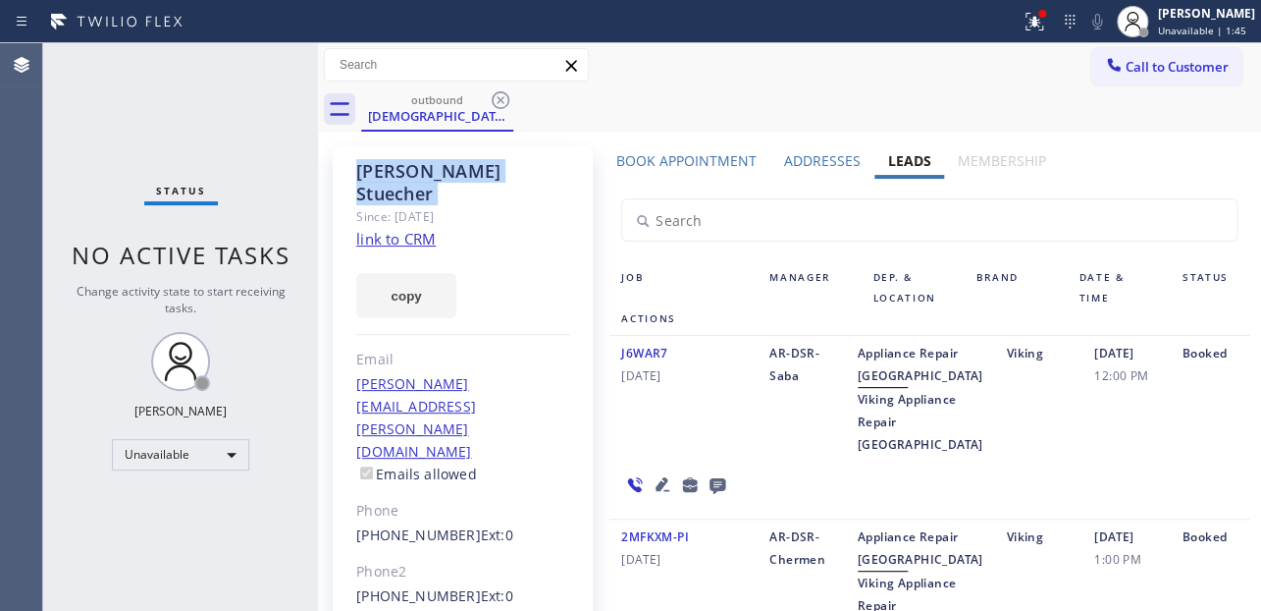
click at [502, 101] on icon at bounding box center [501, 100] width 18 height 18
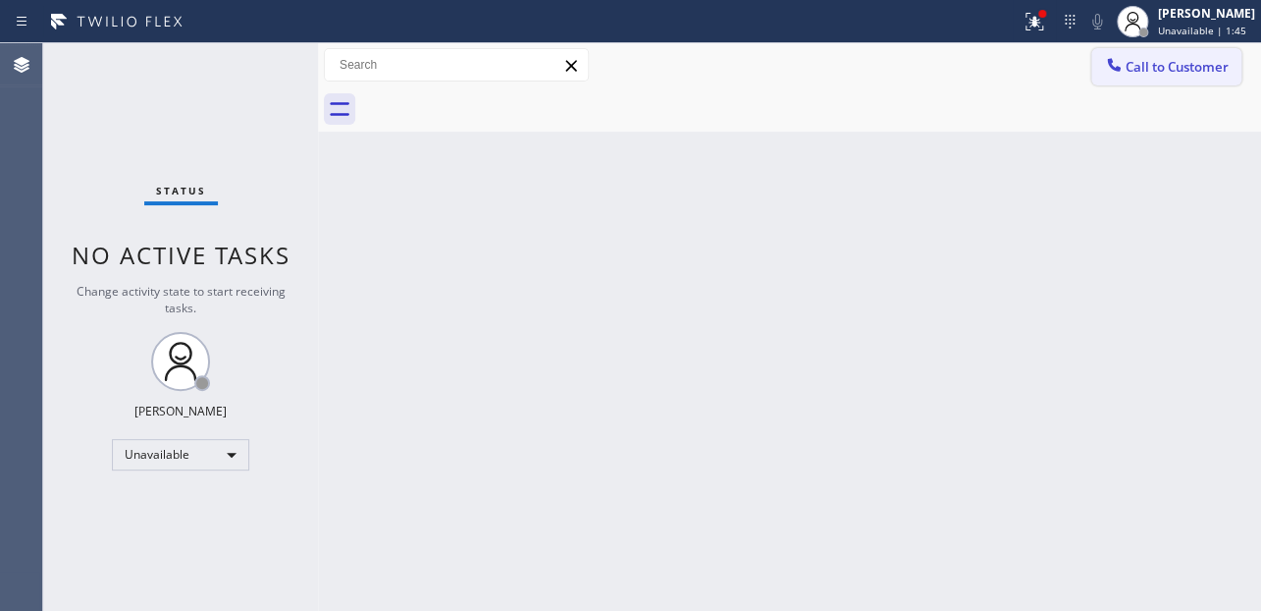
click at [1183, 58] on span "Call to Customer" at bounding box center [1177, 67] width 103 height 18
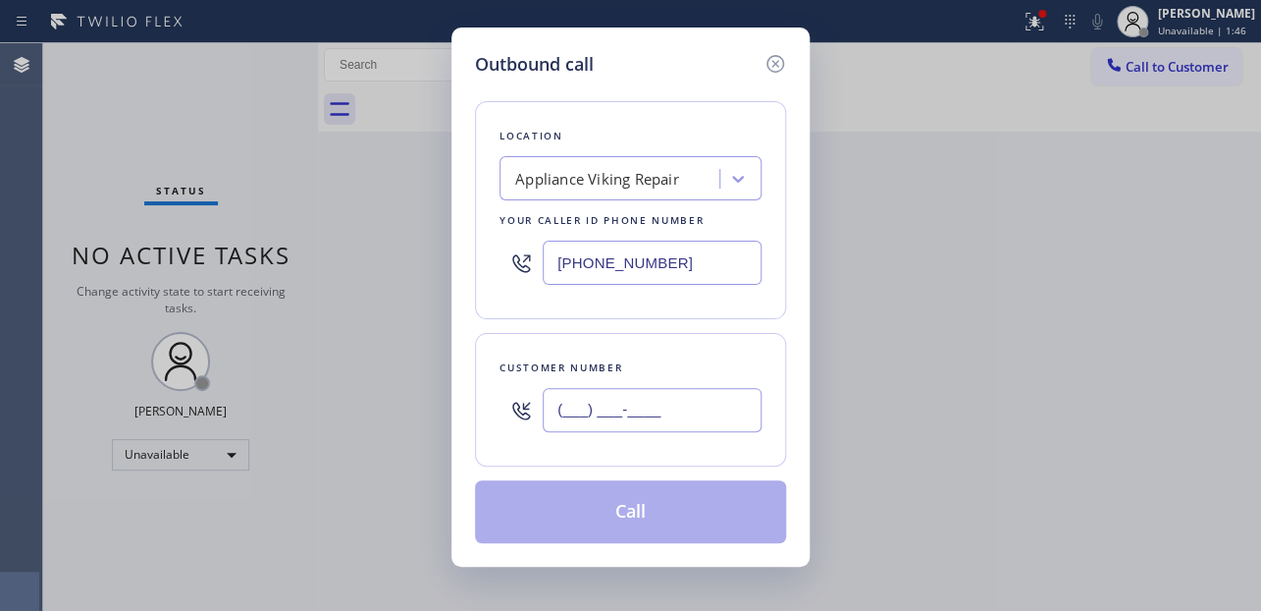
click at [666, 412] on input "(___) ___-____" at bounding box center [652, 410] width 219 height 44
paste input "786) 848-9792"
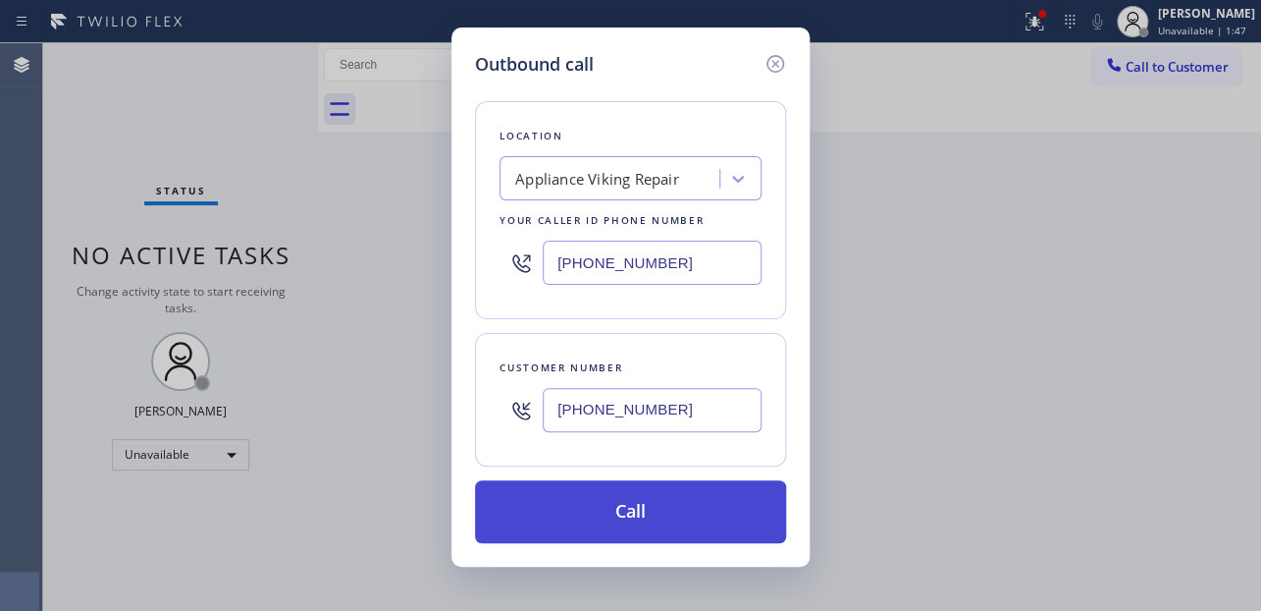
click at [645, 519] on button "Call" at bounding box center [630, 511] width 311 height 63
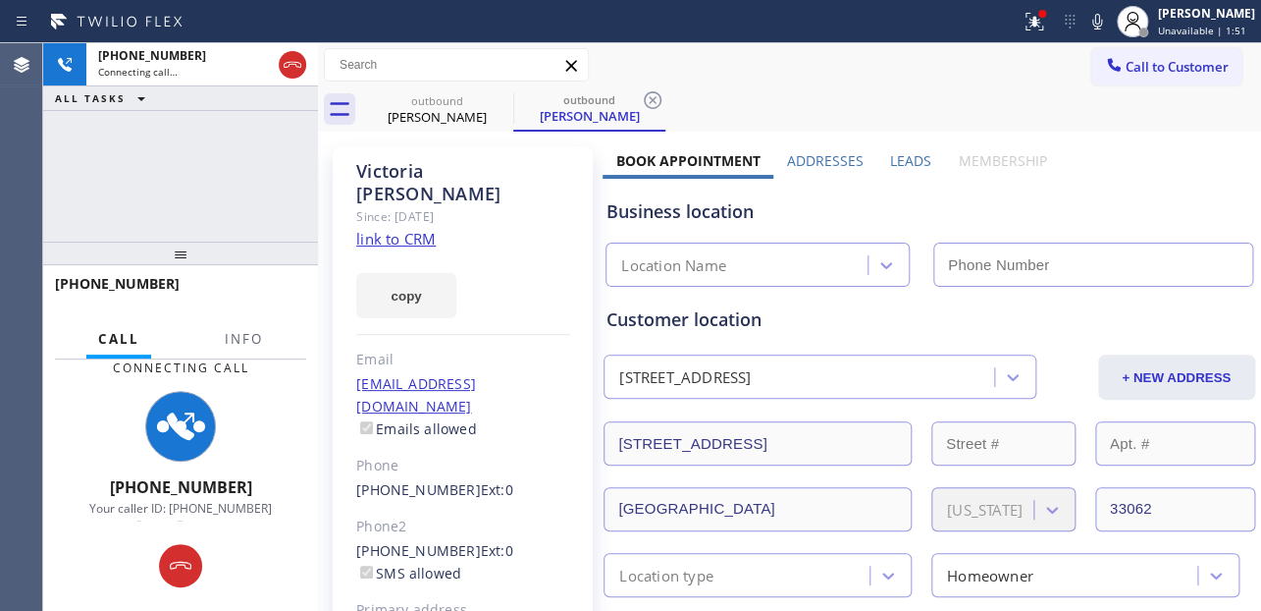
click at [910, 159] on label "Leads" at bounding box center [910, 160] width 41 height 19
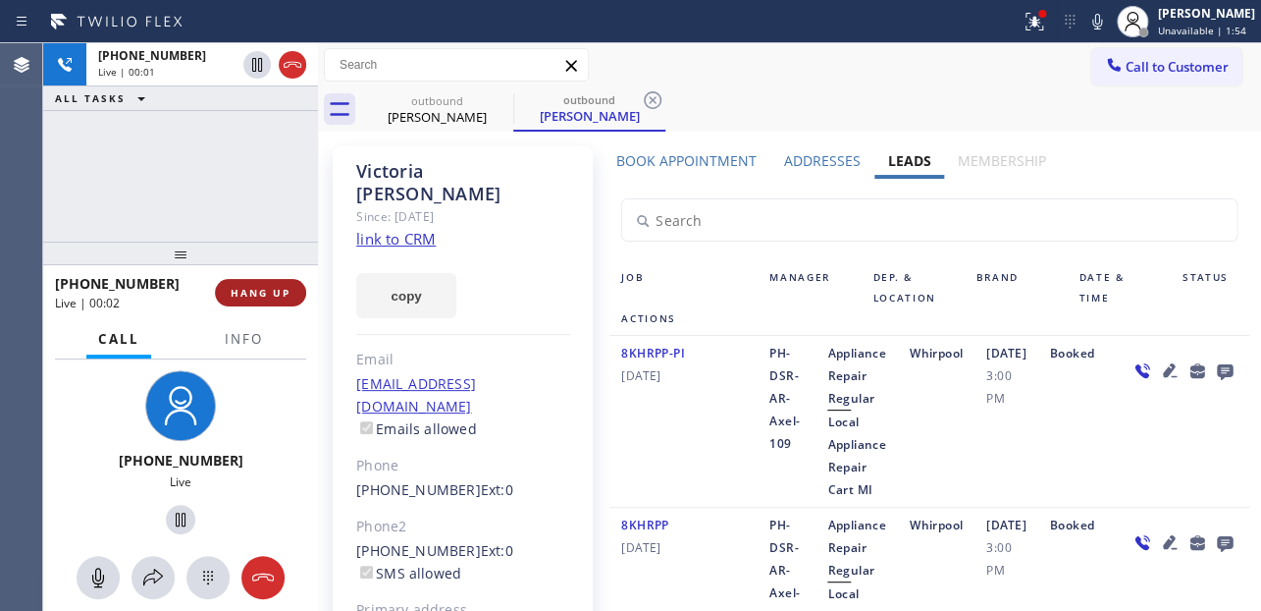
click at [275, 287] on span "HANG UP" at bounding box center [261, 293] width 60 height 14
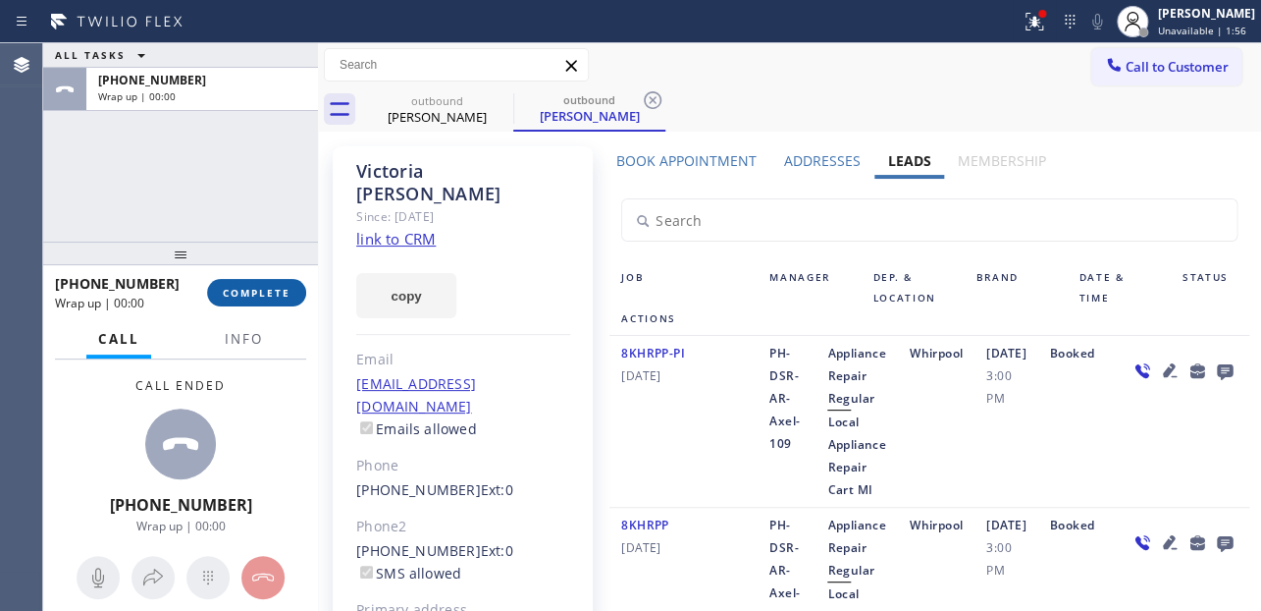
click at [244, 297] on span "COMPLETE" at bounding box center [257, 293] width 68 height 14
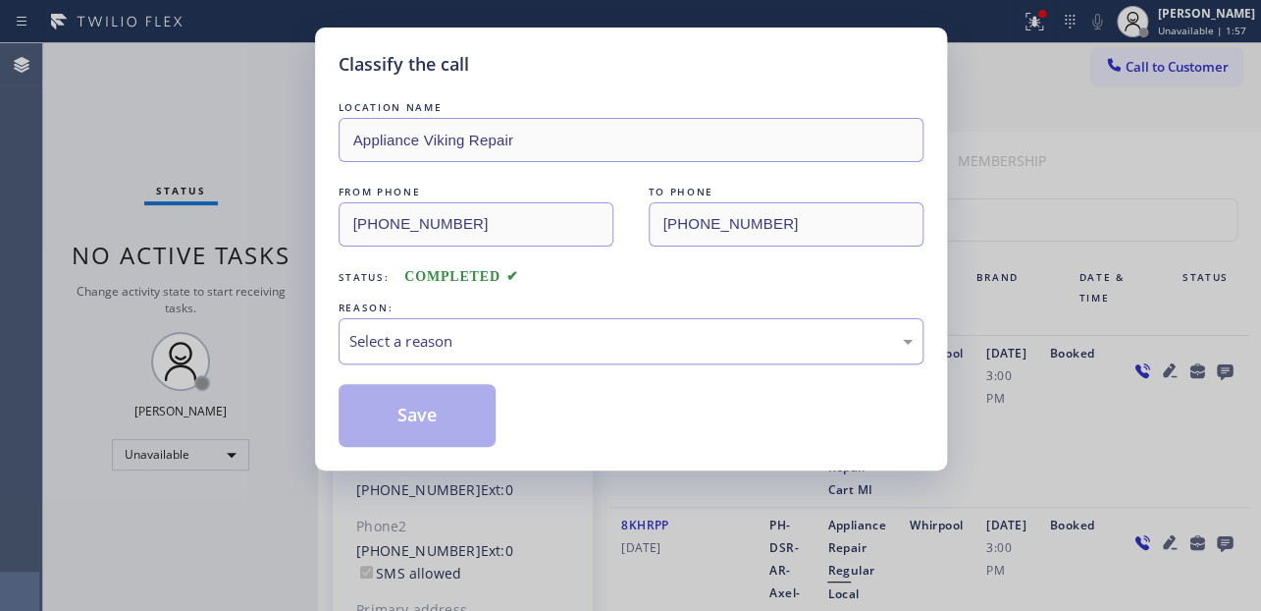
click at [495, 337] on div "Select a reason" at bounding box center [630, 341] width 563 height 23
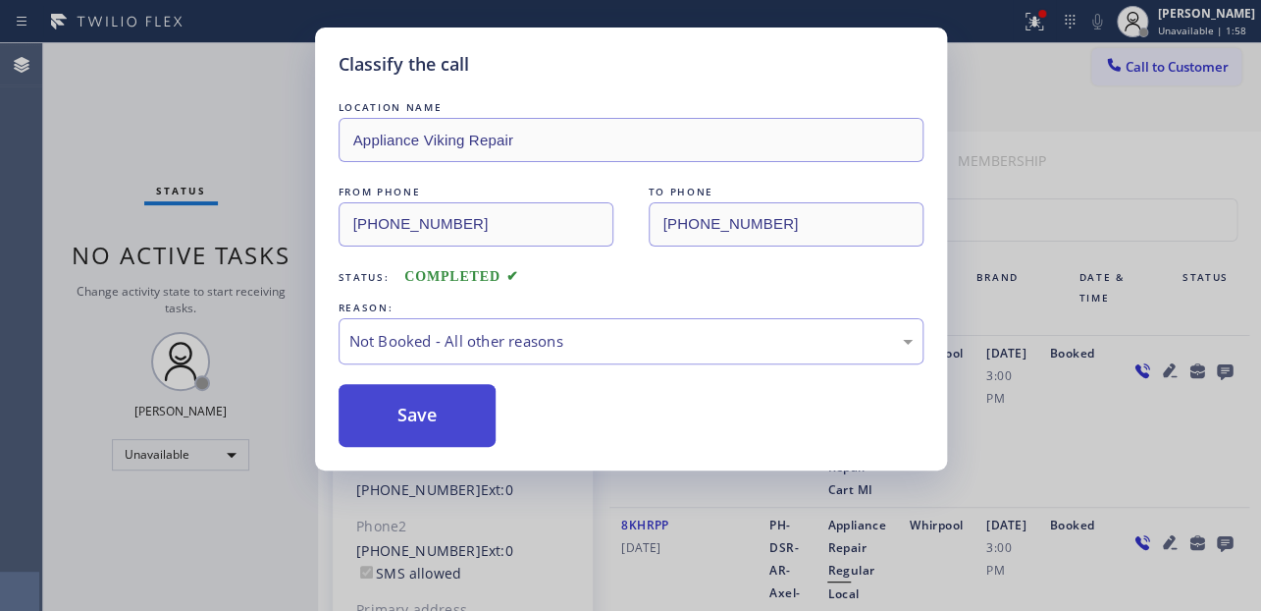
click at [426, 421] on button "Save" at bounding box center [418, 415] width 158 height 63
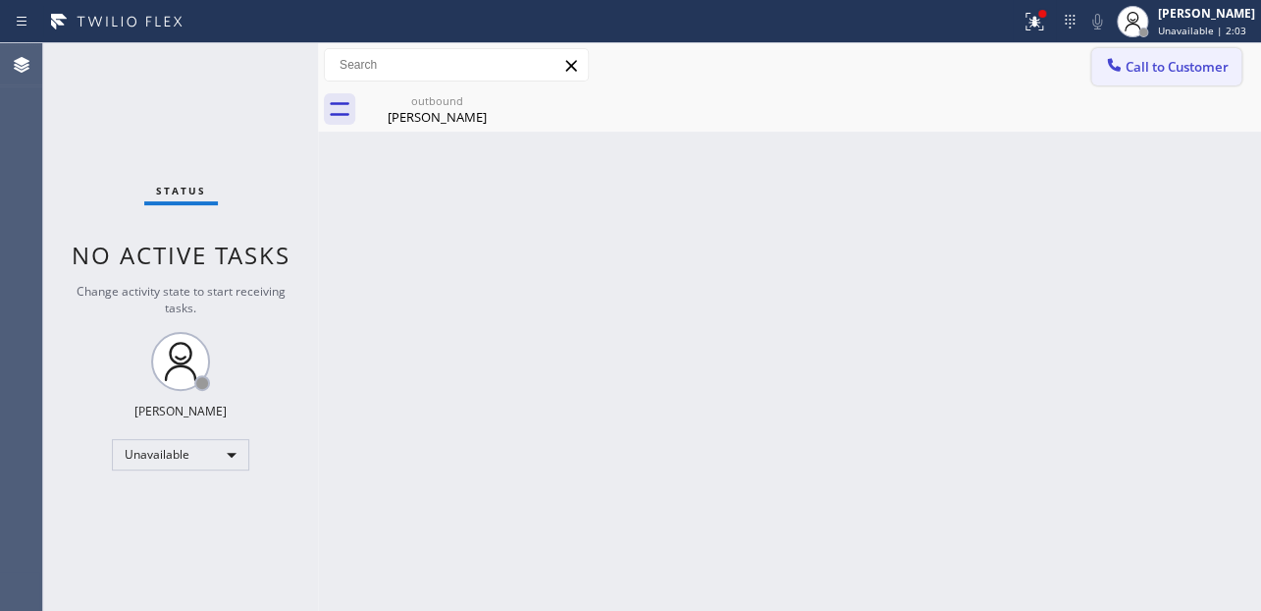
click at [1160, 58] on span "Call to Customer" at bounding box center [1177, 67] width 103 height 18
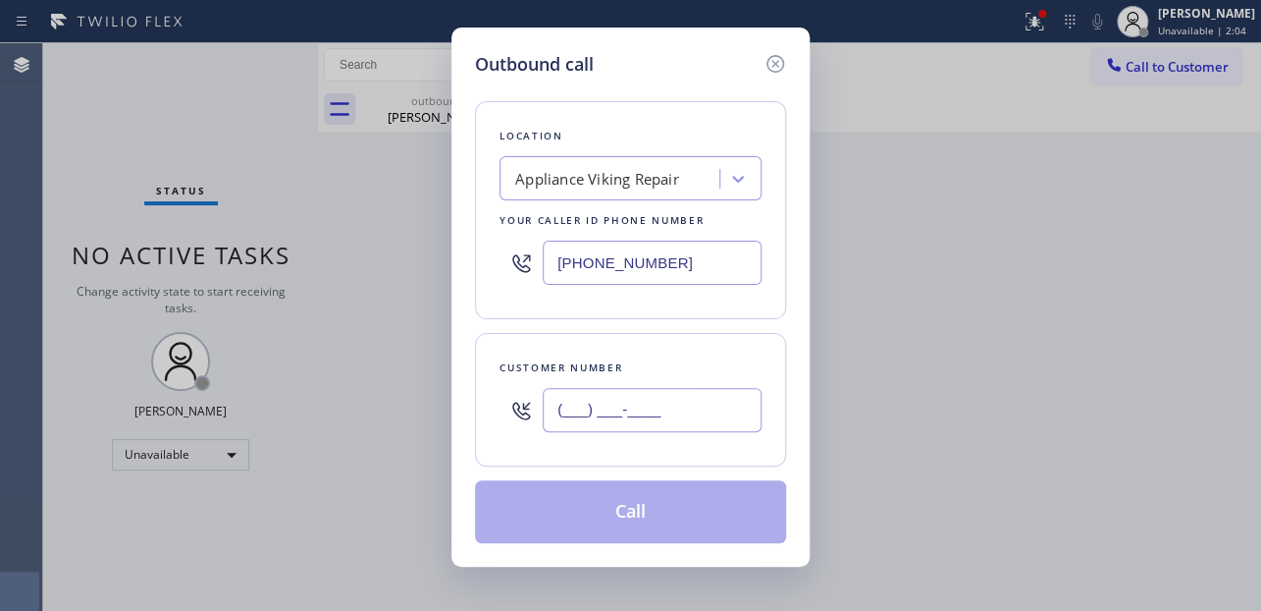
click at [570, 421] on input "(___) ___-____" at bounding box center [652, 410] width 219 height 44
paste input "626) 354-2976"
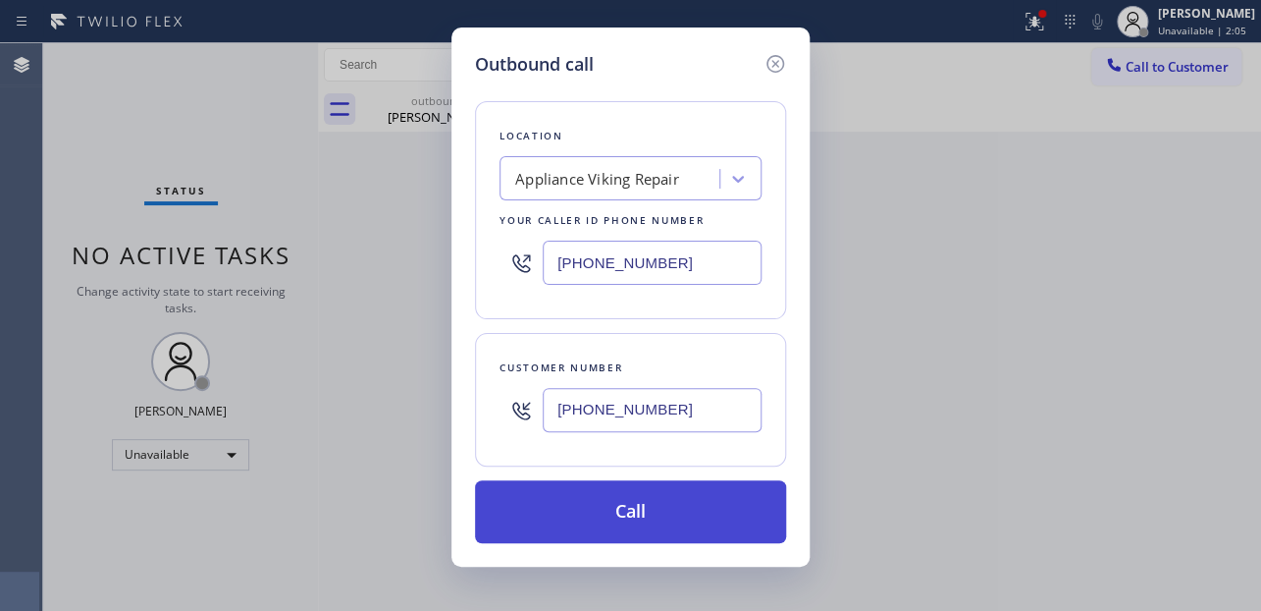
click at [648, 512] on button "Call" at bounding box center [630, 511] width 311 height 63
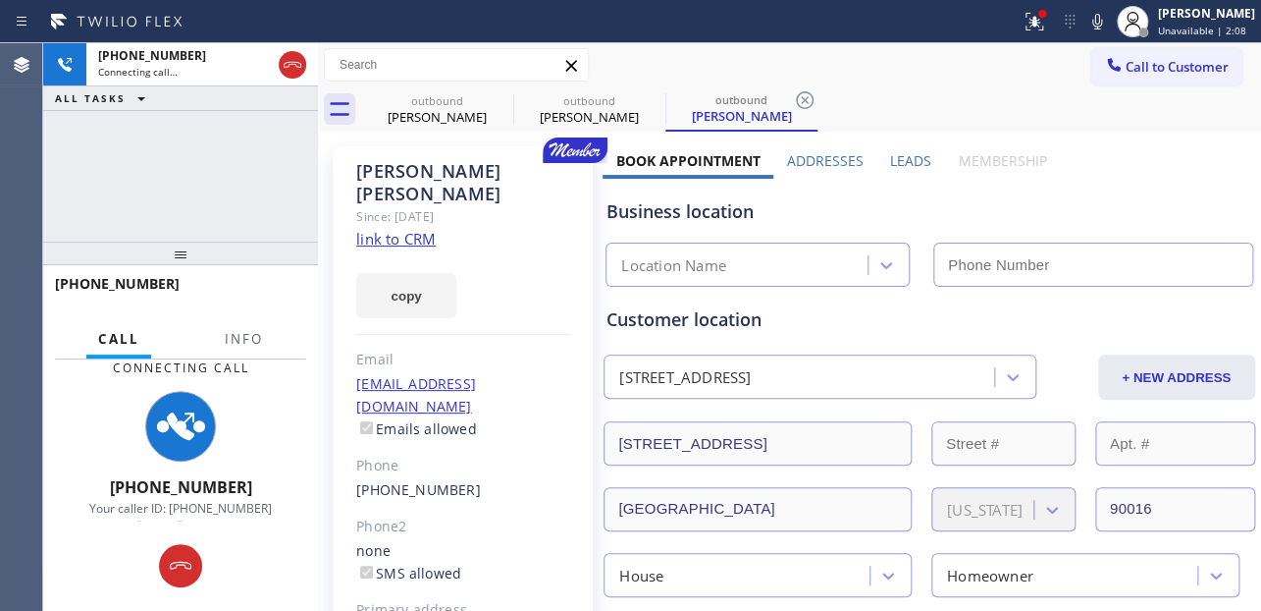
click at [908, 158] on label "Leads" at bounding box center [910, 160] width 41 height 19
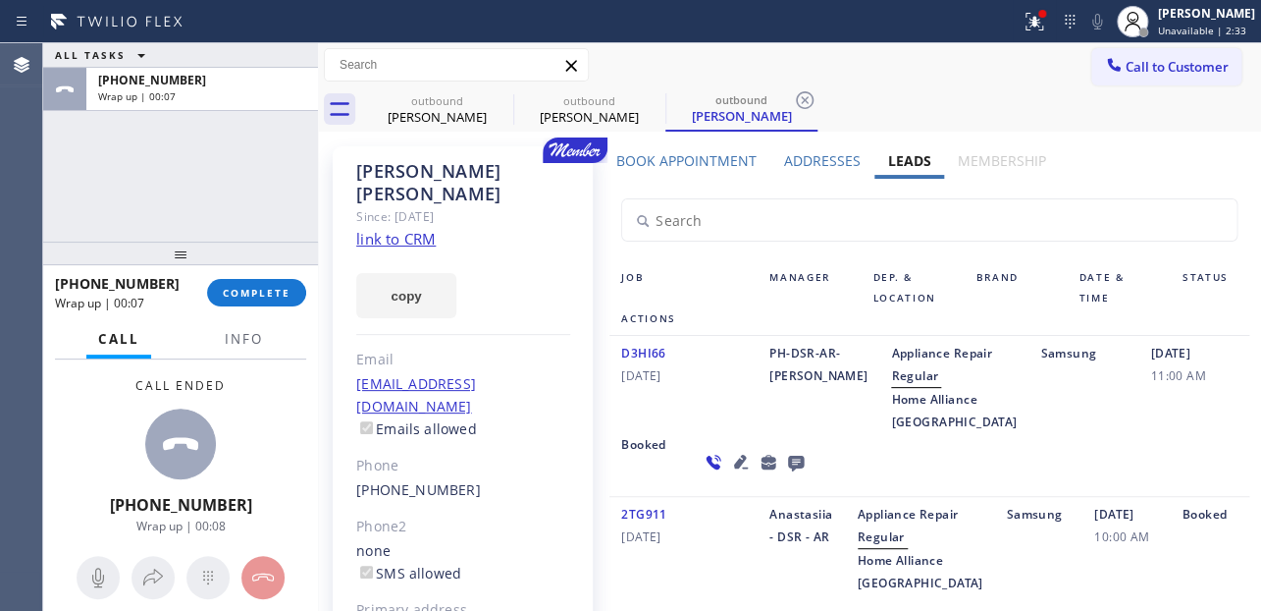
click at [1032, 433] on div "Samsung" at bounding box center [1084, 387] width 110 height 91
click at [223, 294] on span "COMPLETE" at bounding box center [257, 293] width 68 height 14
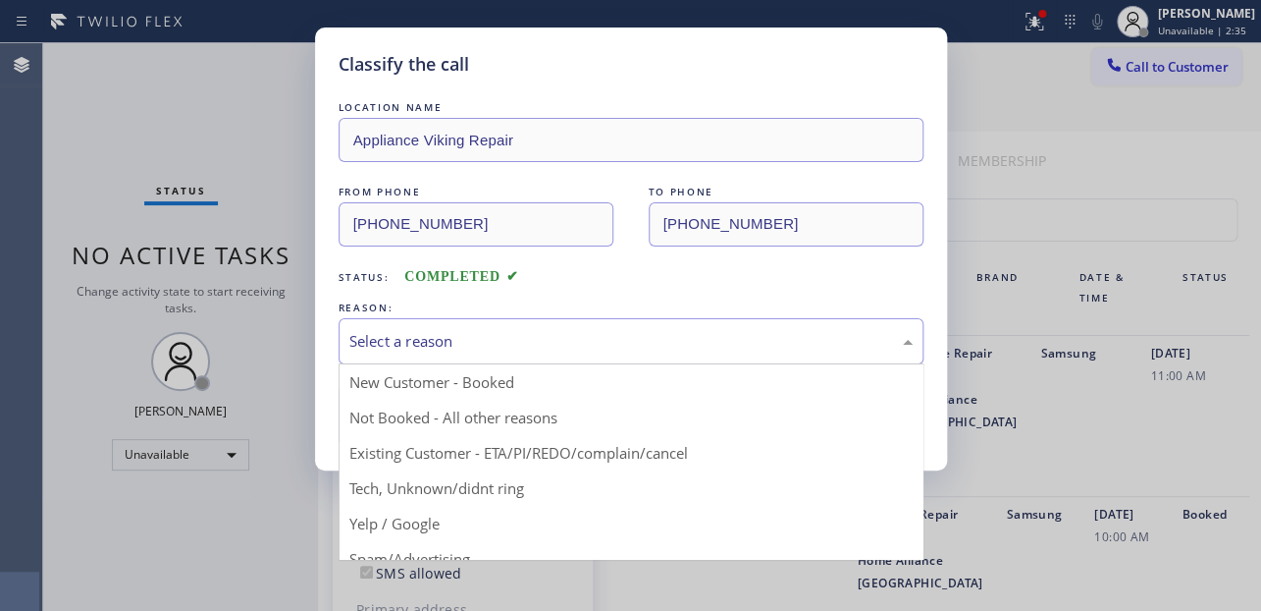
click at [652, 333] on div "Select a reason" at bounding box center [630, 341] width 563 height 23
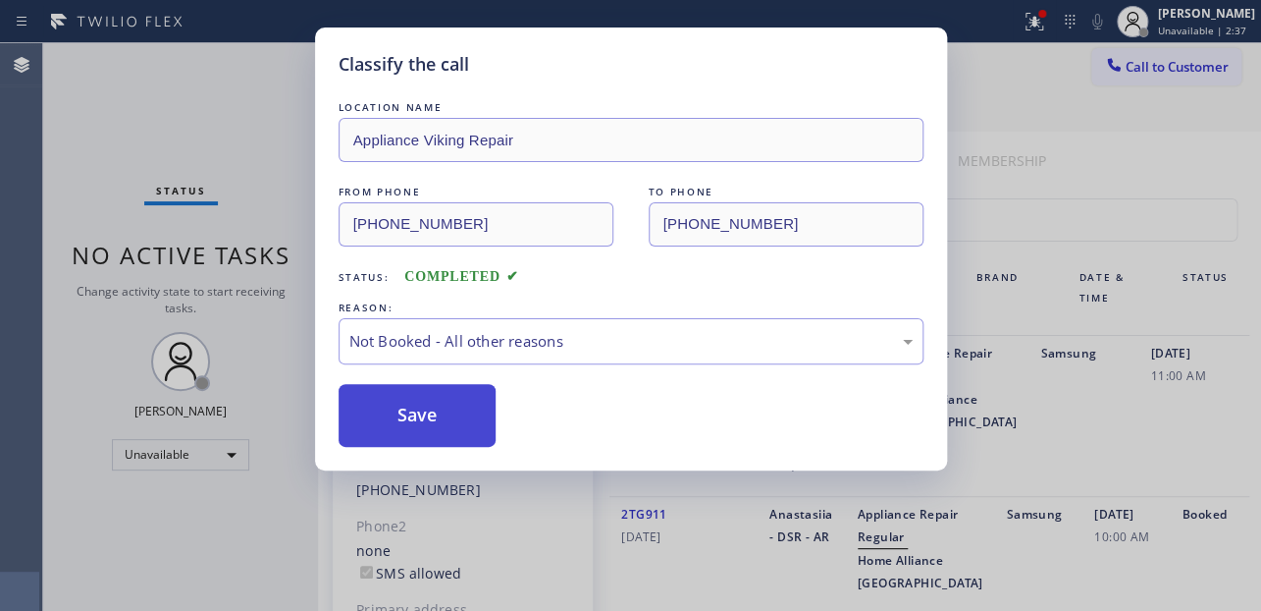
click at [431, 408] on button "Save" at bounding box center [418, 415] width 158 height 63
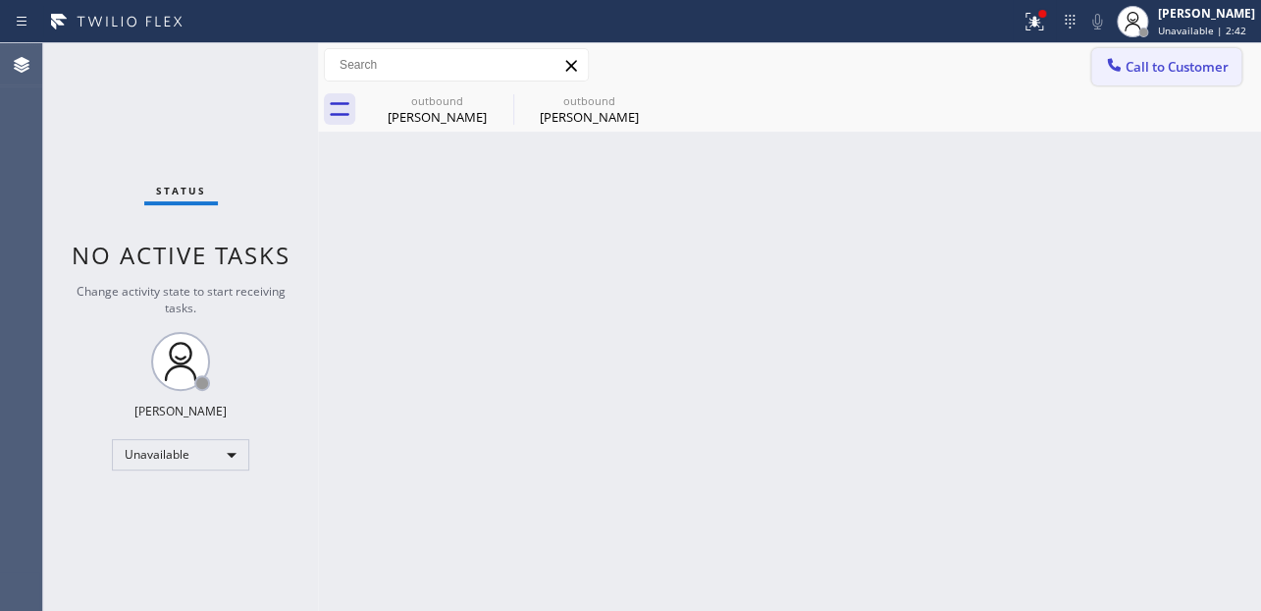
click at [1184, 75] on span "Call to Customer" at bounding box center [1177, 67] width 103 height 18
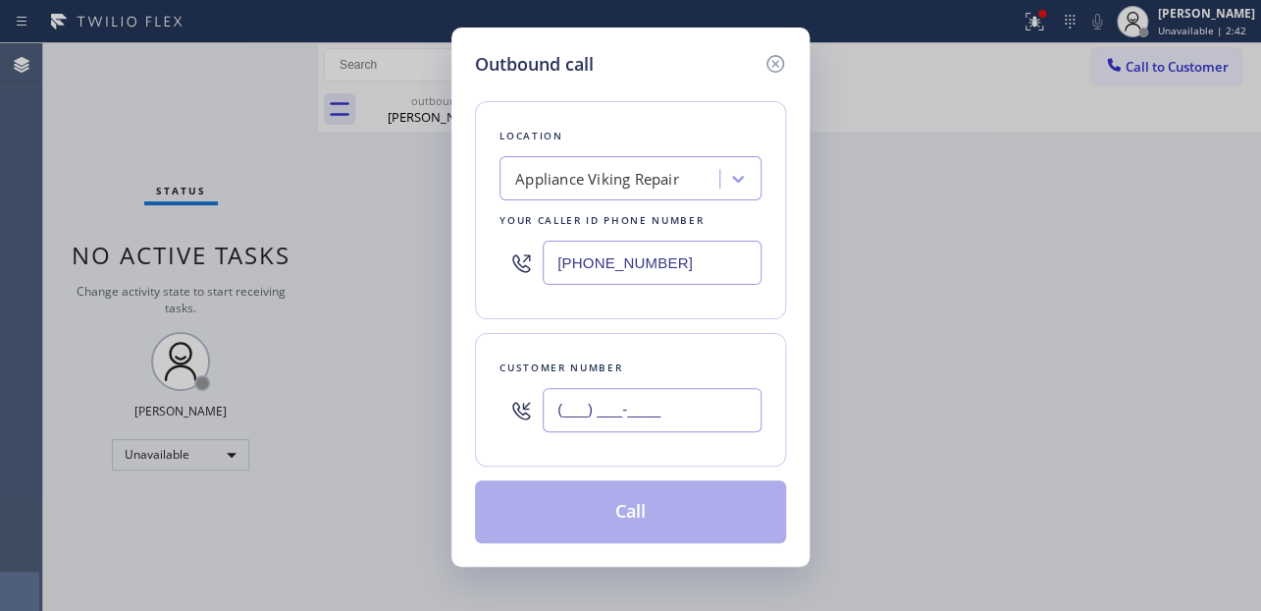
click at [578, 415] on input "(___) ___-____" at bounding box center [652, 410] width 219 height 44
paste input "424) 283-1021"
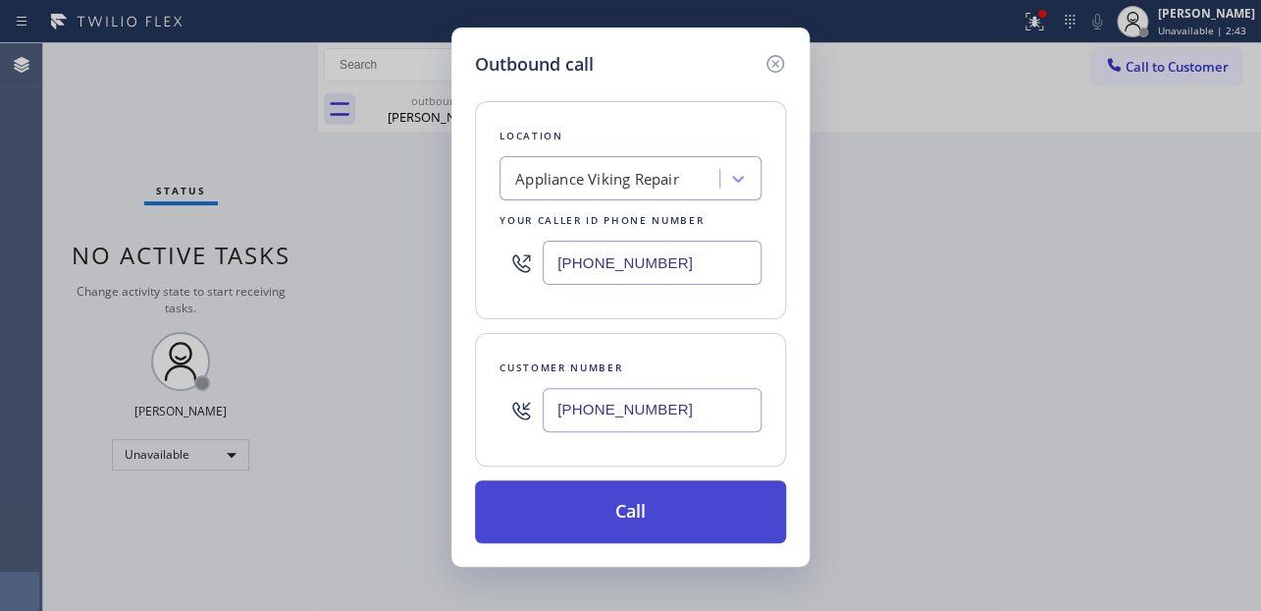
type input "(424) 283-1021"
click at [601, 523] on button "Call" at bounding box center [630, 511] width 311 height 63
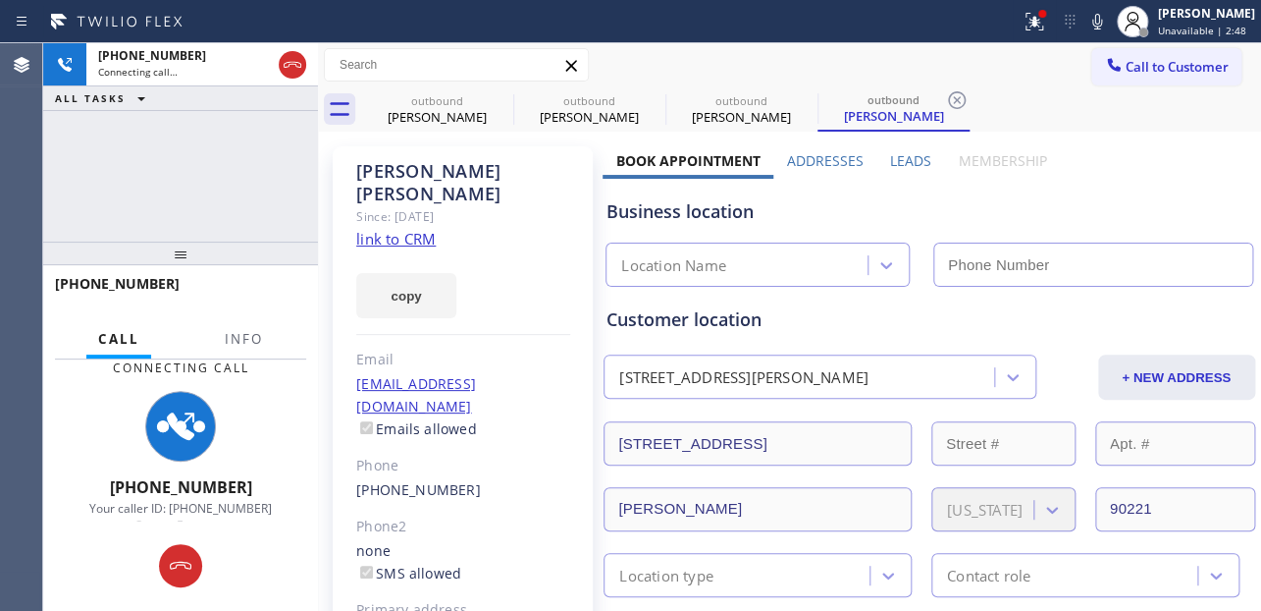
type input "[PHONE_NUMBER]"
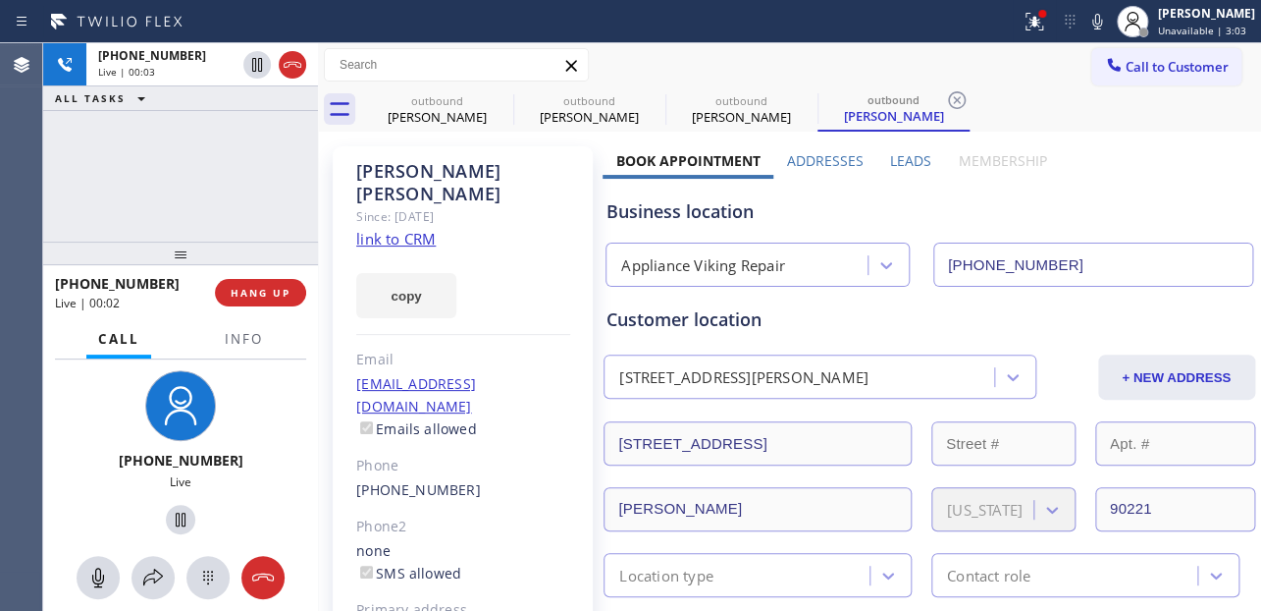
click at [1071, 198] on div "Business location" at bounding box center [929, 211] width 645 height 27
click at [902, 159] on label "Leads" at bounding box center [910, 160] width 41 height 19
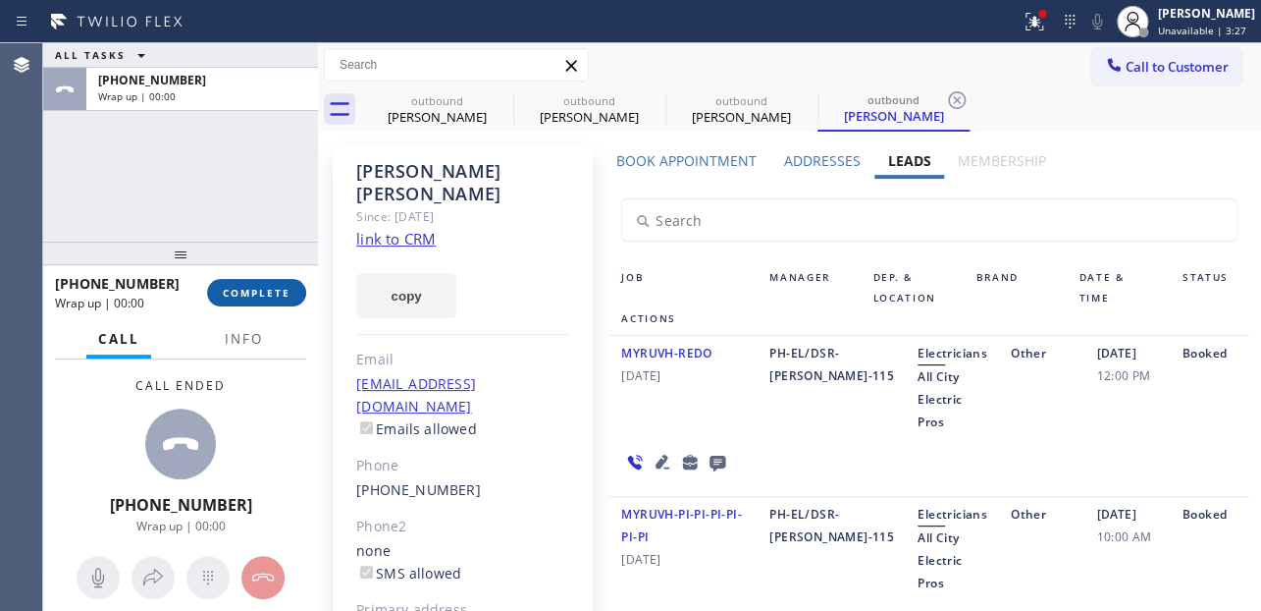
click at [248, 299] on button "COMPLETE" at bounding box center [256, 292] width 99 height 27
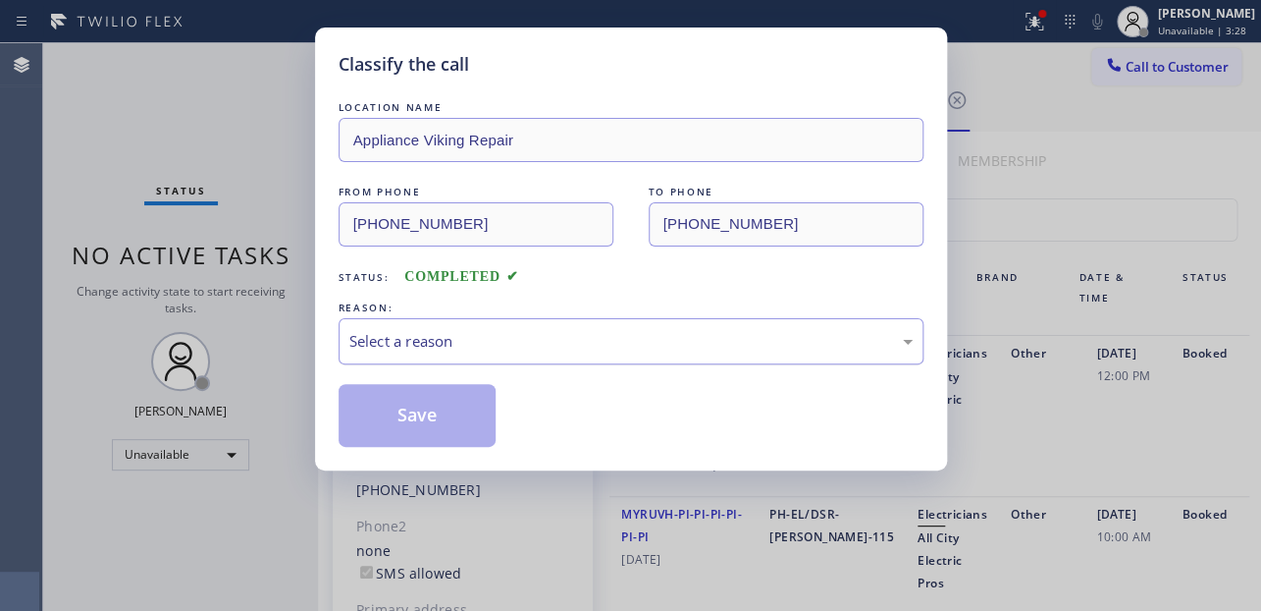
click at [467, 340] on div "Select a reason" at bounding box center [630, 341] width 563 height 23
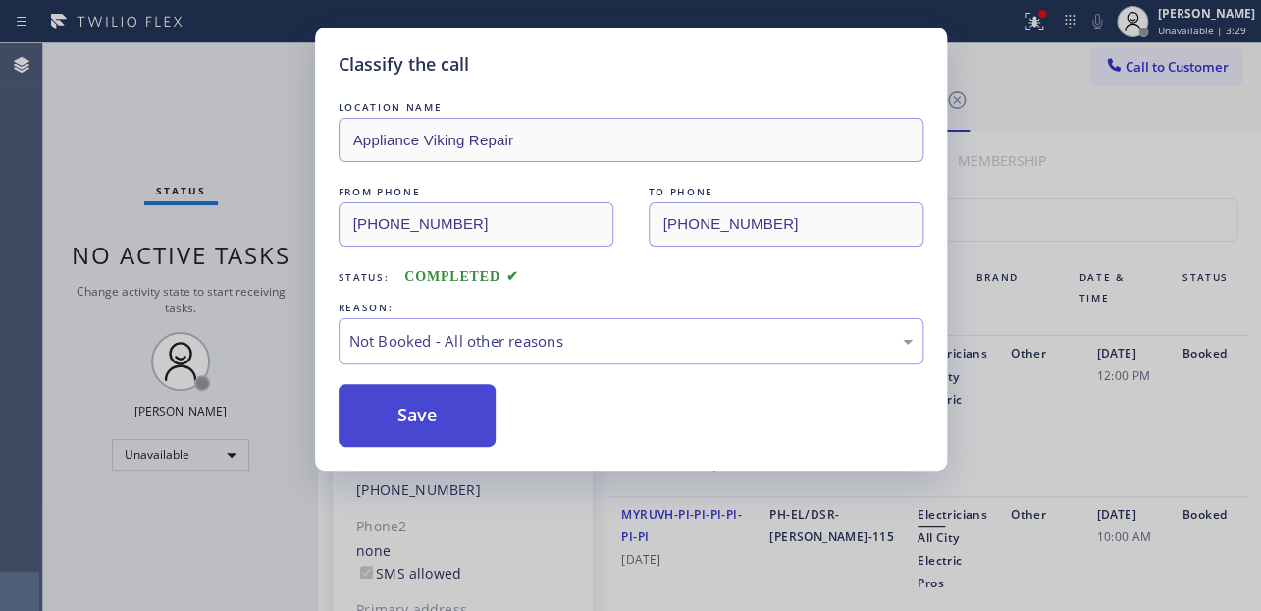
click at [411, 410] on button "Save" at bounding box center [418, 415] width 158 height 63
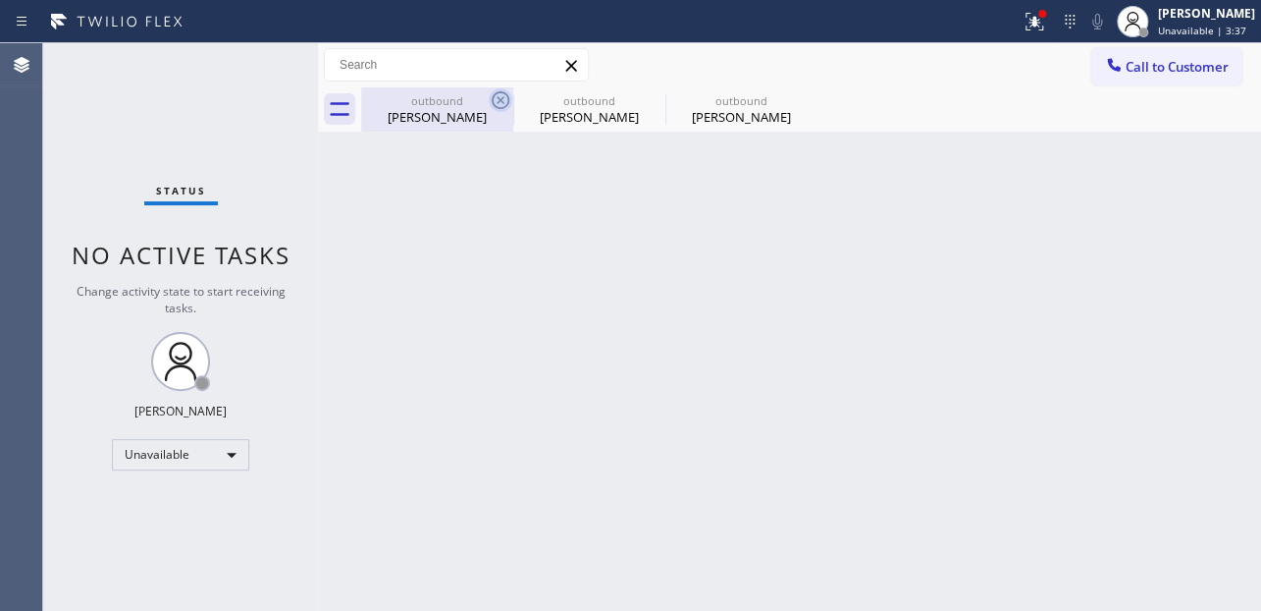
click at [508, 98] on icon at bounding box center [501, 100] width 18 height 18
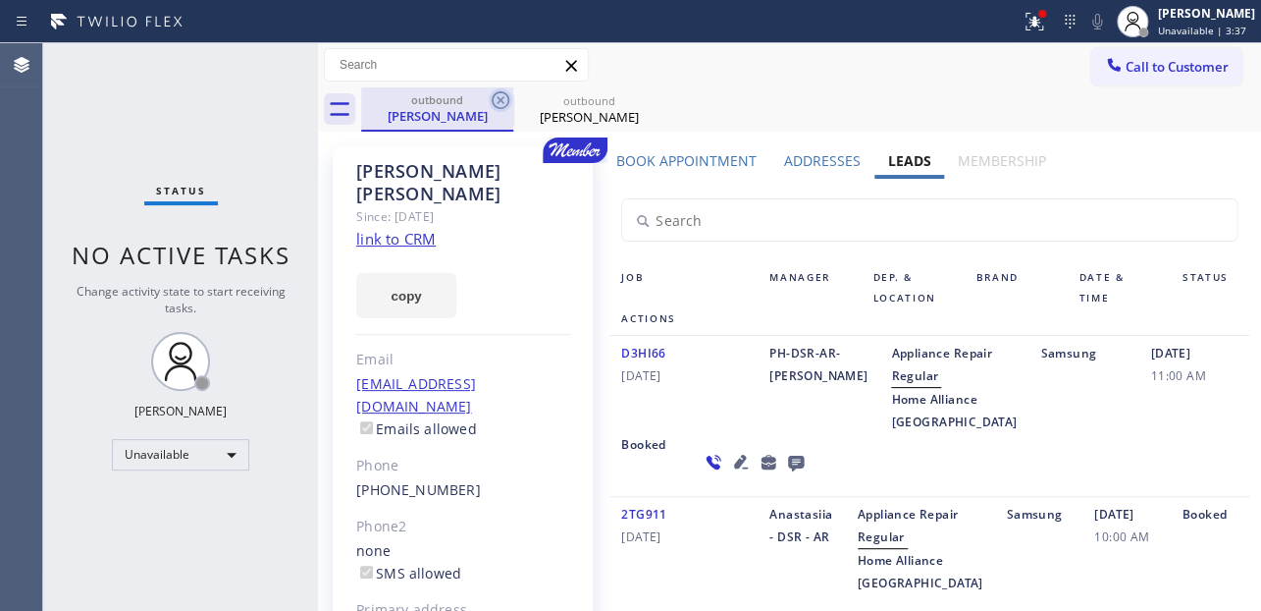
click at [500, 99] on icon at bounding box center [501, 100] width 18 height 18
click at [0, 0] on icon at bounding box center [0, 0] width 0 height 0
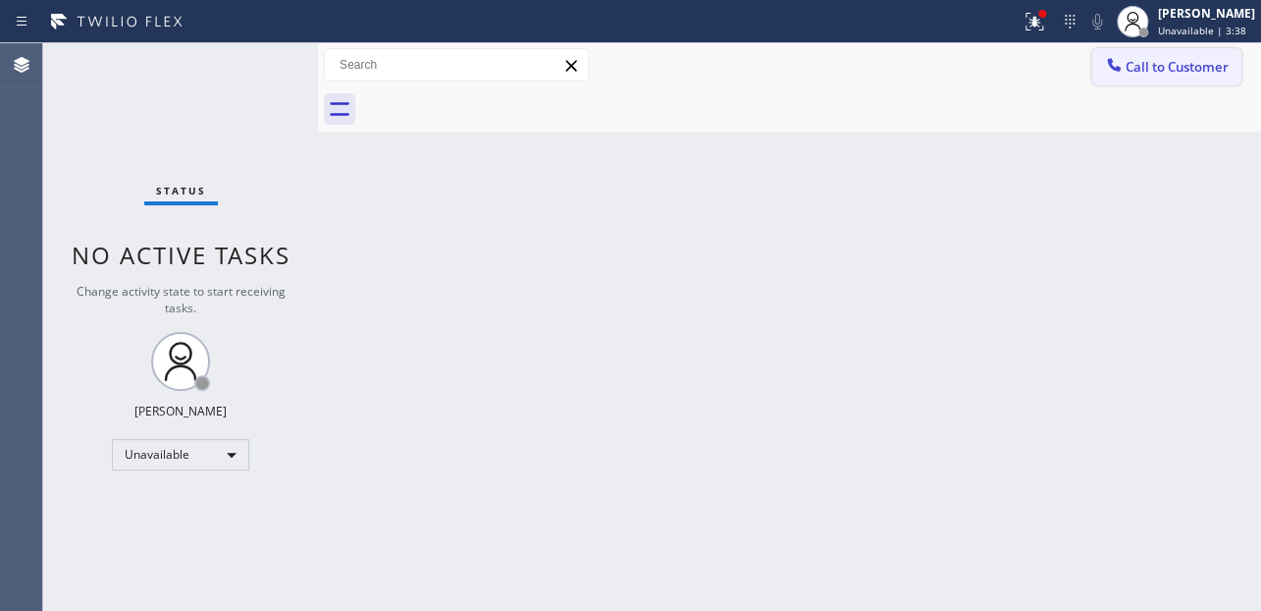
click at [1126, 59] on span "Call to Customer" at bounding box center [1177, 67] width 103 height 18
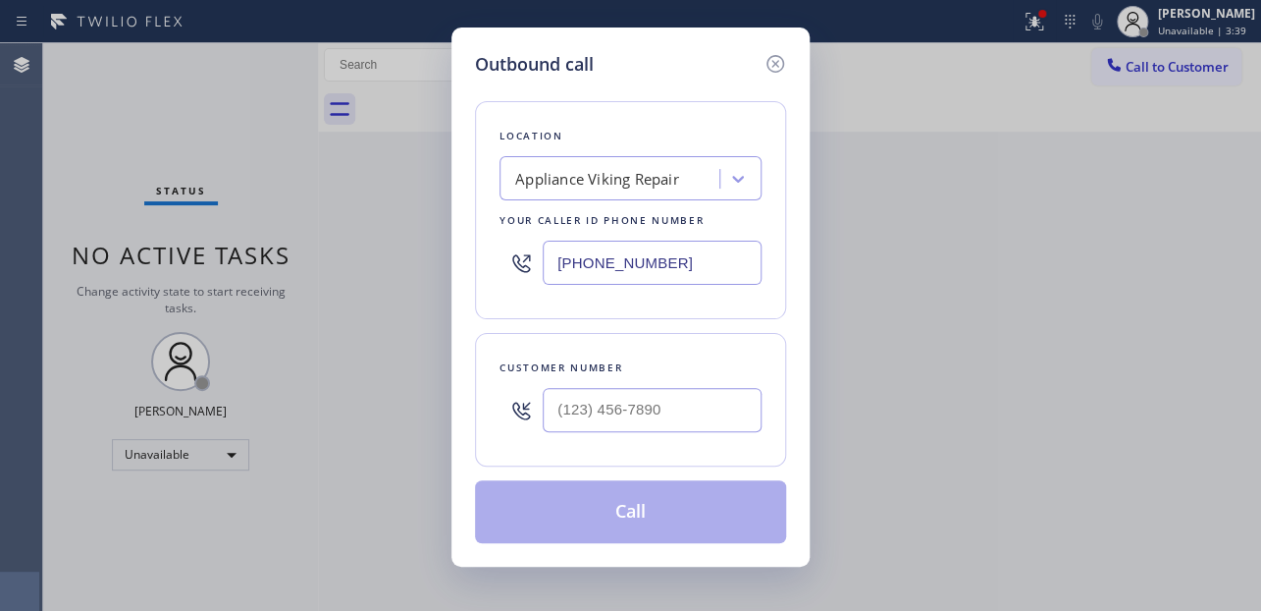
click at [577, 432] on div at bounding box center [652, 410] width 219 height 64
click at [578, 412] on input "(___) ___-____" at bounding box center [652, 410] width 219 height 44
paste input "949) 246-3246"
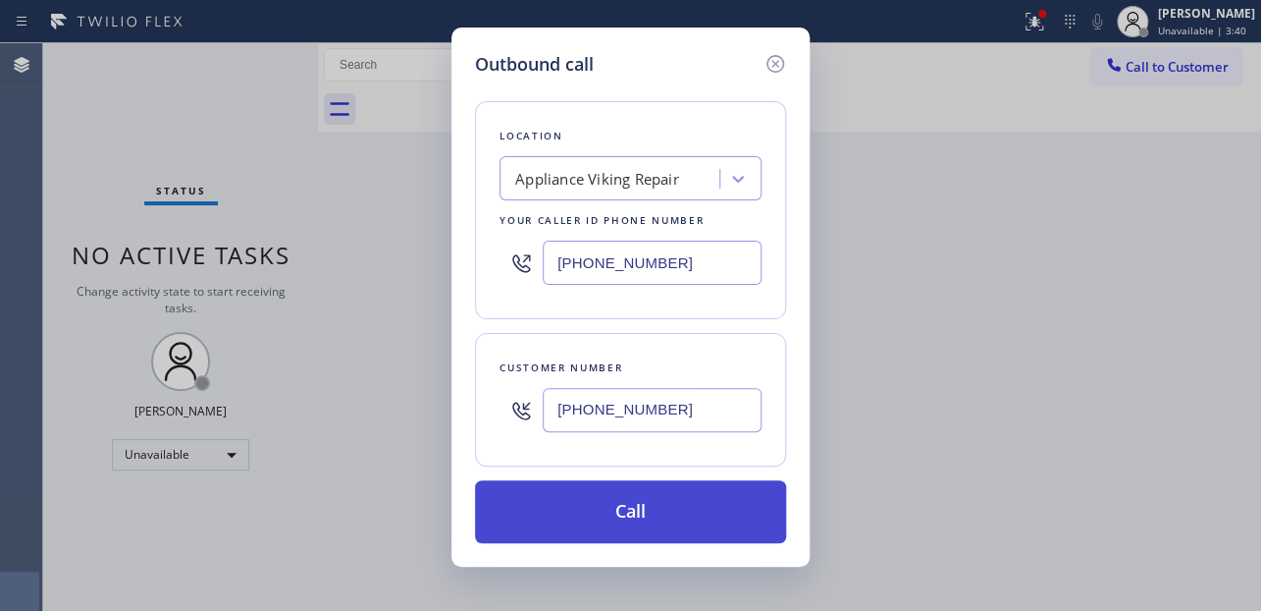
click at [639, 495] on button "Call" at bounding box center [630, 511] width 311 height 63
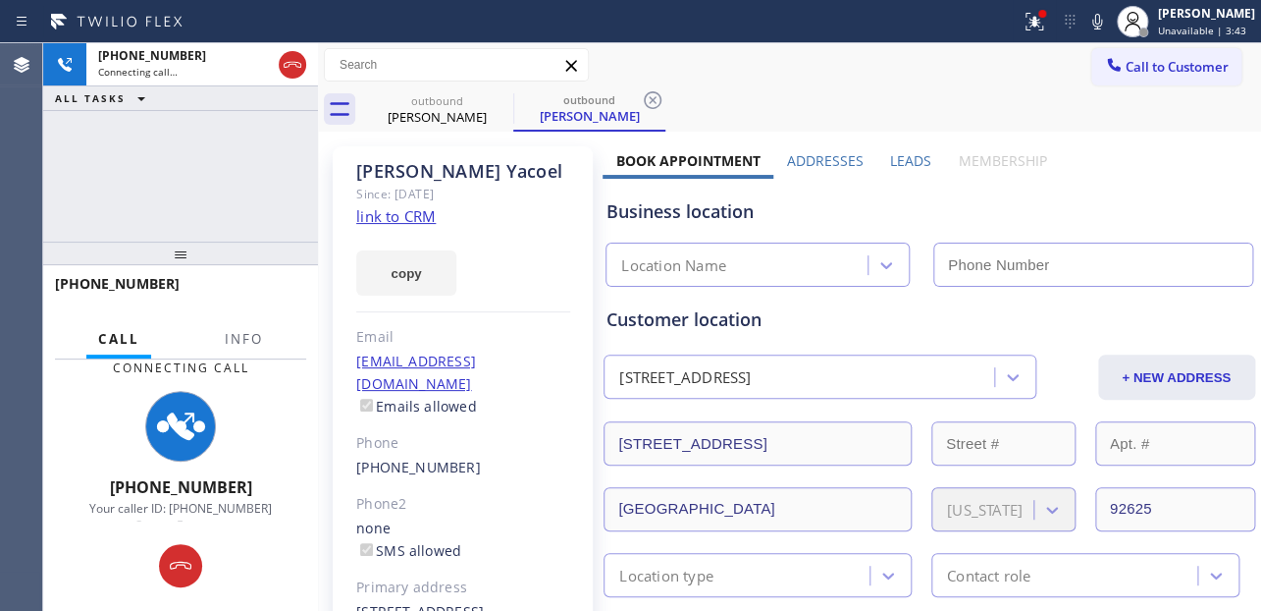
click at [902, 159] on label "Leads" at bounding box center [910, 160] width 41 height 19
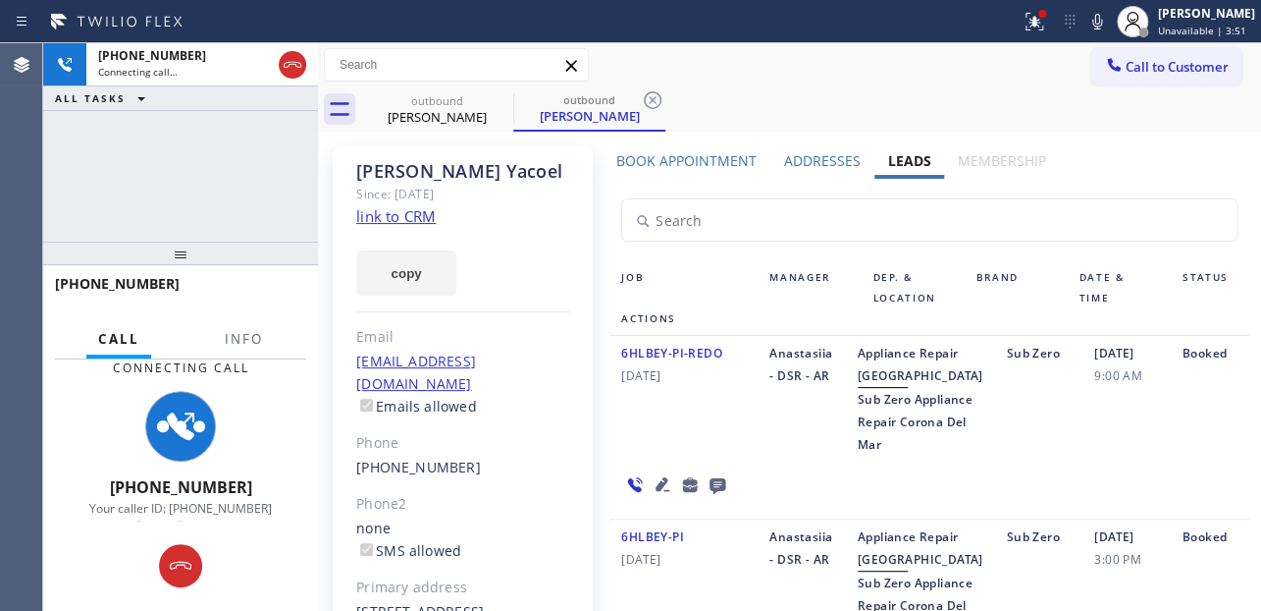
click at [666, 455] on div "6HLBEY-PI-REDO 04/17/2024" at bounding box center [684, 399] width 148 height 114
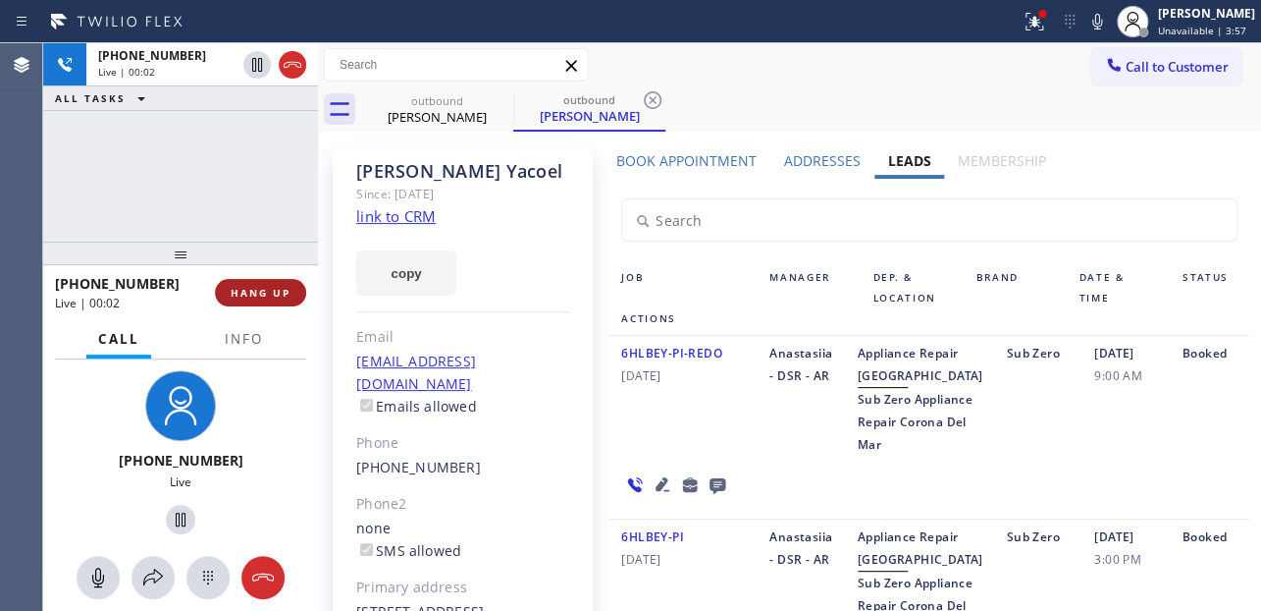
click at [230, 285] on button "HANG UP" at bounding box center [260, 292] width 91 height 27
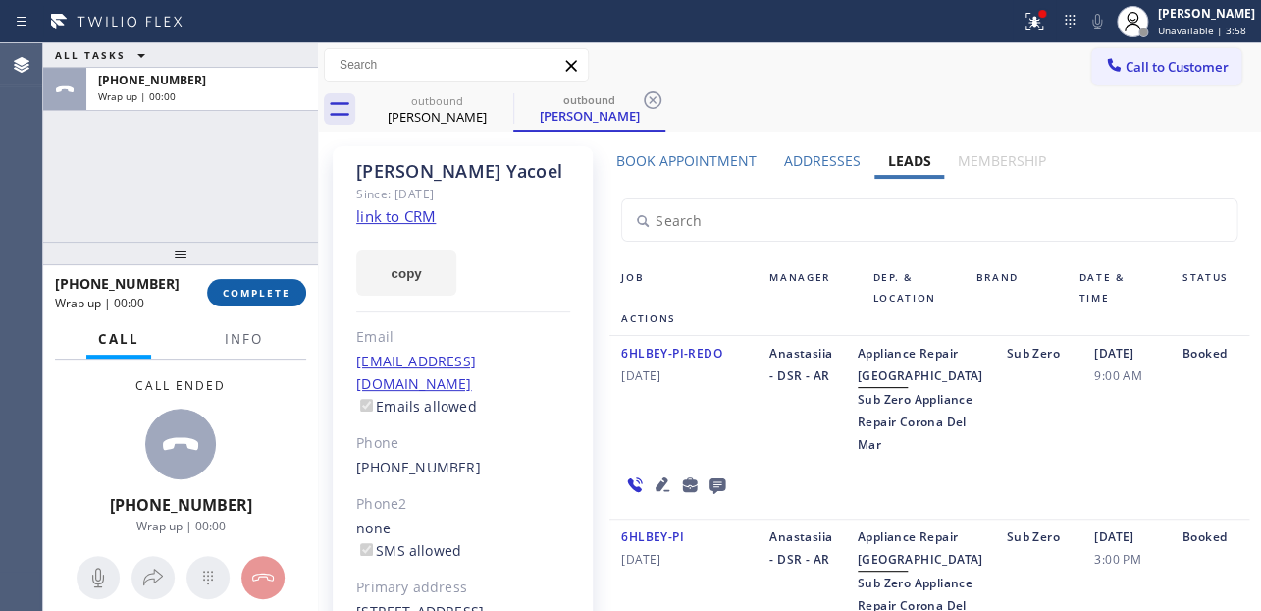
click at [257, 290] on span "COMPLETE" at bounding box center [257, 293] width 68 height 14
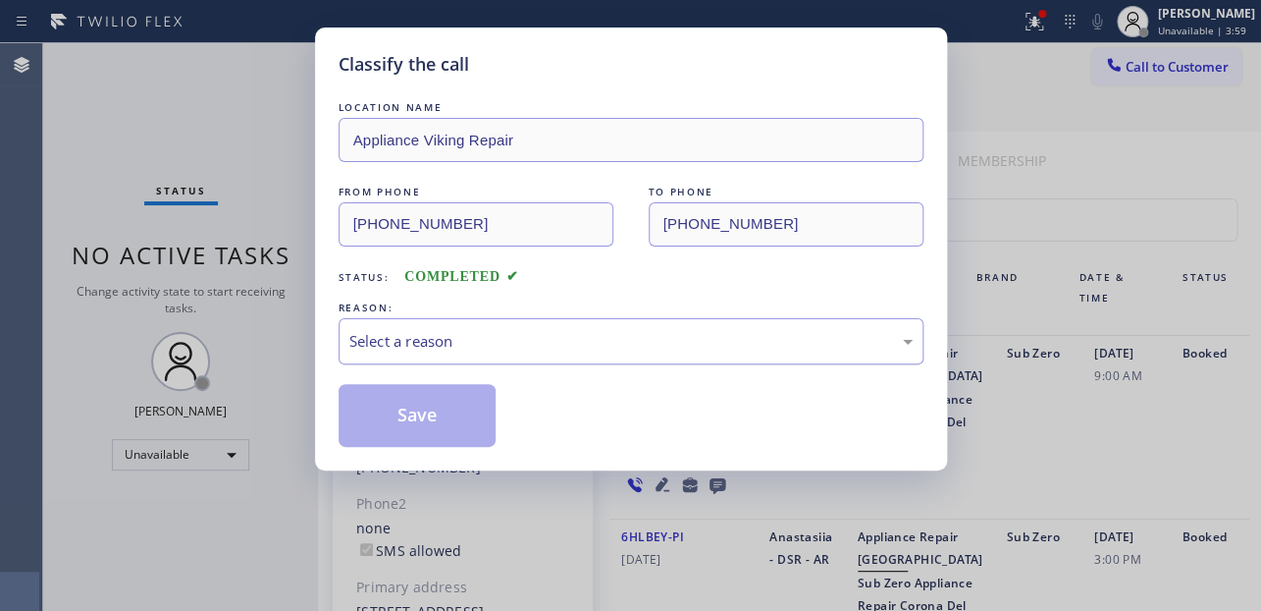
click at [427, 340] on div "Select a reason" at bounding box center [630, 341] width 563 height 23
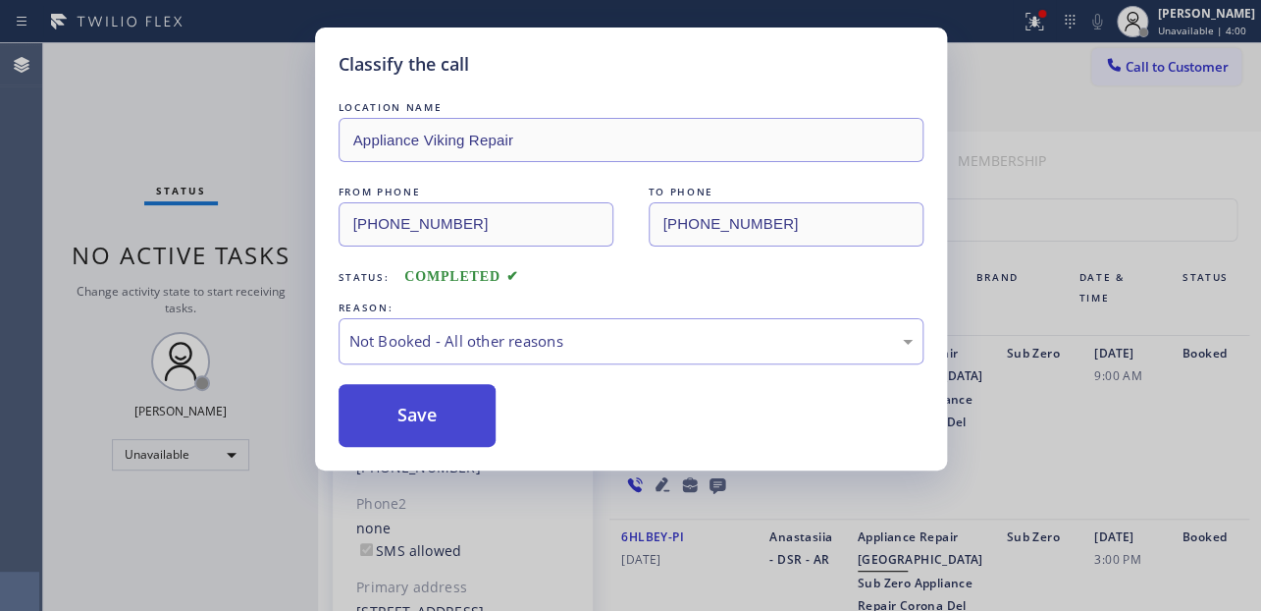
click at [421, 420] on button "Save" at bounding box center [418, 415] width 158 height 63
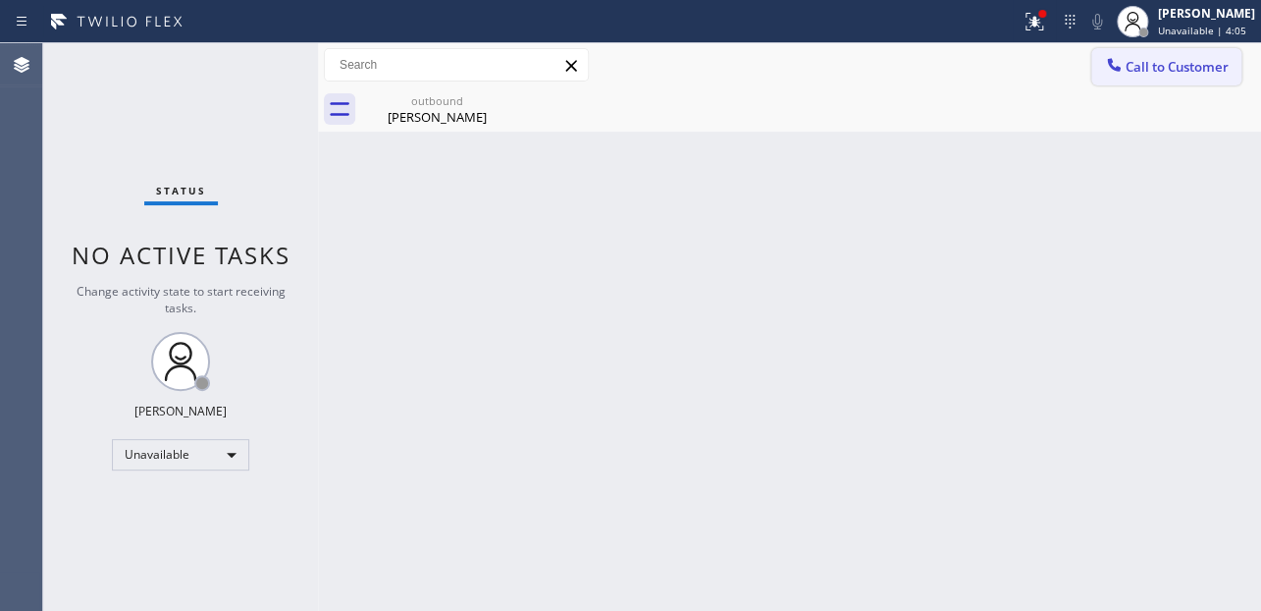
click at [1176, 78] on button "Call to Customer" at bounding box center [1167, 66] width 150 height 37
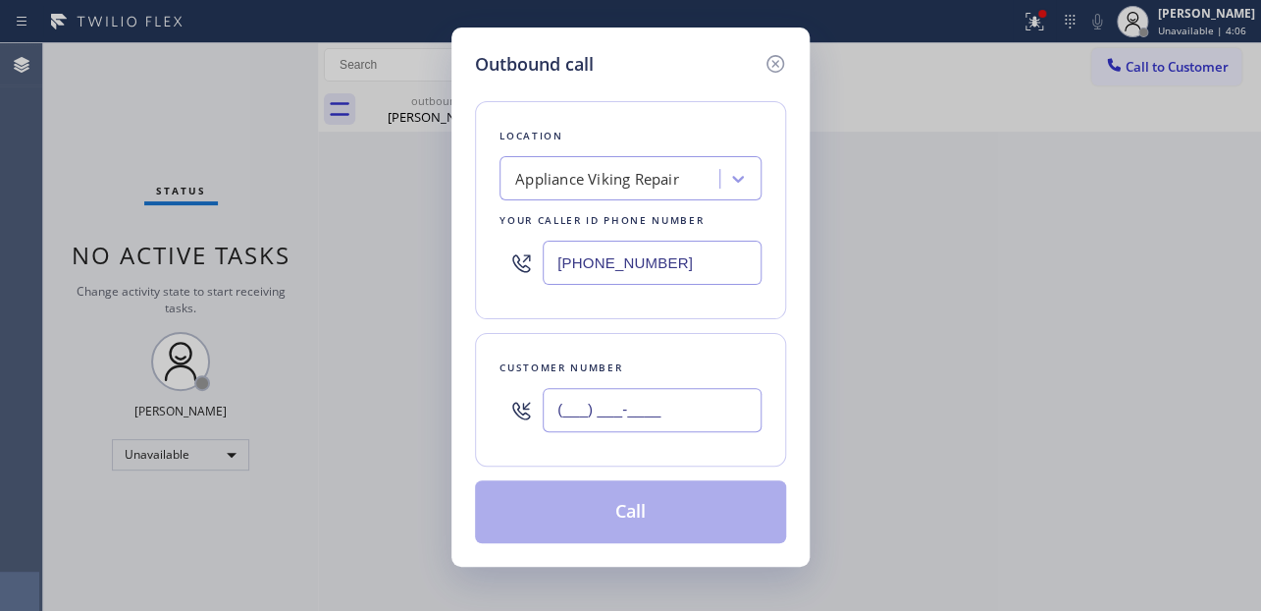
click at [584, 412] on input "(___) ___-____" at bounding box center [652, 410] width 219 height 44
paste input "206) 778-9685"
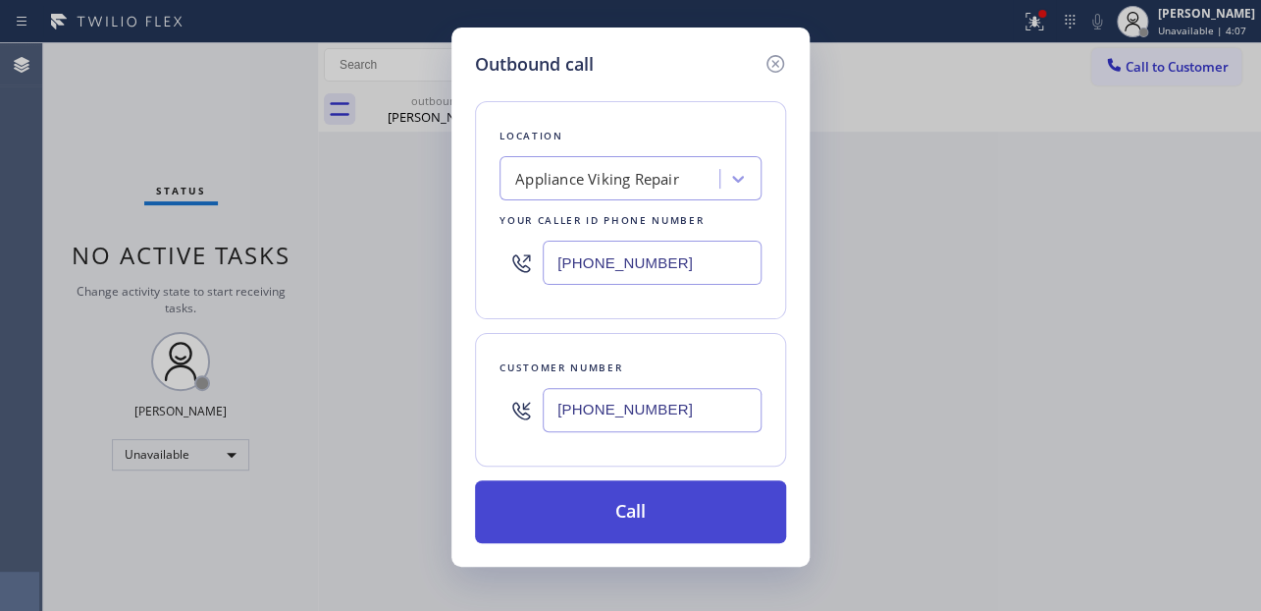
click at [620, 490] on button "Call" at bounding box center [630, 511] width 311 height 63
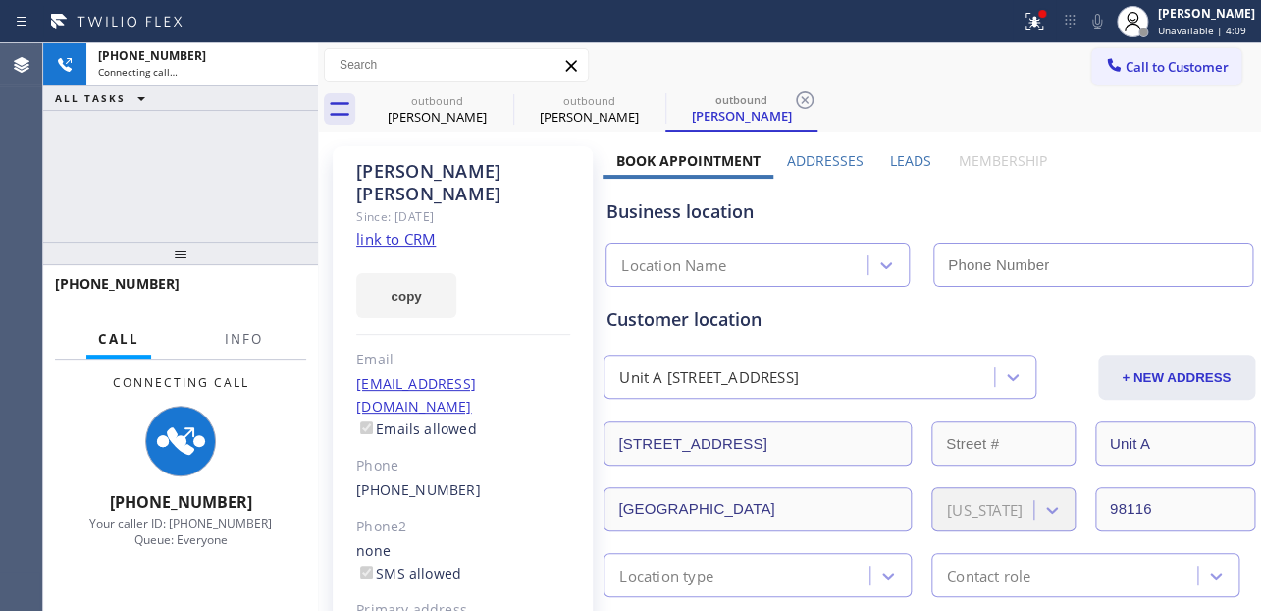
click at [903, 157] on label "Leads" at bounding box center [910, 160] width 41 height 19
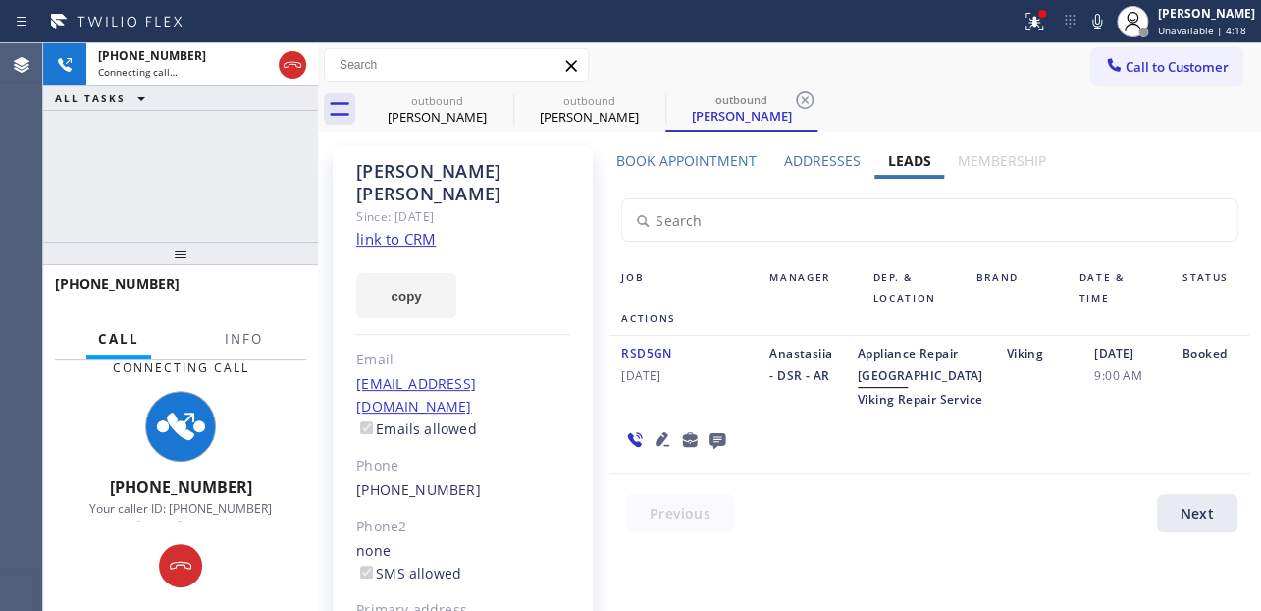
click at [656, 446] on icon at bounding box center [663, 439] width 14 height 14
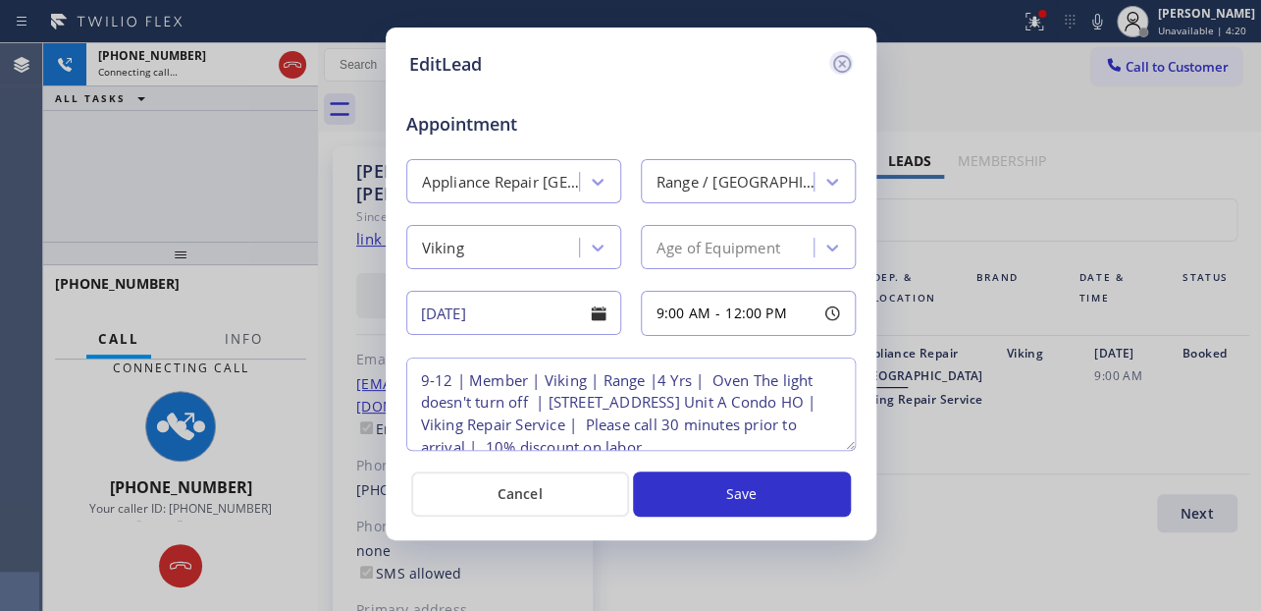
click at [837, 65] on icon at bounding box center [842, 64] width 24 height 24
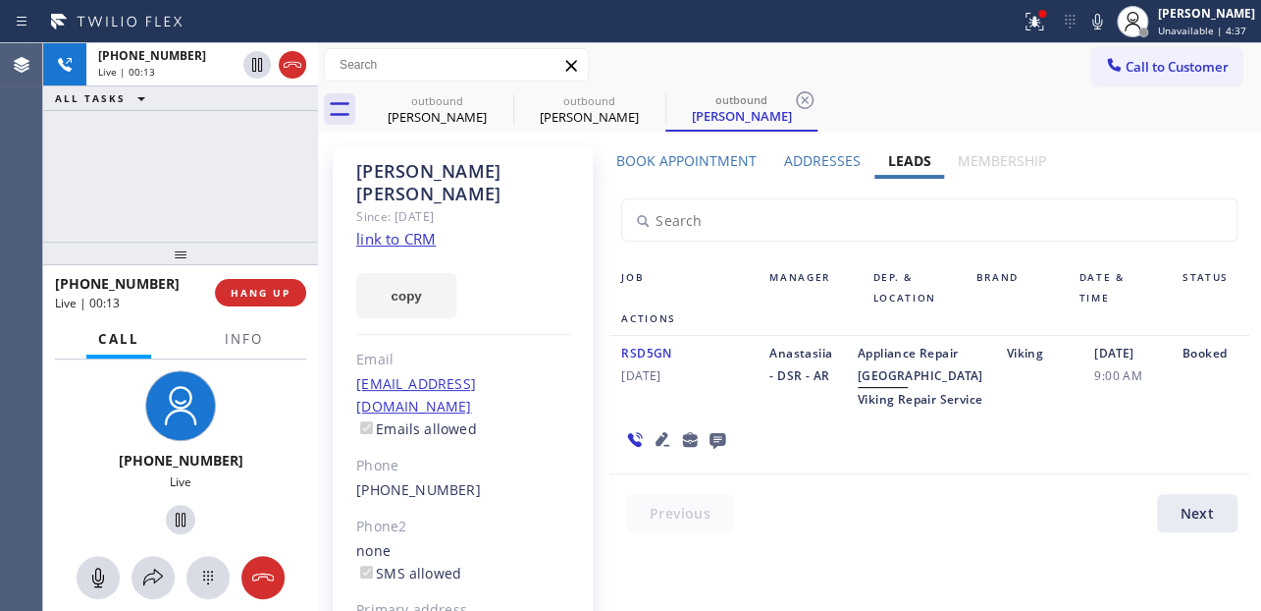
click at [652, 451] on icon at bounding box center [663, 439] width 24 height 24
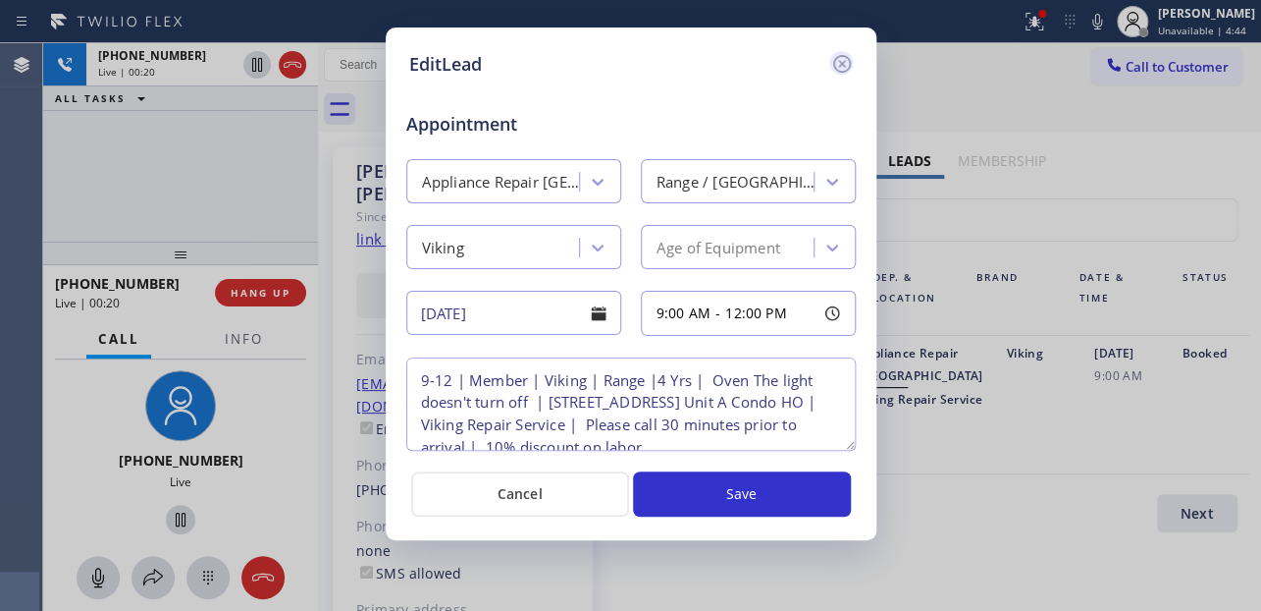
click at [843, 58] on icon at bounding box center [842, 64] width 24 height 24
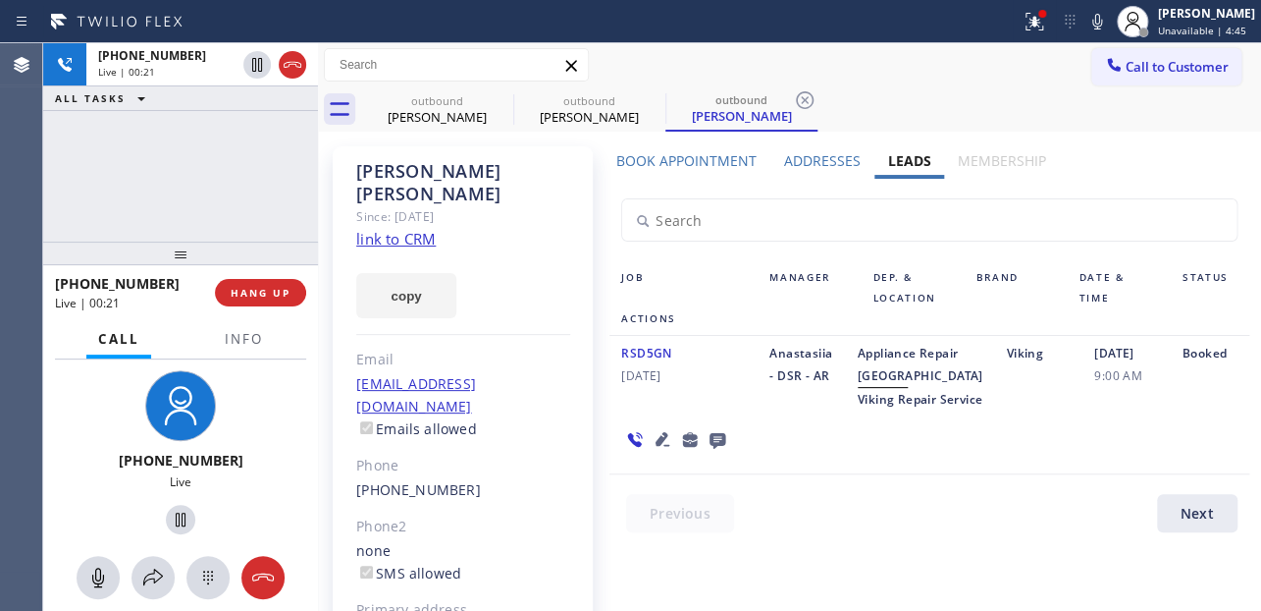
click at [931, 542] on div "Job Manager Dep. & Location Brand Date & Time Status Actions RSD5GN 04/02/2024 …" at bounding box center [929, 360] width 653 height 363
click at [877, 474] on div "RSD5GN 04/02/2024 Anastasiia - DSR - AR Appliance Repair High End Viking Repair…" at bounding box center [929, 405] width 639 height 138
click at [774, 410] on div "Anastasiia - DSR - AR" at bounding box center [802, 376] width 88 height 69
click at [795, 410] on div "Anastasiia - DSR - AR" at bounding box center [802, 376] width 88 height 69
click at [264, 287] on span "HANG UP" at bounding box center [261, 293] width 60 height 14
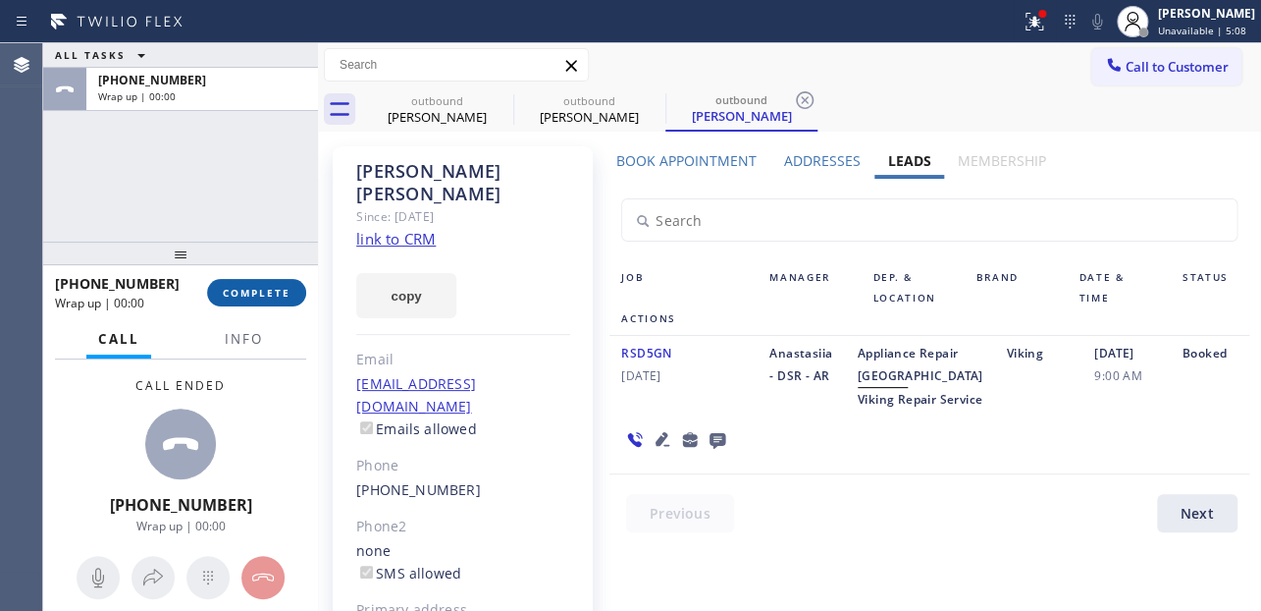
click at [245, 301] on button "COMPLETE" at bounding box center [256, 292] width 99 height 27
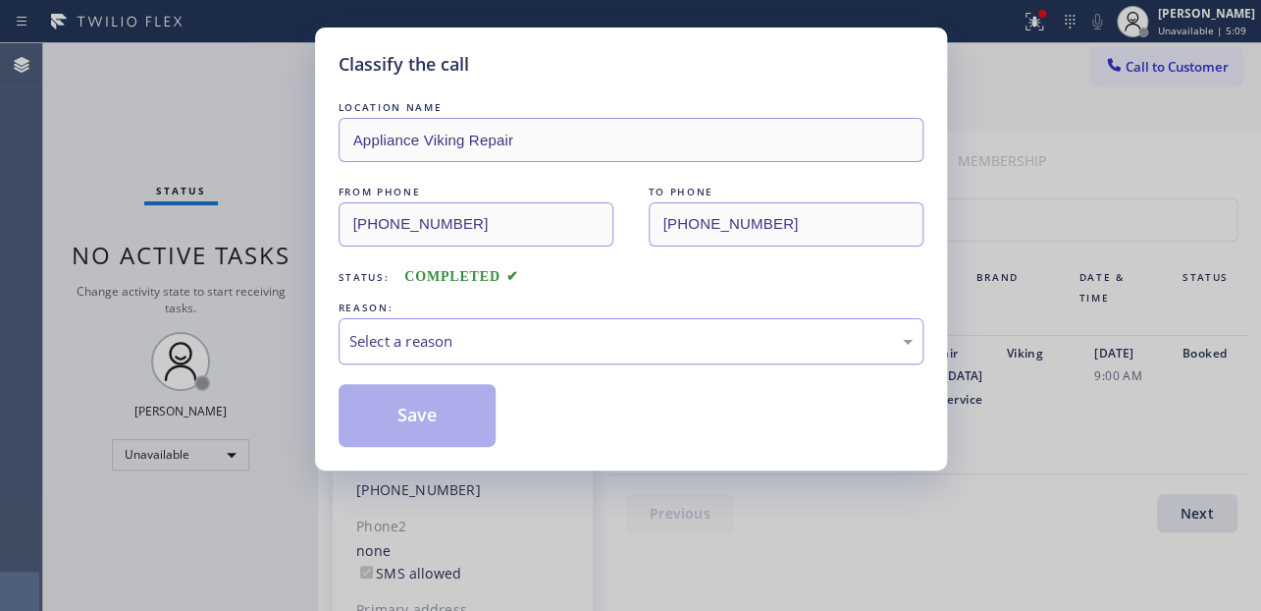
click at [545, 340] on div "Select a reason" at bounding box center [630, 341] width 563 height 23
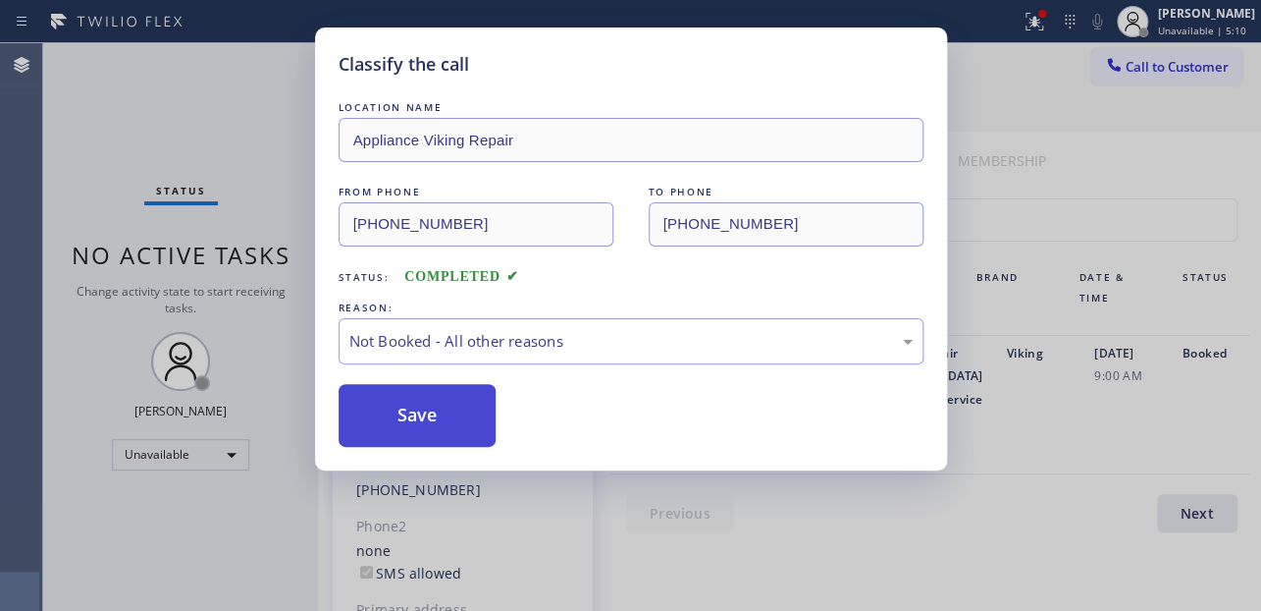
click at [423, 413] on button "Save" at bounding box center [418, 415] width 158 height 63
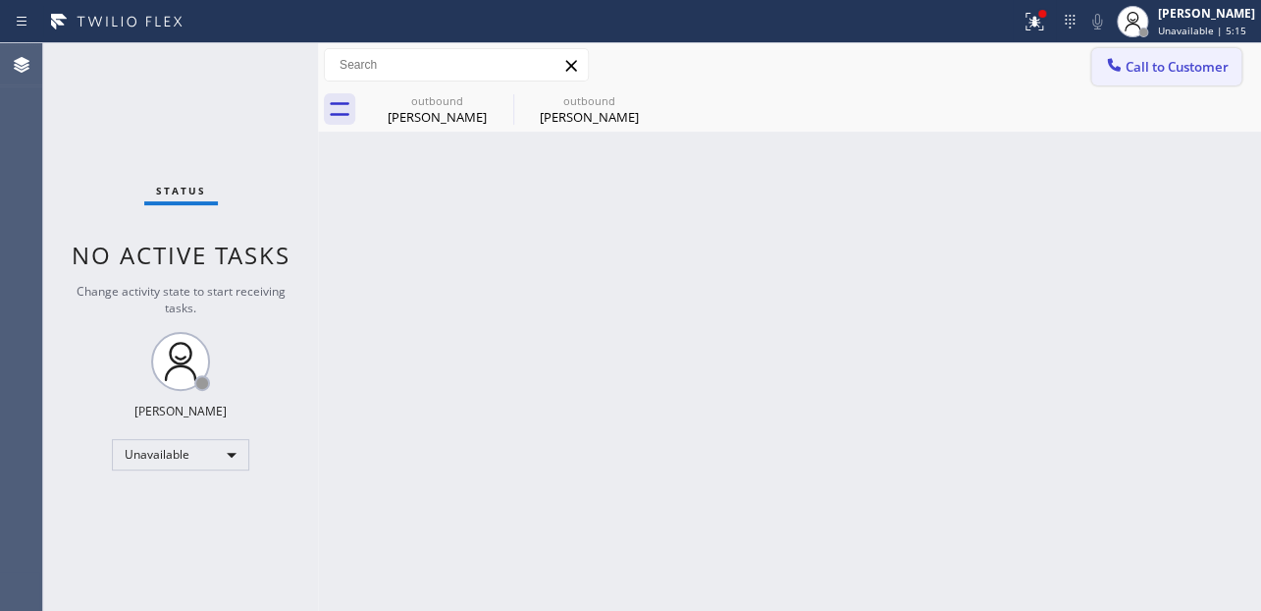
click at [1113, 64] on icon at bounding box center [1114, 65] width 20 height 20
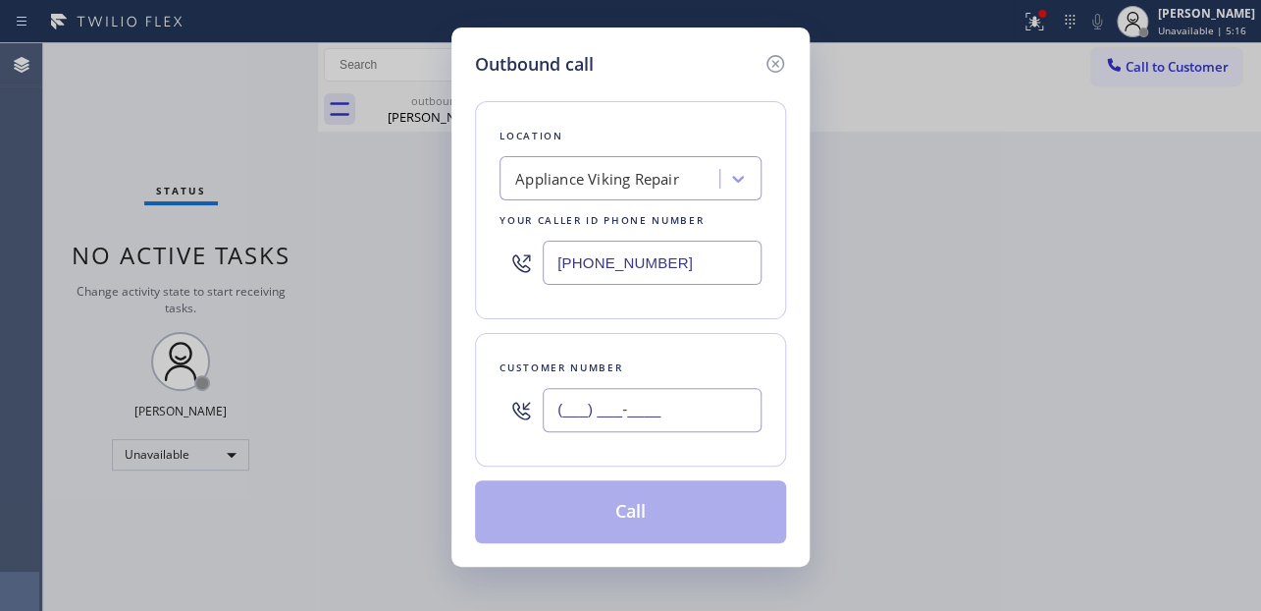
click at [640, 412] on input "(___) ___-____" at bounding box center [652, 410] width 219 height 44
paste input "719) 661-4941"
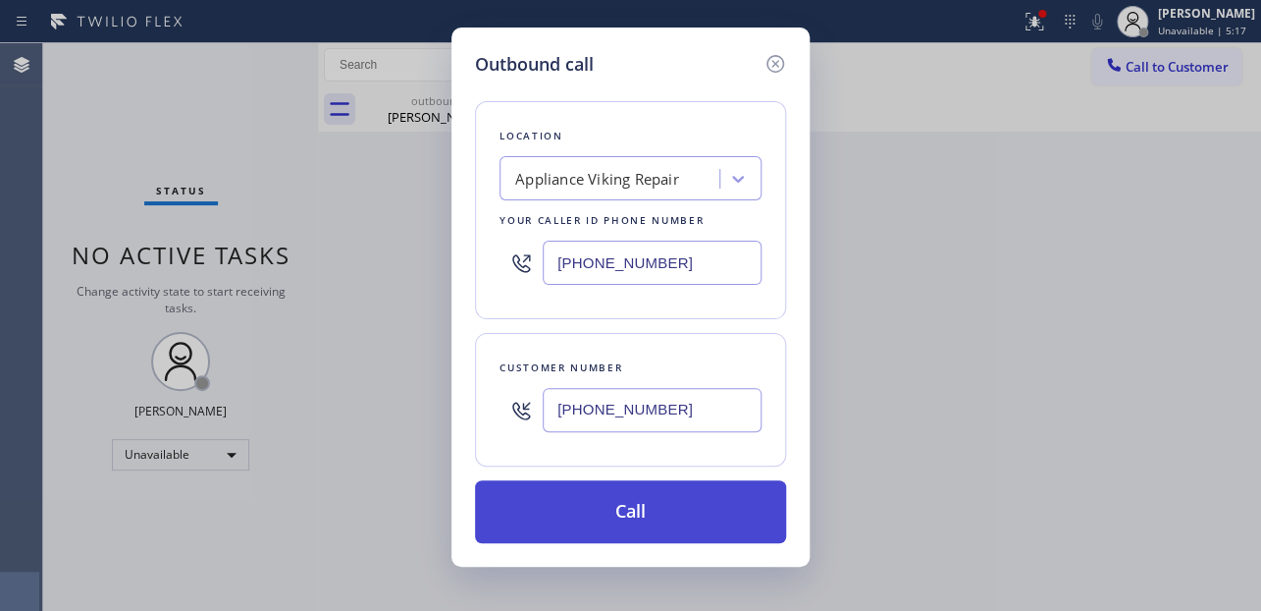
click at [636, 510] on button "Call" at bounding box center [630, 511] width 311 height 63
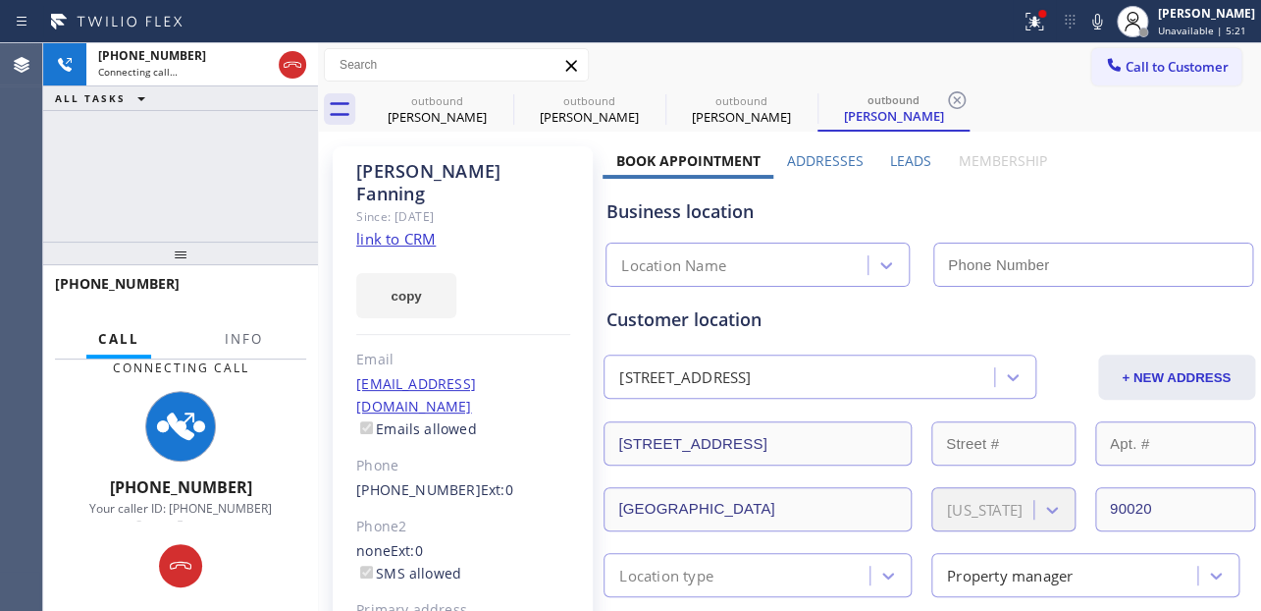
click at [902, 167] on label "Leads" at bounding box center [910, 160] width 41 height 19
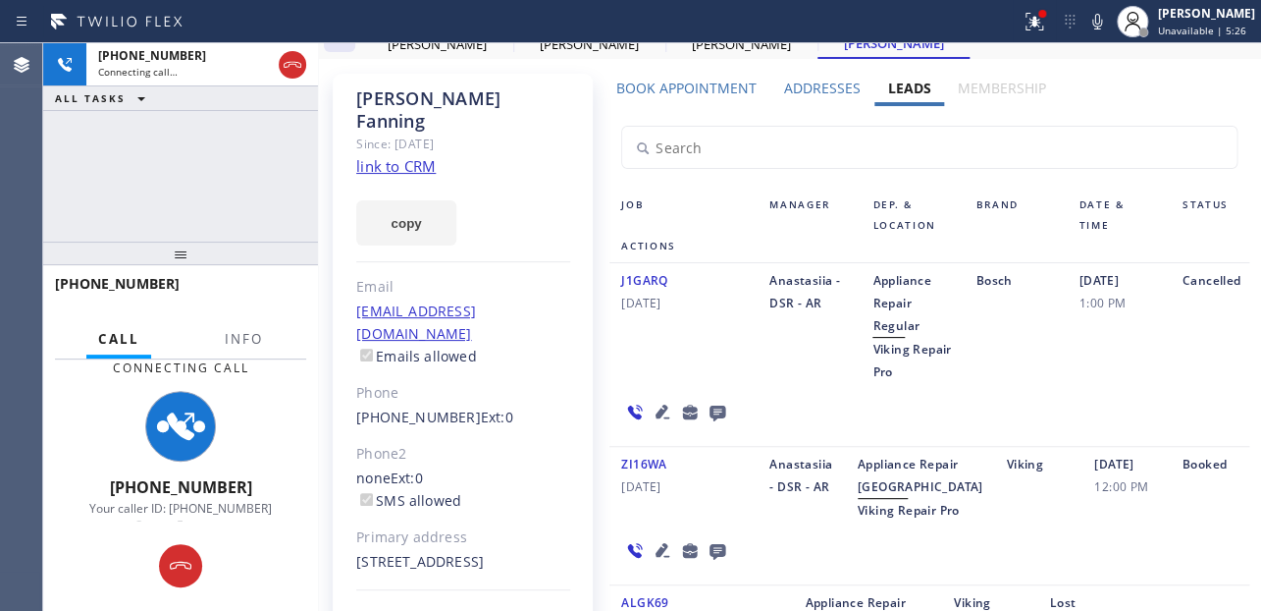
scroll to position [178, 0]
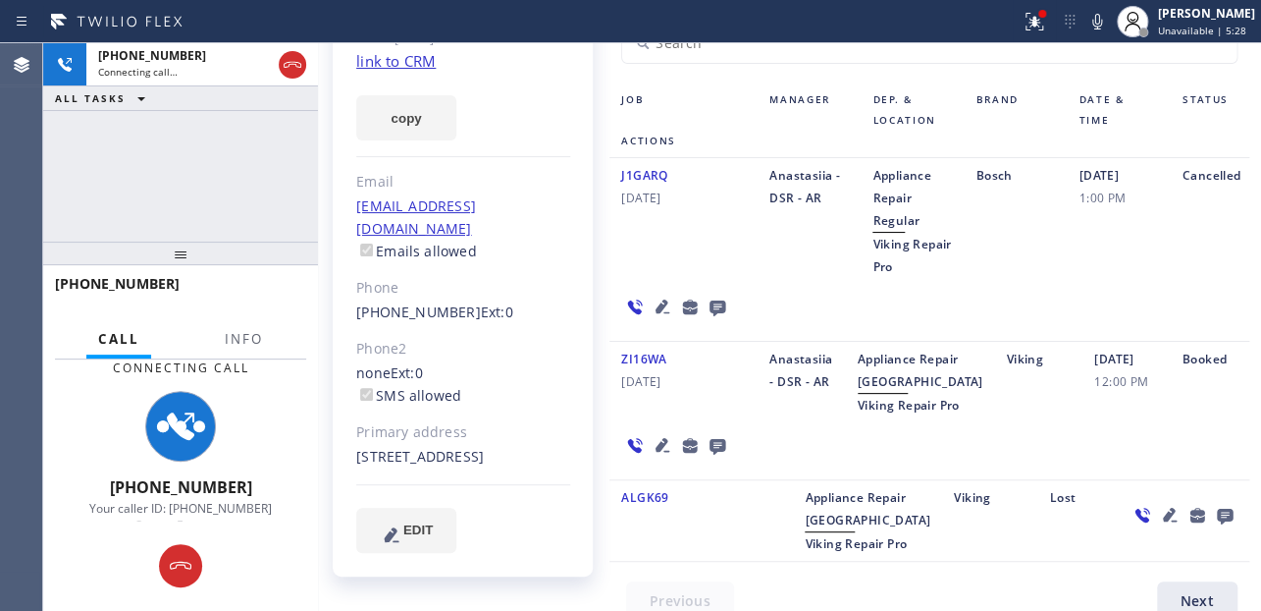
click at [651, 456] on icon at bounding box center [663, 445] width 24 height 24
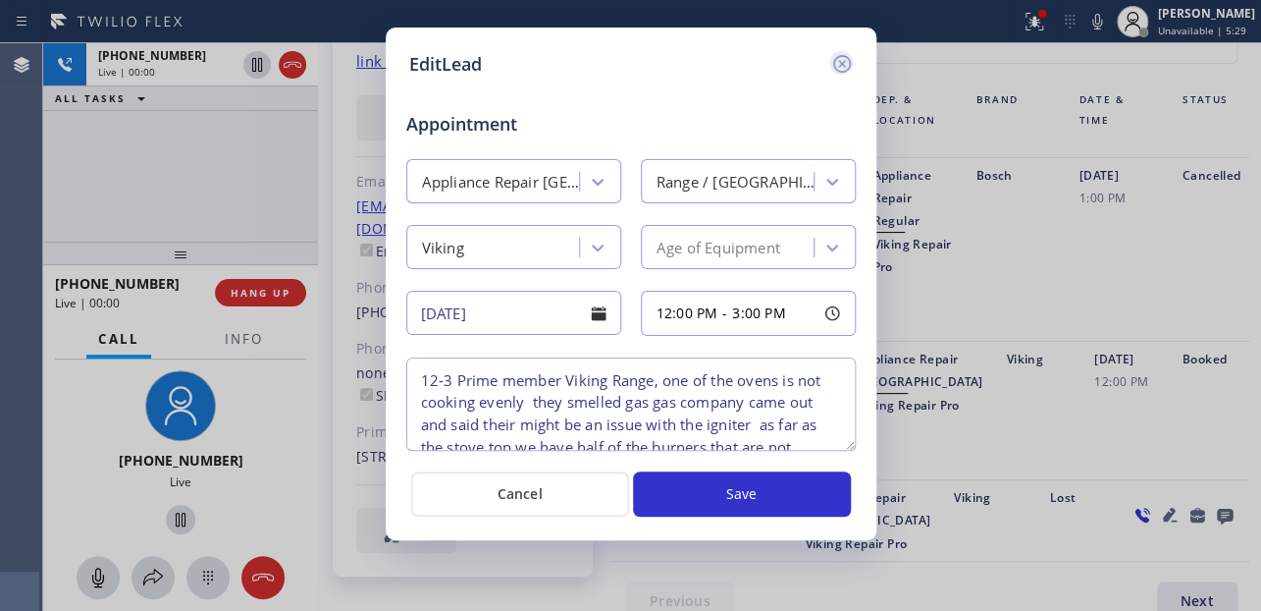
click at [838, 65] on icon at bounding box center [841, 64] width 18 height 18
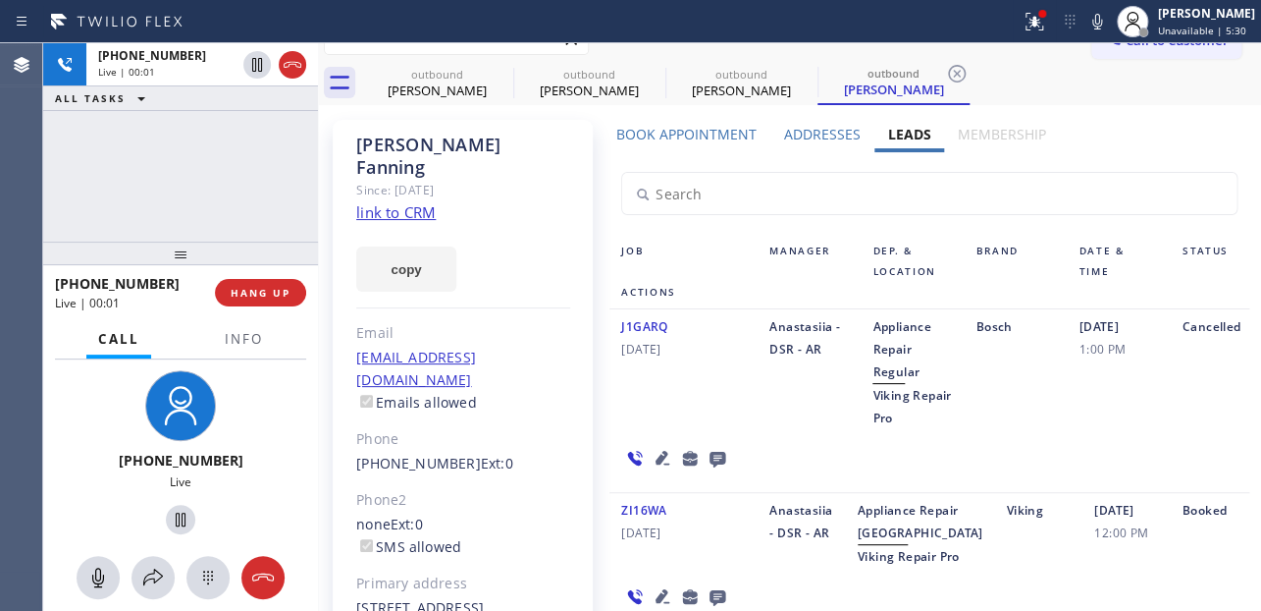
scroll to position [0, 0]
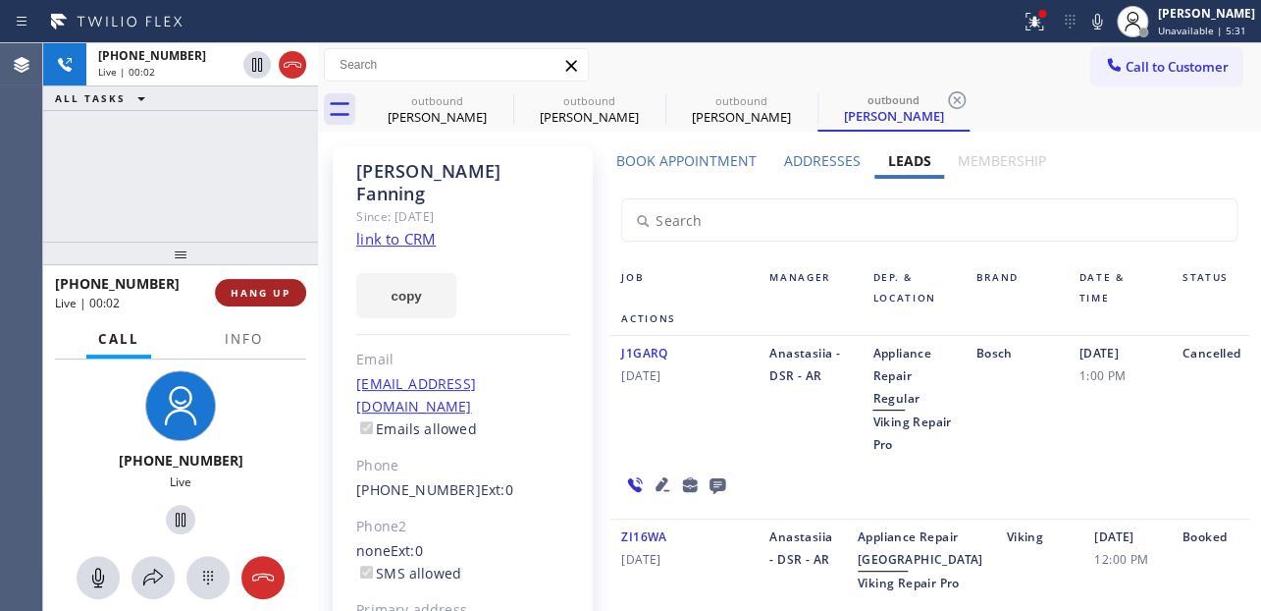
click at [270, 288] on span "HANG UP" at bounding box center [261, 293] width 60 height 14
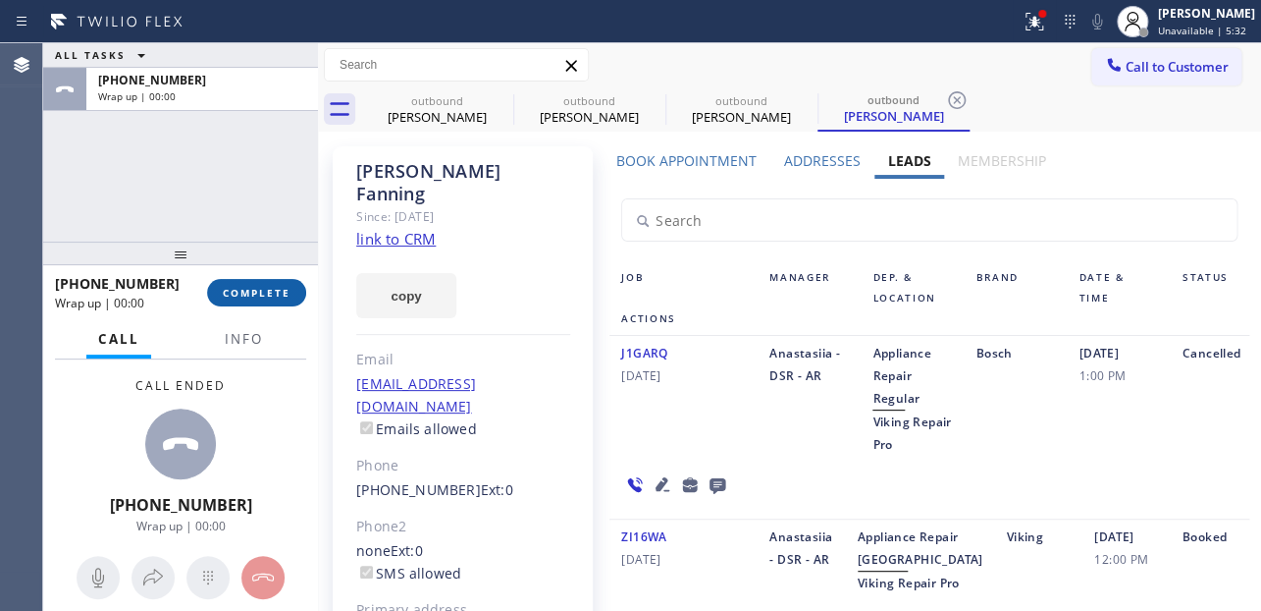
click at [270, 288] on span "COMPLETE" at bounding box center [257, 293] width 68 height 14
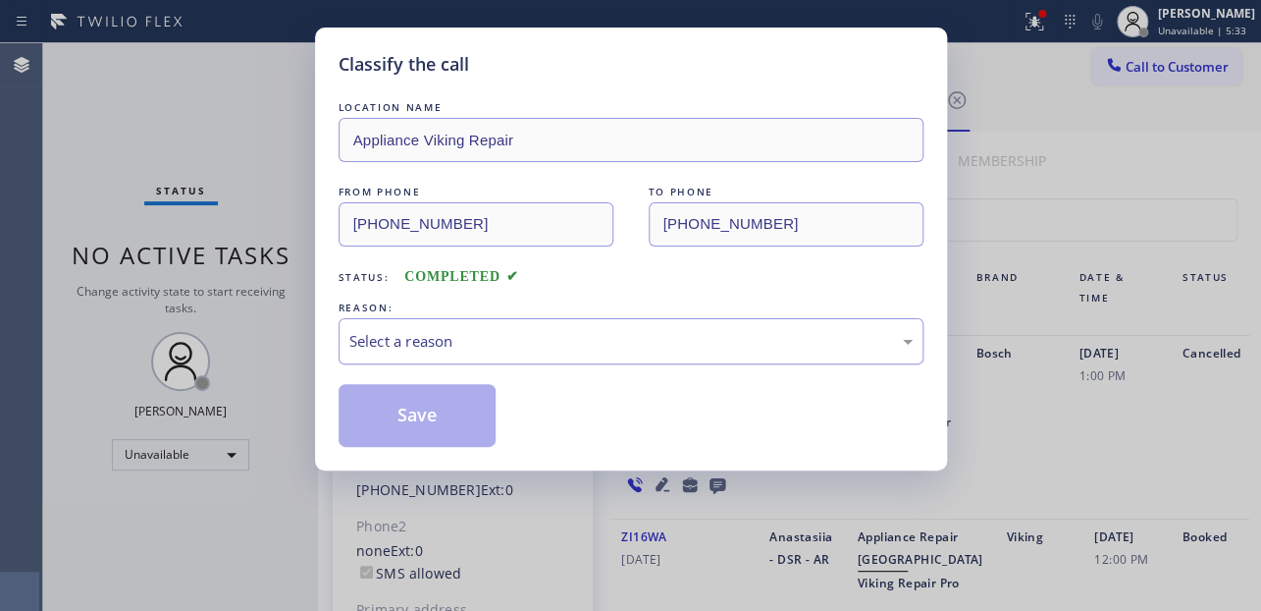
click at [491, 335] on div "Select a reason" at bounding box center [630, 341] width 563 height 23
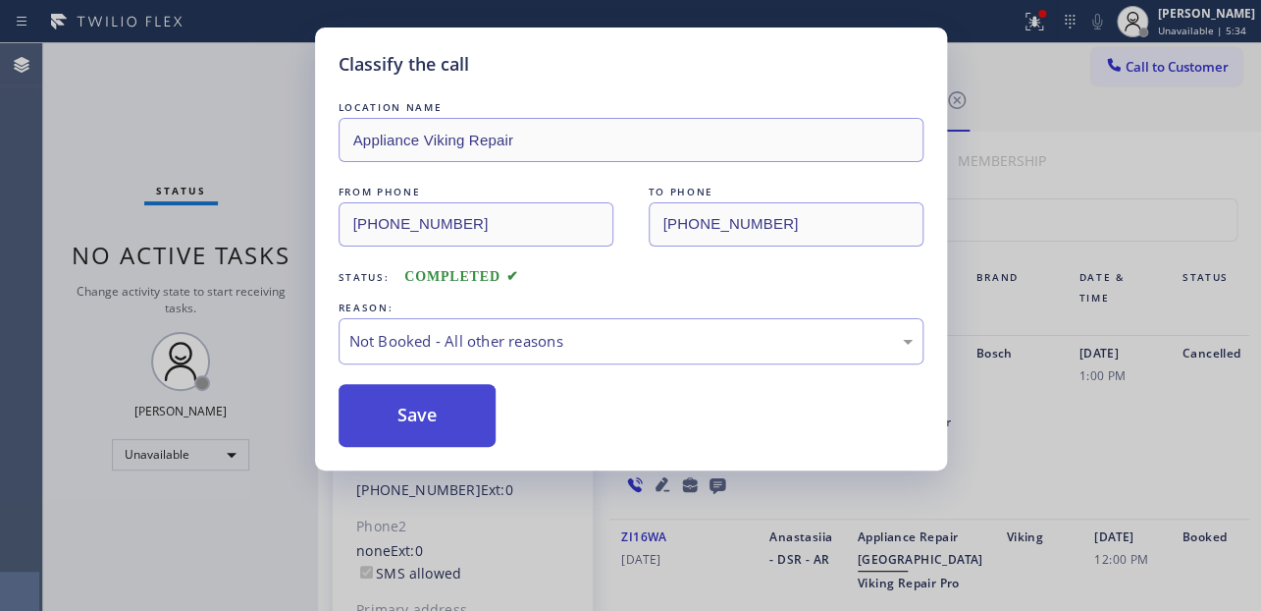
click at [430, 411] on button "Save" at bounding box center [418, 415] width 158 height 63
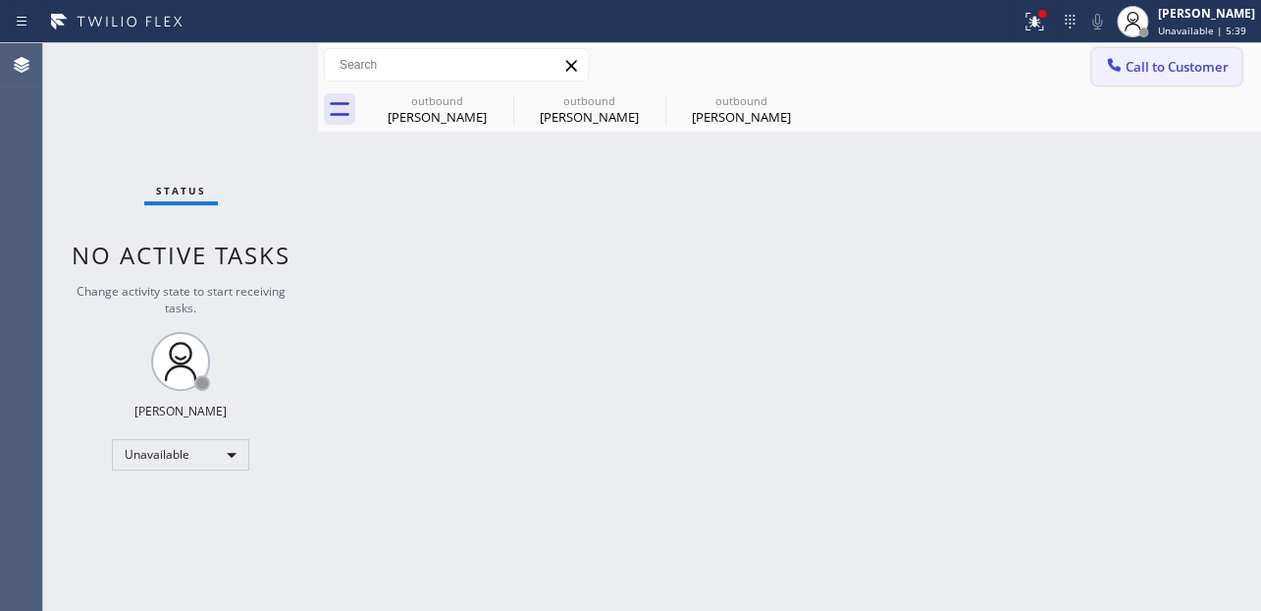
click at [1131, 76] on button "Call to Customer" at bounding box center [1167, 66] width 150 height 37
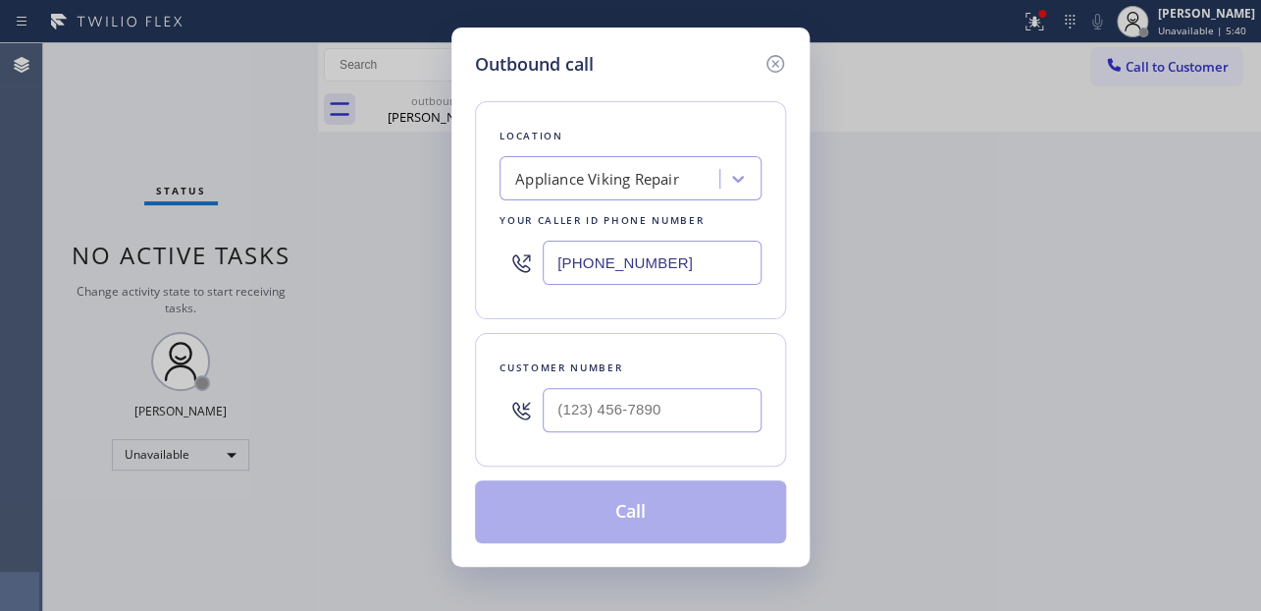
click at [564, 432] on div at bounding box center [652, 410] width 219 height 64
click at [575, 405] on input "(___) ___-____" at bounding box center [652, 410] width 219 height 44
paste input "951) 294-4001"
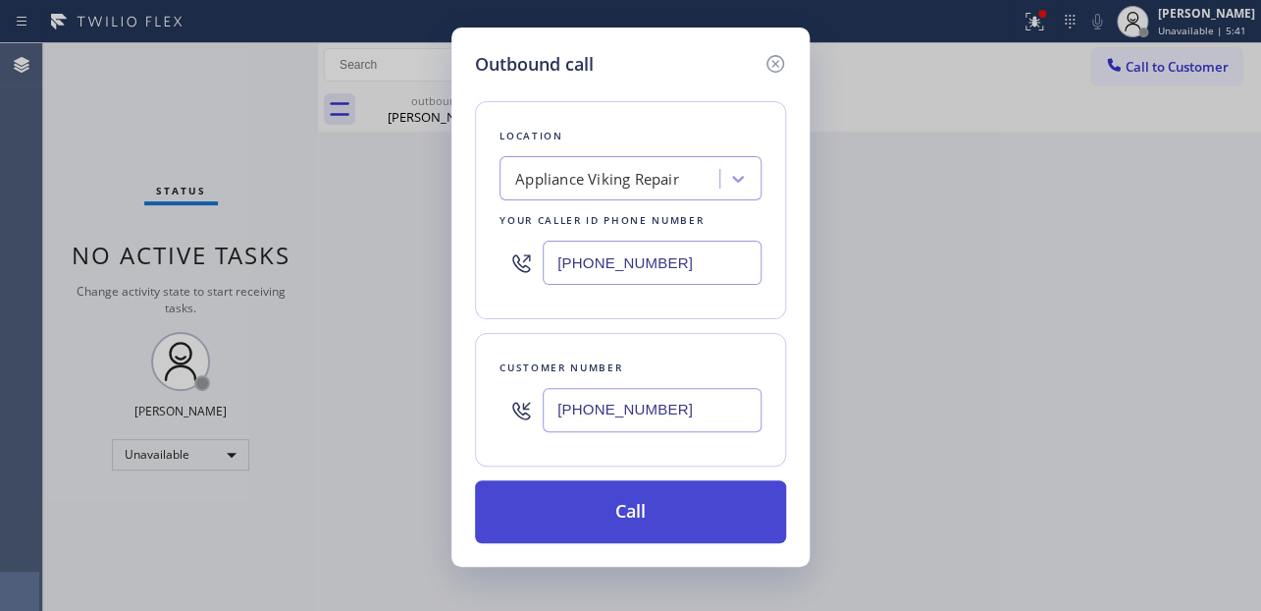
type input "(951) 294-4001"
click at [589, 509] on button "Call" at bounding box center [630, 511] width 311 height 63
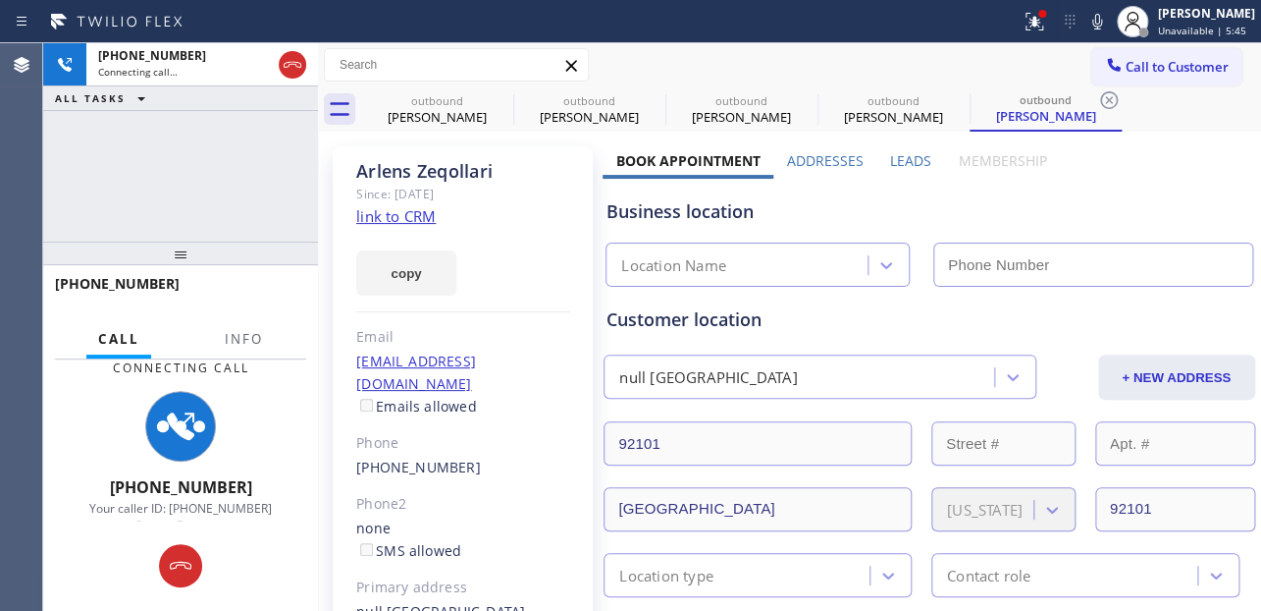
type input "[PHONE_NUMBER]"
click at [902, 166] on label "Leads" at bounding box center [910, 160] width 41 height 19
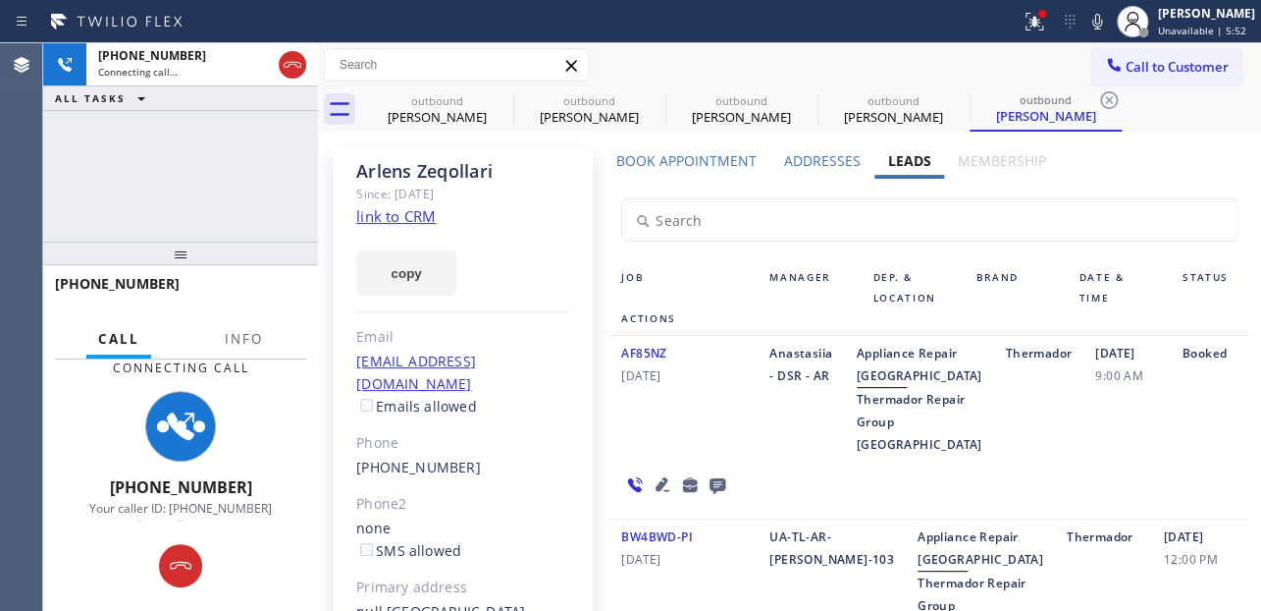
click at [1084, 455] on div "04/03/2024 9:00 AM" at bounding box center [1127, 399] width 87 height 114
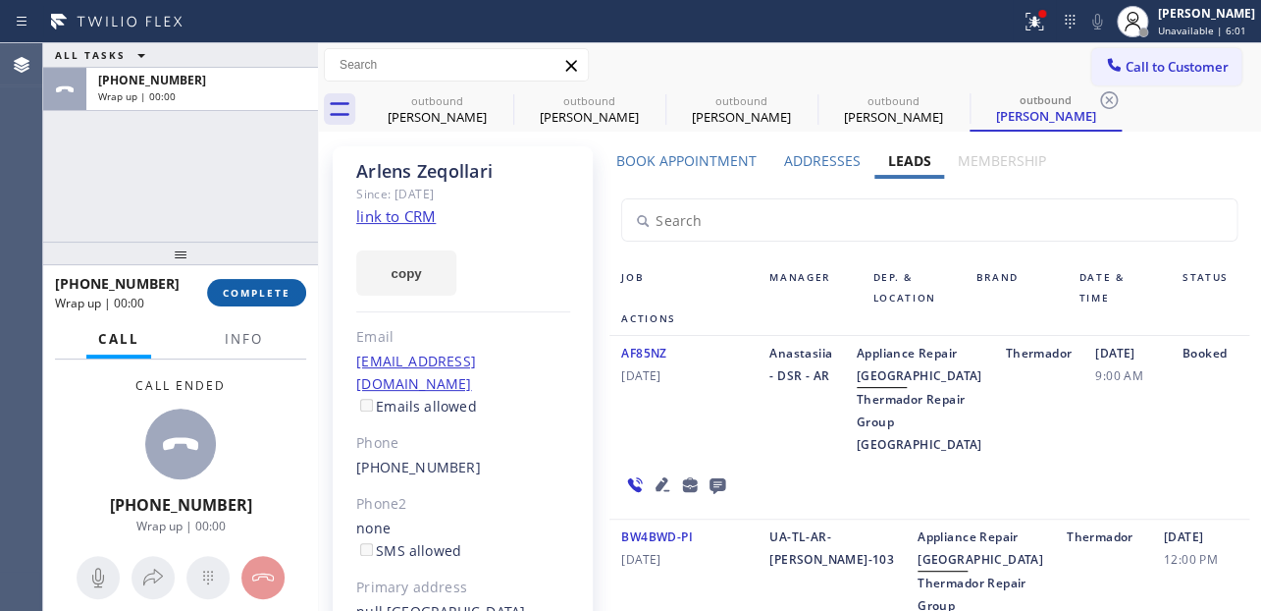
click at [272, 291] on span "COMPLETE" at bounding box center [257, 293] width 68 height 14
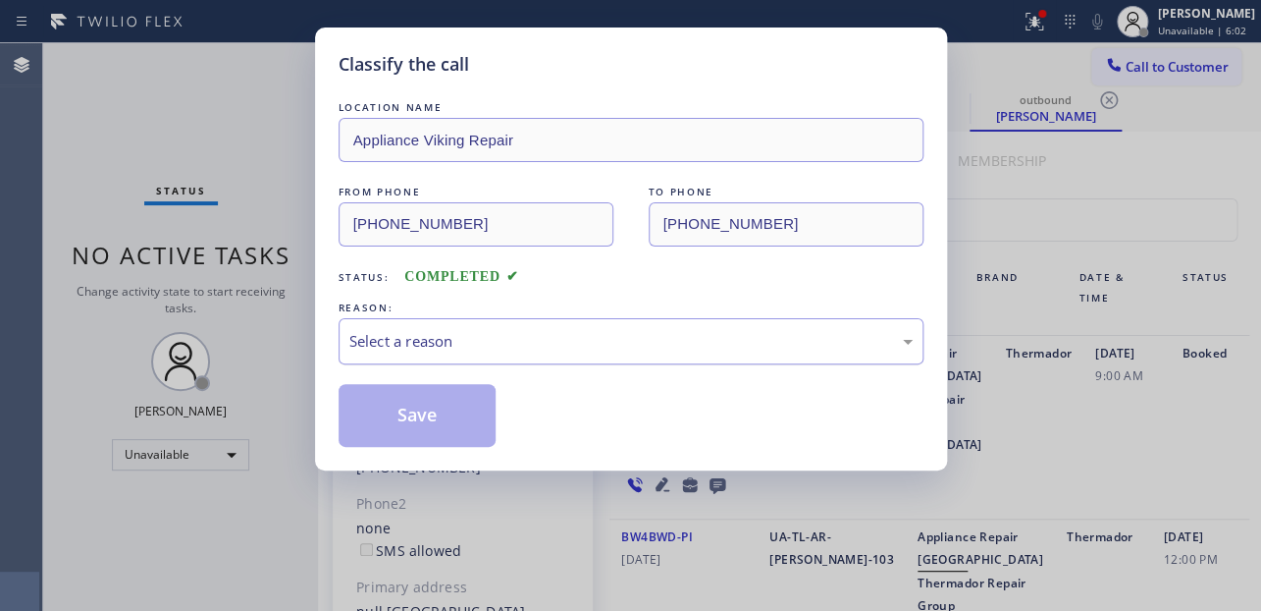
click at [378, 330] on div "Select a reason" at bounding box center [630, 341] width 563 height 23
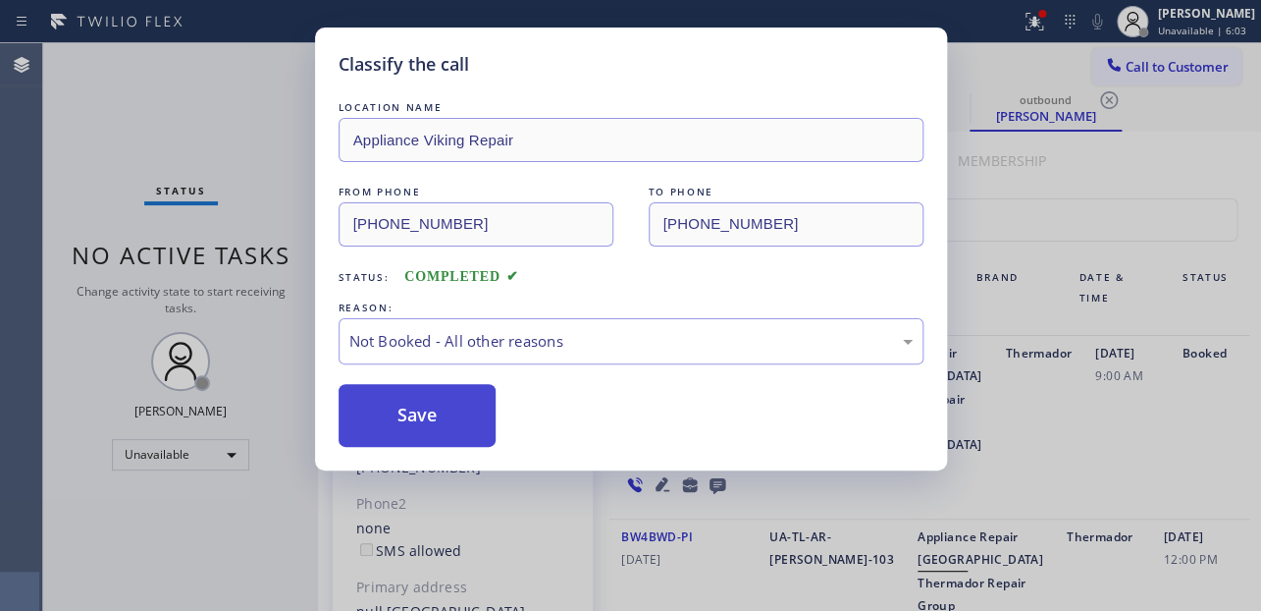
click at [389, 410] on button "Save" at bounding box center [418, 415] width 158 height 63
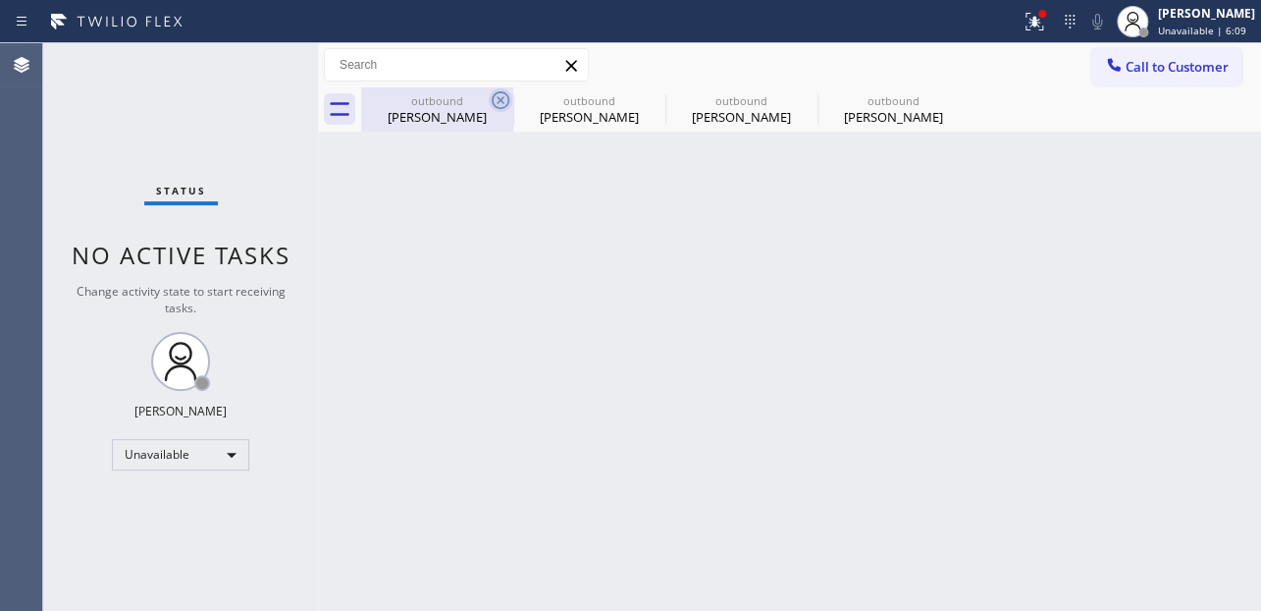
click at [501, 97] on icon at bounding box center [501, 100] width 24 height 24
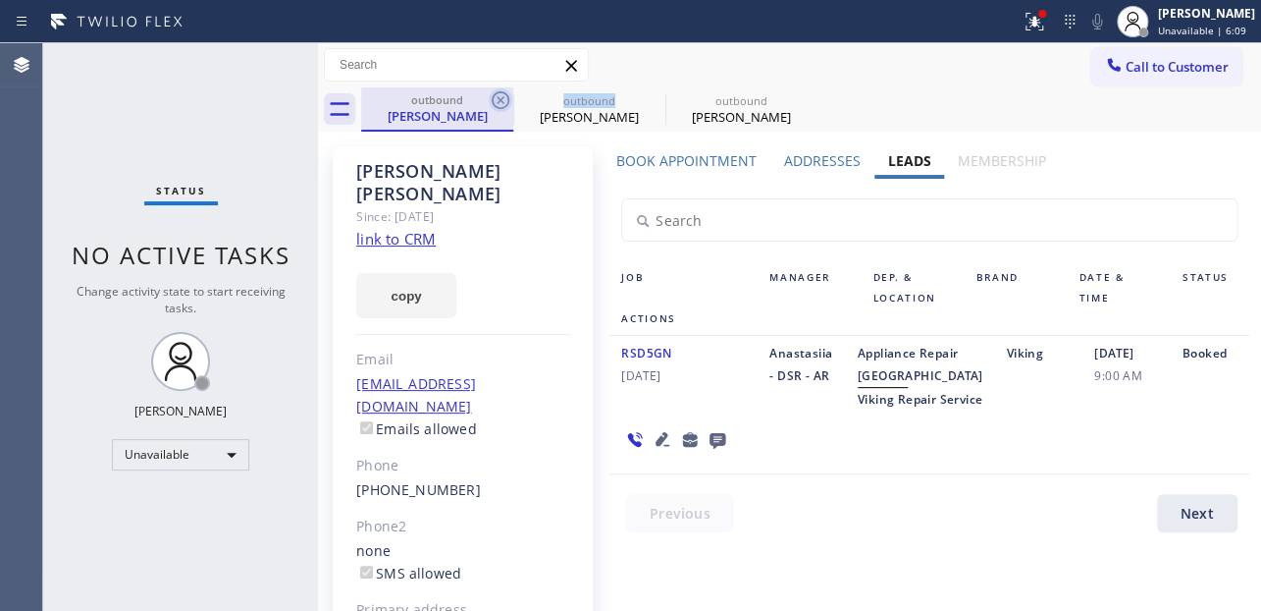
click at [502, 98] on icon at bounding box center [501, 100] width 18 height 18
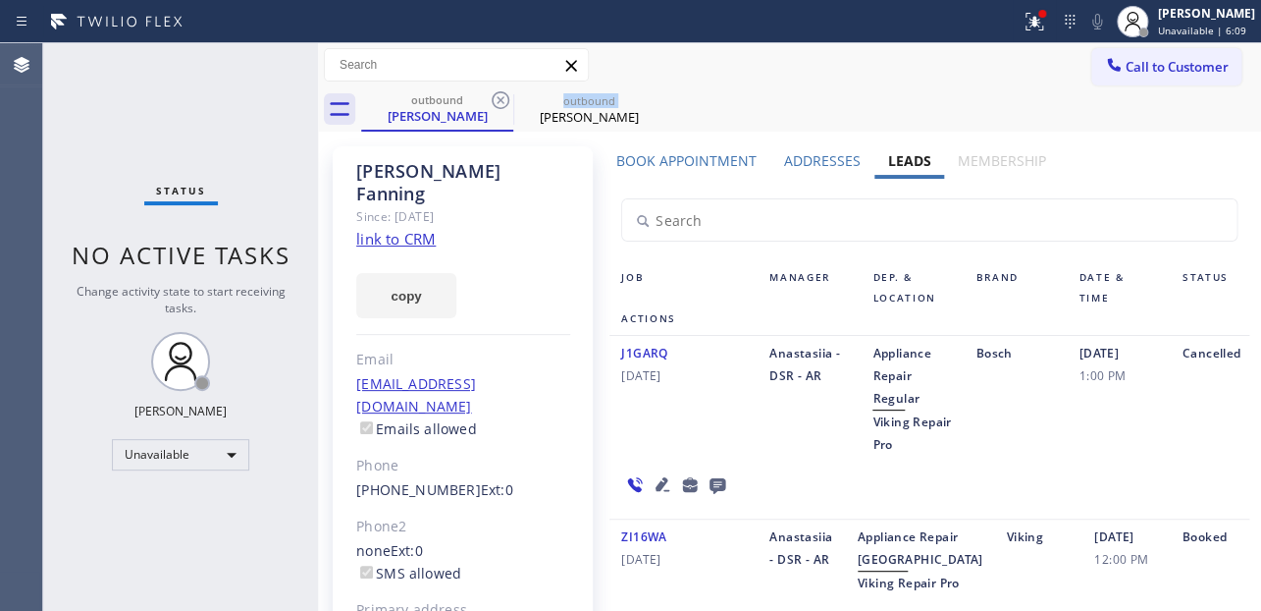
click at [502, 98] on icon at bounding box center [501, 100] width 18 height 18
click at [0, 0] on icon at bounding box center [0, 0] width 0 height 0
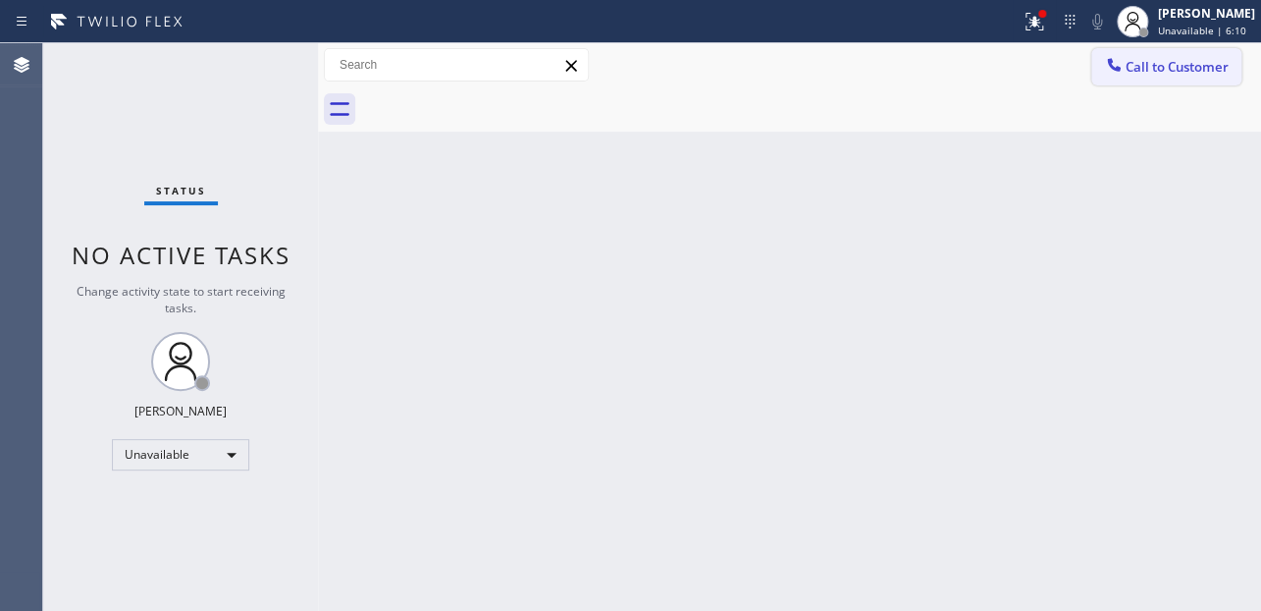
click at [1147, 77] on button "Call to Customer" at bounding box center [1167, 66] width 150 height 37
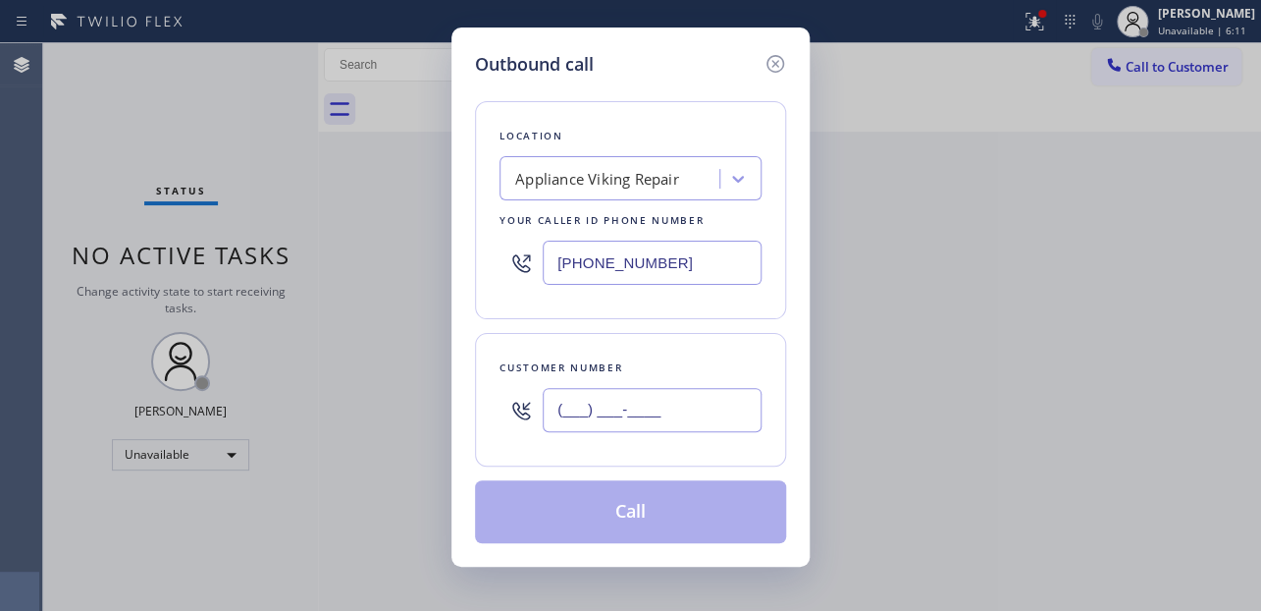
click at [577, 417] on input "(___) ___-____" at bounding box center [652, 410] width 219 height 44
paste input "310) 592-3133"
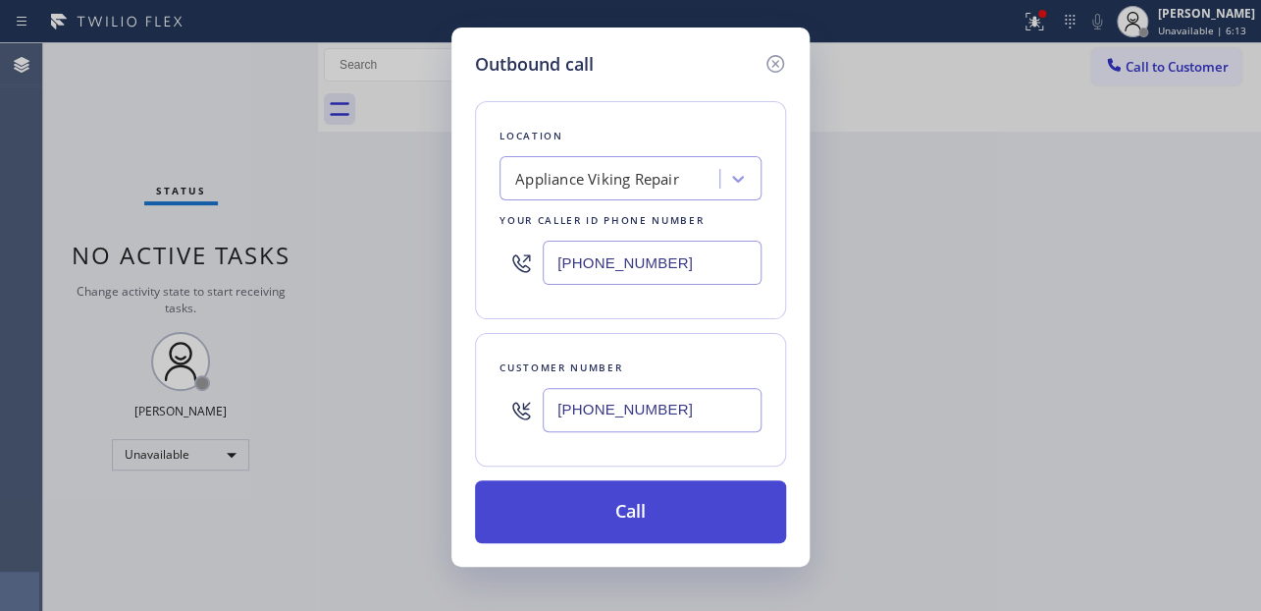
type input "(310) 592-3133"
click at [638, 497] on button "Call" at bounding box center [630, 511] width 311 height 63
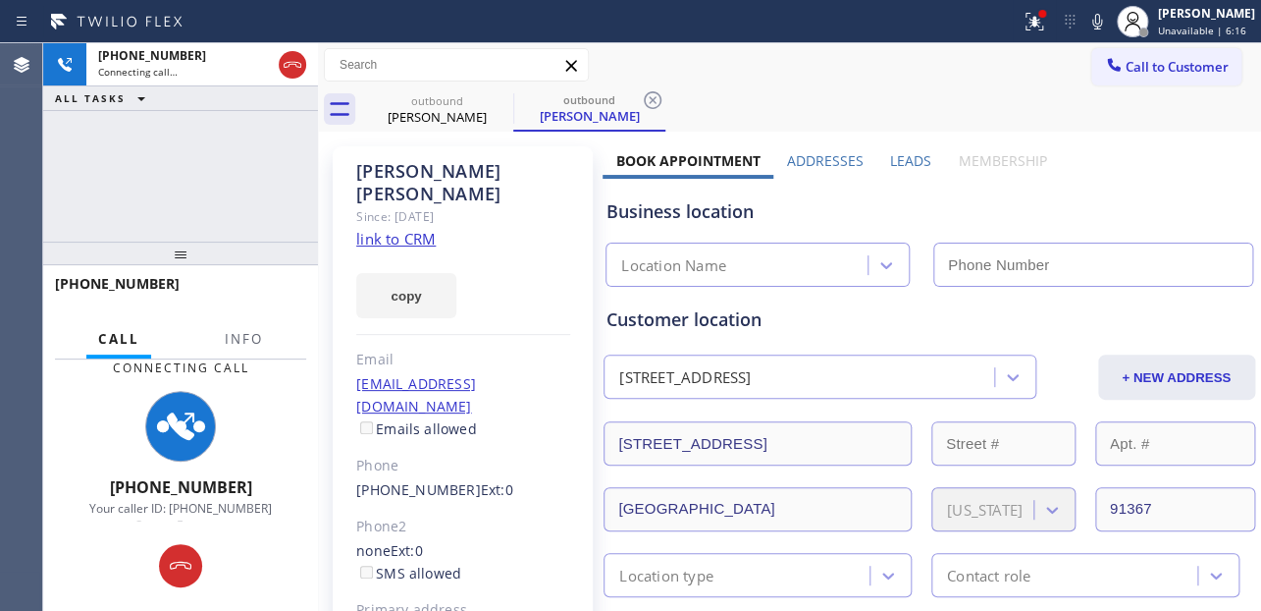
click at [894, 156] on label "Leads" at bounding box center [910, 160] width 41 height 19
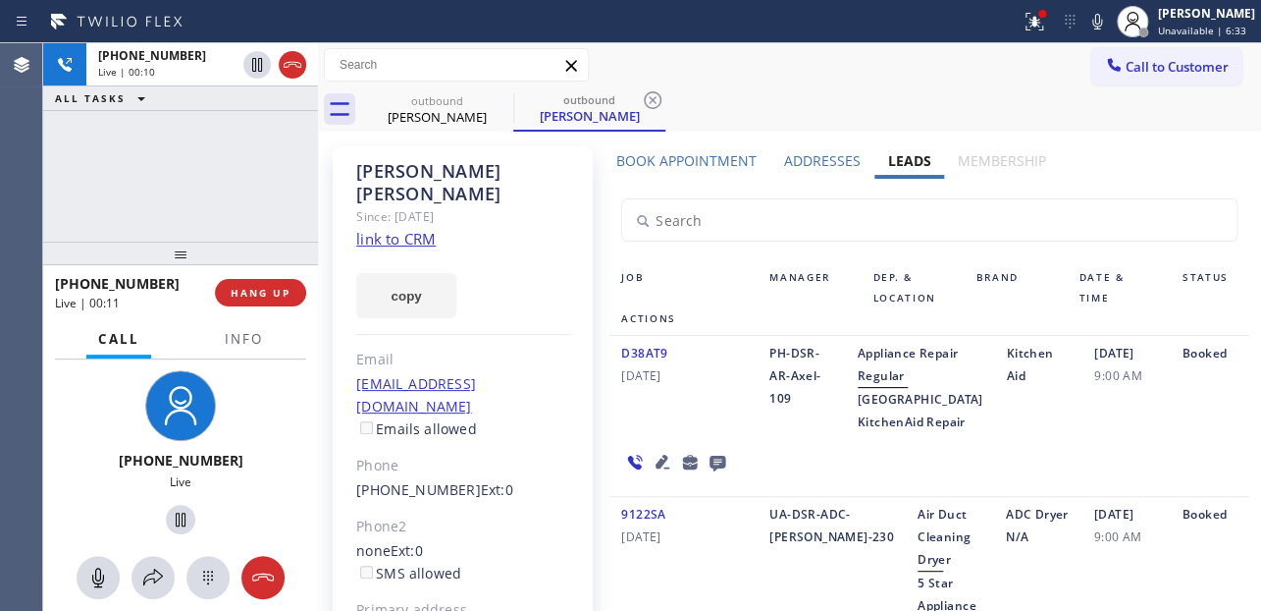
click at [651, 473] on icon at bounding box center [663, 462] width 24 height 24
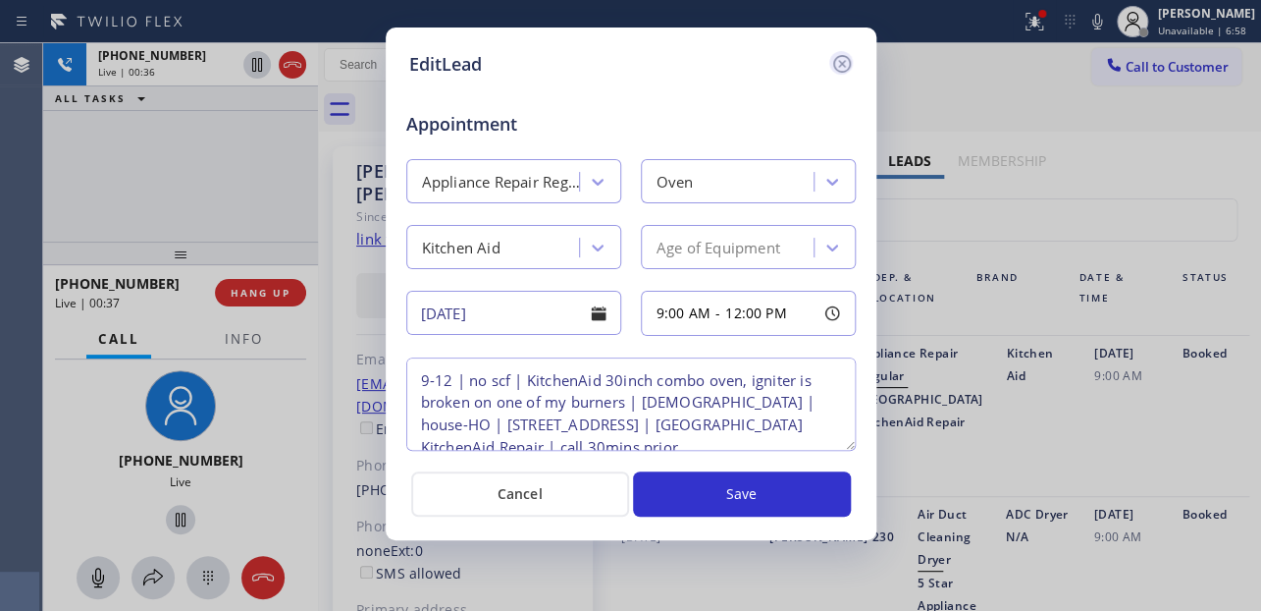
click at [837, 64] on icon at bounding box center [842, 64] width 24 height 24
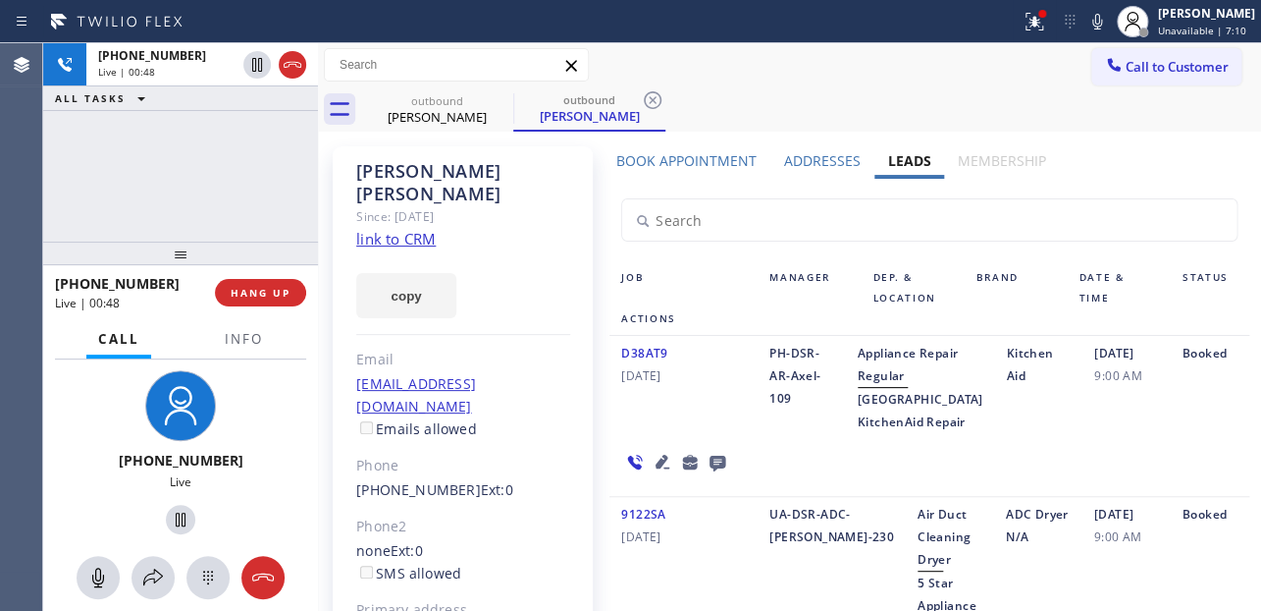
click at [1099, 497] on div "D38AT9 04/01/2024 PH-DSR-AR-Axel-109 Appliance Repair Regular Canoga Park Kitch…" at bounding box center [929, 416] width 639 height 161
click at [1029, 496] on div "D38AT9 04/01/2024 PH-DSR-AR-Axel-109 Appliance Repair Regular Canoga Park Kitch…" at bounding box center [929, 416] width 639 height 161
click at [662, 473] on icon at bounding box center [663, 462] width 24 height 24
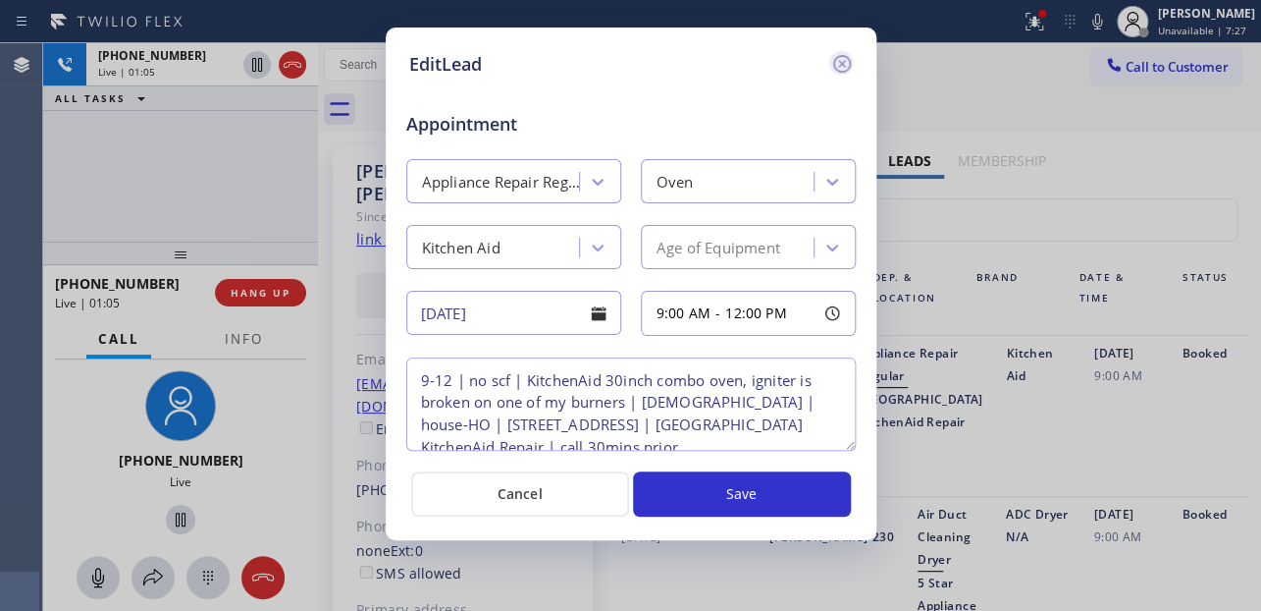
click at [845, 62] on icon at bounding box center [842, 64] width 24 height 24
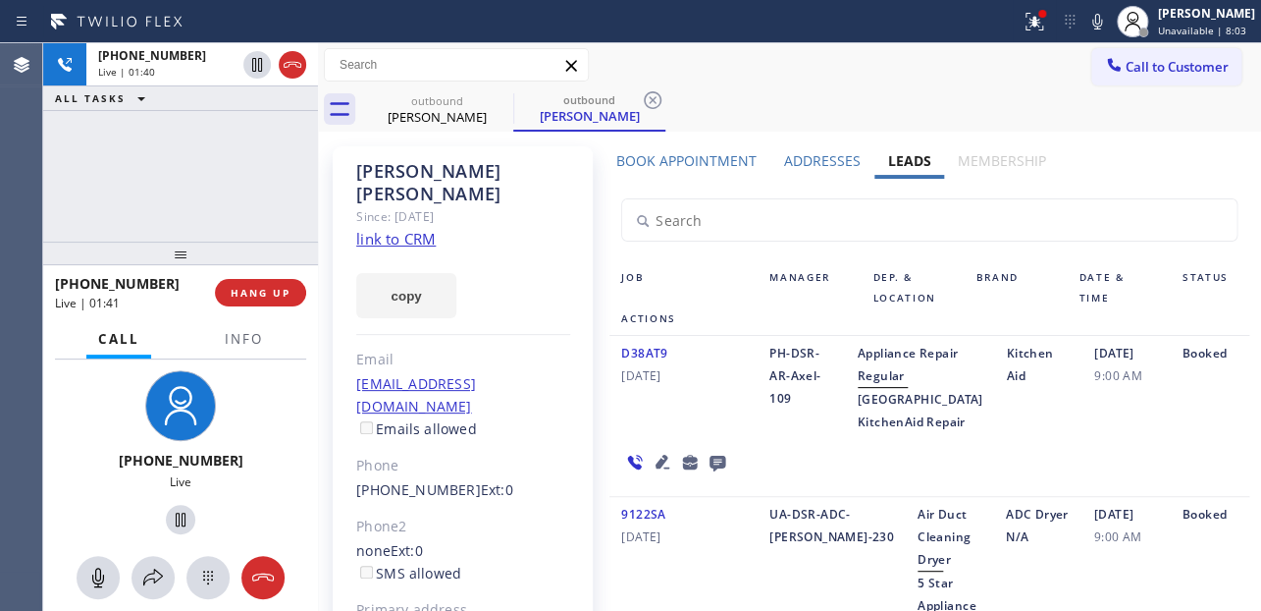
click at [404, 229] on link "link to CRM" at bounding box center [396, 239] width 80 height 20
click at [816, 433] on div "PH-DSR-AR-Axel-109" at bounding box center [802, 387] width 88 height 91
click at [796, 433] on div "PH-DSR-AR-Axel-109" at bounding box center [802, 387] width 88 height 91
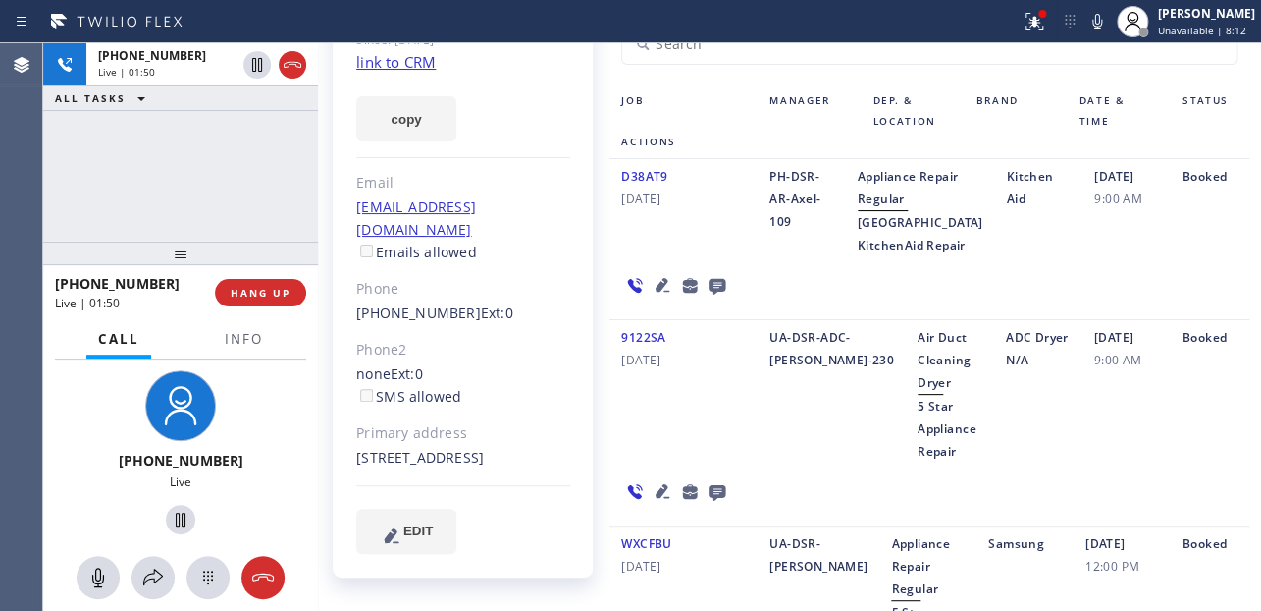
scroll to position [178, 0]
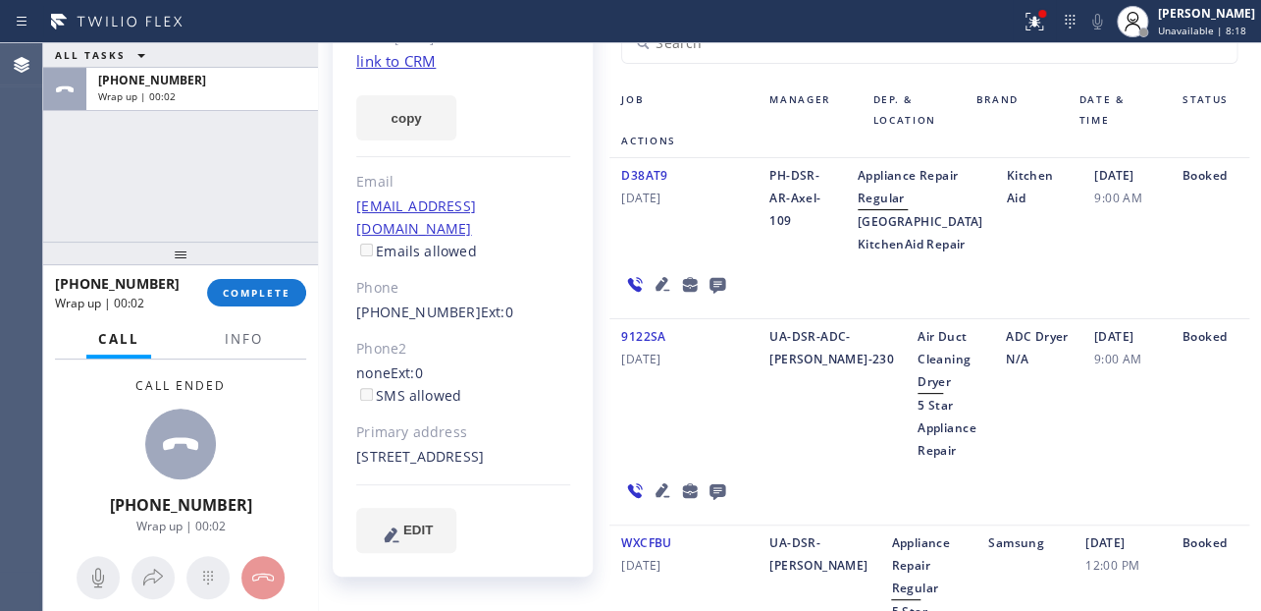
click at [661, 247] on div "D38AT9 04/01/2024" at bounding box center [684, 209] width 148 height 91
click at [663, 458] on div "9122SA 11/21/2023" at bounding box center [684, 393] width 148 height 136
drag, startPoint x: 453, startPoint y: 269, endPoint x: 353, endPoint y: 269, distance: 100.1
click at [353, 269] on div "Lisa Roth Since: 20 may 2020 link to CRM copy Email lisajroth@gmail.com Emails …" at bounding box center [463, 273] width 260 height 608
copy link "(310) 592-3133"
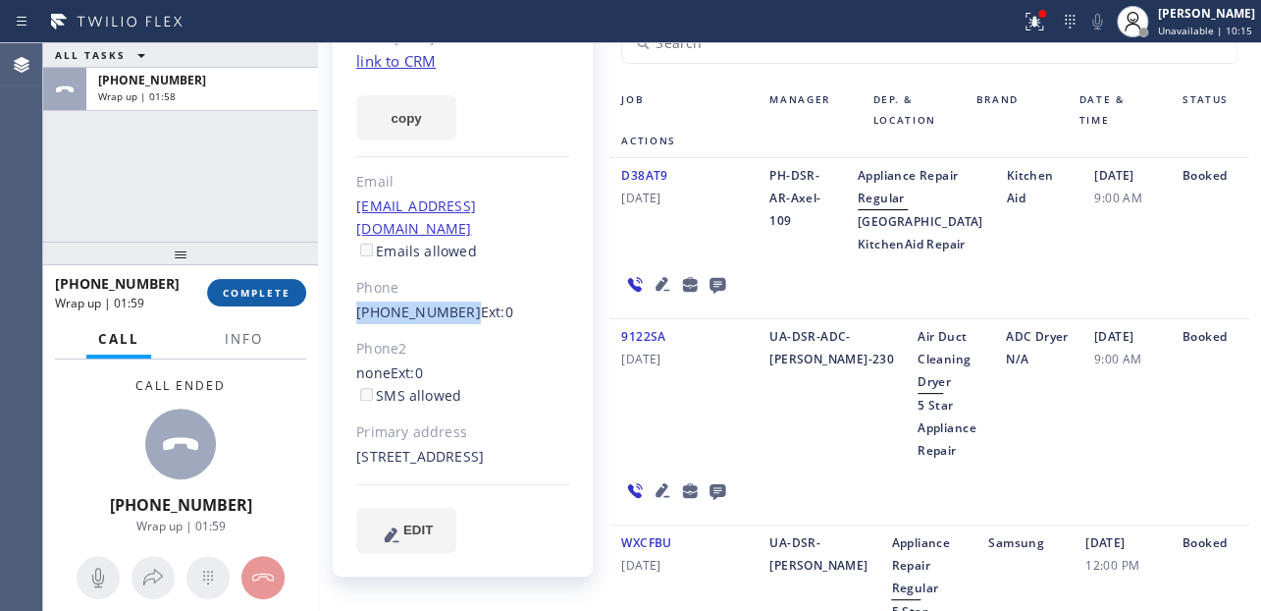
click at [254, 293] on span "COMPLETE" at bounding box center [257, 293] width 68 height 14
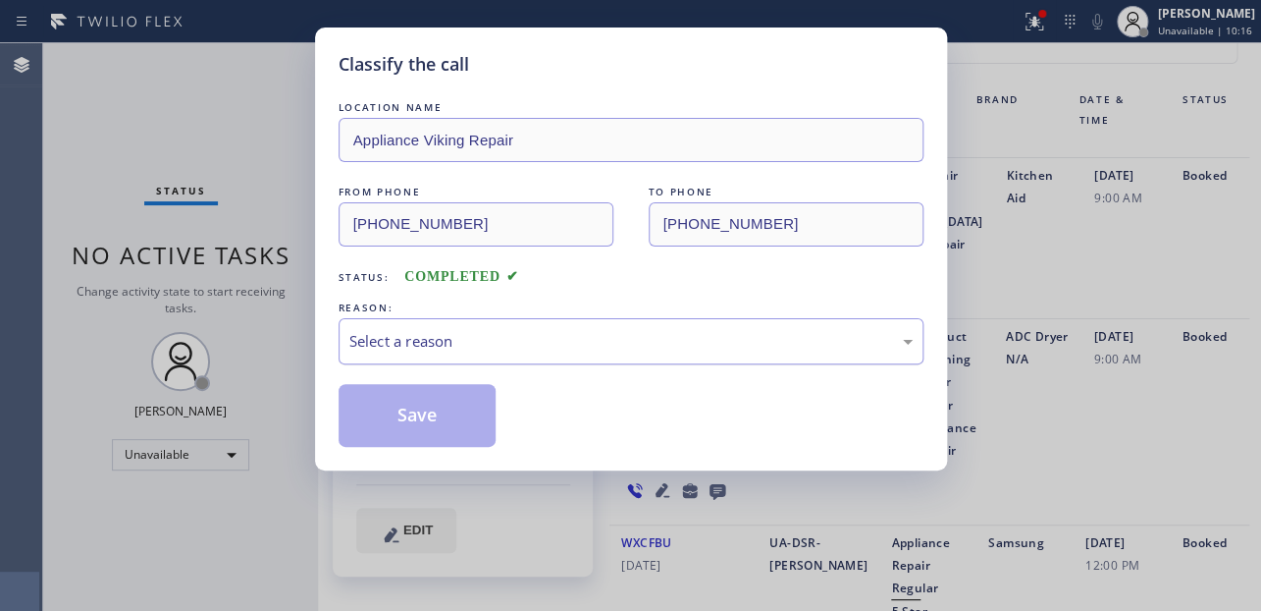
click at [454, 341] on div "Select a reason" at bounding box center [630, 341] width 563 height 23
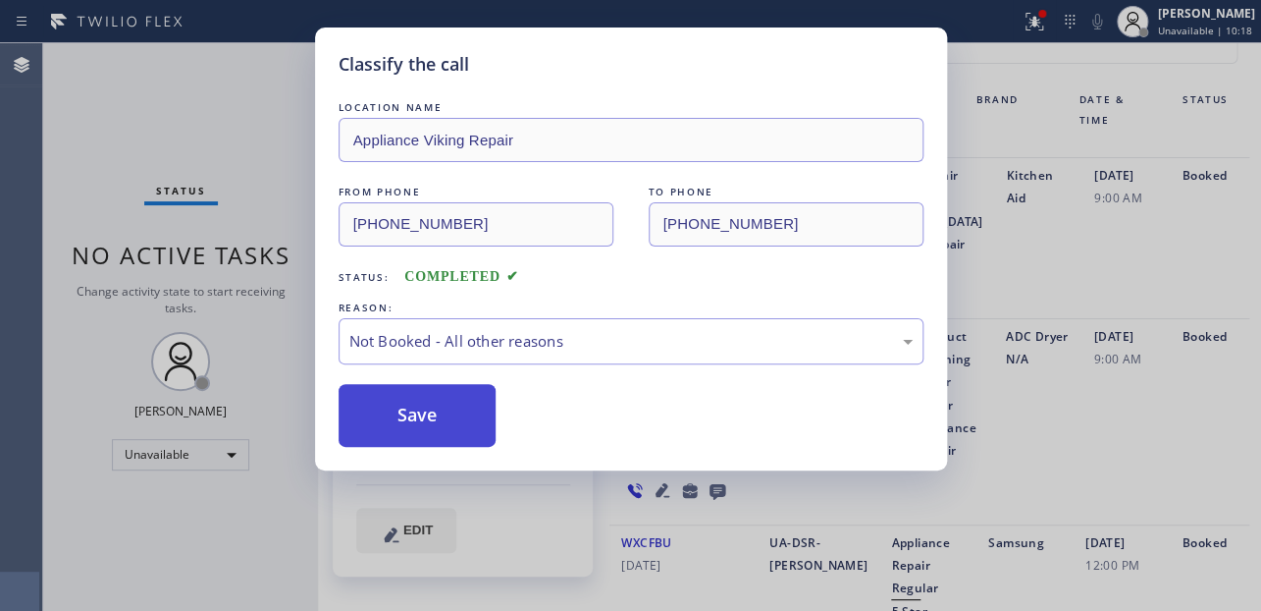
click at [400, 419] on button "Save" at bounding box center [418, 415] width 158 height 63
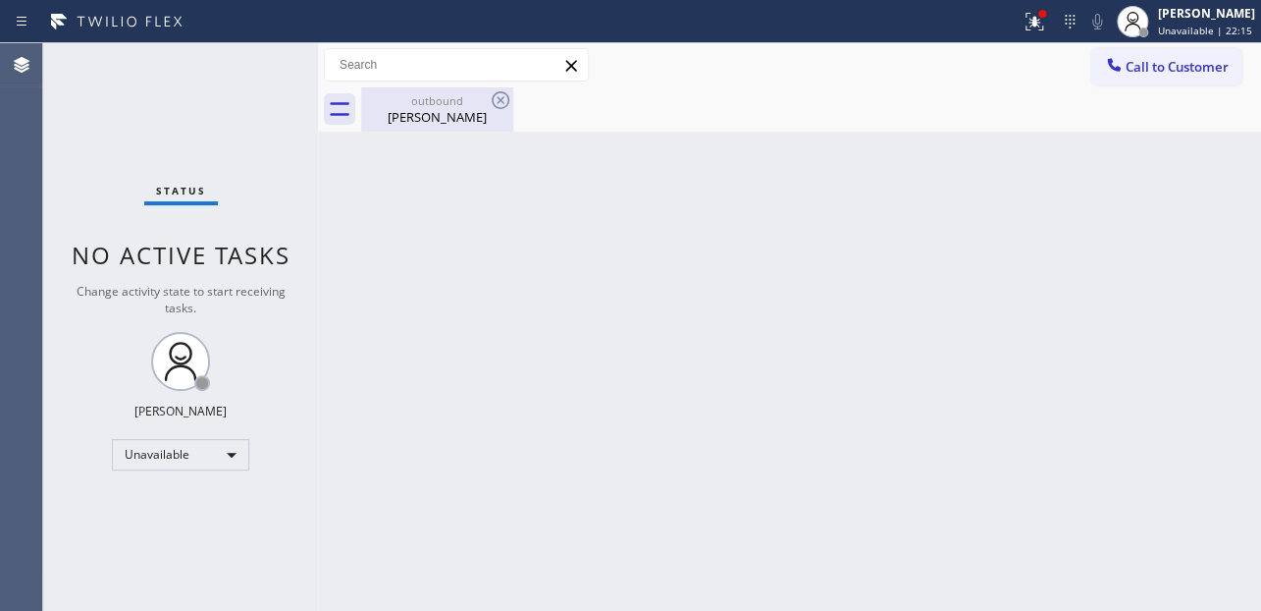
click at [450, 121] on div "Lisa Roth" at bounding box center [437, 117] width 148 height 18
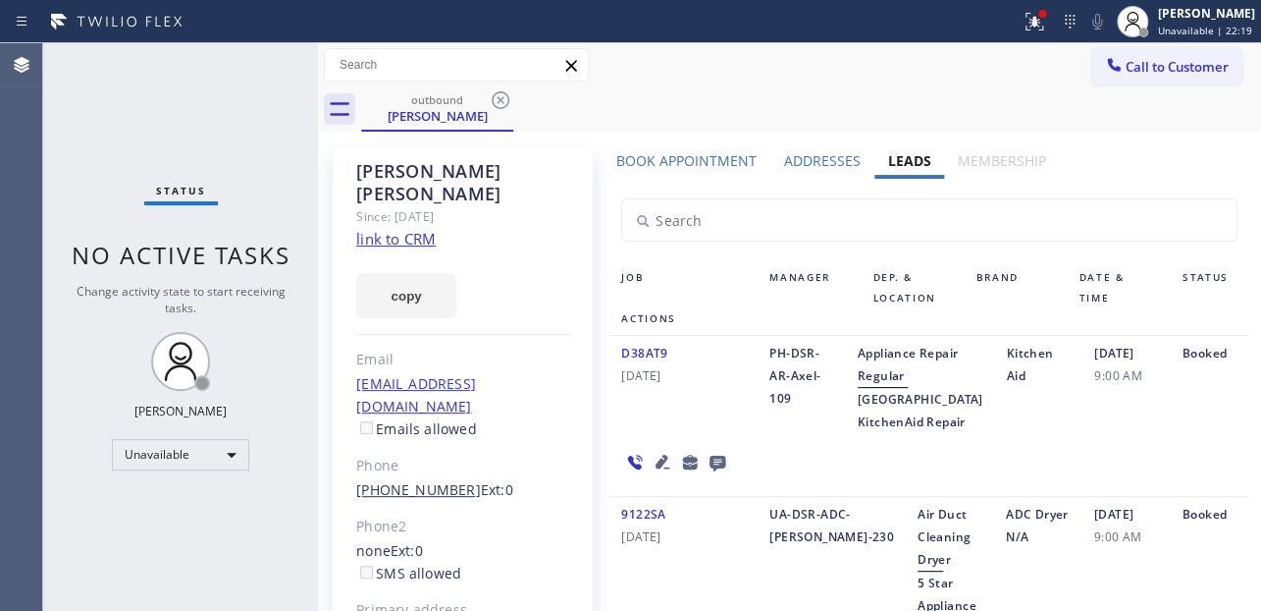
click at [397, 480] on link "(310) 592-3133" at bounding box center [418, 489] width 125 height 19
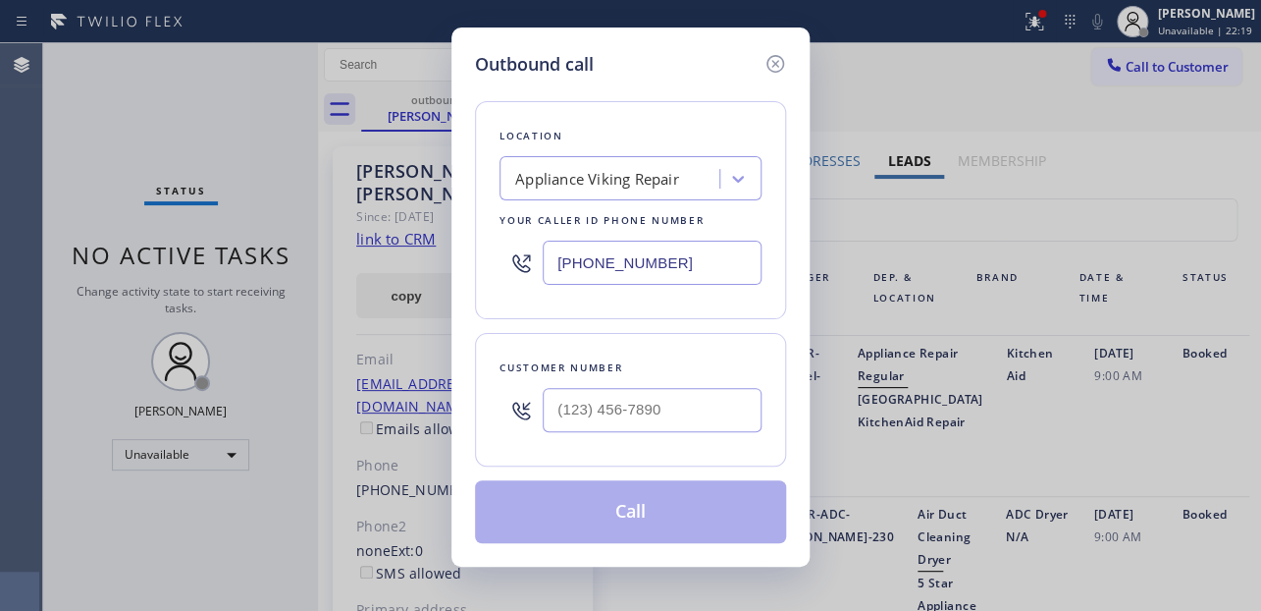
type input "(310) 592-3133"
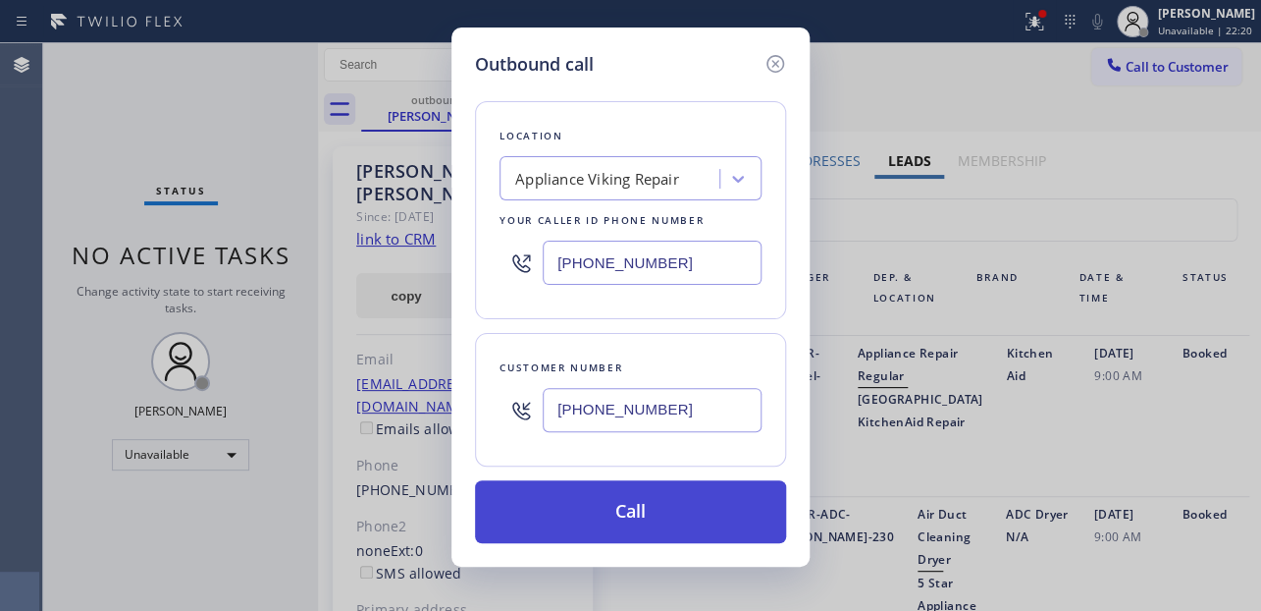
click at [621, 502] on button "Call" at bounding box center [630, 511] width 311 height 63
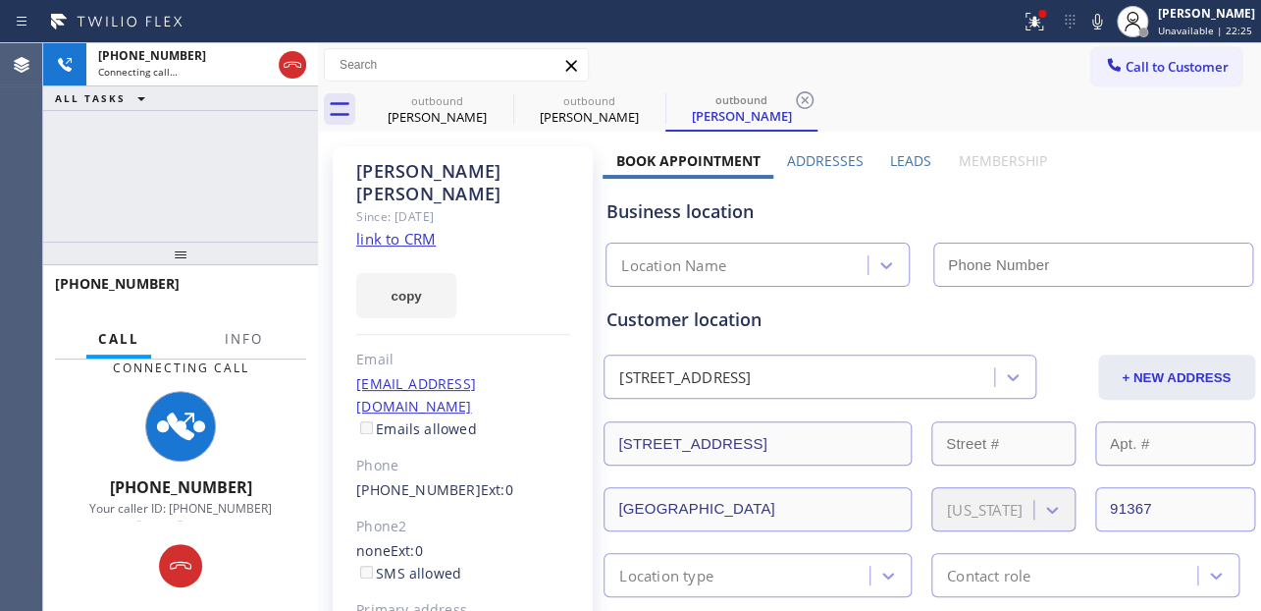
type input "[PHONE_NUMBER]"
click at [897, 163] on label "Leads" at bounding box center [910, 160] width 41 height 19
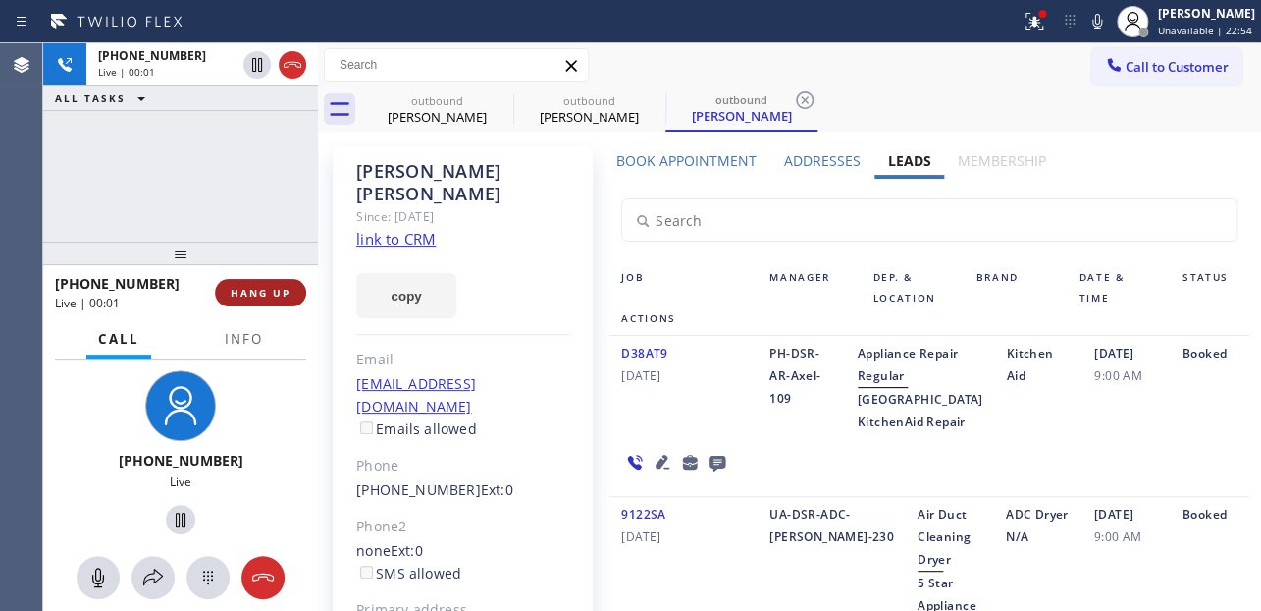
click at [251, 291] on span "HANG UP" at bounding box center [261, 293] width 60 height 14
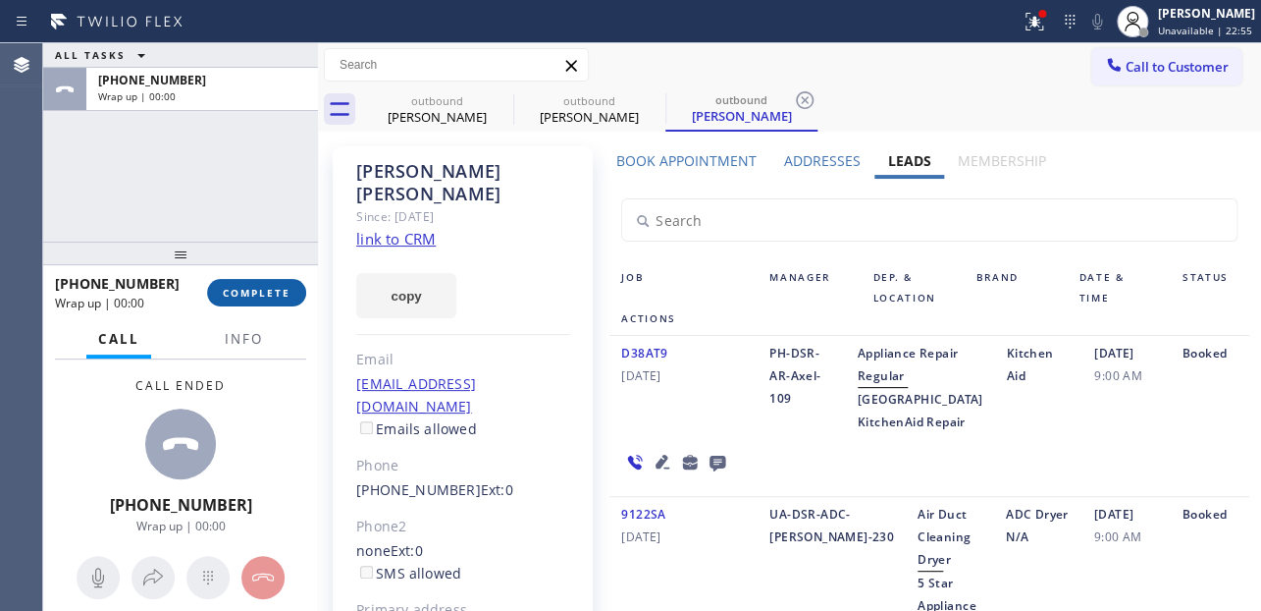
click at [254, 293] on span "COMPLETE" at bounding box center [257, 293] width 68 height 14
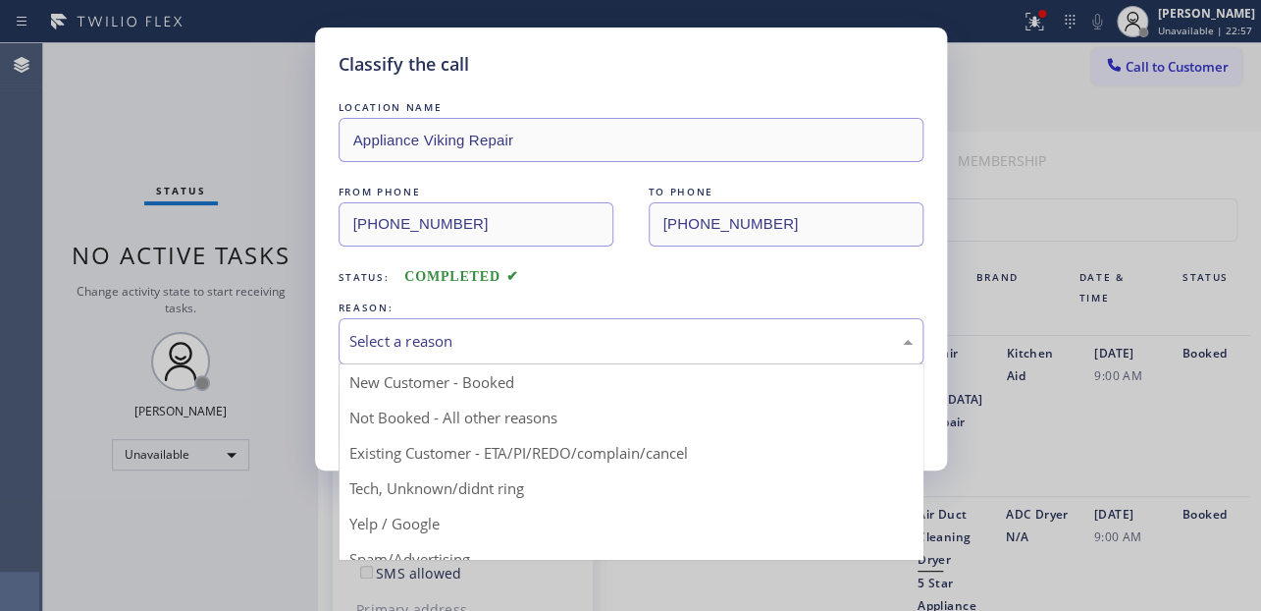
click at [368, 339] on div "Select a reason" at bounding box center [630, 341] width 563 height 23
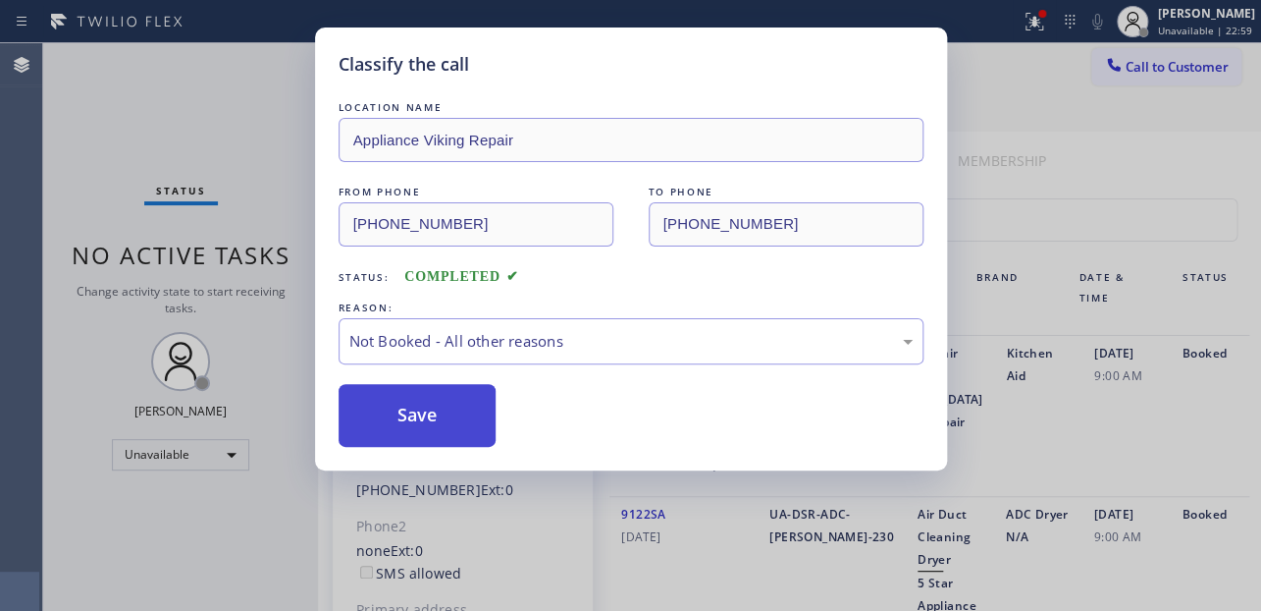
click at [401, 421] on button "Save" at bounding box center [418, 415] width 158 height 63
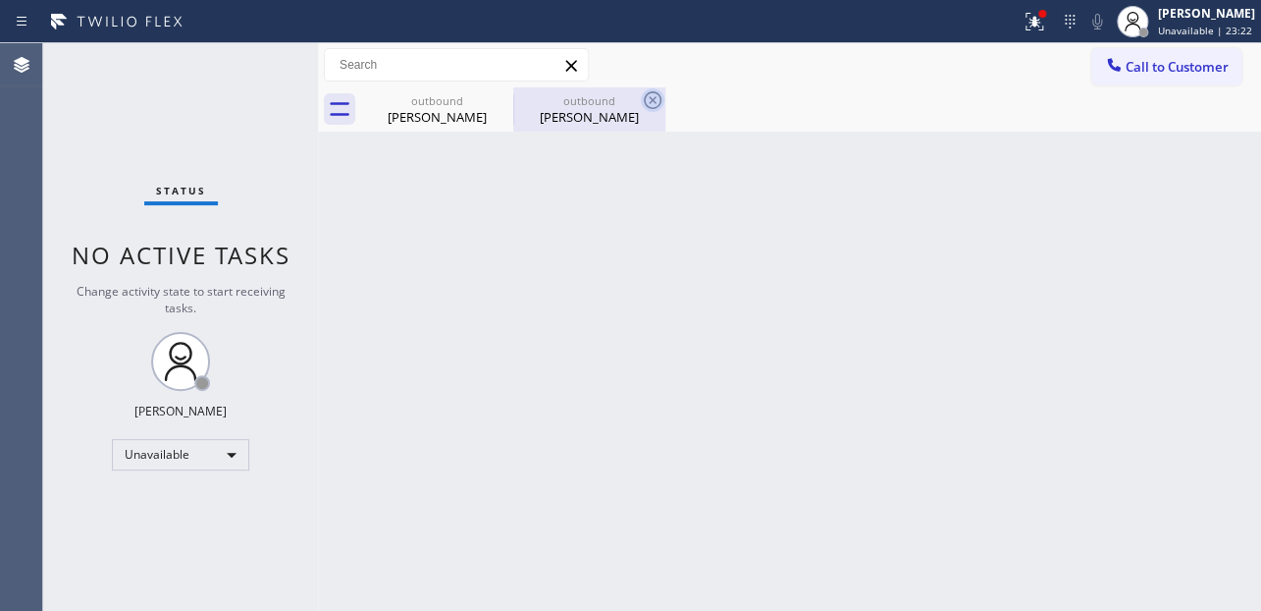
click at [647, 96] on icon at bounding box center [653, 100] width 24 height 24
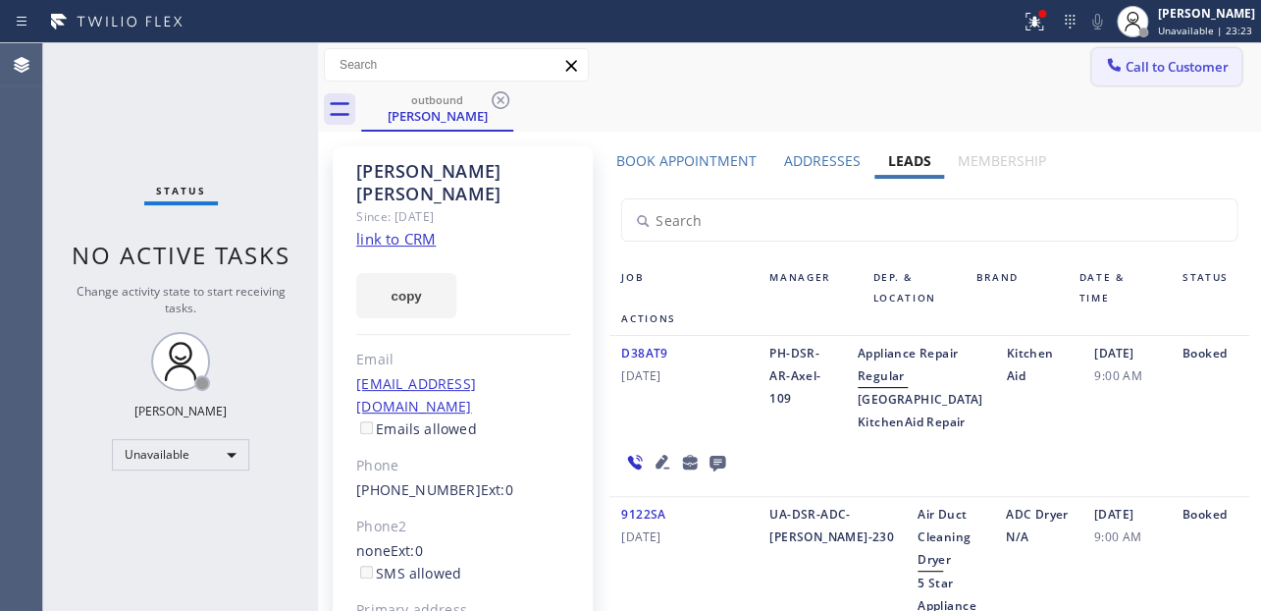
click at [1143, 55] on button "Call to Customer" at bounding box center [1167, 66] width 150 height 37
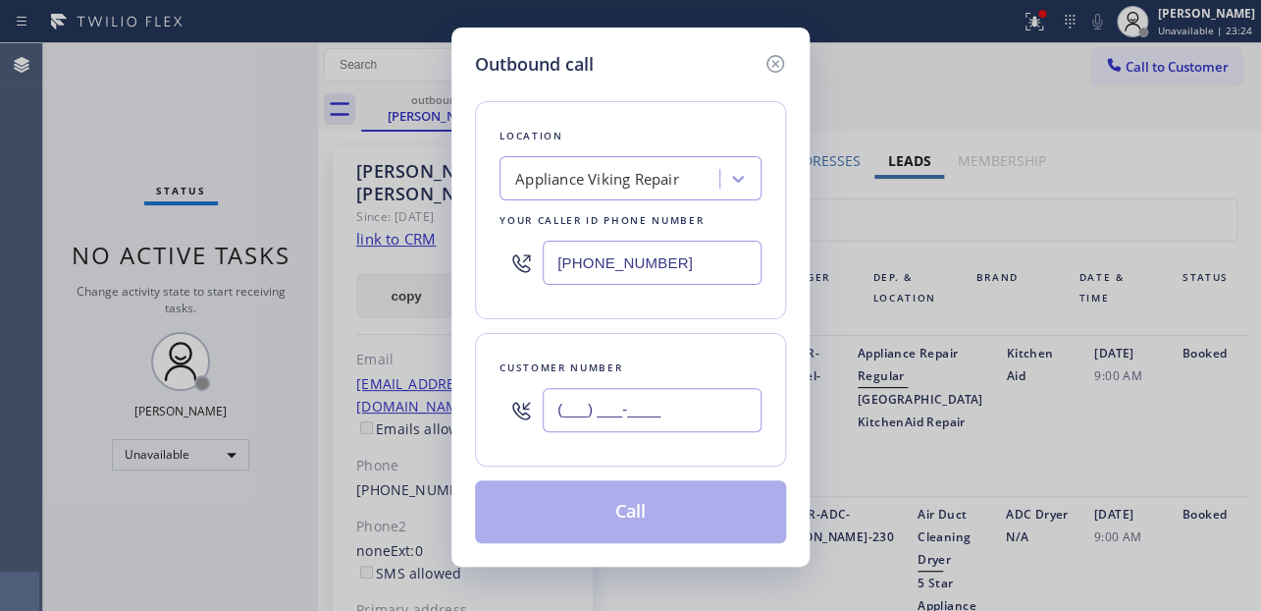
click at [580, 402] on input "(___) ___-____" at bounding box center [652, 410] width 219 height 44
paste input "206) 408-2422"
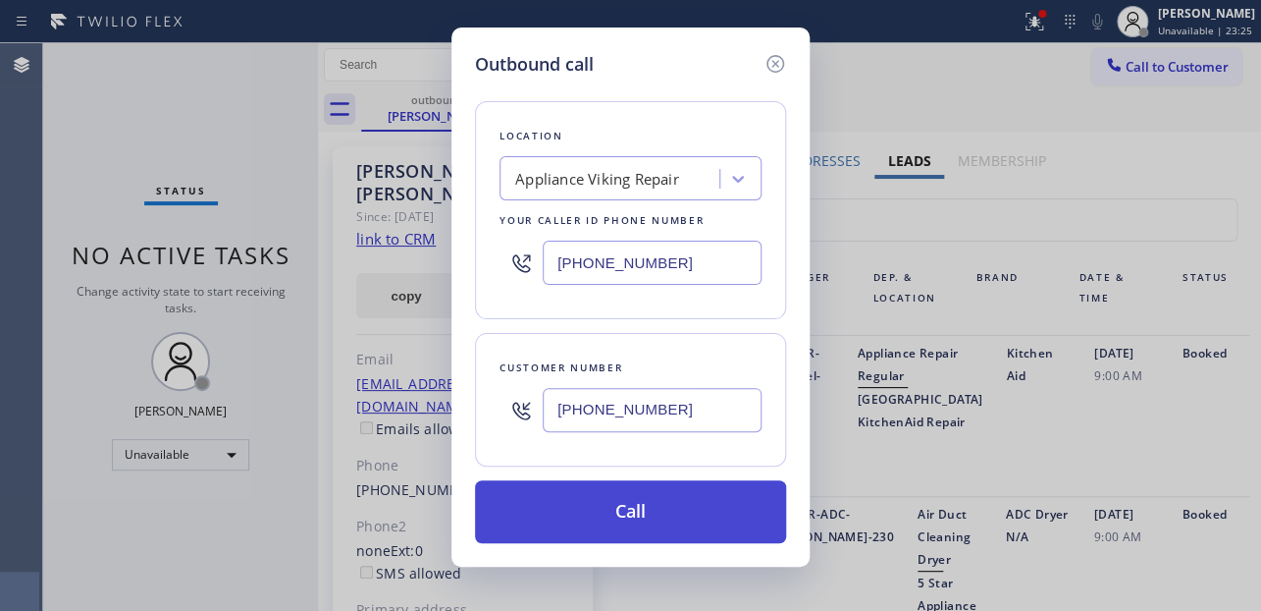
type input "(206) 408-2422"
click at [610, 534] on button "Call" at bounding box center [630, 511] width 311 height 63
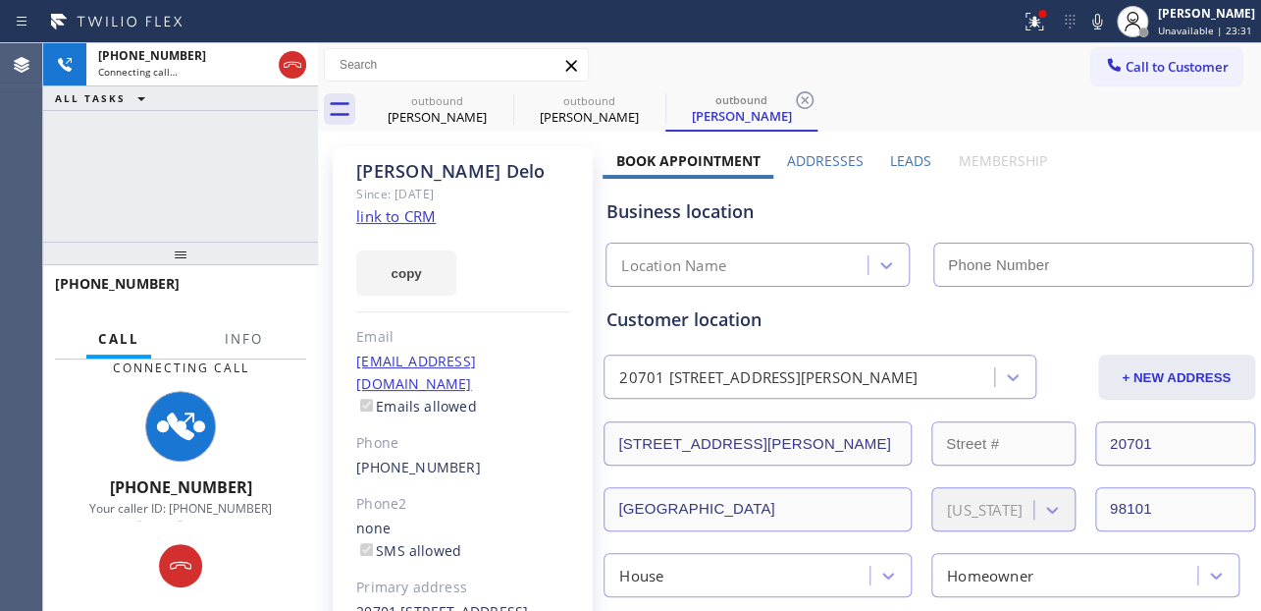
type input "[PHONE_NUMBER]"
click at [1068, 190] on div "Business location Appliance Viking Repair (617) 219-9255" at bounding box center [929, 233] width 653 height 108
click at [899, 154] on label "Leads" at bounding box center [910, 160] width 41 height 19
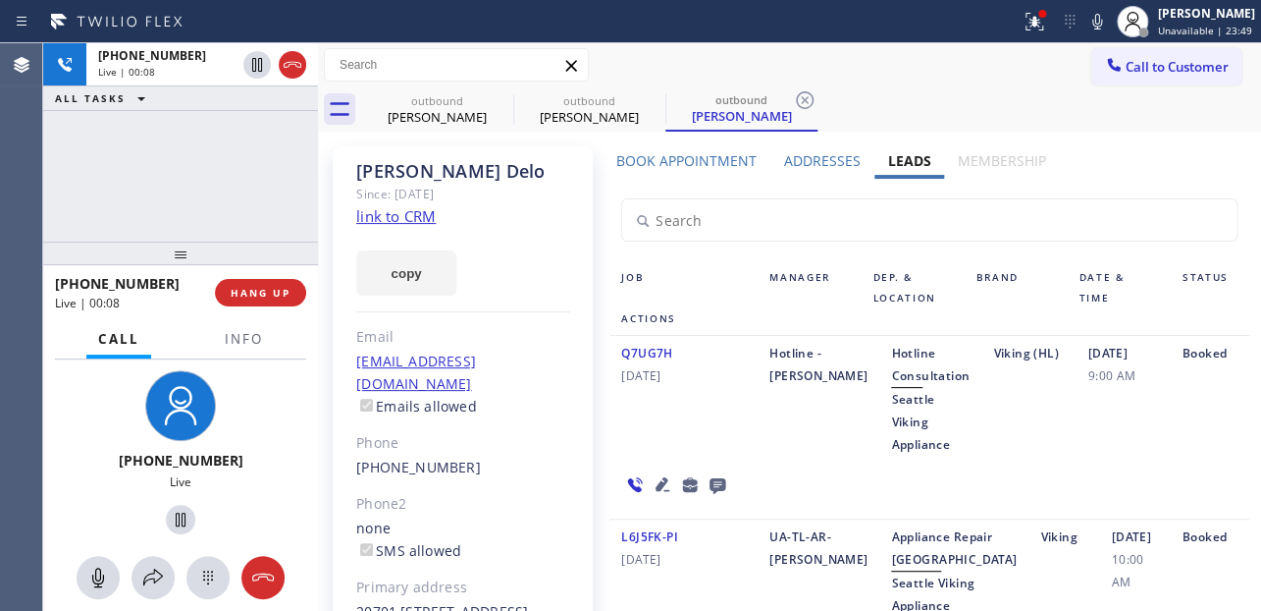
click at [657, 477] on icon at bounding box center [663, 484] width 24 height 24
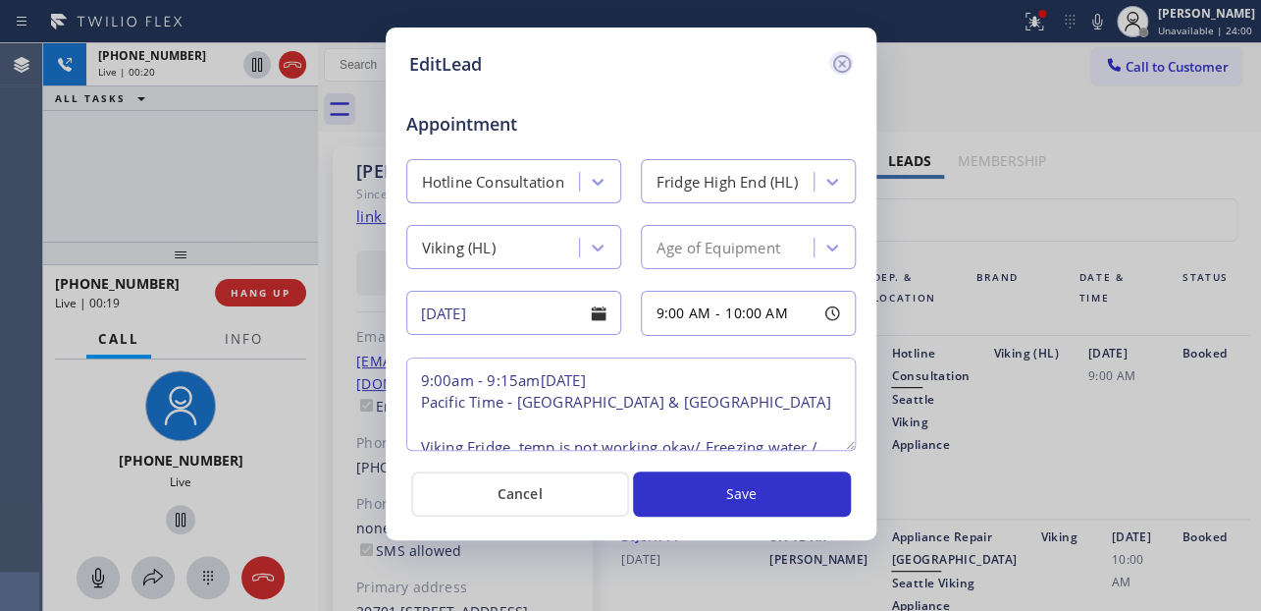
click at [837, 66] on icon at bounding box center [841, 64] width 18 height 18
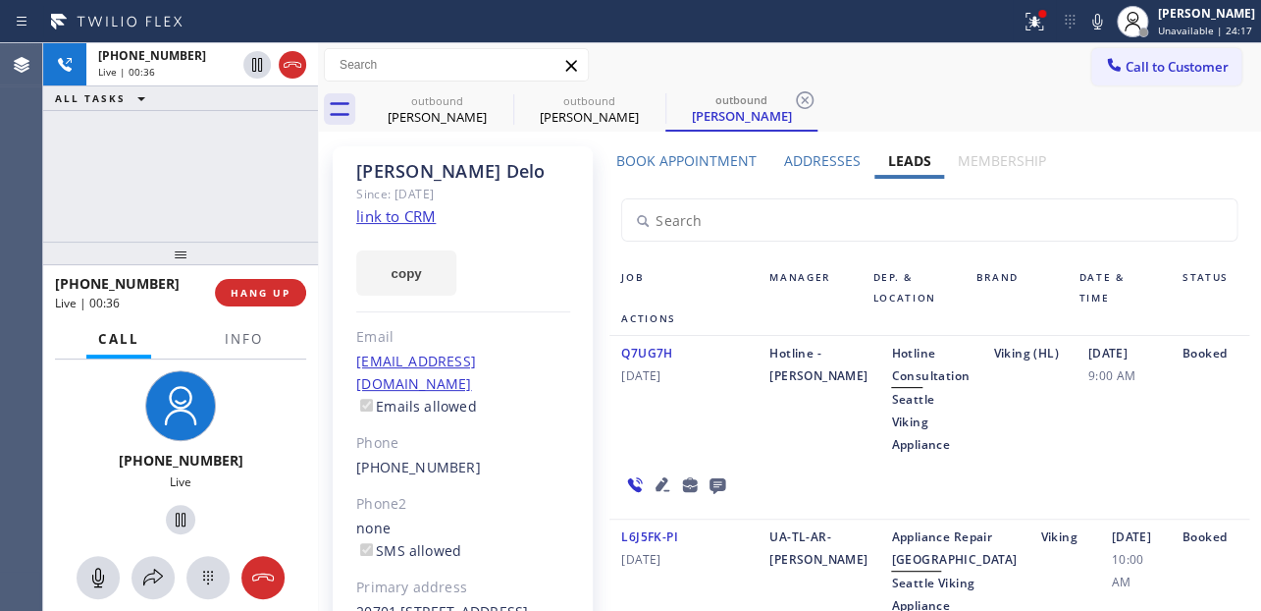
click at [1058, 477] on div "Q7UG7H 03/29/2024 Hotline - Denis Hotline Consultation Seattle Viking Appliance…" at bounding box center [929, 428] width 639 height 184
click at [1009, 493] on div "Q7UG7H 03/29/2024 Hotline - Denis Hotline Consultation Seattle Viking Appliance…" at bounding box center [929, 428] width 639 height 184
click at [733, 434] on div "Q7UG7H 03/29/2024" at bounding box center [684, 399] width 148 height 114
click at [261, 297] on span "HANG UP" at bounding box center [261, 293] width 60 height 14
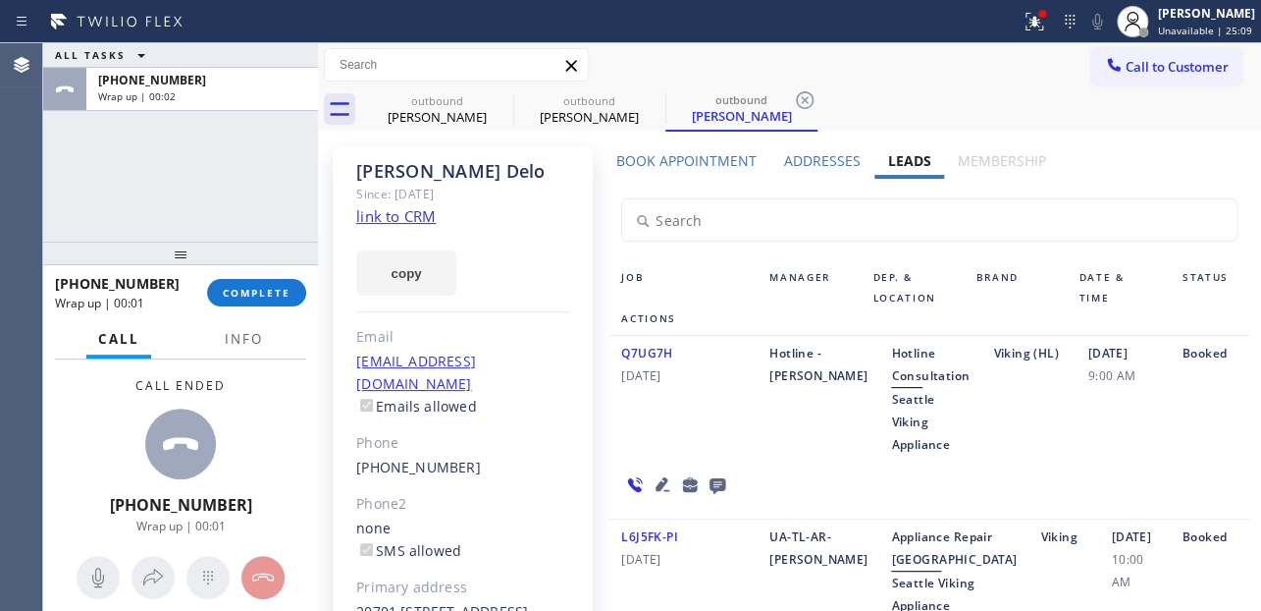
click at [712, 485] on icon at bounding box center [718, 486] width 16 height 16
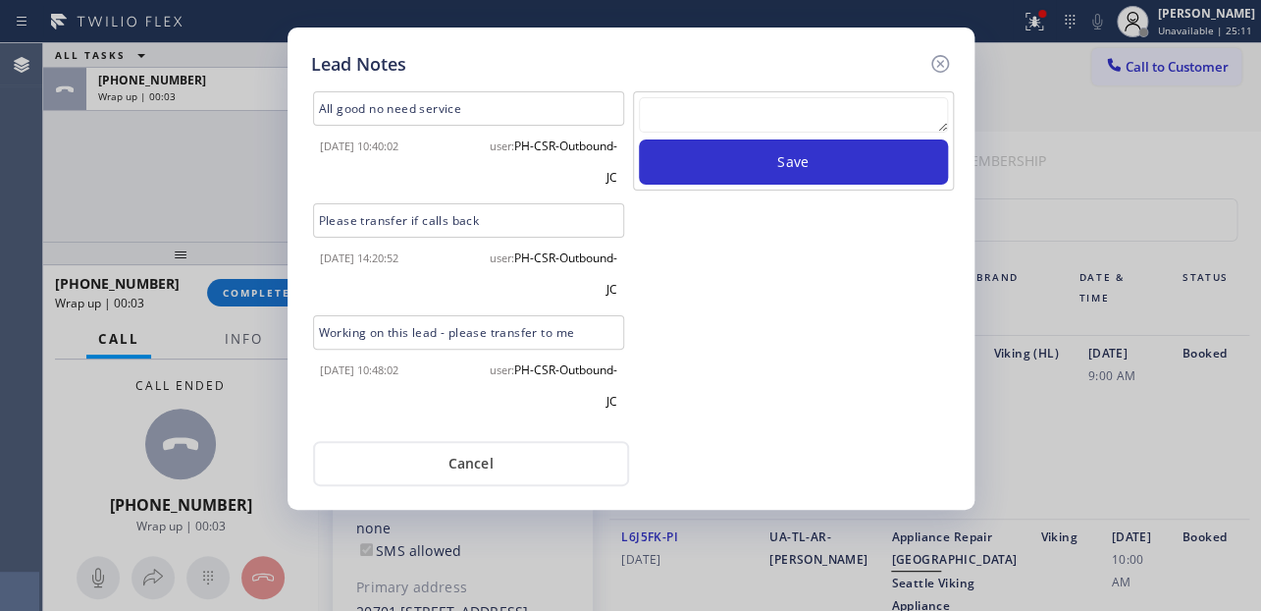
click at [765, 118] on textarea at bounding box center [793, 114] width 309 height 35
click at [820, 116] on textarea at bounding box center [793, 114] width 309 height 35
click at [846, 110] on textarea at bounding box center [793, 114] width 309 height 35
click at [841, 110] on textarea at bounding box center [793, 114] width 309 height 35
click at [795, 116] on textarea at bounding box center [793, 114] width 309 height 35
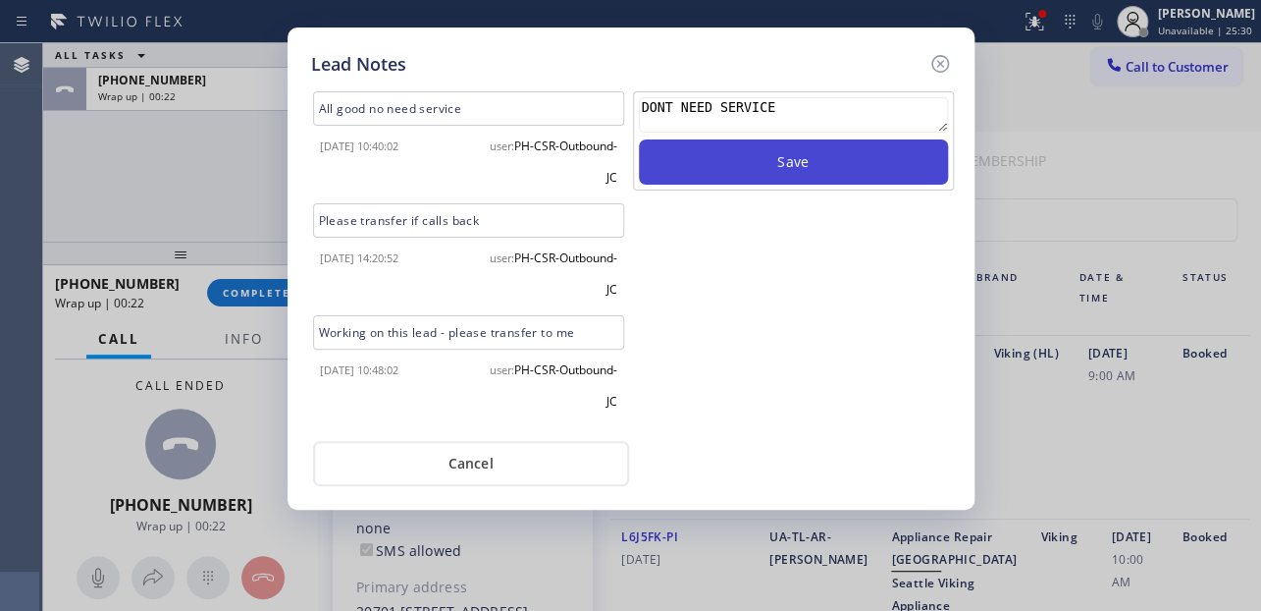
type textarea "DONT NEED SERVICE"
click at [800, 157] on button "Save" at bounding box center [793, 161] width 309 height 45
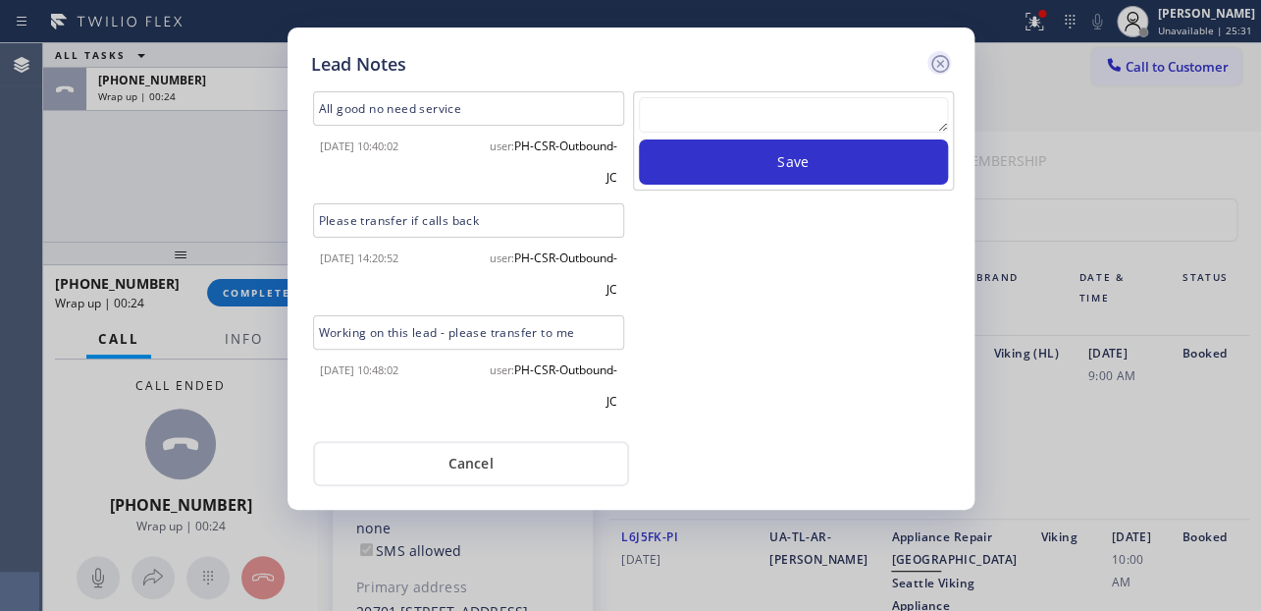
click at [938, 60] on icon at bounding box center [941, 64] width 24 height 24
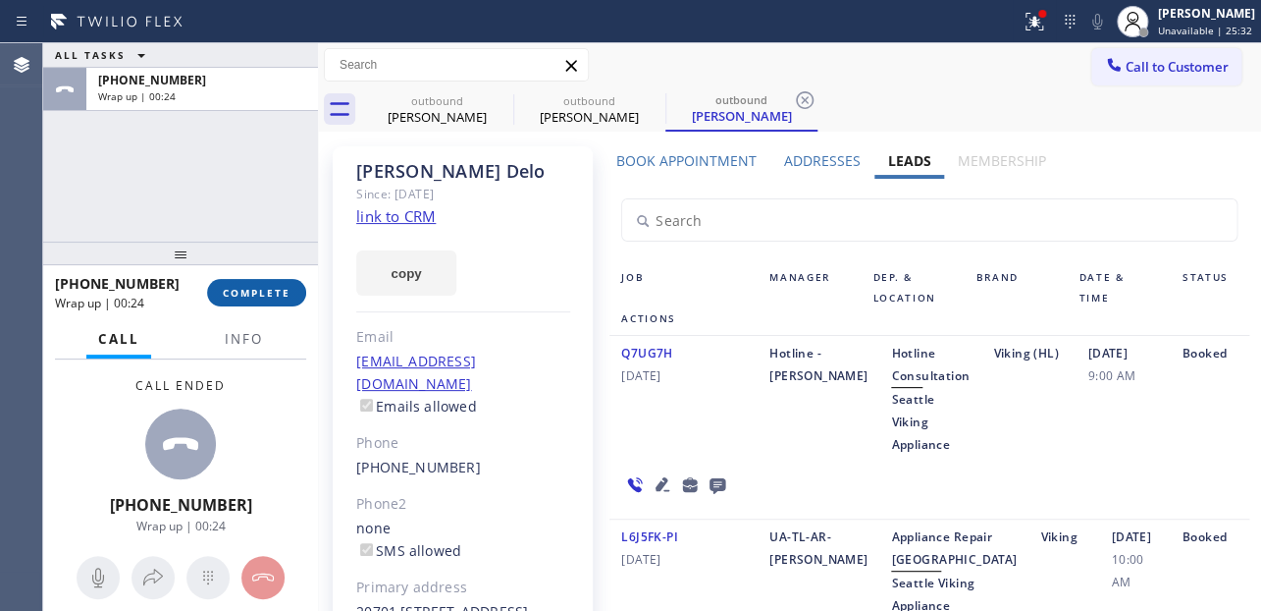
click at [225, 286] on span "COMPLETE" at bounding box center [257, 293] width 68 height 14
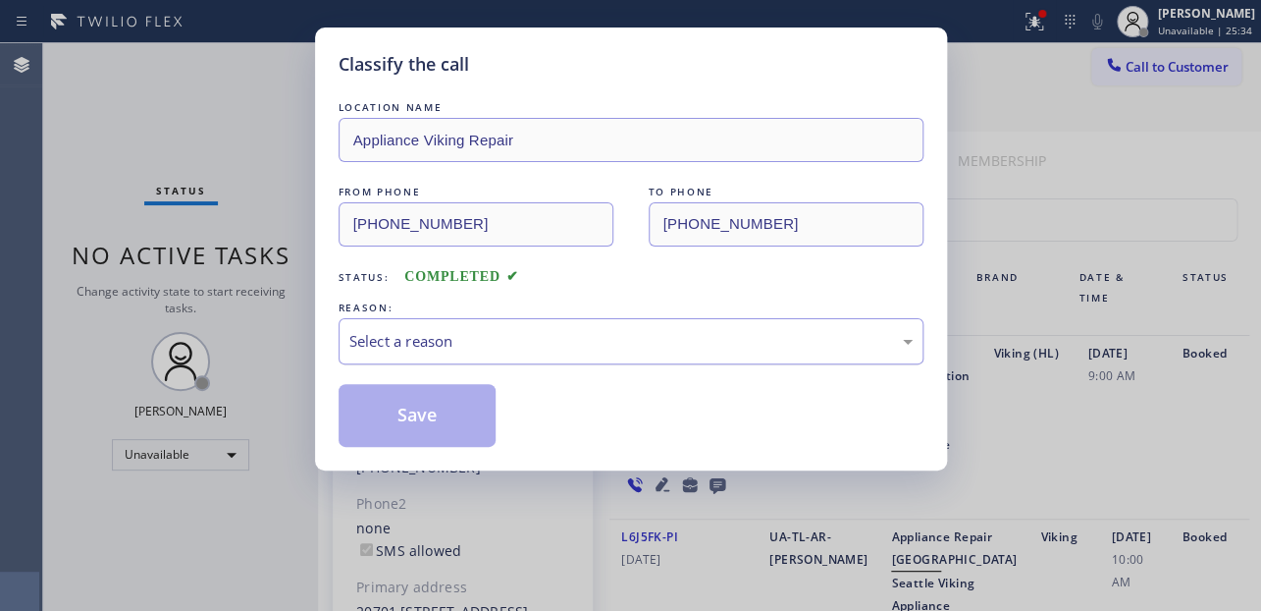
click at [503, 331] on div "Select a reason" at bounding box center [630, 341] width 563 height 23
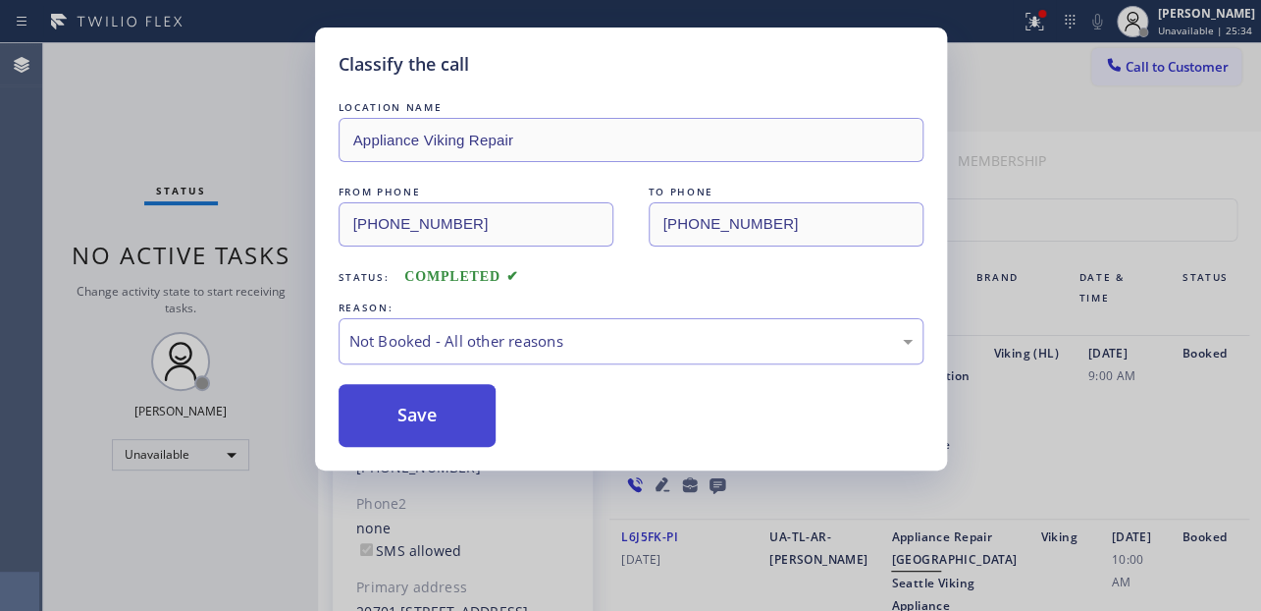
click at [417, 417] on button "Save" at bounding box center [418, 415] width 158 height 63
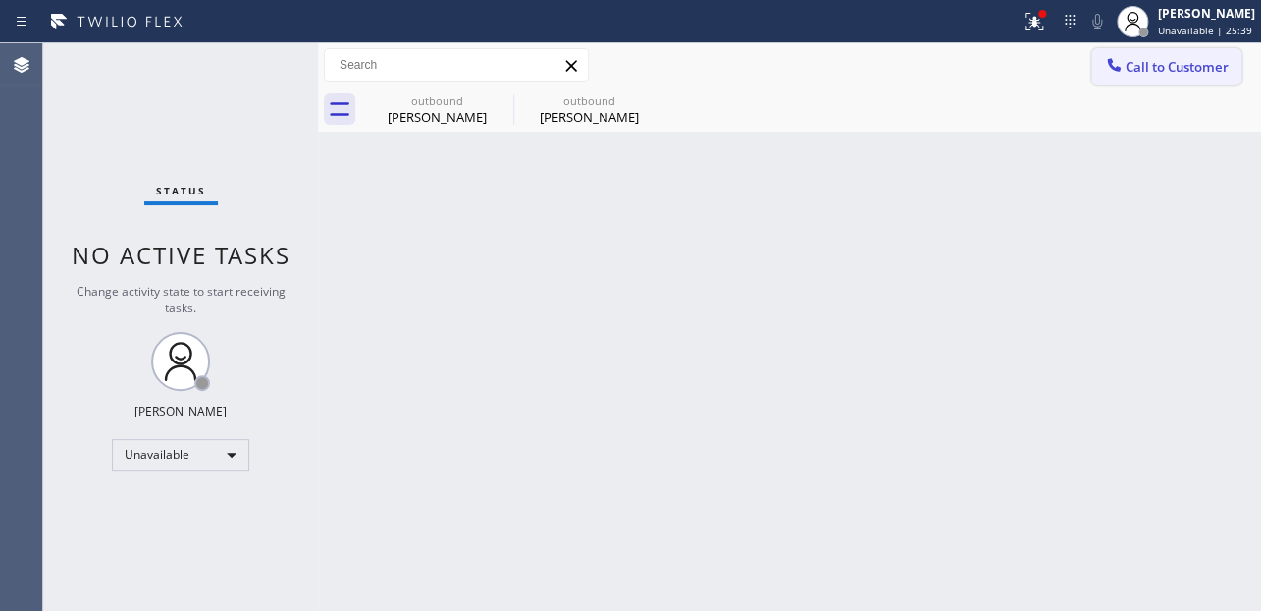
click at [1184, 69] on span "Call to Customer" at bounding box center [1177, 67] width 103 height 18
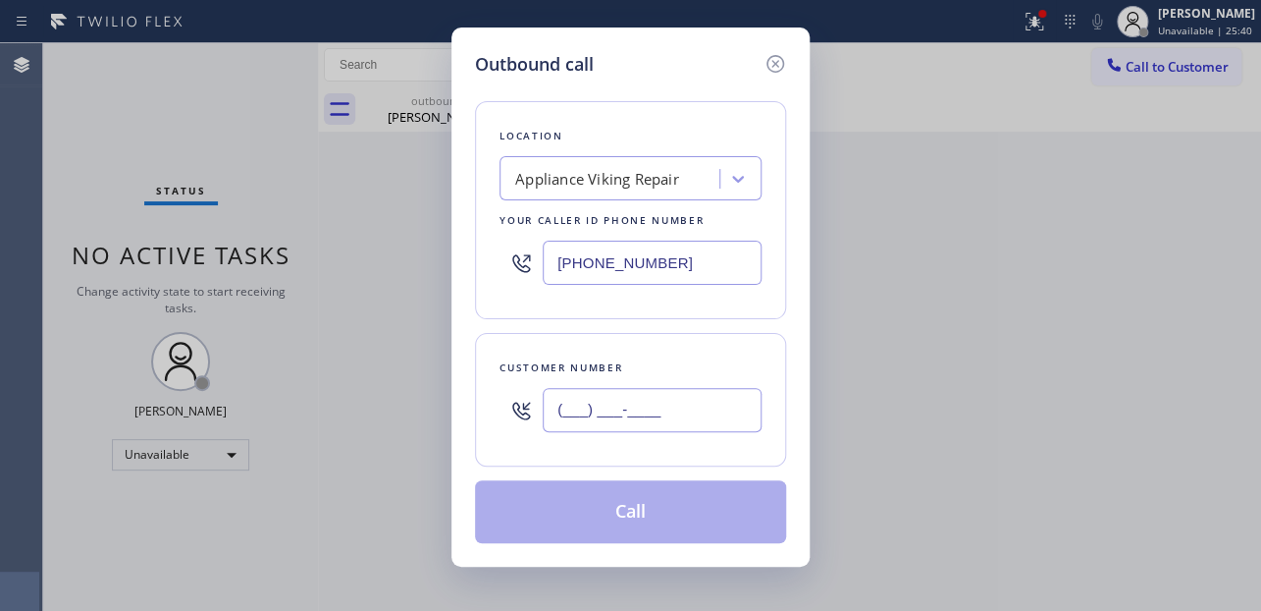
click at [566, 400] on input "(___) ___-____" at bounding box center [652, 410] width 219 height 44
paste input "510) 828-7079"
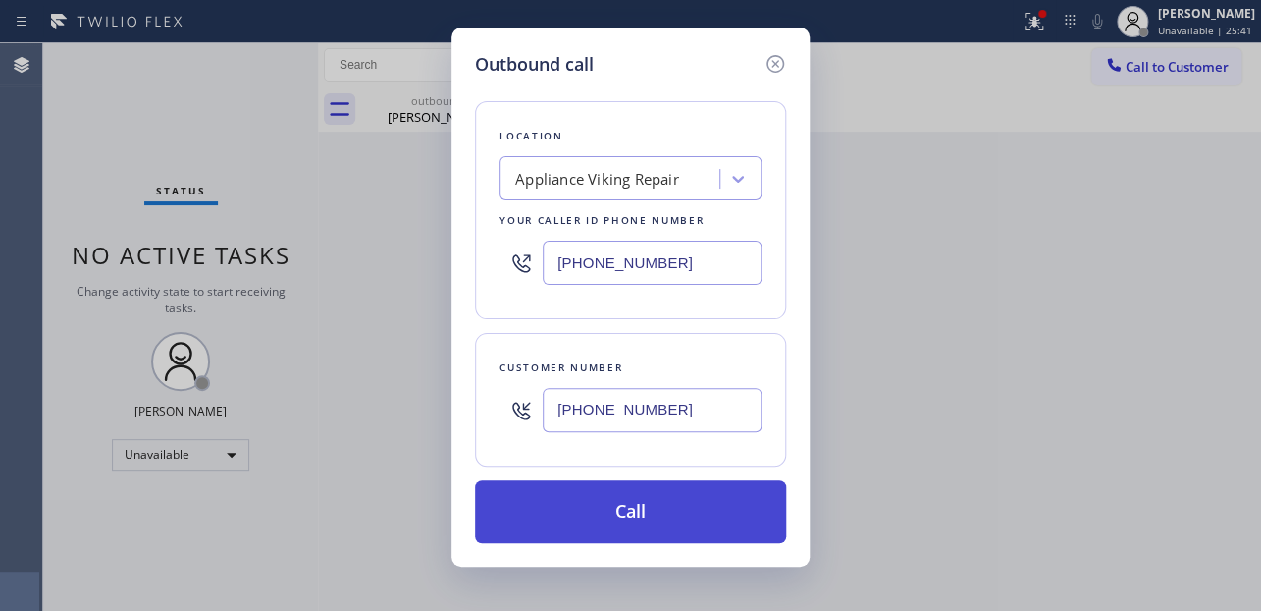
type input "(510) 828-7079"
click at [637, 521] on button "Call" at bounding box center [630, 511] width 311 height 63
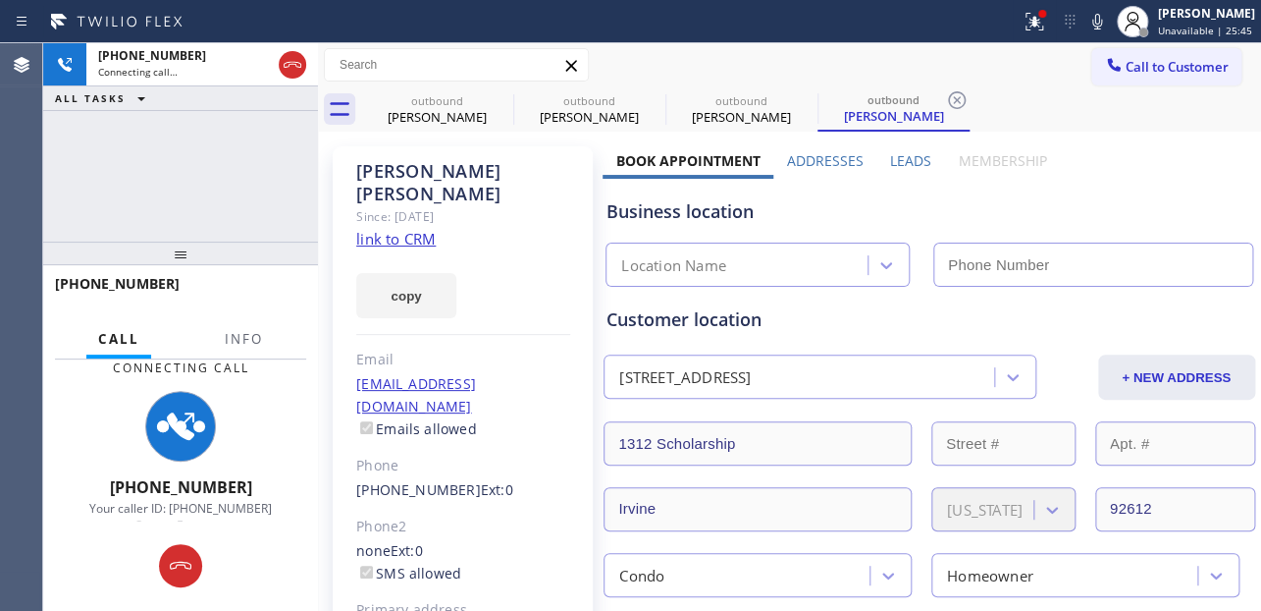
click at [899, 154] on label "Leads" at bounding box center [910, 160] width 41 height 19
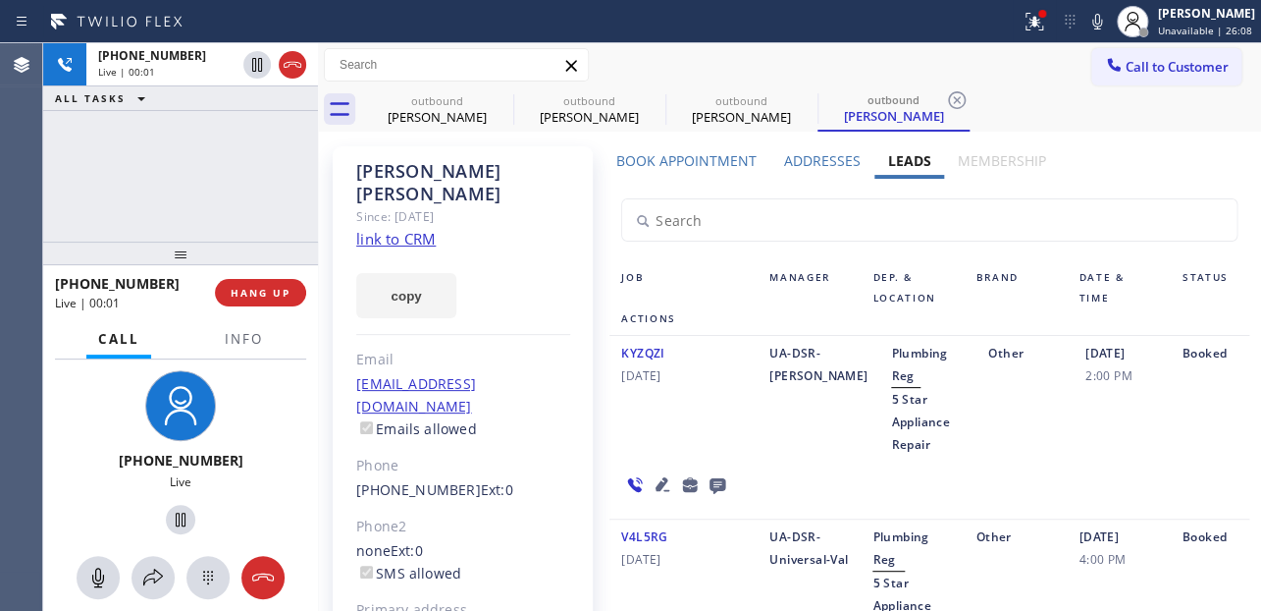
click at [1093, 456] on div "KYZQZI 03/29/2024 UA-DSR-PL-Alex Plumbing Reg 5 Star Appliance Repair Other 03/…" at bounding box center [929, 428] width 639 height 184
click at [658, 481] on icon at bounding box center [663, 484] width 14 height 14
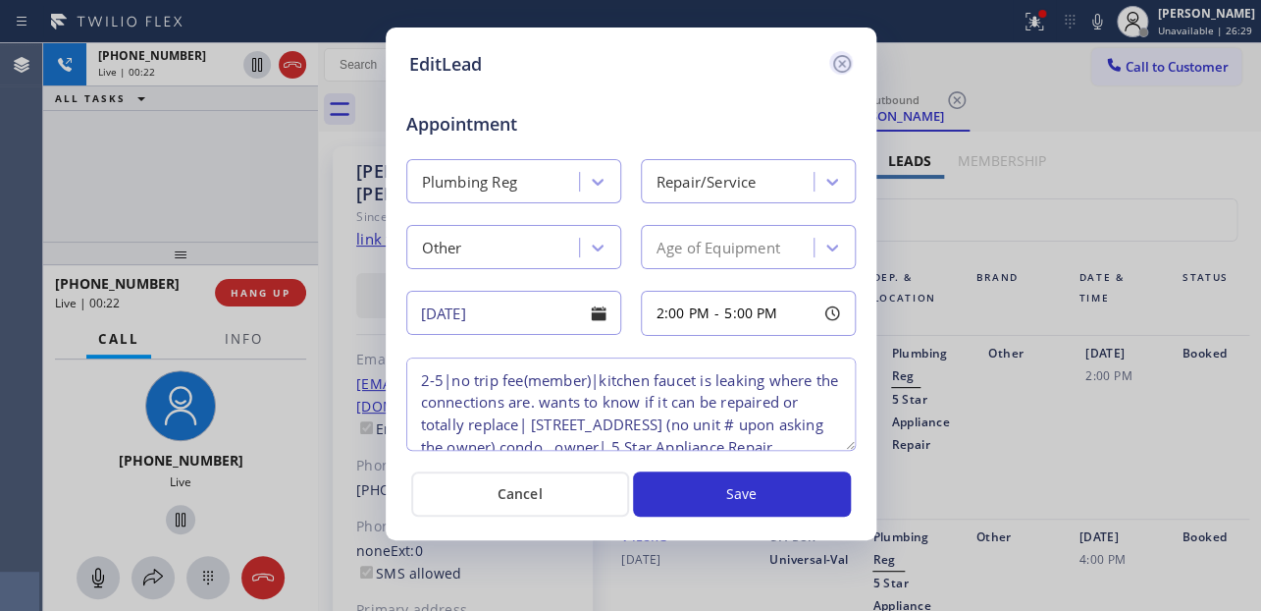
click at [837, 67] on icon at bounding box center [842, 64] width 24 height 24
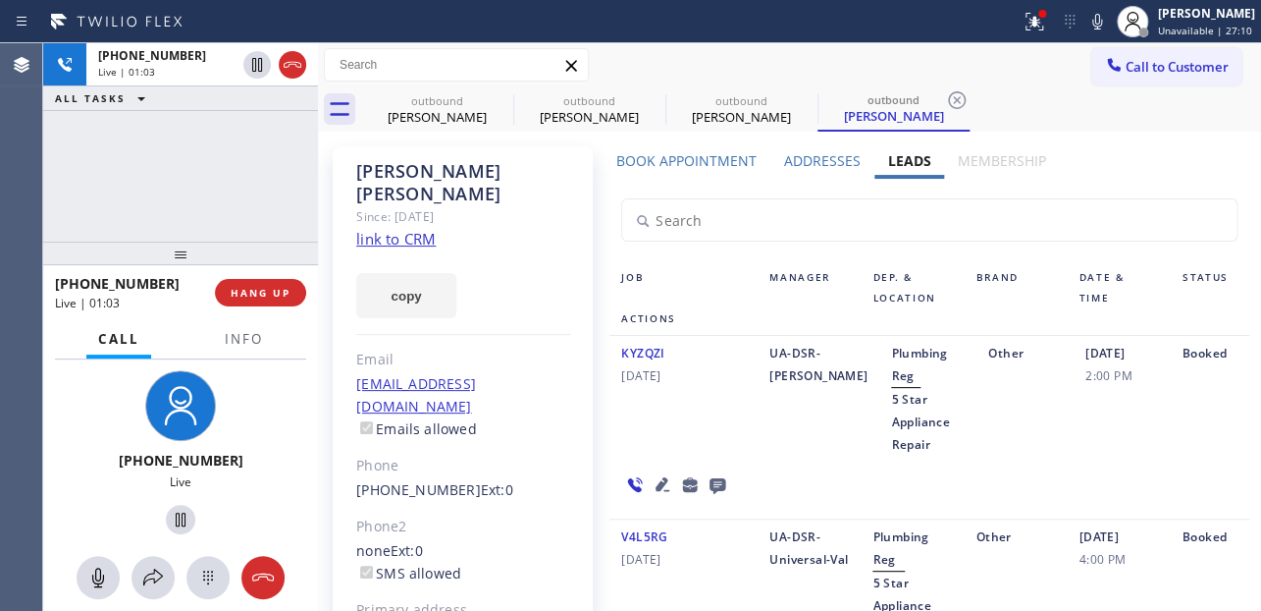
click at [802, 469] on div "KYZQZI 03/29/2024 UA-DSR-PL-Alex Plumbing Reg 5 Star Appliance Repair Other 03/…" at bounding box center [929, 428] width 639 height 184
click at [1074, 421] on div "03/29/2024 2:00 PM" at bounding box center [1122, 399] width 97 height 114
click at [249, 285] on button "HANG UP" at bounding box center [260, 292] width 91 height 27
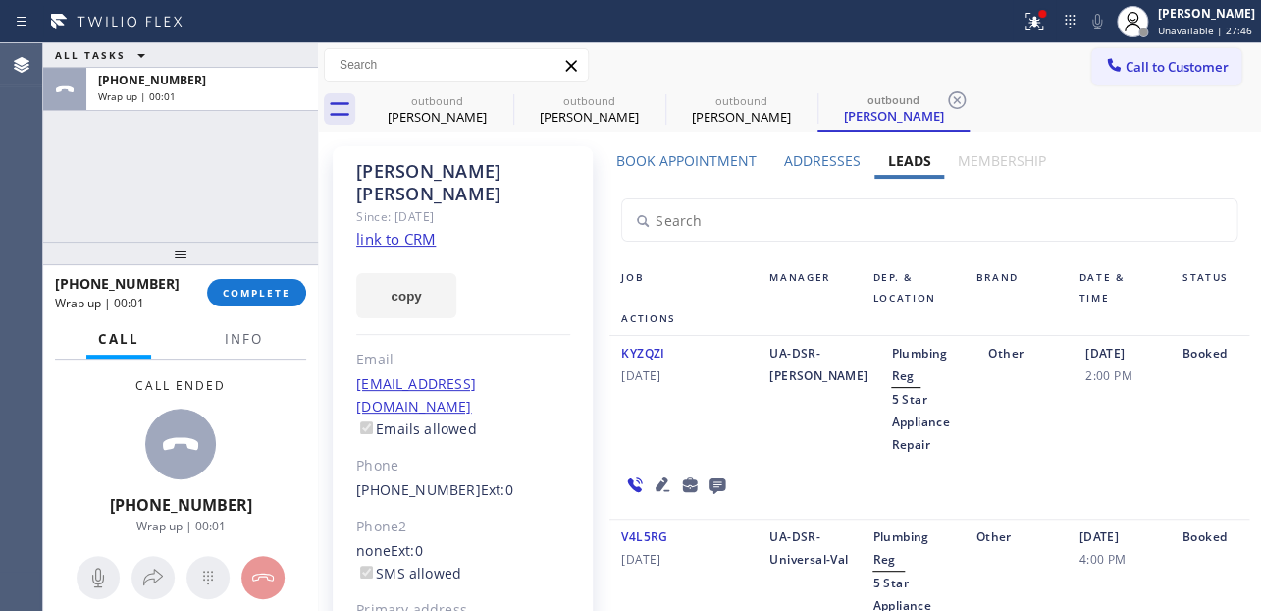
click at [714, 483] on icon at bounding box center [718, 484] width 24 height 25
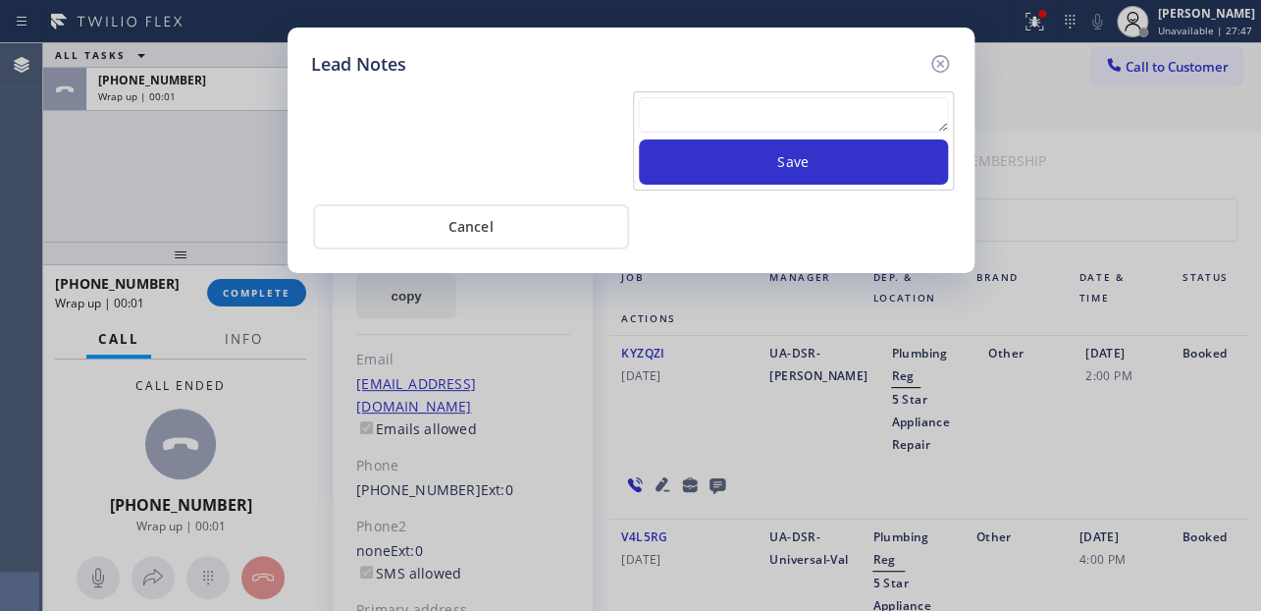
click at [731, 105] on textarea at bounding box center [793, 114] width 309 height 35
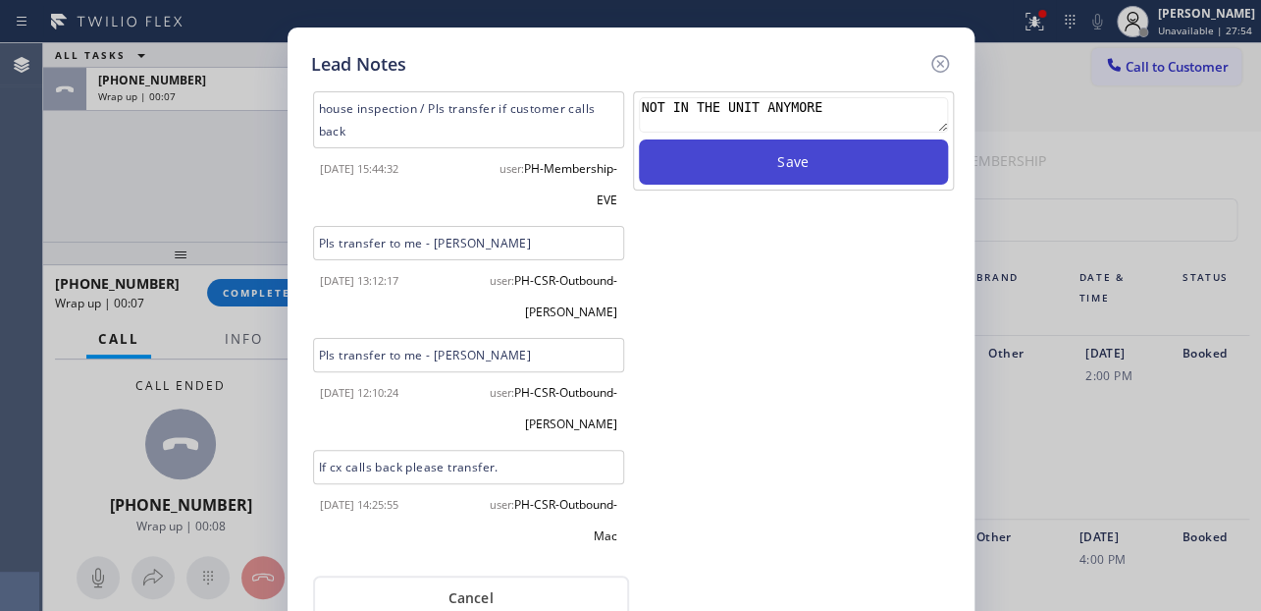
type textarea "NOT IN THE UNIT ANYMORE"
click at [726, 147] on button "Save" at bounding box center [793, 161] width 309 height 45
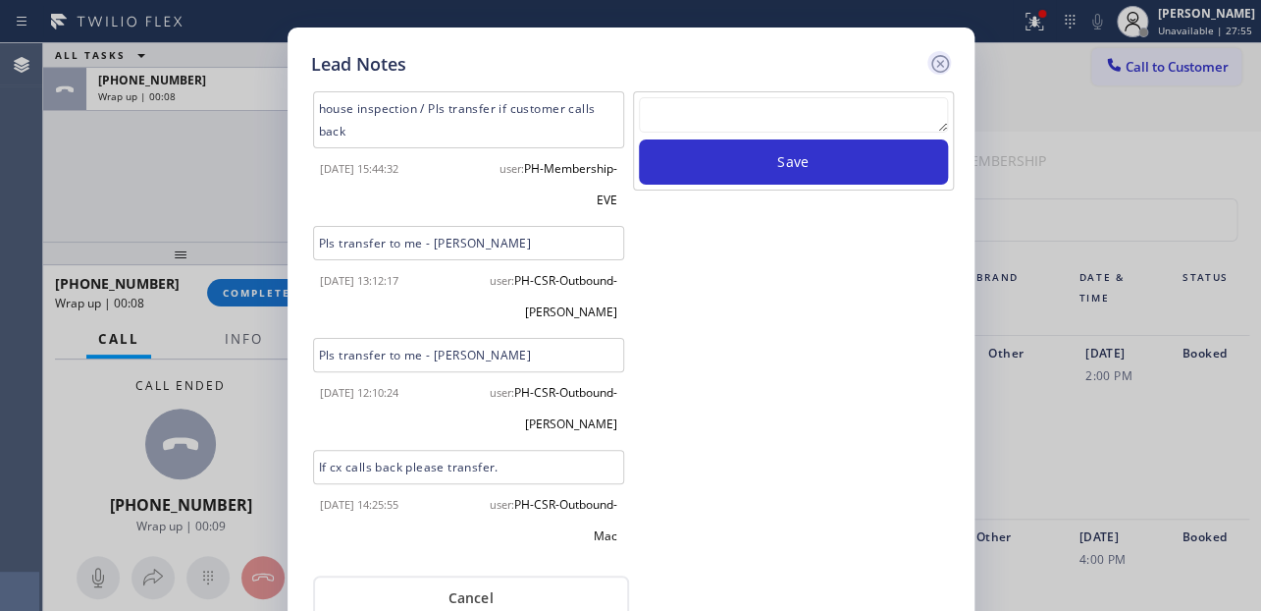
click at [940, 60] on icon at bounding box center [941, 64] width 24 height 24
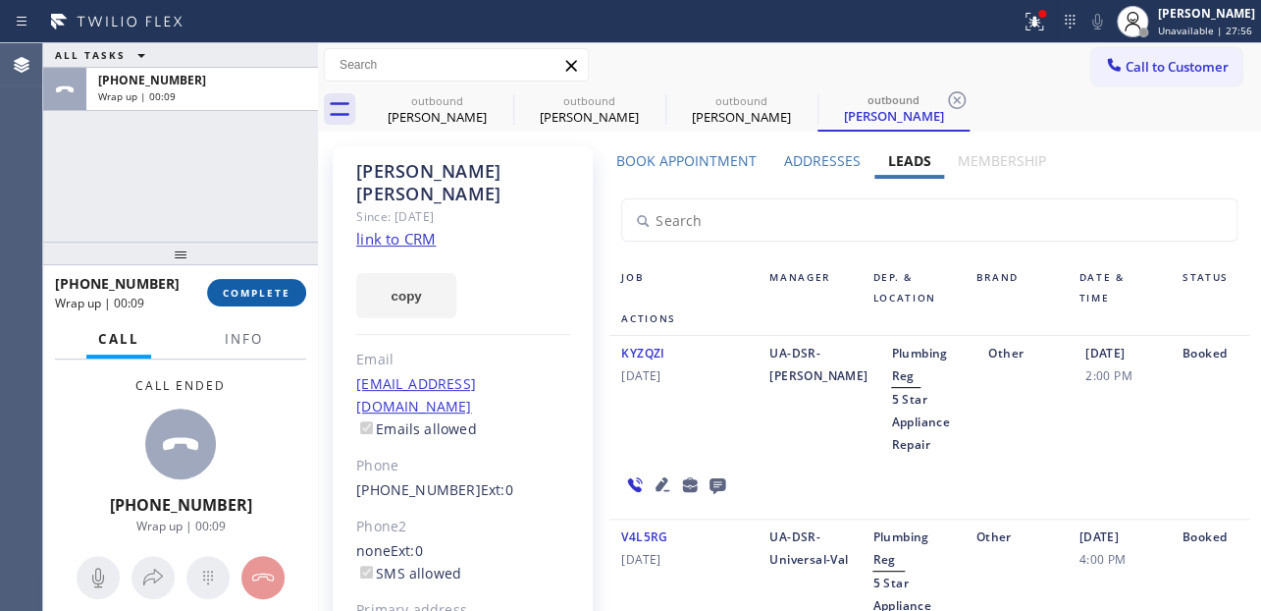
click at [240, 280] on button "COMPLETE" at bounding box center [256, 292] width 99 height 27
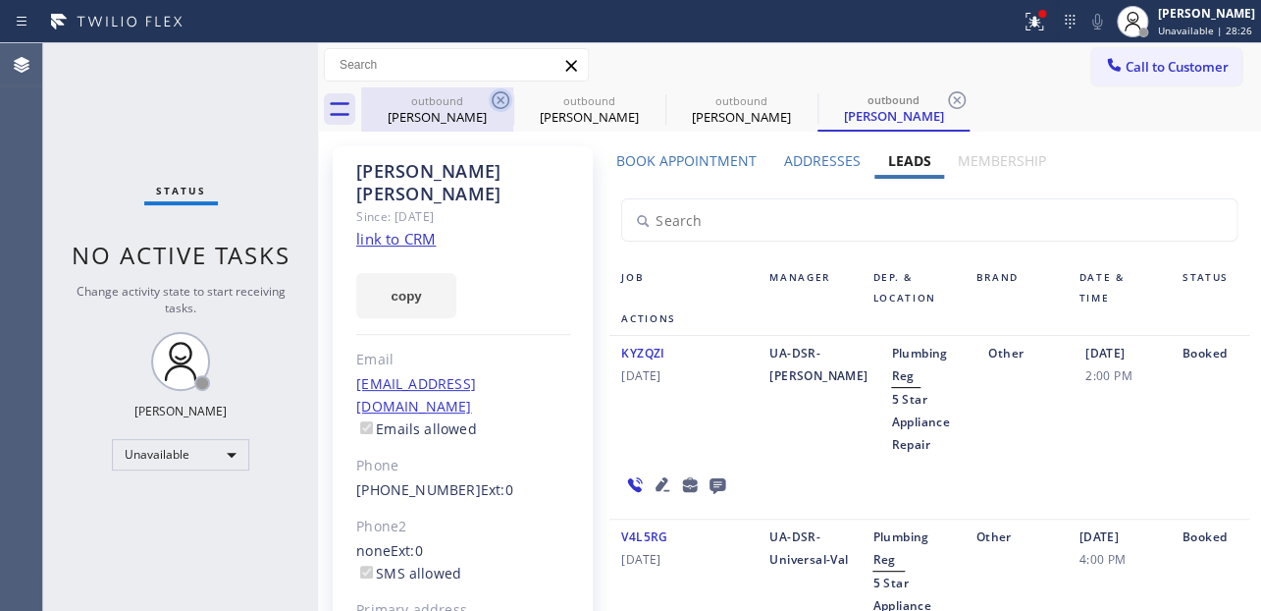
click at [500, 96] on icon at bounding box center [501, 100] width 24 height 24
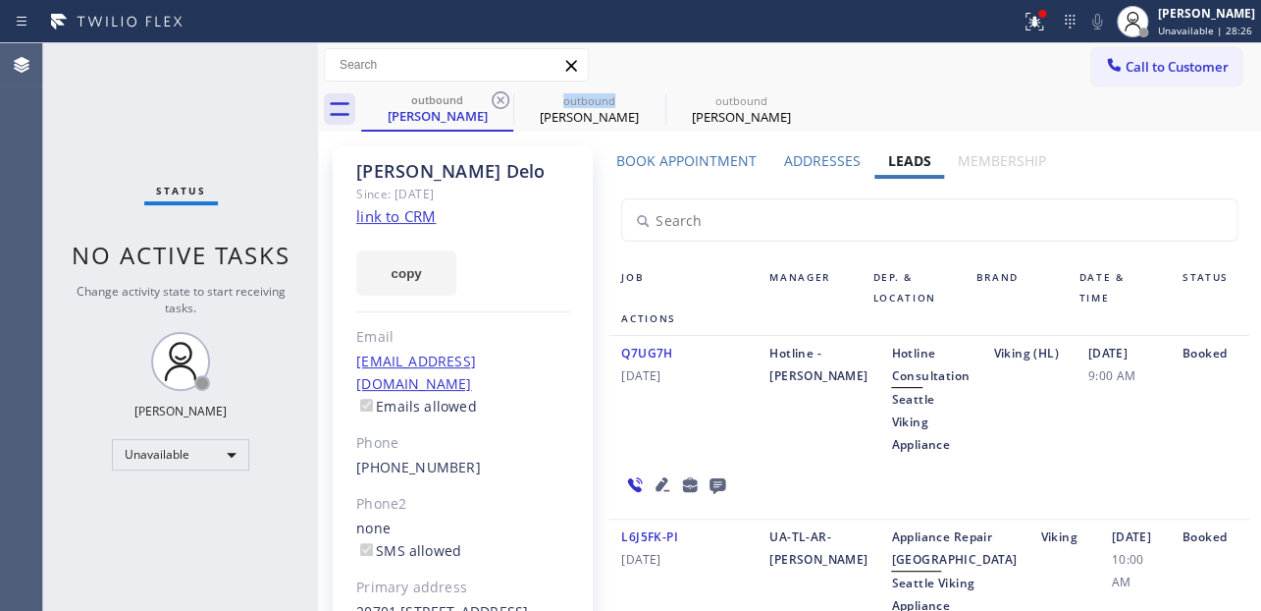
click at [500, 96] on icon at bounding box center [501, 100] width 24 height 24
click at [0, 0] on icon at bounding box center [0, 0] width 0 height 0
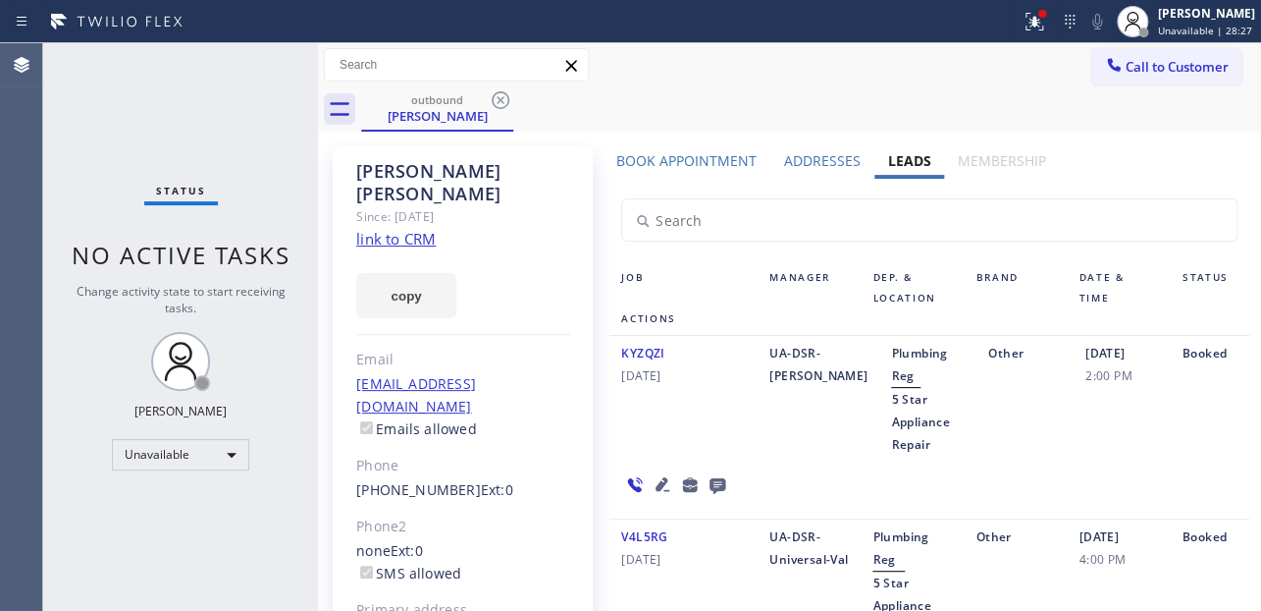
click at [500, 96] on icon at bounding box center [501, 100] width 24 height 24
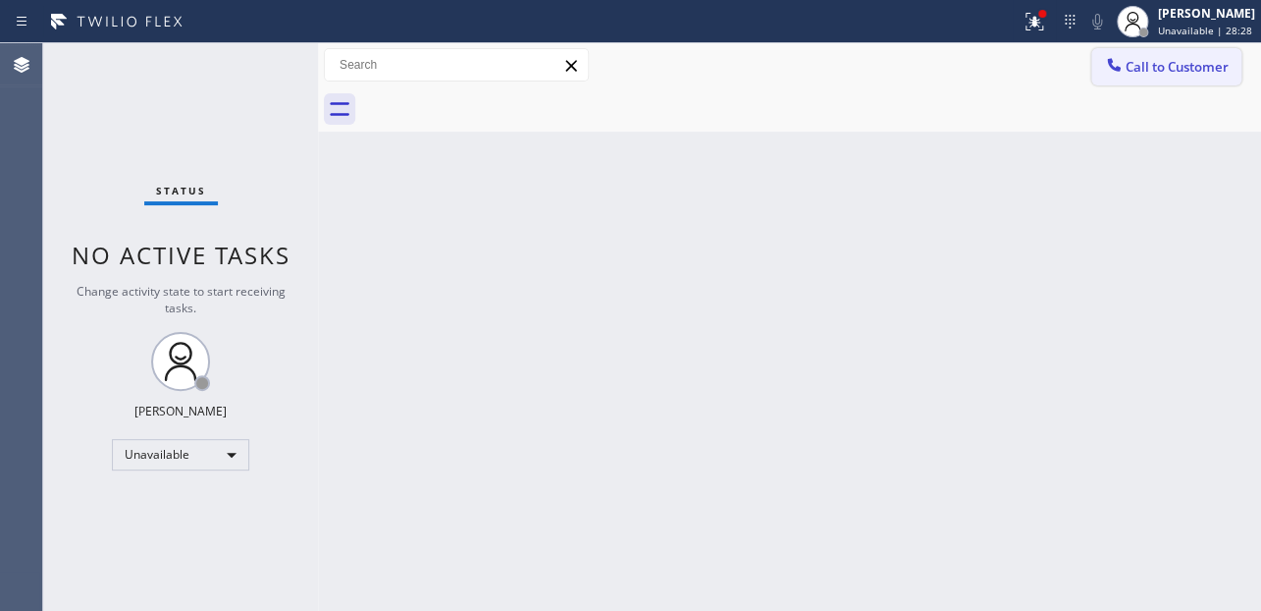
click at [1201, 66] on span "Call to Customer" at bounding box center [1177, 67] width 103 height 18
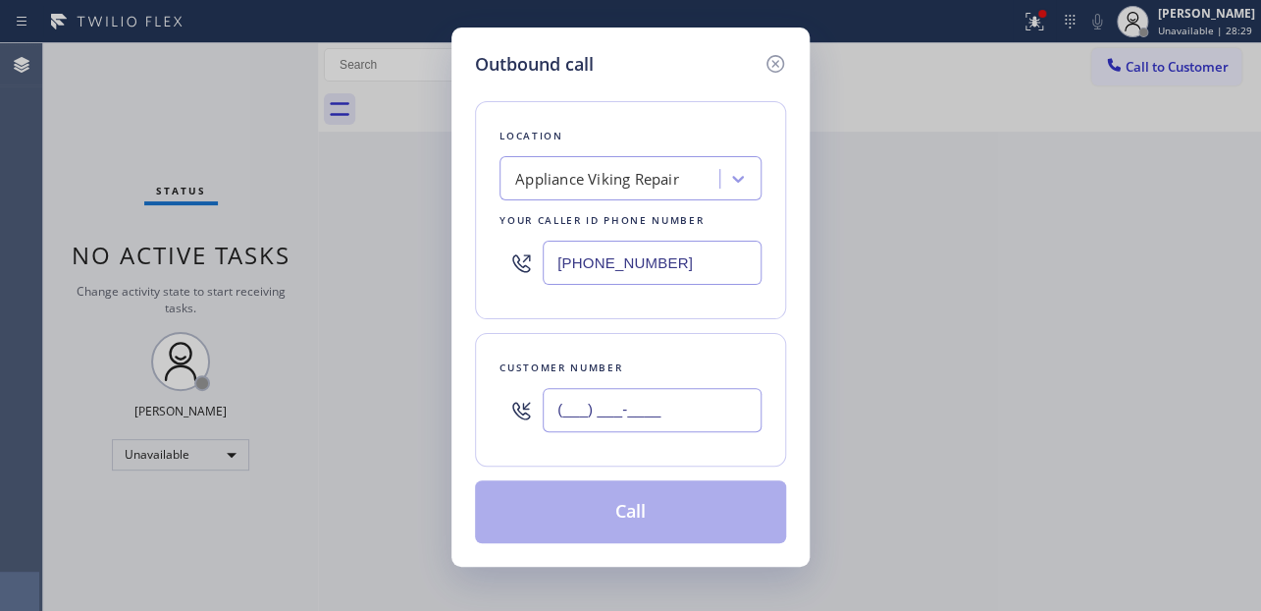
click at [585, 409] on input "(___) ___-____" at bounding box center [652, 410] width 219 height 44
paste input "917) 548-8519"
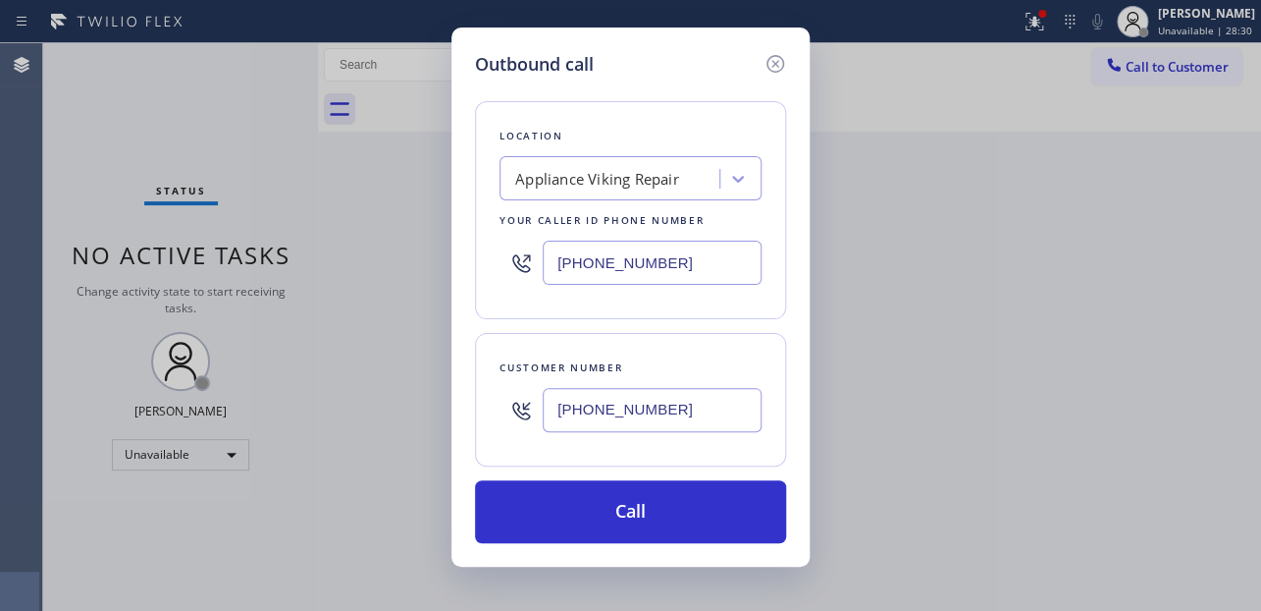
type input "(917) 548-8519"
drag, startPoint x: 705, startPoint y: 262, endPoint x: 403, endPoint y: 247, distance: 301.7
click at [403, 247] on div "Outbound call Location Appliance Viking Repair Your caller id phone number (617…" at bounding box center [630, 305] width 1261 height 611
paste input "347) 284-6179"
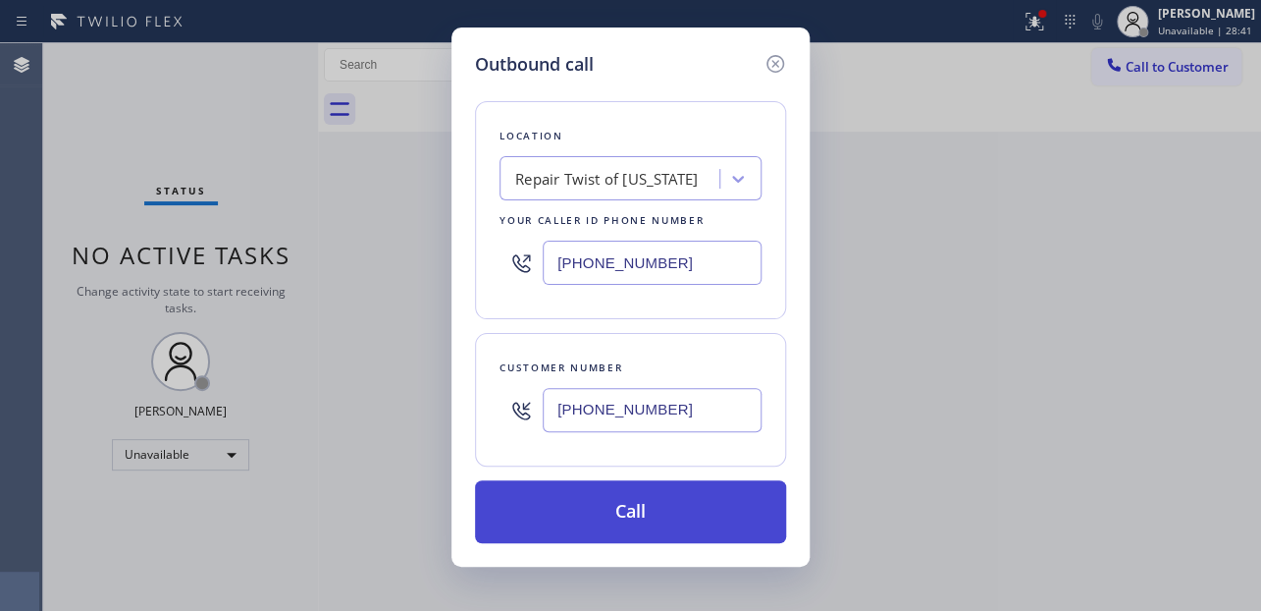
type input "(347) 284-6179"
click at [614, 525] on button "Call" at bounding box center [630, 511] width 311 height 63
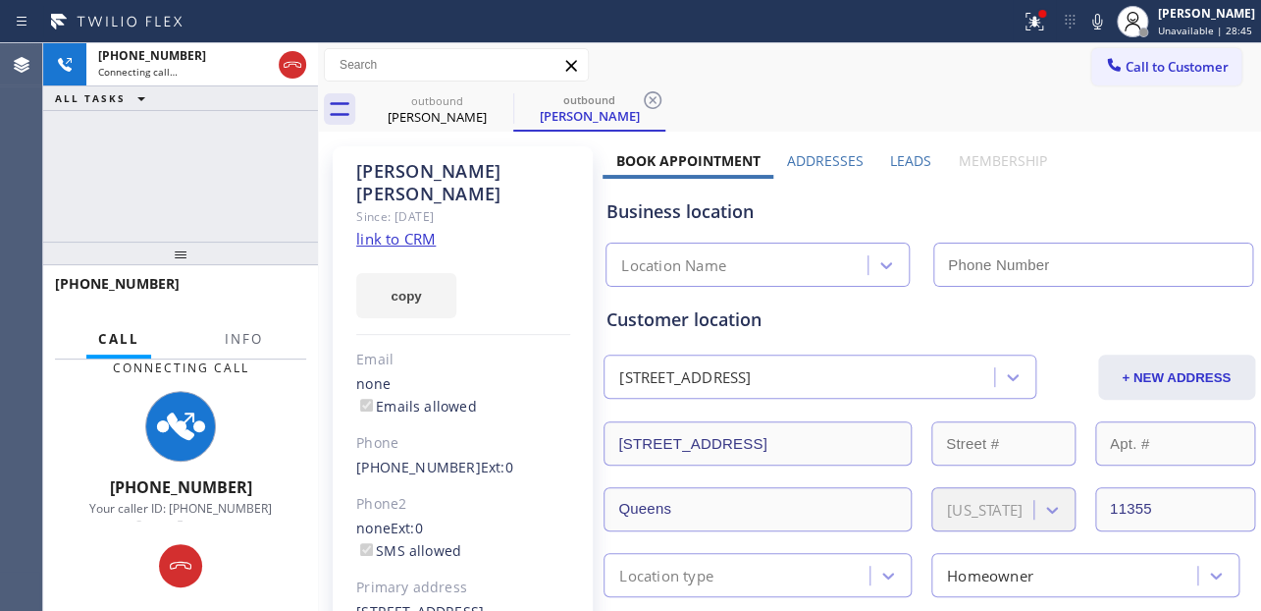
click at [890, 156] on label "Leads" at bounding box center [910, 160] width 41 height 19
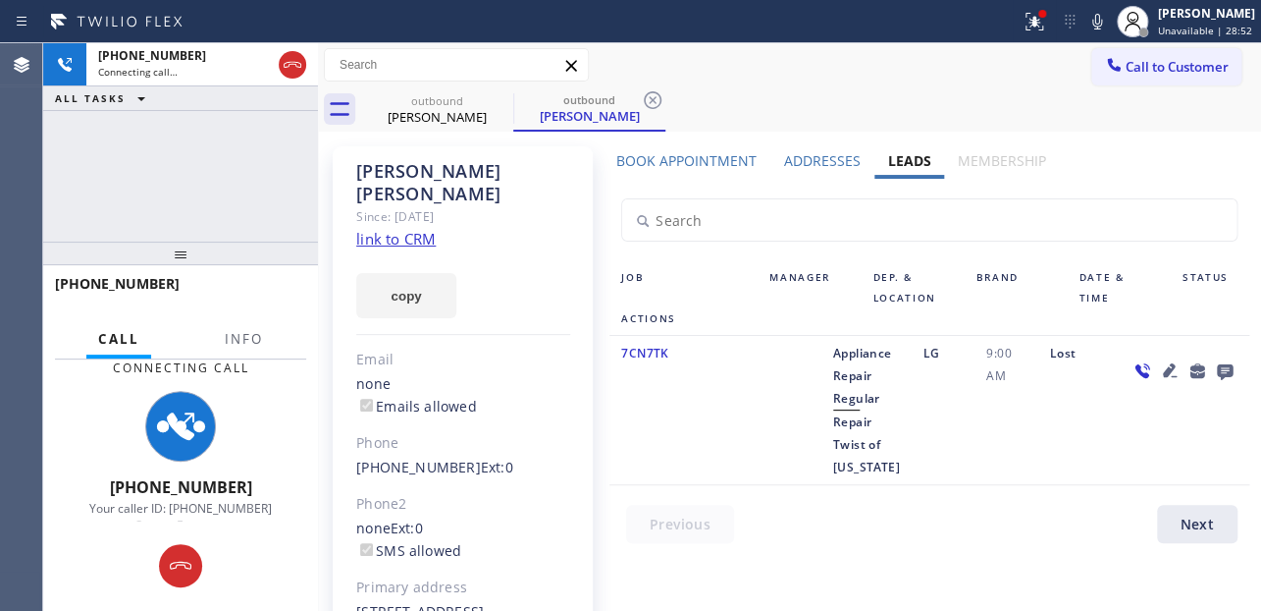
click at [1015, 530] on div at bounding box center [941, 529] width 663 height 48
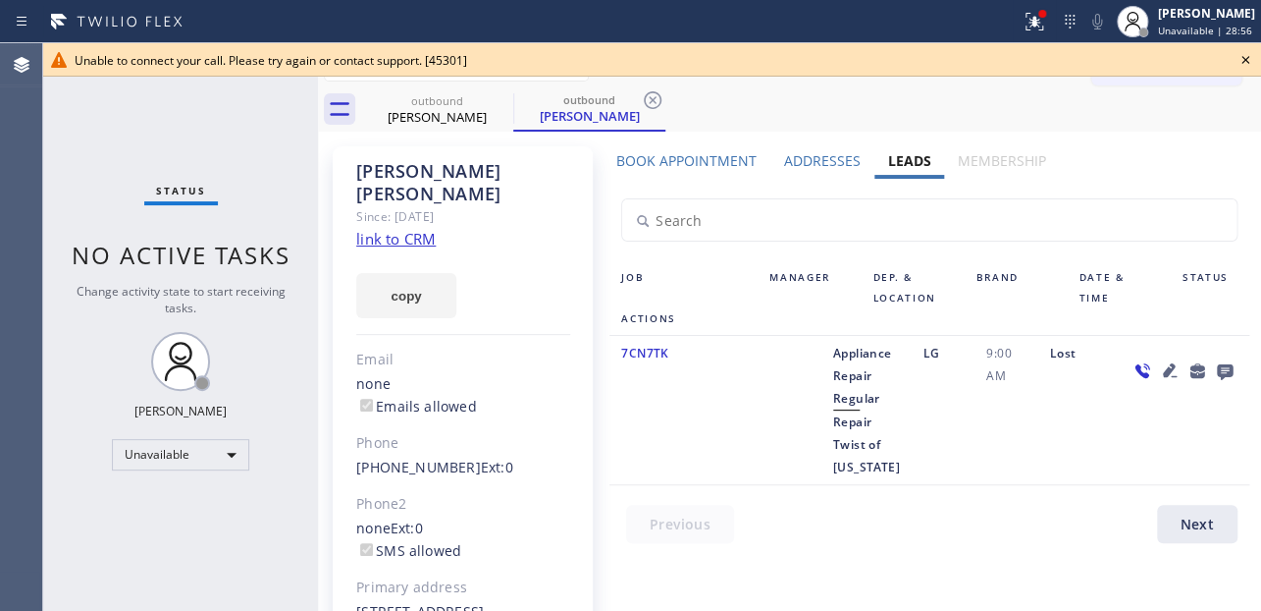
click at [1244, 58] on icon at bounding box center [1246, 60] width 8 height 8
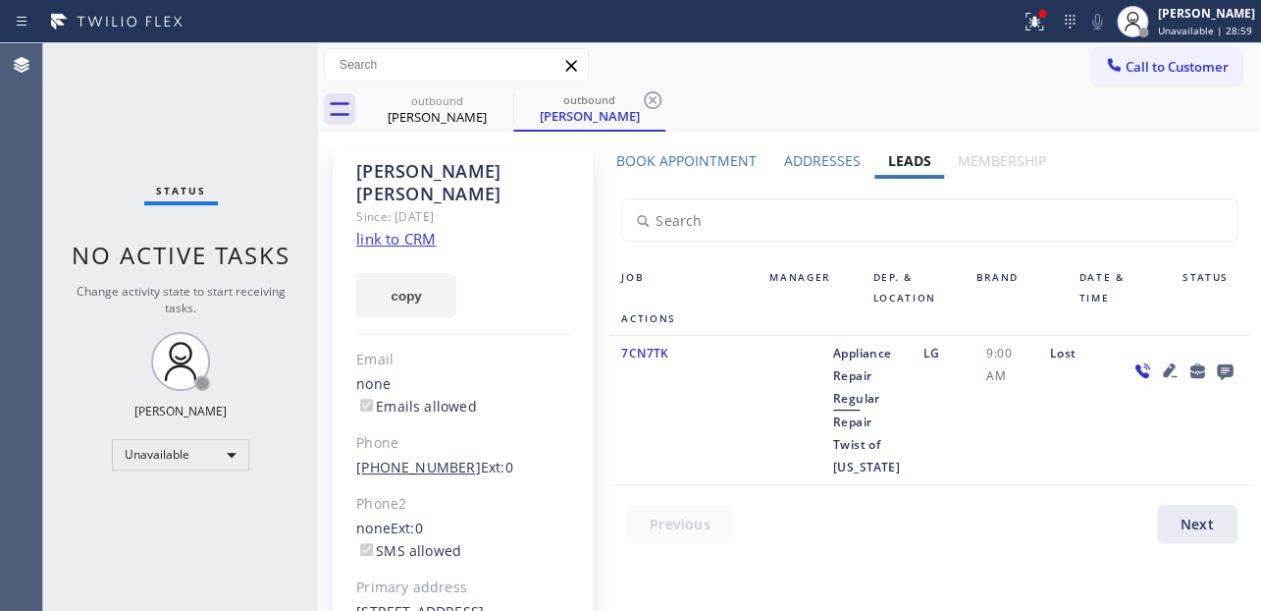
click at [414, 457] on link "(917) 548-8519" at bounding box center [418, 466] width 125 height 19
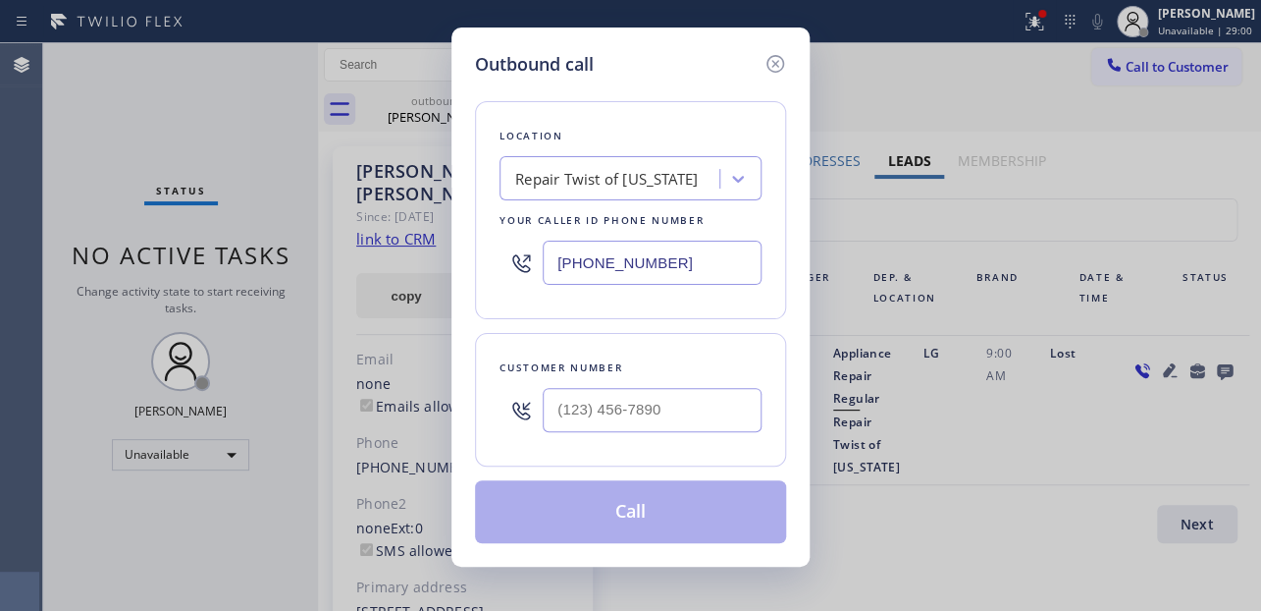
type input "(917) 548-8519"
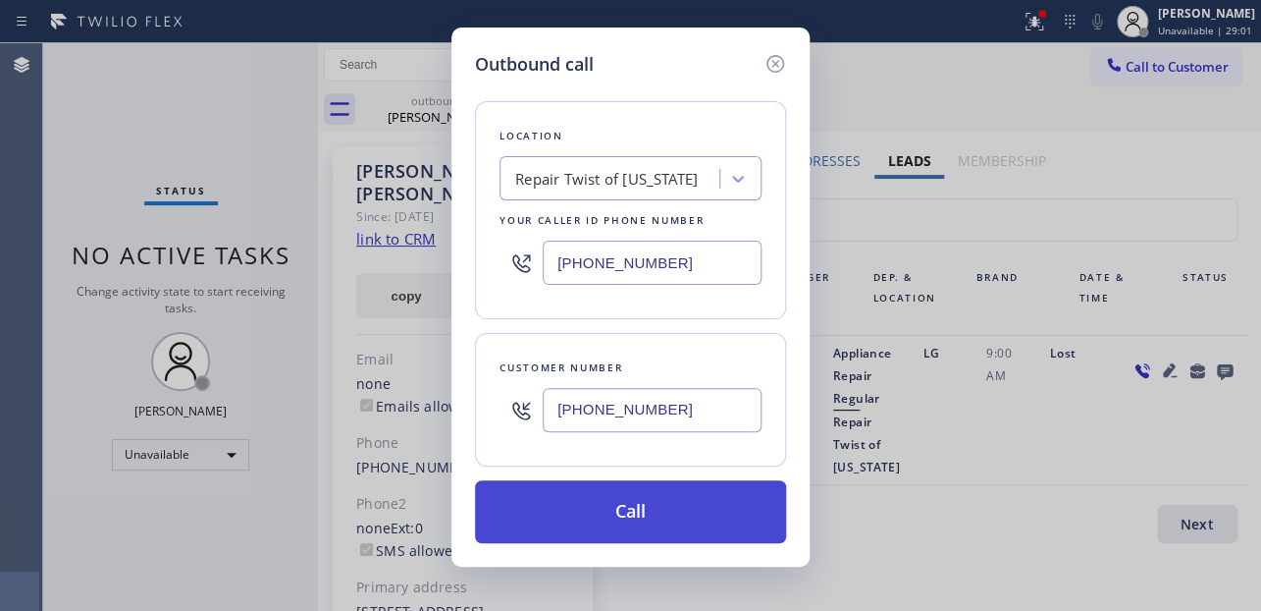
click at [609, 524] on button "Call" at bounding box center [630, 511] width 311 height 63
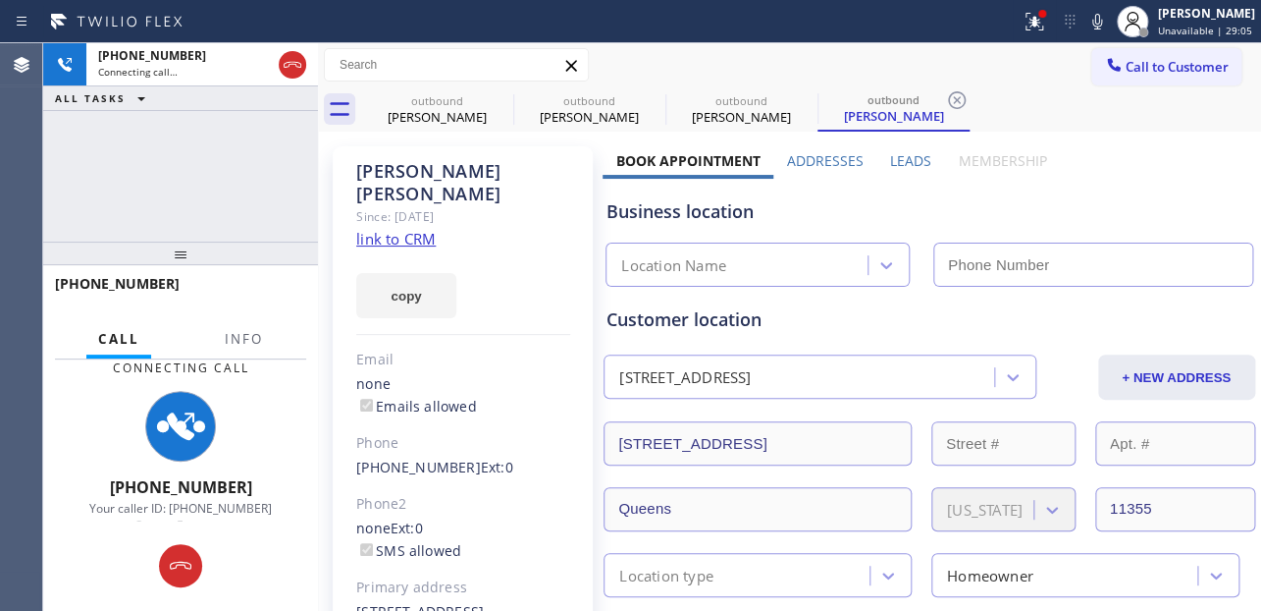
type input "(347) 284-6179"
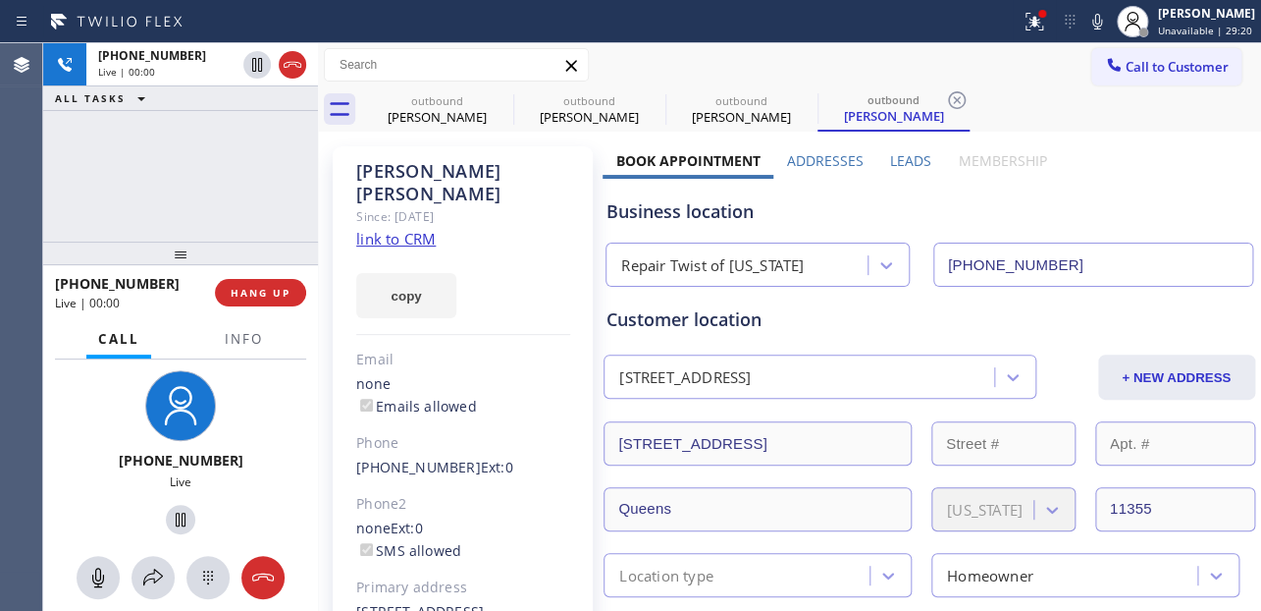
click at [1018, 198] on div "Business location" at bounding box center [929, 211] width 645 height 27
click at [912, 157] on label "Leads" at bounding box center [910, 160] width 41 height 19
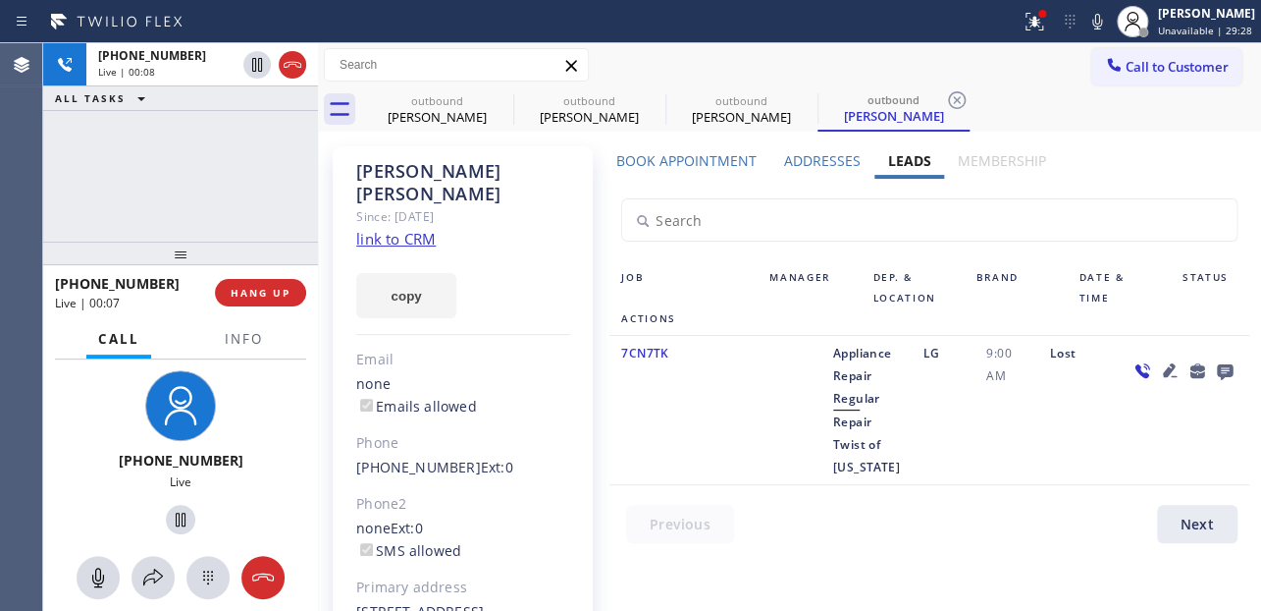
click at [1092, 154] on div "Book Appointment Addresses Leads Membership Business location Repair Twist of N…" at bounding box center [929, 446] width 653 height 590
click at [686, 80] on div "Call to Customer Outbound call Location Repair Twist of New York Your caller id…" at bounding box center [789, 65] width 943 height 34
click at [278, 293] on span "HANG UP" at bounding box center [261, 293] width 60 height 14
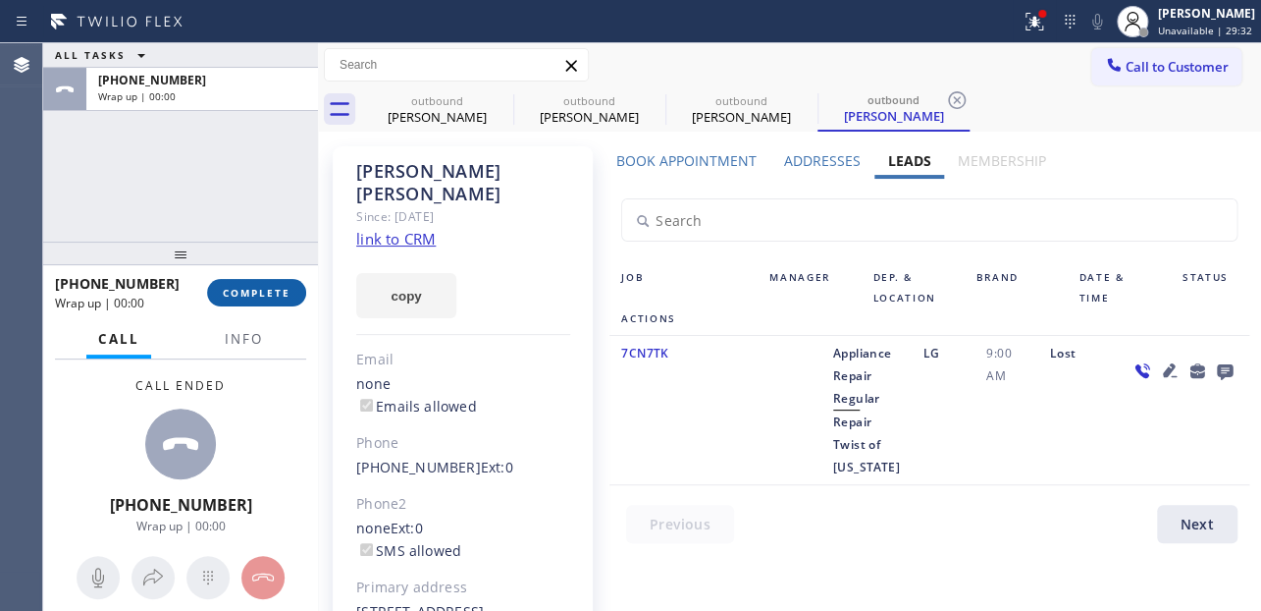
click at [266, 291] on span "COMPLETE" at bounding box center [257, 293] width 68 height 14
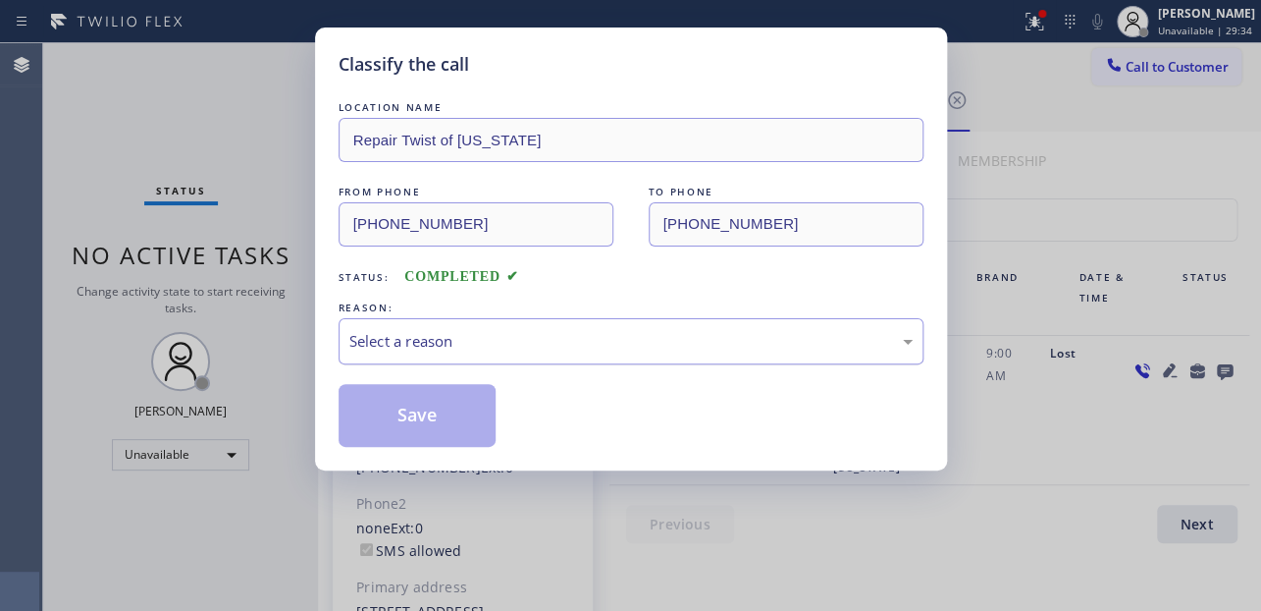
click at [481, 332] on div "Select a reason" at bounding box center [630, 341] width 563 height 23
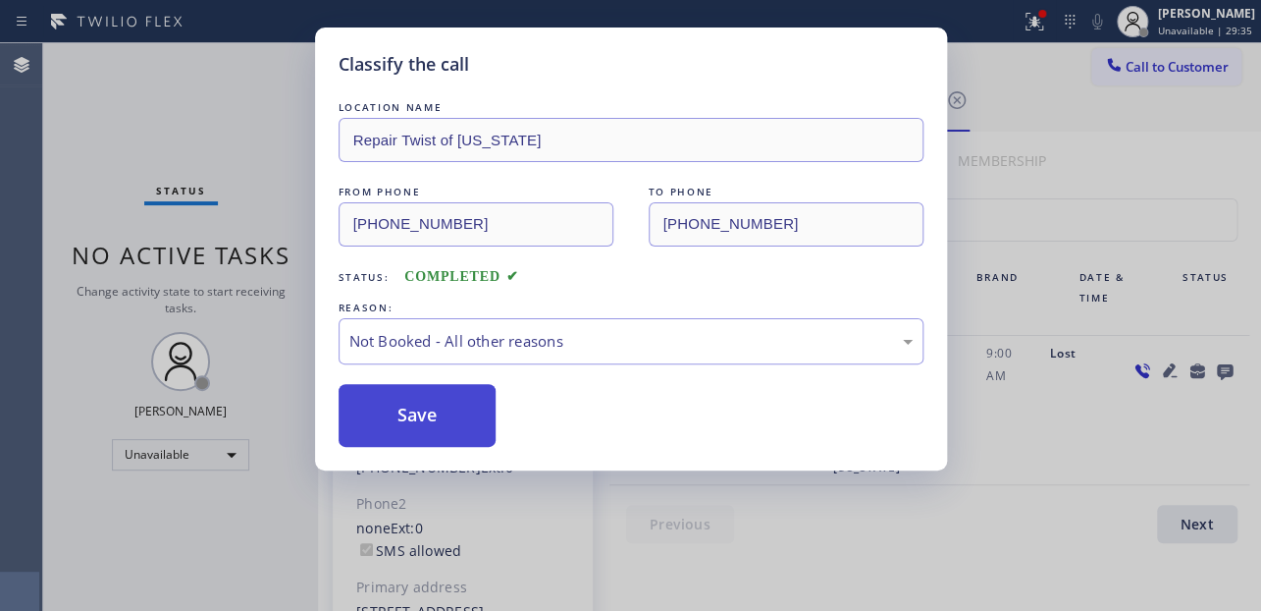
click at [414, 414] on button "Save" at bounding box center [418, 415] width 158 height 63
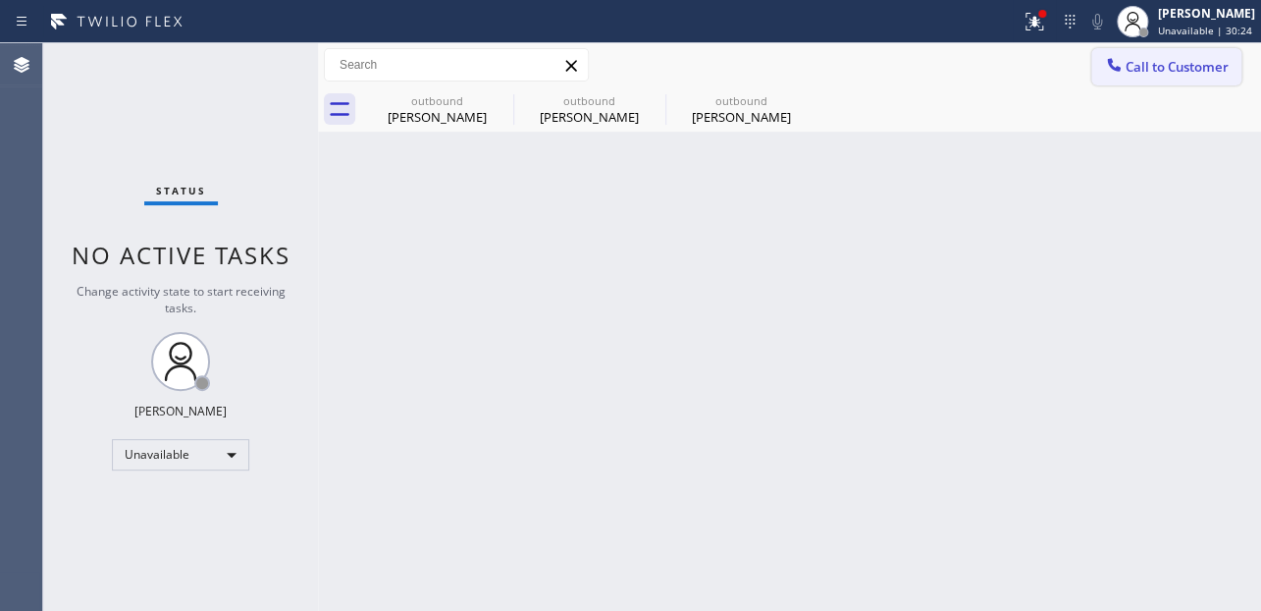
click at [1154, 64] on span "Call to Customer" at bounding box center [1177, 67] width 103 height 18
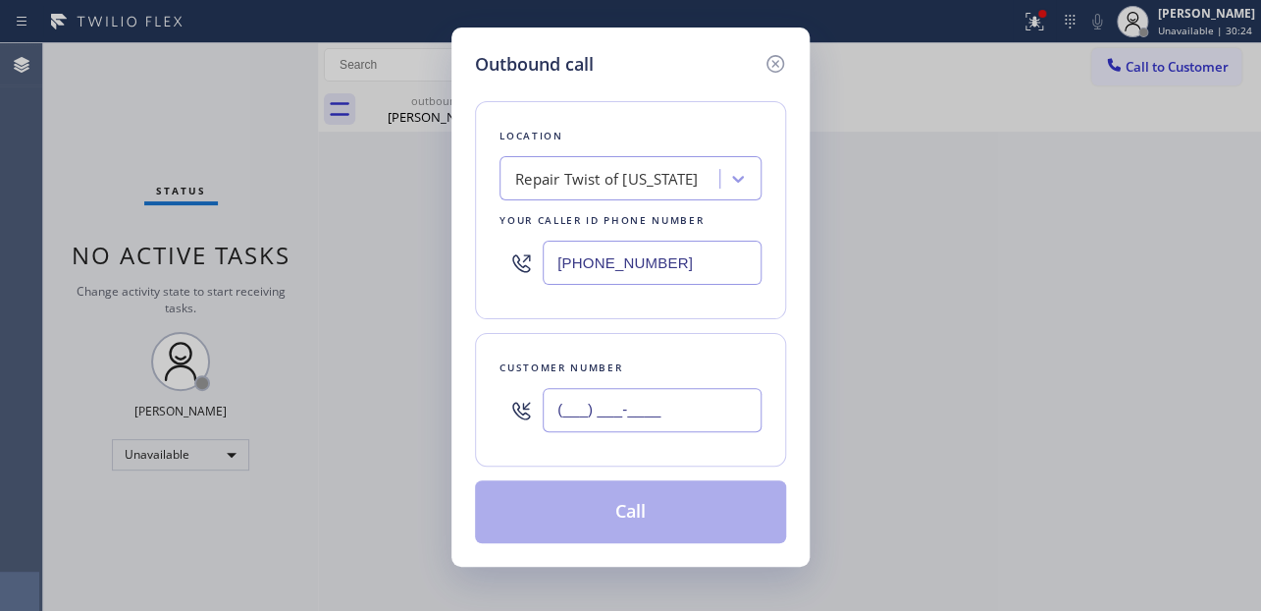
click at [616, 398] on input "(___) ___-____" at bounding box center [652, 410] width 219 height 44
paste input "323) 459-8747"
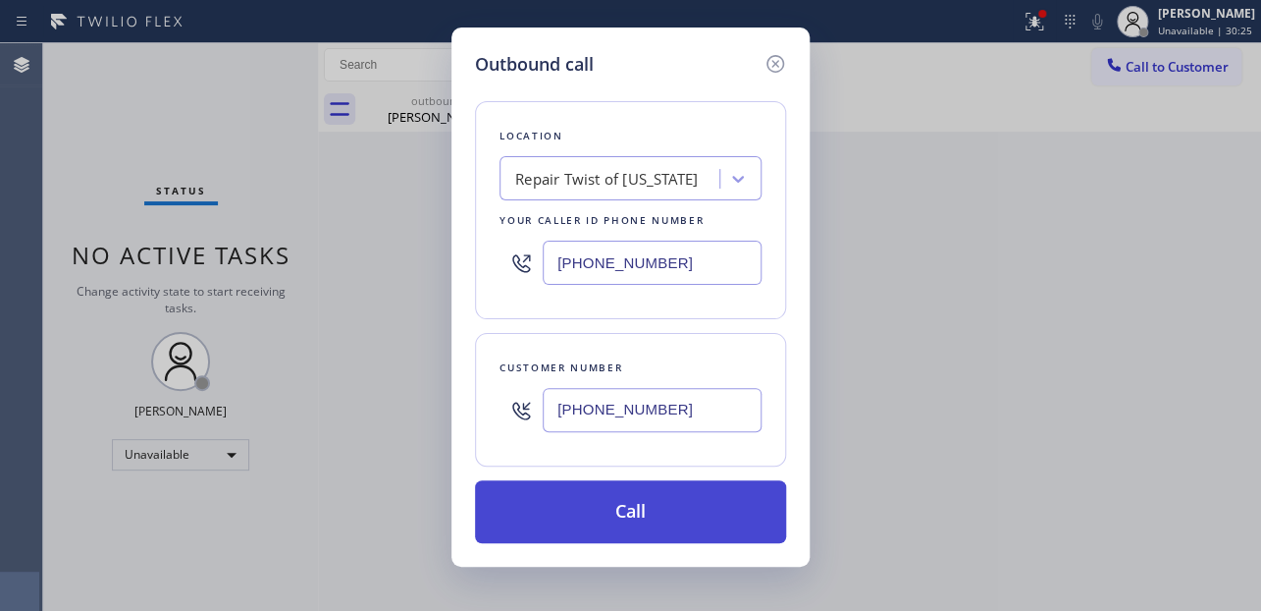
type input "(323) 459-8747"
click at [635, 511] on button "Call" at bounding box center [630, 511] width 311 height 63
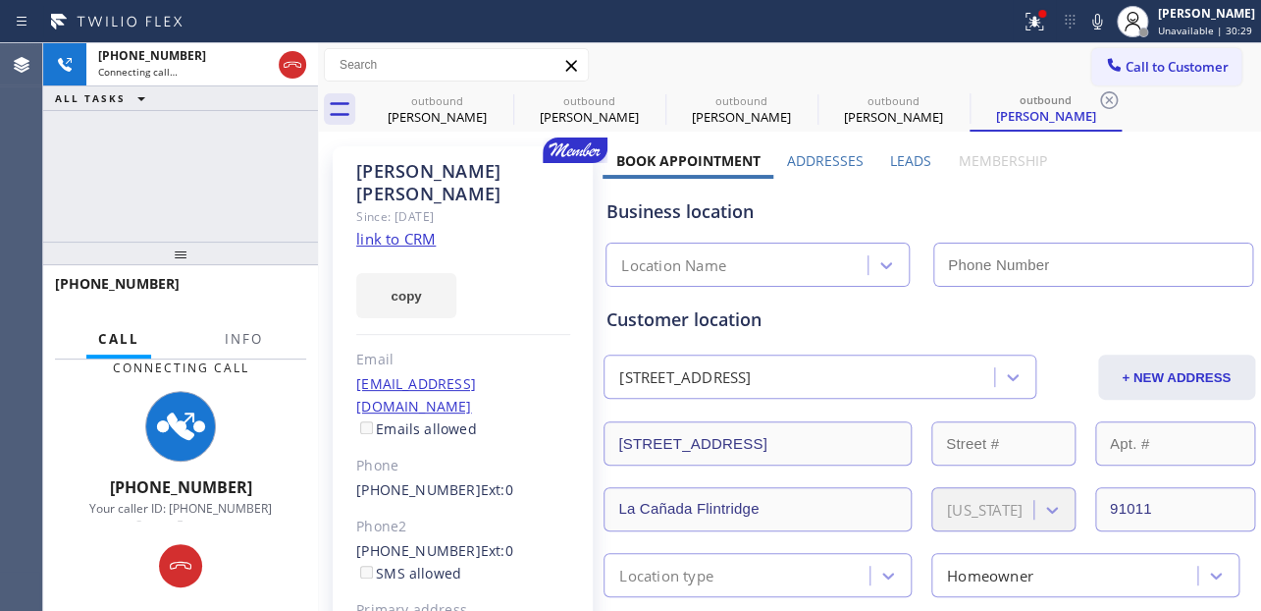
type input "(347) 284-6179"
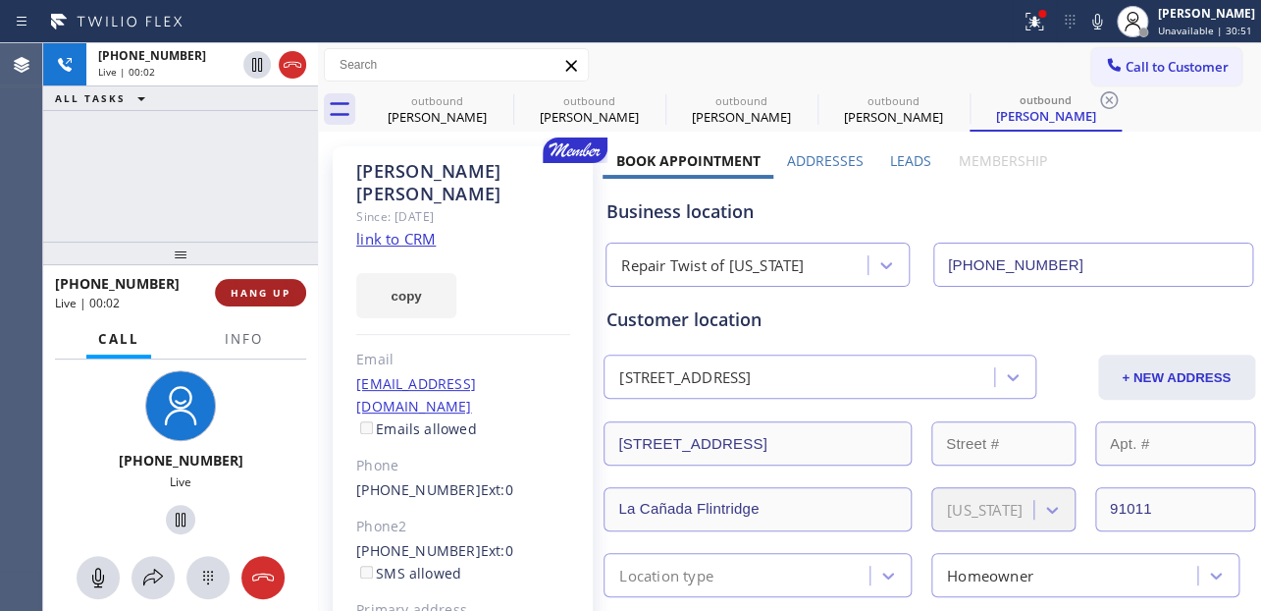
click at [251, 288] on span "HANG UP" at bounding box center [261, 293] width 60 height 14
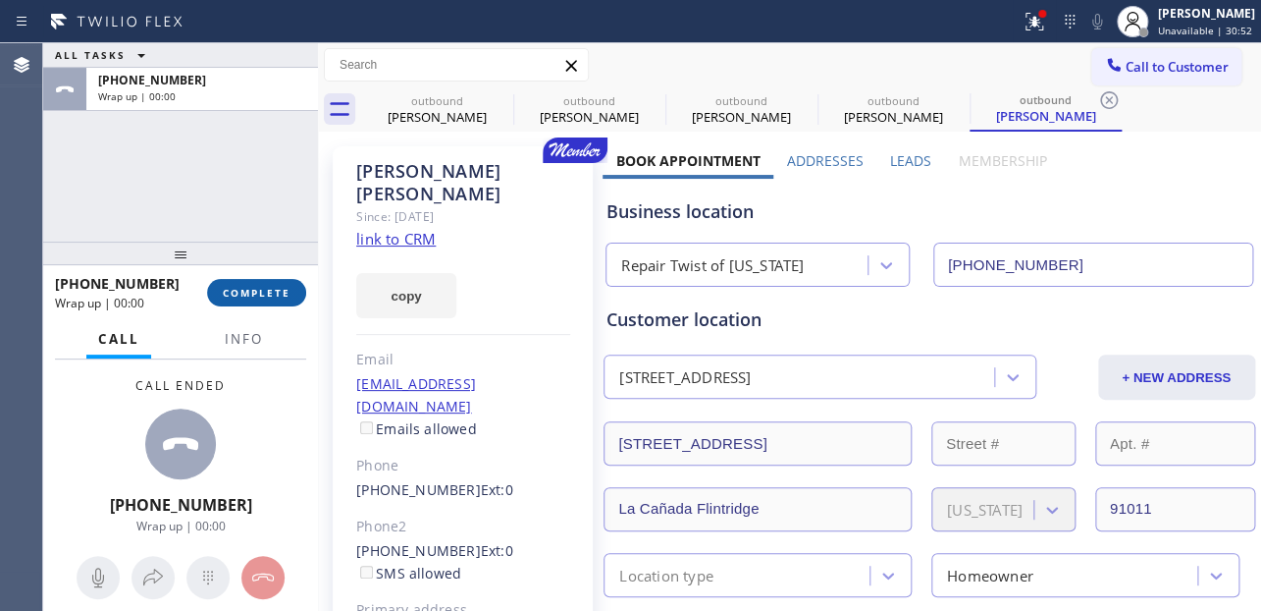
click at [251, 288] on span "COMPLETE" at bounding box center [257, 293] width 68 height 14
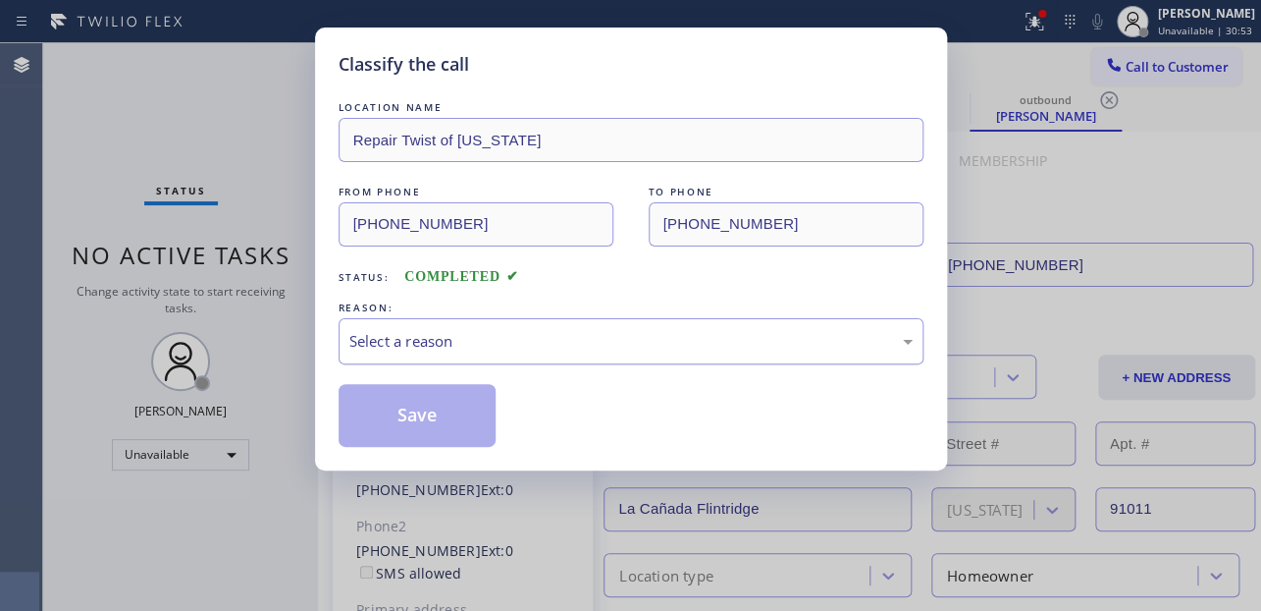
click at [450, 336] on div "Select a reason" at bounding box center [630, 341] width 563 height 23
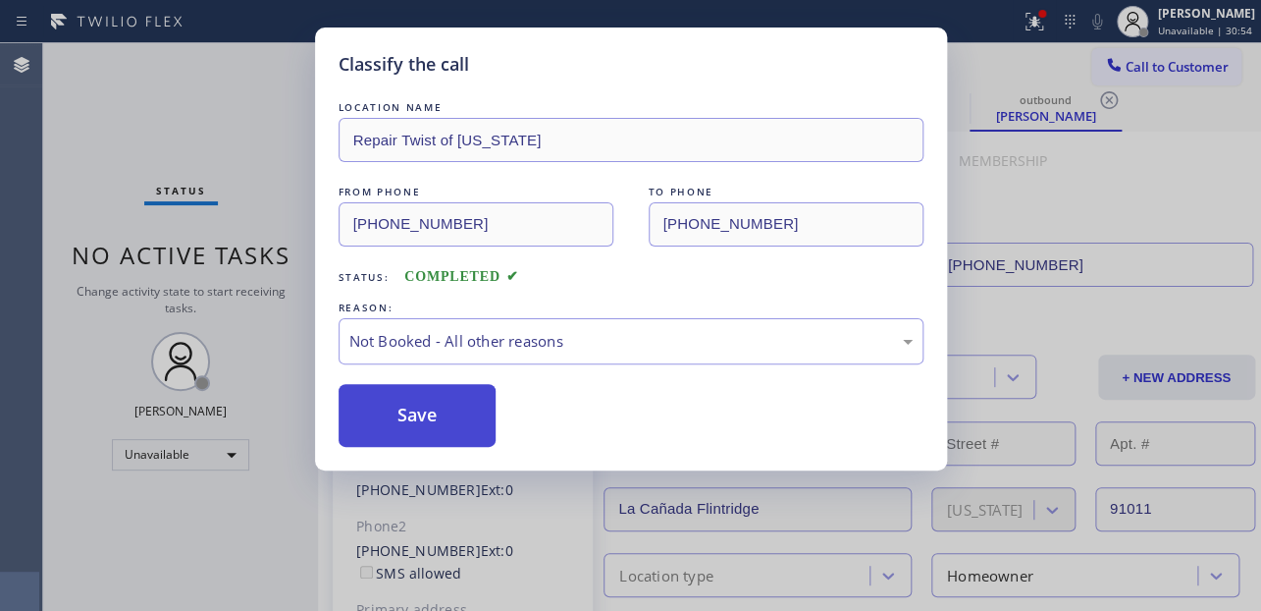
click at [417, 418] on button "Save" at bounding box center [418, 415] width 158 height 63
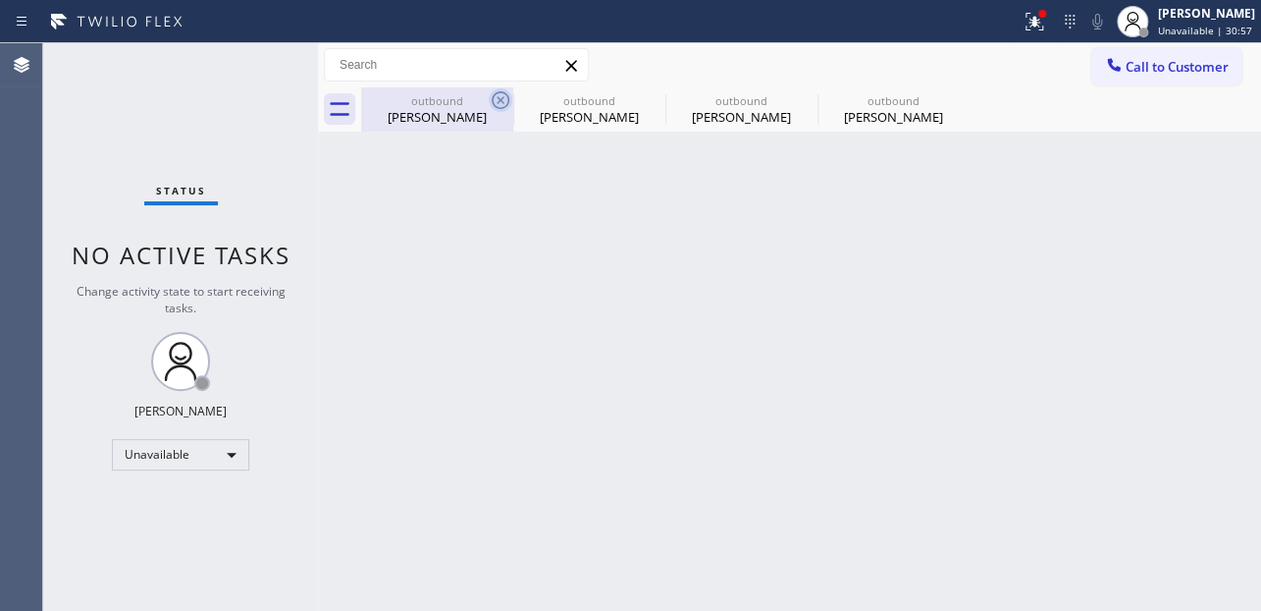
click at [502, 99] on icon at bounding box center [501, 100] width 24 height 24
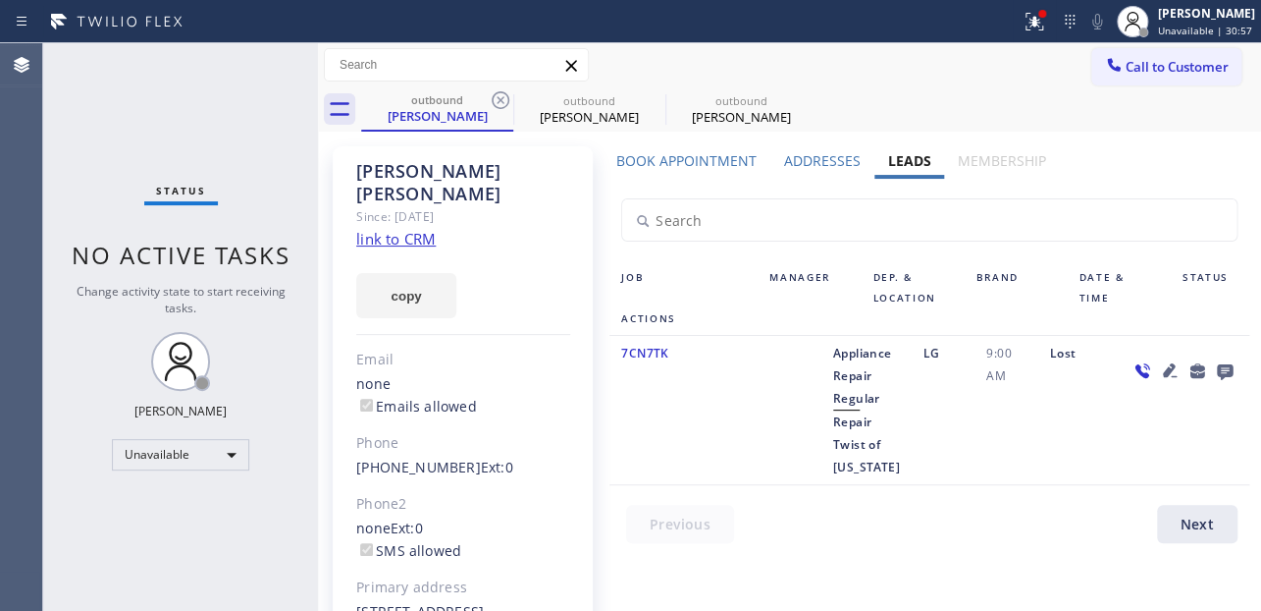
click at [502, 99] on icon at bounding box center [501, 100] width 24 height 24
click at [0, 0] on icon at bounding box center [0, 0] width 0 height 0
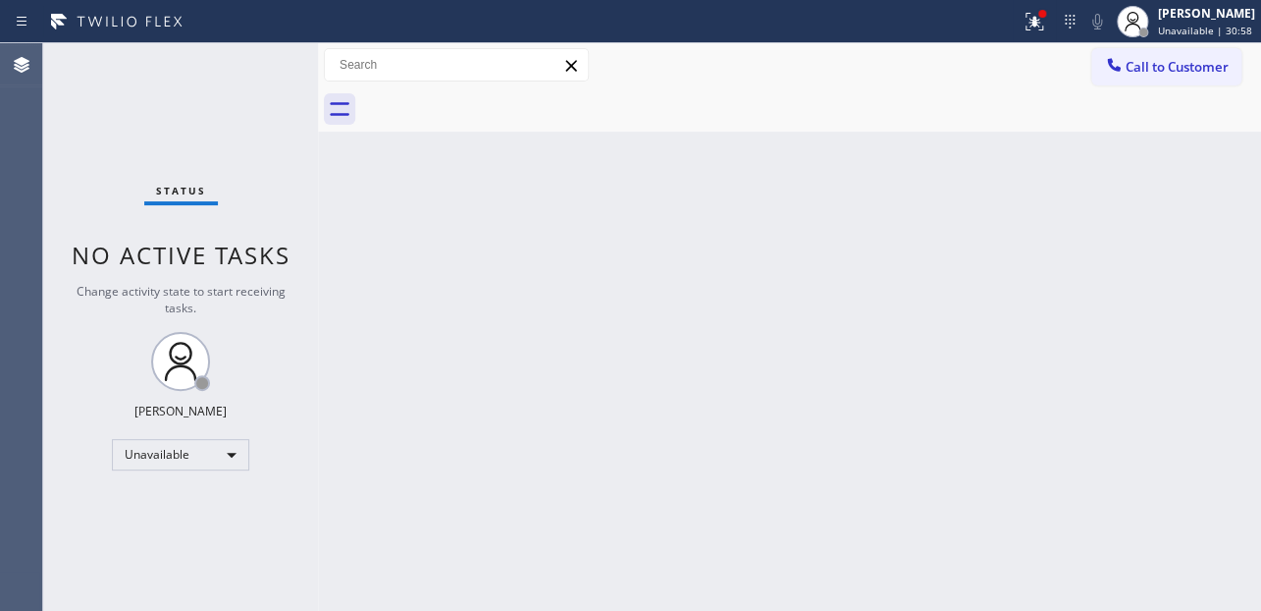
click at [502, 99] on div at bounding box center [811, 109] width 900 height 44
click at [1170, 83] on button "Call to Customer" at bounding box center [1167, 66] width 150 height 37
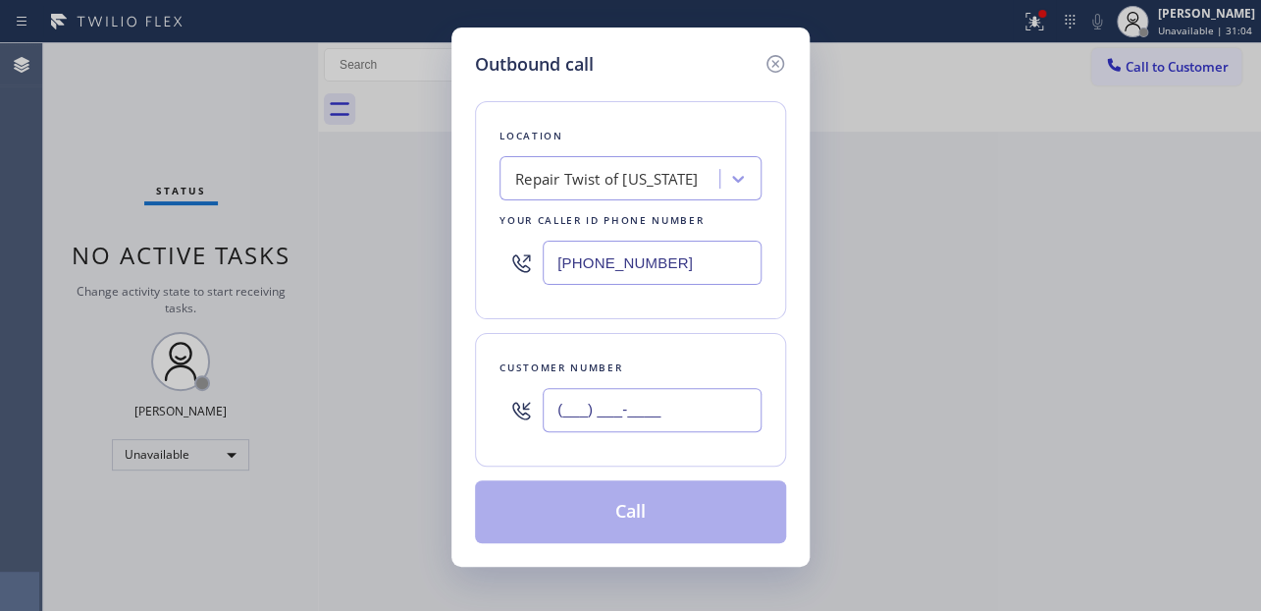
click at [582, 403] on input "(___) ___-____" at bounding box center [652, 410] width 219 height 44
paste input "718) 825-4882"
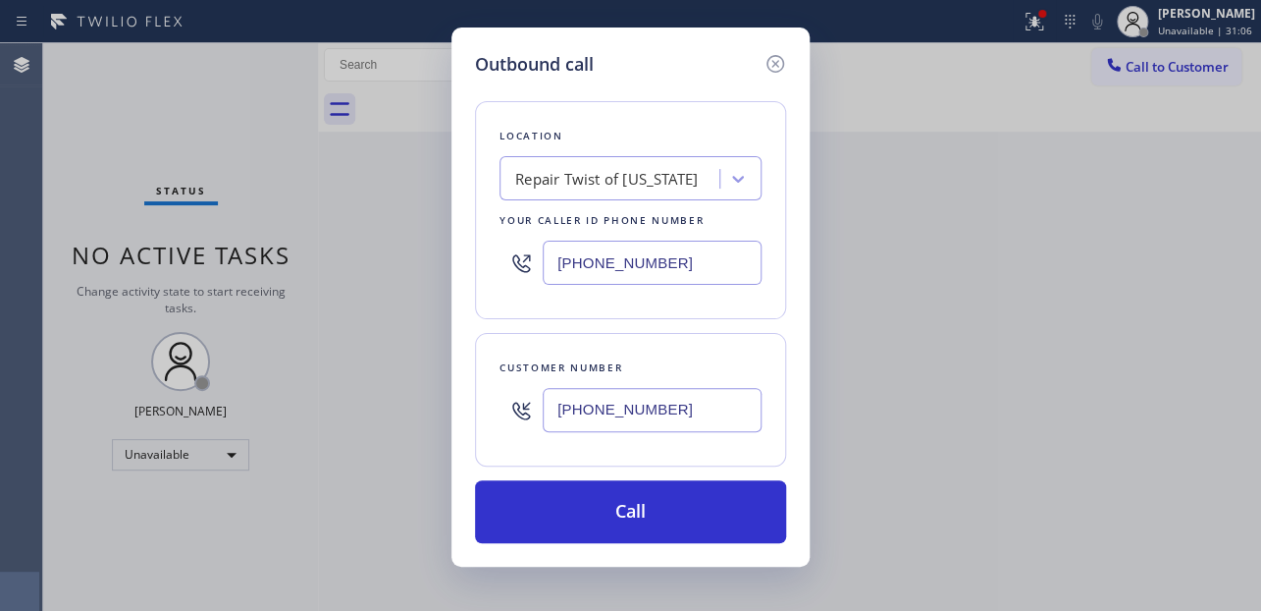
type input "(718) 825-4882"
drag, startPoint x: 671, startPoint y: 272, endPoint x: 231, endPoint y: 271, distance: 440.7
click at [231, 271] on div "Outbound call Location Repair Twist of New York Your caller id phone number (34…" at bounding box center [630, 305] width 1261 height 611
paste input "617) 219-9255"
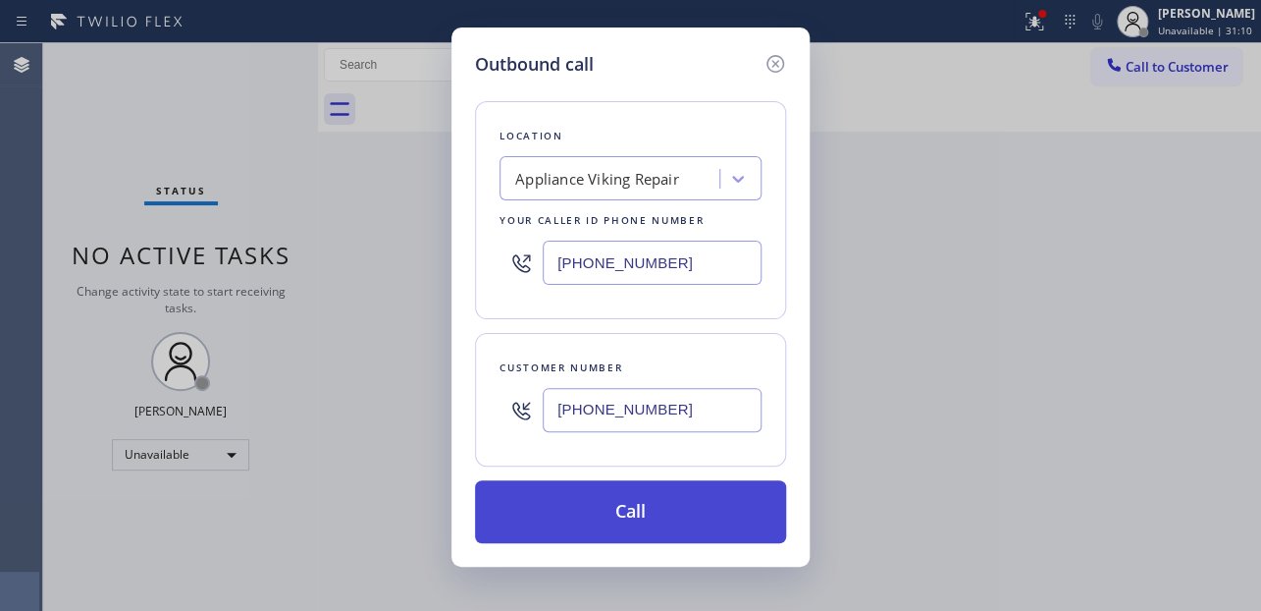
type input "[PHONE_NUMBER]"
click at [593, 522] on button "Call" at bounding box center [630, 511] width 311 height 63
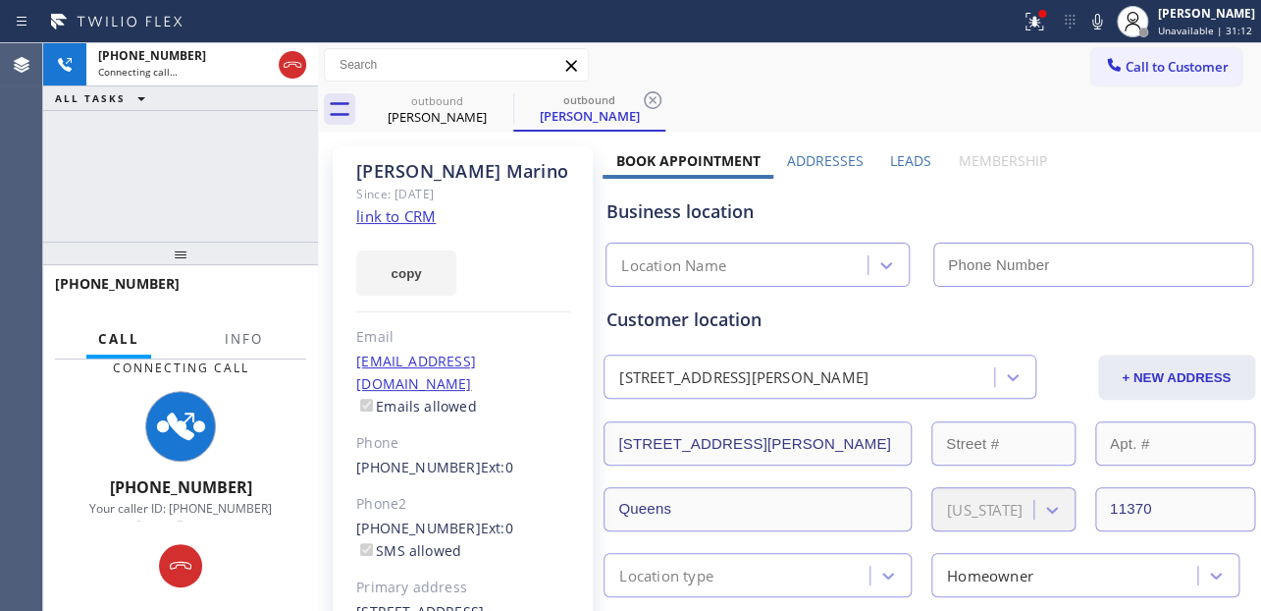
click at [907, 162] on label "Leads" at bounding box center [910, 160] width 41 height 19
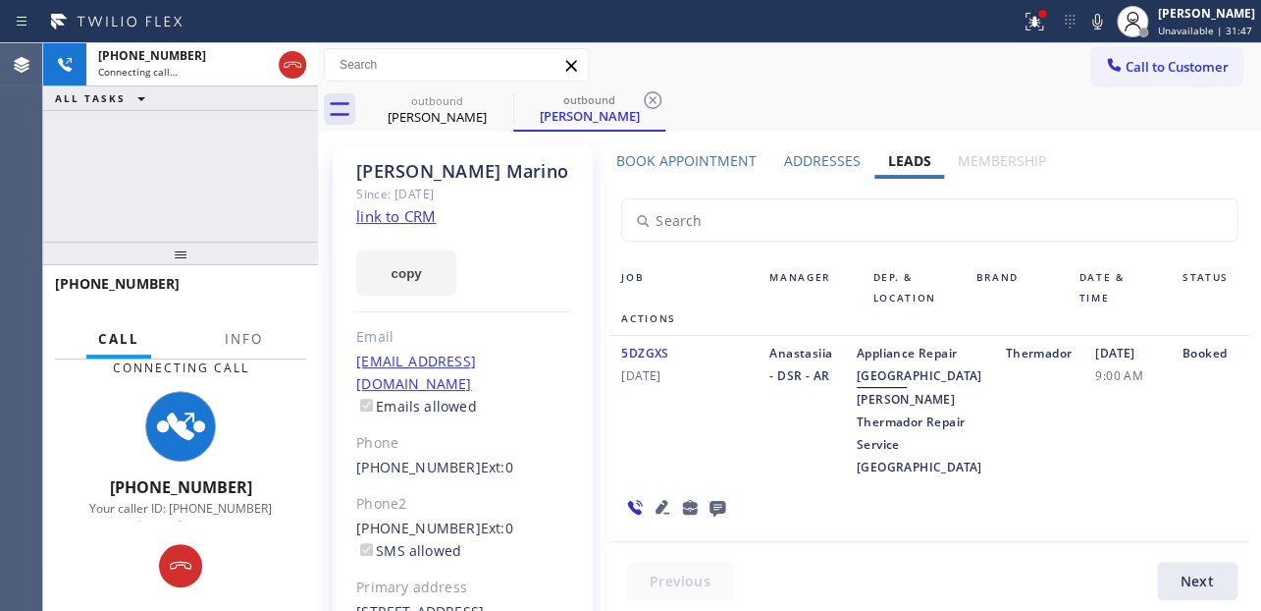
click at [1109, 451] on div "03/29/2024 9:00 AM" at bounding box center [1127, 410] width 87 height 136
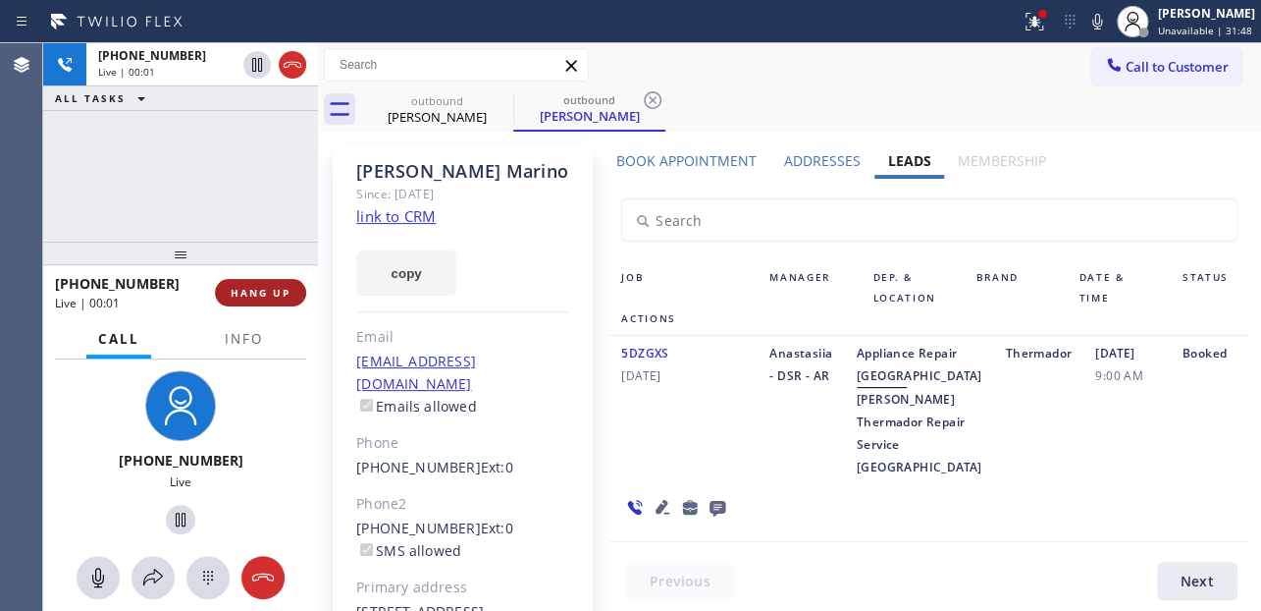
click at [238, 296] on span "HANG UP" at bounding box center [261, 293] width 60 height 14
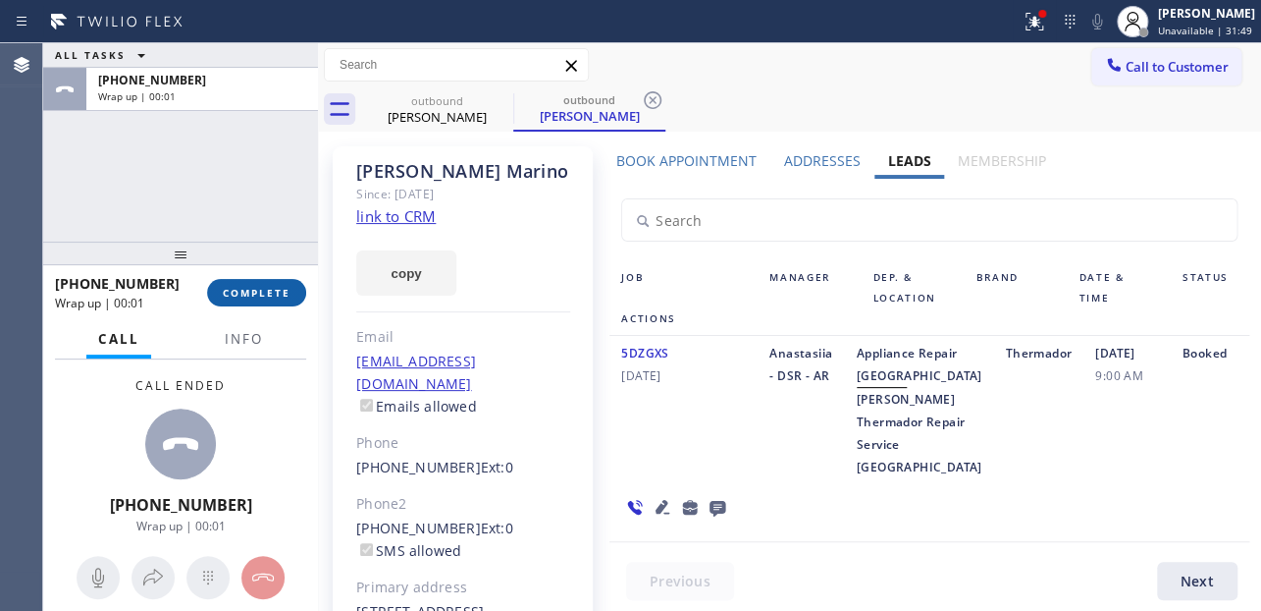
click at [250, 295] on span "COMPLETE" at bounding box center [257, 293] width 68 height 14
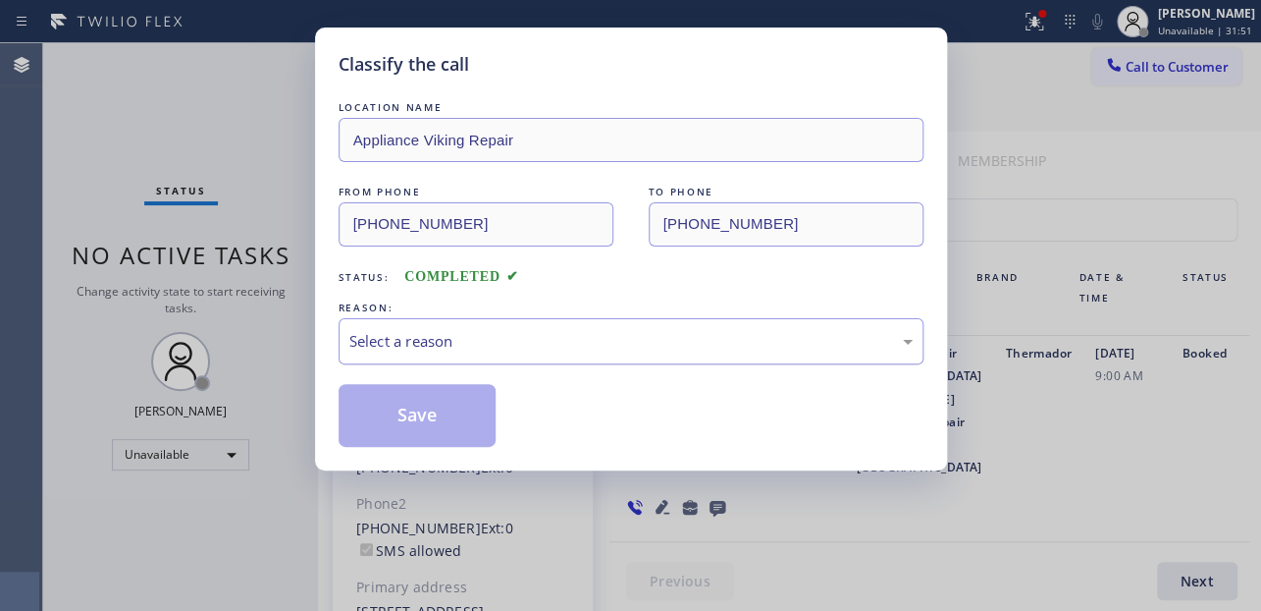
click at [500, 326] on div "Select a reason" at bounding box center [631, 341] width 585 height 46
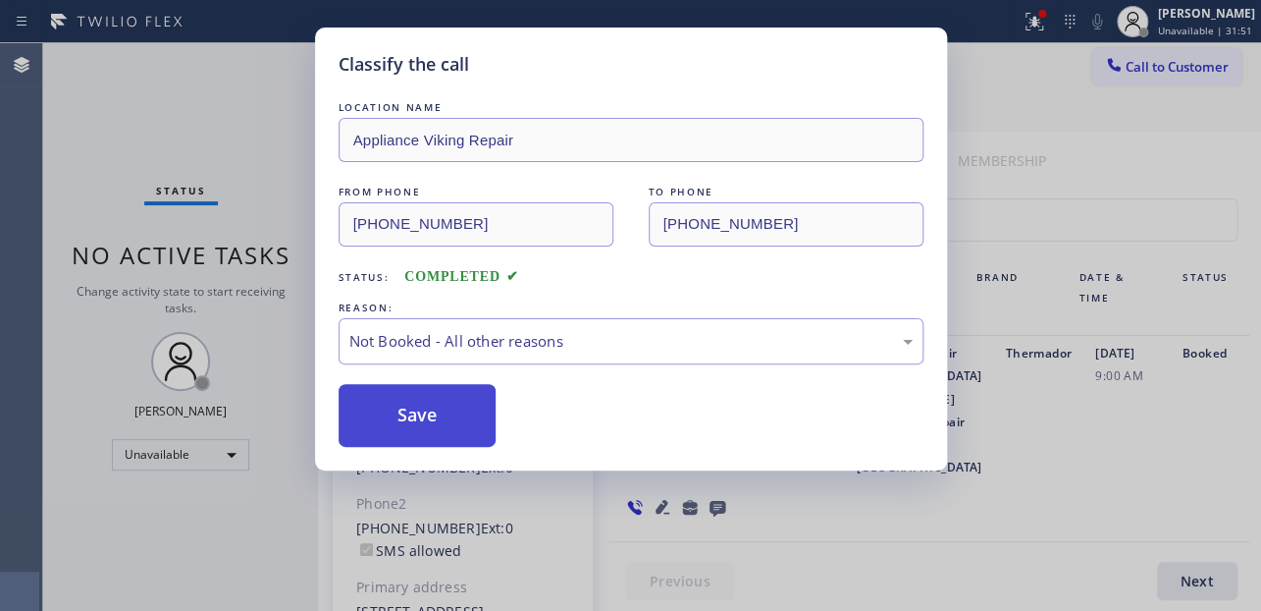
drag, startPoint x: 393, startPoint y: 412, endPoint x: 413, endPoint y: 28, distance: 384.4
click at [393, 411] on button "Save" at bounding box center [418, 415] width 158 height 63
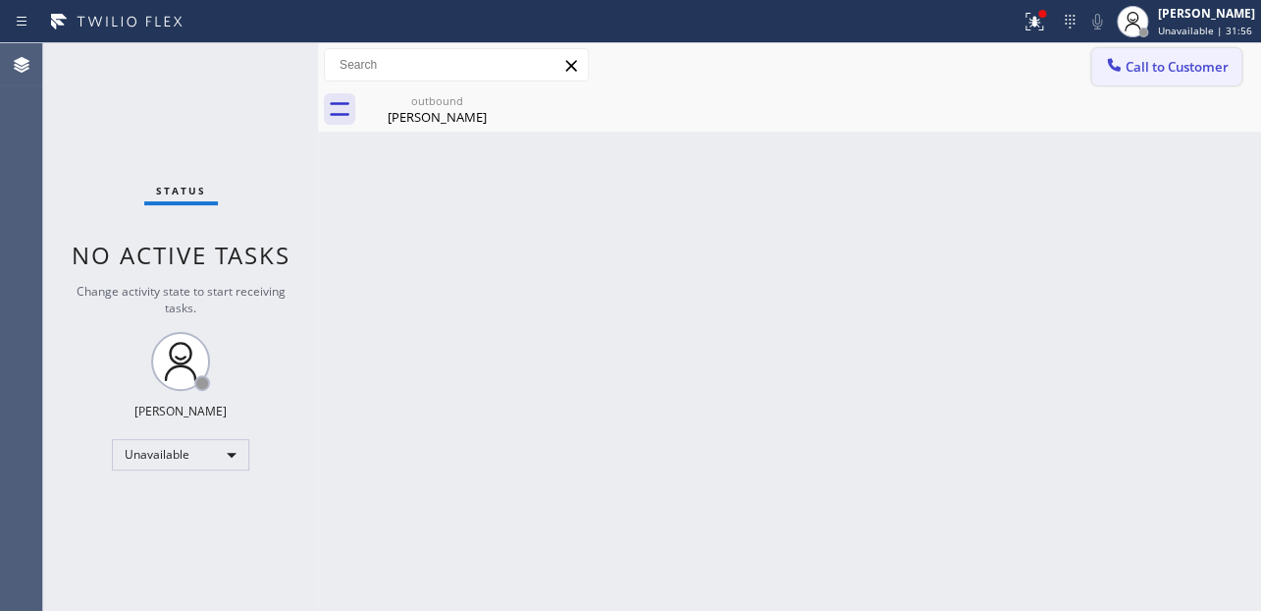
click at [1113, 64] on icon at bounding box center [1114, 65] width 20 height 20
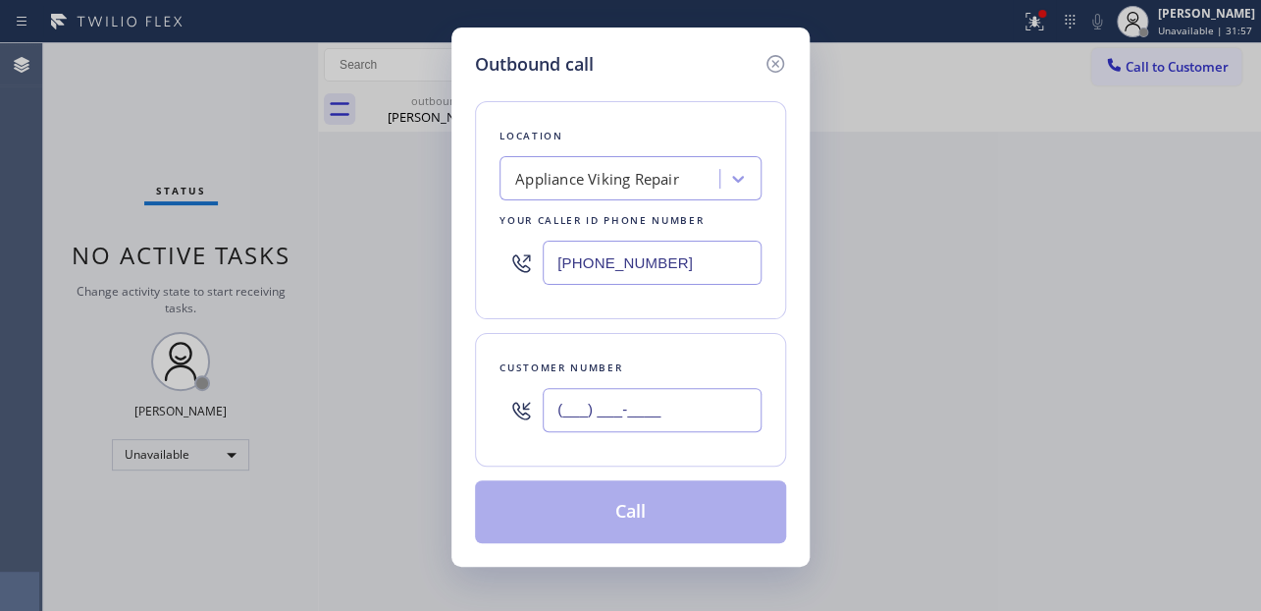
click at [599, 389] on input "(___) ___-____" at bounding box center [652, 410] width 219 height 44
paste input "310) 351-1353"
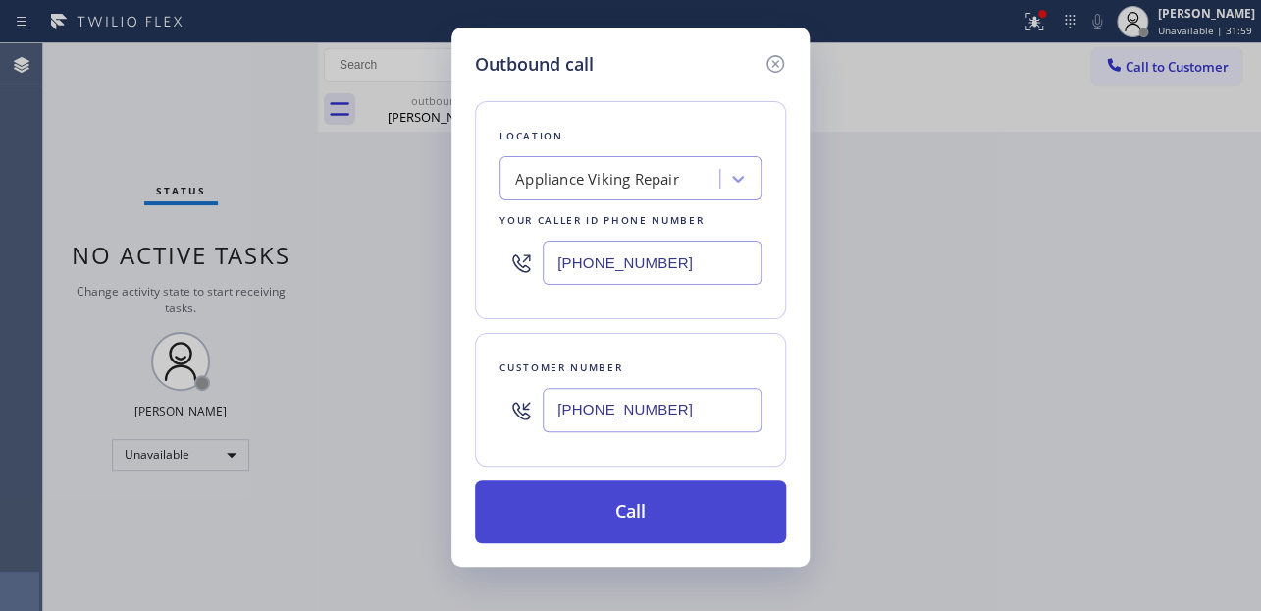
type input "(310) 351-1353"
click at [595, 502] on button "Call" at bounding box center [630, 511] width 311 height 63
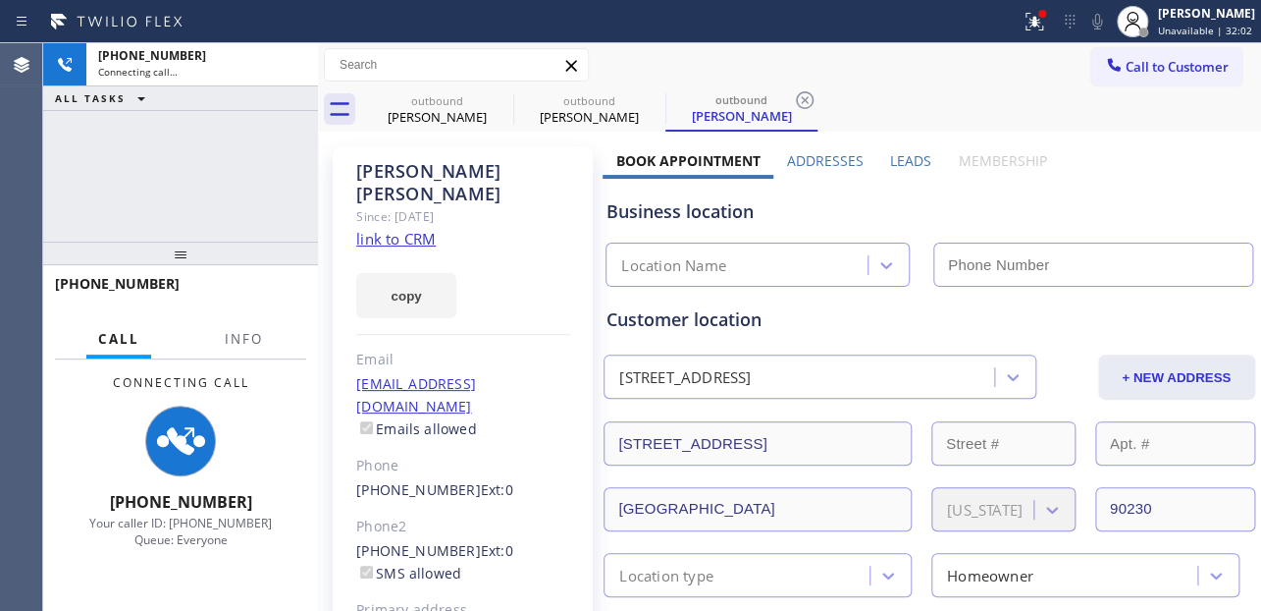
click at [909, 157] on label "Leads" at bounding box center [910, 160] width 41 height 19
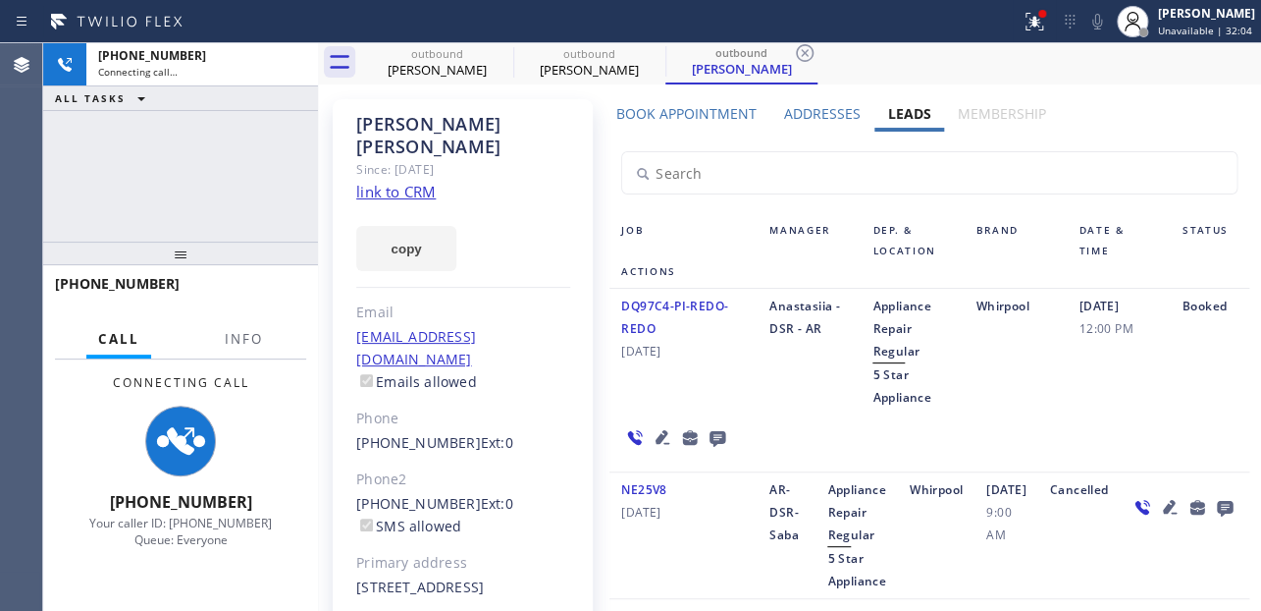
scroll to position [88, 0]
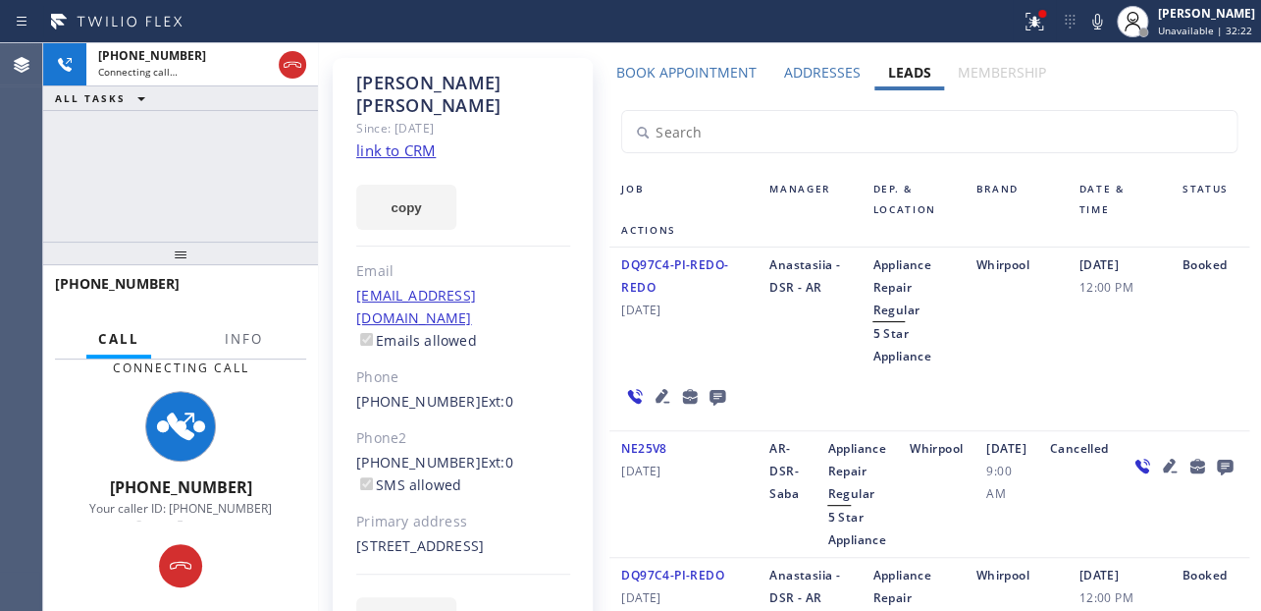
click at [1059, 390] on div "DQ97C4-PI-REDO-REDO 04/16/2024 Anastasiia - DSR - AR Appliance Repair Regular 5…" at bounding box center [929, 339] width 639 height 184
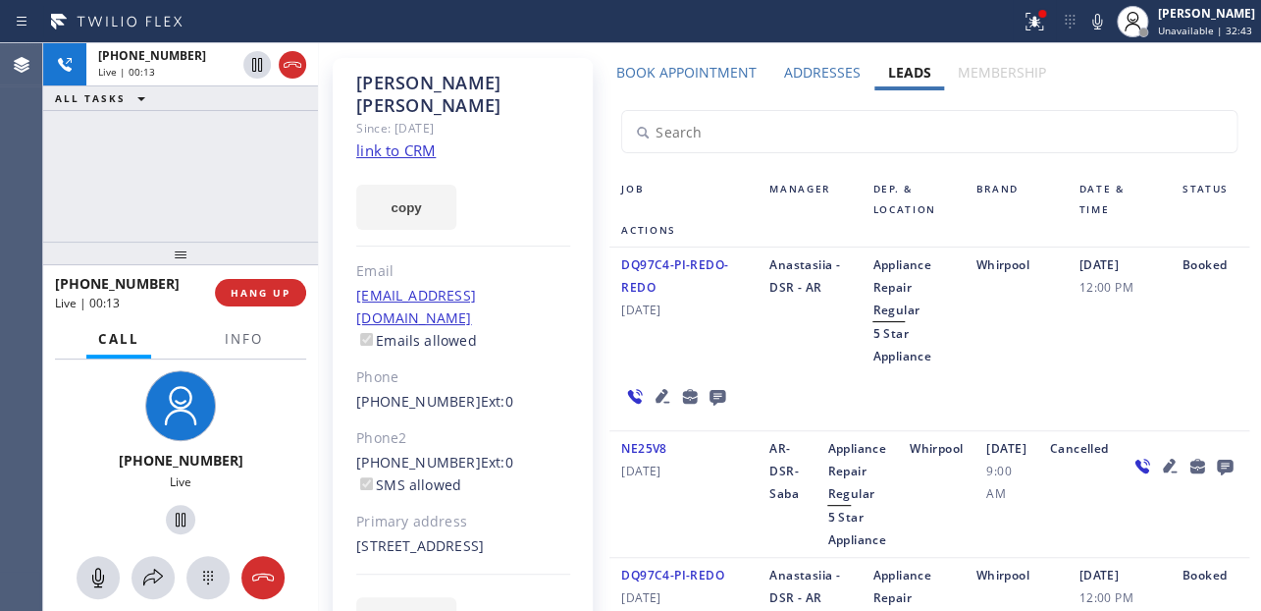
click at [651, 400] on icon at bounding box center [663, 396] width 24 height 24
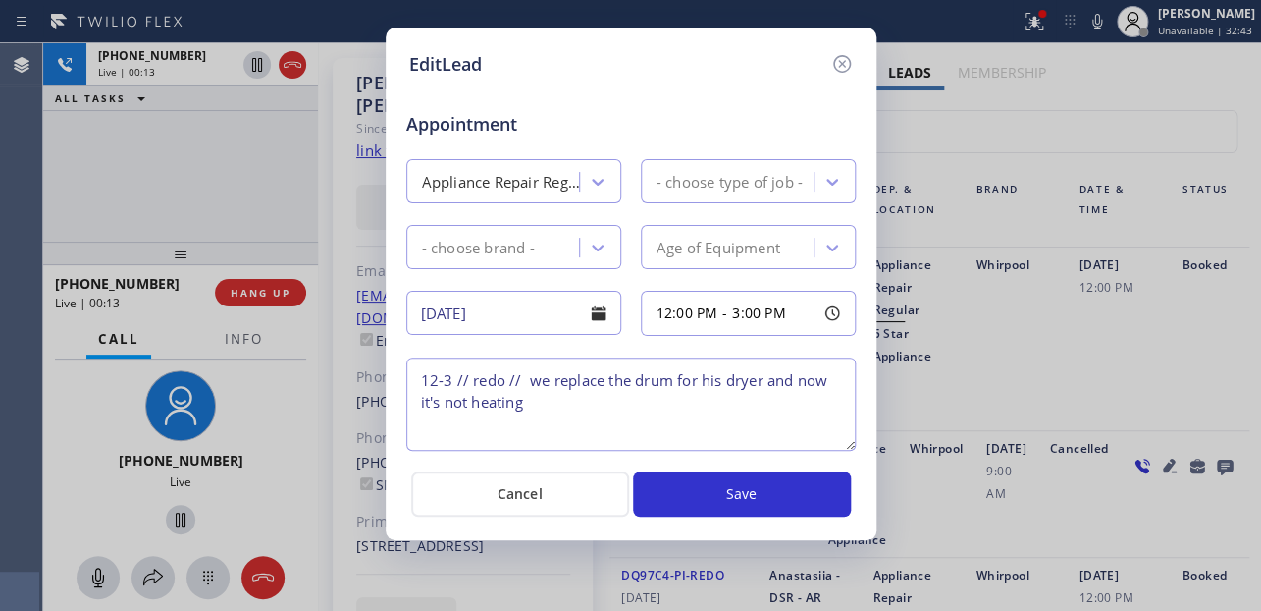
type textarea "12-3 // redo // we replace the drum for his dryer and now it's not heating"
click at [836, 62] on icon at bounding box center [842, 64] width 24 height 24
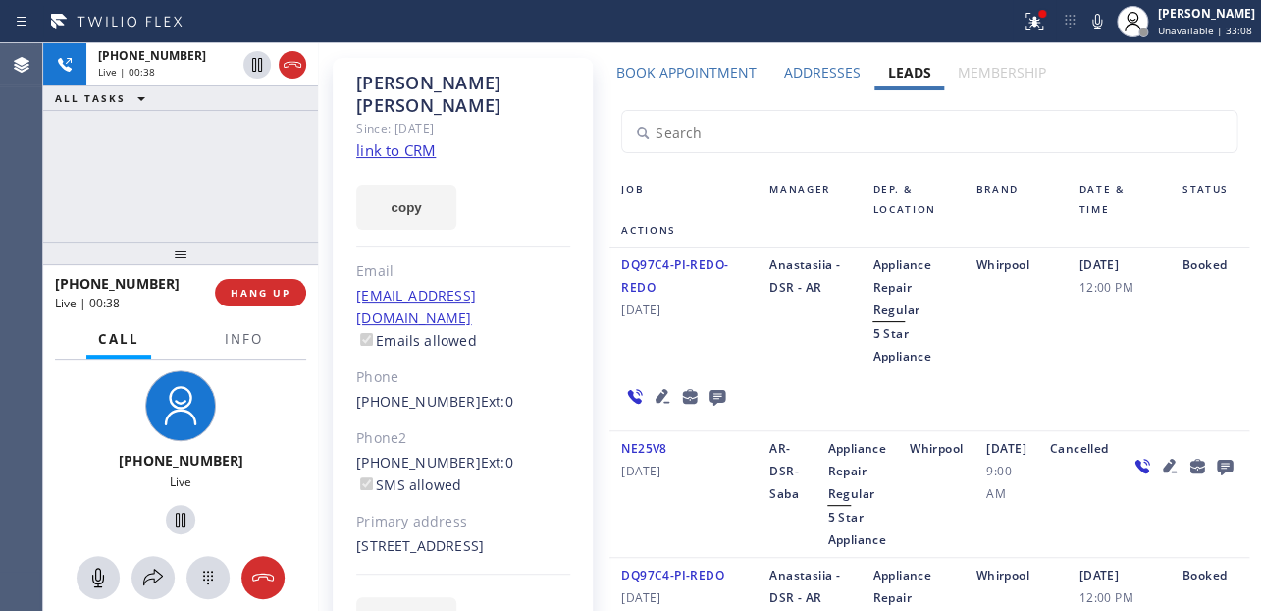
click at [833, 397] on div "DQ97C4-PI-REDO-REDO 04/16/2024 Anastasiia - DSR - AR Appliance Repair Regular 5…" at bounding box center [929, 339] width 639 height 184
click at [828, 377] on div "DQ97C4-PI-REDO-REDO 04/16/2024 Anastasiia - DSR - AR Appliance Repair Regular 5…" at bounding box center [929, 339] width 639 height 184
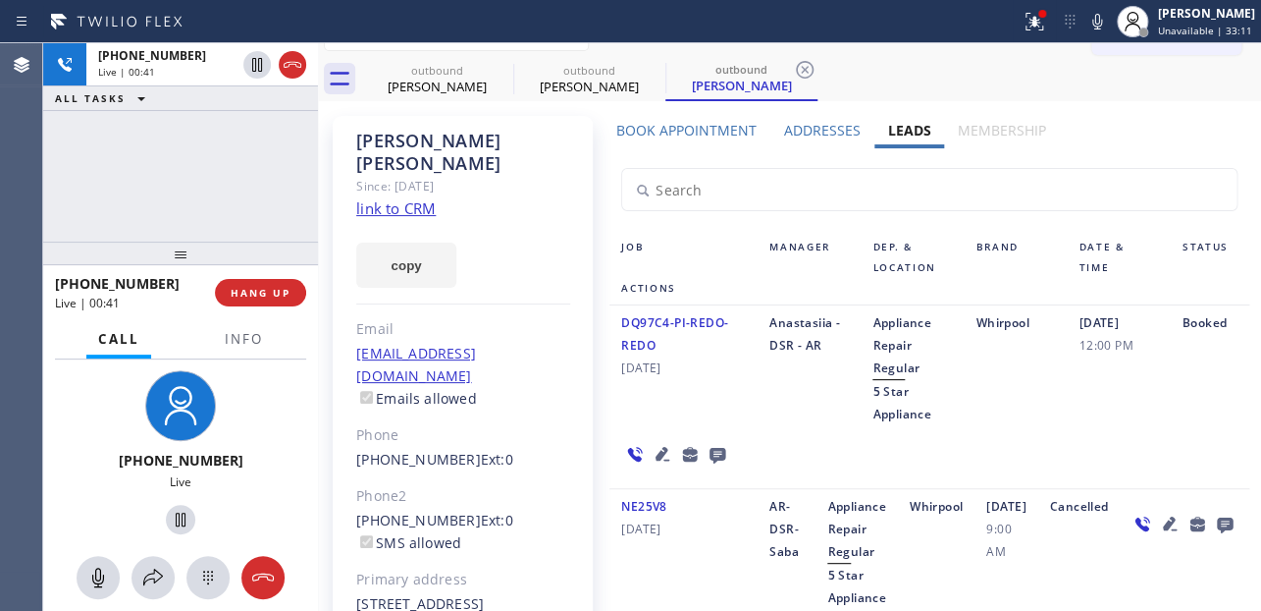
scroll to position [0, 0]
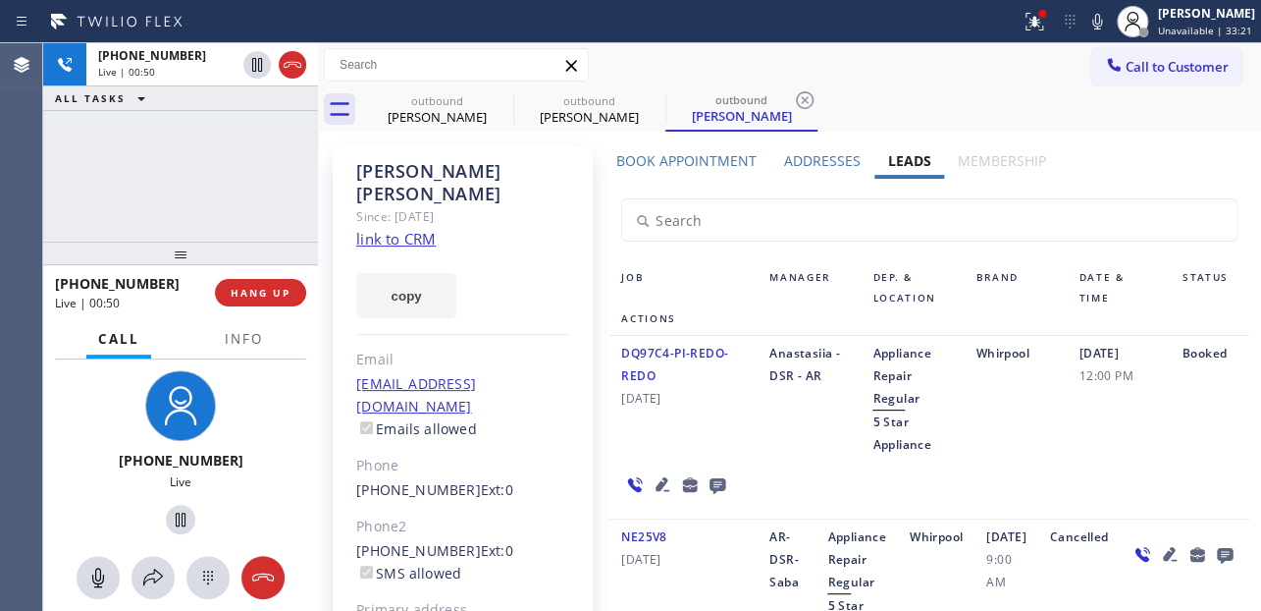
click at [785, 461] on div "DQ97C4-PI-REDO-REDO 04/16/2024 Anastasiia - DSR - AR Appliance Repair Regular 5…" at bounding box center [929, 428] width 639 height 184
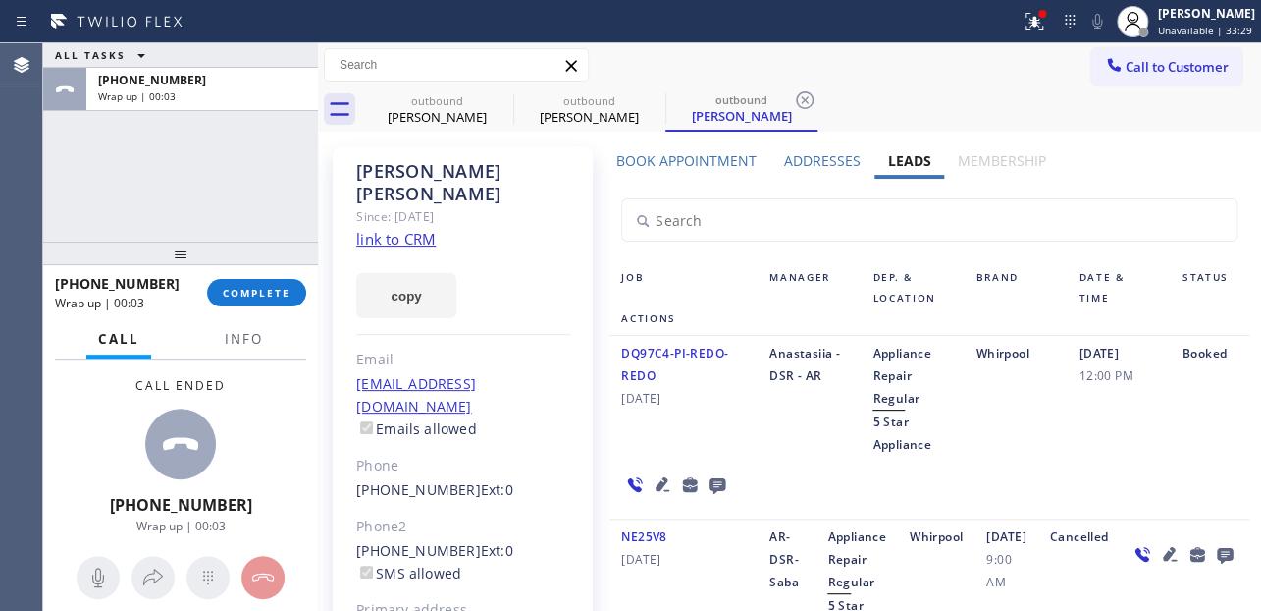
click at [712, 478] on icon at bounding box center [718, 486] width 16 height 16
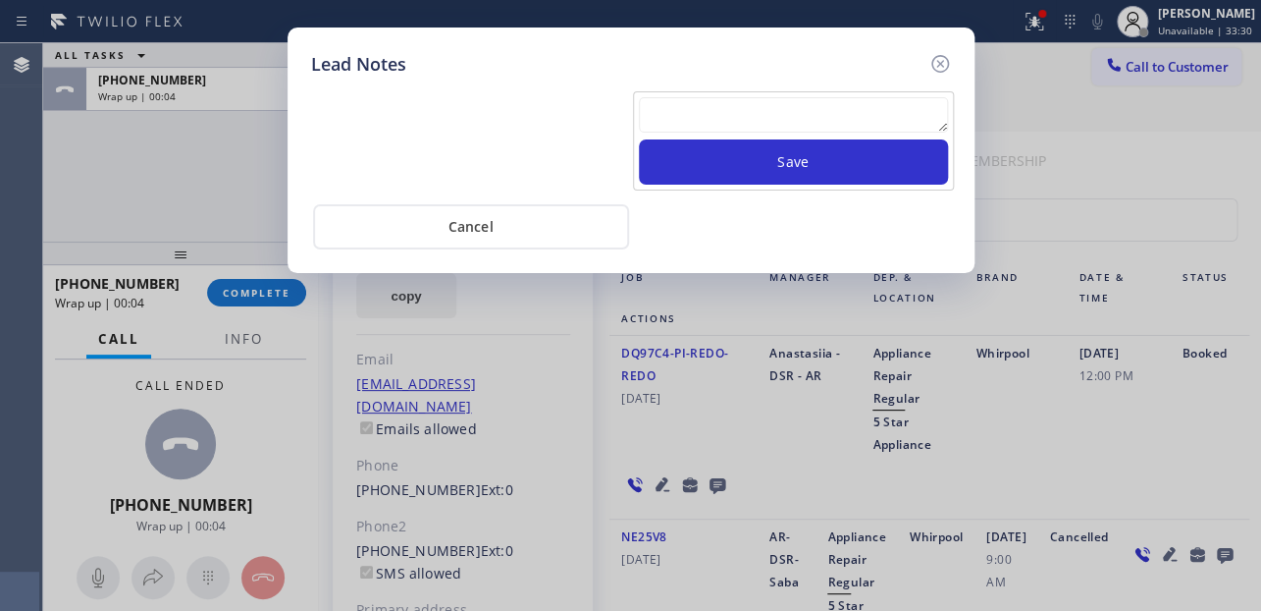
click at [661, 117] on textarea at bounding box center [793, 114] width 309 height 35
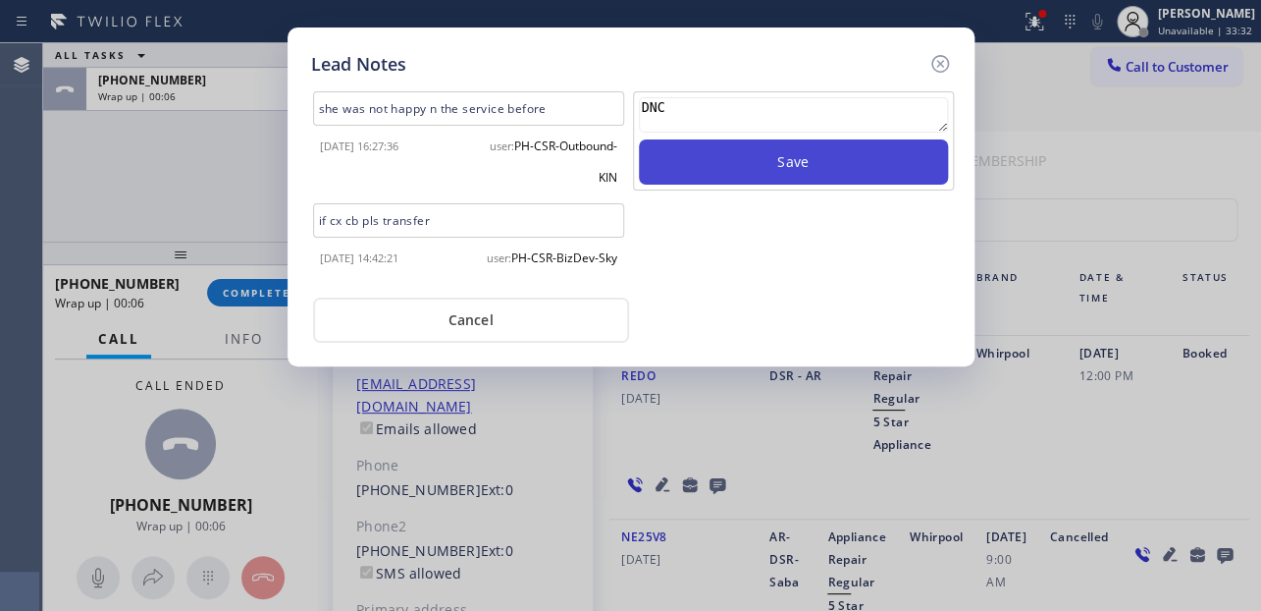
type textarea "DNC"
click at [727, 154] on button "Save" at bounding box center [793, 161] width 309 height 45
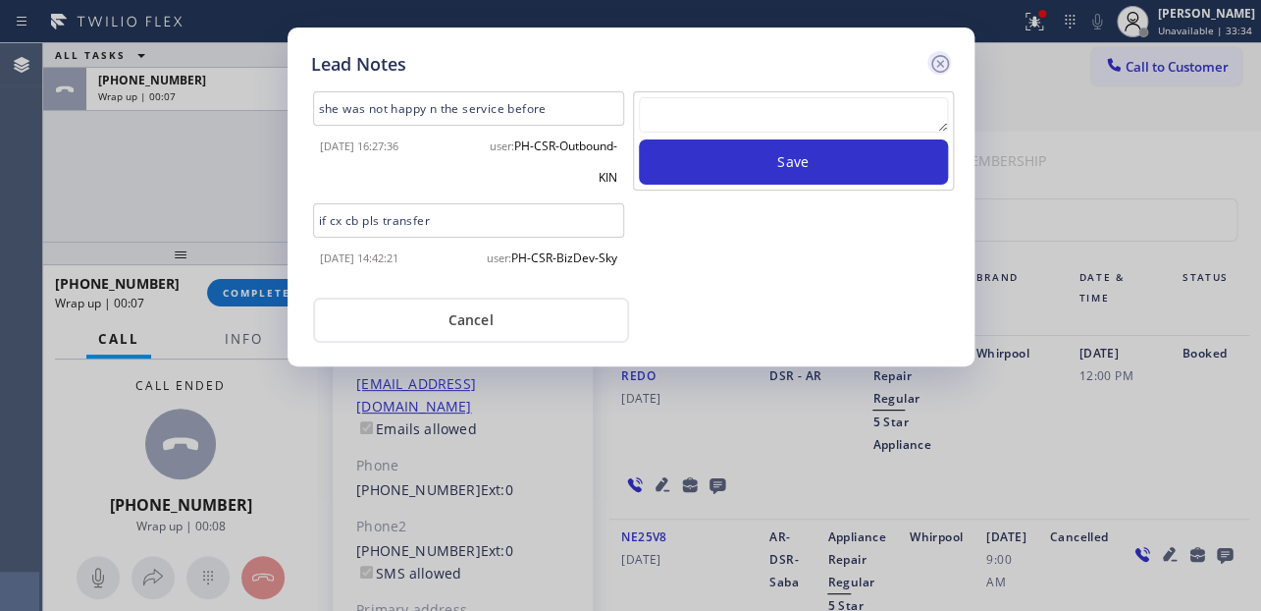
click at [937, 60] on icon at bounding box center [940, 64] width 18 height 18
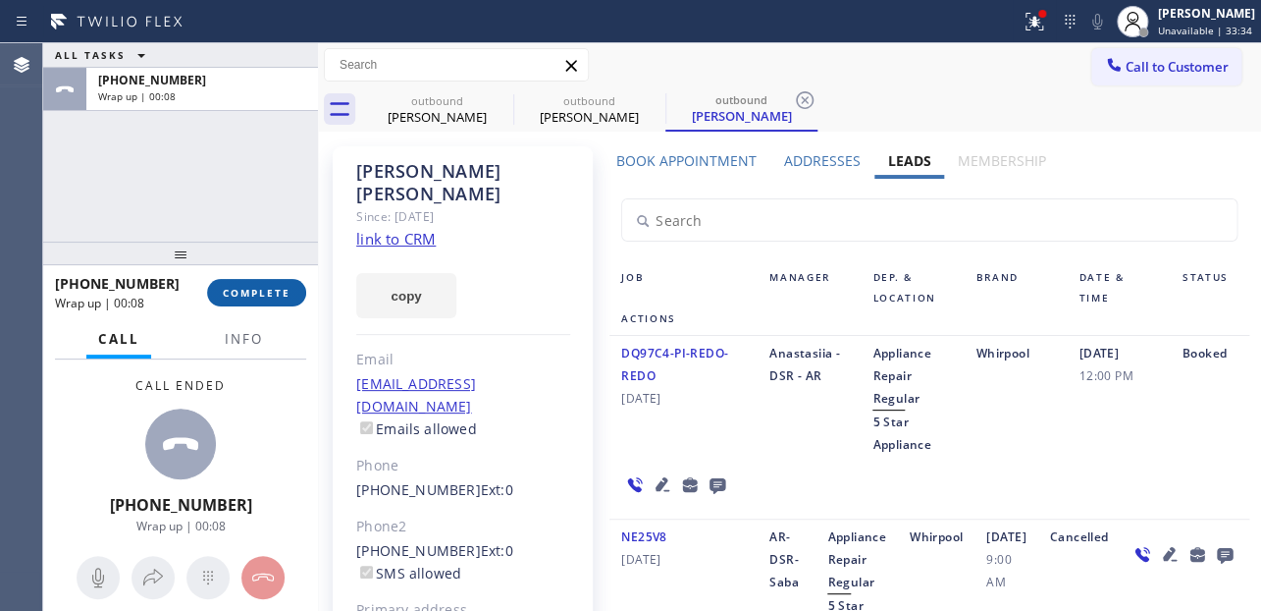
click at [261, 301] on button "COMPLETE" at bounding box center [256, 292] width 99 height 27
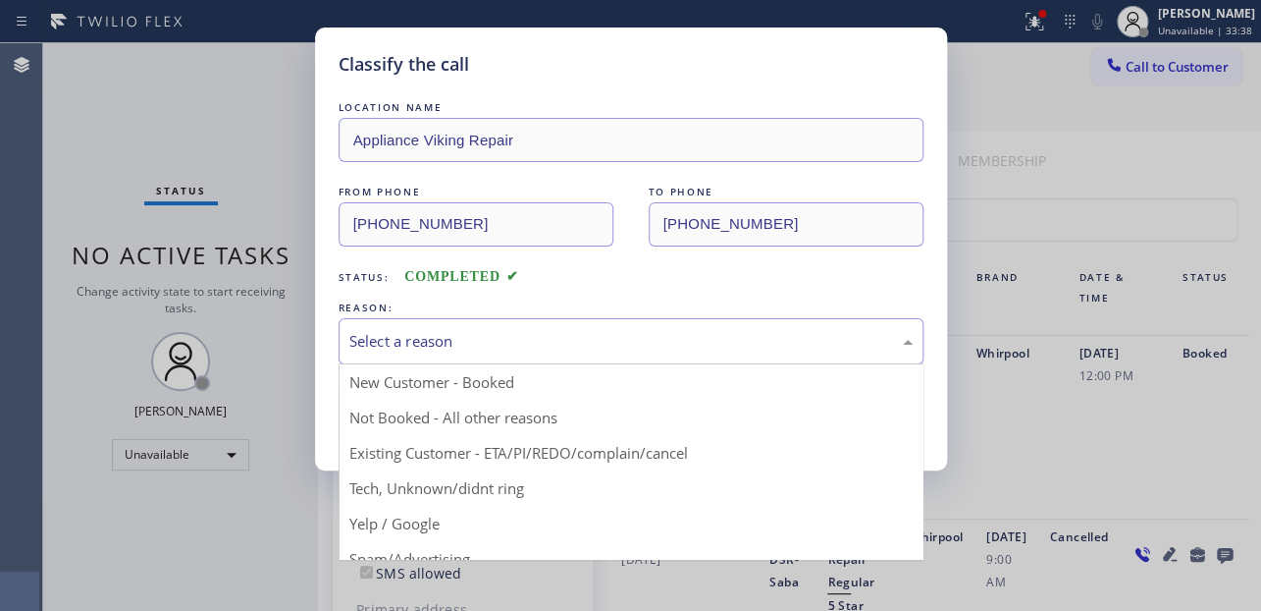
click at [546, 344] on div "Select a reason" at bounding box center [630, 341] width 563 height 23
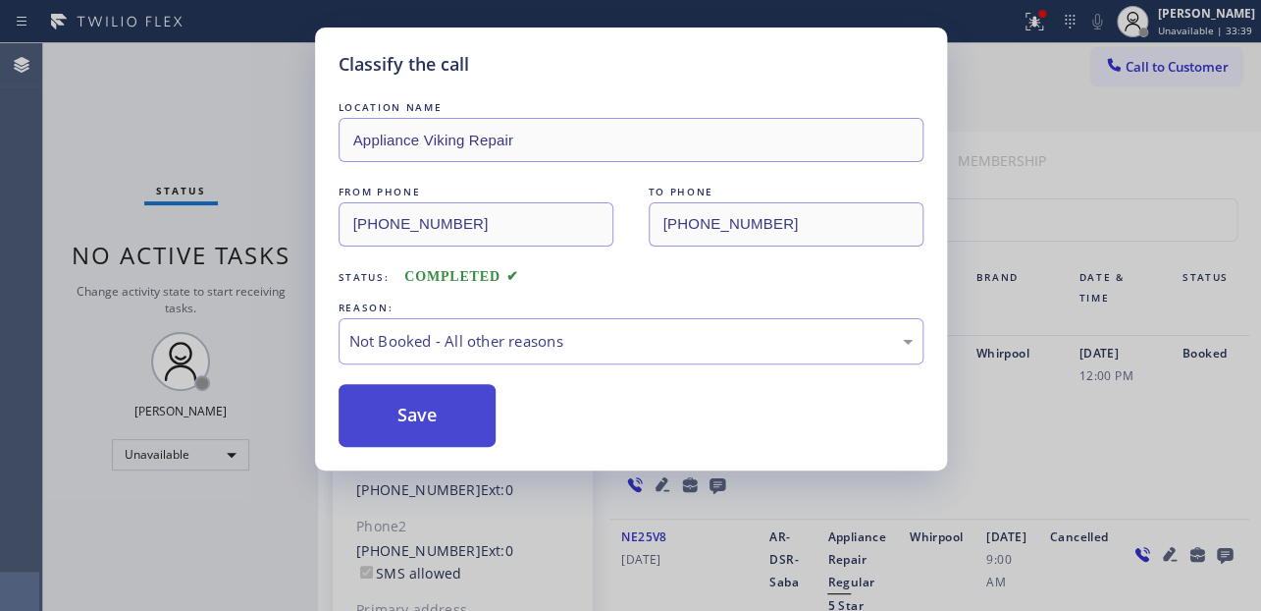
click at [393, 426] on button "Save" at bounding box center [418, 415] width 158 height 63
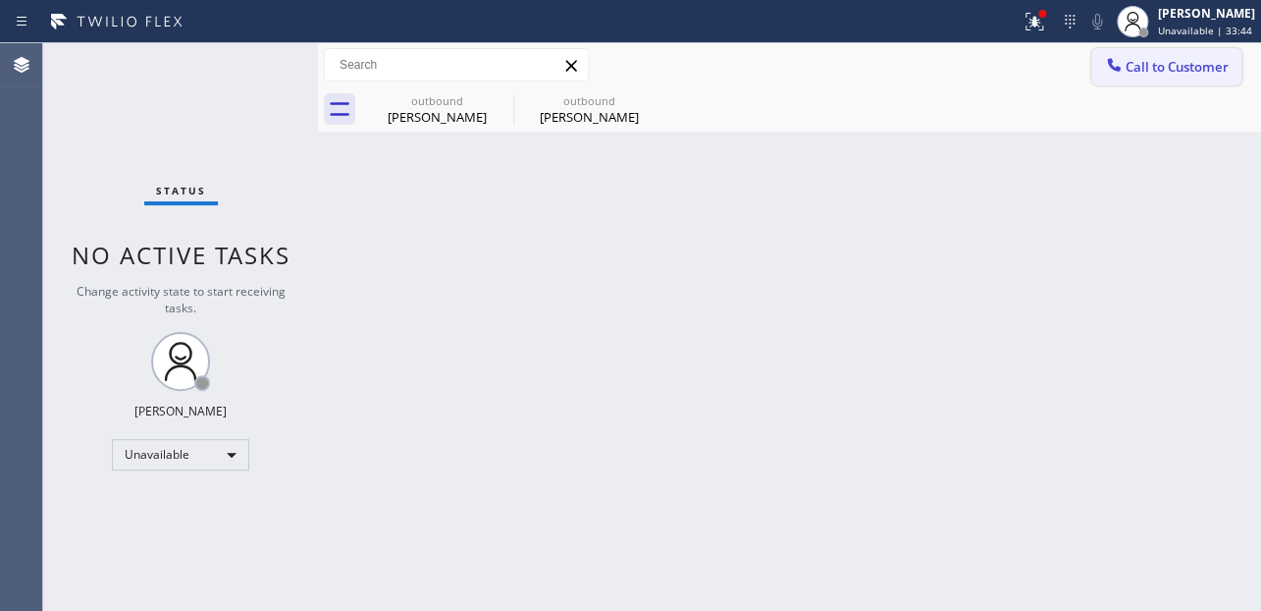
click at [1201, 75] on span "Call to Customer" at bounding box center [1177, 67] width 103 height 18
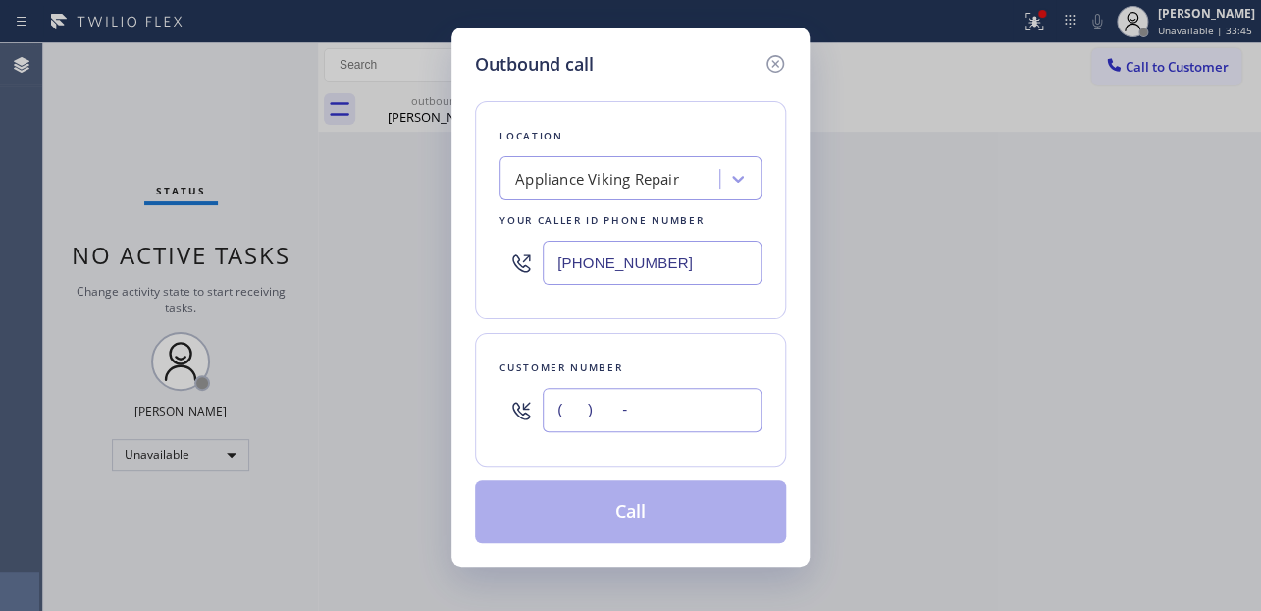
click at [589, 423] on input "(___) ___-____" at bounding box center [652, 410] width 219 height 44
paste input "818) 823-7413"
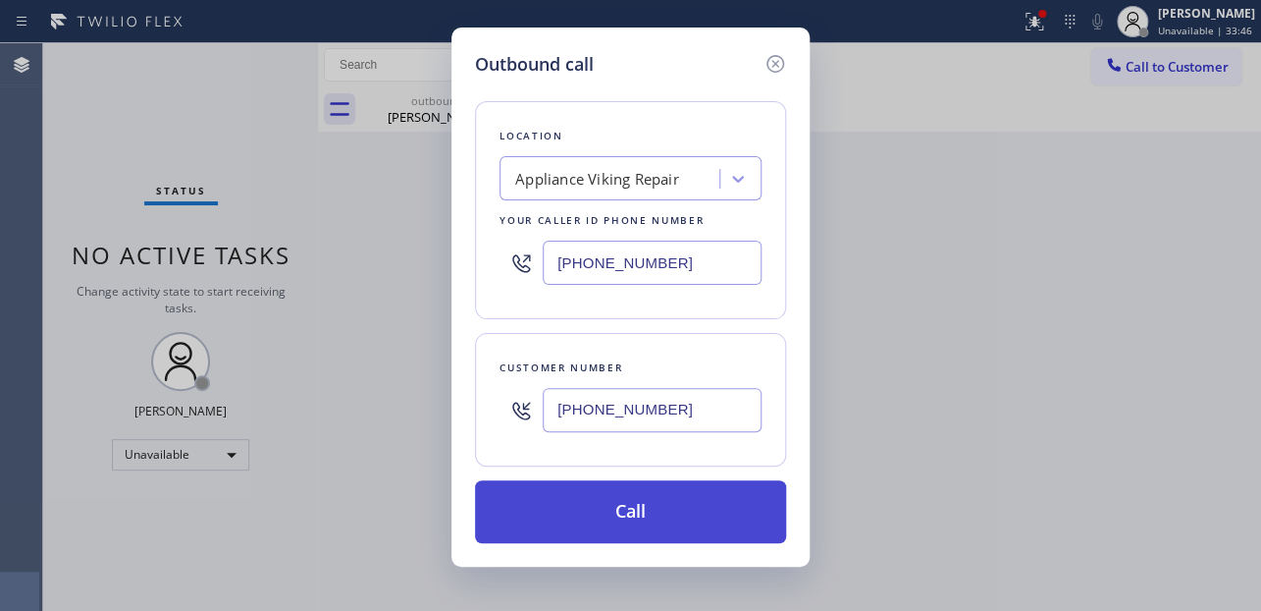
type input "(818) 823-7413"
click at [600, 509] on button "Call" at bounding box center [630, 511] width 311 height 63
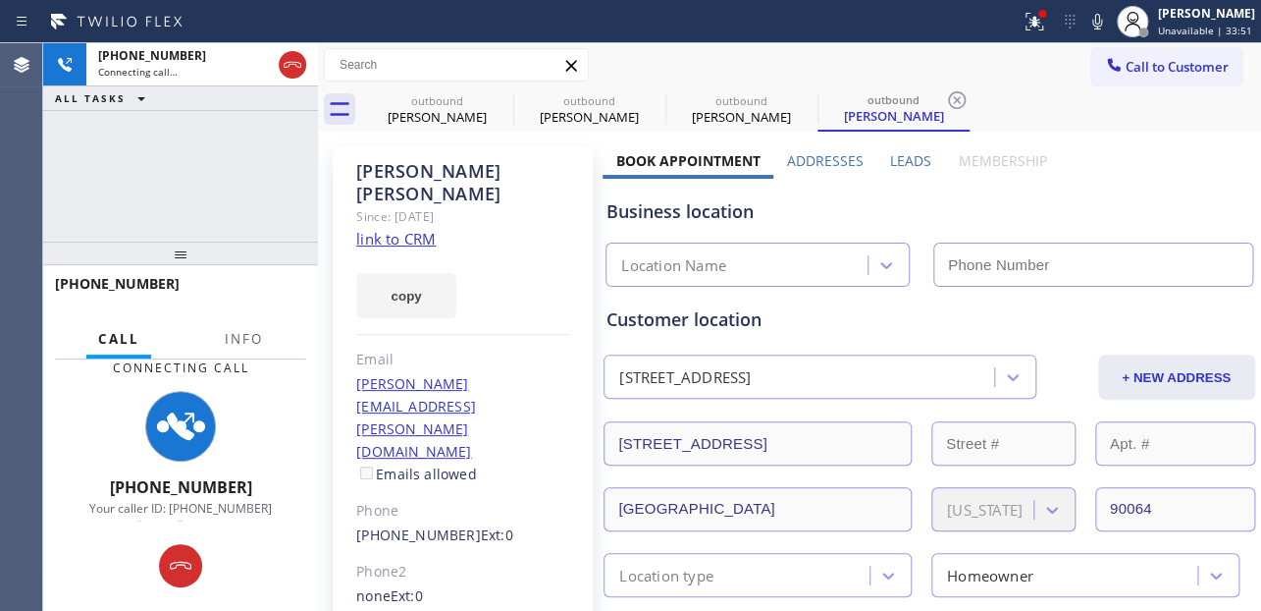
type input "[PHONE_NUMBER]"
click at [1099, 198] on div "Business location" at bounding box center [929, 211] width 645 height 27
click at [902, 155] on label "Leads" at bounding box center [910, 160] width 41 height 19
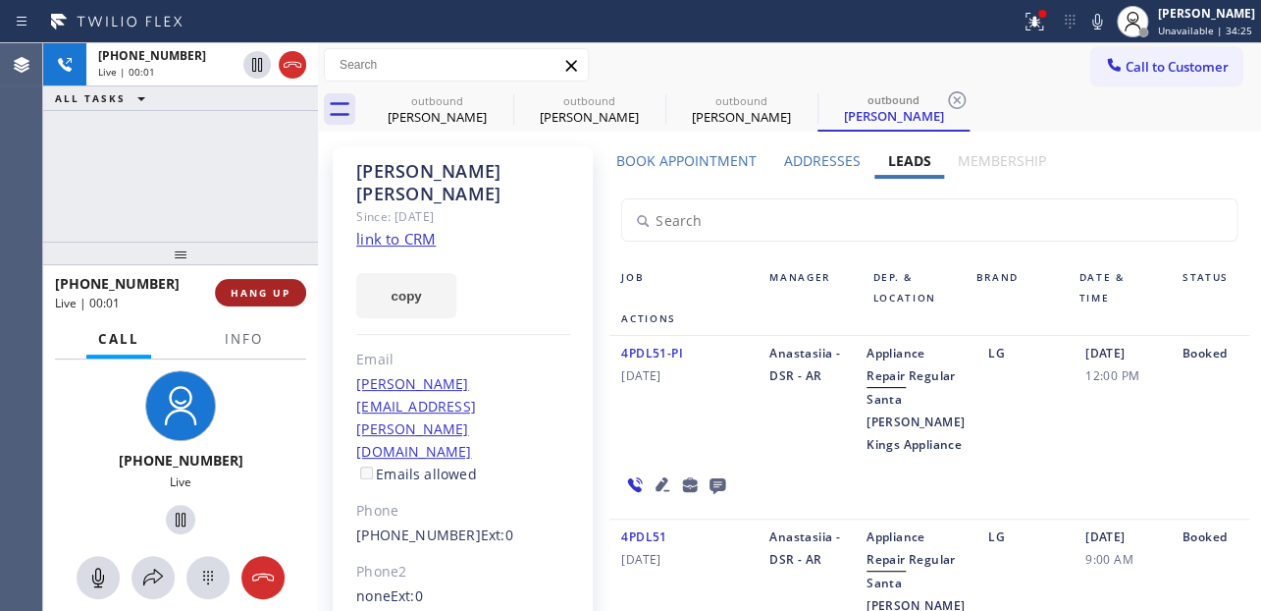
click at [275, 297] on span "HANG UP" at bounding box center [261, 293] width 60 height 14
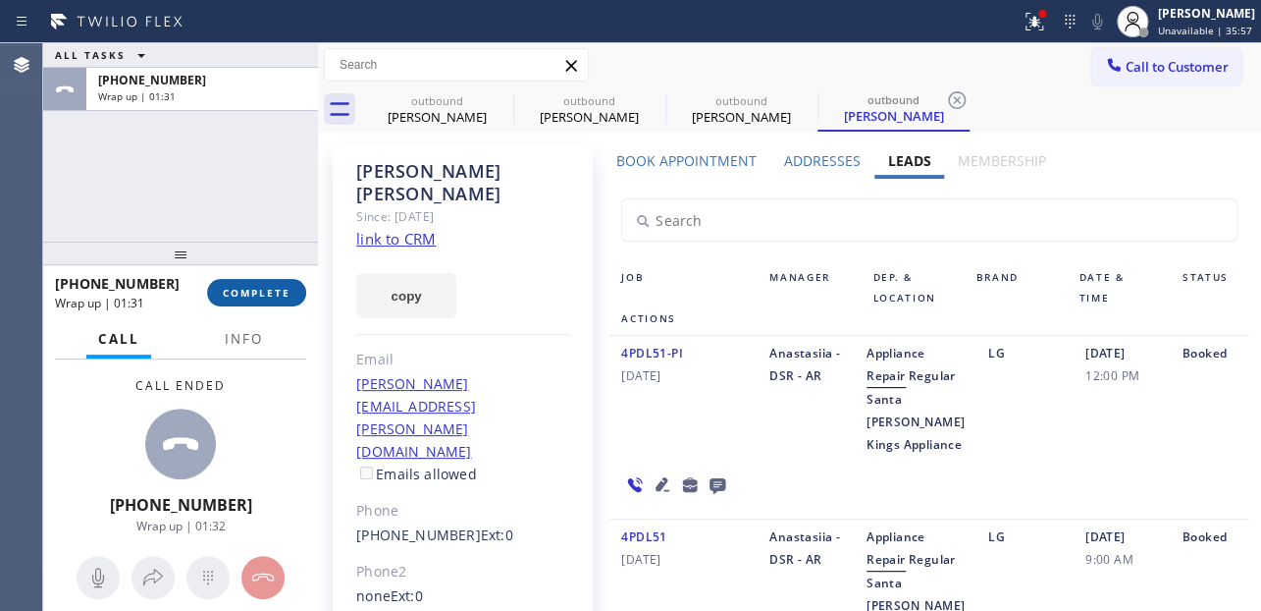
click at [270, 301] on button "COMPLETE" at bounding box center [256, 292] width 99 height 27
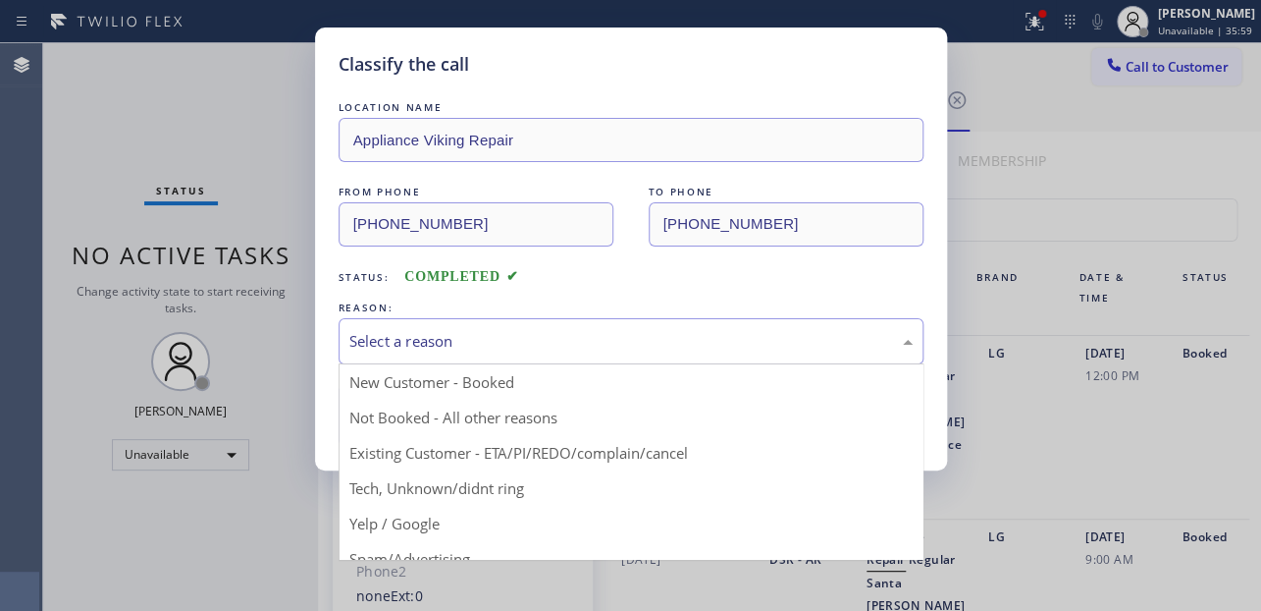
click at [560, 334] on div "Select a reason" at bounding box center [630, 341] width 563 height 23
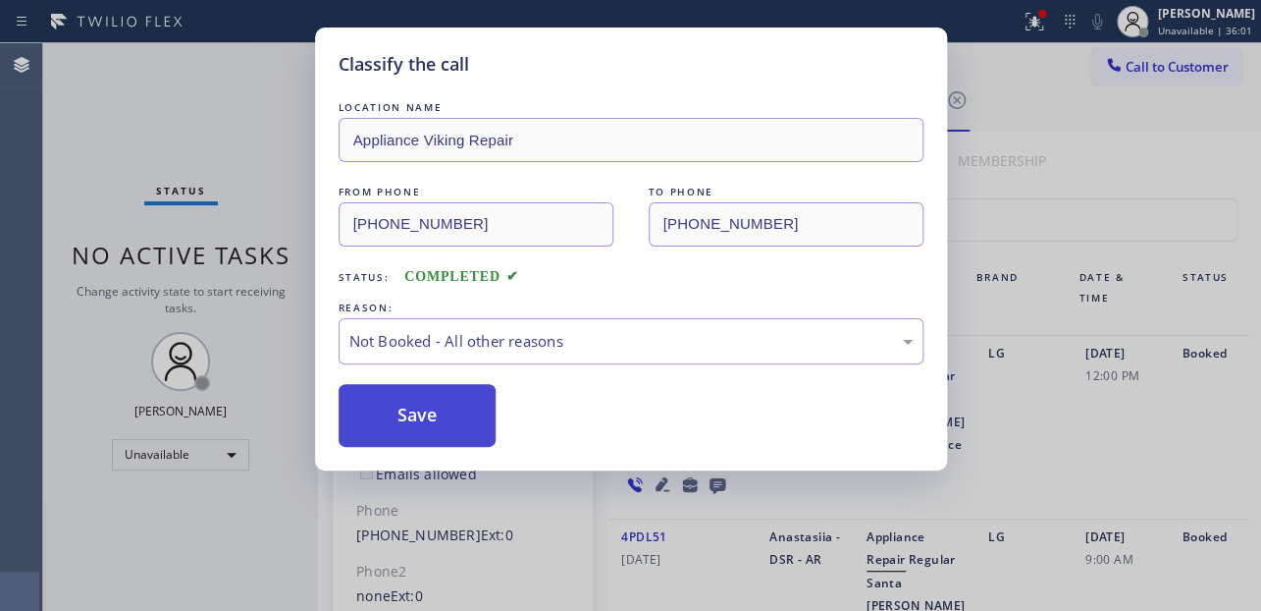
click at [459, 410] on button "Save" at bounding box center [418, 415] width 158 height 63
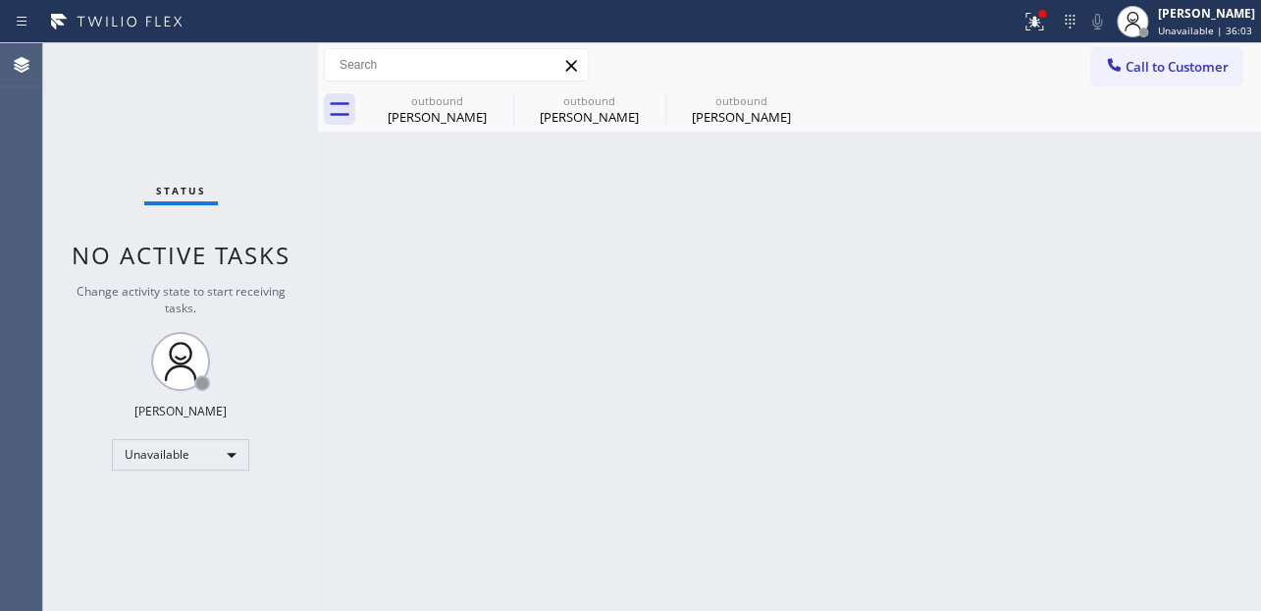
click at [421, 414] on div "Back to Dashboard Change Sender ID Customers Technicians Select a contact Outbo…" at bounding box center [789, 326] width 943 height 567
click at [1188, 52] on button "Call to Customer" at bounding box center [1167, 66] width 150 height 37
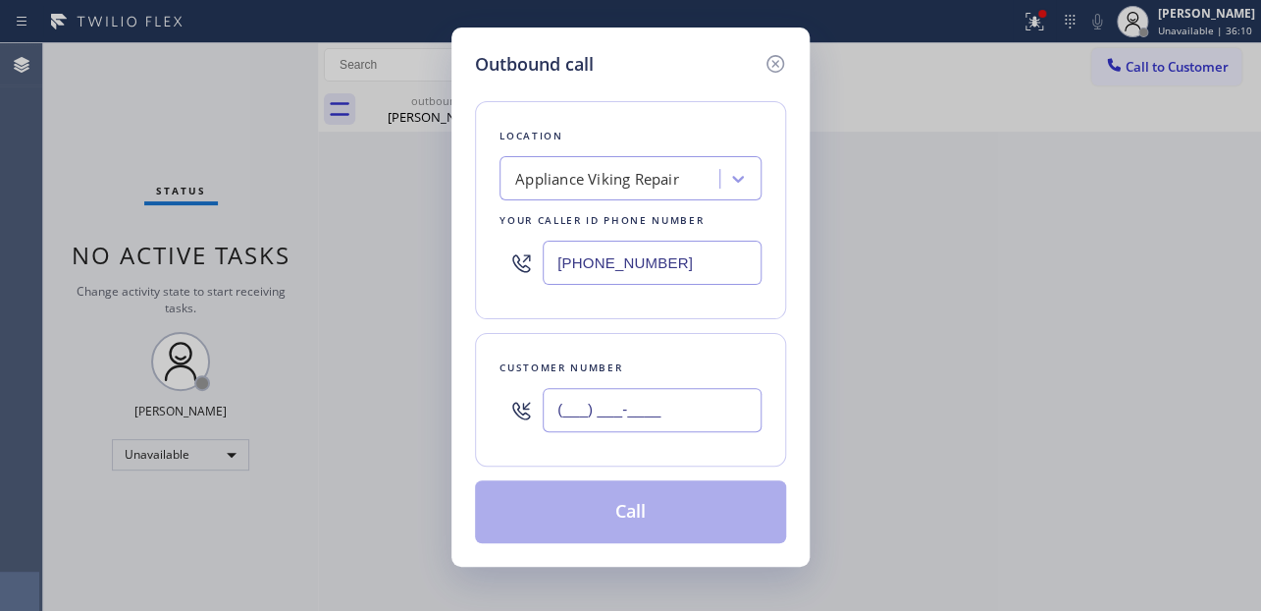
click at [655, 389] on input "(___) ___-____" at bounding box center [652, 410] width 219 height 44
paste input "949) 870-5838"
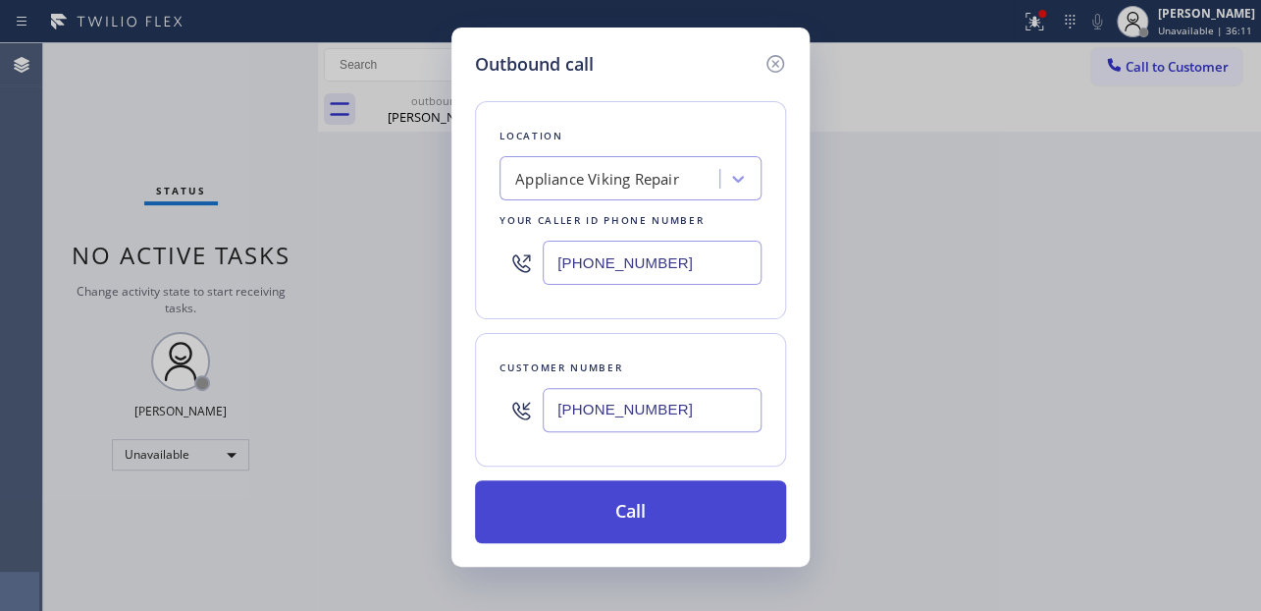
type input "(949) 870-5838"
click at [636, 507] on button "Call" at bounding box center [630, 511] width 311 height 63
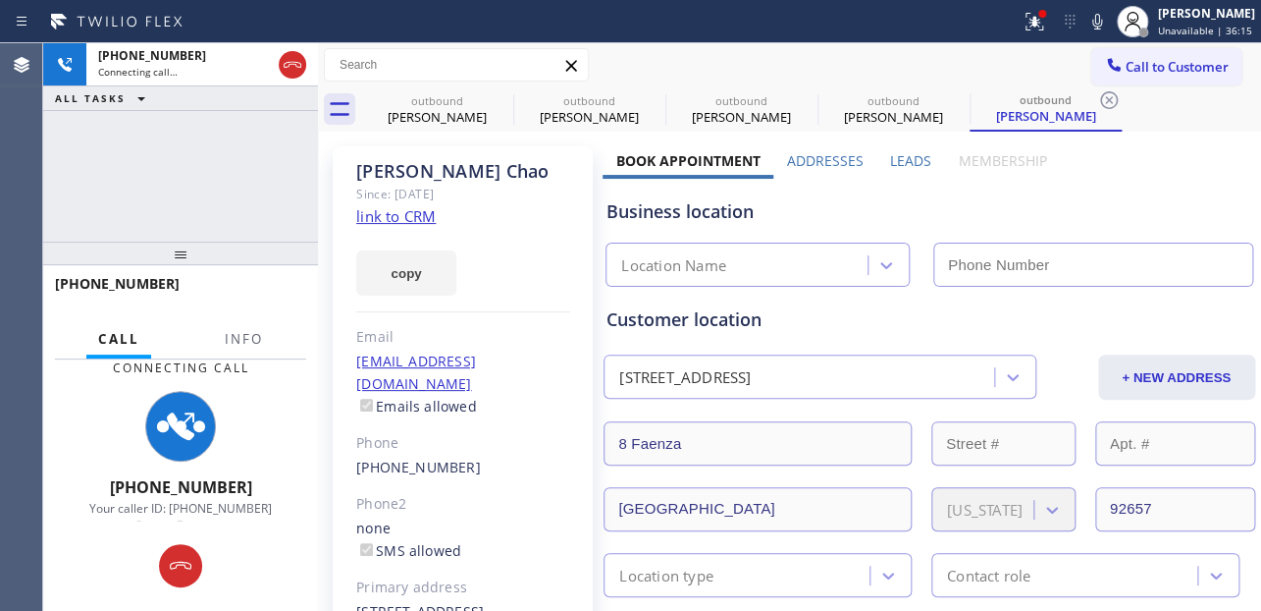
type input "[PHONE_NUMBER]"
click at [909, 157] on label "Leads" at bounding box center [910, 160] width 41 height 19
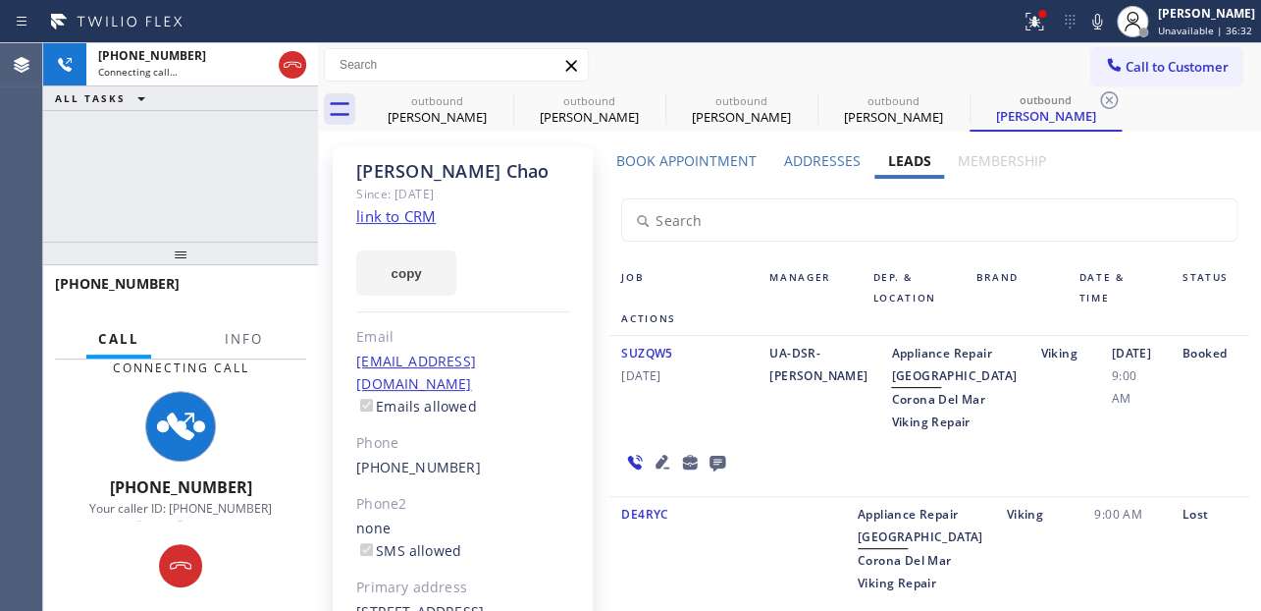
click at [1029, 433] on div "Viking" at bounding box center [1064, 387] width 71 height 91
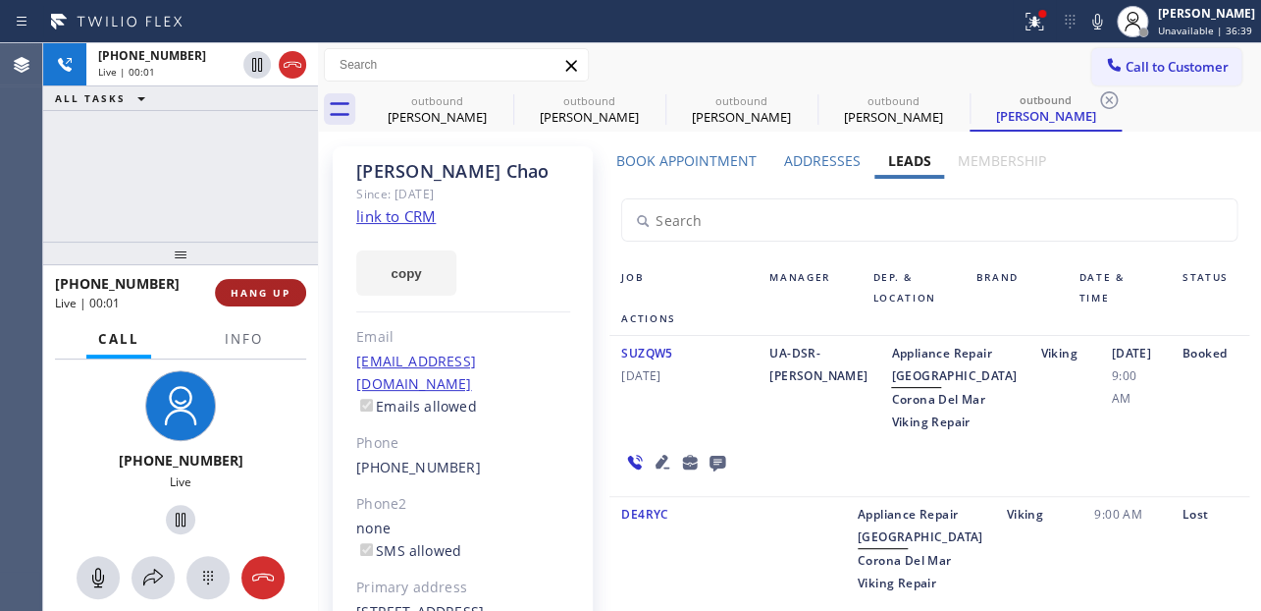
click at [242, 297] on span "HANG UP" at bounding box center [261, 293] width 60 height 14
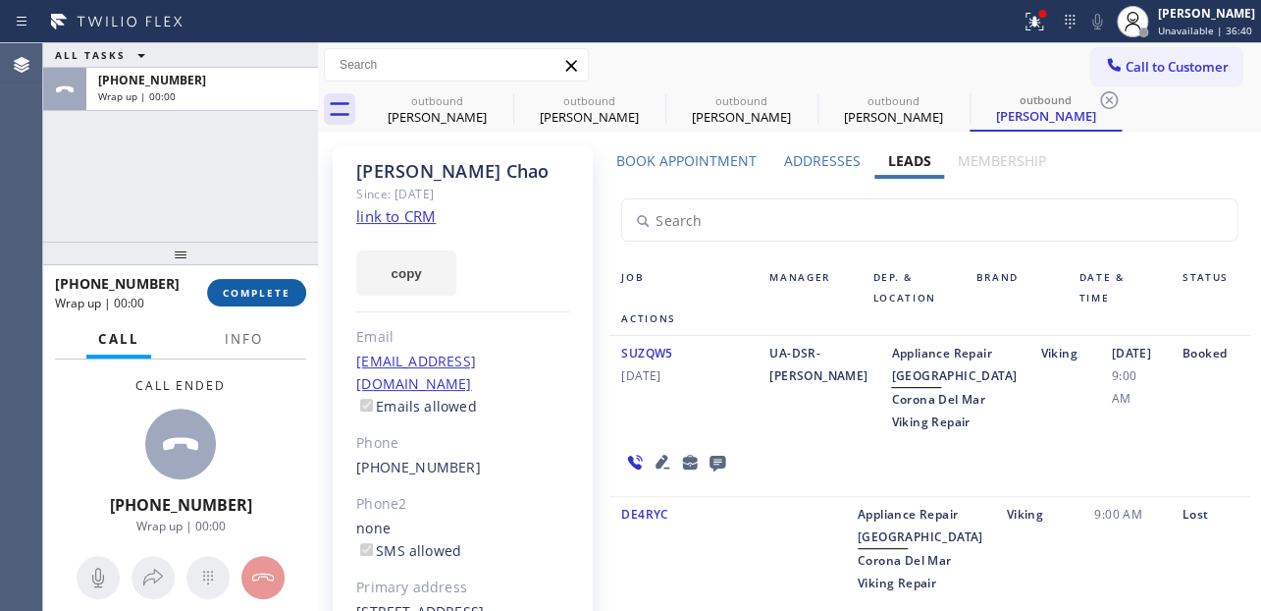
click at [245, 291] on span "COMPLETE" at bounding box center [257, 293] width 68 height 14
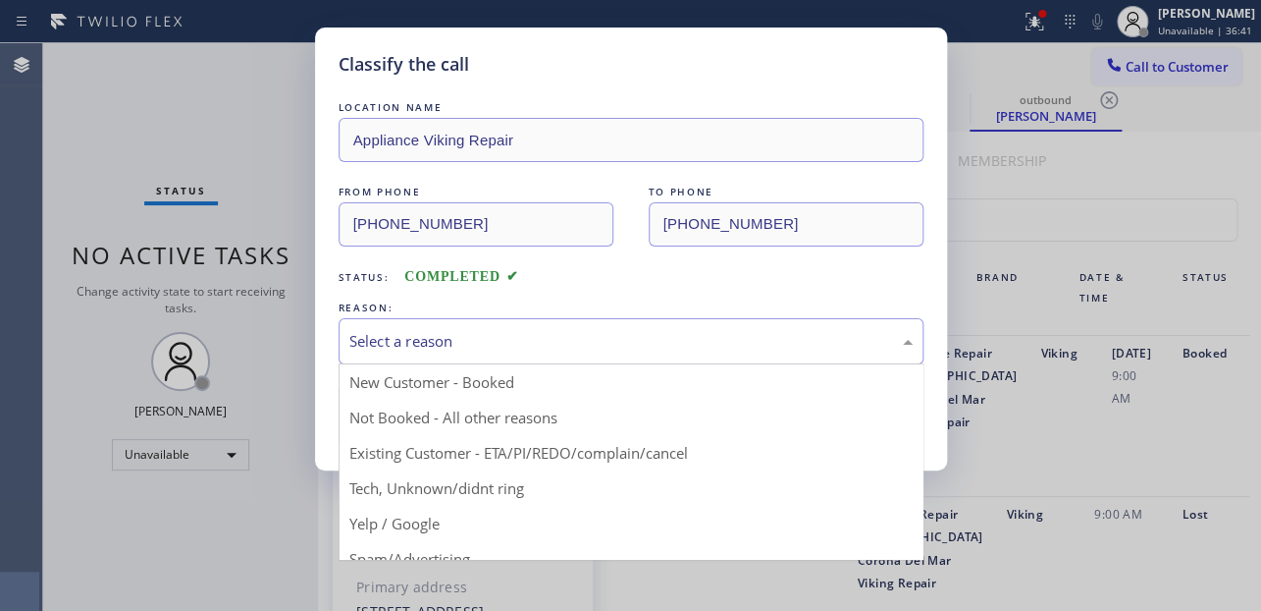
click at [521, 339] on div "Select a reason" at bounding box center [630, 341] width 563 height 23
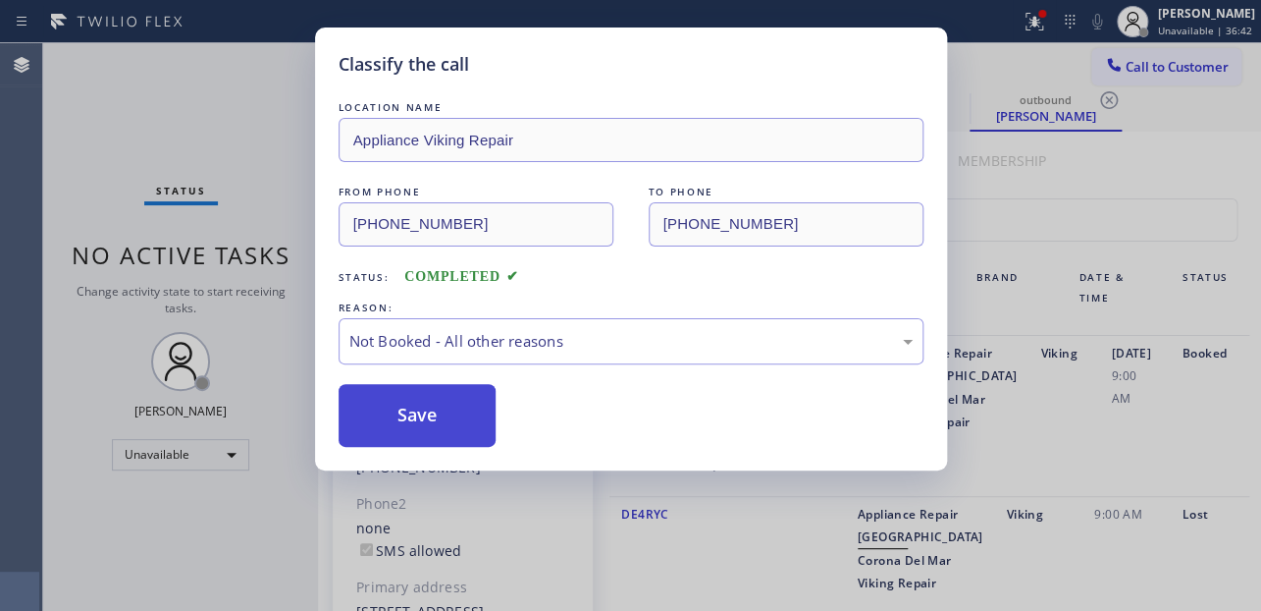
click at [435, 422] on button "Save" at bounding box center [418, 415] width 158 height 63
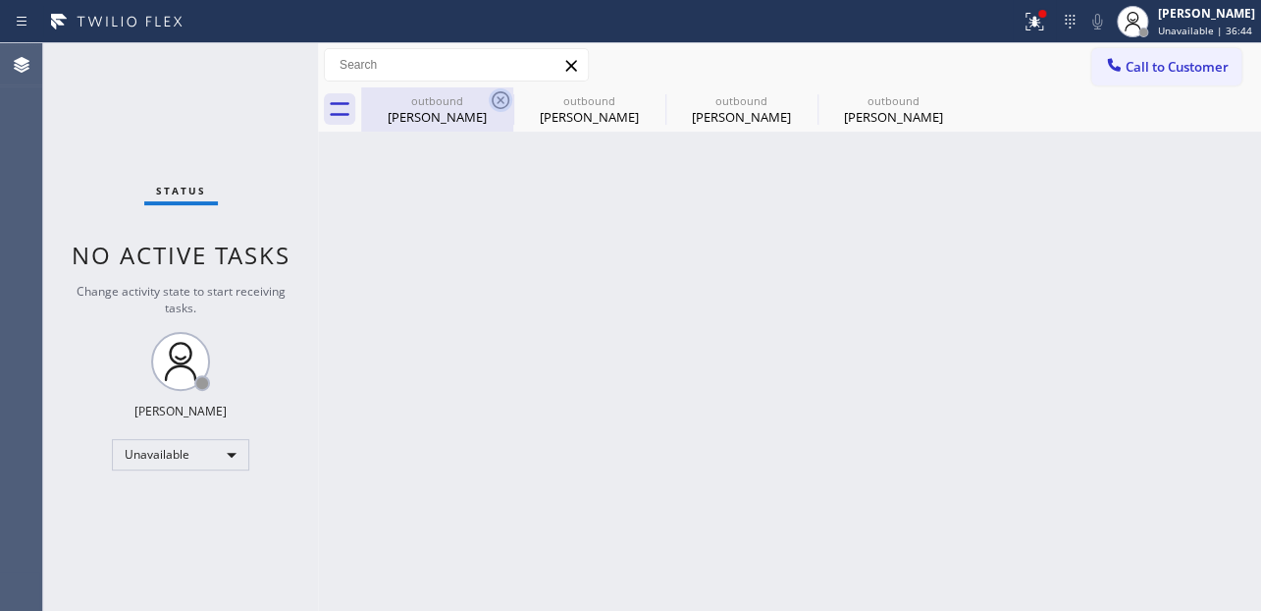
click at [500, 101] on icon at bounding box center [501, 100] width 24 height 24
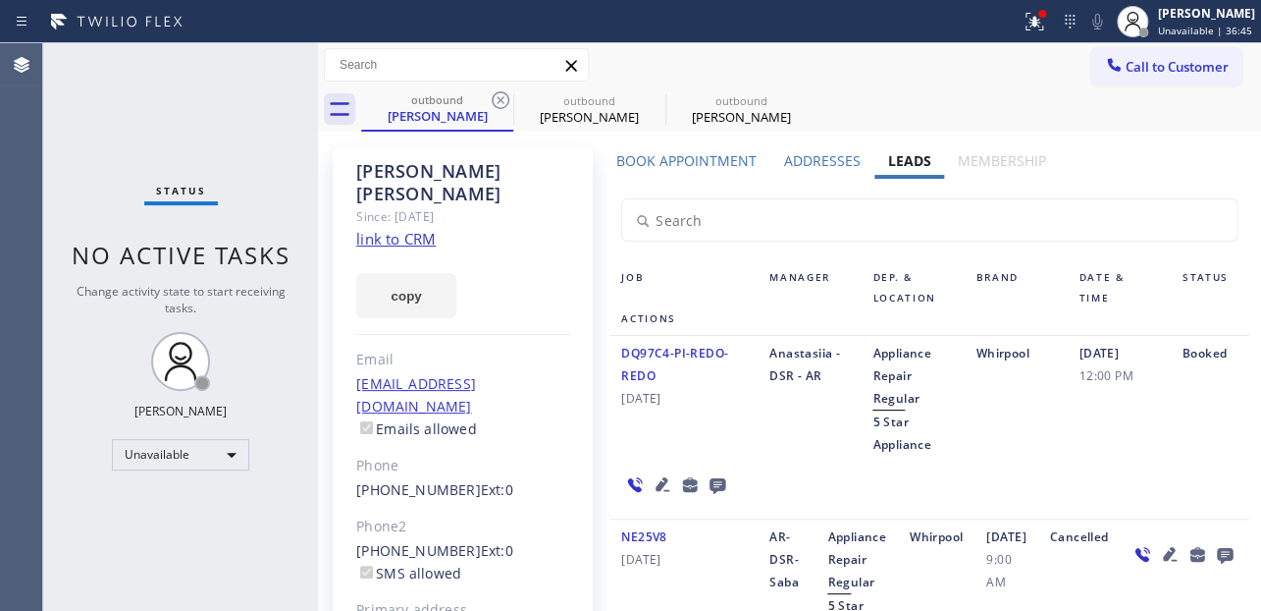
click at [500, 101] on icon at bounding box center [501, 100] width 24 height 24
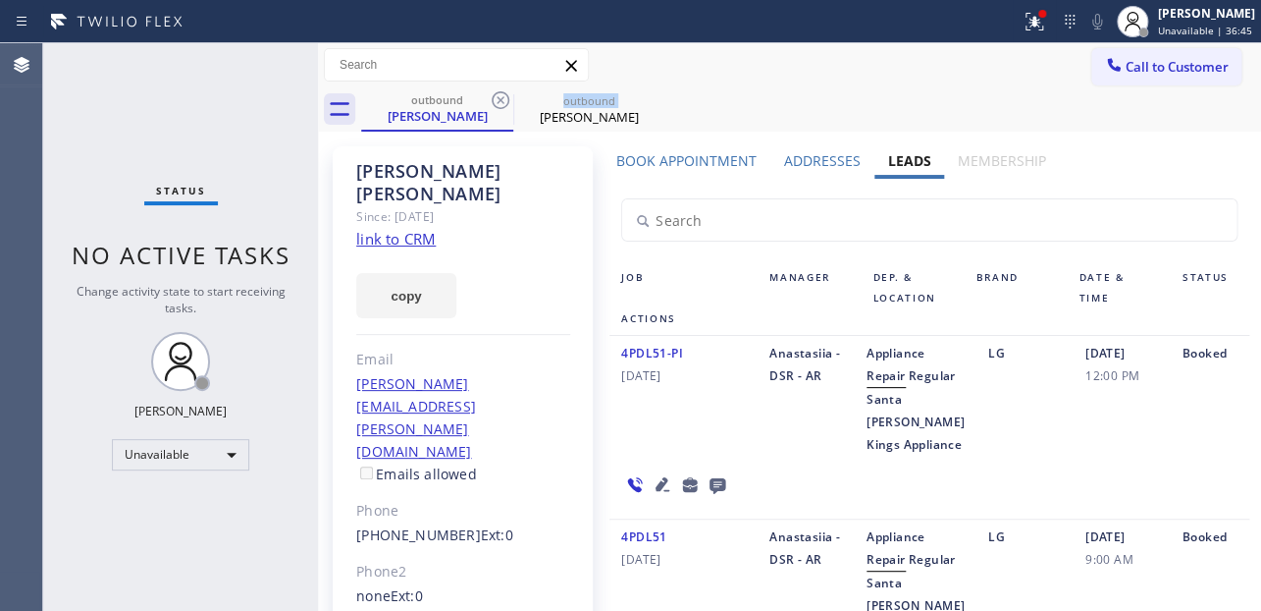
click at [500, 101] on icon at bounding box center [501, 100] width 24 height 24
click at [0, 0] on icon at bounding box center [0, 0] width 0 height 0
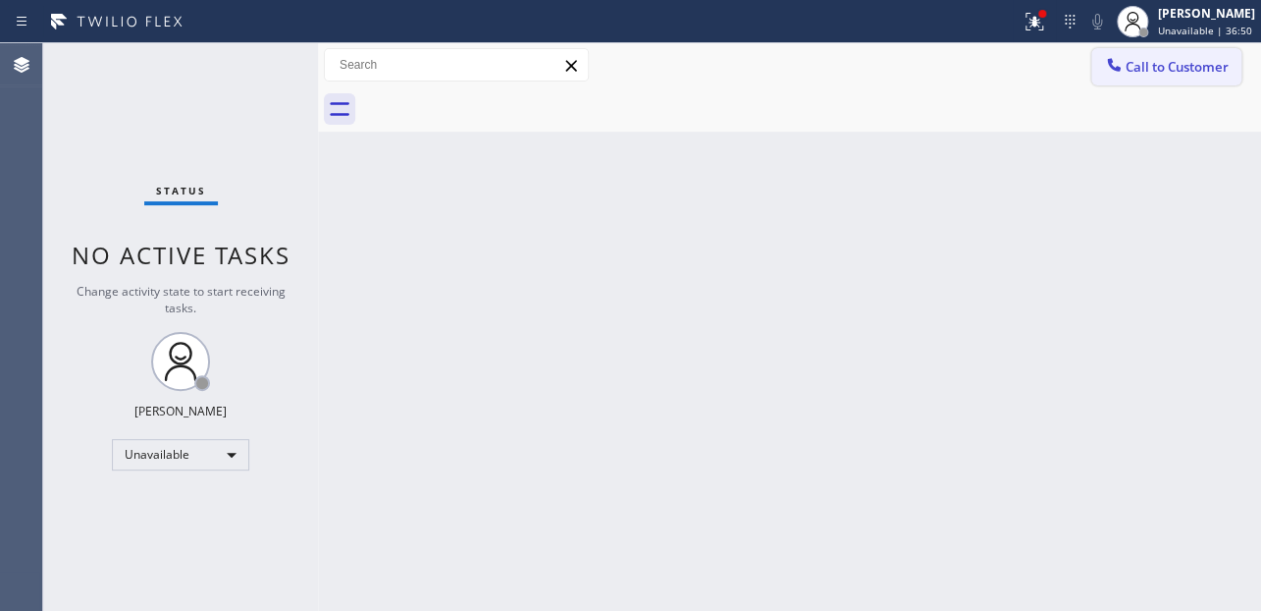
click at [1187, 48] on button "Call to Customer" at bounding box center [1167, 66] width 150 height 37
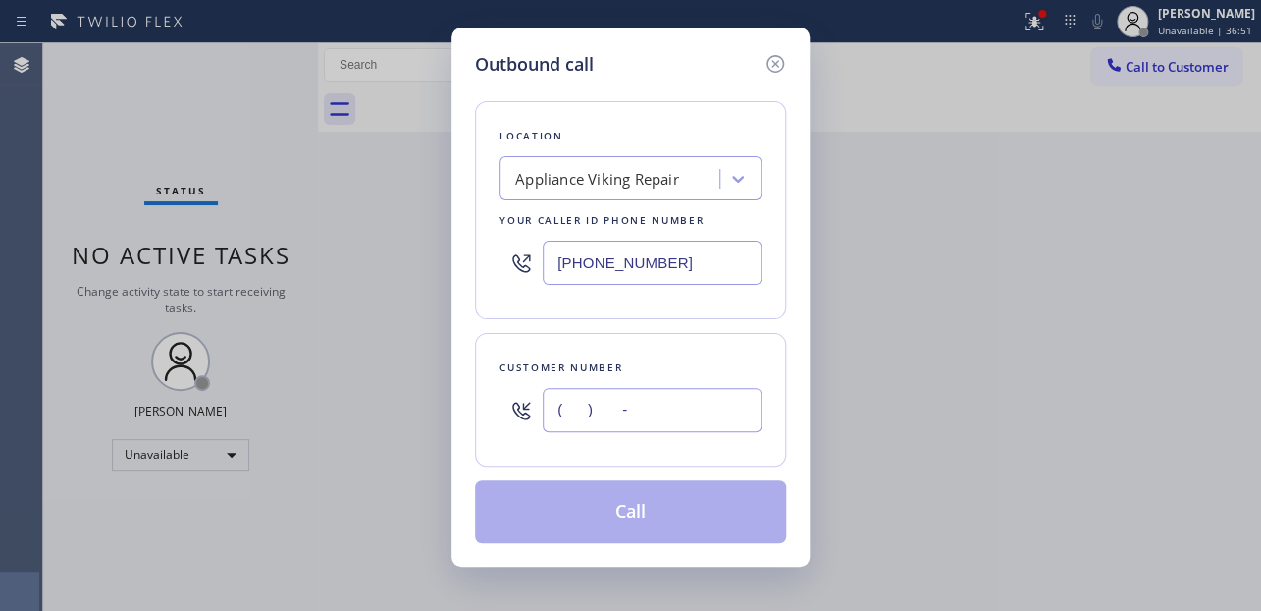
click at [594, 424] on input "(___) ___-____" at bounding box center [652, 410] width 219 height 44
paste input "212) 647-6949"
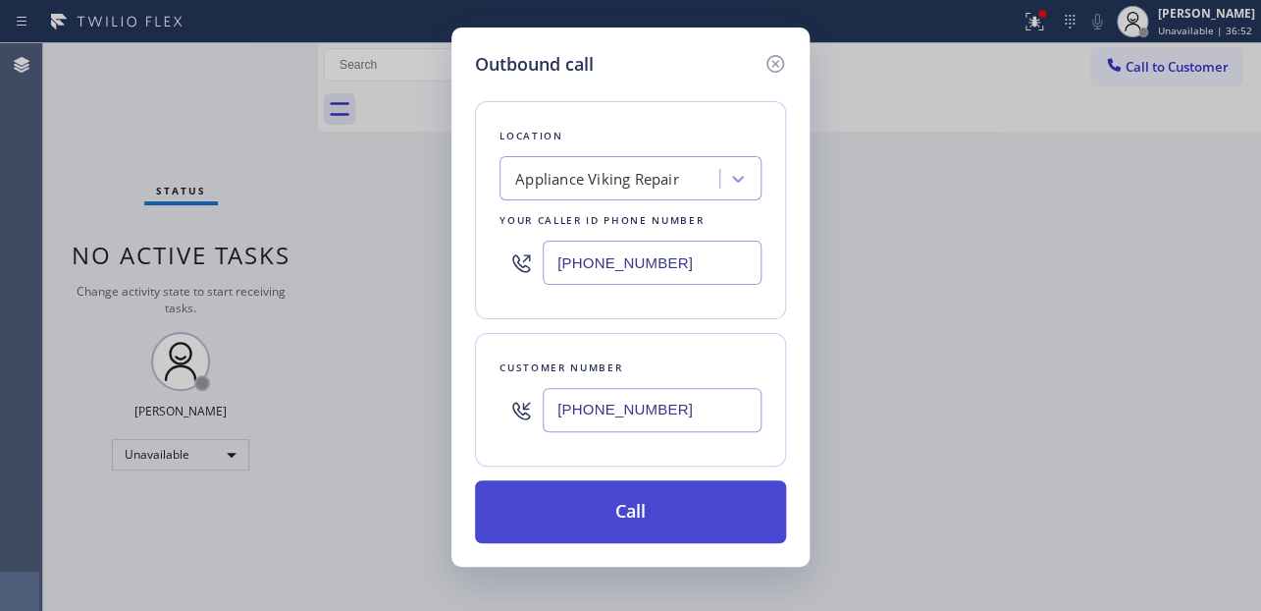
click at [649, 507] on button "Call" at bounding box center [630, 511] width 311 height 63
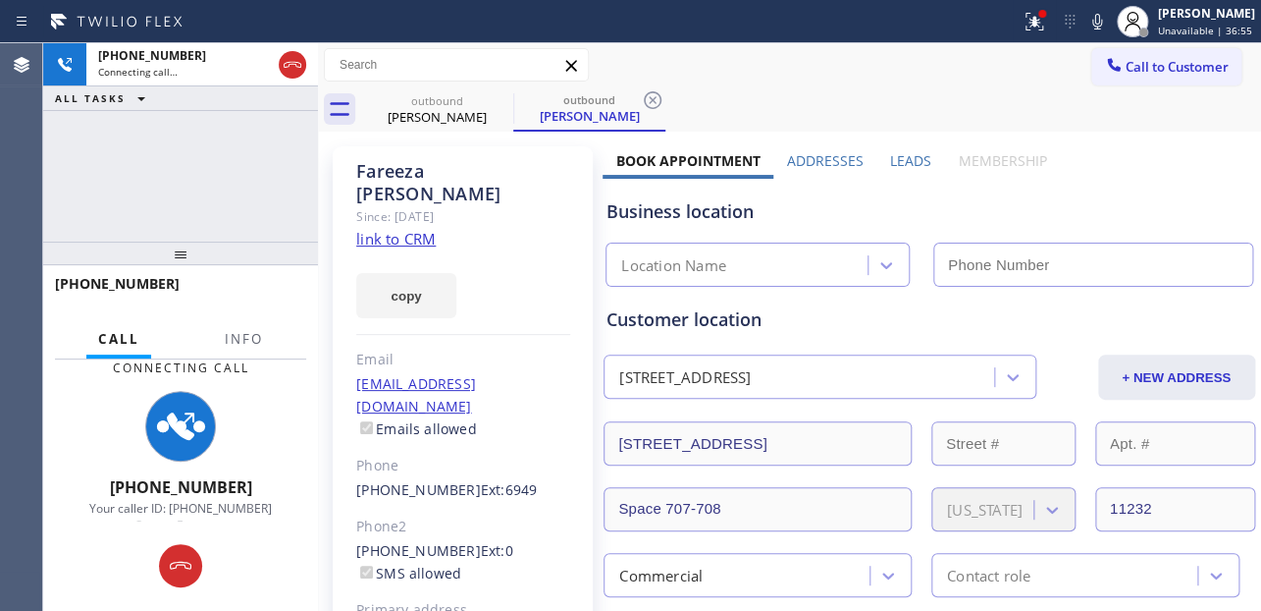
click at [912, 158] on label "Leads" at bounding box center [910, 160] width 41 height 19
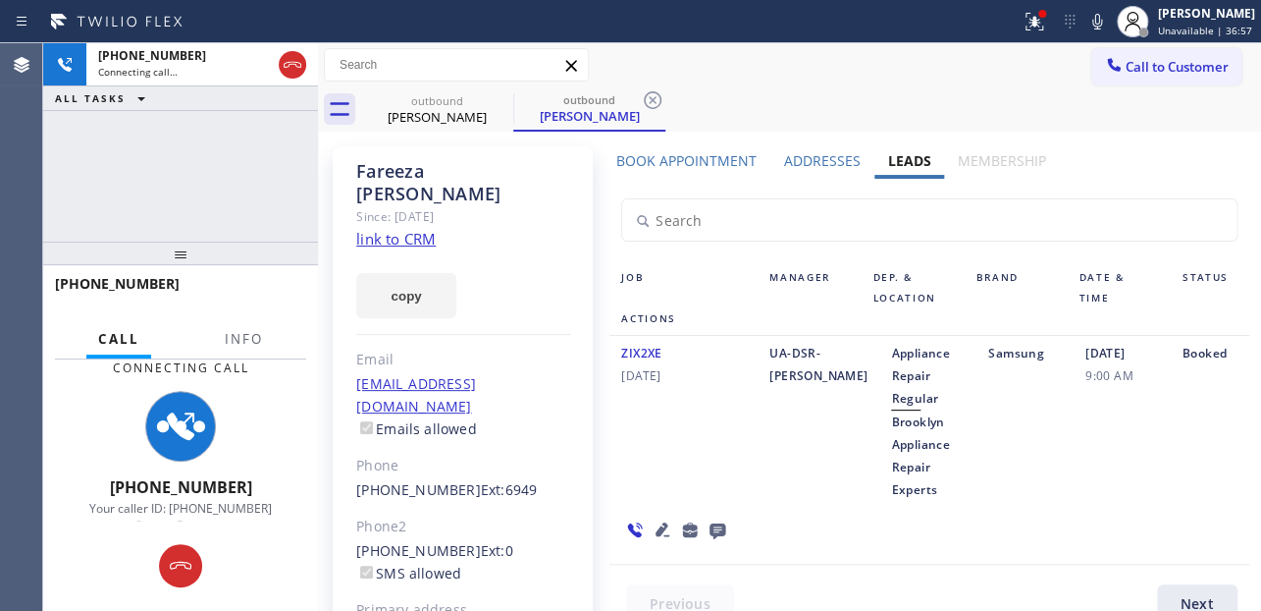
click at [656, 531] on icon at bounding box center [663, 529] width 14 height 14
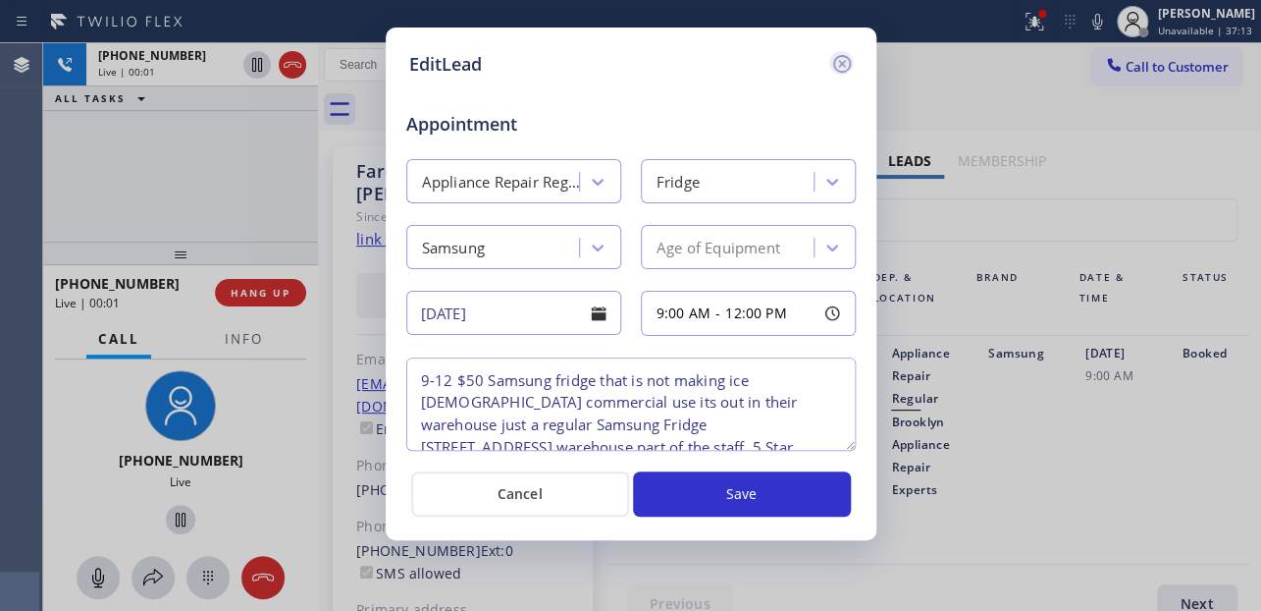
click at [844, 65] on icon at bounding box center [842, 64] width 24 height 24
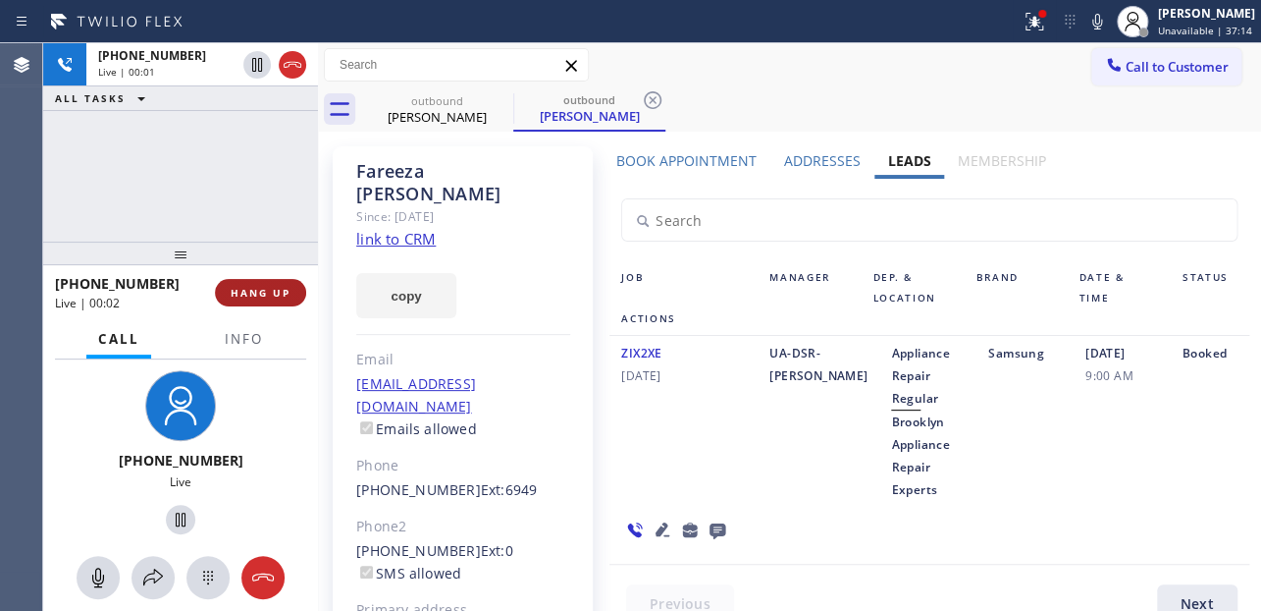
click at [243, 296] on span "HANG UP" at bounding box center [261, 293] width 60 height 14
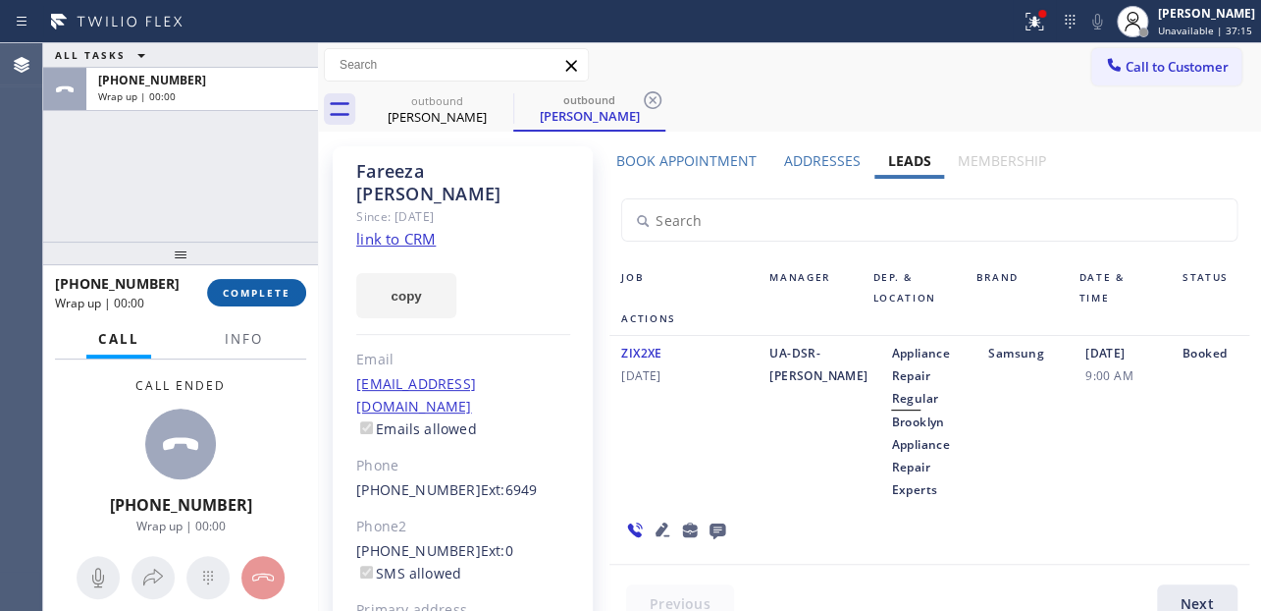
click at [235, 297] on span "COMPLETE" at bounding box center [257, 293] width 68 height 14
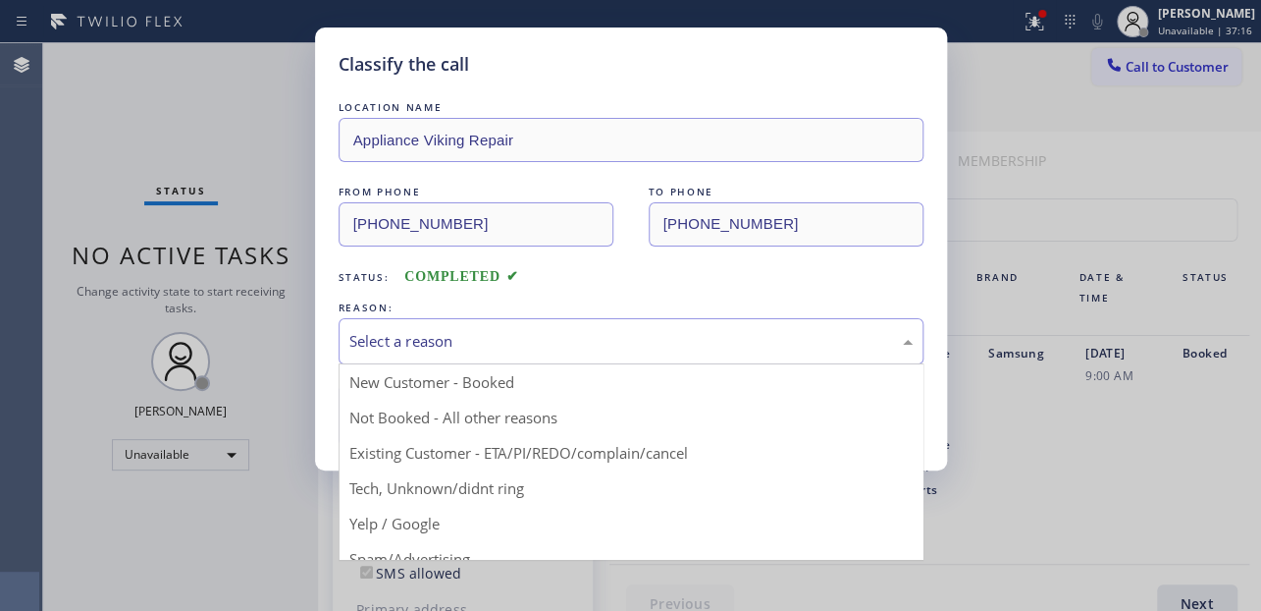
click at [504, 330] on div "Select a reason" at bounding box center [630, 341] width 563 height 23
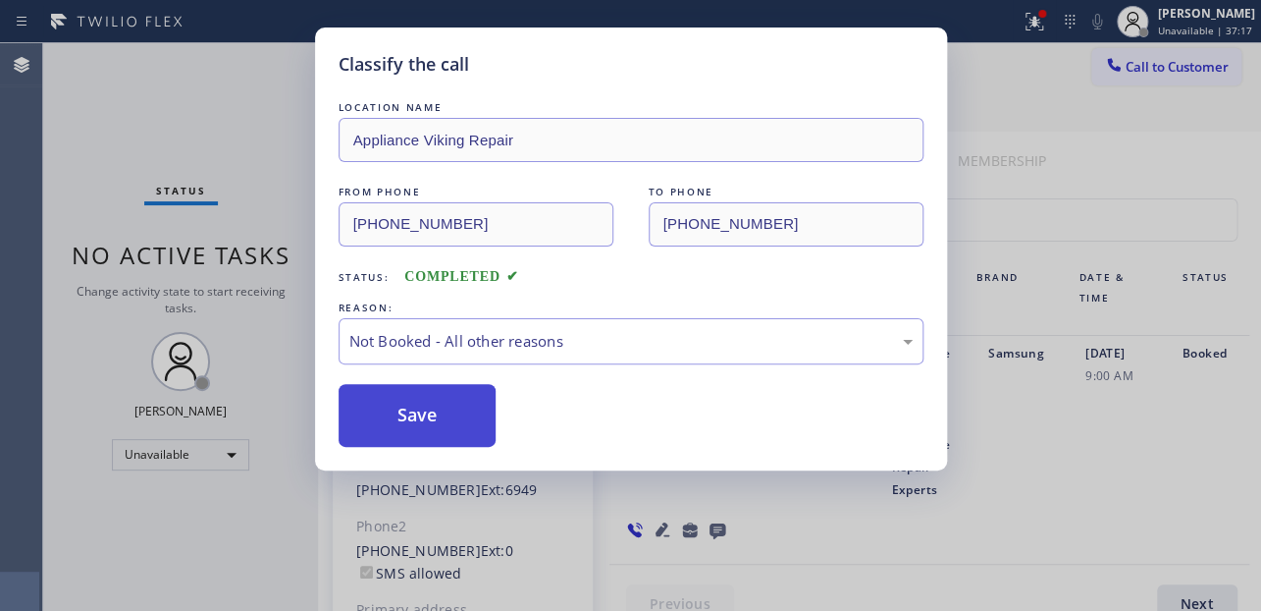
click at [428, 418] on button "Save" at bounding box center [418, 415] width 158 height 63
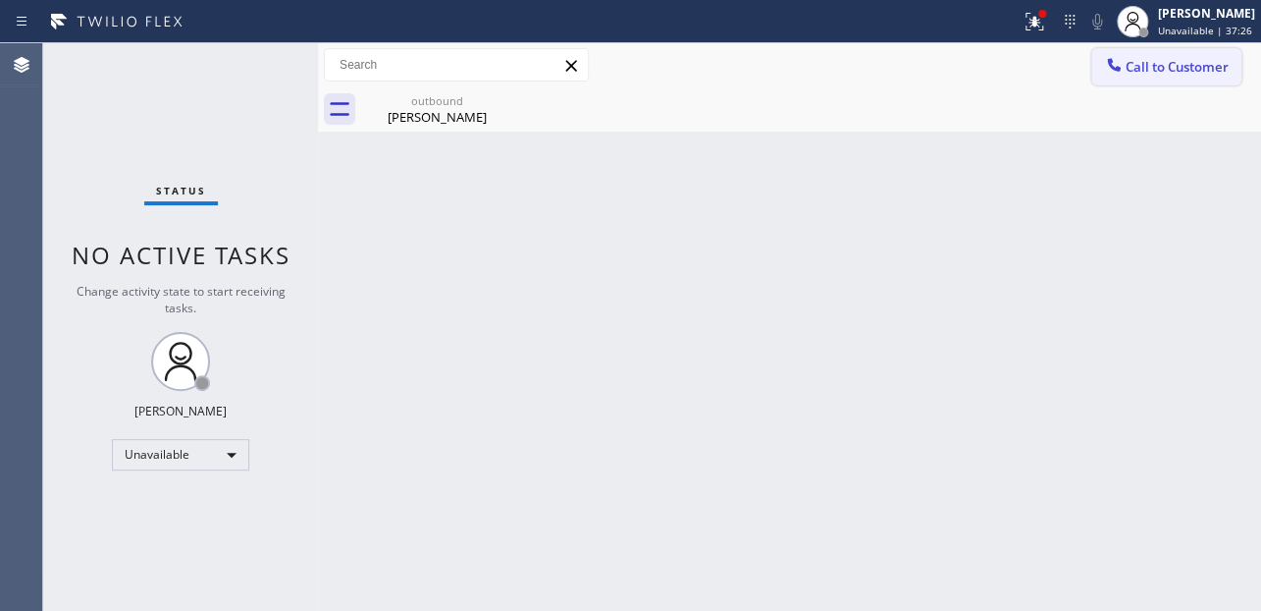
click at [1157, 50] on button "Call to Customer" at bounding box center [1167, 66] width 150 height 37
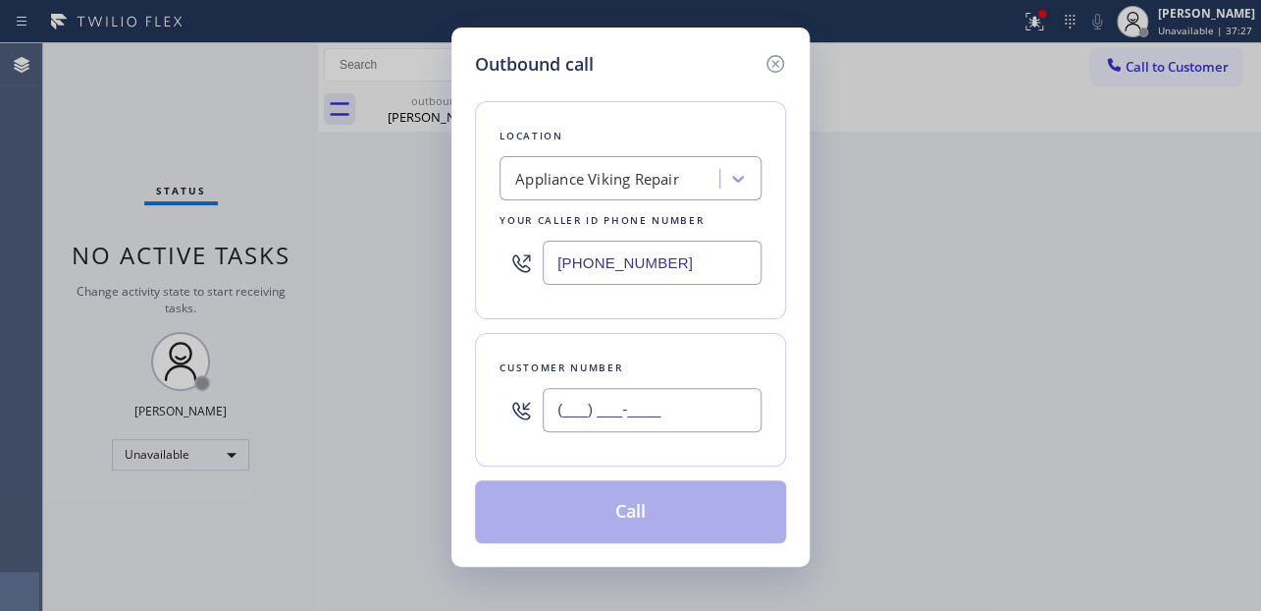
click at [577, 414] on input "(___) ___-____" at bounding box center [652, 410] width 219 height 44
paste input "720) 635-8619"
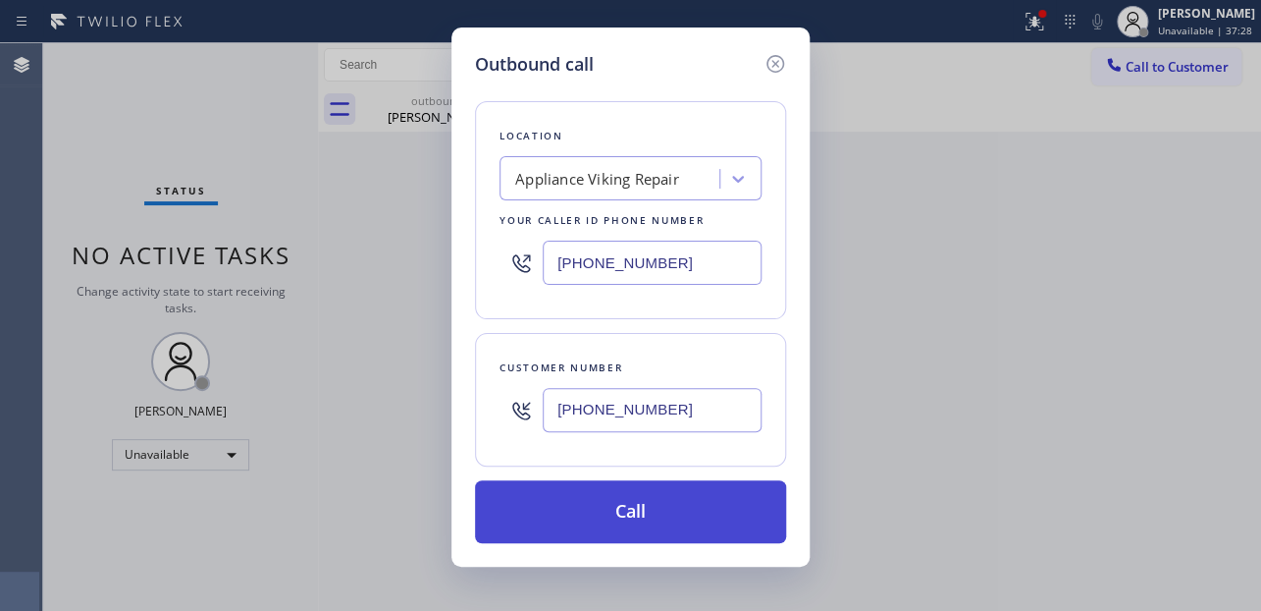
click at [652, 507] on button "Call" at bounding box center [630, 511] width 311 height 63
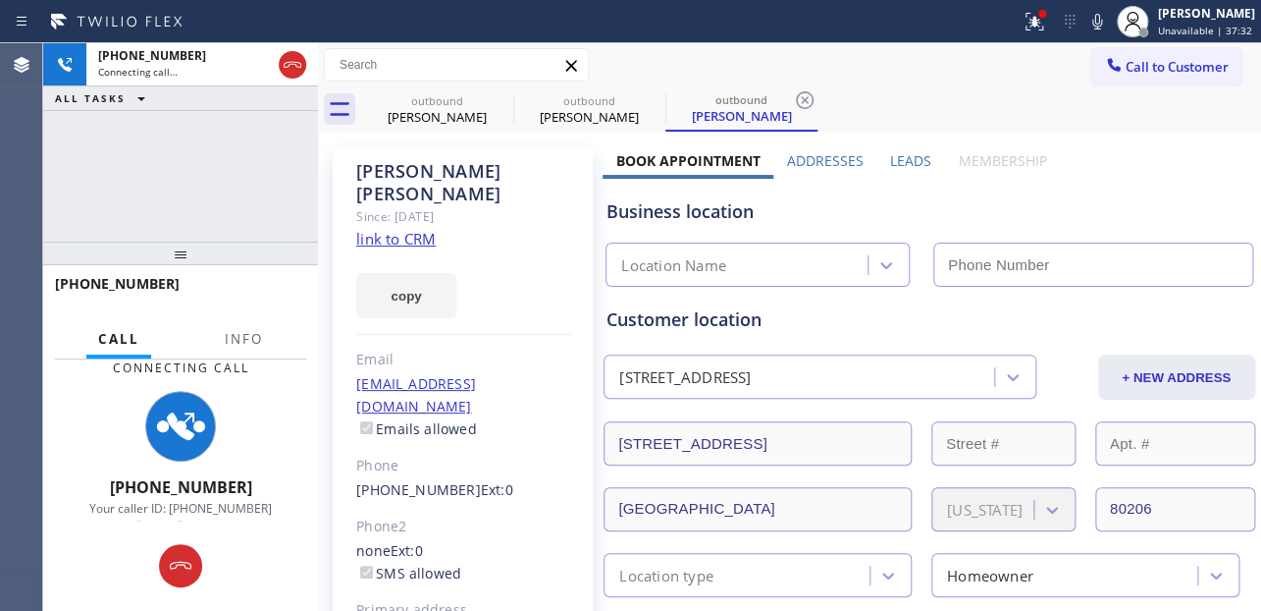
click at [1054, 187] on div "Business location Location Name" at bounding box center [929, 233] width 653 height 108
click at [905, 158] on label "Leads" at bounding box center [910, 160] width 41 height 19
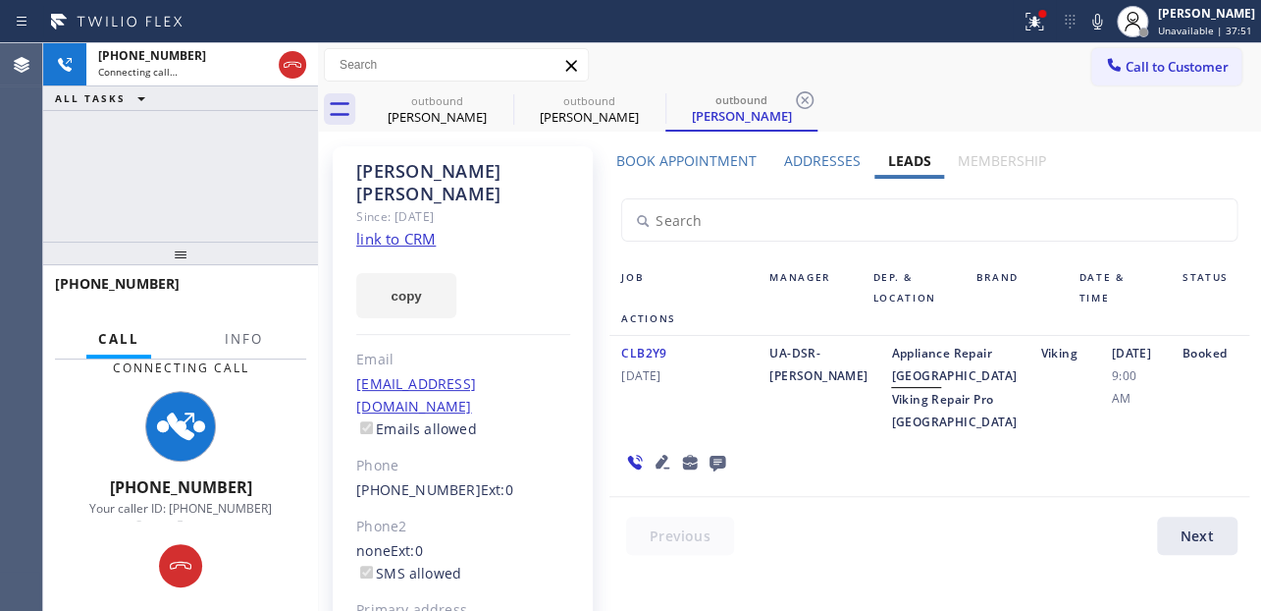
click at [679, 433] on div "CLB2Y9 04/09/2024" at bounding box center [684, 387] width 148 height 91
click at [624, 433] on div "CLB2Y9 04/09/2024" at bounding box center [684, 387] width 148 height 91
click at [632, 433] on div "CLB2Y9 04/09/2024" at bounding box center [684, 387] width 148 height 91
click at [647, 433] on div "CLB2Y9 04/09/2024" at bounding box center [684, 387] width 148 height 91
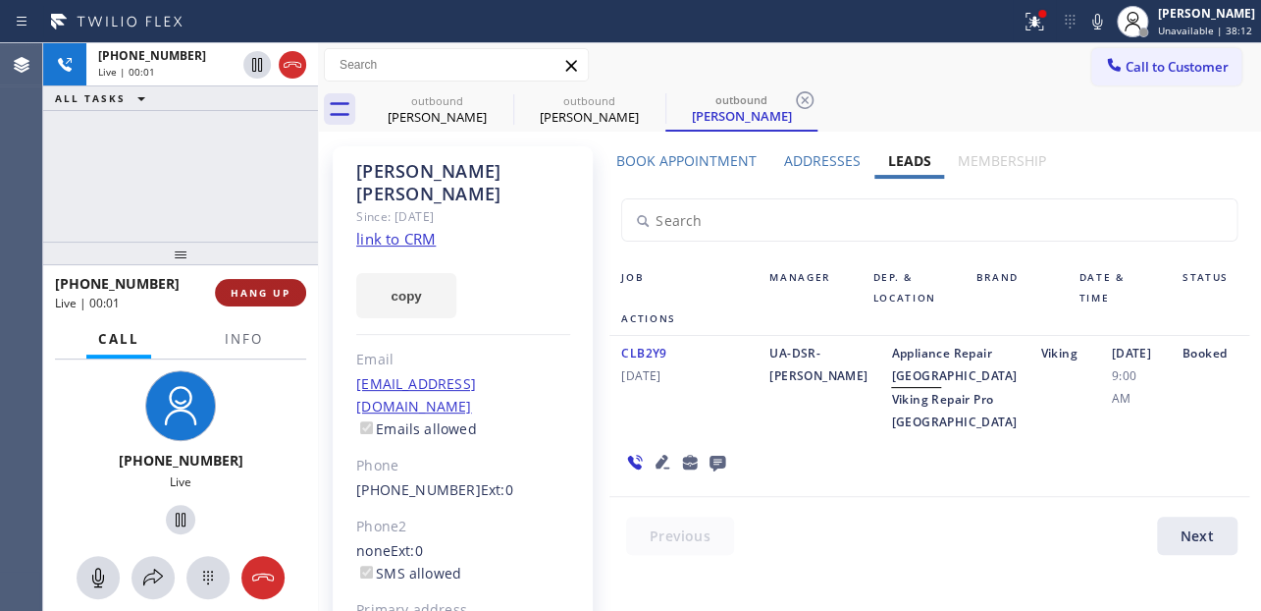
click at [264, 294] on span "HANG UP" at bounding box center [261, 293] width 60 height 14
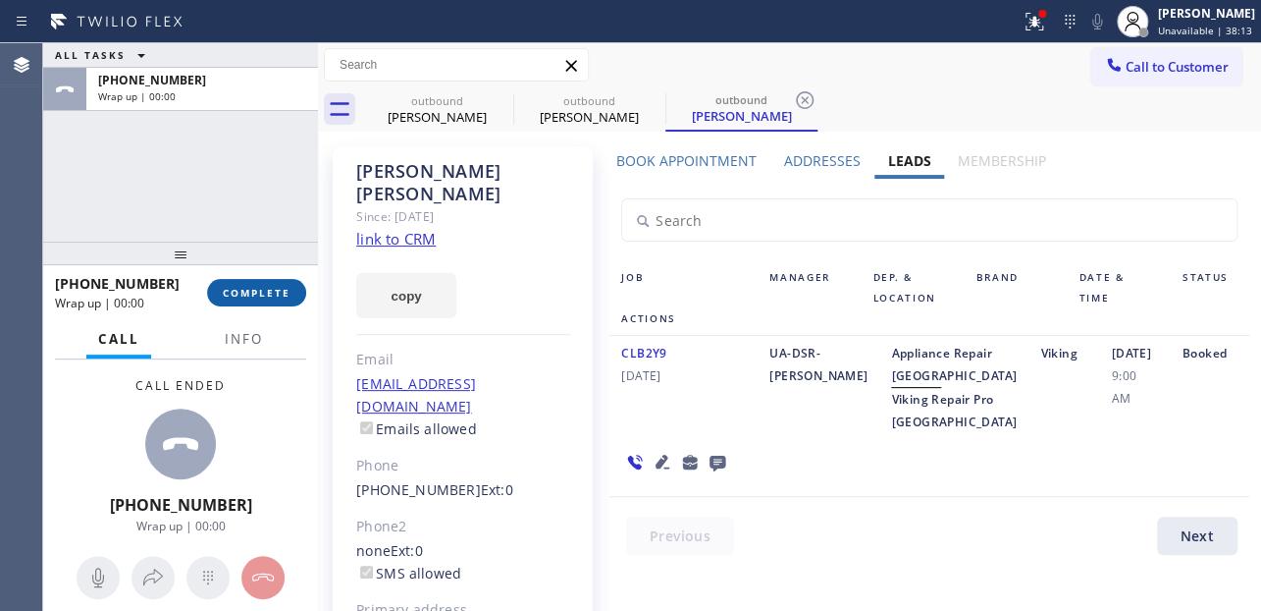
click at [264, 294] on span "COMPLETE" at bounding box center [257, 293] width 68 height 14
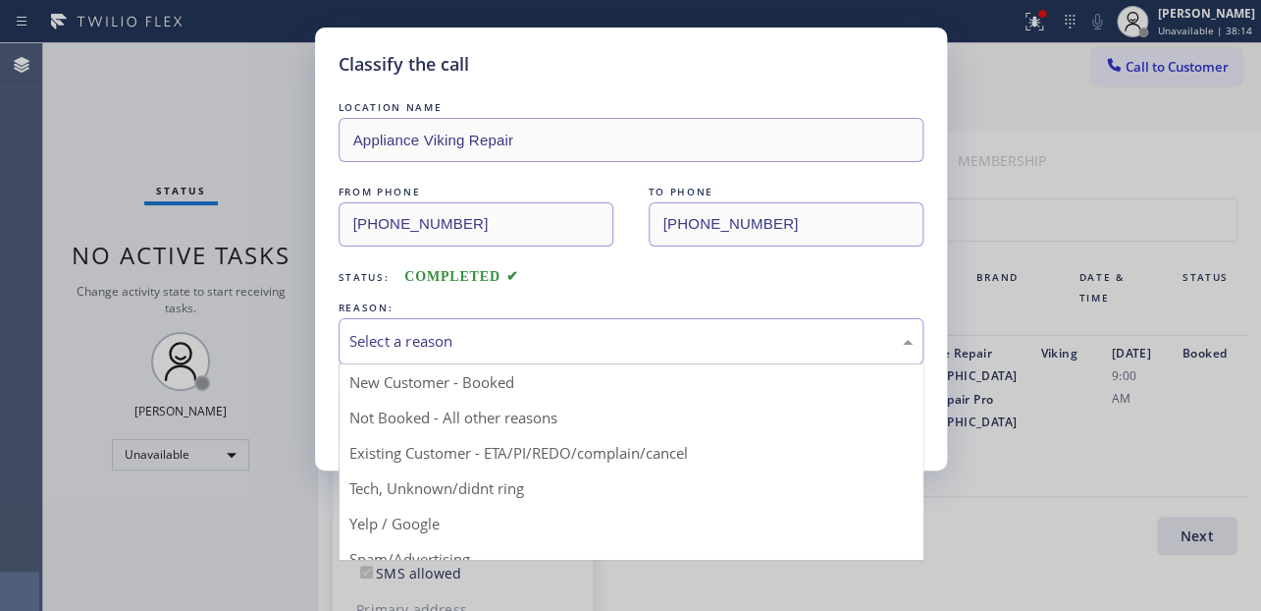
click at [633, 334] on div "Select a reason" at bounding box center [630, 341] width 563 height 23
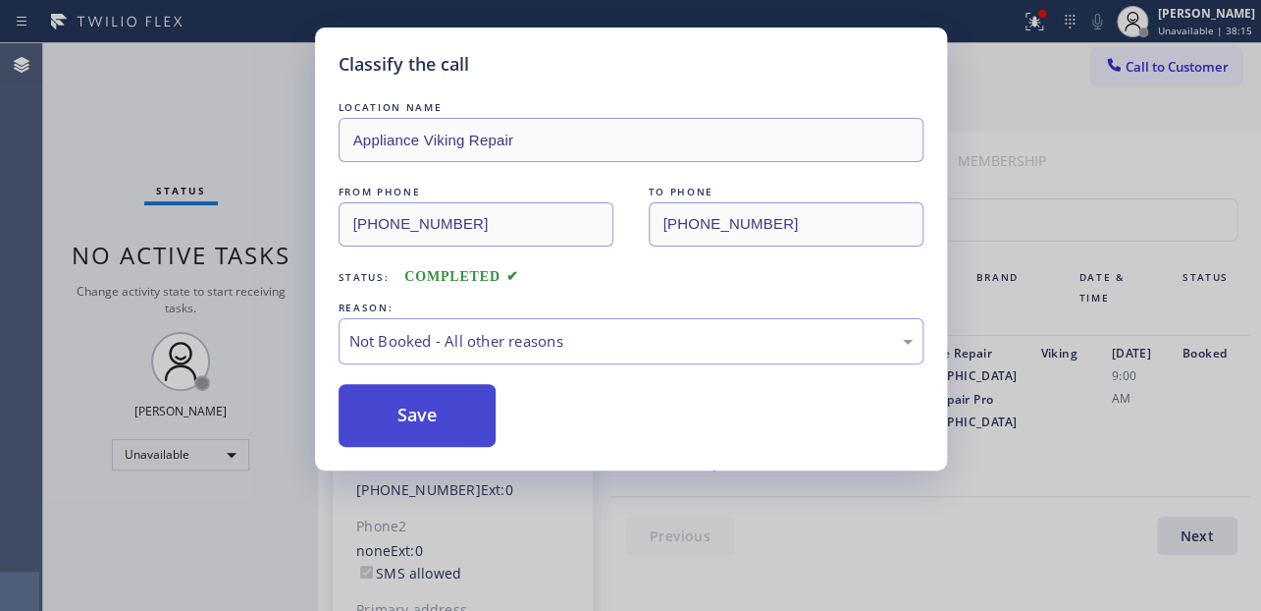
click at [461, 411] on button "Save" at bounding box center [418, 415] width 158 height 63
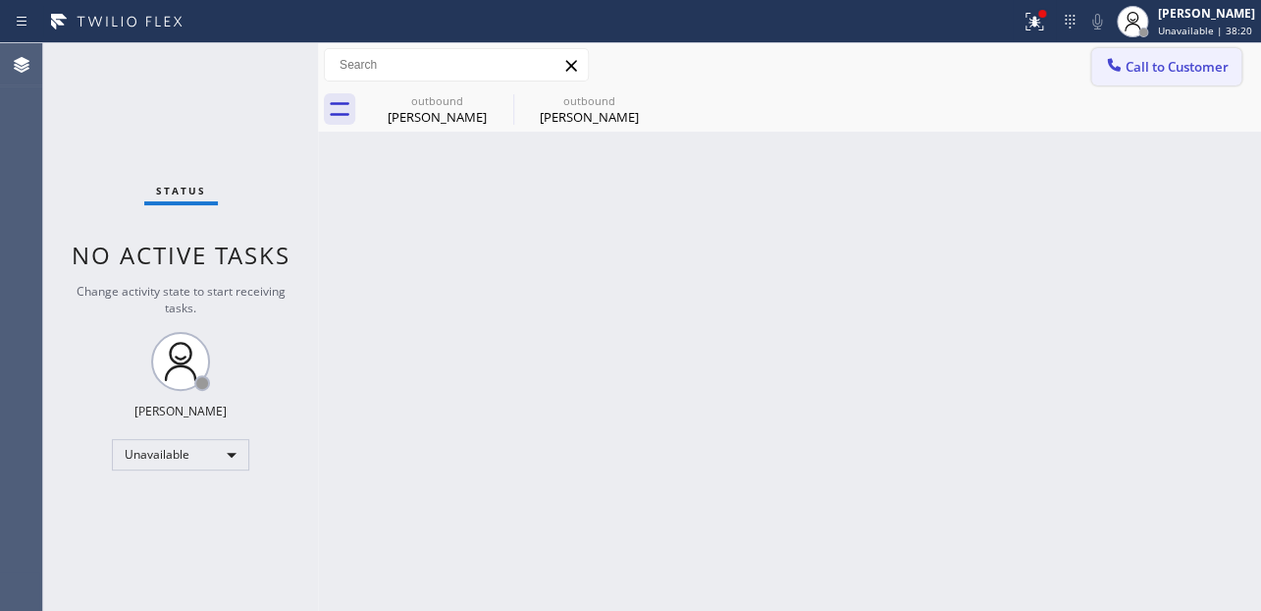
click at [1154, 61] on span "Call to Customer" at bounding box center [1177, 67] width 103 height 18
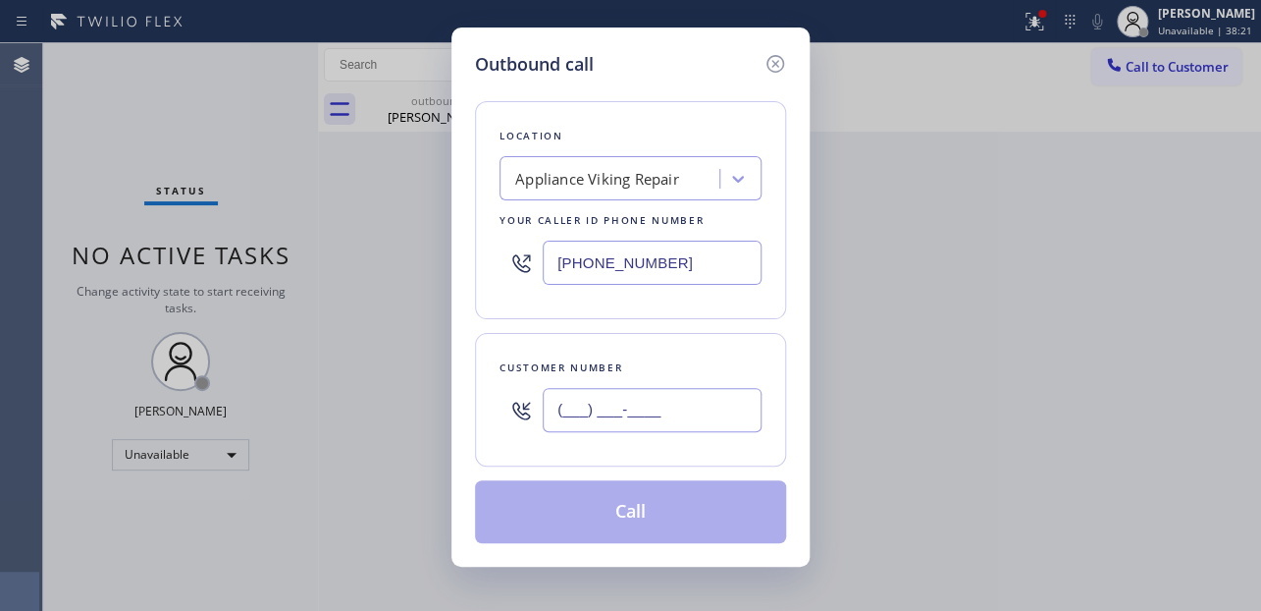
click at [578, 421] on input "(___) ___-____" at bounding box center [652, 410] width 219 height 44
paste input "760) 844-9183"
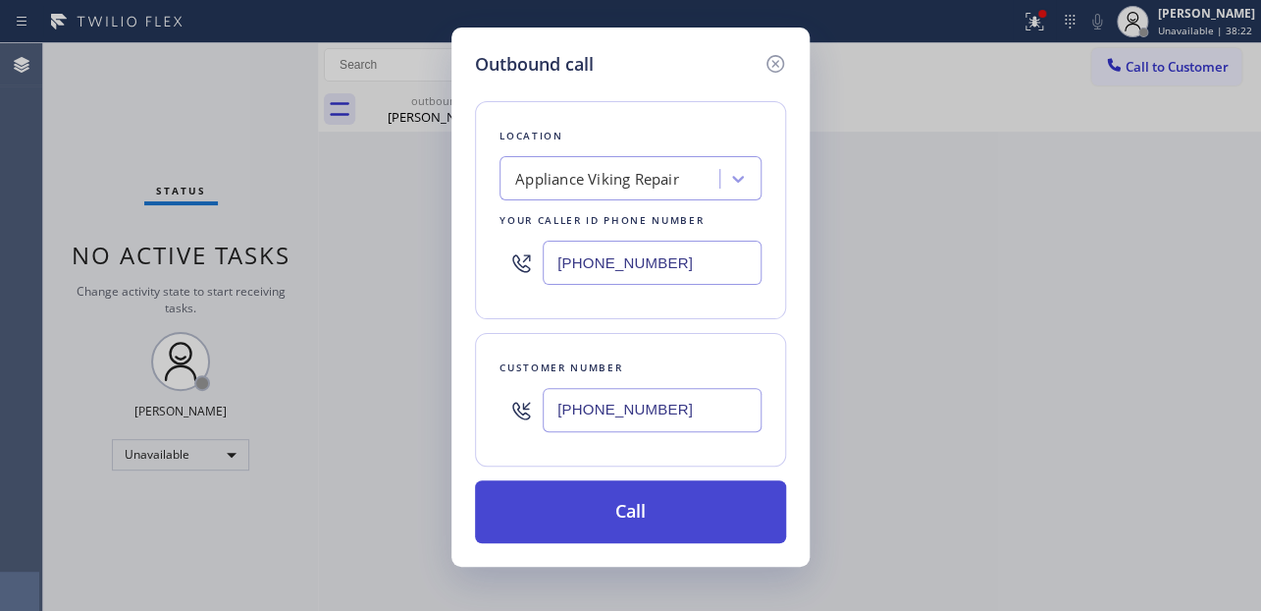
click at [627, 508] on button "Call" at bounding box center [630, 511] width 311 height 63
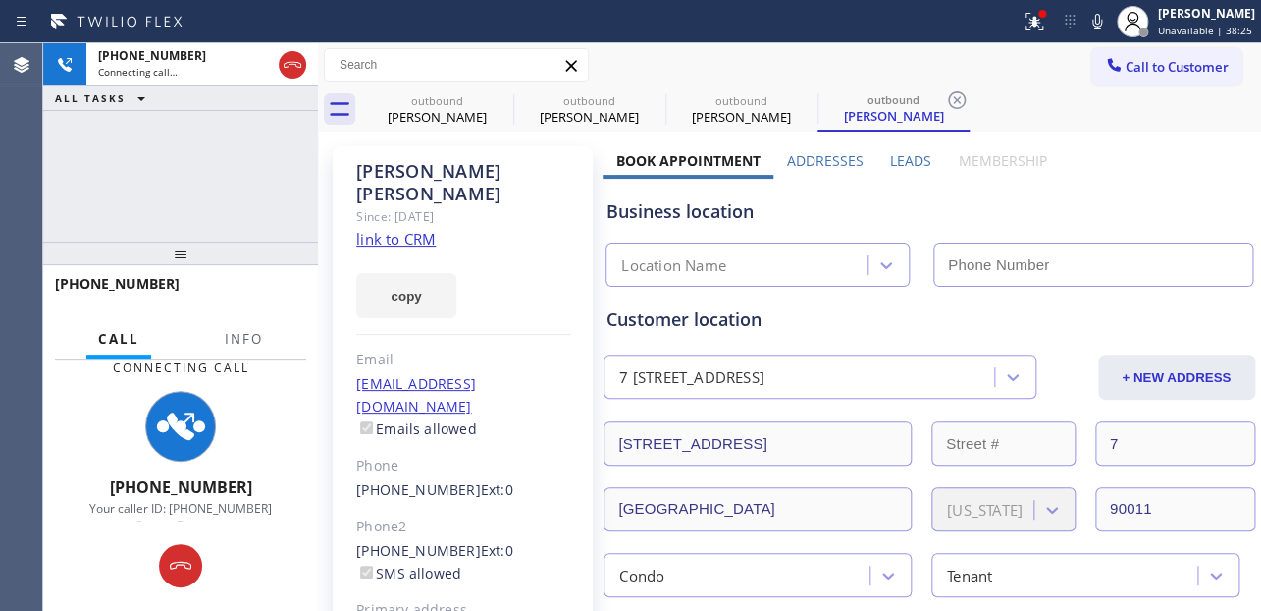
click at [902, 155] on label "Leads" at bounding box center [910, 160] width 41 height 19
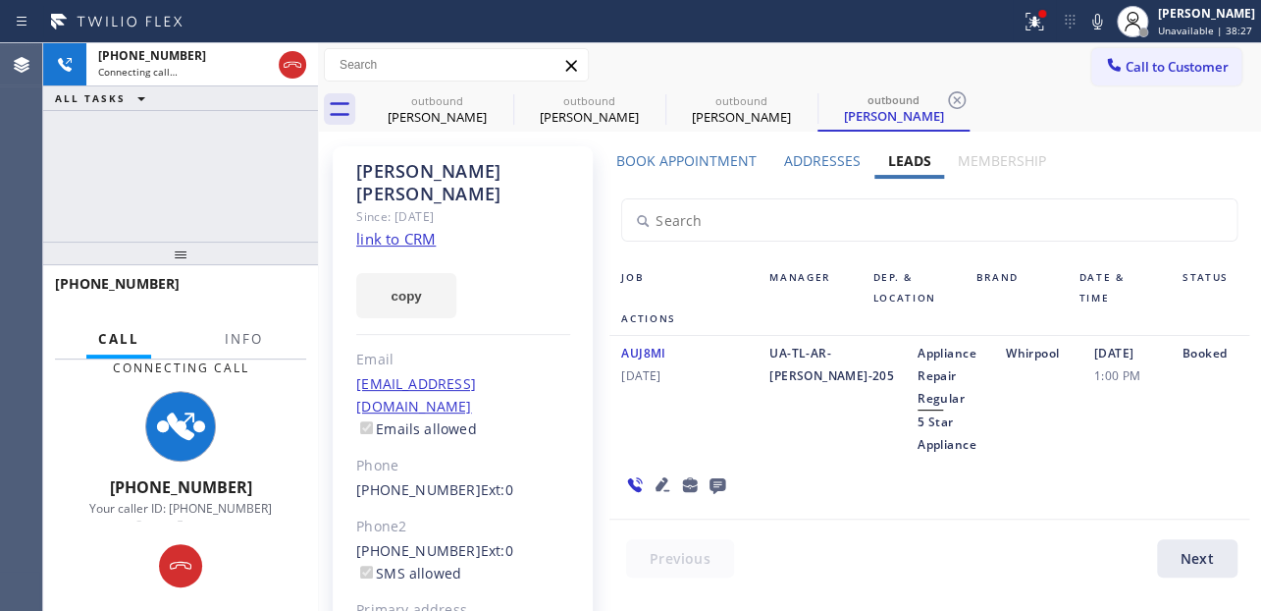
click at [656, 488] on icon at bounding box center [663, 484] width 14 height 14
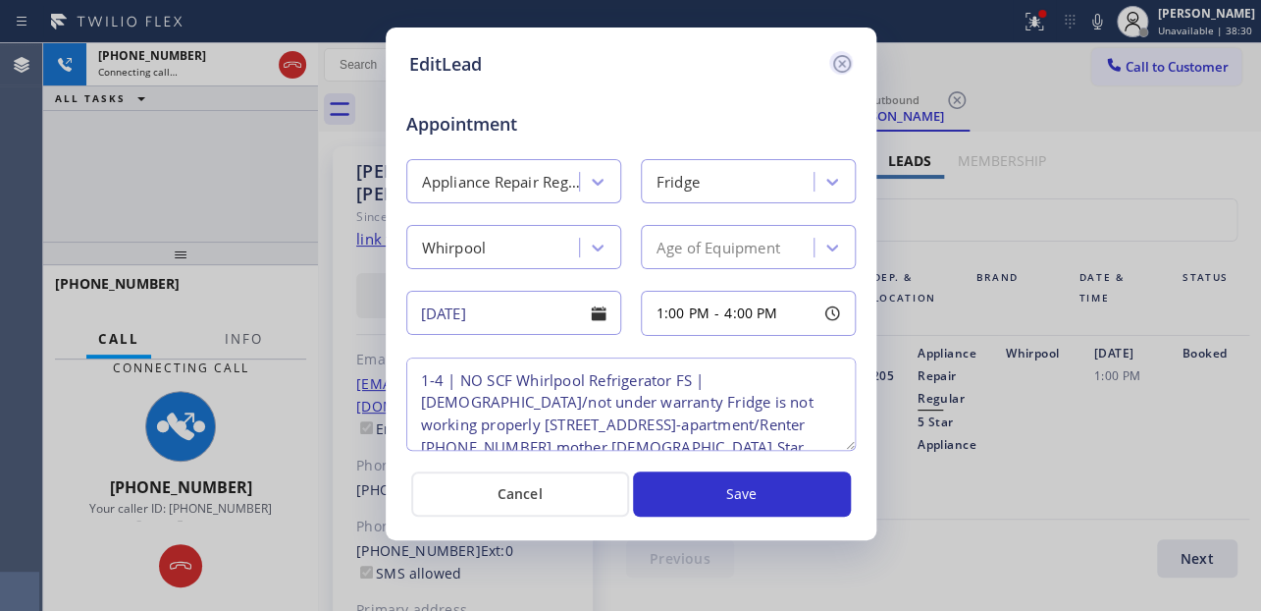
click at [843, 64] on icon at bounding box center [841, 64] width 18 height 18
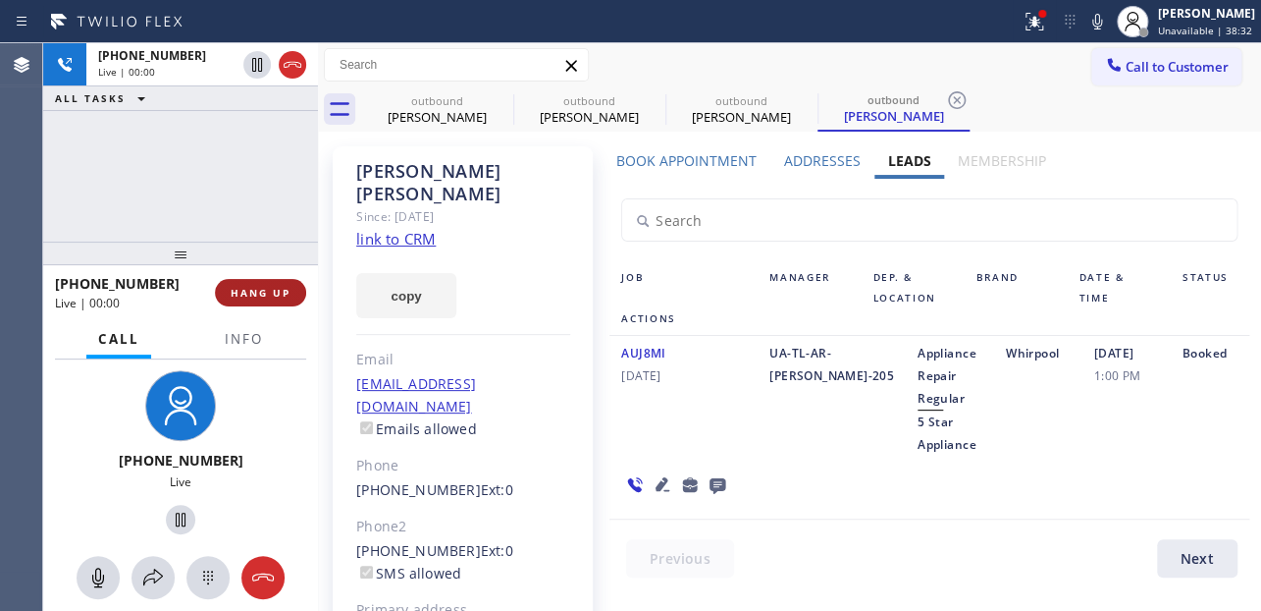
click at [244, 305] on button "HANG UP" at bounding box center [260, 292] width 91 height 27
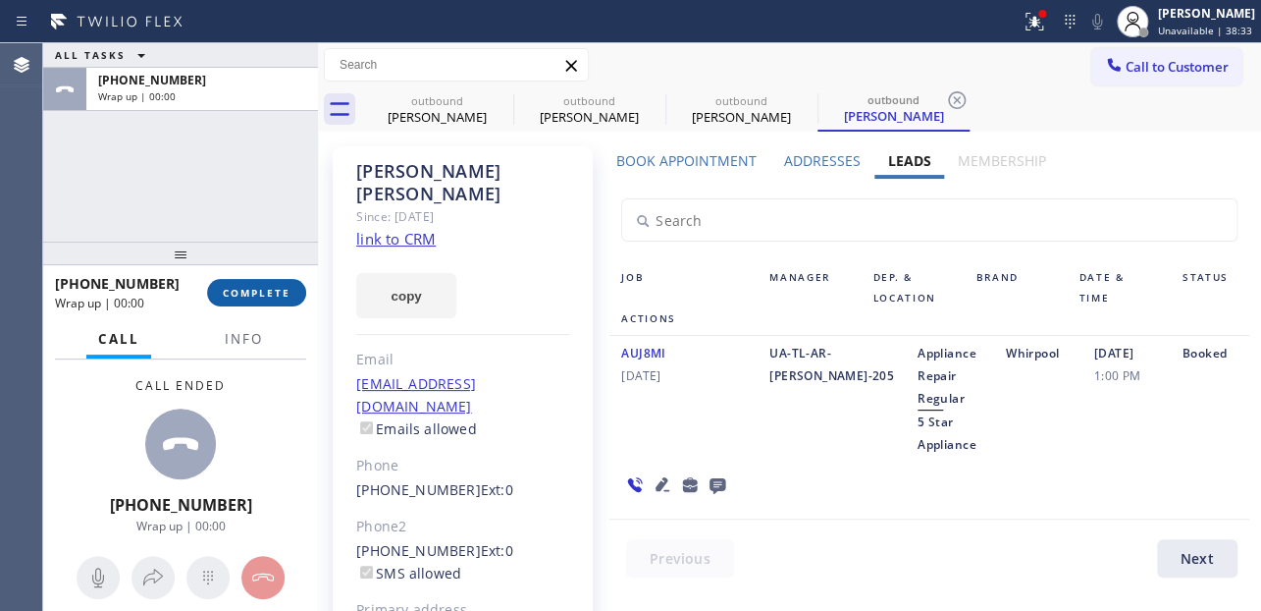
click at [255, 292] on span "COMPLETE" at bounding box center [257, 293] width 68 height 14
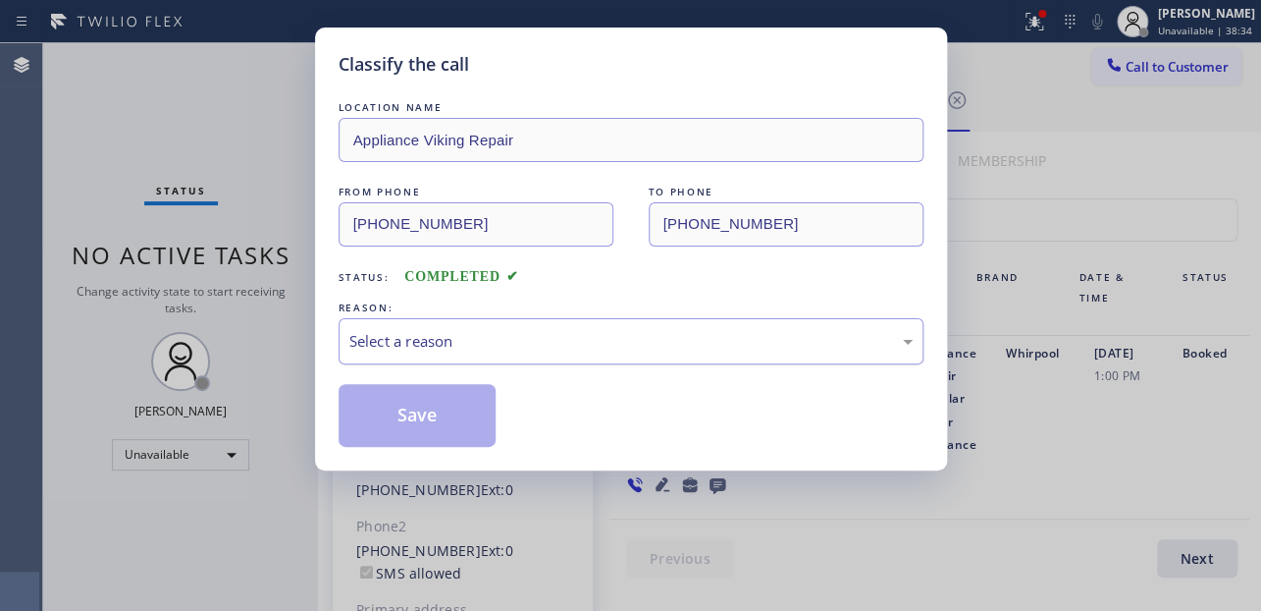
click at [505, 347] on div "Select a reason" at bounding box center [630, 341] width 563 height 23
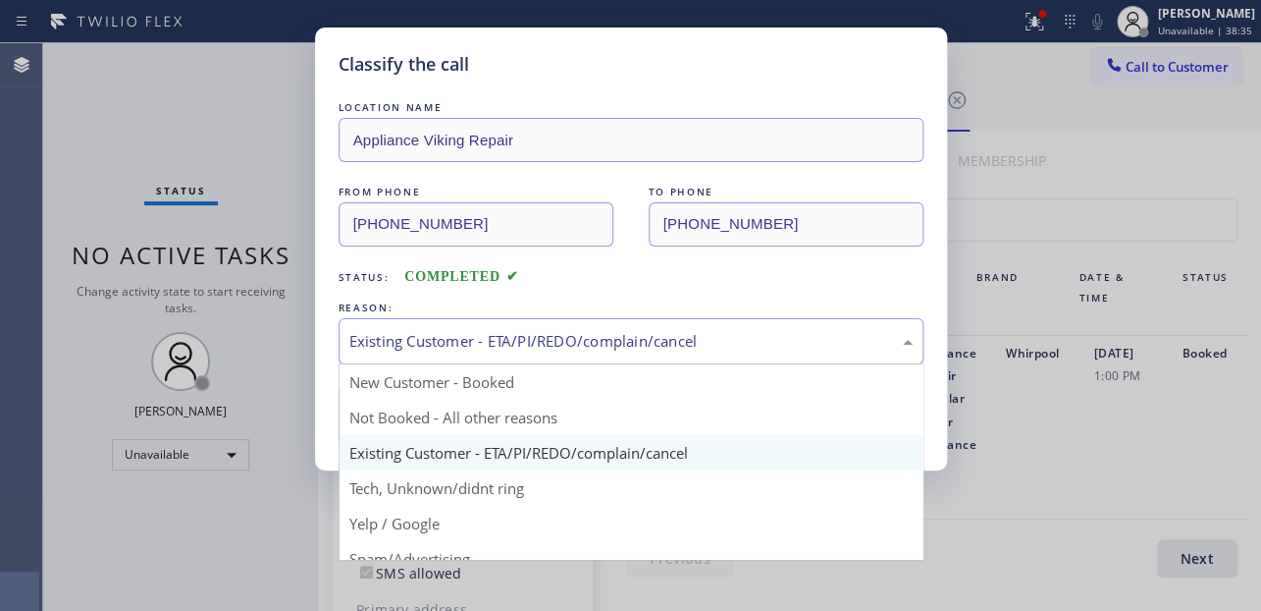
click at [520, 340] on div "Existing Customer - ETA/PI/REDO/complain/cancel" at bounding box center [630, 341] width 563 height 23
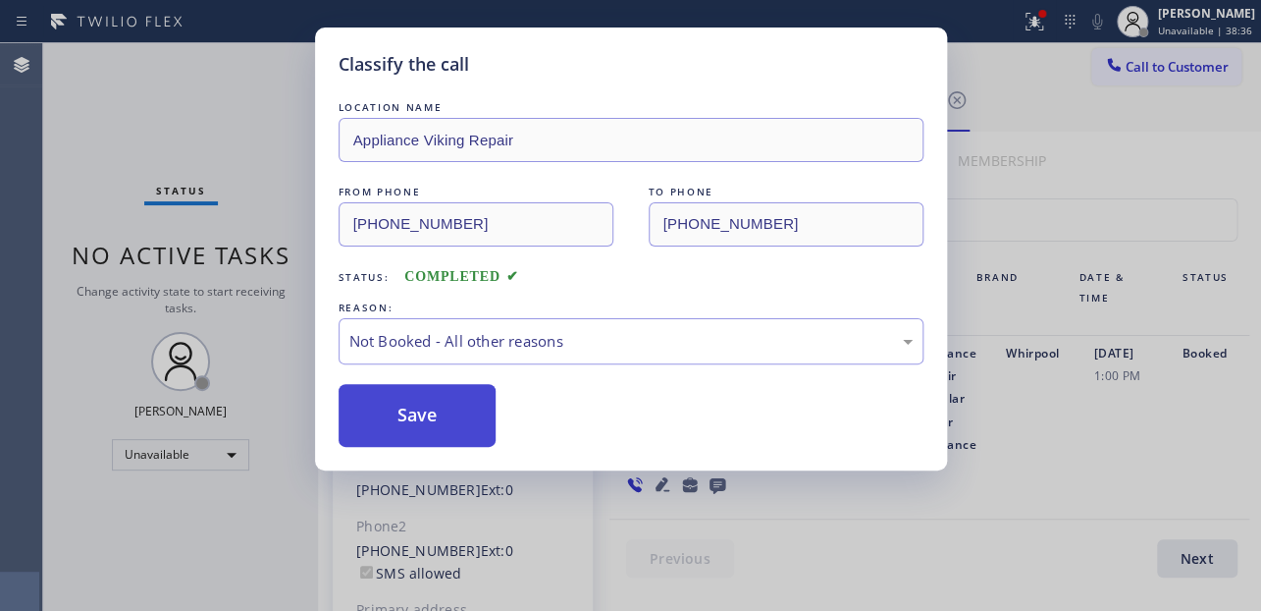
click at [429, 419] on button "Save" at bounding box center [418, 415] width 158 height 63
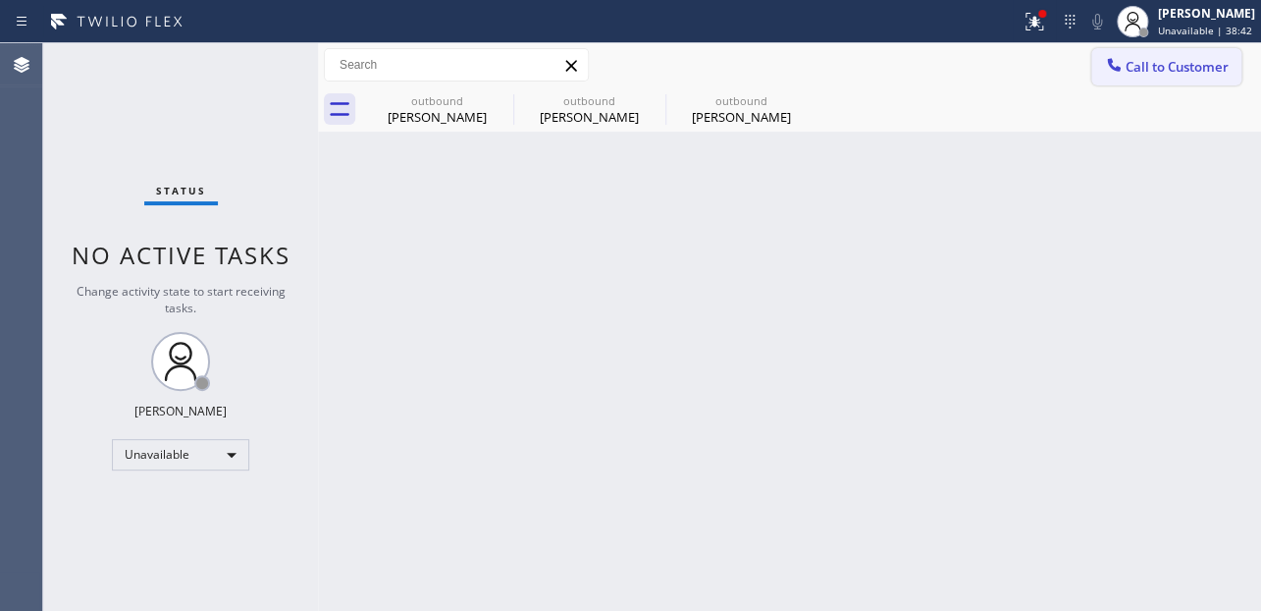
click at [1143, 73] on span "Call to Customer" at bounding box center [1177, 67] width 103 height 18
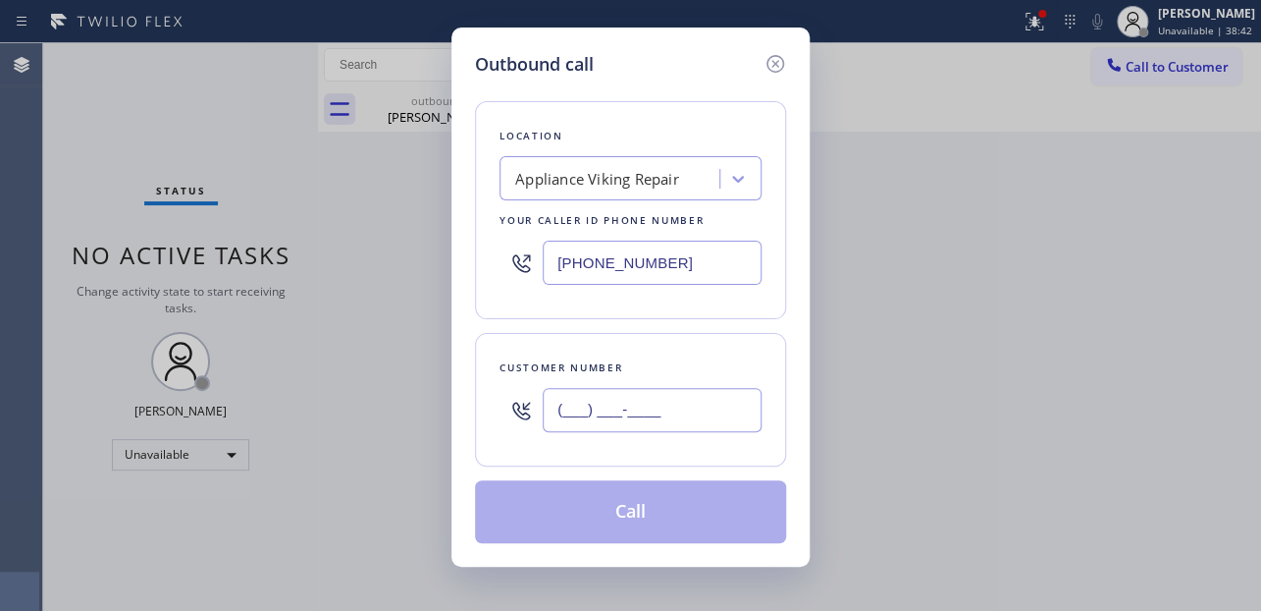
click at [582, 397] on input "(___) ___-____" at bounding box center [652, 410] width 219 height 44
paste input "424) 370-3001"
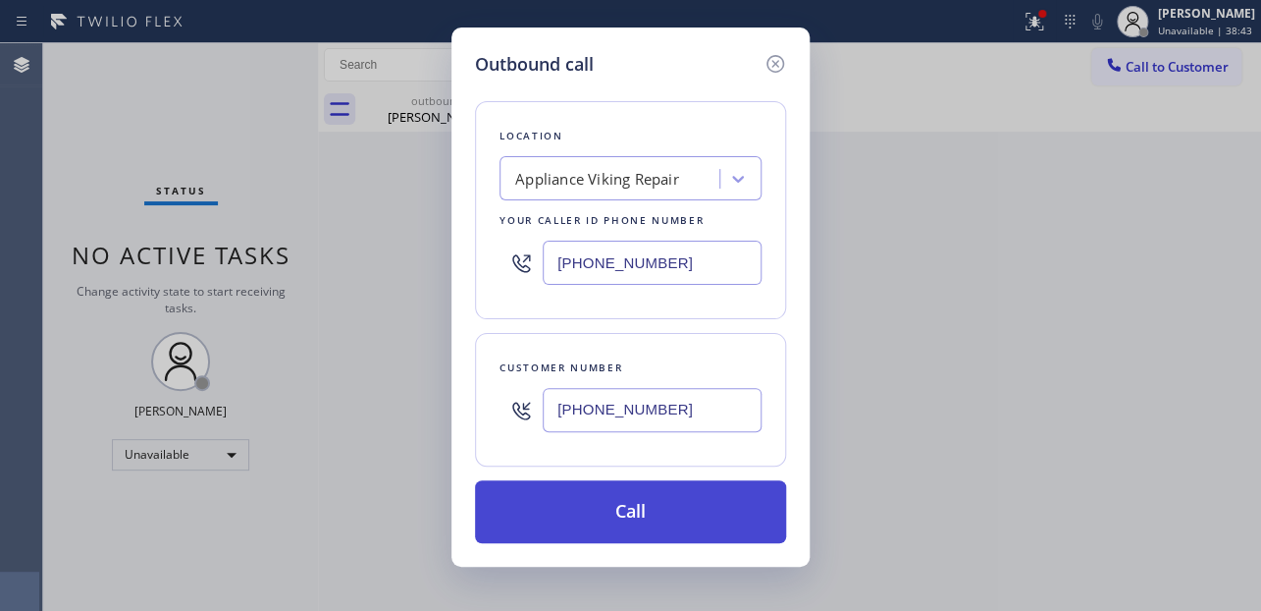
click at [659, 519] on button "Call" at bounding box center [630, 511] width 311 height 63
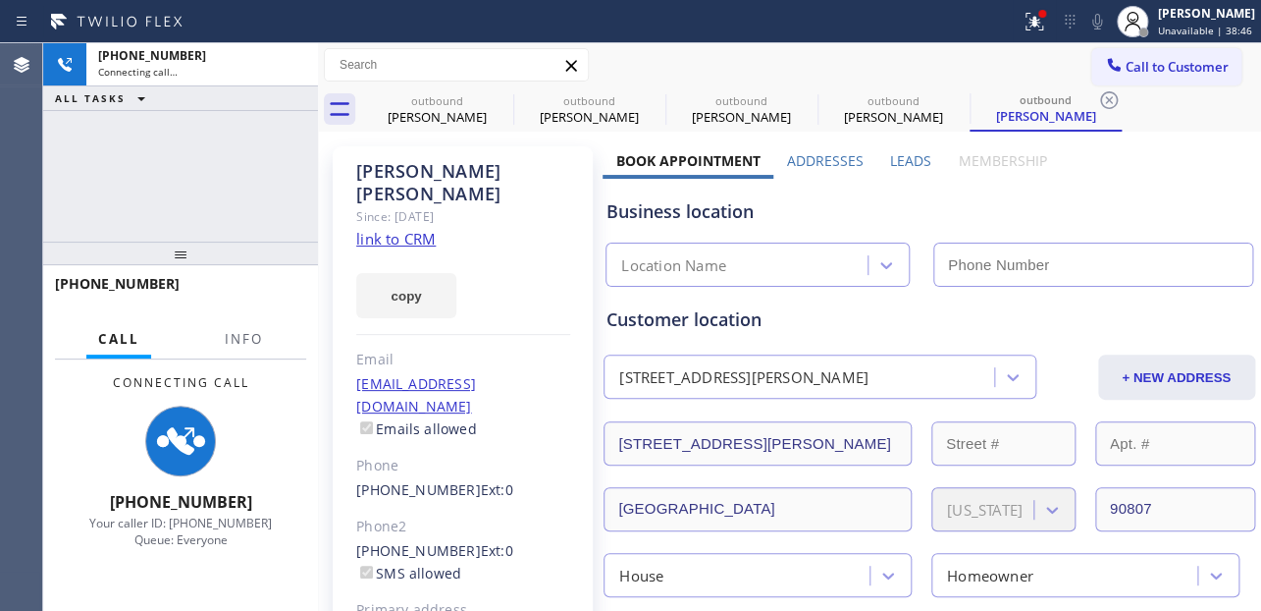
click at [907, 153] on label "Leads" at bounding box center [910, 160] width 41 height 19
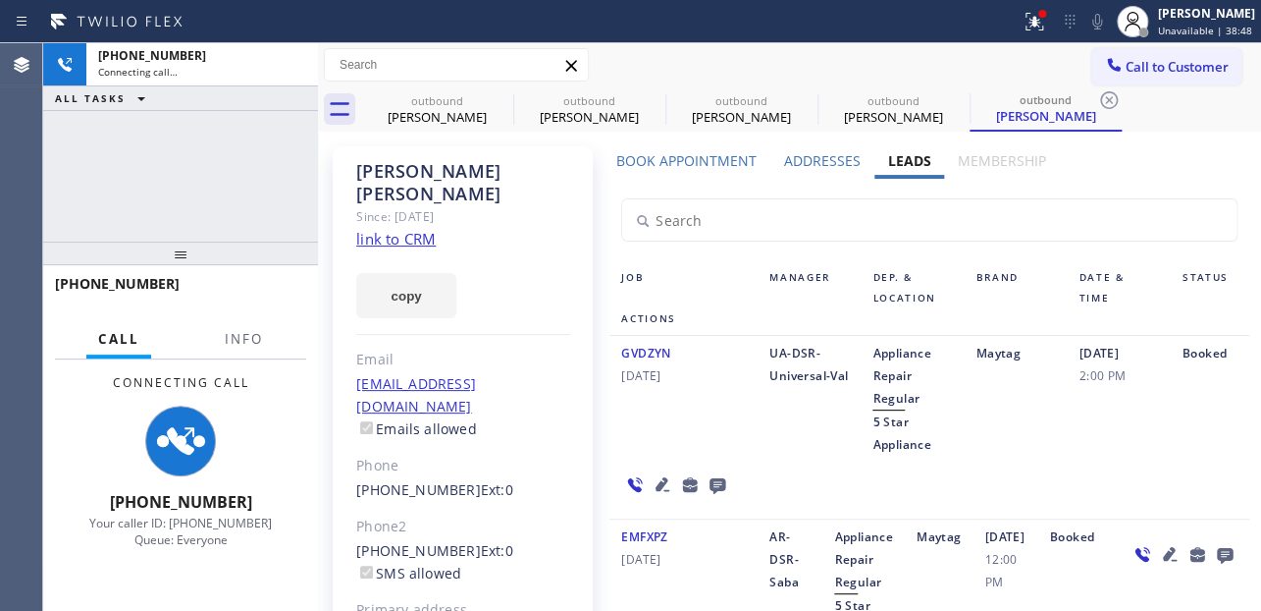
click at [658, 485] on icon at bounding box center [663, 484] width 14 height 14
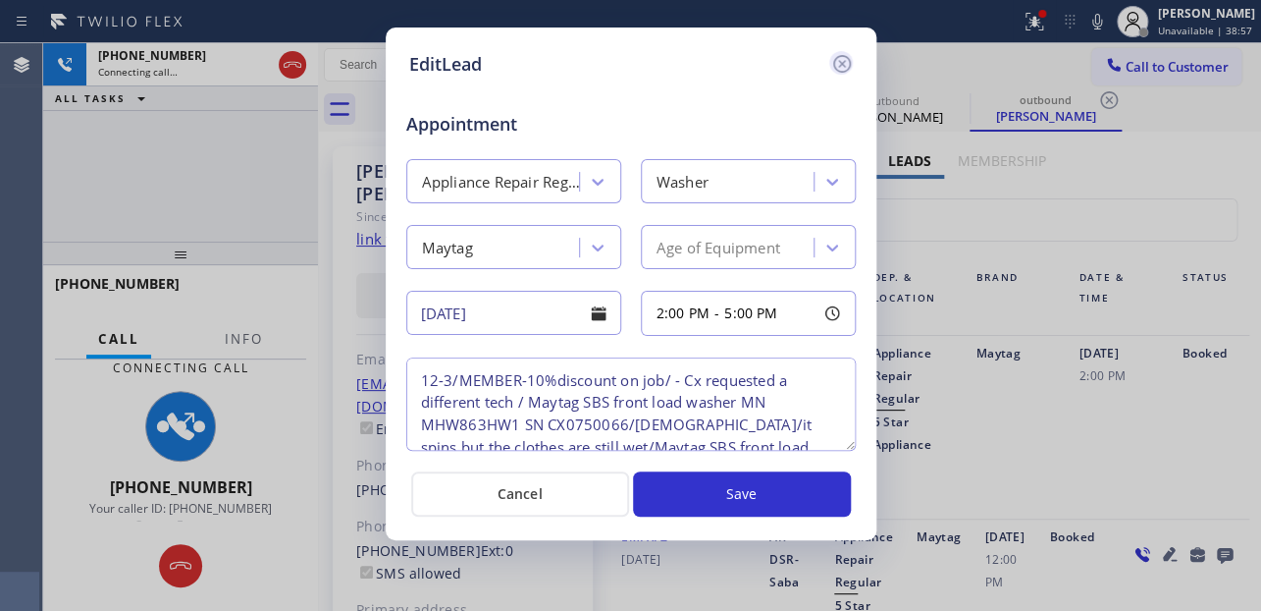
click at [843, 60] on icon at bounding box center [841, 64] width 18 height 18
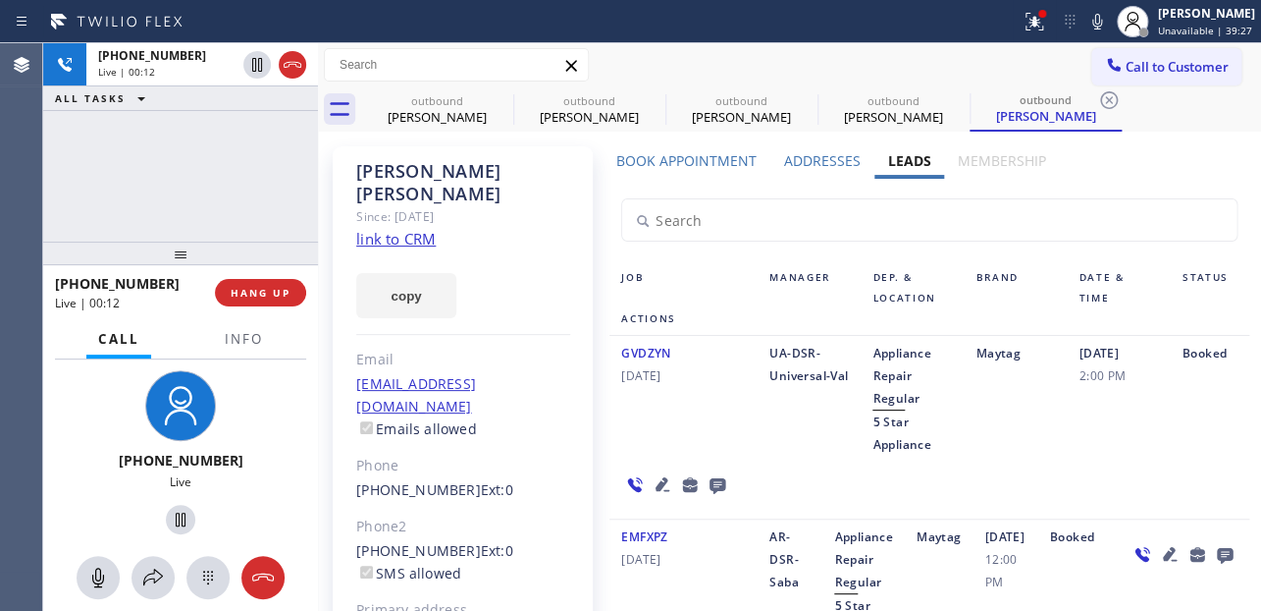
click at [656, 486] on icon at bounding box center [663, 484] width 14 height 14
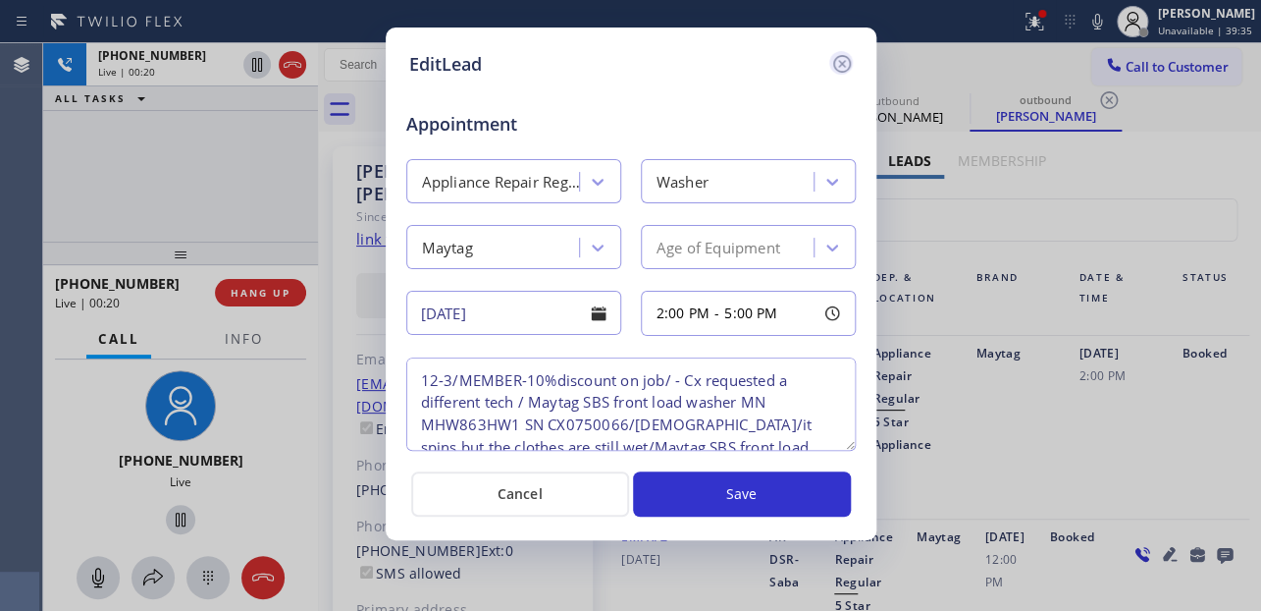
click at [841, 68] on icon at bounding box center [842, 64] width 24 height 24
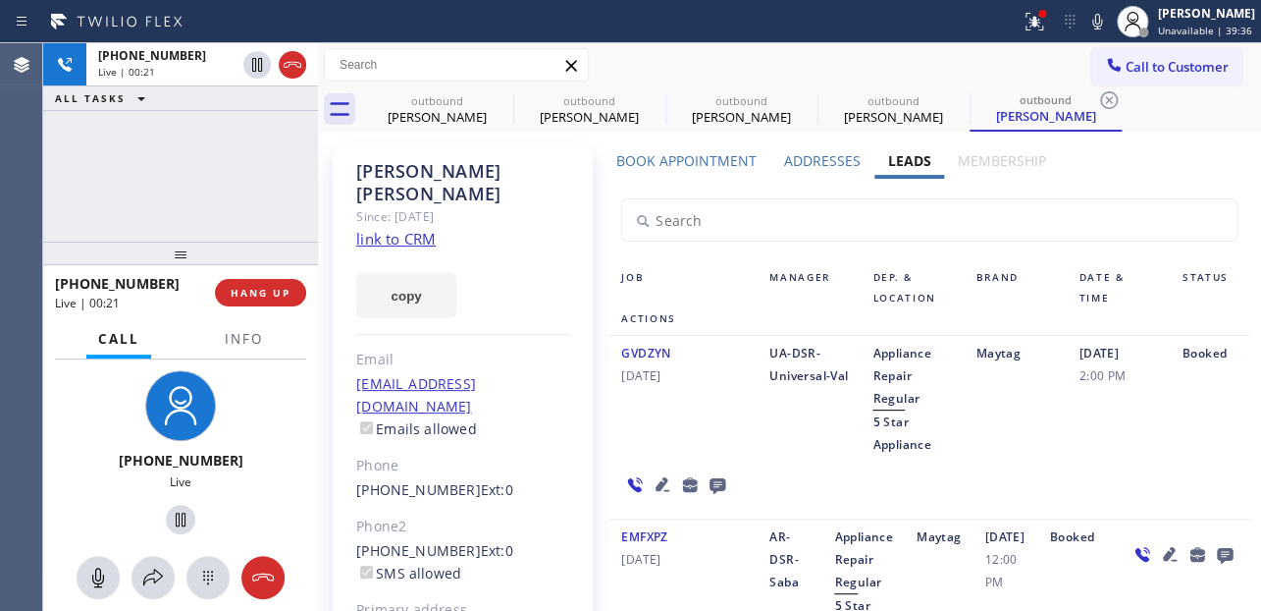
click at [689, 443] on div "GVDZYN 04/02/2024" at bounding box center [684, 399] width 148 height 114
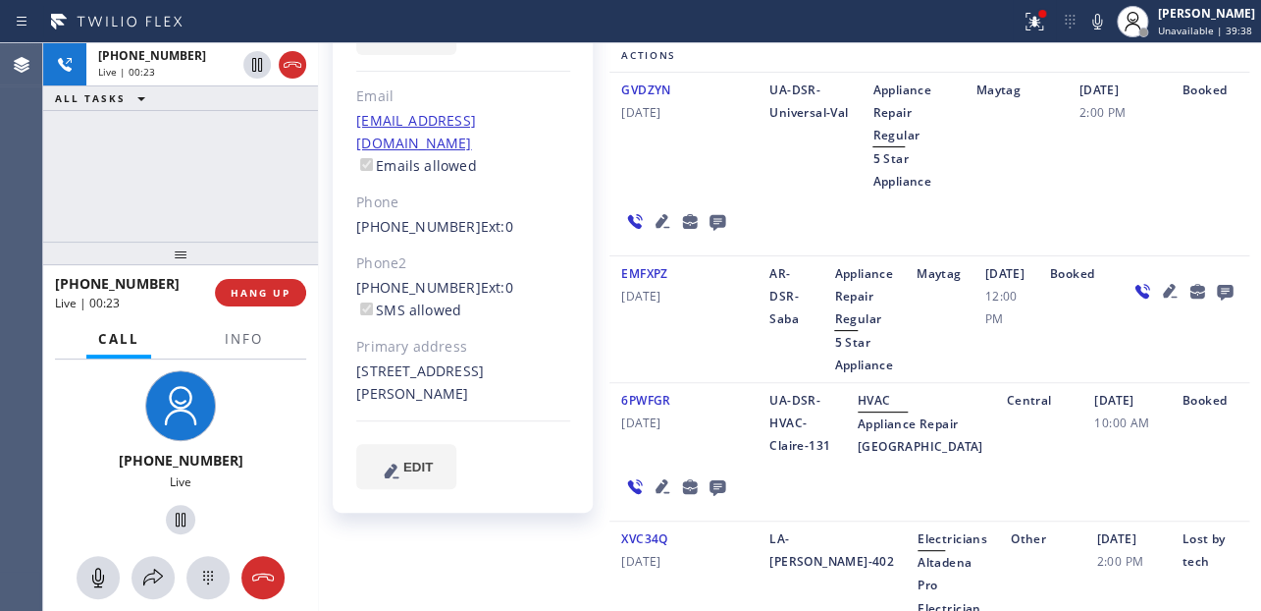
scroll to position [267, 0]
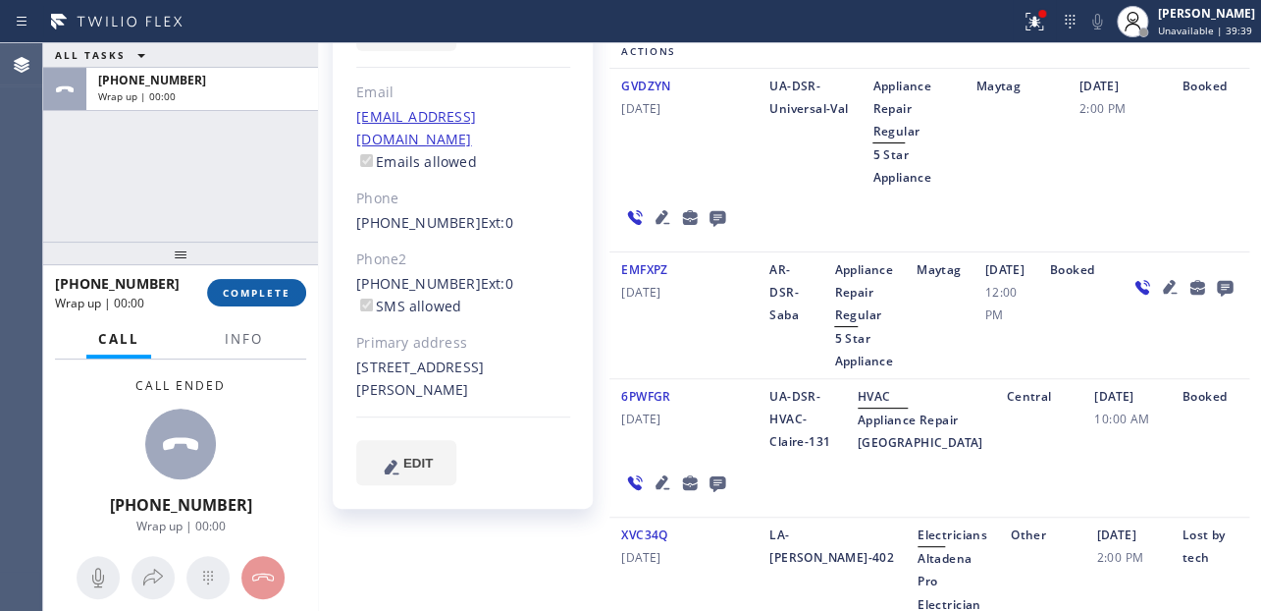
click at [233, 295] on span "COMPLETE" at bounding box center [257, 293] width 68 height 14
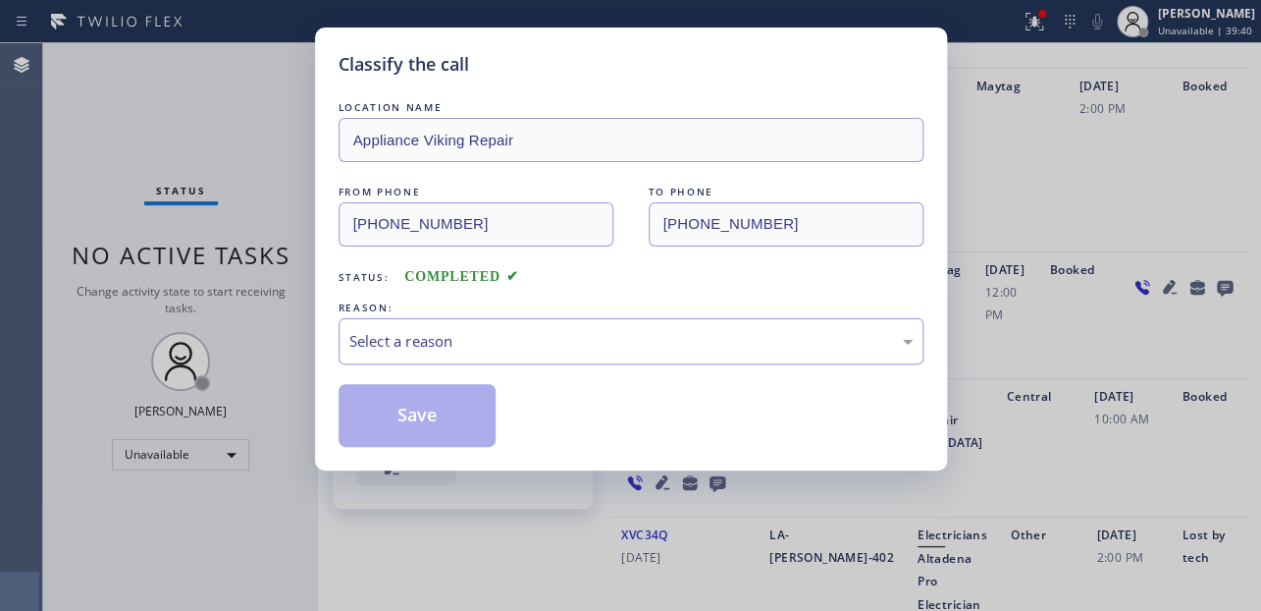
click at [592, 344] on div "Select a reason" at bounding box center [630, 341] width 563 height 23
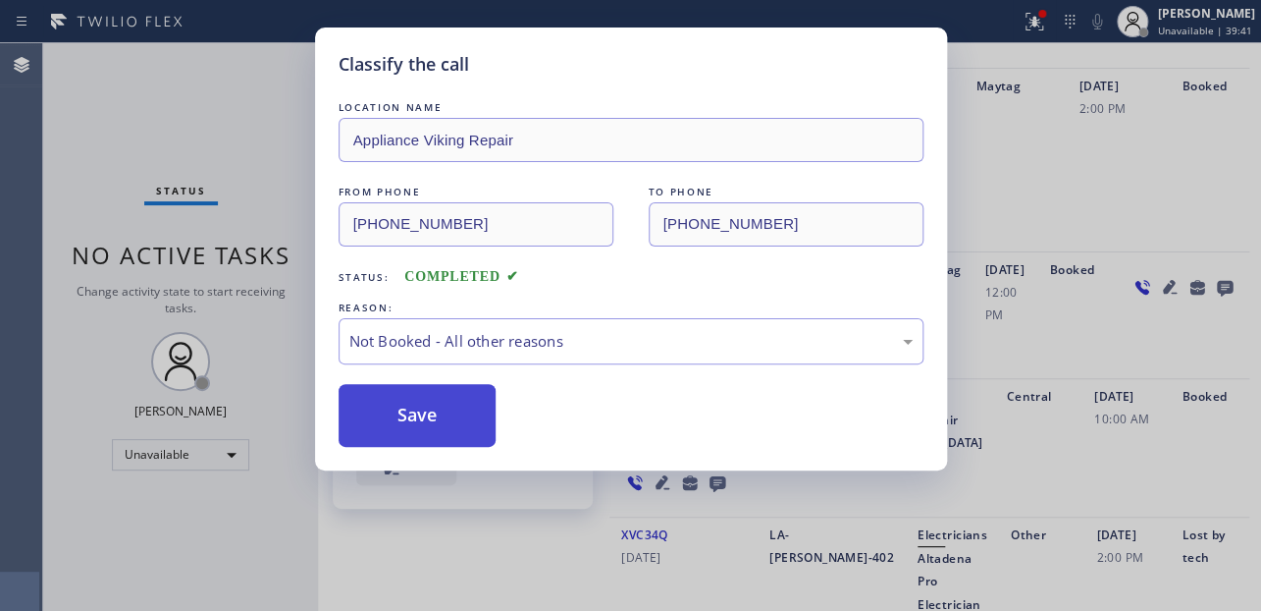
click at [398, 420] on button "Save" at bounding box center [418, 415] width 158 height 63
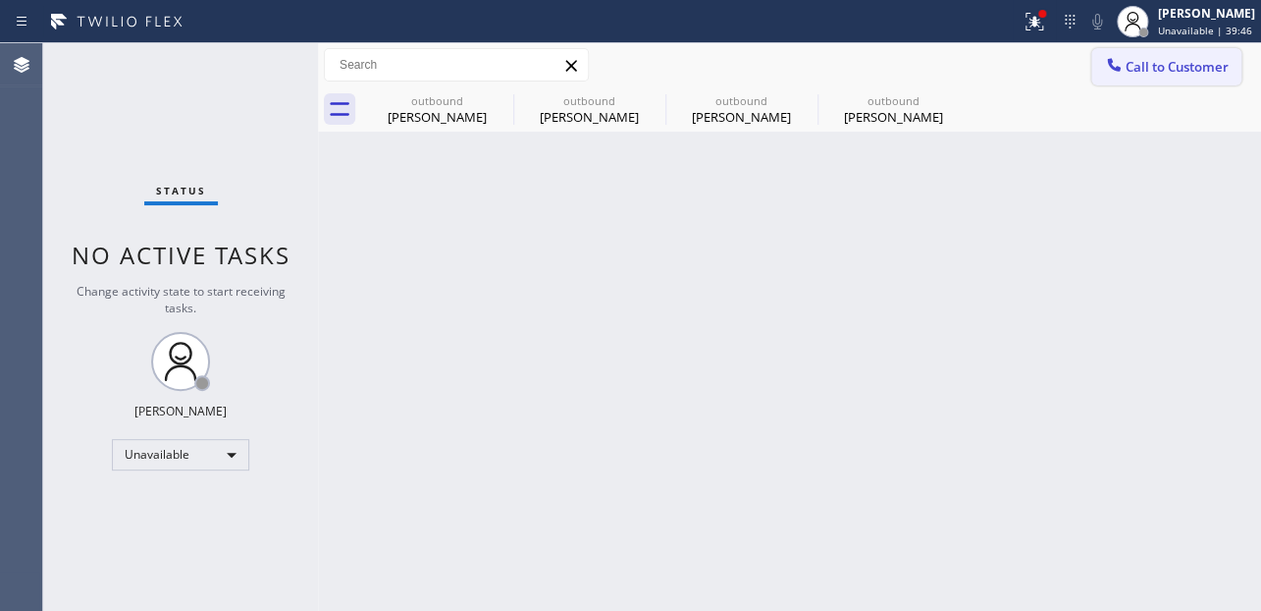
click at [1189, 71] on span "Call to Customer" at bounding box center [1177, 67] width 103 height 18
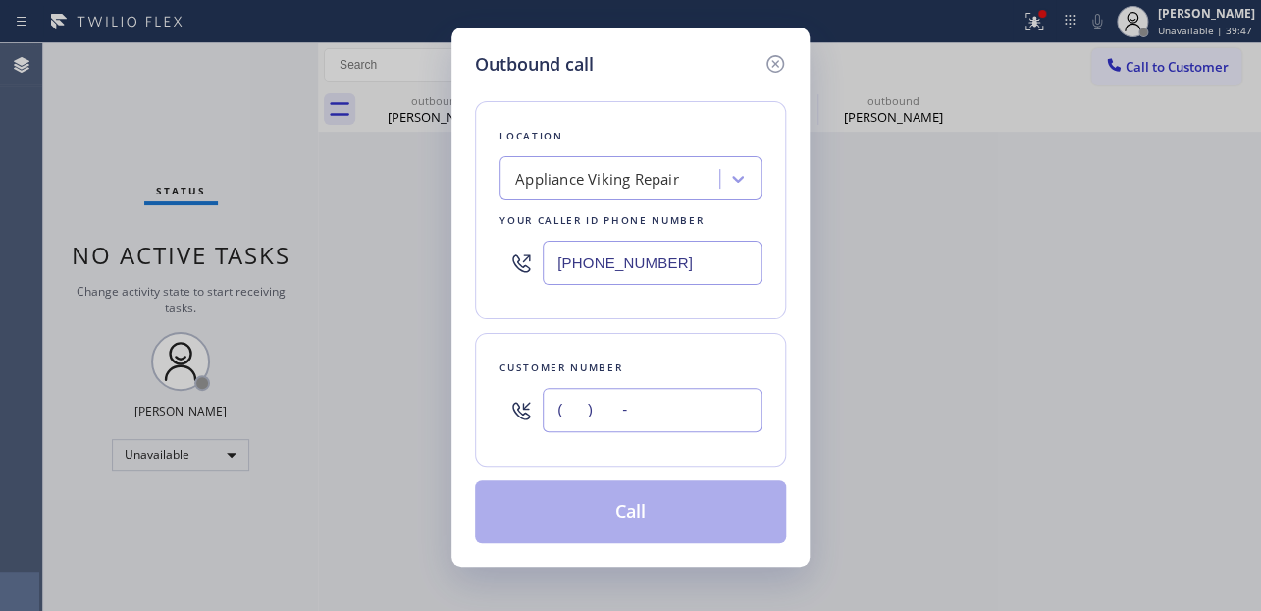
click at [580, 408] on input "(___) ___-____" at bounding box center [652, 410] width 219 height 44
paste input "657) 315-0361"
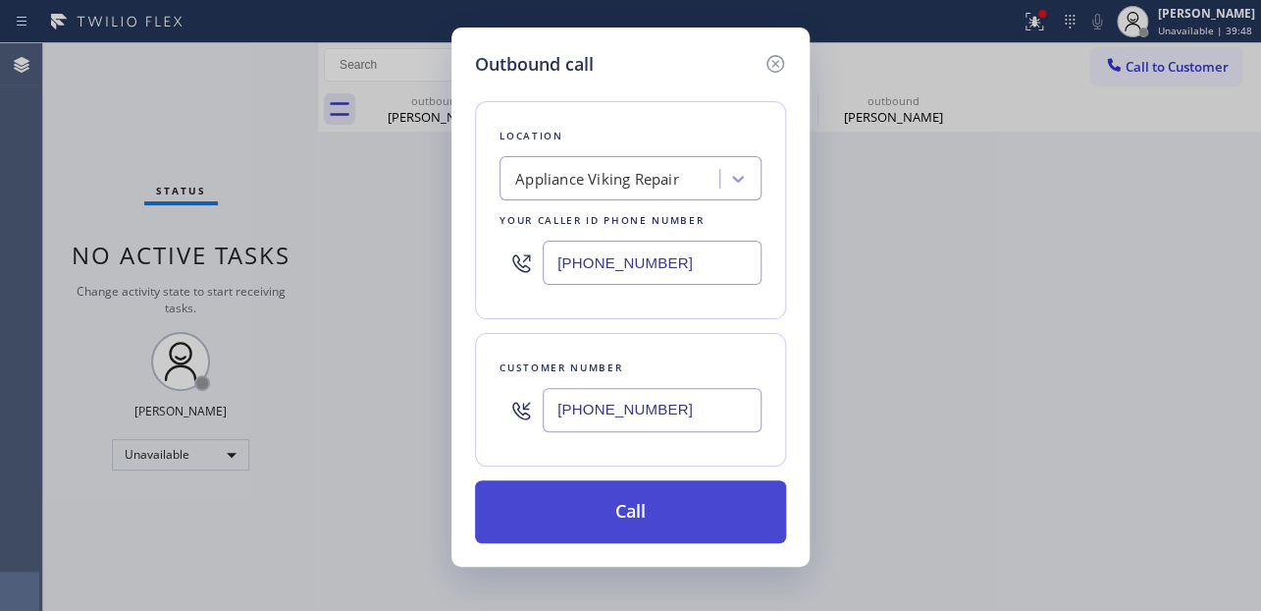
click at [633, 520] on button "Call" at bounding box center [630, 511] width 311 height 63
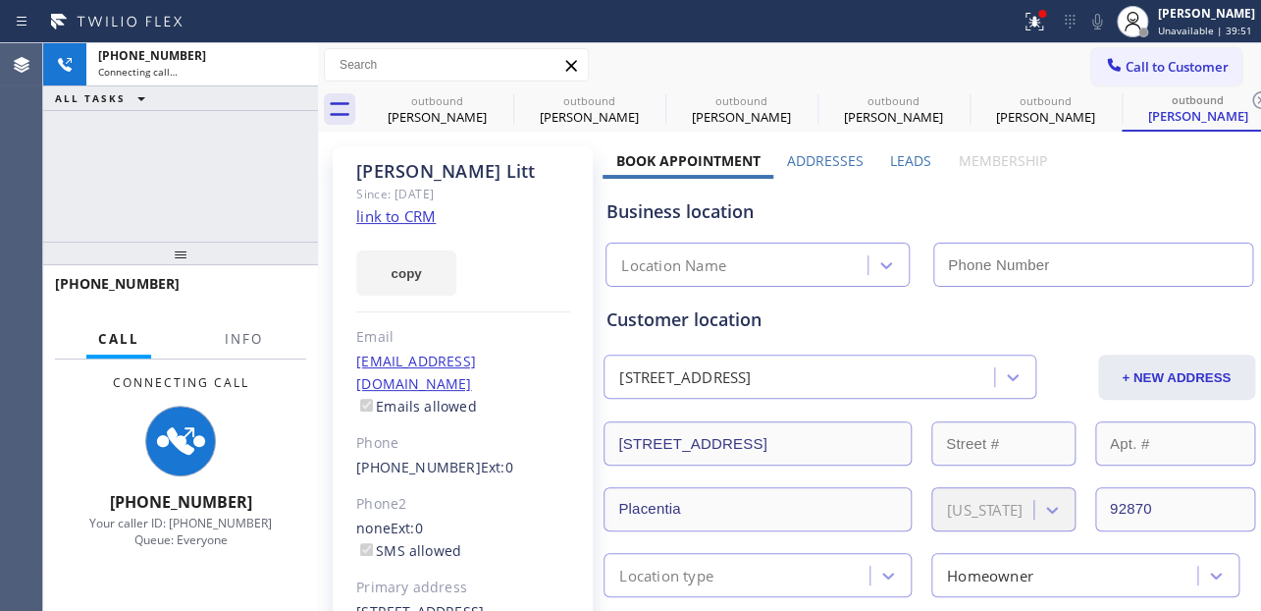
click at [892, 161] on label "Leads" at bounding box center [910, 160] width 41 height 19
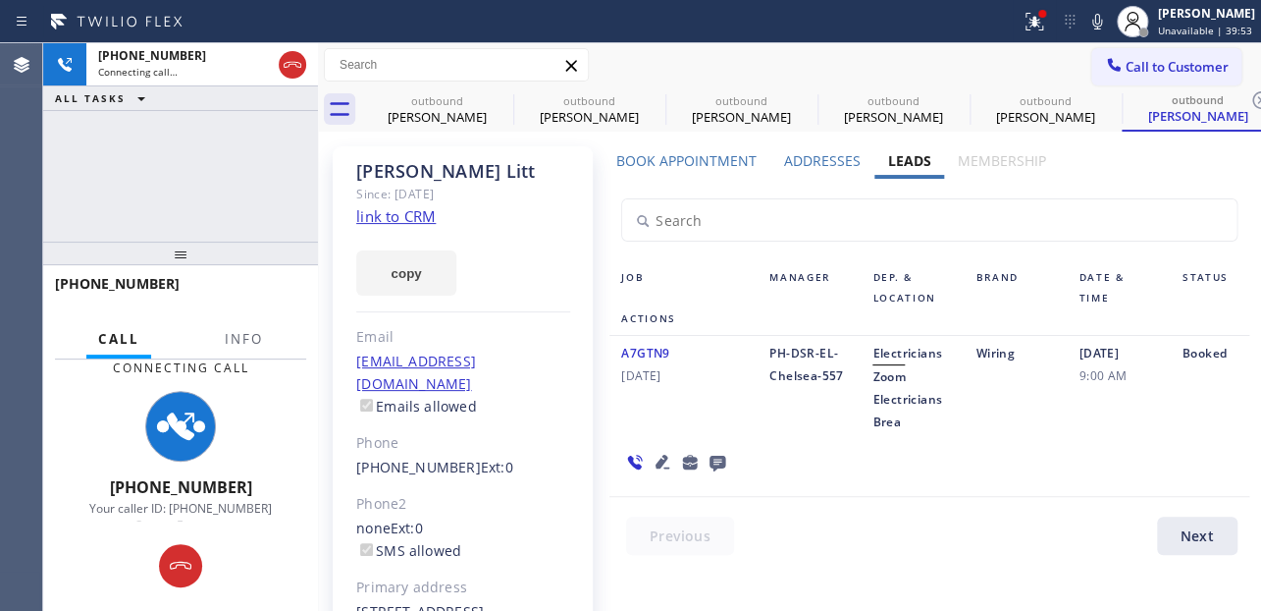
click at [659, 463] on icon at bounding box center [663, 462] width 24 height 24
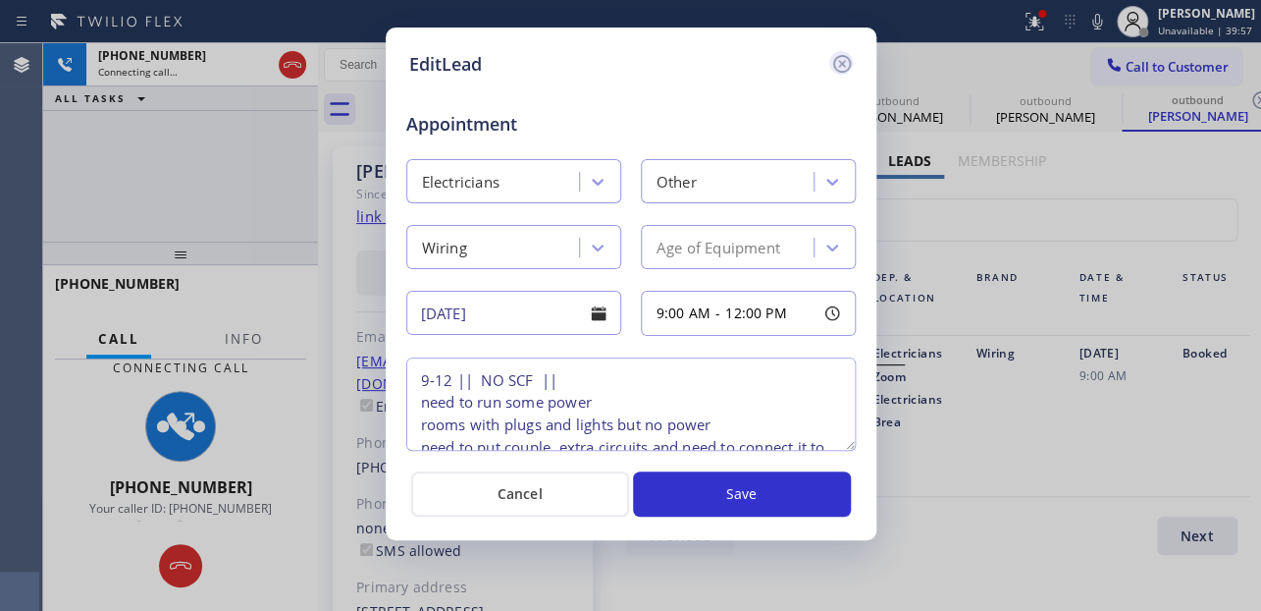
click at [843, 59] on icon at bounding box center [842, 64] width 24 height 24
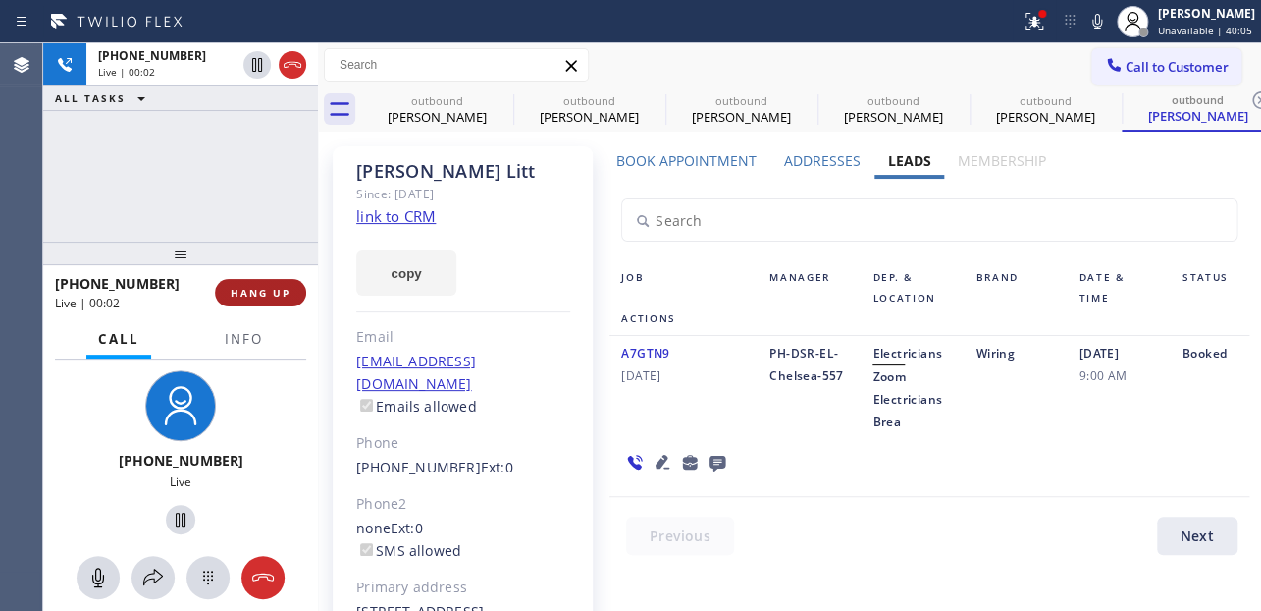
click at [239, 297] on span "HANG UP" at bounding box center [261, 293] width 60 height 14
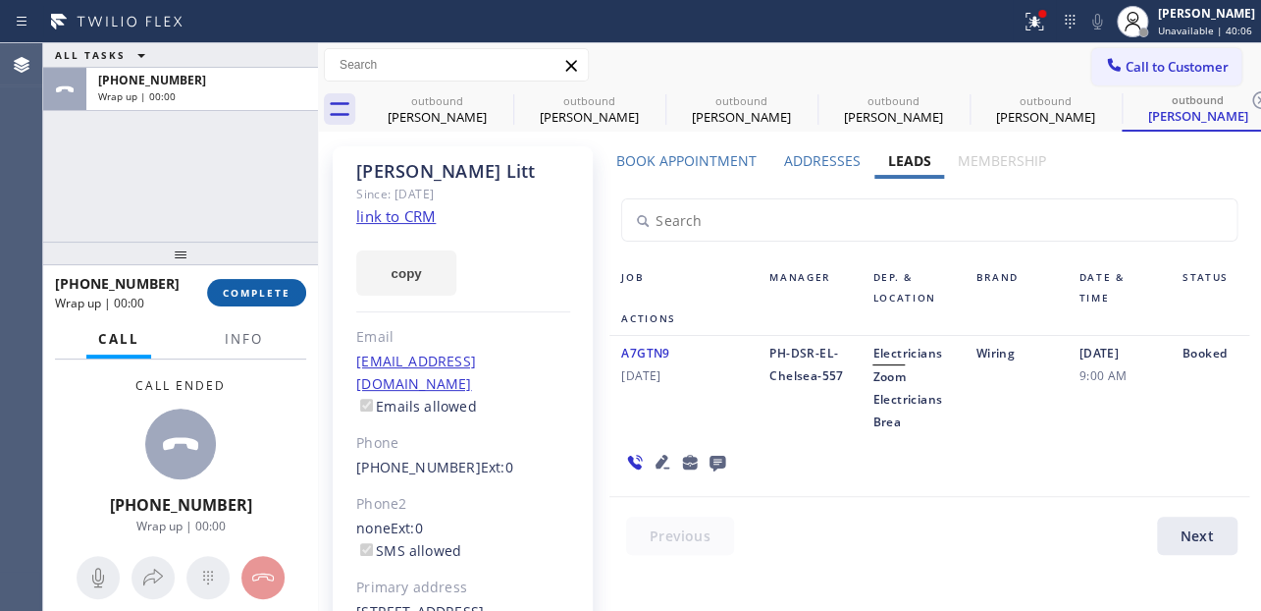
click at [252, 304] on button "COMPLETE" at bounding box center [256, 292] width 99 height 27
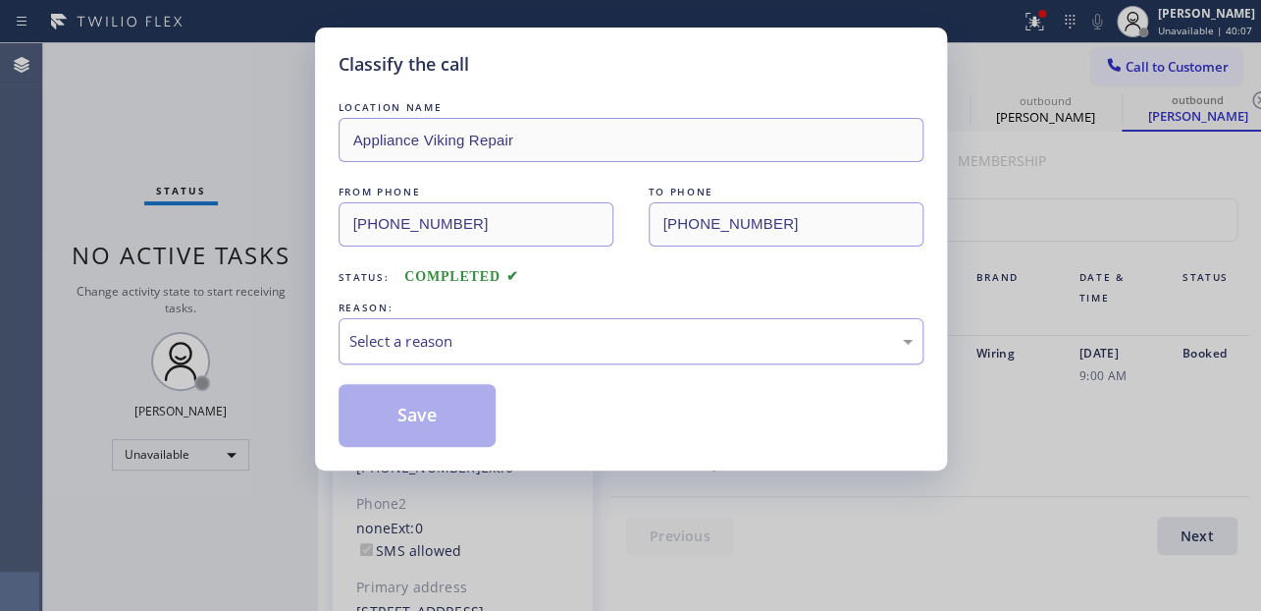
click at [451, 345] on div "Select a reason" at bounding box center [630, 341] width 563 height 23
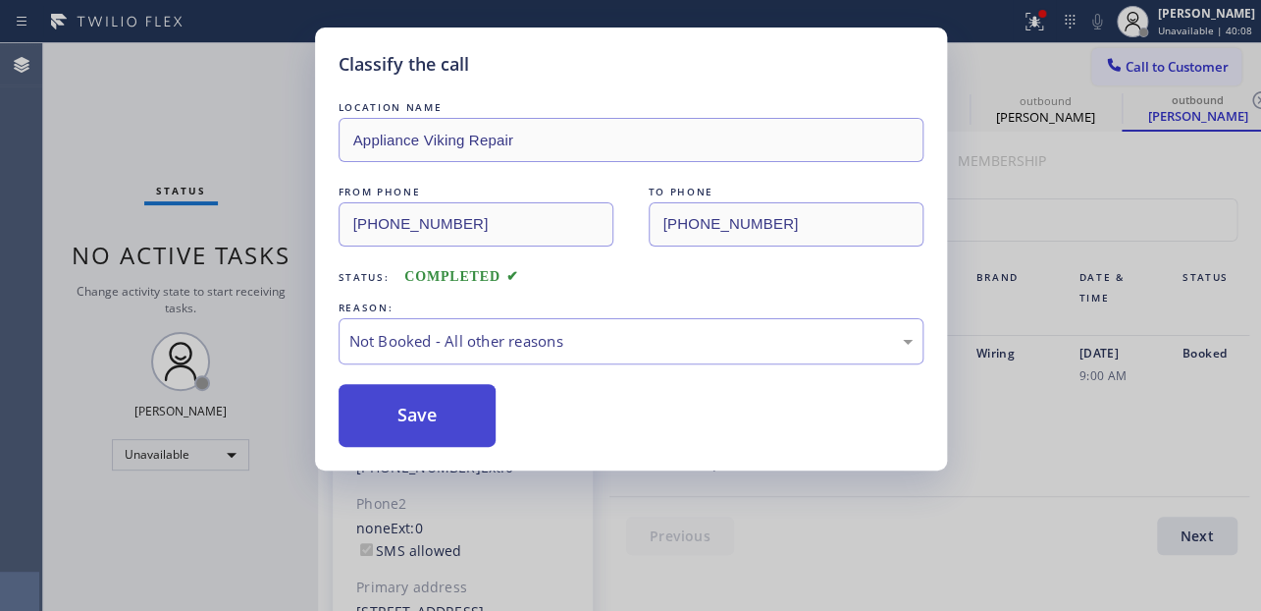
click at [420, 413] on button "Save" at bounding box center [418, 415] width 158 height 63
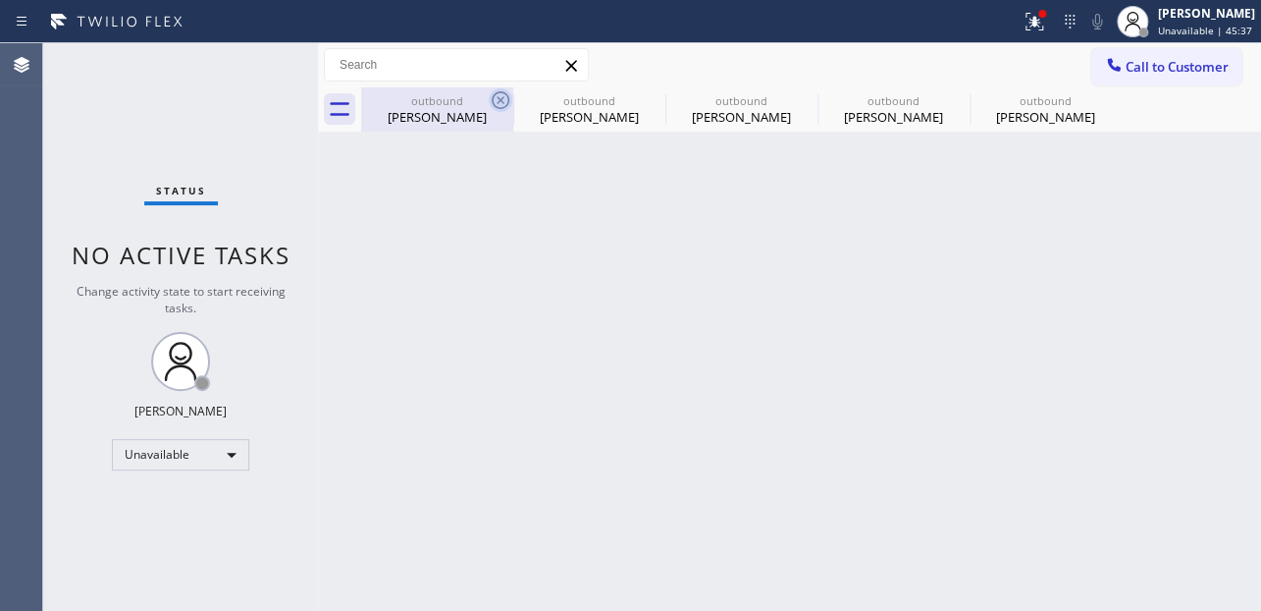
click at [497, 97] on icon at bounding box center [501, 100] width 18 height 18
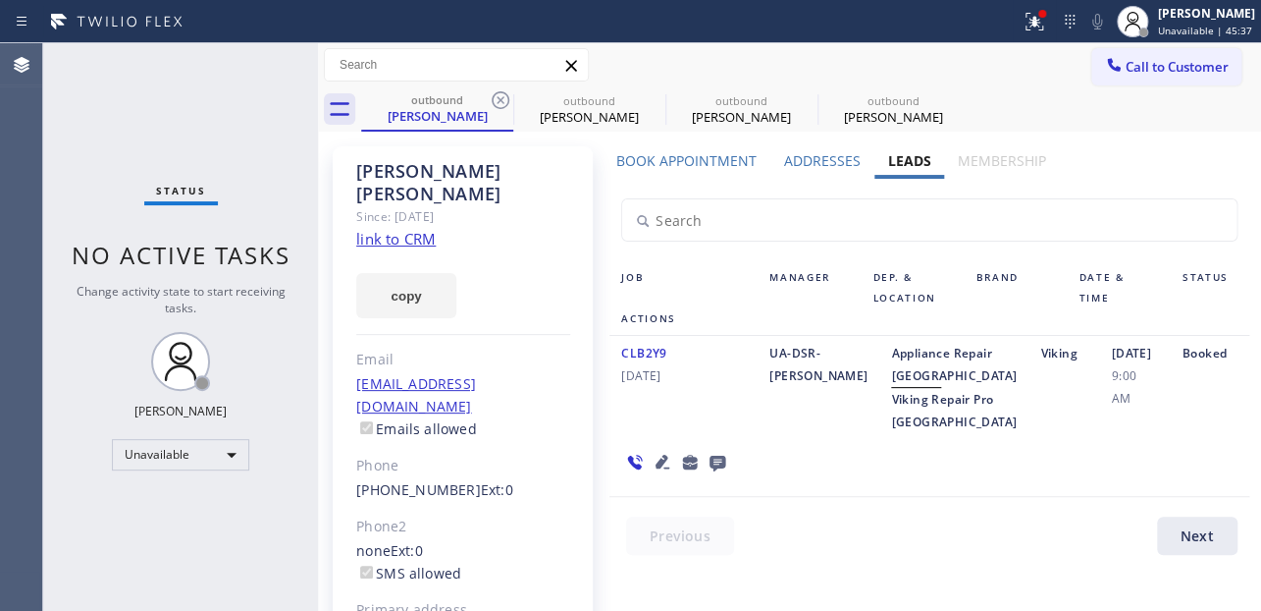
click at [497, 97] on icon at bounding box center [501, 100] width 18 height 18
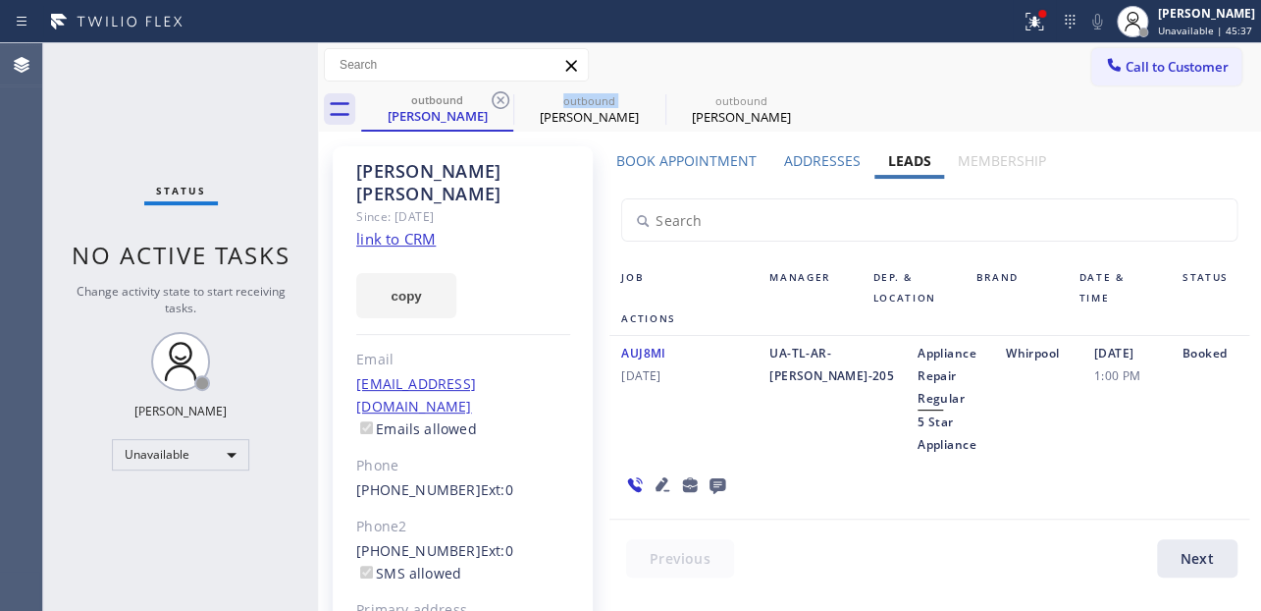
click at [497, 97] on icon at bounding box center [501, 100] width 18 height 18
click at [0, 0] on icon at bounding box center [0, 0] width 0 height 0
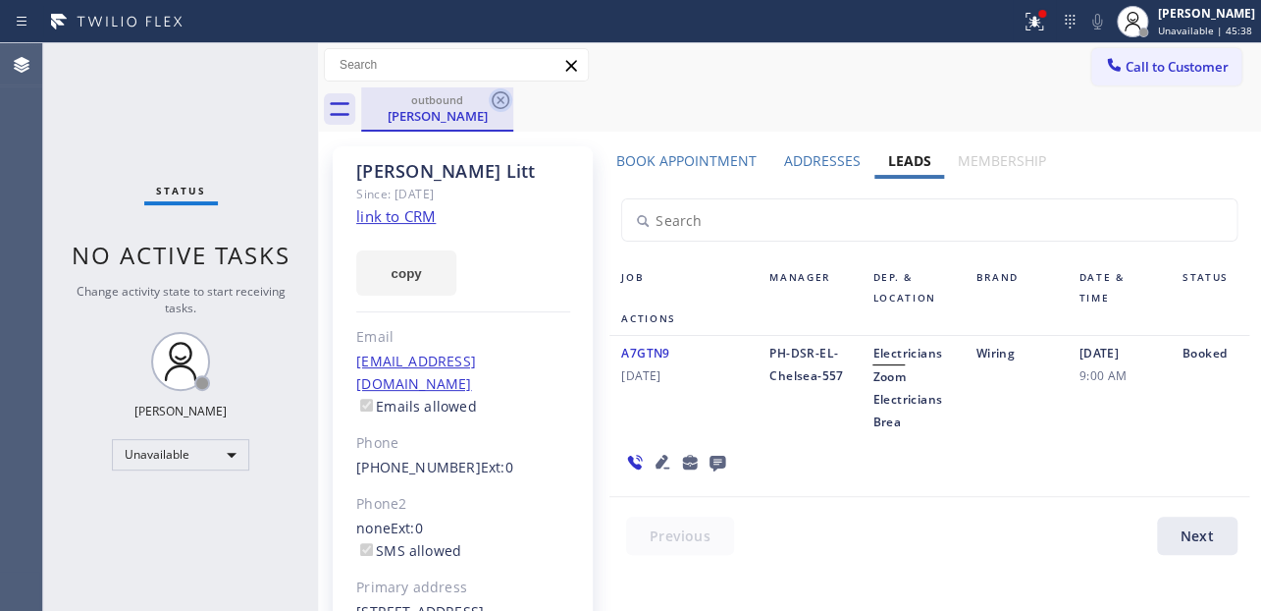
click at [500, 97] on icon at bounding box center [501, 100] width 24 height 24
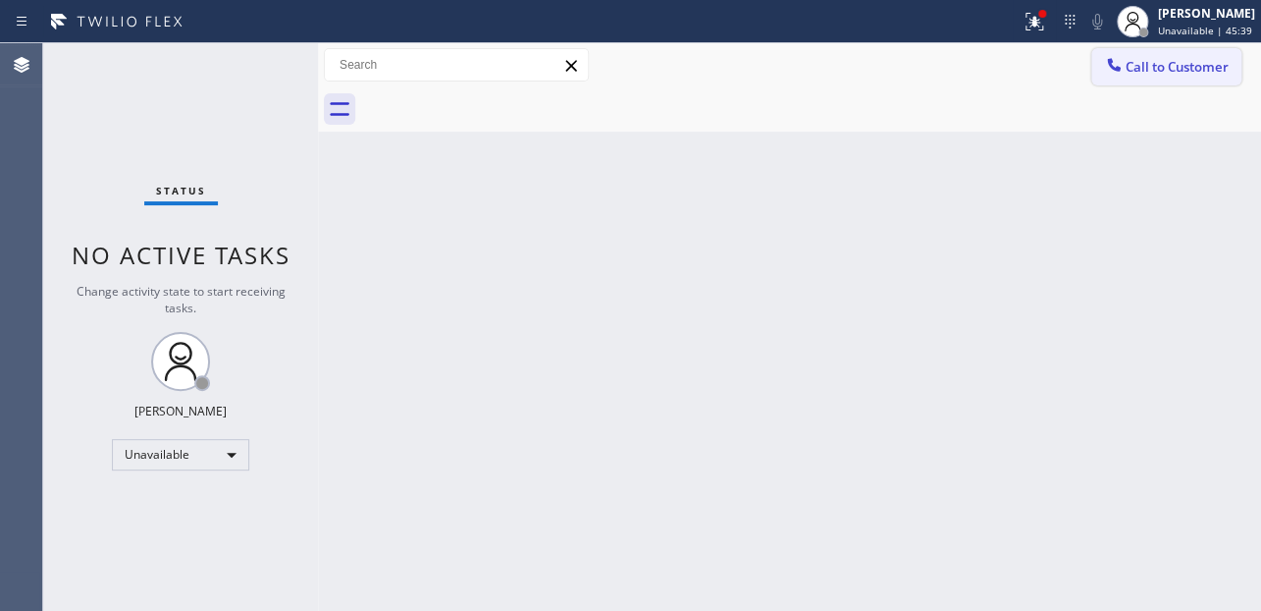
click at [1116, 64] on icon at bounding box center [1114, 65] width 20 height 20
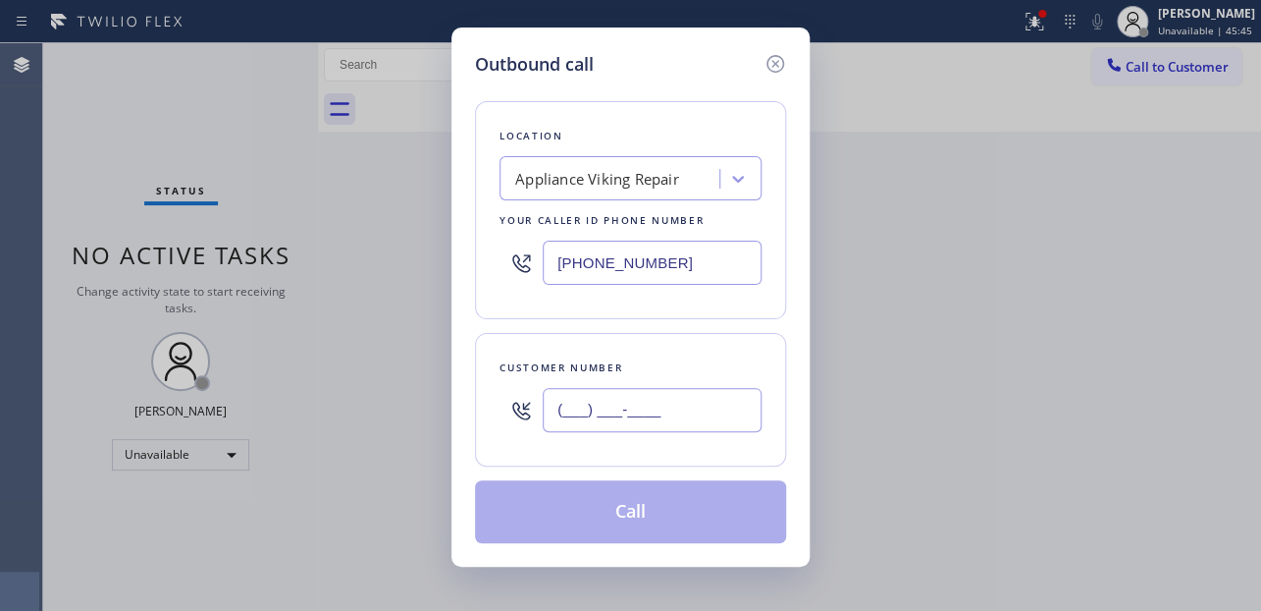
click at [622, 402] on input "(___) ___-____" at bounding box center [652, 410] width 219 height 44
paste input "310) 592-3133"
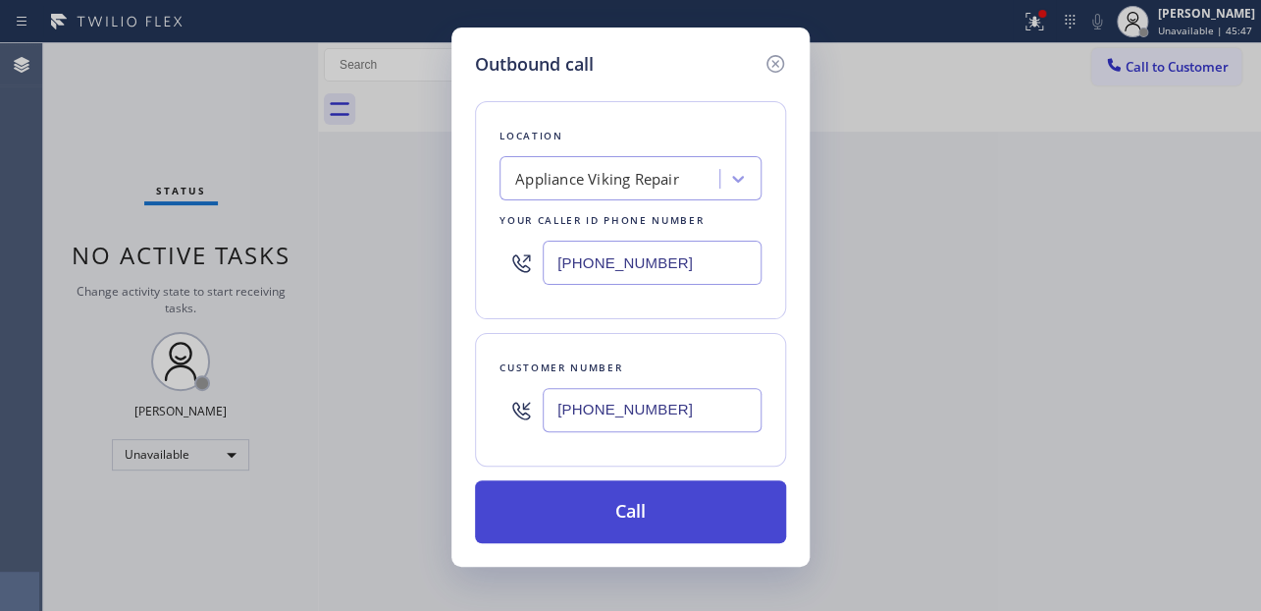
type input "(310) 592-3133"
click at [642, 511] on button "Call" at bounding box center [630, 511] width 311 height 63
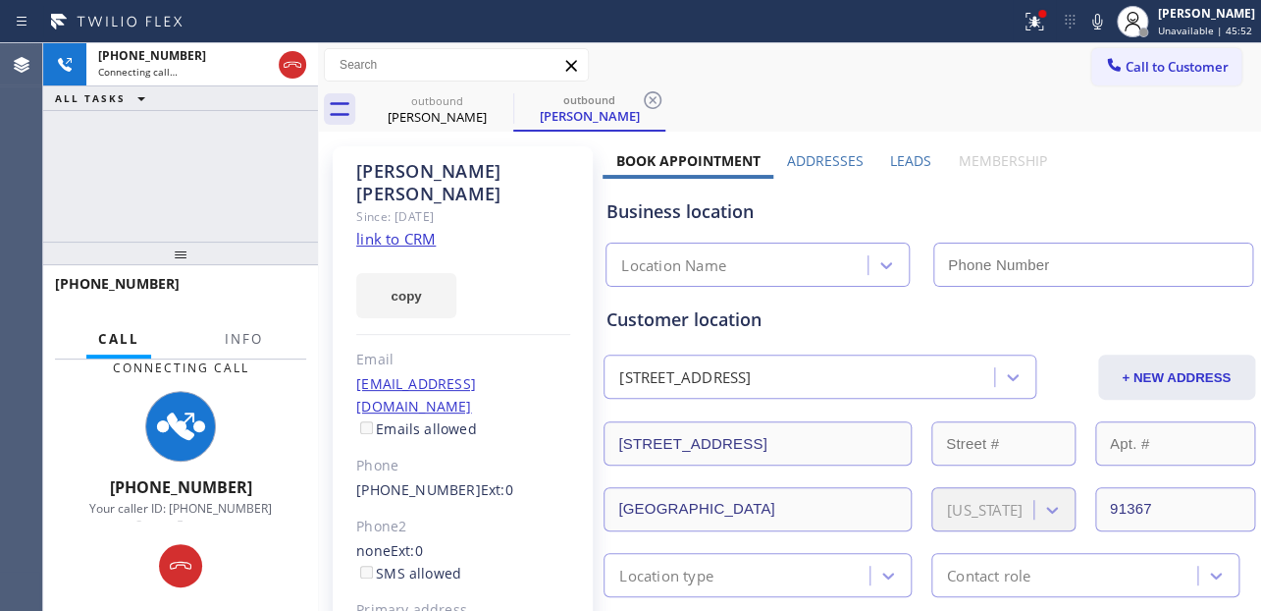
type input "[PHONE_NUMBER]"
click at [902, 159] on label "Leads" at bounding box center [910, 160] width 41 height 19
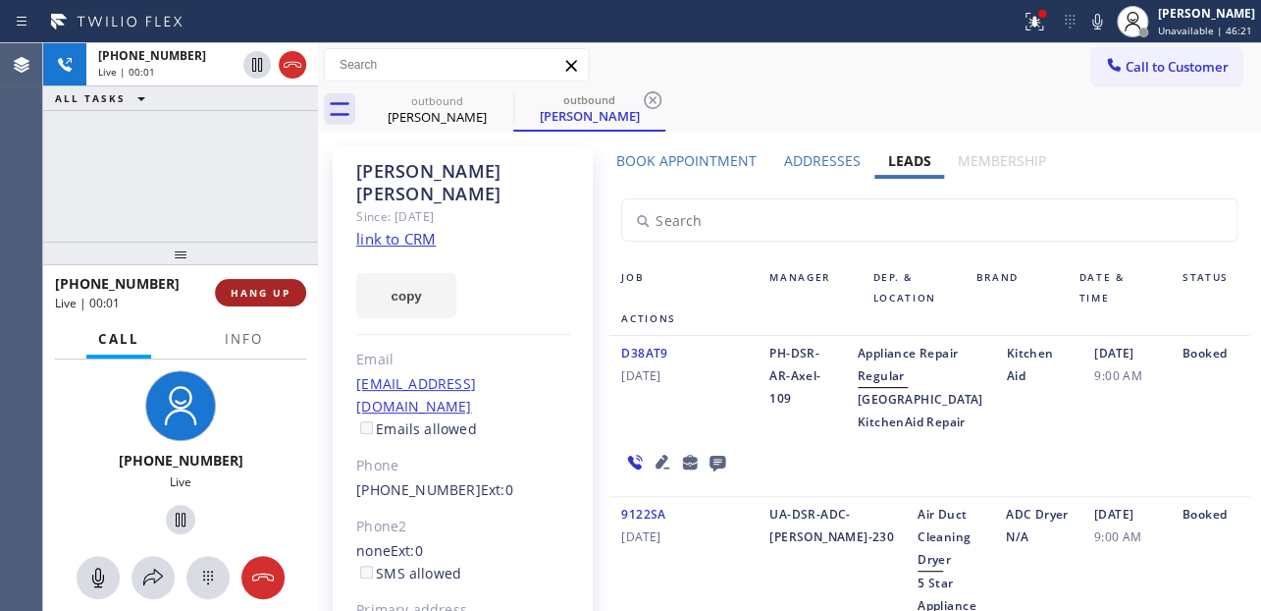
click at [246, 299] on button "HANG UP" at bounding box center [260, 292] width 91 height 27
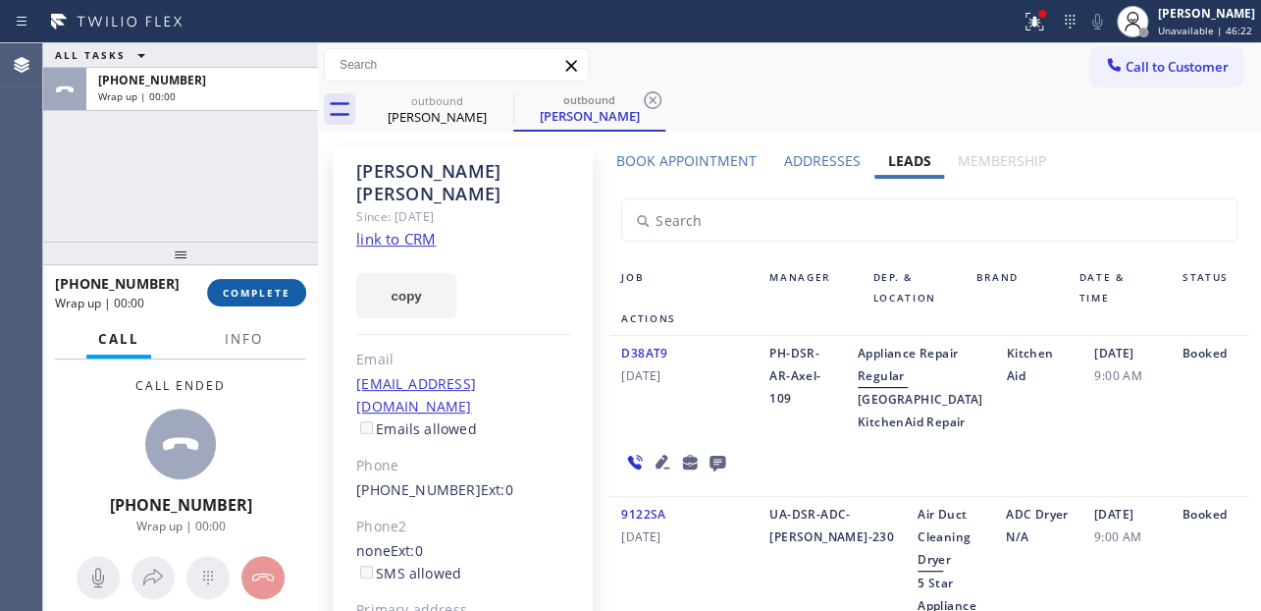
click at [244, 297] on span "COMPLETE" at bounding box center [257, 293] width 68 height 14
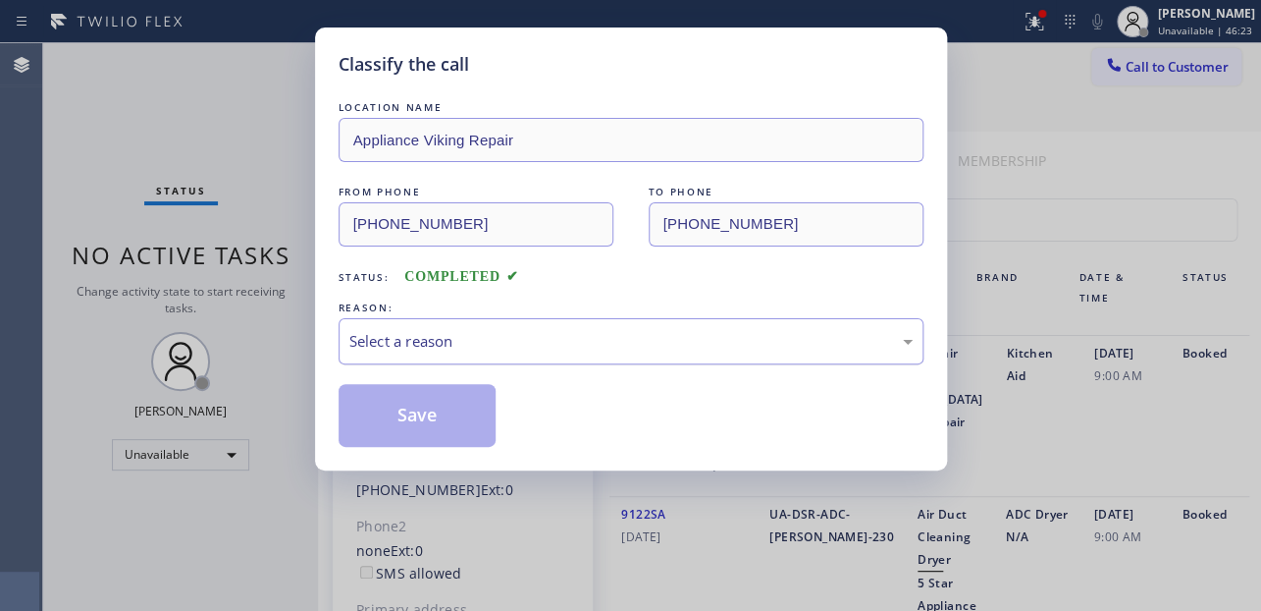
click at [590, 331] on div "Select a reason" at bounding box center [630, 341] width 563 height 23
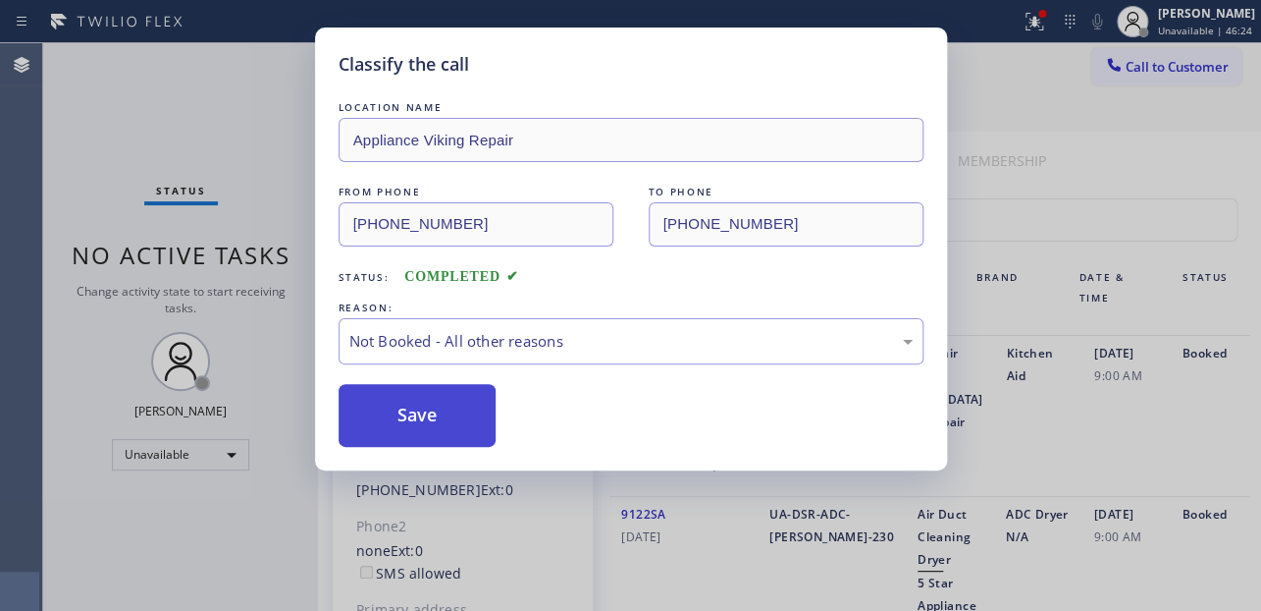
click at [425, 406] on button "Save" at bounding box center [418, 415] width 158 height 63
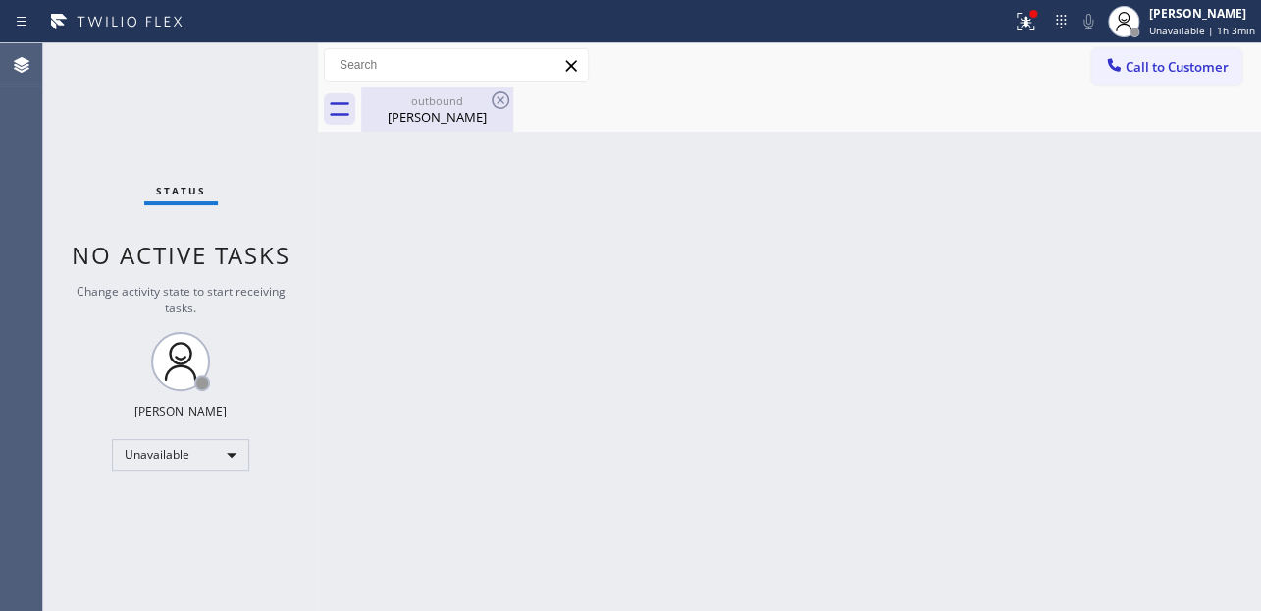
click at [450, 119] on div "Lisa Roth" at bounding box center [437, 117] width 148 height 18
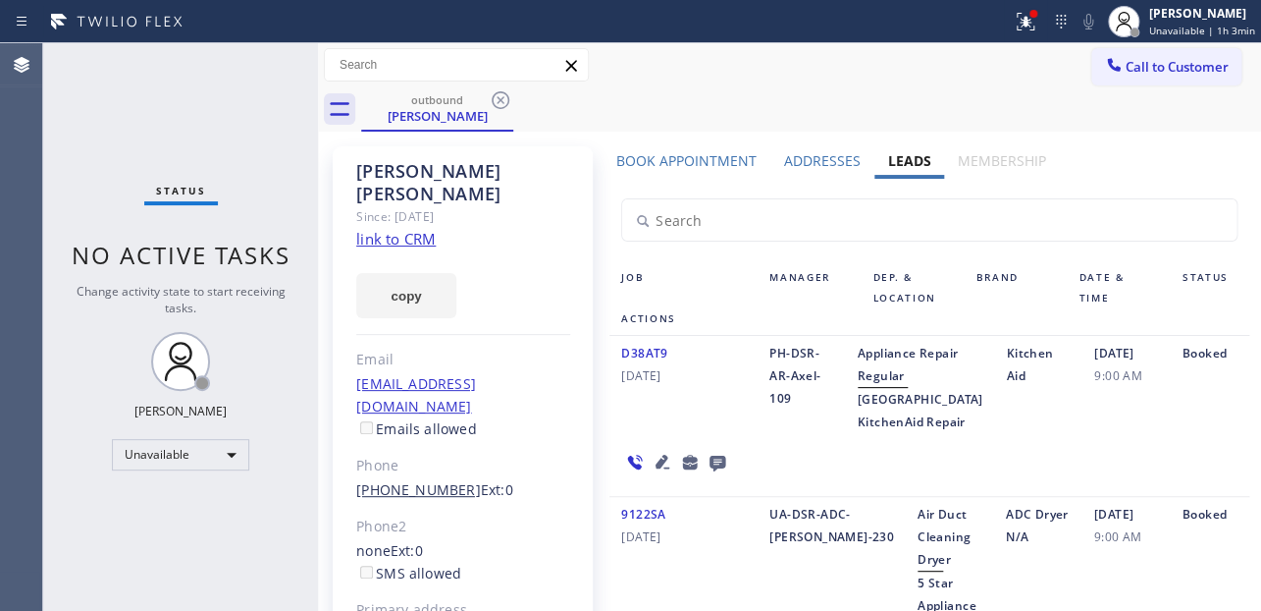
click at [411, 480] on link "(310) 592-3133" at bounding box center [418, 489] width 125 height 19
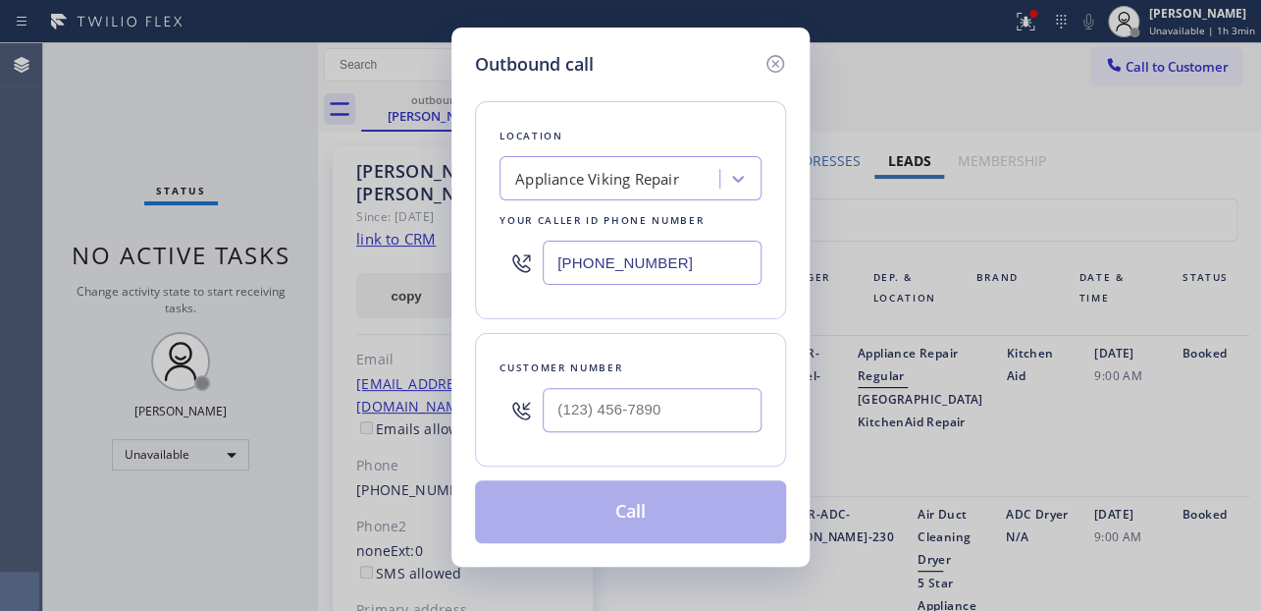
type input "(310) 592-3133"
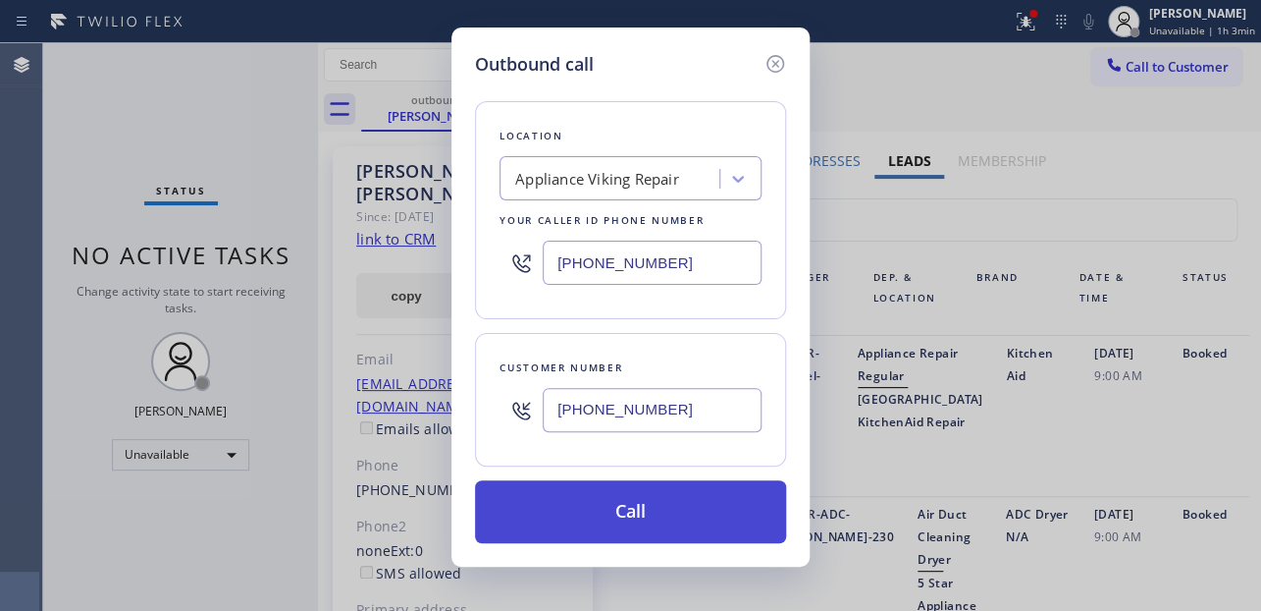
click at [611, 517] on button "Call" at bounding box center [630, 511] width 311 height 63
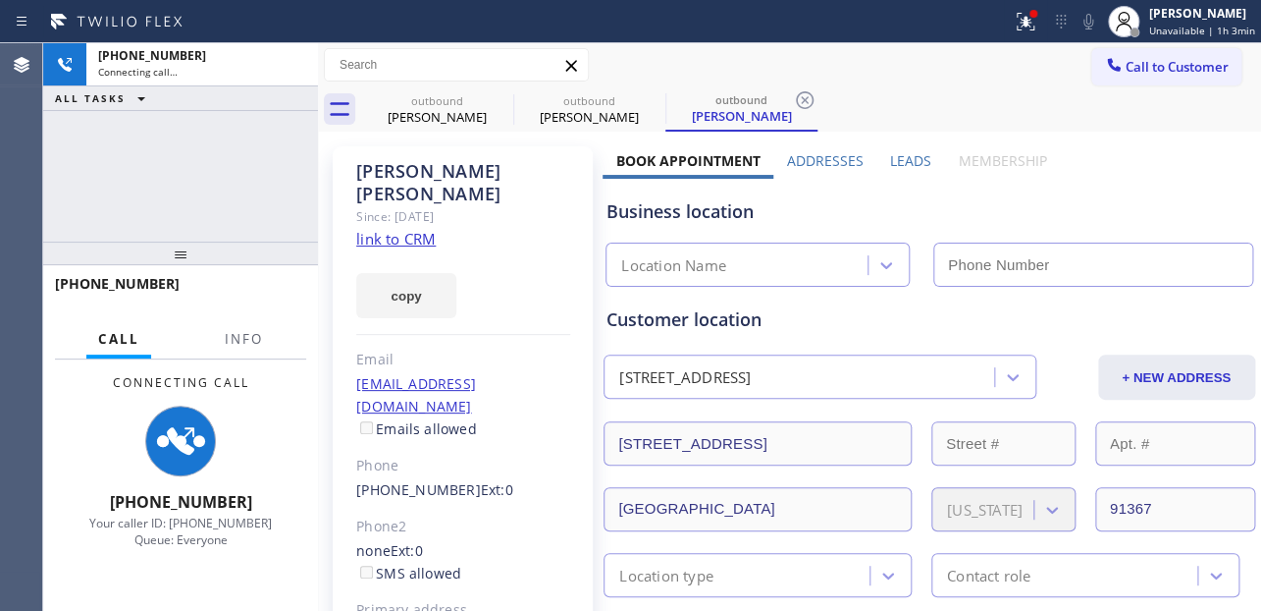
click at [907, 171] on div "Business location Location Name" at bounding box center [929, 229] width 653 height 116
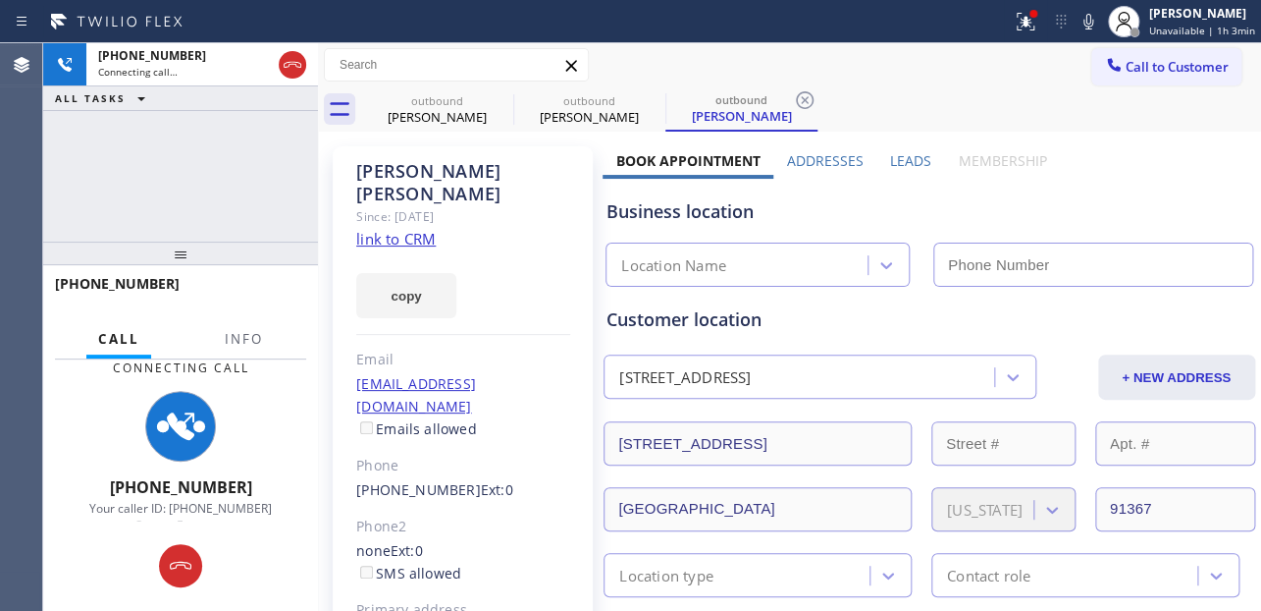
click at [907, 158] on label "Leads" at bounding box center [910, 160] width 41 height 19
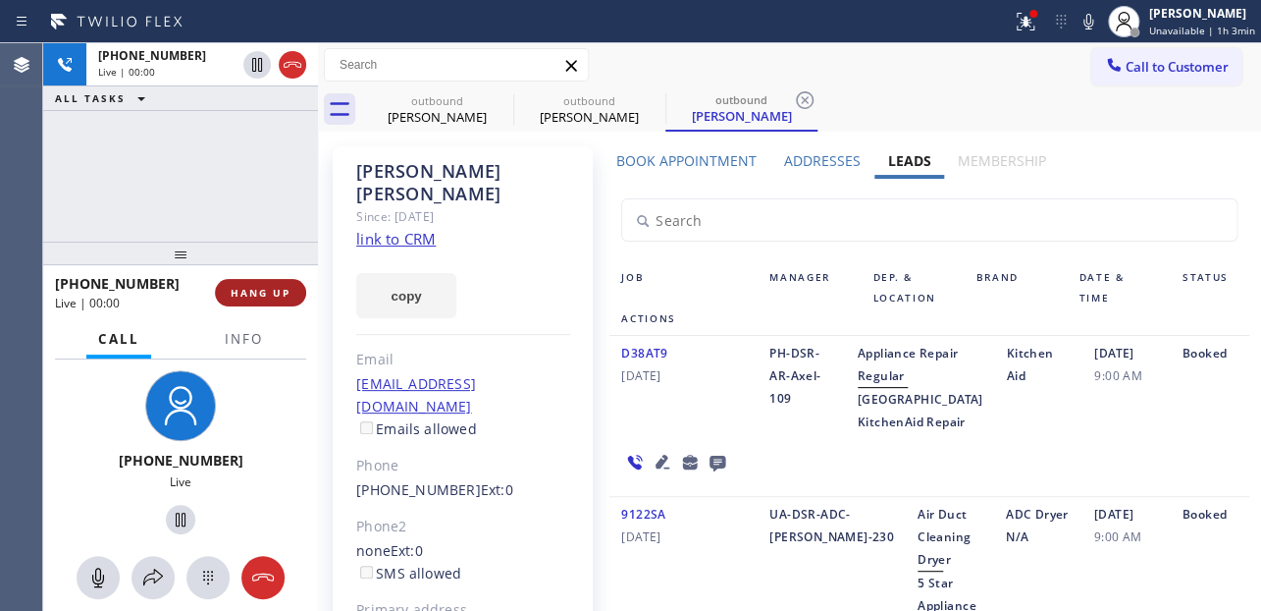
click at [229, 293] on button "HANG UP" at bounding box center [260, 292] width 91 height 27
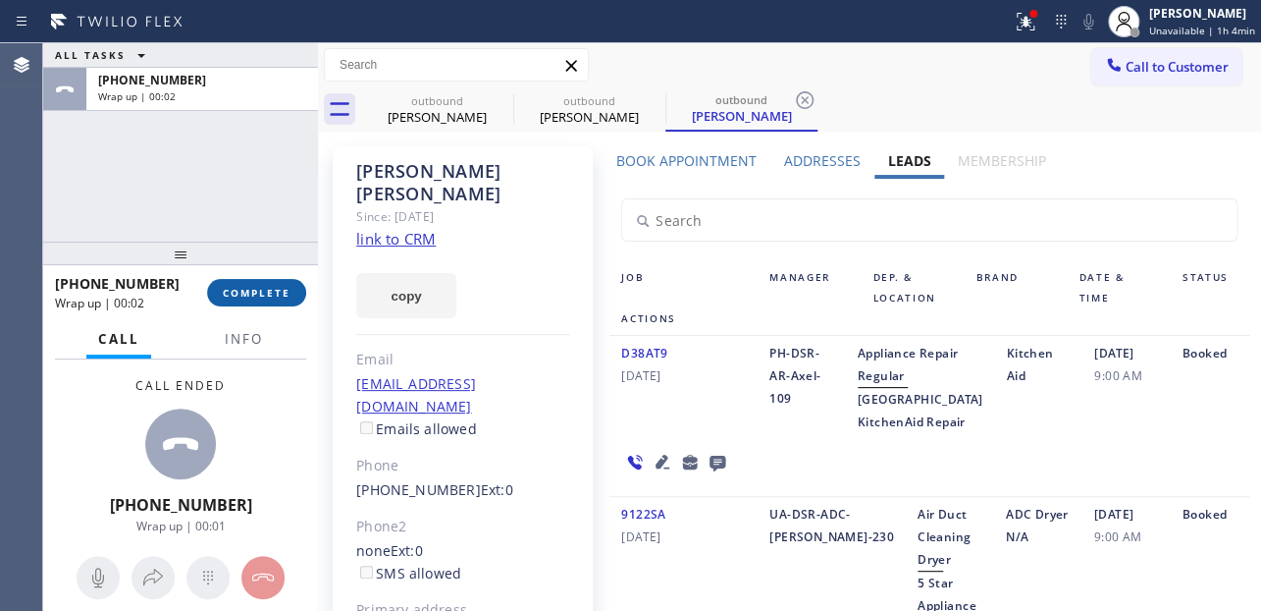
click at [268, 286] on span "COMPLETE" at bounding box center [257, 293] width 68 height 14
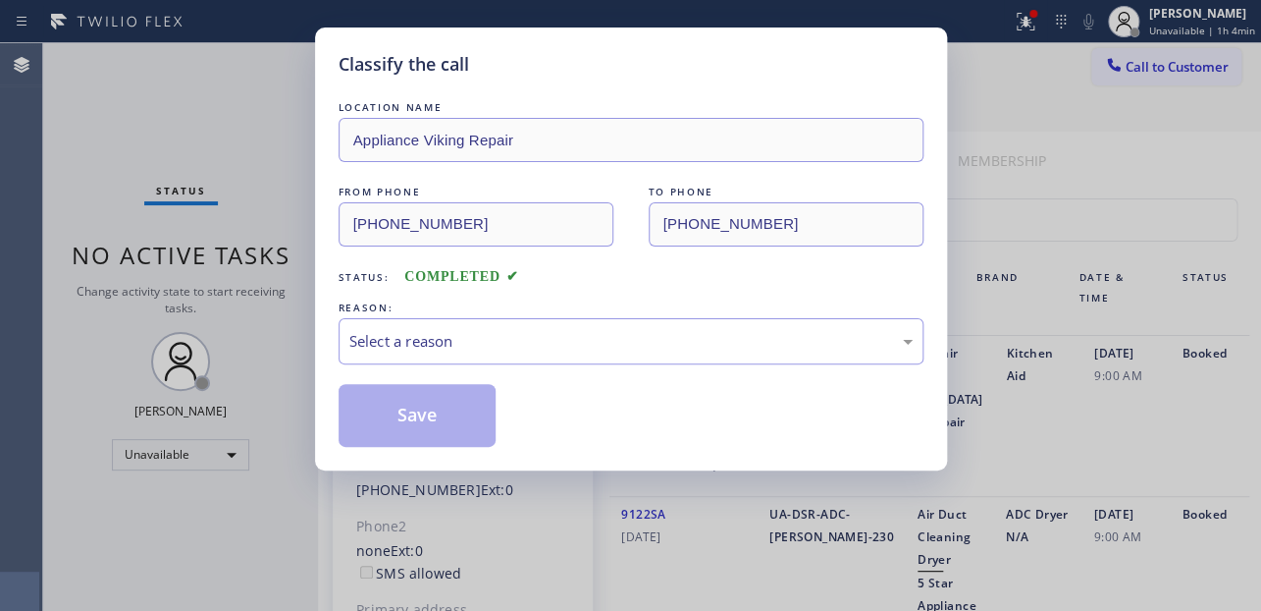
click at [453, 339] on div "Select a reason" at bounding box center [630, 341] width 563 height 23
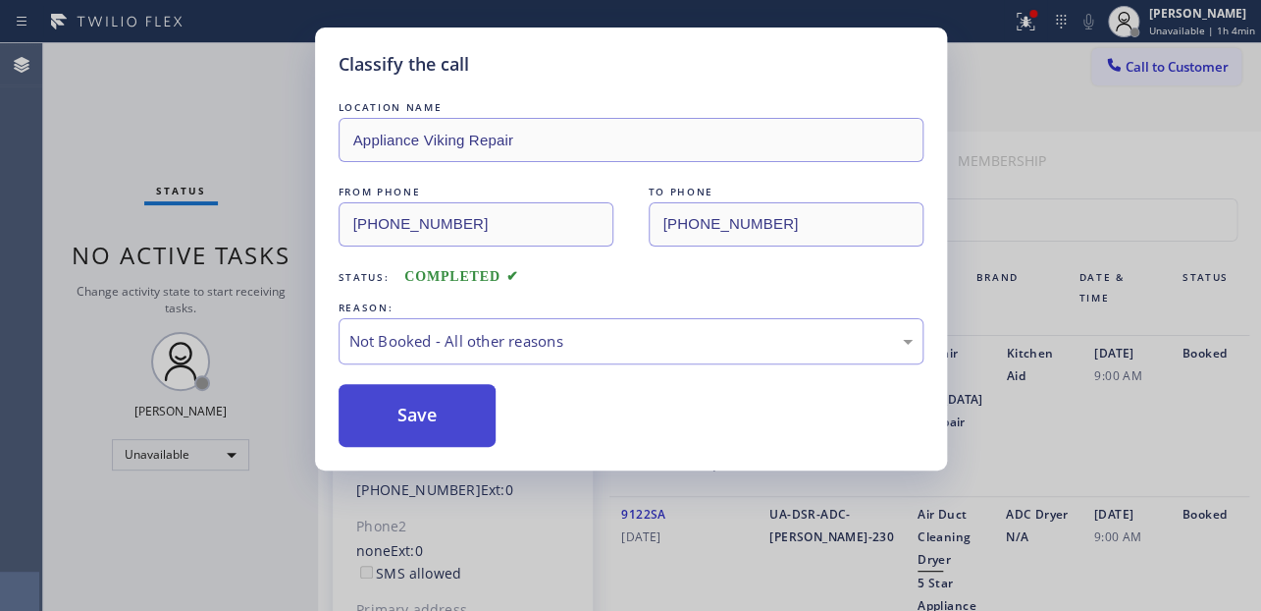
click at [414, 428] on button "Save" at bounding box center [418, 415] width 158 height 63
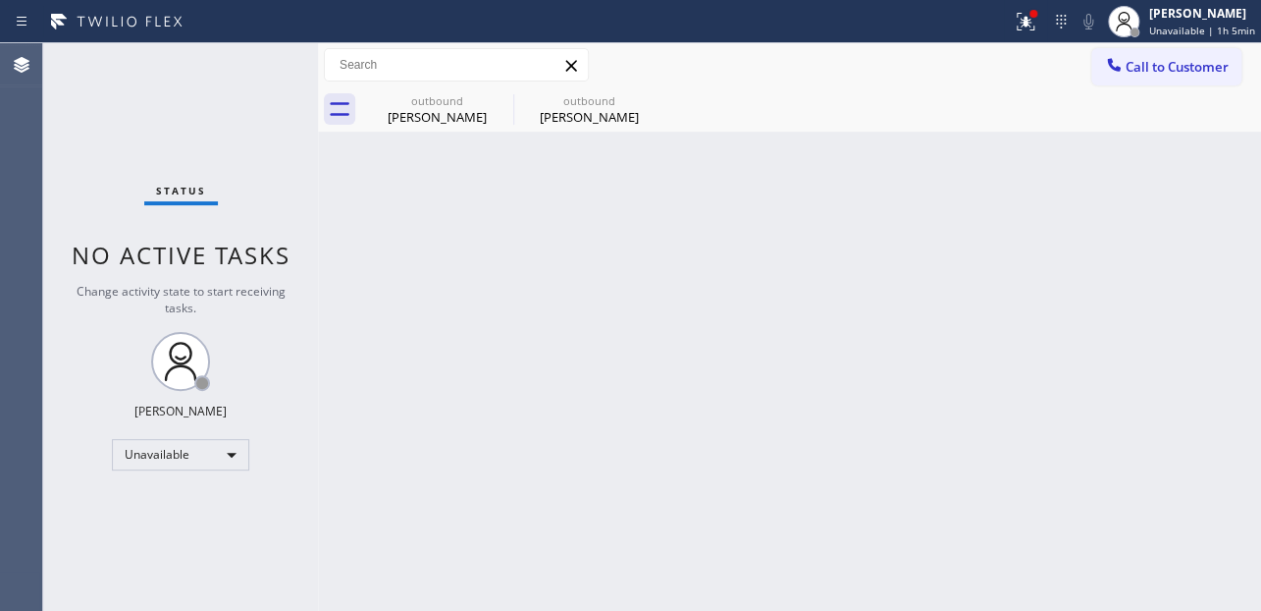
click at [980, 412] on div "Back to Dashboard Change Sender ID Customers Technicians Select a contact Outbo…" at bounding box center [789, 326] width 943 height 567
click at [1169, 18] on div "[PERSON_NAME]" at bounding box center [1202, 13] width 106 height 17
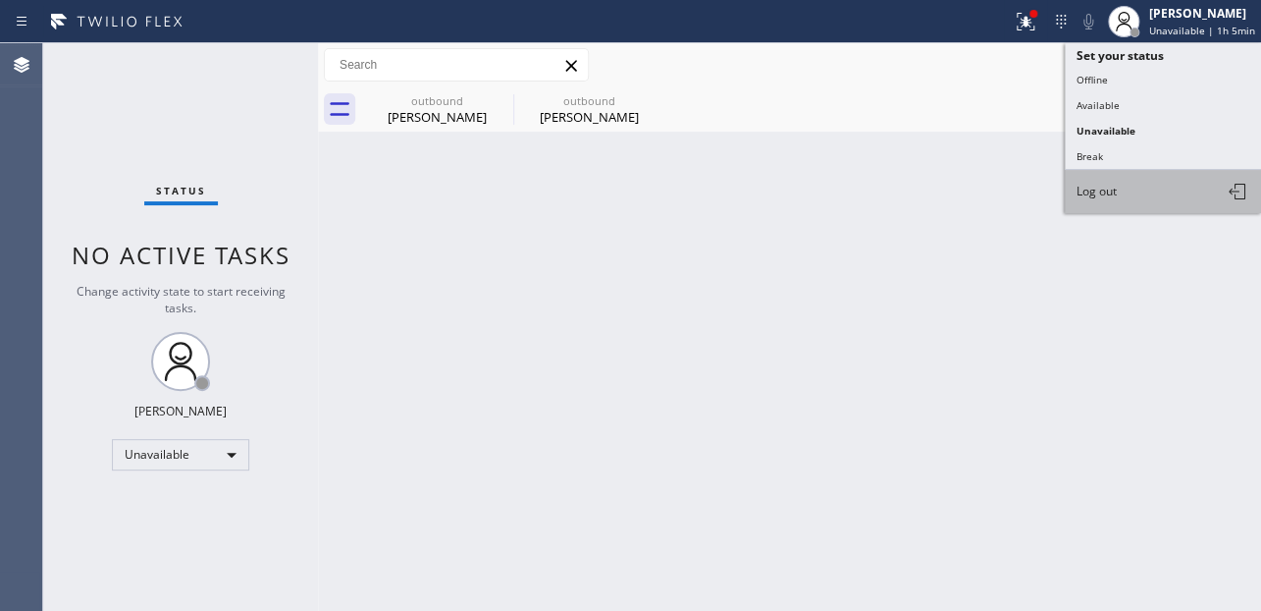
click at [1125, 194] on button "Log out" at bounding box center [1163, 191] width 196 height 43
